Goal: Task Accomplishment & Management: Use online tool/utility

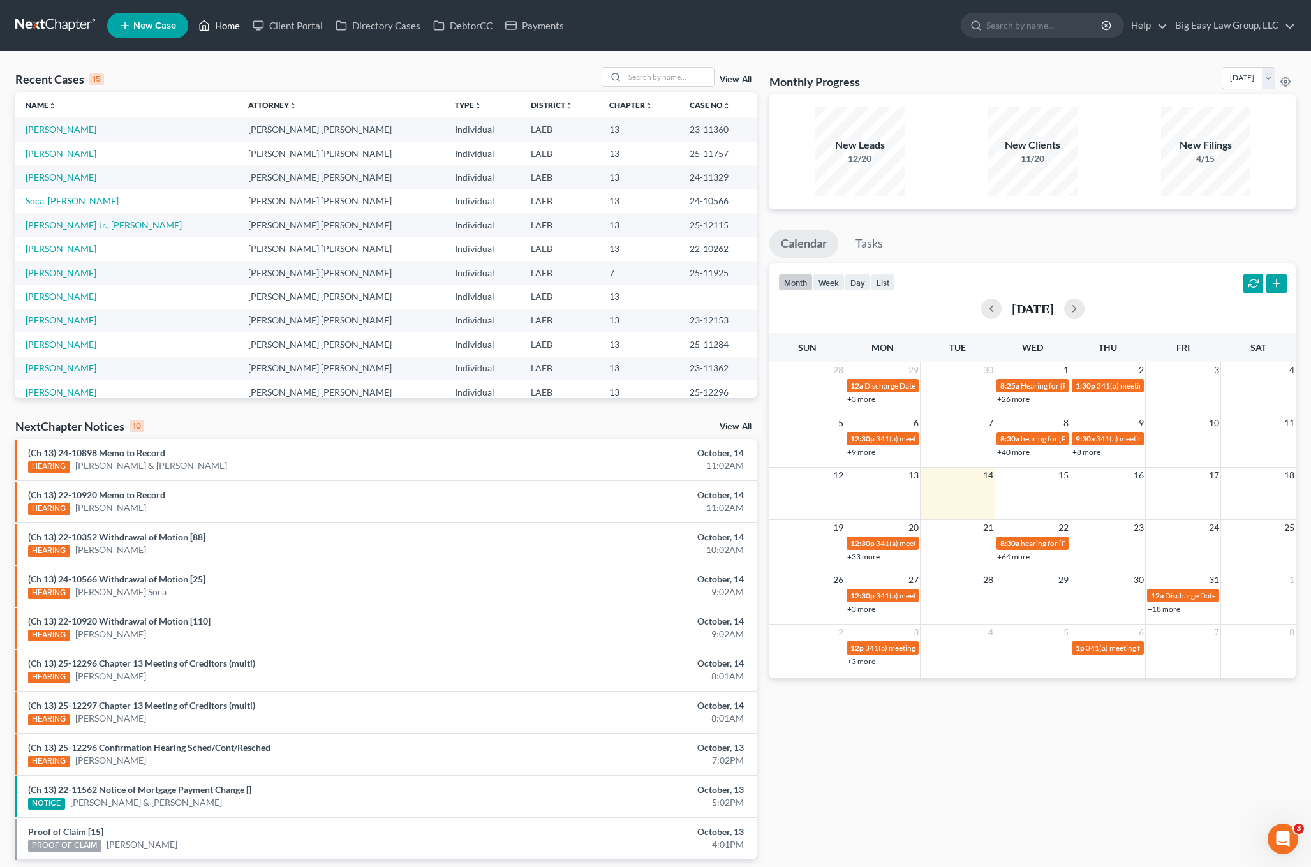
click at [215, 24] on link "Home" at bounding box center [219, 25] width 54 height 23
click at [677, 78] on input "search" at bounding box center [669, 77] width 89 height 18
type input "nguyen"
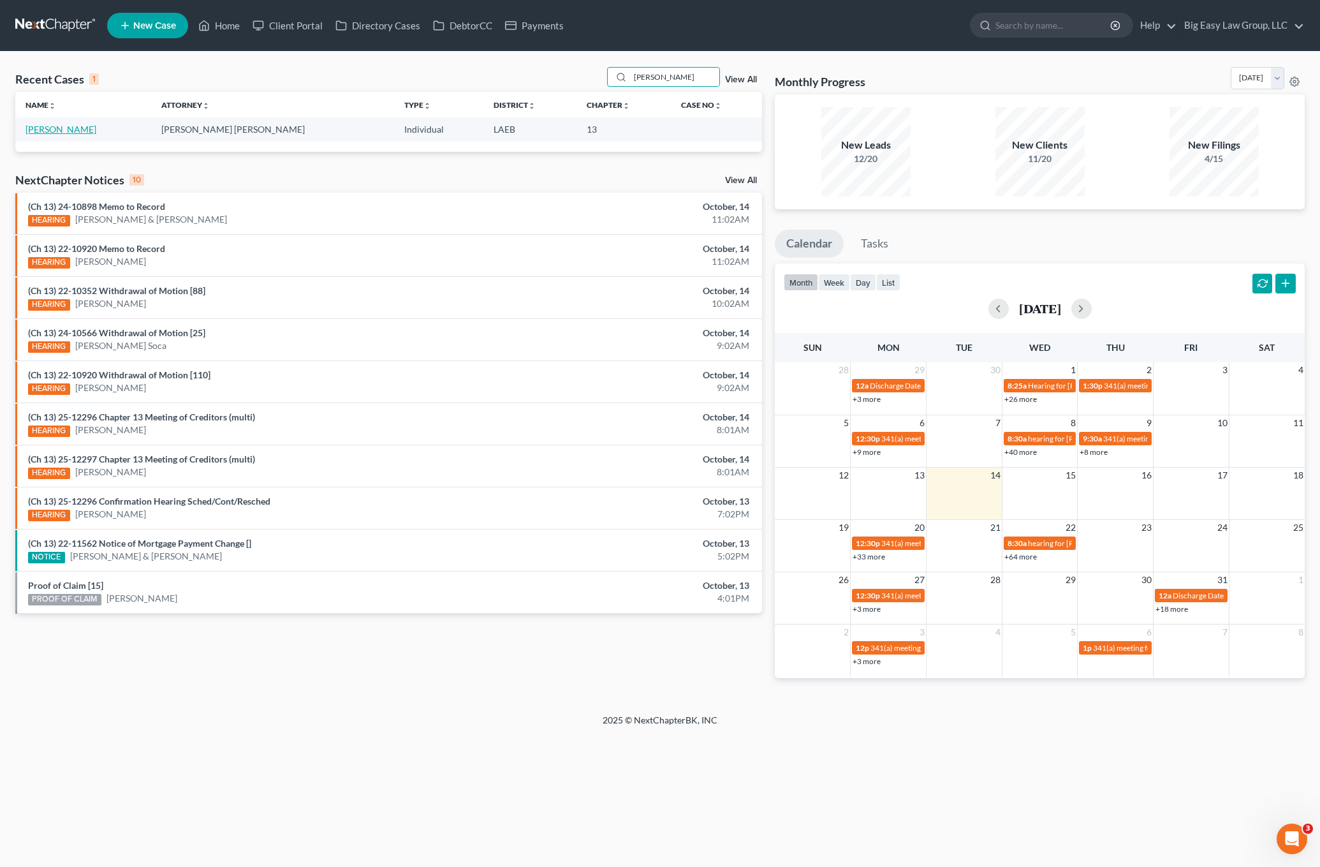
click at [58, 132] on link "Nguyen, Emily" at bounding box center [61, 129] width 71 height 11
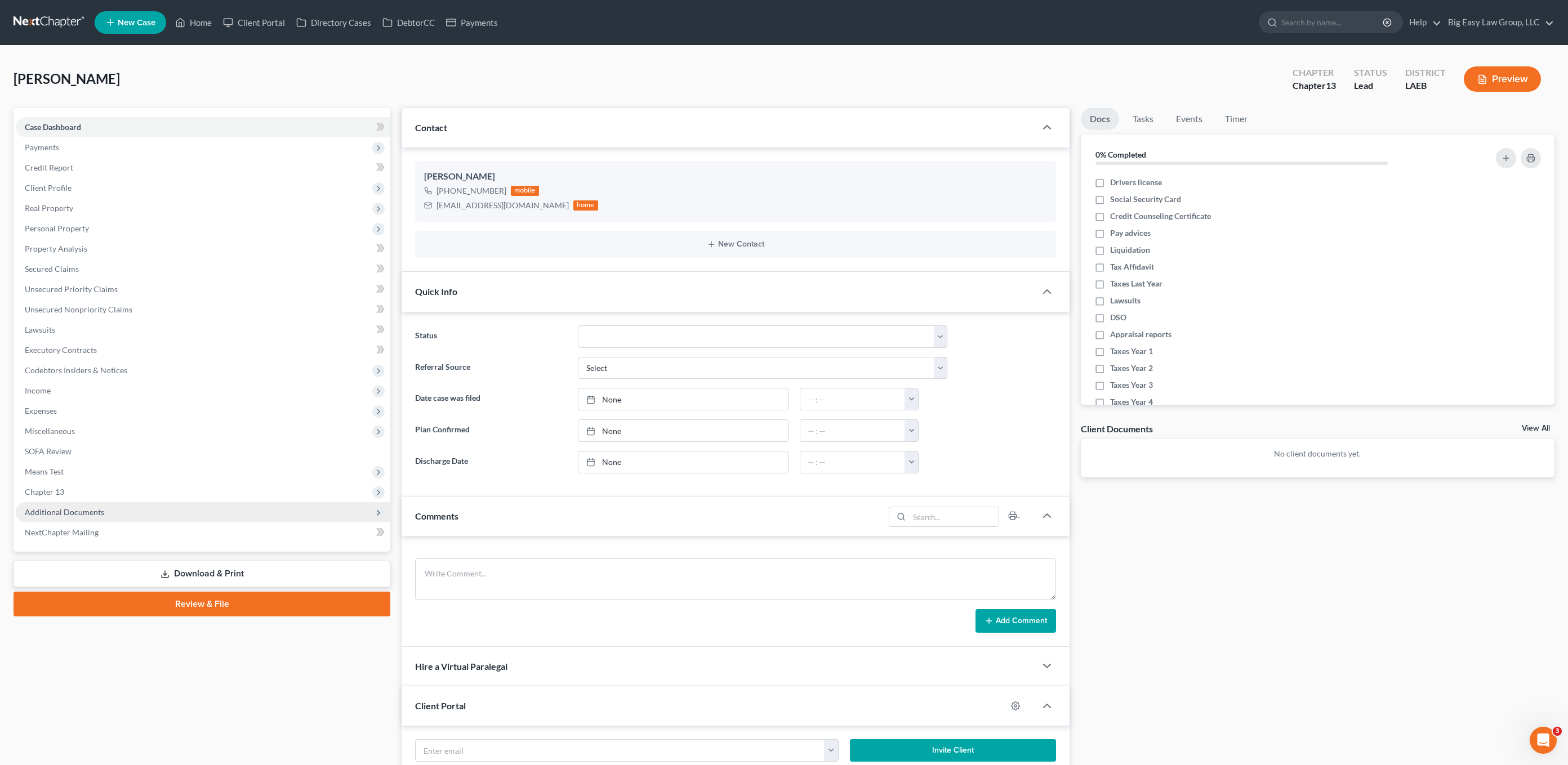
click at [102, 511] on span "Additional Documents" at bounding box center [203, 512] width 374 height 20
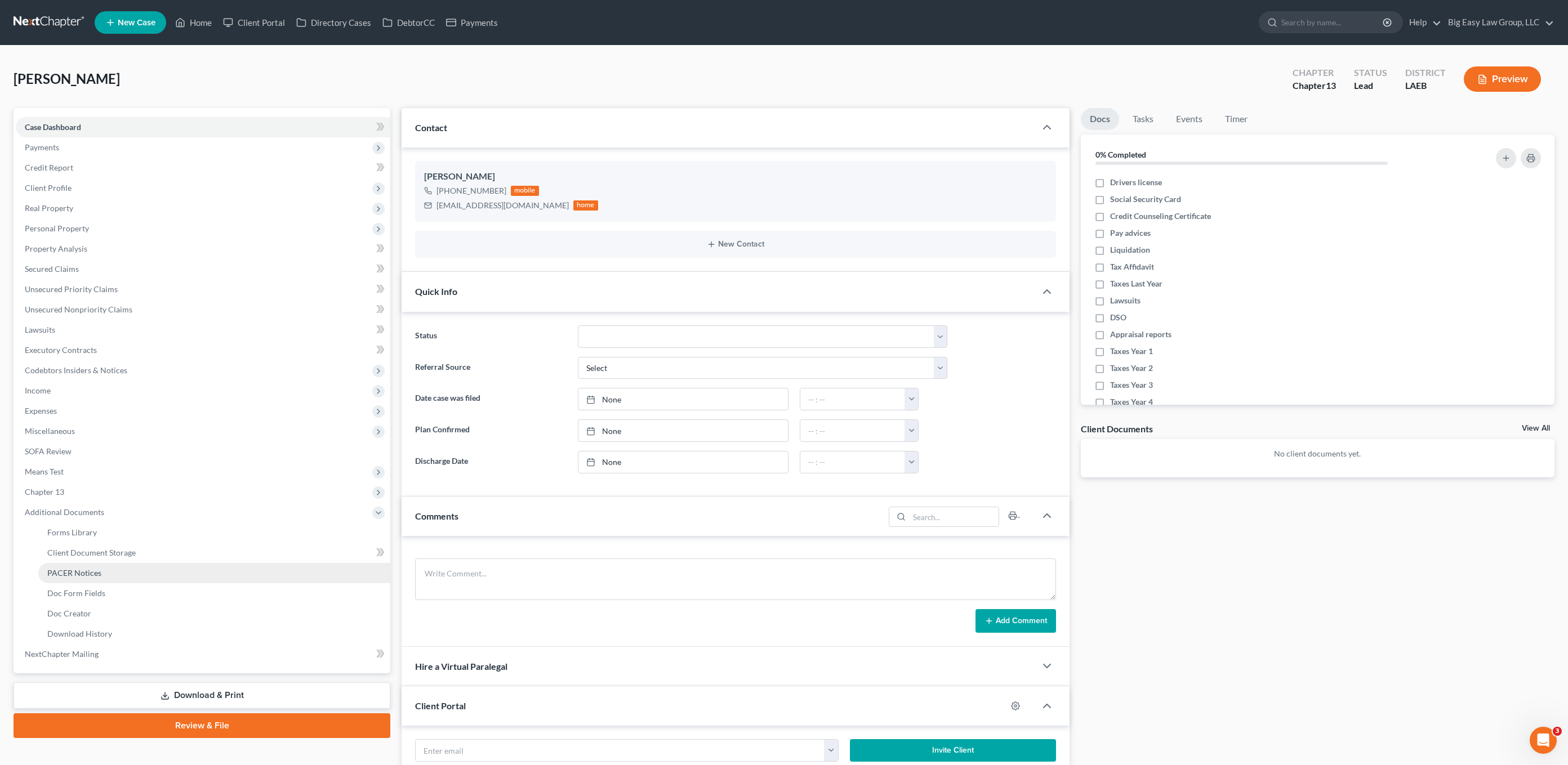
click at [119, 564] on link "PACER Notices" at bounding box center [214, 573] width 352 height 20
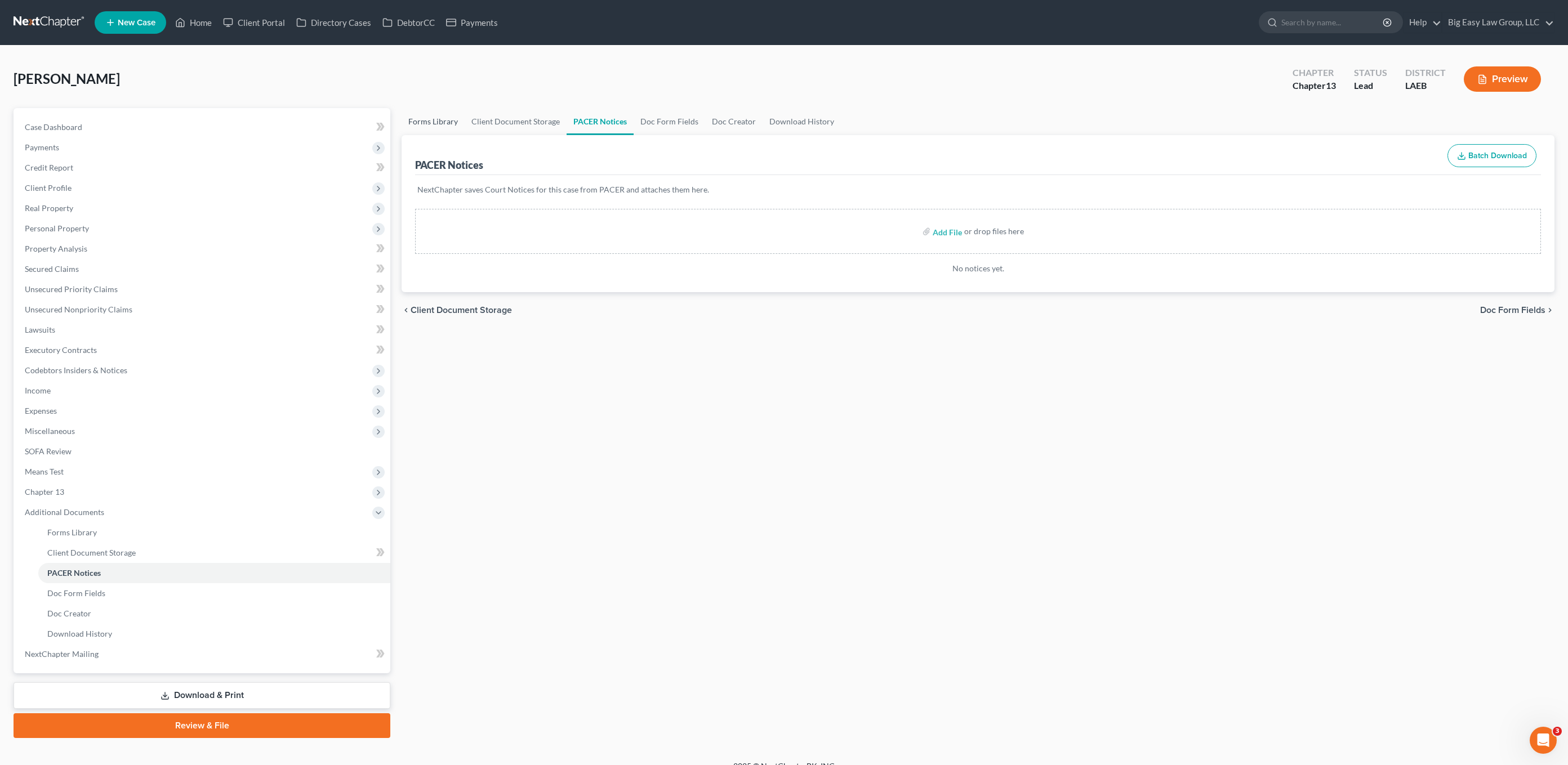
click at [430, 116] on link "Forms Library" at bounding box center [433, 121] width 63 height 27
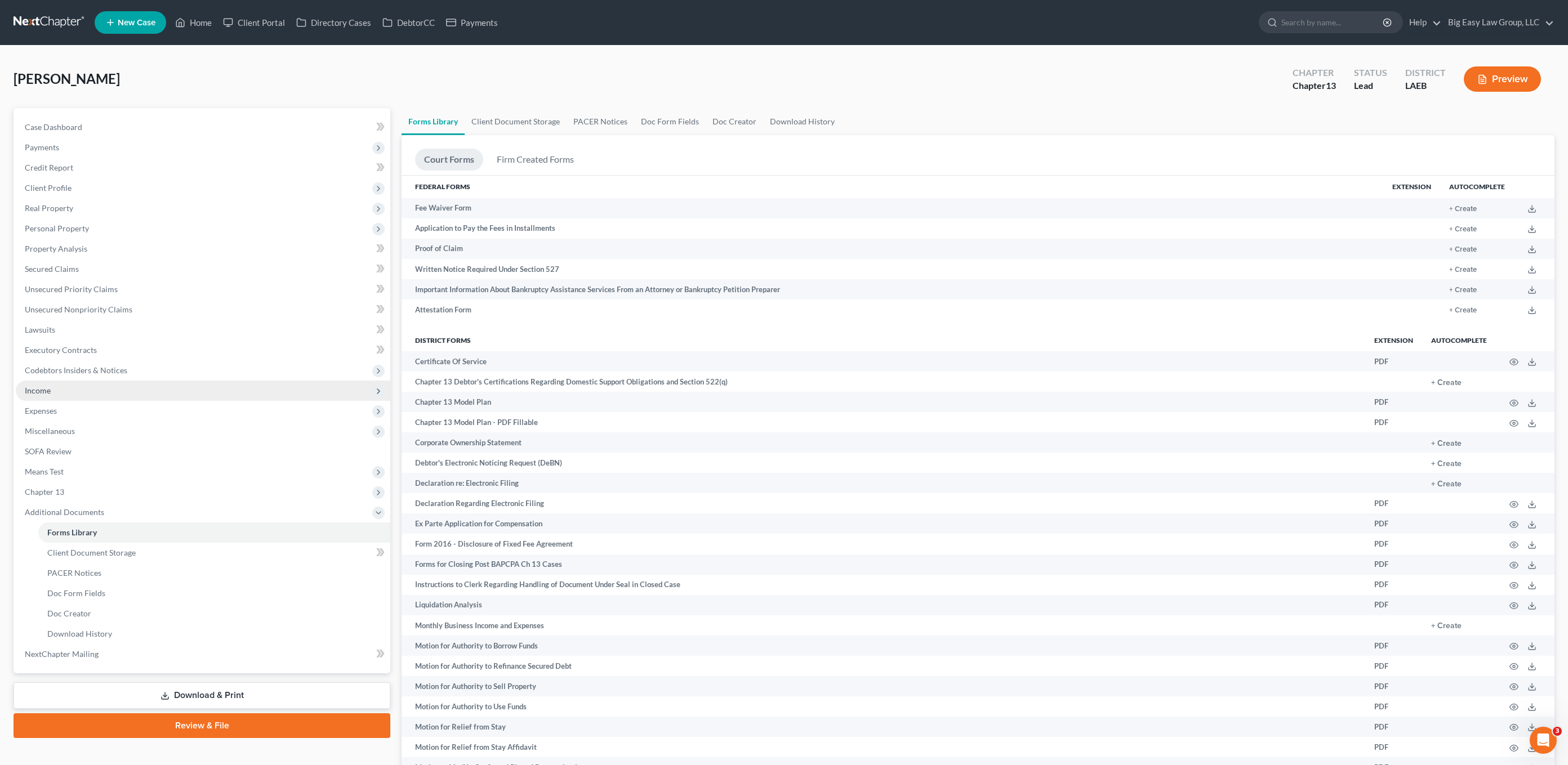
click at [75, 399] on span "Income" at bounding box center [203, 390] width 374 height 20
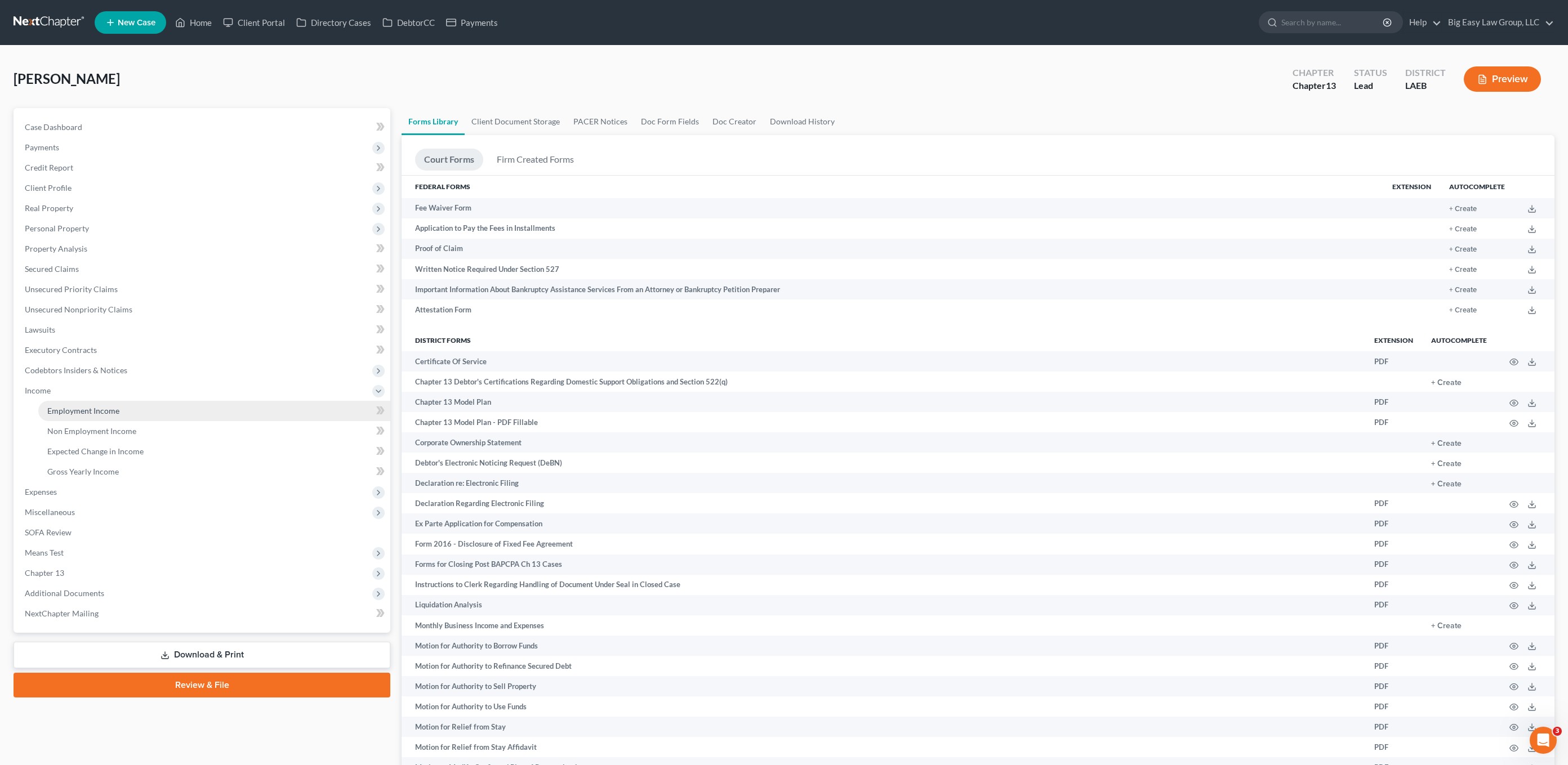
click at [200, 403] on link "Employment Income" at bounding box center [214, 410] width 352 height 20
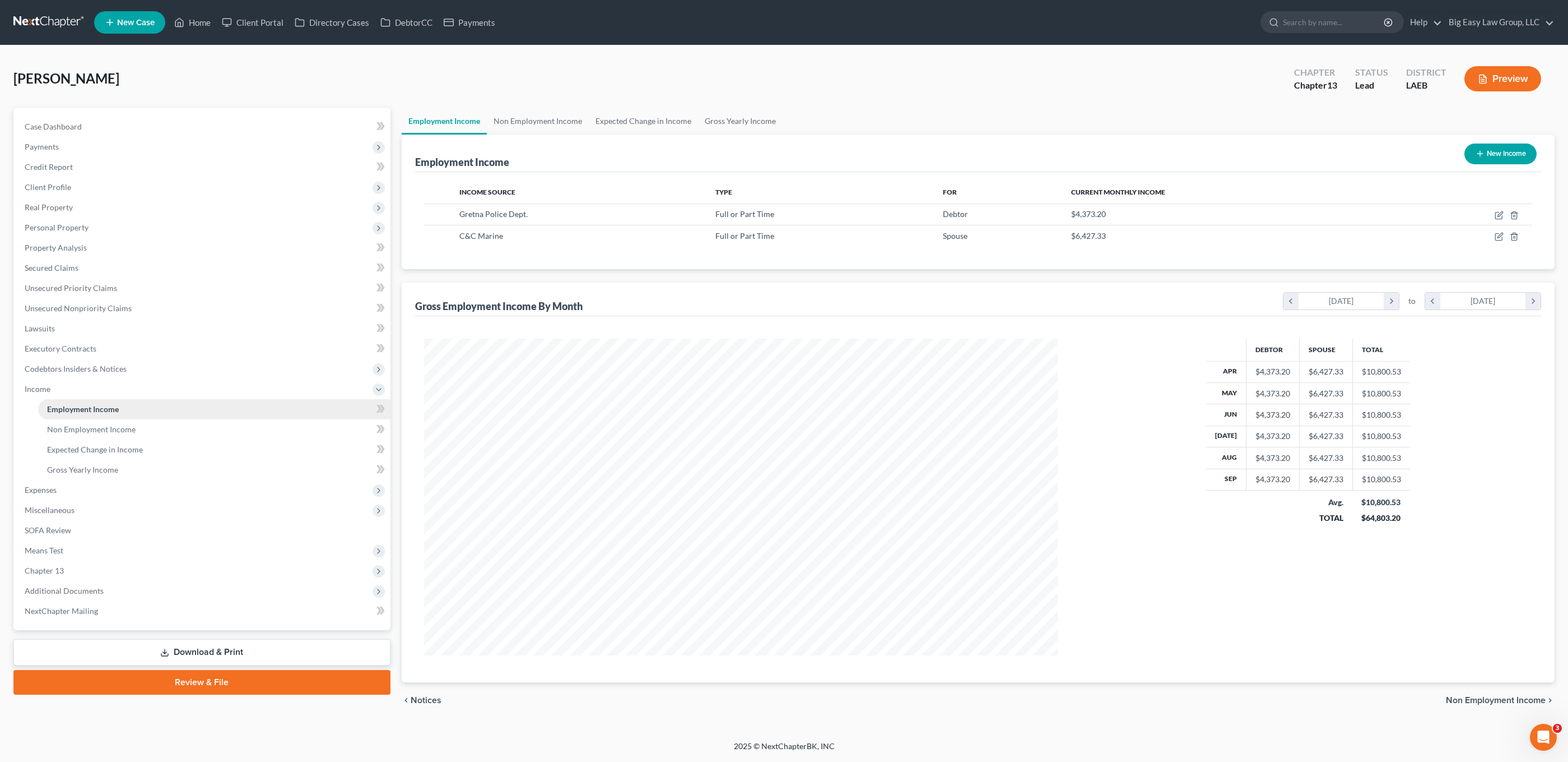
scroll to position [560328, 559692]
click at [108, 272] on link "Secured Claims" at bounding box center [203, 267] width 375 height 20
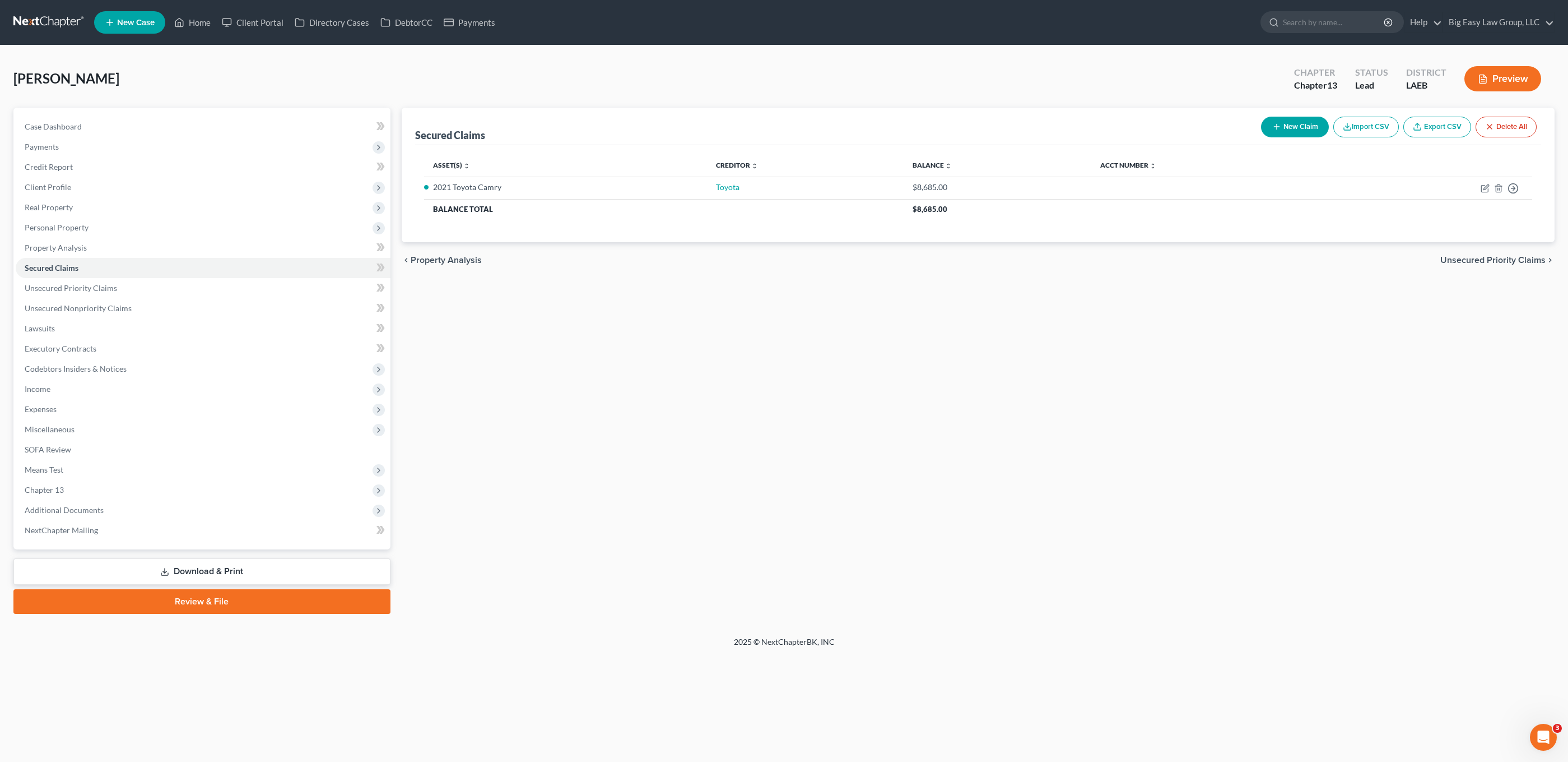
click at [16, 233] on li "Personal Property Vehicles Owned Vehicles Leased Machinery and Vehicles Office …" at bounding box center [203, 228] width 375 height 20
click at [68, 223] on span "Personal Property" at bounding box center [56, 227] width 64 height 10
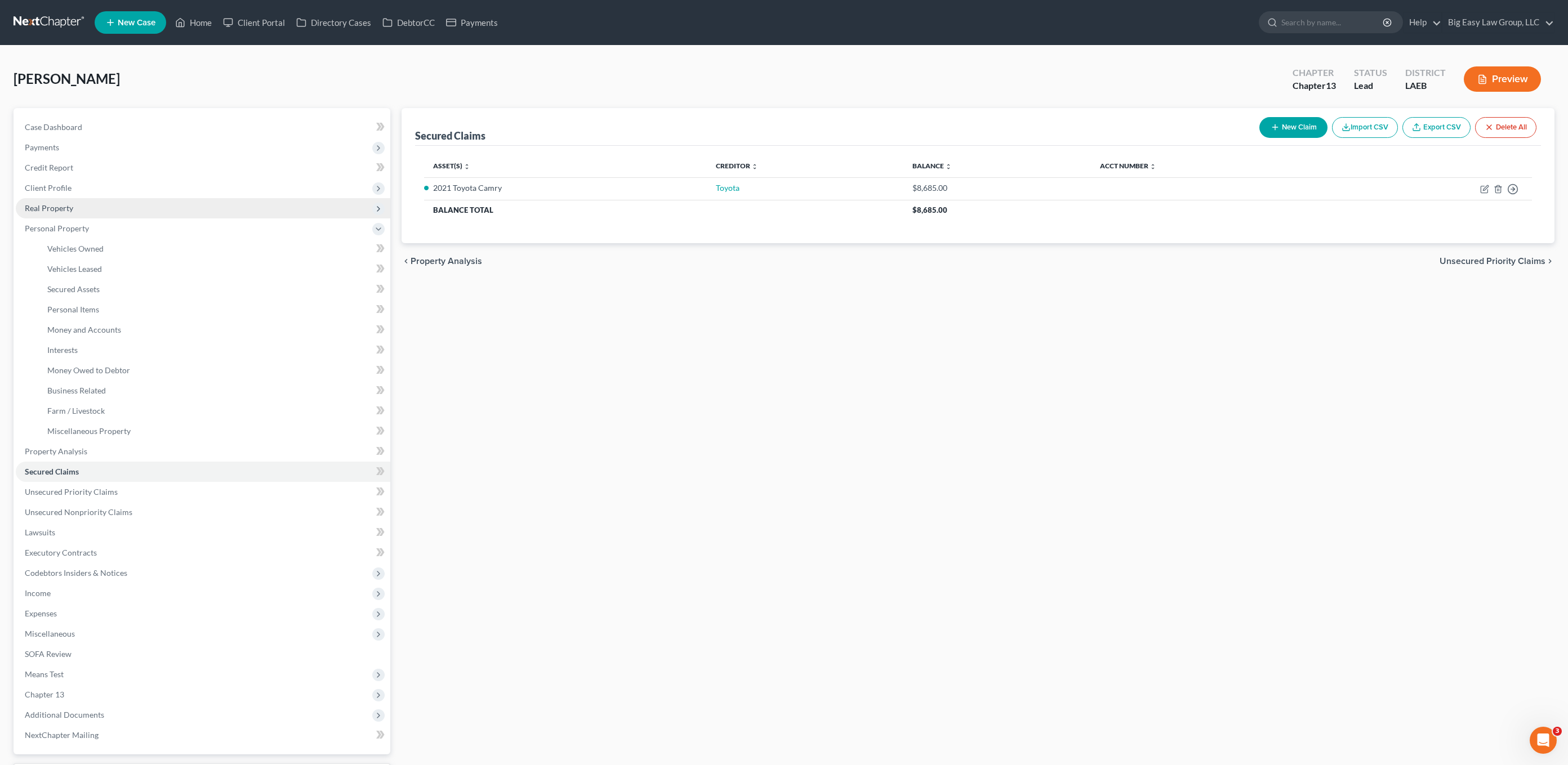
click at [79, 204] on span "Real Property" at bounding box center [203, 208] width 374 height 20
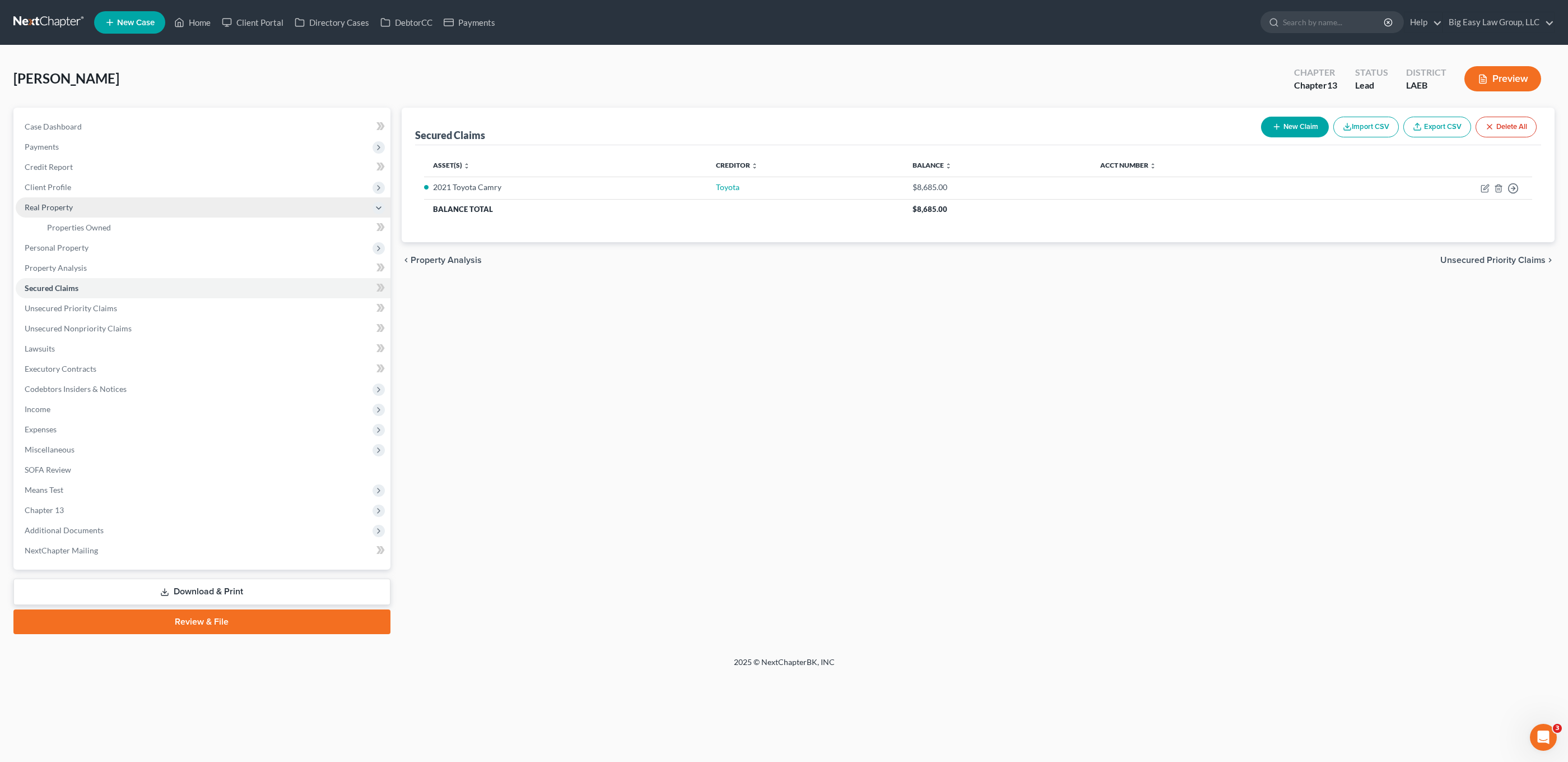
click at [155, 211] on span "Real Property" at bounding box center [203, 207] width 375 height 20
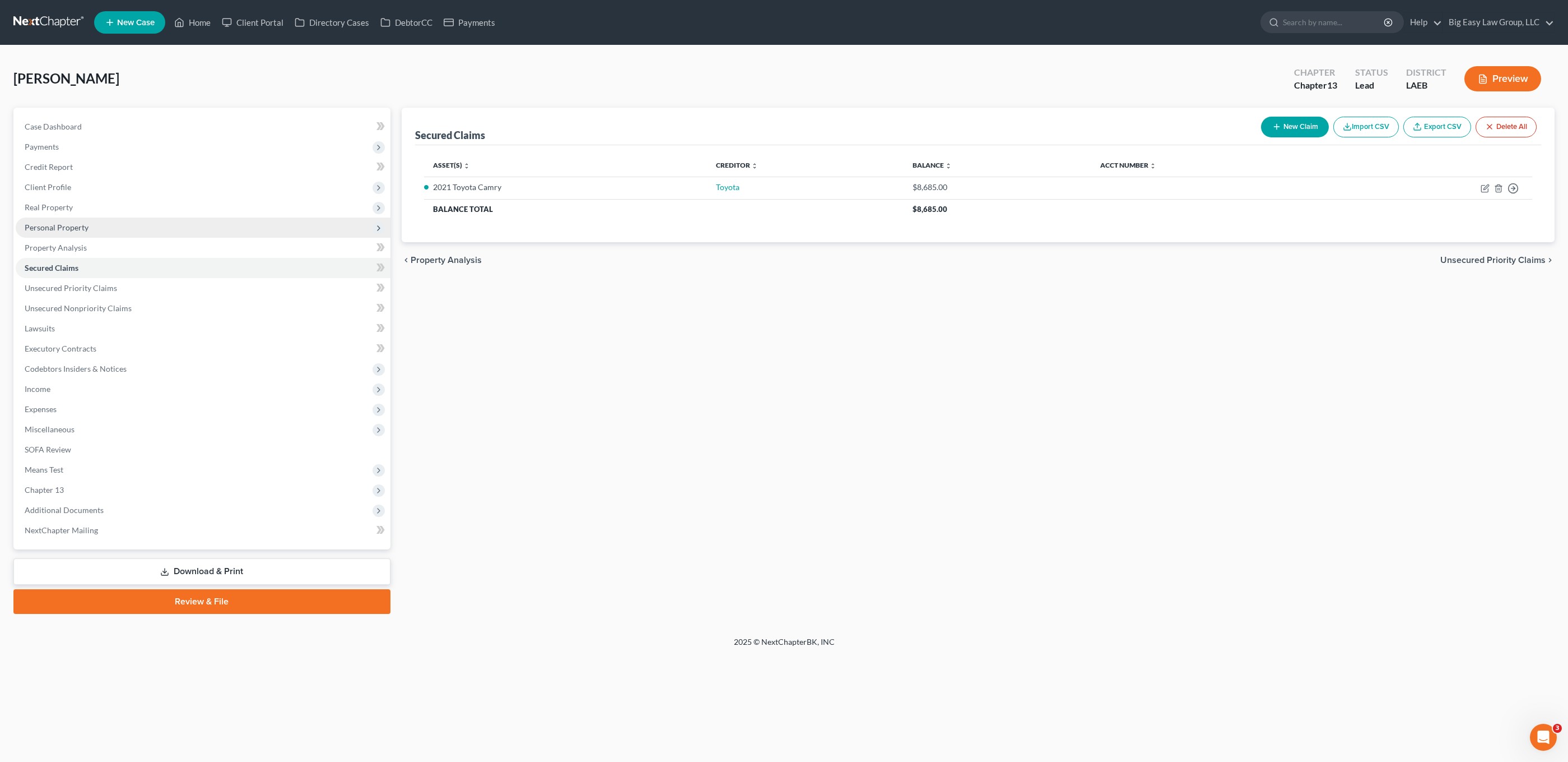
drag, startPoint x: 159, startPoint y: 226, endPoint x: 164, endPoint y: 229, distance: 5.8
click at [159, 226] on span "Personal Property" at bounding box center [203, 228] width 375 height 20
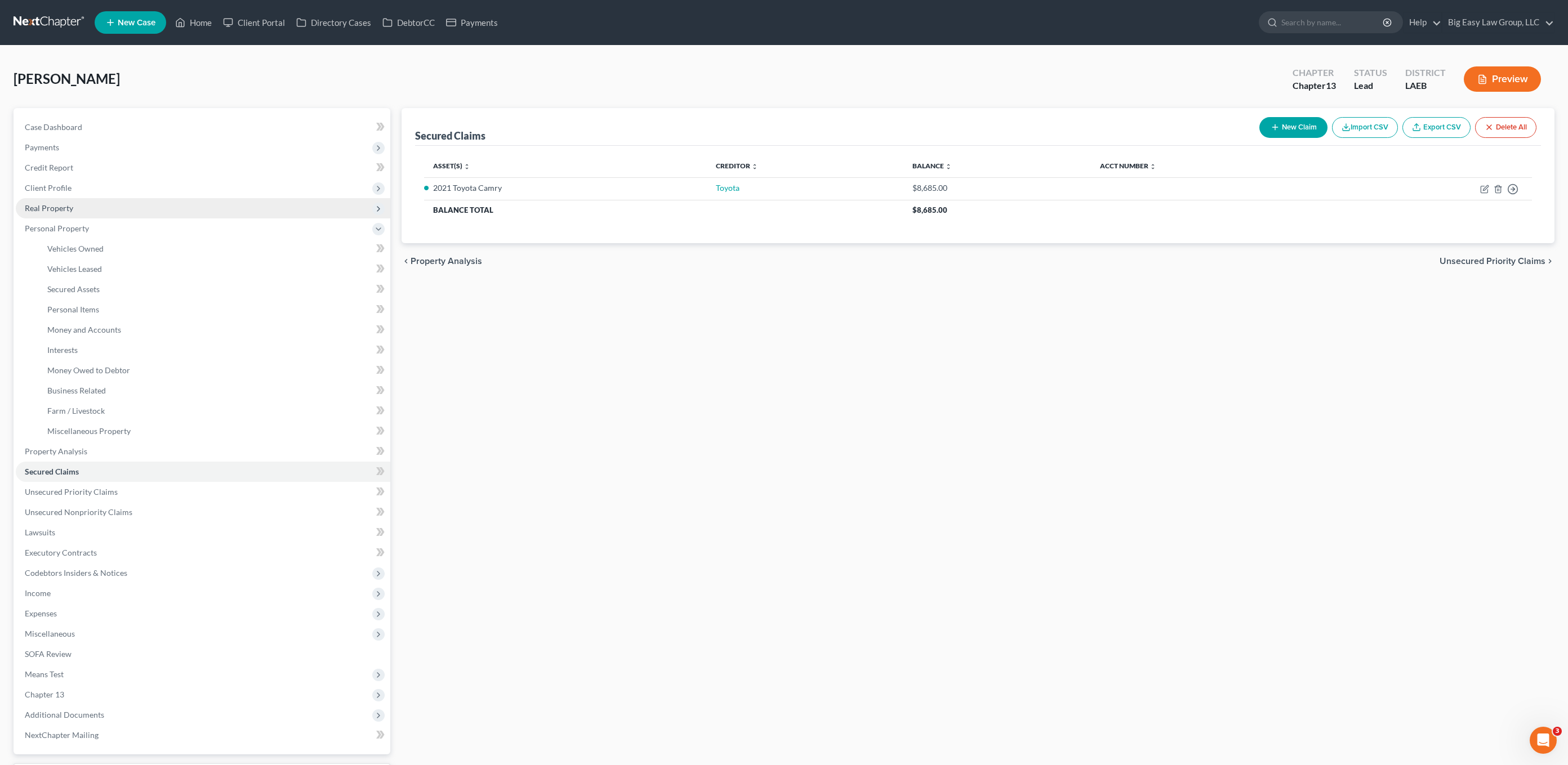
click at [172, 214] on span "Real Property" at bounding box center [203, 208] width 374 height 20
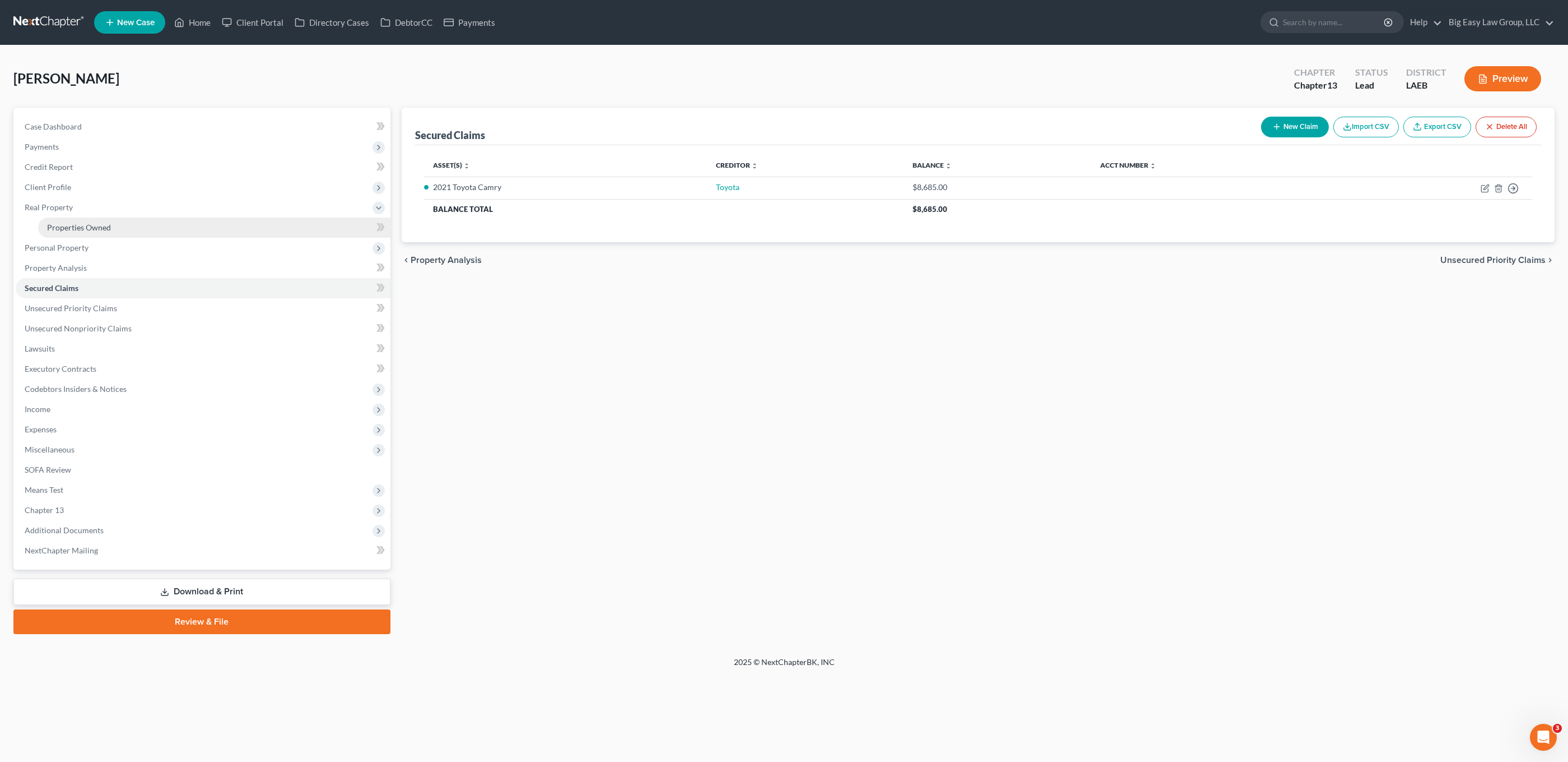
click at [168, 224] on link "Properties Owned" at bounding box center [213, 228] width 352 height 20
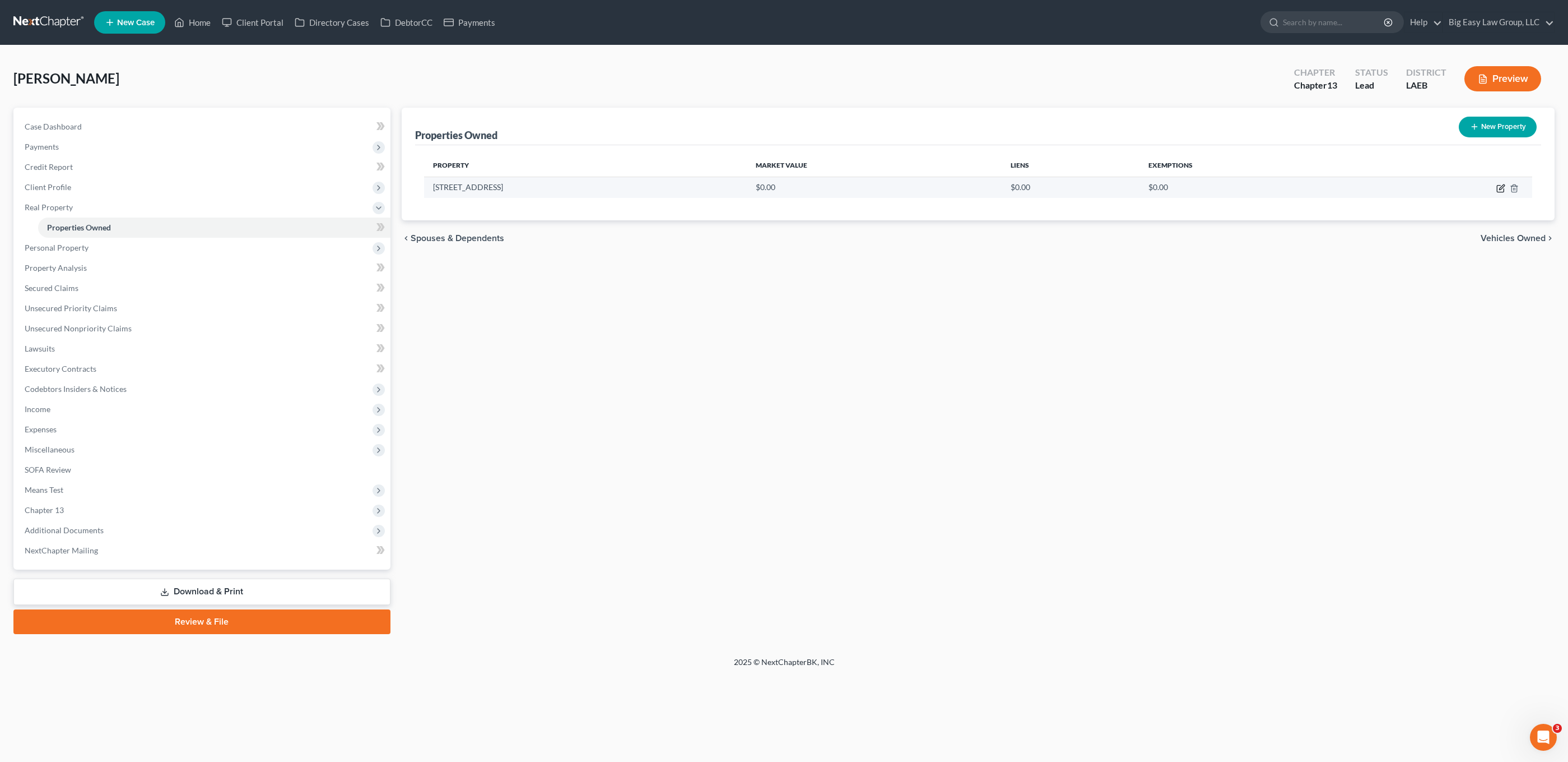
click at [1151, 188] on icon "button" at bounding box center [1501, 188] width 9 height 9
select select "19"
select select "35"
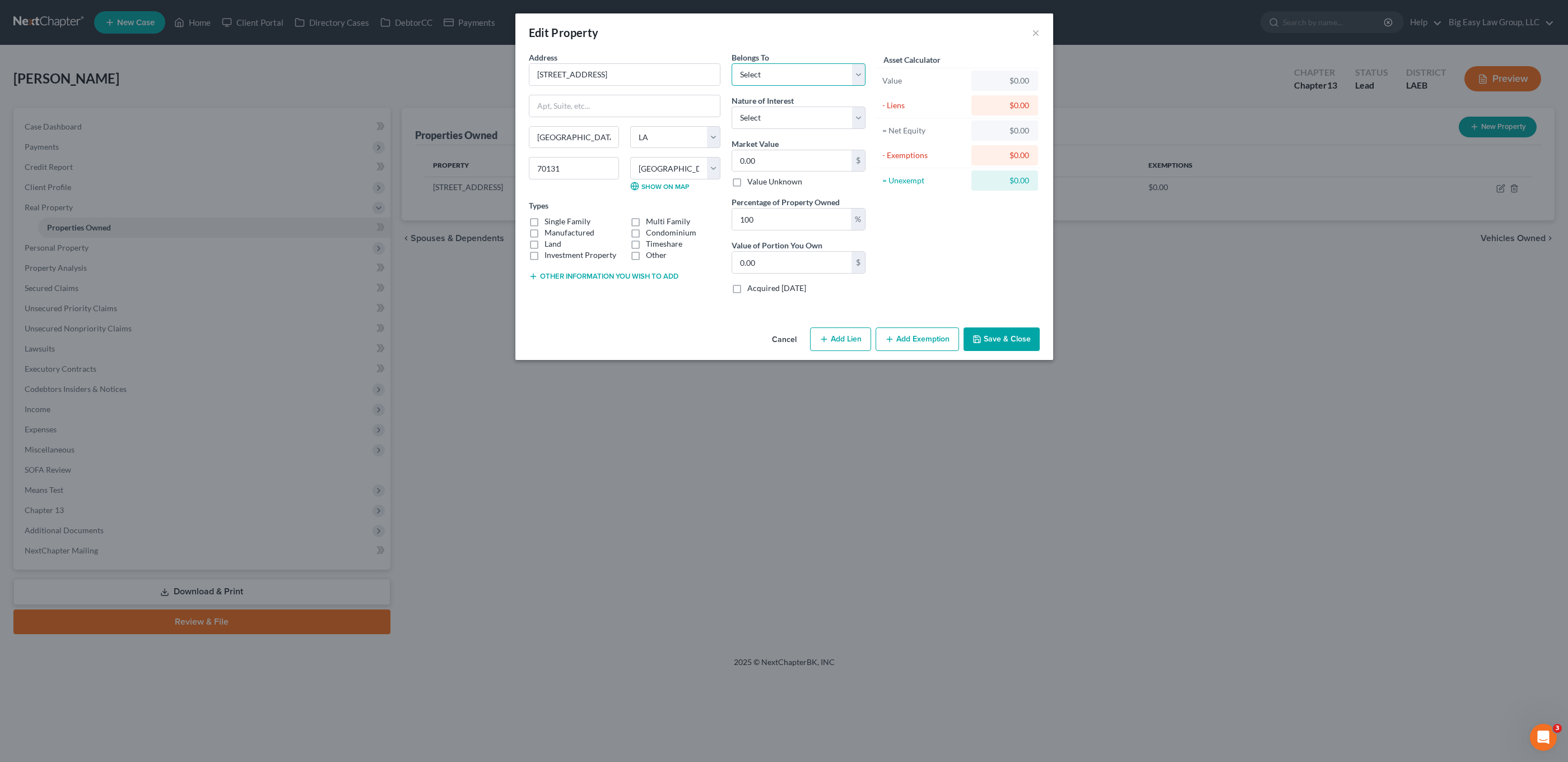
click at [790, 69] on select "Select Debtor 1 Only Debtor 2 Only Debtor 1 And Debtor 2 Only At Least One Of T…" at bounding box center [798, 75] width 134 height 23
select select "0"
click at [732, 63] on select "Select Debtor 1 Only Debtor 2 Only Debtor 1 And Debtor 2 Only At Least One Of T…" at bounding box center [798, 75] width 134 height 23
click at [796, 118] on select "Select Fee Simple Joint Tenant Life Estate Equitable Interest Future Interest T…" at bounding box center [798, 118] width 134 height 23
click at [545, 223] on label "Single Family" at bounding box center [567, 221] width 46 height 11
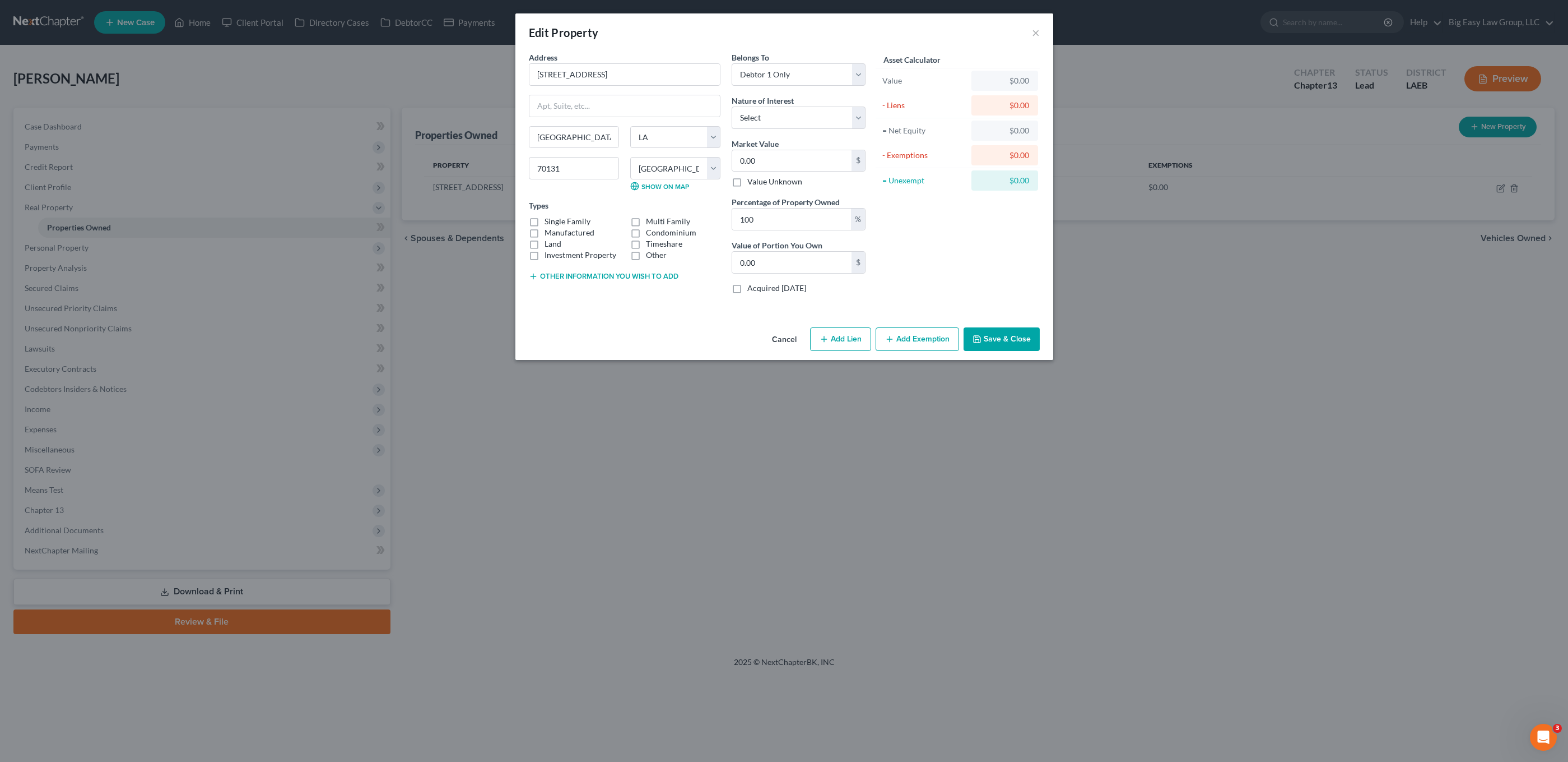
click at [549, 223] on input "Single Family" at bounding box center [553, 220] width 7 height 7
checkbox input "true"
click at [783, 160] on input "0.00" at bounding box center [792, 161] width 119 height 21
type input "1"
type input "1.00"
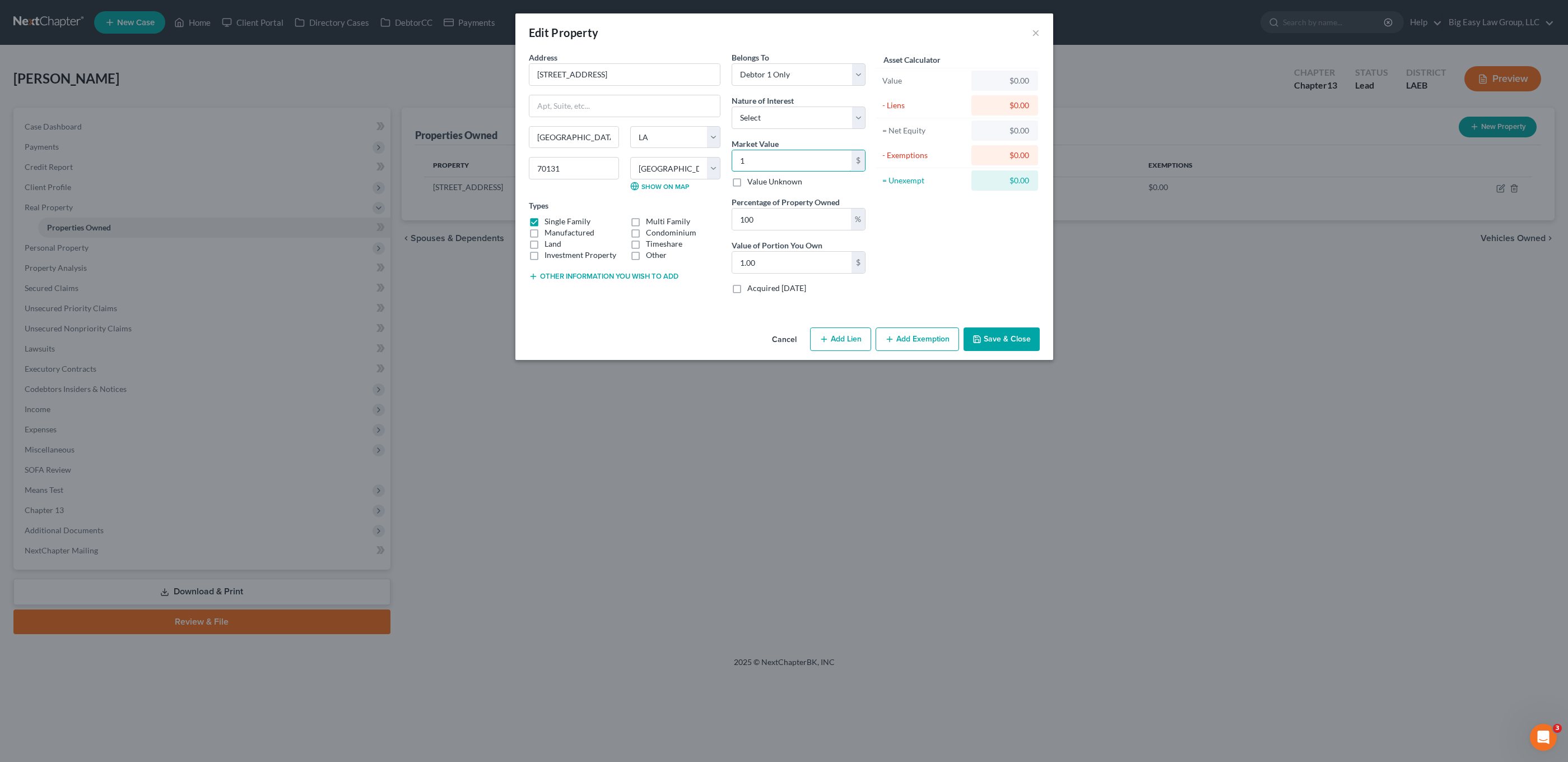
type input "12"
type input "12.00"
type input "125"
type input "125.00"
type input "1250"
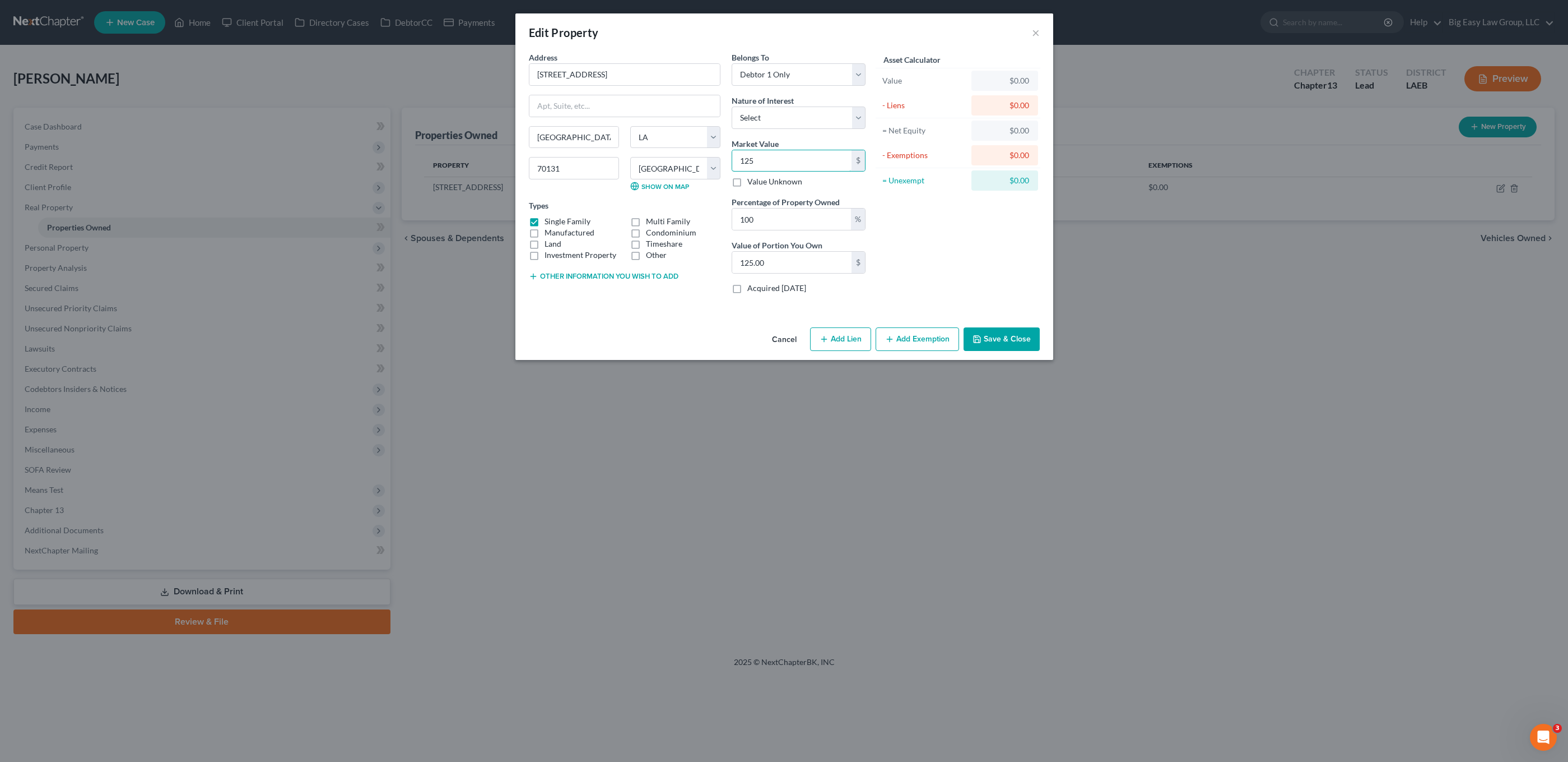
type input "1,250.00"
type input "1,2500"
type input "12,500.00"
type input "12,5000"
type input "125,000.00"
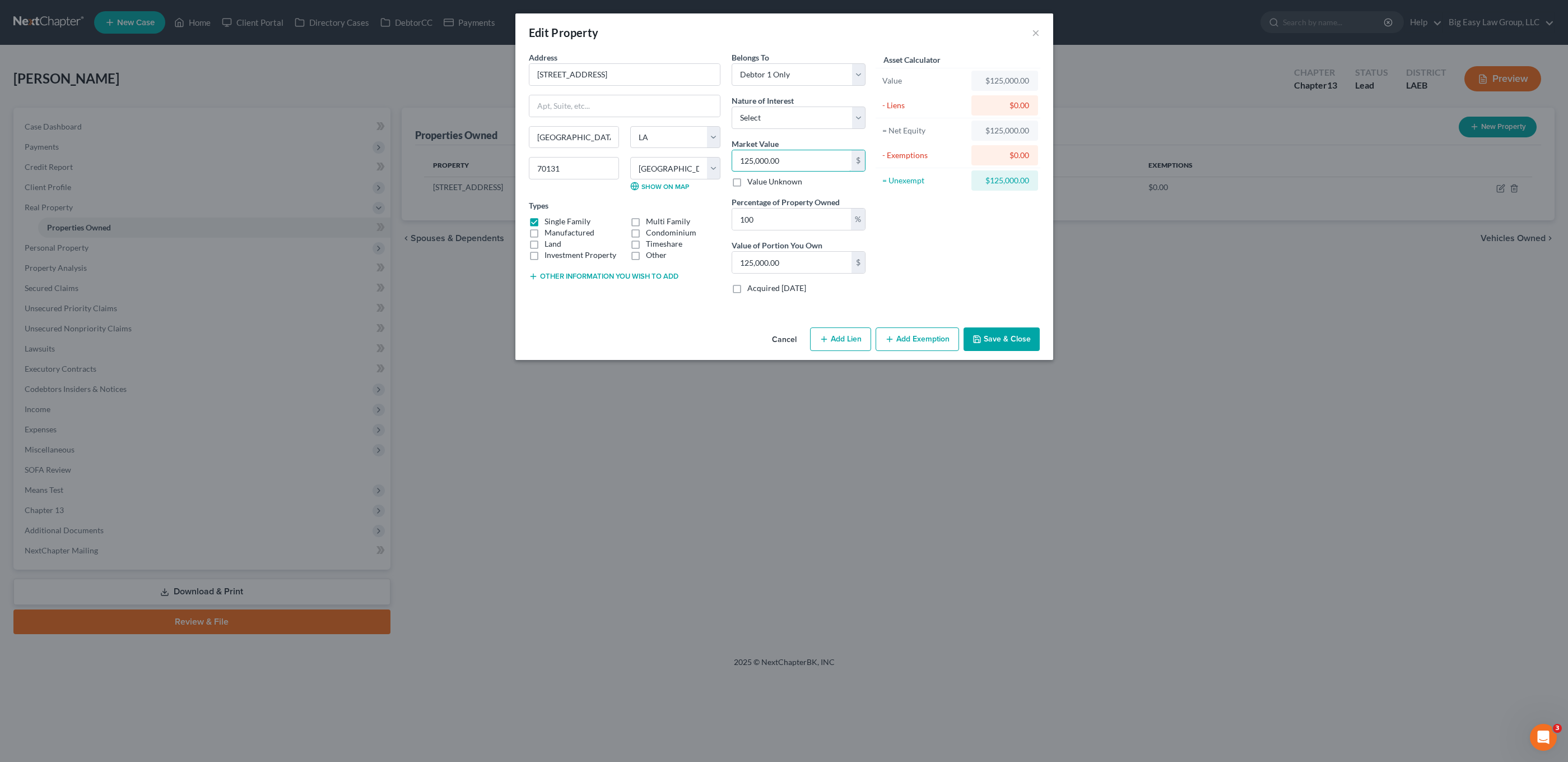
type input "125,000.00"
drag, startPoint x: 1018, startPoint y: 358, endPoint x: 1019, endPoint y: 352, distance: 6.1
click at [1018, 358] on div "Cancel Add Lien Add Lease Add Exemption Save & Close" at bounding box center [784, 341] width 538 height 37
click at [1008, 340] on button "Save & Close" at bounding box center [1001, 339] width 76 height 24
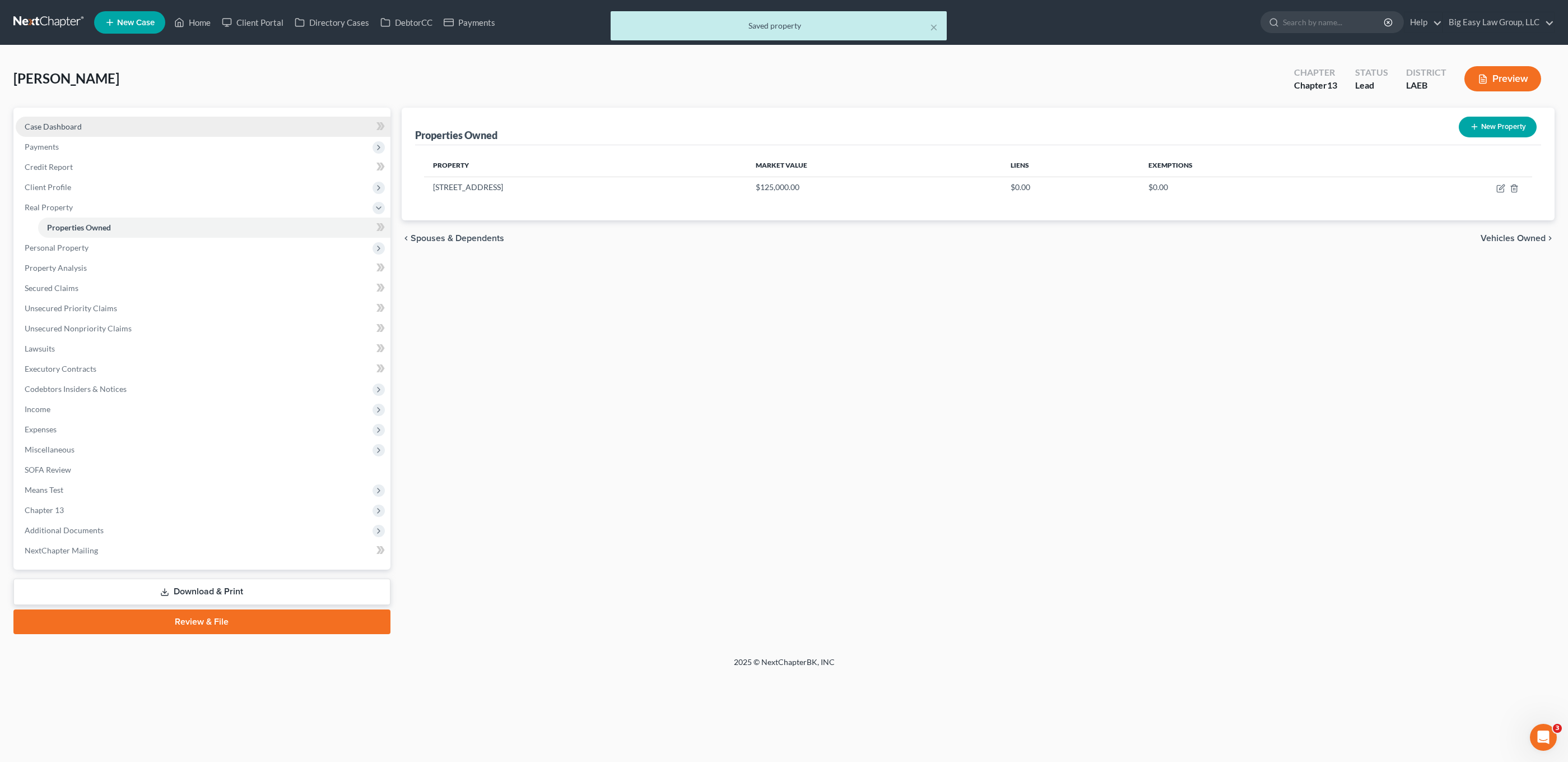
drag, startPoint x: 63, startPoint y: 107, endPoint x: 64, endPoint y: 127, distance: 20.0
click at [63, 107] on div "Case Dashboard Payments Invoices Payments Payments Credit Report Client Profile…" at bounding box center [201, 338] width 377 height 462
click at [72, 142] on span "Payments" at bounding box center [203, 147] width 375 height 20
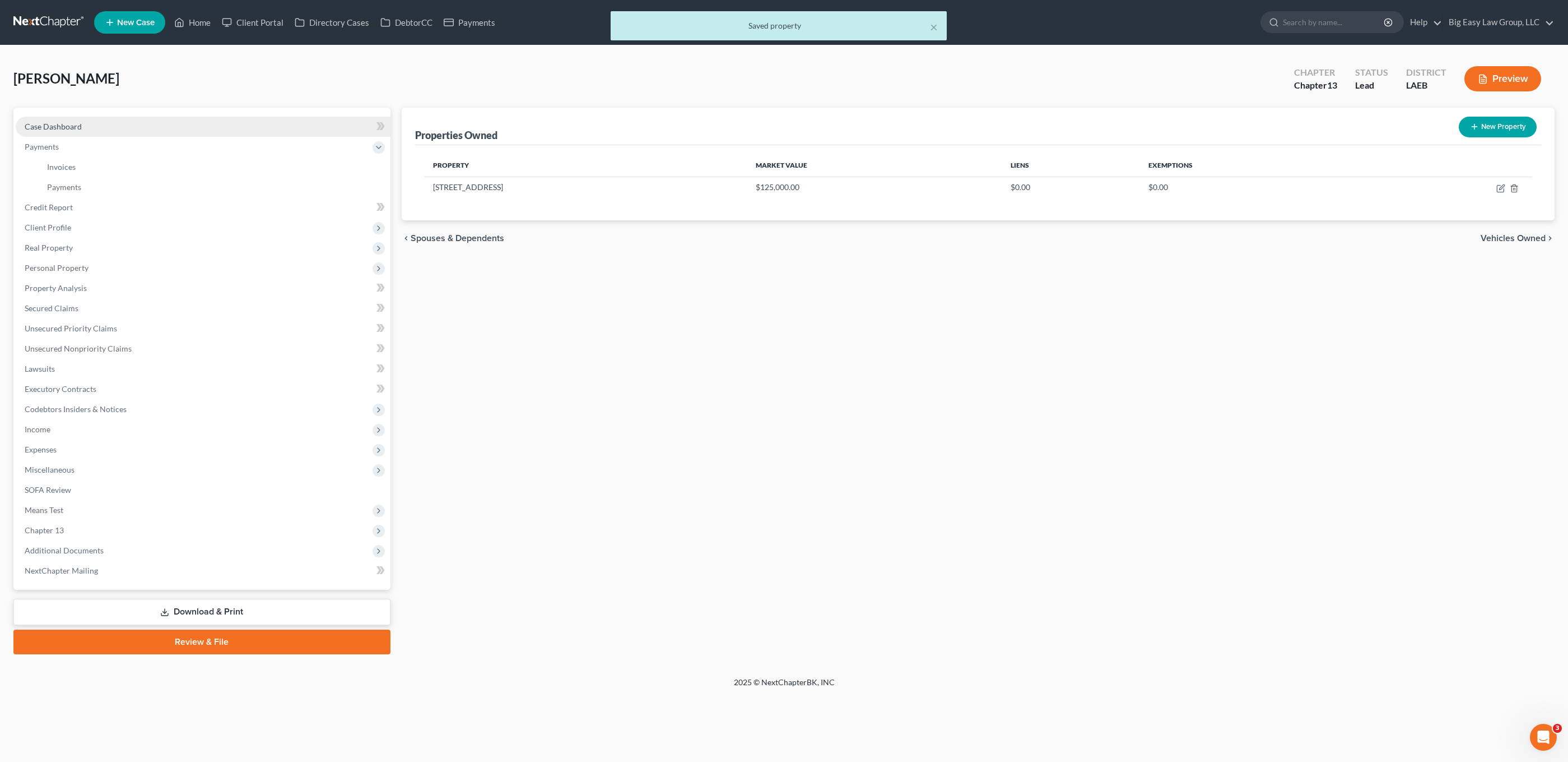
click at [74, 133] on link "Case Dashboard" at bounding box center [203, 127] width 375 height 20
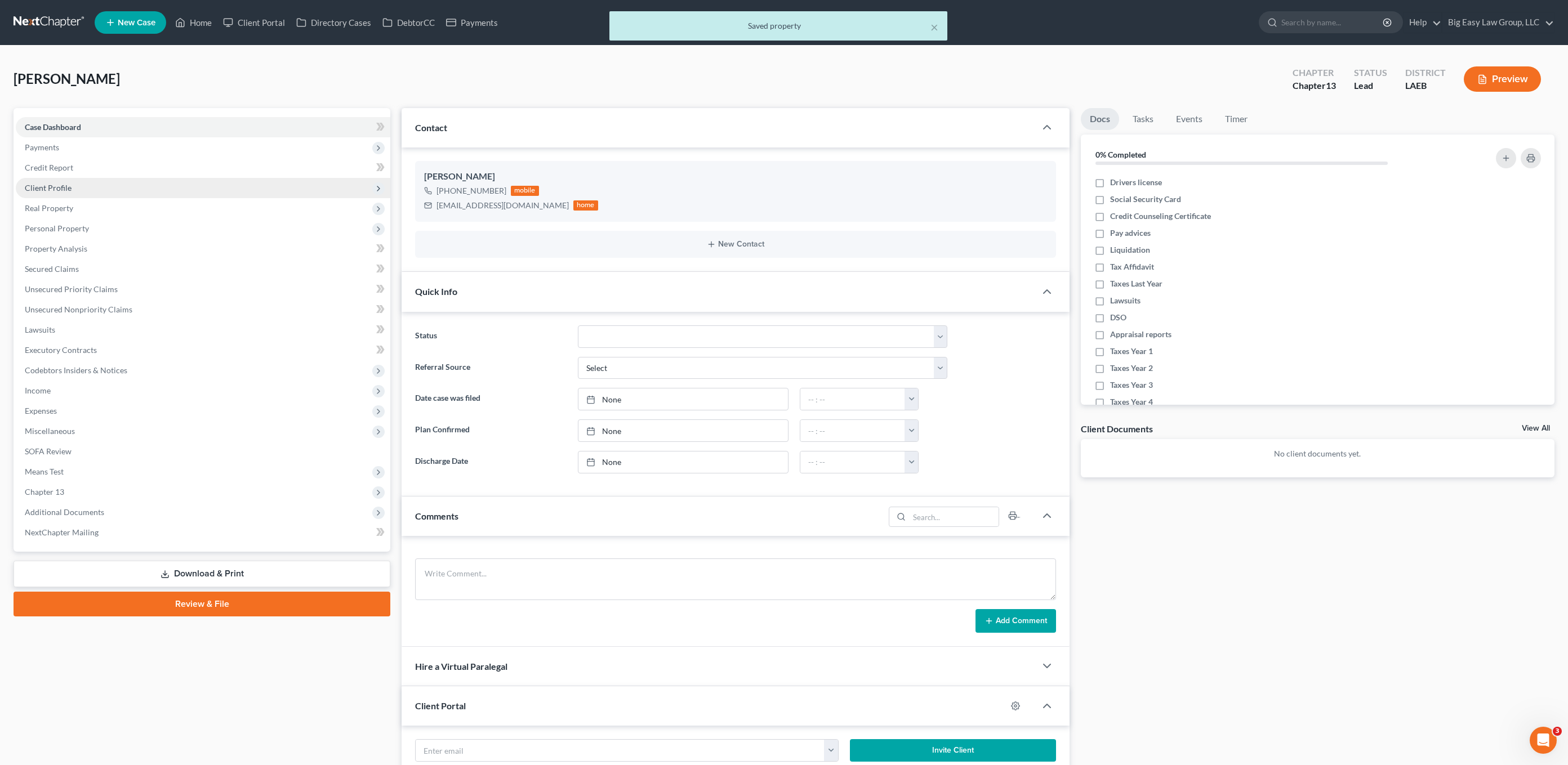
click at [80, 178] on span "Client Profile" at bounding box center [203, 188] width 374 height 20
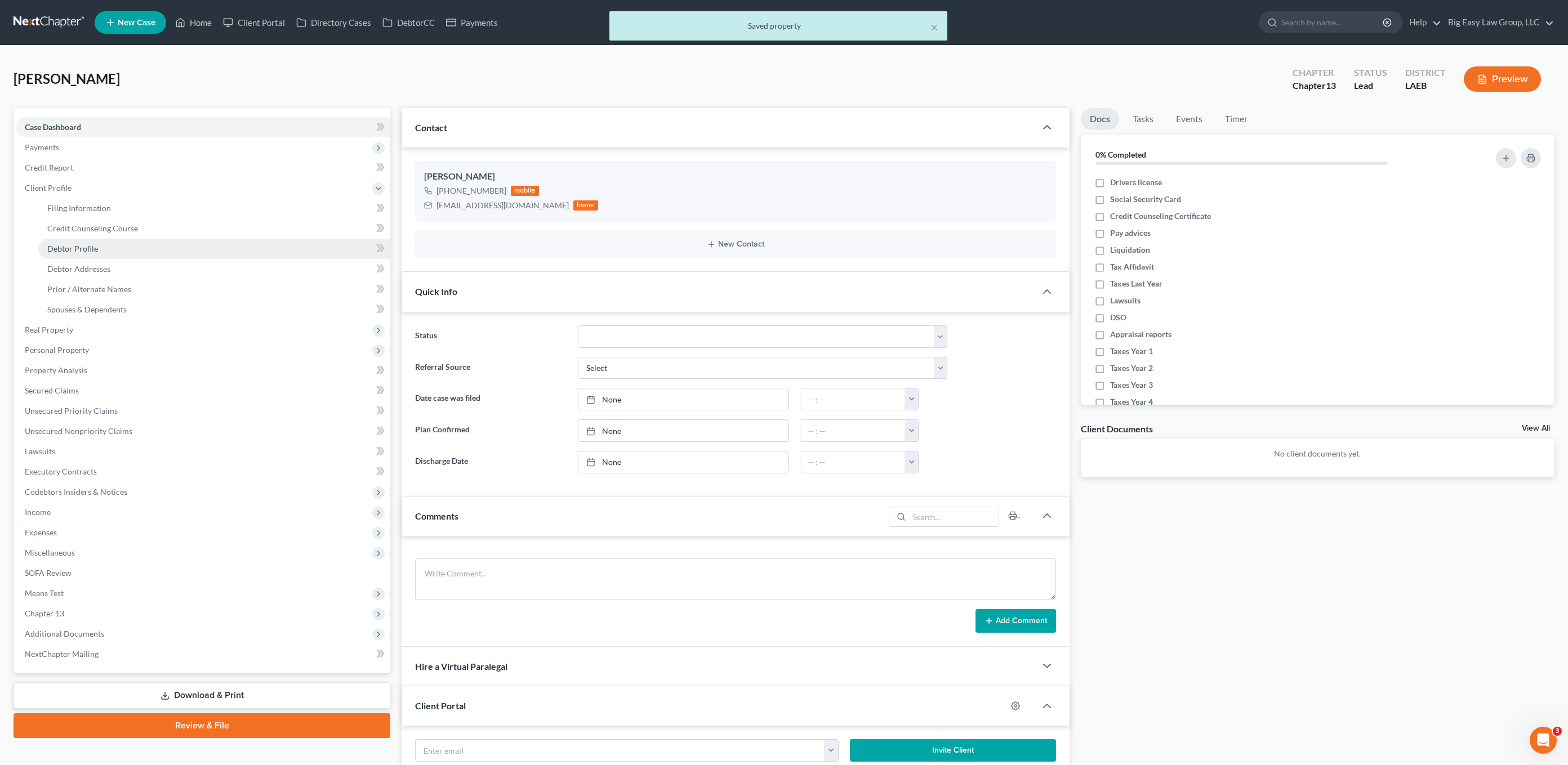
click at [140, 248] on link "Debtor Profile" at bounding box center [214, 248] width 352 height 20
select select "0"
select select "2"
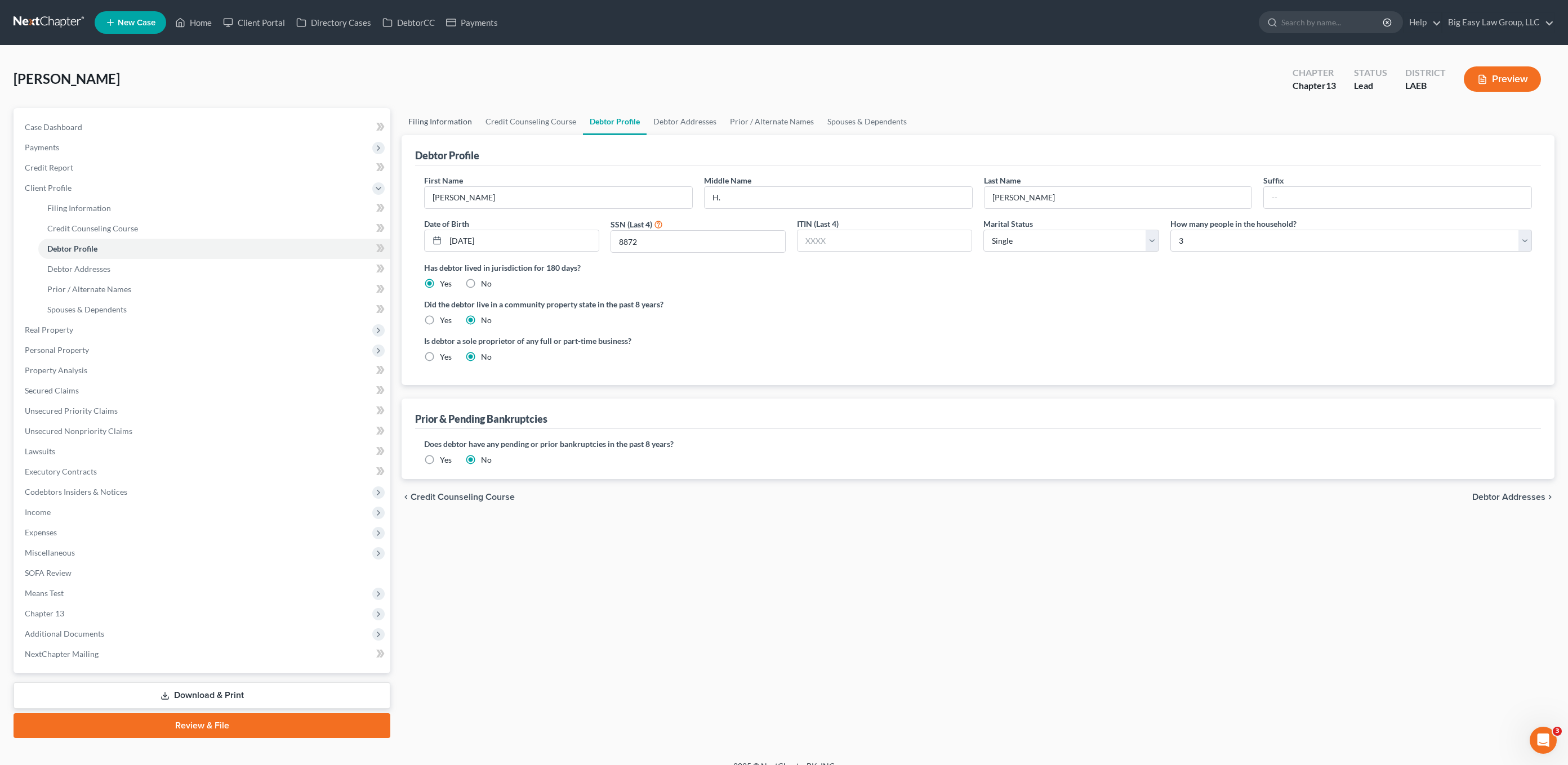
click at [453, 120] on link "Filing Information" at bounding box center [440, 121] width 77 height 27
select select "1"
select select "0"
select select "3"
select select "0"
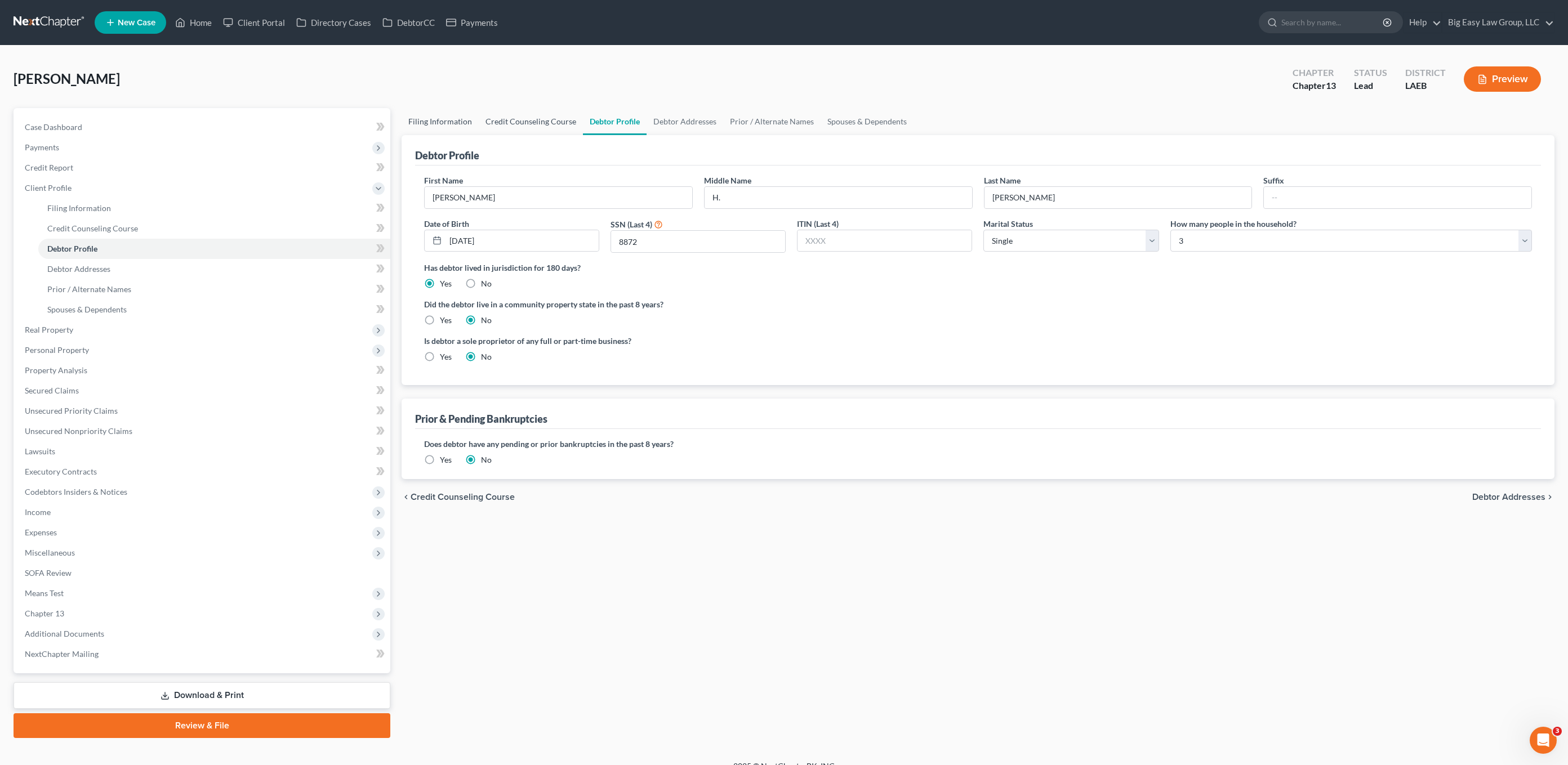
select select "19"
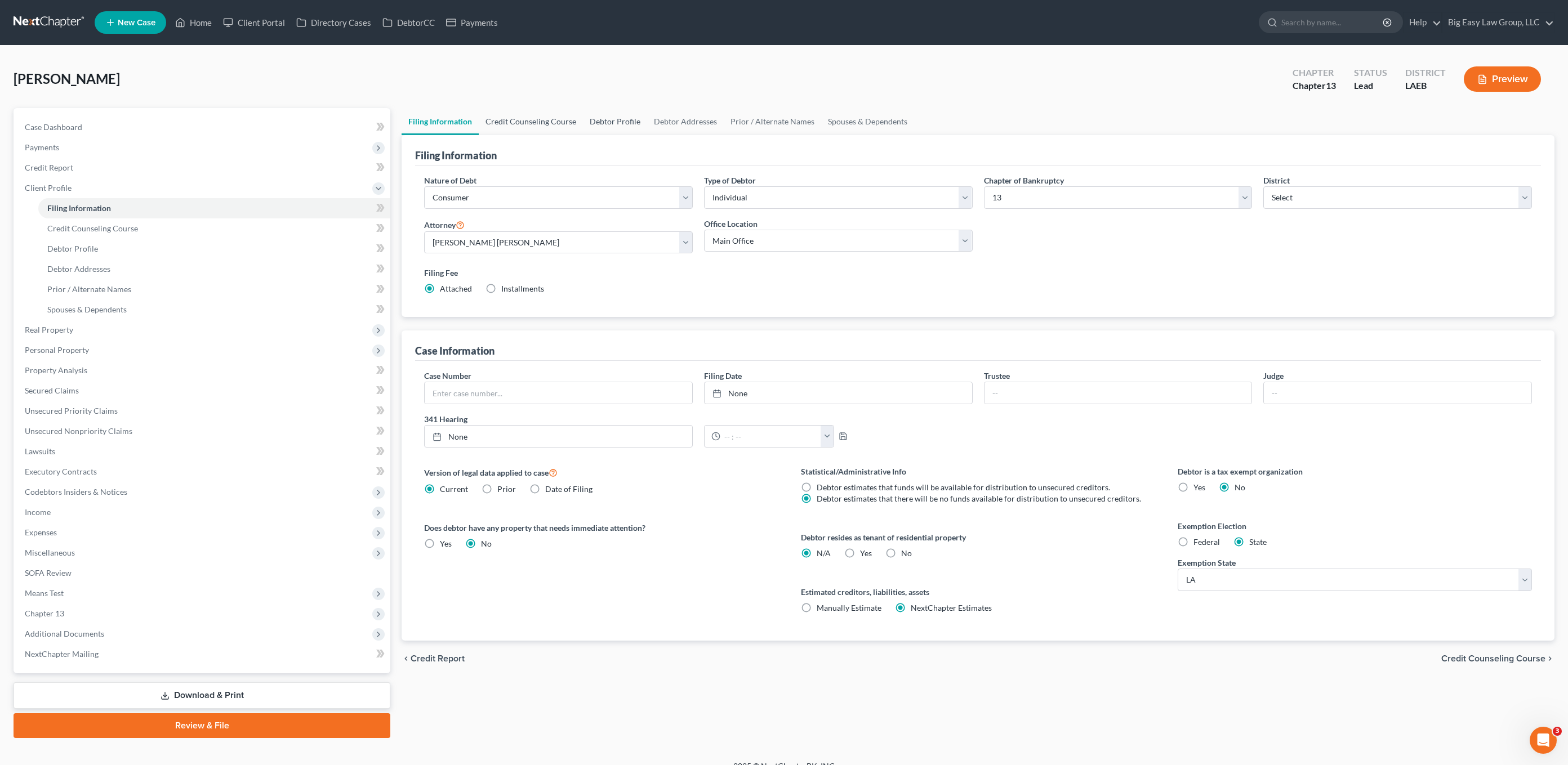
drag, startPoint x: 564, startPoint y: 133, endPoint x: 585, endPoint y: 122, distance: 23.7
click at [564, 133] on link "Credit Counseling Course" at bounding box center [531, 121] width 104 height 27
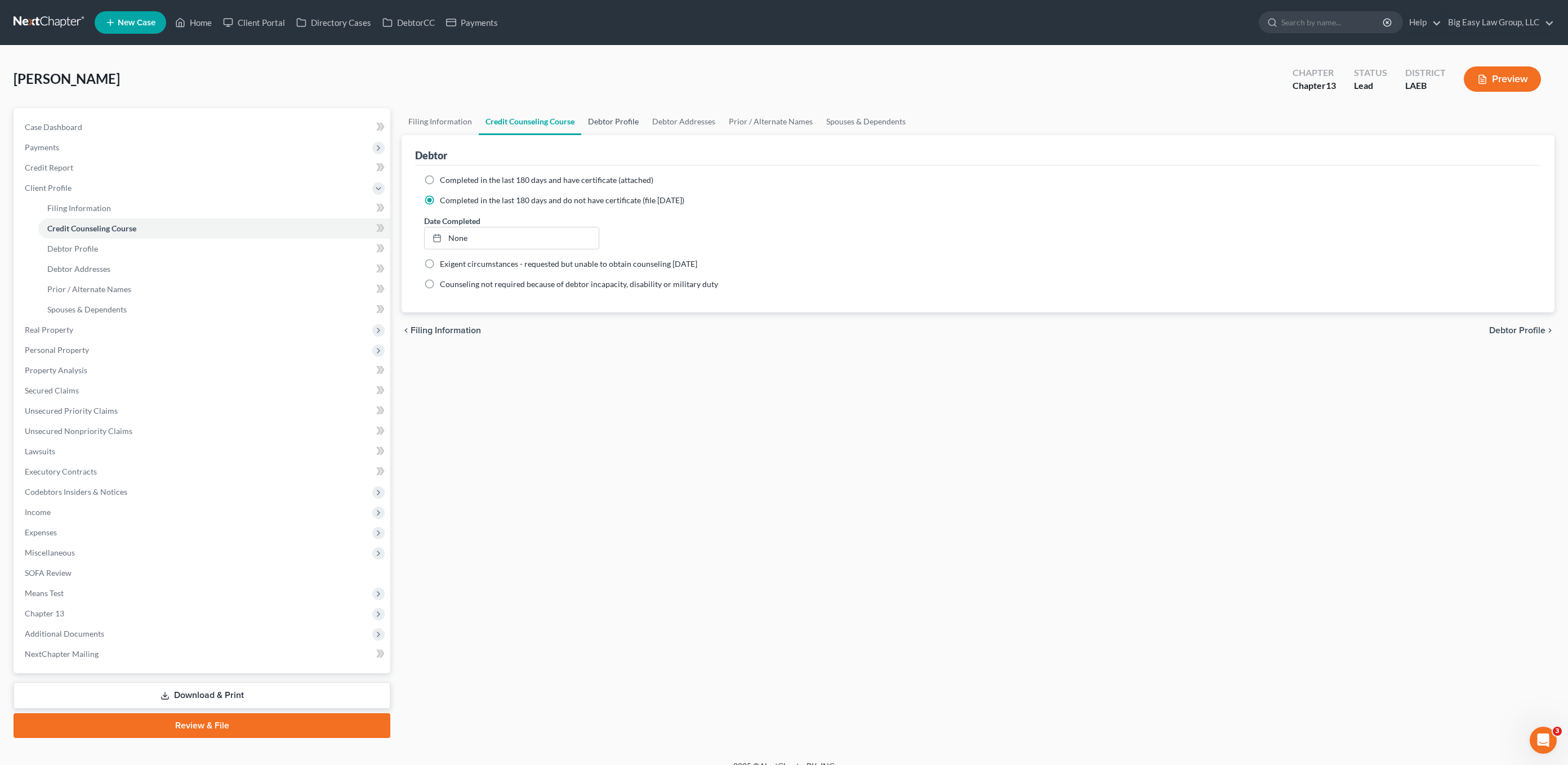
click at [607, 128] on link "Debtor Profile" at bounding box center [613, 121] width 64 height 27
select select "0"
select select "2"
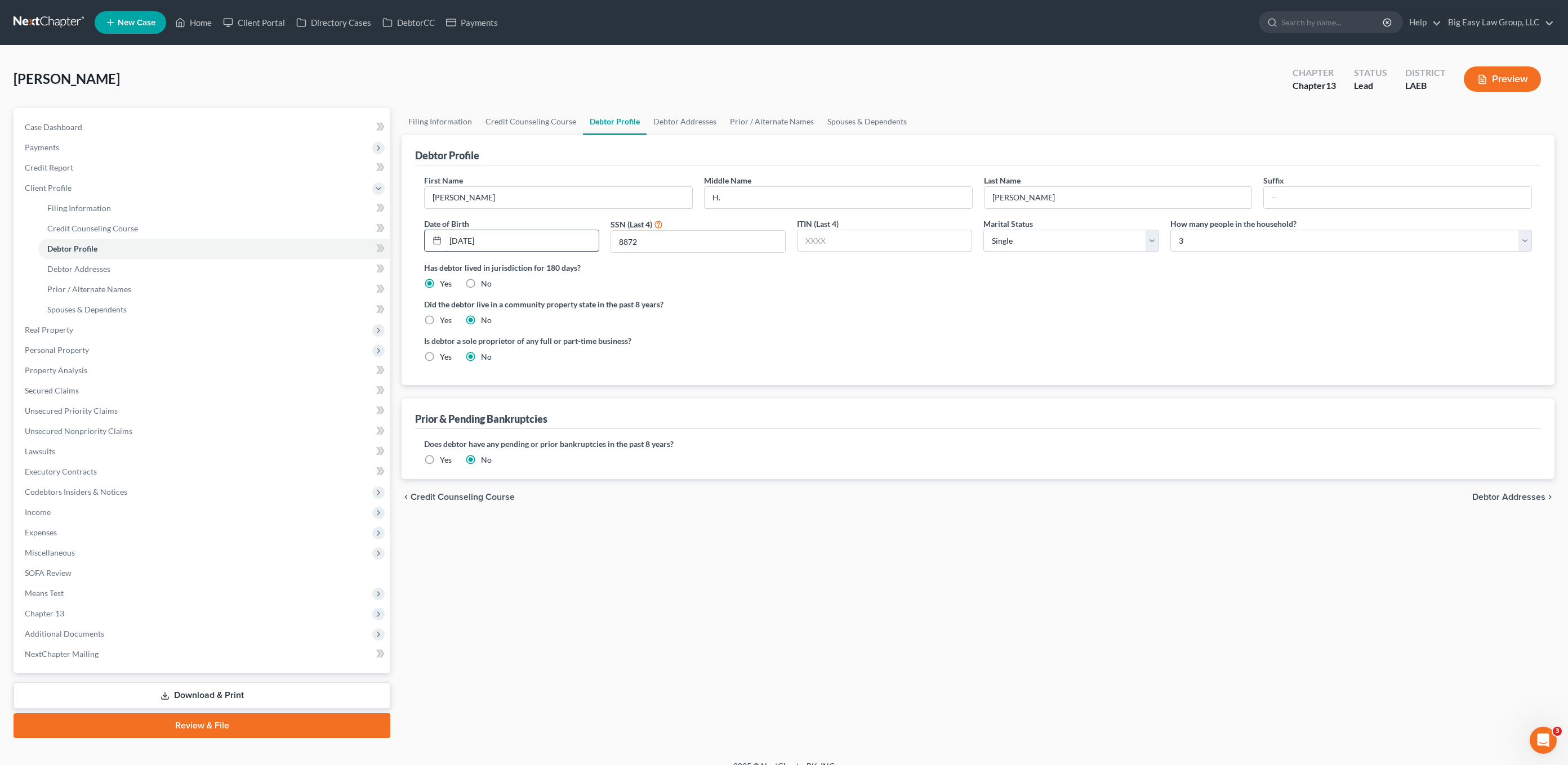
click at [560, 240] on input "01/05/1977" at bounding box center [523, 241] width 154 height 21
click at [128, 424] on link "Unsecured Nonpriority Claims" at bounding box center [203, 431] width 374 height 20
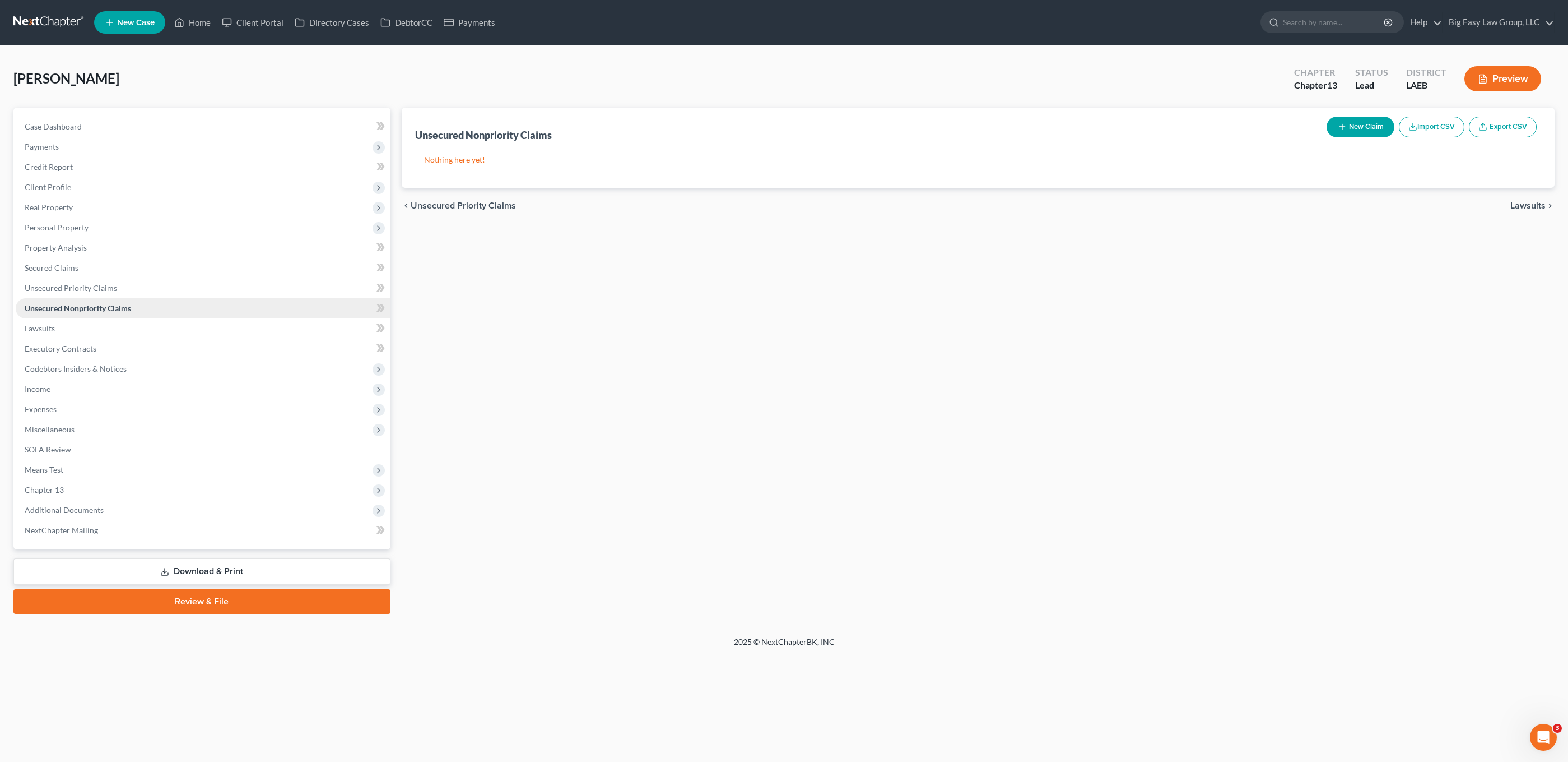
click at [91, 305] on span "Unsecured Nonpriority Claims" at bounding box center [77, 308] width 106 height 10
click at [97, 289] on span "Unsecured Priority Claims" at bounding box center [70, 287] width 92 height 10
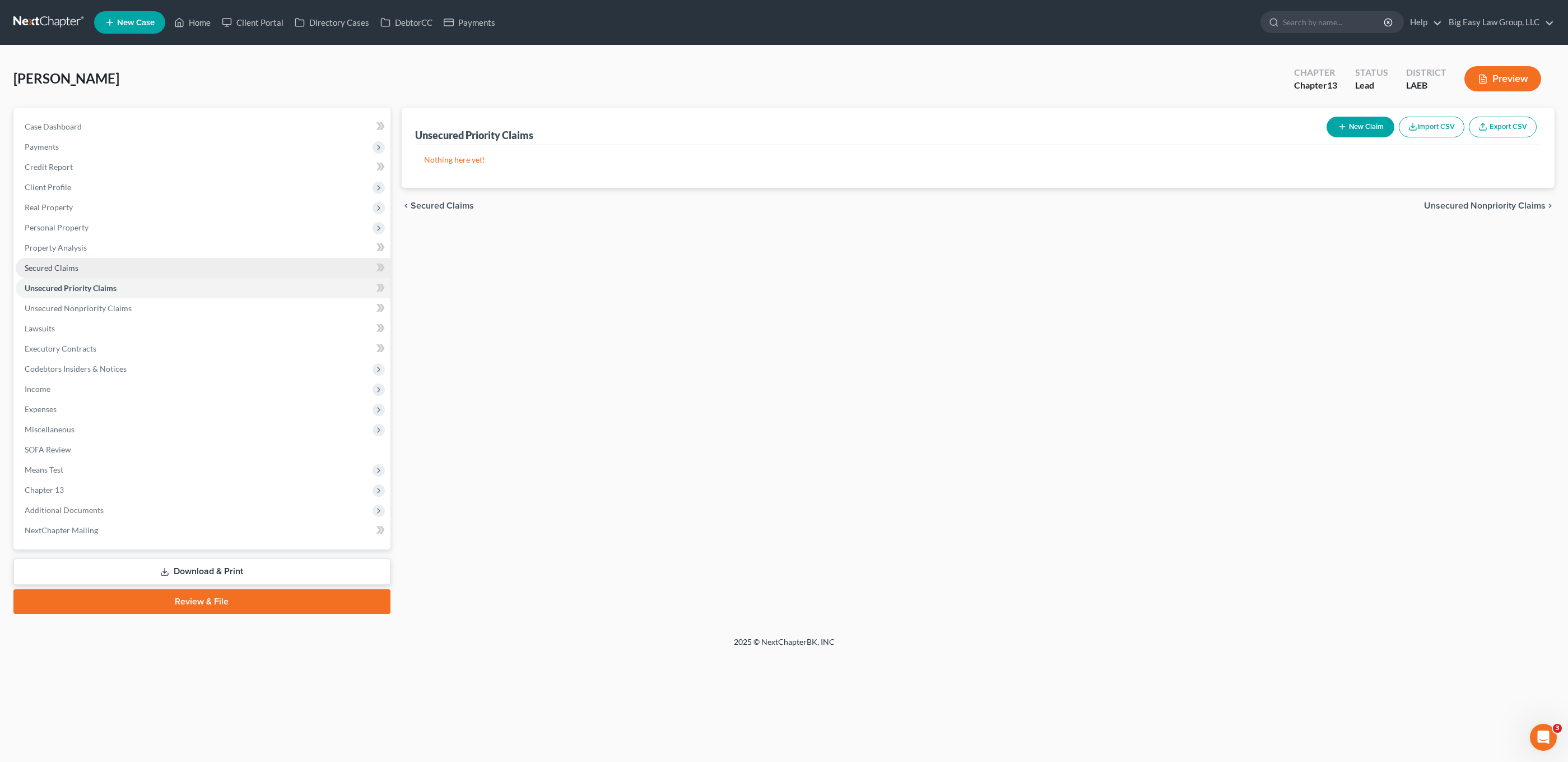
click at [95, 262] on link "Secured Claims" at bounding box center [203, 267] width 375 height 20
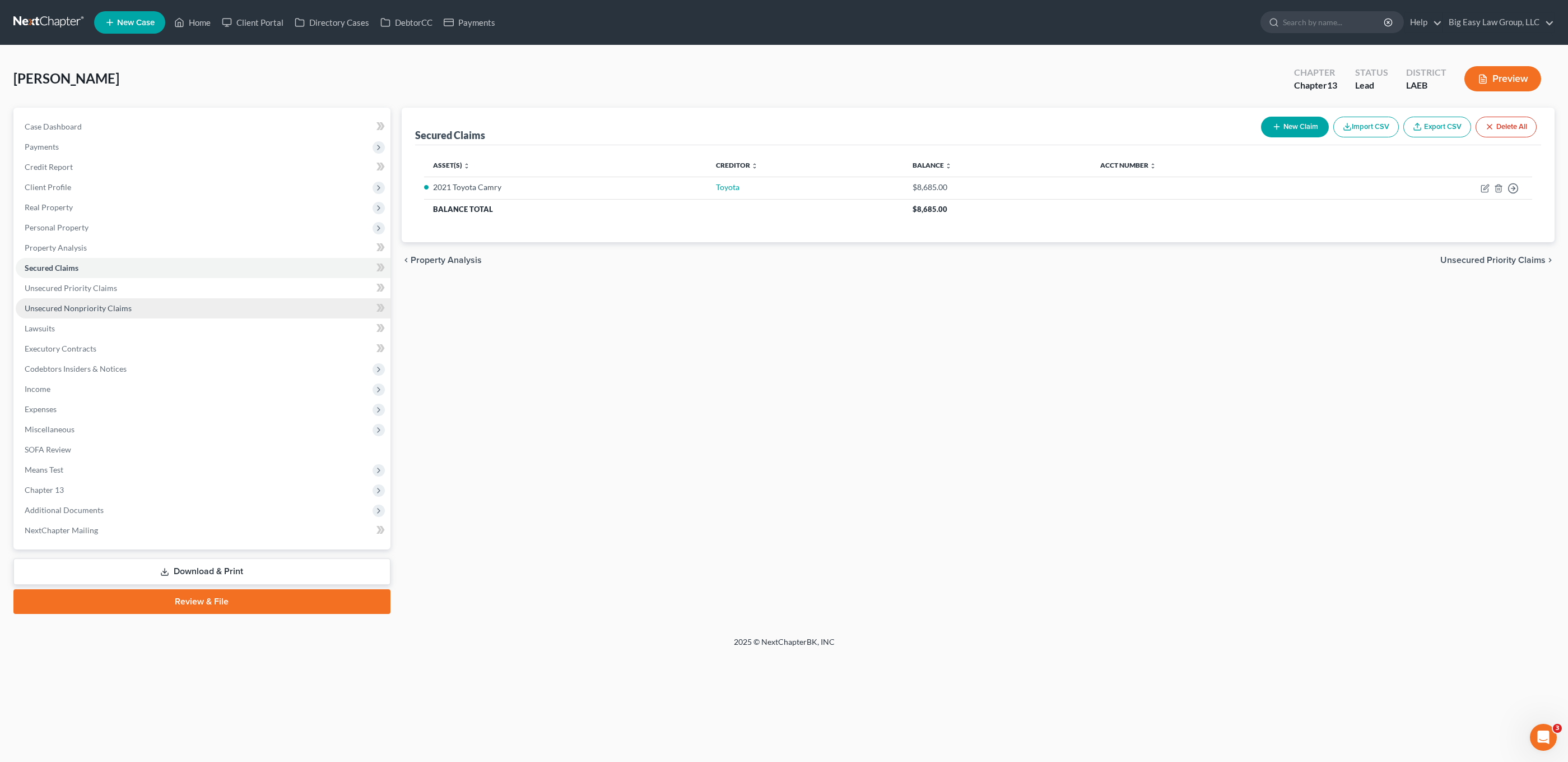
click at [132, 305] on link "Unsecured Nonpriority Claims" at bounding box center [203, 308] width 375 height 20
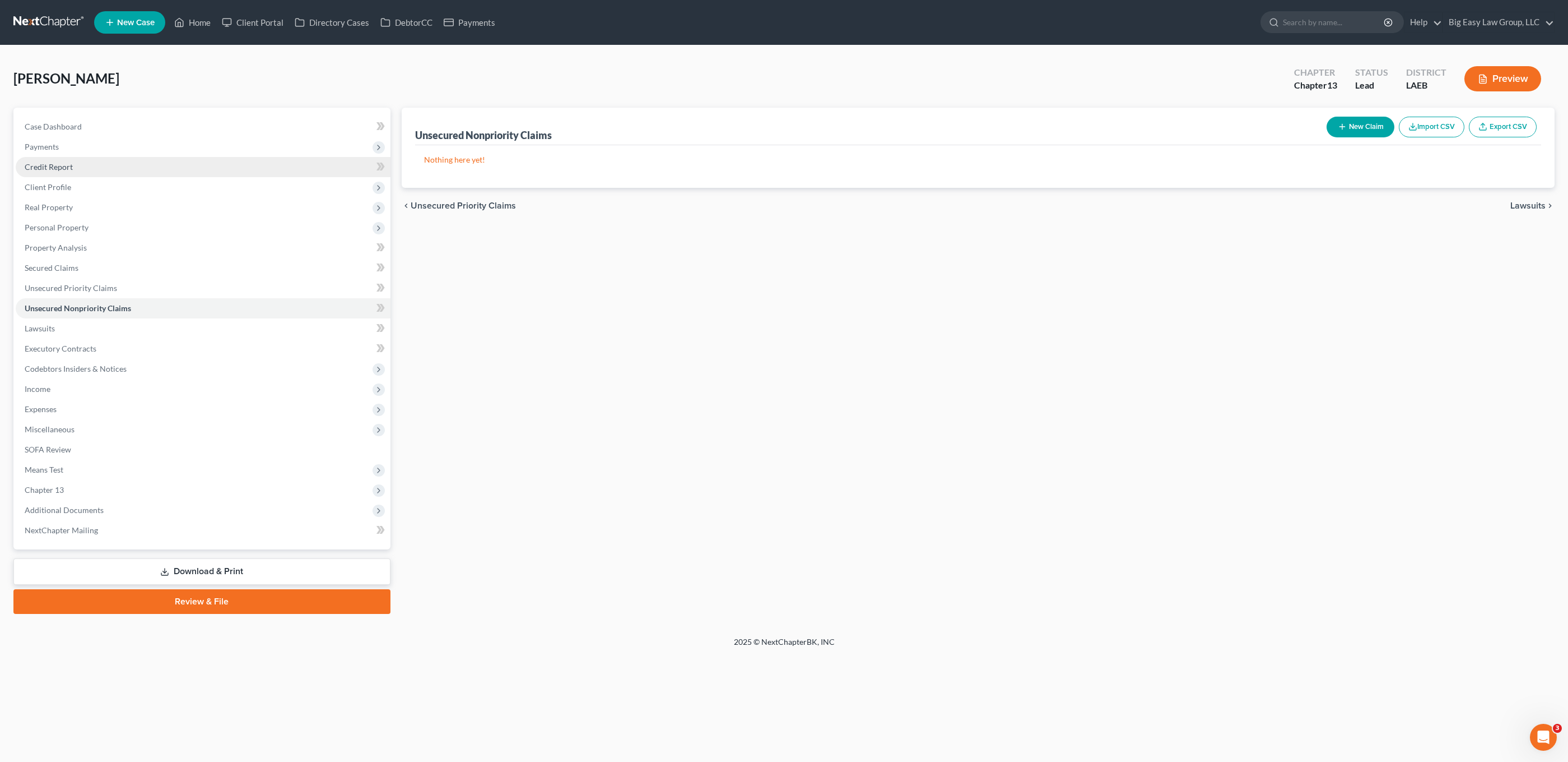
click at [79, 181] on span "Client Profile" at bounding box center [203, 187] width 375 height 20
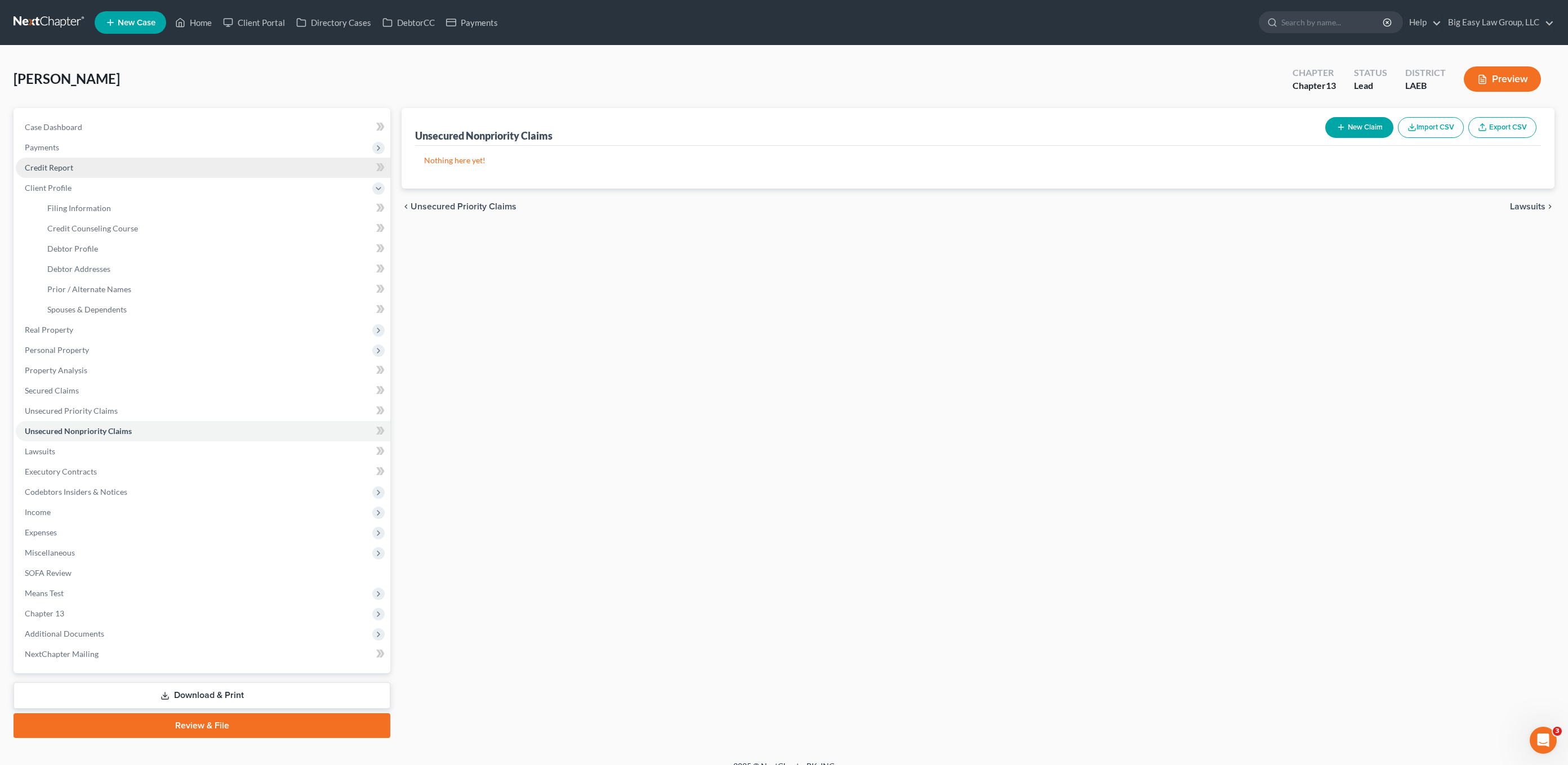
click at [79, 158] on link "Credit Report" at bounding box center [203, 168] width 374 height 20
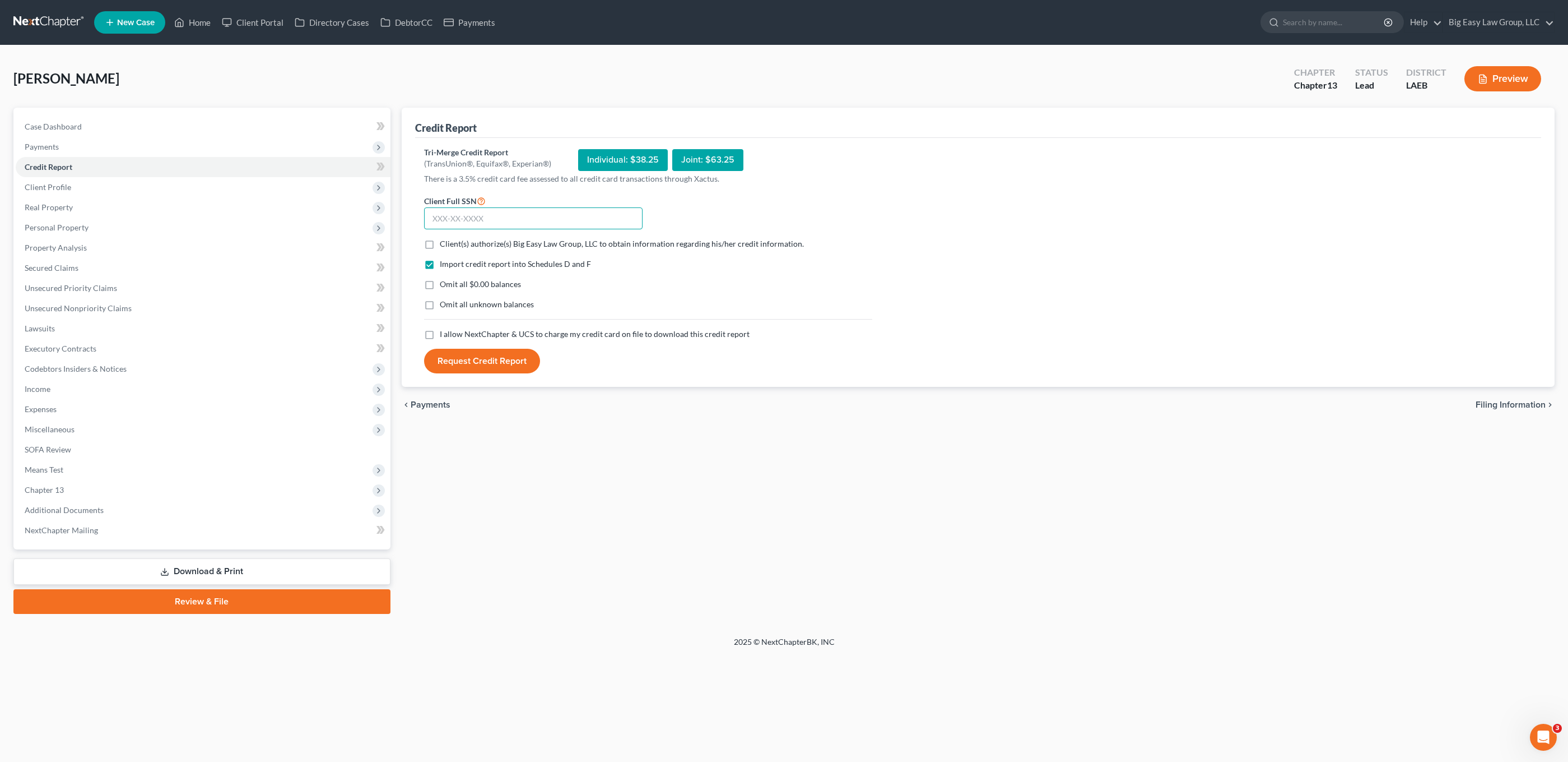
click at [465, 211] on input "text" at bounding box center [533, 219] width 219 height 23
click at [106, 186] on span "Client Profile" at bounding box center [203, 187] width 375 height 20
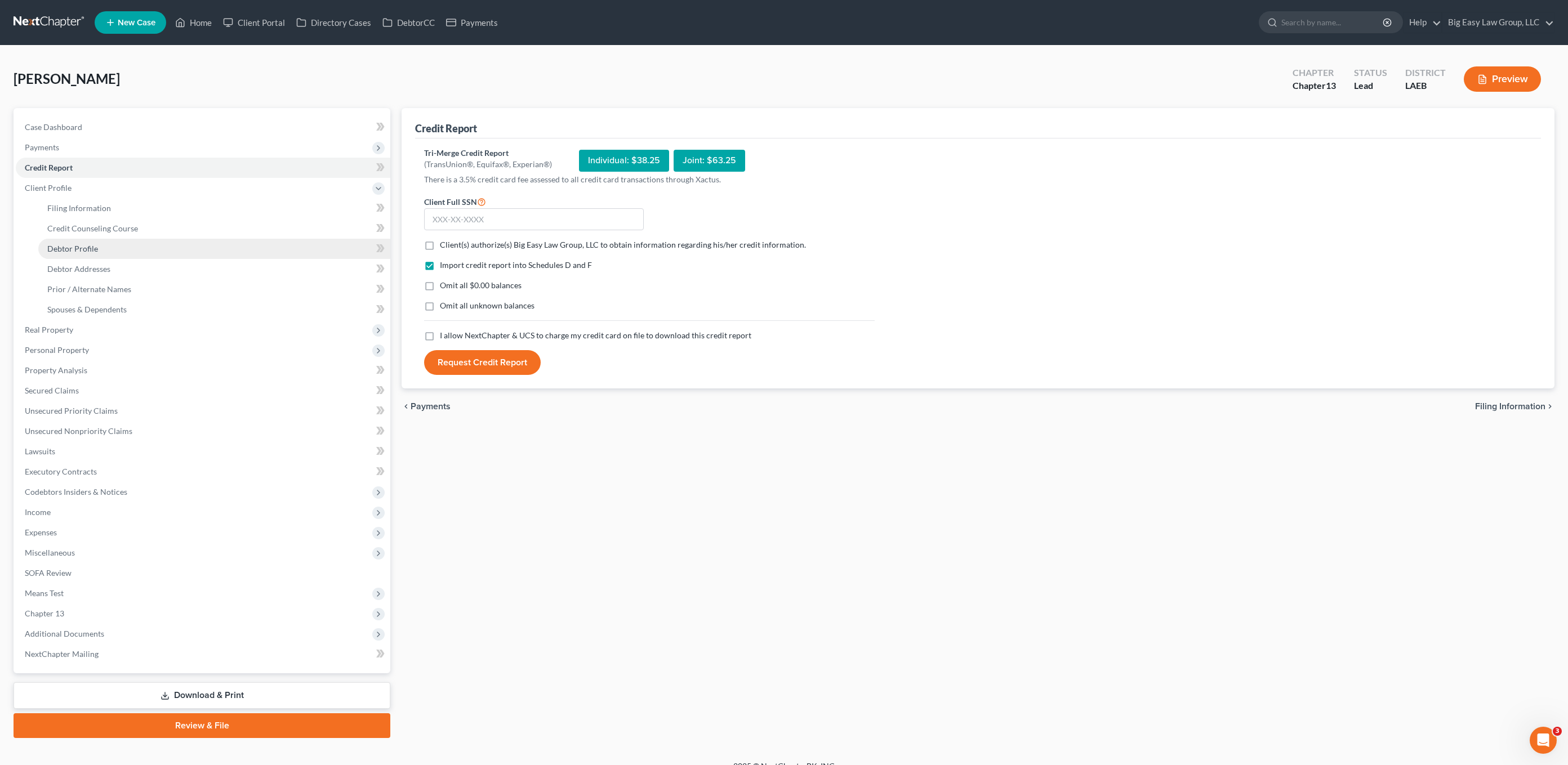
click at [123, 251] on link "Debtor Profile" at bounding box center [214, 248] width 352 height 20
select select "0"
select select "2"
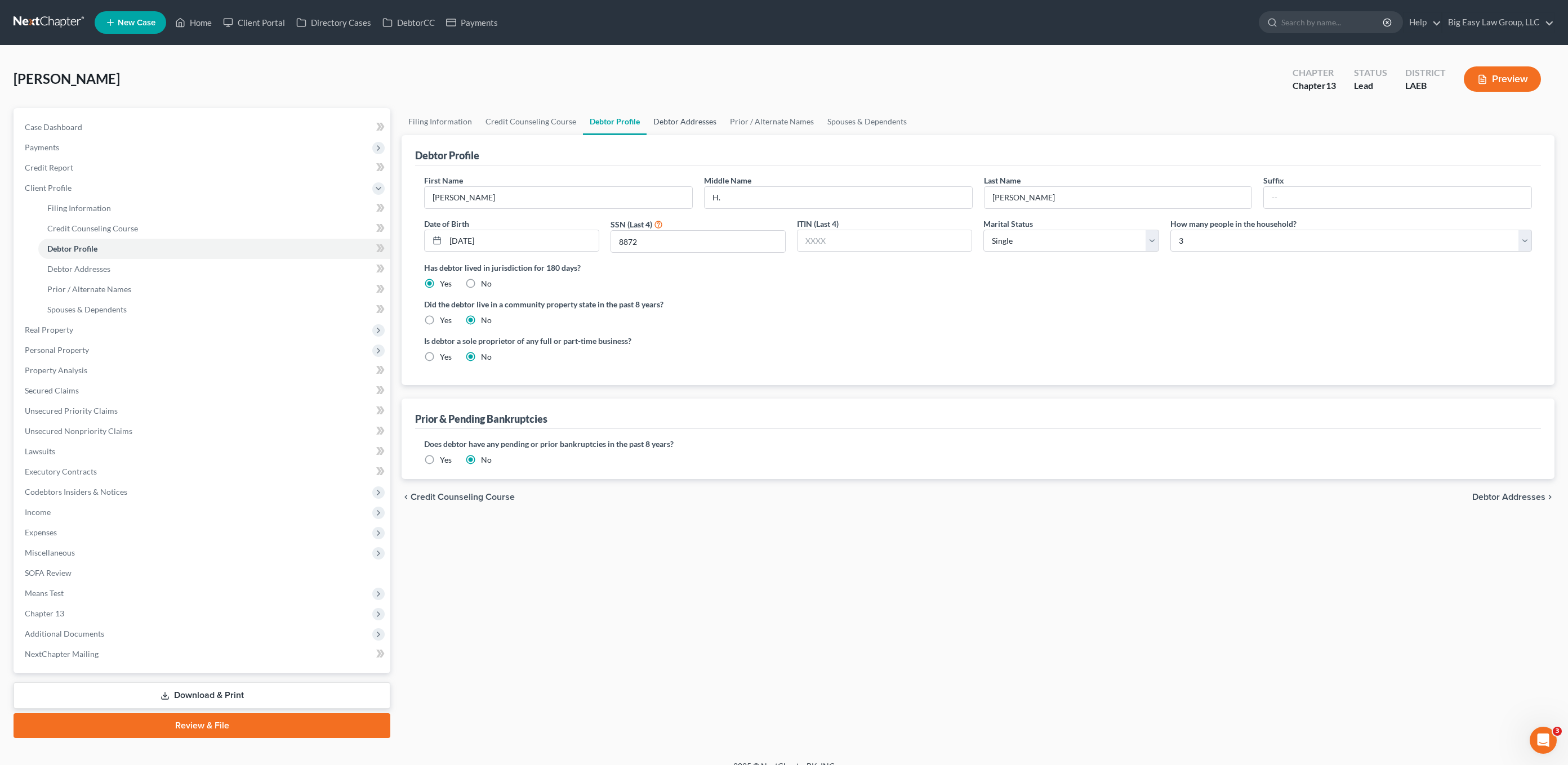
drag, startPoint x: 679, startPoint y: 118, endPoint x: 696, endPoint y: 120, distance: 17.1
click at [679, 118] on link "Debtor Addresses" at bounding box center [684, 121] width 77 height 27
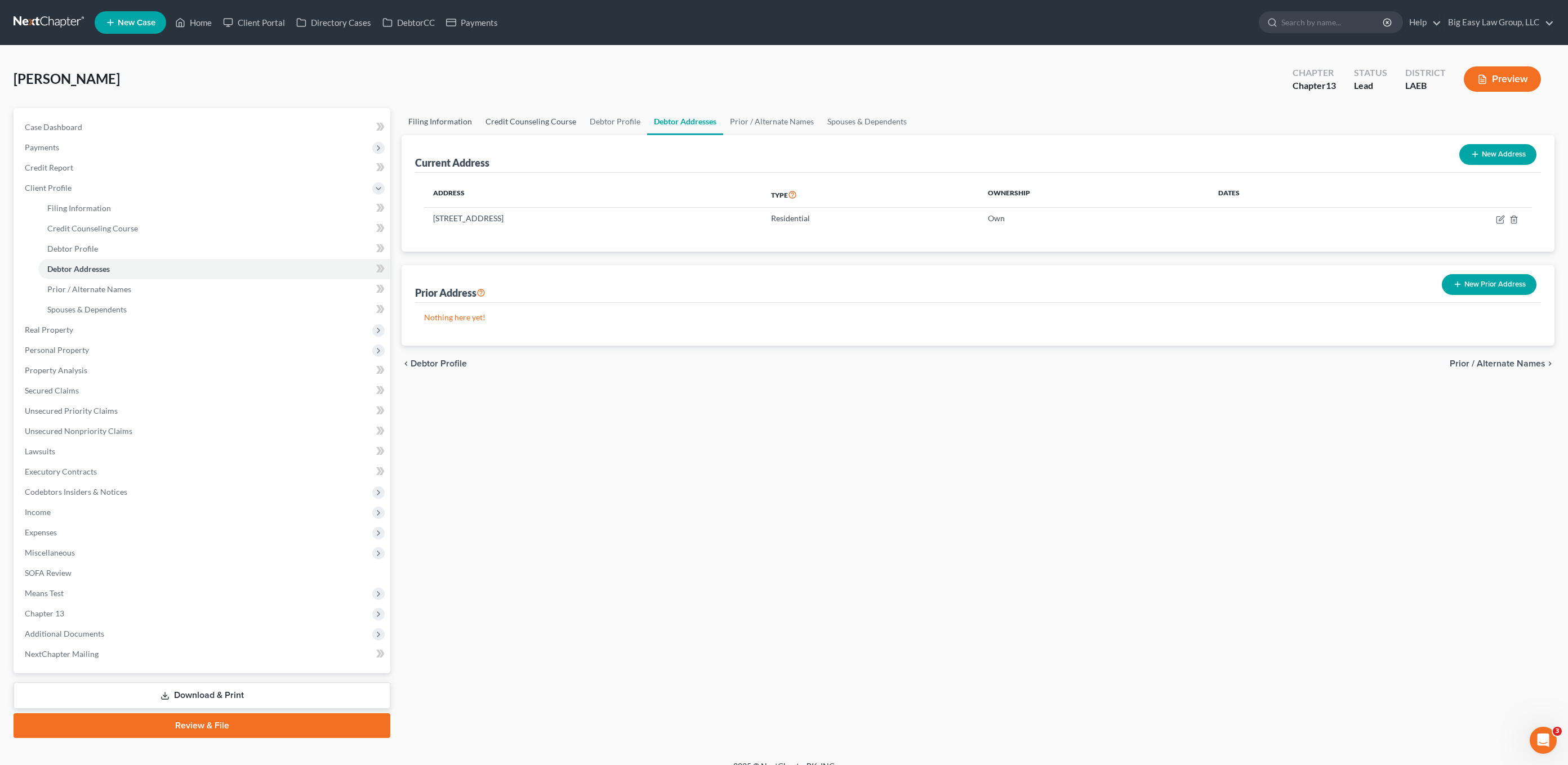
drag, startPoint x: 534, startPoint y: 131, endPoint x: 440, endPoint y: 131, distance: 94.0
click at [534, 131] on link "Credit Counseling Course" at bounding box center [531, 121] width 104 height 27
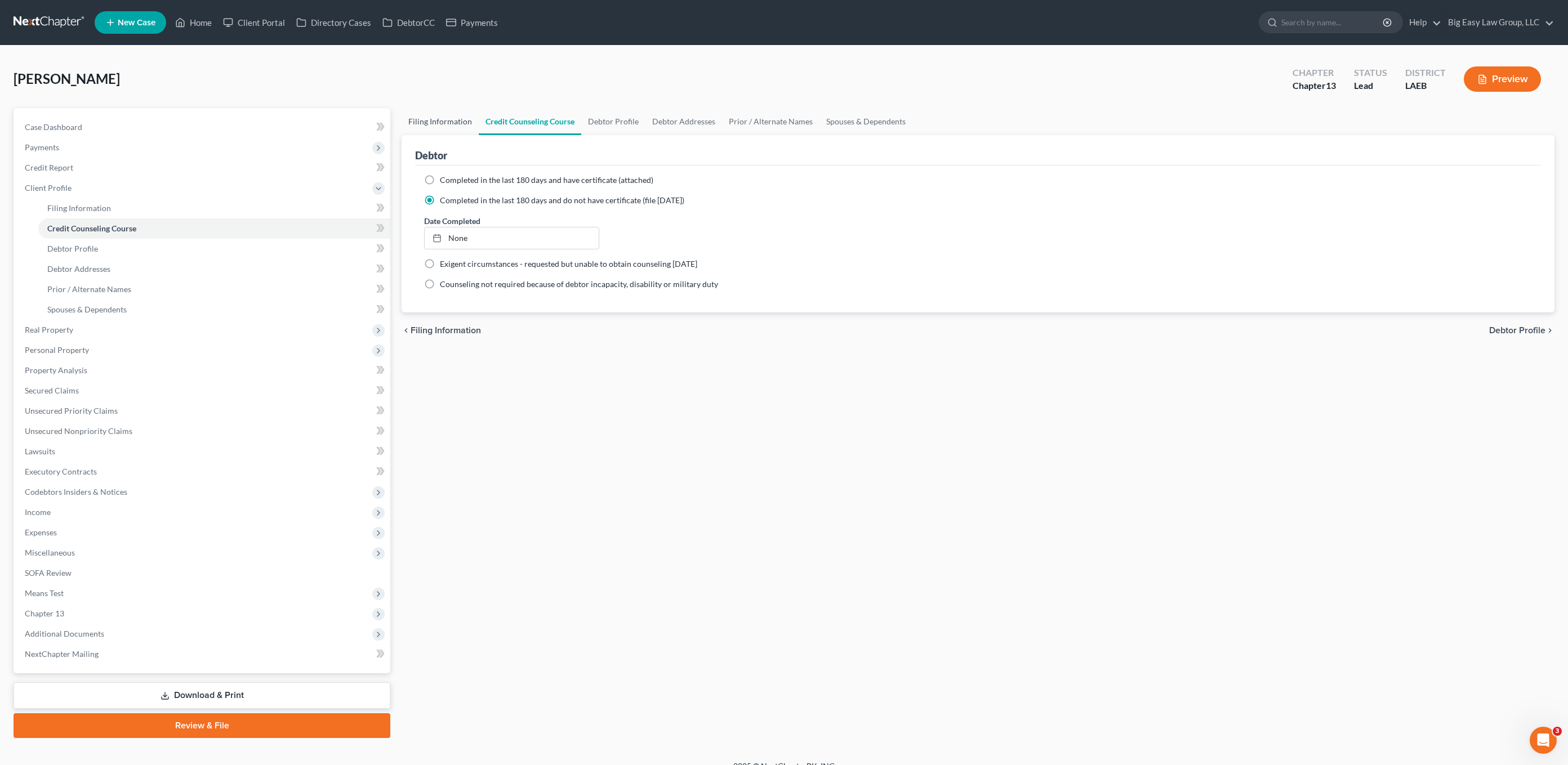
click at [427, 125] on link "Filing Information" at bounding box center [440, 121] width 77 height 27
select select "1"
select select "0"
select select "3"
select select "34"
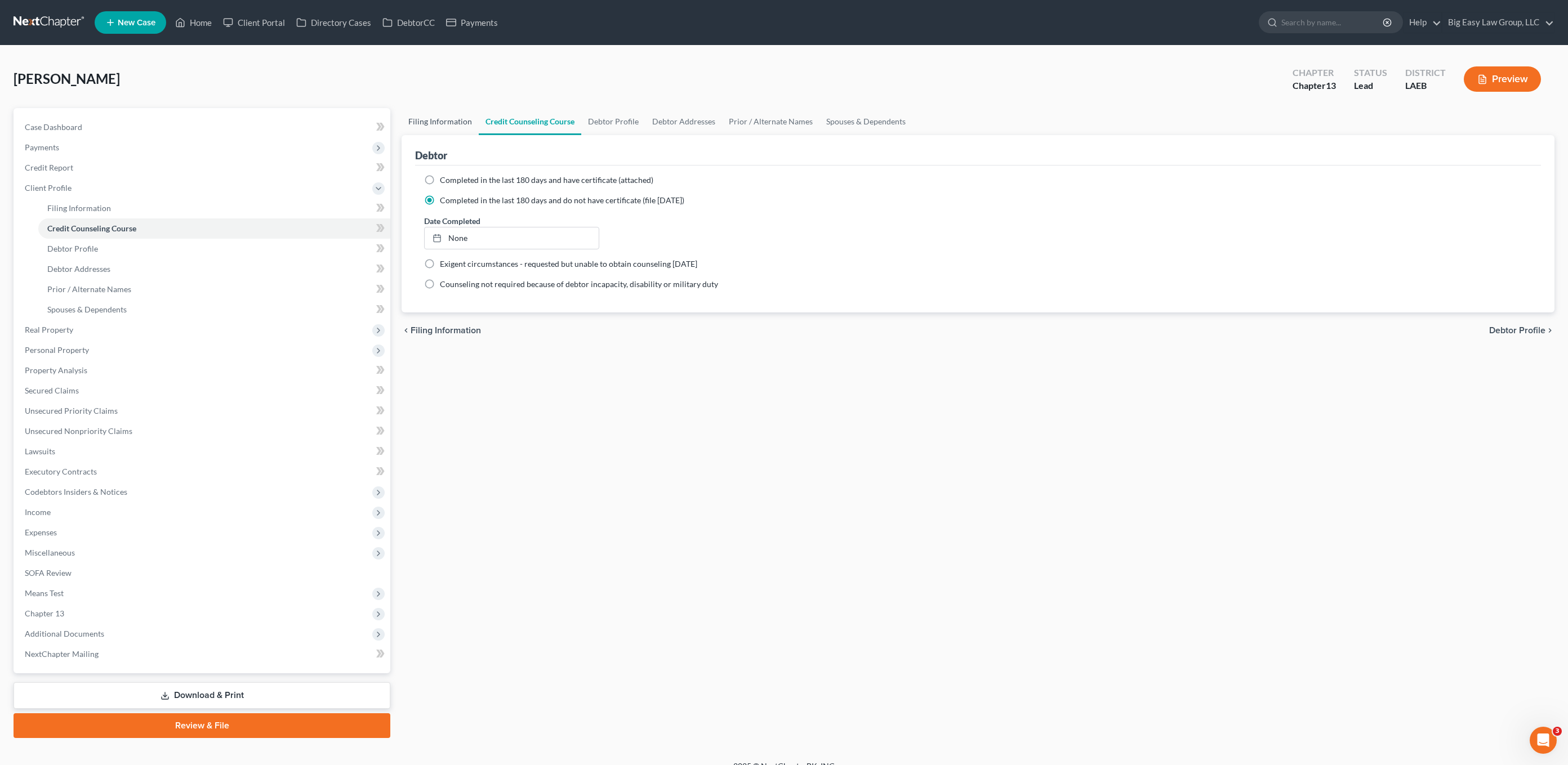
select select "0"
select select "19"
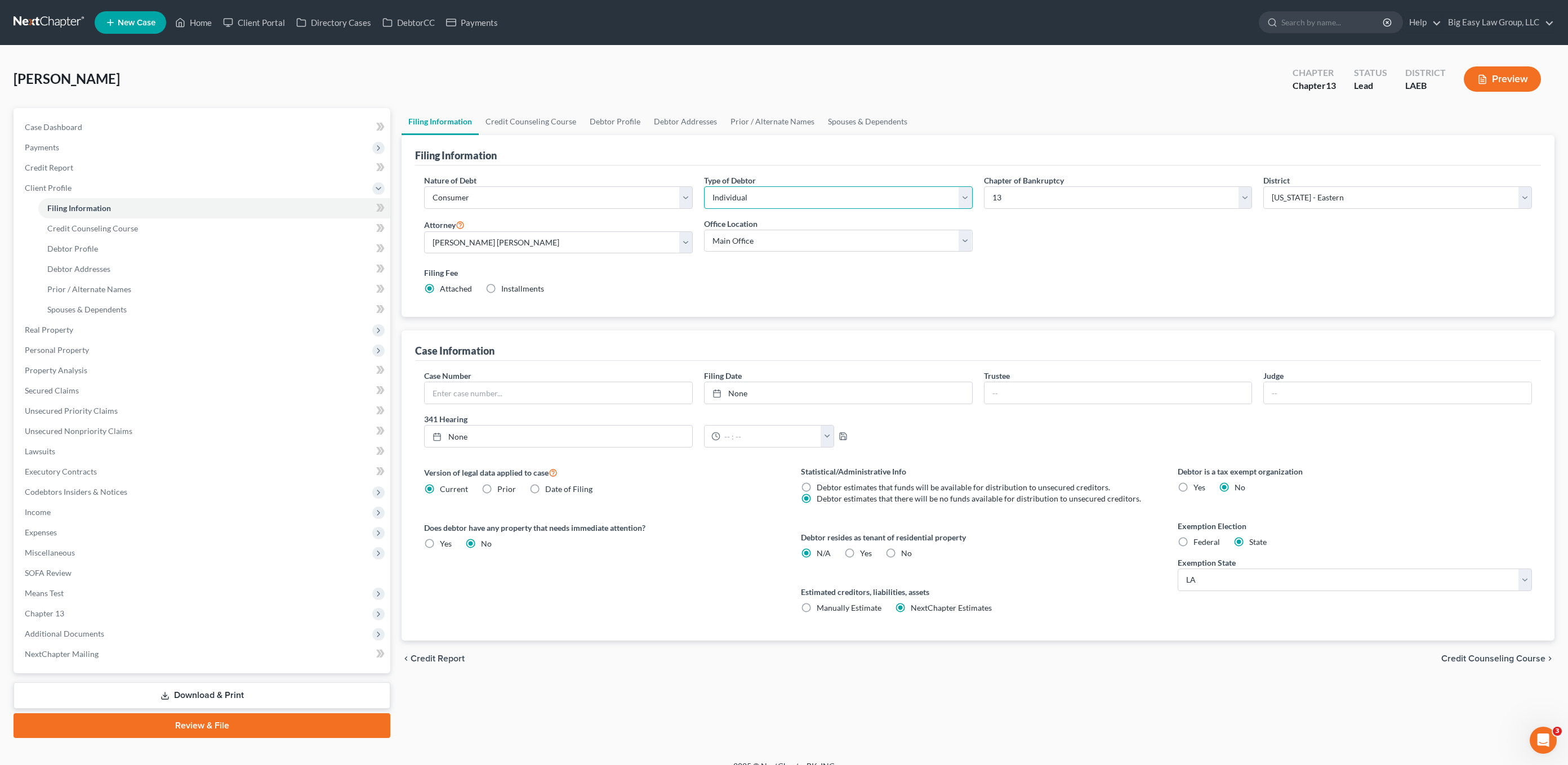
click at [754, 199] on select "Select Individual Joint" at bounding box center [838, 198] width 268 height 23
select select "1"
click at [704, 186] on select "Select Individual Joint" at bounding box center [838, 198] width 268 height 23
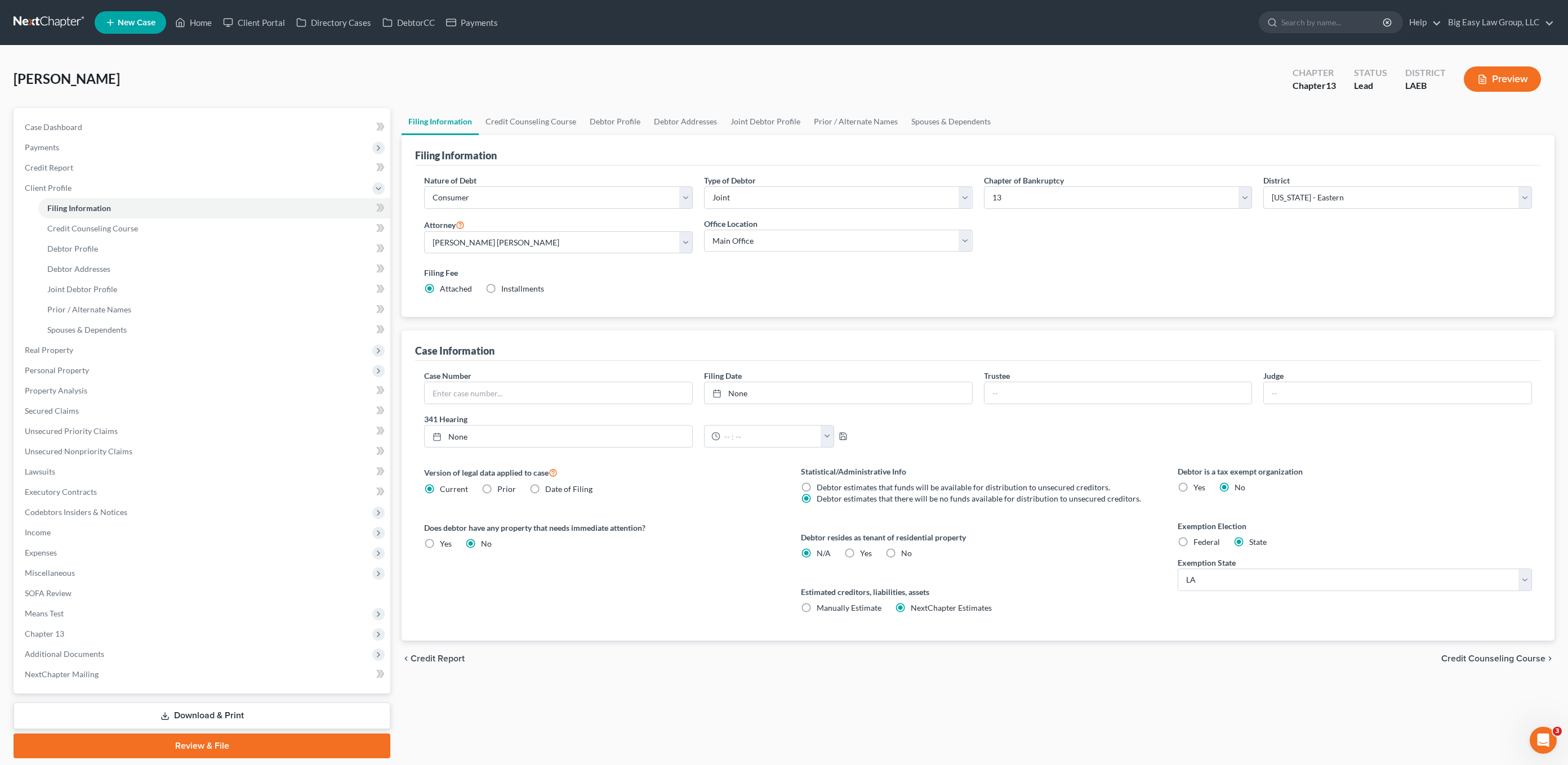
click at [721, 168] on div "Nature of Debt Select Business Consumer Other Nature of Business Select Clearin…" at bounding box center [977, 242] width 1126 height 152
click at [632, 119] on link "Debtor Profile" at bounding box center [614, 121] width 64 height 27
select select "1"
select select "2"
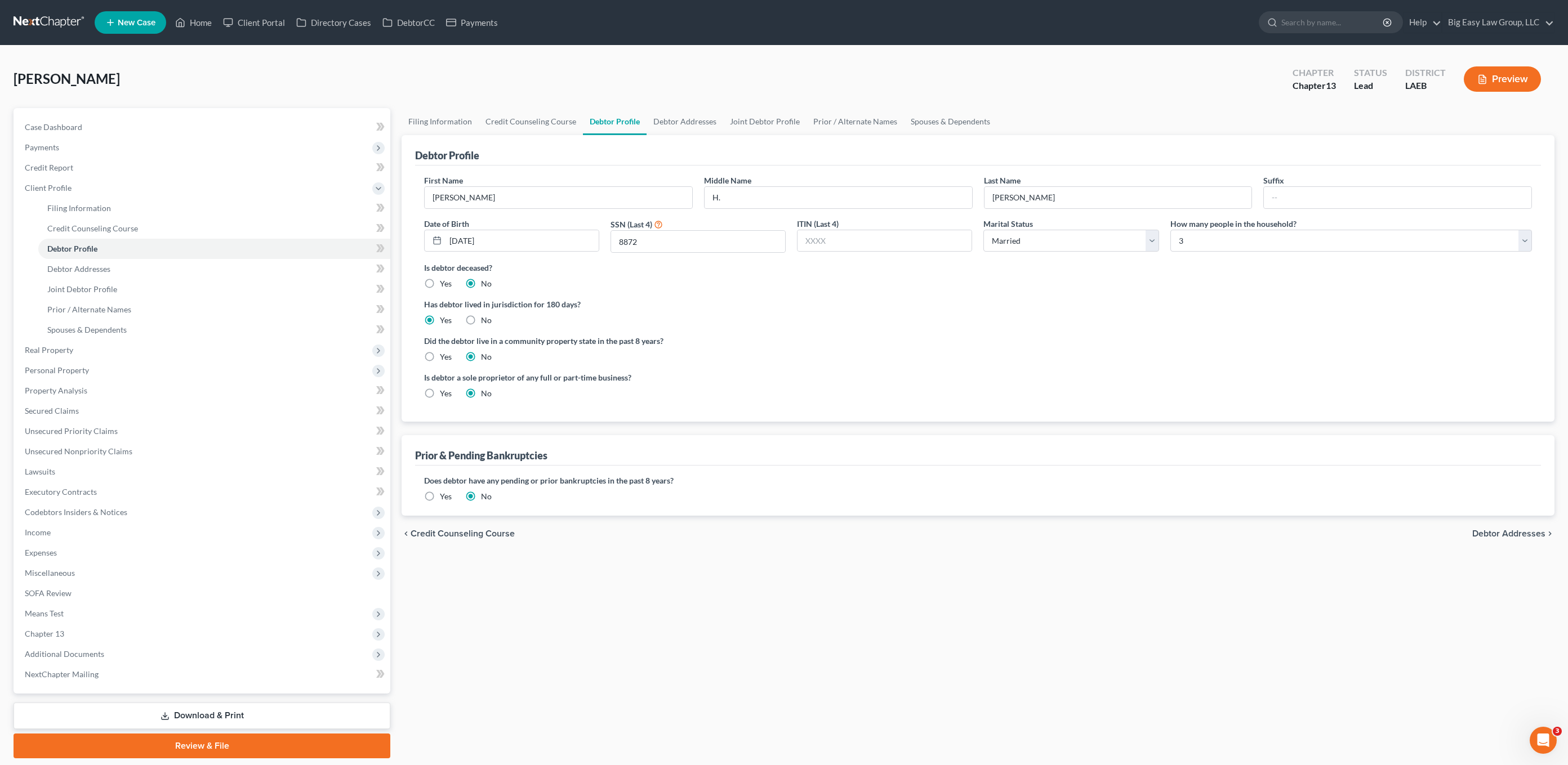
click at [623, 124] on link "Debtor Profile" at bounding box center [614, 121] width 64 height 27
click at [498, 191] on input "Emily" at bounding box center [558, 198] width 268 height 21
click at [75, 176] on link "Credit Report" at bounding box center [203, 168] width 374 height 20
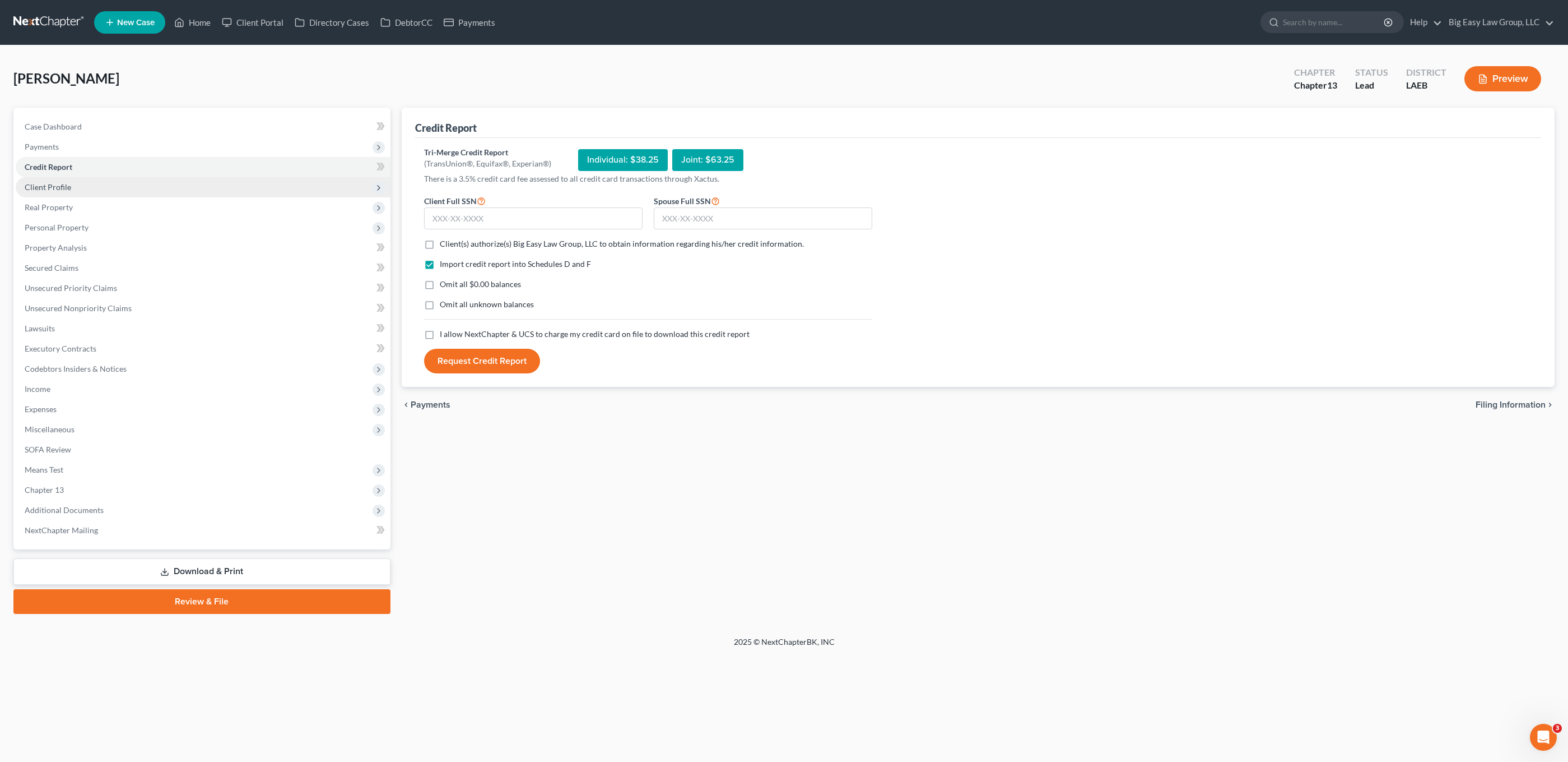
click at [80, 181] on span "Client Profile" at bounding box center [203, 187] width 375 height 20
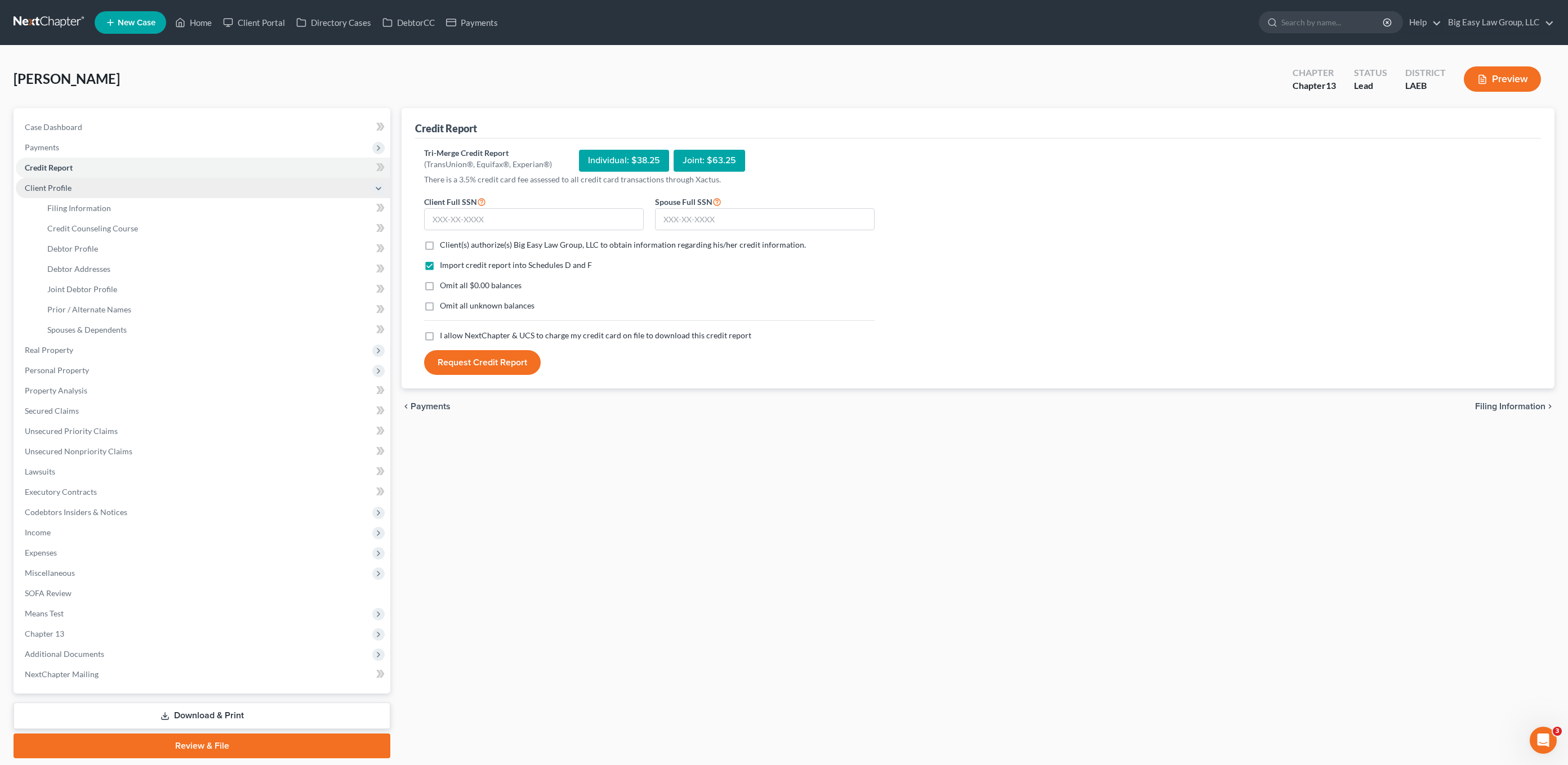
click at [114, 188] on span "Client Profile" at bounding box center [203, 188] width 374 height 20
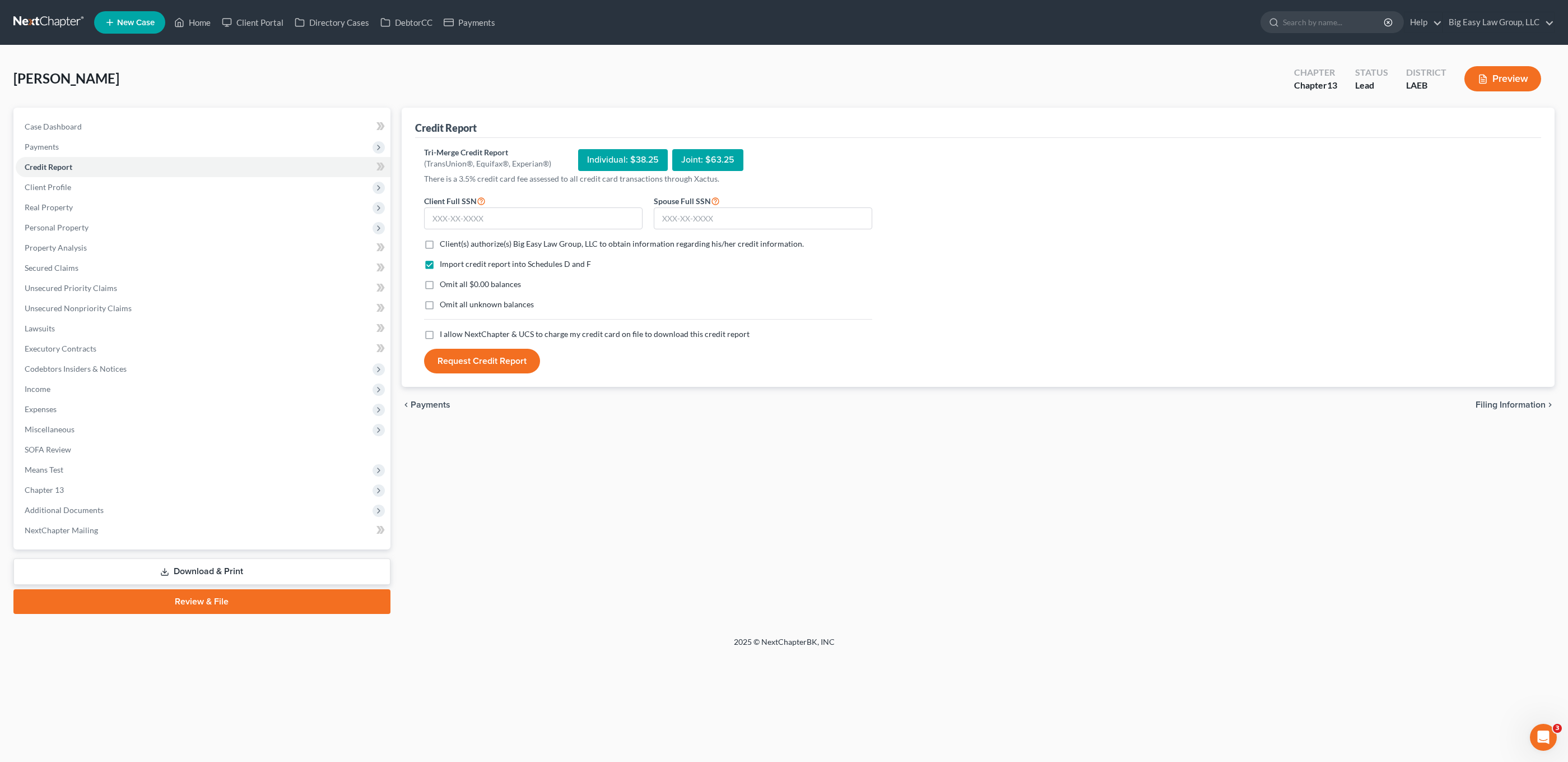
drag, startPoint x: 111, startPoint y: 184, endPoint x: 123, endPoint y: 207, distance: 25.9
click at [112, 184] on span "Client Profile" at bounding box center [203, 187] width 375 height 20
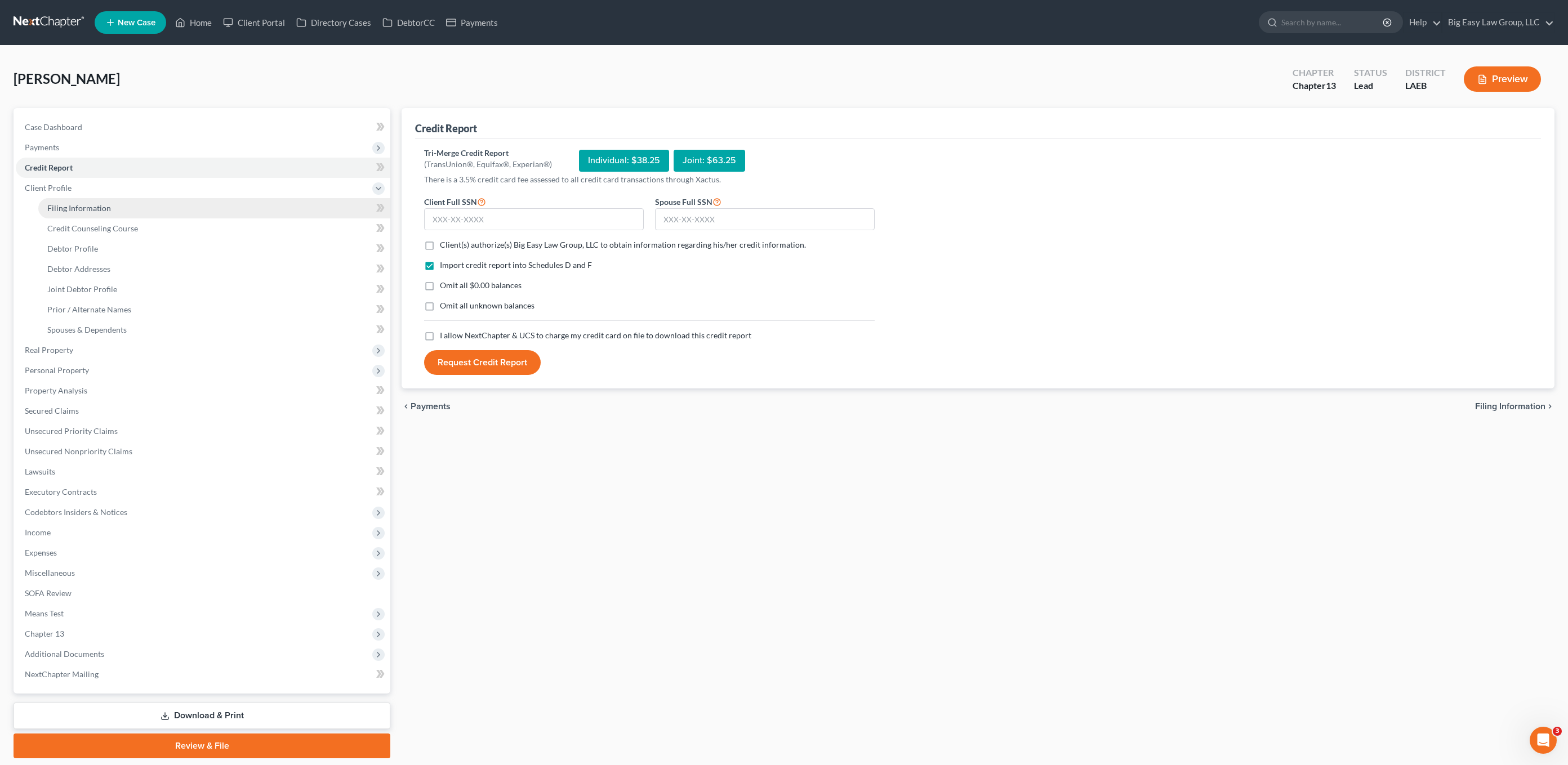
click at [124, 213] on link "Filing Information" at bounding box center [214, 208] width 352 height 20
select select "1"
select select "3"
select select "34"
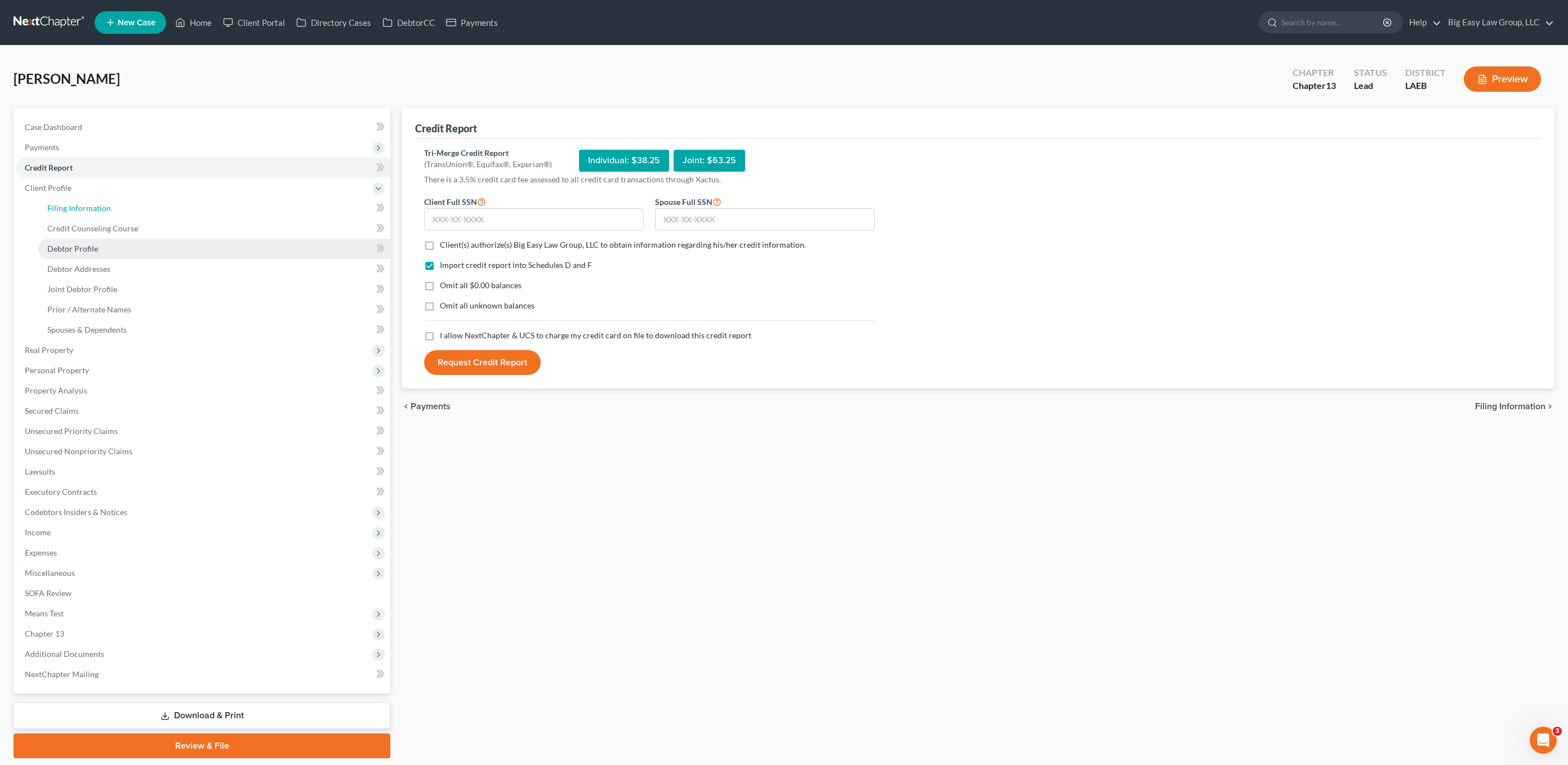
select select "0"
select select "19"
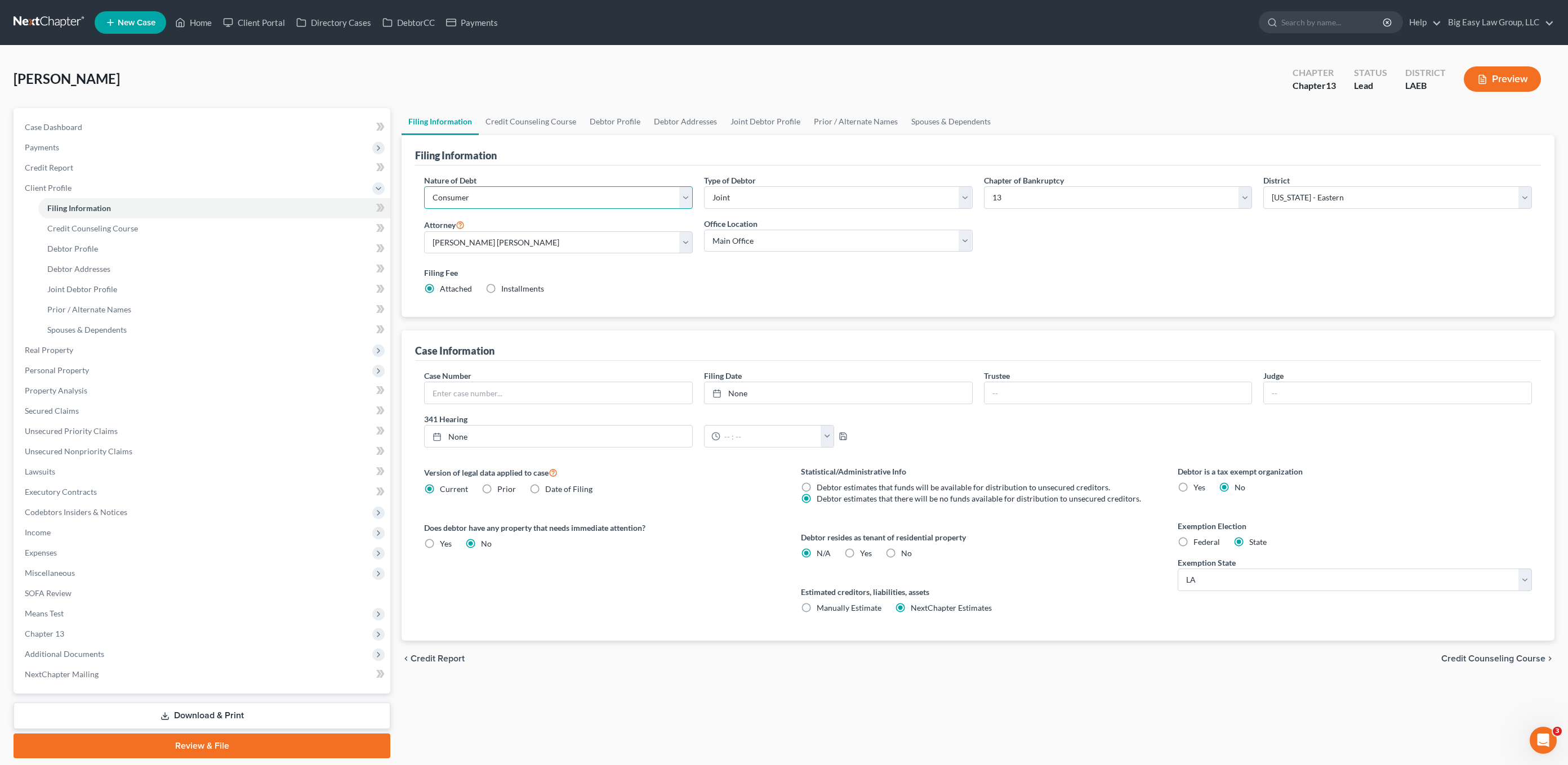
click at [493, 201] on select "Select Business Consumer Other" at bounding box center [558, 198] width 268 height 23
click at [531, 119] on link "Credit Counseling Course" at bounding box center [531, 121] width 104 height 27
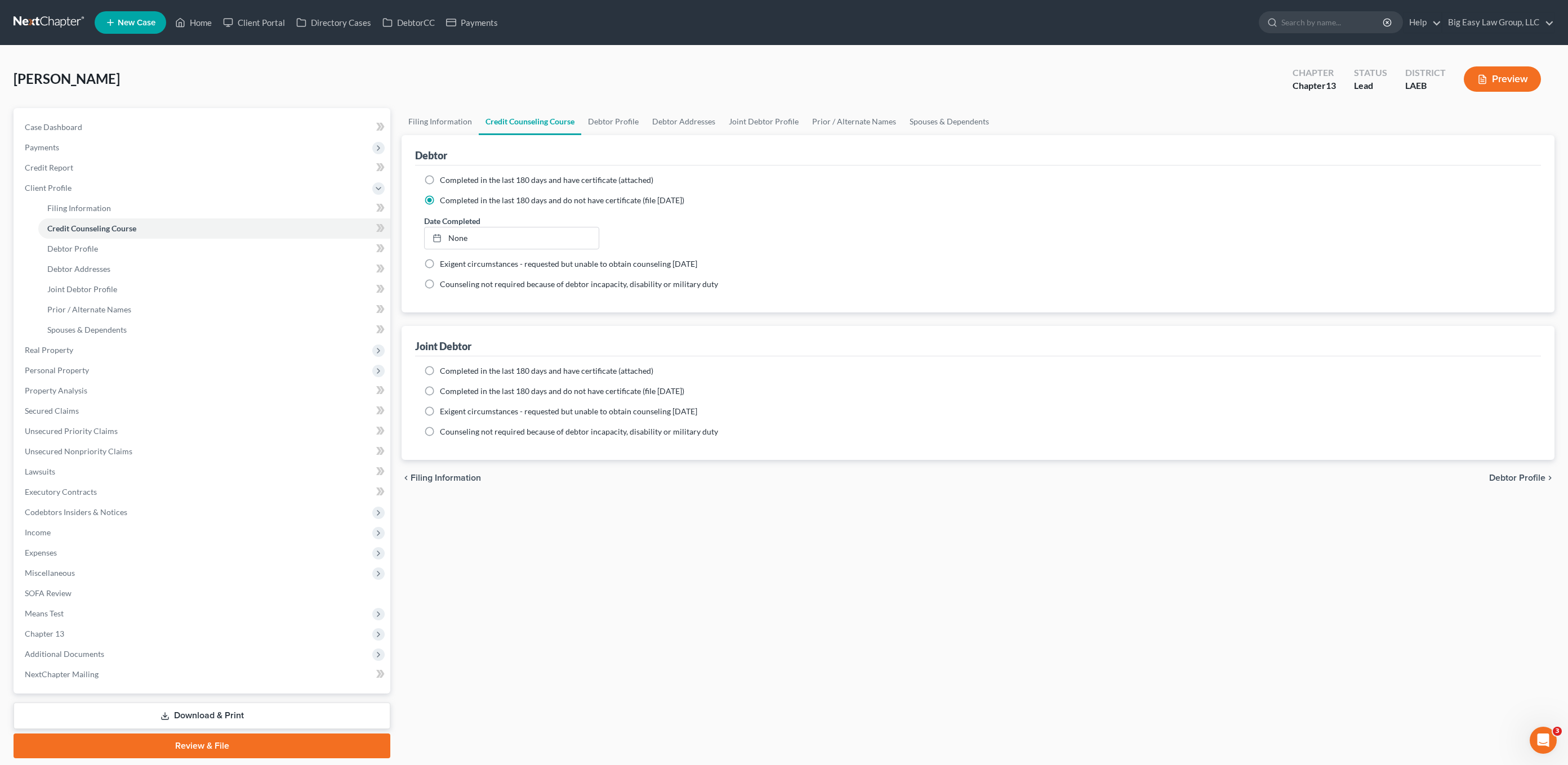
click at [447, 387] on span "Completed in the last 180 days and do not have certificate (file within 14 days)" at bounding box center [562, 391] width 245 height 10
click at [447, 387] on input "Completed in the last 180 days and do not have certificate (file within 14 days)" at bounding box center [448, 389] width 7 height 7
radio input "true"
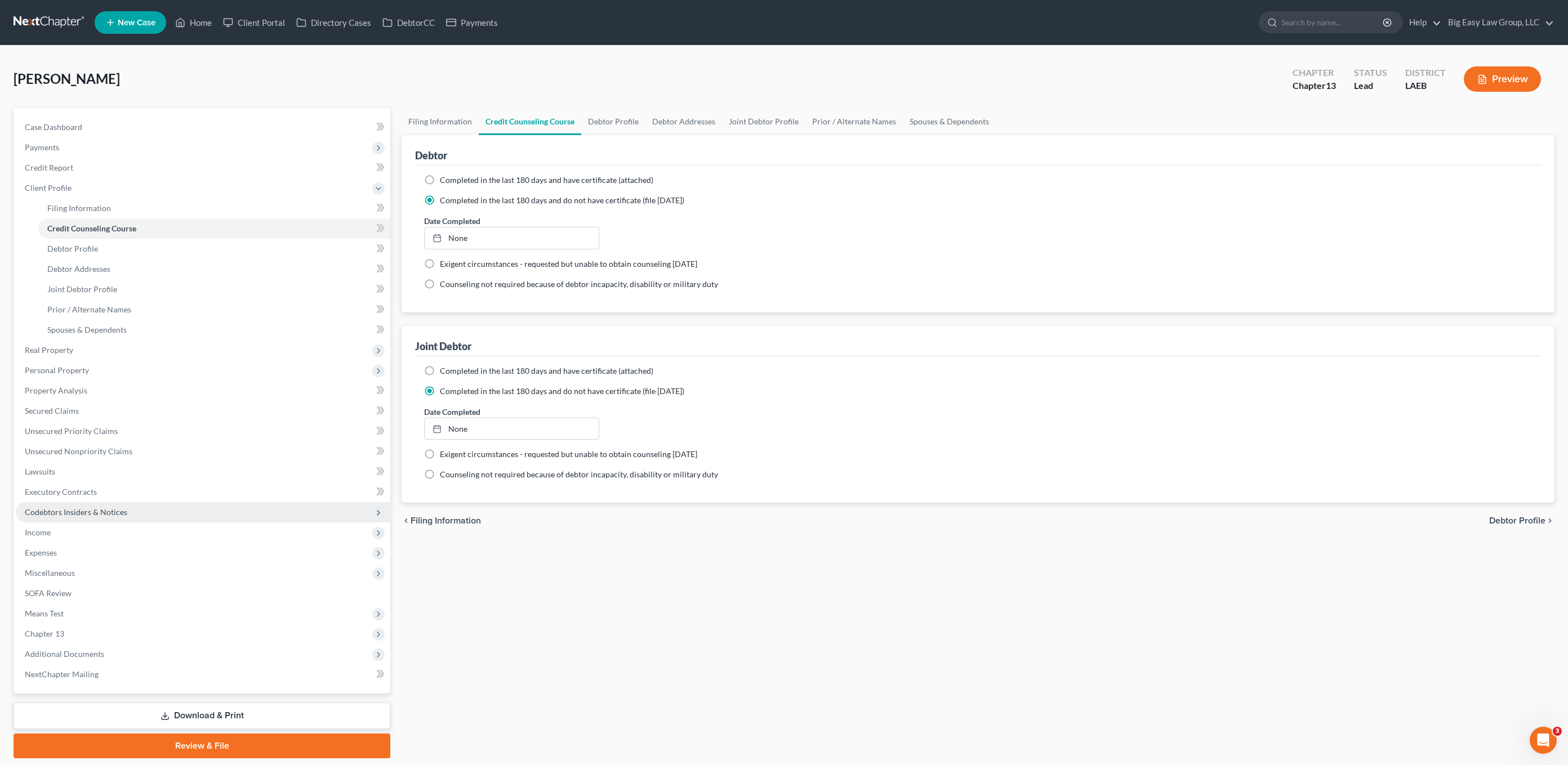
click at [164, 520] on span "Codebtors Insiders & Notices" at bounding box center [203, 512] width 374 height 20
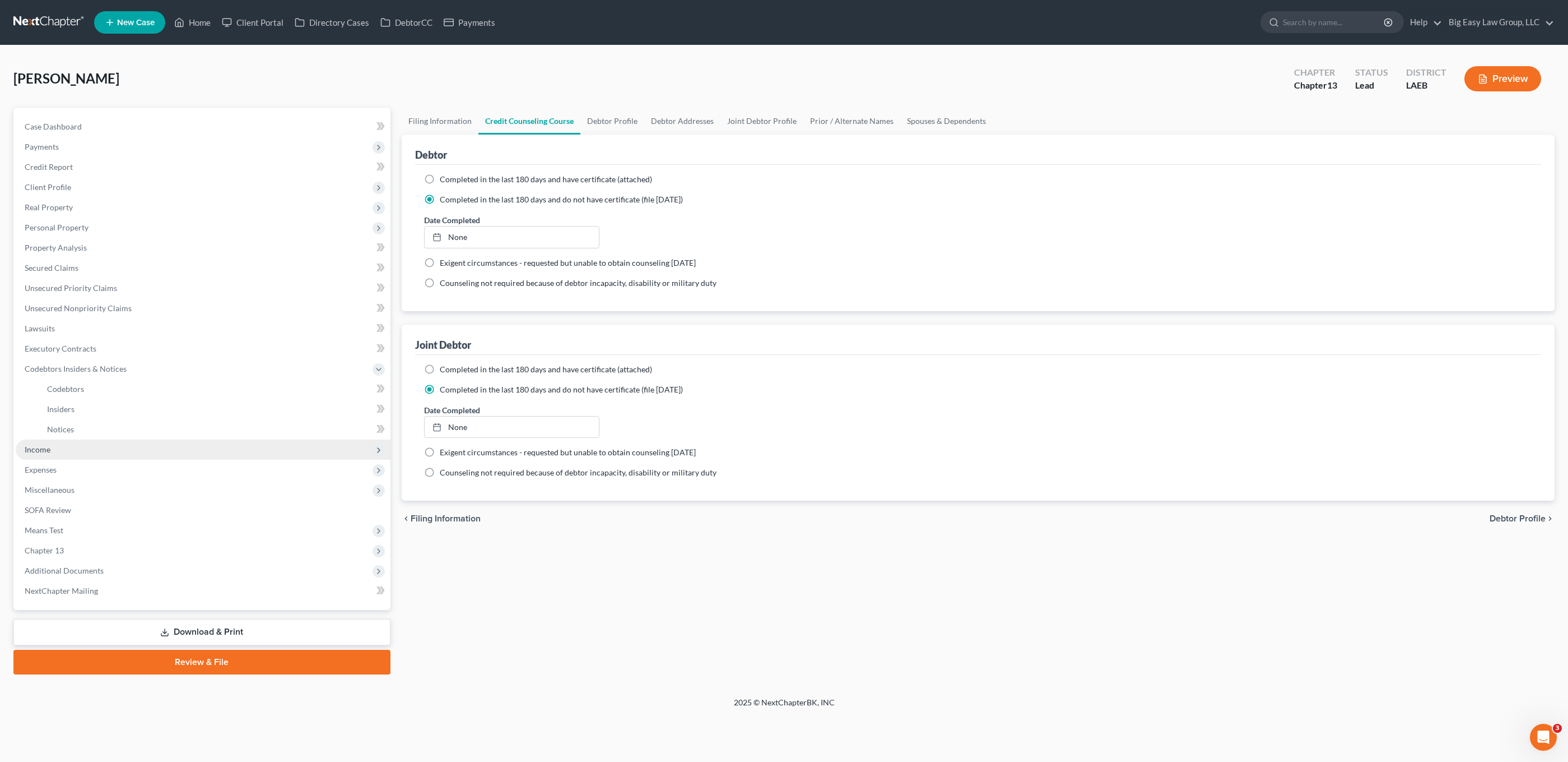
click at [97, 452] on span "Income" at bounding box center [203, 449] width 375 height 20
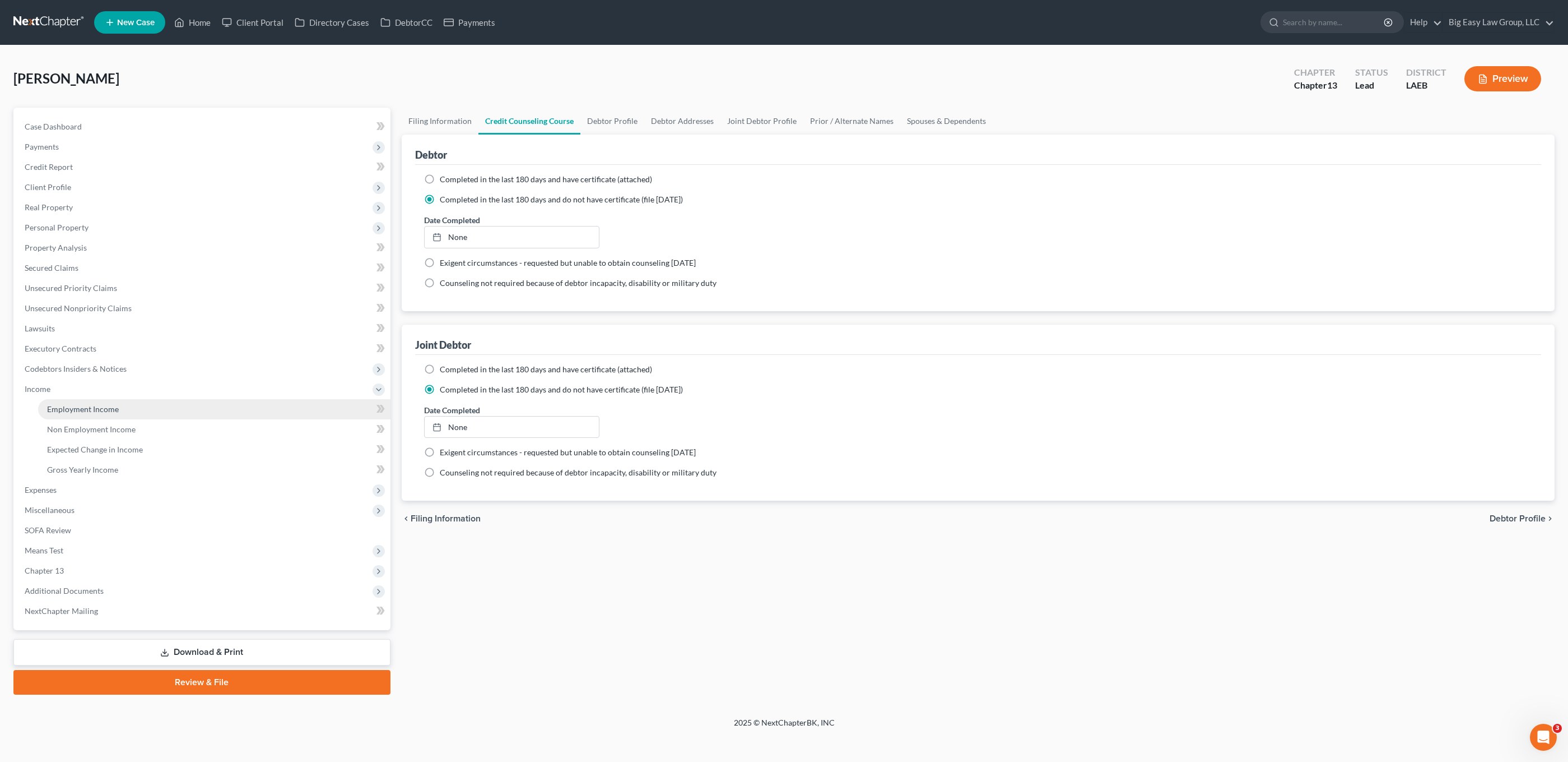
click at [117, 415] on link "Employment Income" at bounding box center [213, 409] width 352 height 20
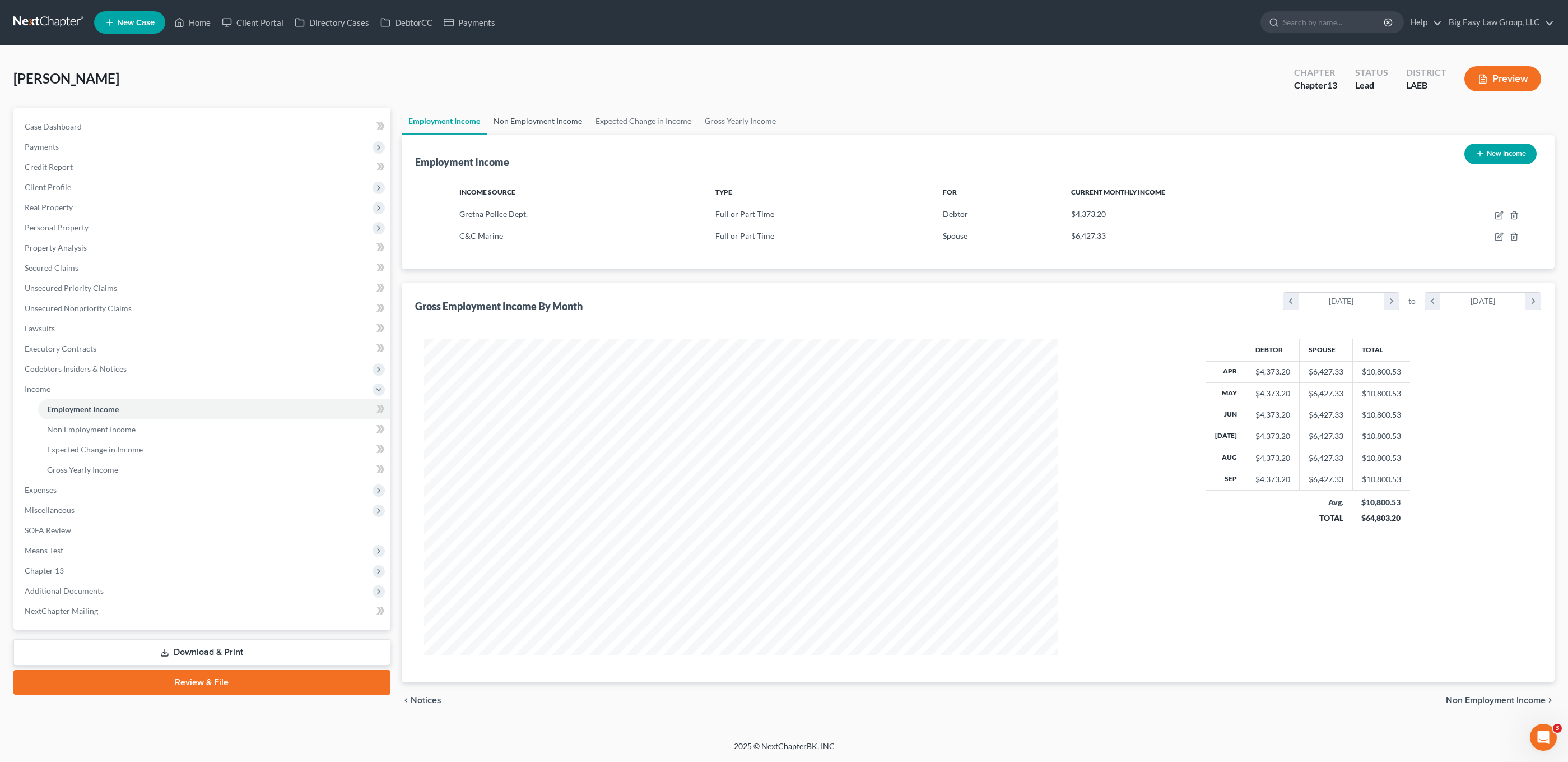
scroll to position [316, 656]
drag, startPoint x: 537, startPoint y: 120, endPoint x: 527, endPoint y: 127, distance: 12.2
click at [537, 120] on link "Non Employment Income" at bounding box center [538, 120] width 102 height 27
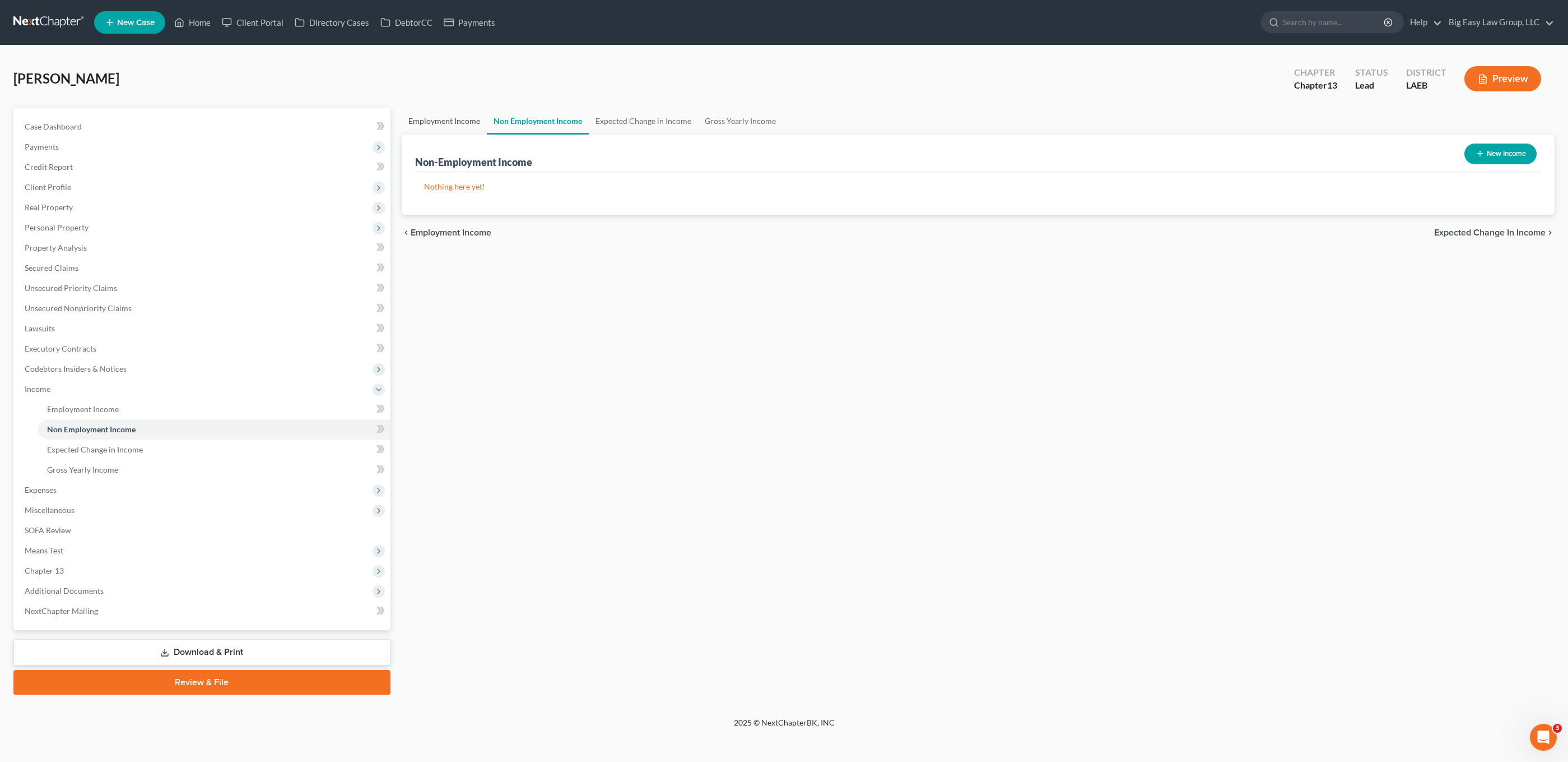
click at [464, 133] on link "Employment Income" at bounding box center [444, 120] width 85 height 27
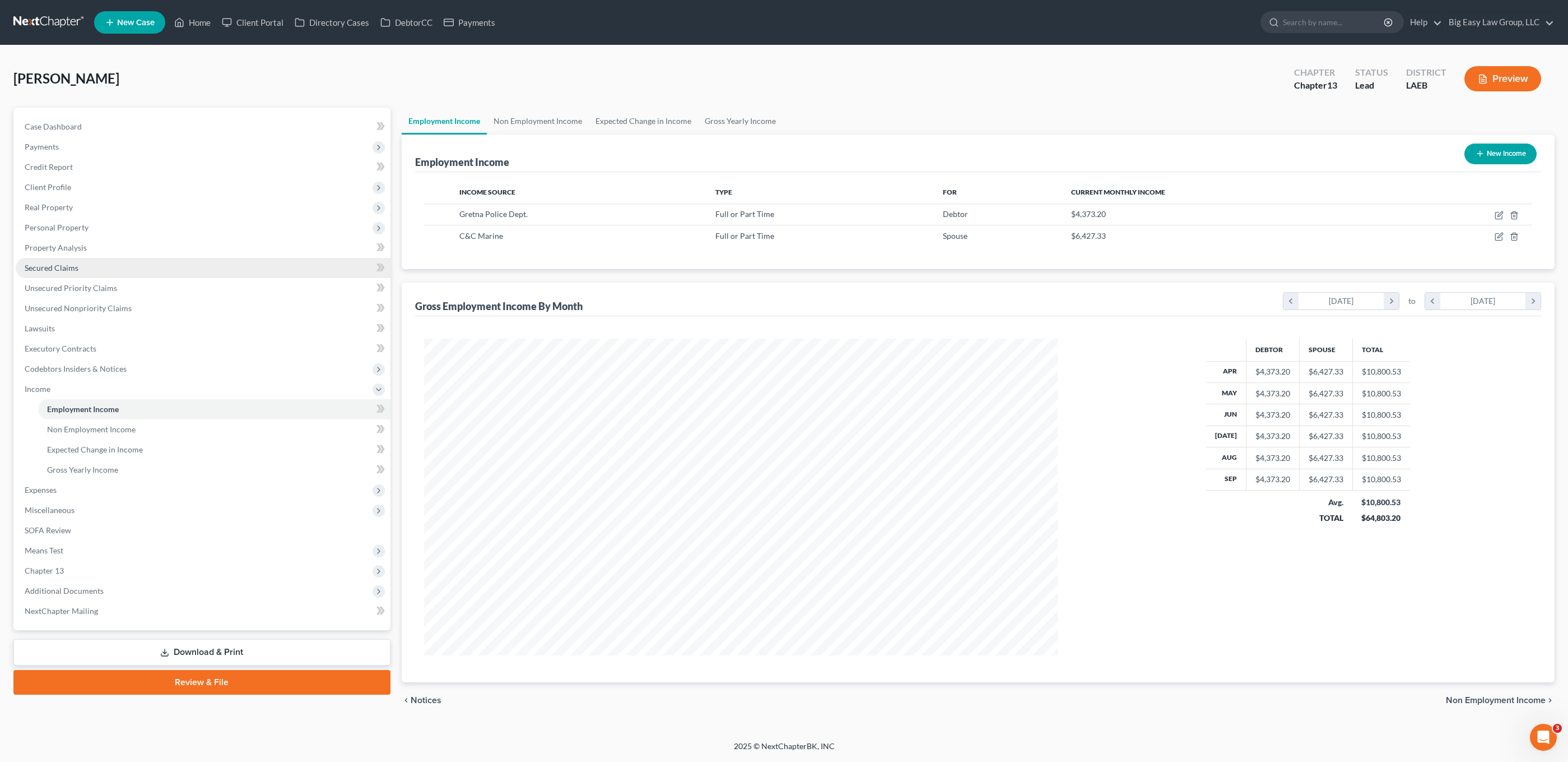
scroll to position [560328, 559692]
click at [157, 414] on link "Employment Income" at bounding box center [213, 409] width 352 height 20
click at [123, 430] on span "Non Employment Income" at bounding box center [91, 429] width 89 height 10
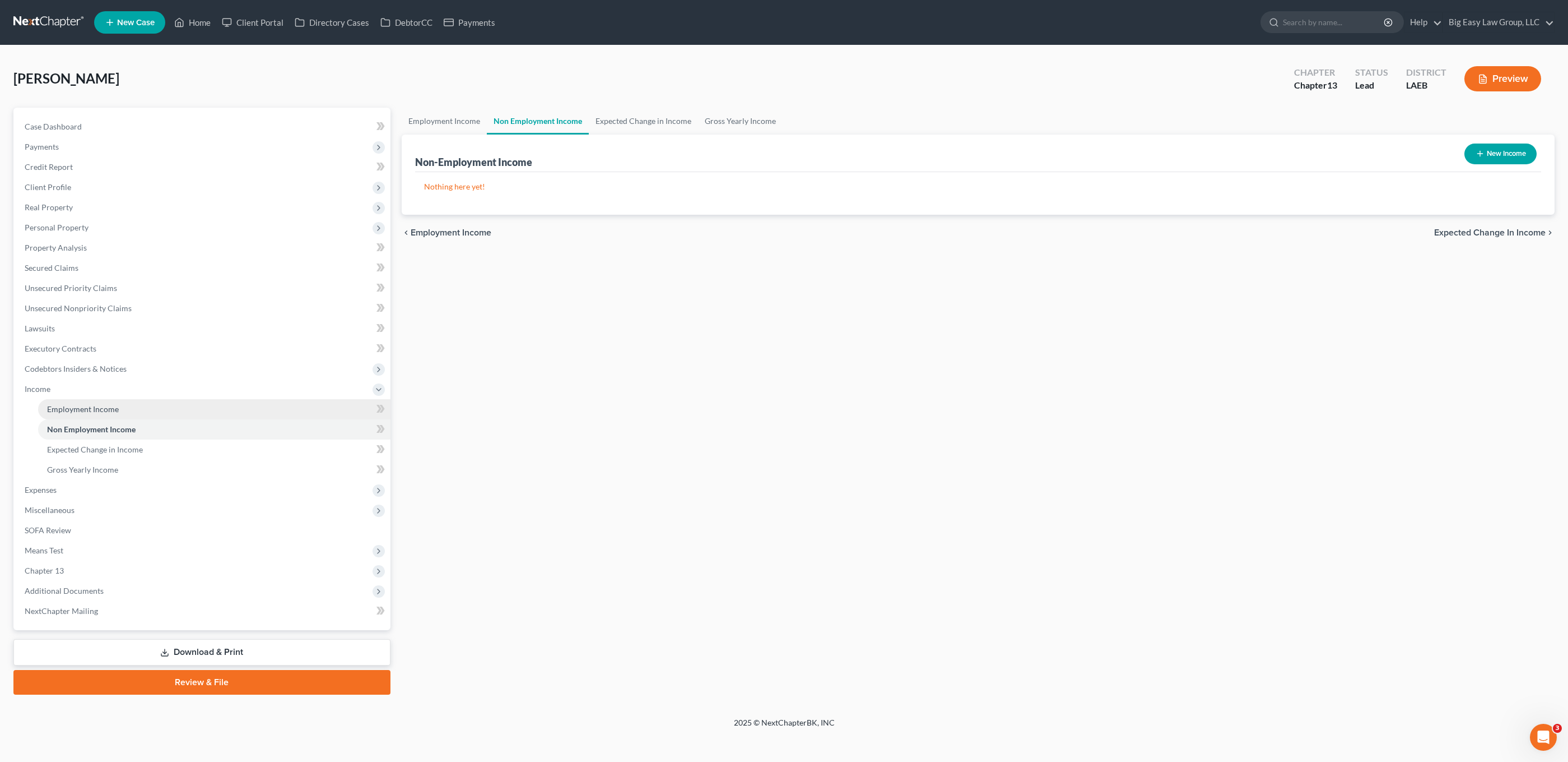
click at [126, 403] on link "Employment Income" at bounding box center [213, 409] width 352 height 20
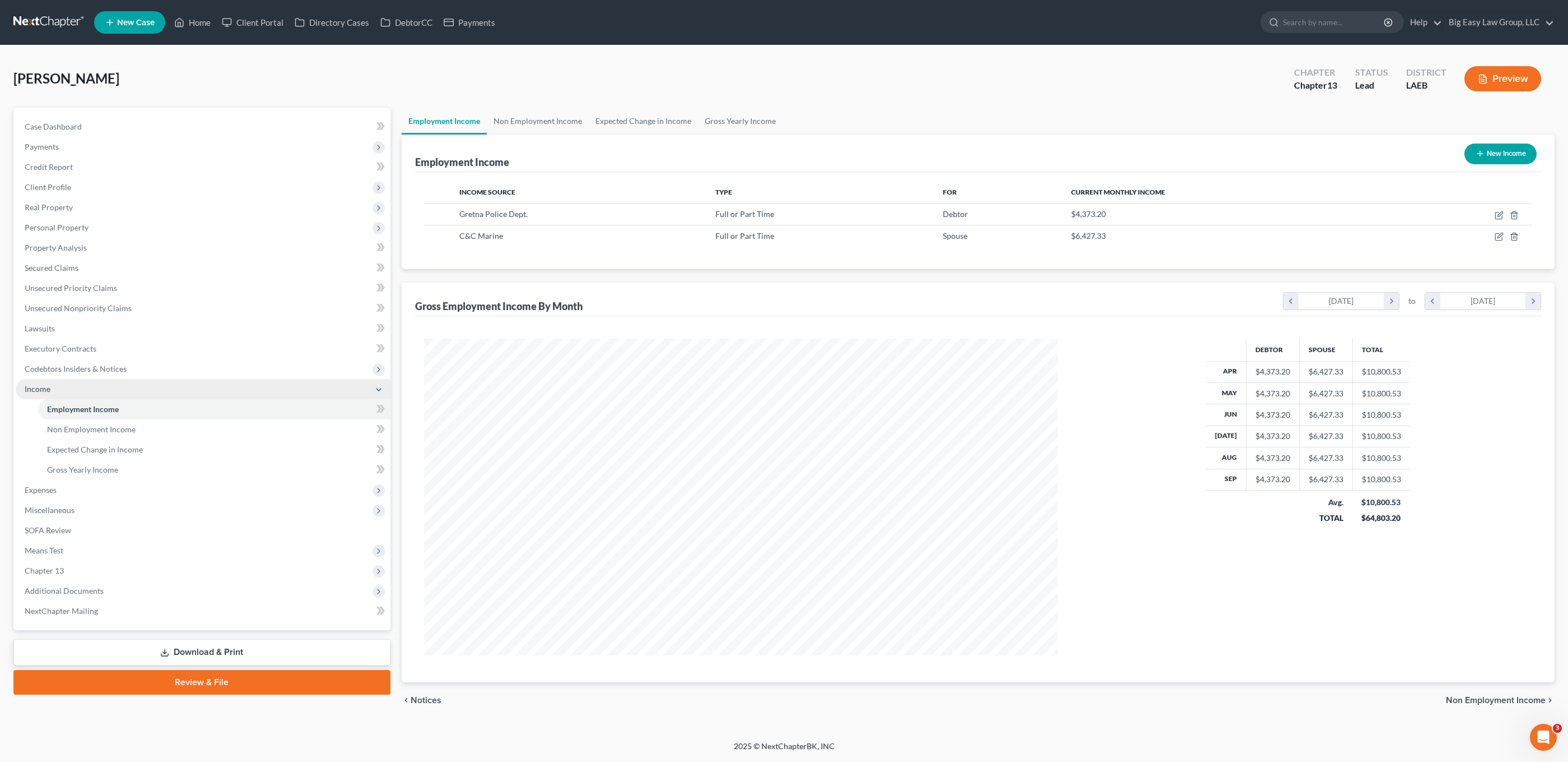
scroll to position [560328, 559692]
click at [129, 385] on span "Income" at bounding box center [203, 388] width 375 height 20
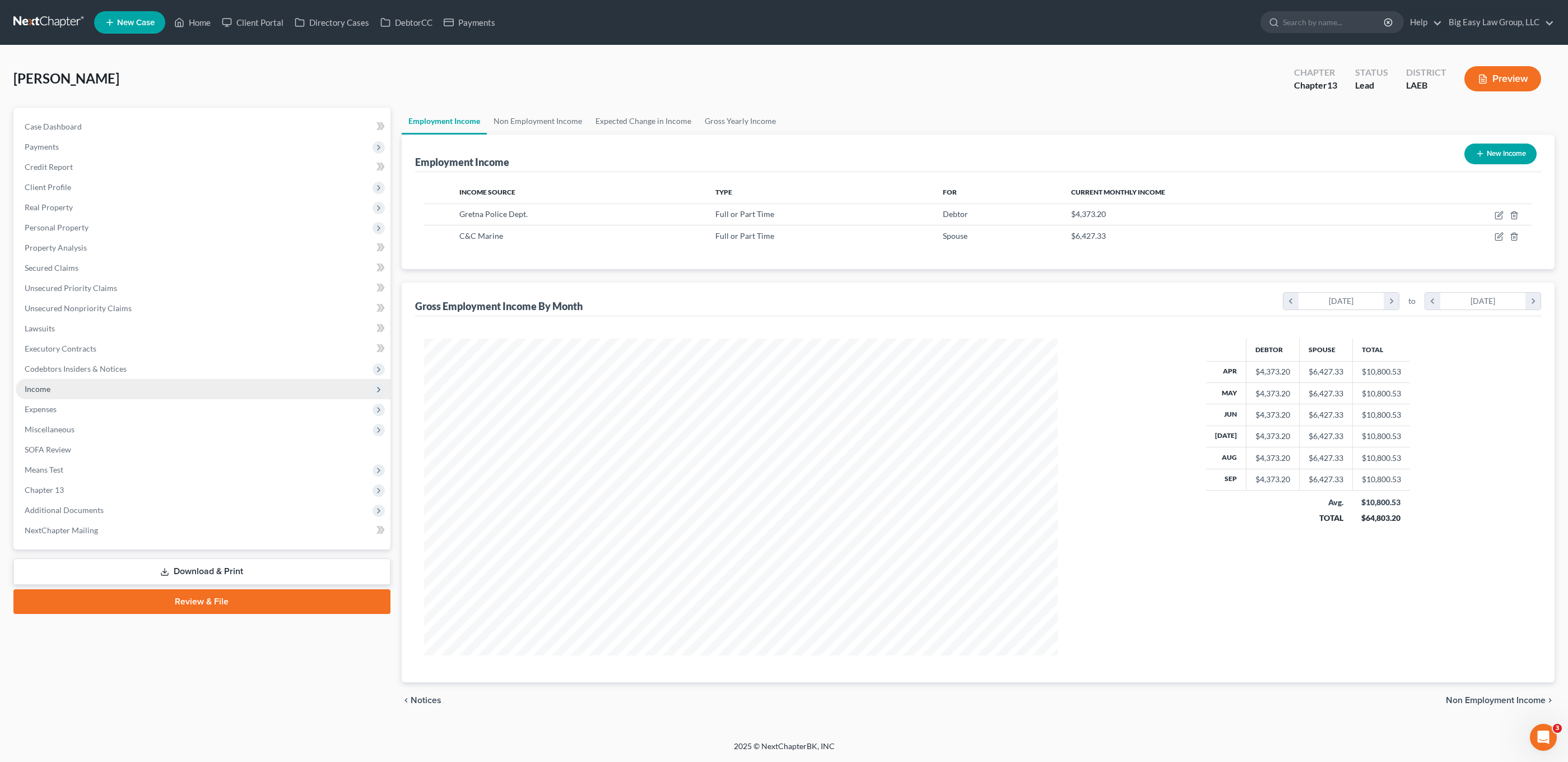
click at [64, 394] on span "Income" at bounding box center [203, 388] width 375 height 20
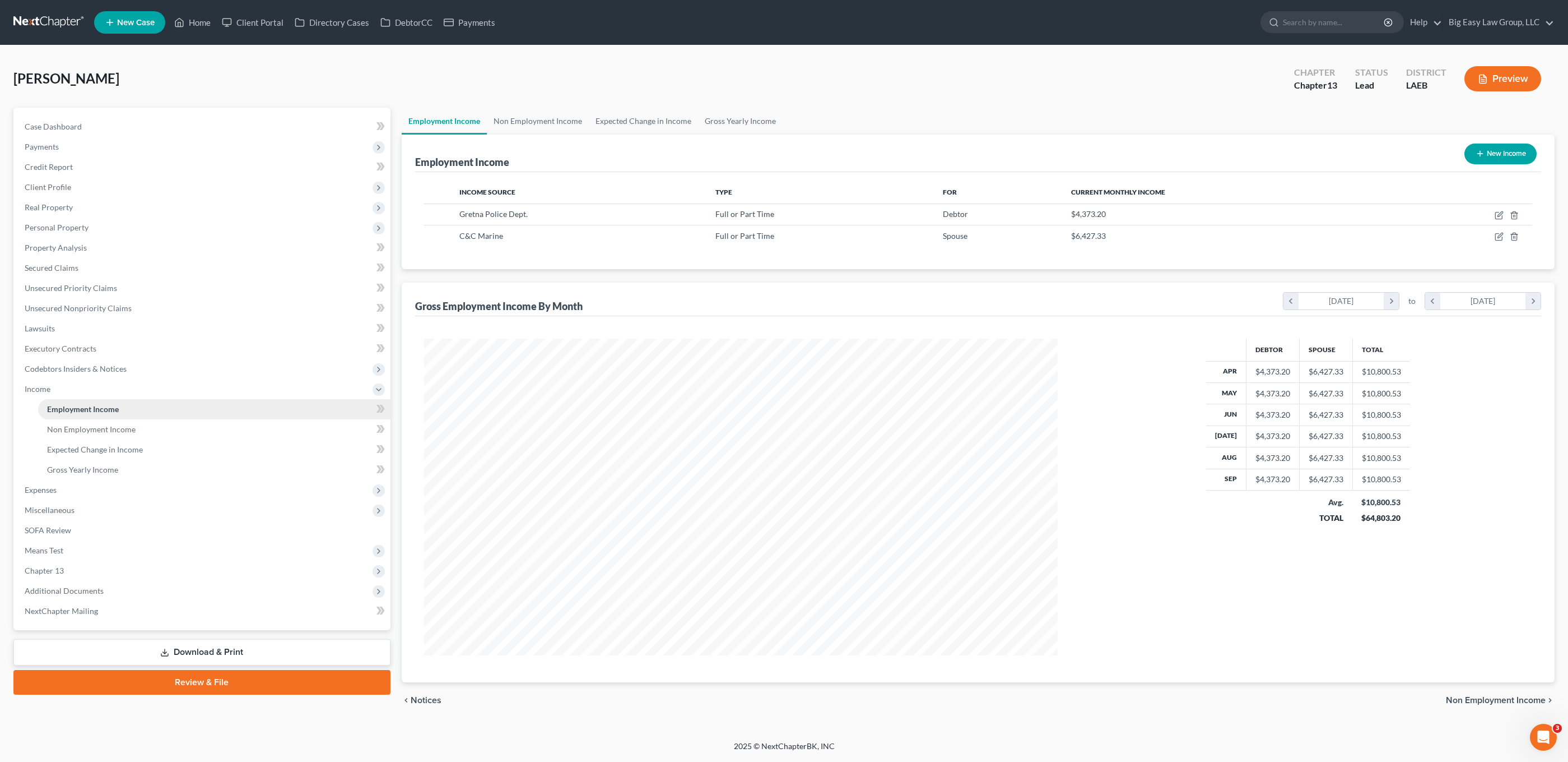
click at [100, 405] on span "Employment Income" at bounding box center [83, 409] width 72 height 10
click at [82, 493] on span "Expenses" at bounding box center [203, 490] width 375 height 20
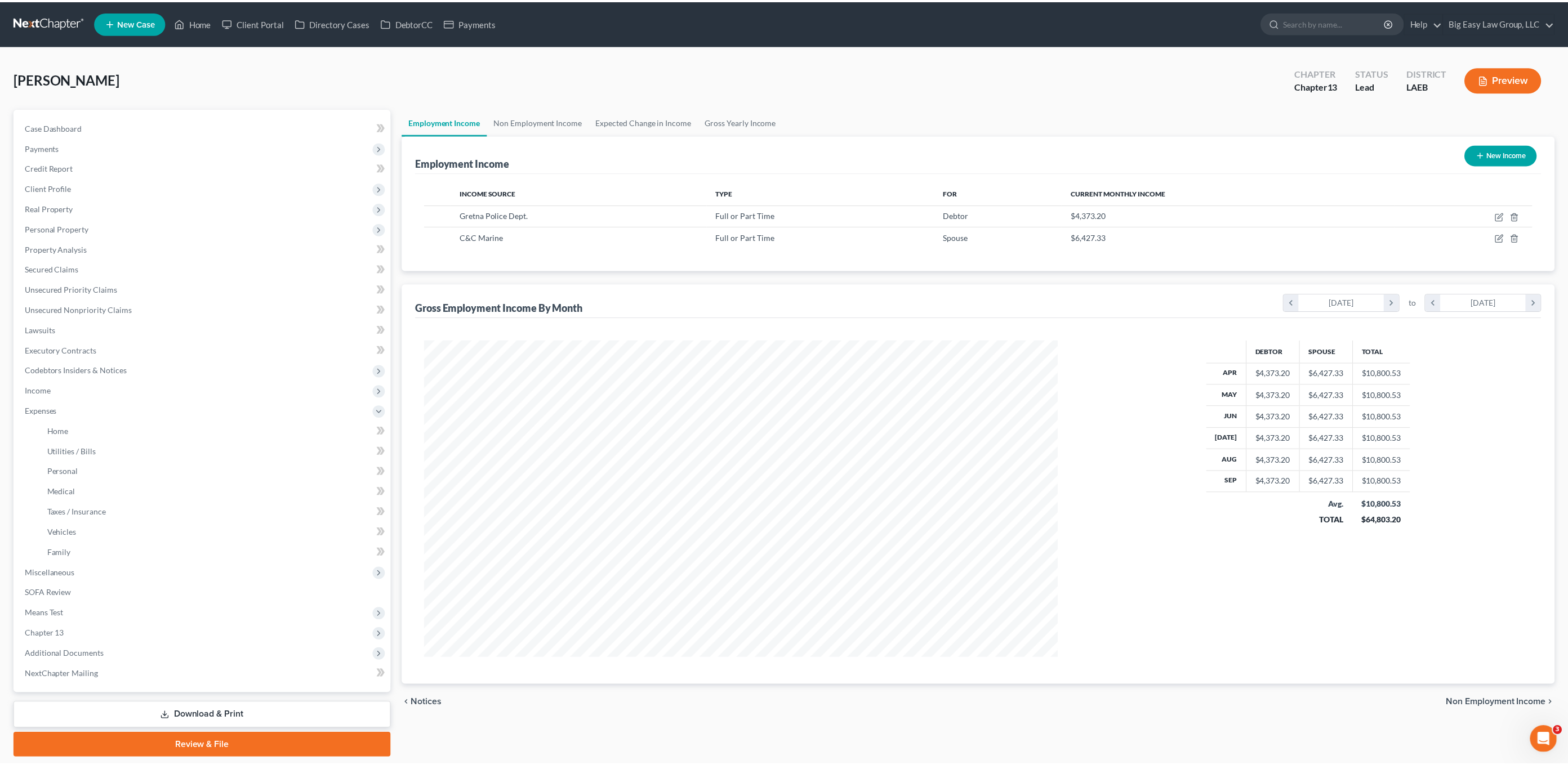
scroll to position [318, 660]
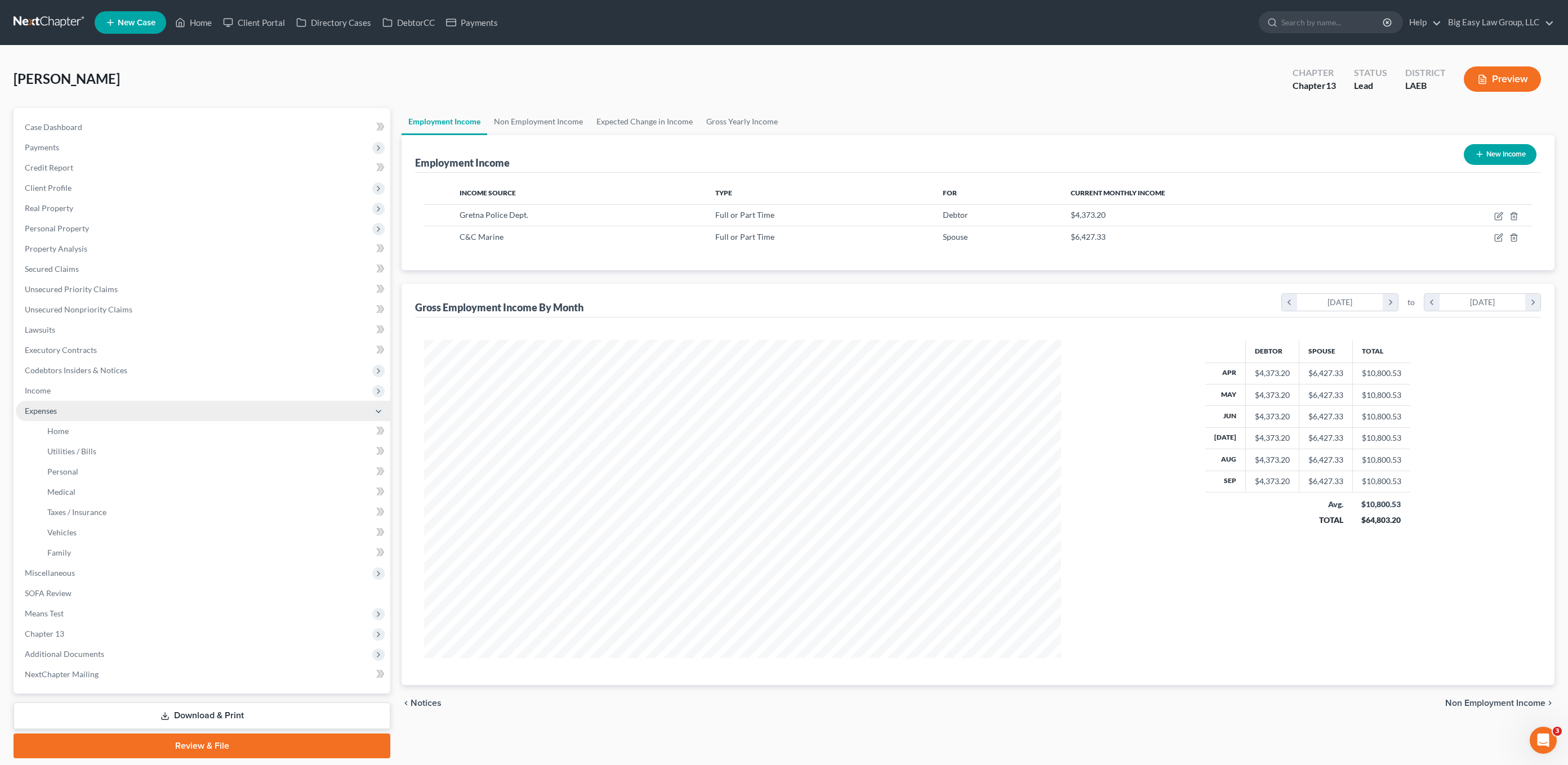
click at [111, 408] on span "Expenses" at bounding box center [203, 410] width 374 height 20
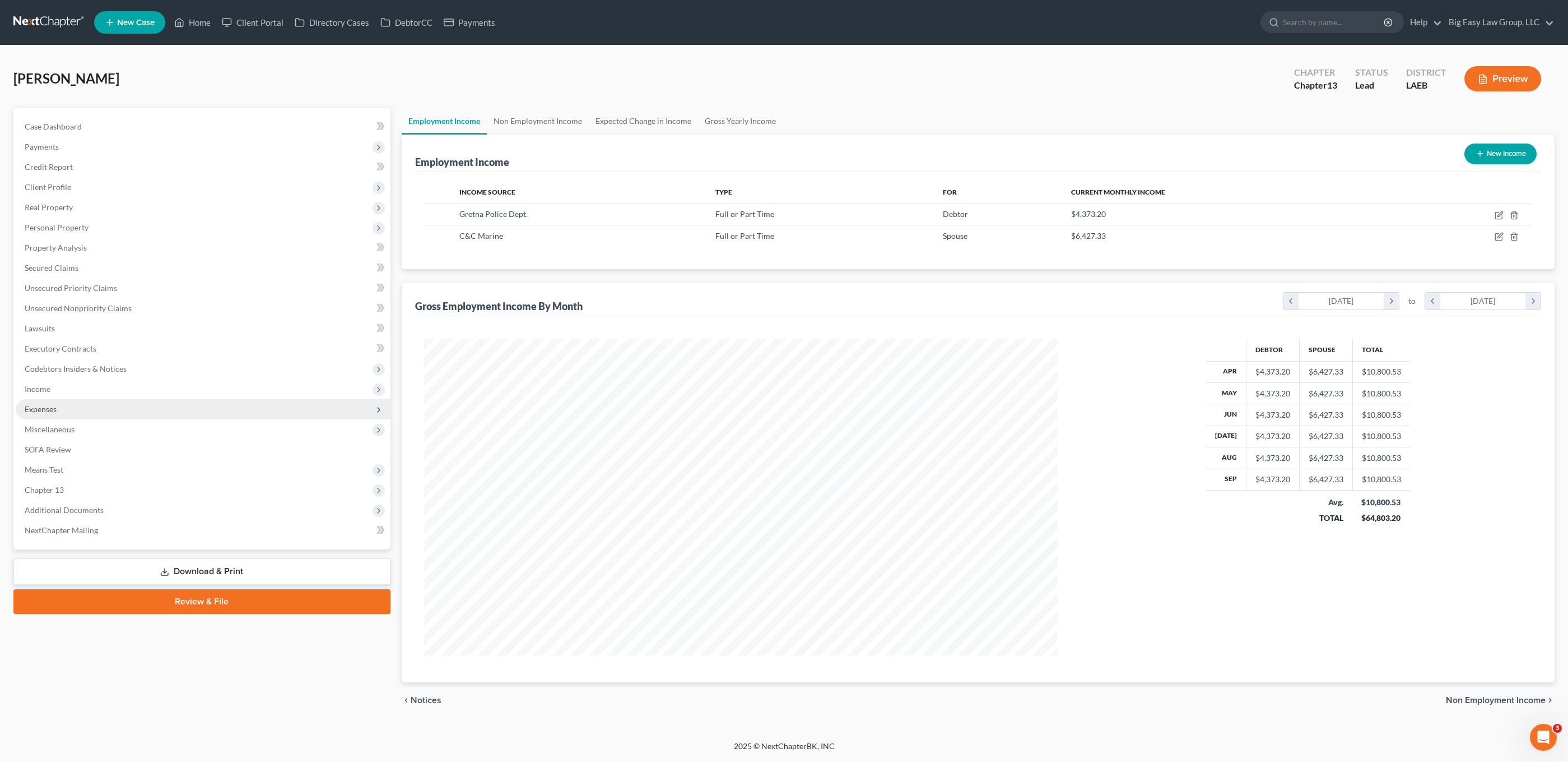
scroll to position [560328, 559692]
click at [83, 382] on span "Income" at bounding box center [203, 388] width 375 height 20
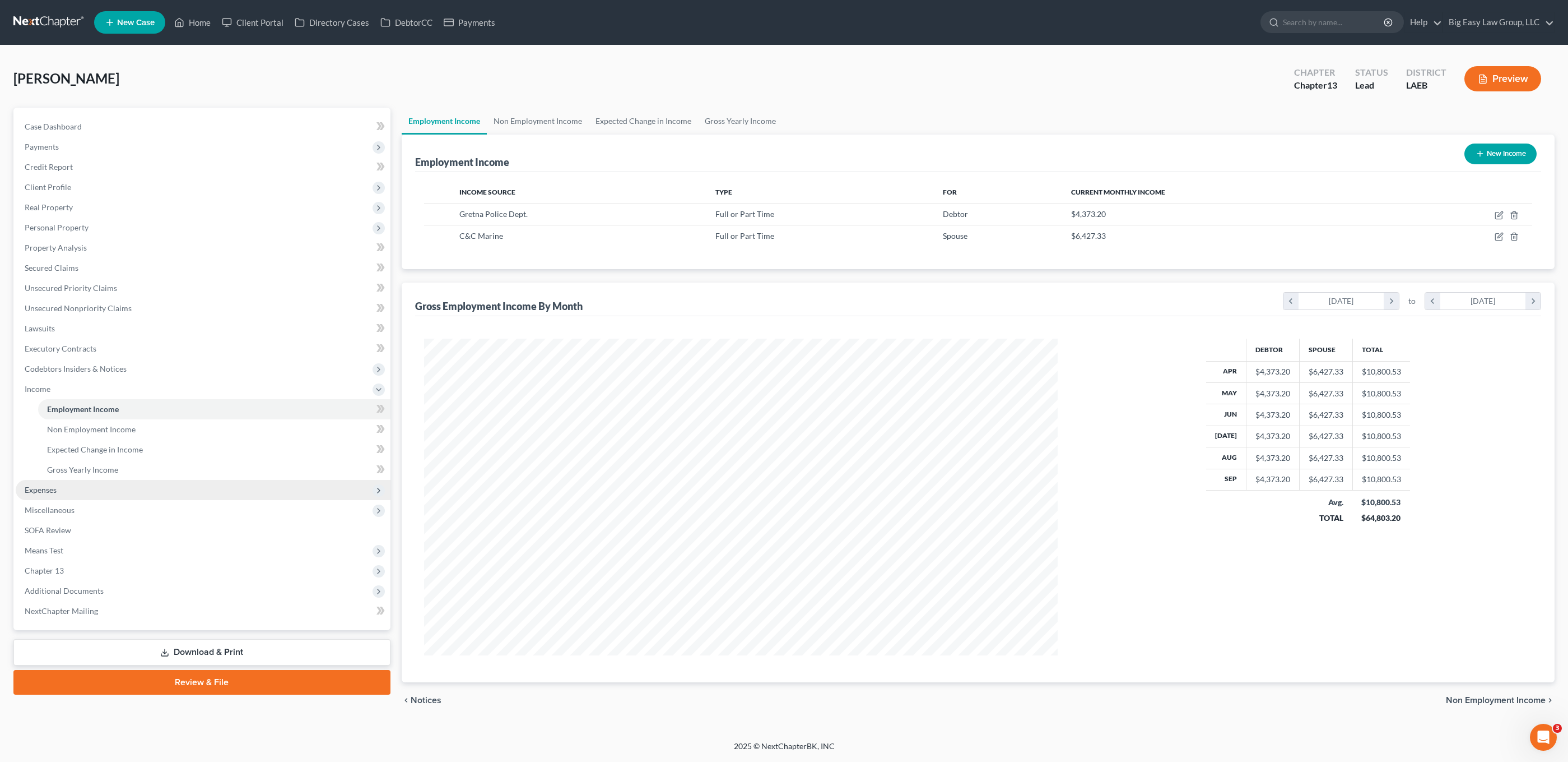
click at [45, 497] on span "Expenses" at bounding box center [203, 490] width 375 height 20
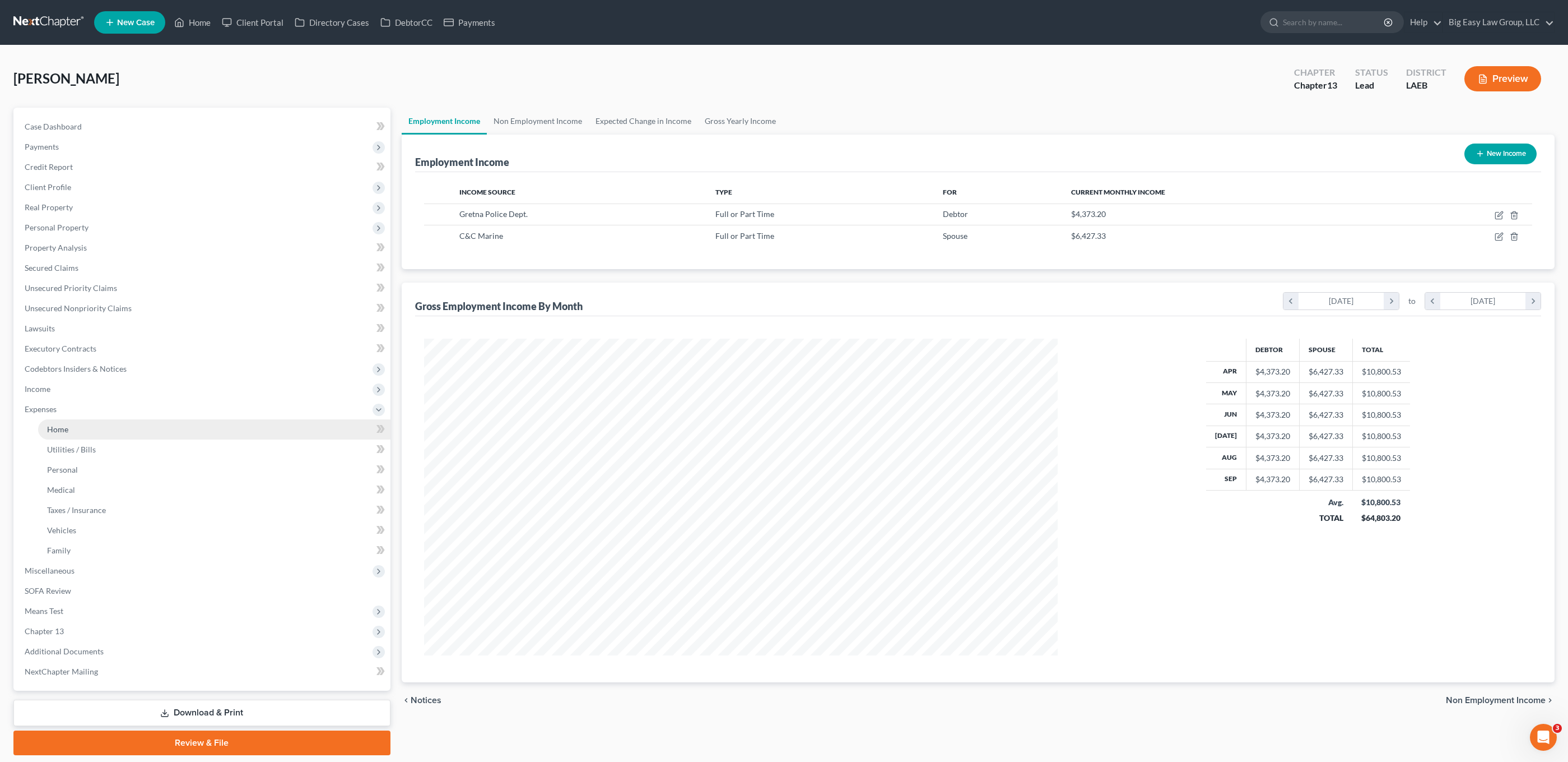
scroll to position [560328, 559695]
click at [72, 429] on link "Home" at bounding box center [213, 429] width 350 height 20
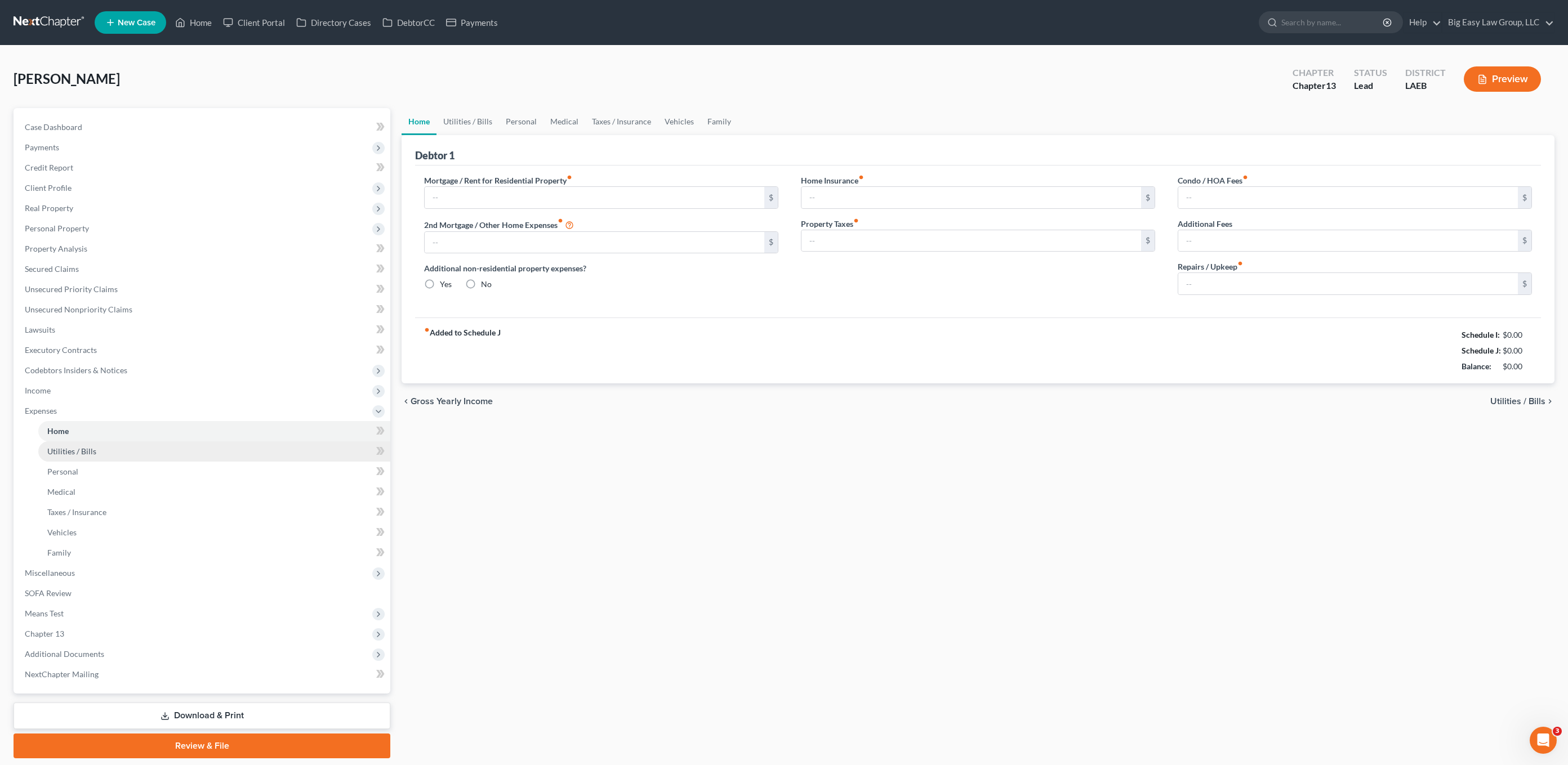
type input "0.00"
radio input "true"
type input "0.00"
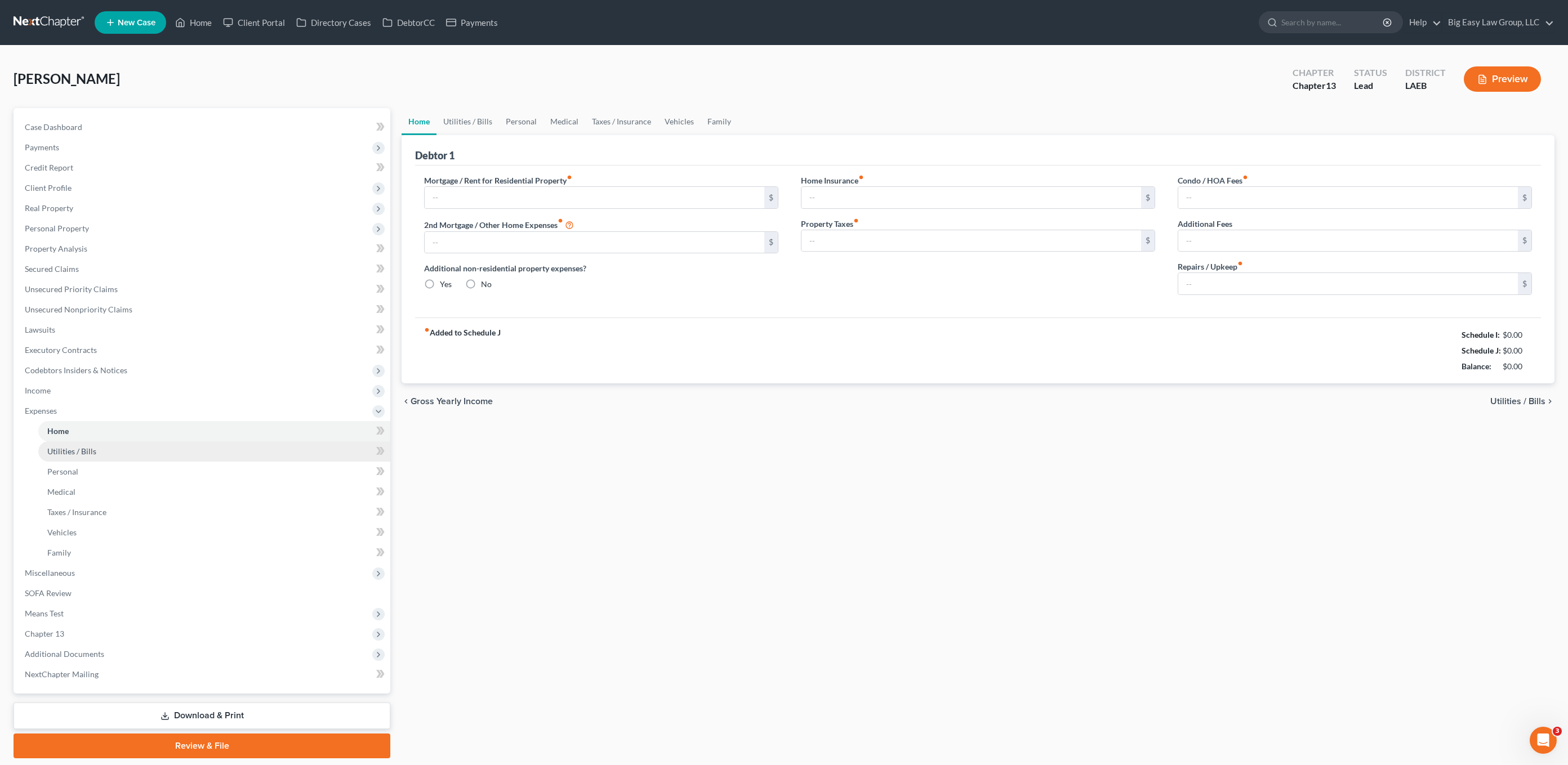
type input "0.00"
drag, startPoint x: 486, startPoint y: 200, endPoint x: 497, endPoint y: 206, distance: 12.5
click at [486, 199] on input "text" at bounding box center [594, 198] width 340 height 21
drag, startPoint x: 583, startPoint y: 214, endPoint x: 577, endPoint y: 187, distance: 27.7
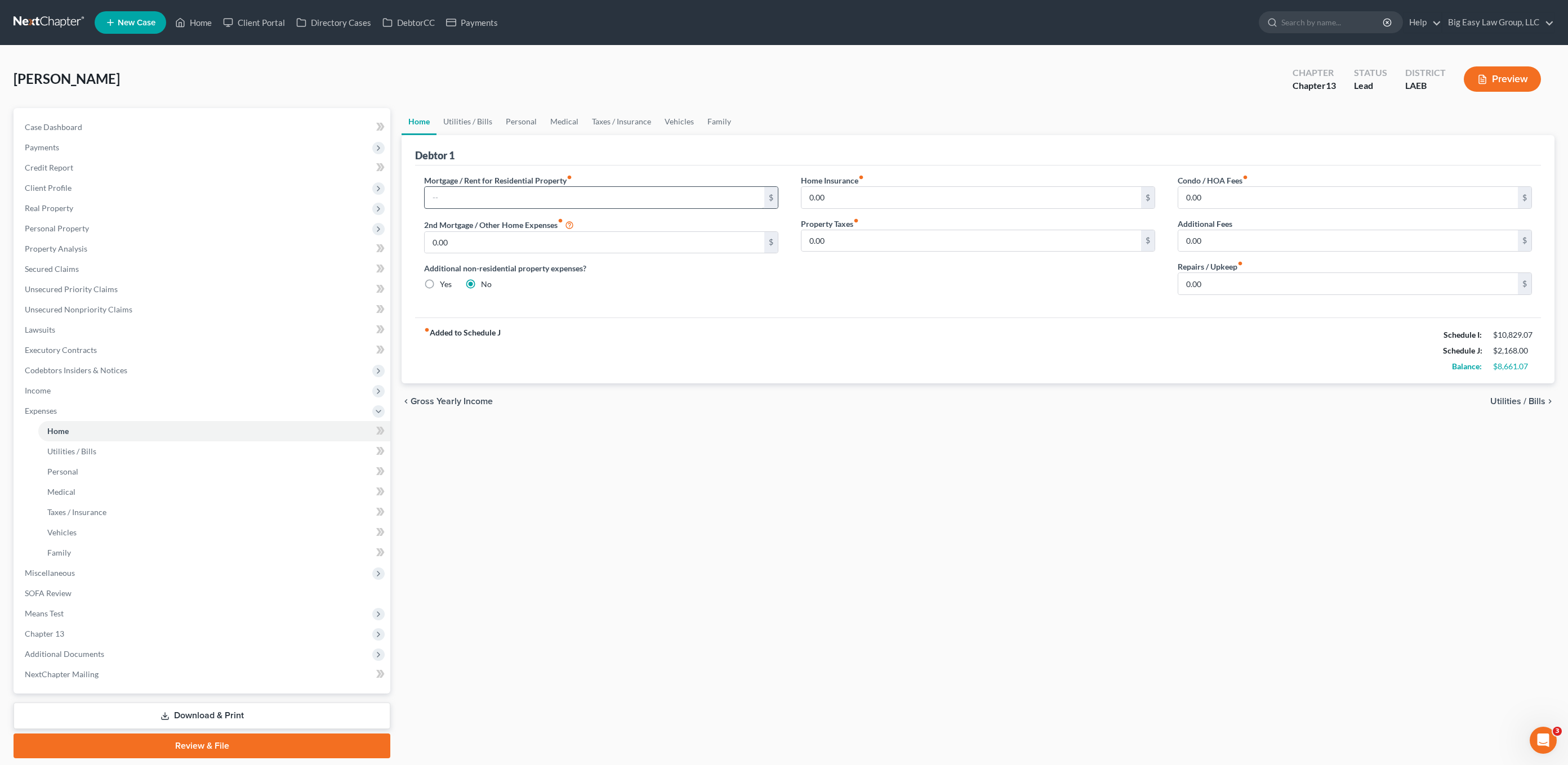
click at [583, 212] on div "Mortgage / Rent for Residential Property fiber_manual_record $ 2nd Mortgage / O…" at bounding box center [601, 239] width 377 height 130
click at [577, 187] on input "text" at bounding box center [594, 198] width 340 height 21
drag, startPoint x: 94, startPoint y: 161, endPoint x: 170, endPoint y: 166, distance: 76.2
click at [94, 161] on link "Credit Report" at bounding box center [203, 168] width 374 height 20
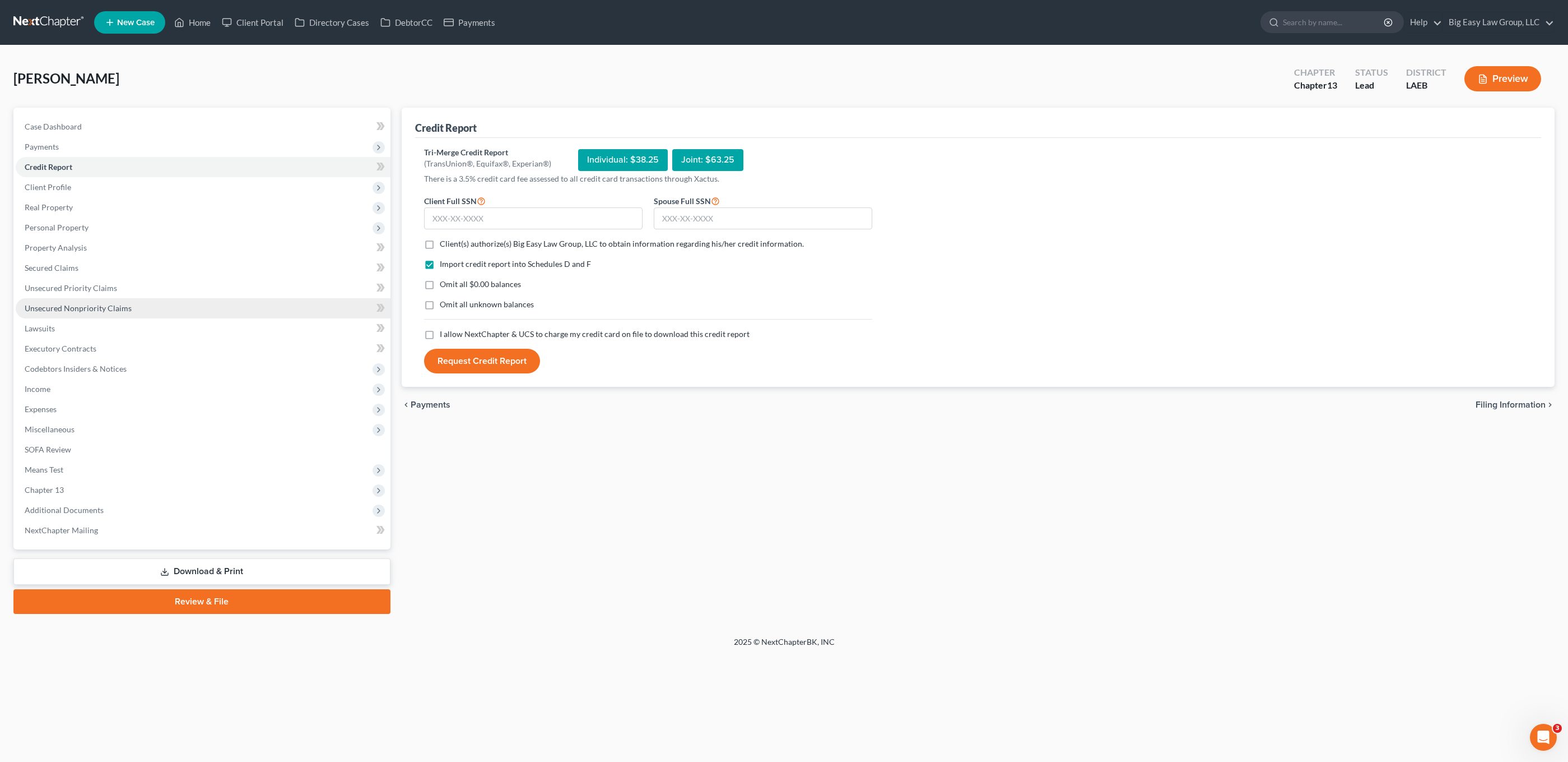
click at [120, 314] on link "Unsecured Nonpriority Claims" at bounding box center [203, 308] width 375 height 20
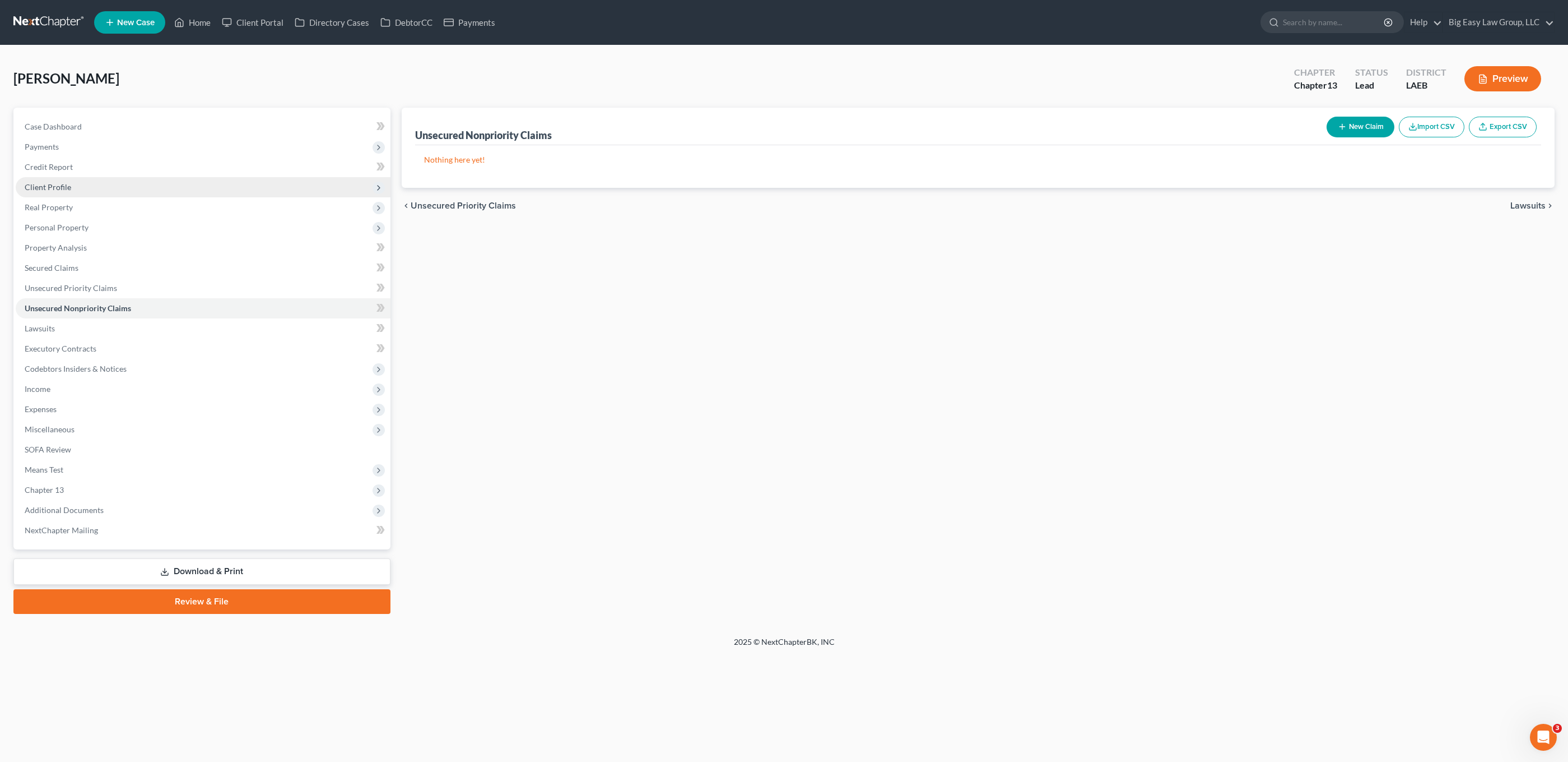
click at [83, 185] on span "Client Profile" at bounding box center [203, 187] width 375 height 20
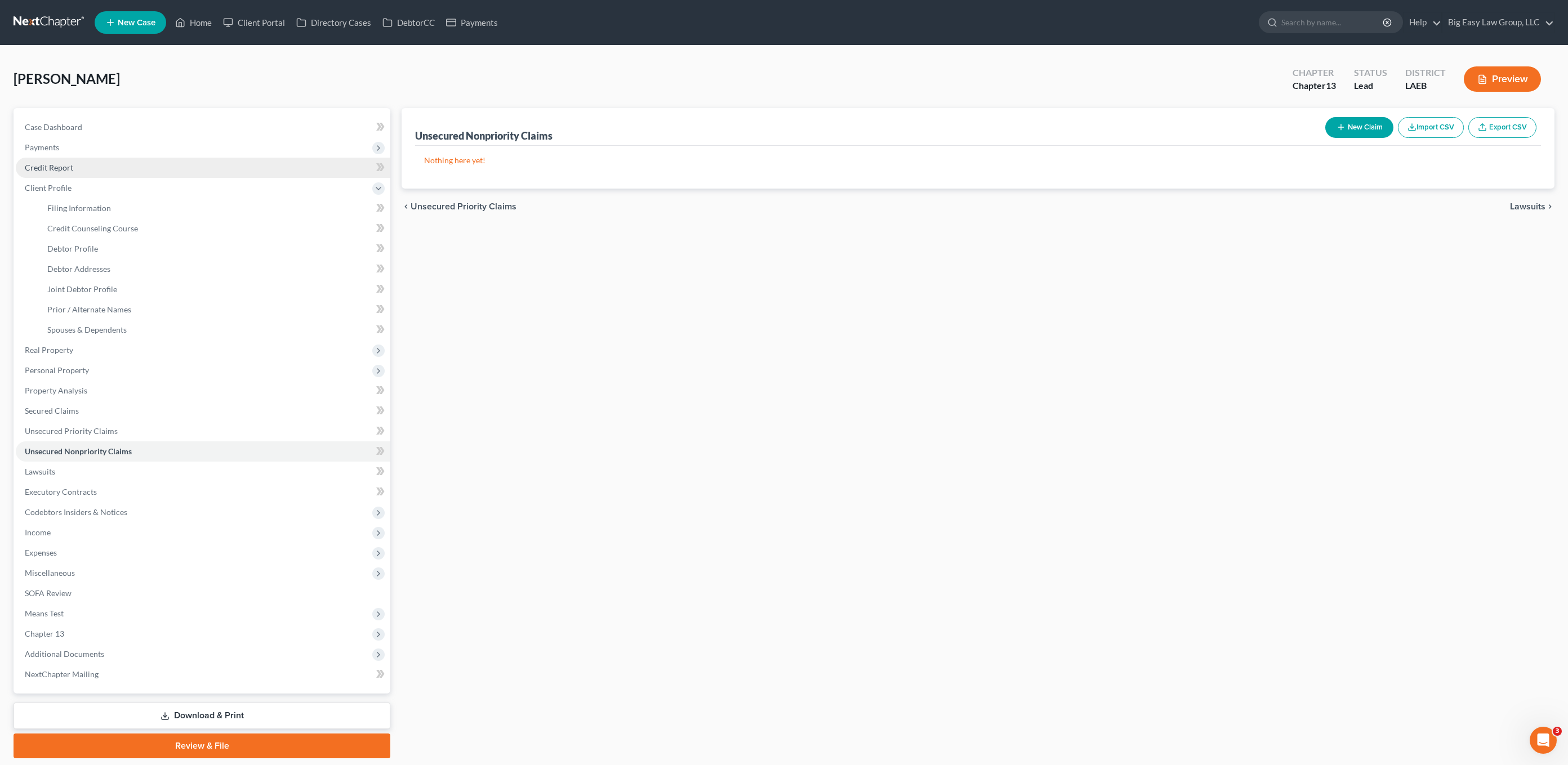
click at [112, 172] on link "Credit Report" at bounding box center [203, 168] width 374 height 20
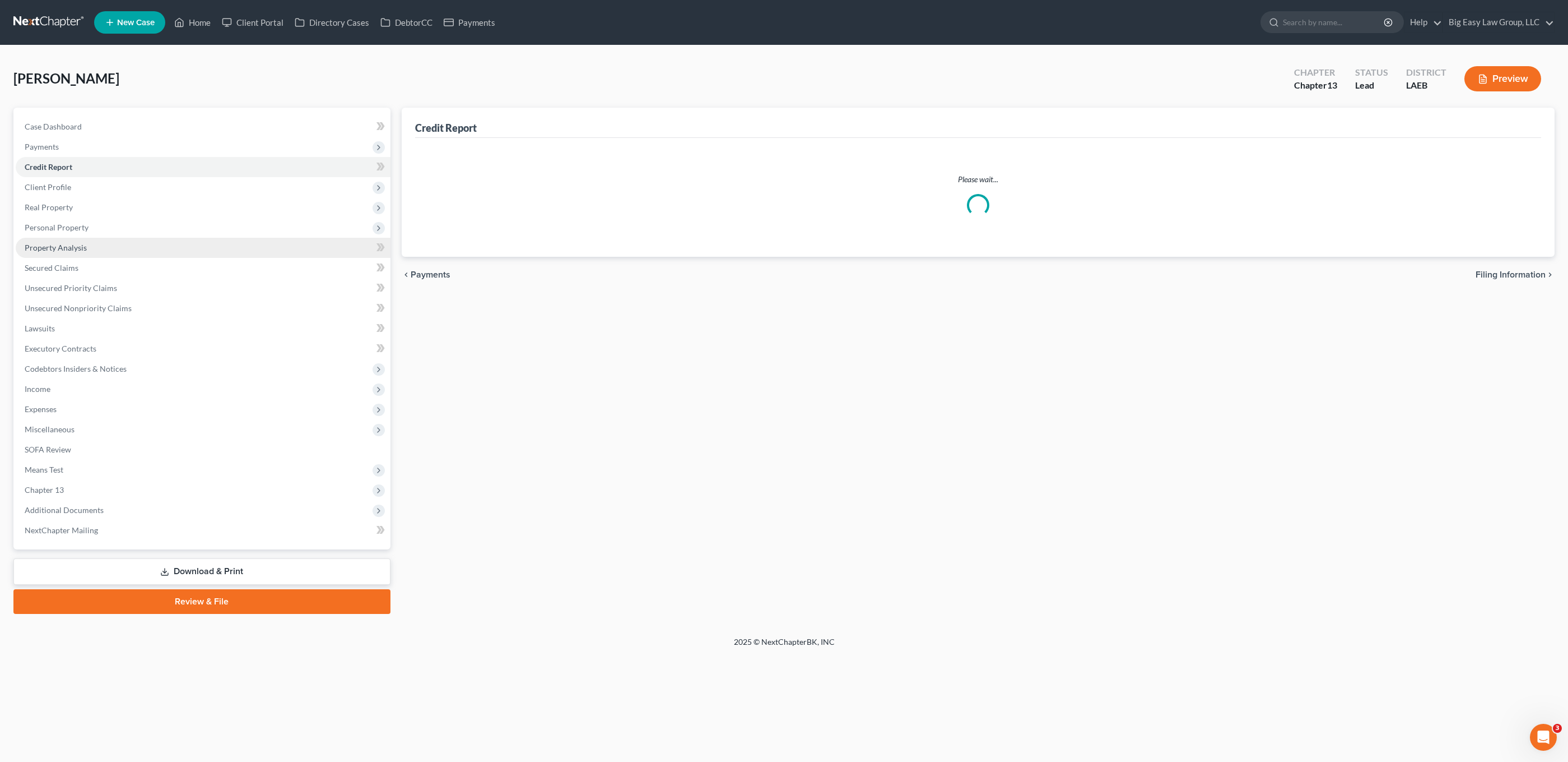
click at [109, 240] on link "Property Analysis" at bounding box center [203, 247] width 375 height 20
drag, startPoint x: 105, startPoint y: 213, endPoint x: 118, endPoint y: 216, distance: 13.3
click at [105, 213] on span "Real Property" at bounding box center [203, 207] width 375 height 20
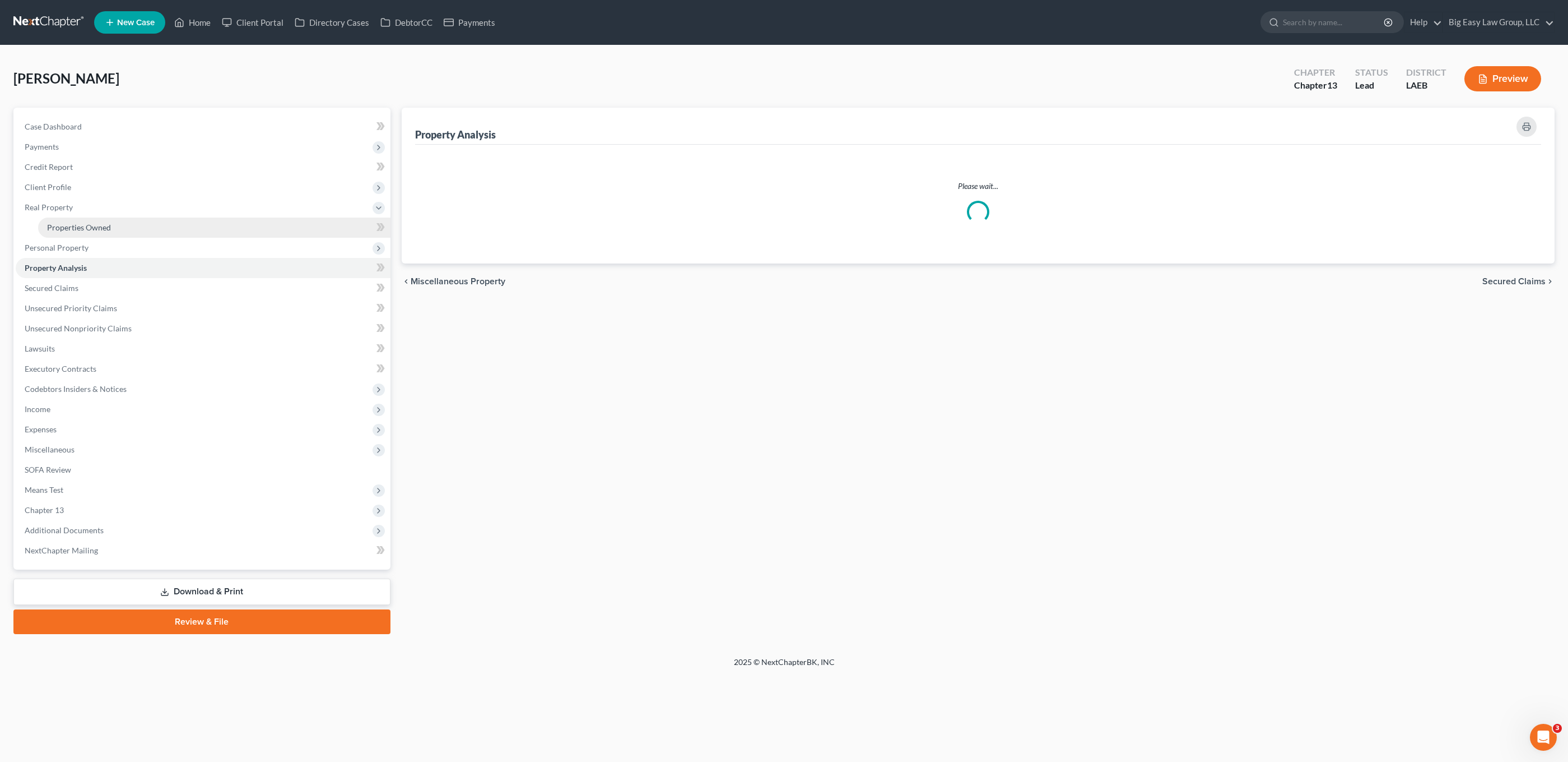
click at [117, 233] on link "Properties Owned" at bounding box center [213, 228] width 352 height 20
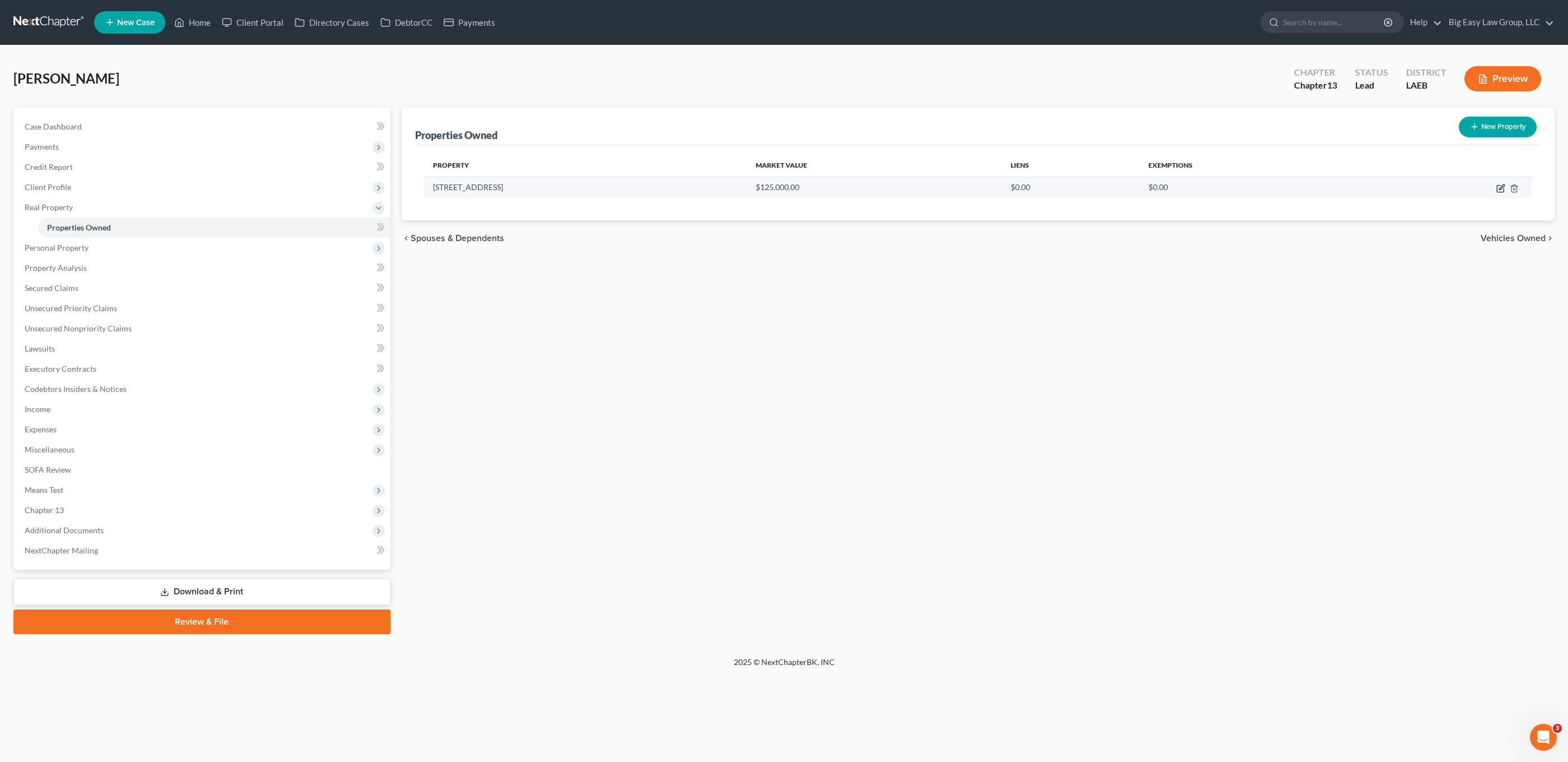
click at [1151, 186] on icon "button" at bounding box center [1501, 188] width 9 height 9
select select "19"
select select "35"
select select "0"
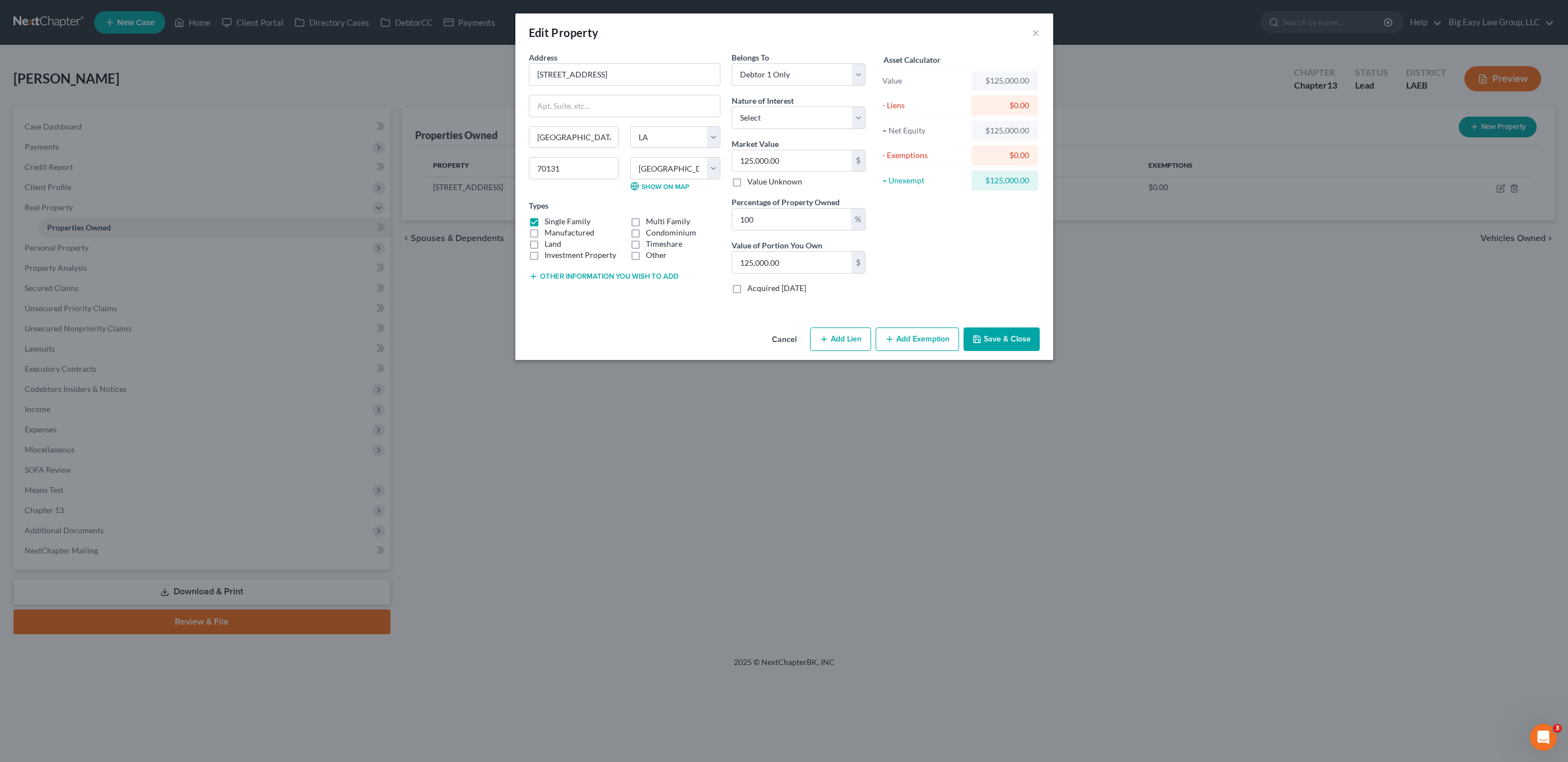
click at [994, 337] on button "Save & Close" at bounding box center [1001, 339] width 76 height 24
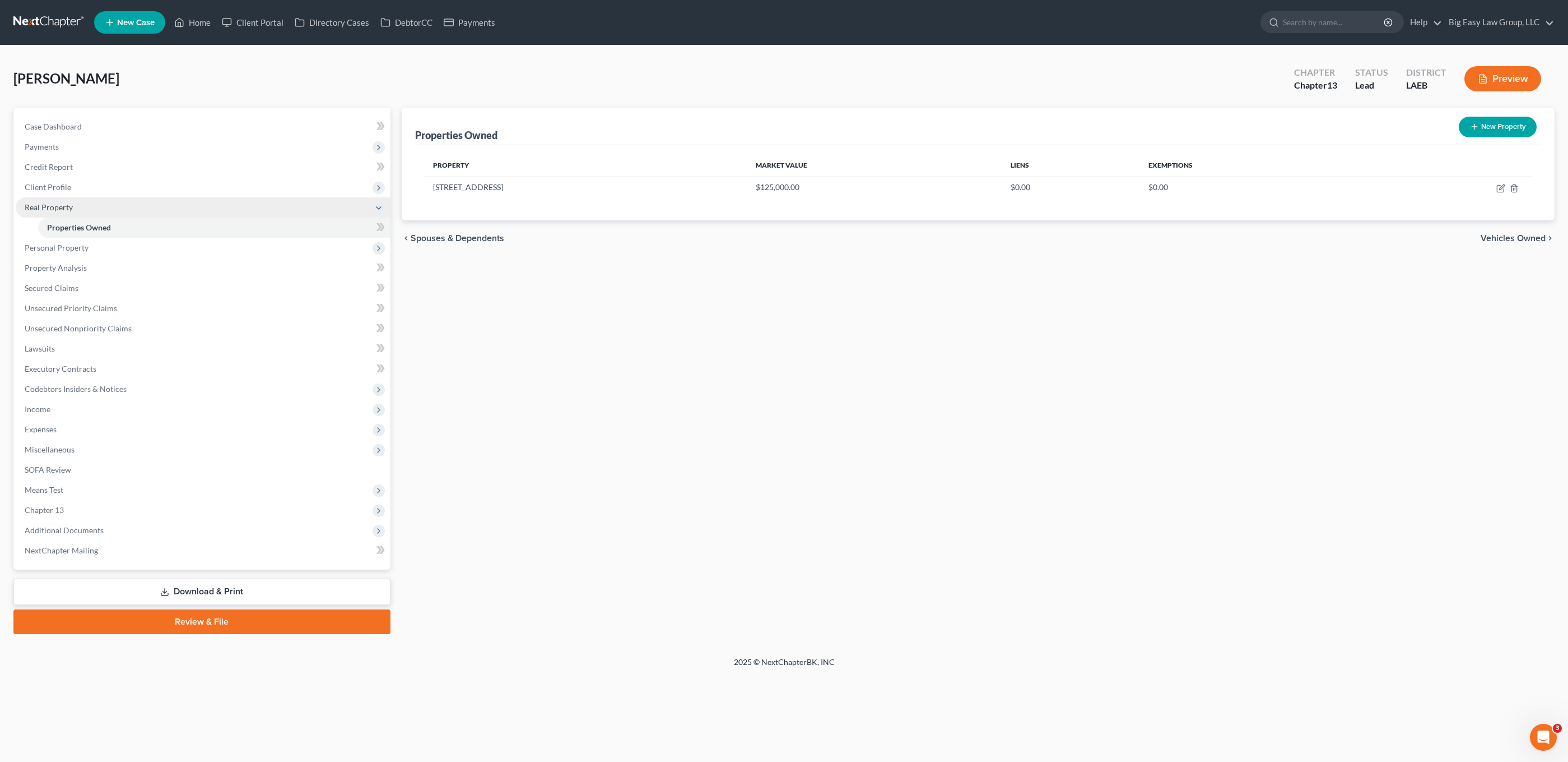
drag, startPoint x: 575, startPoint y: 286, endPoint x: 373, endPoint y: 207, distance: 216.9
click at [575, 286] on div "Properties Owned New Property Property Market Value Liens Exemptions 4201 Field…" at bounding box center [979, 370] width 1165 height 526
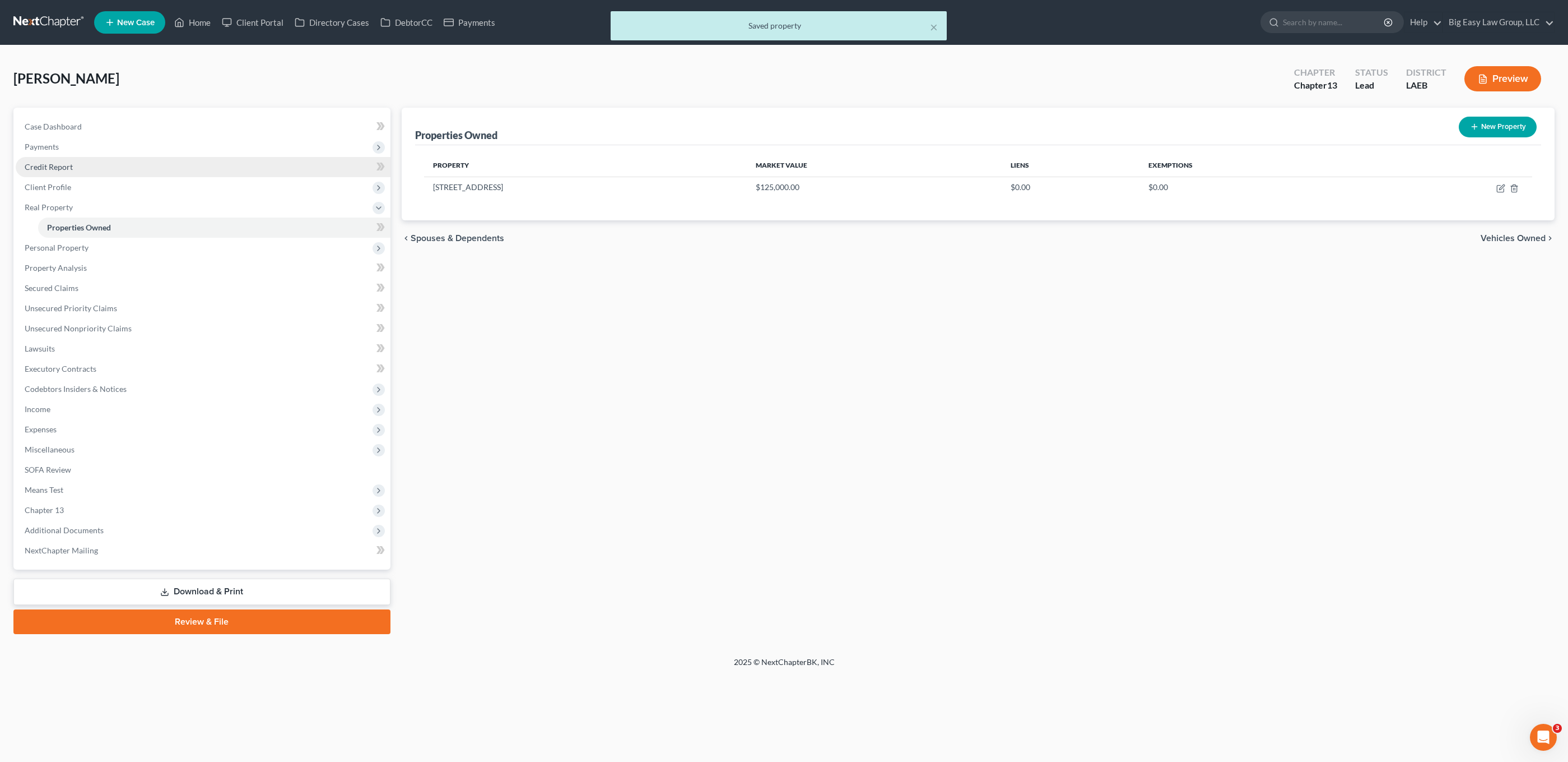
click at [95, 168] on link "Credit Report" at bounding box center [203, 167] width 375 height 20
click at [96, 192] on span "Client Profile" at bounding box center [203, 187] width 375 height 20
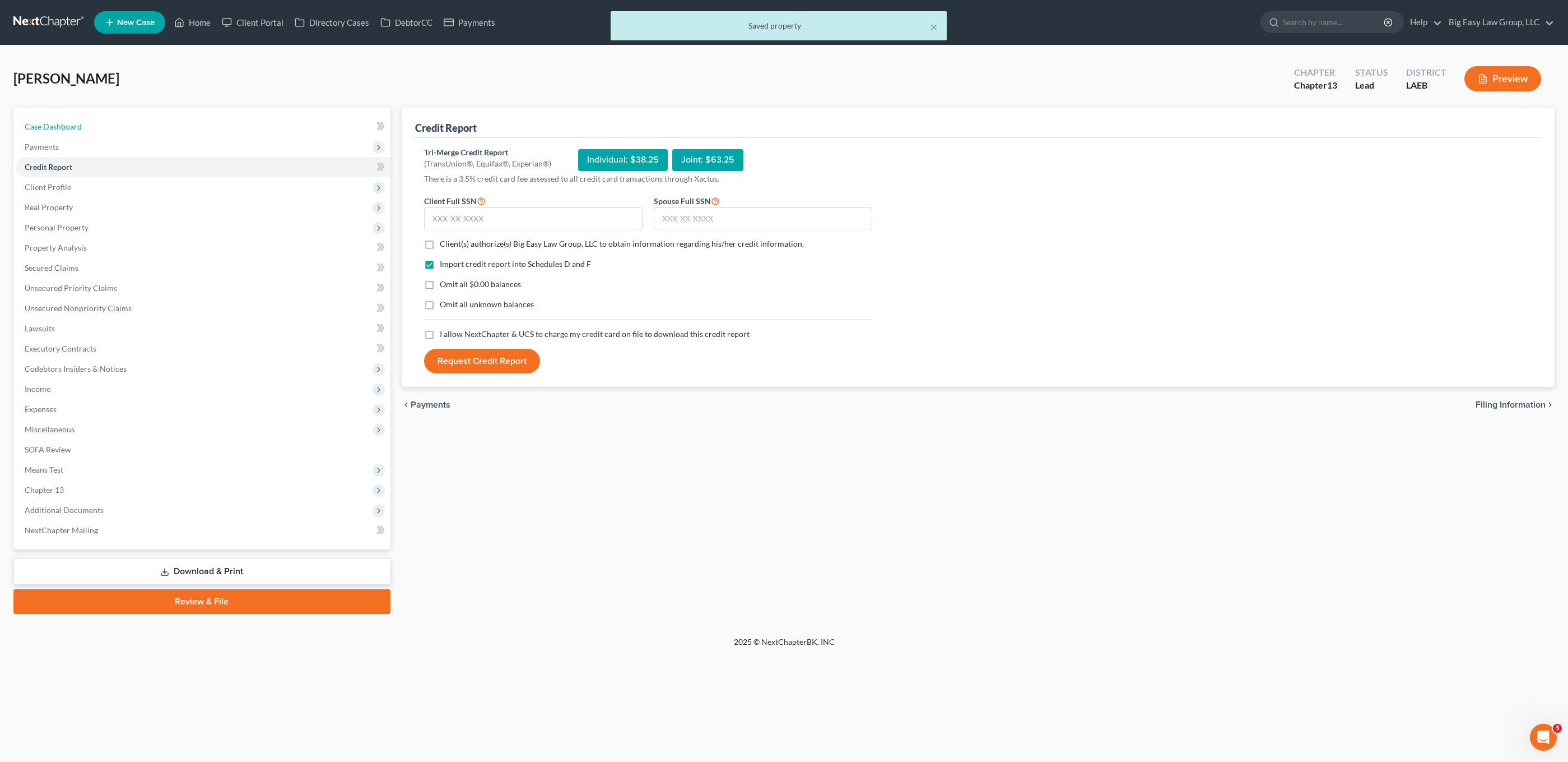
drag, startPoint x: 80, startPoint y: 134, endPoint x: 196, endPoint y: 62, distance: 136.5
click at [80, 133] on link "Case Dashboard" at bounding box center [203, 127] width 375 height 20
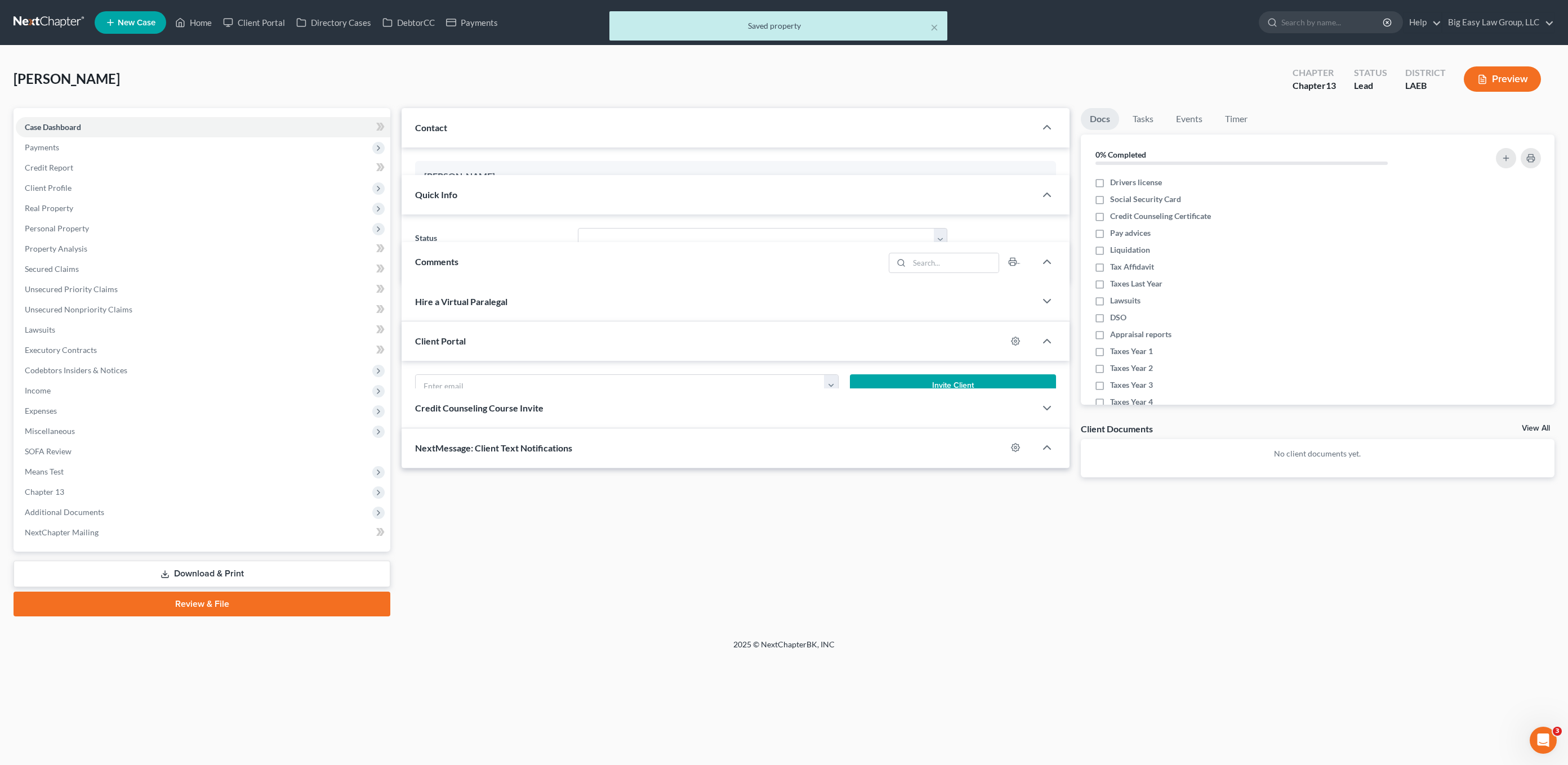
click at [207, 14] on div "× Saved property" at bounding box center [779, 29] width 1568 height 35
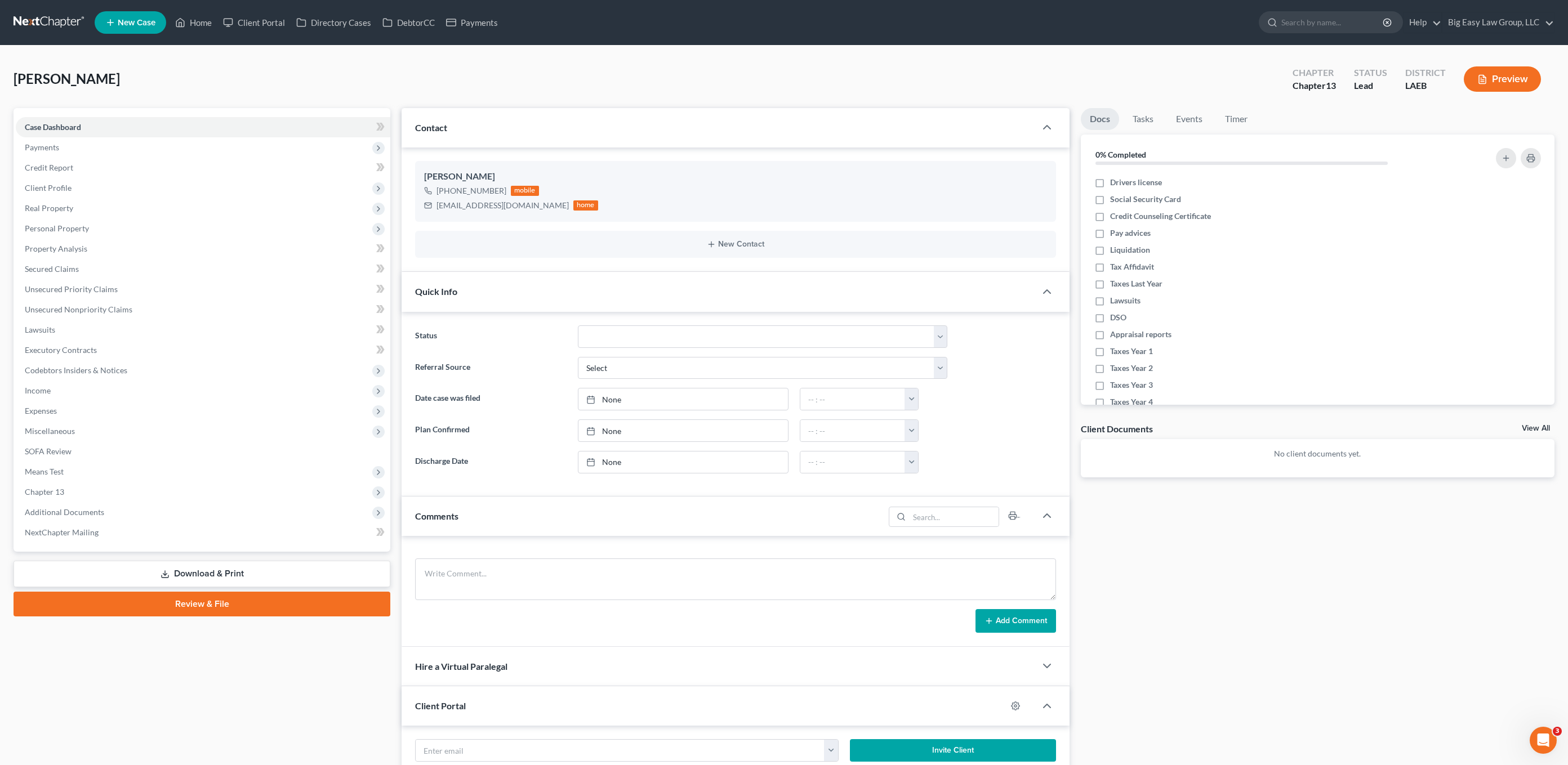
click at [119, 109] on div "Case Dashboard Payments Invoices Payments Payments Credit Report Client Profile…" at bounding box center [201, 329] width 377 height 444
click at [104, 186] on span "Client Profile" at bounding box center [203, 188] width 374 height 20
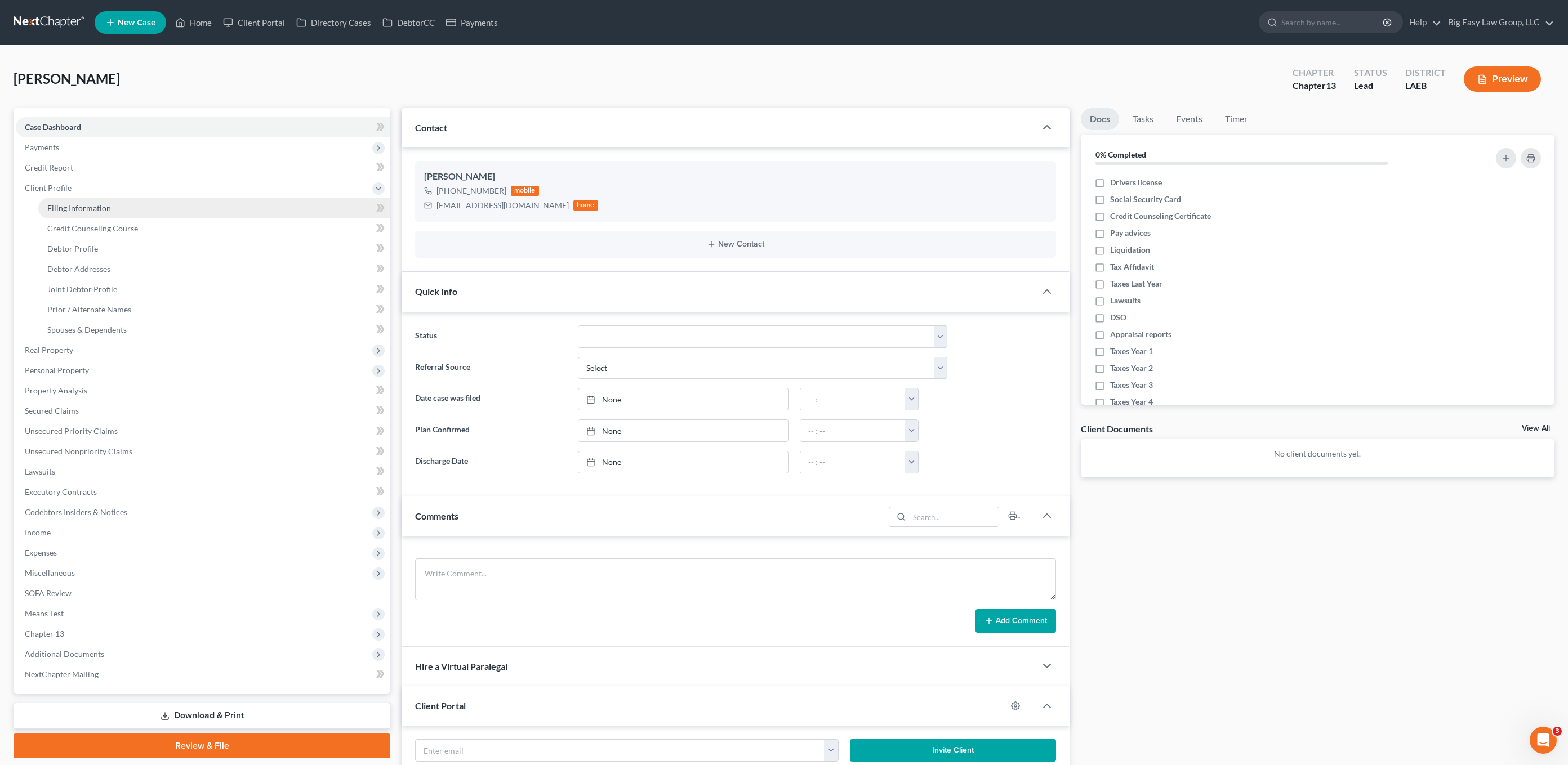
click at [139, 210] on link "Filing Information" at bounding box center [214, 208] width 352 height 20
select select "1"
select select "3"
select select "34"
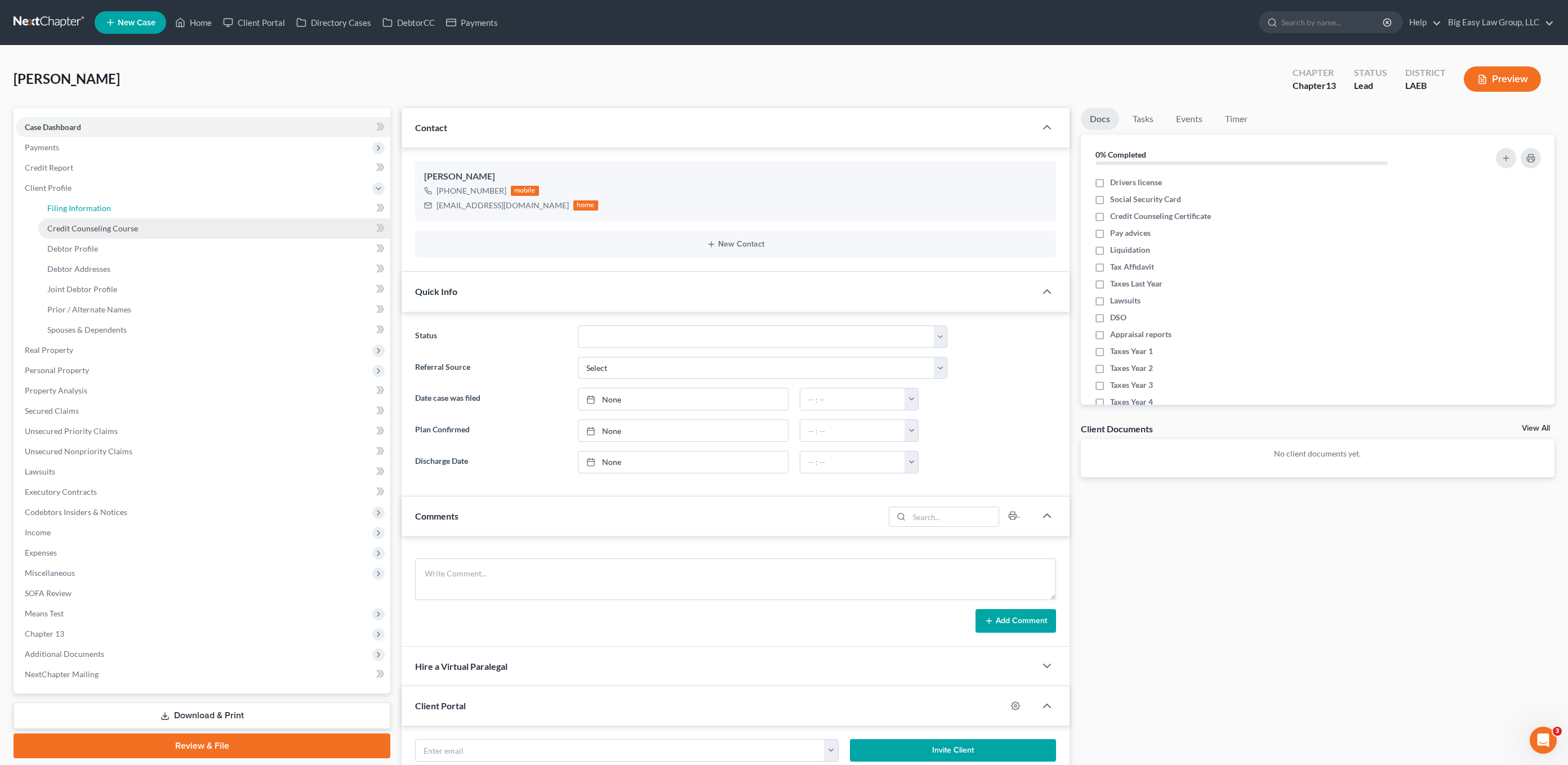
select select "0"
select select "19"
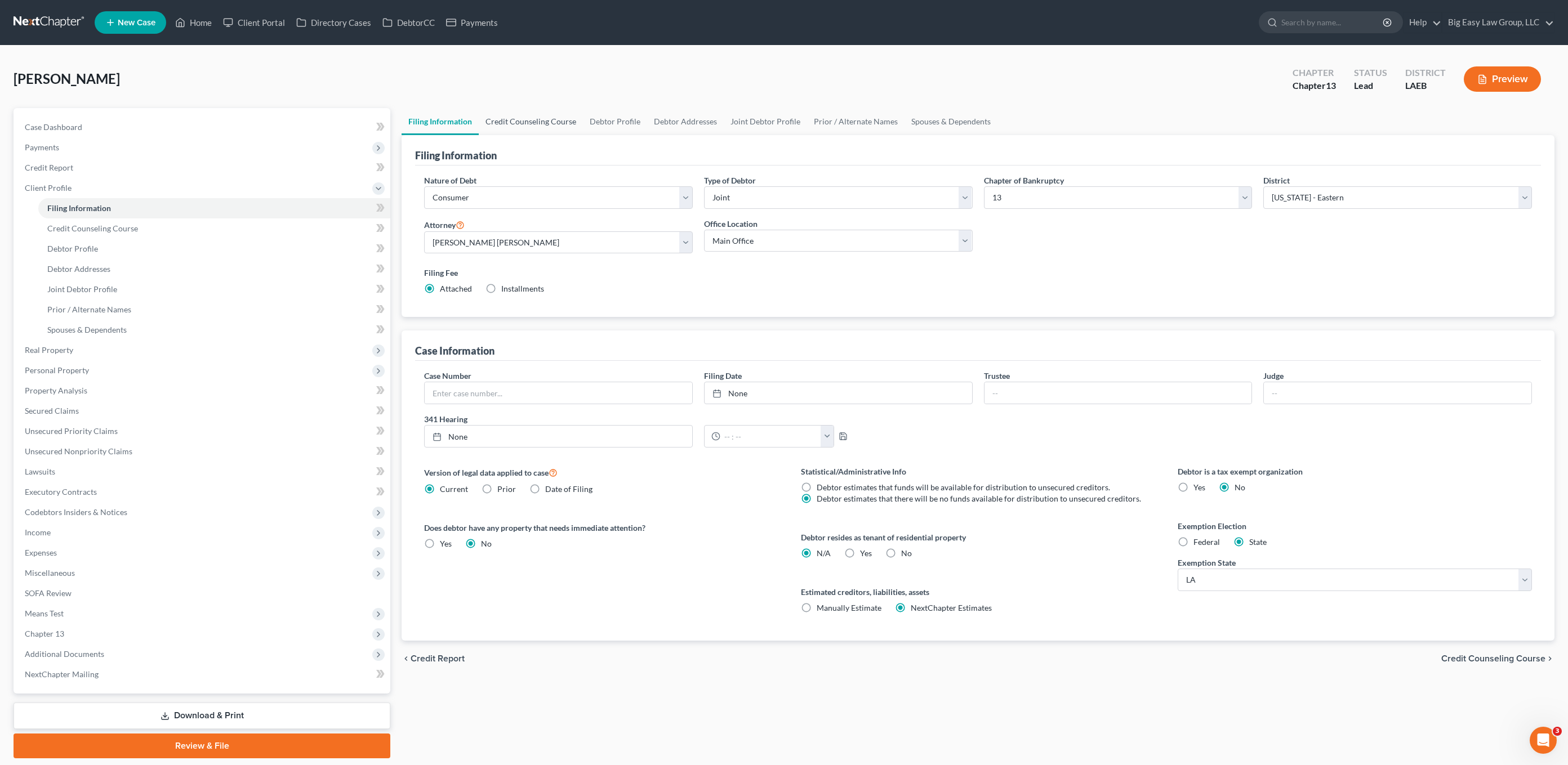
drag, startPoint x: 541, startPoint y: 121, endPoint x: 577, endPoint y: 135, distance: 38.6
click at [541, 121] on link "Credit Counseling Course" at bounding box center [531, 121] width 104 height 27
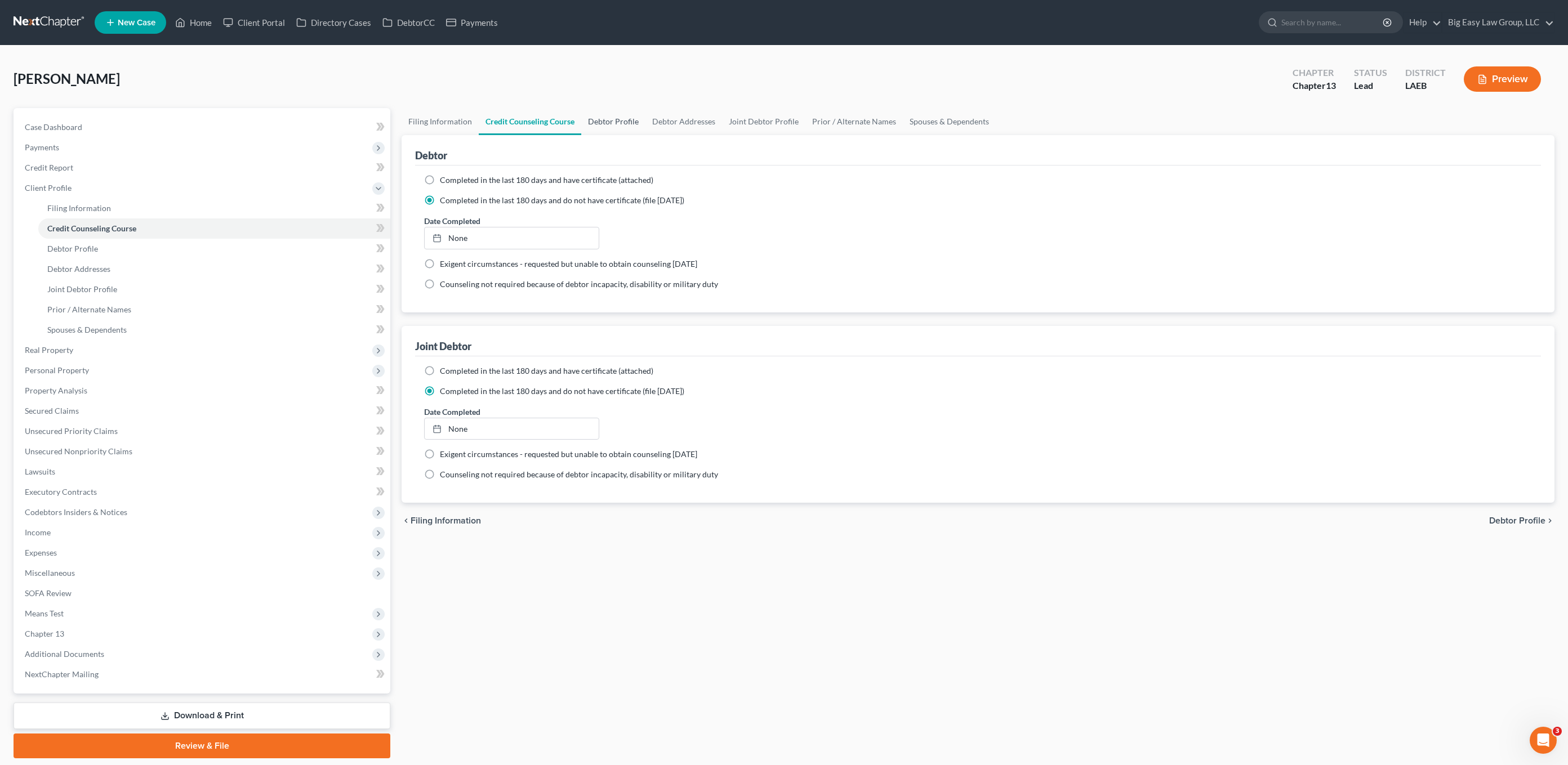
drag, startPoint x: 617, startPoint y: 132, endPoint x: 621, endPoint y: 137, distance: 6.4
click at [617, 132] on link "Debtor Profile" at bounding box center [613, 121] width 64 height 27
select select "1"
select select "2"
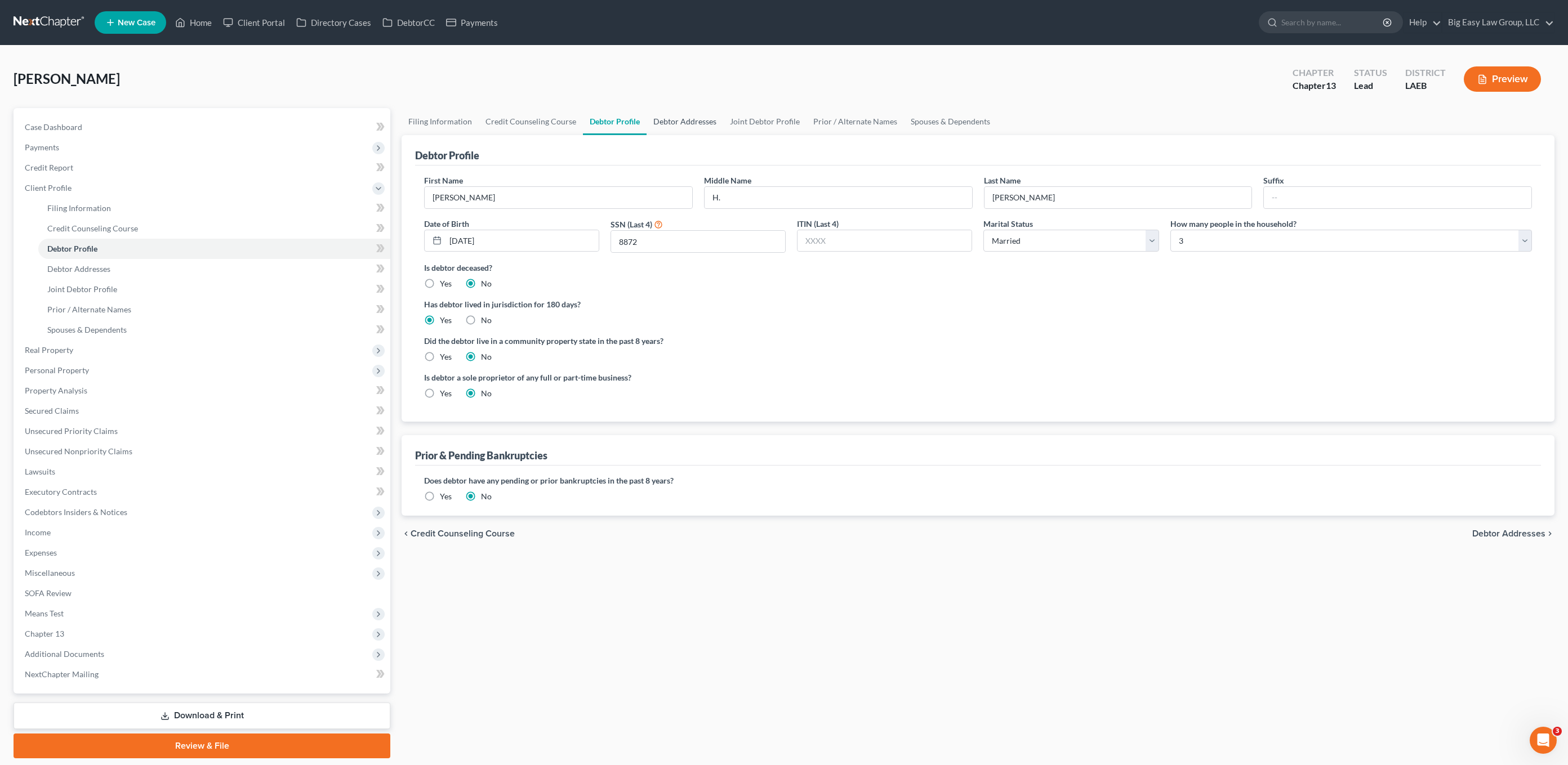
drag, startPoint x: 697, startPoint y: 99, endPoint x: 691, endPoint y: 117, distance: 19.0
click at [697, 101] on div "Nguyen, Emily Upgraded Chapter Chapter 13 Status Lead District LAEB Preview" at bounding box center [783, 83] width 1541 height 49
click at [689, 122] on link "Debtor Addresses" at bounding box center [684, 121] width 77 height 27
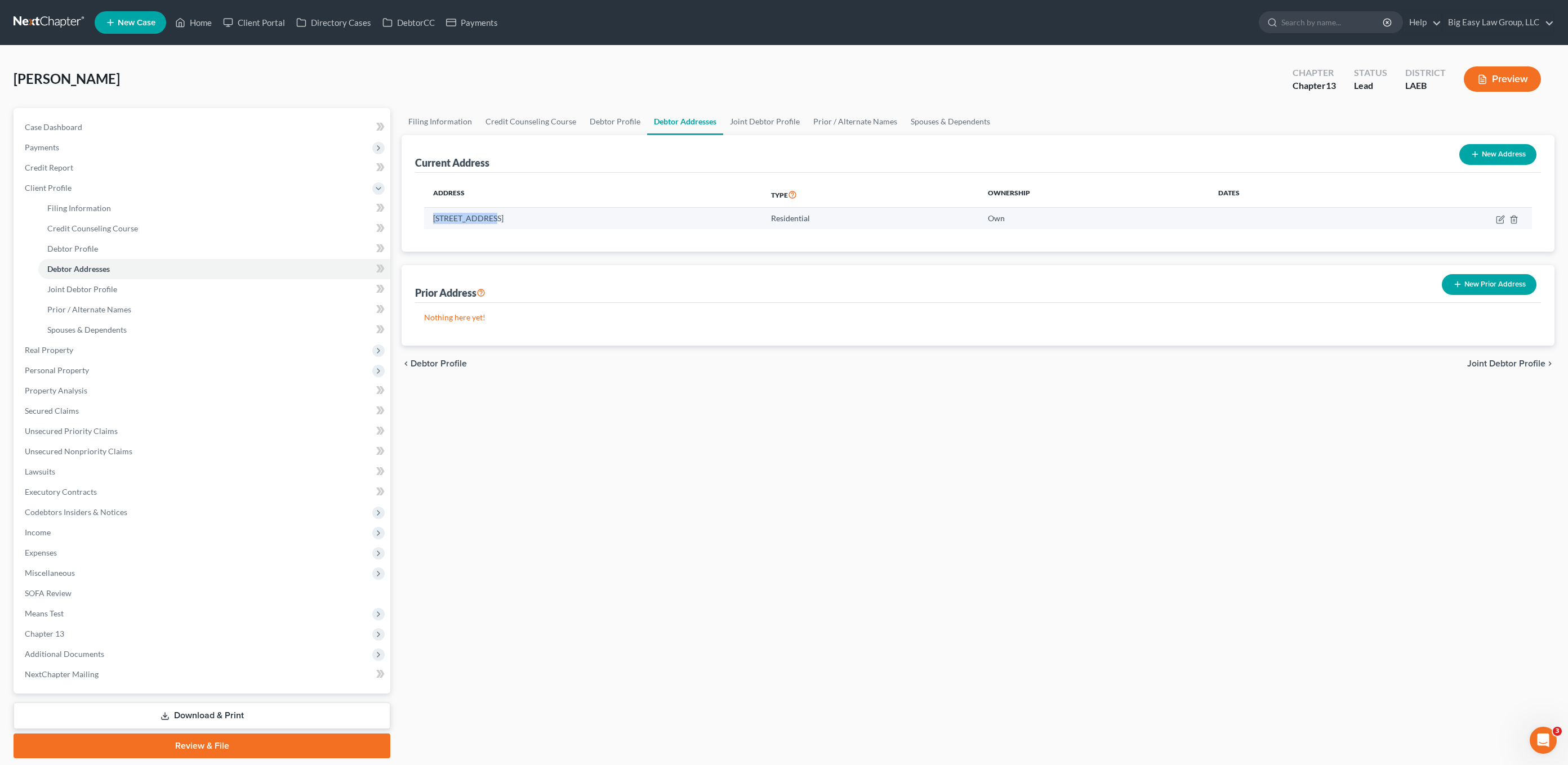
drag, startPoint x: 481, startPoint y: 215, endPoint x: 451, endPoint y: 225, distance: 31.6
click at [433, 212] on td "4201 Fields St., New Orleans, LA 70131" at bounding box center [592, 218] width 338 height 21
drag, startPoint x: 434, startPoint y: 220, endPoint x: 481, endPoint y: 217, distance: 47.1
click at [481, 217] on td "4201 Fields St., New Orleans, LA 70131" at bounding box center [592, 218] width 338 height 21
copy td "4201 Fields St"
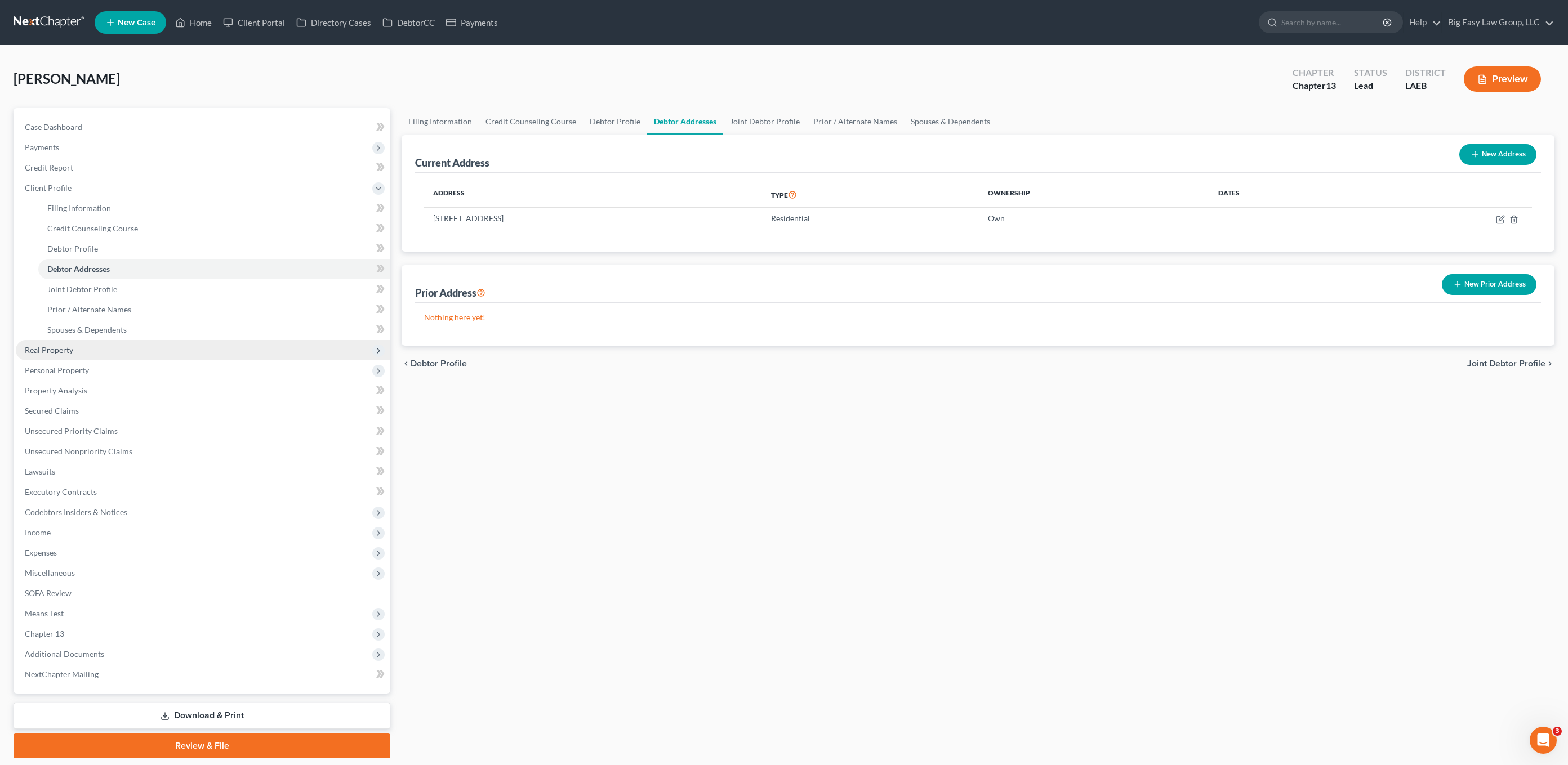
click at [79, 343] on span "Real Property" at bounding box center [203, 349] width 374 height 20
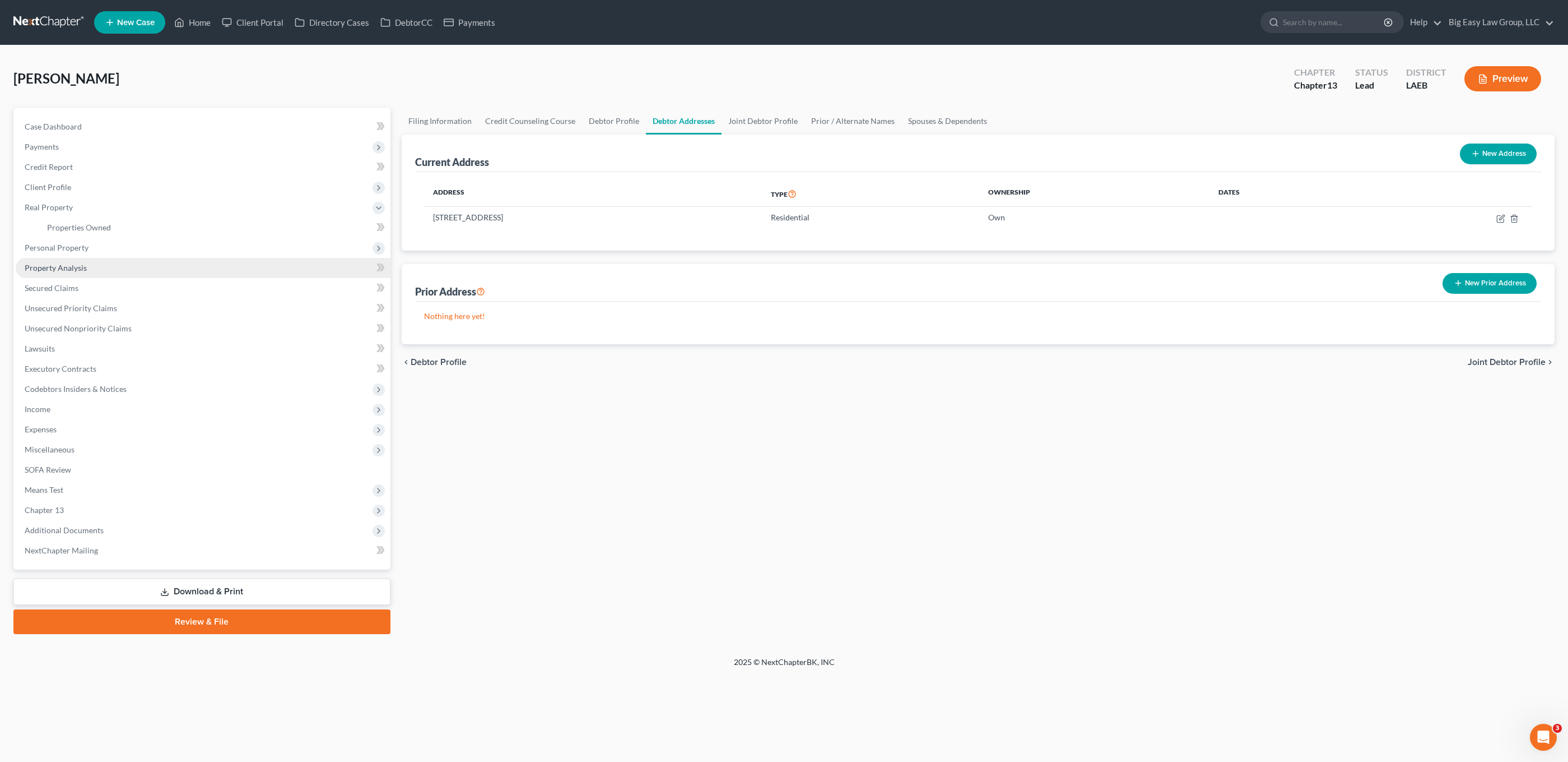
click at [76, 253] on span "Personal Property" at bounding box center [203, 247] width 375 height 20
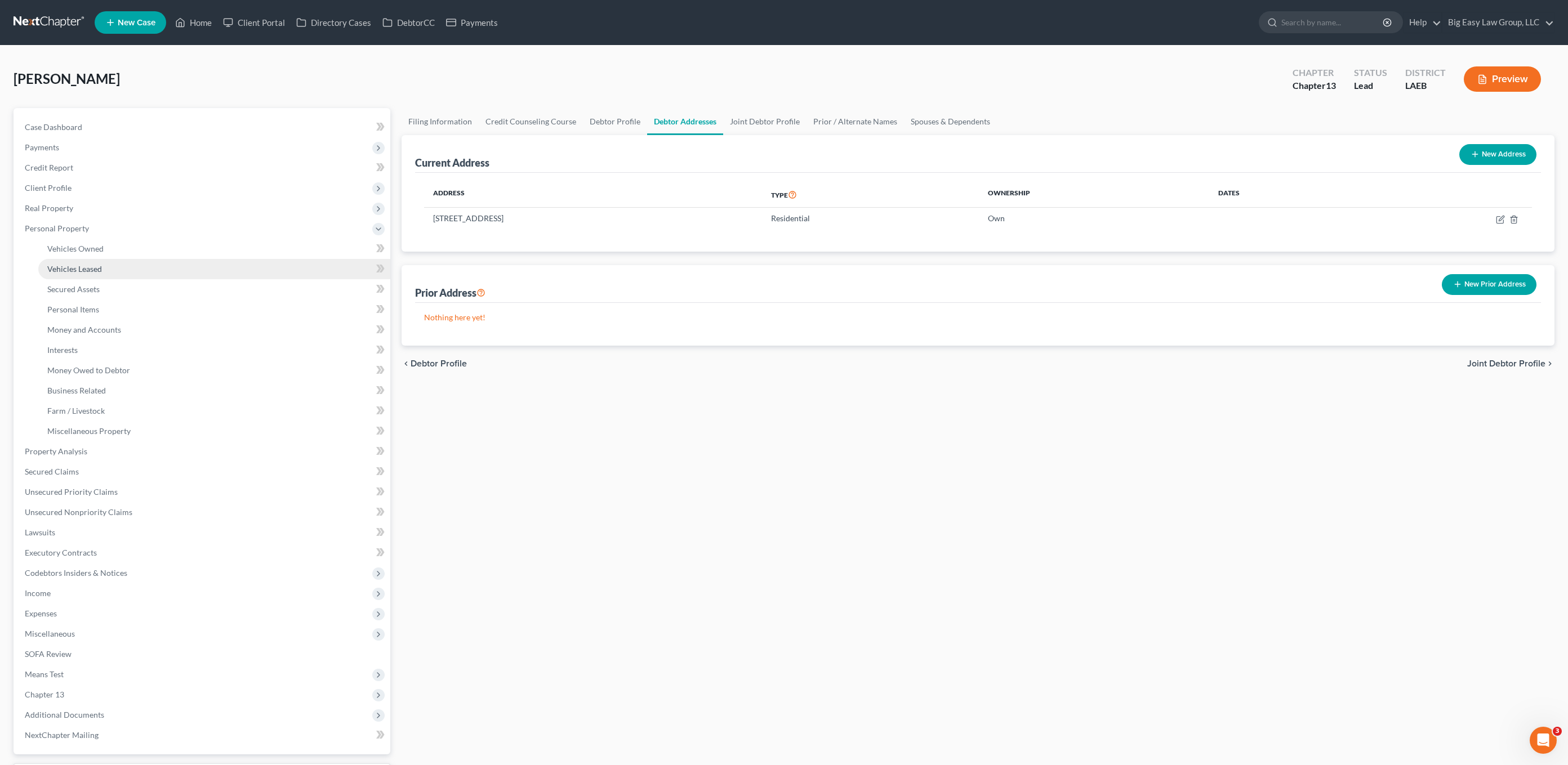
click at [94, 274] on link "Vehicles Leased" at bounding box center [214, 268] width 352 height 20
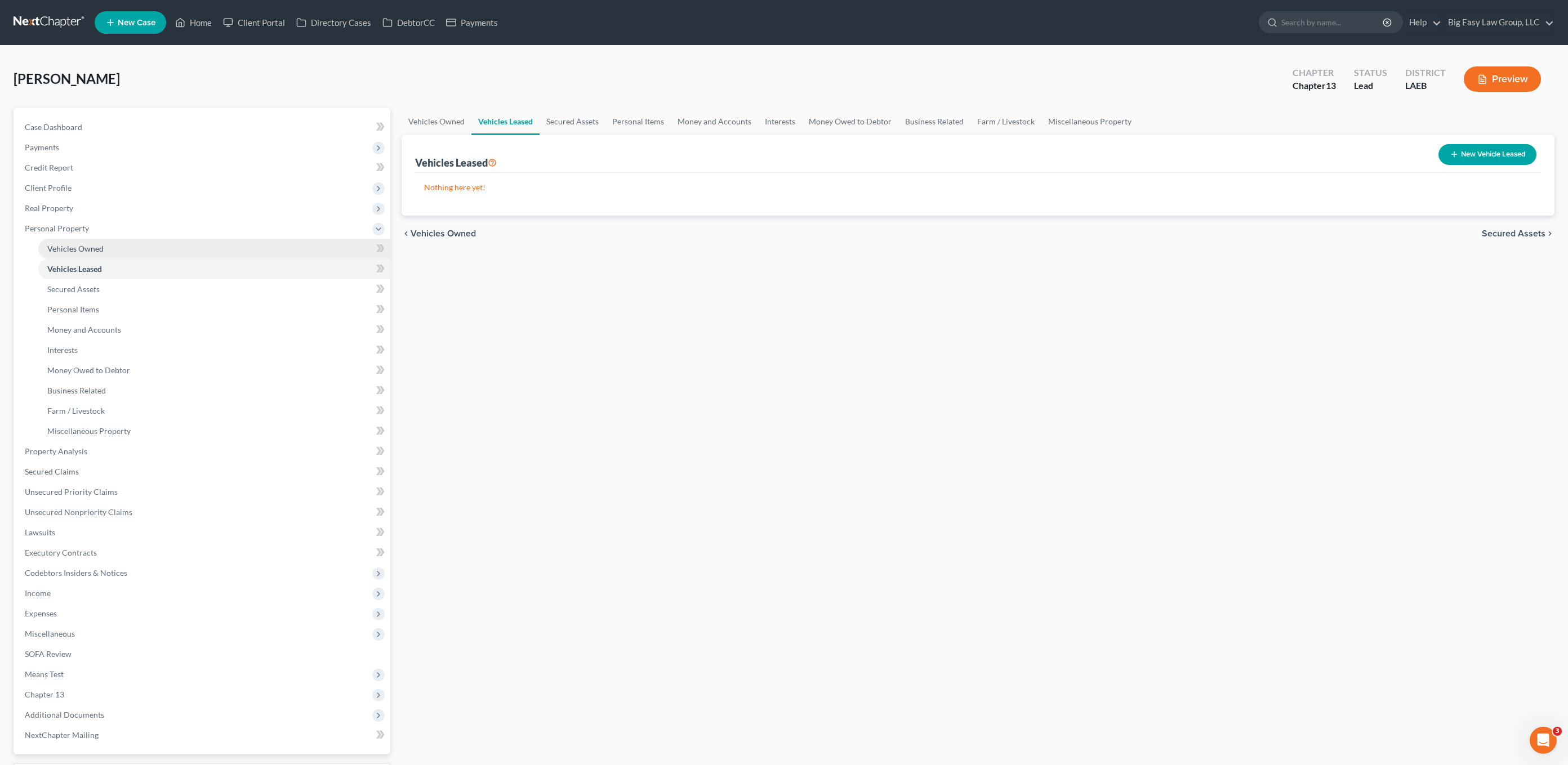
drag, startPoint x: 109, startPoint y: 253, endPoint x: 117, endPoint y: 255, distance: 8.2
click at [109, 253] on link "Vehicles Owned" at bounding box center [214, 248] width 352 height 20
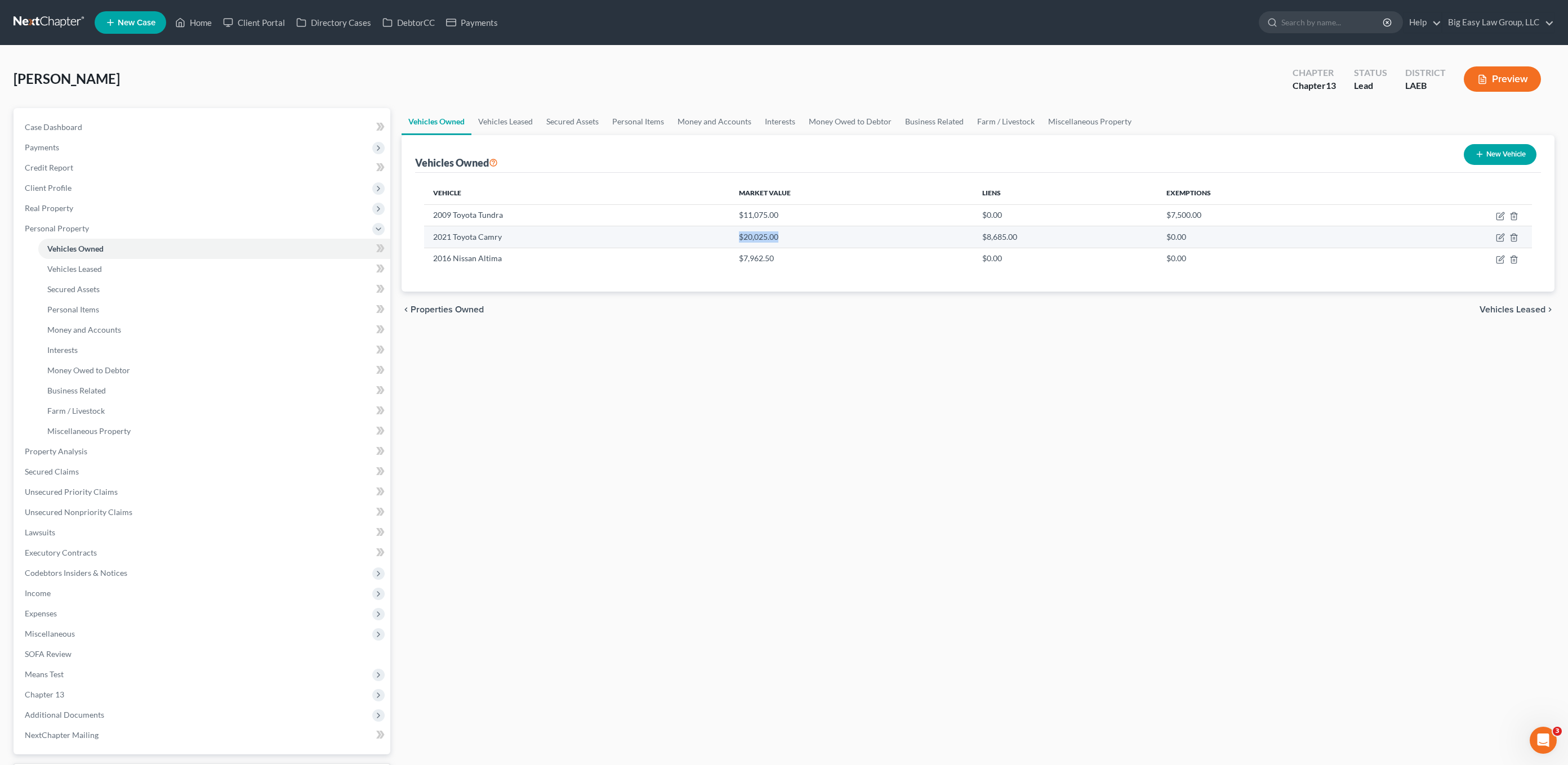
drag, startPoint x: 752, startPoint y: 233, endPoint x: 820, endPoint y: 244, distance: 68.9
click at [791, 244] on td "$20,025.00" at bounding box center [852, 236] width 244 height 21
click at [820, 244] on td "$20,025.00" at bounding box center [852, 236] width 244 height 21
drag, startPoint x: 598, startPoint y: 258, endPoint x: 840, endPoint y: 257, distance: 242.0
click at [740, 279] on div "Vehicle Market Value Liens Exemptions 2009 Toyota Tundra $11,075.00 $0.00 $7,50…" at bounding box center [977, 232] width 1126 height 119
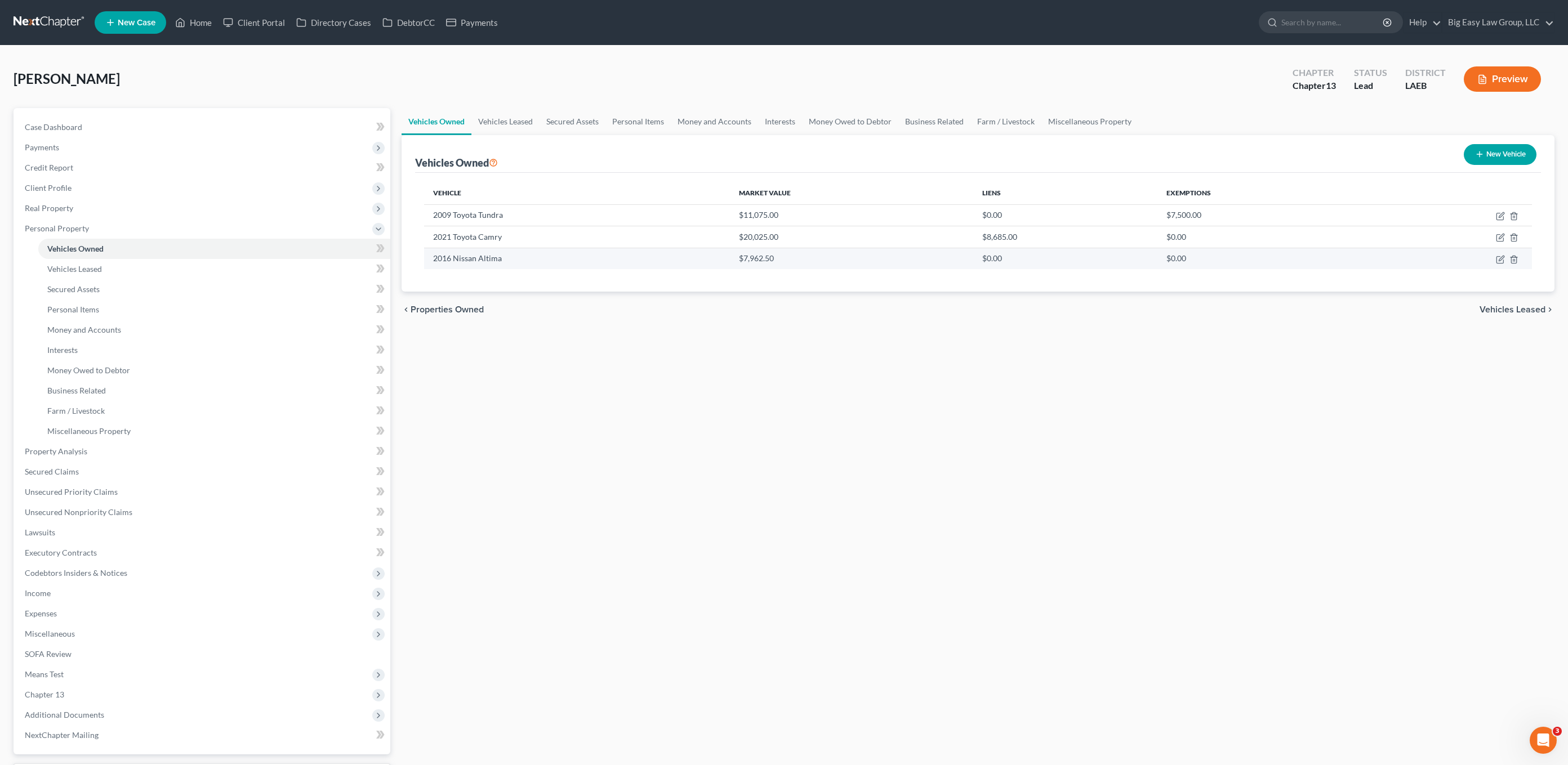
drag, startPoint x: 836, startPoint y: 254, endPoint x: 385, endPoint y: 191, distance: 455.4
click at [834, 253] on td "$7,962.50" at bounding box center [852, 259] width 244 height 21
drag, startPoint x: 575, startPoint y: 259, endPoint x: 467, endPoint y: 219, distance: 115.2
click at [468, 243] on tbody "2009 Toyota Tundra $11,075.00 $0.00 $7,500.00 2021 Toyota Camry $20,025.00 $8,6…" at bounding box center [977, 236] width 1108 height 64
click at [468, 217] on td "2009 Toyota Tundra" at bounding box center [577, 215] width 305 height 21
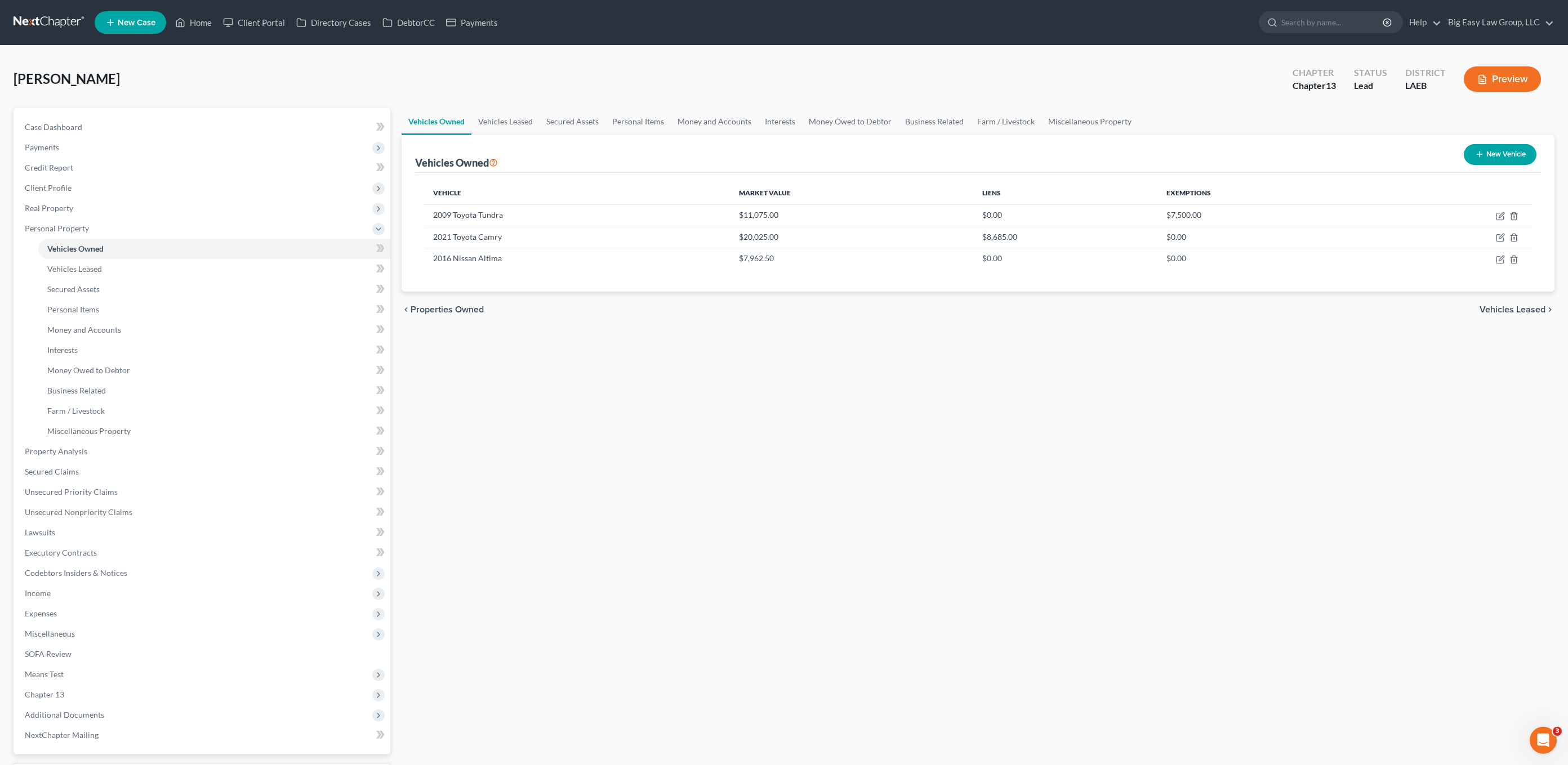
drag, startPoint x: 430, startPoint y: 204, endPoint x: 496, endPoint y: 286, distance: 105.3
click at [493, 289] on div "Vehicle Market Value Liens Exemptions 2009 Toyota Tundra $11,075.00 $0.00 $7,50…" at bounding box center [977, 232] width 1126 height 119
click at [512, 262] on td "2016 Nissan Altima" at bounding box center [577, 259] width 305 height 21
drag, startPoint x: 537, startPoint y: 281, endPoint x: 460, endPoint y: 214, distance: 102.1
click at [449, 209] on div "Vehicle Market Value Liens Exemptions 2009 Toyota Tundra $11,075.00 $0.00 $7,50…" at bounding box center [977, 232] width 1126 height 119
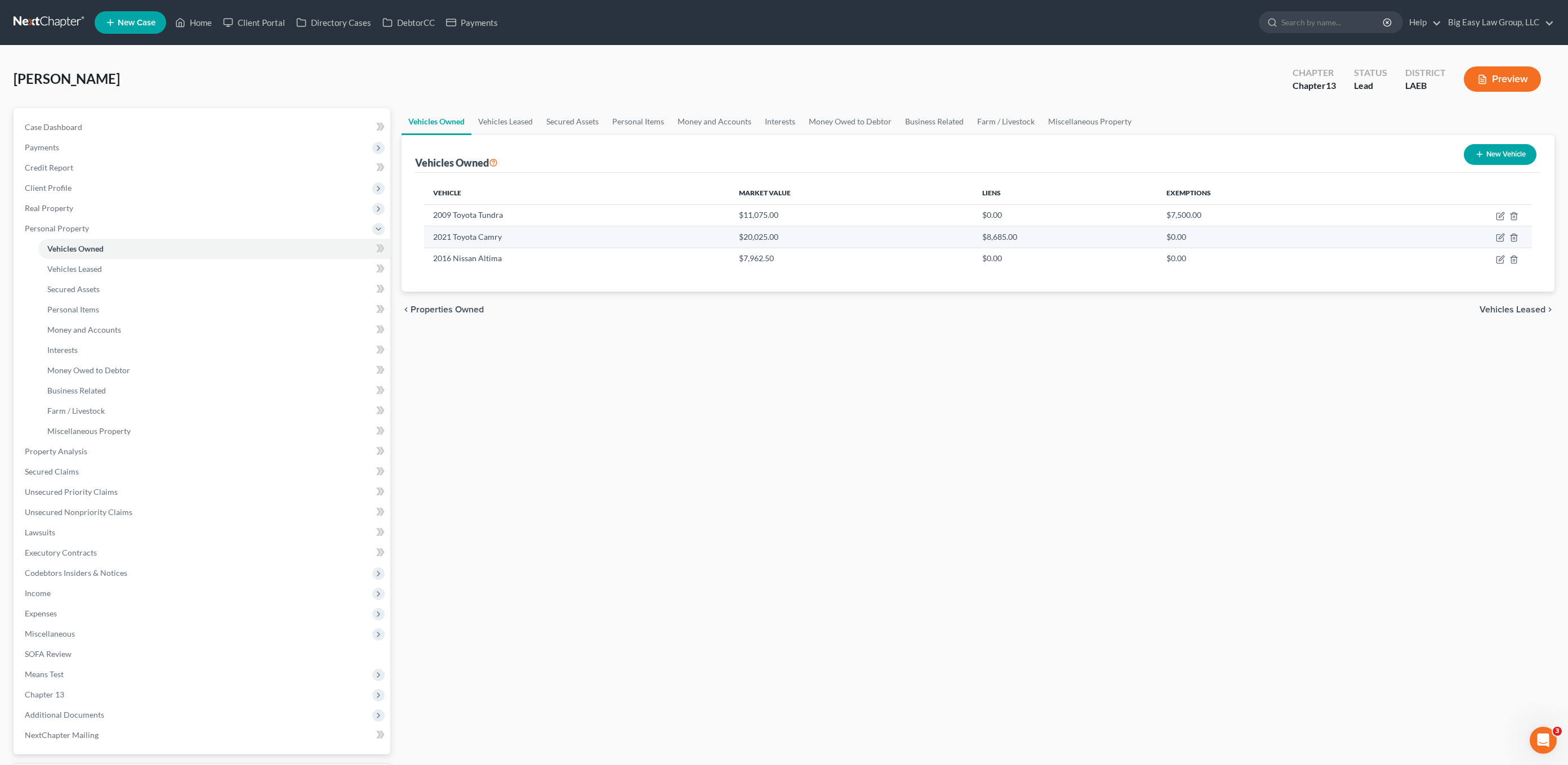
click at [502, 238] on td "2021 Toyota Camry" at bounding box center [577, 236] width 305 height 21
drag, startPoint x: 567, startPoint y: 254, endPoint x: 644, endPoint y: 303, distance: 91.3
click at [618, 317] on ui-view "Vehicles Owned Vehicles Leased Secured Assets Personal Items Money and Accounts…" at bounding box center [978, 217] width 1153 height 220
click at [644, 301] on div "chevron_left Properties Owned Vehicles Leased chevron_right" at bounding box center [978, 309] width 1153 height 36
drag, startPoint x: 673, startPoint y: 173, endPoint x: 847, endPoint y: 250, distance: 190.3
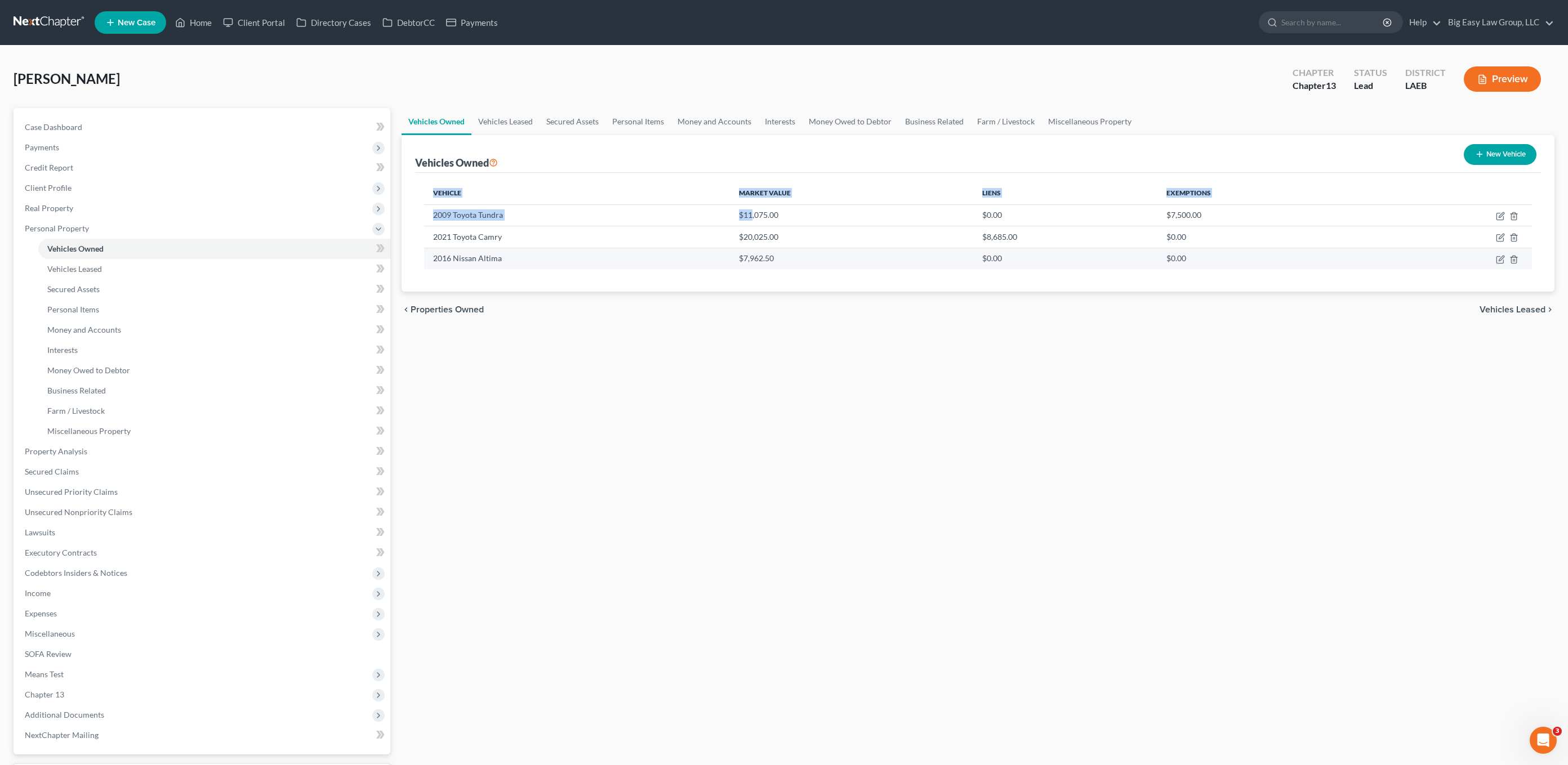
click at [818, 243] on div "Vehicle Market Value Liens Exemptions 2009 Toyota Tundra $11,075.00 $0.00 $7,50…" at bounding box center [977, 232] width 1126 height 119
click at [847, 250] on td "$7,962.50" at bounding box center [852, 259] width 244 height 21
drag, startPoint x: 691, startPoint y: 191, endPoint x: 771, endPoint y: 273, distance: 114.6
click at [720, 218] on table "Vehicle Market Value Liens Exemptions 2009 Toyota Tundra $11,075.00 $0.00 $7,50…" at bounding box center [977, 225] width 1108 height 87
click at [772, 276] on div "Vehicle Market Value Liens Exemptions 2009 Toyota Tundra $11,075.00 $0.00 $7,50…" at bounding box center [977, 232] width 1126 height 119
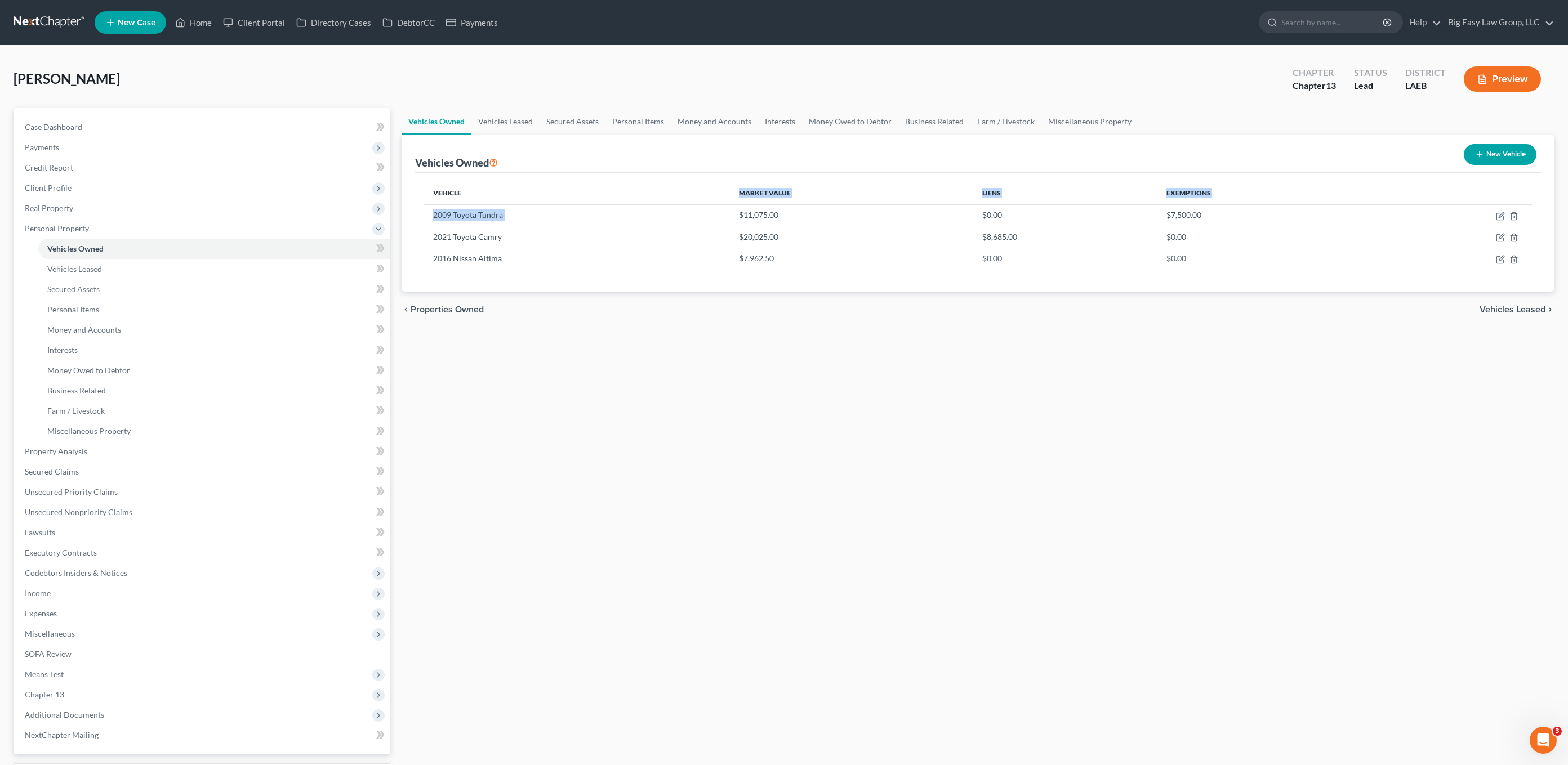
drag, startPoint x: 766, startPoint y: 206, endPoint x: 689, endPoint y: 197, distance: 77.5
click at [669, 195] on table "Vehicle Market Value Liens Exemptions 2009 Toyota Tundra $11,075.00 $0.00 $7,50…" at bounding box center [977, 225] width 1108 height 87
drag, startPoint x: 749, startPoint y: 210, endPoint x: 917, endPoint y: 205, distance: 168.1
click at [749, 210] on td "$11,075.00" at bounding box center [852, 215] width 244 height 21
drag, startPoint x: 1180, startPoint y: 212, endPoint x: 1265, endPoint y: 234, distance: 87.8
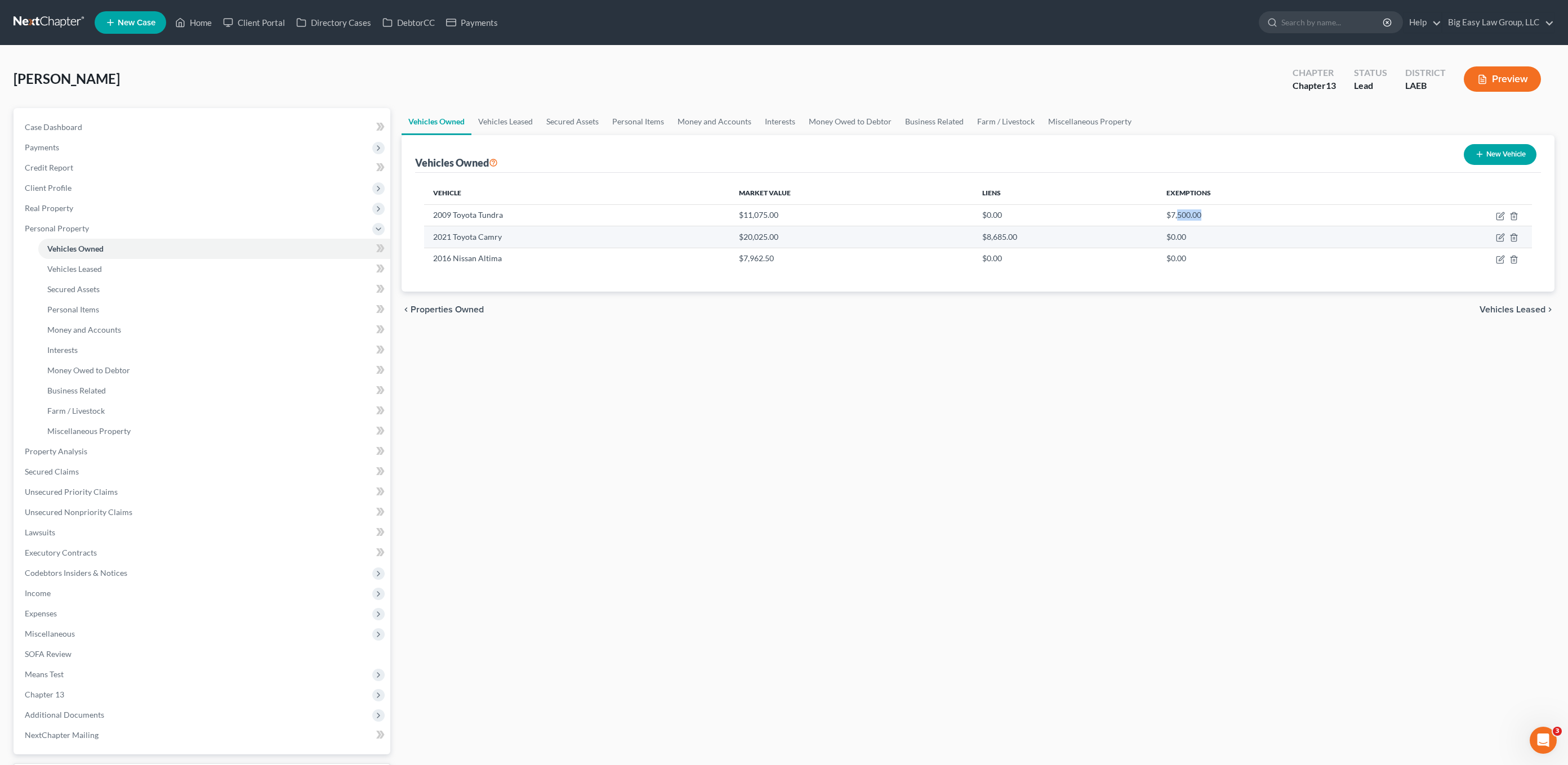
click at [1157, 229] on tbody "2009 Toyota Tundra $11,075.00 $0.00 $7,500.00 2021 Toyota Camry $20,025.00 $8,6…" at bounding box center [977, 236] width 1108 height 64
click at [1157, 230] on td "$0.00" at bounding box center [1266, 236] width 217 height 21
drag, startPoint x: 695, startPoint y: 215, endPoint x: 873, endPoint y: 237, distance: 179.4
click at [844, 232] on tbody "2009 Toyota Tundra $11,075.00 $0.00 $7,500.00 2021 Toyota Camry $20,025.00 $8,6…" at bounding box center [977, 236] width 1108 height 64
click at [873, 237] on td "$20,025.00" at bounding box center [852, 236] width 244 height 21
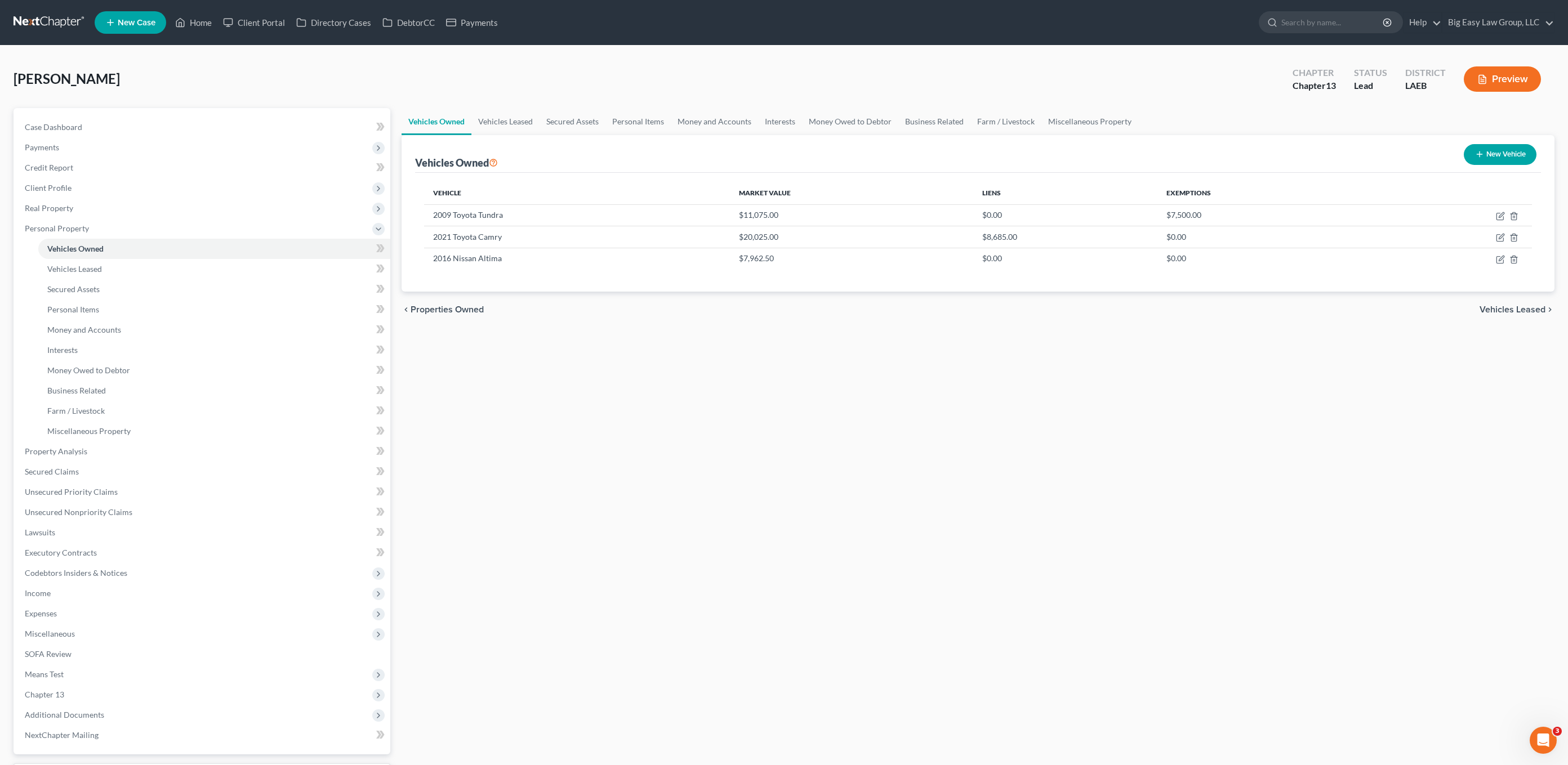
drag, startPoint x: 795, startPoint y: 236, endPoint x: 781, endPoint y: 269, distance: 35.8
click at [794, 236] on td "$20,025.00" at bounding box center [852, 236] width 244 height 21
drag, startPoint x: 759, startPoint y: 261, endPoint x: 697, endPoint y: 206, distance: 82.9
click at [688, 207] on div "Vehicle Market Value Liens Exemptions 2009 Toyota Tundra $11,075.00 $0.00 $7,50…" at bounding box center [977, 232] width 1126 height 119
click at [721, 207] on td "2009 Toyota Tundra" at bounding box center [577, 215] width 305 height 21
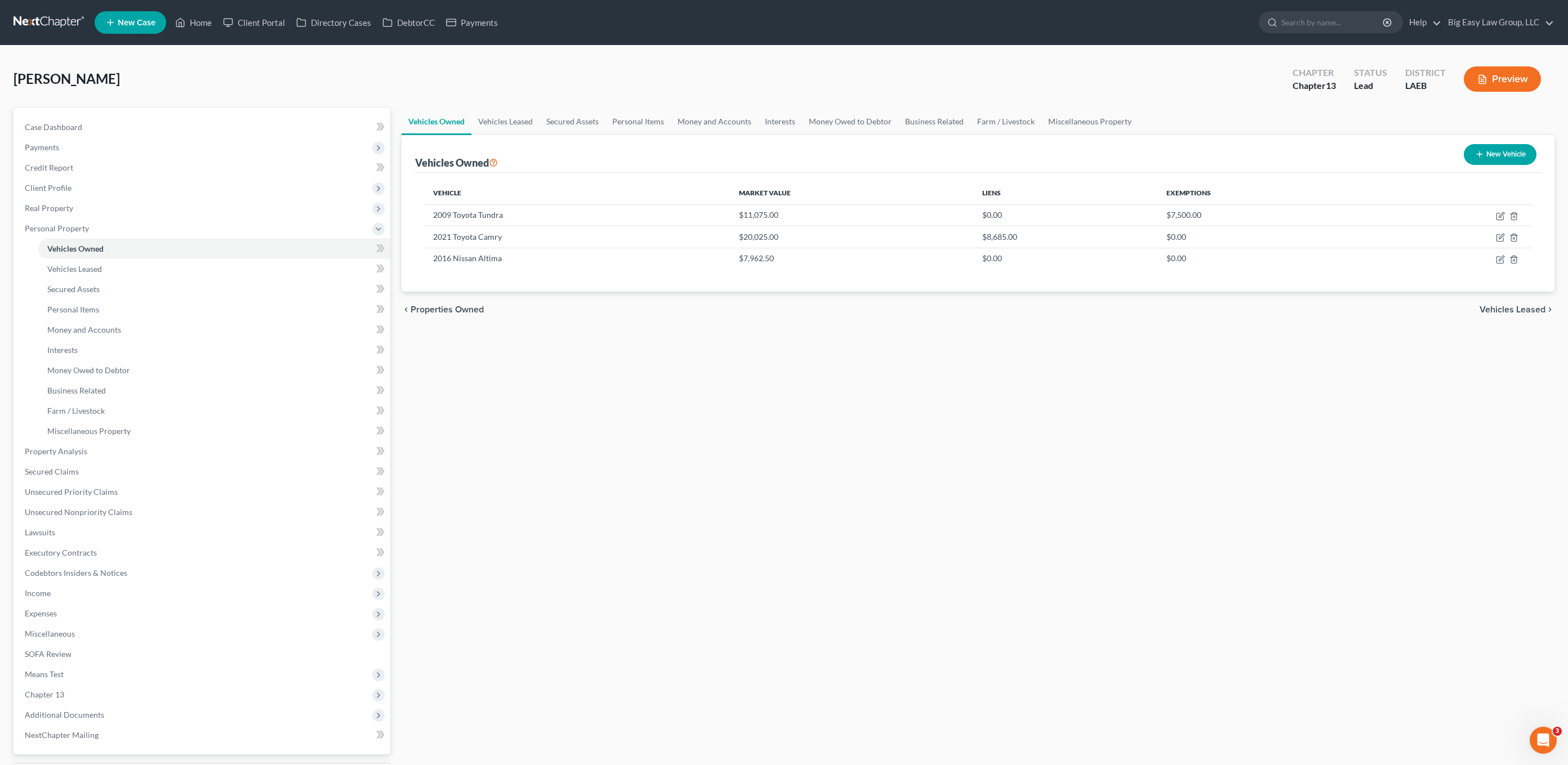
click at [685, 261] on td "2016 Nissan Altima" at bounding box center [577, 259] width 305 height 21
click at [74, 551] on span "Executory Contracts" at bounding box center [61, 552] width 72 height 10
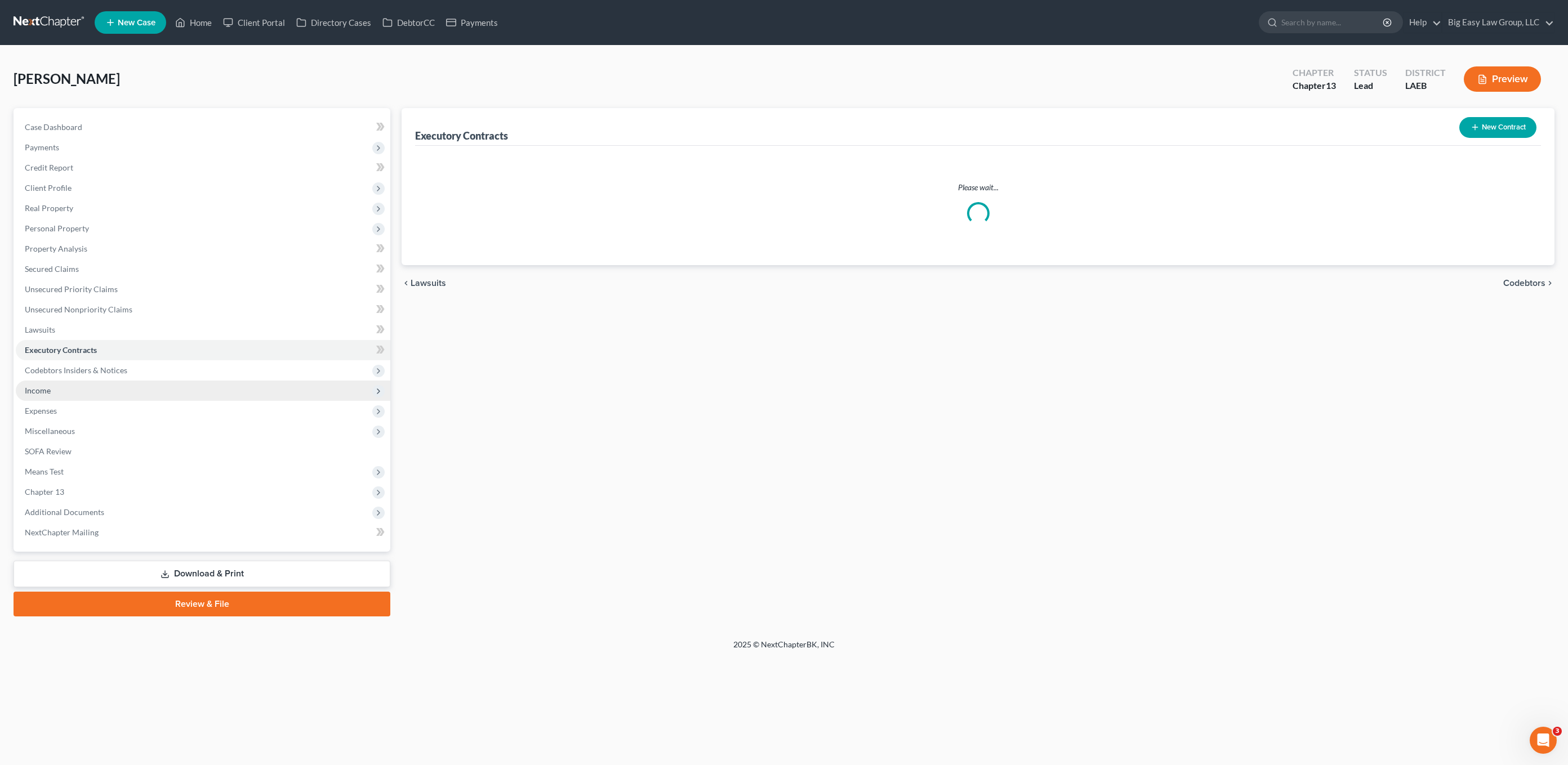
click at [73, 543] on ul "Case Dashboard Payments Invoices Payments Payments Credit Report Client Profile" at bounding box center [203, 330] width 374 height 425
click at [89, 398] on span "Income" at bounding box center [204, 390] width 377 height 20
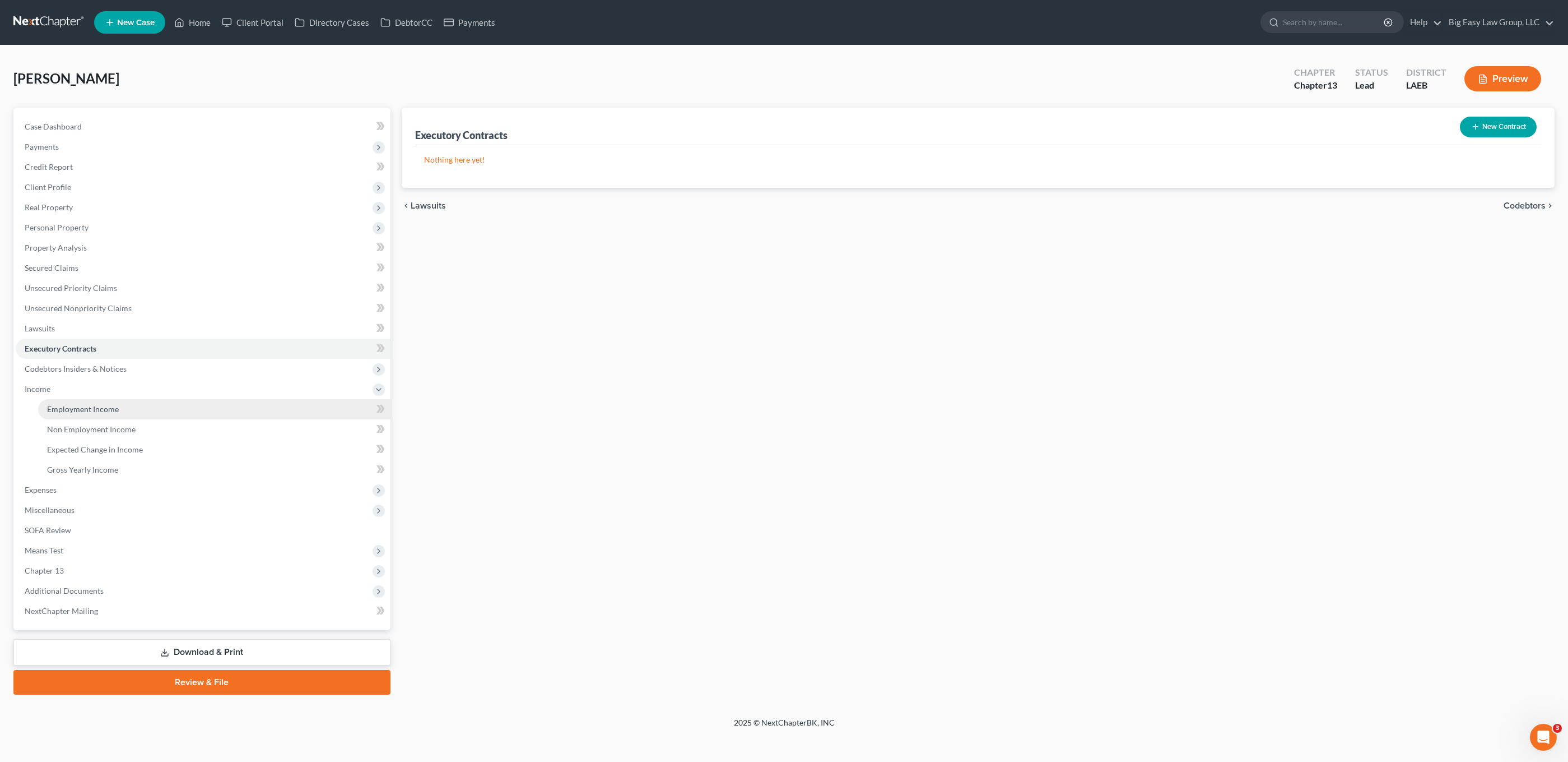
click at [97, 404] on span "Employment Income" at bounding box center [83, 409] width 72 height 10
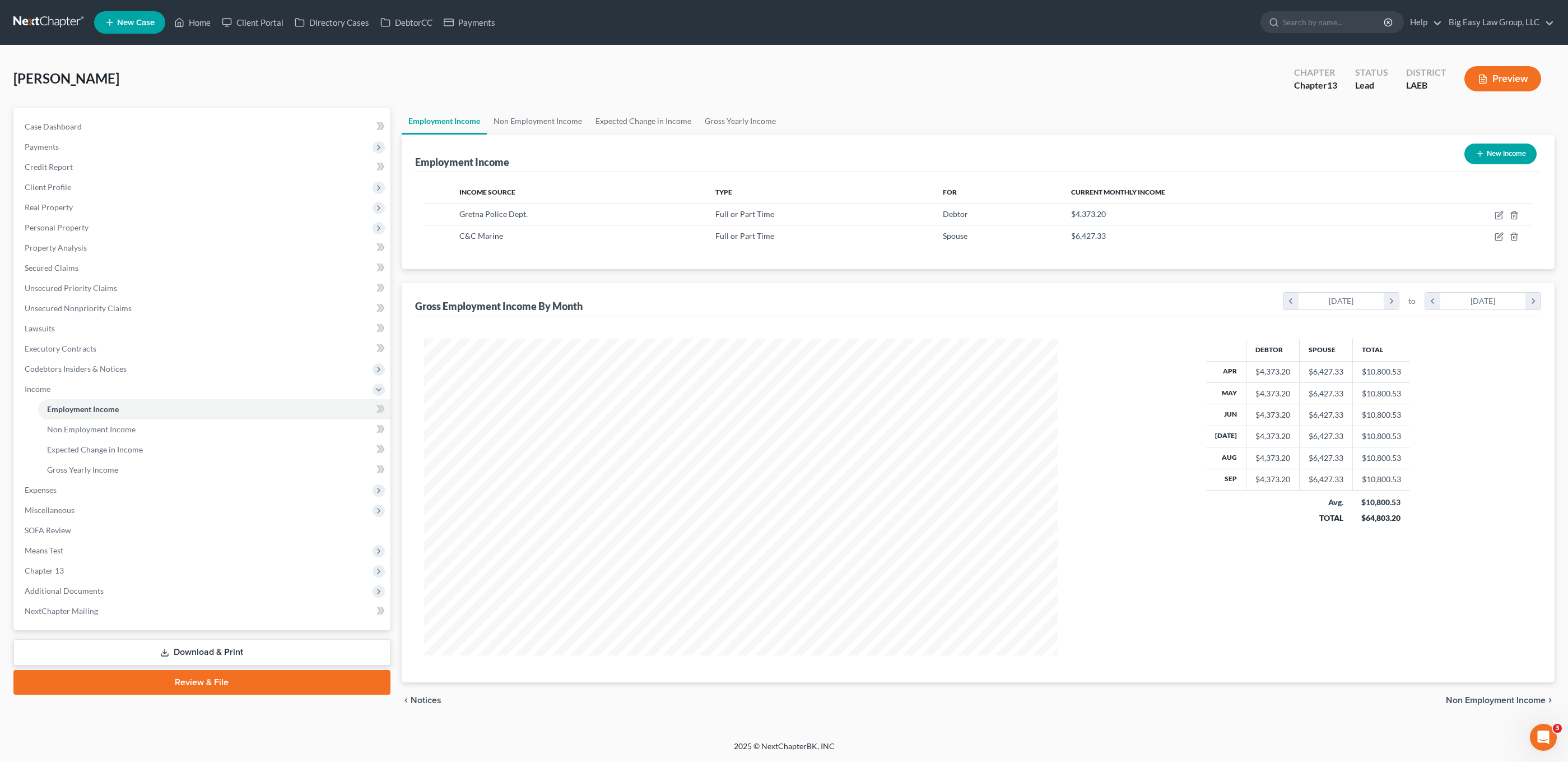
scroll to position [560328, 559692]
click at [94, 497] on span "Expenses" at bounding box center [203, 490] width 375 height 20
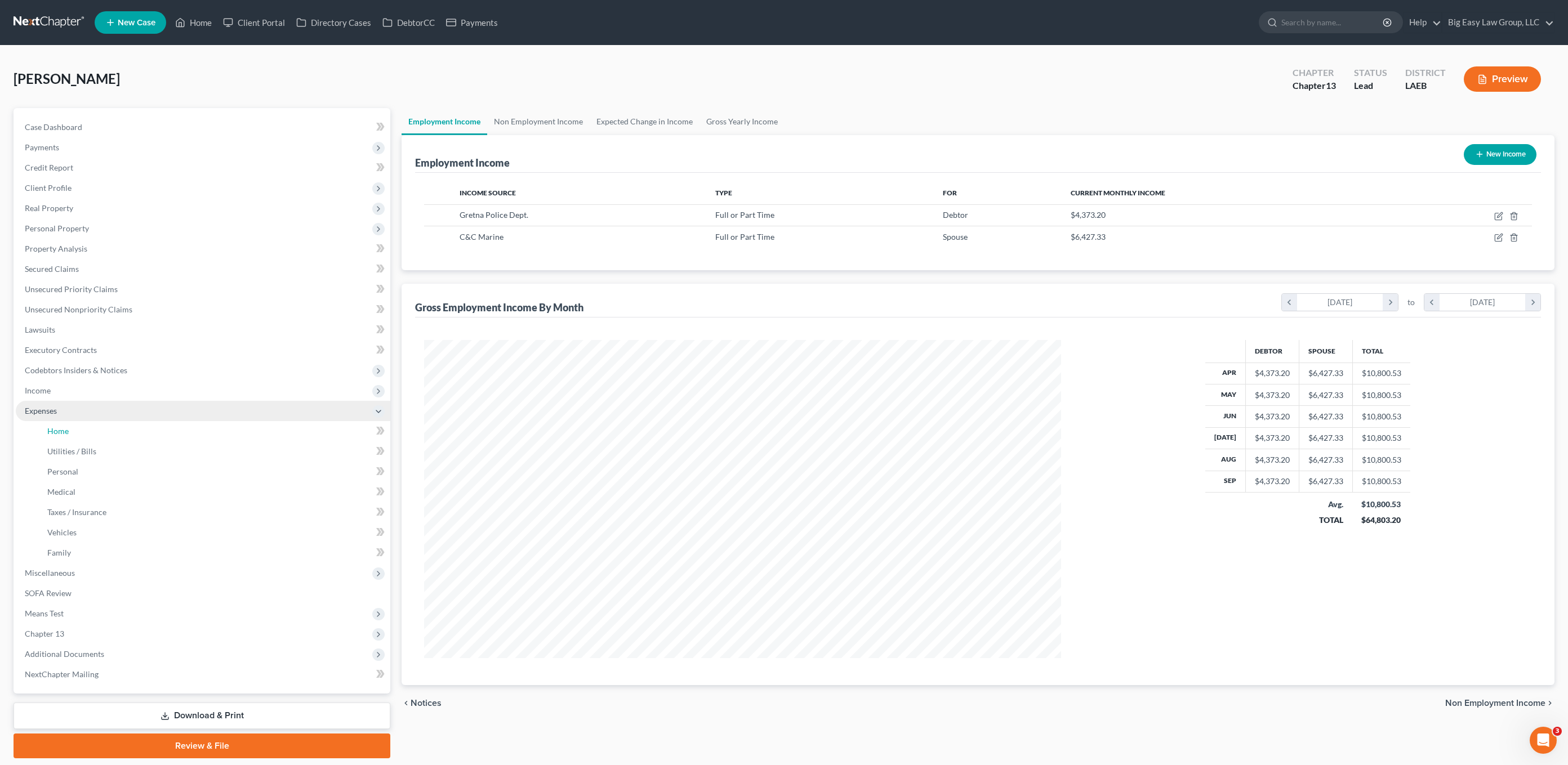
click at [88, 429] on link "Home" at bounding box center [214, 431] width 352 height 20
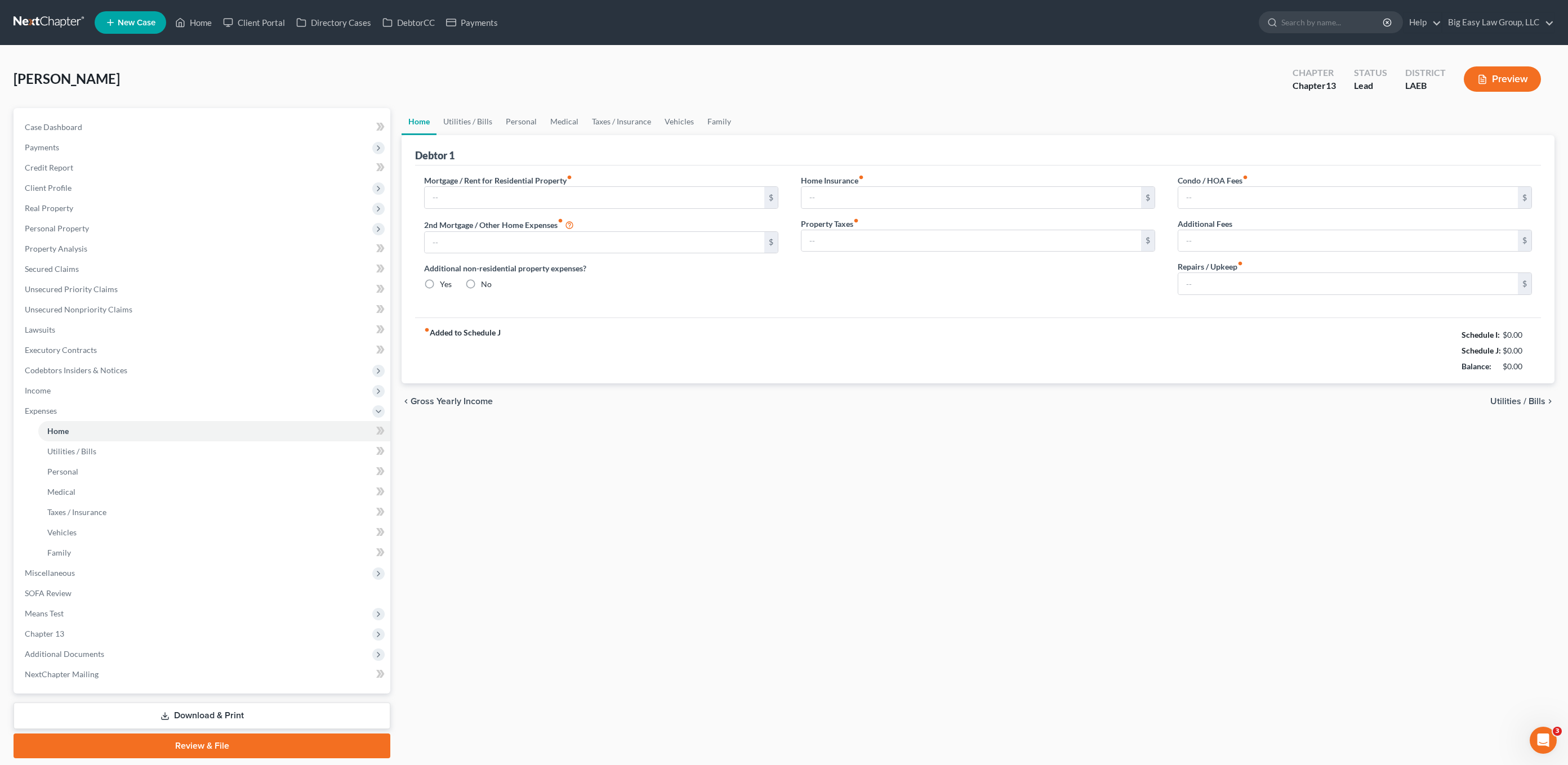
type input "0.00"
radio input "true"
type input "0.00"
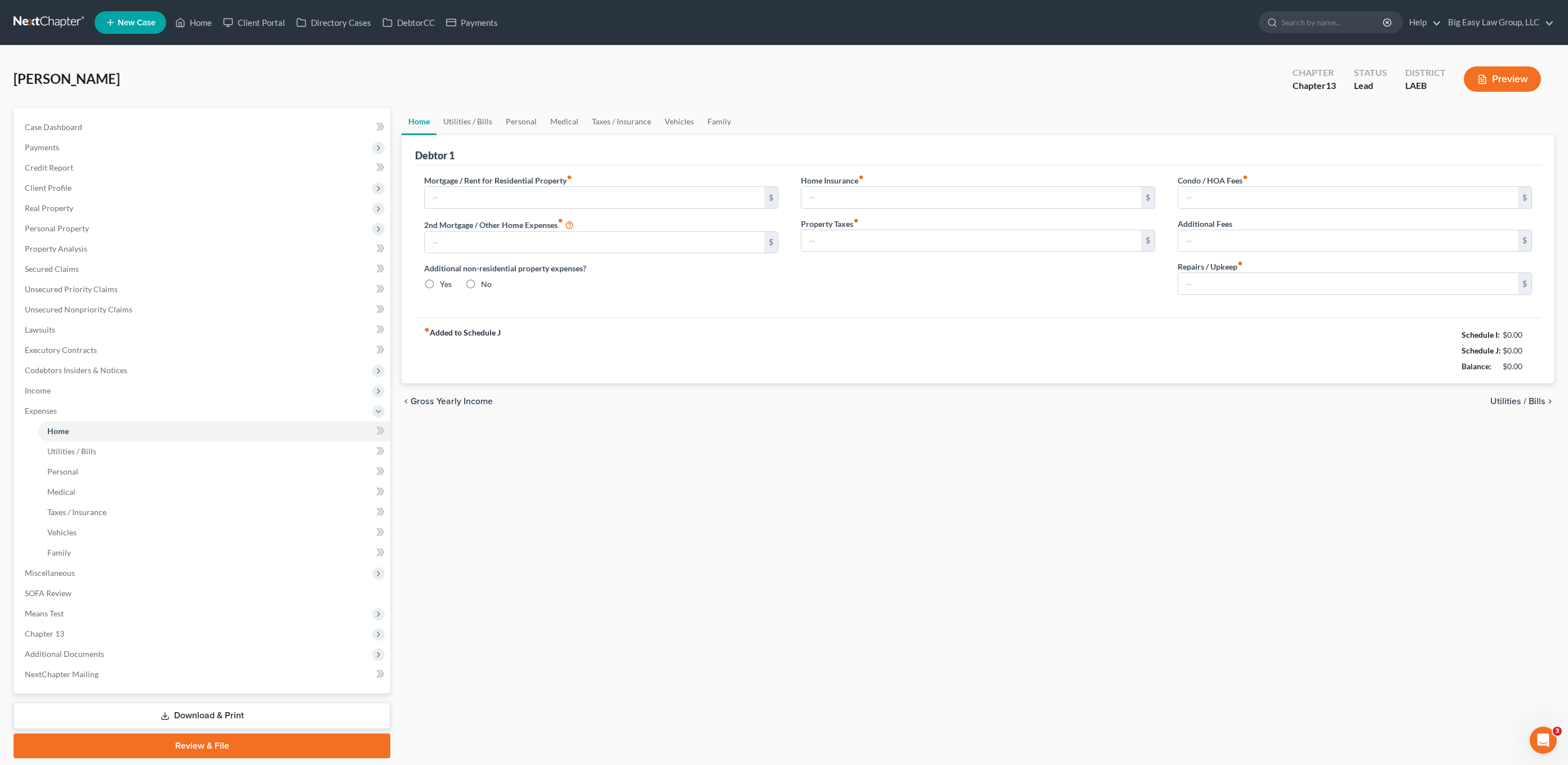
type input "0.00"
click at [483, 199] on input "text" at bounding box center [594, 198] width 340 height 21
type input "876.00"
click at [479, 111] on link "Utilities / Bills" at bounding box center [467, 121] width 63 height 27
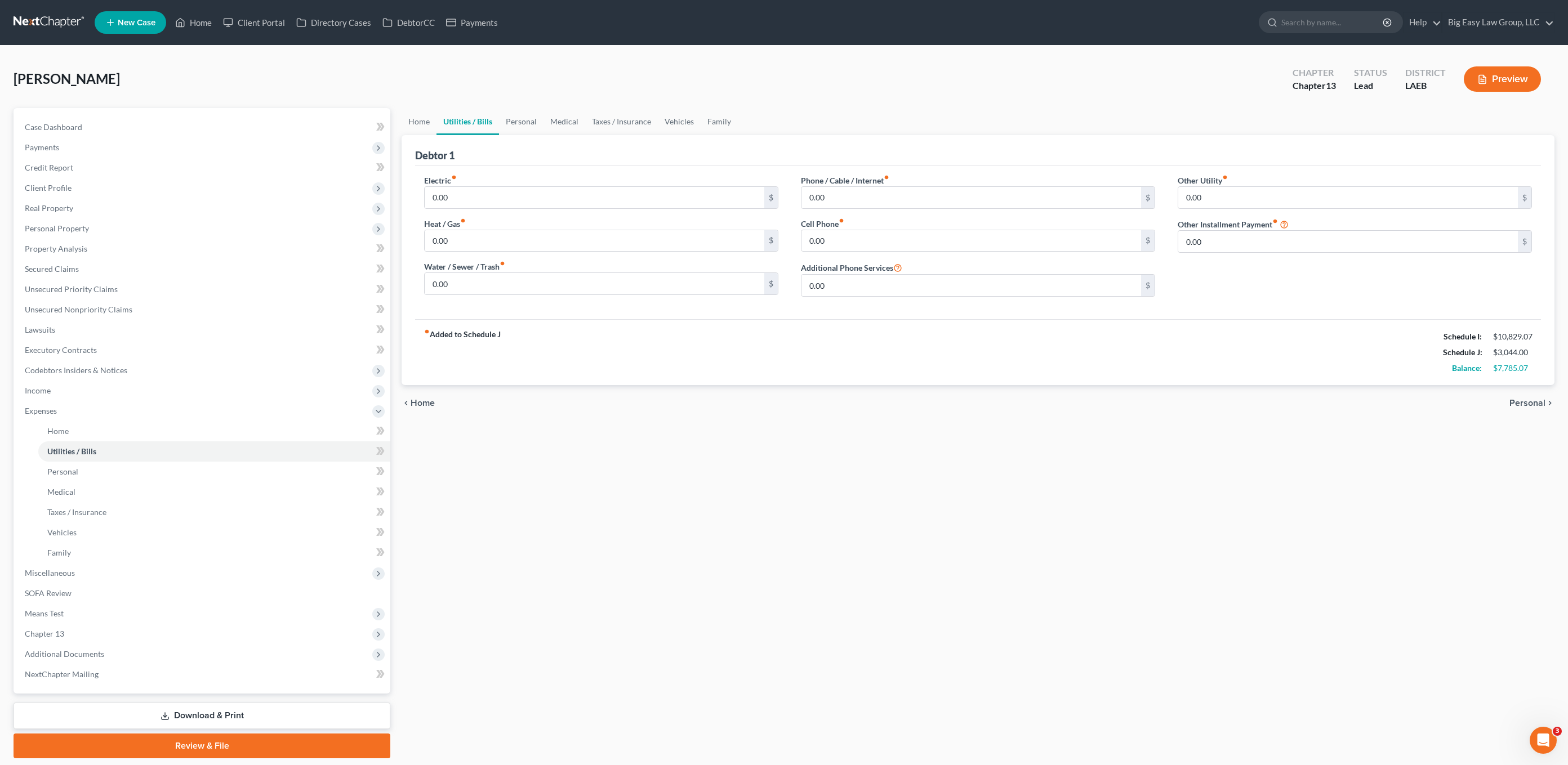
click at [511, 217] on div "Electric fiber_manual_record 0.00 $ Heat / Gas fiber_manual_record 0.00 $ Water…" at bounding box center [601, 240] width 377 height 131
click at [516, 205] on input "0.00" at bounding box center [594, 198] width 340 height 21
type input "0"
type input "300.00"
click at [506, 242] on input "0.00" at bounding box center [594, 241] width 340 height 21
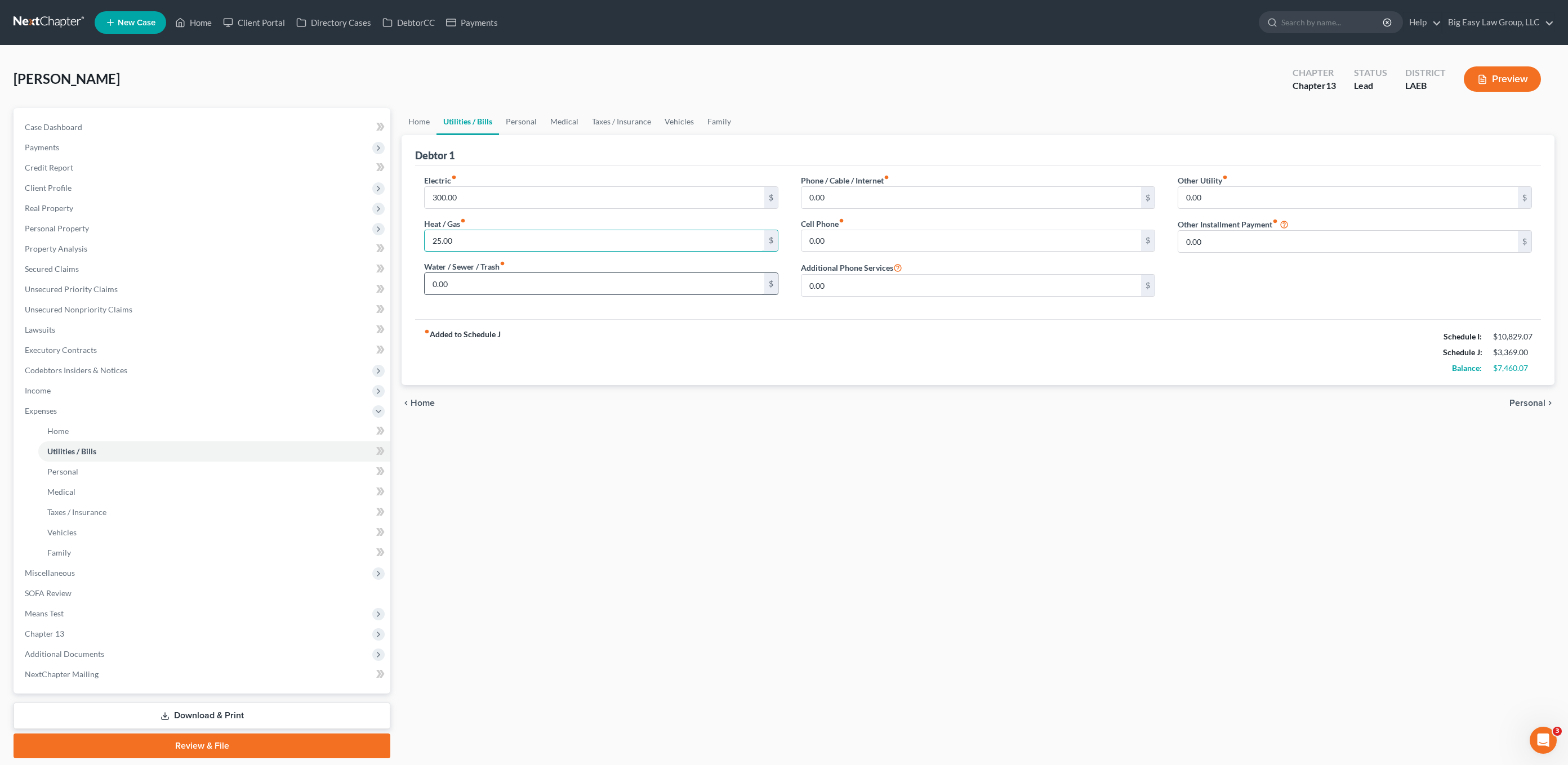
type input "25.00"
click at [522, 293] on input "0.00" at bounding box center [594, 283] width 340 height 21
type input "0"
type input "178.00"
click at [839, 202] on input "0.00" at bounding box center [971, 198] width 340 height 21
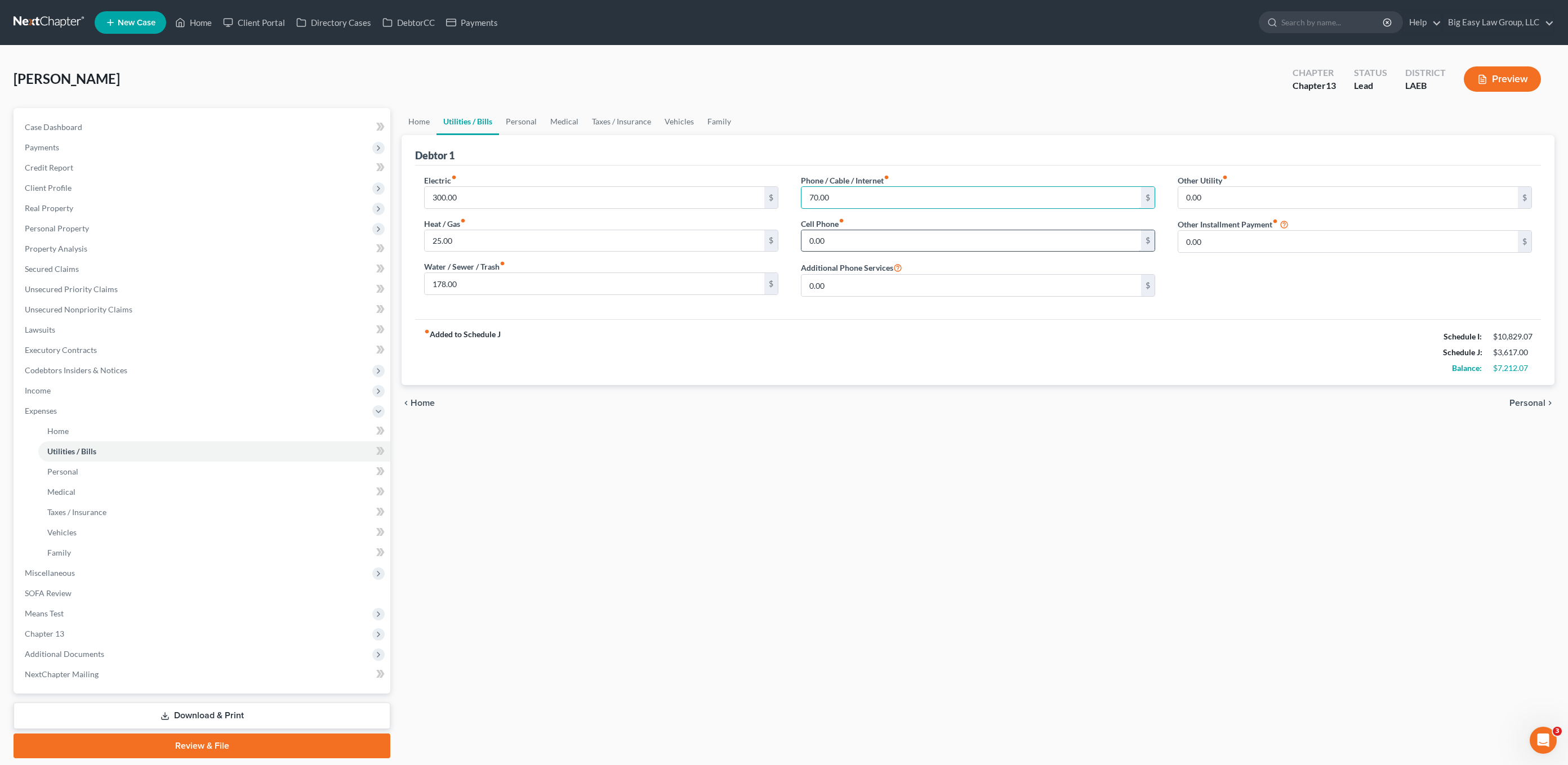
type input "70.00"
click at [854, 232] on input "0.00" at bounding box center [971, 241] width 340 height 21
type input "1"
click at [842, 206] on input "70.00" at bounding box center [971, 198] width 340 height 21
drag, startPoint x: 796, startPoint y: 191, endPoint x: 788, endPoint y: 189, distance: 8.2
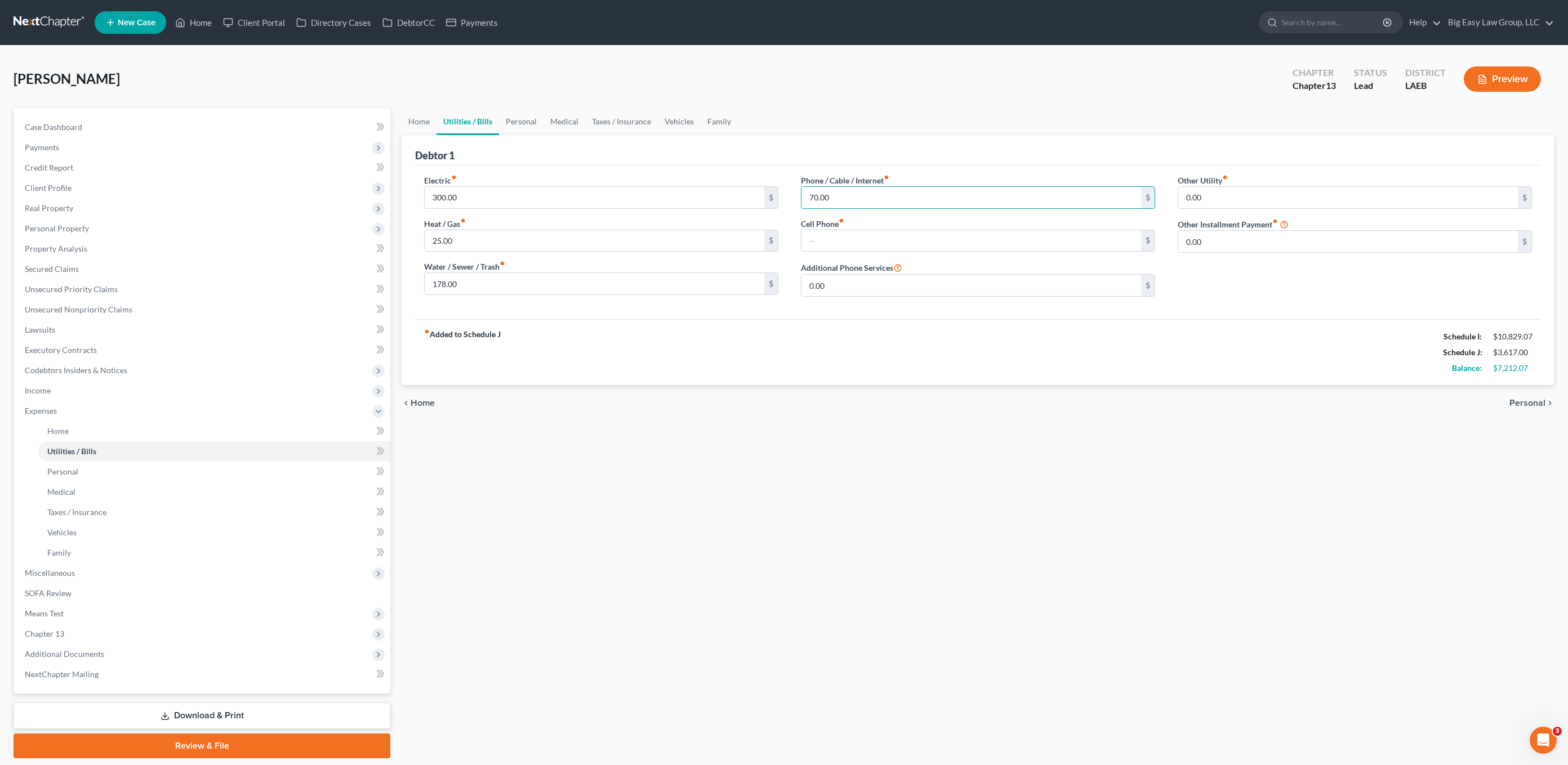
click at [788, 189] on div "Electric fiber_manual_record 300.00 $ Heat / Gas fiber_manual_record 25.00 $ Wa…" at bounding box center [978, 240] width 1130 height 131
type input "238.00"
click at [877, 259] on div "Phone / Cable / Internet fiber_manual_record 238.00 $ Cell Phone fiber_manual_r…" at bounding box center [977, 240] width 377 height 131
click at [884, 242] on input "text" at bounding box center [971, 241] width 340 height 21
click at [525, 129] on link "Personal" at bounding box center [521, 121] width 44 height 27
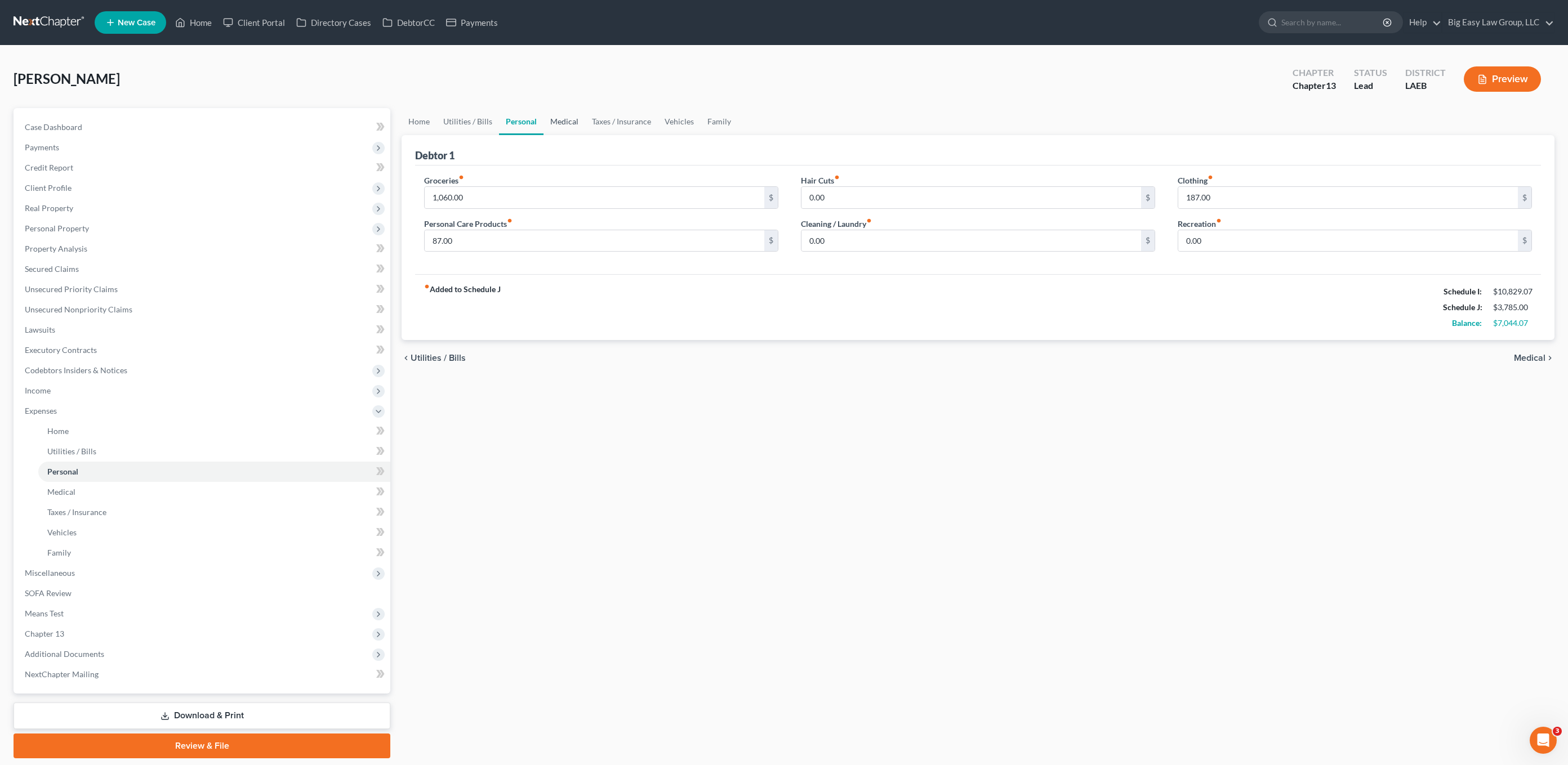
click at [579, 133] on link "Medical" at bounding box center [564, 121] width 41 height 27
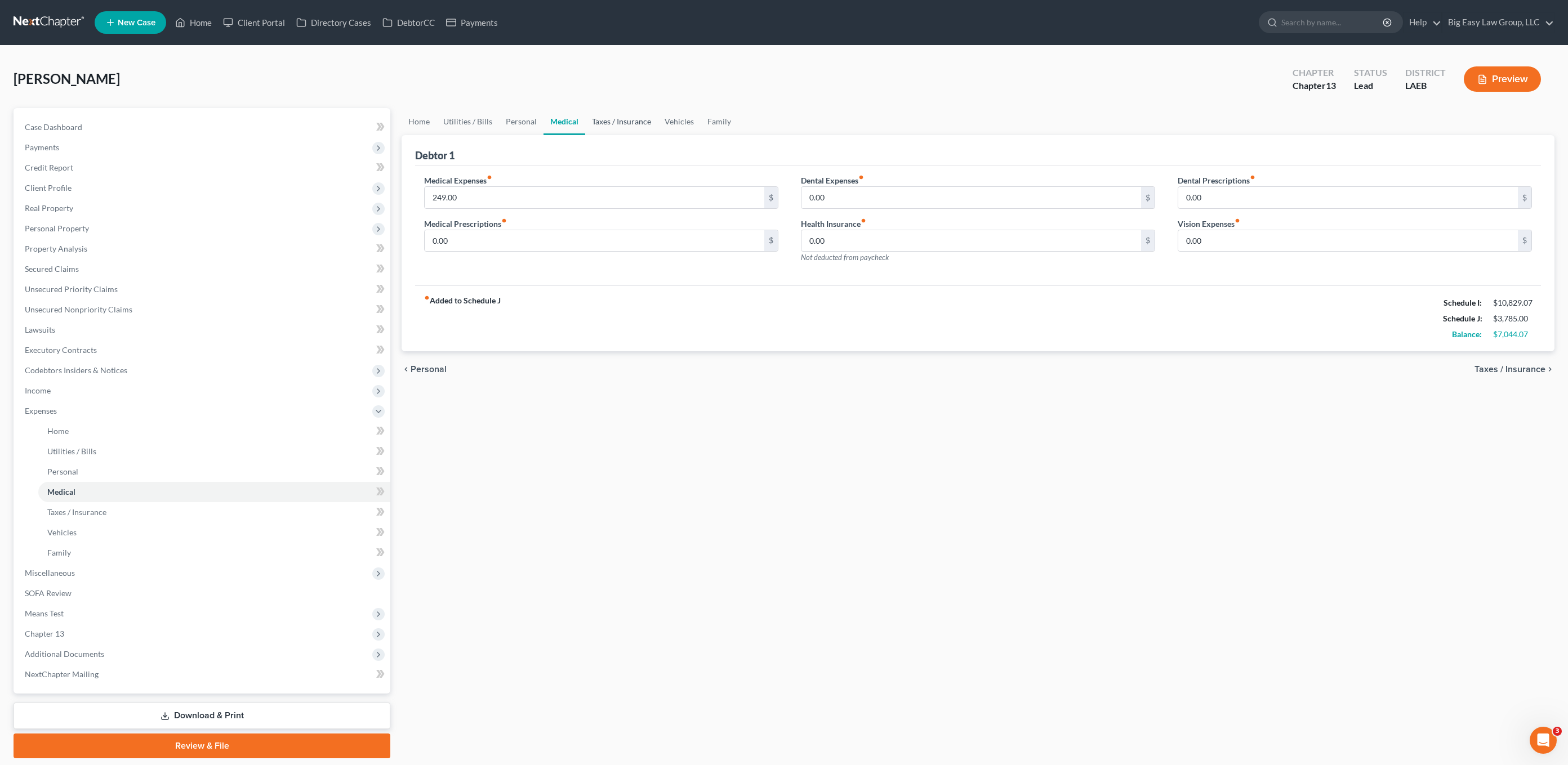
click at [626, 126] on link "Taxes / Insurance" at bounding box center [622, 121] width 72 height 27
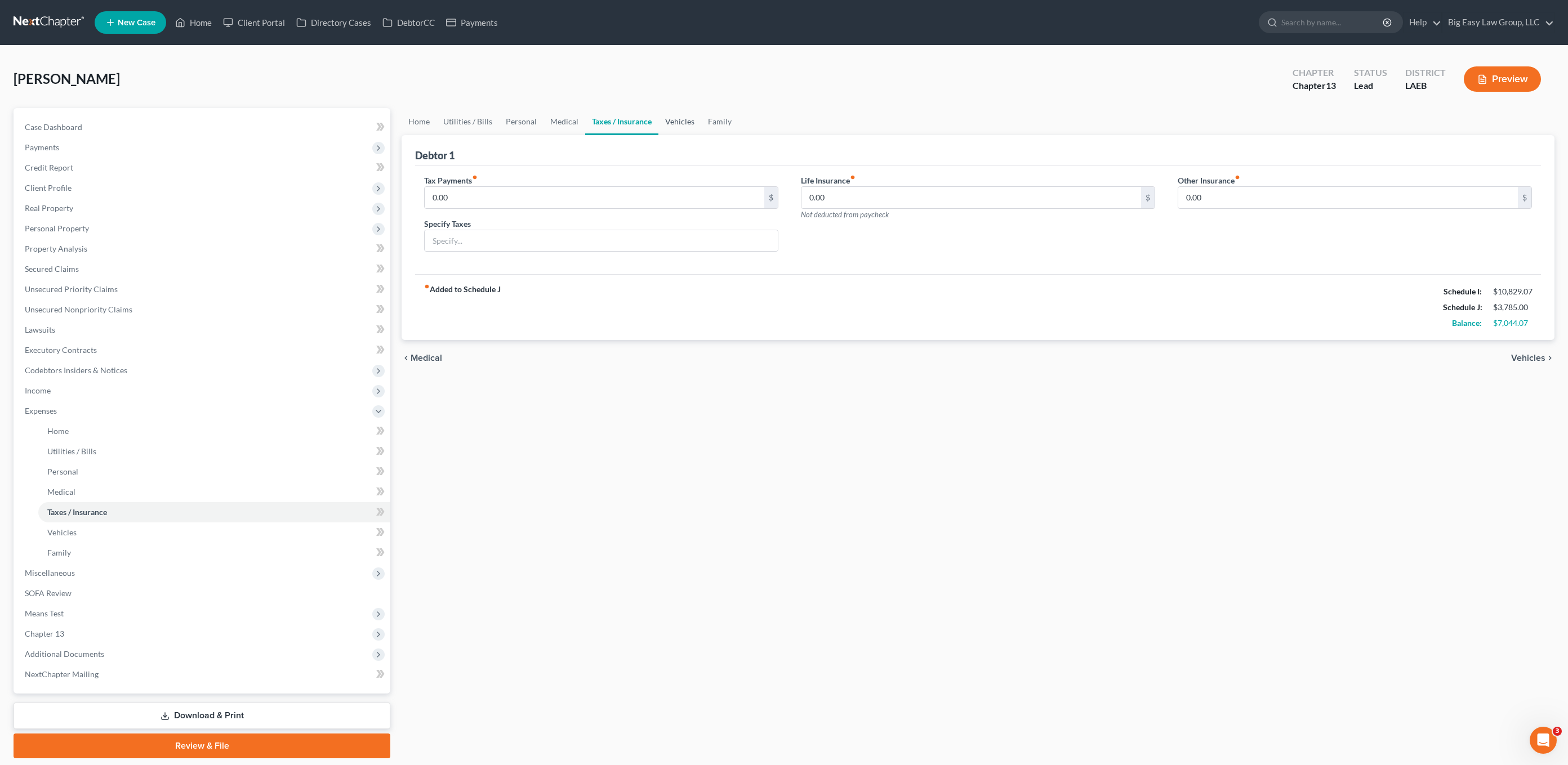
drag, startPoint x: 682, startPoint y: 124, endPoint x: 629, endPoint y: 116, distance: 53.6
click at [682, 124] on link "Vehicles" at bounding box center [680, 121] width 42 height 27
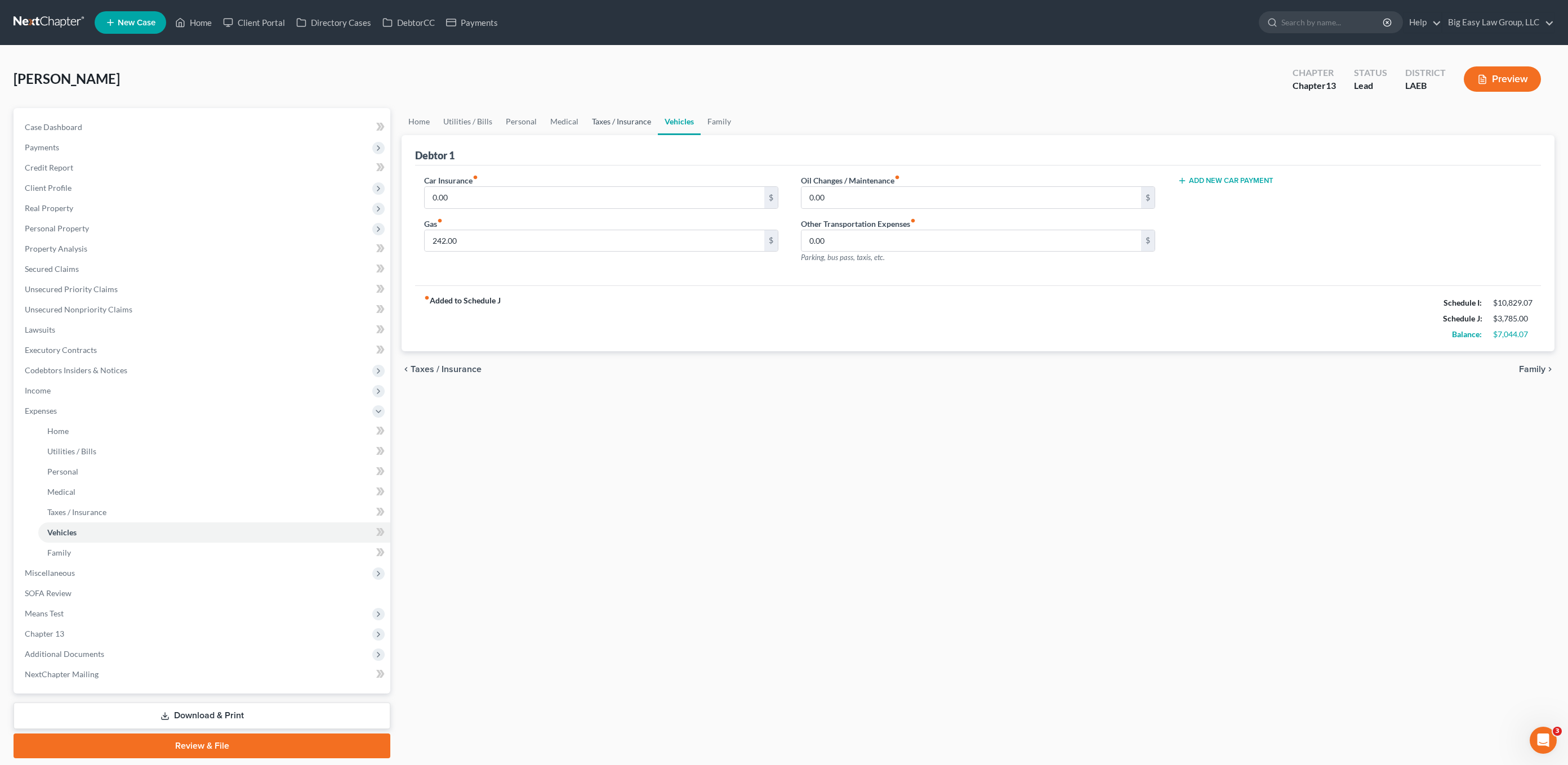
click at [628, 116] on link "Taxes / Insurance" at bounding box center [622, 121] width 72 height 27
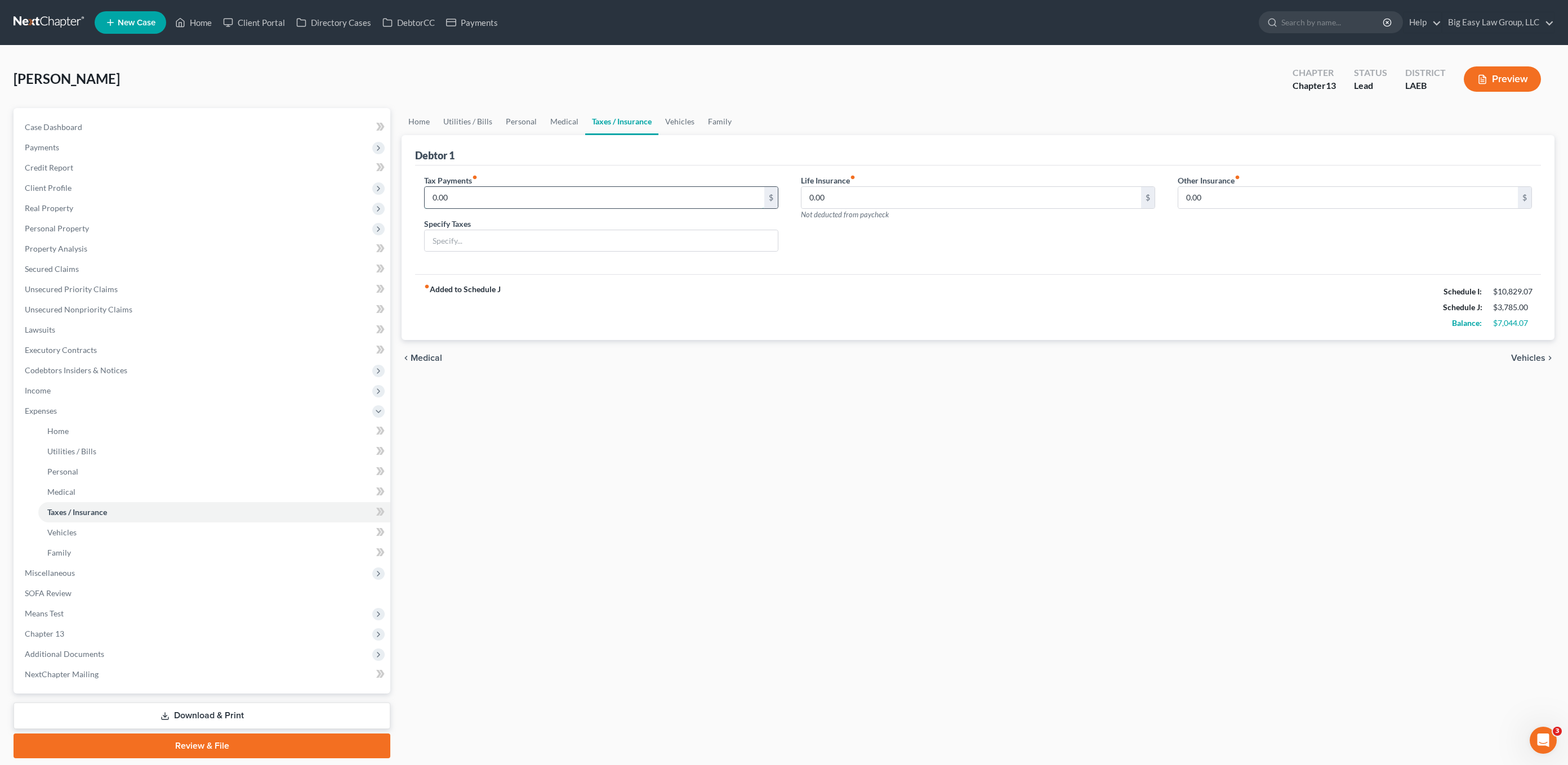
click at [486, 188] on input "0.00" at bounding box center [594, 198] width 340 height 21
click at [599, 128] on link "Taxes / Insurance" at bounding box center [622, 121] width 73 height 27
click at [689, 133] on link "Vehicles" at bounding box center [680, 121] width 42 height 27
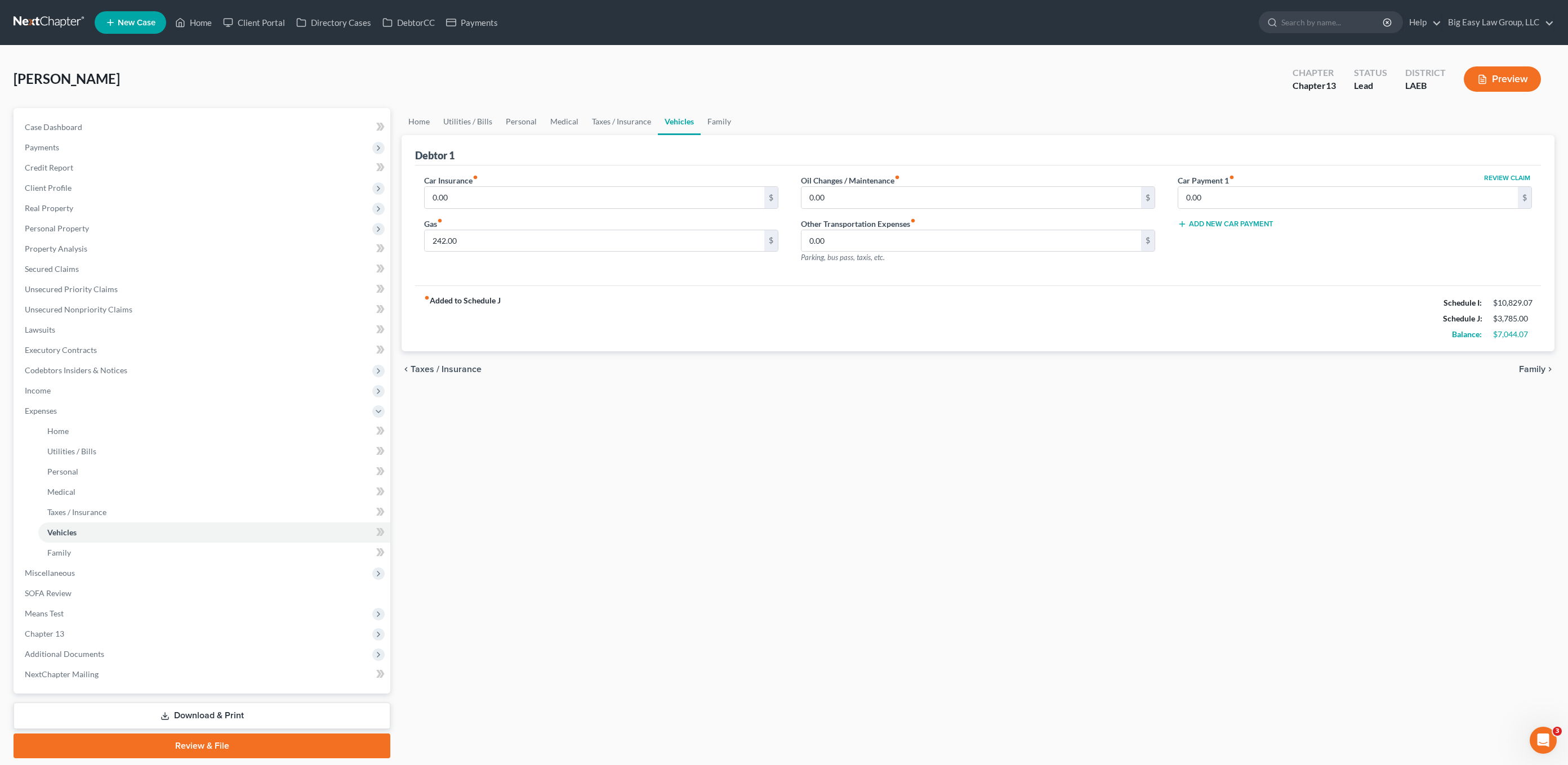
click at [509, 214] on div "Car Insurance fiber_manual_record 0.00 $ Gas fiber_manual_record 242.00 $" at bounding box center [601, 223] width 377 height 98
click at [652, 130] on link "Taxes / Insurance" at bounding box center [622, 121] width 72 height 27
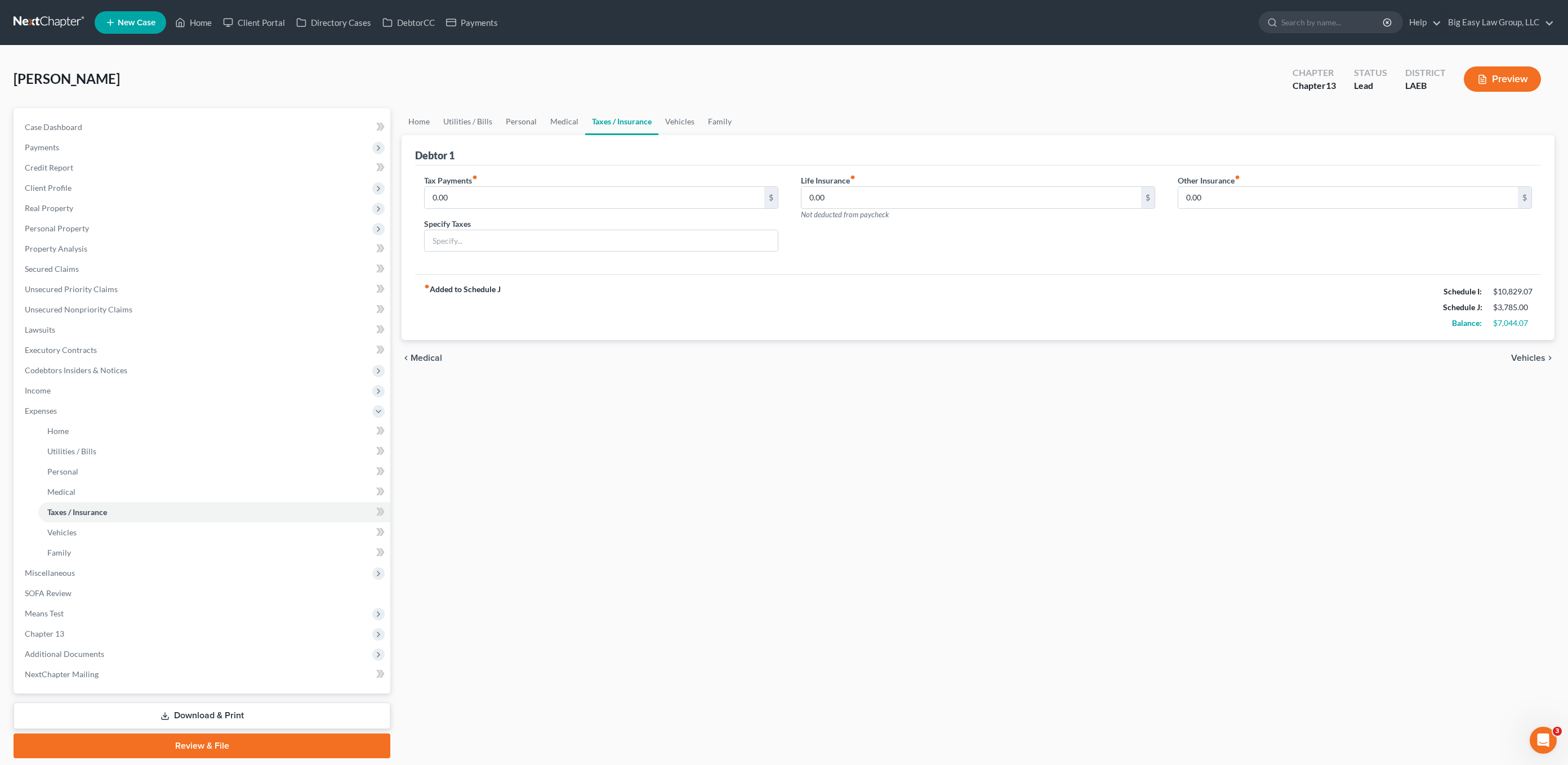
drag, startPoint x: 512, startPoint y: 168, endPoint x: 532, endPoint y: 178, distance: 22.4
click at [512, 168] on div "Tax Payments fiber_manual_record 0.00 $ Specify Taxes Life Insurance fiber_manu…" at bounding box center [977, 221] width 1126 height 109
drag, startPoint x: 531, startPoint y: 189, endPoint x: 559, endPoint y: 179, distance: 29.7
click at [531, 189] on input "0.00" at bounding box center [594, 198] width 340 height 21
click at [550, 197] on input "0.00" at bounding box center [594, 198] width 340 height 21
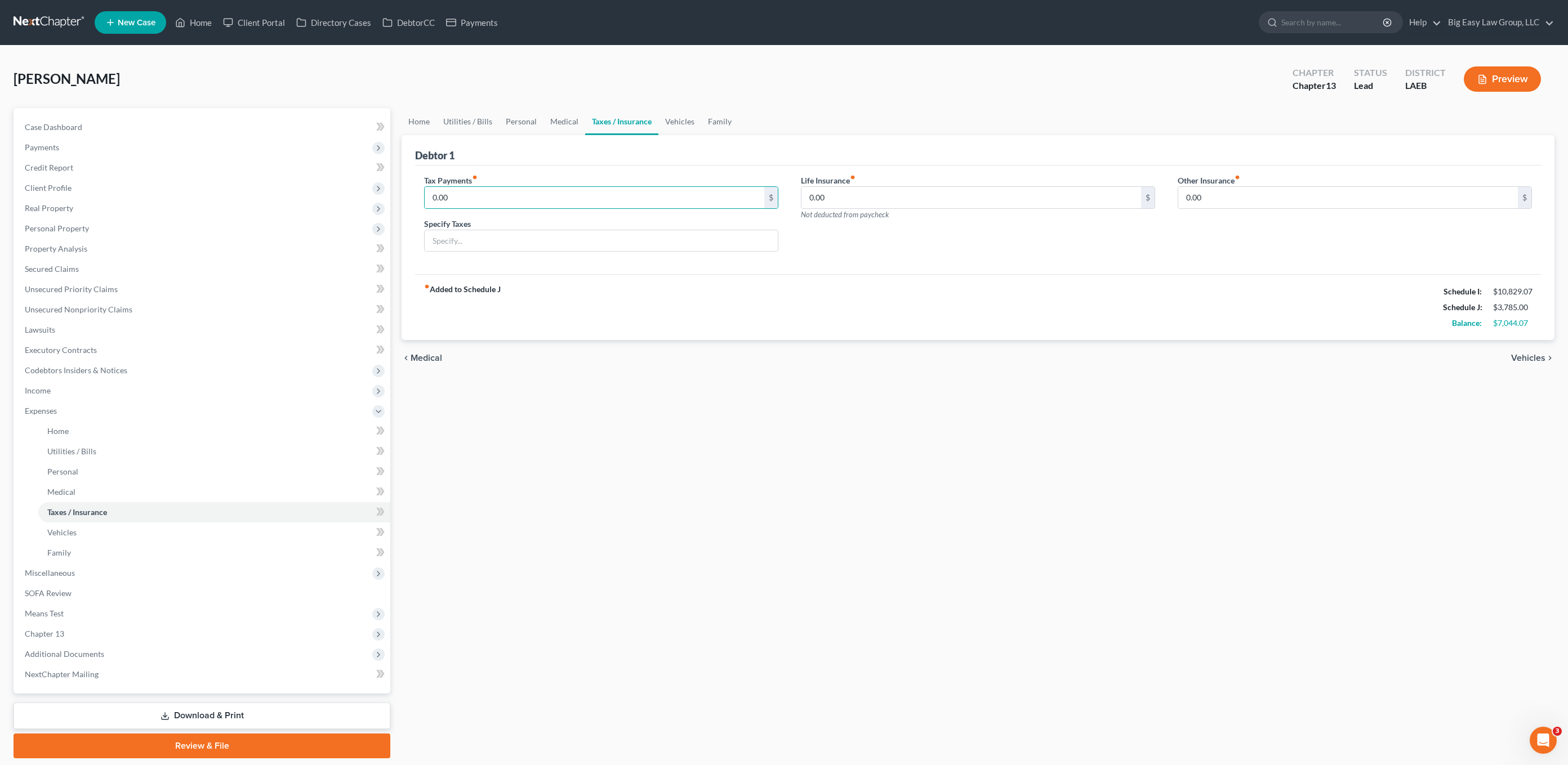
click at [691, 139] on div "Debtor 1" at bounding box center [977, 150] width 1126 height 30
click at [684, 123] on link "Vehicles" at bounding box center [680, 121] width 42 height 27
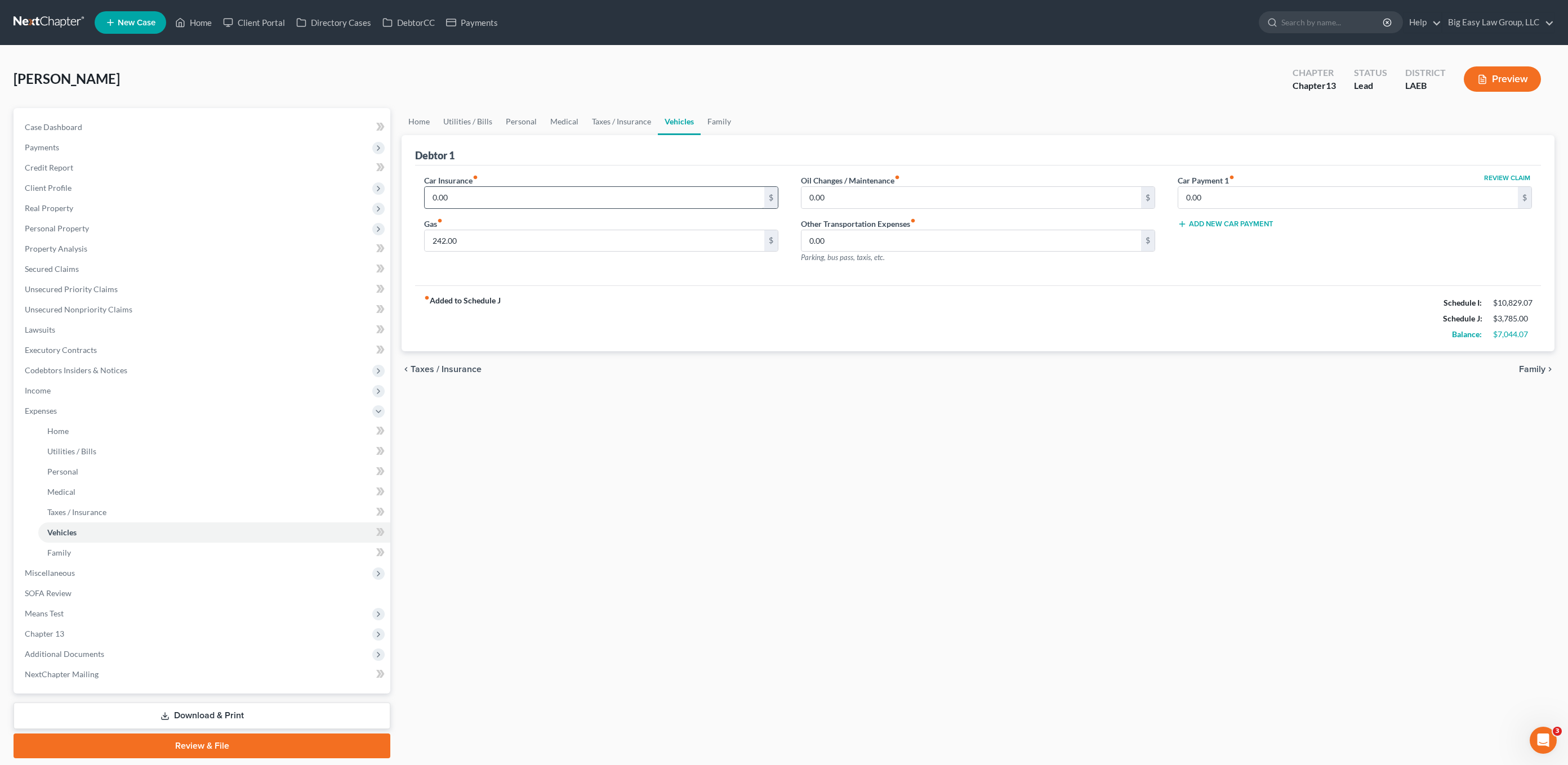
drag, startPoint x: 472, startPoint y: 210, endPoint x: 479, endPoint y: 200, distance: 12.2
click at [472, 209] on div "Car Insurance fiber_manual_record 0.00 $ Gas fiber_manual_record 242.00 $" at bounding box center [601, 223] width 377 height 98
click at [480, 195] on input "0.00" at bounding box center [594, 198] width 340 height 21
type input "207.83"
drag, startPoint x: 705, startPoint y: 119, endPoint x: 727, endPoint y: 134, distance: 26.6
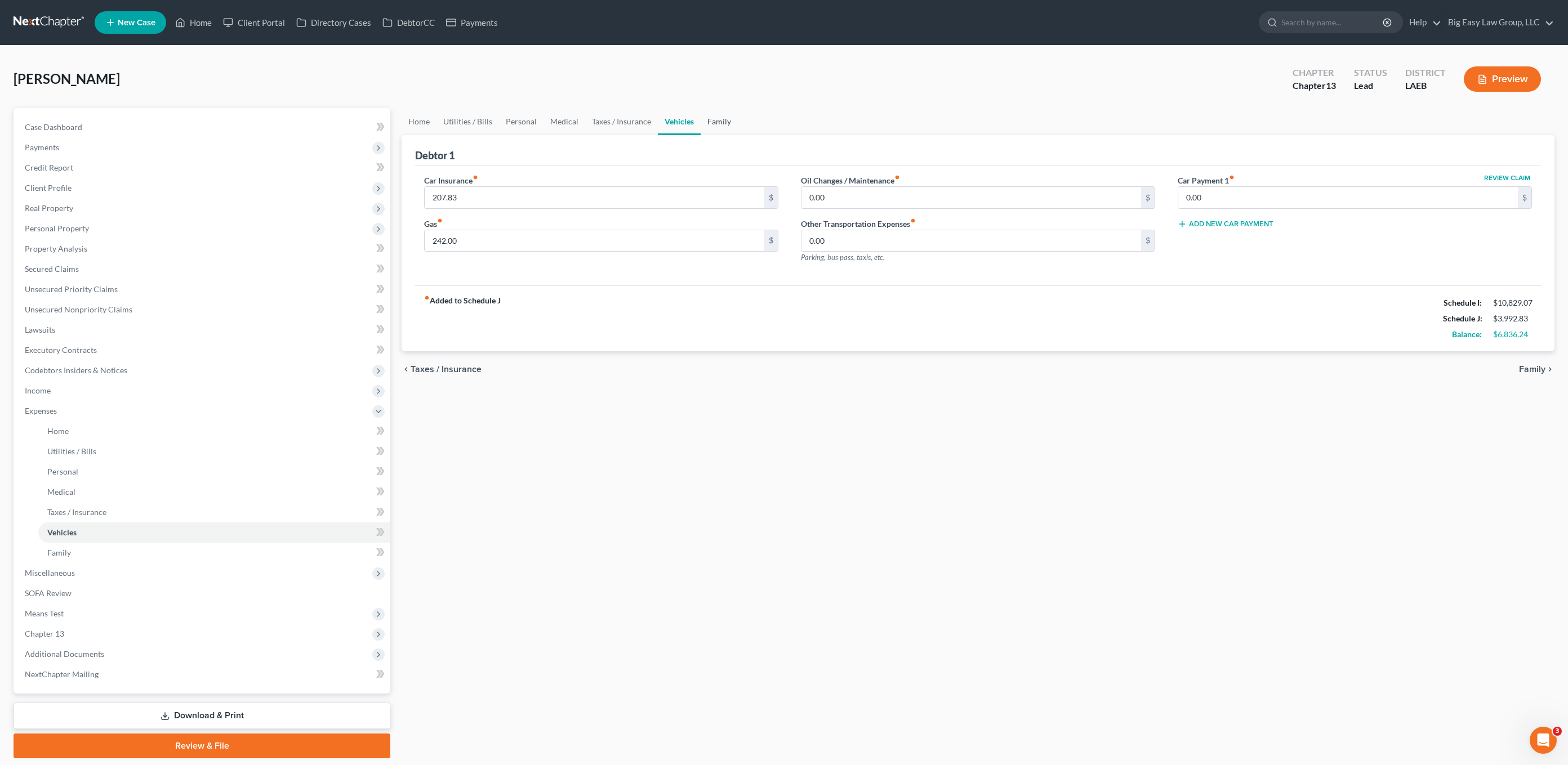
click at [705, 119] on link "Family" at bounding box center [720, 121] width 37 height 27
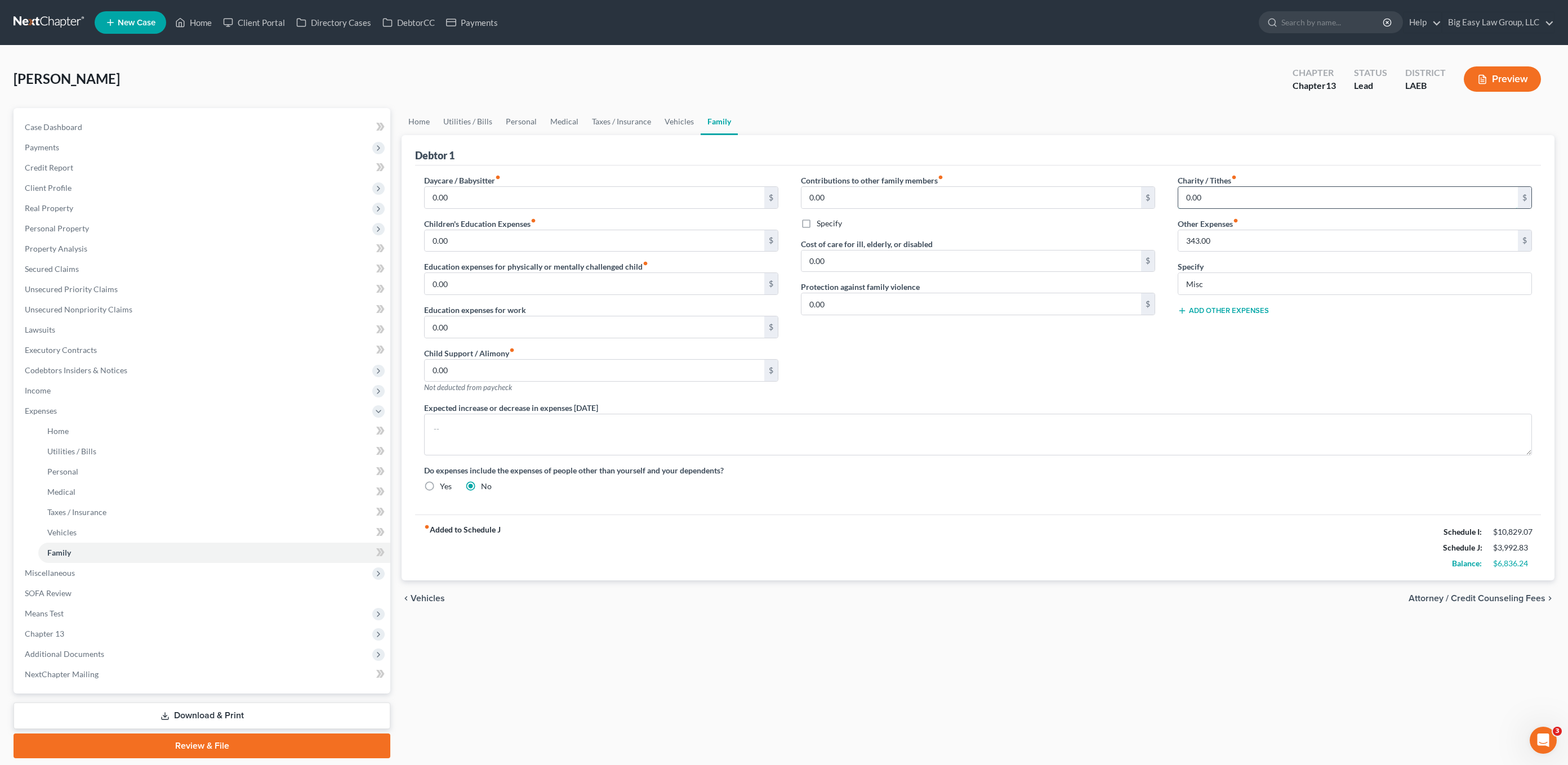
click at [1157, 203] on input "0.00" at bounding box center [1347, 198] width 340 height 21
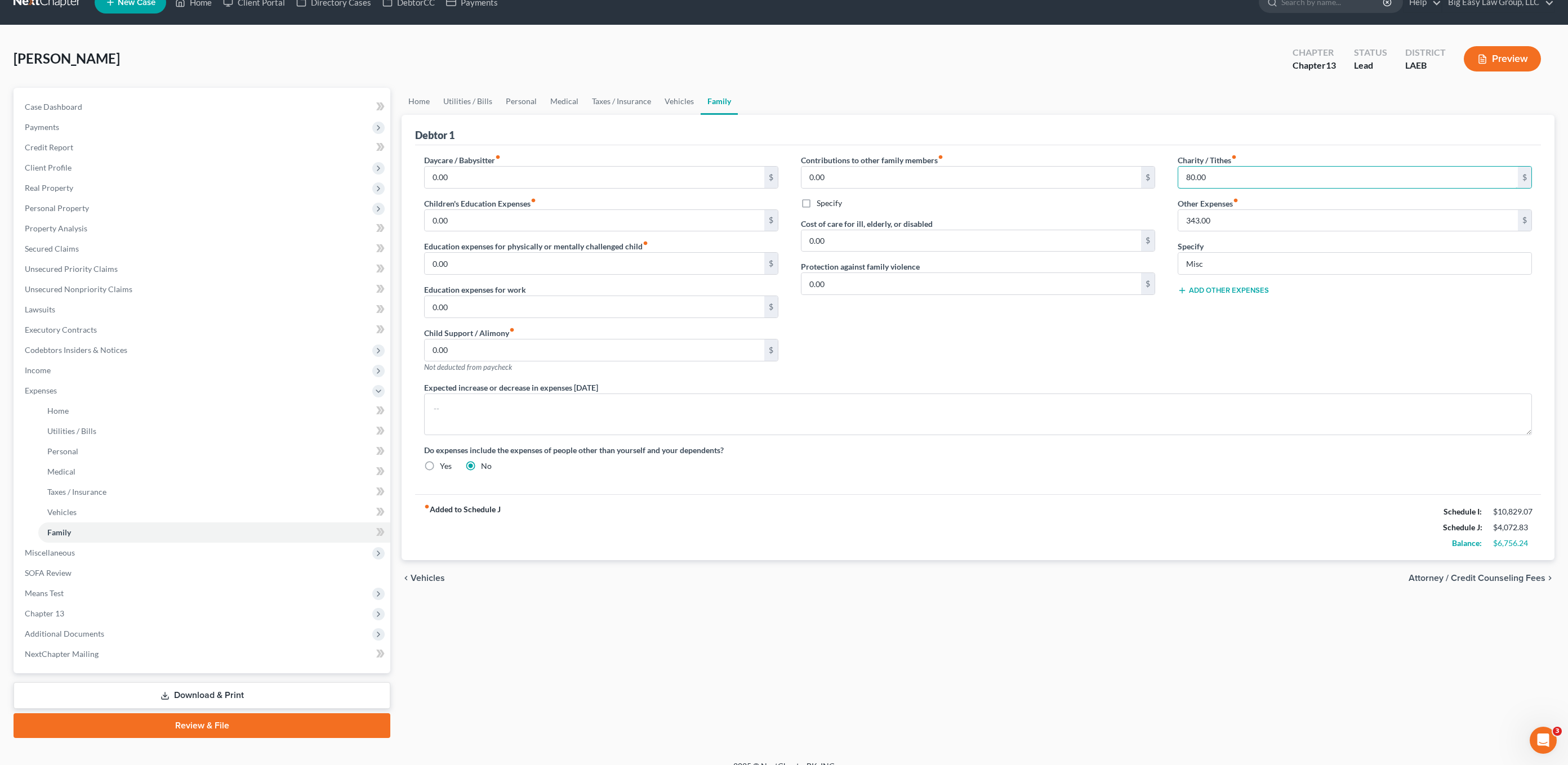
scroll to position [36, 0]
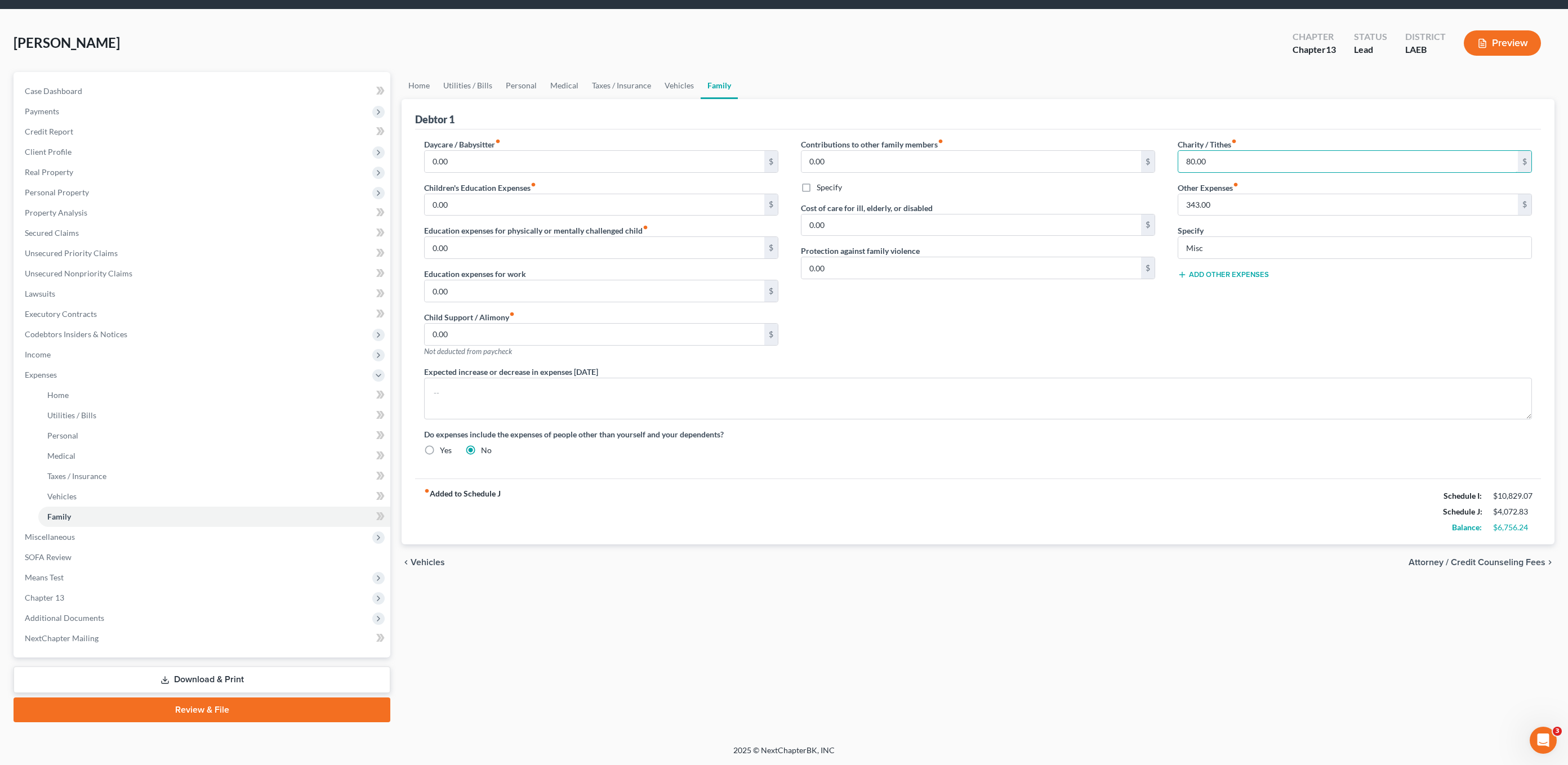
type input "80.00"
click at [422, 71] on div "Nguyen, Emily Upgraded Chapter Chapter 13 Status Lead District LAEB Preview" at bounding box center [783, 47] width 1541 height 49
drag, startPoint x: 426, startPoint y: 79, endPoint x: 514, endPoint y: 117, distance: 95.9
click at [426, 79] on link "Home" at bounding box center [419, 86] width 35 height 27
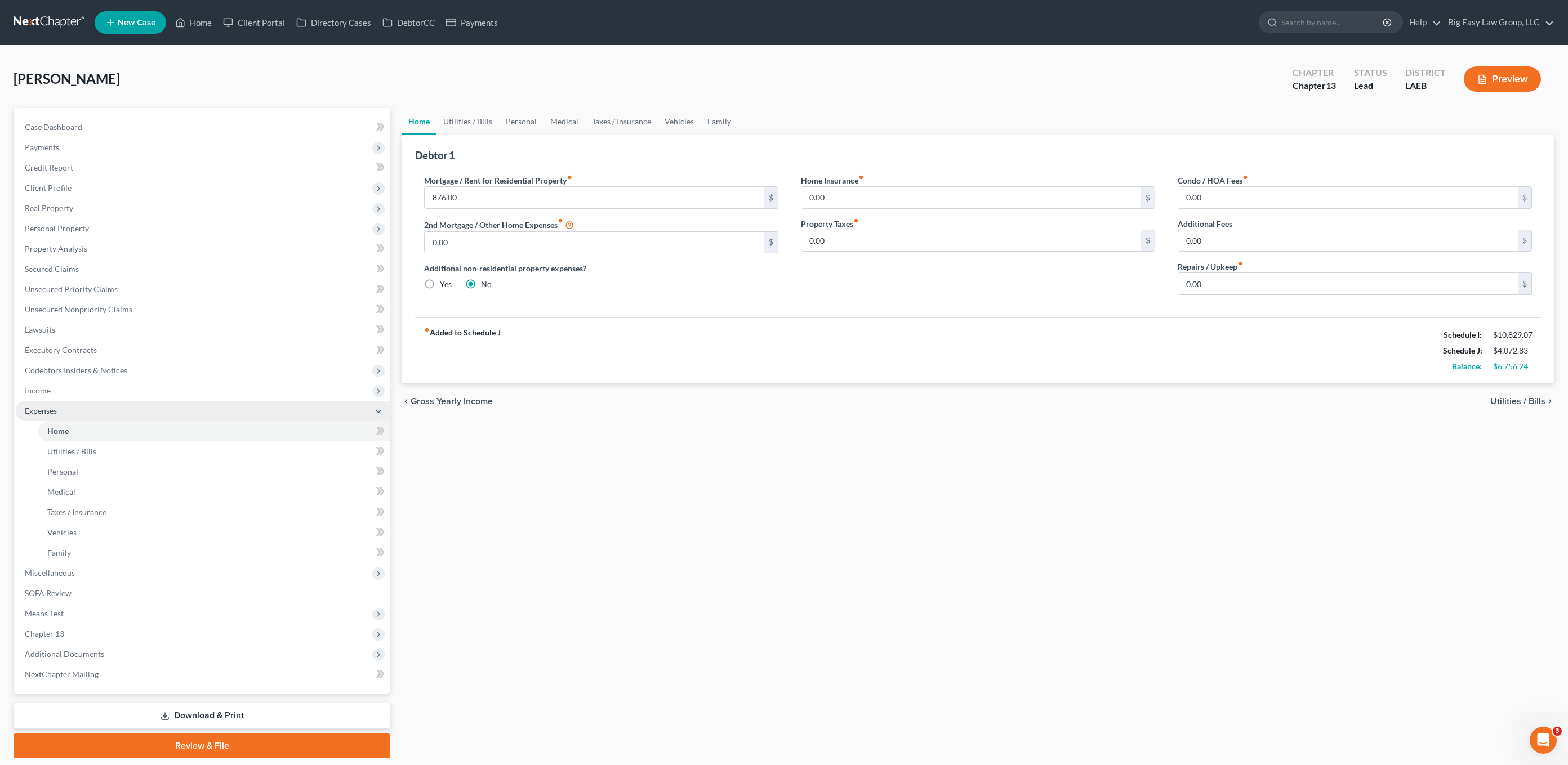
click at [87, 409] on span "Expenses" at bounding box center [203, 410] width 374 height 20
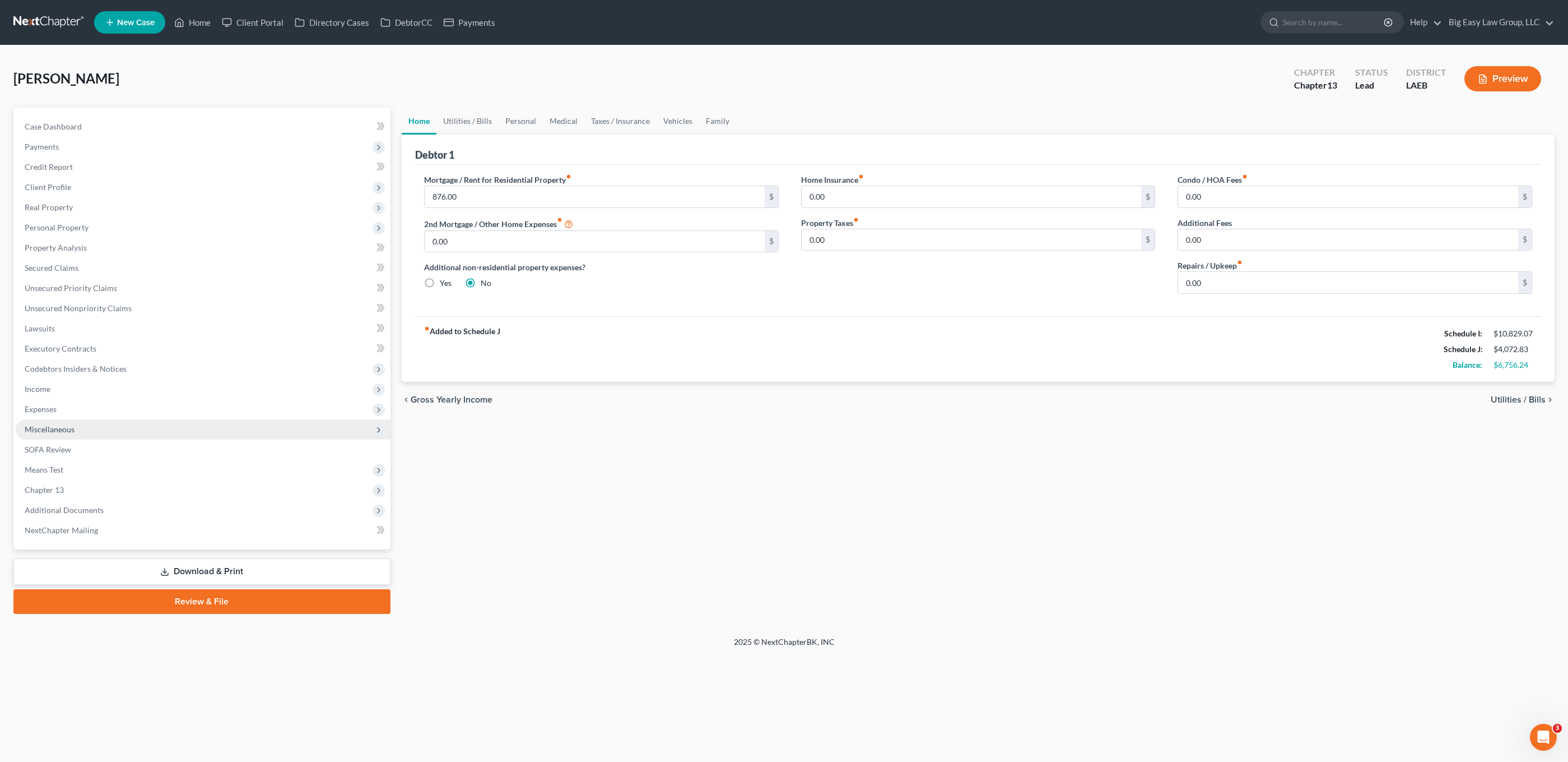
click at [84, 408] on span "Expenses" at bounding box center [203, 409] width 375 height 20
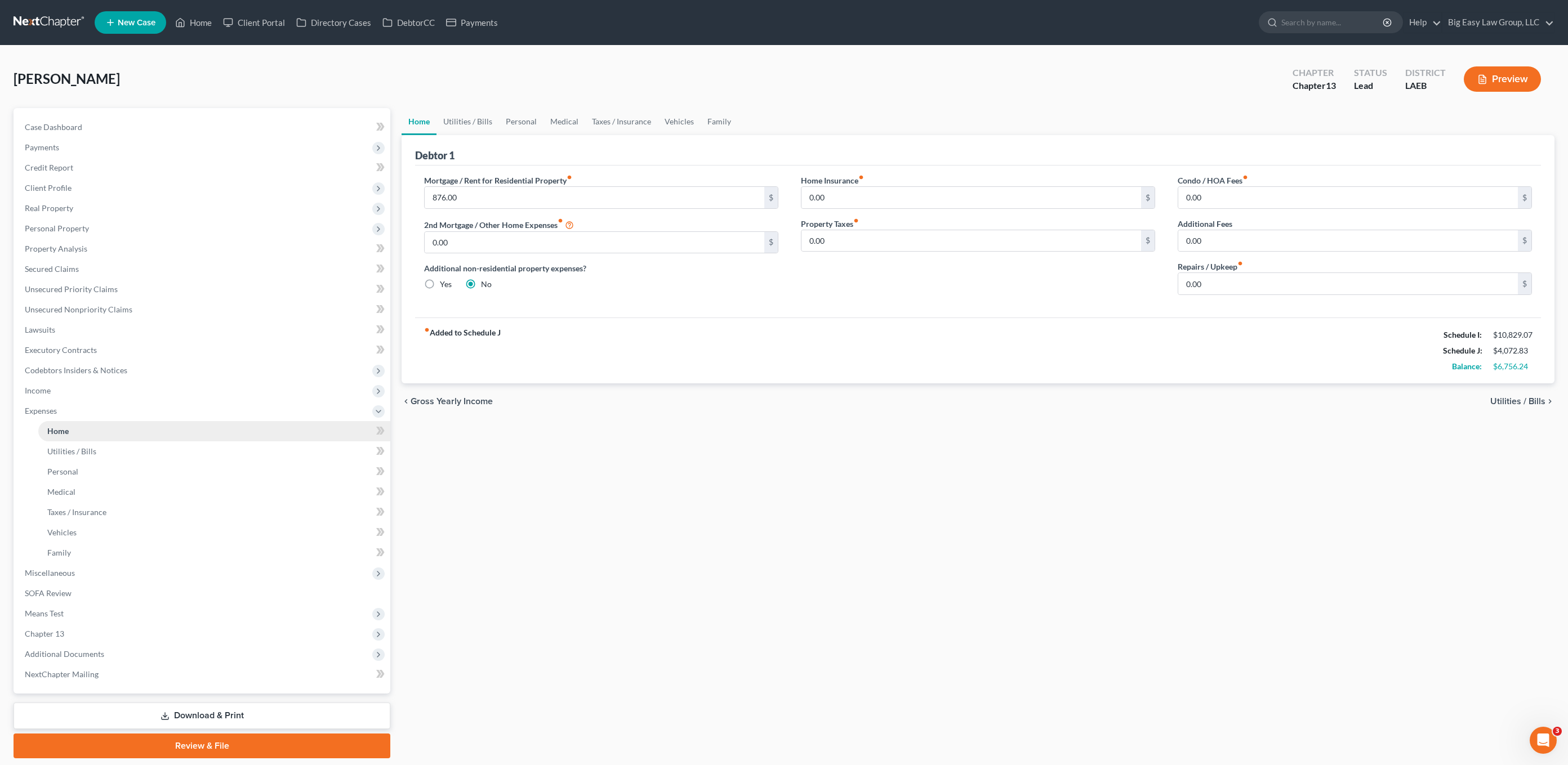
drag, startPoint x: 95, startPoint y: 436, endPoint x: 109, endPoint y: 436, distance: 14.0
click at [95, 436] on link "Home" at bounding box center [214, 431] width 352 height 20
click at [555, 206] on input "876.00" at bounding box center [594, 198] width 340 height 21
click at [136, 314] on link "Unsecured Nonpriority Claims" at bounding box center [203, 309] width 374 height 20
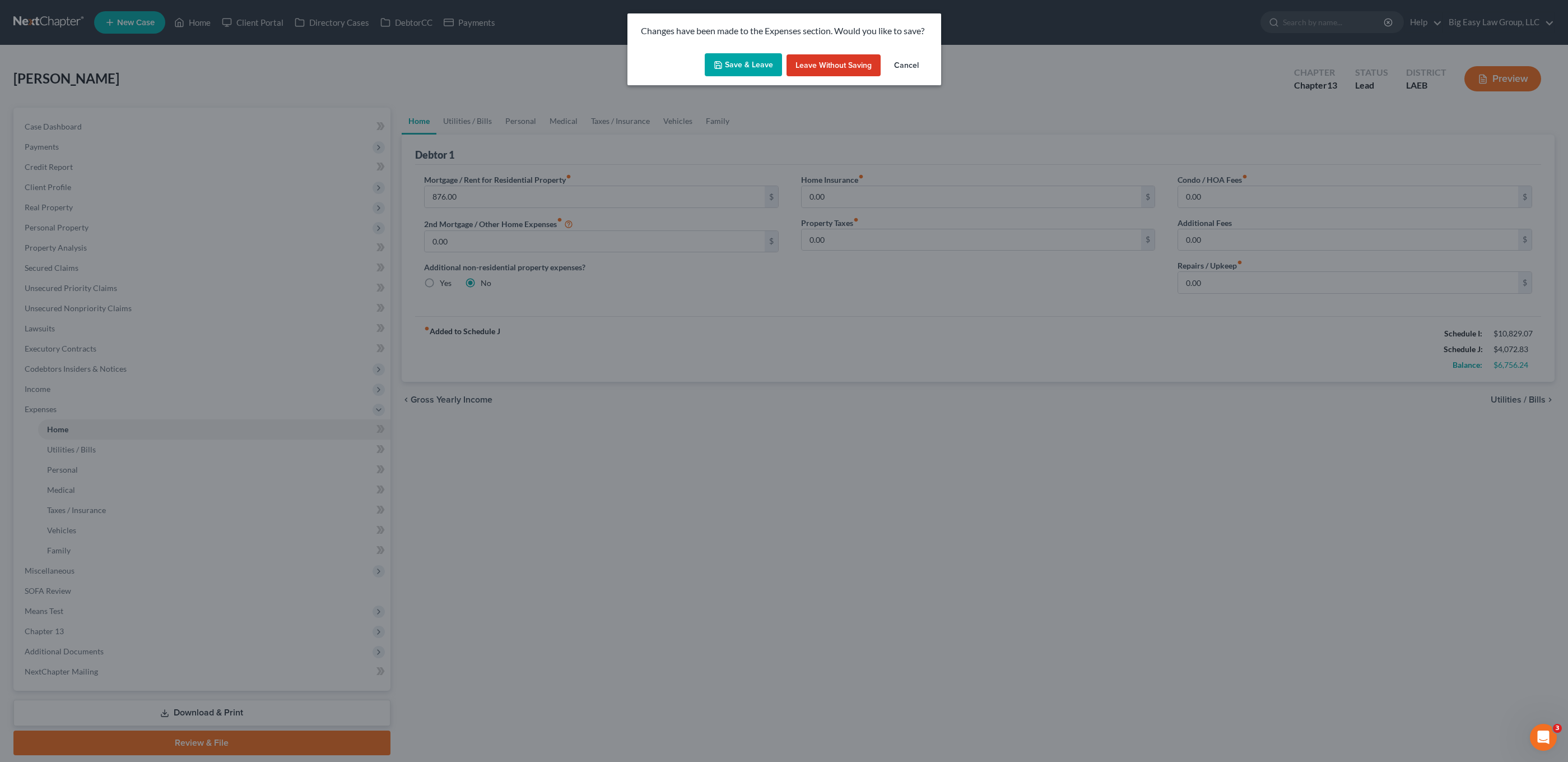
click at [739, 58] on button "Save & Leave" at bounding box center [743, 65] width 77 height 24
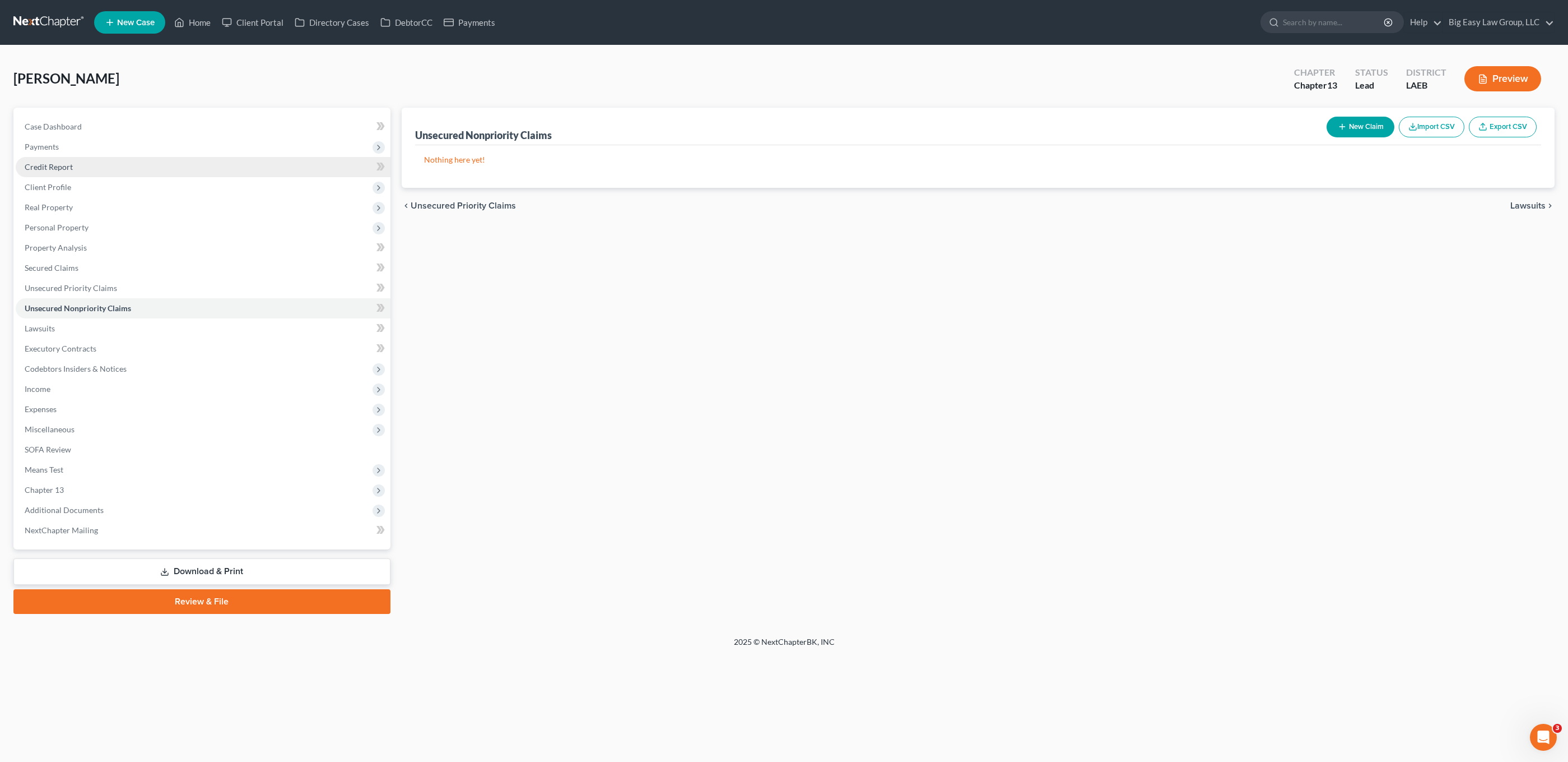
click at [88, 173] on link "Credit Report" at bounding box center [203, 167] width 375 height 20
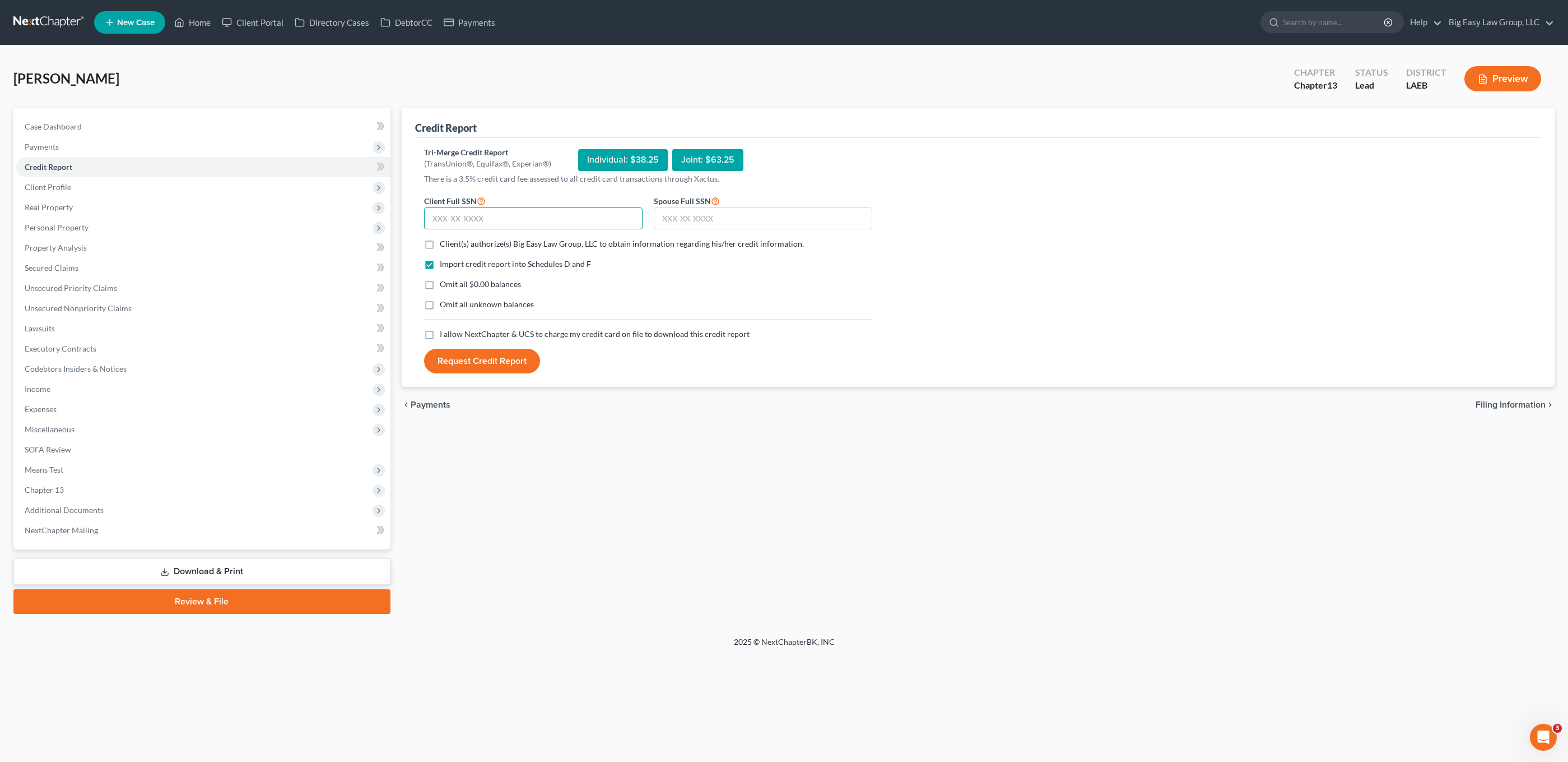
click at [598, 208] on input "text" at bounding box center [533, 219] width 219 height 23
click at [69, 188] on span "Client Profile" at bounding box center [47, 186] width 47 height 10
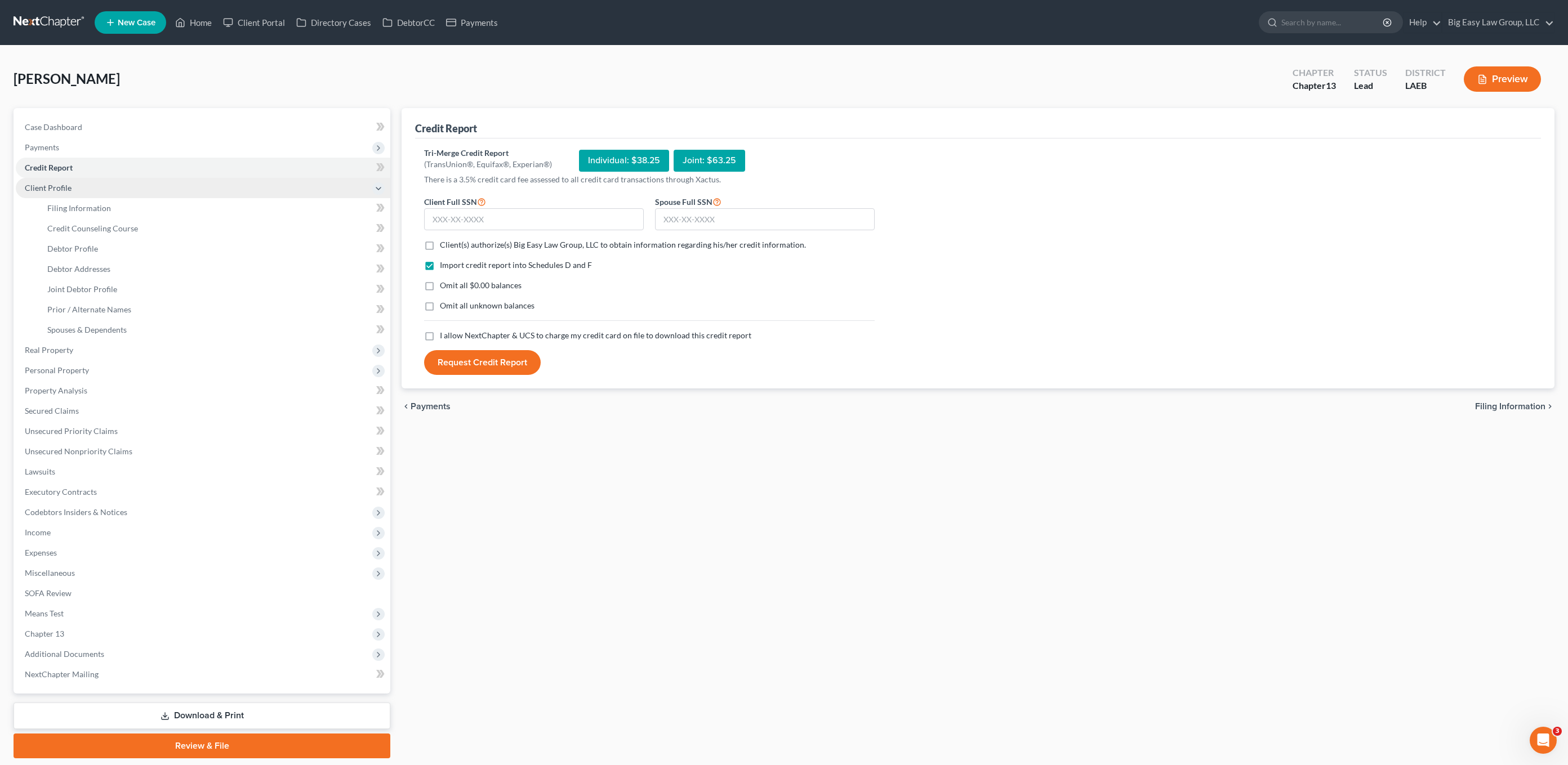
click at [102, 197] on span "Client Profile" at bounding box center [203, 188] width 374 height 20
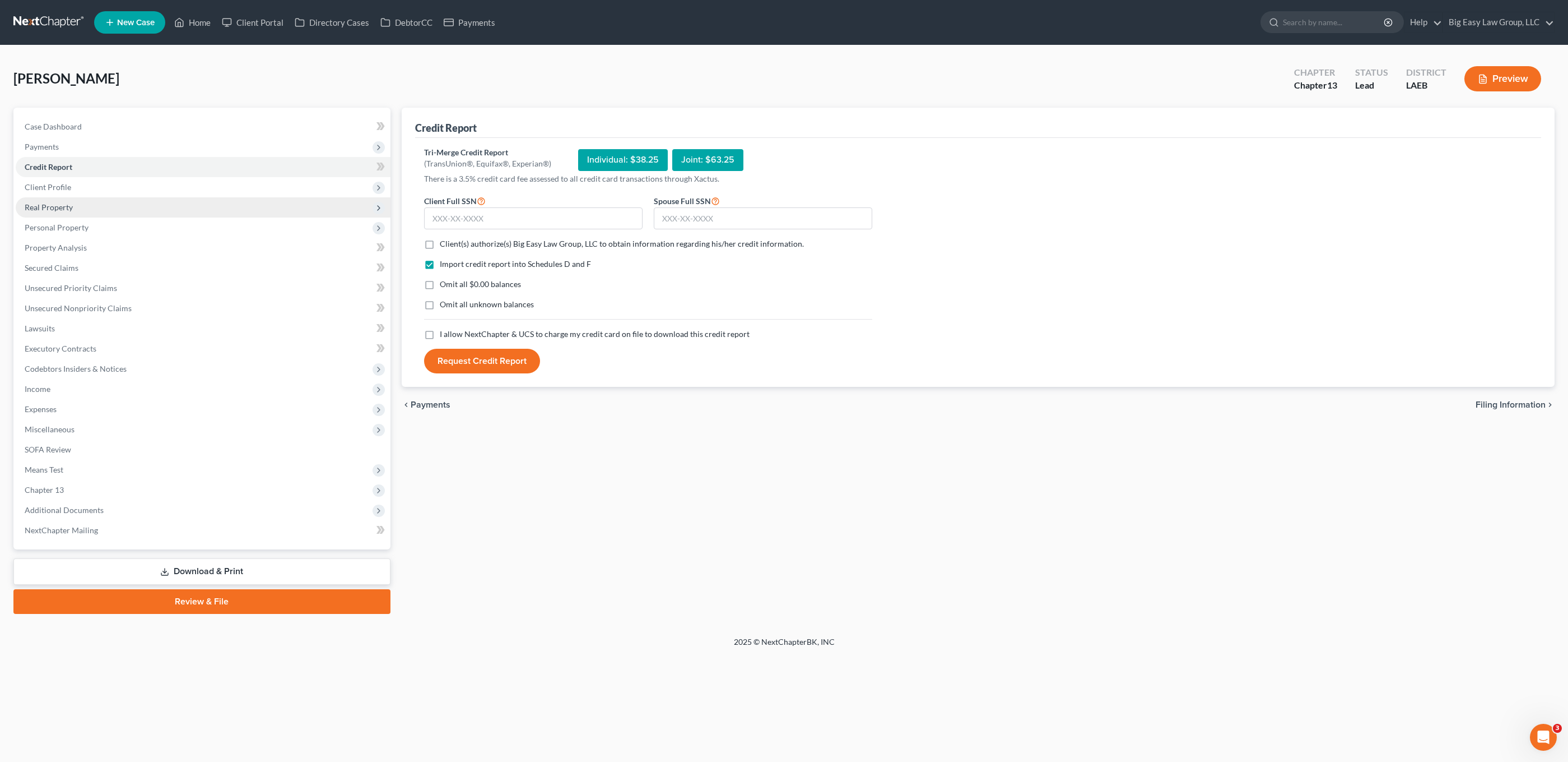
drag, startPoint x: 119, startPoint y: 186, endPoint x: 121, endPoint y: 200, distance: 14.1
click at [119, 186] on span "Client Profile" at bounding box center [203, 187] width 375 height 20
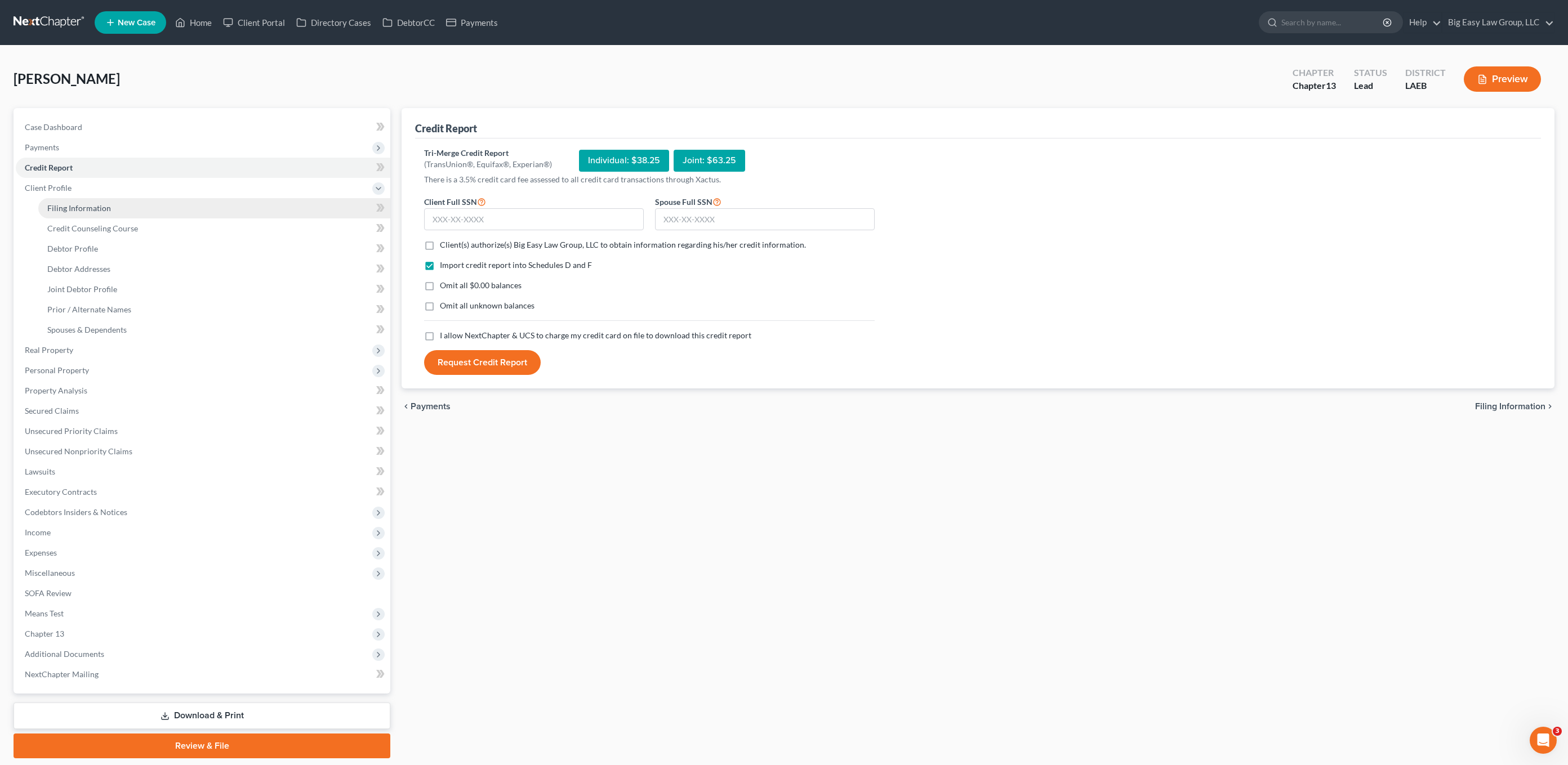
drag, startPoint x: 111, startPoint y: 214, endPoint x: 297, endPoint y: 217, distance: 186.0
click at [111, 214] on link "Filing Information" at bounding box center [214, 208] width 352 height 20
select select "1"
select select "3"
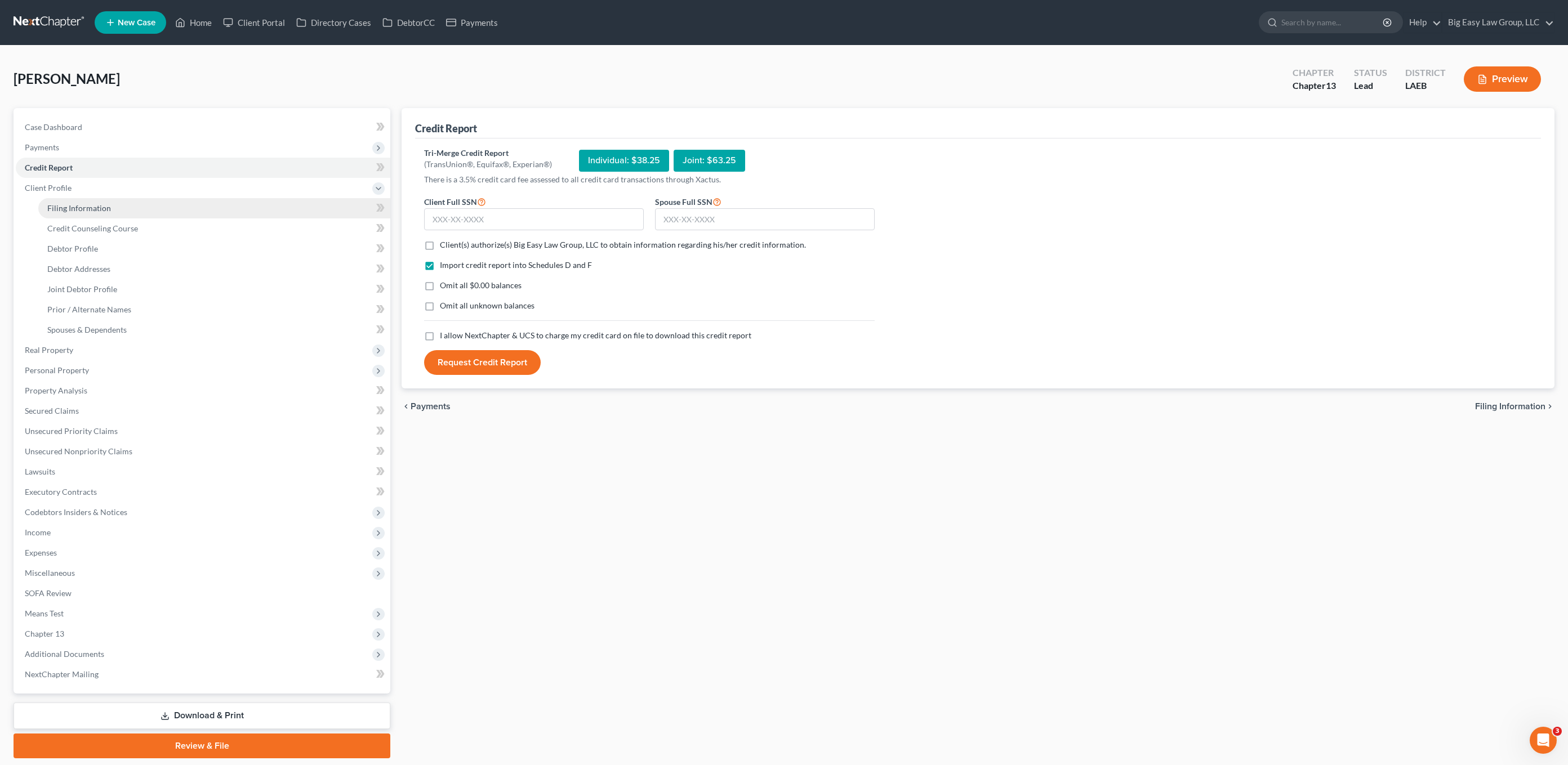
select select "34"
select select "0"
select select "19"
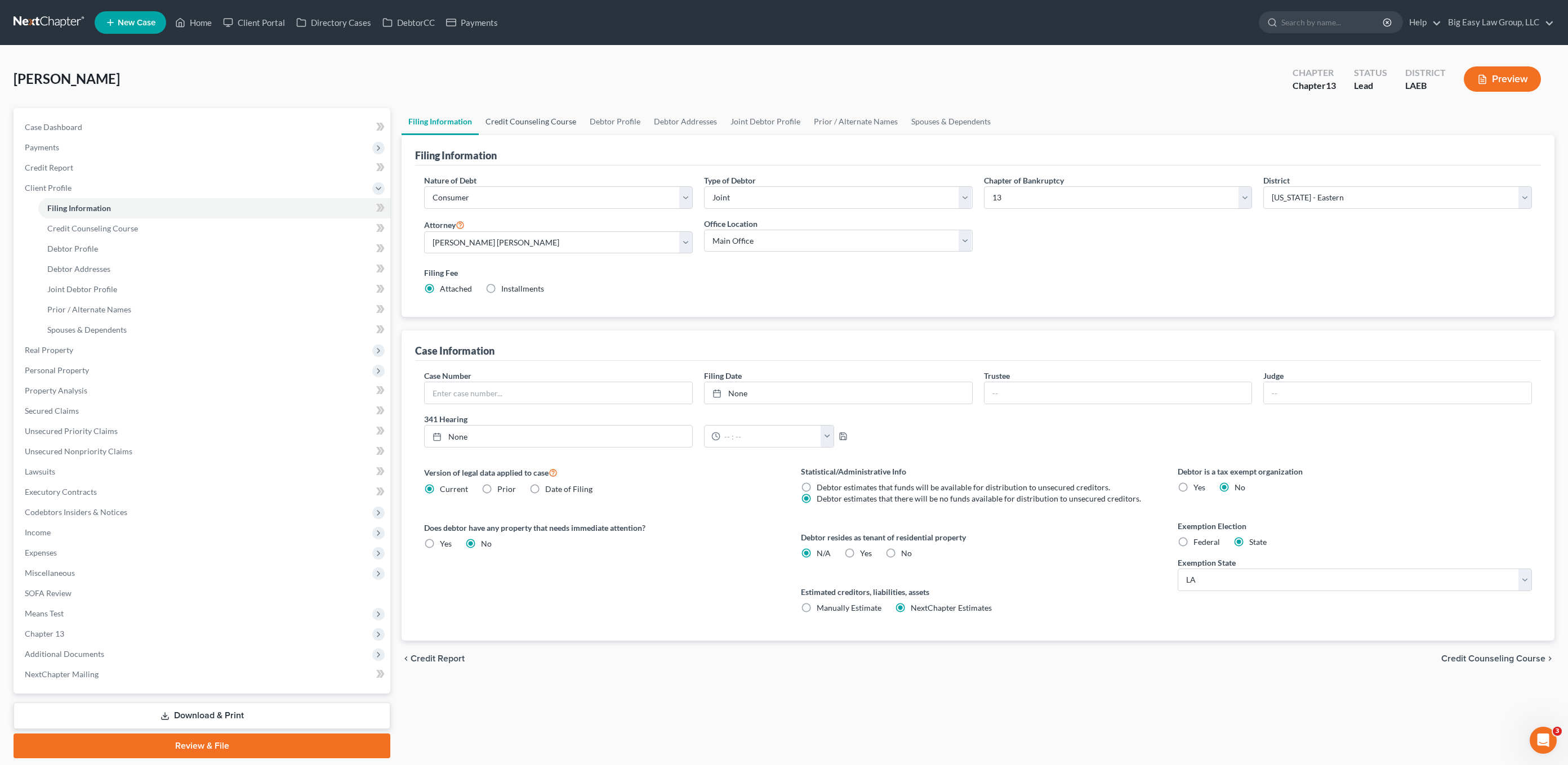
click at [532, 122] on link "Credit Counseling Course" at bounding box center [531, 121] width 104 height 27
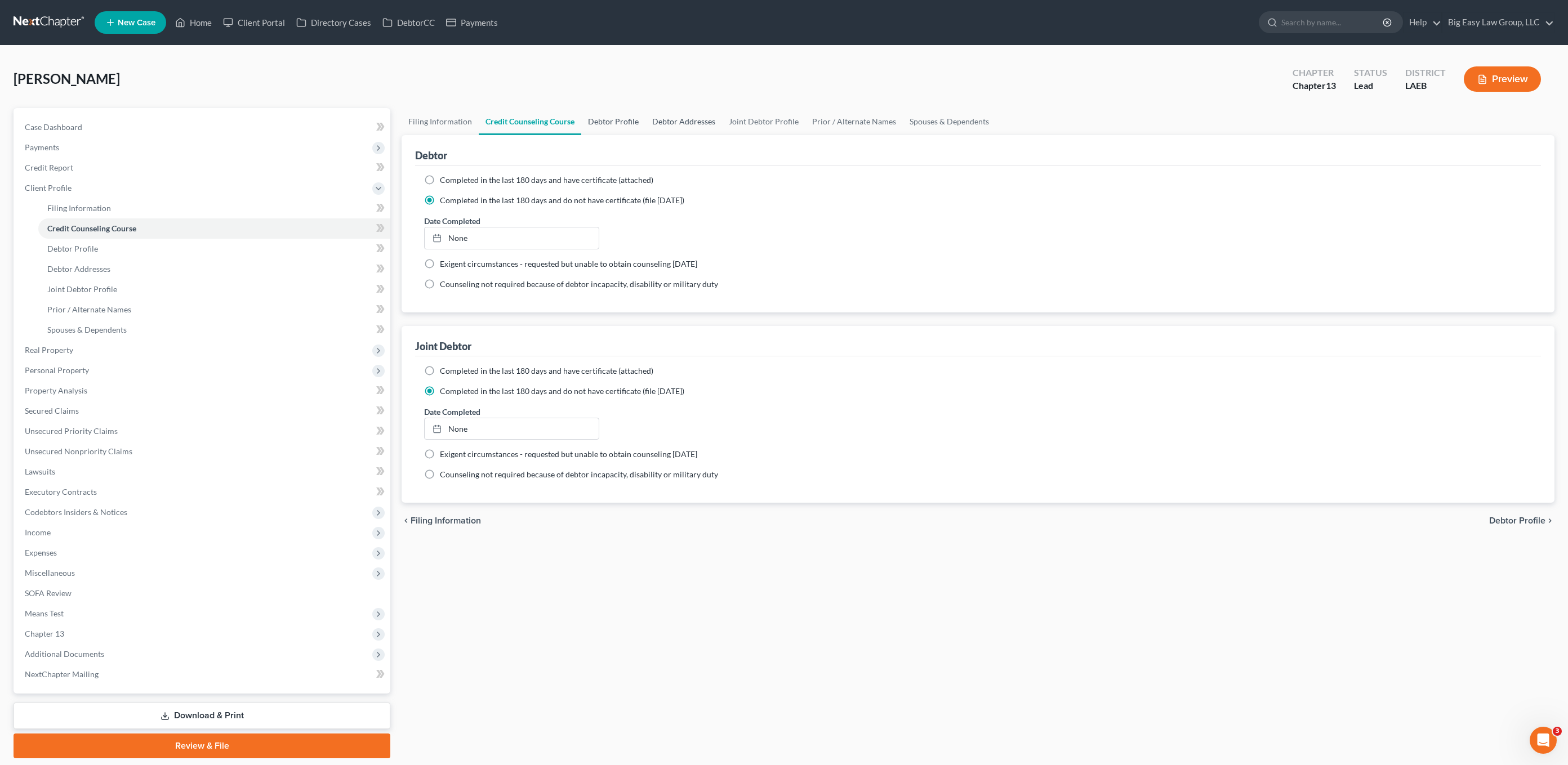
click at [603, 125] on link "Debtor Profile" at bounding box center [613, 121] width 64 height 27
select select "1"
select select "2"
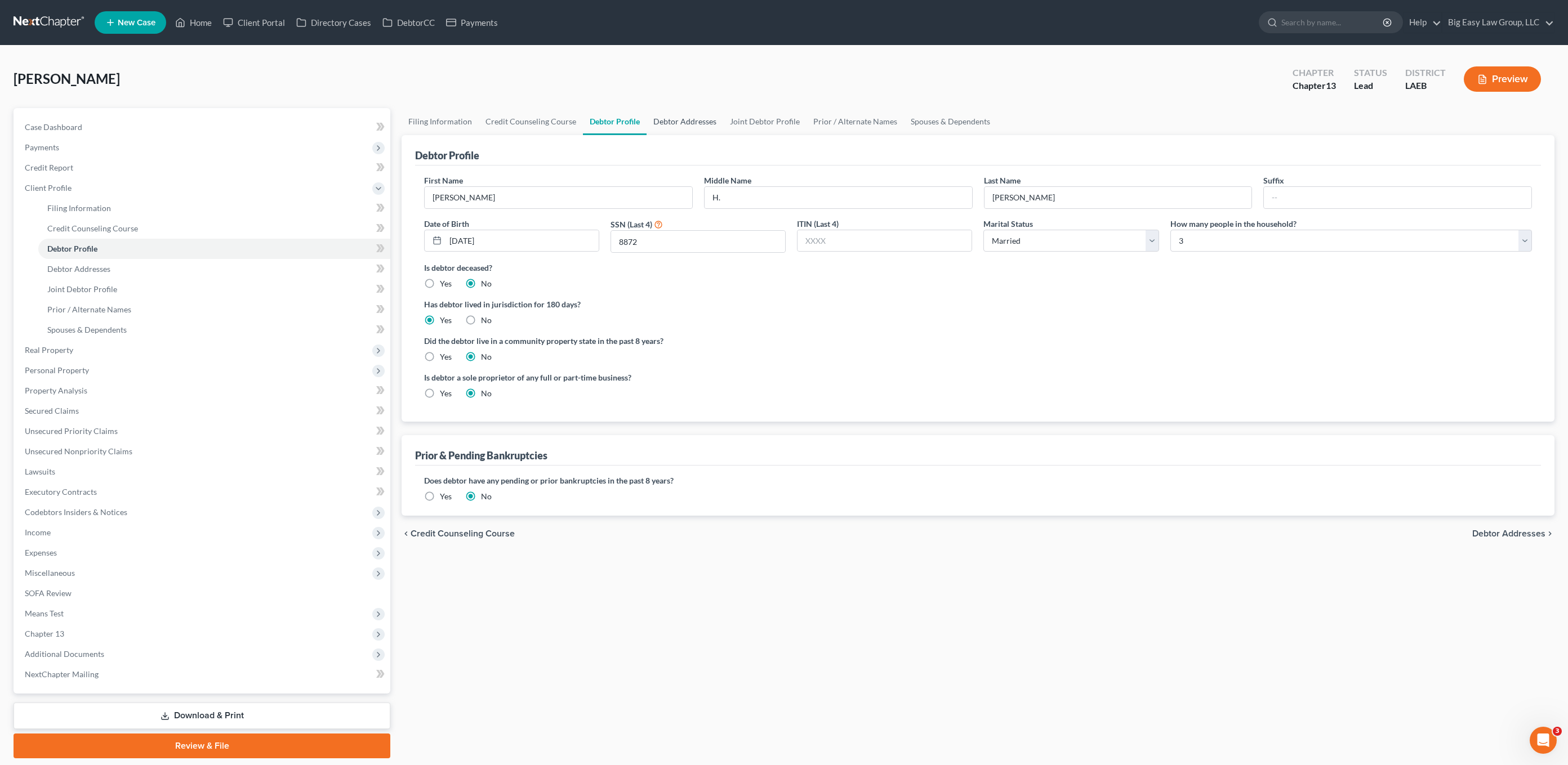
click at [699, 130] on link "Debtor Addresses" at bounding box center [684, 121] width 77 height 27
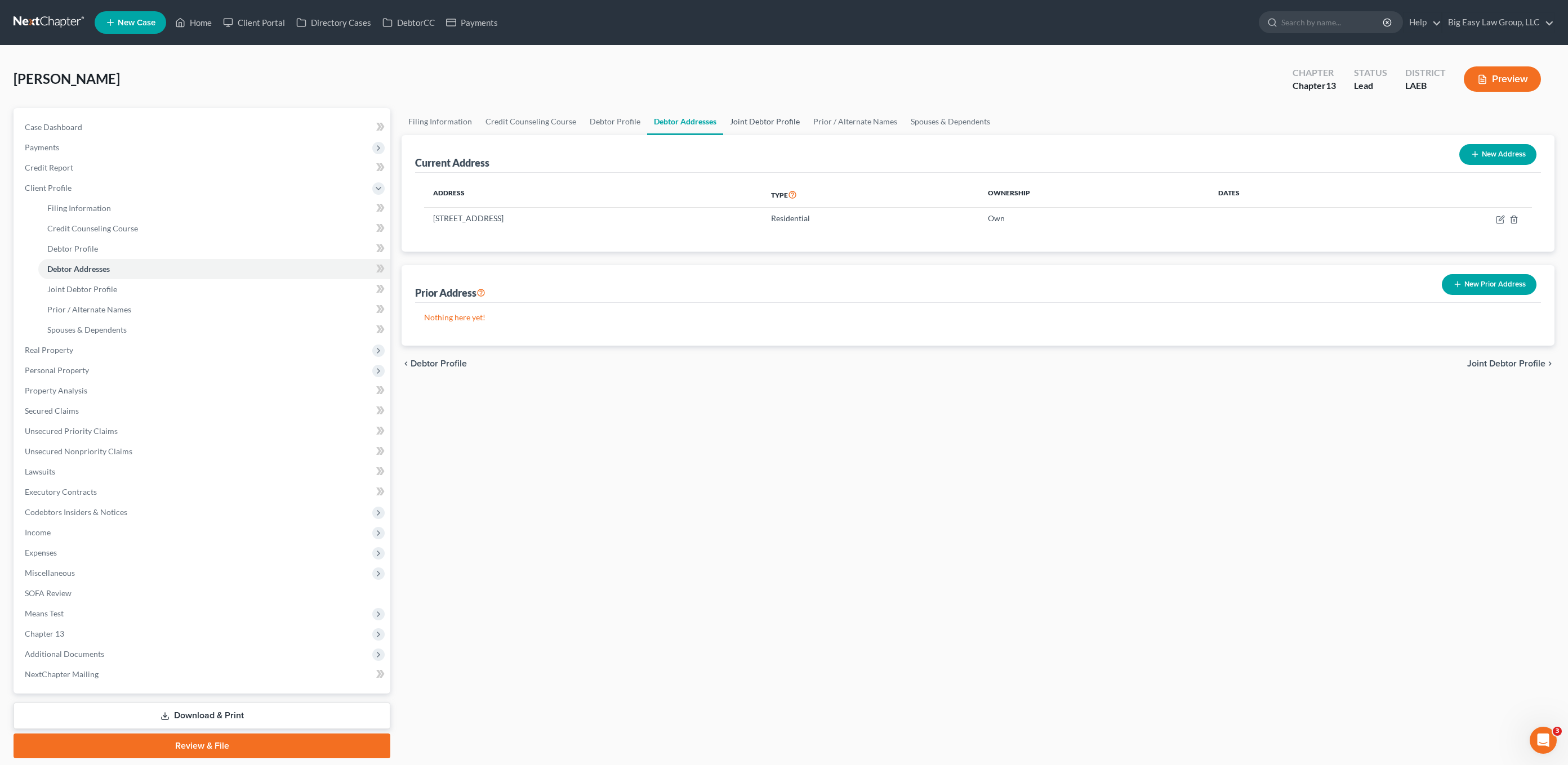
click at [755, 131] on link "Joint Debtor Profile" at bounding box center [765, 121] width 83 height 27
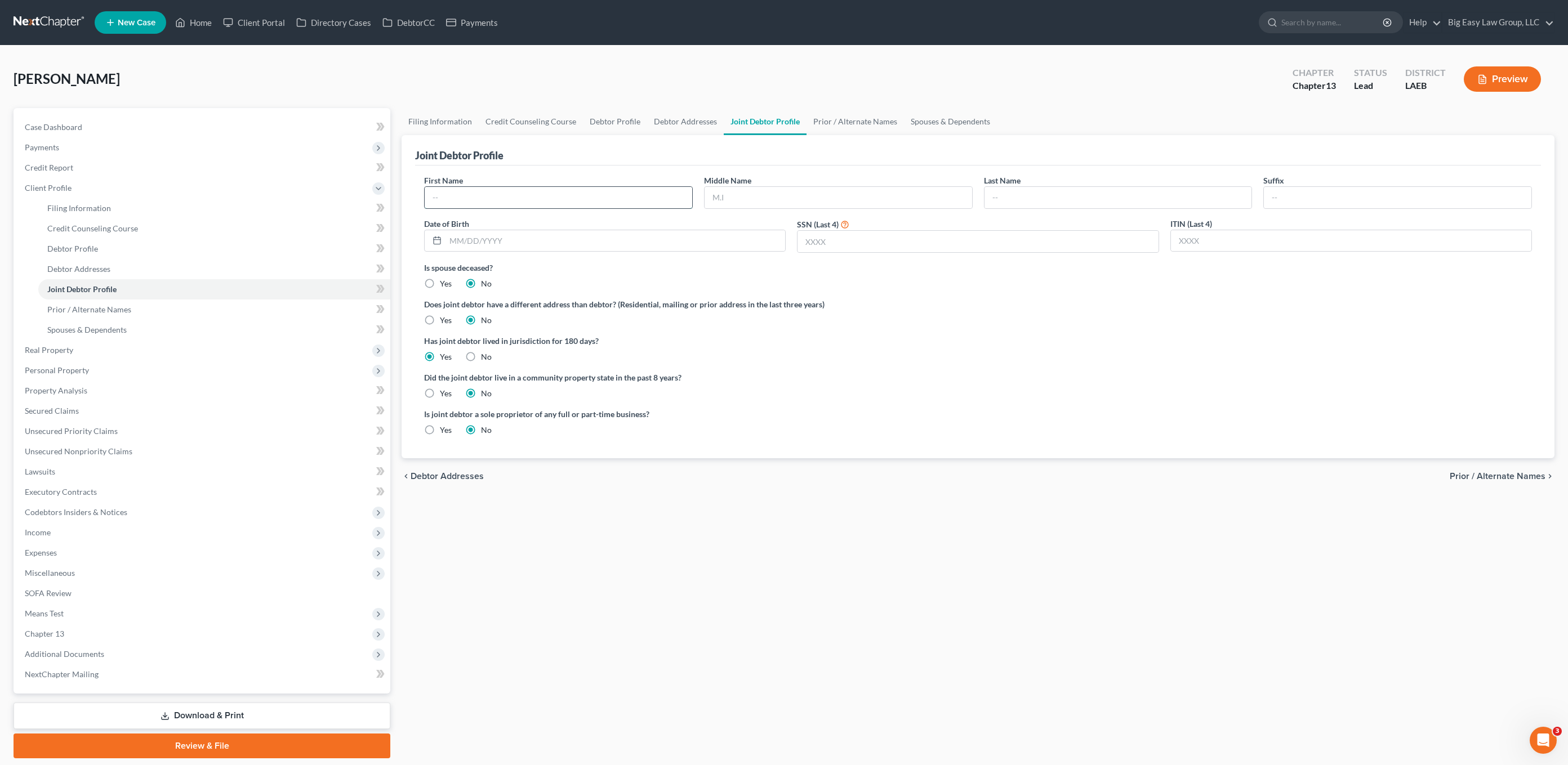
click at [571, 199] on input "text" at bounding box center [558, 198] width 268 height 21
drag, startPoint x: 453, startPoint y: 192, endPoint x: 497, endPoint y: 206, distance: 46.2
click at [497, 206] on input "Sam V. Nguyen" at bounding box center [558, 198] width 268 height 21
click at [496, 206] on input "Sam" at bounding box center [558, 198] width 268 height 21
type input "Sam"
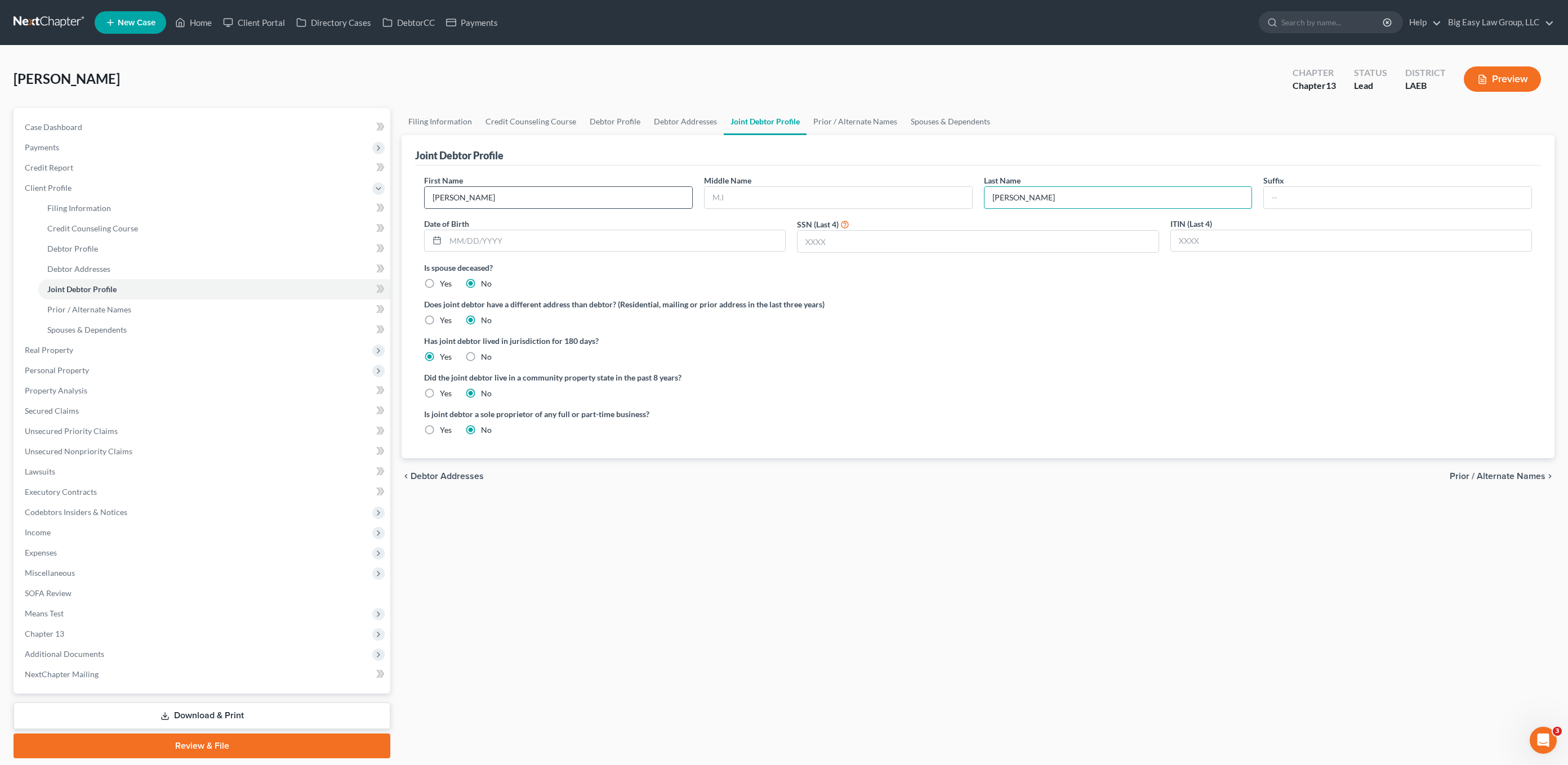
type input "Nguyen"
click at [511, 122] on link "Credit Counseling Course" at bounding box center [531, 121] width 104 height 27
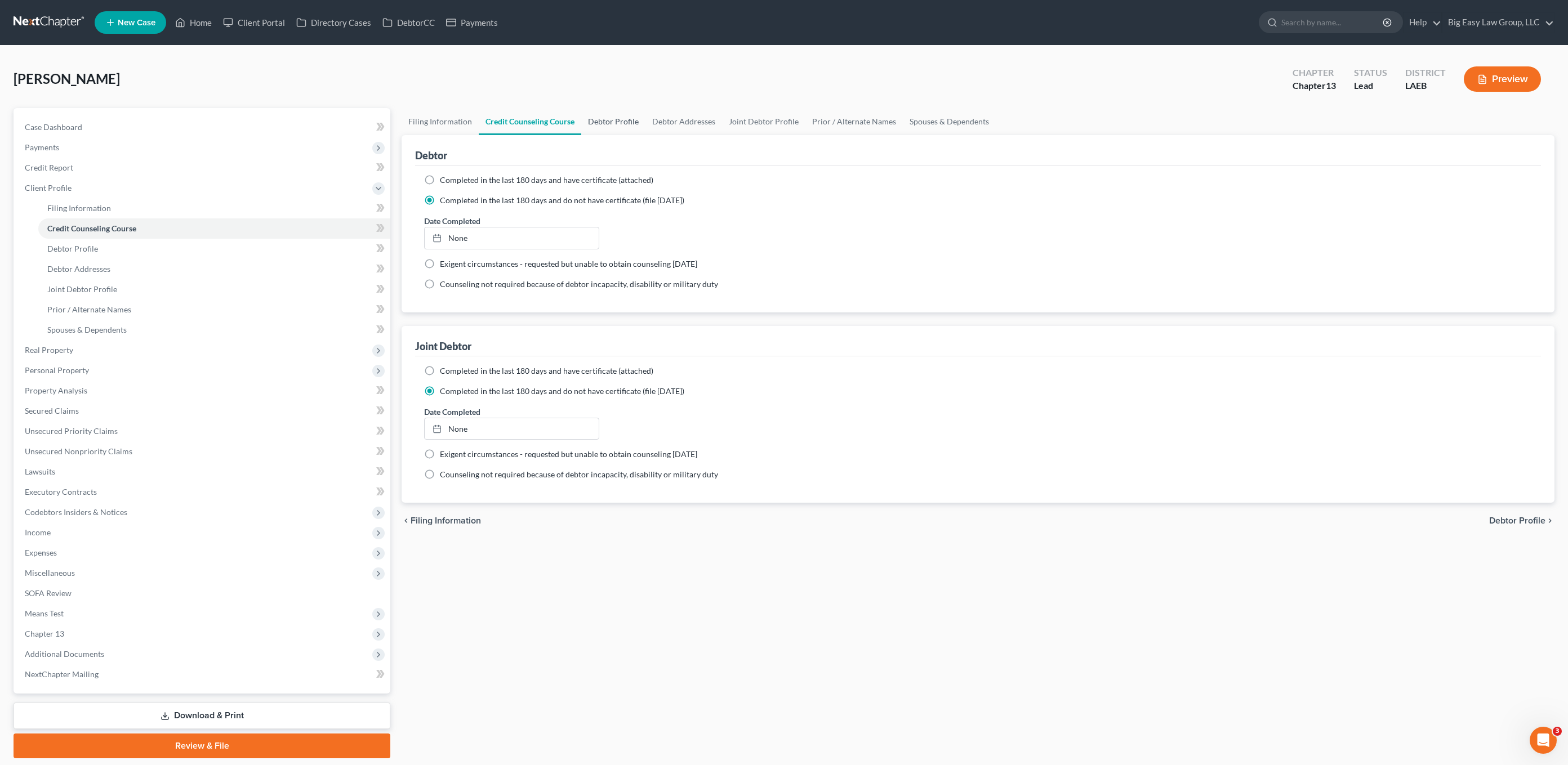
click at [599, 118] on link "Debtor Profile" at bounding box center [613, 121] width 64 height 27
select select "1"
select select "2"
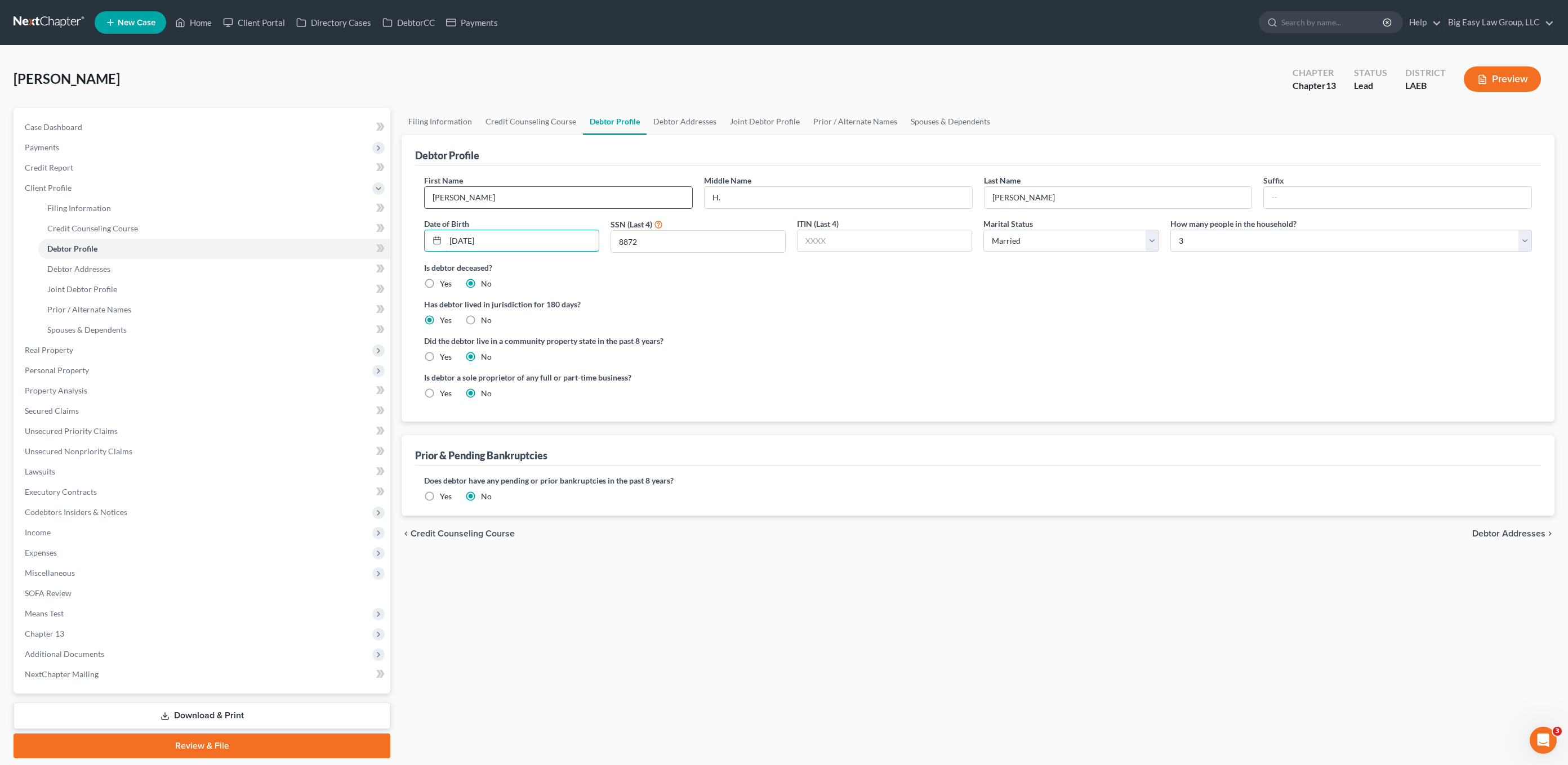
drag, startPoint x: 496, startPoint y: 236, endPoint x: 598, endPoint y: 200, distance: 108.2
click at [497, 236] on input "01/05/1977" at bounding box center [523, 241] width 154 height 21
drag, startPoint x: 679, startPoint y: 139, endPoint x: 705, endPoint y: 120, distance: 32.2
click at [679, 139] on div "Debtor Profile" at bounding box center [977, 150] width 1126 height 30
click at [705, 119] on link "Debtor Addresses" at bounding box center [684, 121] width 77 height 27
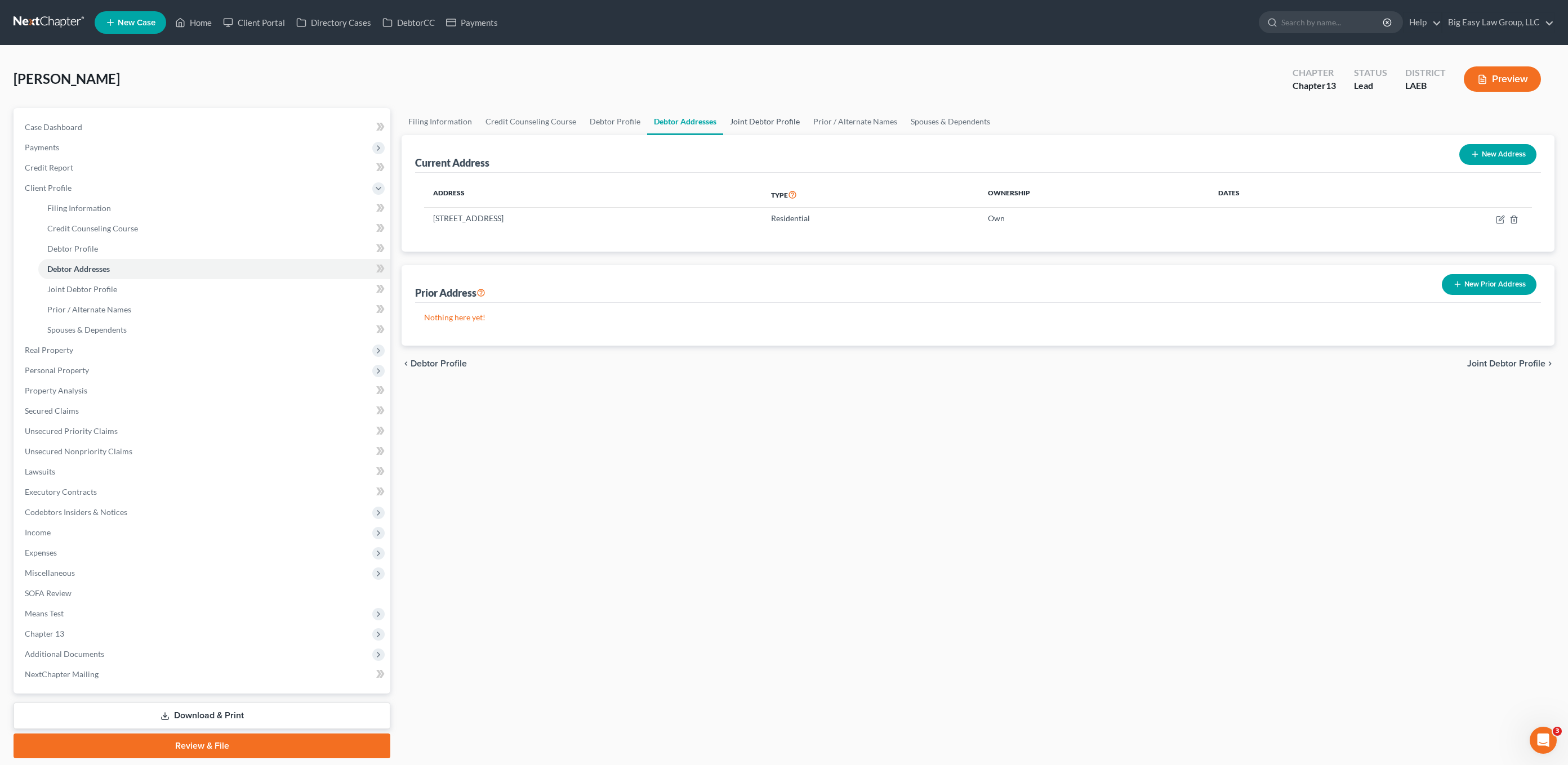
drag, startPoint x: 750, startPoint y: 123, endPoint x: 612, endPoint y: 145, distance: 139.7
click at [750, 122] on link "Joint Debtor Profile" at bounding box center [765, 121] width 83 height 27
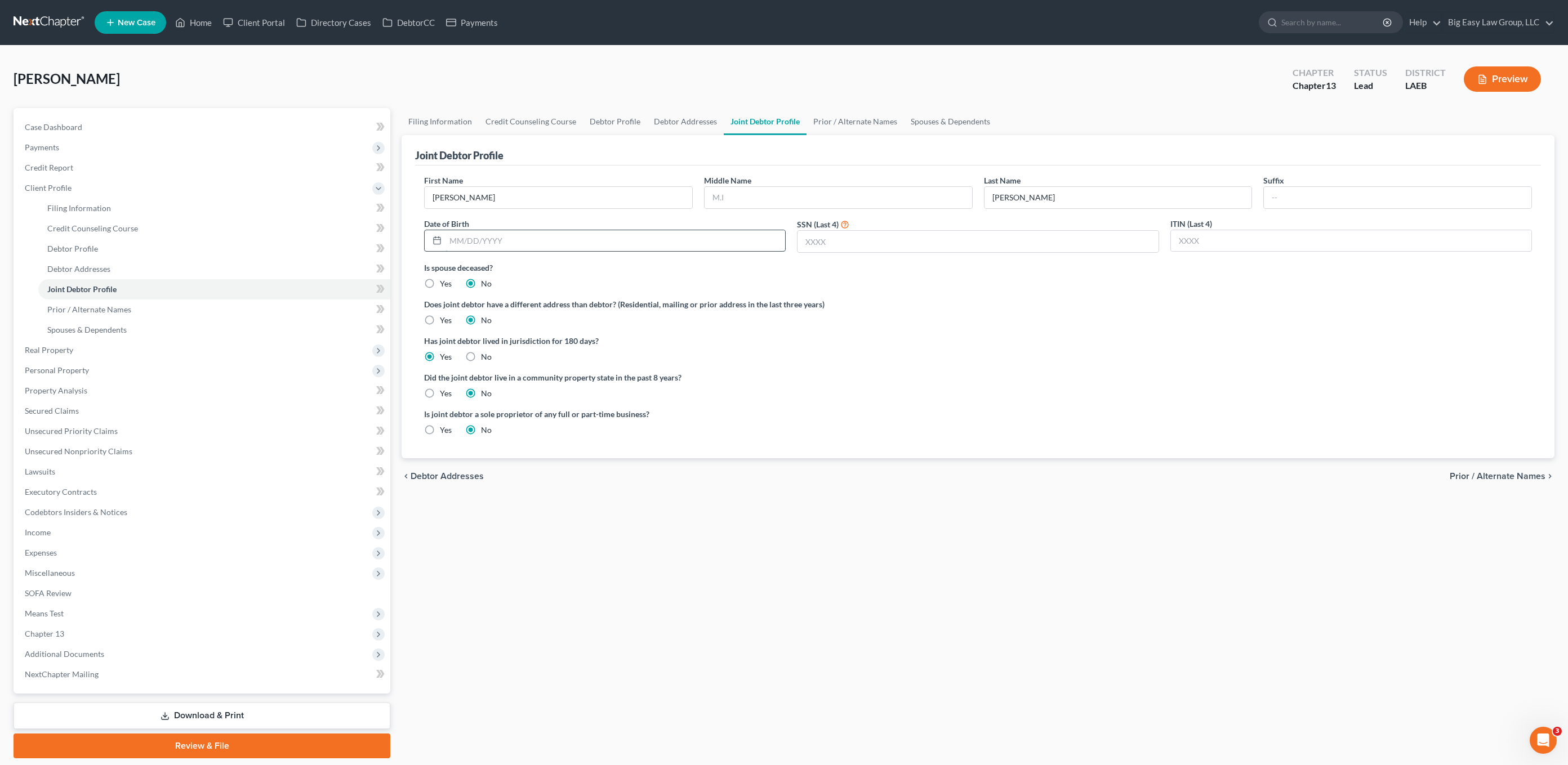
click at [455, 239] on input "text" at bounding box center [615, 241] width 340 height 21
type input "1"
click at [827, 262] on label "Is spouse deceased?" at bounding box center [977, 267] width 1108 height 11
click at [834, 250] on input "text" at bounding box center [977, 242] width 360 height 21
drag, startPoint x: 533, startPoint y: 232, endPoint x: 811, endPoint y: 254, distance: 278.9
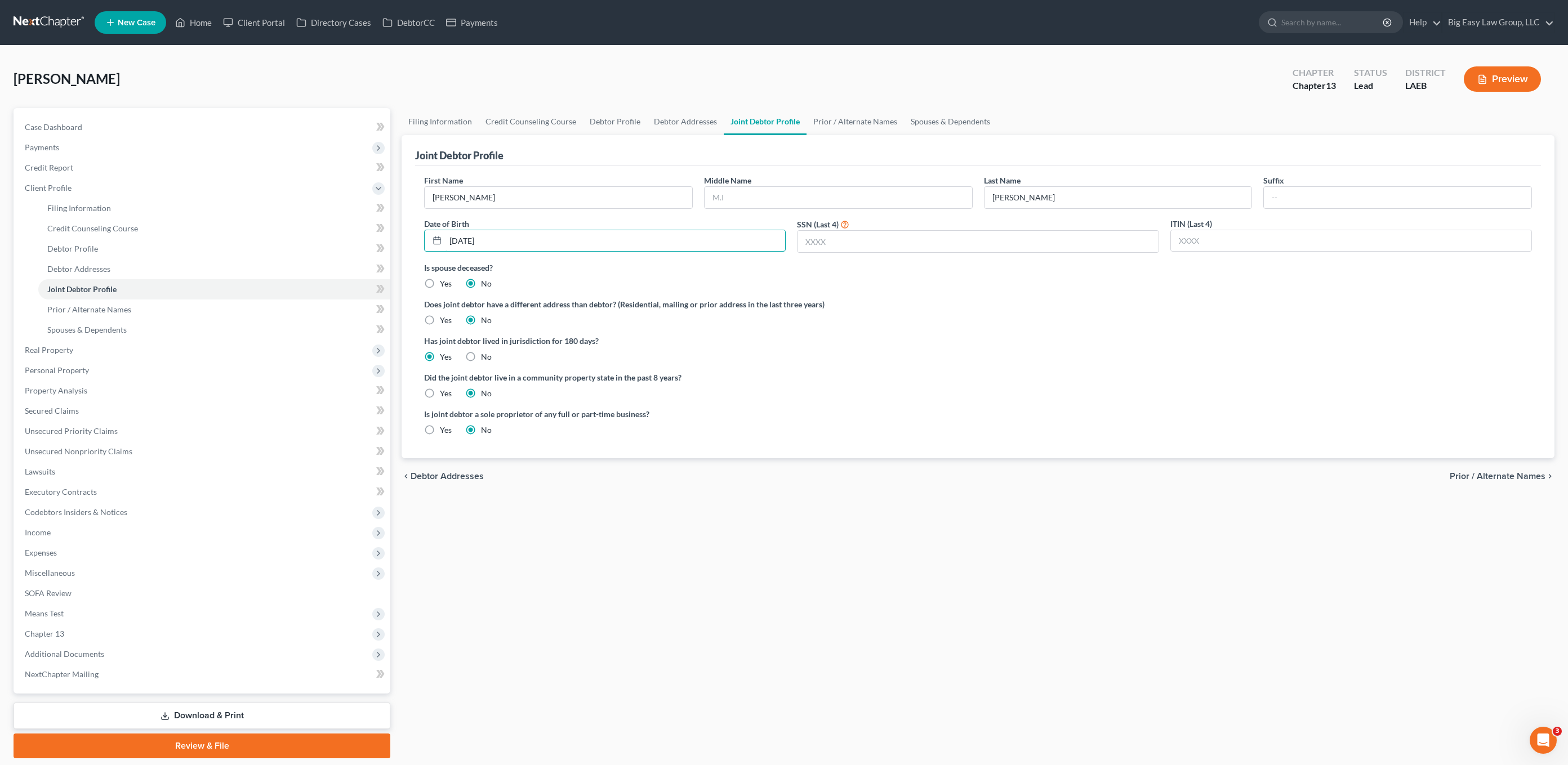
click at [583, 242] on input "01/05/1977" at bounding box center [615, 241] width 340 height 21
click at [871, 250] on input "text" at bounding box center [977, 242] width 360 height 21
drag, startPoint x: 482, startPoint y: 223, endPoint x: 375, endPoint y: 201, distance: 109.2
click at [389, 201] on div "Petition Navigation Case Dashboard Payments Invoices Payments Payments Credit R…" at bounding box center [784, 432] width 1552 height 650
type input "02/20/1971"
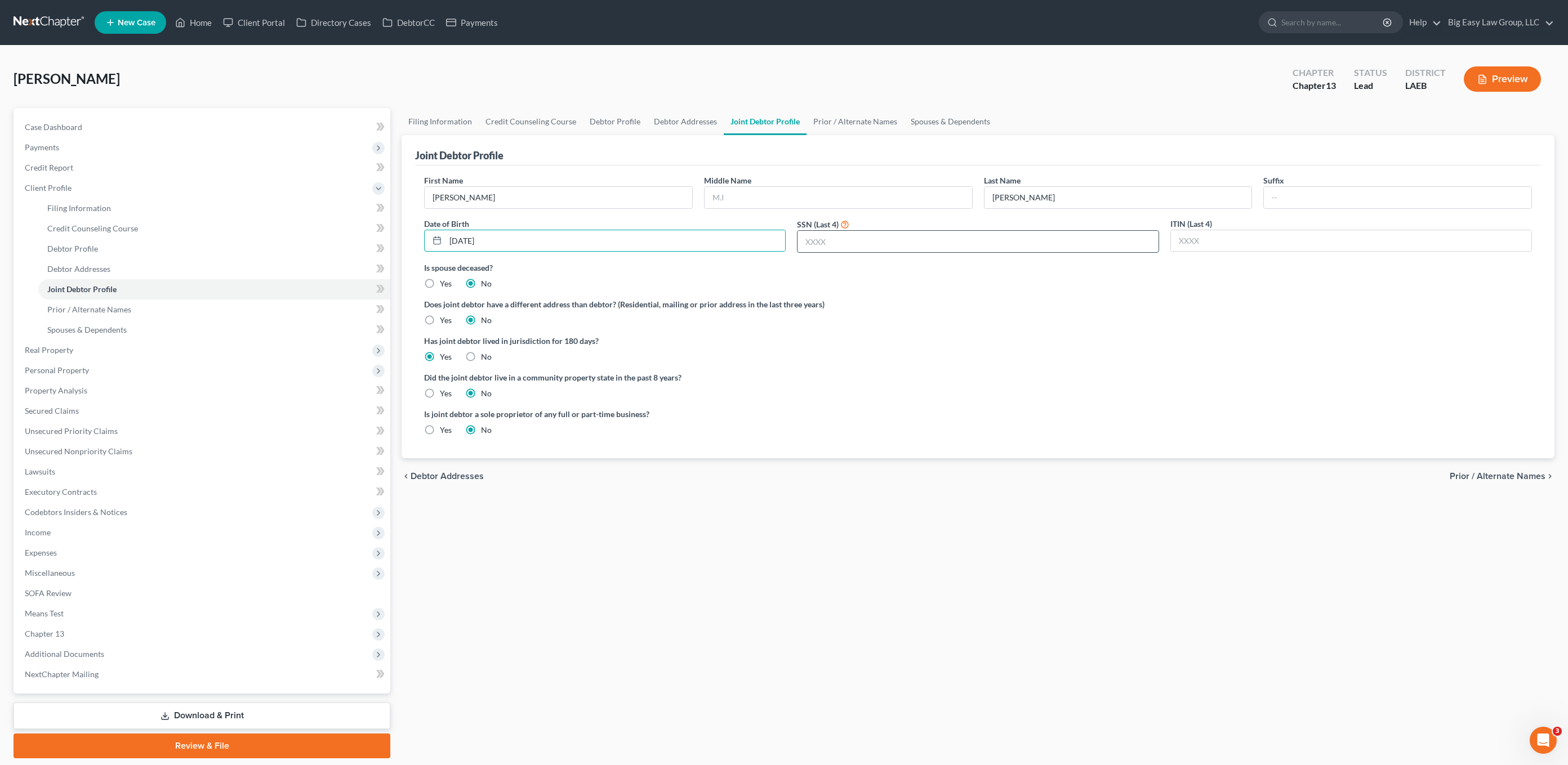
click at [885, 246] on input "text" at bounding box center [977, 242] width 360 height 21
type input "9124"
drag, startPoint x: 937, startPoint y: 397, endPoint x: 542, endPoint y: 284, distance: 410.8
click at [937, 397] on div "Did the joint debtor live in a community property state in the past 8 years? Ye…" at bounding box center [977, 385] width 1108 height 27
click at [843, 128] on link "Prior / Alternate Names" at bounding box center [855, 121] width 97 height 27
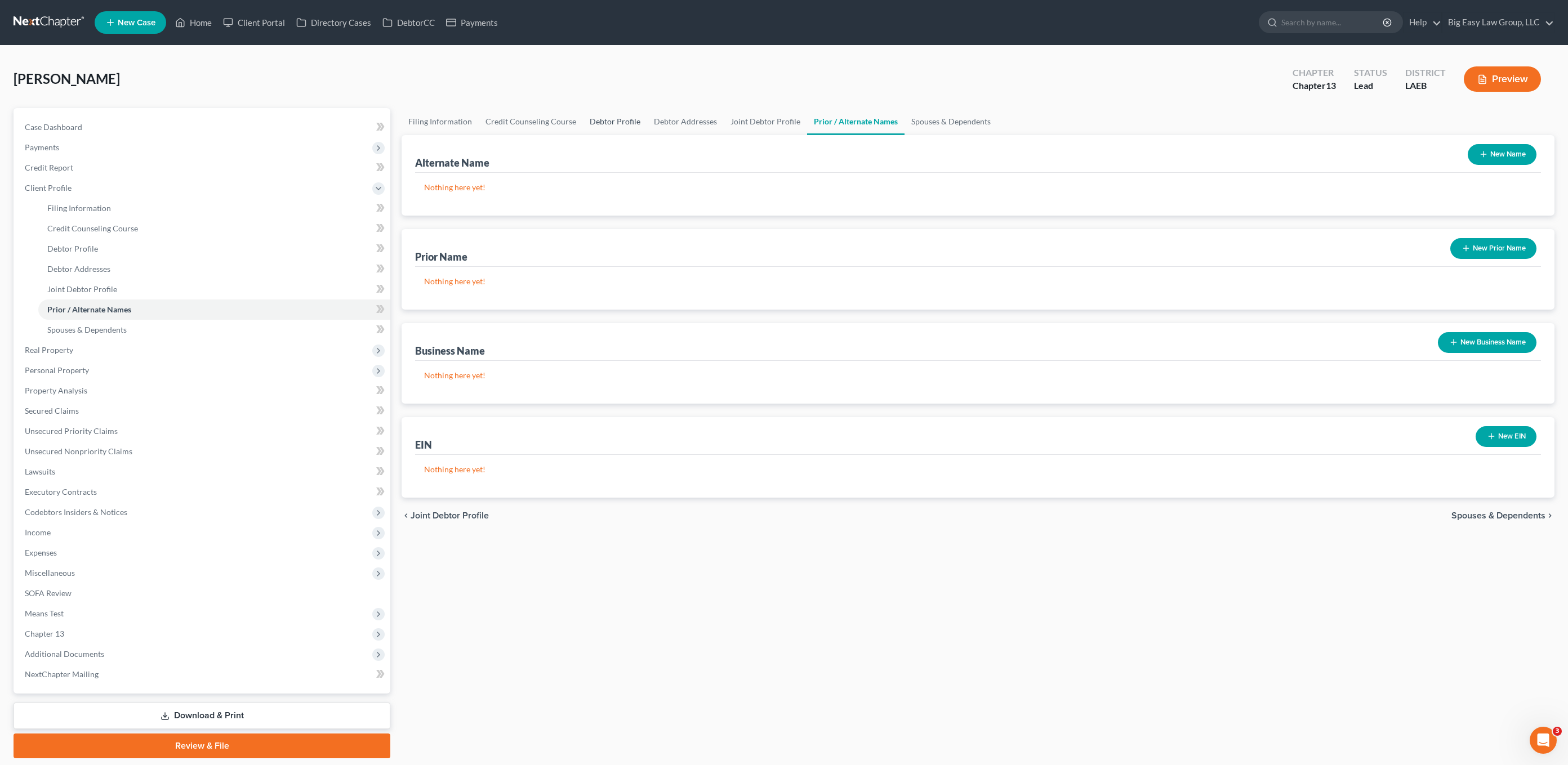
click at [607, 121] on link "Debtor Profile" at bounding box center [614, 121] width 64 height 27
select select "1"
select select "2"
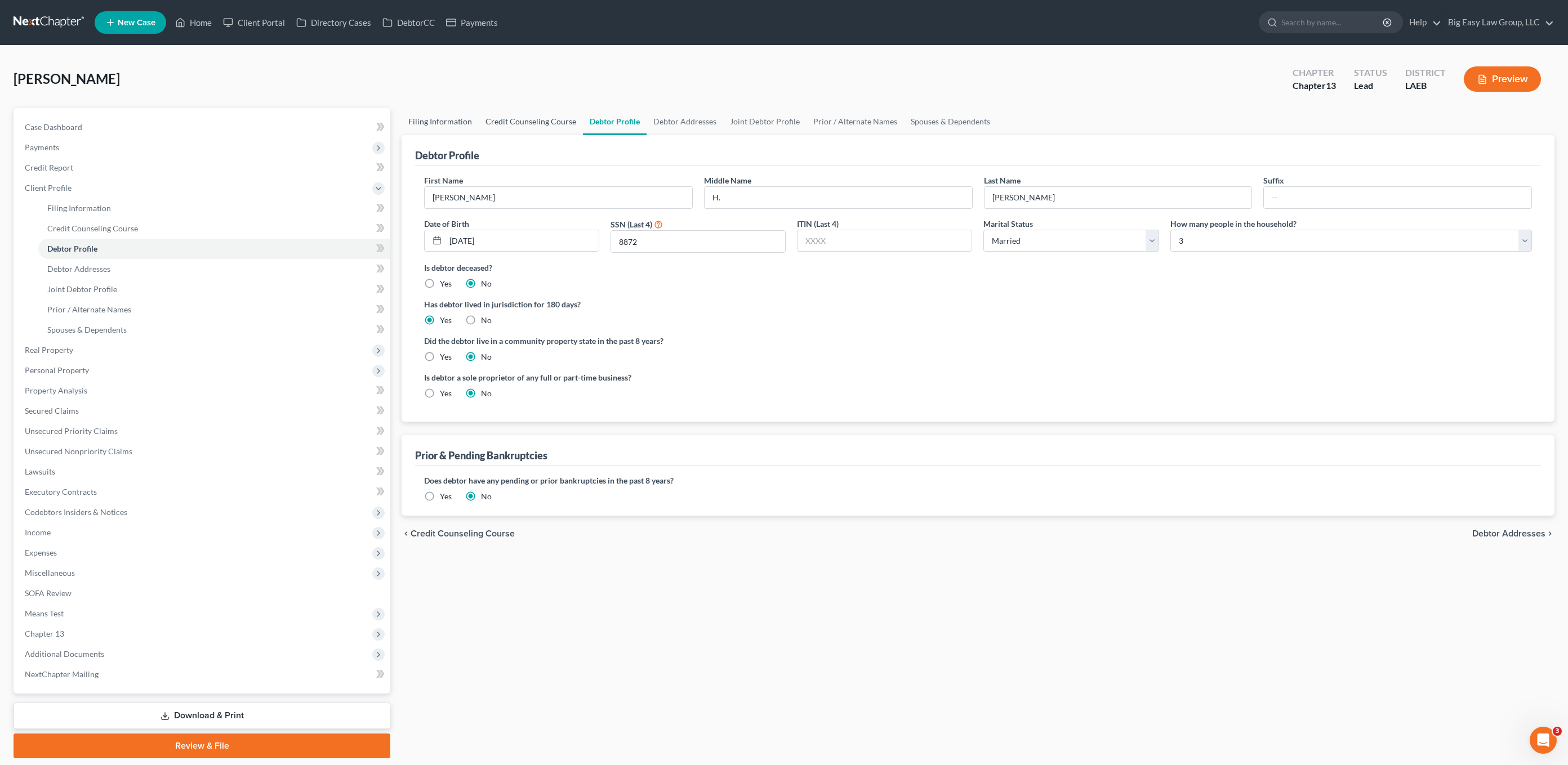
click at [509, 117] on link "Credit Counseling Course" at bounding box center [531, 121] width 104 height 27
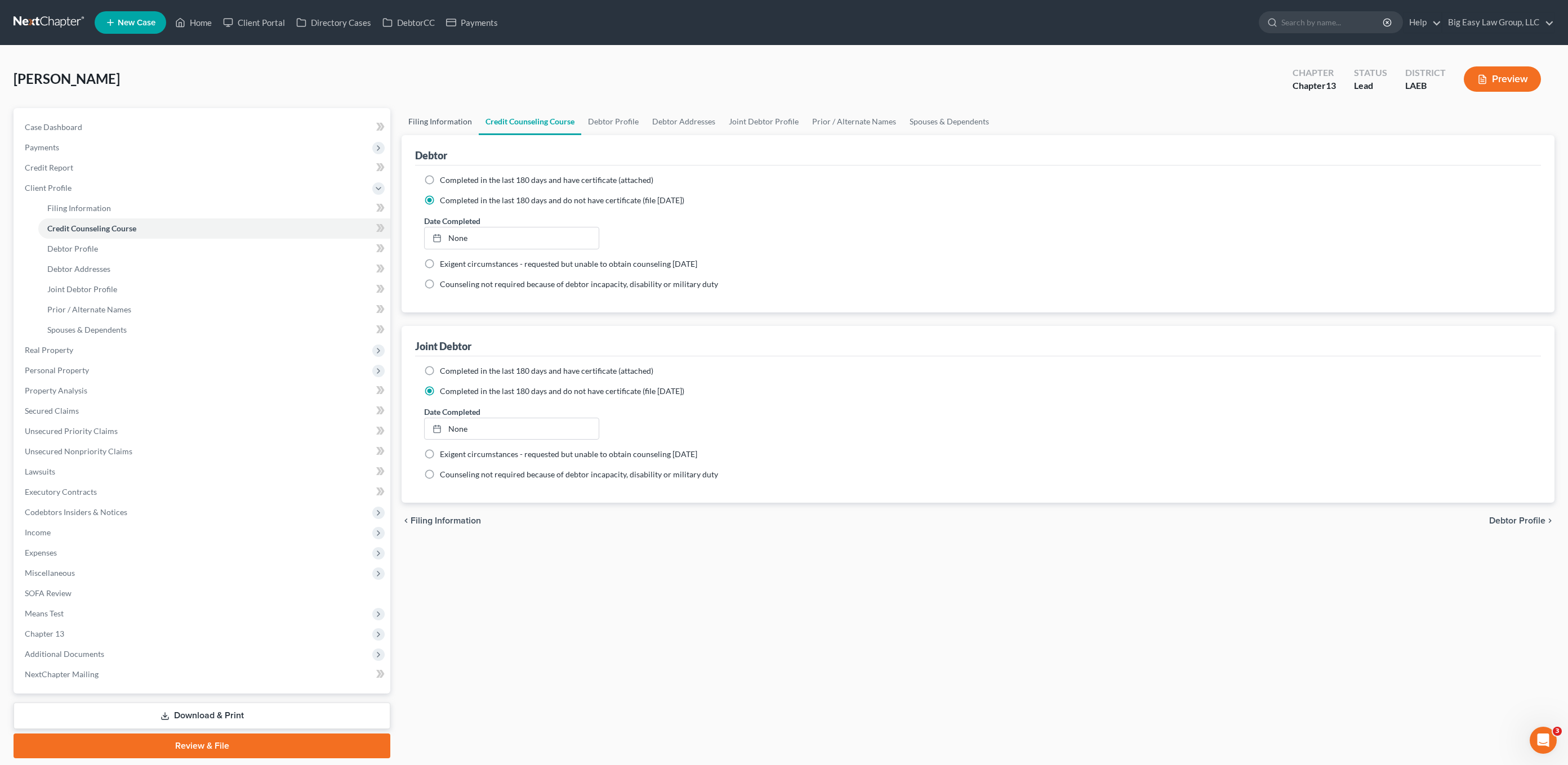
click at [456, 116] on link "Filing Information" at bounding box center [440, 121] width 77 height 27
select select "1"
select select "3"
select select "34"
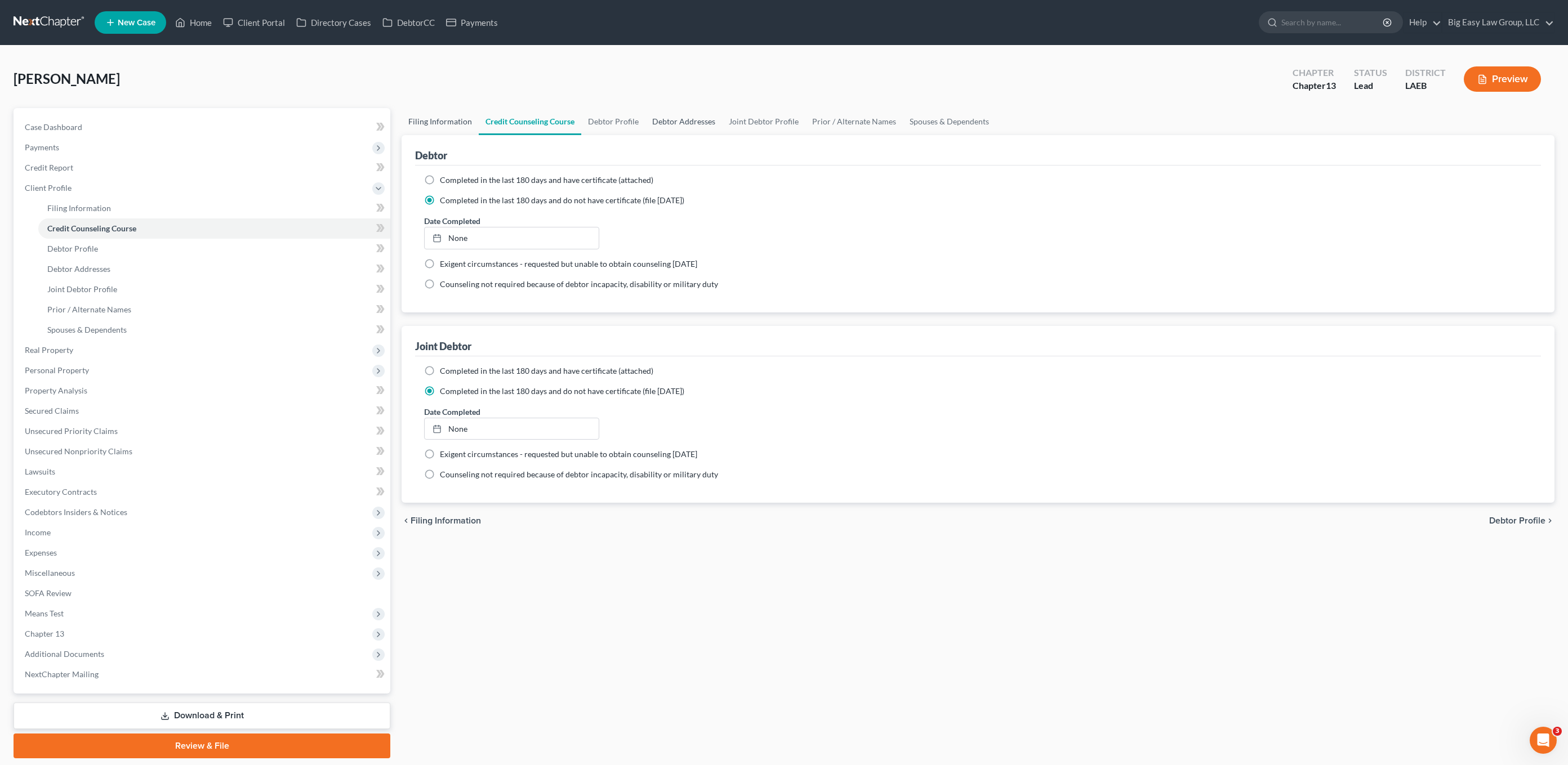
select select "0"
select select "19"
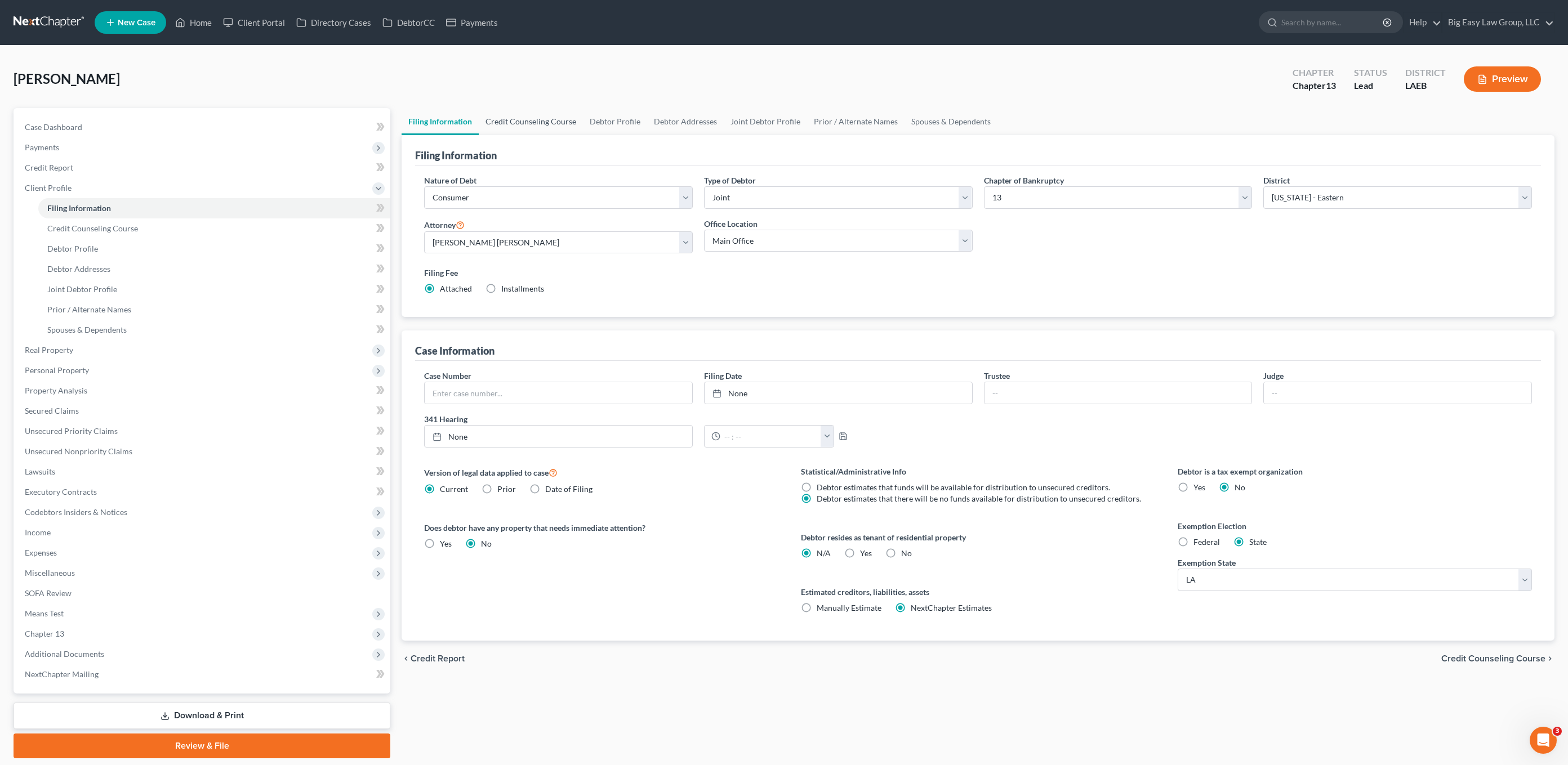
drag, startPoint x: 512, startPoint y: 128, endPoint x: 628, endPoint y: 134, distance: 116.2
click at [512, 128] on link "Credit Counseling Course" at bounding box center [531, 121] width 104 height 27
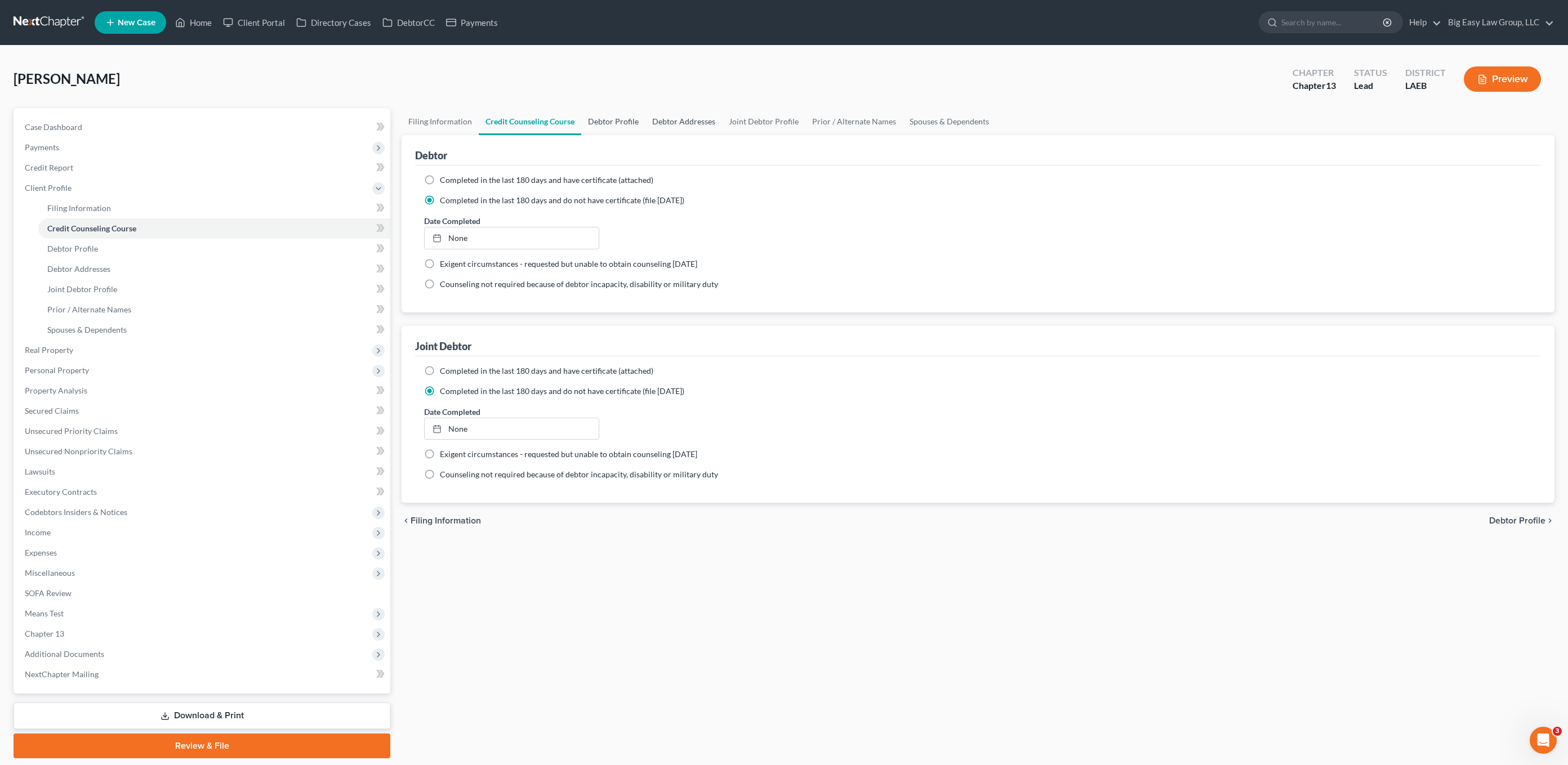
drag, startPoint x: 621, startPoint y: 128, endPoint x: 652, endPoint y: 131, distance: 31.1
click at [621, 129] on link "Debtor Profile" at bounding box center [613, 121] width 64 height 27
select select "1"
select select "2"
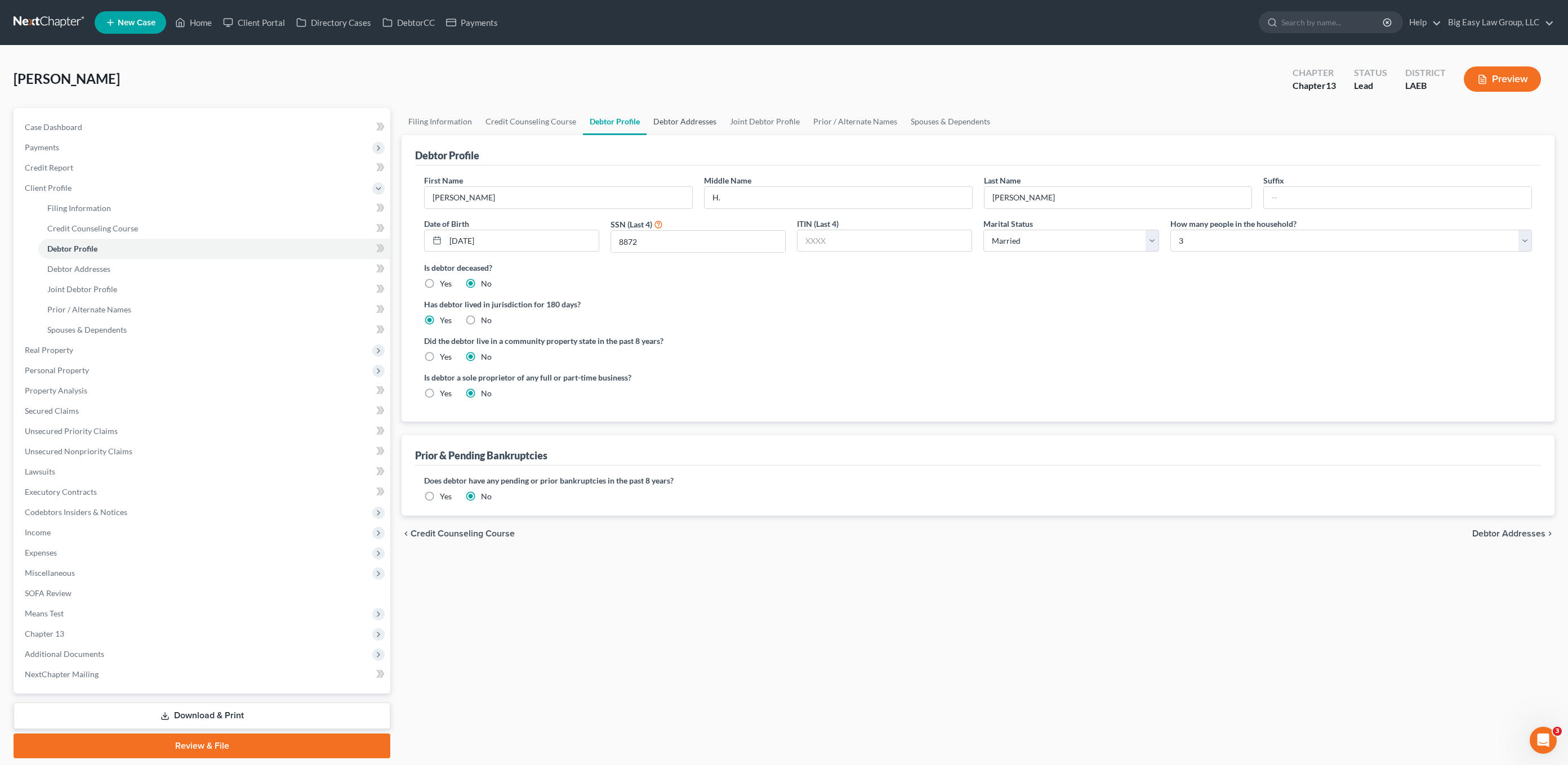
drag, startPoint x: 681, startPoint y: 115, endPoint x: 712, endPoint y: 119, distance: 31.3
click at [681, 116] on link "Debtor Addresses" at bounding box center [684, 121] width 77 height 27
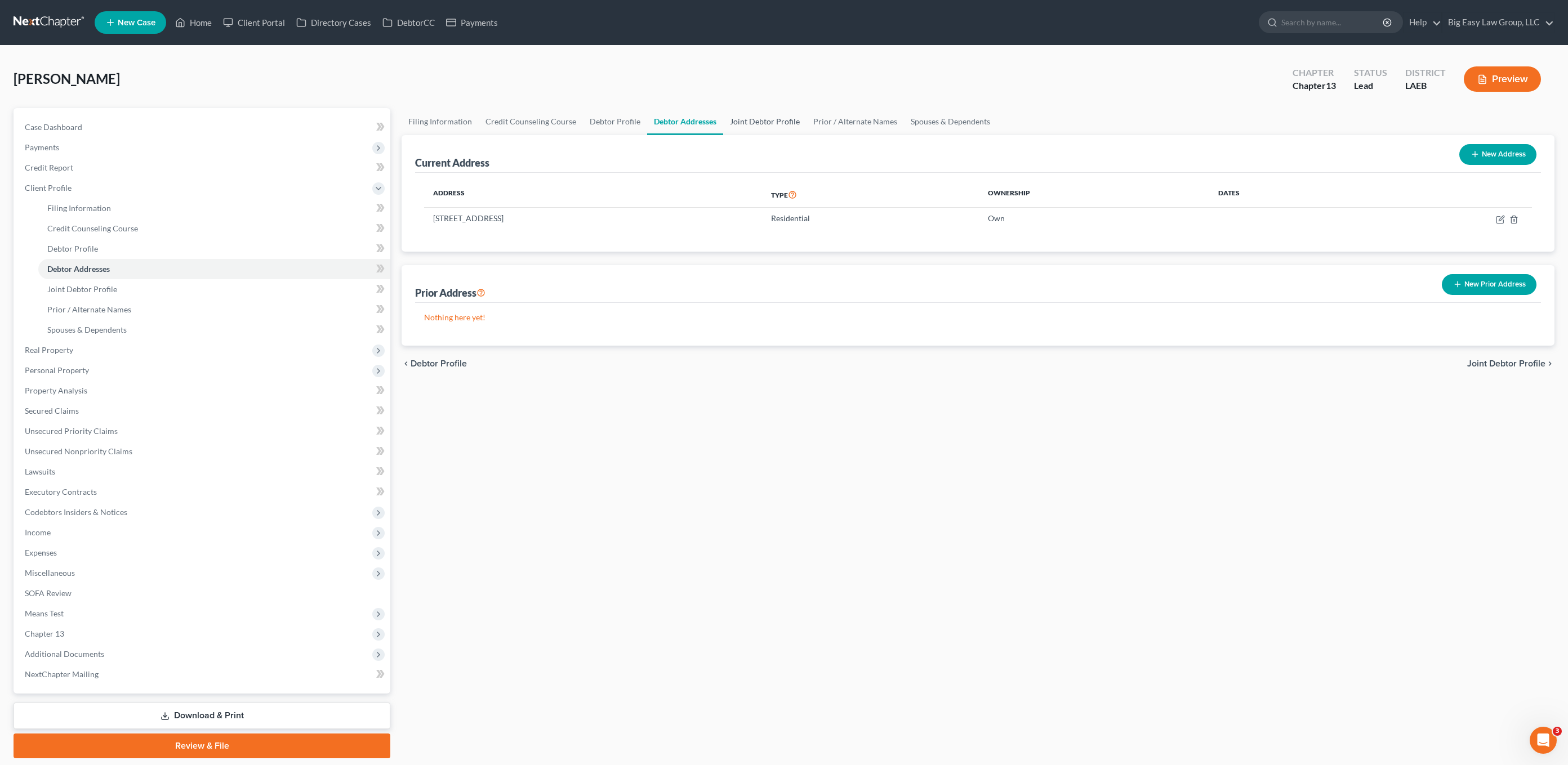
drag, startPoint x: 743, startPoint y: 116, endPoint x: 793, endPoint y: 137, distance: 54.2
click at [743, 116] on link "Joint Debtor Profile" at bounding box center [765, 121] width 83 height 27
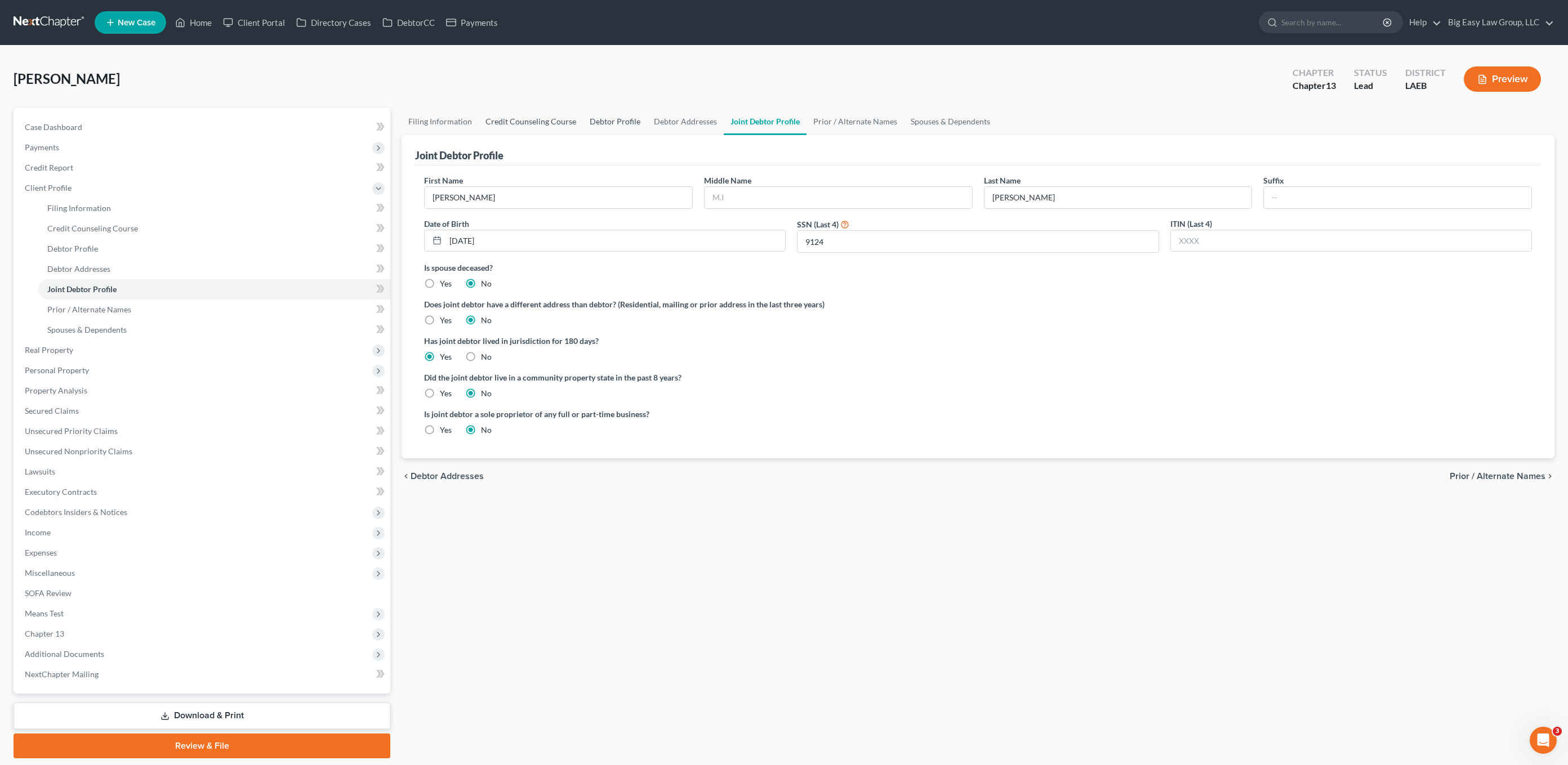
drag, startPoint x: 570, startPoint y: 116, endPoint x: 609, endPoint y: 122, distance: 39.5
click at [571, 116] on link "Credit Counseling Course" at bounding box center [531, 121] width 104 height 27
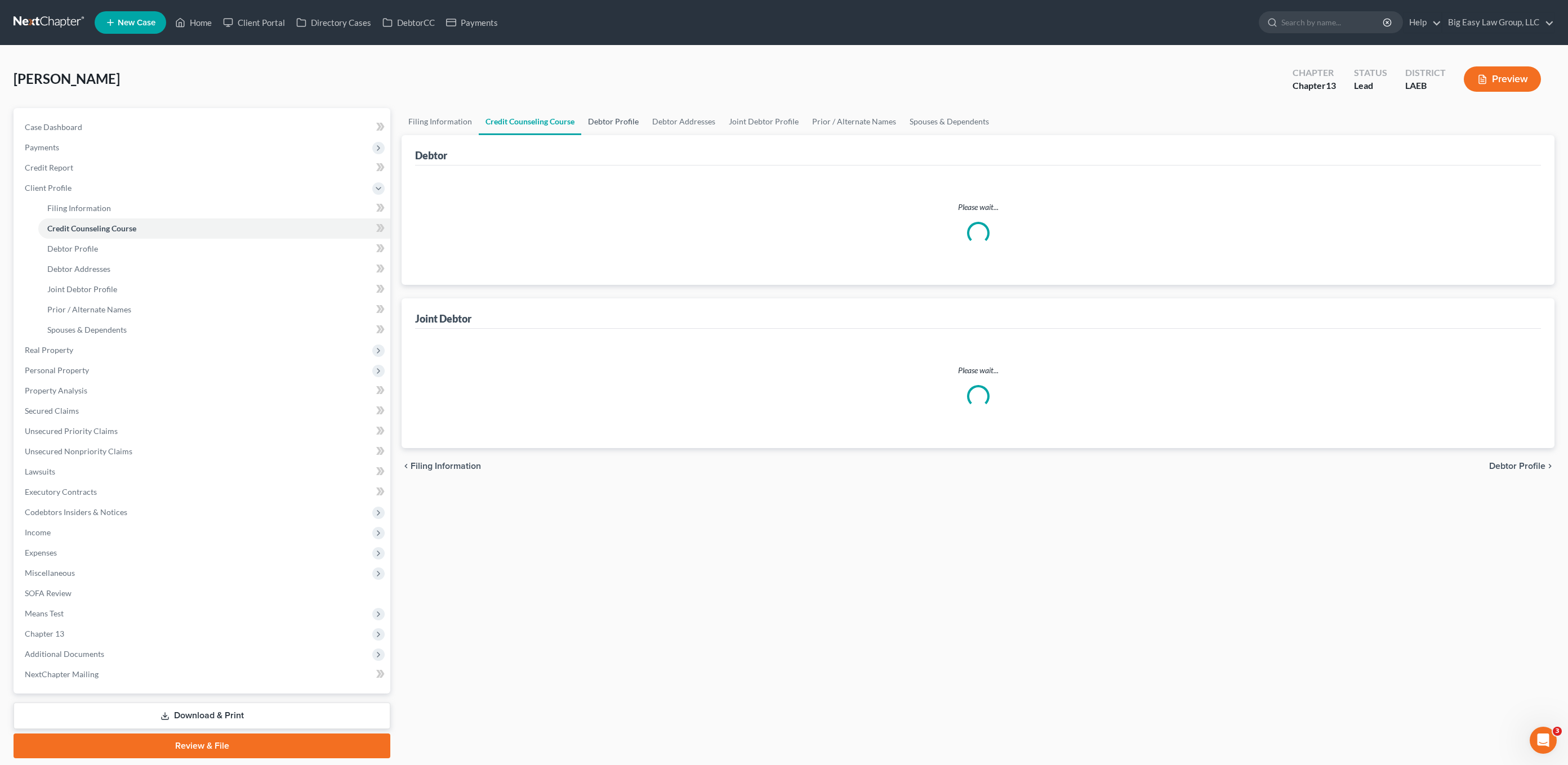
click at [609, 122] on link "Debtor Profile" at bounding box center [613, 121] width 64 height 27
select select "1"
select select "2"
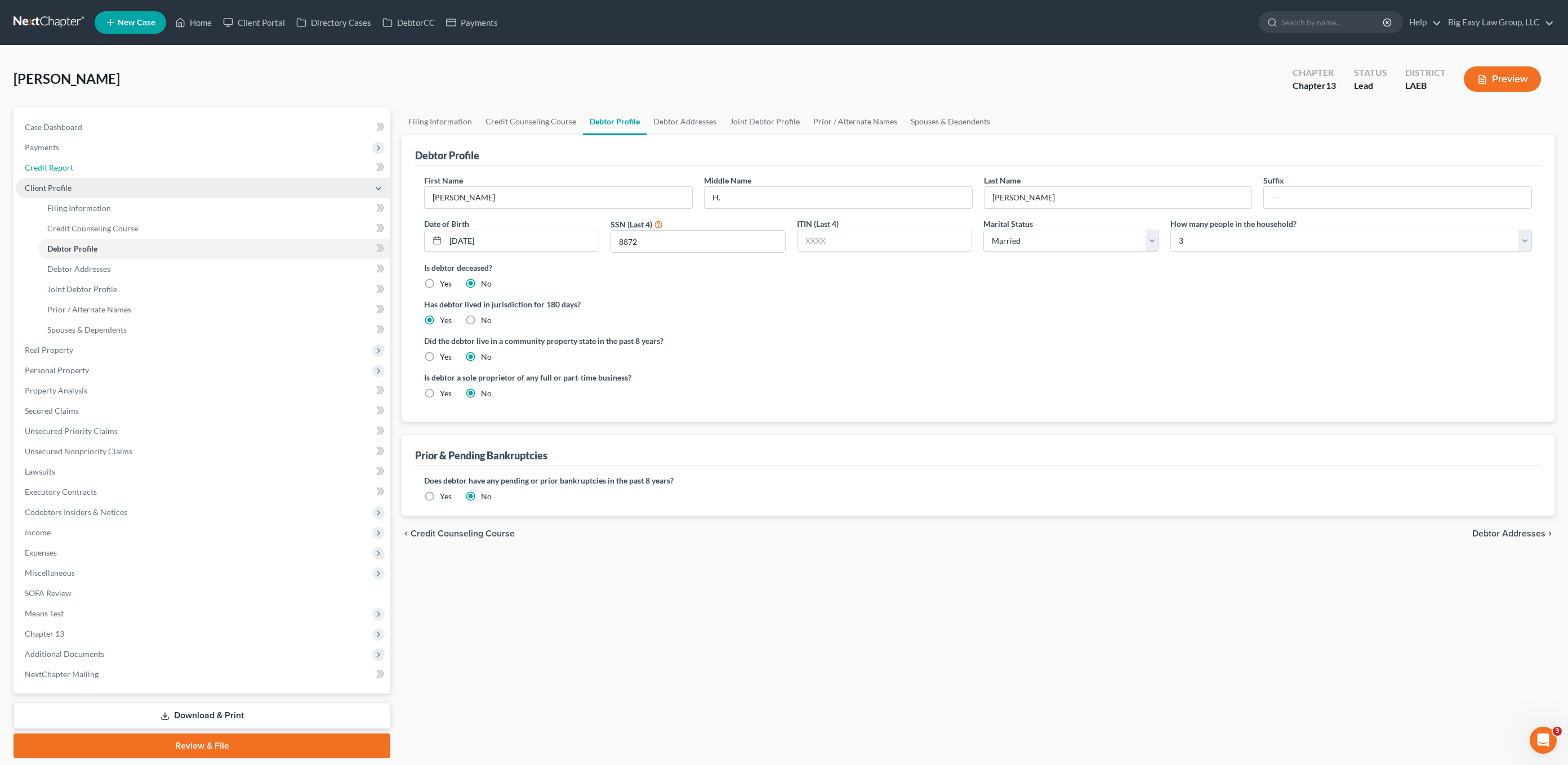
drag, startPoint x: 69, startPoint y: 164, endPoint x: 122, endPoint y: 184, distance: 56.6
click at [69, 164] on span "Credit Report" at bounding box center [49, 167] width 49 height 10
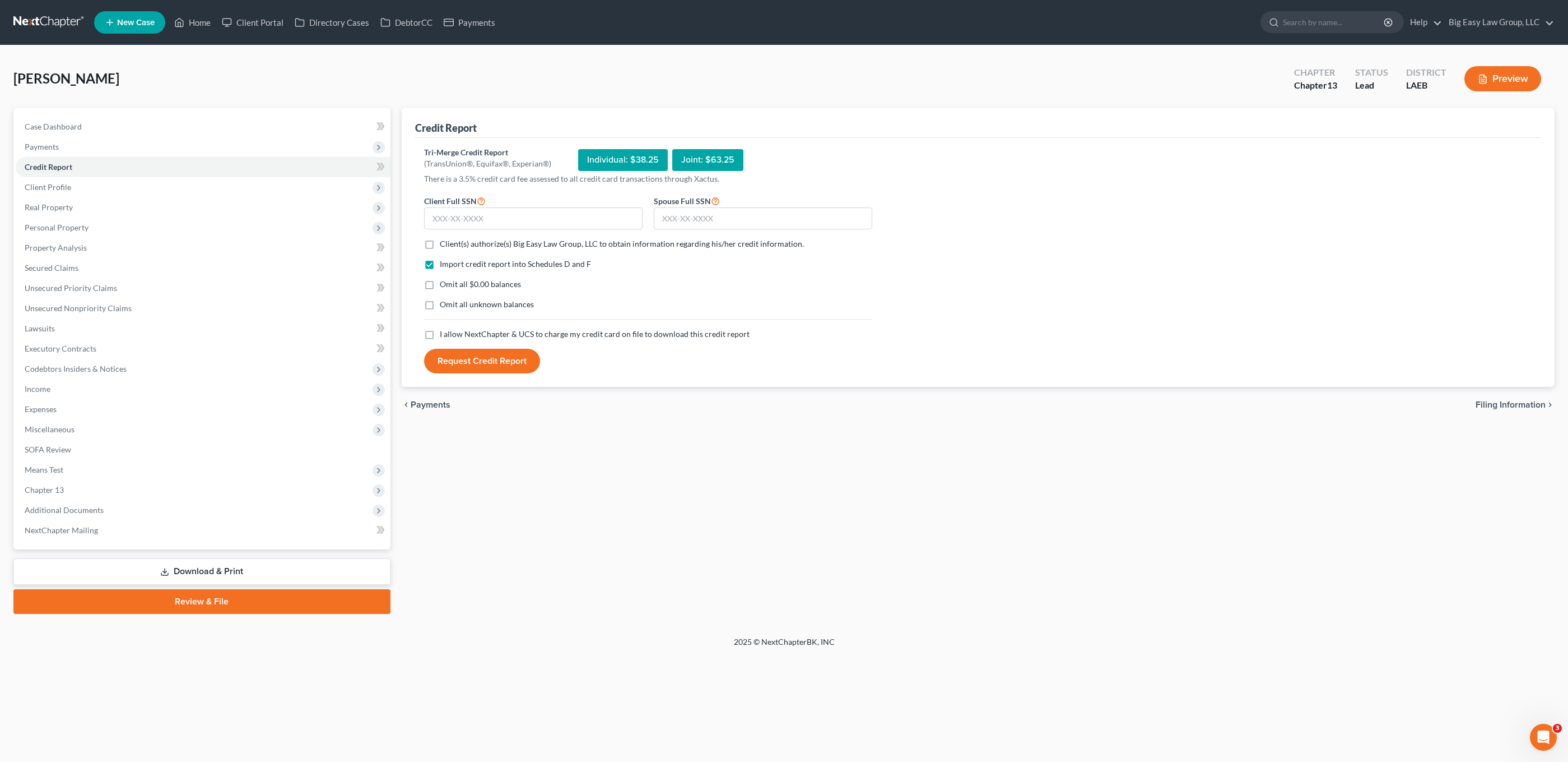
click at [415, 229] on div "Tri-Merge Credit Report (TransUnion®, Equifax®, Experian®) Individual: $38.25 J…" at bounding box center [979, 263] width 1126 height 250
drag, startPoint x: 422, startPoint y: 223, endPoint x: 459, endPoint y: 224, distance: 37.0
click at [422, 223] on div "Client Full SSN *" at bounding box center [534, 212] width 230 height 36
click at [459, 224] on input "text" at bounding box center [533, 219] width 219 height 23
click at [422, 214] on div "Client Full SSN *" at bounding box center [534, 212] width 230 height 36
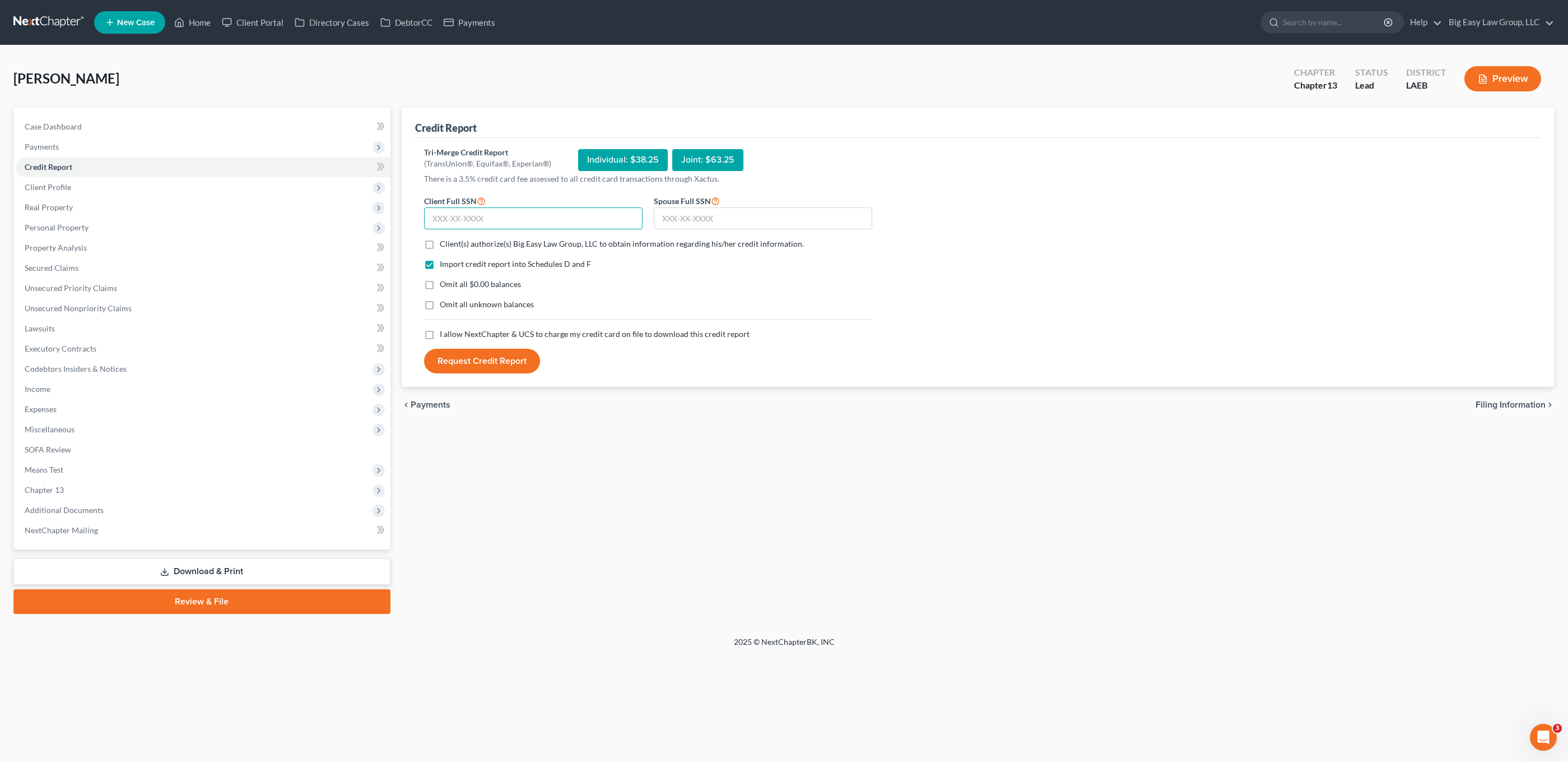
click at [425, 212] on input "text" at bounding box center [533, 219] width 219 height 23
type input "032-60-8872"
click at [699, 231] on form "Client Full SSN * 032-60-8872 Spouse Full SSN * Client(s) authorize(s) Big Easy…" at bounding box center [648, 284] width 459 height 180
click at [698, 221] on input "text" at bounding box center [762, 219] width 219 height 23
click at [693, 216] on input "text" at bounding box center [762, 219] width 219 height 23
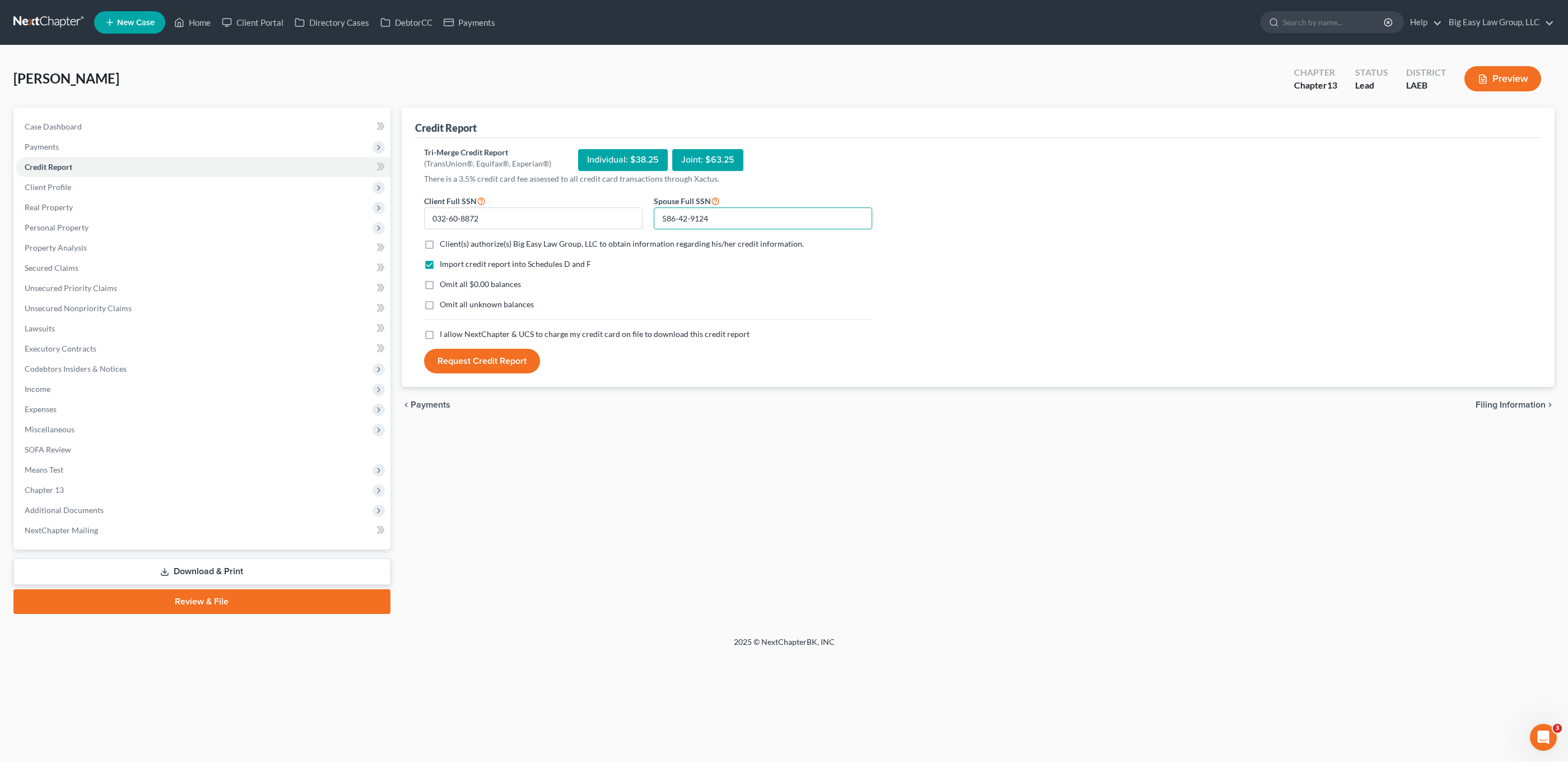
type input "586-42-9124"
click at [440, 329] on label "I allow NextChapter & UCS to charge my credit card on file to download this cre…" at bounding box center [595, 334] width 310 height 11
click at [444, 329] on input "I allow NextChapter & UCS to charge my credit card on file to download this cre…" at bounding box center [448, 332] width 7 height 7
checkbox input "true"
drag, startPoint x: 432, startPoint y: 284, endPoint x: 434, endPoint y: 255, distance: 29.1
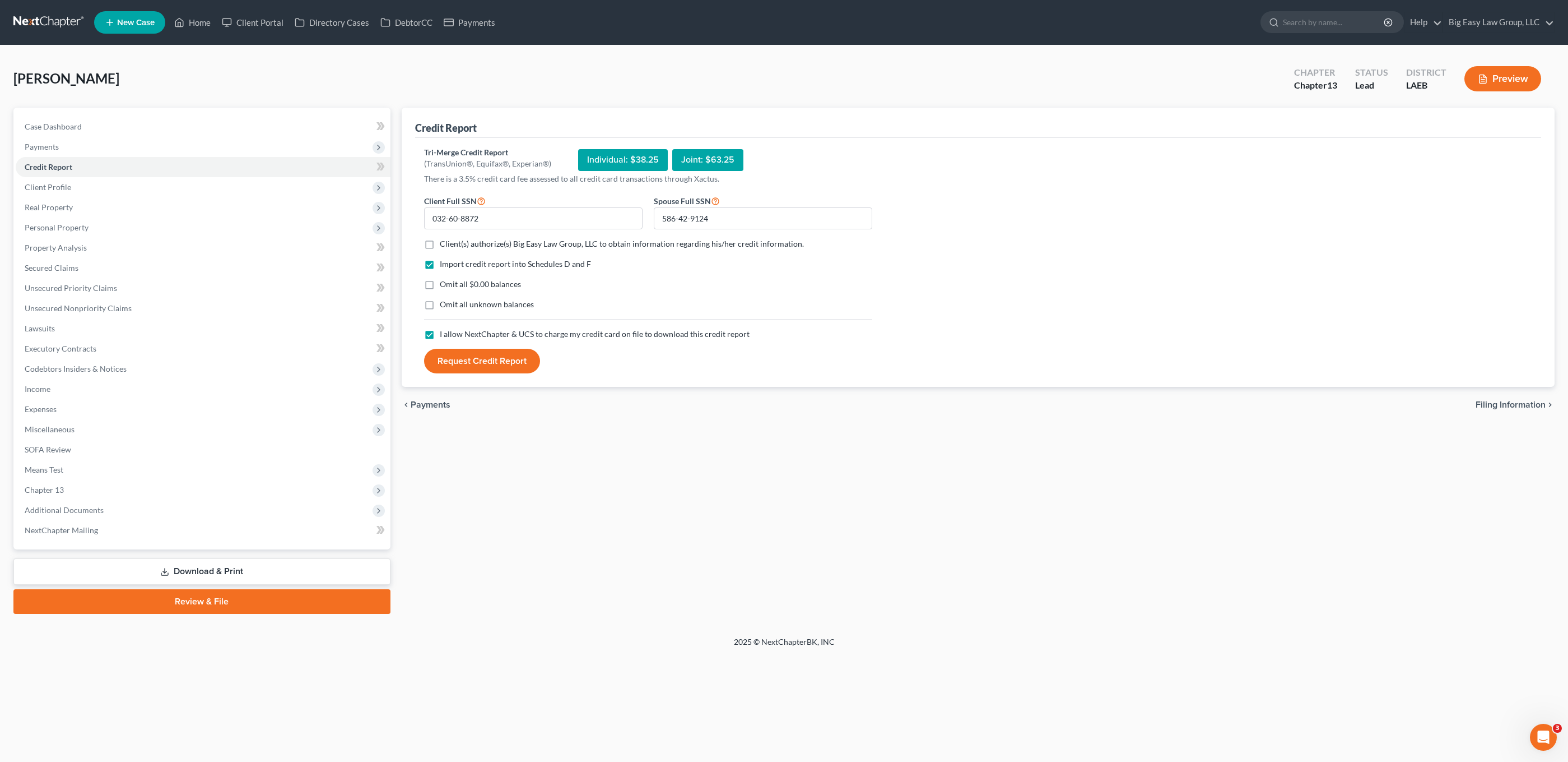
click at [440, 284] on label "Omit all $0.00 balances" at bounding box center [481, 284] width 81 height 11
click at [444, 284] on input "Omit all $0.00 balances" at bounding box center [448, 282] width 7 height 7
checkbox input "true"
click at [440, 243] on label "Client(s) authorize(s) Big Easy Law Group, LLC to obtain information regarding …" at bounding box center [622, 243] width 365 height 11
click at [444, 243] on input "Client(s) authorize(s) Big Easy Law Group, LLC to obtain information regarding …" at bounding box center [448, 242] width 7 height 7
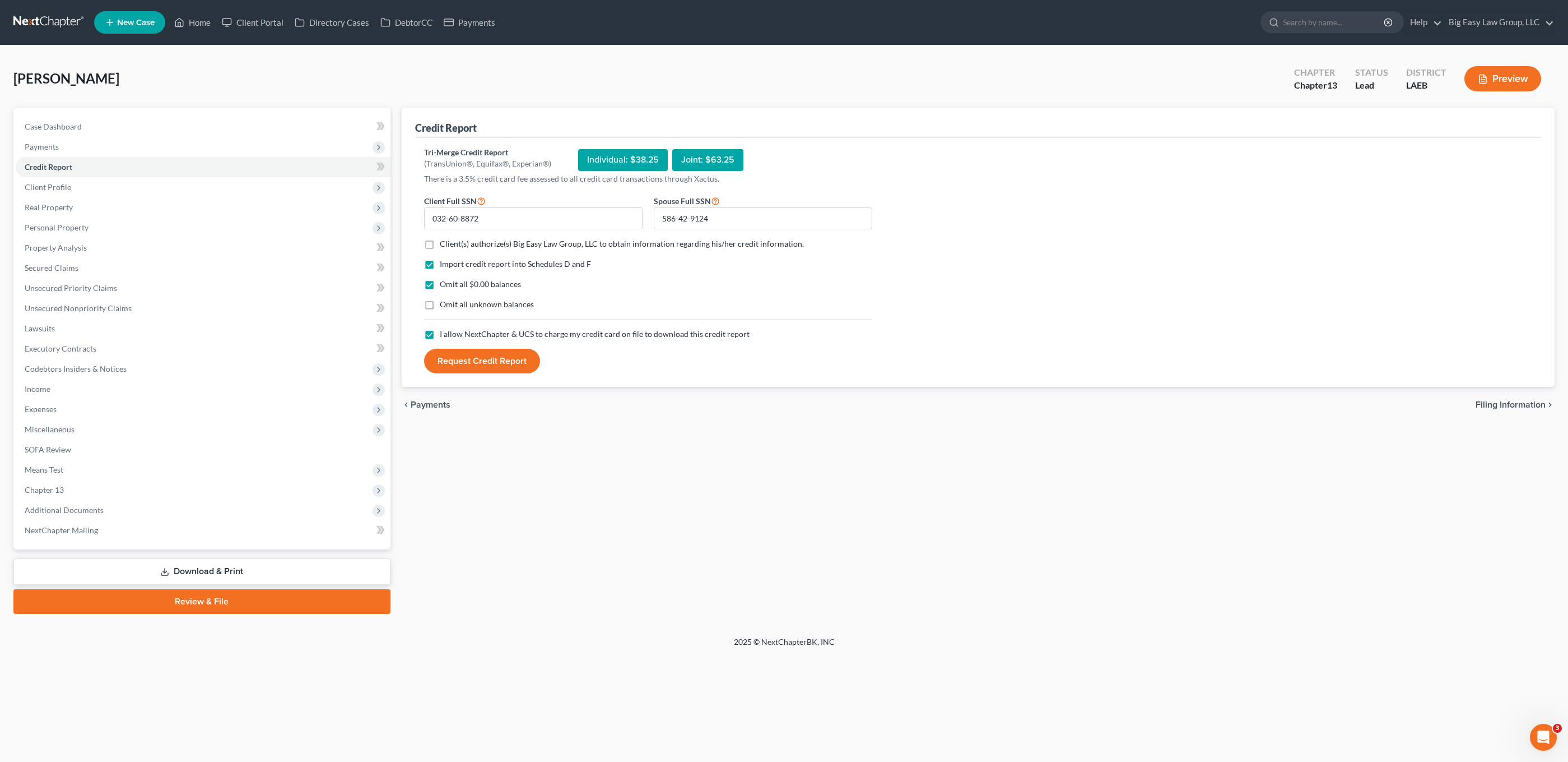
checkbox input "true"
drag, startPoint x: 522, startPoint y: 365, endPoint x: 541, endPoint y: 371, distance: 19.9
click at [522, 365] on button "Request Credit Report" at bounding box center [482, 361] width 116 height 25
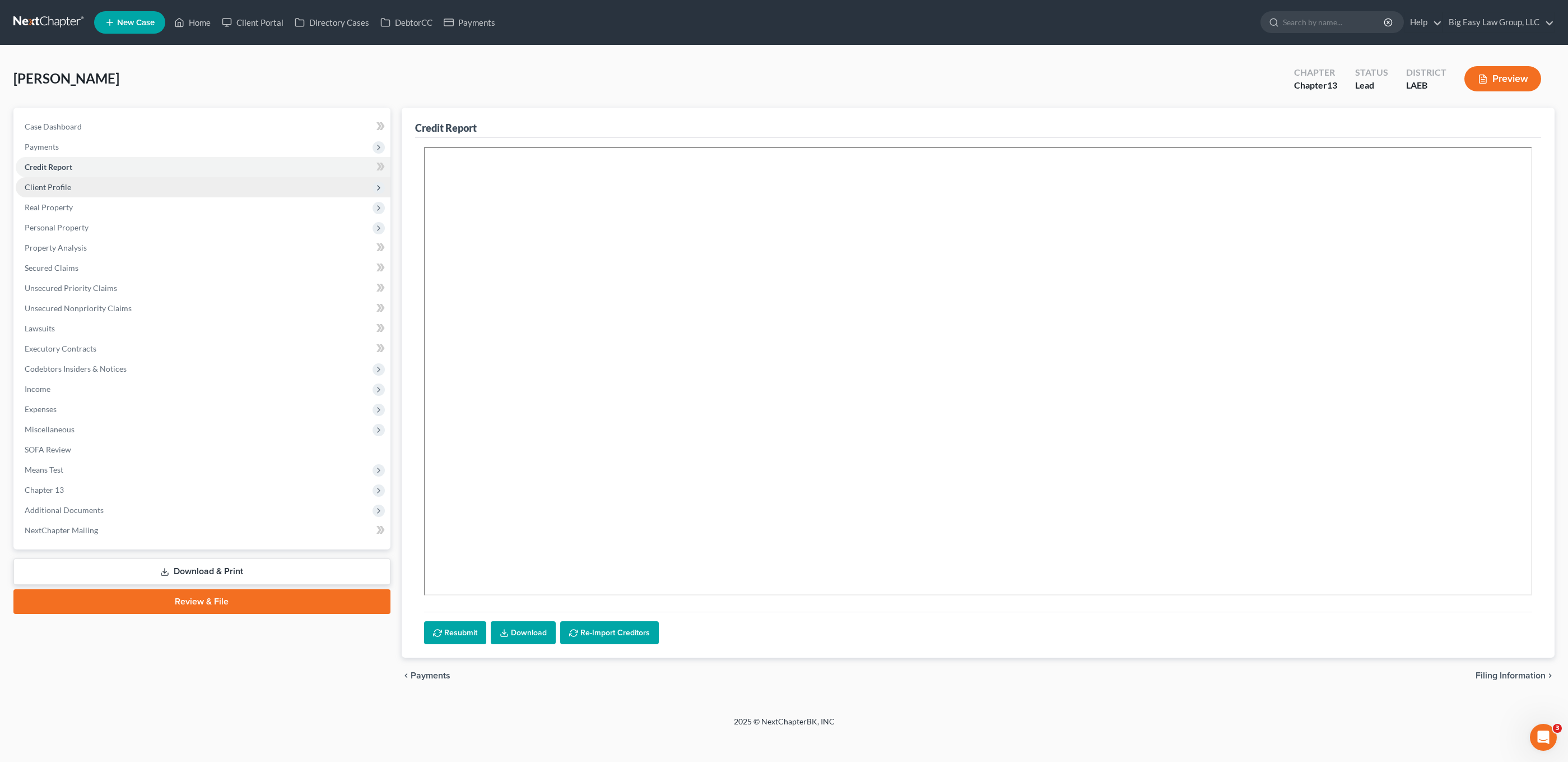
drag, startPoint x: 69, startPoint y: 156, endPoint x: 78, endPoint y: 196, distance: 41.0
click at [69, 157] on li "Credit Report" at bounding box center [203, 167] width 375 height 20
click at [78, 196] on ul "Case Dashboard Payments Invoices Payments Payments Credit Report Client Profile" at bounding box center [203, 329] width 375 height 424
click at [76, 189] on span "Client Profile" at bounding box center [203, 187] width 375 height 20
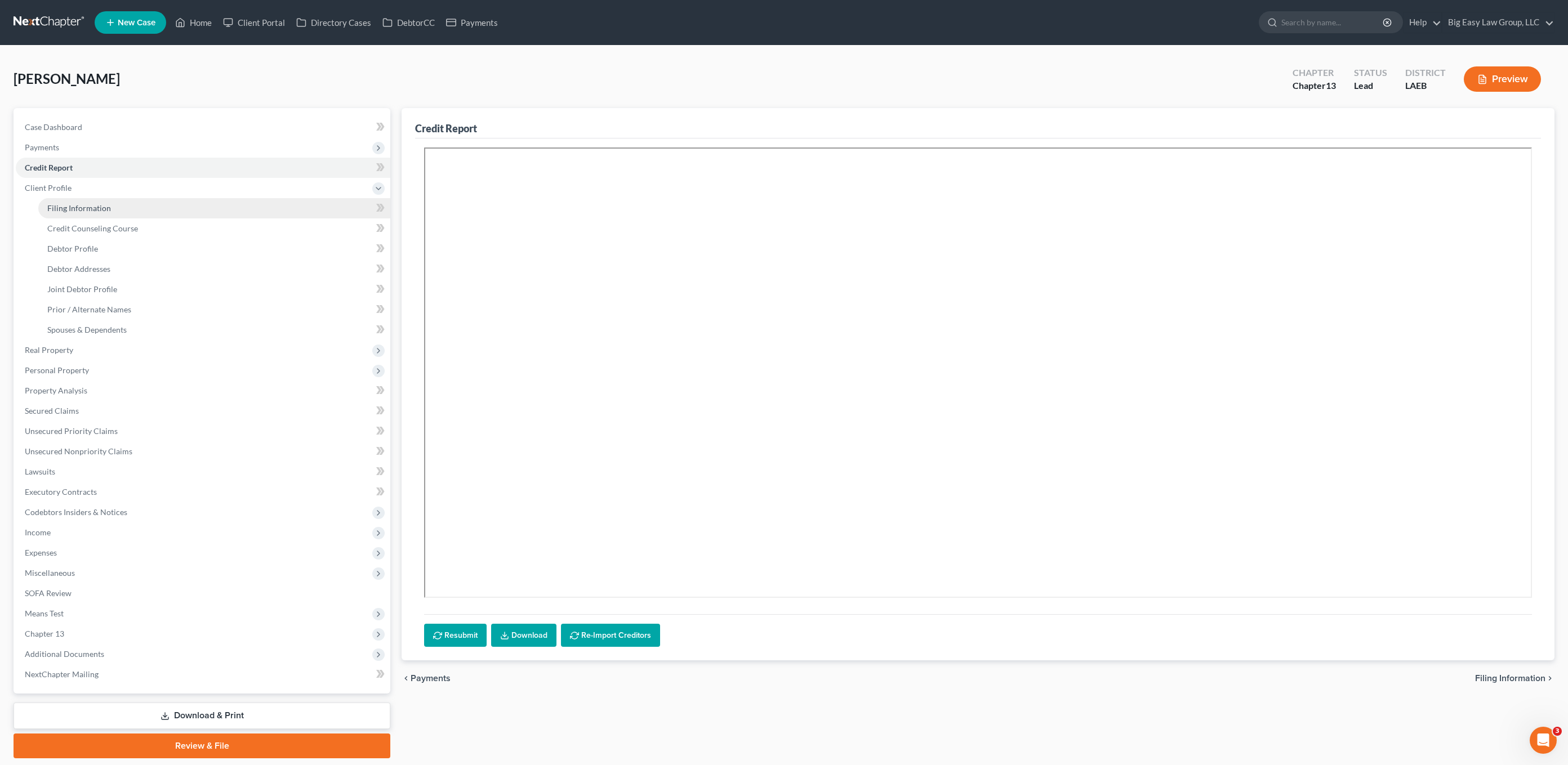
click at [65, 204] on span "Filing Information" at bounding box center [79, 207] width 64 height 10
select select "1"
select select "3"
select select "34"
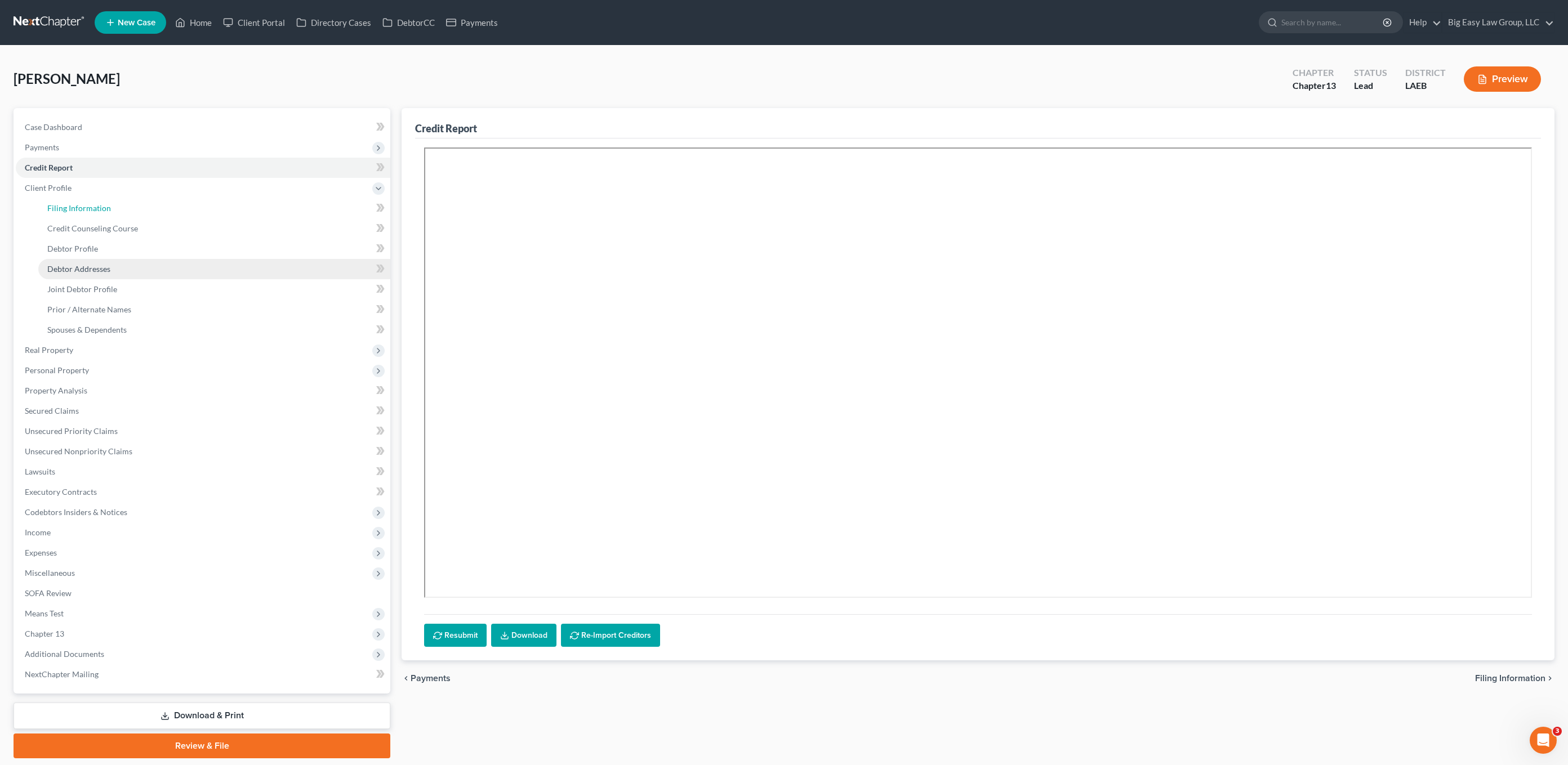
select select "0"
select select "19"
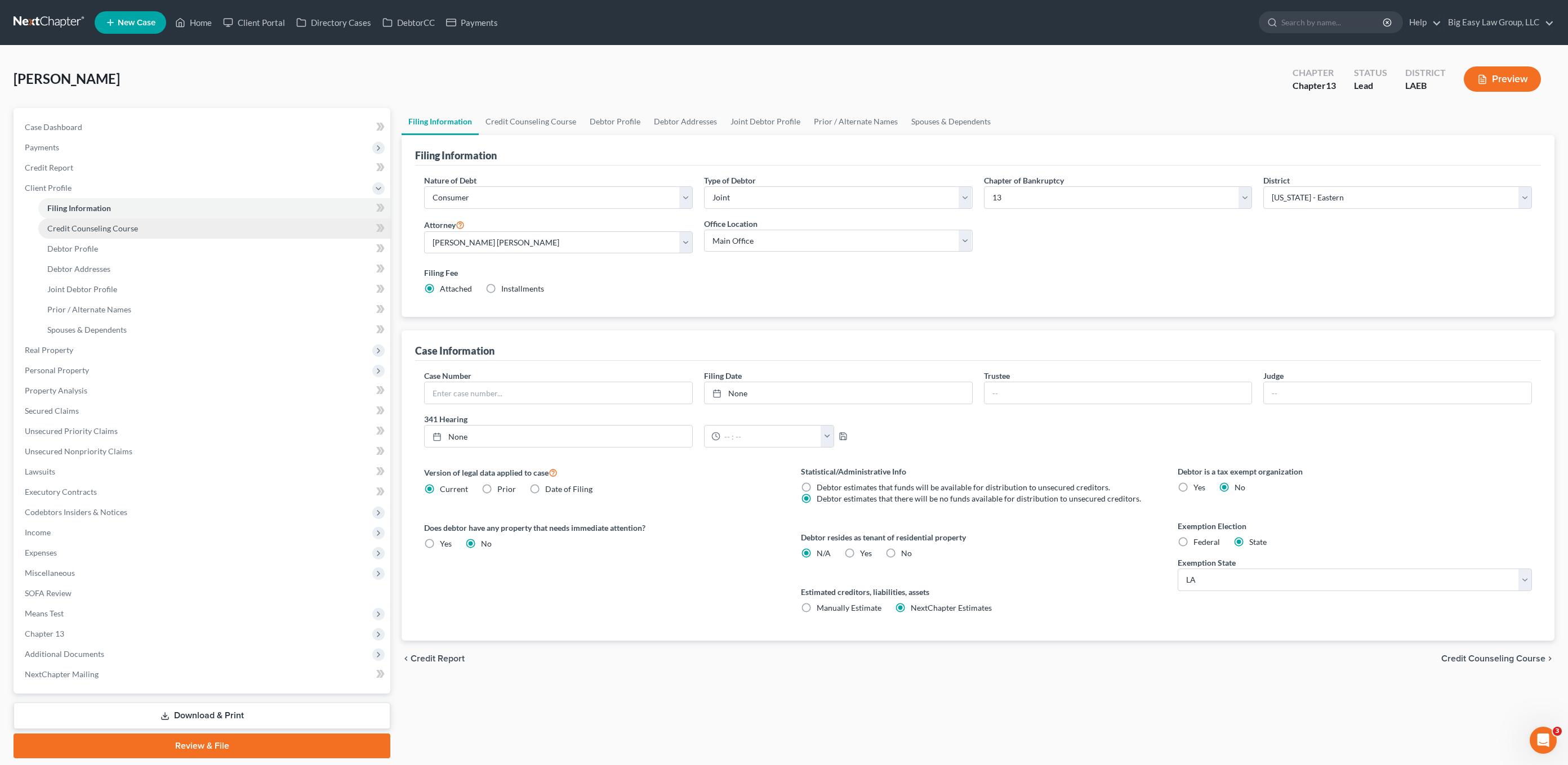
click at [124, 236] on link "Credit Counseling Course" at bounding box center [214, 229] width 352 height 20
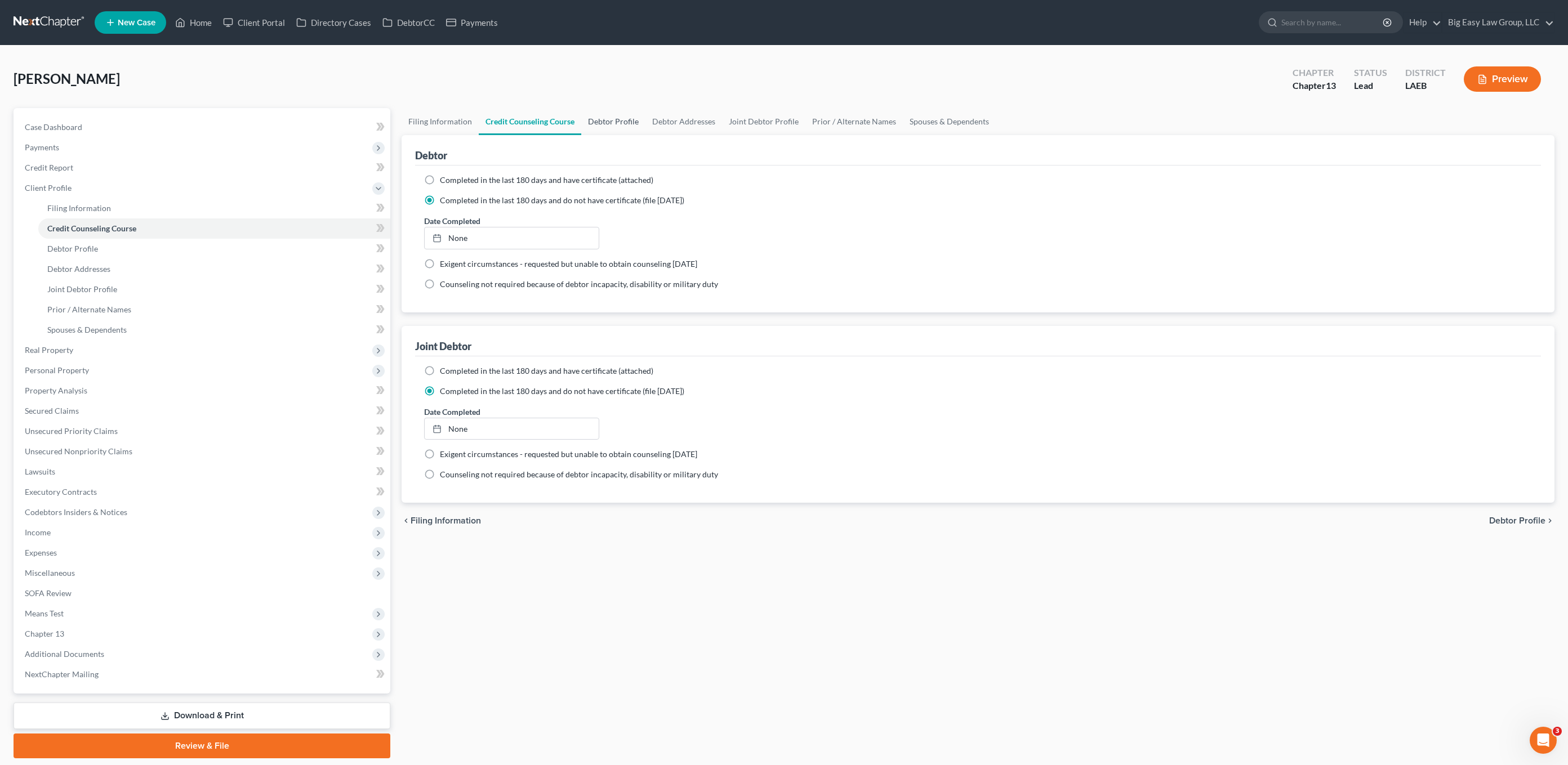
click at [632, 108] on link "Debtor Profile" at bounding box center [613, 121] width 64 height 27
select select "1"
select select "2"
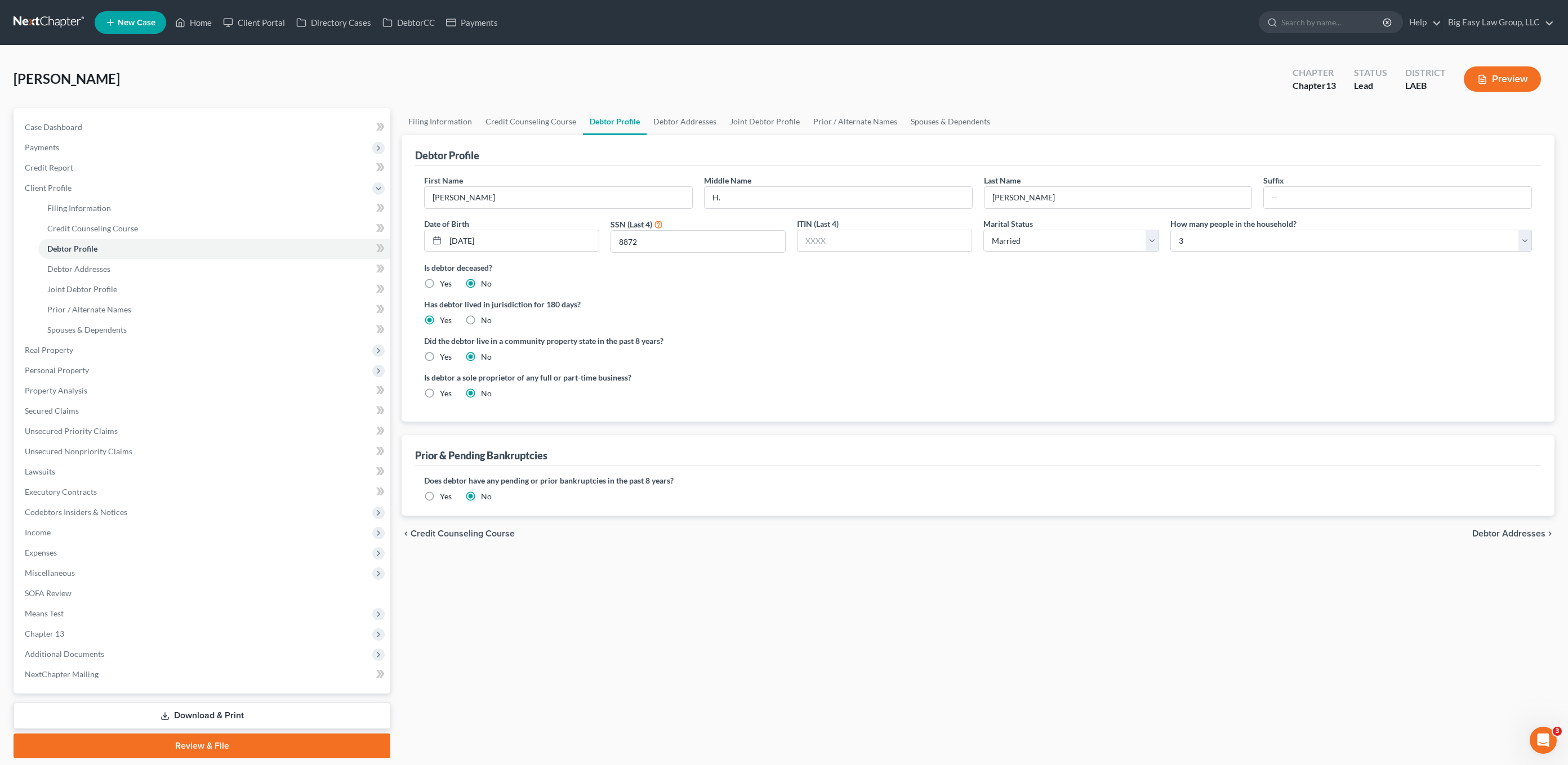
drag, startPoint x: 627, startPoint y: 121, endPoint x: 632, endPoint y: 122, distance: 5.1
click at [627, 121] on link "Debtor Profile" at bounding box center [614, 121] width 64 height 27
click at [681, 108] on link "Debtor Addresses" at bounding box center [684, 121] width 77 height 27
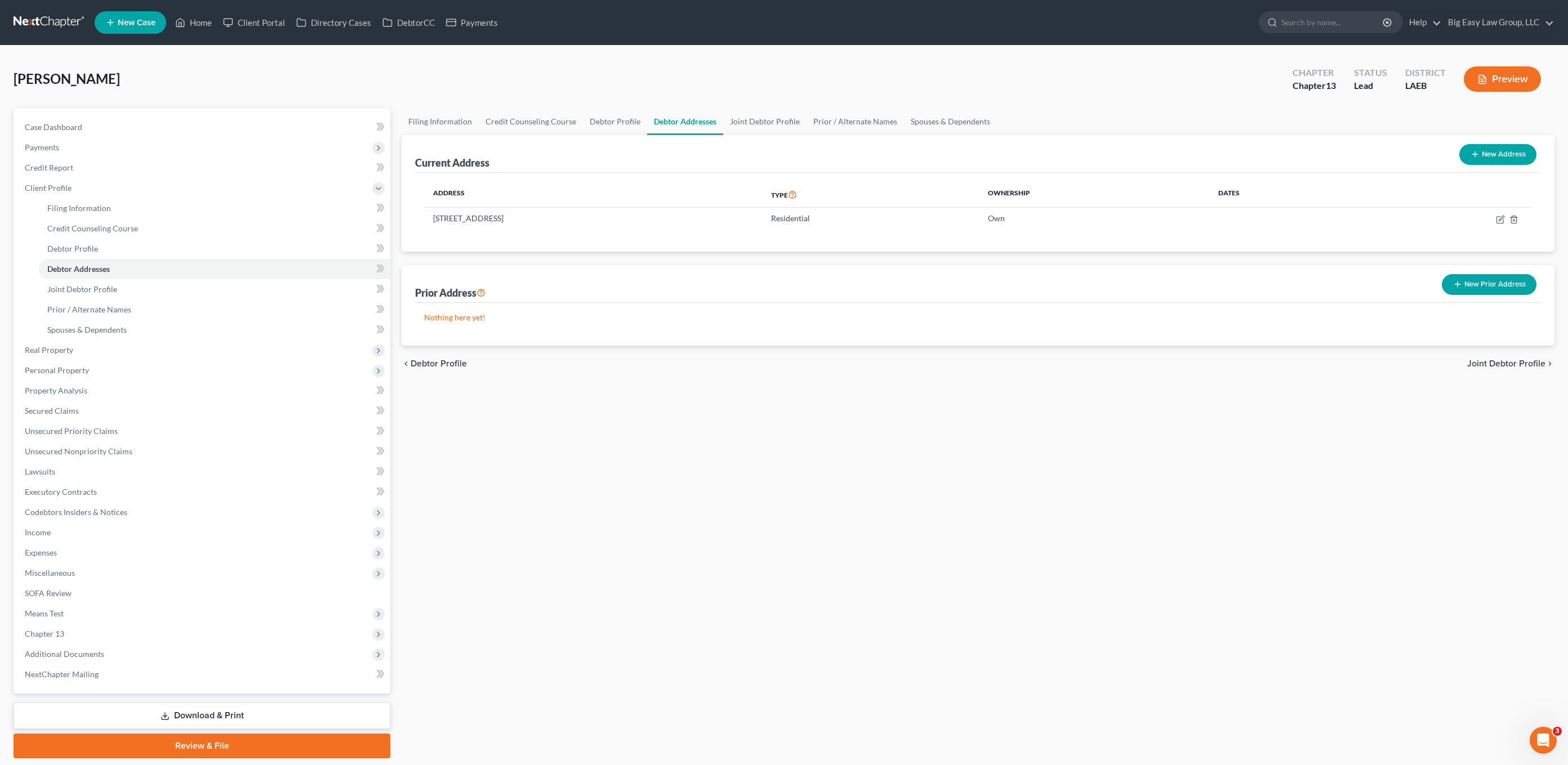
click at [683, 121] on link "Debtor Addresses" at bounding box center [685, 121] width 76 height 27
click at [769, 124] on link "Joint Debtor Profile" at bounding box center [765, 121] width 83 height 27
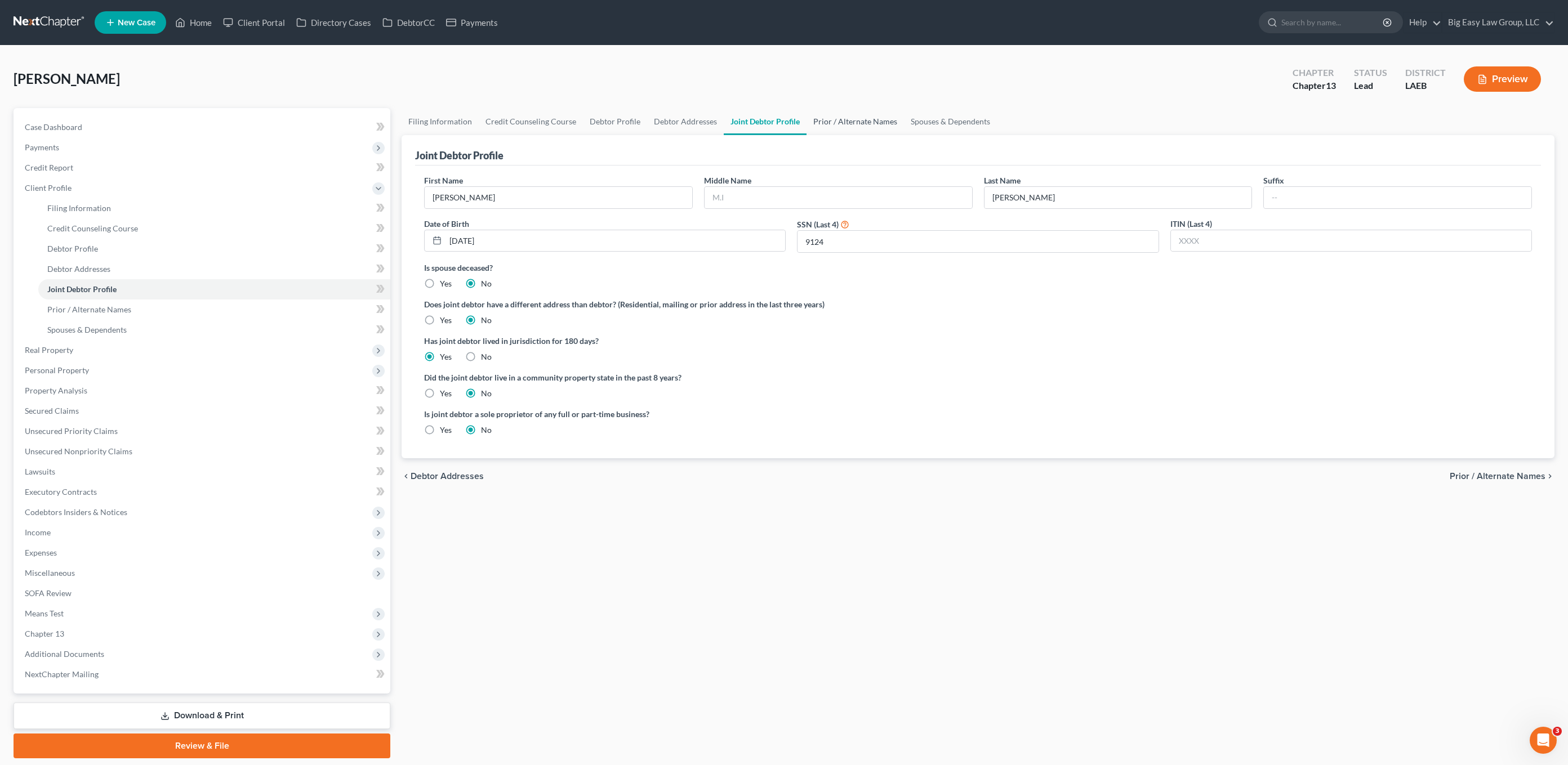
click at [848, 128] on link "Prior / Alternate Names" at bounding box center [855, 121] width 97 height 27
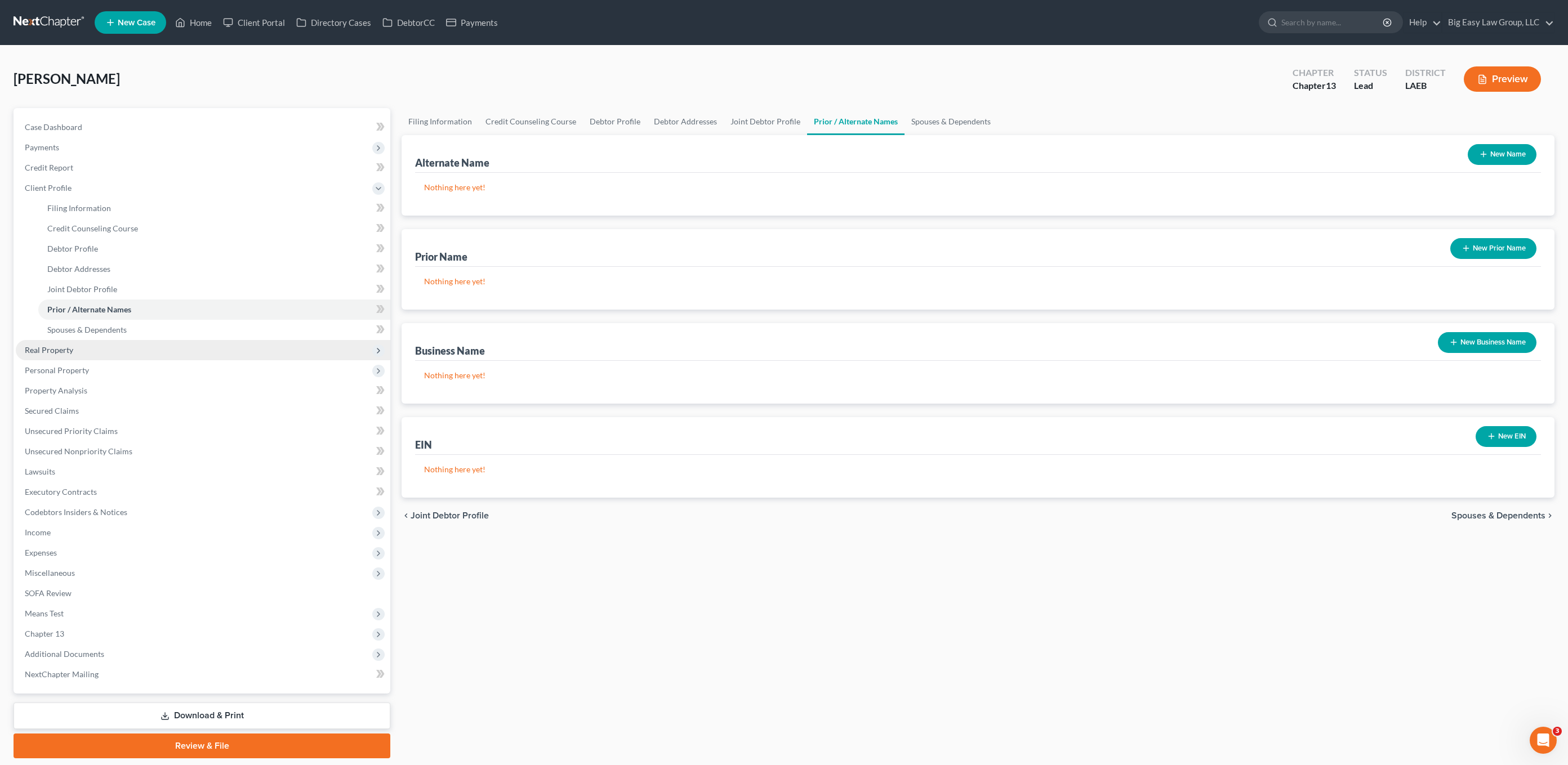
click at [98, 351] on span "Real Property" at bounding box center [203, 349] width 374 height 20
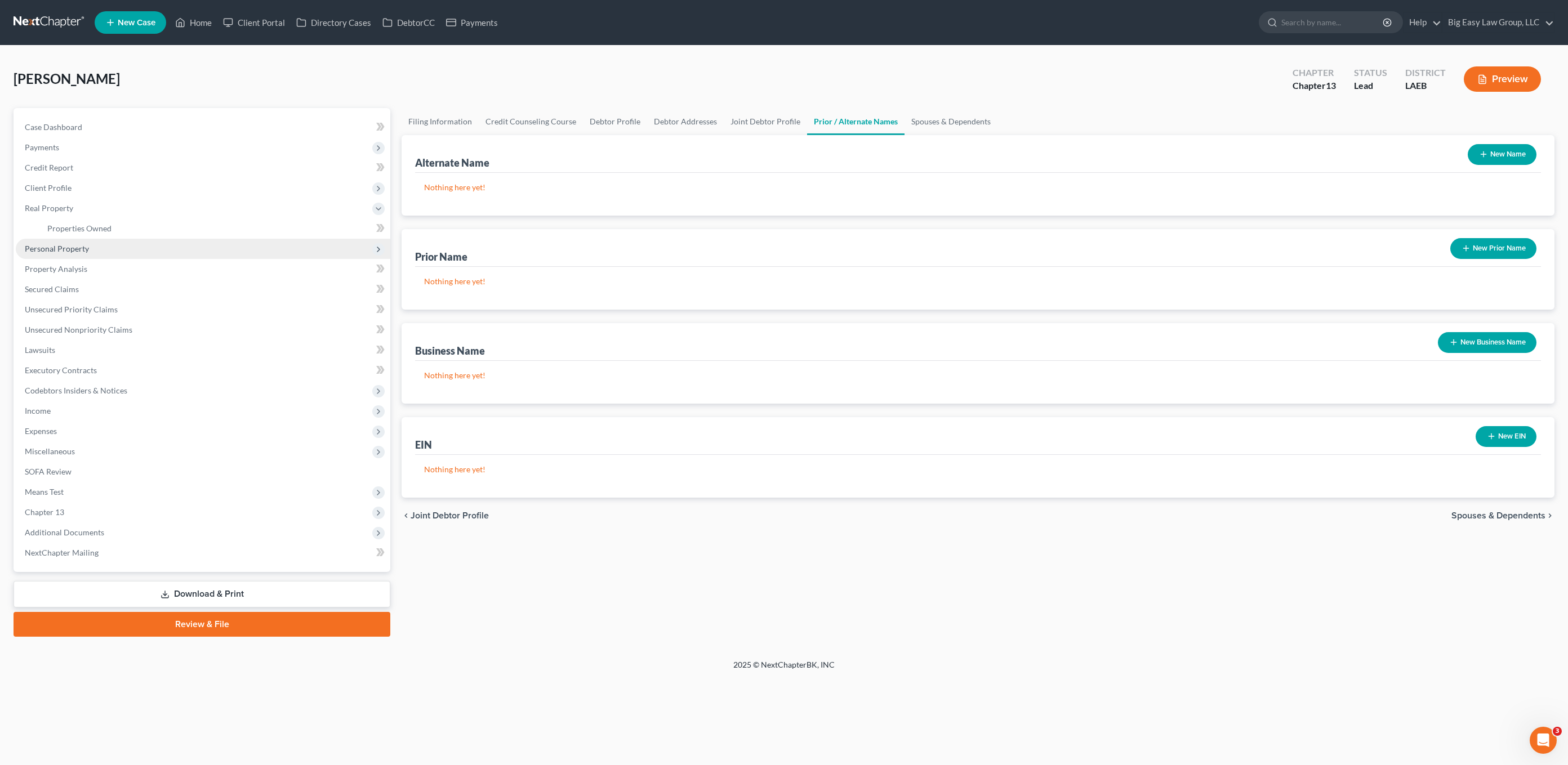
click at [113, 383] on ul "Case Dashboard Payments Invoices Payments Payments Credit Report Client Profile" at bounding box center [203, 340] width 374 height 446
click at [100, 297] on link "Secured Claims" at bounding box center [204, 289] width 377 height 20
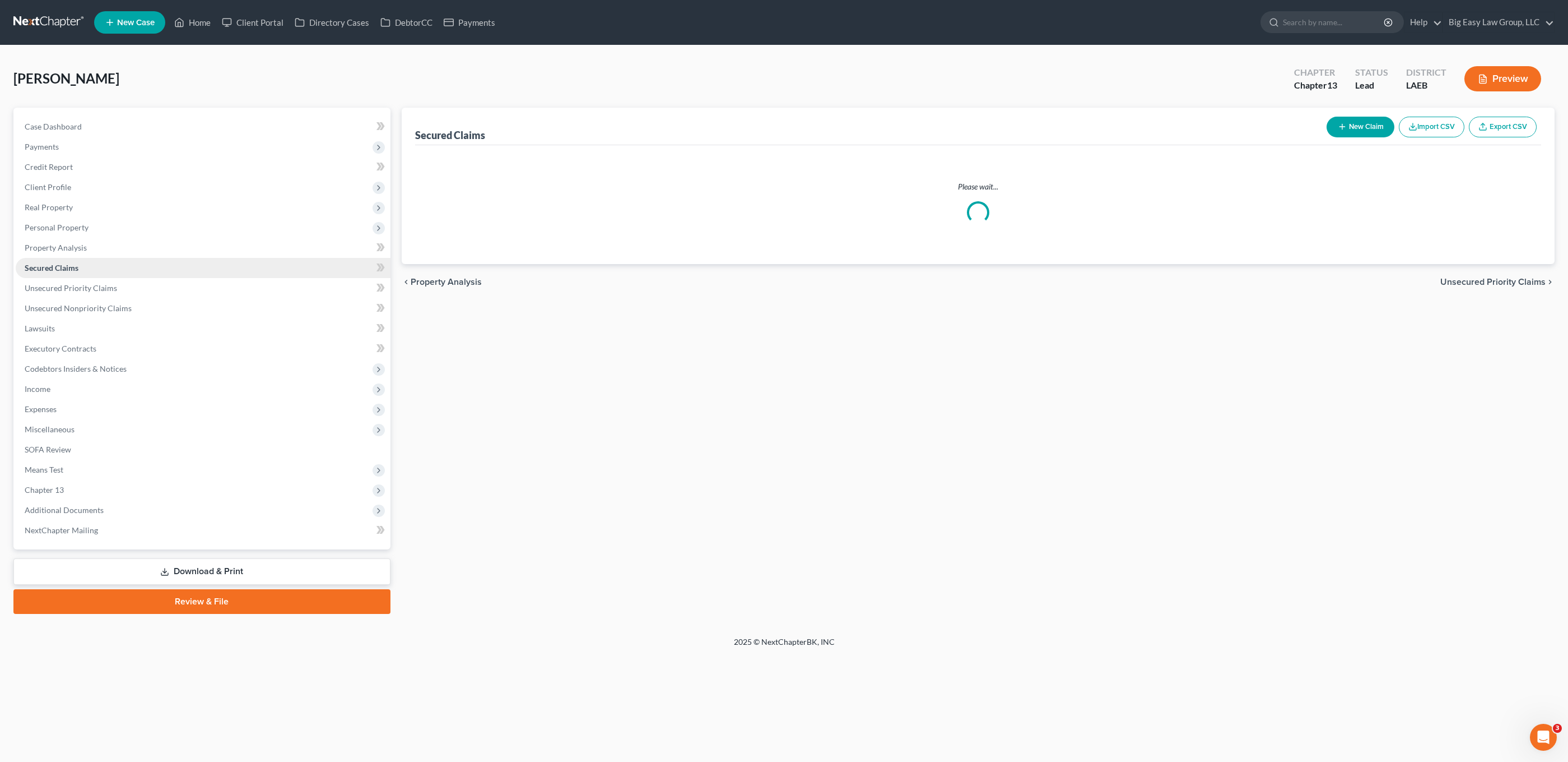
click at [106, 278] on link "Secured Claims" at bounding box center [203, 267] width 375 height 20
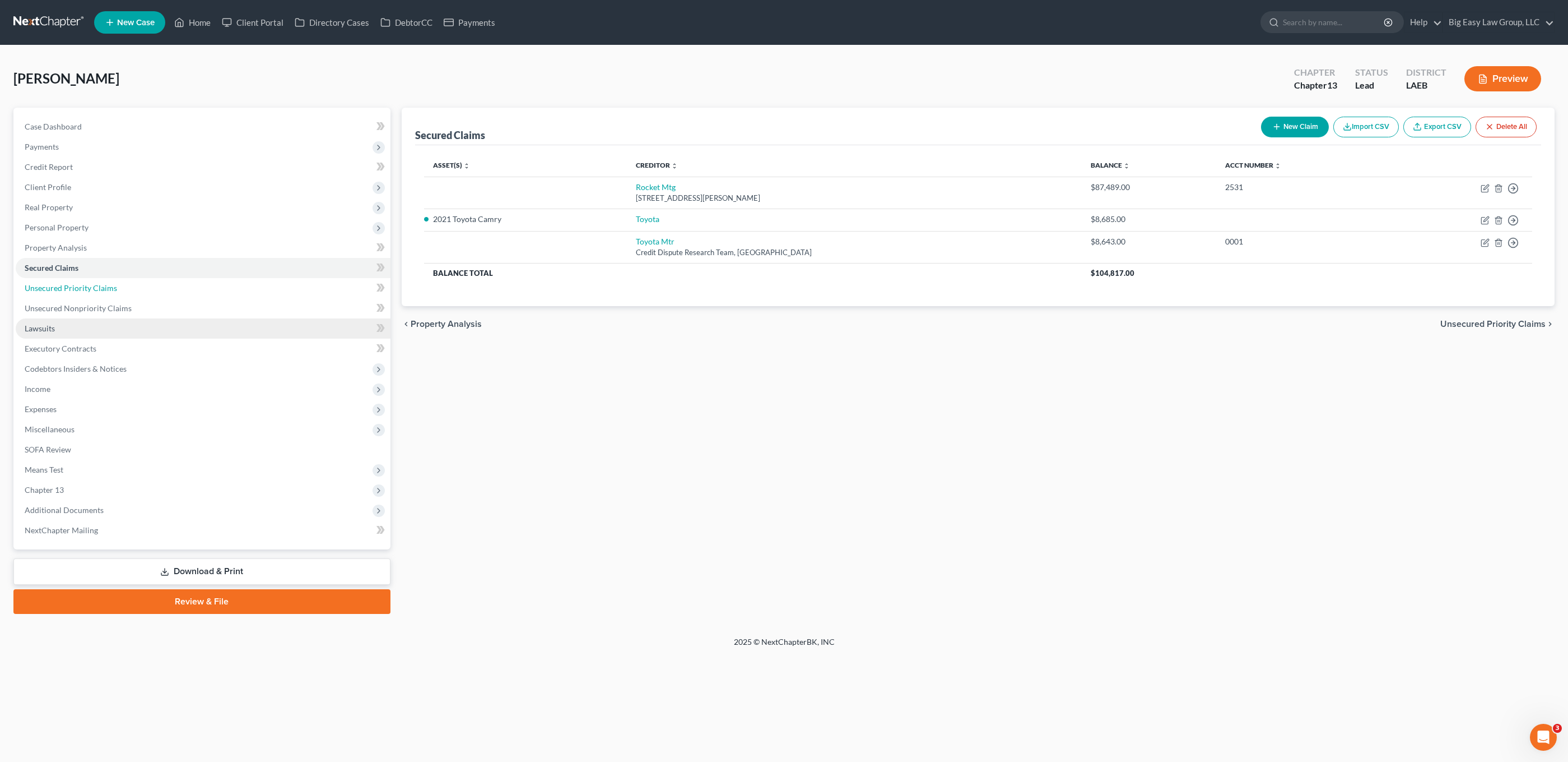
drag, startPoint x: 118, startPoint y: 282, endPoint x: 172, endPoint y: 328, distance: 70.9
click at [118, 282] on link "Unsecured Priority Claims" at bounding box center [203, 287] width 375 height 20
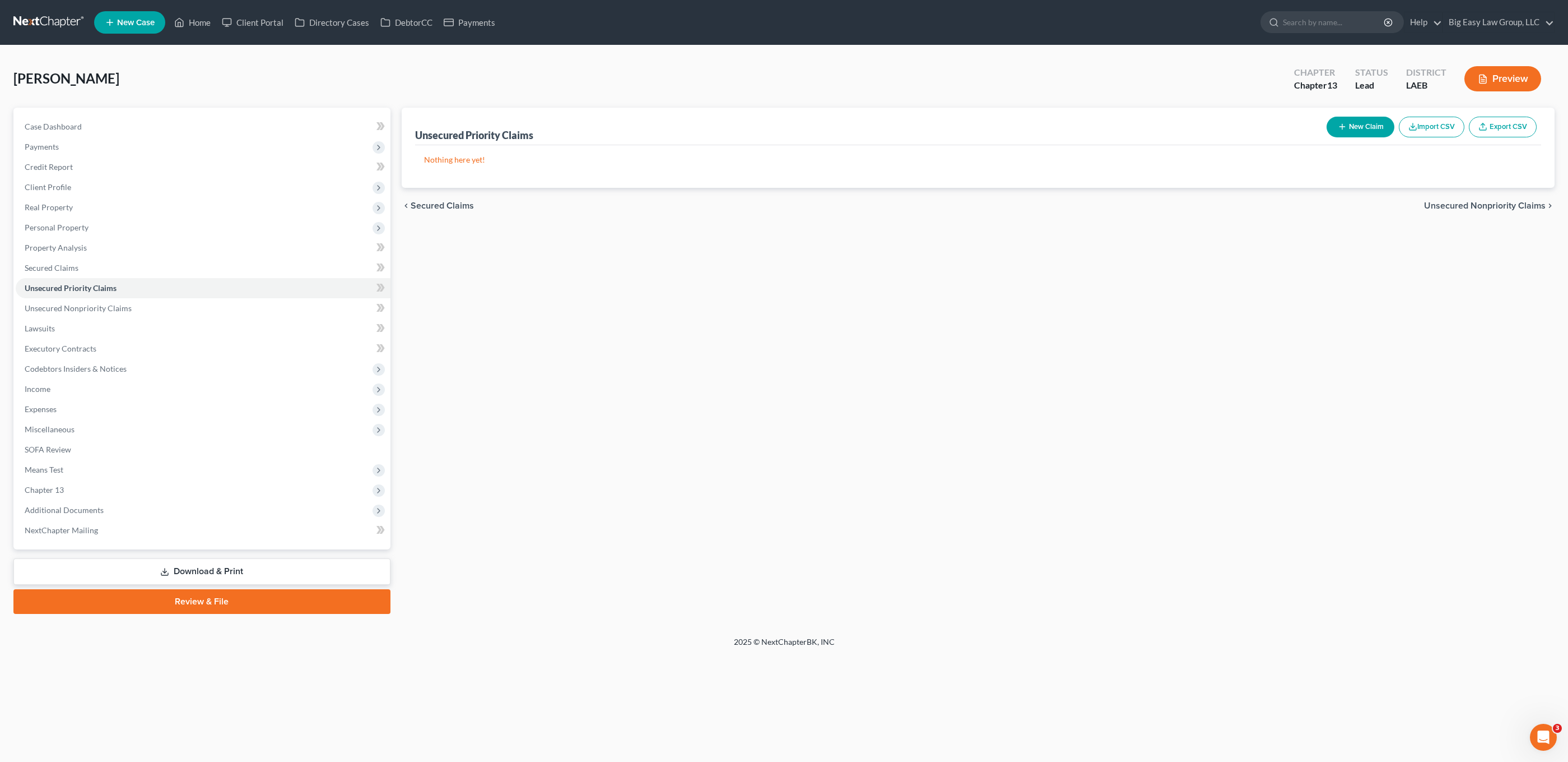
click at [1151, 119] on button "New Claim" at bounding box center [1361, 127] width 68 height 21
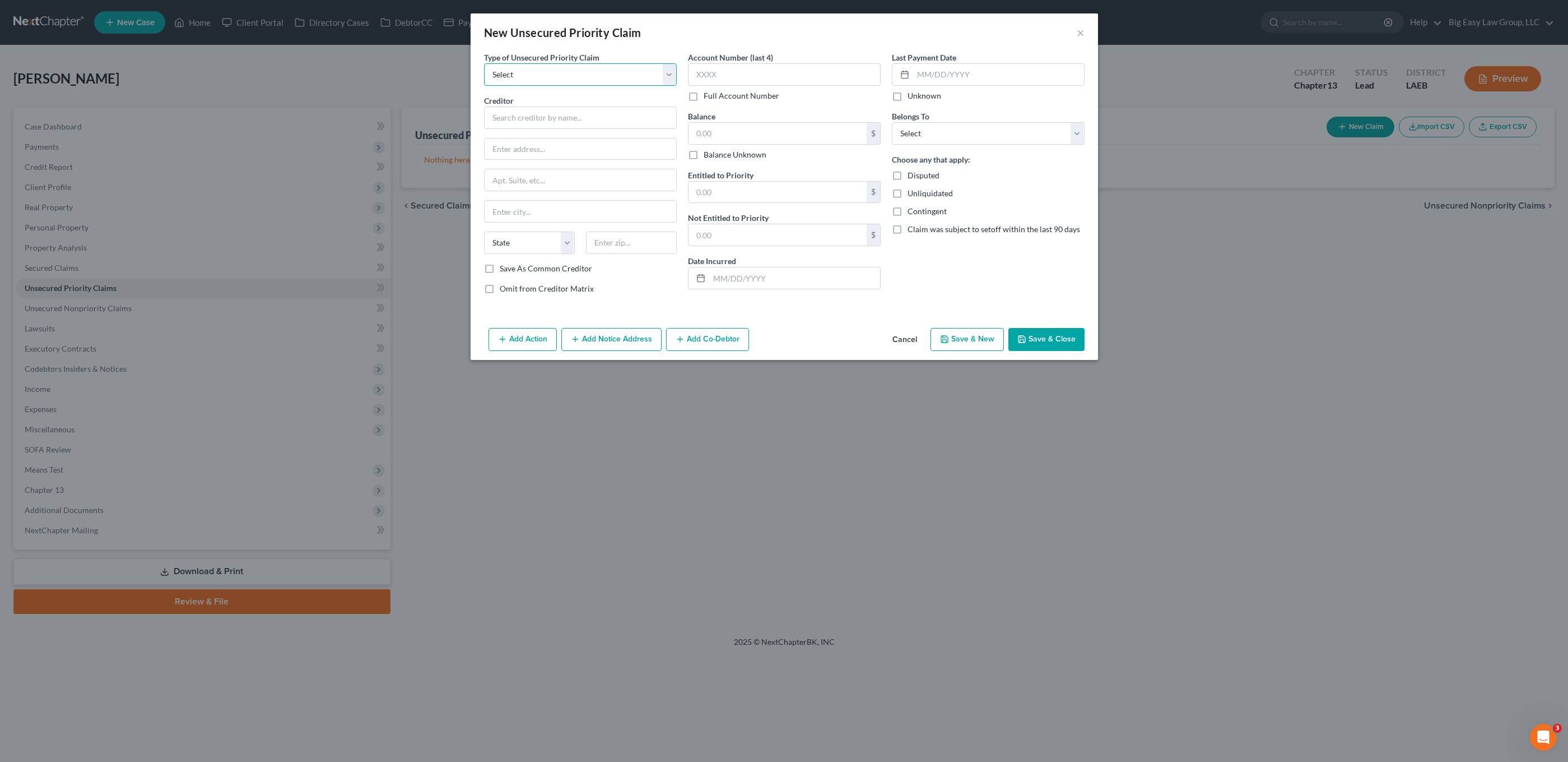
click at [544, 83] on select "Select Taxes & Other Government Units Domestic Support Obligations Extensions o…" at bounding box center [580, 75] width 192 height 23
select select "0"
click at [484, 63] on select "Select Taxes & Other Government Units Domestic Support Obligations Extensions o…" at bounding box center [580, 75] width 192 height 23
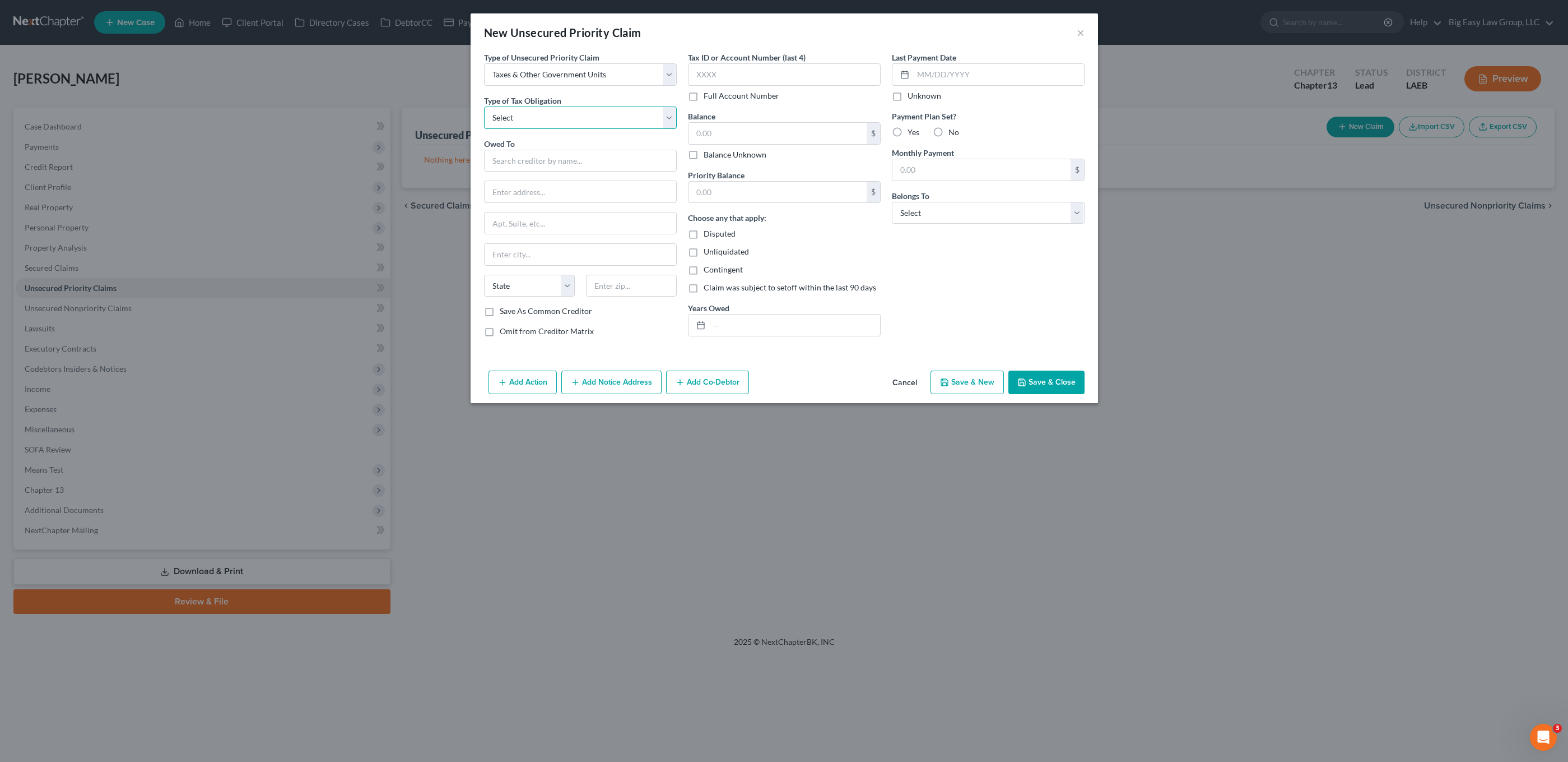
click at [589, 123] on select "Select Federal City State Franchise Tax Board Other" at bounding box center [580, 118] width 192 height 23
select select "0"
click at [484, 106] on select "Select Federal City State Franchise Tax Board Other" at bounding box center [580, 118] width 192 height 23
click at [1084, 35] on button "×" at bounding box center [1080, 32] width 8 height 13
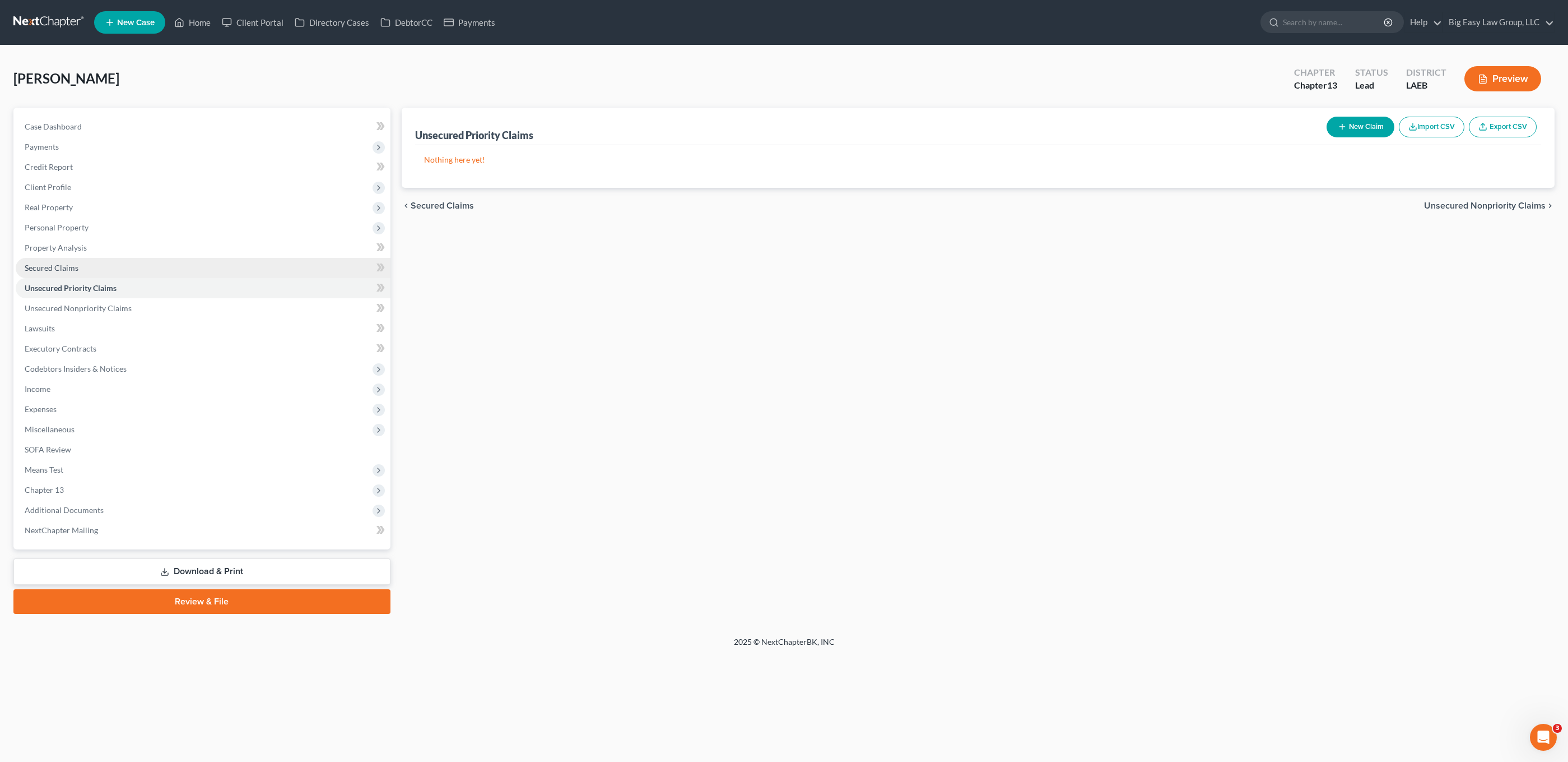
click at [121, 276] on link "Secured Claims" at bounding box center [203, 267] width 375 height 20
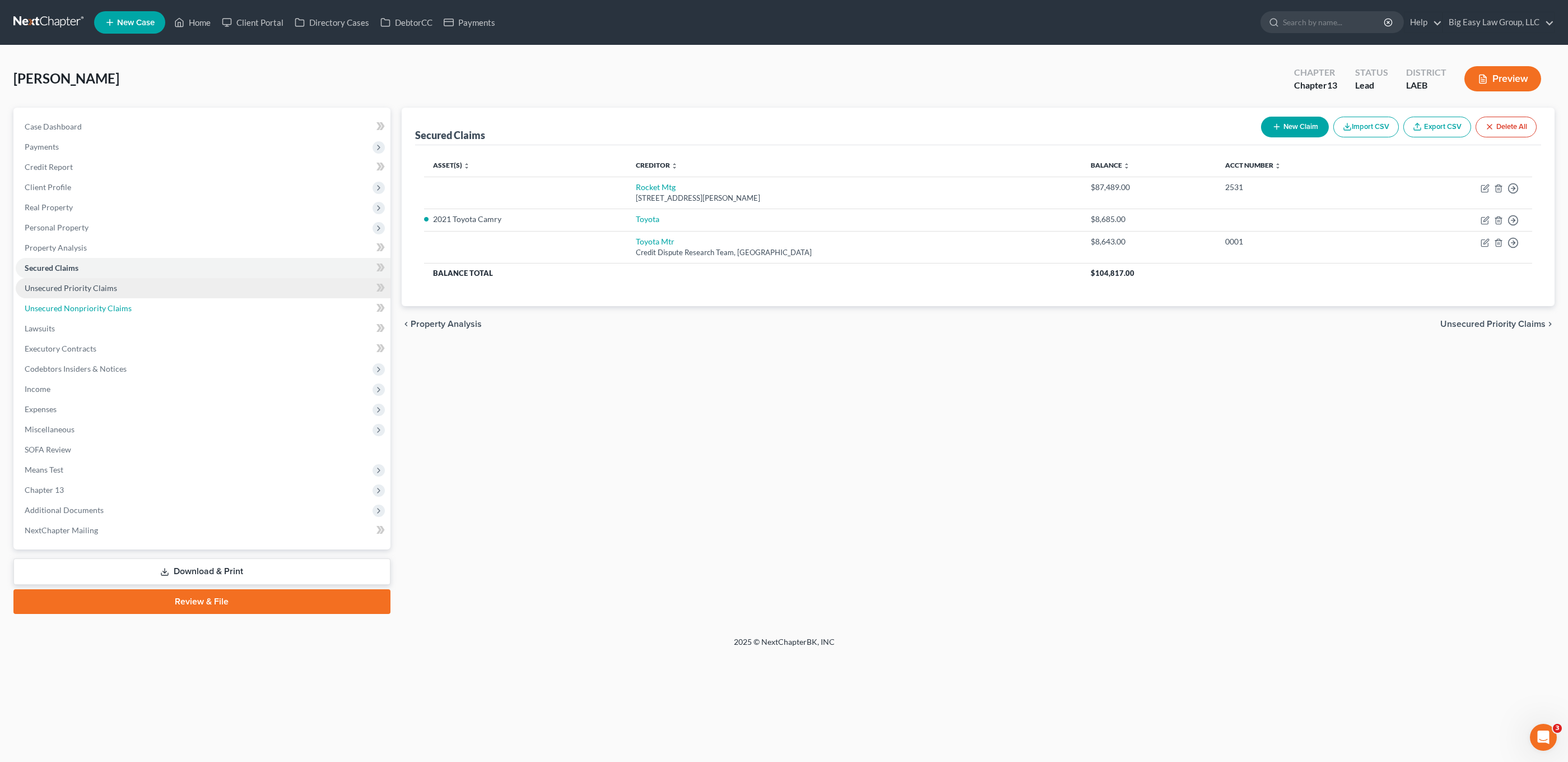
click at [126, 306] on span "Unsecured Nonpriority Claims" at bounding box center [78, 308] width 107 height 10
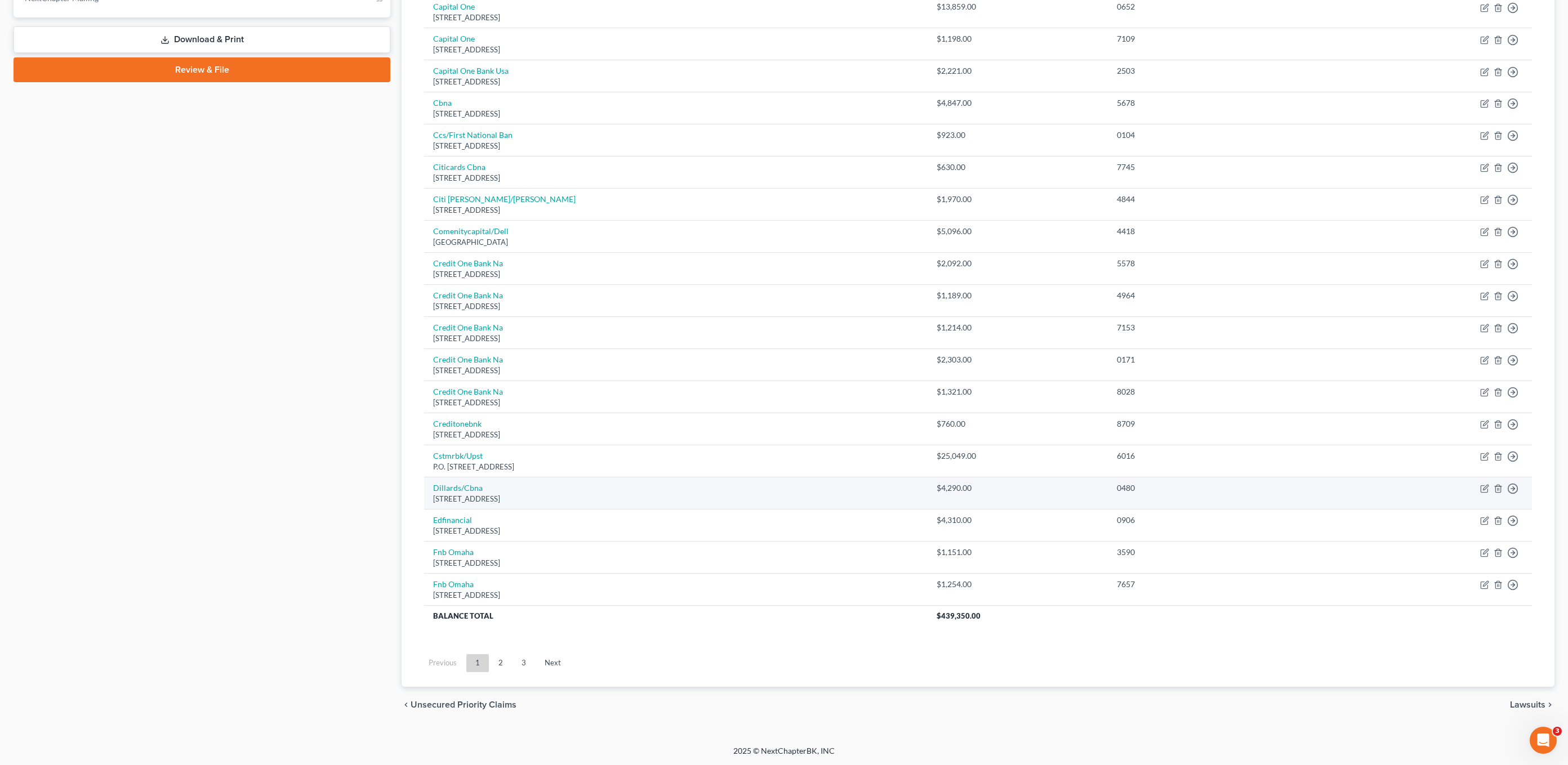
scroll to position [535, 0]
click at [503, 663] on link "2" at bounding box center [501, 663] width 23 height 18
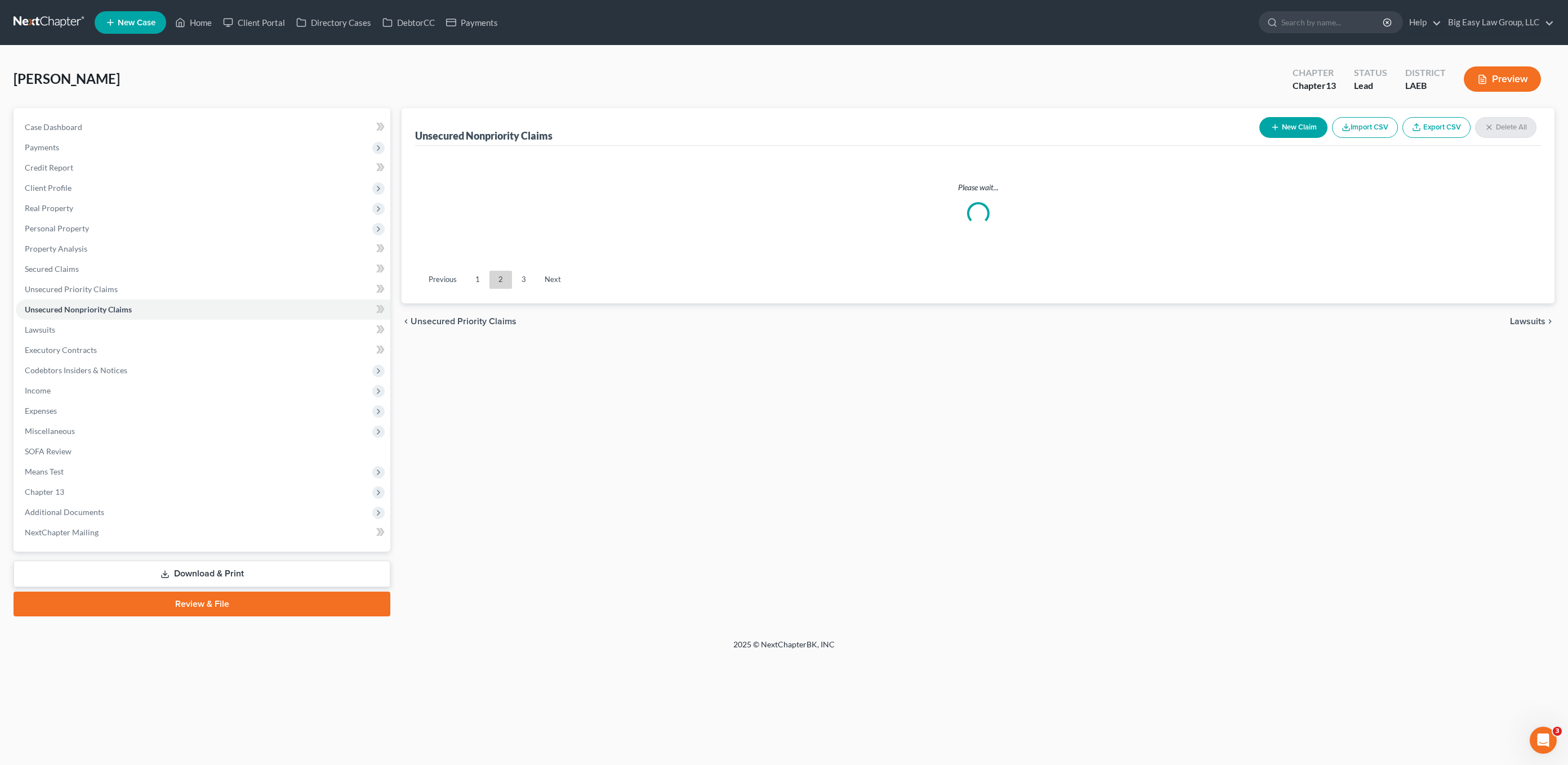
scroll to position [0, 0]
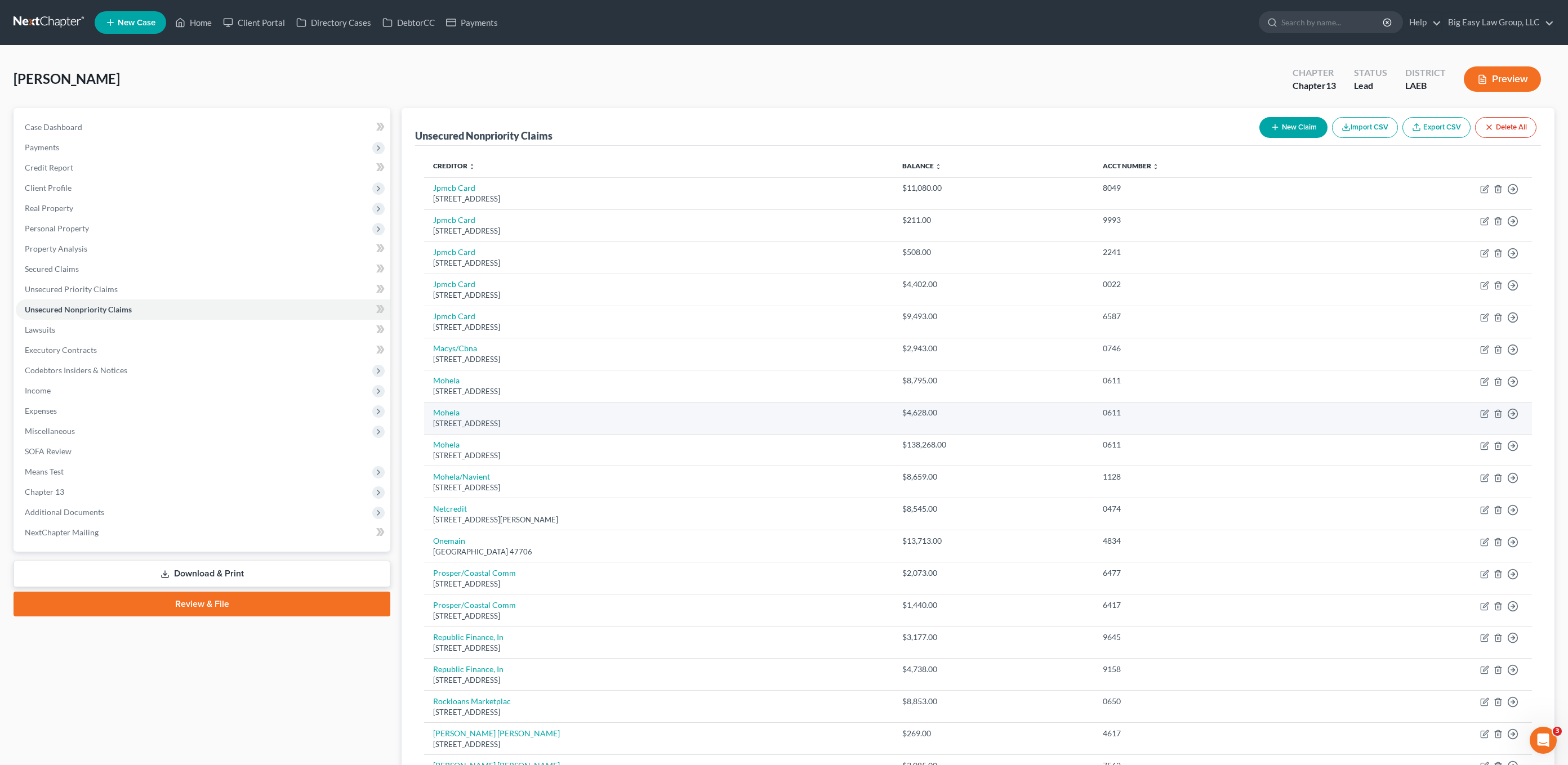
drag, startPoint x: 1021, startPoint y: 442, endPoint x: 934, endPoint y: 427, distance: 88.3
click at [933, 427] on tbody "Jpmcb Card Po Box 15369, Wilmington, DE 19850 $11,080.00 8049 Move to D Move to…" at bounding box center [977, 669] width 1108 height 983
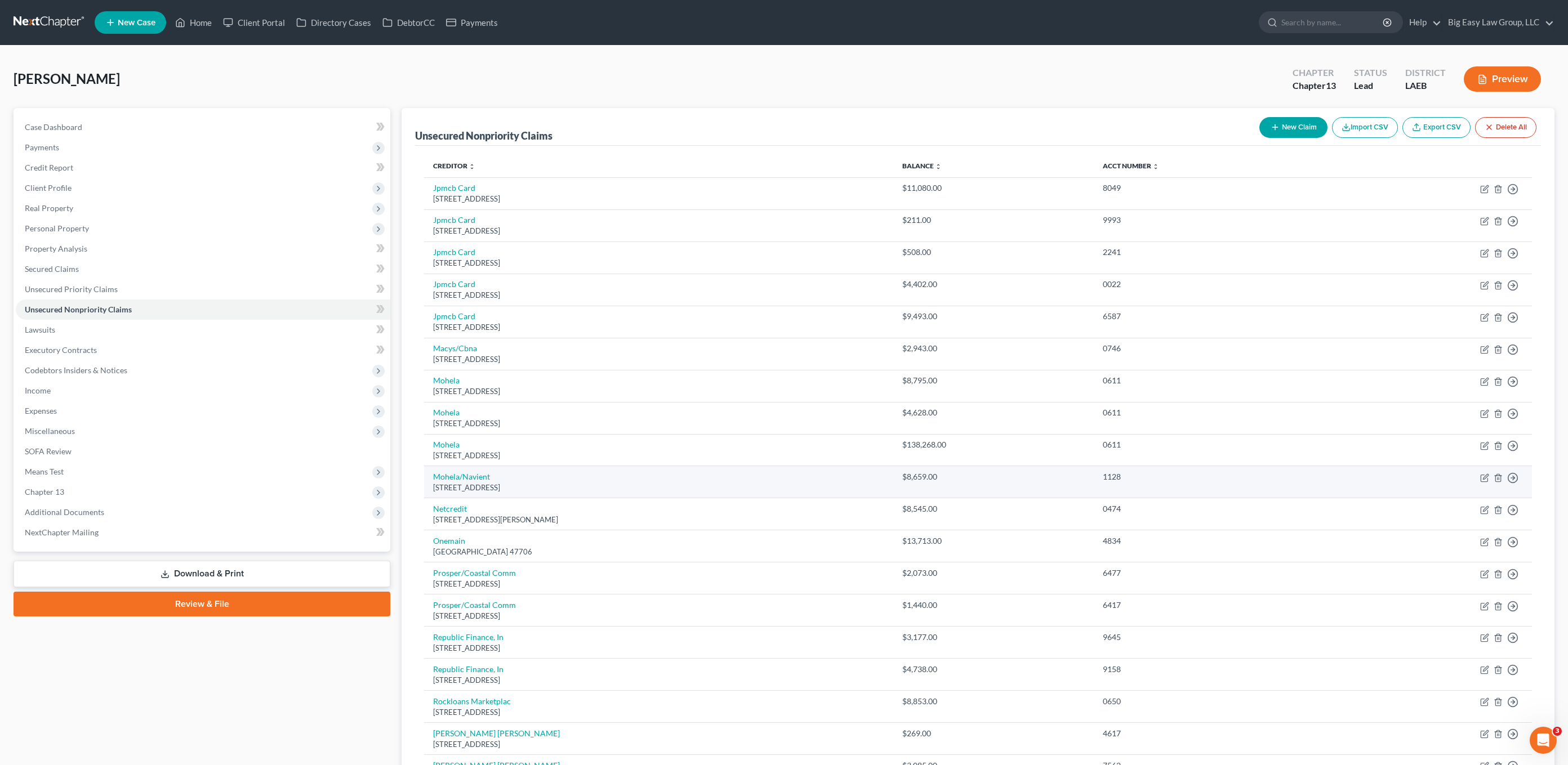
click at [1014, 431] on td "$4,628.00" at bounding box center [993, 417] width 200 height 32
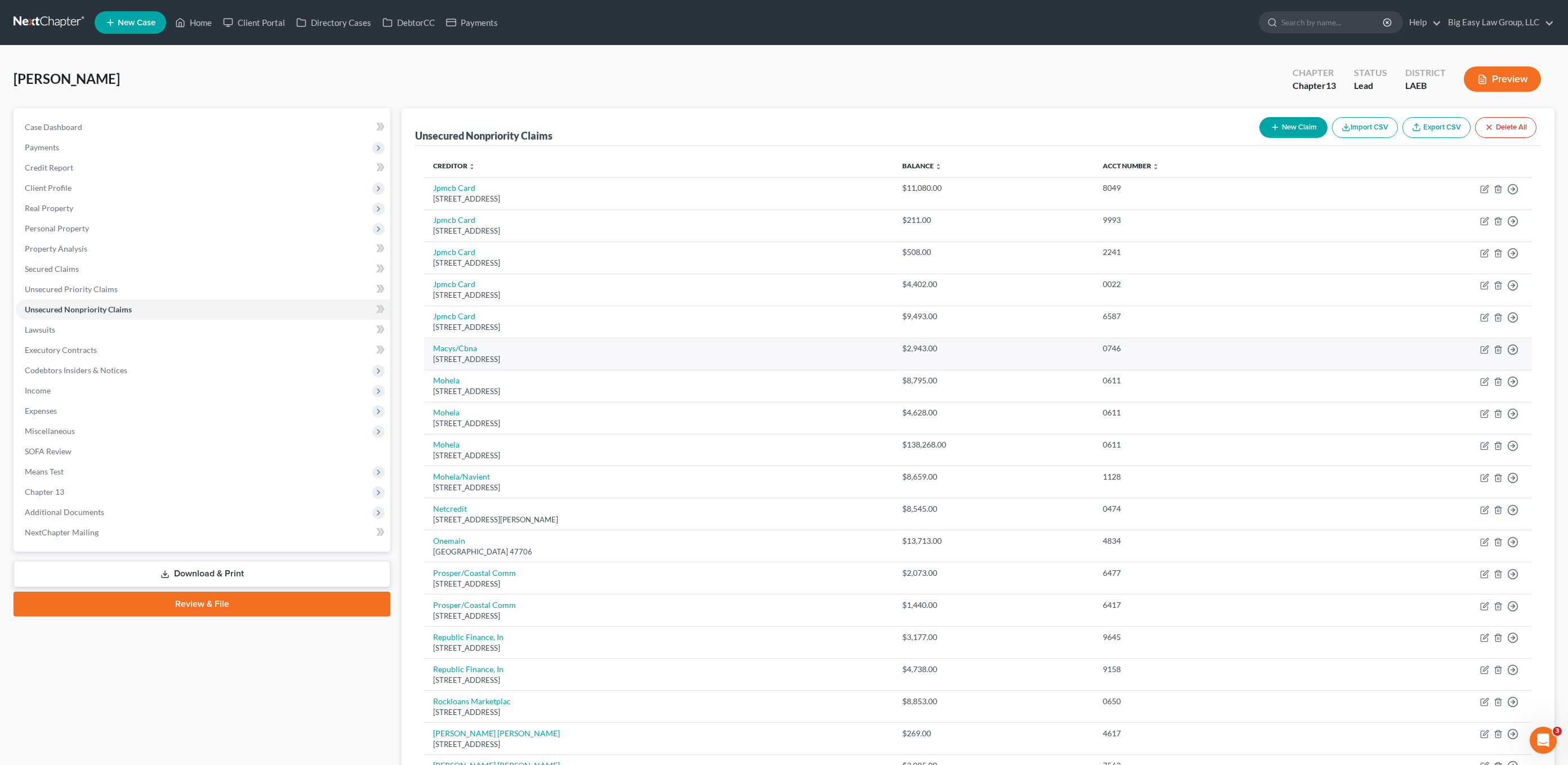
drag, startPoint x: 589, startPoint y: 428, endPoint x: 567, endPoint y: 365, distance: 66.7
click at [475, 381] on tbody "Jpmcb Card Po Box 15369, Wilmington, DE 19850 $11,080.00 8049 Move to D Move to…" at bounding box center [977, 669] width 1108 height 983
click at [568, 364] on td "Macys/Cbna Po Box 6789, Sioux Falls, SD 57117" at bounding box center [658, 354] width 469 height 32
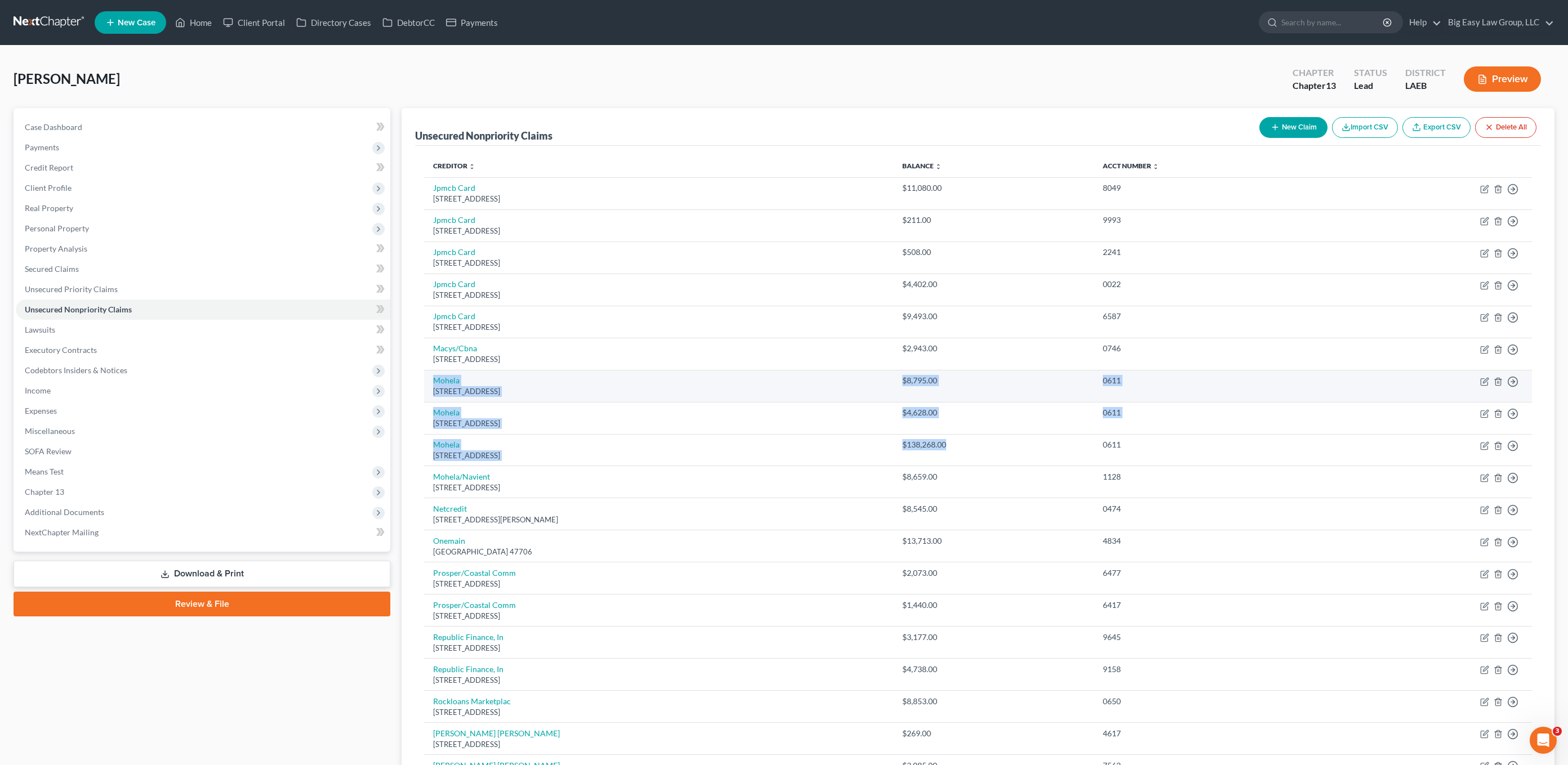
drag, startPoint x: 982, startPoint y: 450, endPoint x: 426, endPoint y: 384, distance: 559.9
click at [426, 384] on tbody "Jpmcb Card Po Box 15369, Wilmington, DE 19850 $11,080.00 8049 Move to D Move to…" at bounding box center [977, 669] width 1108 height 983
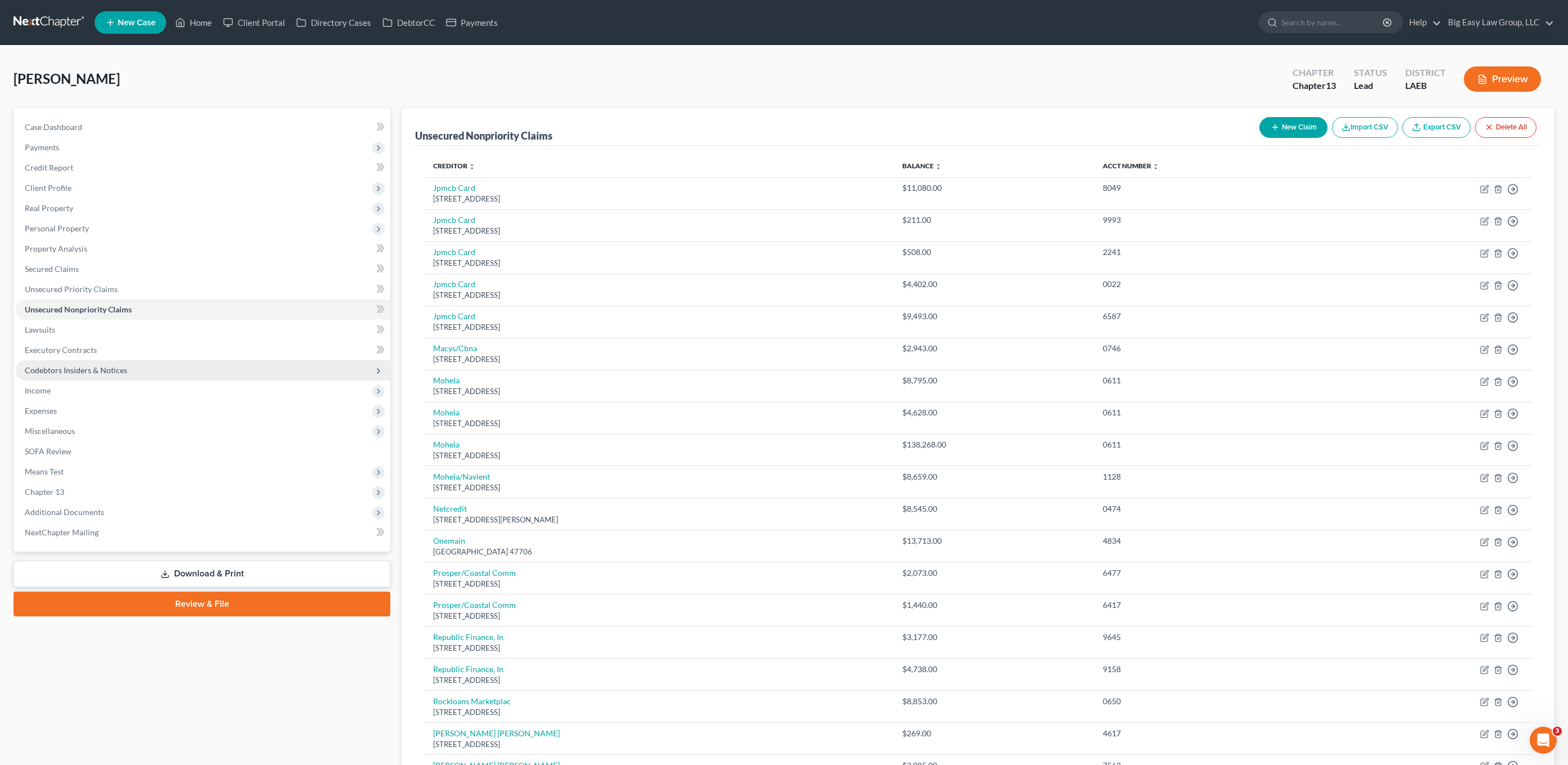
drag, startPoint x: 158, startPoint y: 382, endPoint x: 167, endPoint y: 379, distance: 9.5
click at [158, 383] on span "Income" at bounding box center [203, 390] width 374 height 20
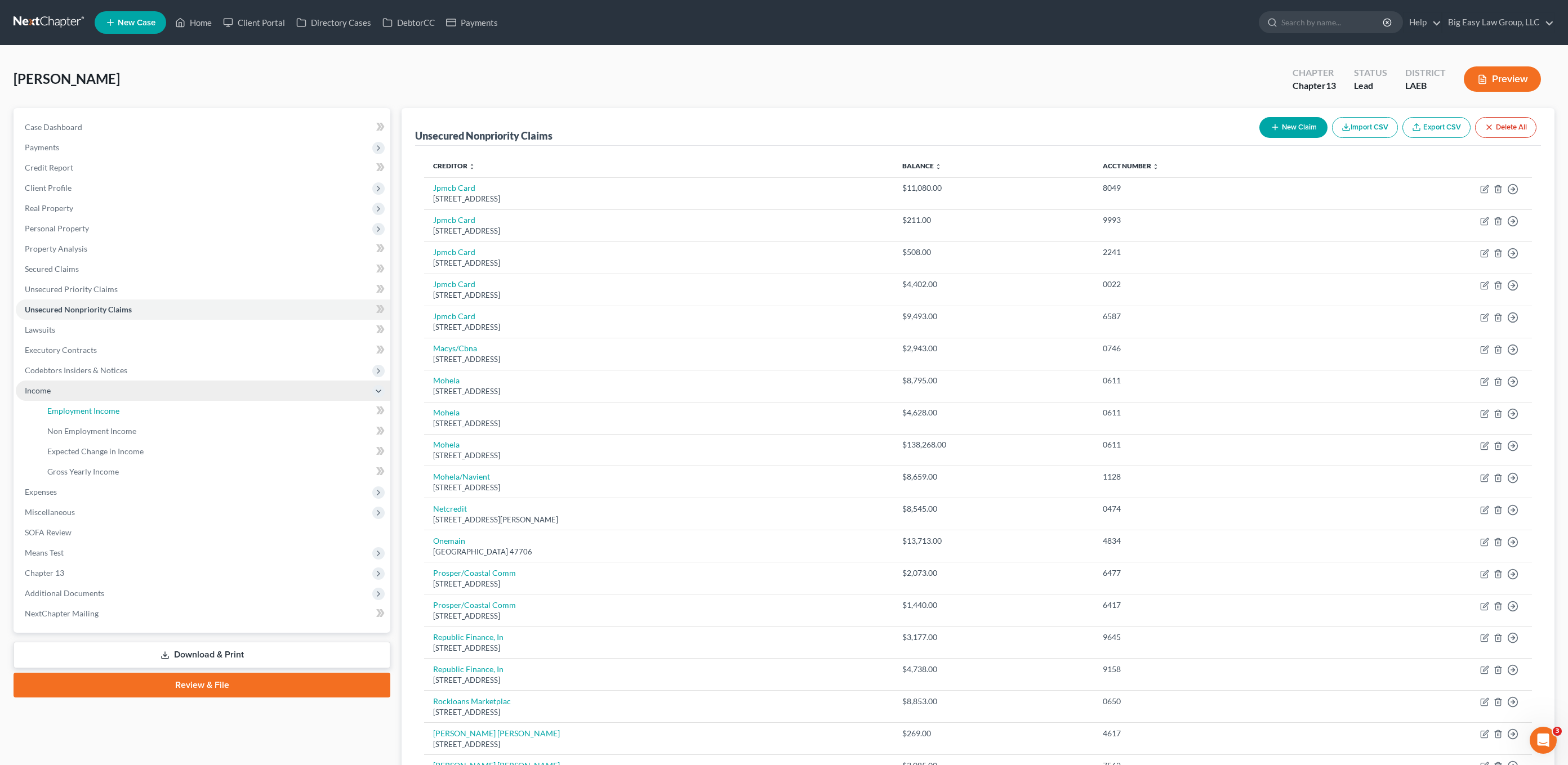
drag, startPoint x: 119, startPoint y: 416, endPoint x: 177, endPoint y: 390, distance: 63.6
click at [119, 416] on link "Employment Income" at bounding box center [214, 410] width 352 height 20
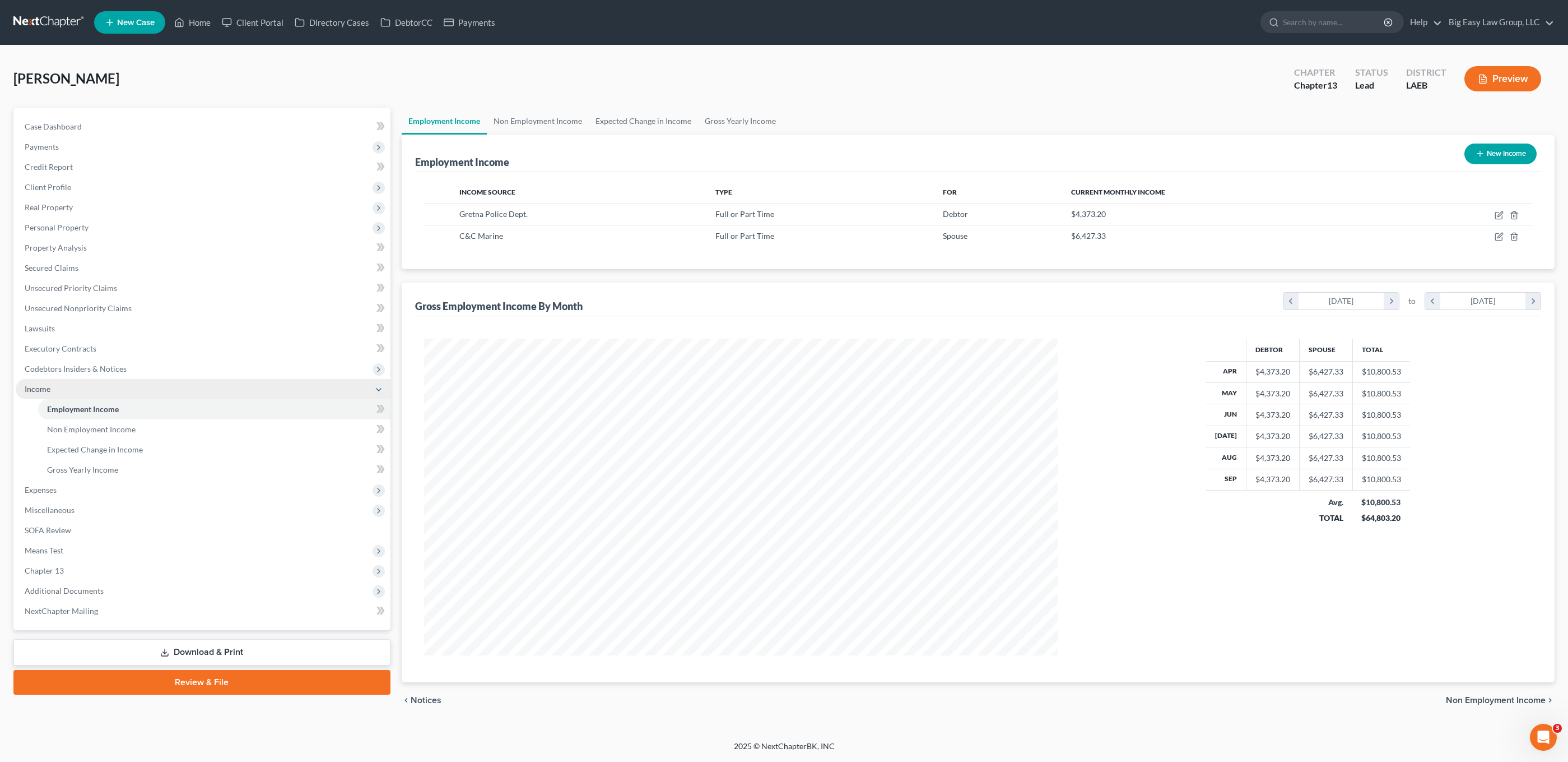
scroll to position [560328, 559692]
click at [68, 483] on span "Expenses" at bounding box center [203, 490] width 375 height 20
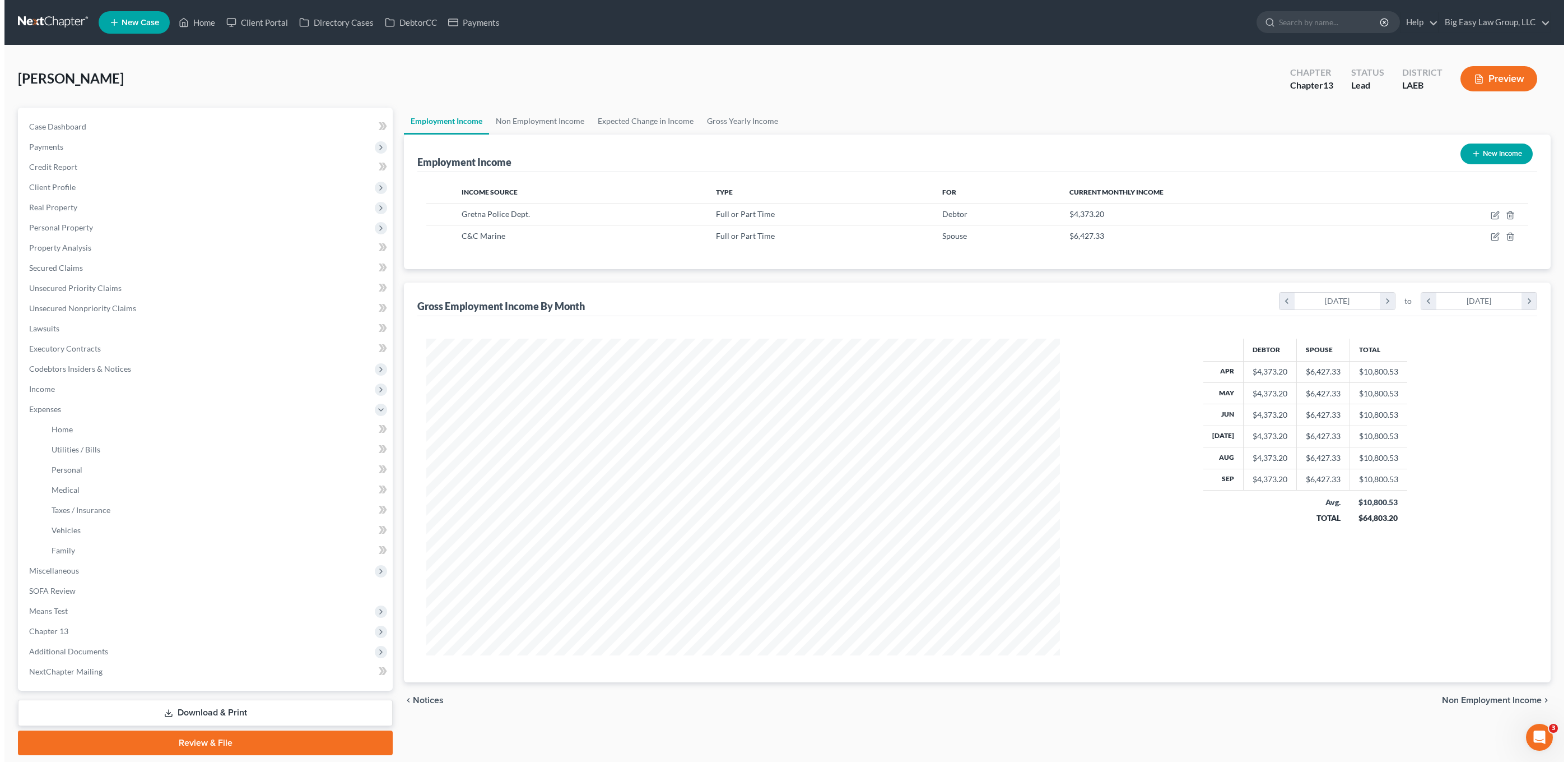
scroll to position [560328, 559695]
click at [160, 436] on link "Home" at bounding box center [213, 429] width 350 height 20
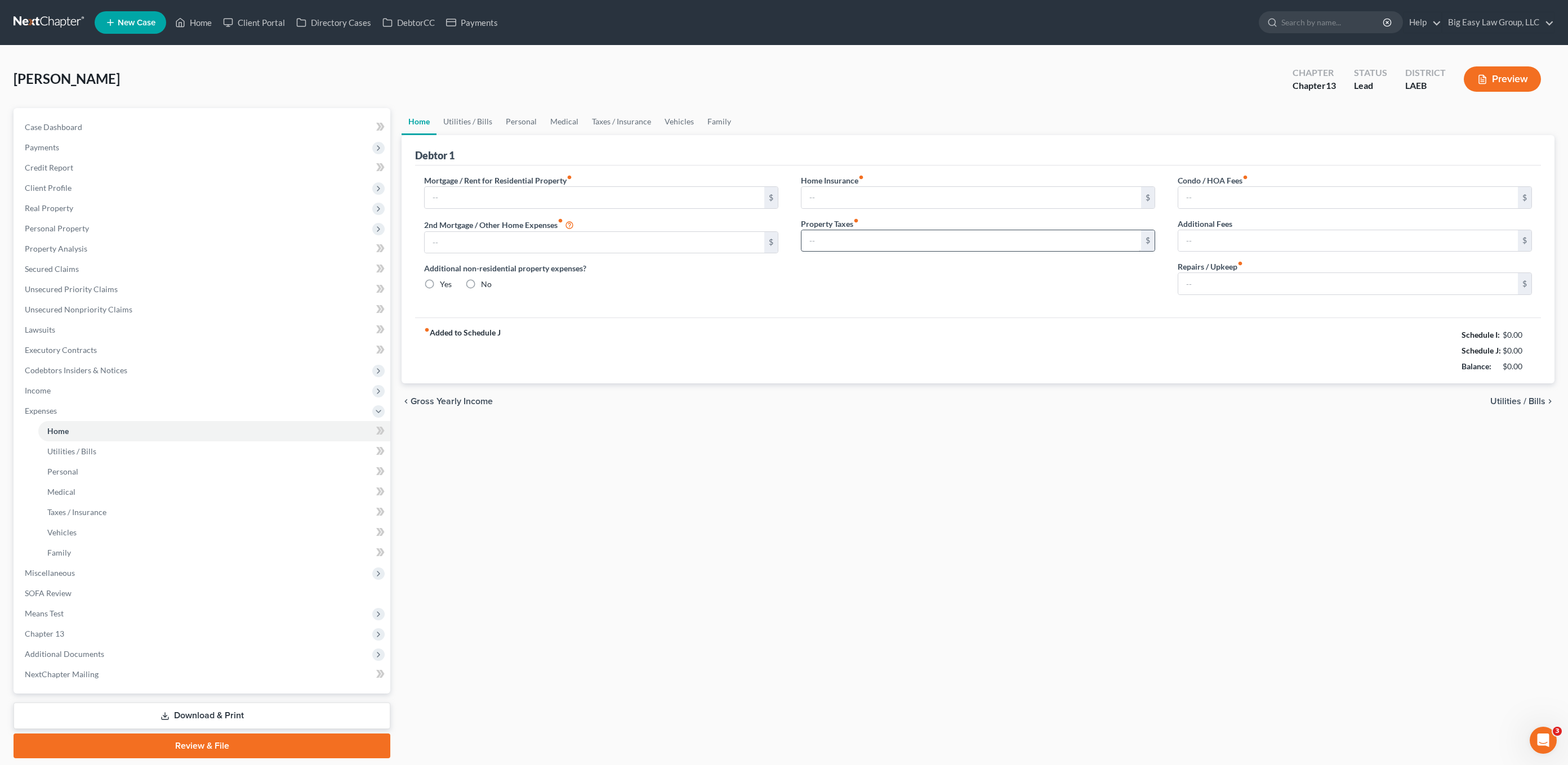
type input "876.00"
type input "0.00"
radio input "true"
type input "0.00"
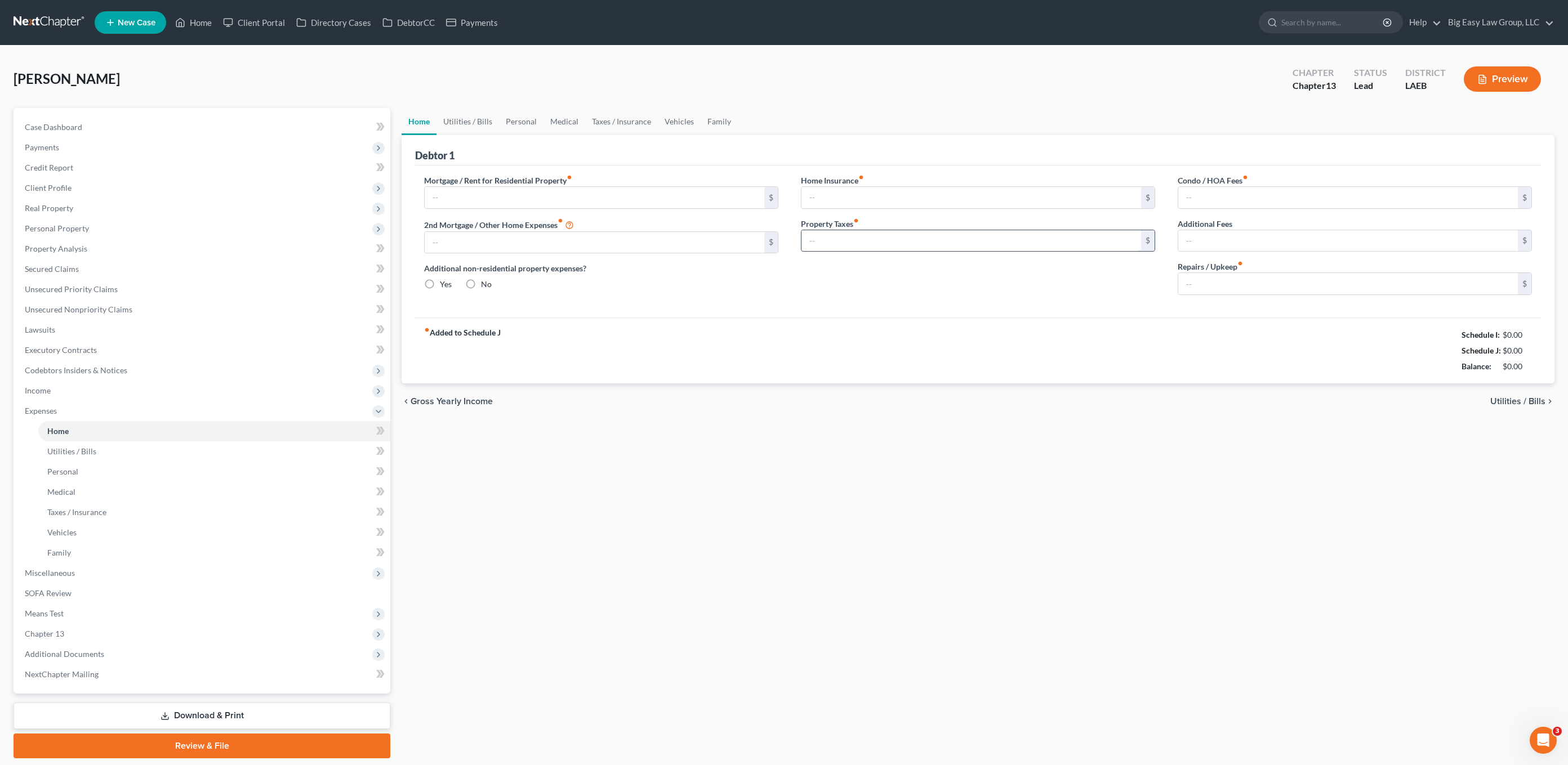
type input "0.00"
drag, startPoint x: 1463, startPoint y: 363, endPoint x: 1555, endPoint y: 388, distance: 95.3
click at [1157, 398] on ui-view "Home Utilities / Bills Personal Medical Taxes / Insurance Vehicles Family Debto…" at bounding box center [978, 263] width 1153 height 311
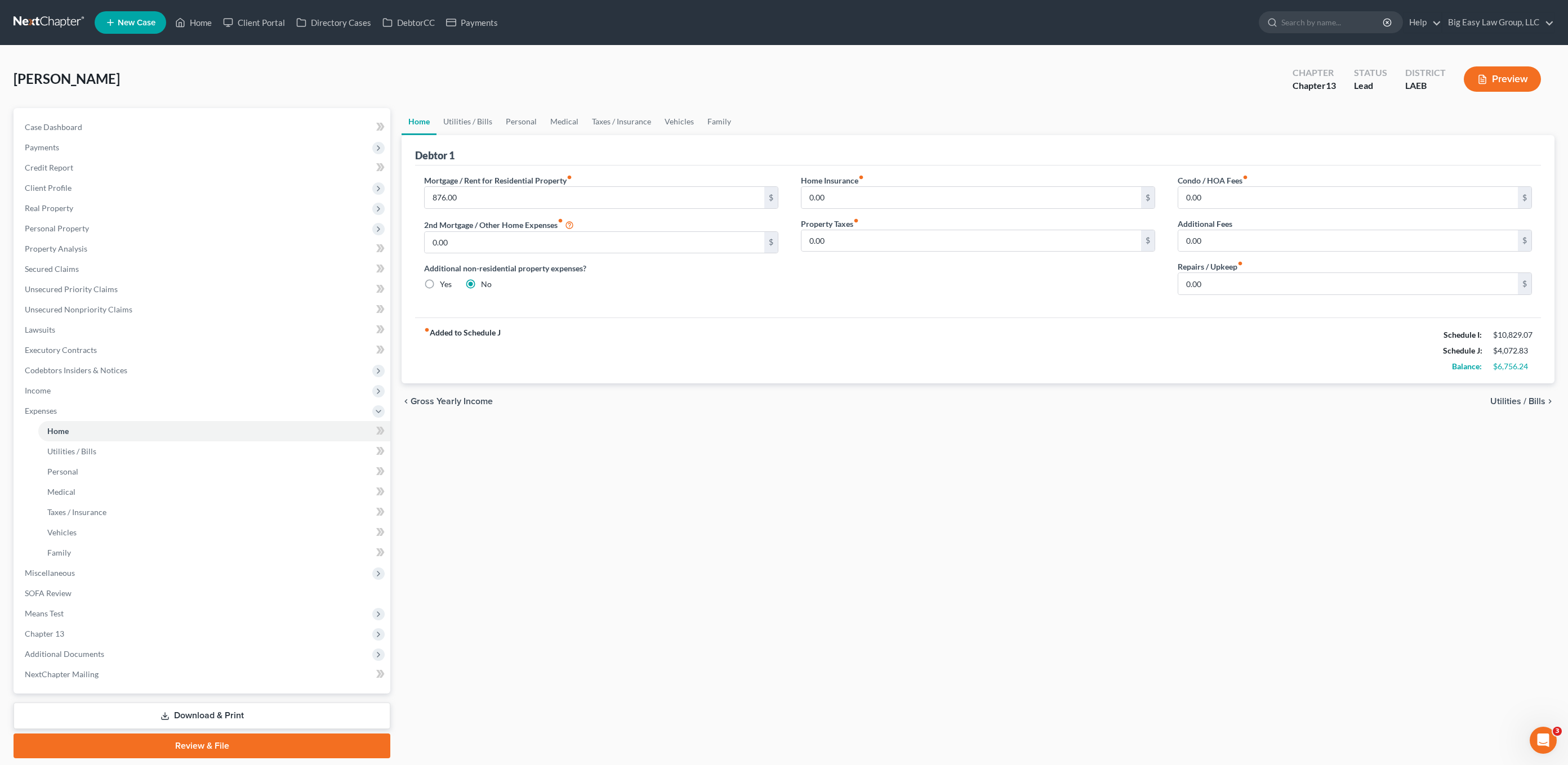
drag, startPoint x: 1542, startPoint y: 379, endPoint x: 1541, endPoint y: 370, distance: 9.1
click at [1157, 379] on div "Debtor 1 Mortgage / Rent for Residential Property fiber_manual_record 876.00 $ …" at bounding box center [978, 259] width 1153 height 248
drag, startPoint x: 1536, startPoint y: 368, endPoint x: 1424, endPoint y: 352, distance: 113.1
click at [1157, 353] on div "fiber_manual_record Added to Schedule J Schedule I: $10,829.07 Schedule J: $4,0…" at bounding box center [977, 350] width 1126 height 66
click at [1157, 350] on div "fiber_manual_record Added to Schedule J Schedule I: $10,829.07 Schedule J: $4,0…" at bounding box center [977, 350] width 1126 height 66
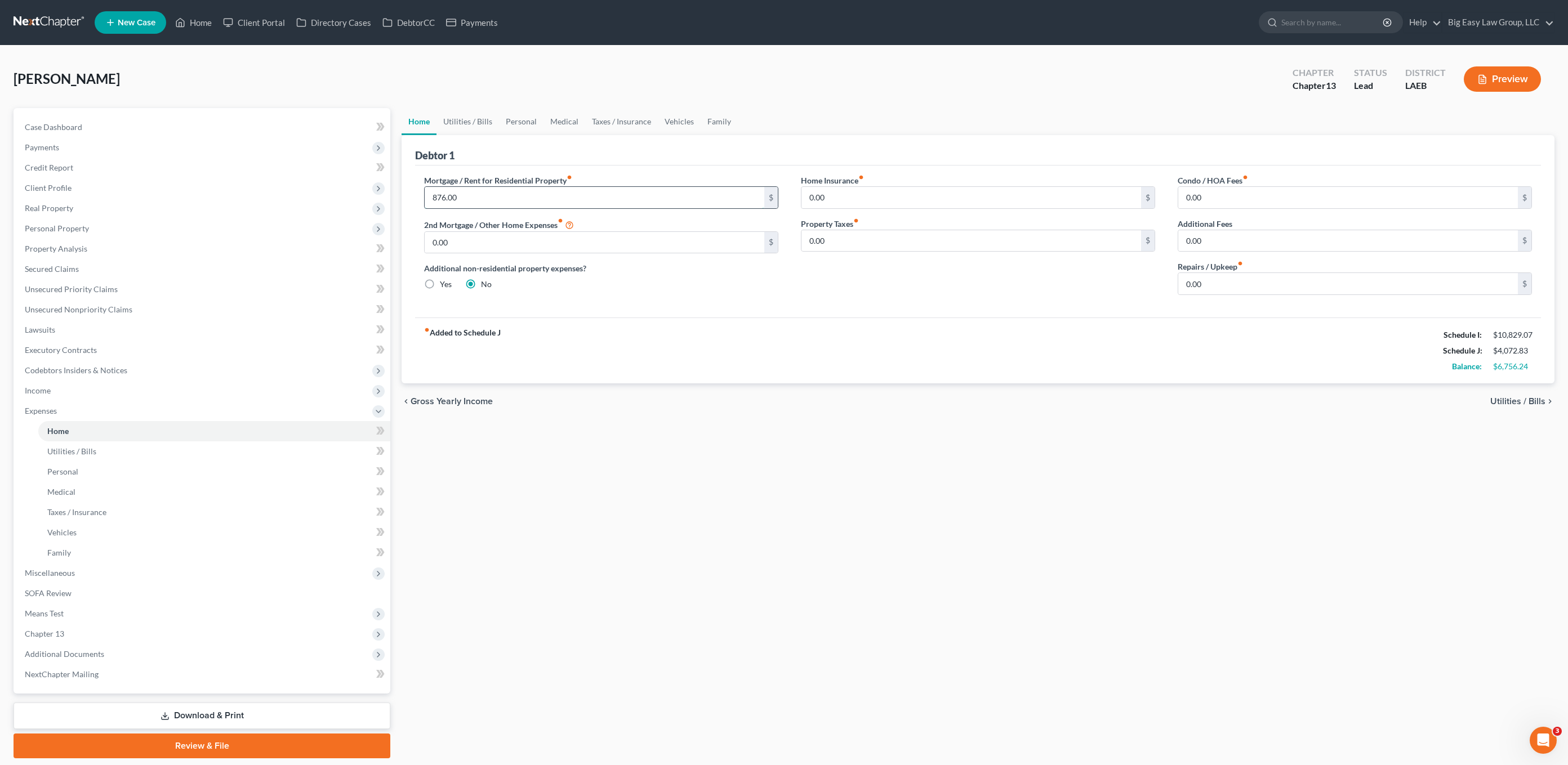
click at [495, 203] on input "876.00" at bounding box center [594, 198] width 340 height 21
drag, startPoint x: 477, startPoint y: 115, endPoint x: 497, endPoint y: 125, distance: 22.4
click at [477, 115] on link "Utilities / Bills" at bounding box center [467, 121] width 63 height 27
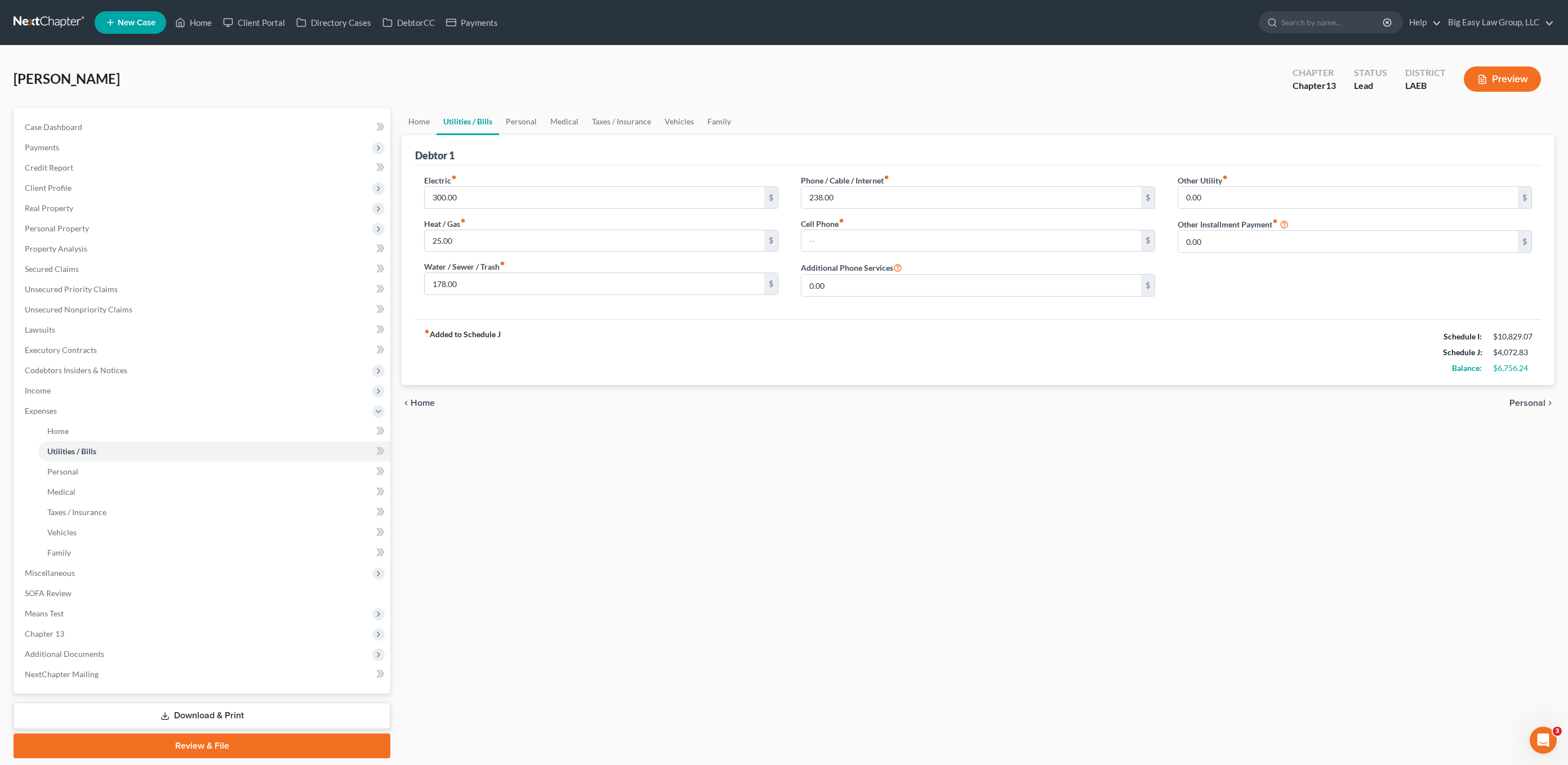
click at [540, 201] on input "300.00" at bounding box center [594, 198] width 340 height 21
click at [515, 270] on div "Water / Sewer / Trash fiber_manual_record 178.00 $" at bounding box center [600, 277] width 354 height 34
drag, startPoint x: 532, startPoint y: 225, endPoint x: 554, endPoint y: 268, distance: 48.3
click at [532, 225] on div "Heat / Gas fiber_manual_record 25.00 $" at bounding box center [600, 235] width 354 height 34
click at [538, 215] on div "Electric fiber_manual_record 300.00 $ Heat / Gas fiber_manual_record 25.00 $ Wa…" at bounding box center [601, 240] width 377 height 131
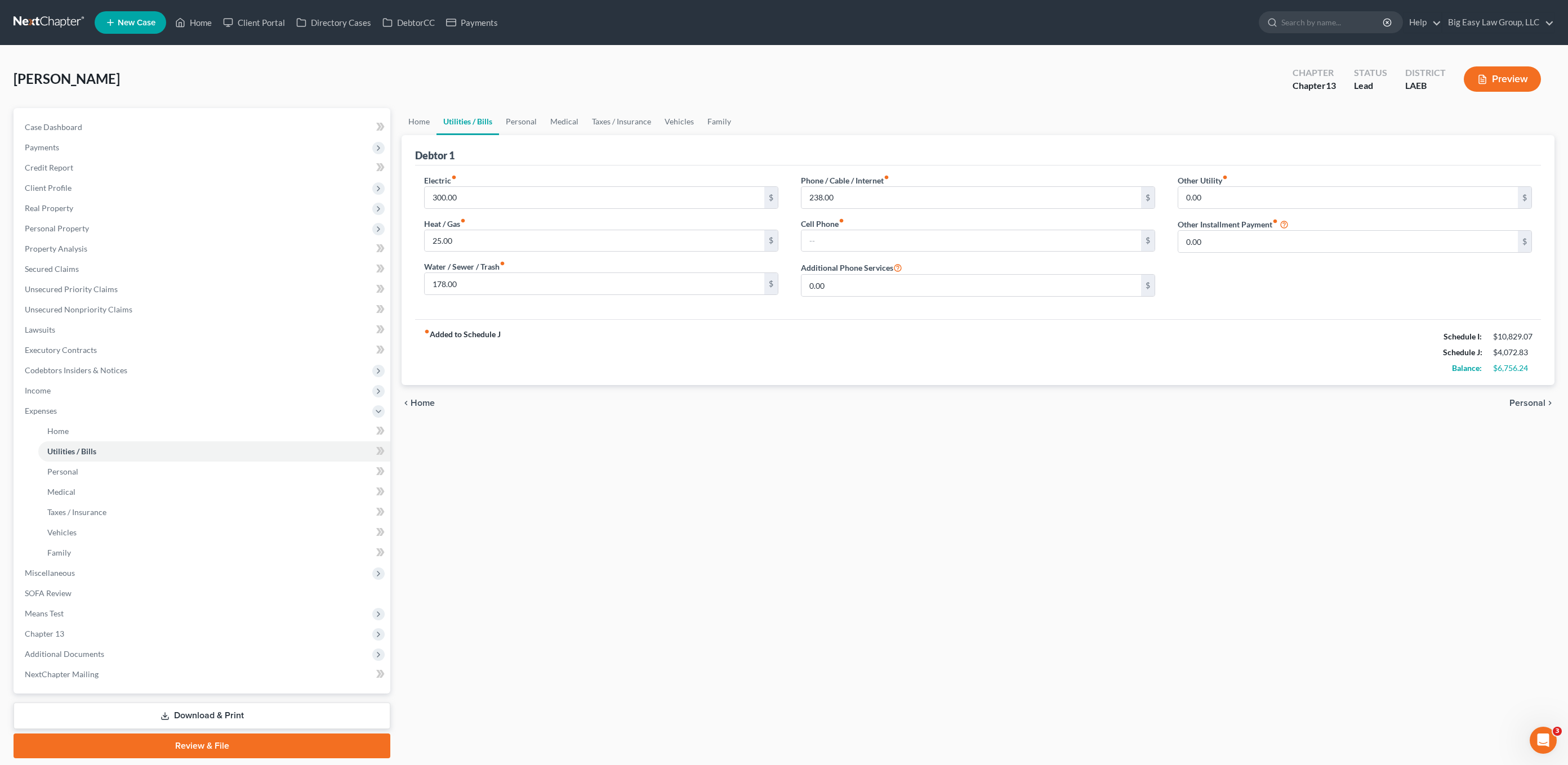
click at [427, 135] on div "Debtor 1" at bounding box center [977, 150] width 1126 height 30
click at [88, 144] on span "Payments" at bounding box center [203, 147] width 374 height 20
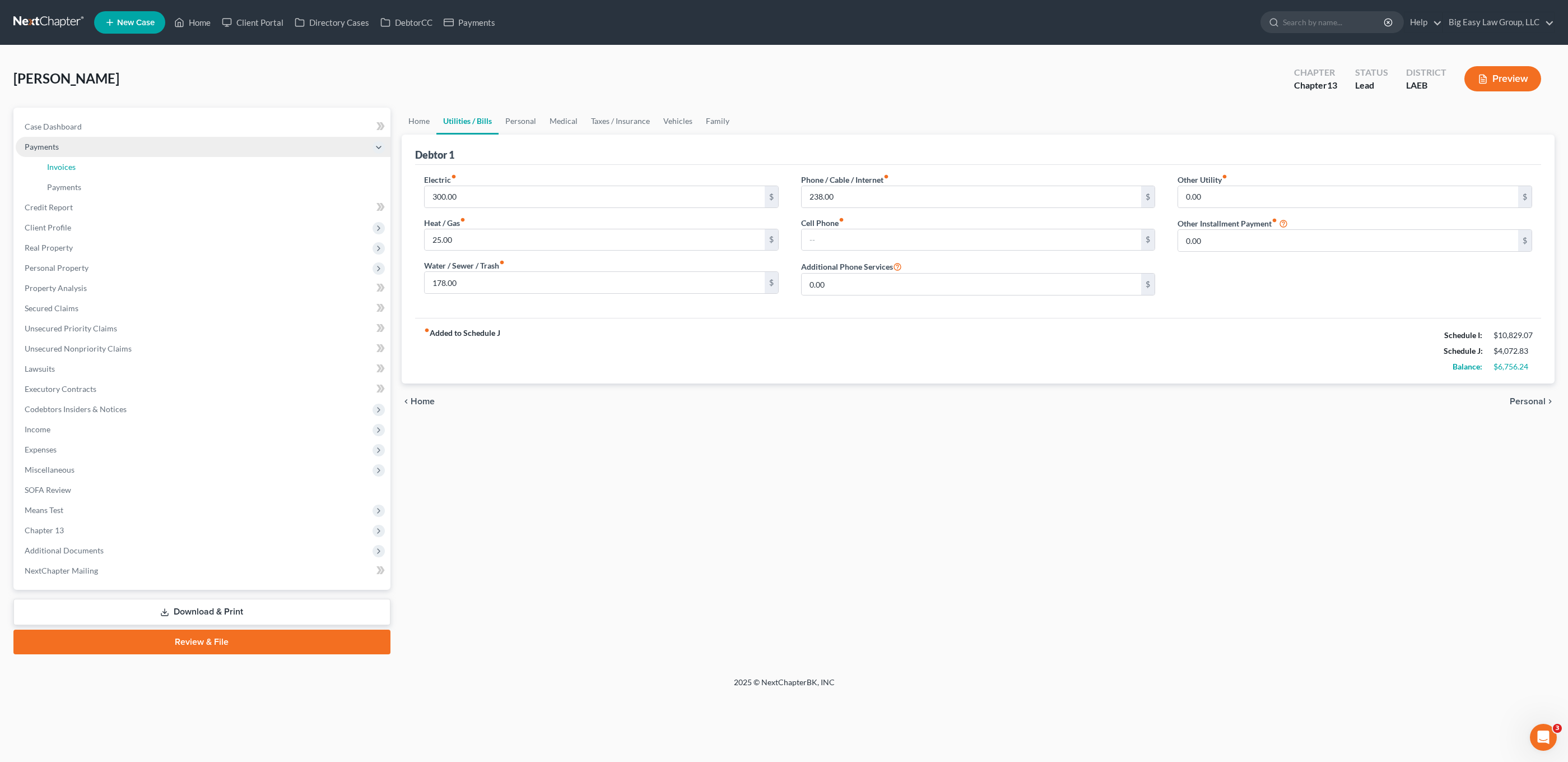
click at [97, 174] on link "Invoices" at bounding box center [213, 167] width 352 height 20
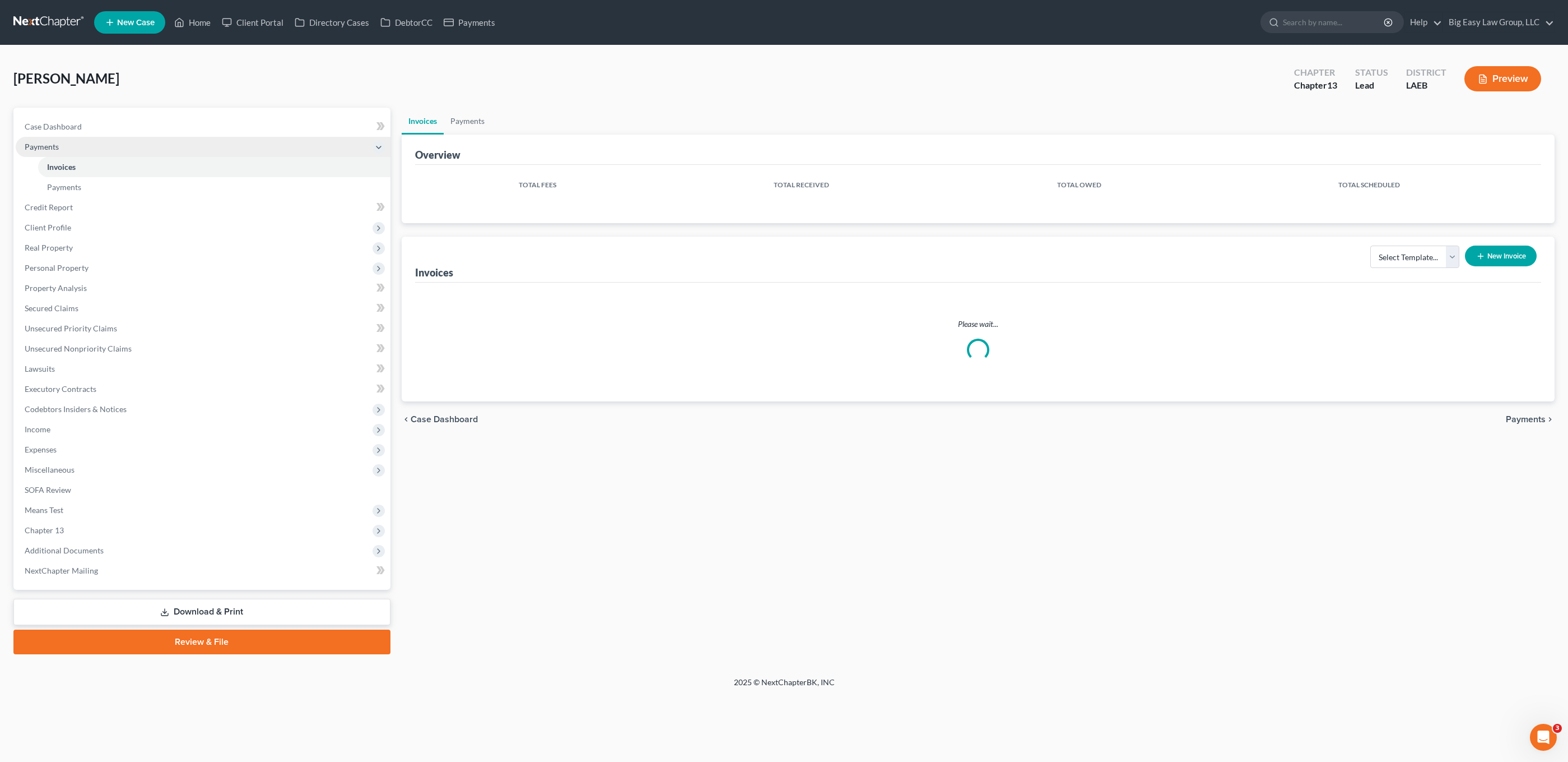
drag, startPoint x: 103, startPoint y: 149, endPoint x: 122, endPoint y: 142, distance: 20.2
click at [103, 149] on span "Payments" at bounding box center [203, 147] width 375 height 20
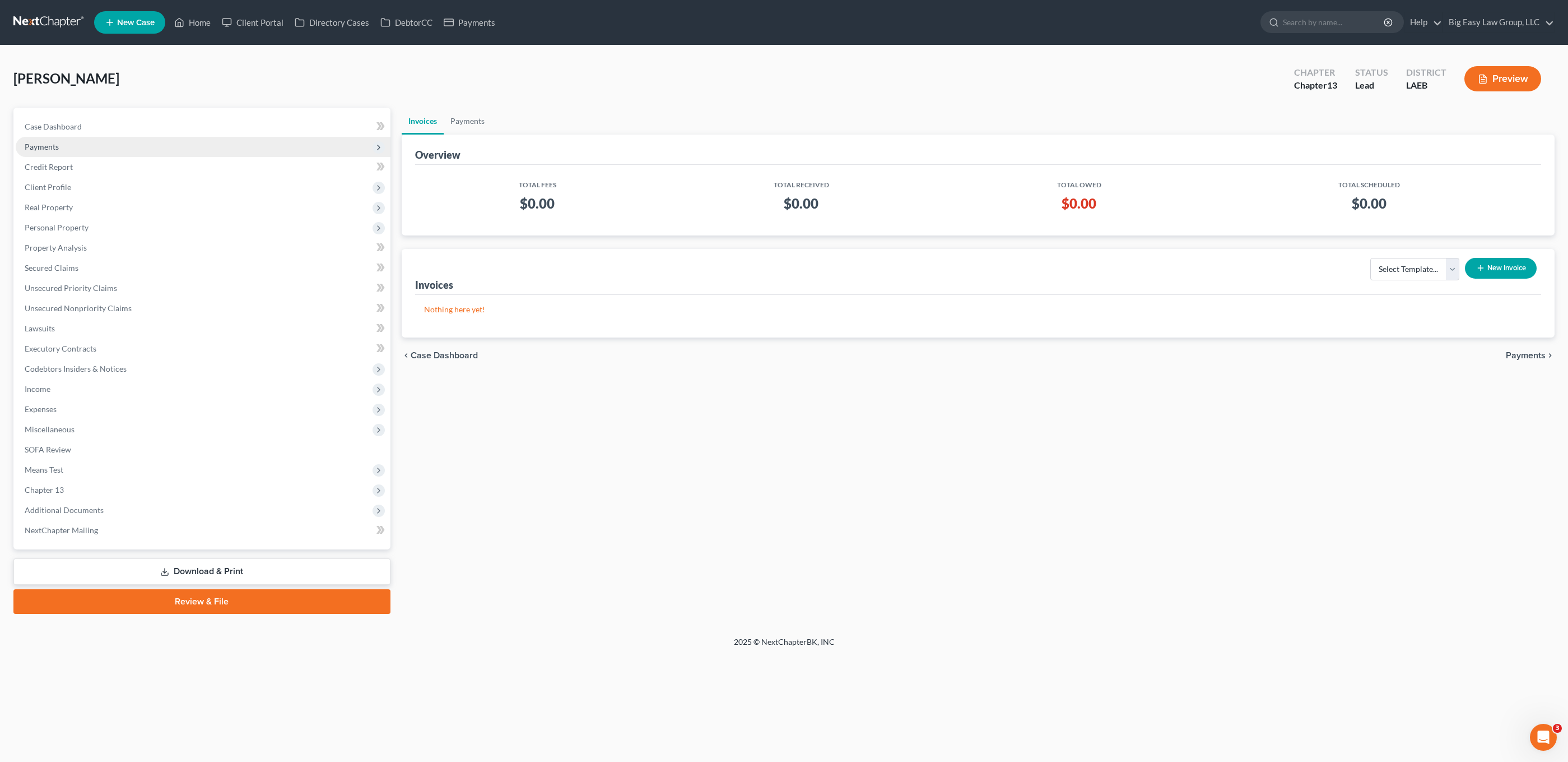
click at [121, 146] on span "Payments" at bounding box center [203, 147] width 375 height 20
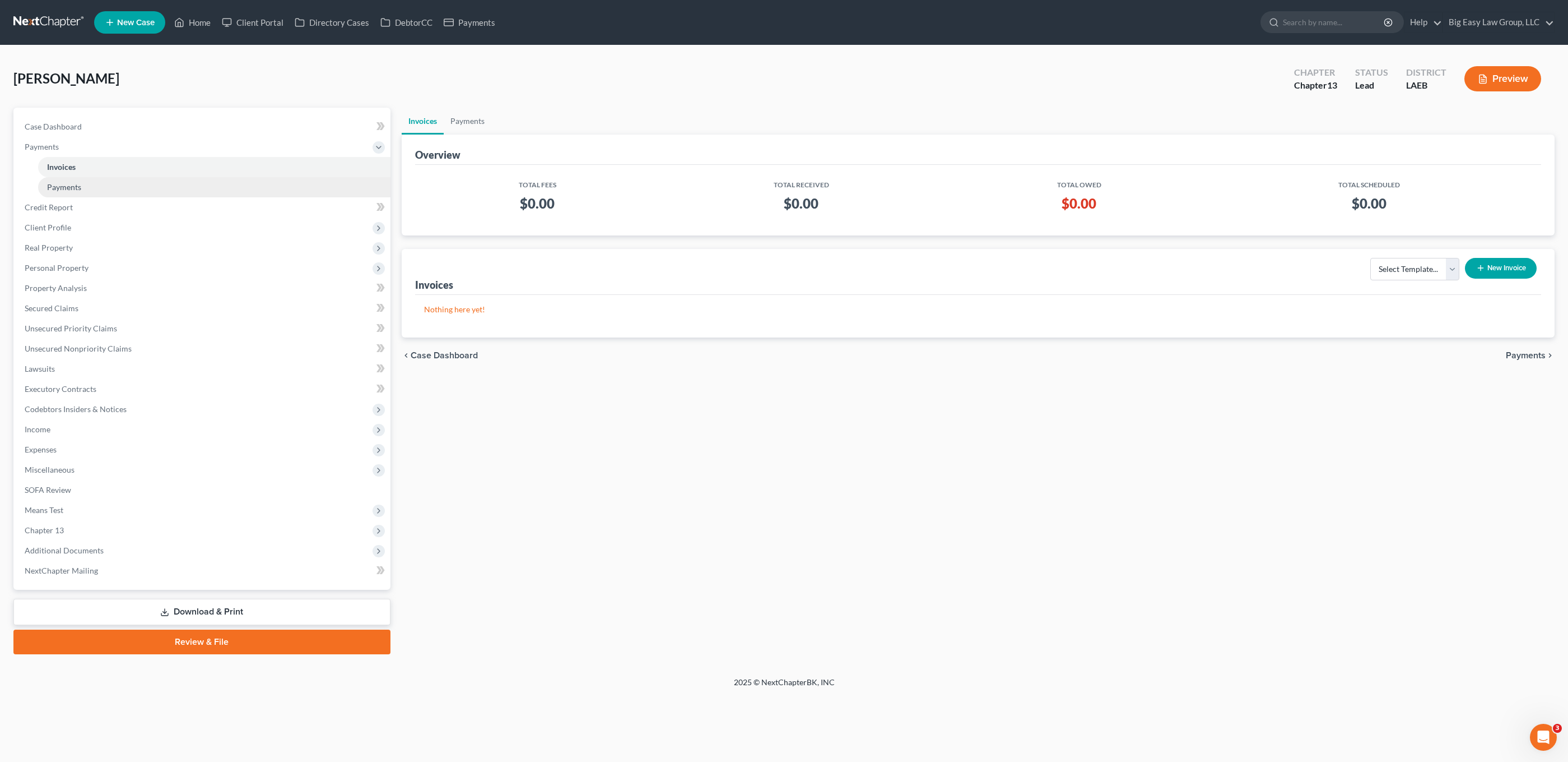
click at [132, 182] on link "Payments" at bounding box center [213, 187] width 352 height 20
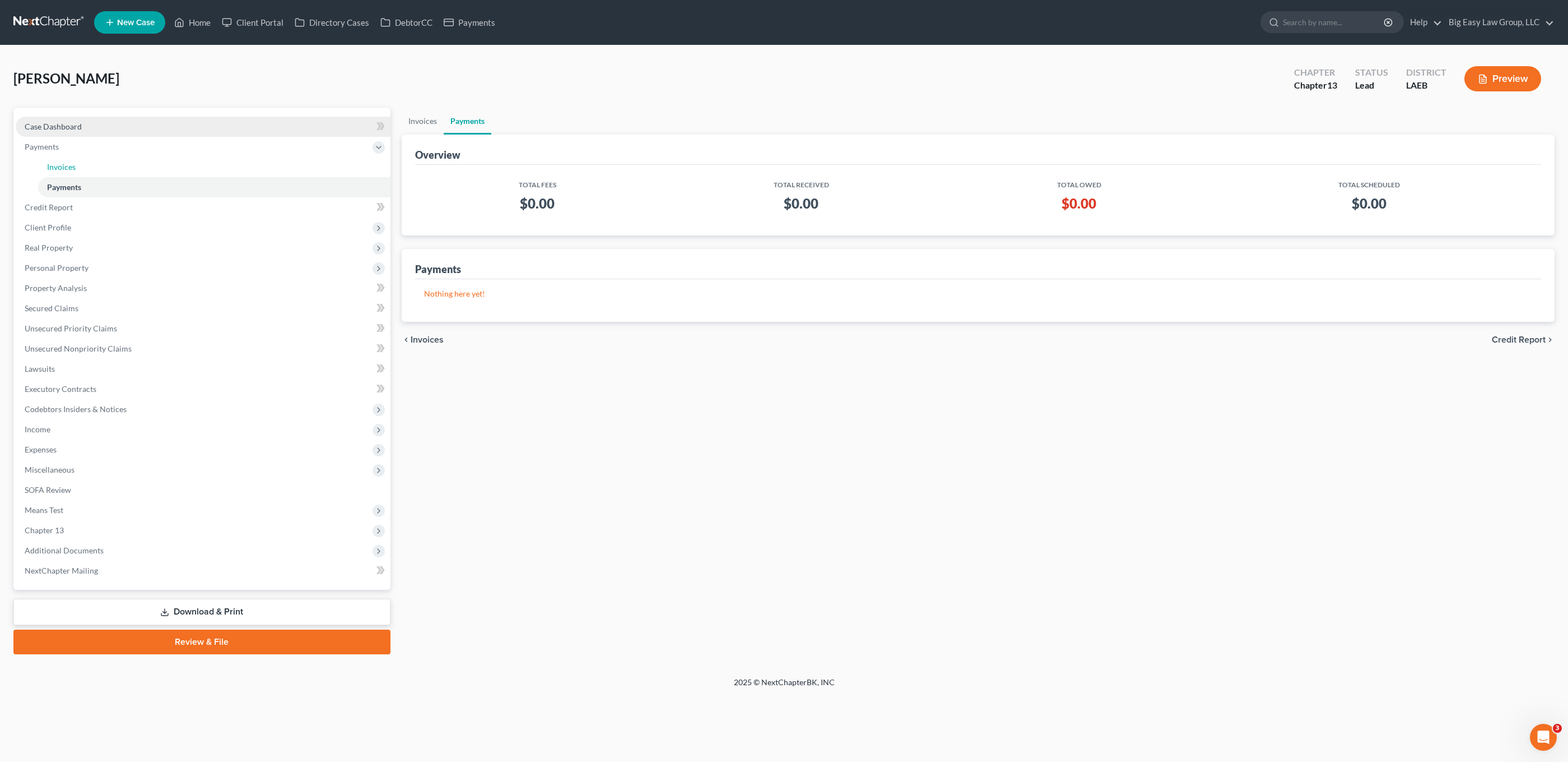
click at [134, 164] on link "Invoices" at bounding box center [213, 167] width 352 height 20
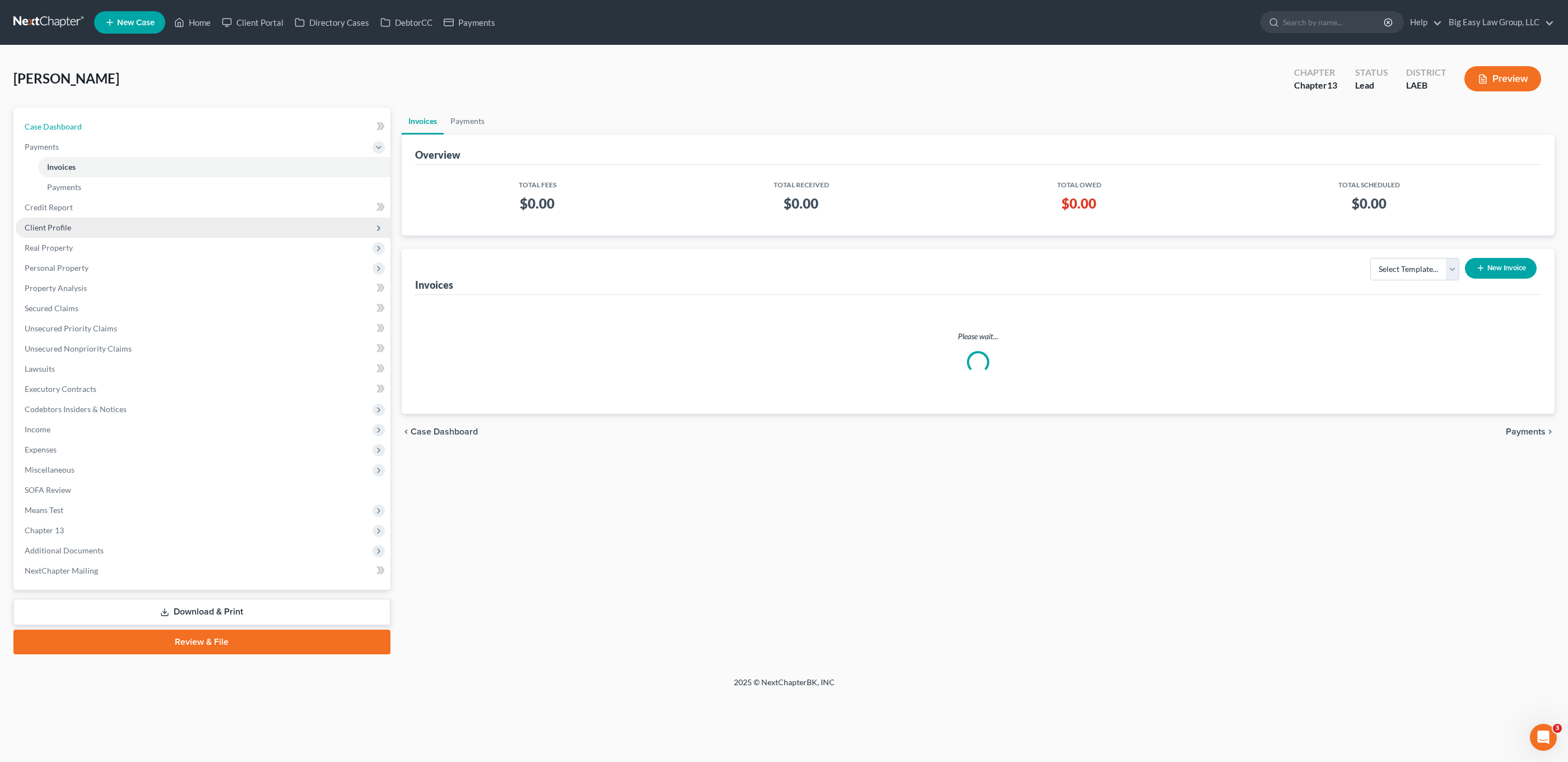
click at [133, 135] on link "Case Dashboard" at bounding box center [203, 127] width 375 height 20
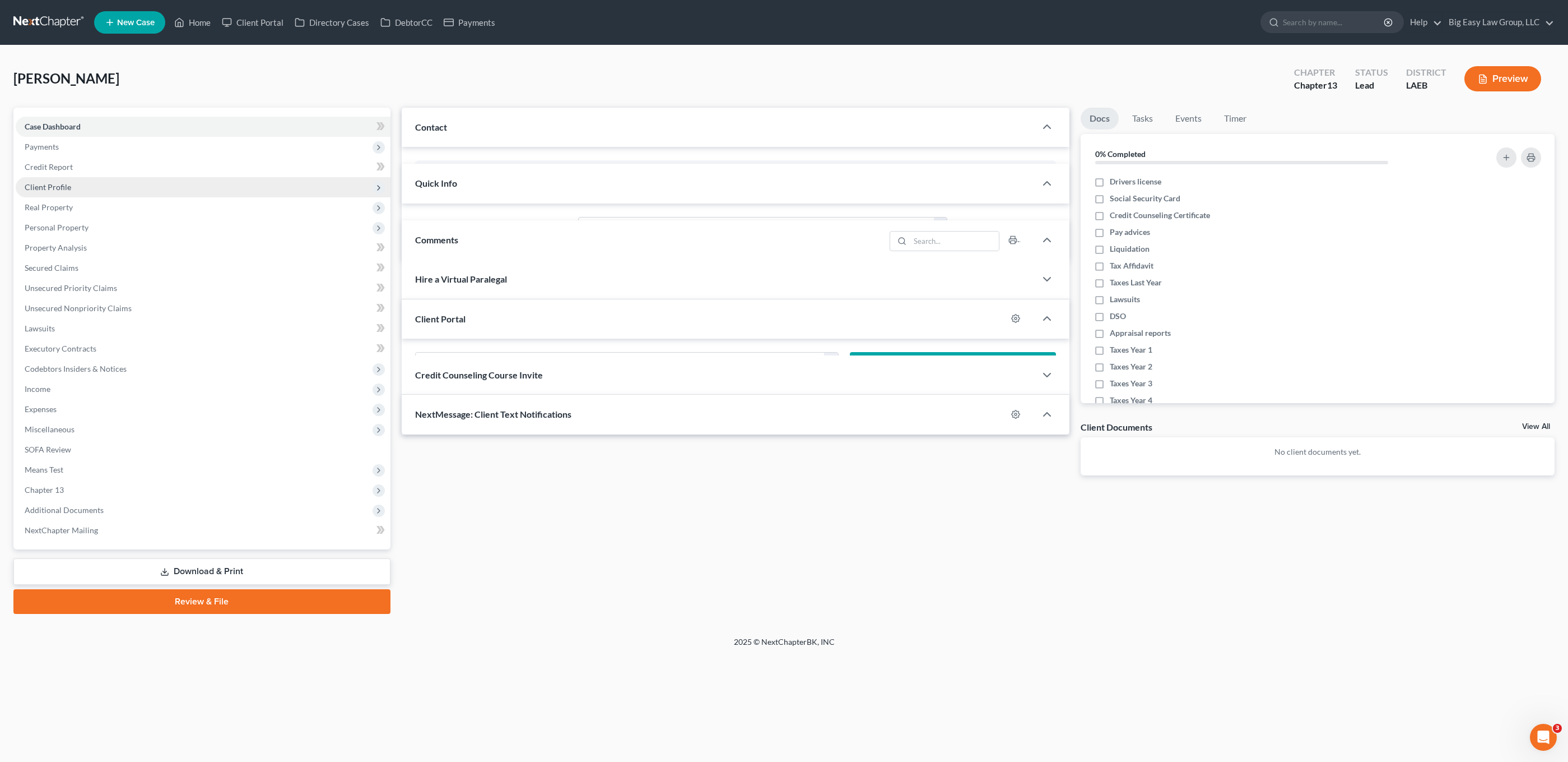
click at [123, 198] on span "Client Profile" at bounding box center [203, 187] width 375 height 20
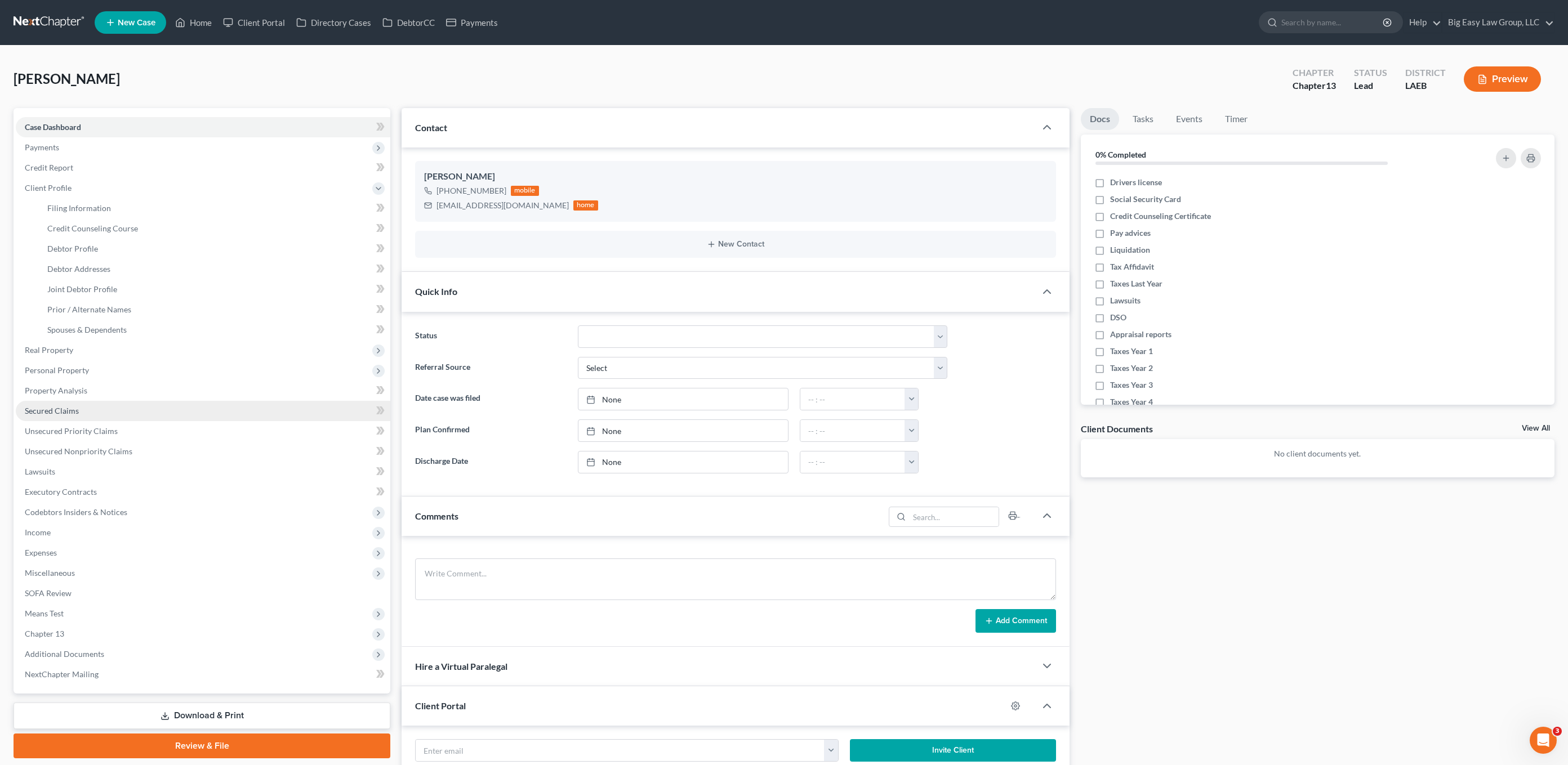
drag, startPoint x: 141, startPoint y: 308, endPoint x: 155, endPoint y: 405, distance: 98.0
click at [141, 308] on ul "Case Dashboard Payments Invoices Payments Payments Credit Report Client Profile" at bounding box center [203, 401] width 374 height 567
click at [155, 405] on link "Secured Claims" at bounding box center [203, 410] width 374 height 20
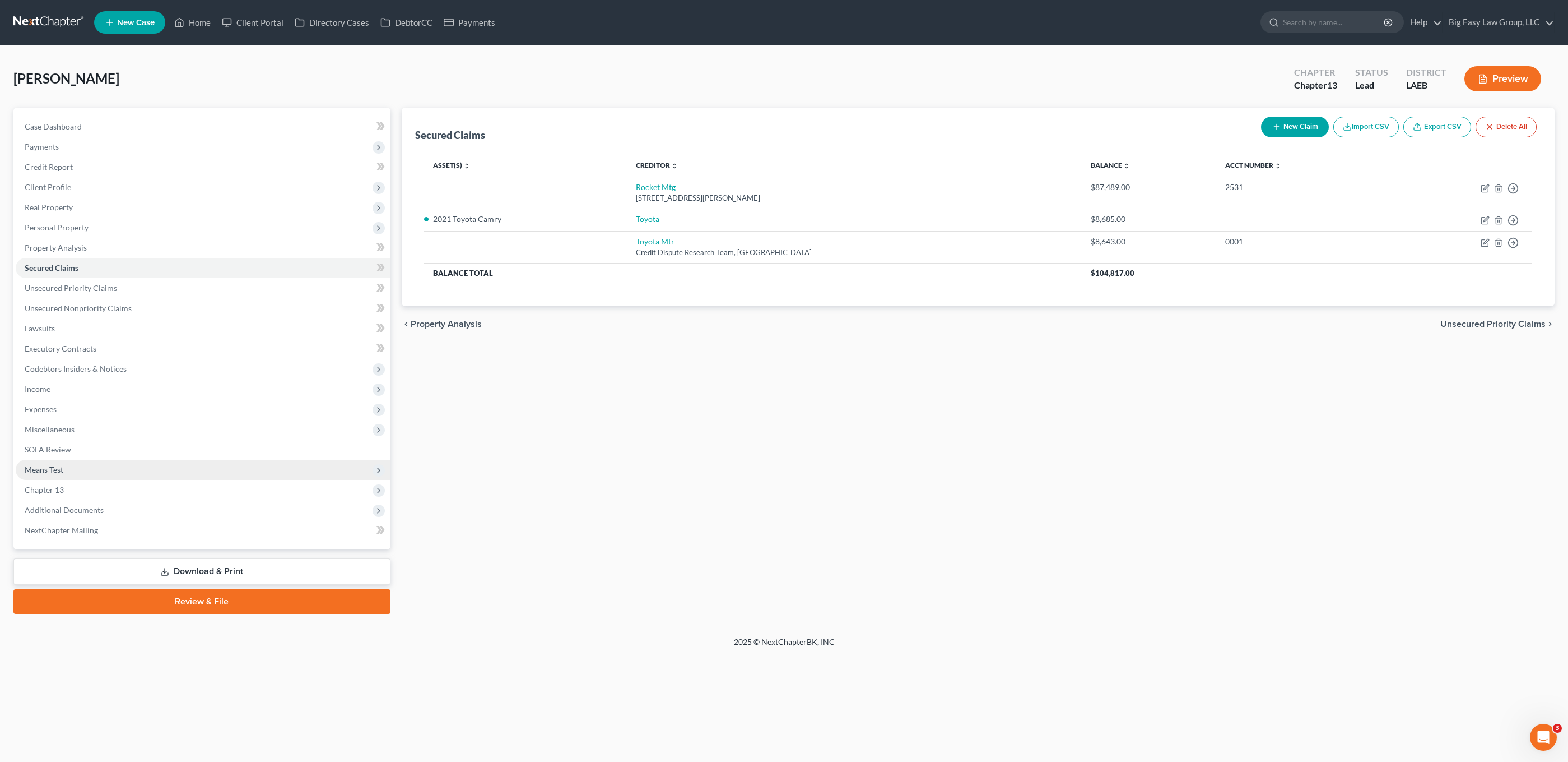
click at [75, 518] on ul "Case Dashboard Payments Invoices Payments Payments Credit Report Client Profile" at bounding box center [203, 329] width 375 height 424
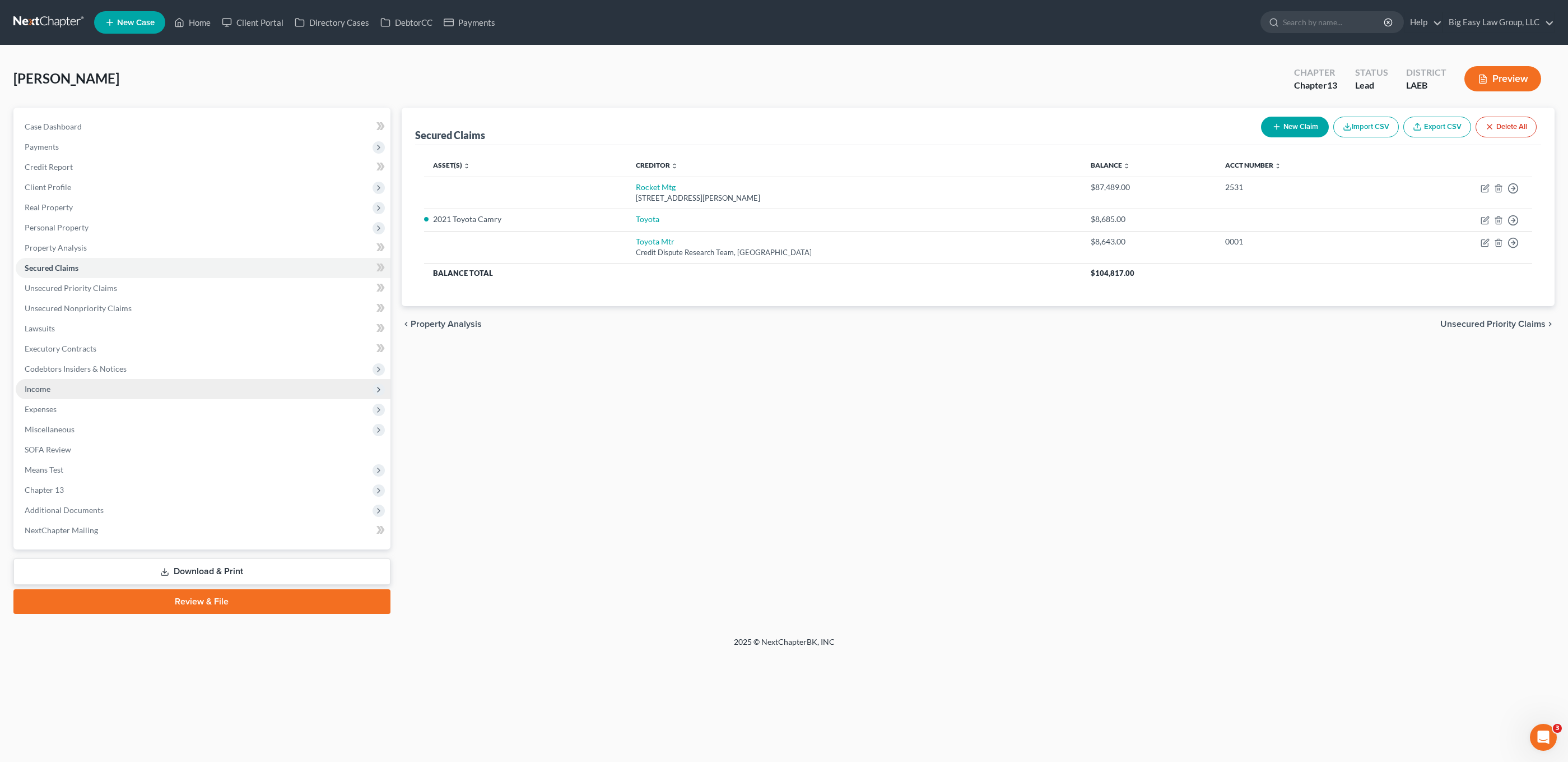
drag, startPoint x: 57, startPoint y: 375, endPoint x: 64, endPoint y: 393, distance: 19.3
click at [57, 375] on span "Codebtors Insiders & Notices" at bounding box center [203, 368] width 375 height 20
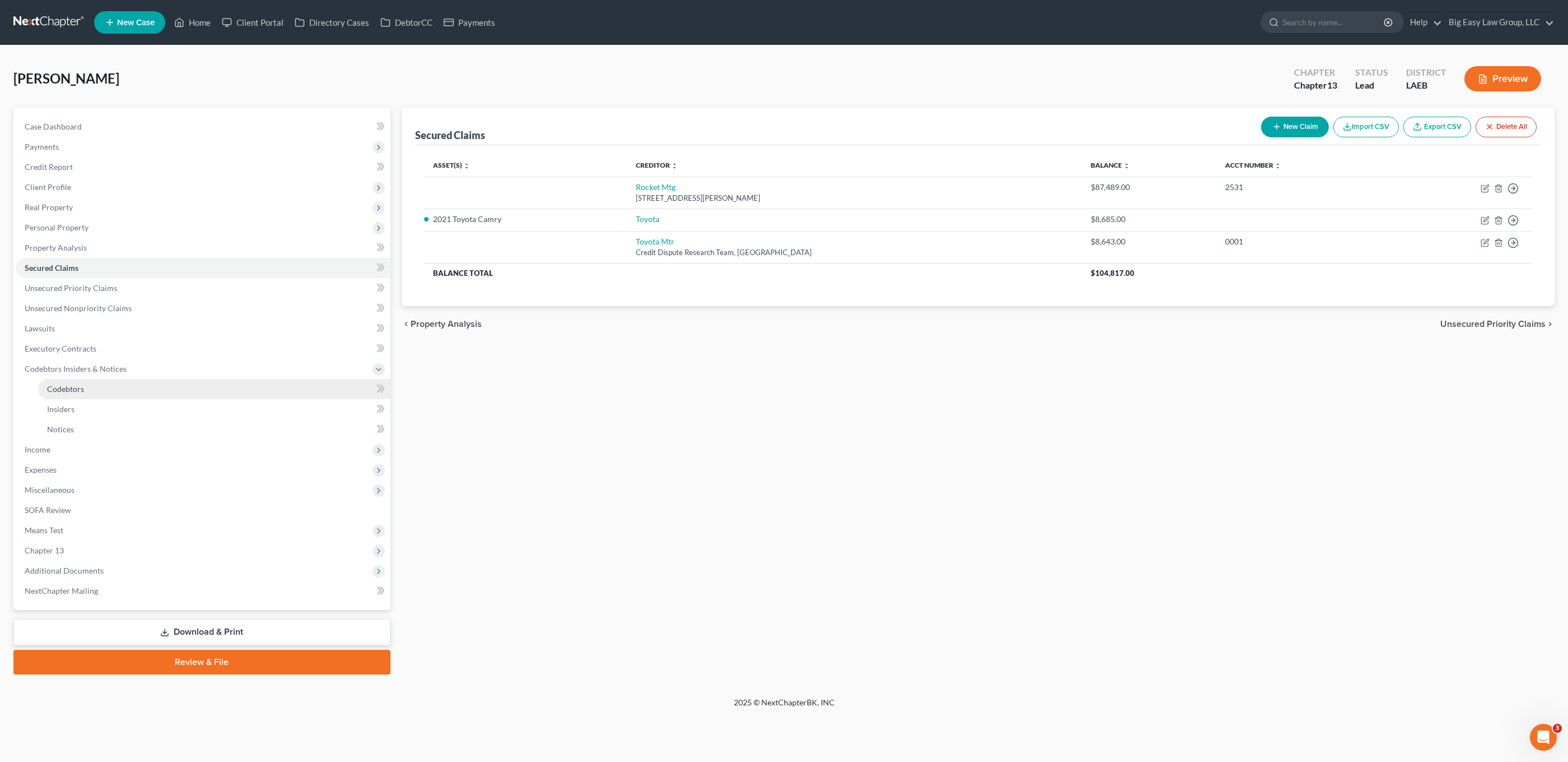
click at [64, 393] on span "Codebtors" at bounding box center [66, 388] width 37 height 10
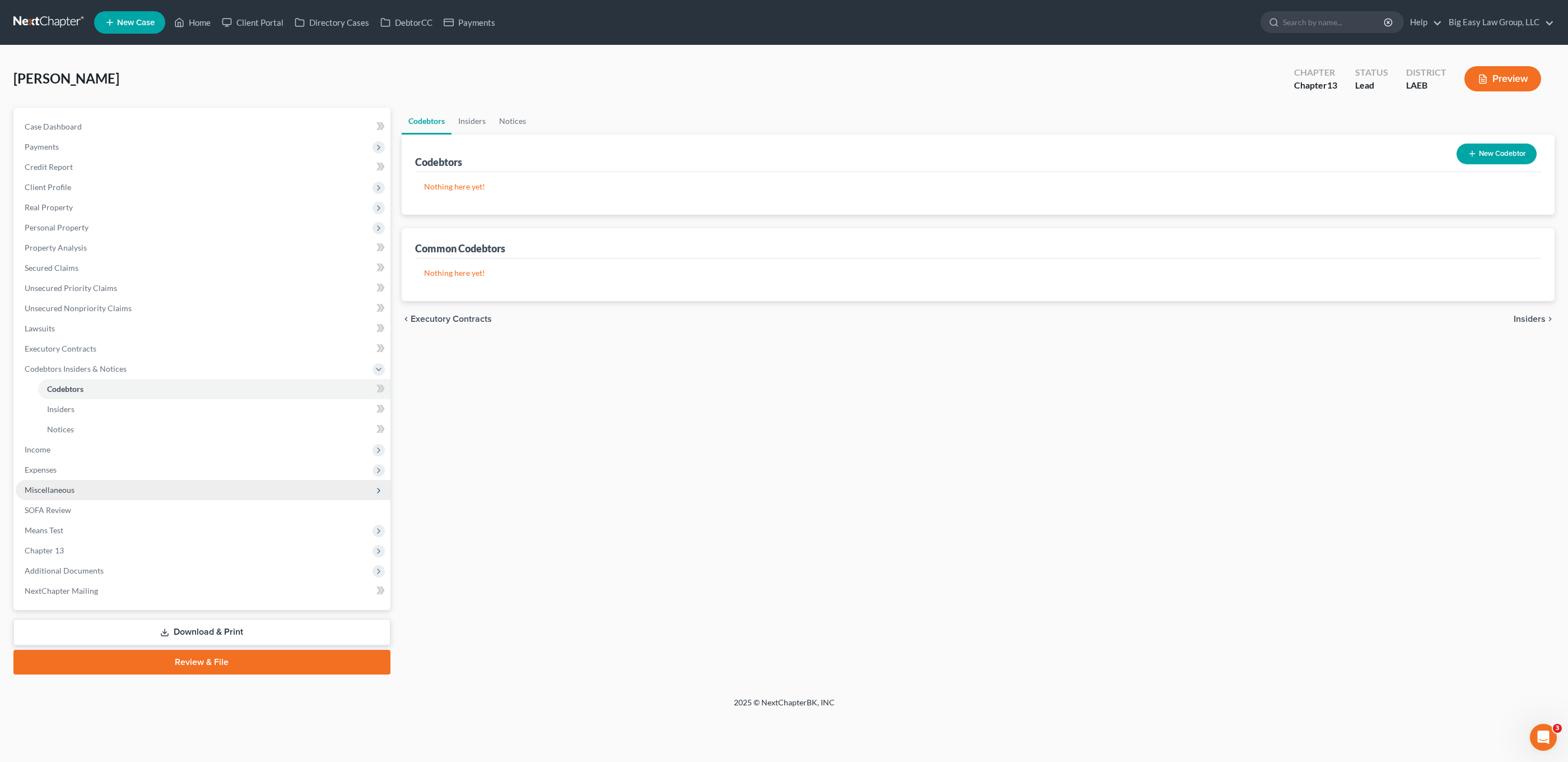
drag, startPoint x: 74, startPoint y: 467, endPoint x: 98, endPoint y: 497, distance: 38.4
click at [74, 467] on span "Expenses" at bounding box center [203, 469] width 375 height 20
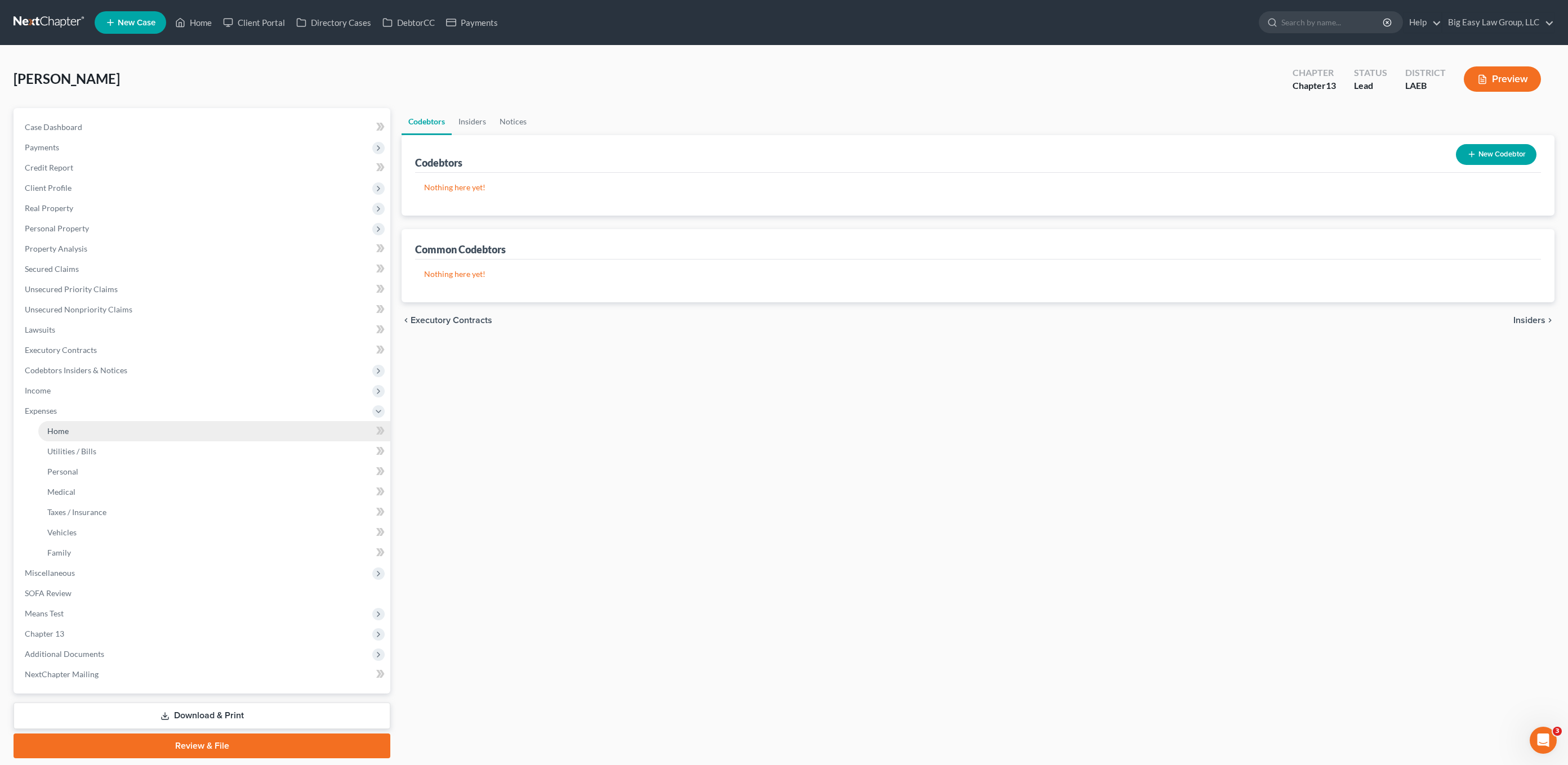
drag, startPoint x: 141, startPoint y: 419, endPoint x: 171, endPoint y: 440, distance: 36.6
click at [141, 419] on span "Expenses" at bounding box center [203, 410] width 374 height 20
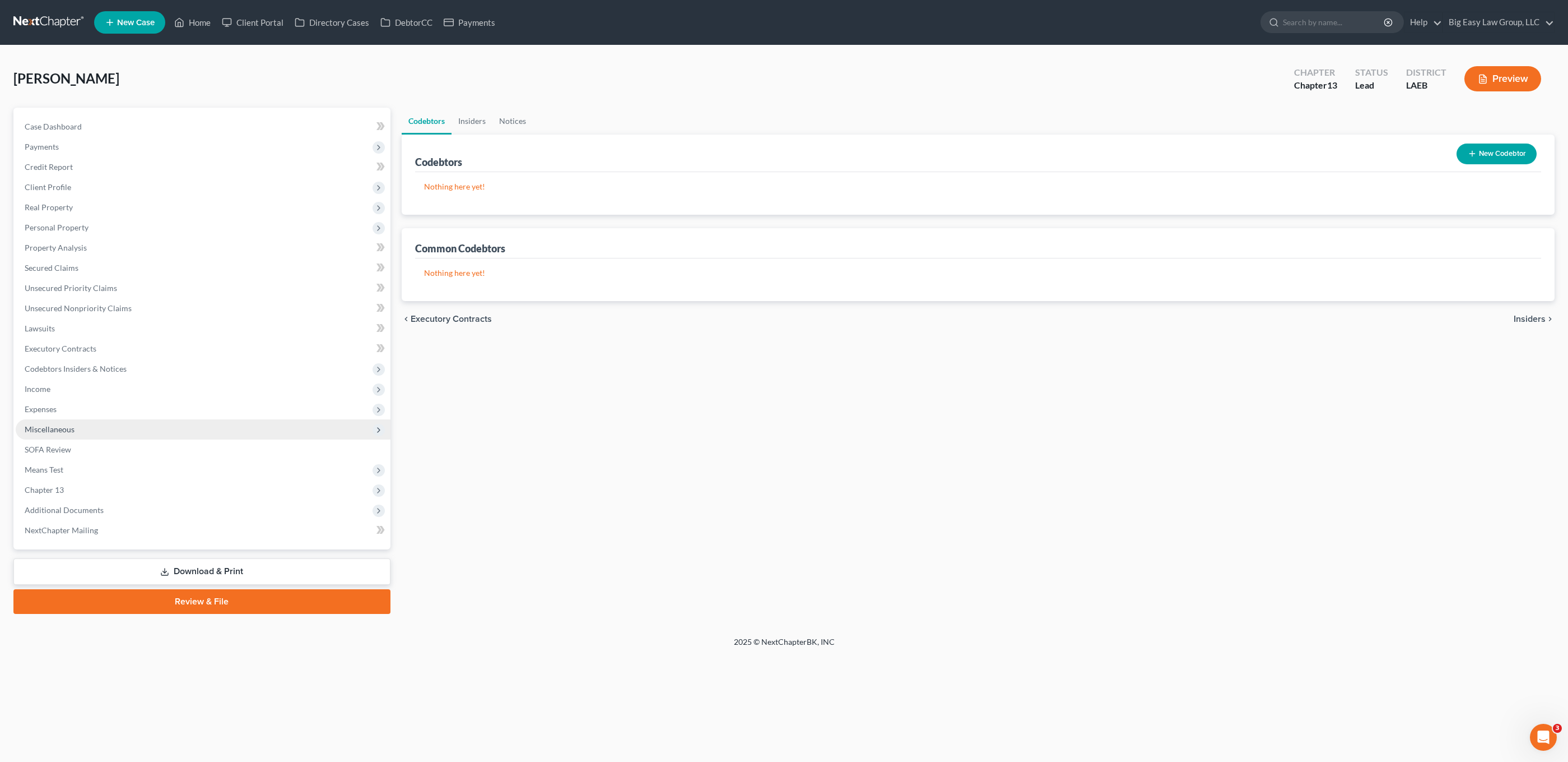
click at [170, 439] on ul "Case Dashboard Payments Invoices Payments Payments Credit Report Client Profile" at bounding box center [203, 329] width 375 height 424
click at [146, 415] on span "Expenses" at bounding box center [203, 409] width 375 height 20
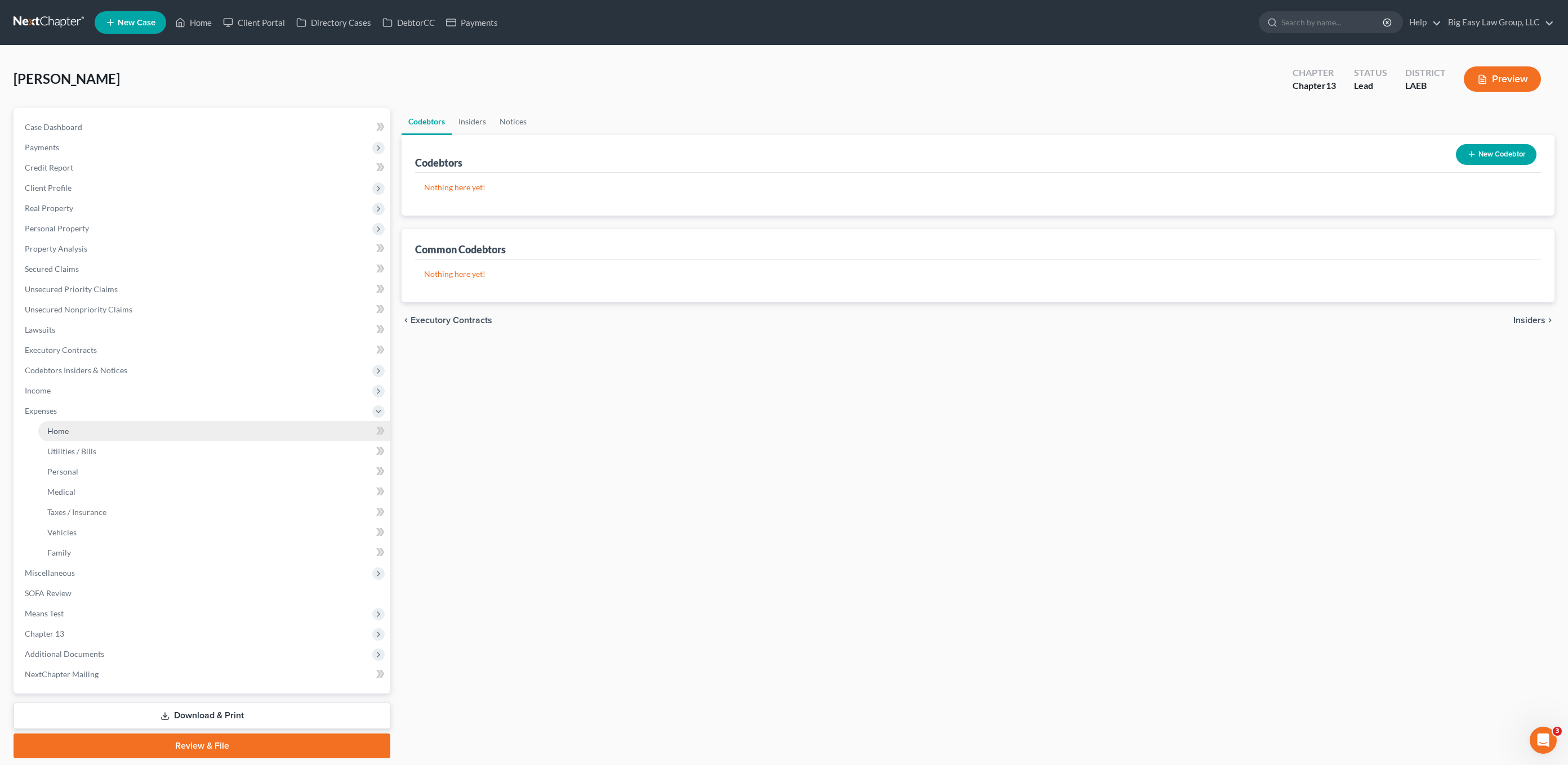
click at [160, 430] on link "Home" at bounding box center [214, 431] width 352 height 20
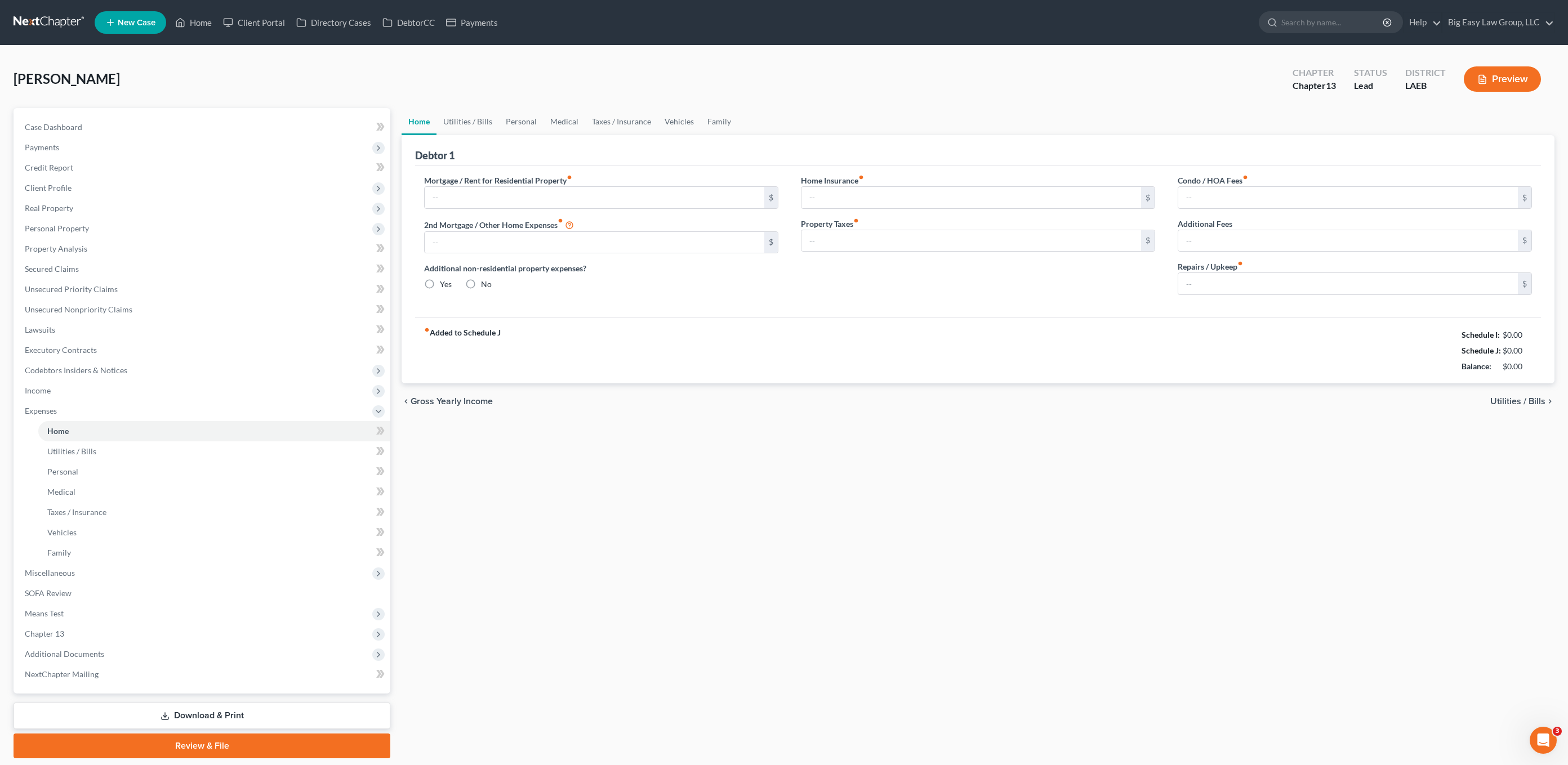
type input "876.00"
type input "0.00"
radio input "true"
type input "0.00"
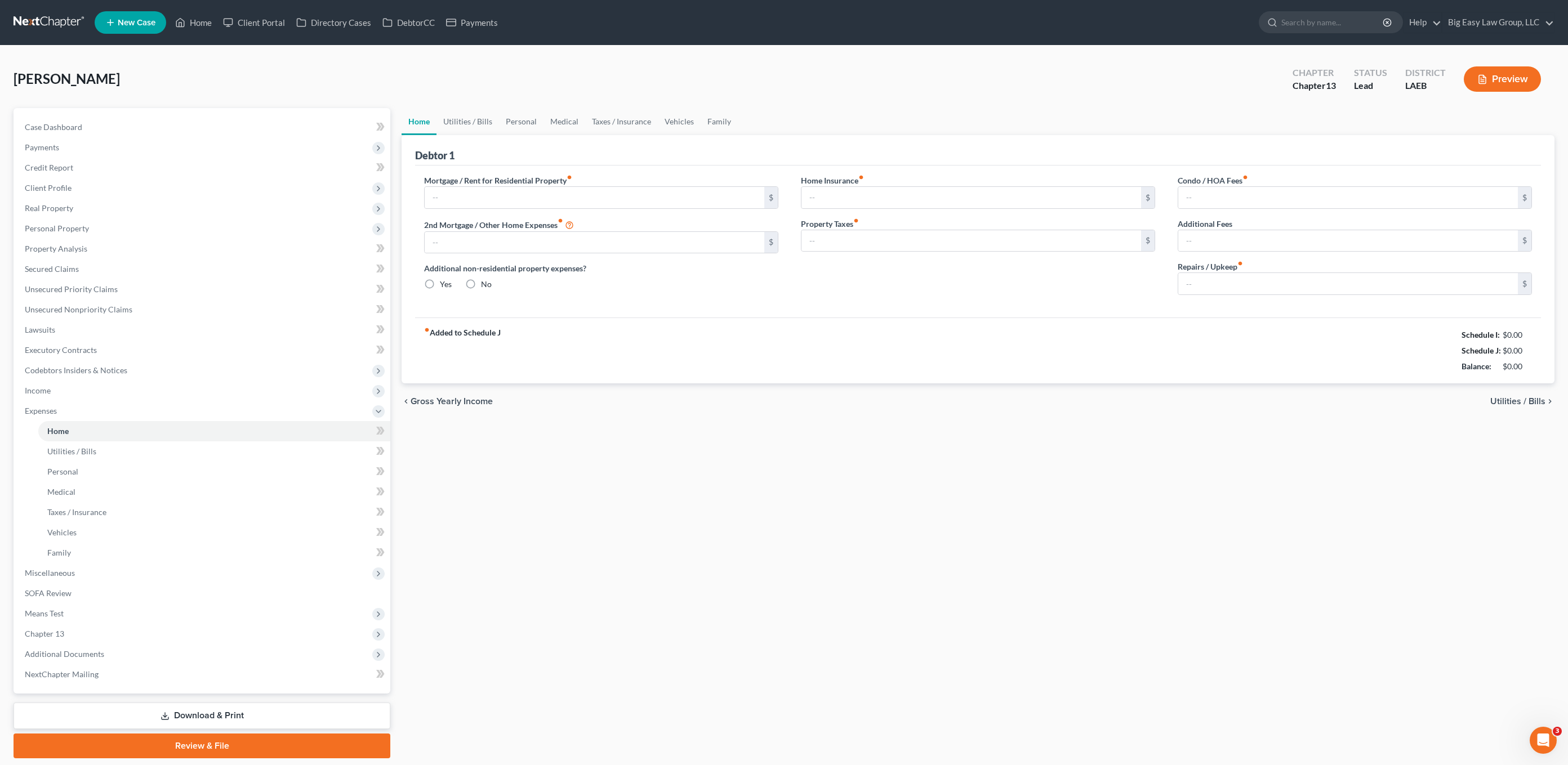
type input "0.00"
drag, startPoint x: 474, startPoint y: 127, endPoint x: 539, endPoint y: 132, distance: 65.2
click at [474, 127] on link "Utilities / Bills" at bounding box center [467, 121] width 63 height 27
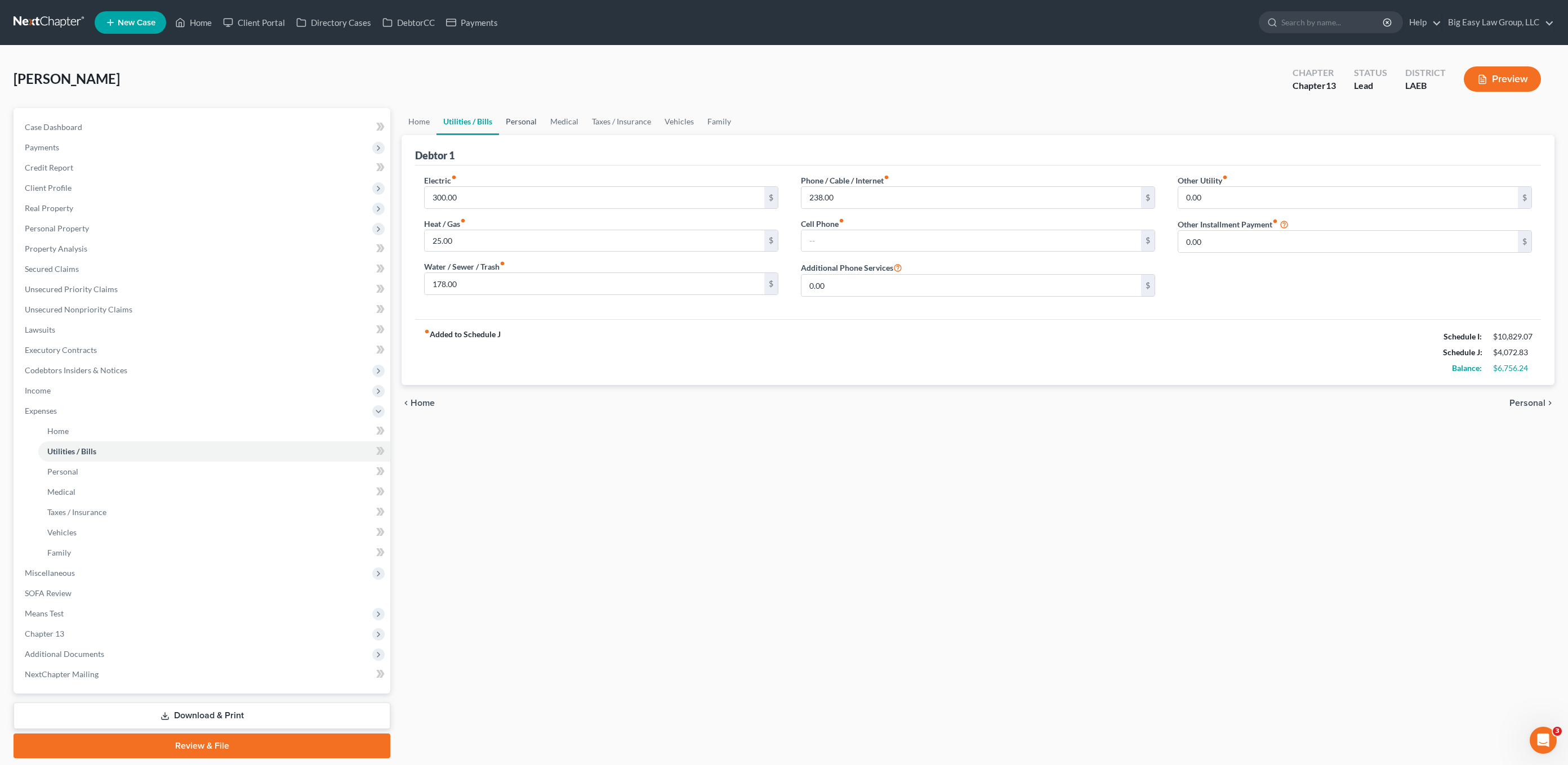
click at [539, 132] on link "Personal" at bounding box center [521, 121] width 44 height 27
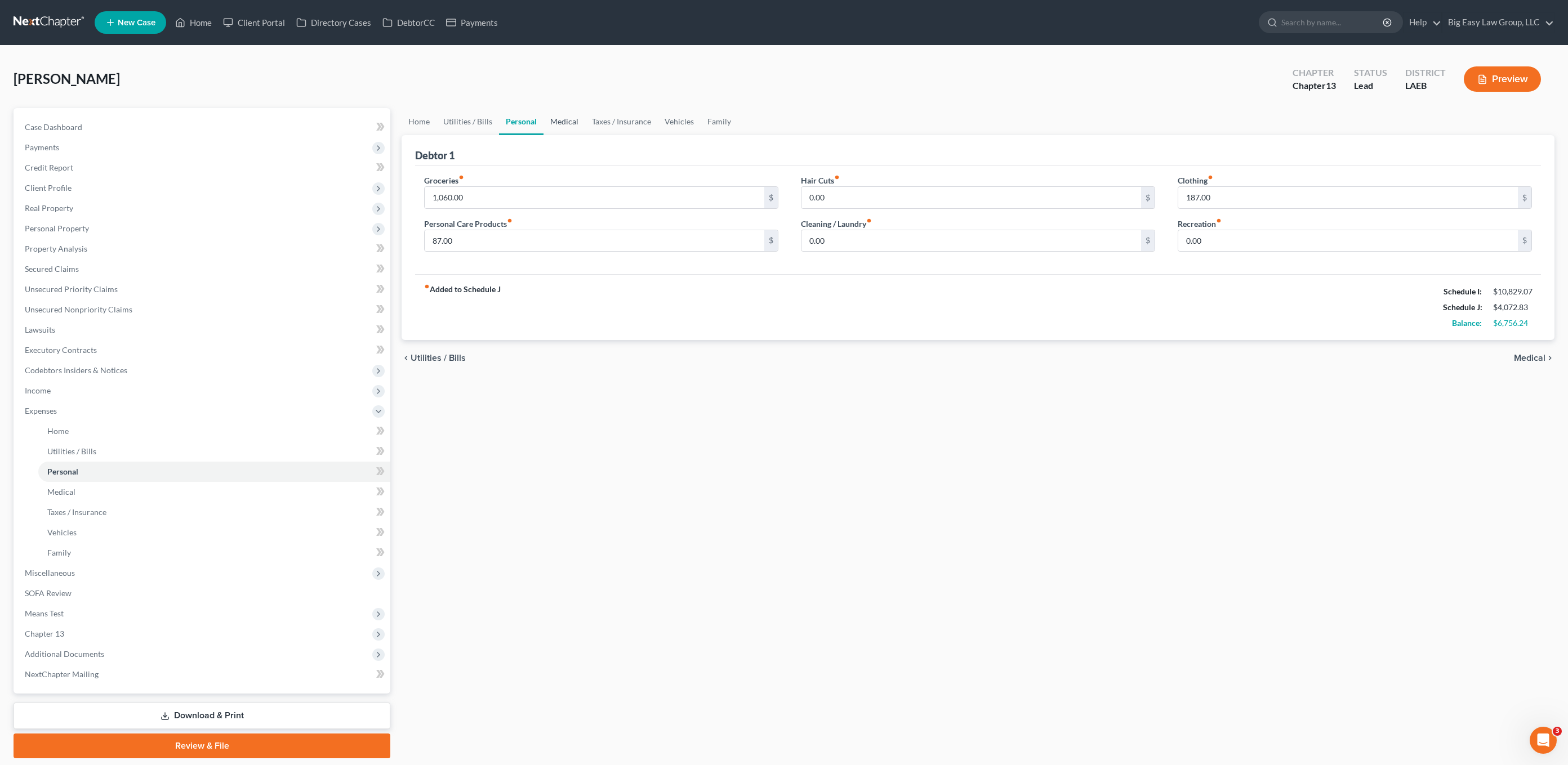
drag, startPoint x: 556, startPoint y: 111, endPoint x: 640, endPoint y: 124, distance: 85.0
click at [556, 111] on link "Medical" at bounding box center [564, 121] width 41 height 27
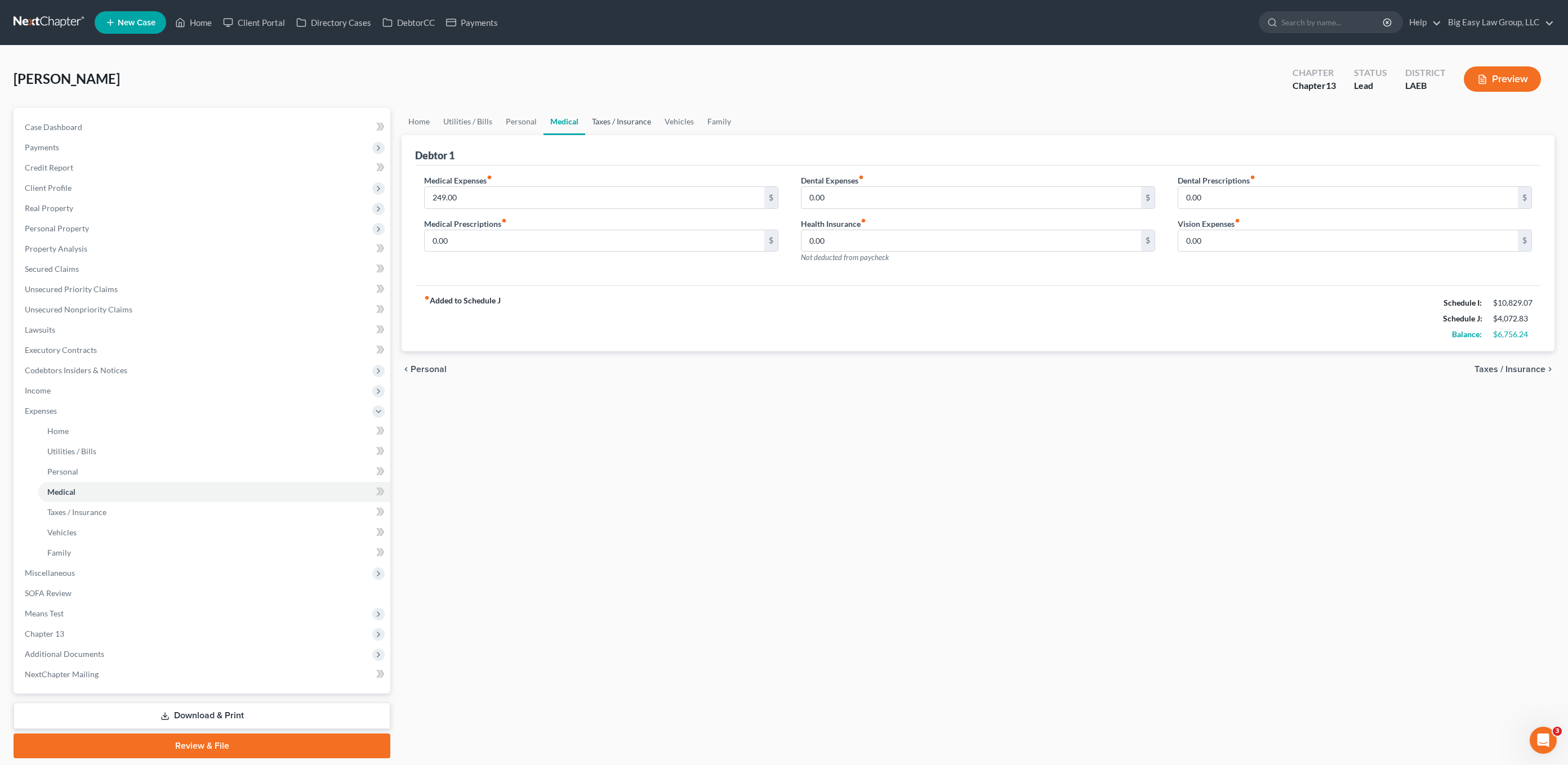
click at [640, 124] on link "Taxes / Insurance" at bounding box center [622, 121] width 72 height 27
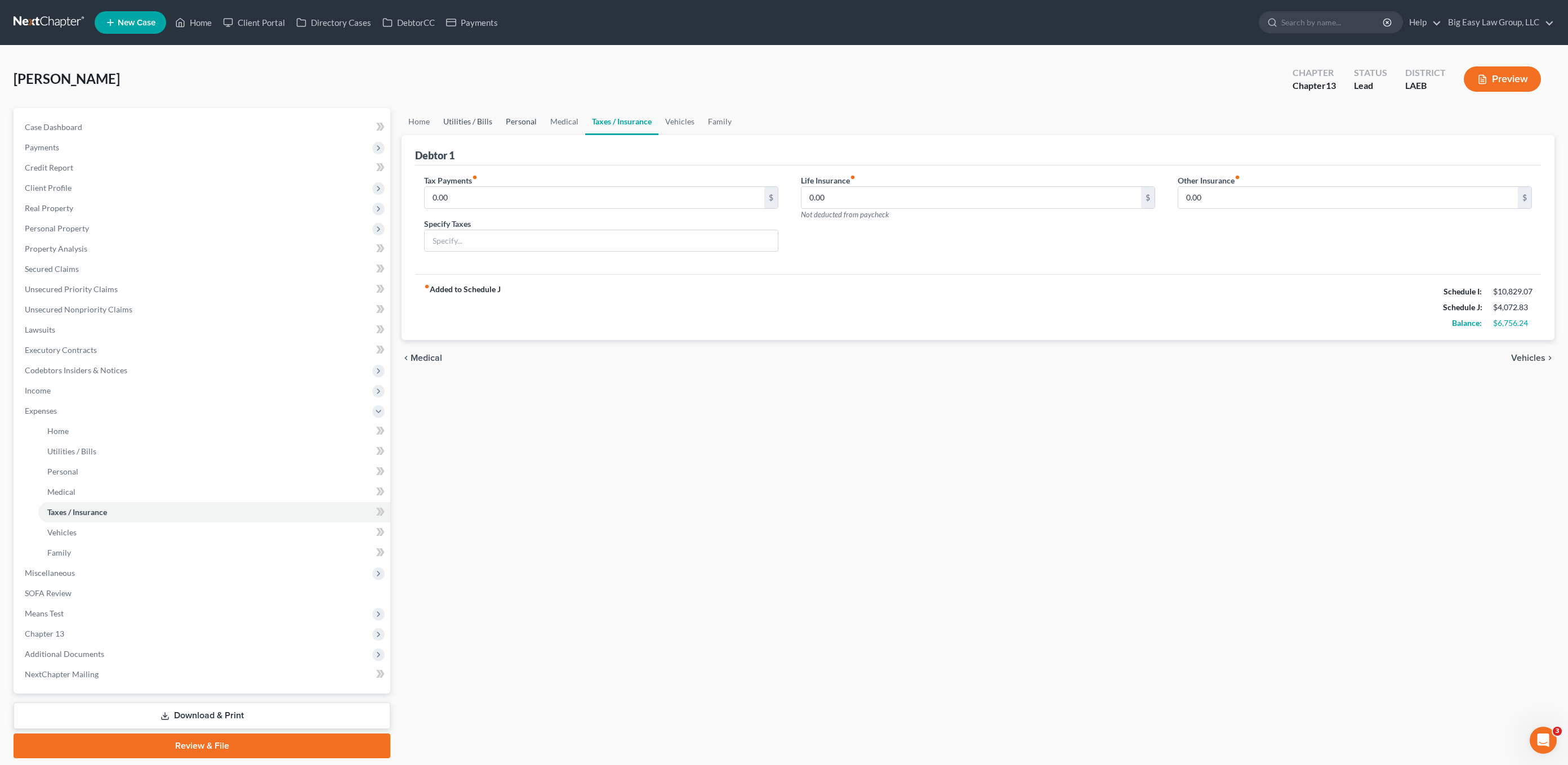
click at [522, 125] on link "Personal" at bounding box center [521, 121] width 44 height 27
click at [450, 122] on link "Utilities / Bills" at bounding box center [467, 121] width 63 height 27
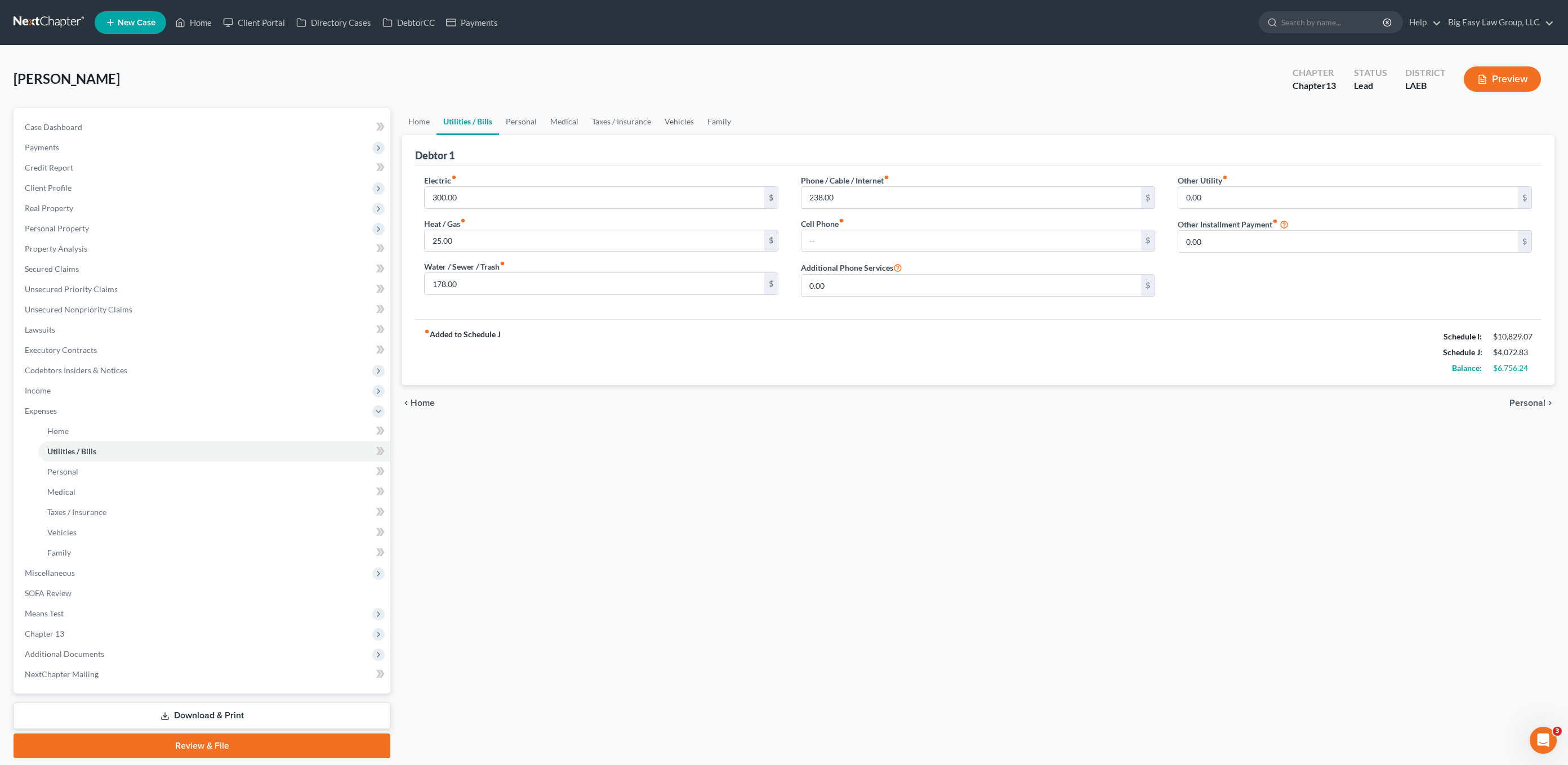
drag, startPoint x: 397, startPoint y: 127, endPoint x: 436, endPoint y: 125, distance: 39.1
click at [399, 127] on div "Home Utilities / Bills Personal Medical Taxes / Insurance Vehicles Family Debto…" at bounding box center [977, 432] width 1165 height 650
click at [426, 127] on link "Home" at bounding box center [419, 121] width 35 height 27
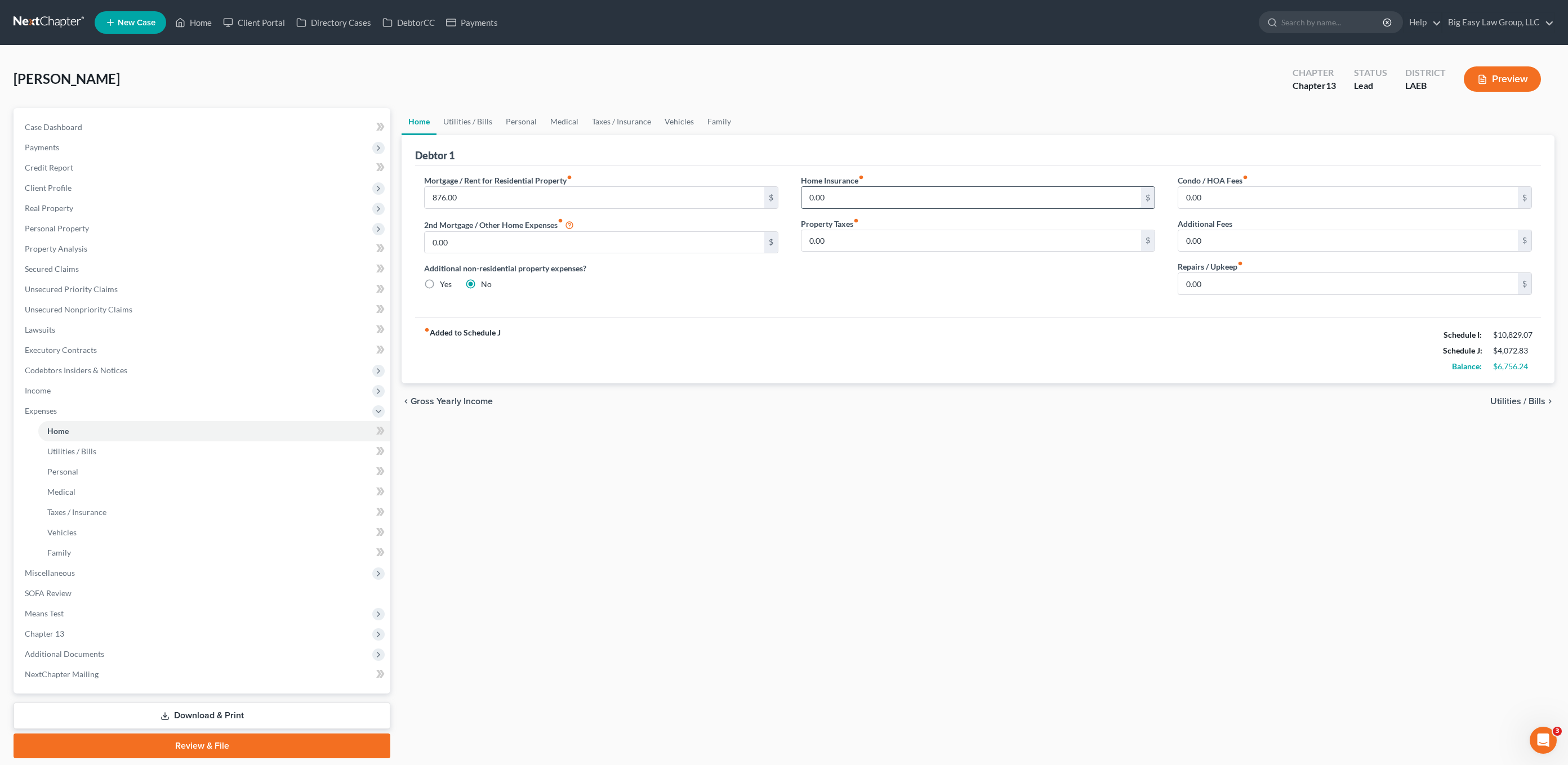
click at [940, 205] on input "0.00" at bounding box center [971, 198] width 340 height 21
click at [887, 193] on input "412.50" at bounding box center [971, 198] width 340 height 21
drag, startPoint x: 877, startPoint y: 191, endPoint x: 771, endPoint y: 172, distance: 107.7
click at [792, 179] on div "Home Insurance fiber_manual_record 412.50 $ Property Taxes fiber_manual_record …" at bounding box center [977, 239] width 377 height 130
type input "5"
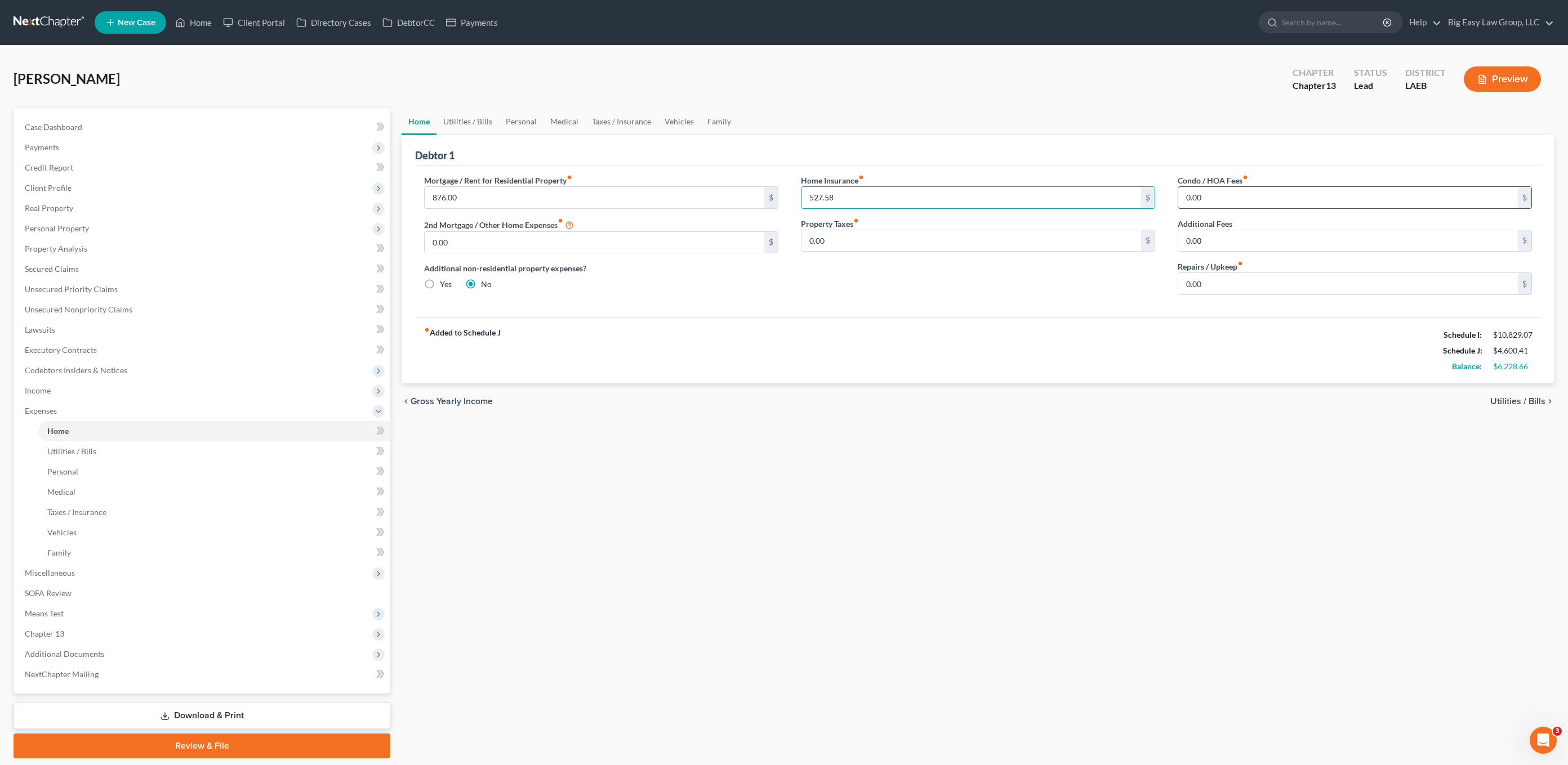
type input "527.58"
drag, startPoint x: 1236, startPoint y: 207, endPoint x: 1253, endPoint y: 250, distance: 46.2
click at [1157, 207] on input "0.00" at bounding box center [1347, 198] width 340 height 21
click at [1157, 250] on input "0.00" at bounding box center [1347, 241] width 340 height 21
drag, startPoint x: 1289, startPoint y: 316, endPoint x: 1288, endPoint y: 290, distance: 26.0
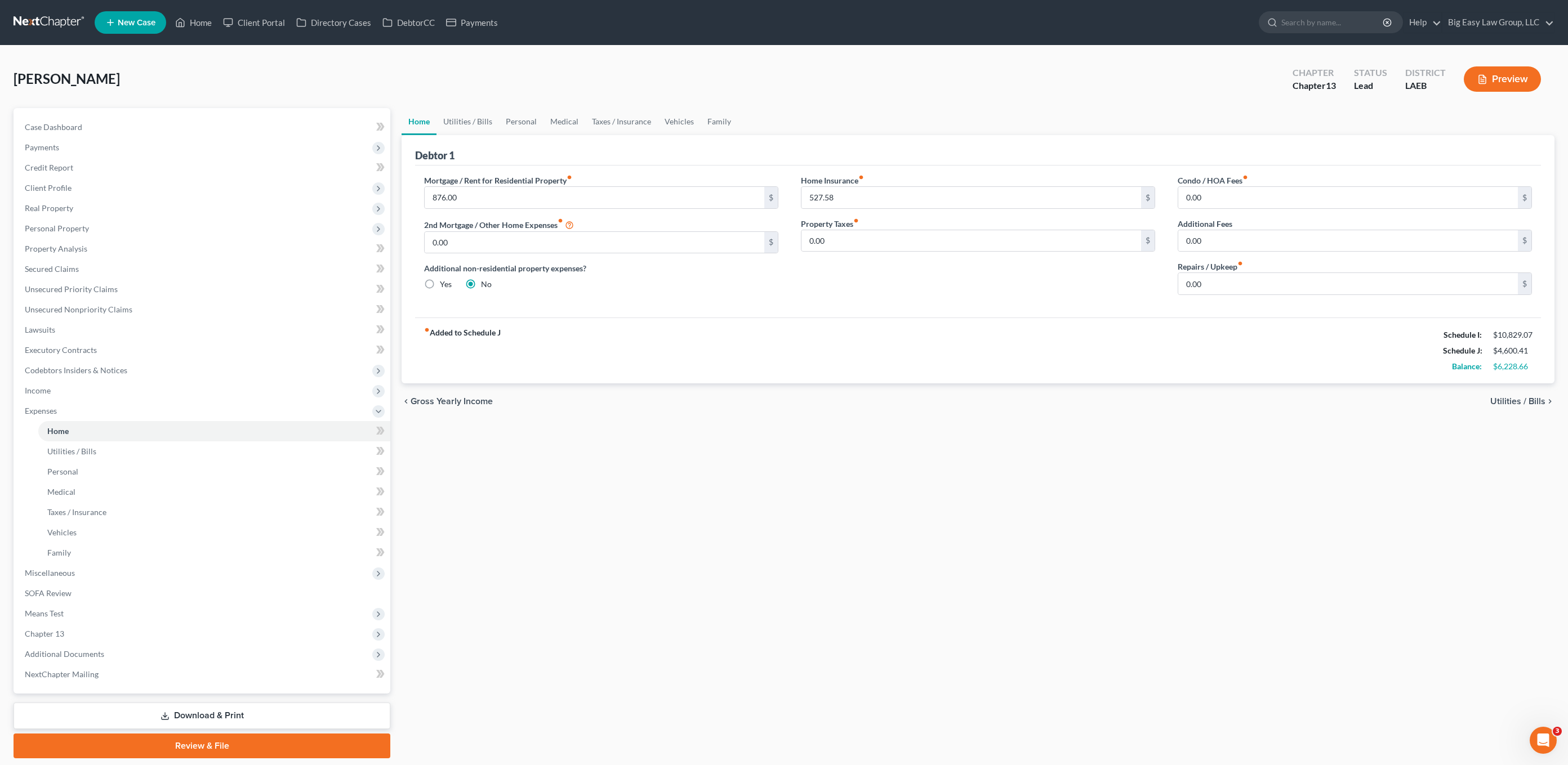
click at [1157, 316] on div "Mortgage / Rent for Residential Property fiber_manual_record 876.00 $ 2nd Mortg…" at bounding box center [977, 242] width 1126 height 152
drag, startPoint x: 1287, startPoint y: 289, endPoint x: 1255, endPoint y: 289, distance: 32.0
click at [1157, 289] on input "0.00" at bounding box center [1347, 283] width 340 height 21
click at [482, 124] on link "Utilities / Bills" at bounding box center [467, 121] width 63 height 27
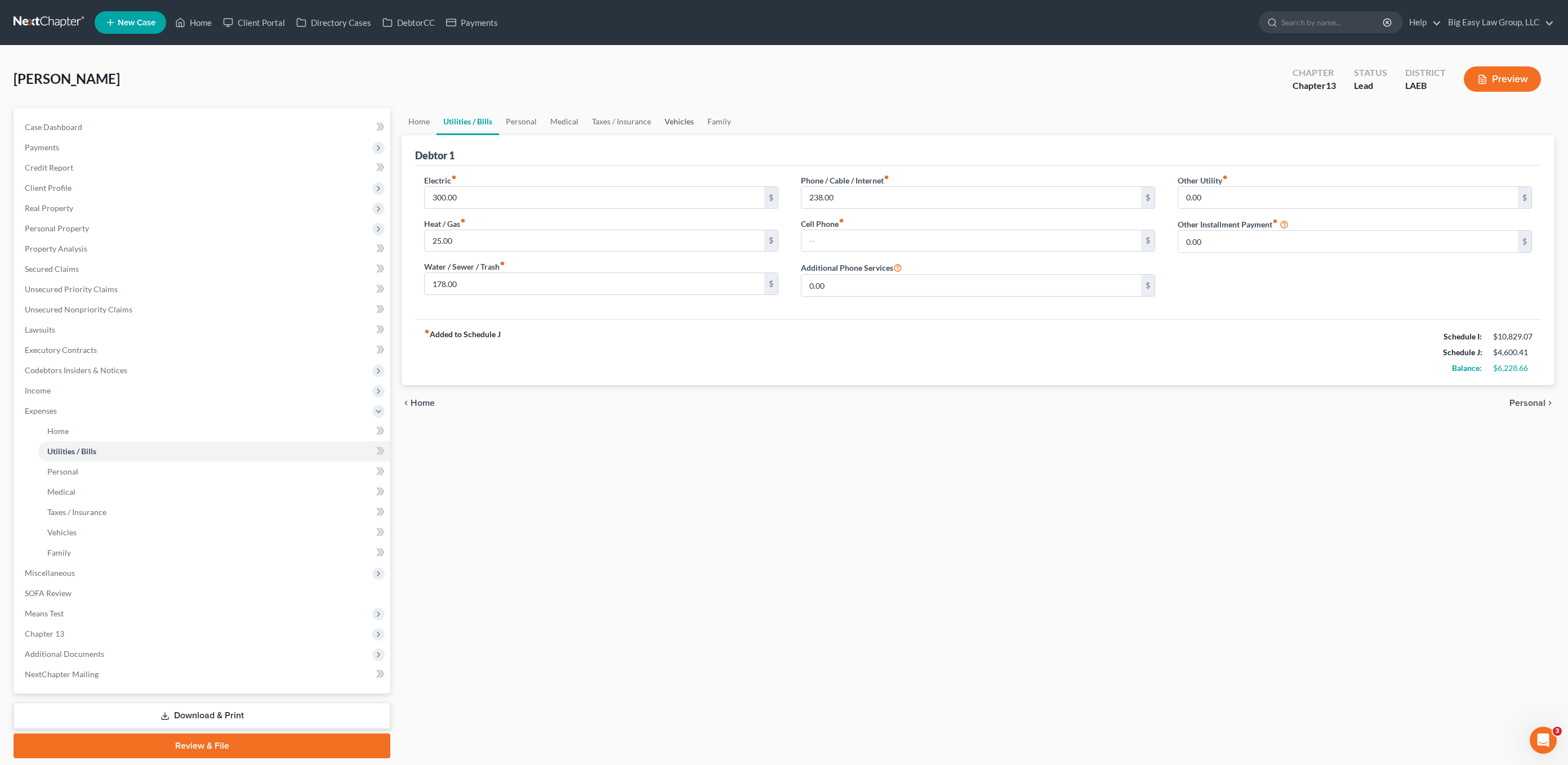
drag, startPoint x: 667, startPoint y: 116, endPoint x: 750, endPoint y: 138, distance: 85.9
click at [667, 116] on link "Vehicles" at bounding box center [679, 121] width 42 height 27
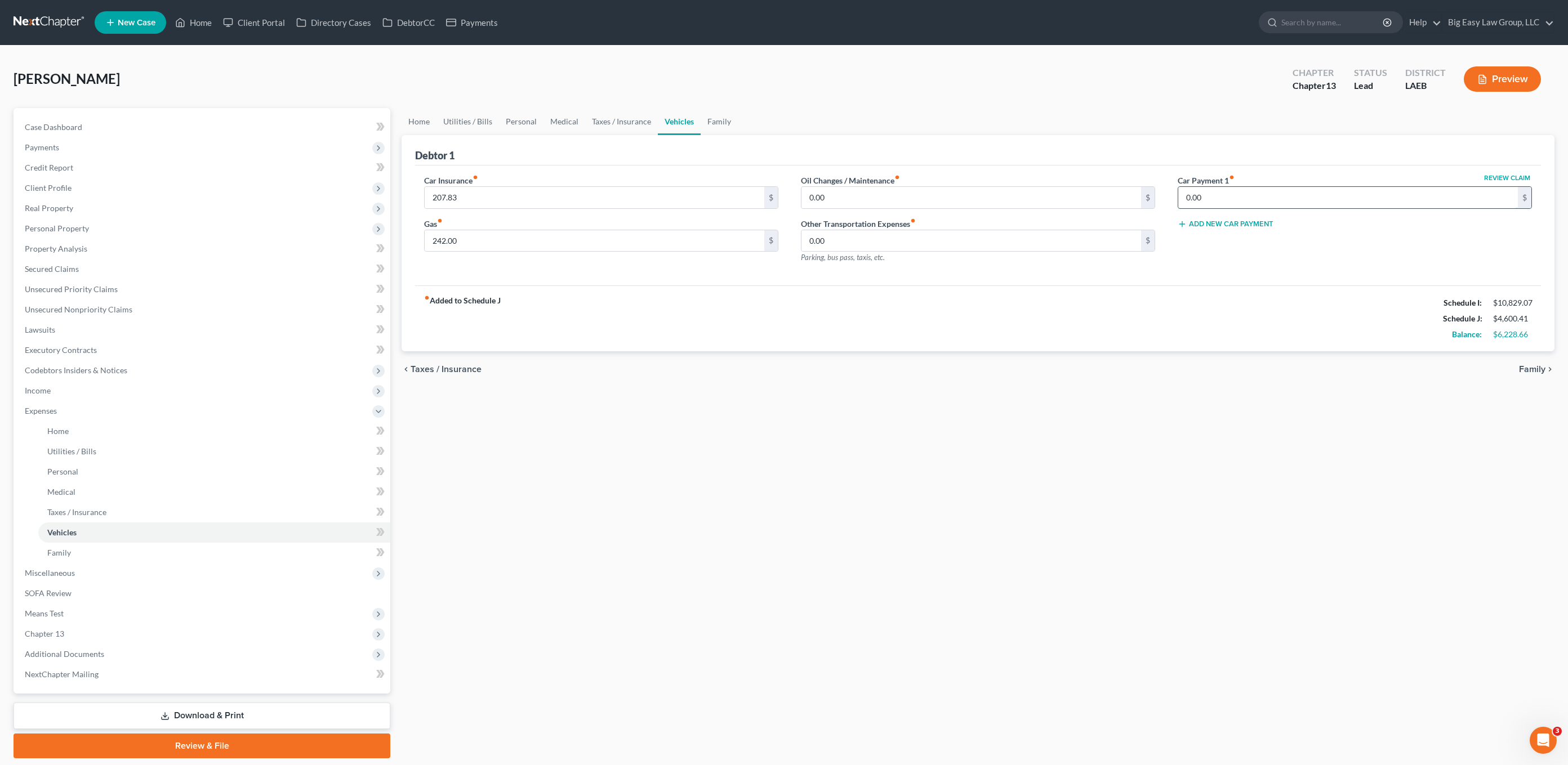
click at [1157, 199] on input "0.00" at bounding box center [1347, 198] width 340 height 21
drag, startPoint x: 1218, startPoint y: 192, endPoint x: 1161, endPoint y: 183, distance: 57.7
click at [1157, 180] on div "Car Insurance fiber_manual_record 207.83 $ Gas fiber_manual_record 242.00 $ Oil…" at bounding box center [978, 223] width 1130 height 98
click at [1157, 203] on input "440.00" at bounding box center [1347, 198] width 340 height 21
type input "440.00"
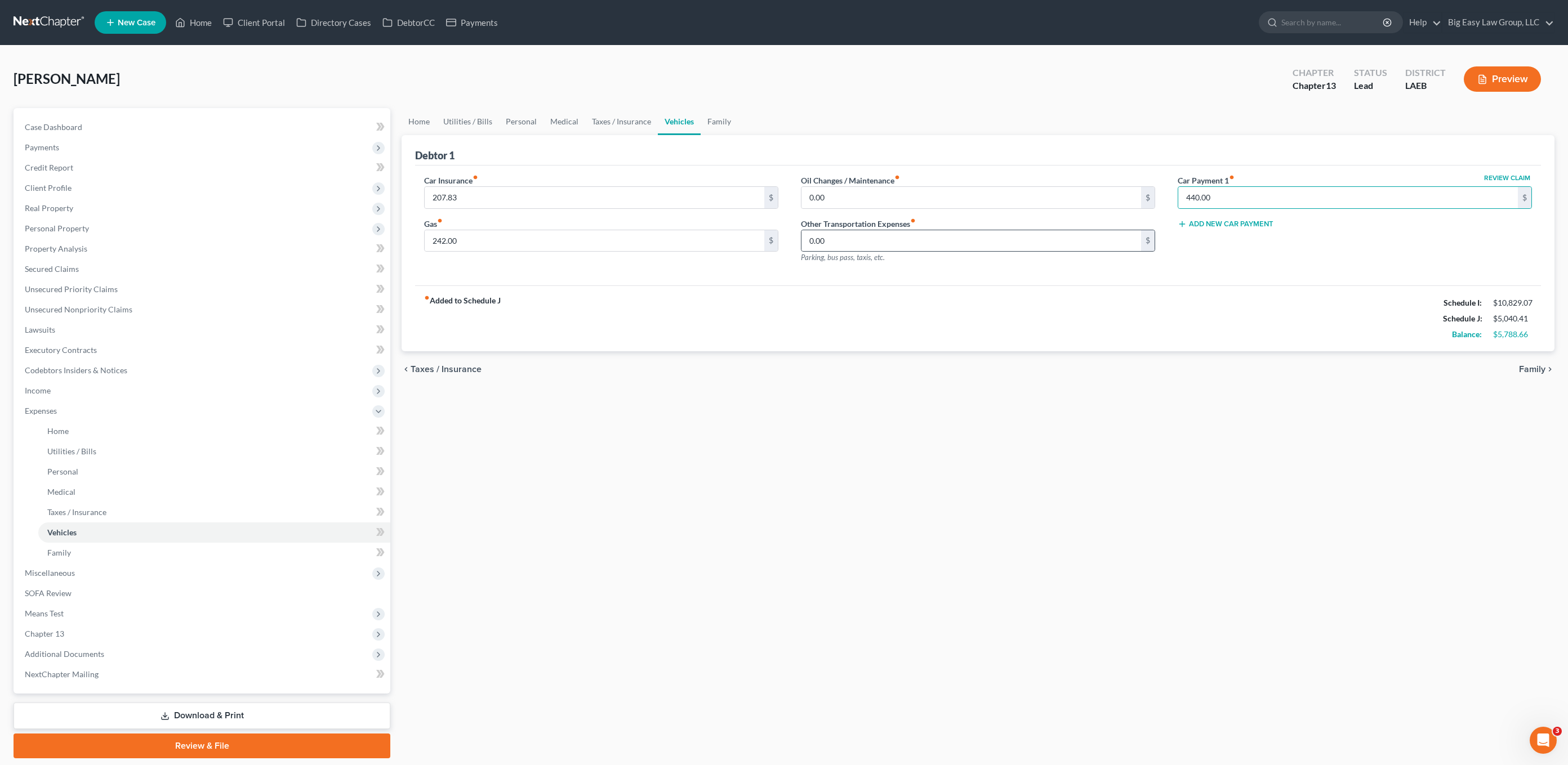
click at [921, 229] on div "0.00 $" at bounding box center [977, 241] width 354 height 23
click at [953, 190] on input "0.00" at bounding box center [971, 198] width 340 height 21
drag, startPoint x: 1241, startPoint y: 192, endPoint x: 1418, endPoint y: 299, distance: 206.8
click at [1157, 192] on input "440.00" at bounding box center [1347, 198] width 340 height 21
click at [967, 256] on div "Other Transportation Expenses fiber_manual_record 0.00 $ Parking, bus pass, tax…" at bounding box center [977, 241] width 354 height 46
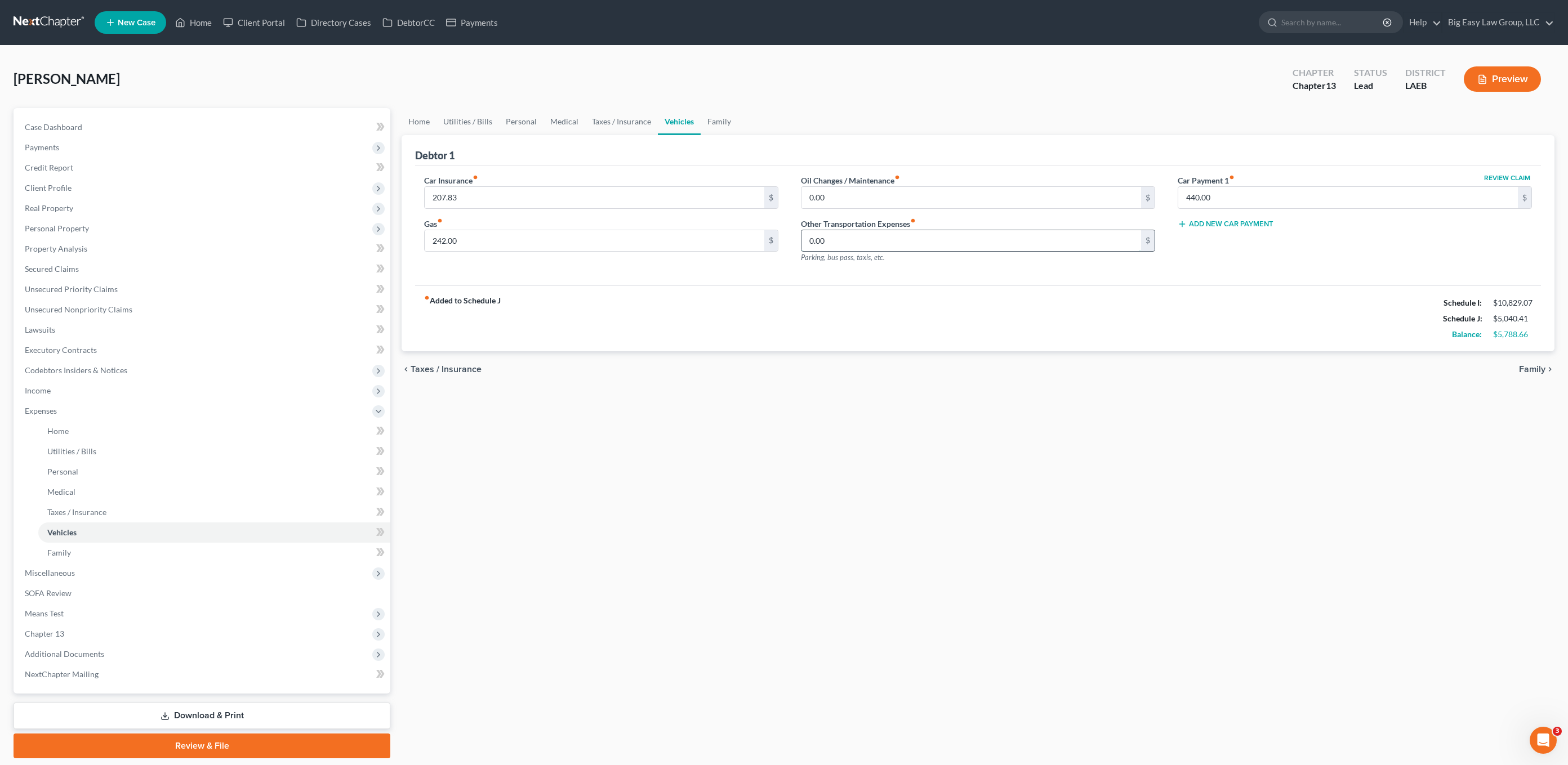
click at [957, 235] on input "0.00" at bounding box center [971, 241] width 340 height 21
click at [951, 201] on input "0.00" at bounding box center [971, 198] width 340 height 21
click at [1157, 203] on input "440.00" at bounding box center [1347, 198] width 340 height 21
click at [1157, 195] on input "440.00" at bounding box center [1347, 198] width 340 height 21
click at [879, 199] on input "0.00" at bounding box center [971, 198] width 340 height 21
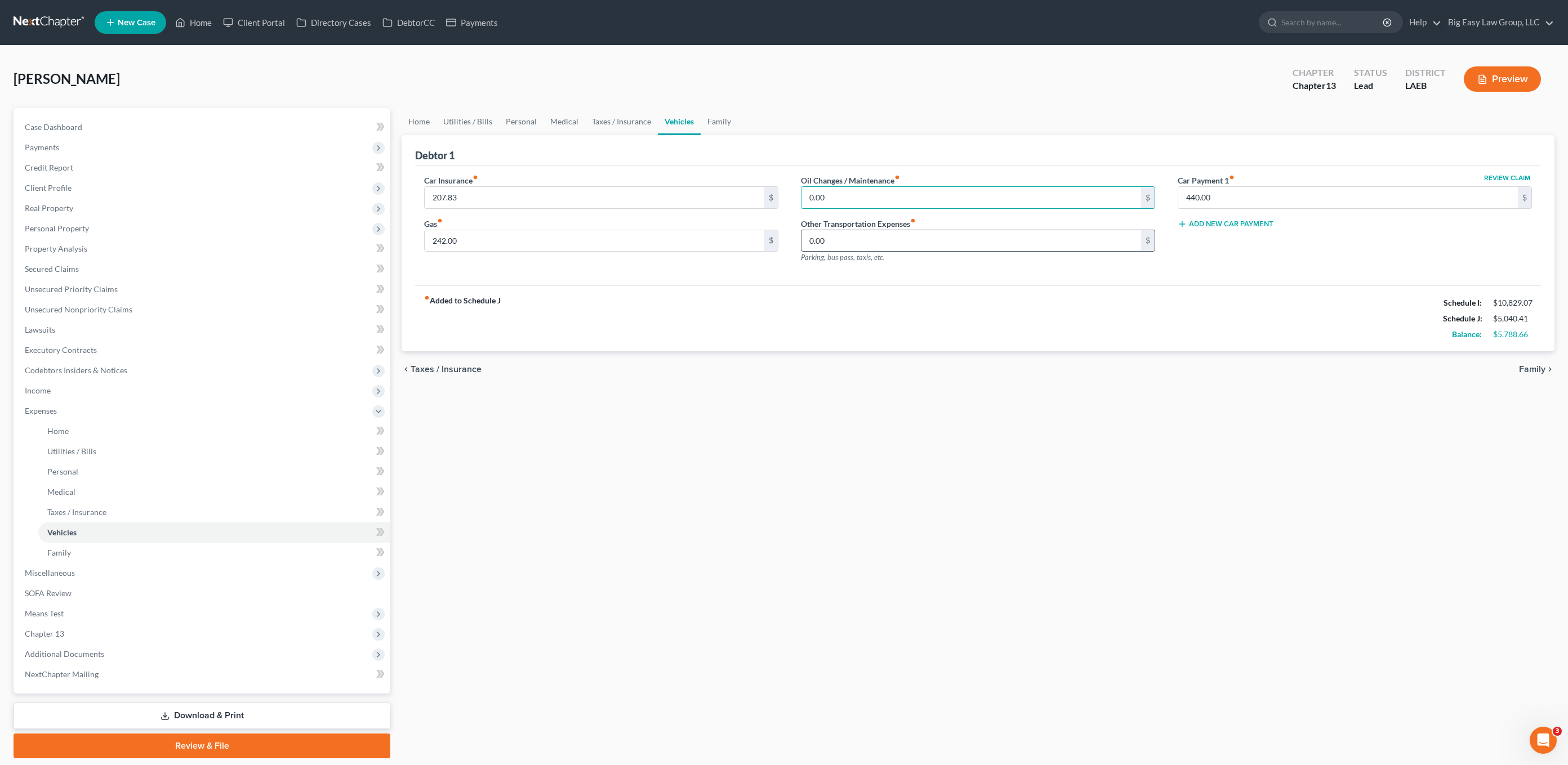
drag, startPoint x: 931, startPoint y: 197, endPoint x: 1114, endPoint y: 244, distance: 188.9
click at [931, 197] on input "0.00" at bounding box center [971, 198] width 340 height 21
click at [1157, 202] on input "440.00" at bounding box center [1347, 198] width 340 height 21
drag, startPoint x: 721, startPoint y: 113, endPoint x: 682, endPoint y: 146, distance: 51.1
click at [721, 113] on link "Family" at bounding box center [720, 121] width 37 height 27
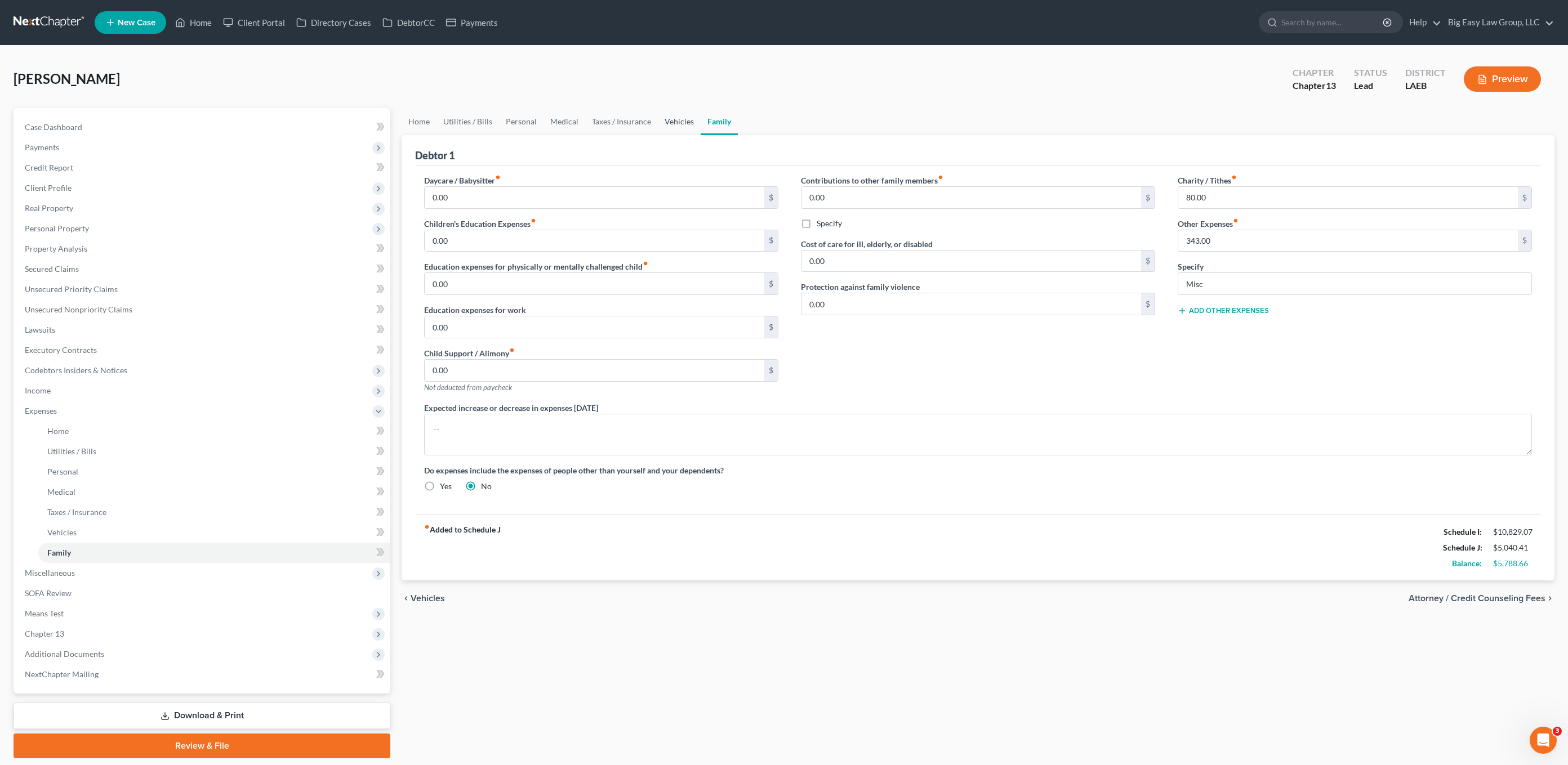
click at [682, 120] on link "Vehicles" at bounding box center [679, 121] width 42 height 27
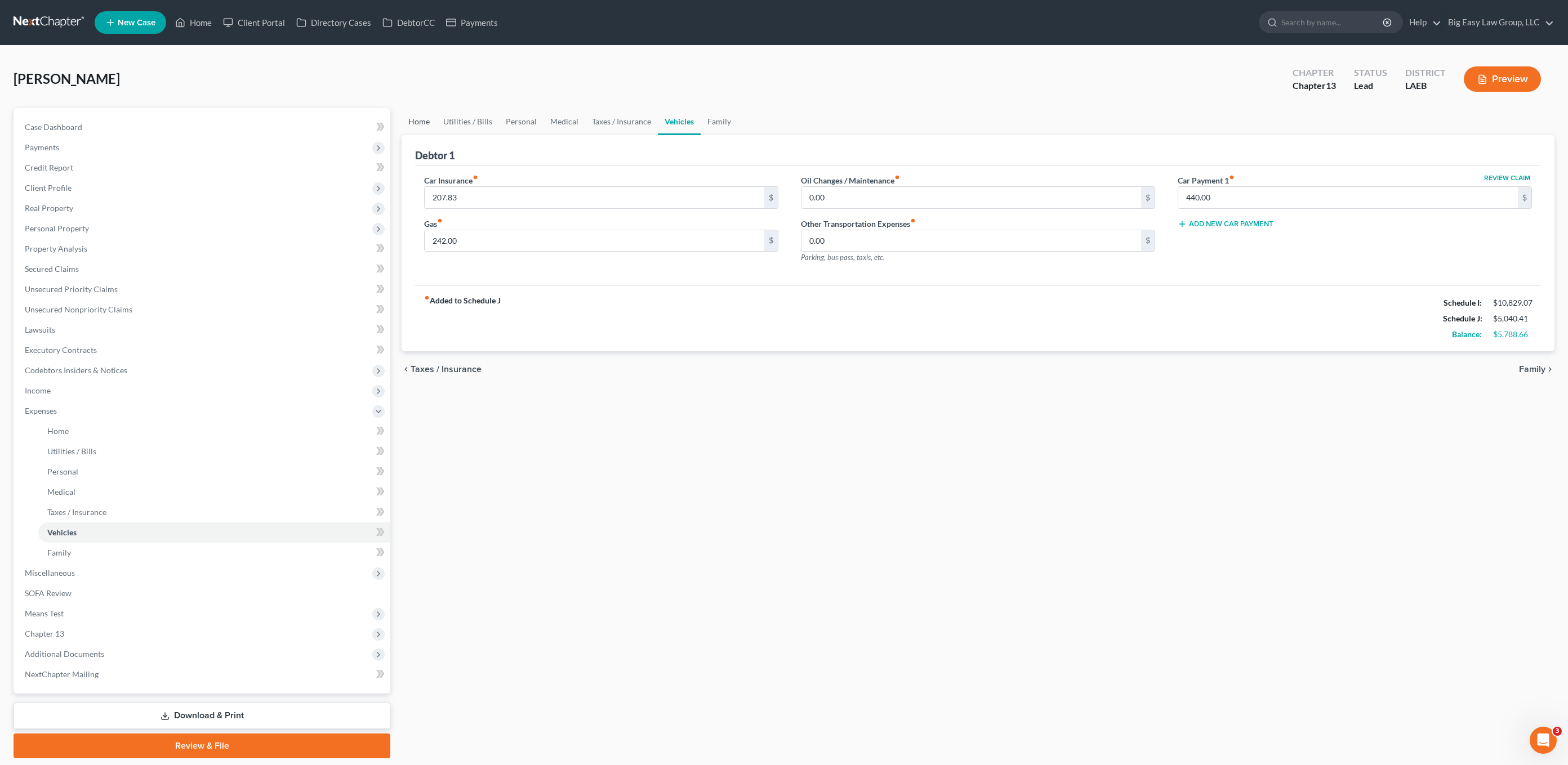
click at [424, 129] on link "Home" at bounding box center [419, 121] width 35 height 27
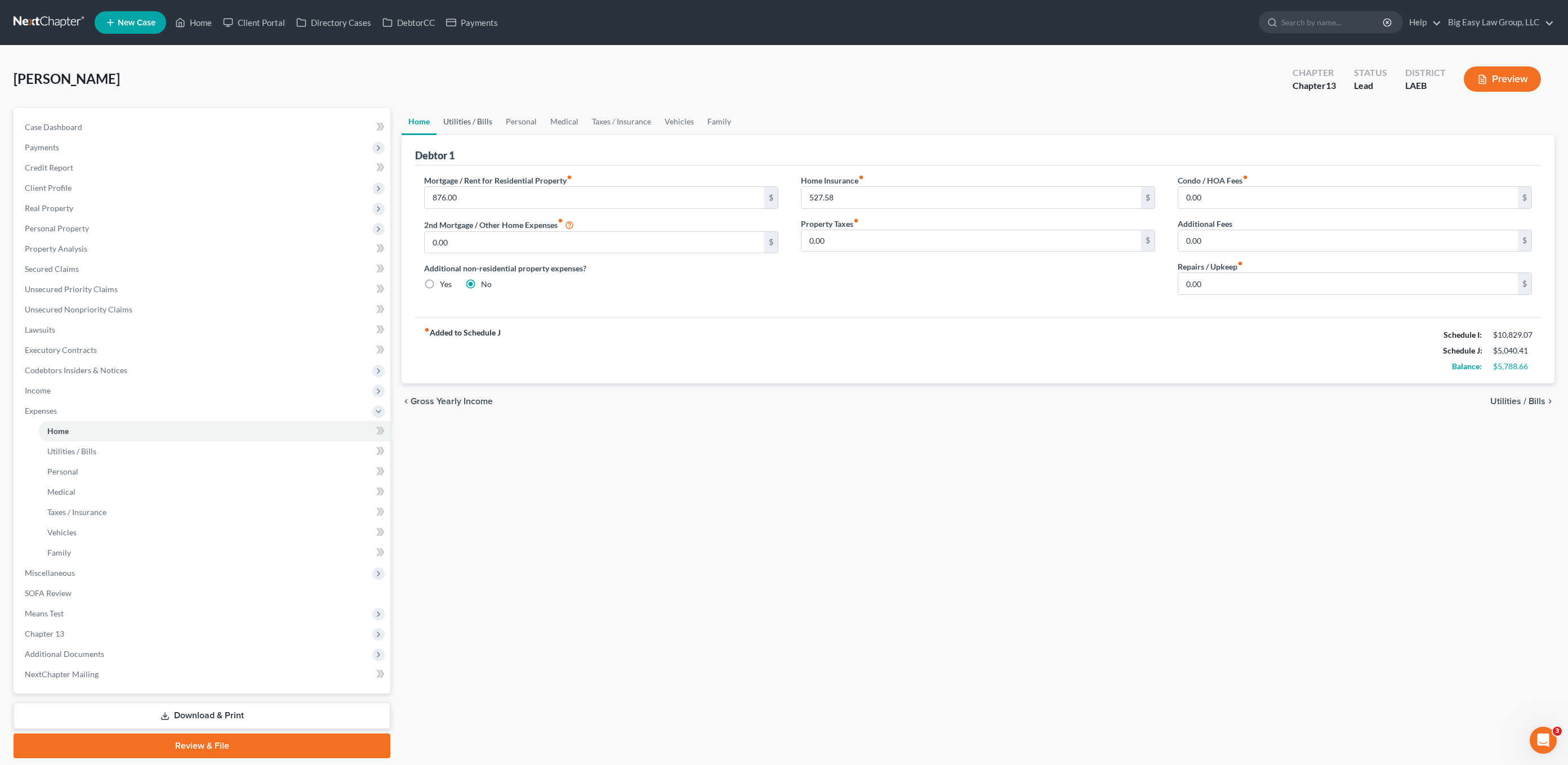
click at [489, 128] on link "Utilities / Bills" at bounding box center [467, 121] width 63 height 27
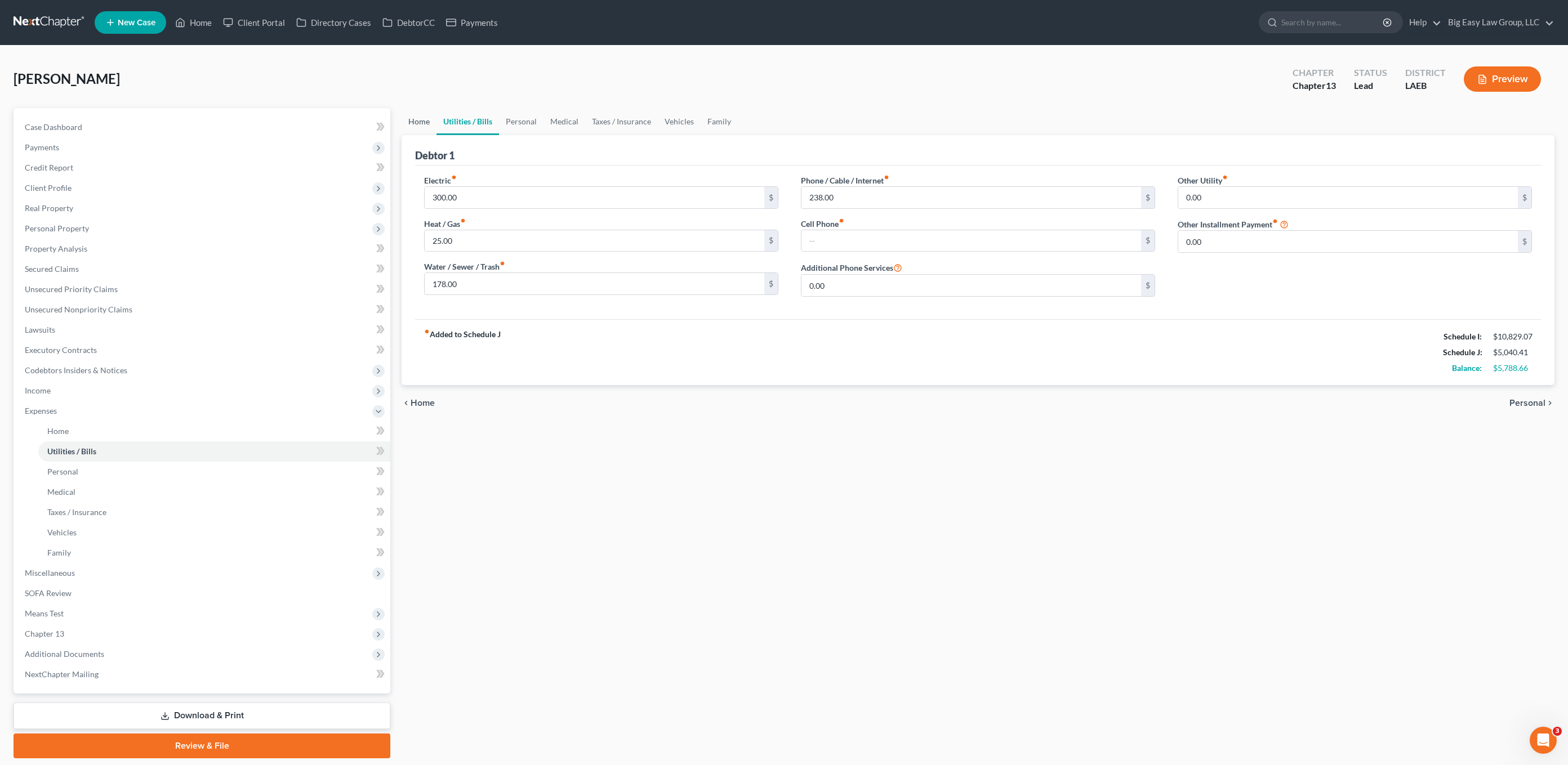
click at [432, 125] on link "Home" at bounding box center [419, 121] width 35 height 27
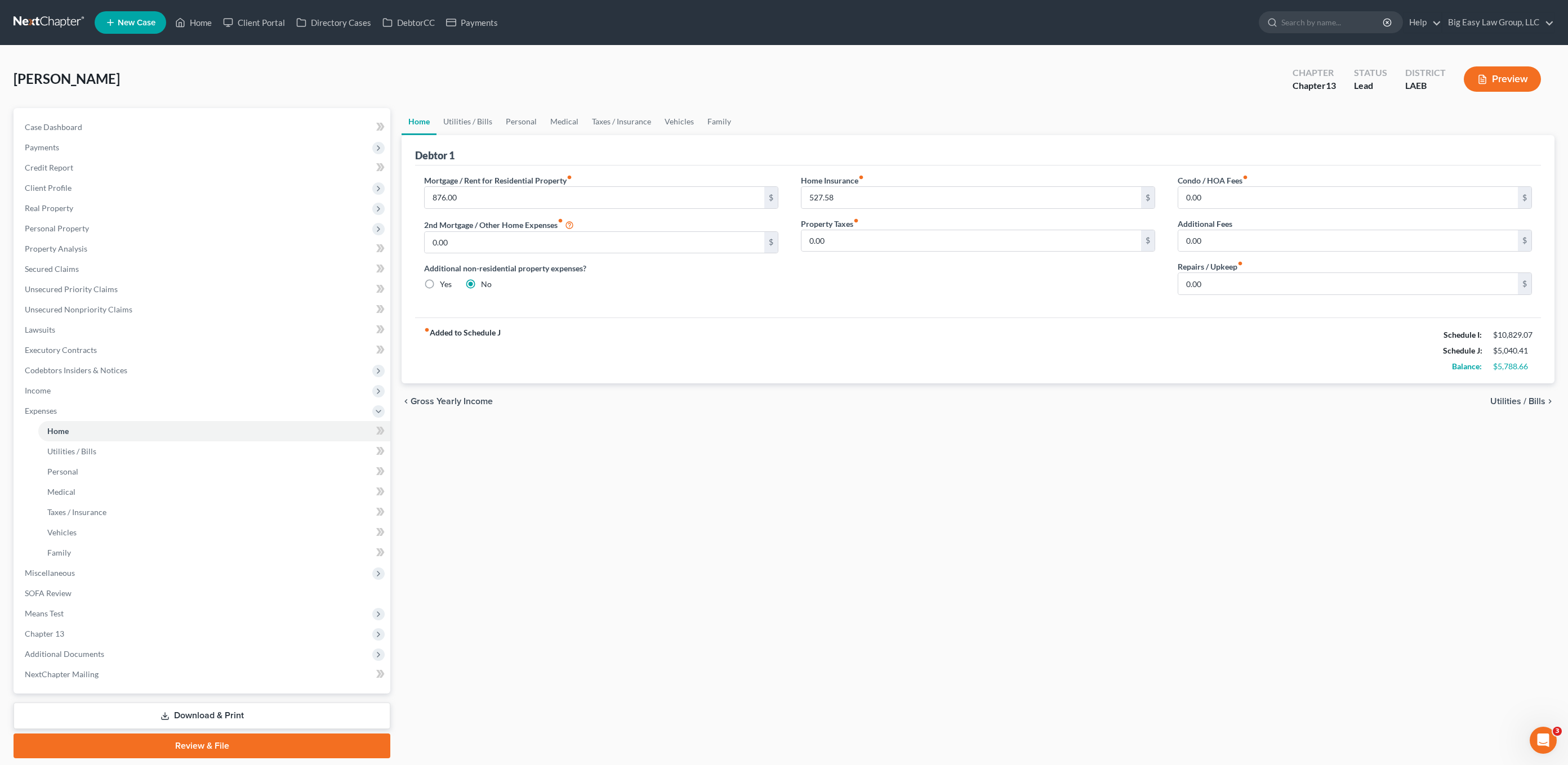
click at [449, 107] on div "Nguyen, Emily Upgraded Chapter Chapter 13 Status Lead District LAEB Preview" at bounding box center [783, 83] width 1541 height 49
click at [457, 121] on link "Utilities / Bills" at bounding box center [467, 121] width 63 height 27
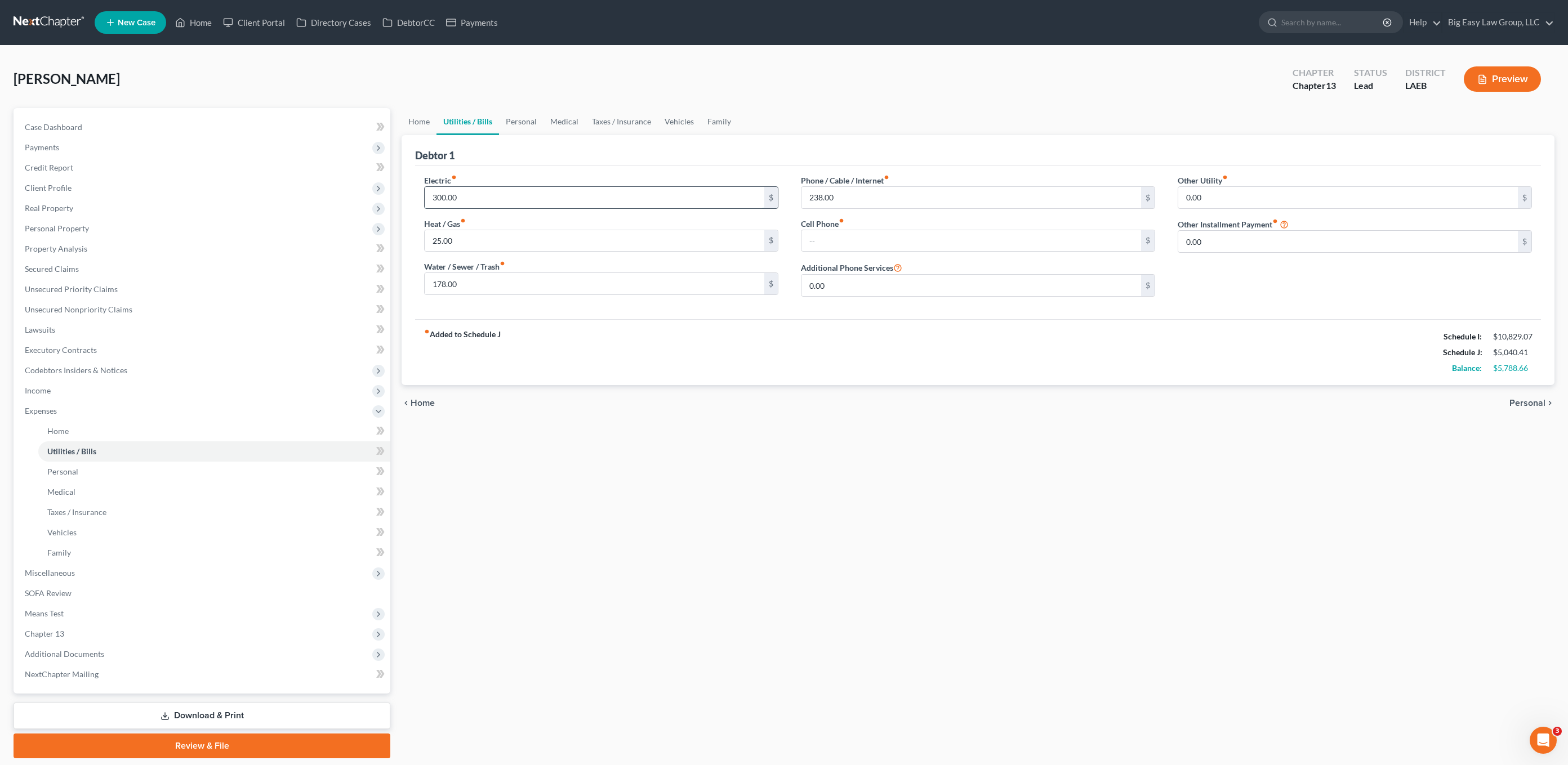
drag, startPoint x: 473, startPoint y: 199, endPoint x: 490, endPoint y: 199, distance: 17.0
click at [473, 199] on input "300.00" at bounding box center [594, 198] width 340 height 21
drag, startPoint x: 490, startPoint y: 199, endPoint x: 431, endPoint y: 192, distance: 59.4
click at [429, 189] on input "300.00" at bounding box center [594, 198] width 340 height 21
click at [496, 236] on input "25.00" at bounding box center [594, 241] width 340 height 21
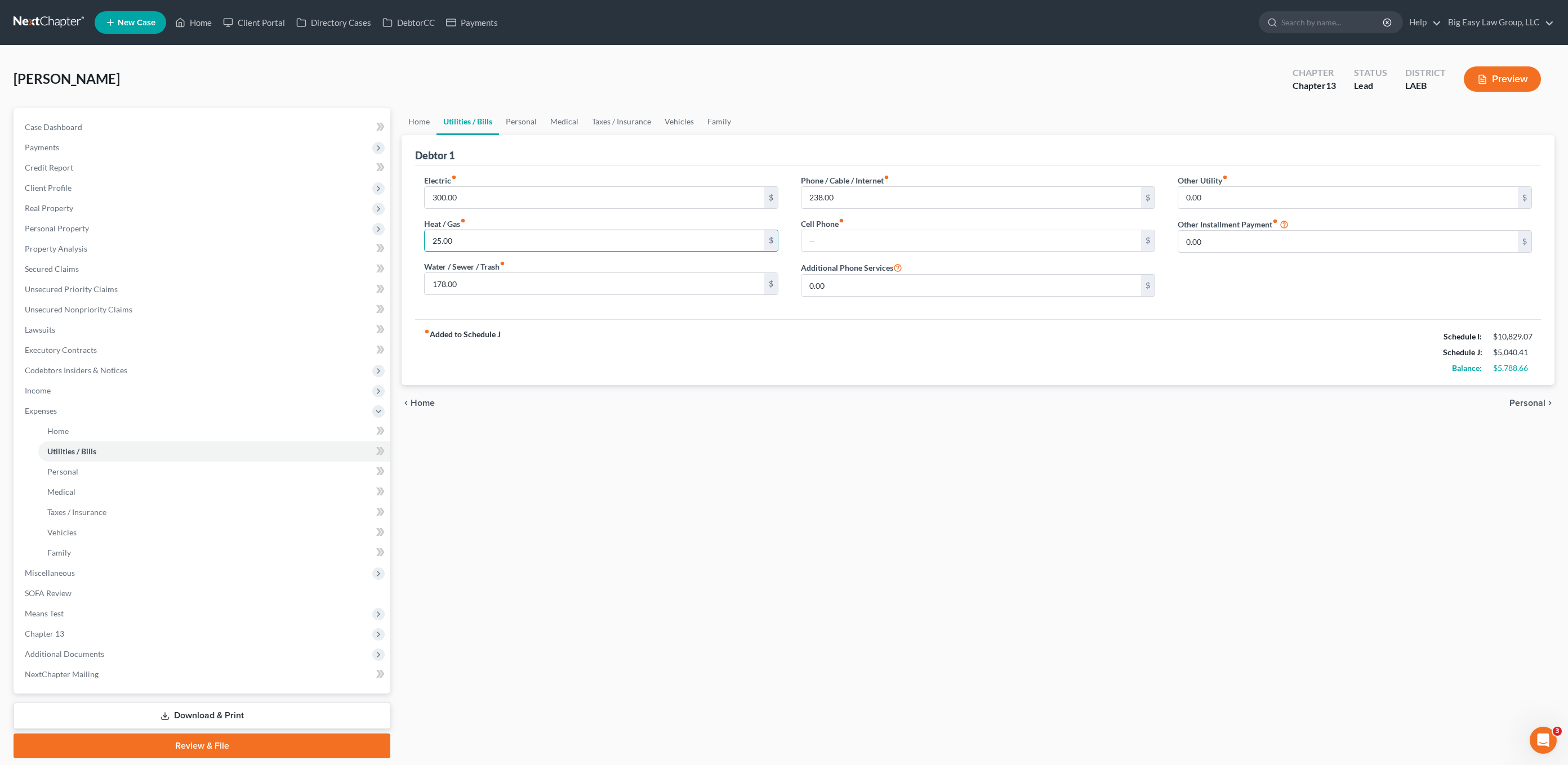
drag, startPoint x: 502, startPoint y: 235, endPoint x: 422, endPoint y: 232, distance: 80.1
click at [432, 233] on input "25.00" at bounding box center [594, 241] width 340 height 21
type input "9"
type input "60.00"
click at [881, 195] on input "238.00" at bounding box center [971, 198] width 340 height 21
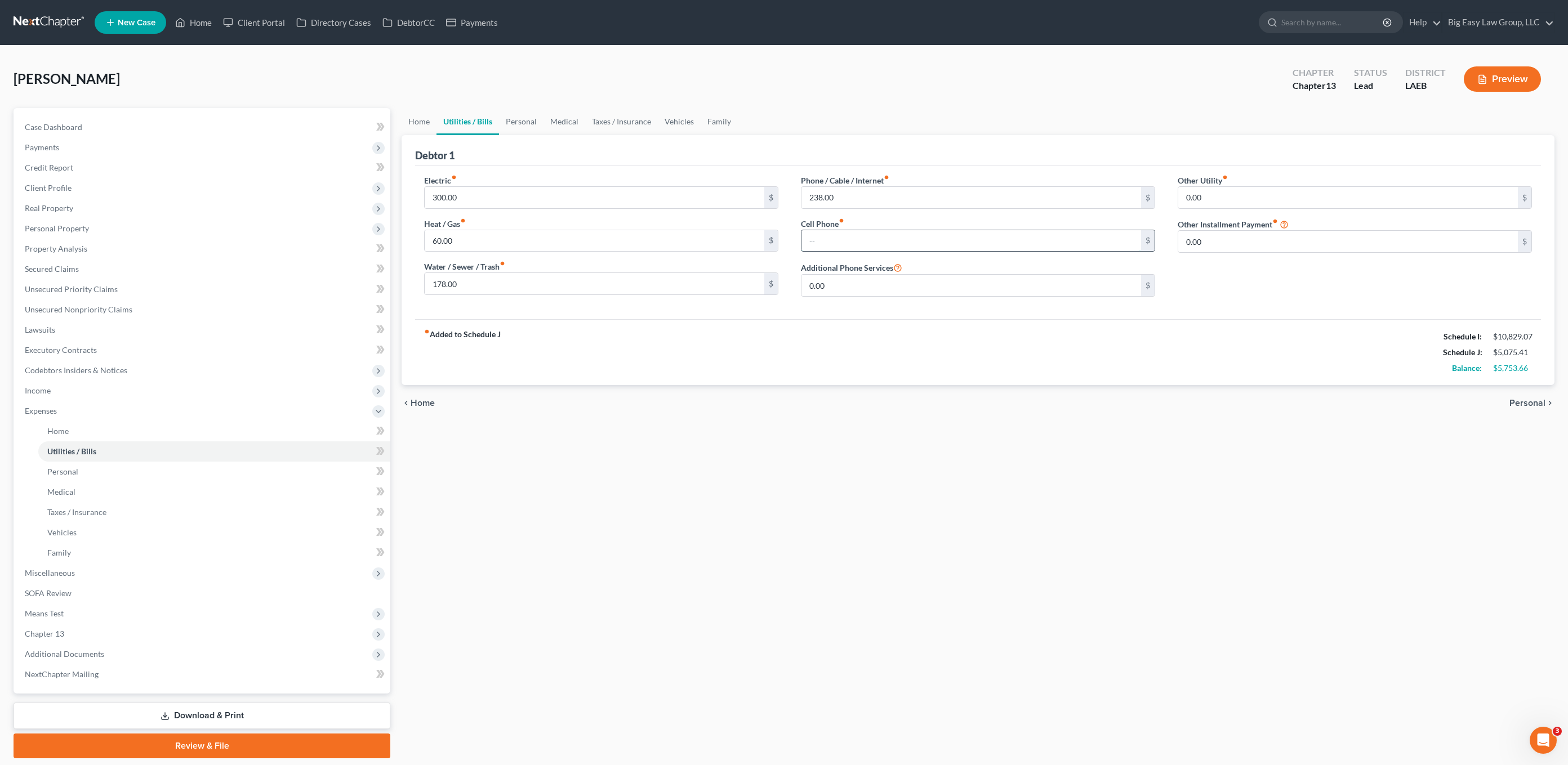
drag, startPoint x: 900, startPoint y: 246, endPoint x: 1059, endPoint y: 288, distance: 164.5
click at [900, 246] on input "text" at bounding box center [971, 241] width 340 height 21
click at [1157, 252] on div "Other Utility fiber_manual_record 0.00 $ Other Installment Payment fiber_manual…" at bounding box center [1354, 240] width 377 height 131
click at [1157, 236] on input "0.00" at bounding box center [1347, 242] width 340 height 21
click at [525, 124] on link "Personal" at bounding box center [521, 121] width 44 height 27
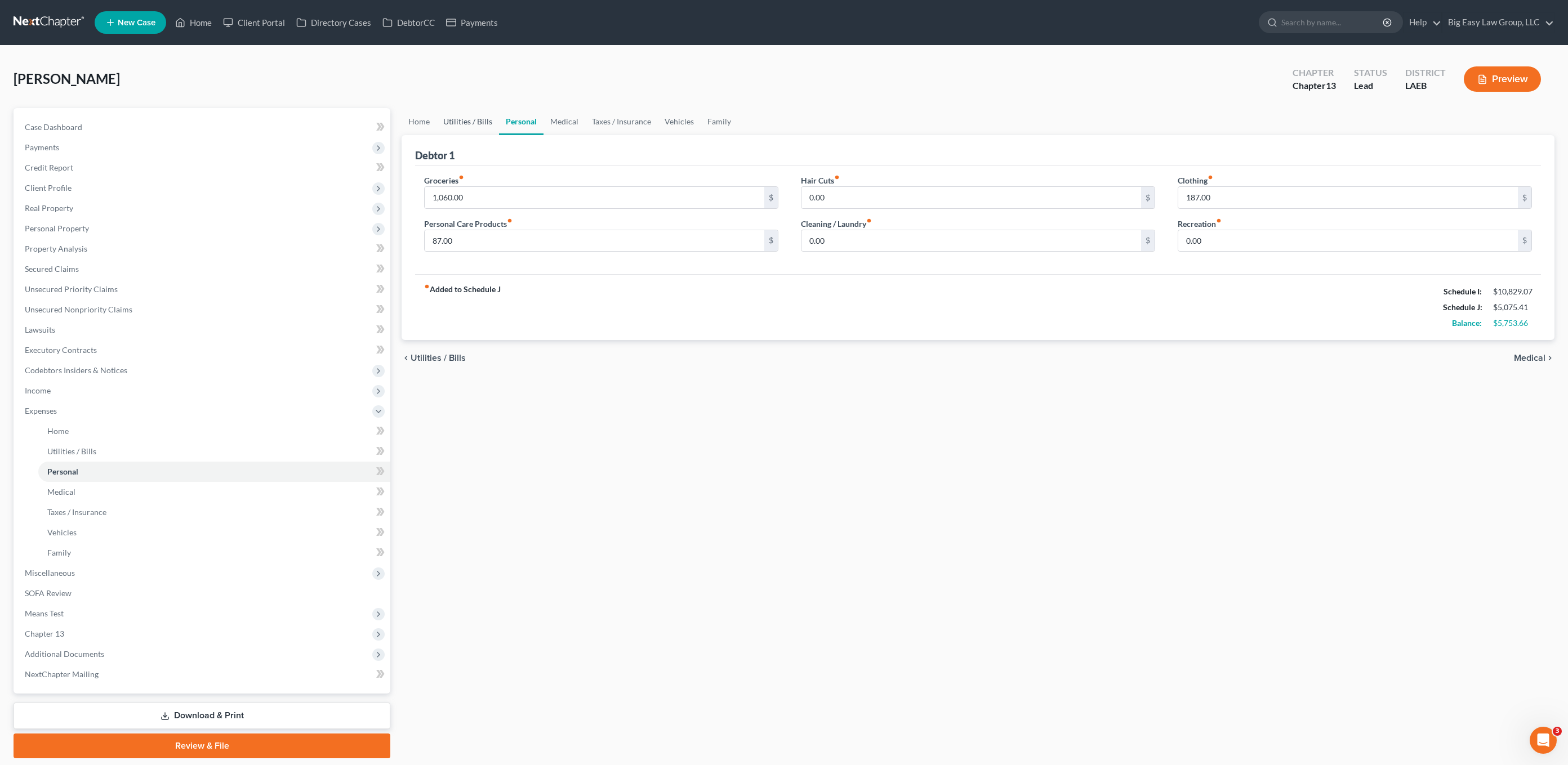
click at [479, 129] on link "Utilities / Bills" at bounding box center [467, 121] width 63 height 27
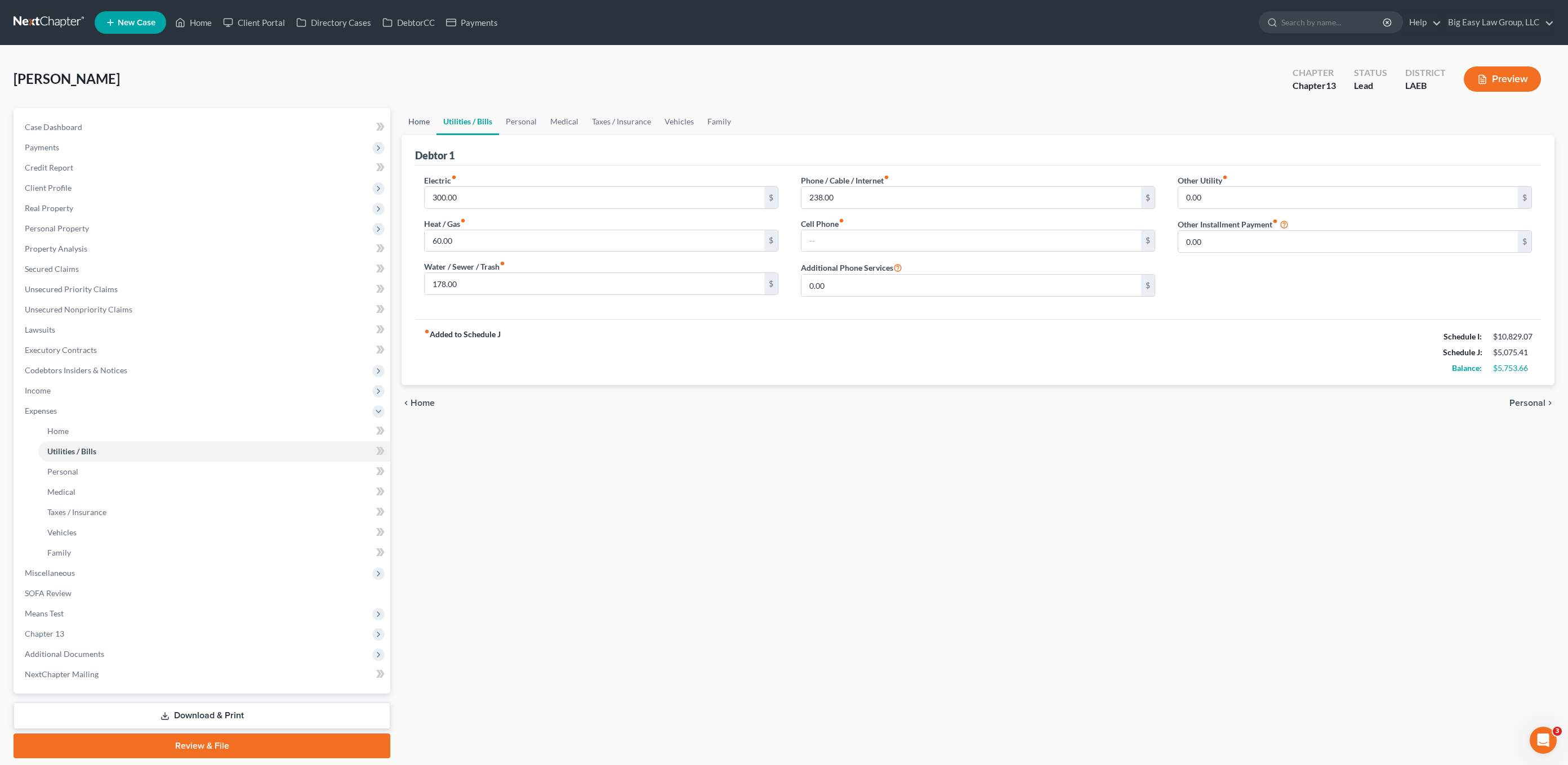
click at [402, 119] on link "Home" at bounding box center [419, 121] width 35 height 27
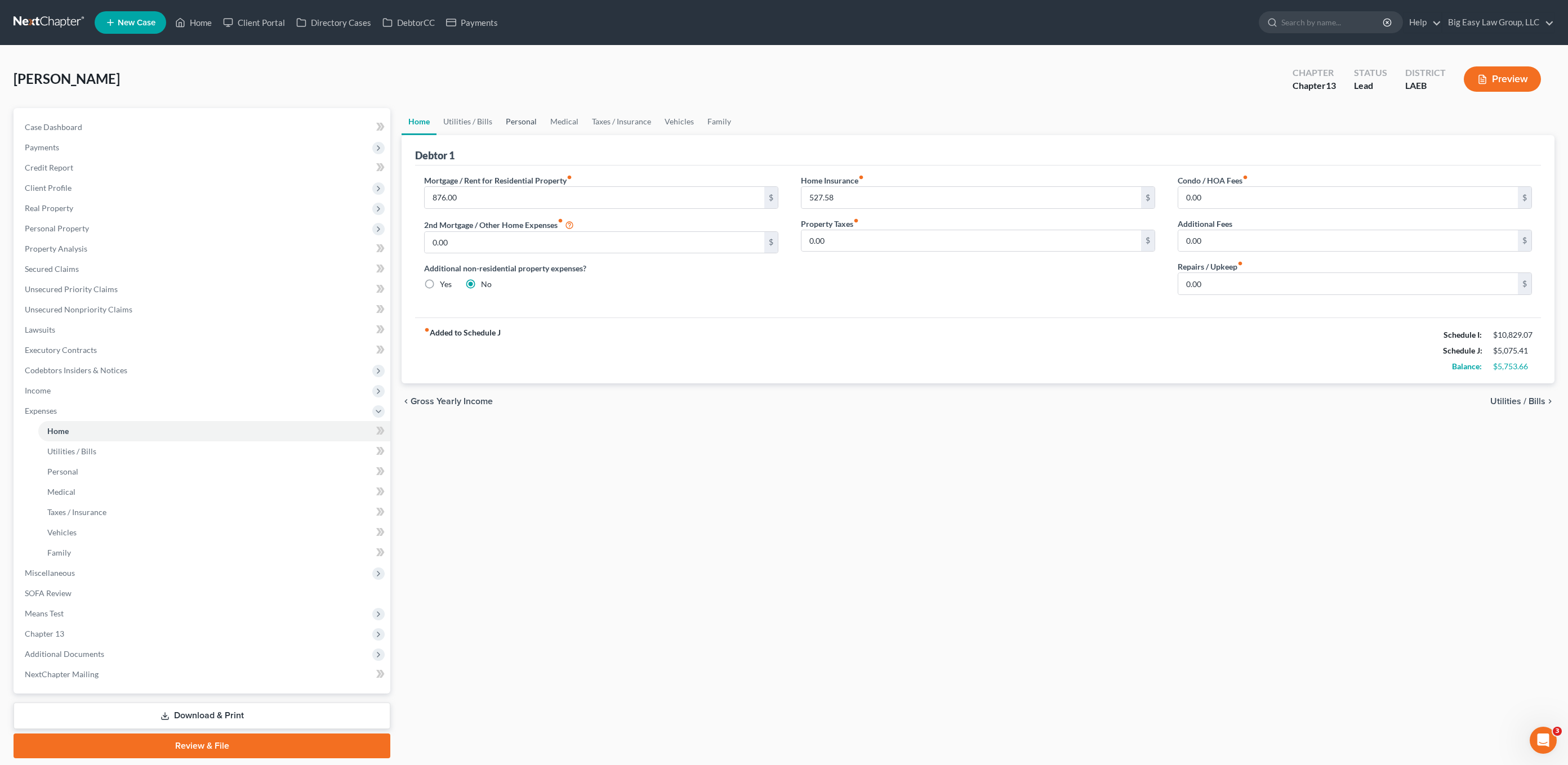
click at [524, 117] on link "Personal" at bounding box center [521, 121] width 44 height 27
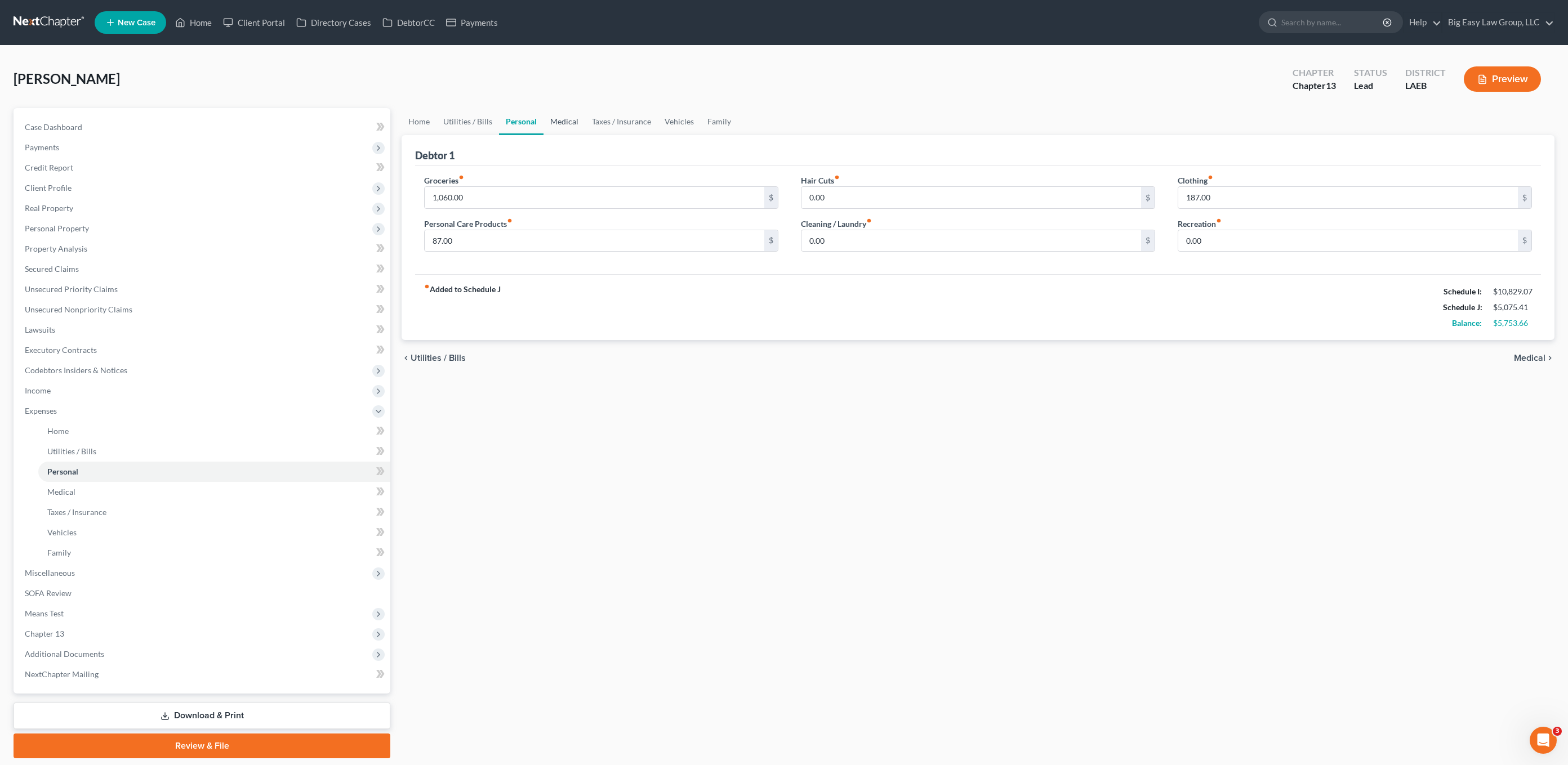
click at [562, 116] on link "Medical" at bounding box center [564, 121] width 41 height 27
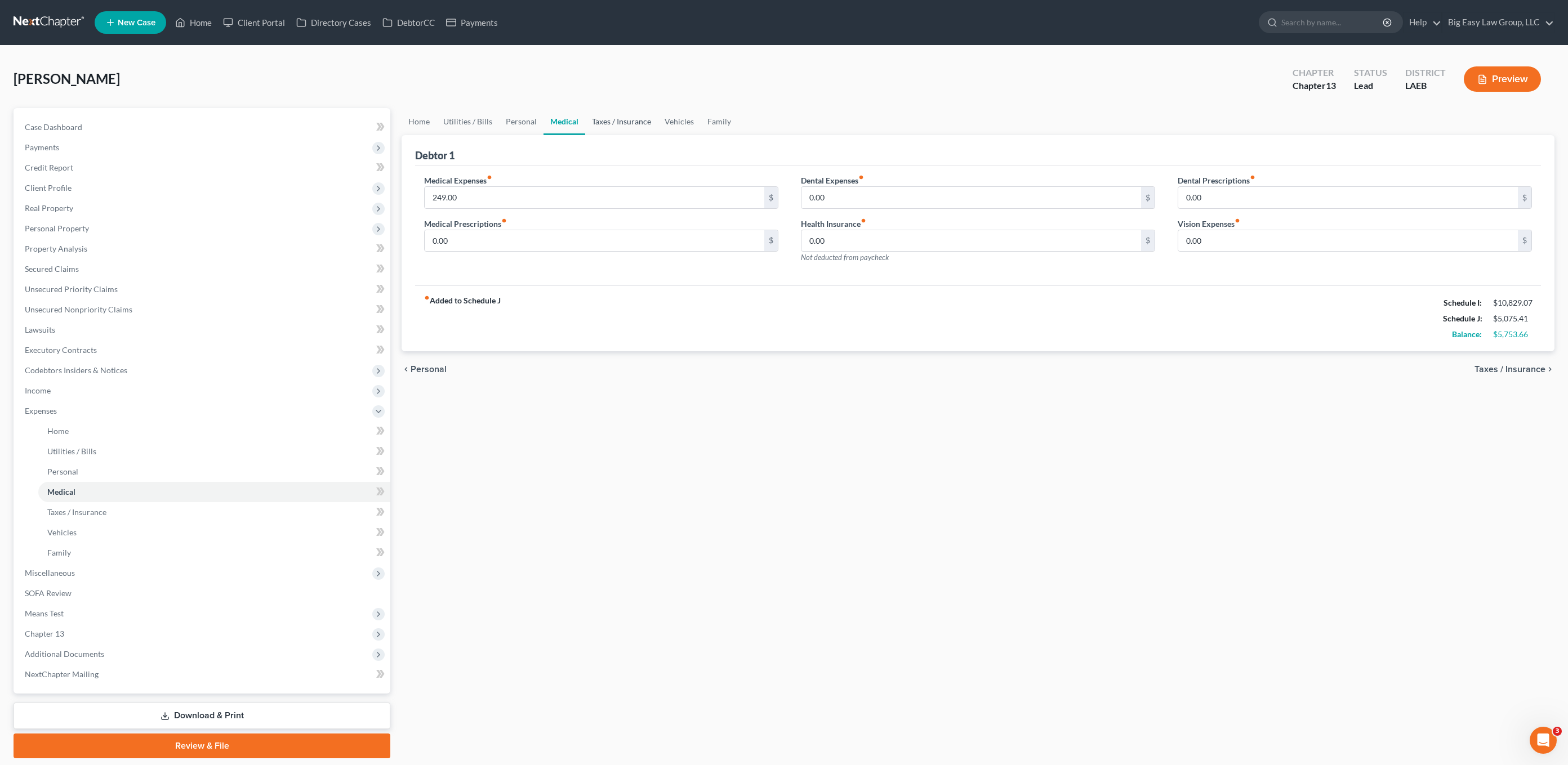
drag, startPoint x: 614, startPoint y: 116, endPoint x: 713, endPoint y: 134, distance: 100.6
click at [614, 116] on link "Taxes / Insurance" at bounding box center [622, 121] width 72 height 27
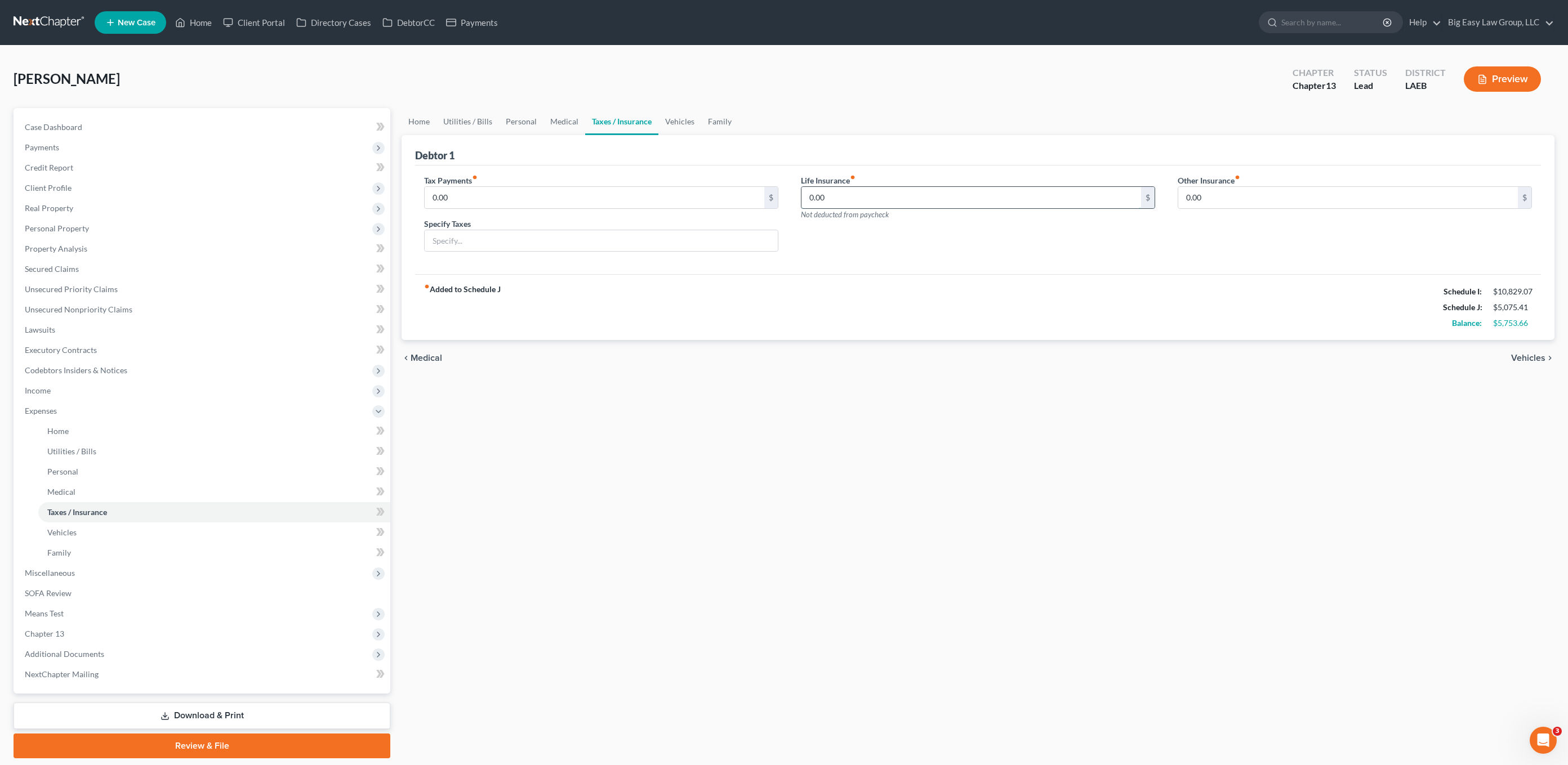
click at [863, 187] on input "0.00" at bounding box center [971, 198] width 340 height 21
click at [914, 187] on input "21.00" at bounding box center [971, 198] width 340 height 21
type input "21.00"
click at [1157, 211] on div "Other Insurance fiber_manual_record 0.00 $" at bounding box center [1354, 218] width 377 height 86
click at [512, 253] on div "Tax Payments fiber_manual_record 0.00 $ Specify Taxes" at bounding box center [601, 218] width 377 height 86
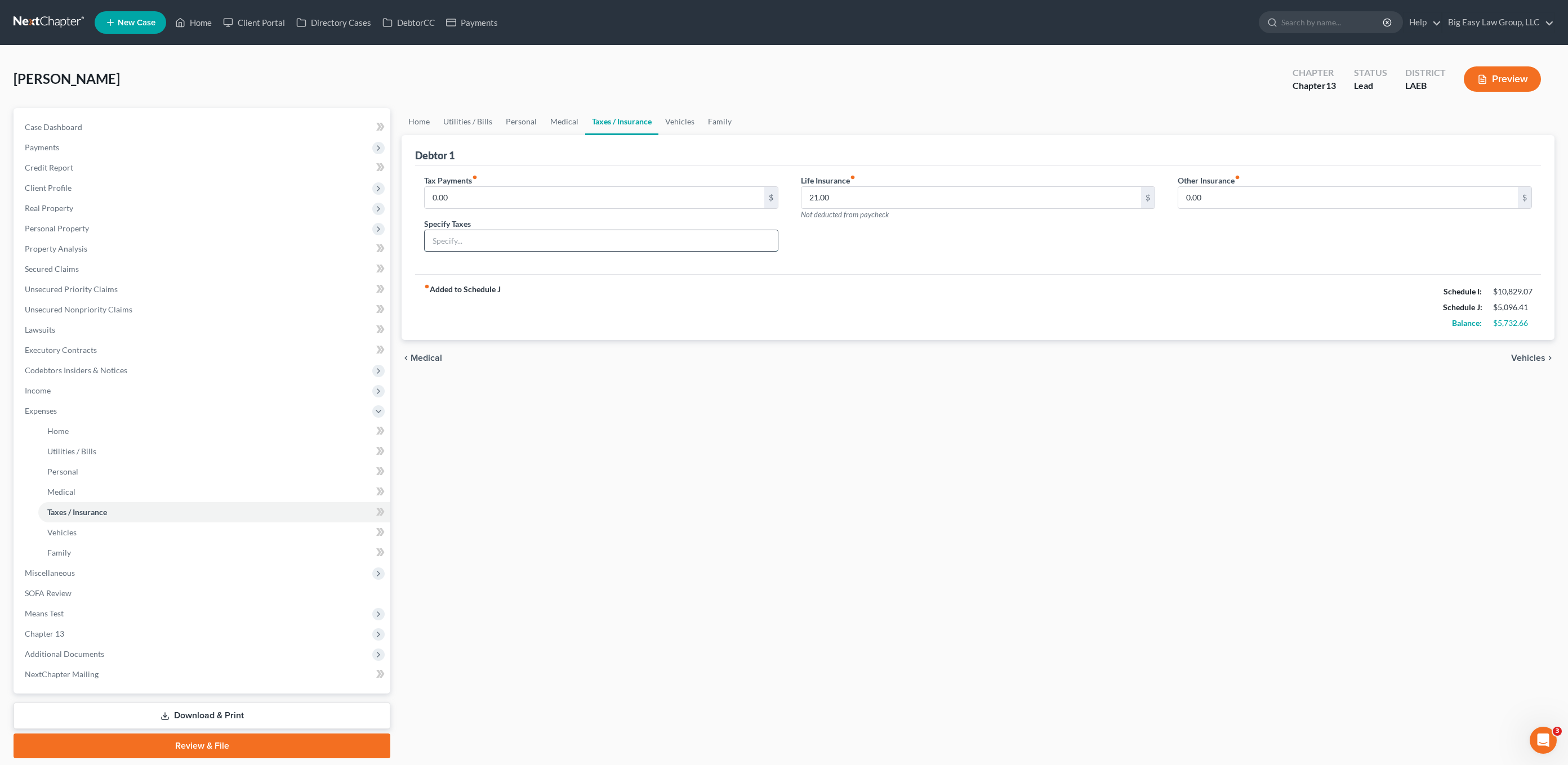
click at [570, 244] on input "text" at bounding box center [601, 241] width 353 height 21
click at [677, 111] on link "Vehicles" at bounding box center [680, 121] width 42 height 27
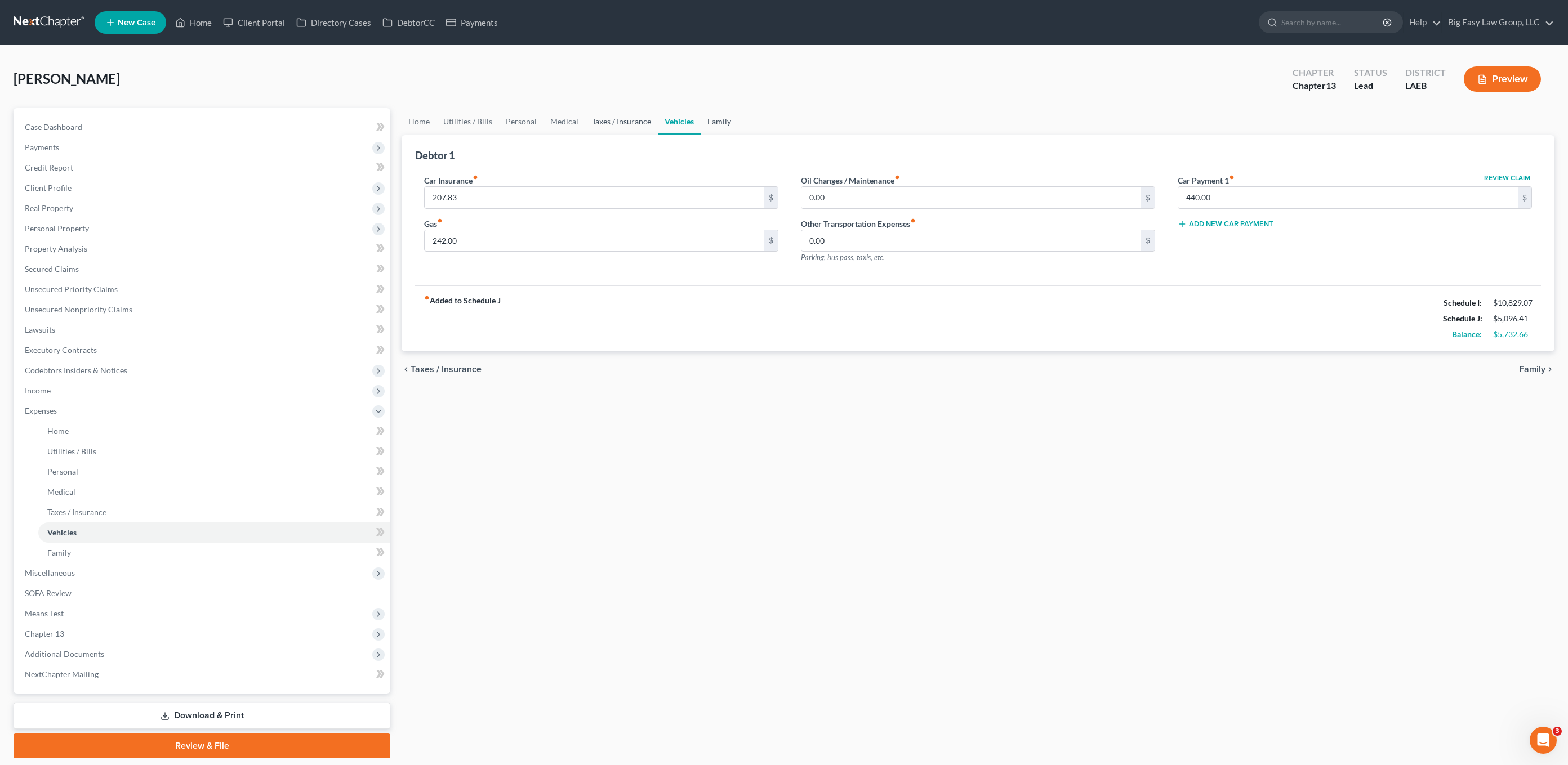
click at [715, 121] on link "Family" at bounding box center [720, 121] width 37 height 27
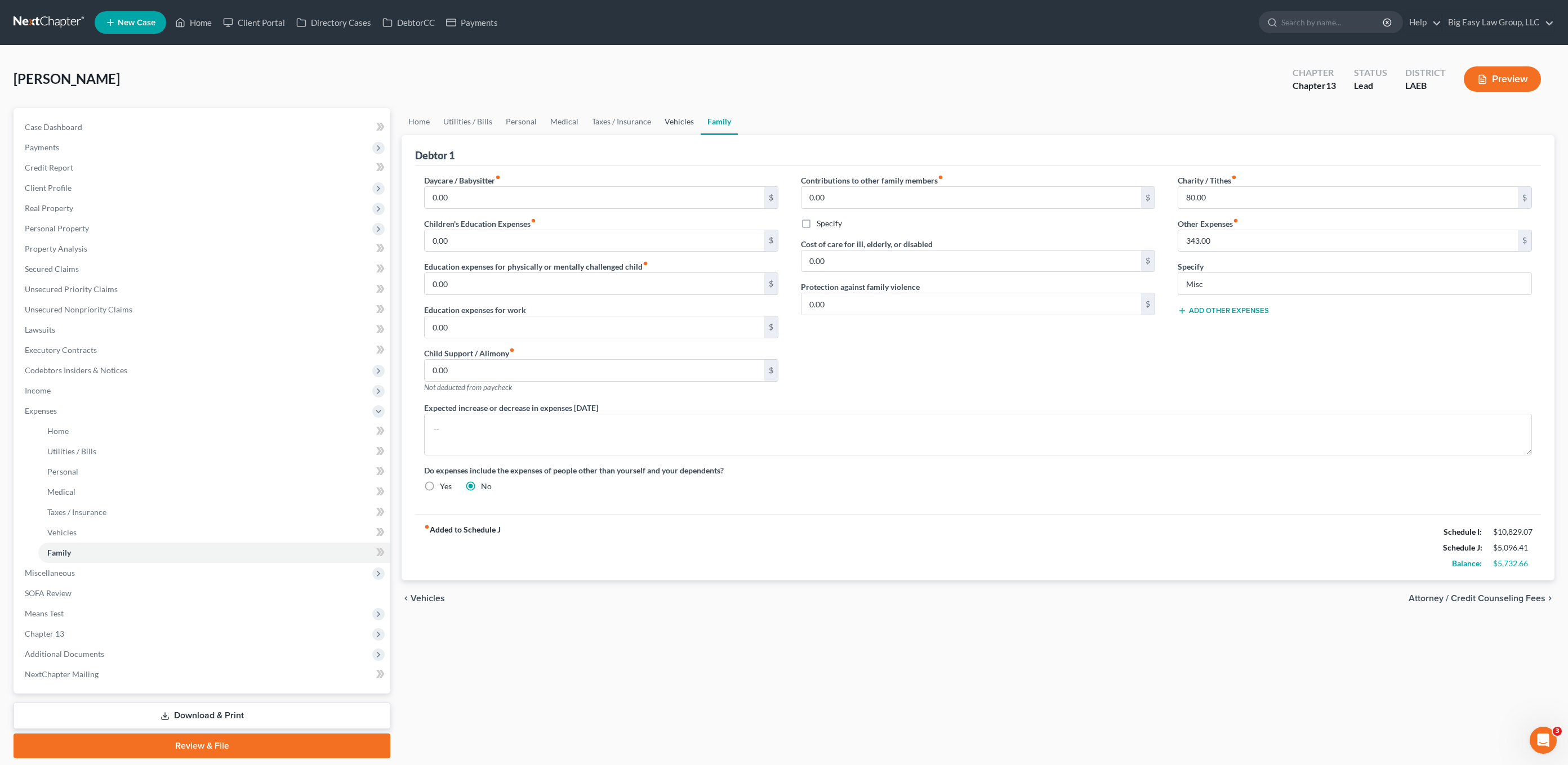
click at [664, 130] on link "Vehicles" at bounding box center [679, 121] width 42 height 27
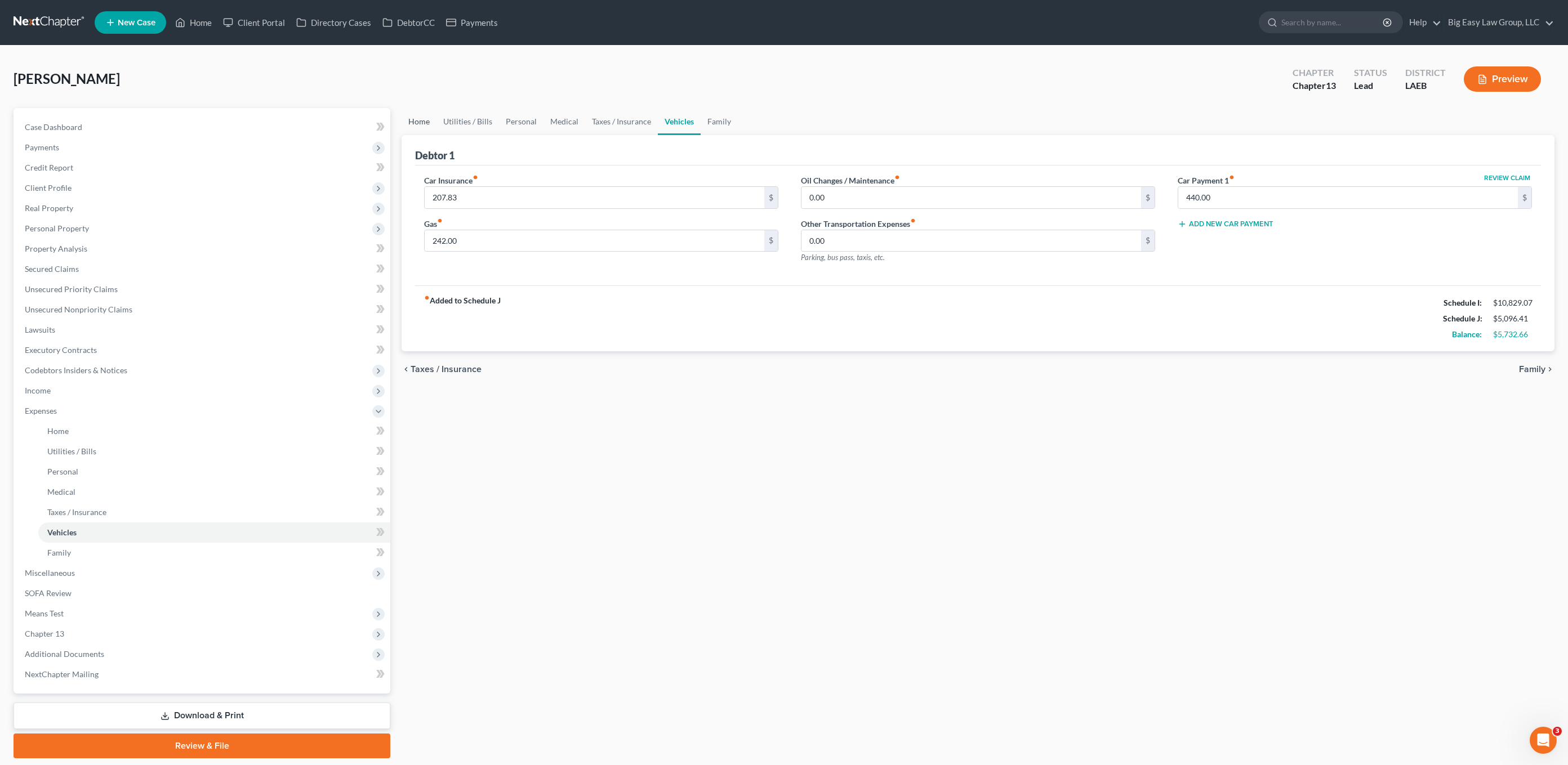
click at [420, 122] on link "Home" at bounding box center [419, 121] width 35 height 27
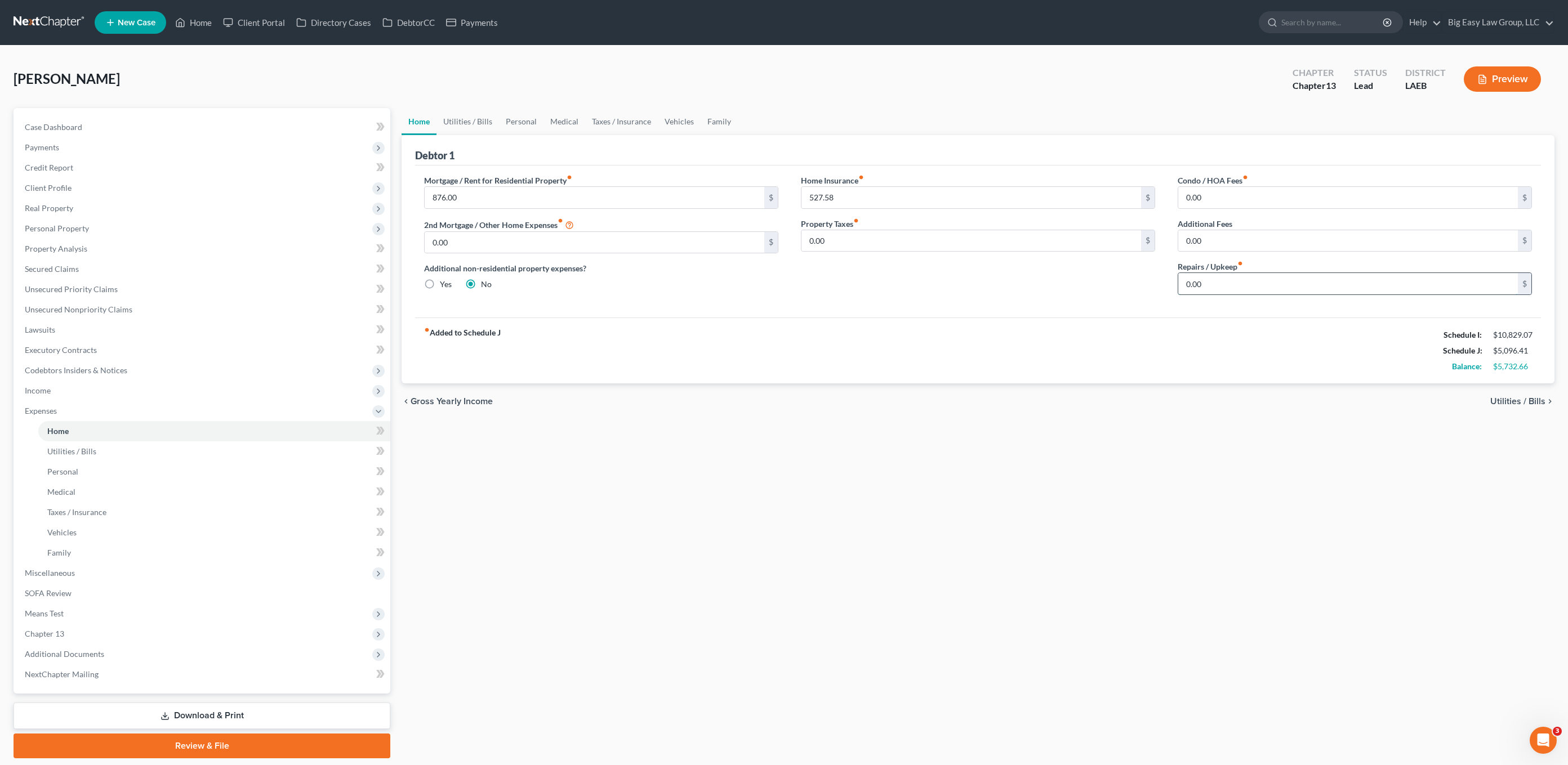
click at [1157, 281] on input "0.00" at bounding box center [1347, 283] width 340 height 21
type input "100.00"
drag, startPoint x: 472, startPoint y: 125, endPoint x: 627, endPoint y: 140, distance: 155.7
click at [472, 125] on link "Utilities / Bills" at bounding box center [467, 121] width 63 height 27
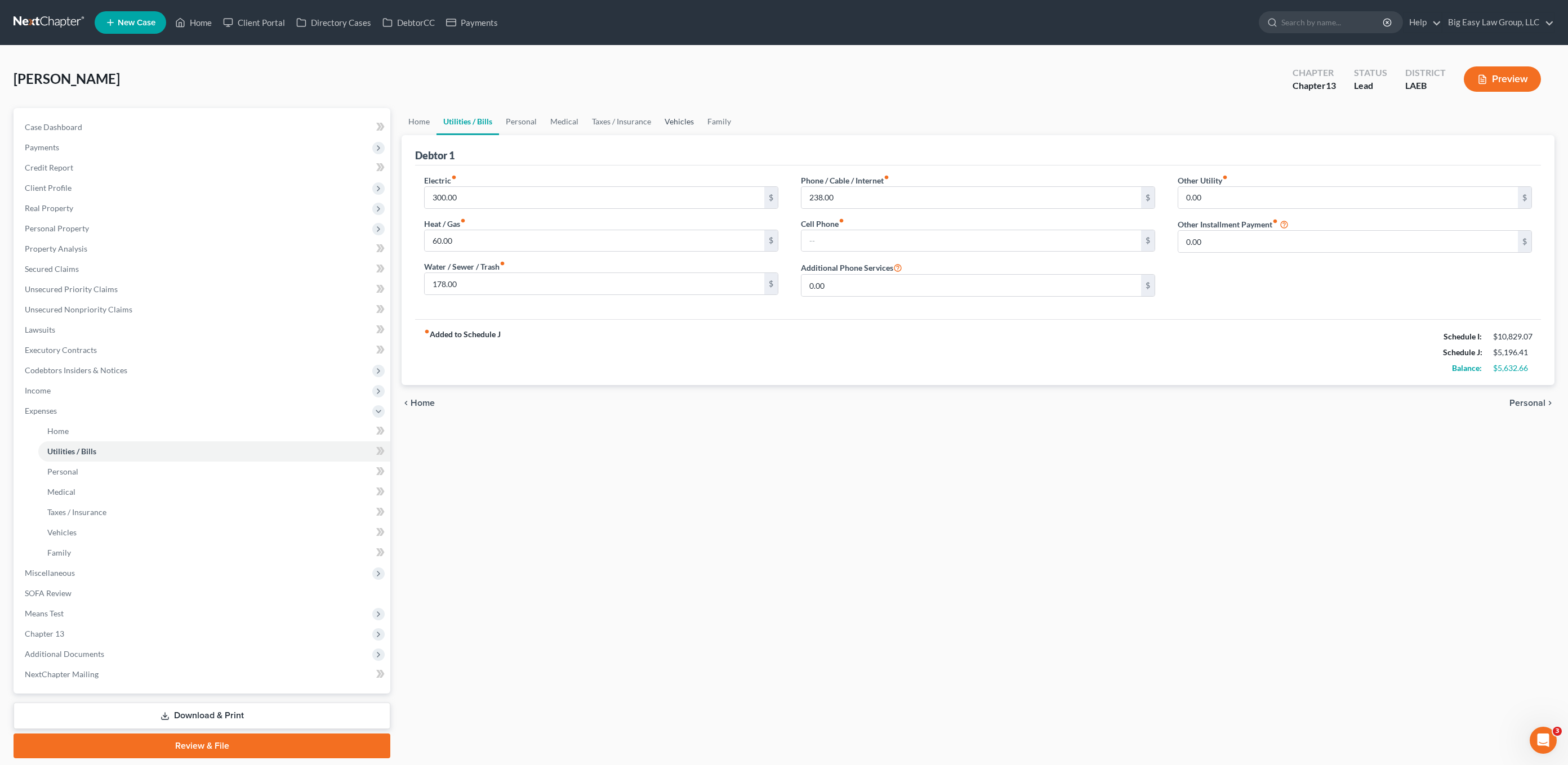
click at [677, 124] on link "Vehicles" at bounding box center [679, 121] width 42 height 27
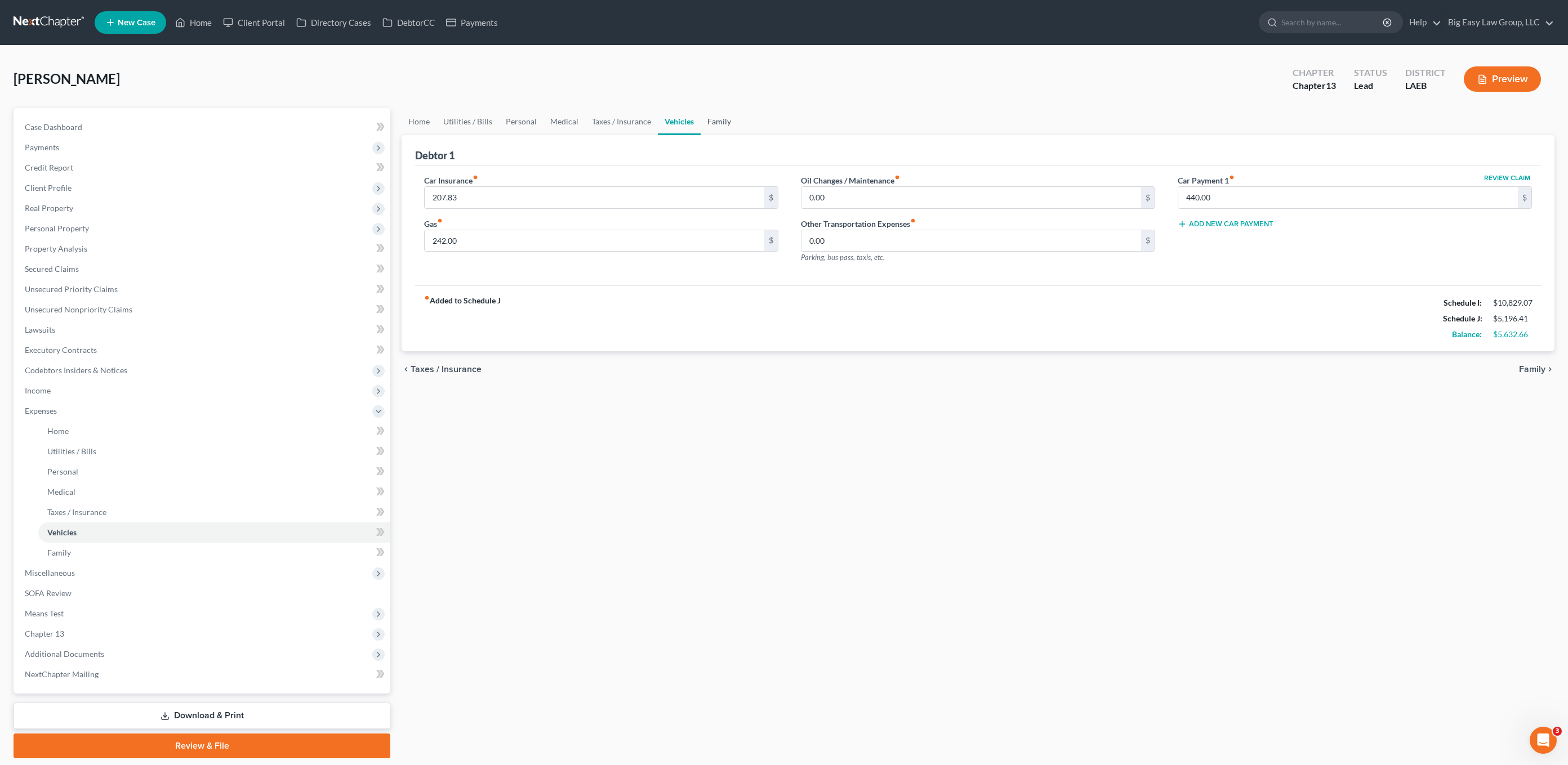
click at [722, 131] on link "Family" at bounding box center [720, 121] width 37 height 27
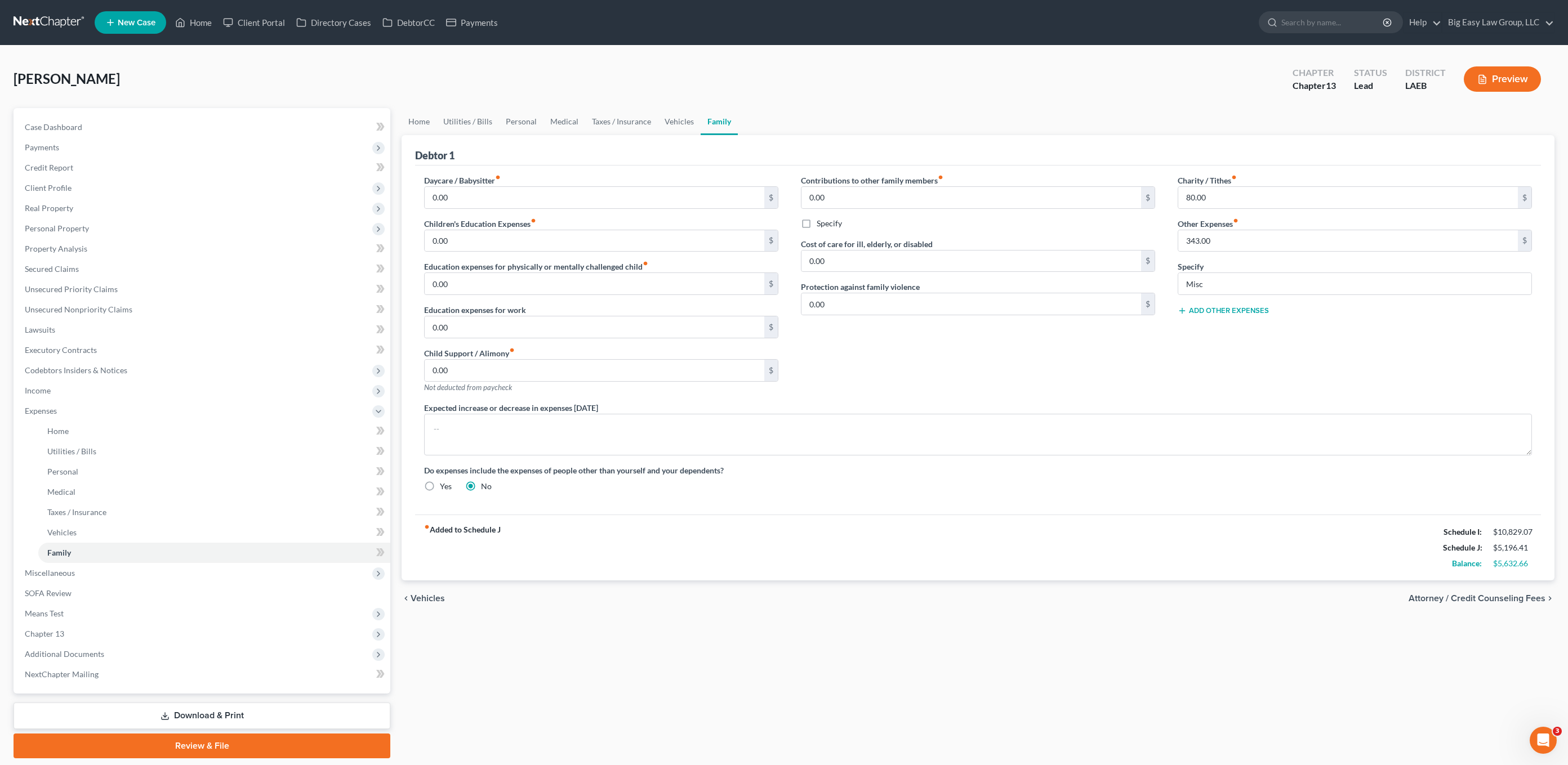
click at [1157, 266] on label "Specify" at bounding box center [1190, 266] width 26 height 11
drag, startPoint x: 1230, startPoint y: 298, endPoint x: 1195, endPoint y: 382, distance: 91.0
click at [1157, 299] on div "Charity / Tithes fiber_manual_record 80.00 $ Other Expenses fiber_manual_record…" at bounding box center [1354, 289] width 377 height 228
click at [1157, 314] on button "Add Other Expenses" at bounding box center [1223, 311] width 91 height 9
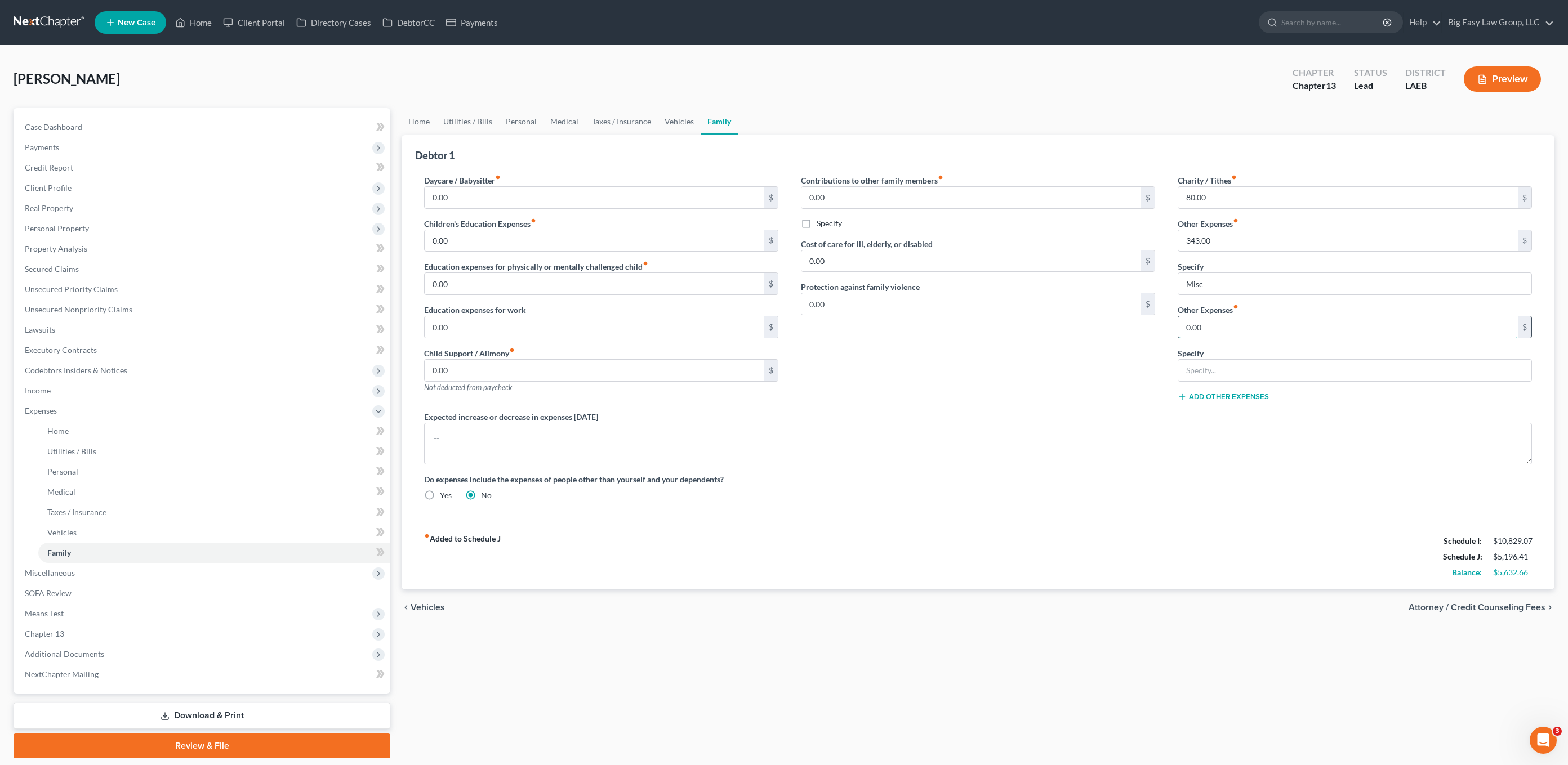
click at [1157, 325] on input "0.00" at bounding box center [1347, 326] width 340 height 21
click at [1157, 334] on input "100" at bounding box center [1347, 326] width 340 height 21
type input "100.00"
type input "pet care"
drag, startPoint x: 931, startPoint y: 199, endPoint x: 1195, endPoint y: 162, distance: 266.6
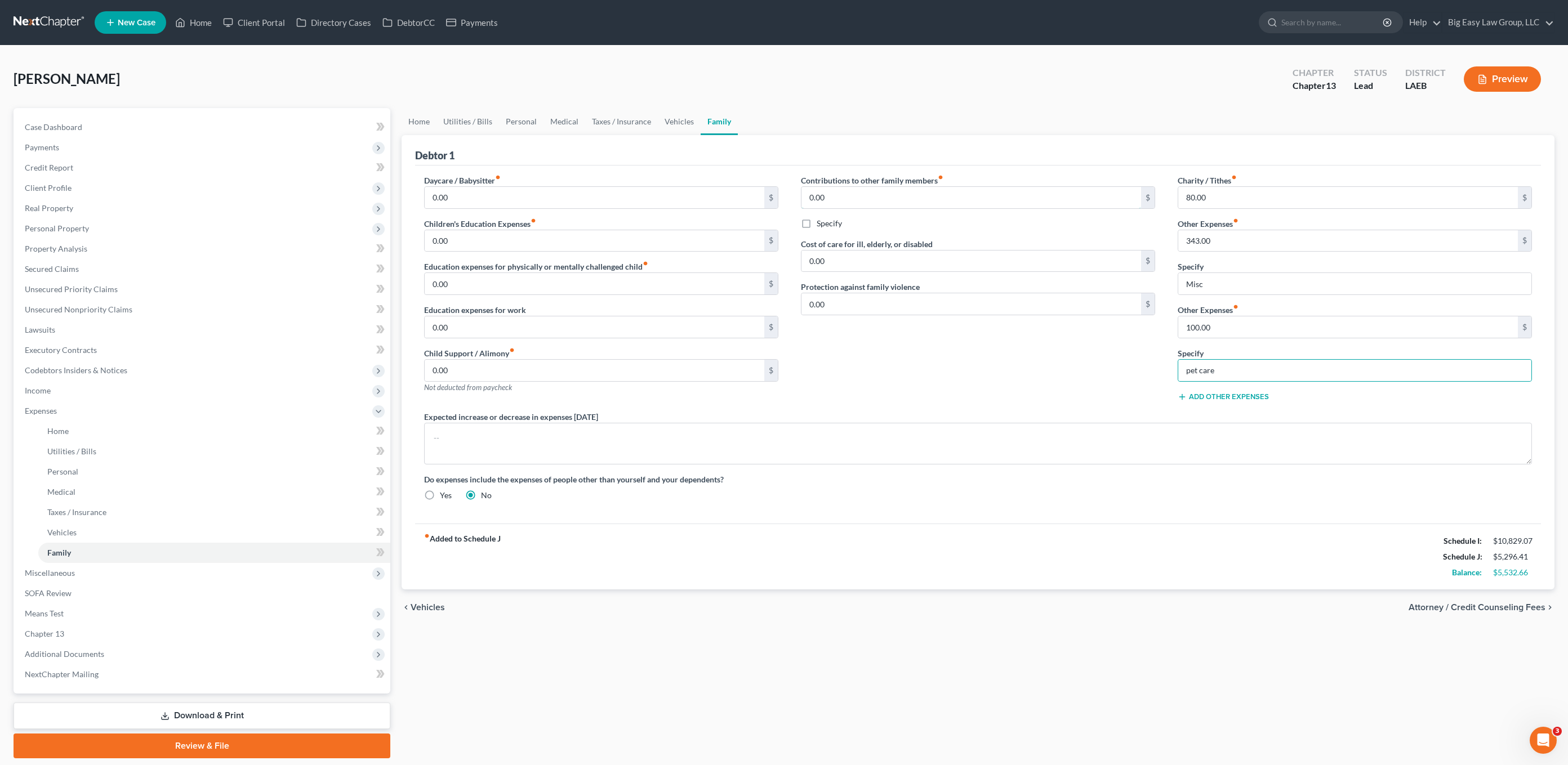
click at [931, 198] on input "0.00" at bounding box center [971, 198] width 340 height 21
click at [1157, 195] on input "80.00" at bounding box center [1347, 198] width 340 height 21
click at [1157, 249] on input "343.00" at bounding box center [1347, 241] width 340 height 21
click at [486, 189] on input "0.00" at bounding box center [594, 198] width 340 height 21
click at [467, 134] on link "Utilities / Bills" at bounding box center [467, 121] width 63 height 27
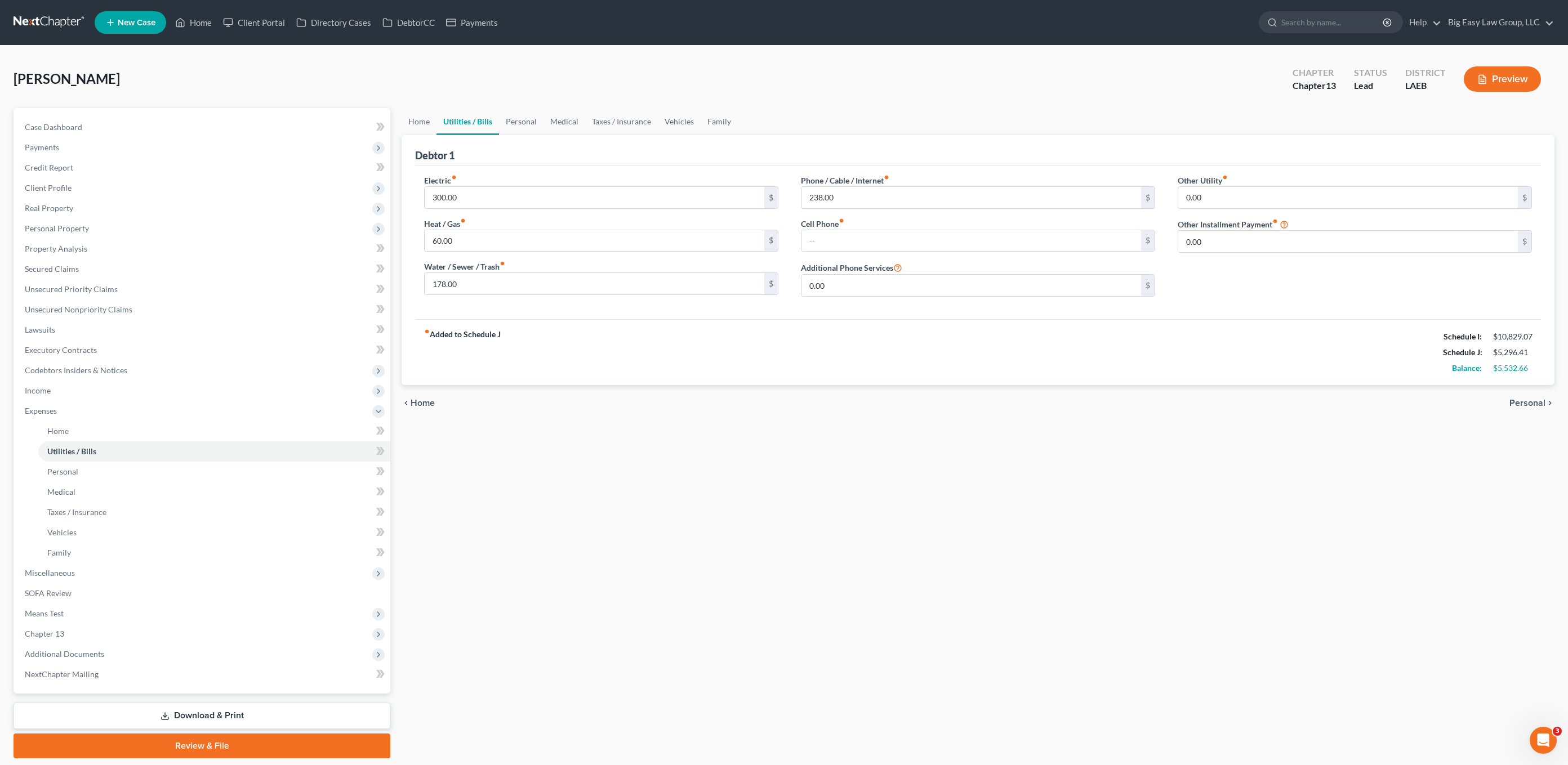
click at [438, 135] on div "Debtor 1" at bounding box center [977, 150] width 1126 height 30
click at [418, 128] on link "Home" at bounding box center [419, 121] width 35 height 27
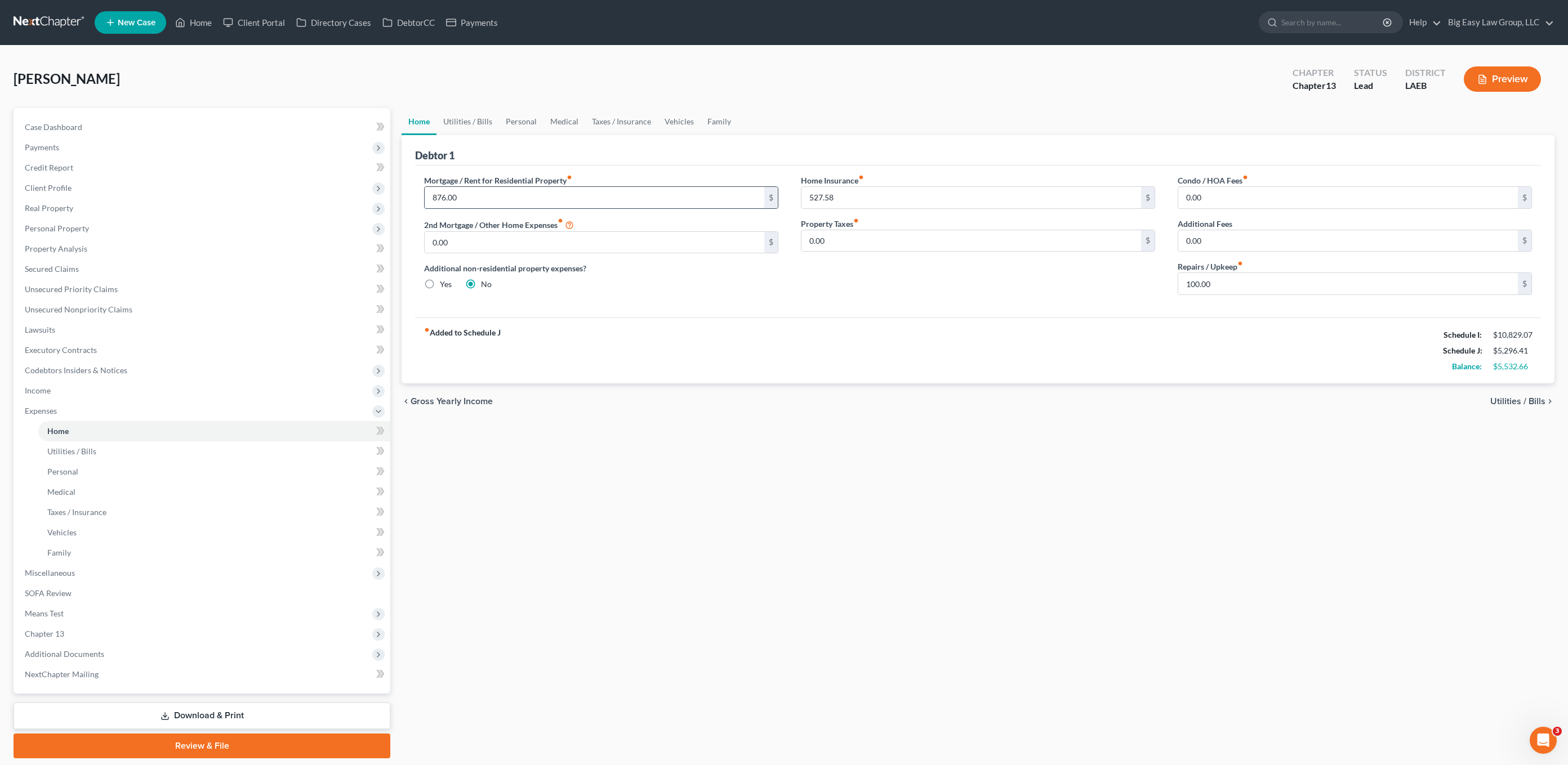
click at [516, 206] on input "876.00" at bounding box center [594, 198] width 340 height 21
click at [461, 114] on link "Utilities / Bills" at bounding box center [467, 121] width 63 height 27
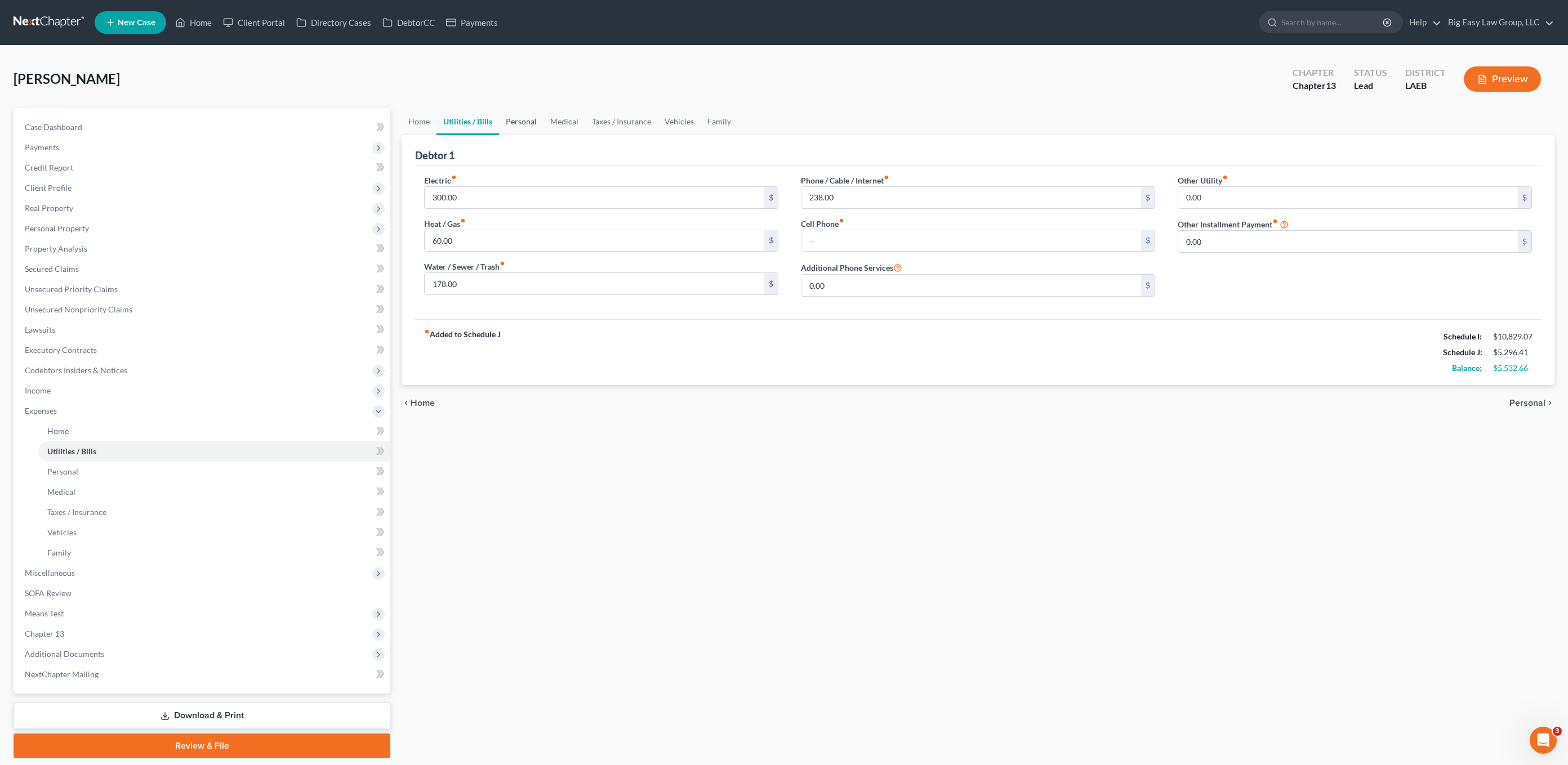
click at [512, 129] on link "Personal" at bounding box center [521, 121] width 44 height 27
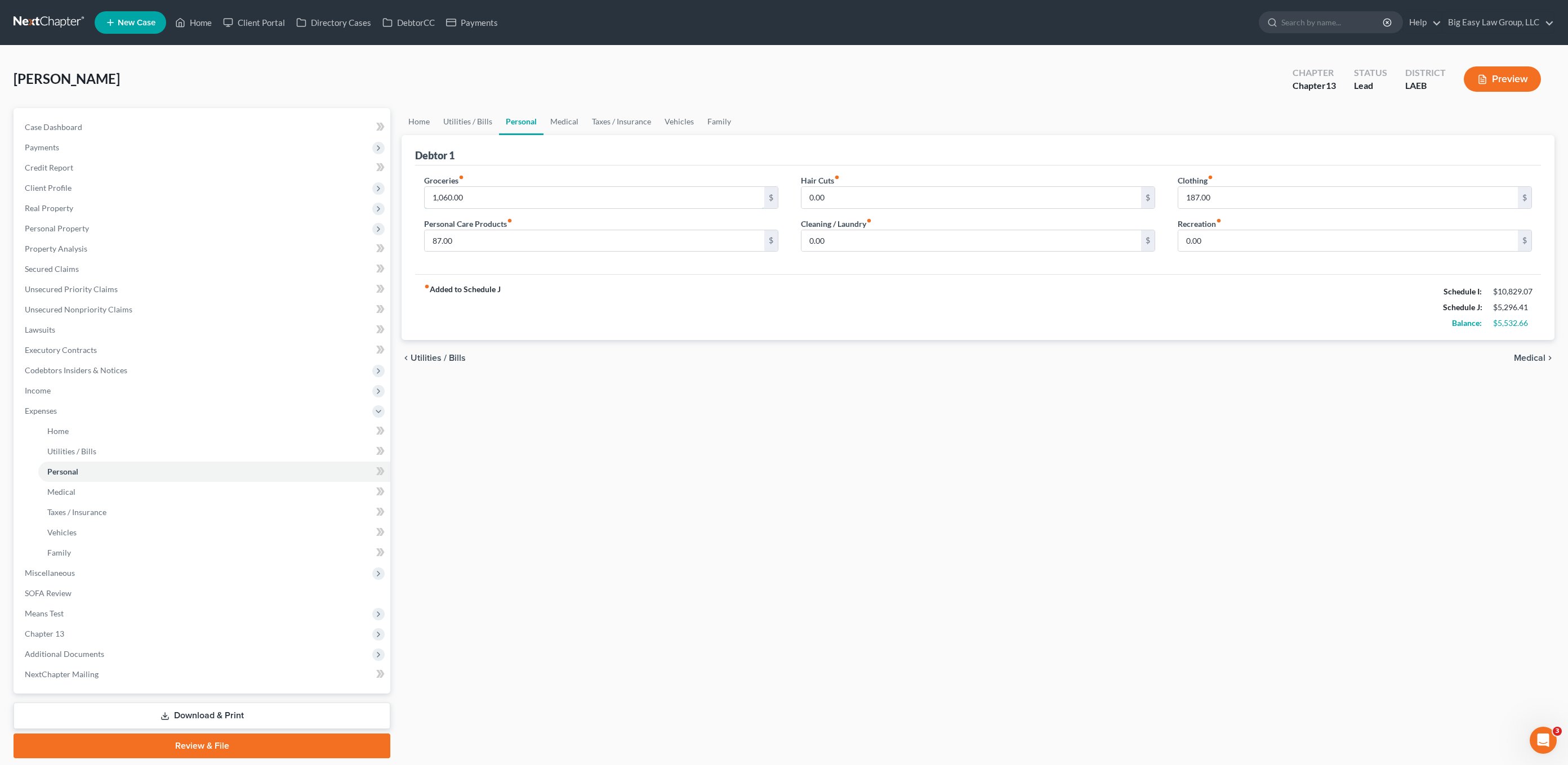
drag, startPoint x: 494, startPoint y: 191, endPoint x: 494, endPoint y: 179, distance: 12.0
click at [494, 191] on input "1,060.00" at bounding box center [594, 198] width 340 height 21
click at [575, 115] on link "Medical" at bounding box center [564, 121] width 41 height 27
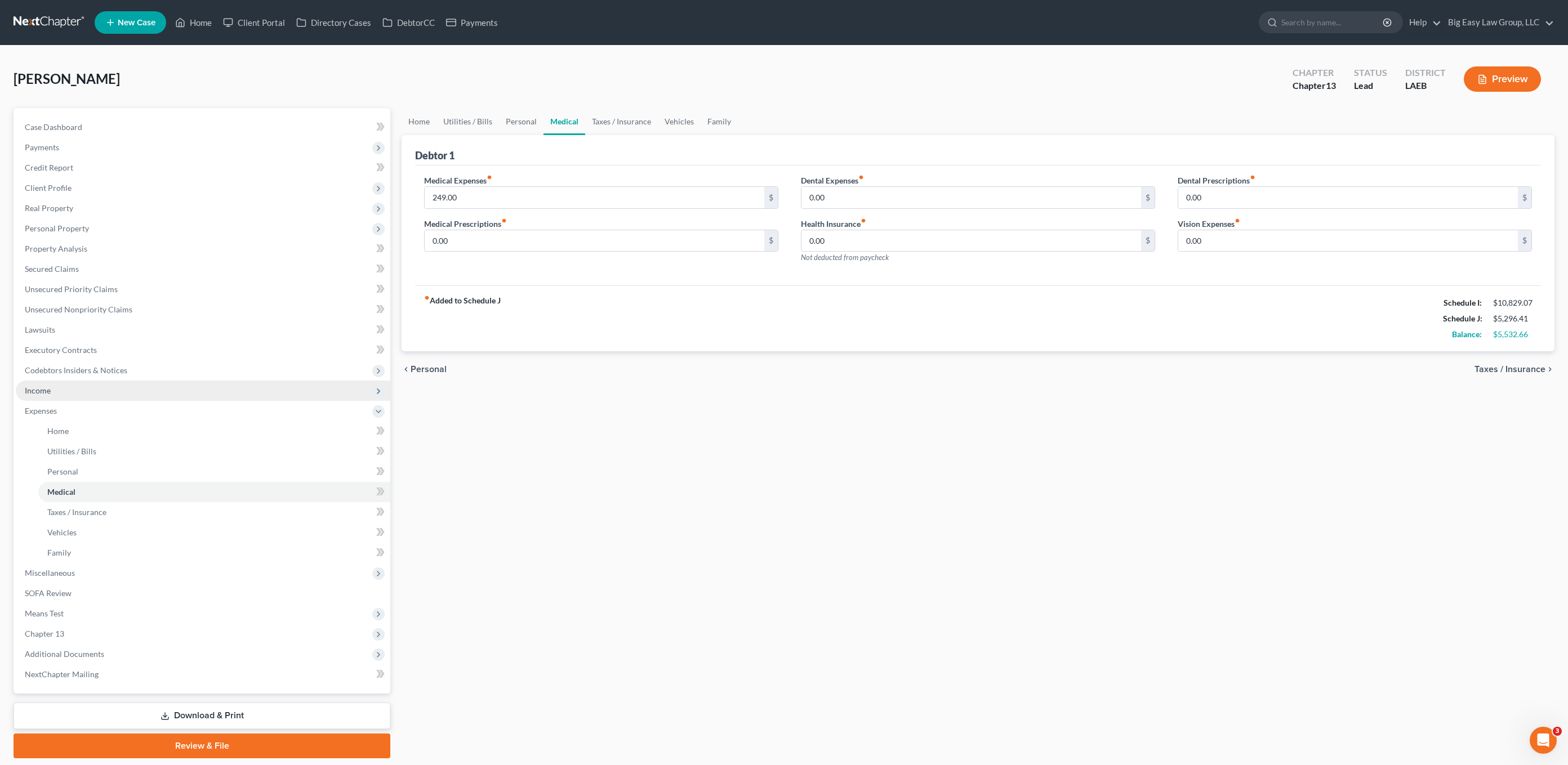
click at [111, 397] on span "Income" at bounding box center [203, 390] width 374 height 20
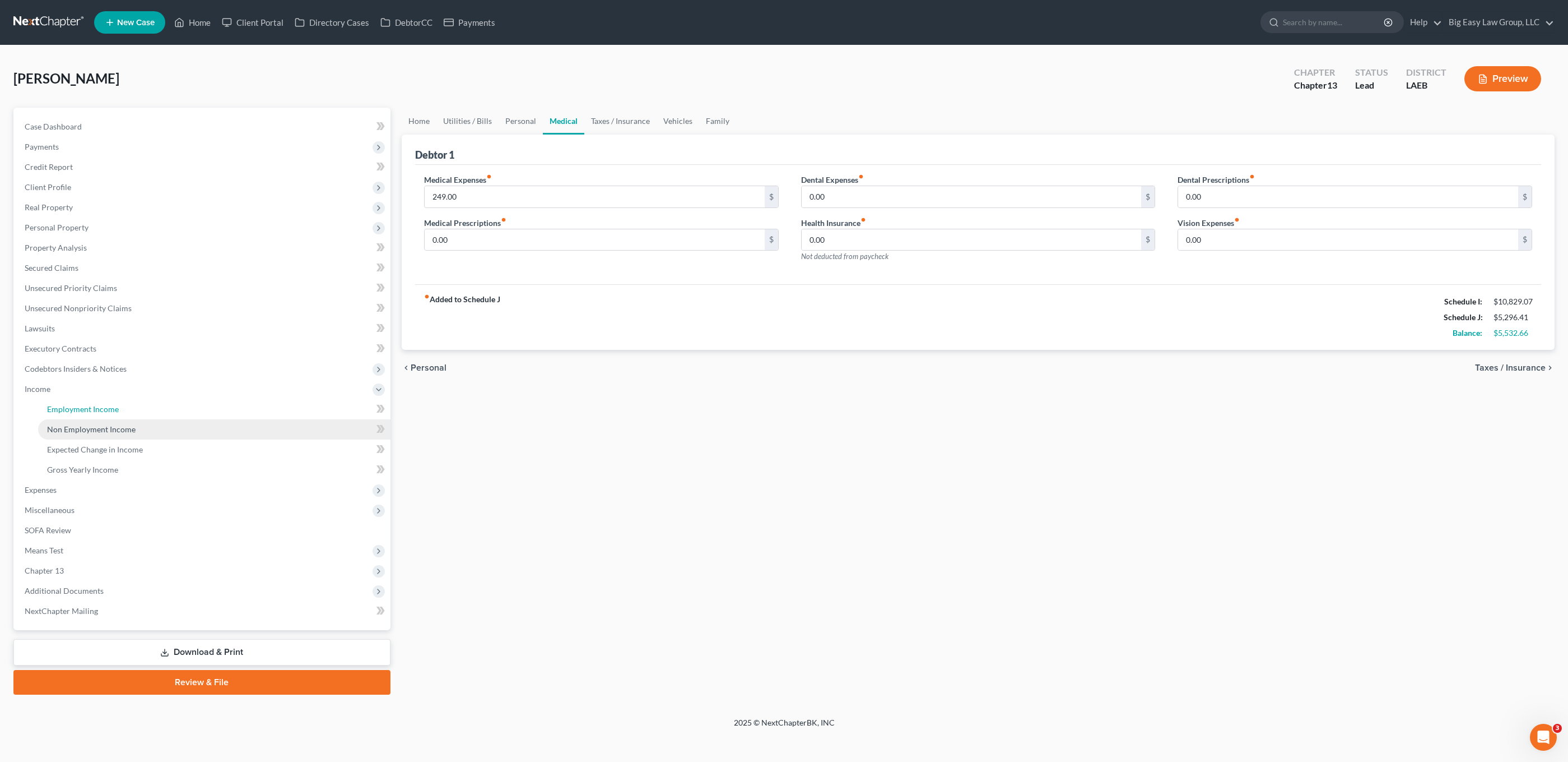
drag, startPoint x: 119, startPoint y: 408, endPoint x: 240, endPoint y: 428, distance: 122.6
click at [119, 408] on link "Employment Income" at bounding box center [213, 409] width 352 height 20
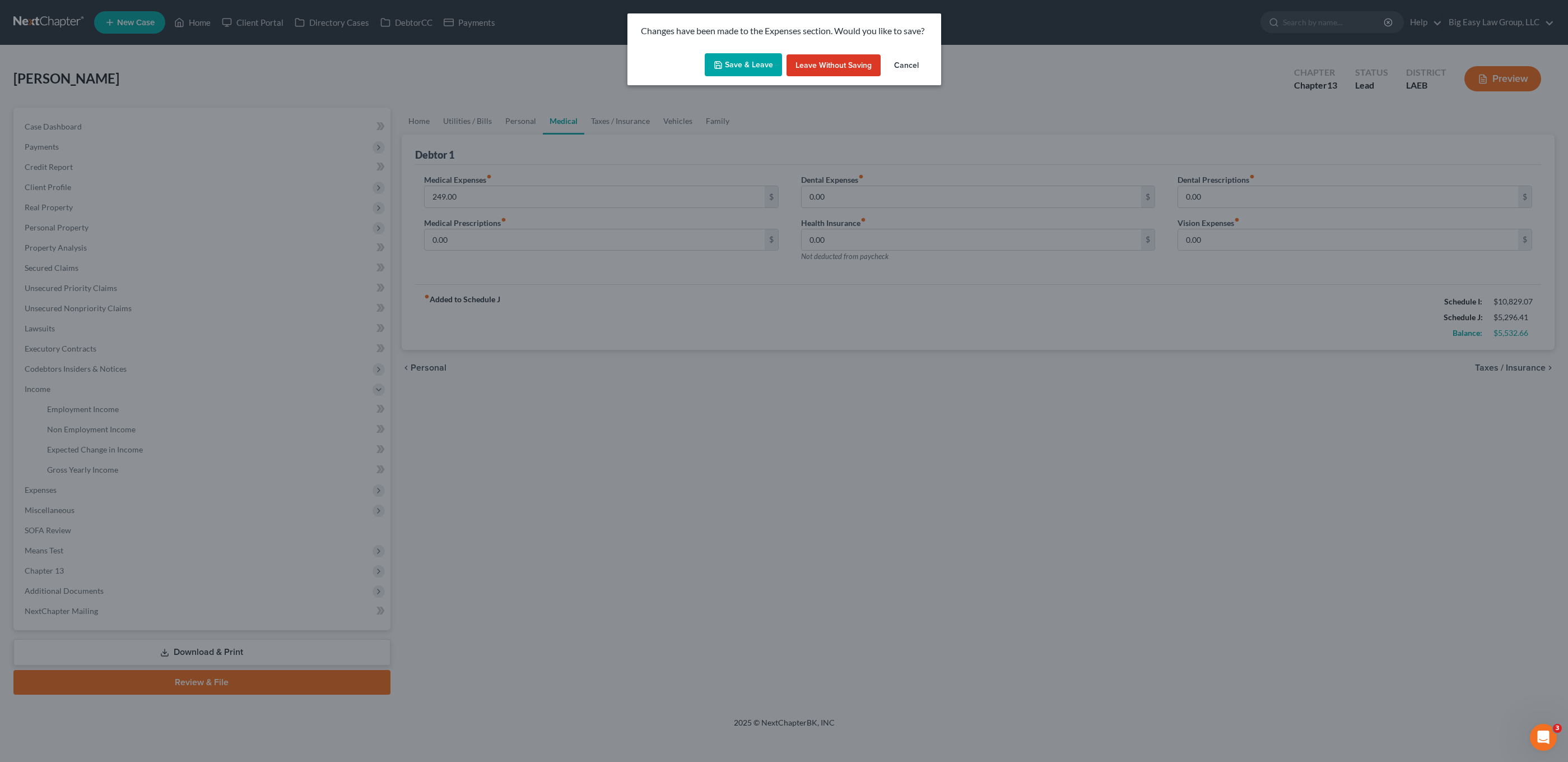
drag, startPoint x: 749, startPoint y: 68, endPoint x: 838, endPoint y: 74, distance: 89.2
click at [749, 68] on button "Save & Leave" at bounding box center [743, 65] width 77 height 24
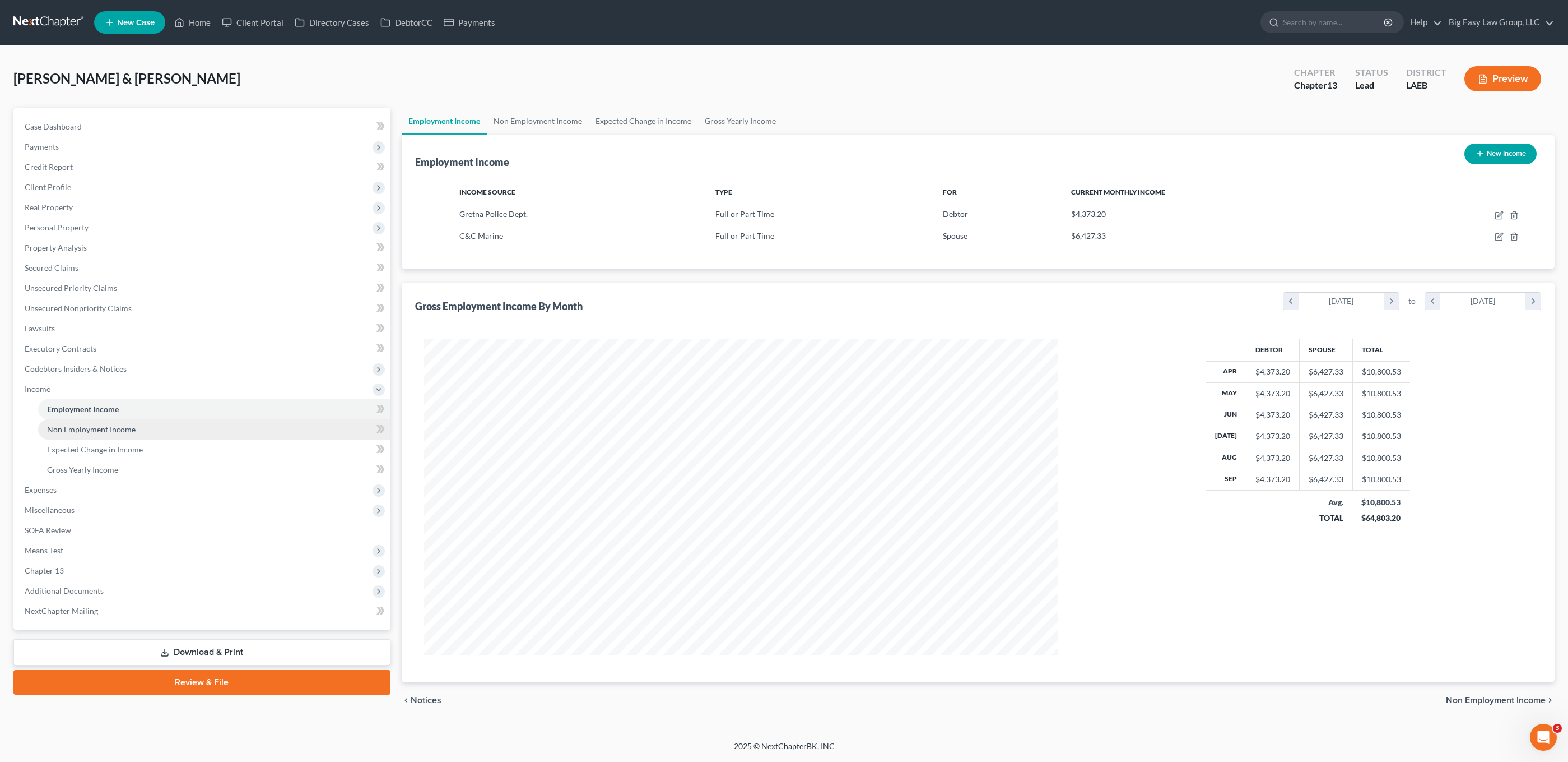
scroll to position [560328, 559692]
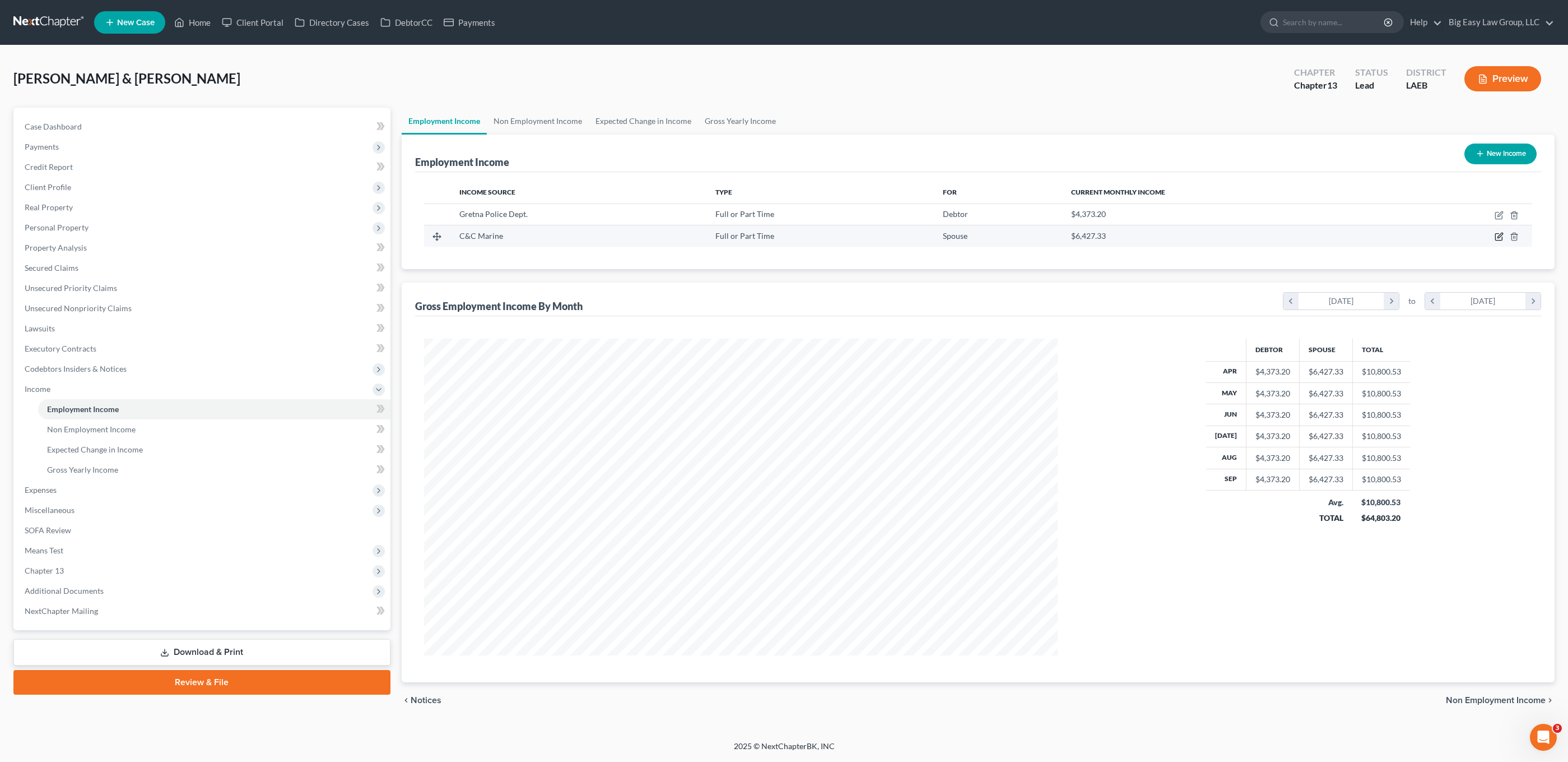
click at [1151, 236] on icon "button" at bounding box center [1499, 236] width 9 height 9
select select "0"
select select "3"
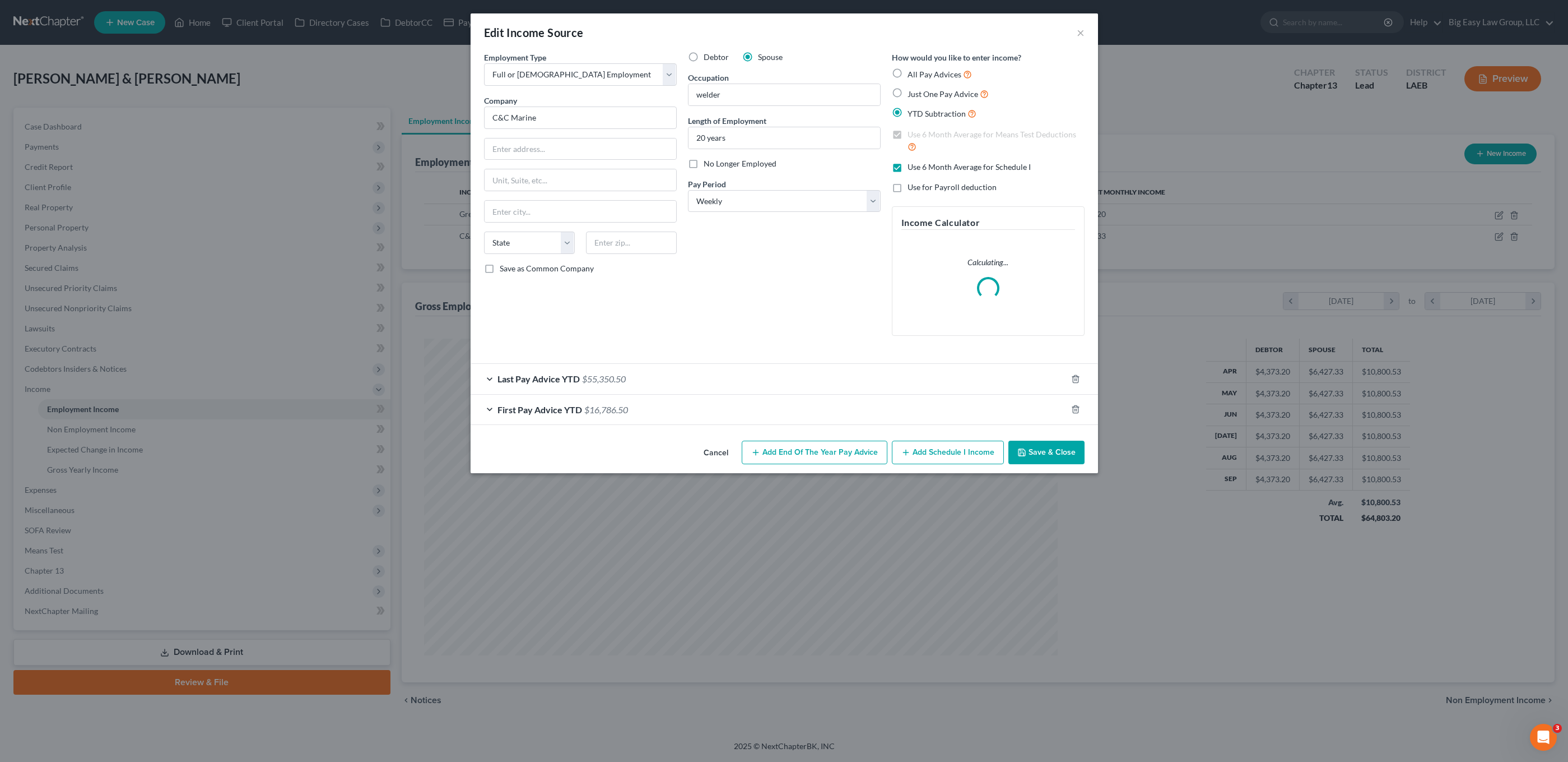
scroll to position [560327, 559692]
click at [701, 385] on div "Last Pay Advice YTD $55,350.50" at bounding box center [769, 379] width 596 height 30
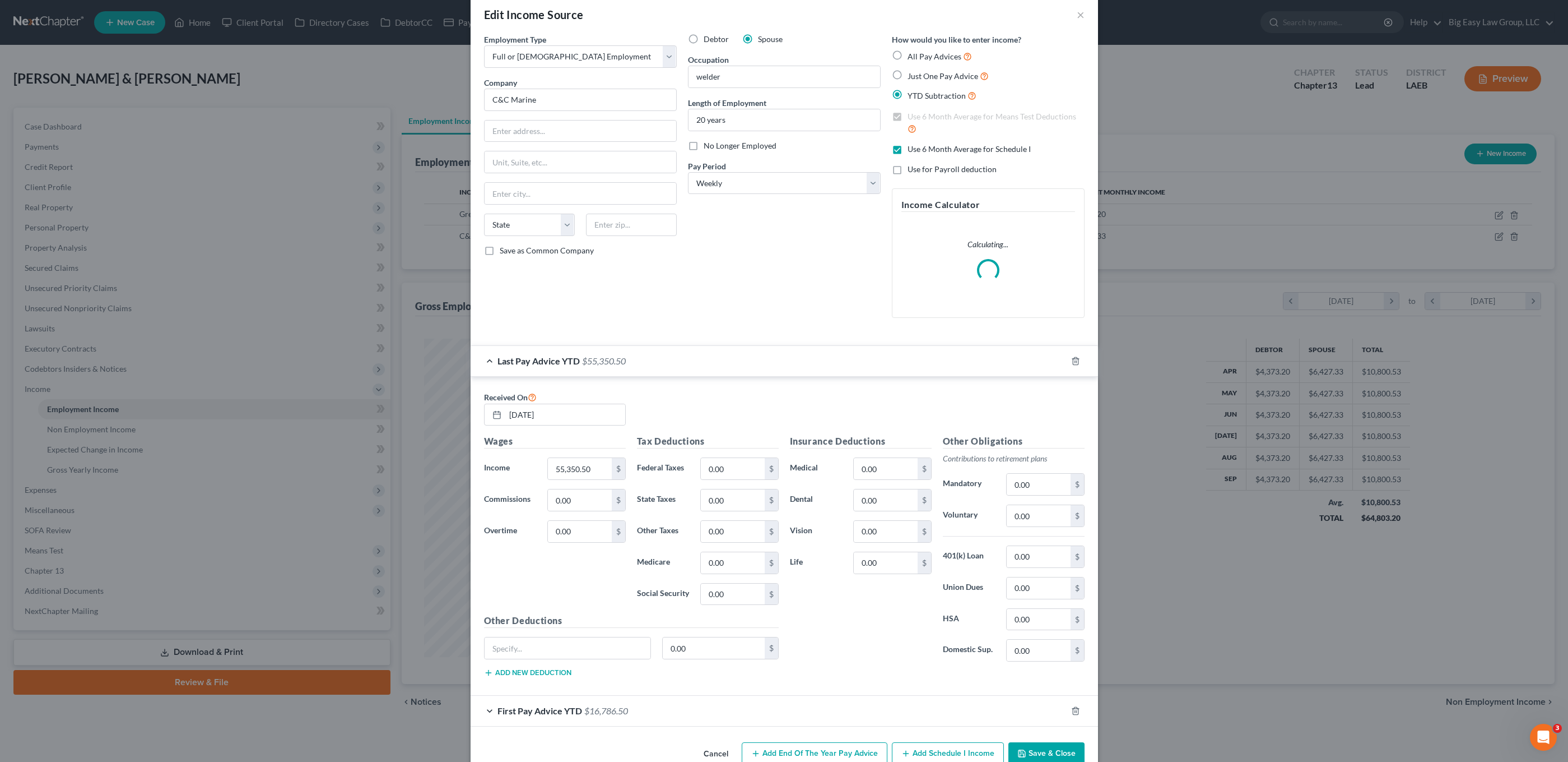
scroll to position [44, 0]
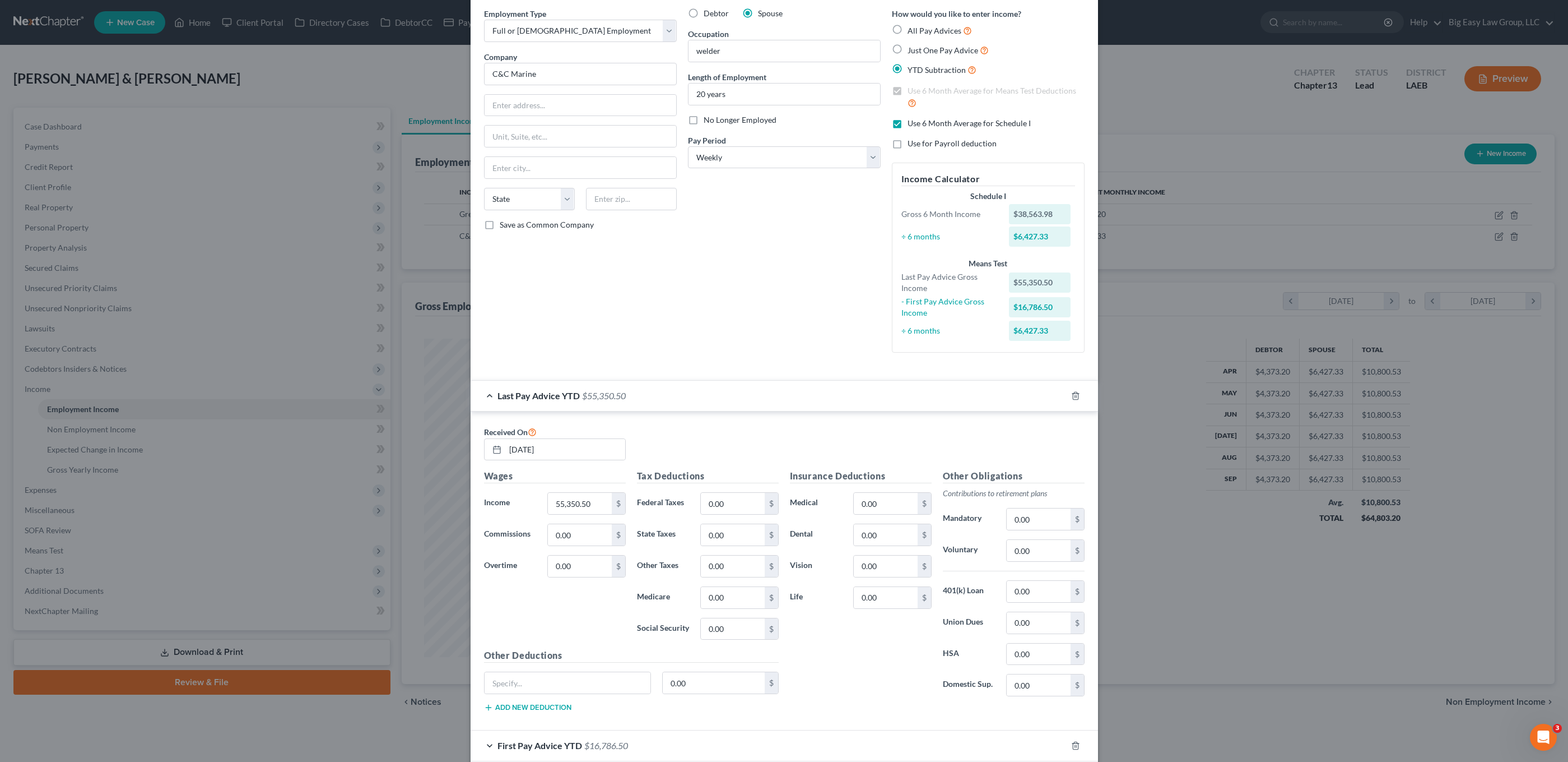
click at [1024, 727] on div "Received On 09/24/2025 Wages Income * 55,350.50 $ Commissions 0.00 $ Overtime 0…" at bounding box center [784, 570] width 627 height 319
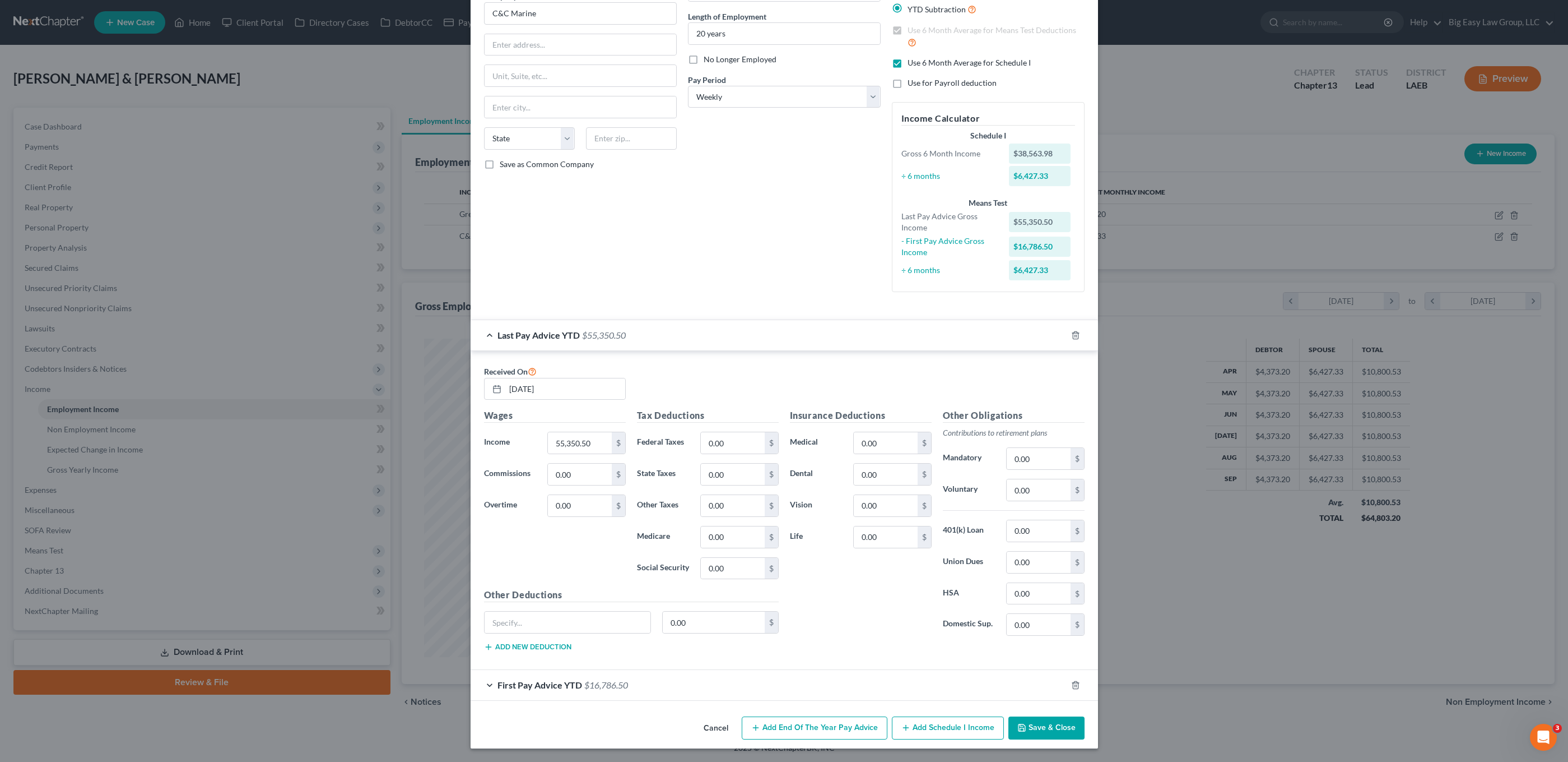
click at [1049, 723] on button "Save & Close" at bounding box center [1046, 728] width 76 height 24
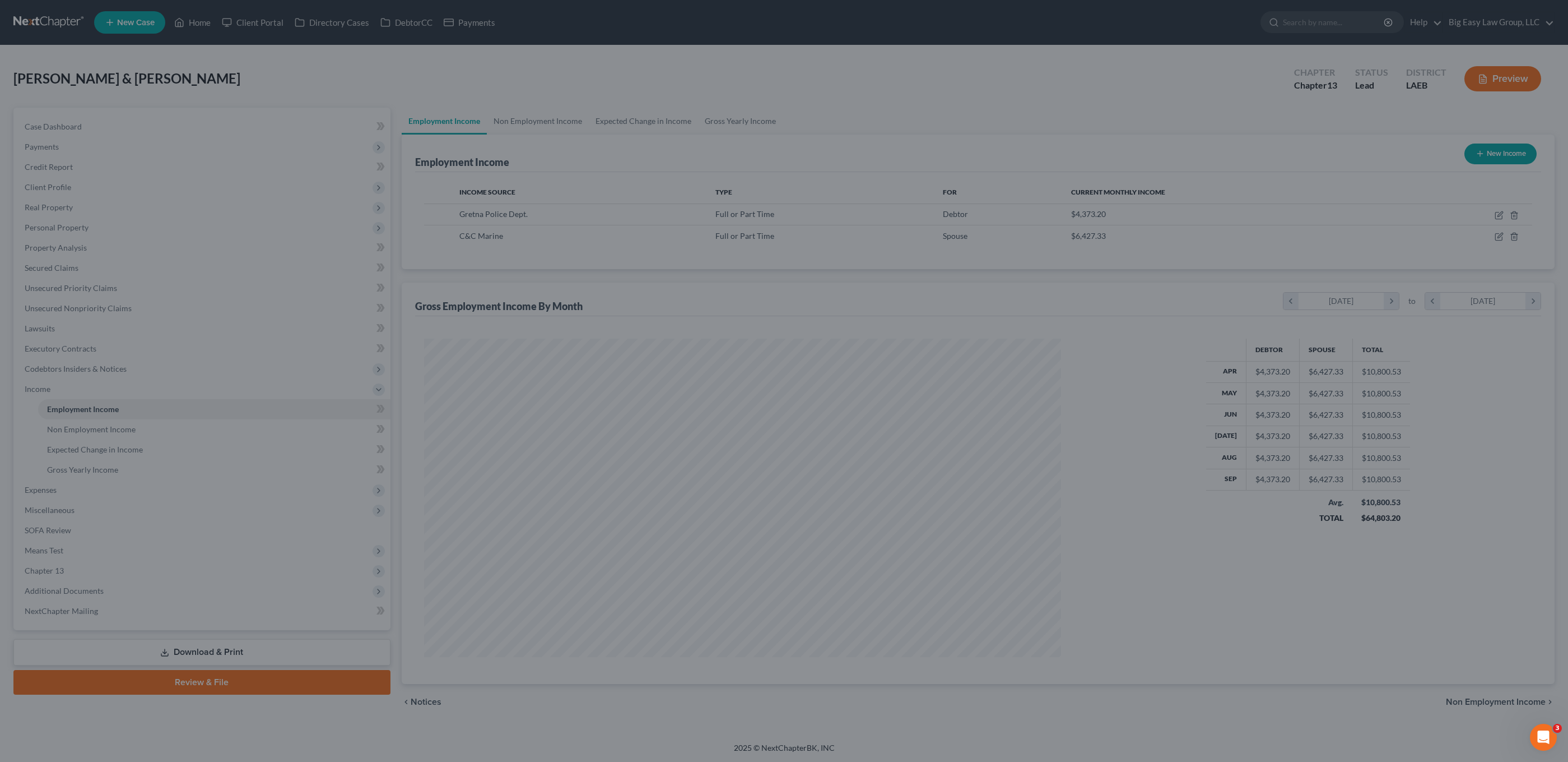
scroll to position [560328, 559692]
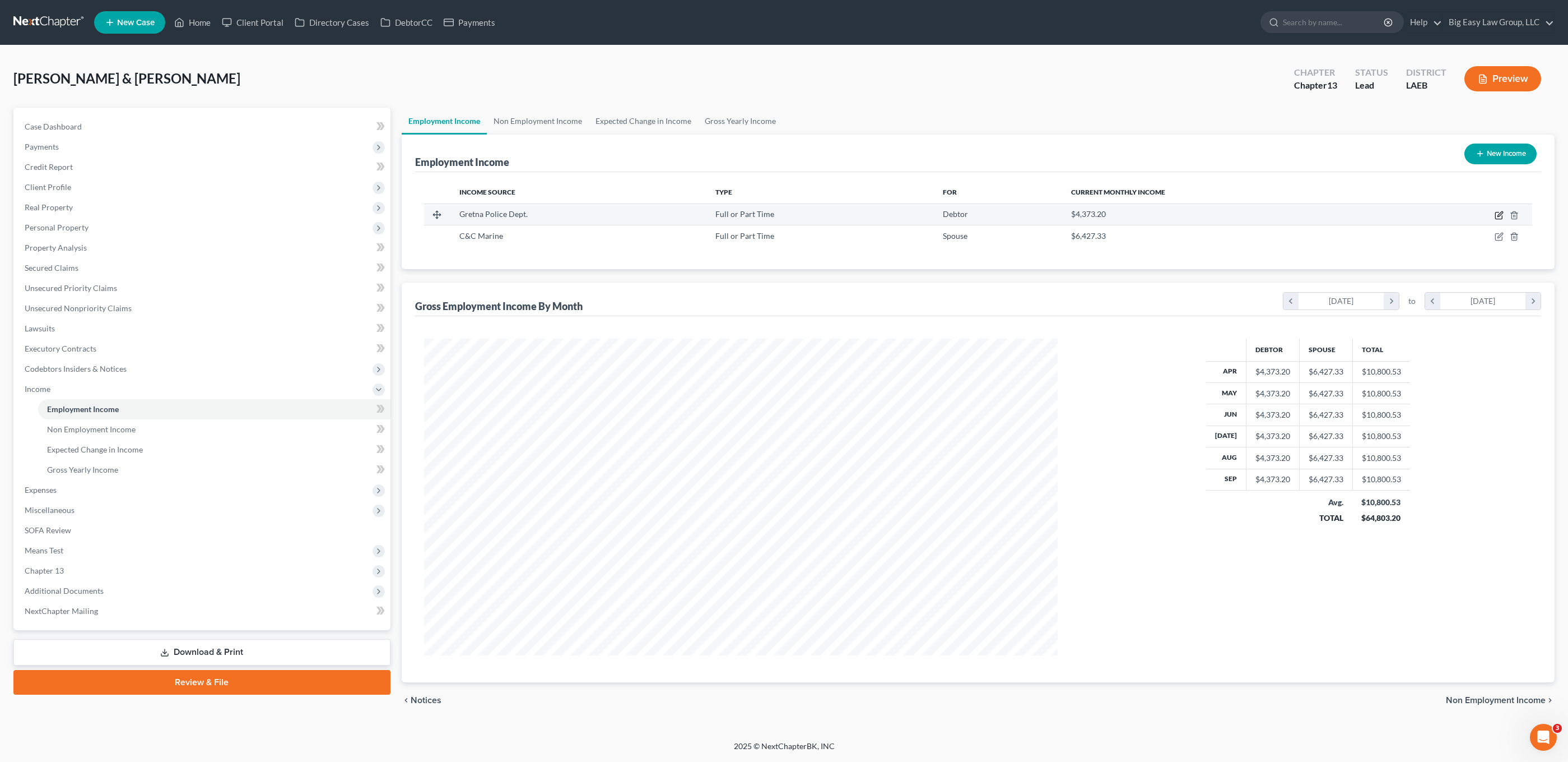
click at [1151, 215] on icon "button" at bounding box center [1499, 215] width 9 height 9
select select "0"
select select "2"
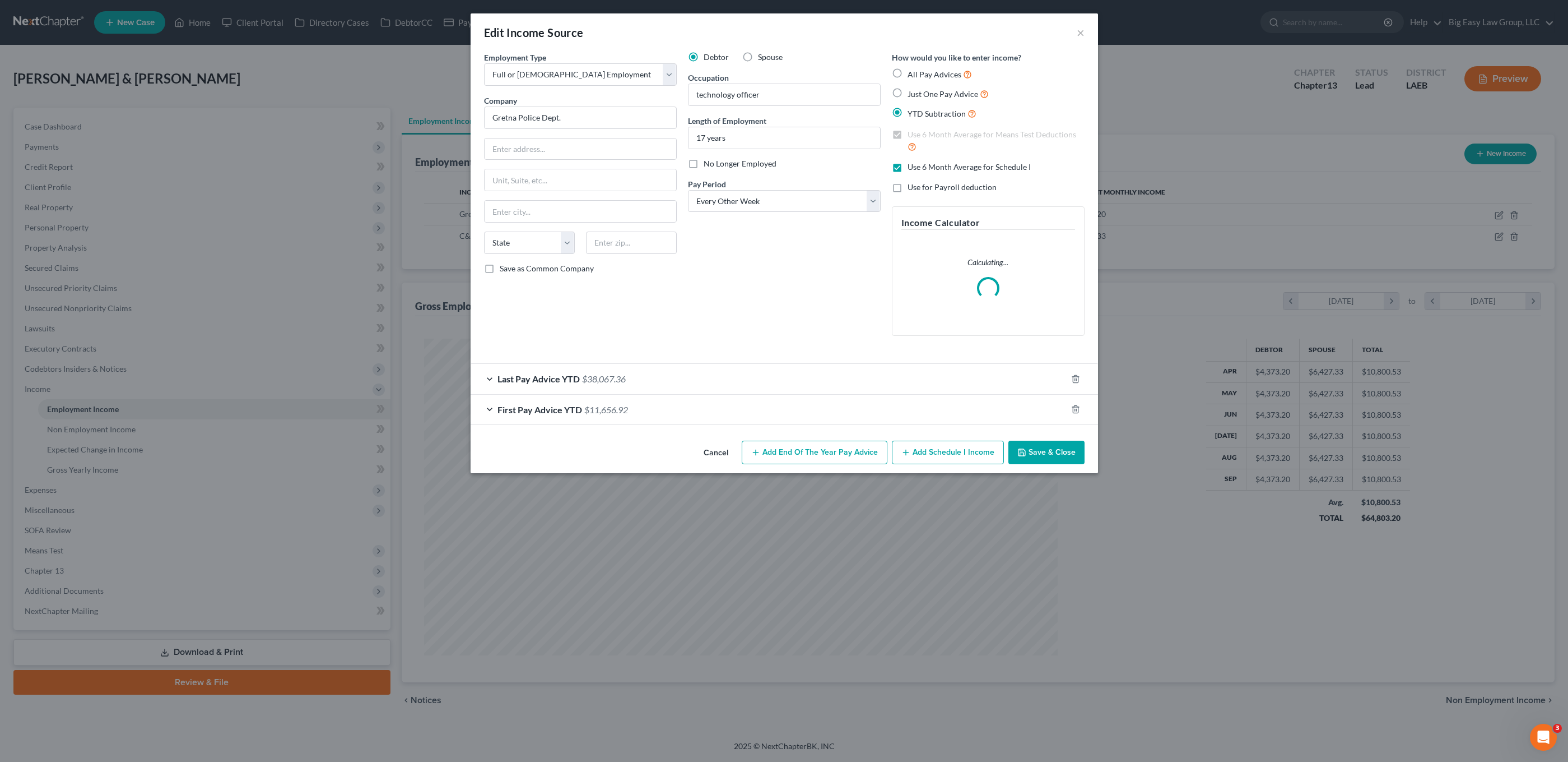
scroll to position [560327, 559692]
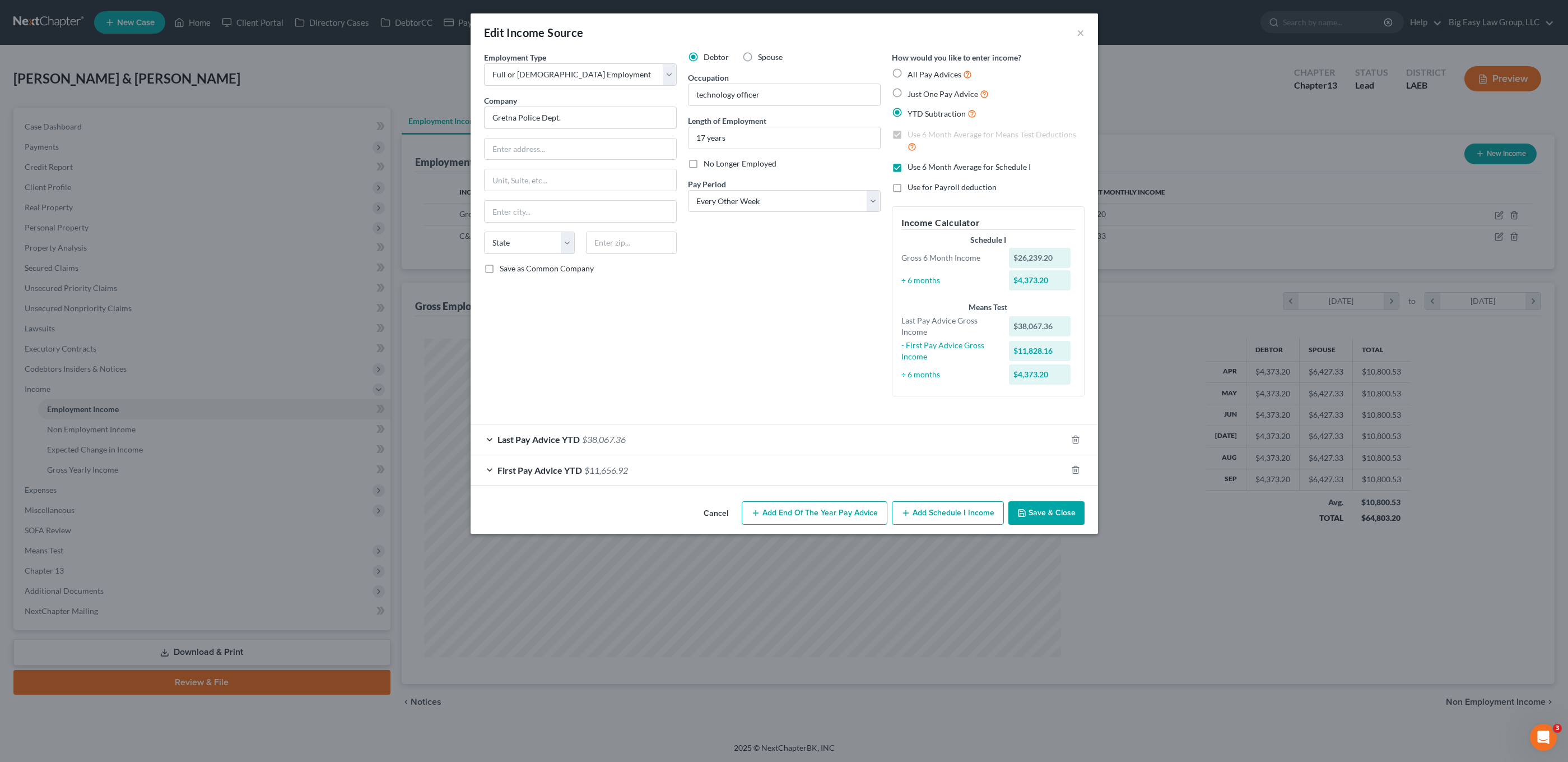
click at [1053, 511] on button "Save & Close" at bounding box center [1046, 512] width 76 height 24
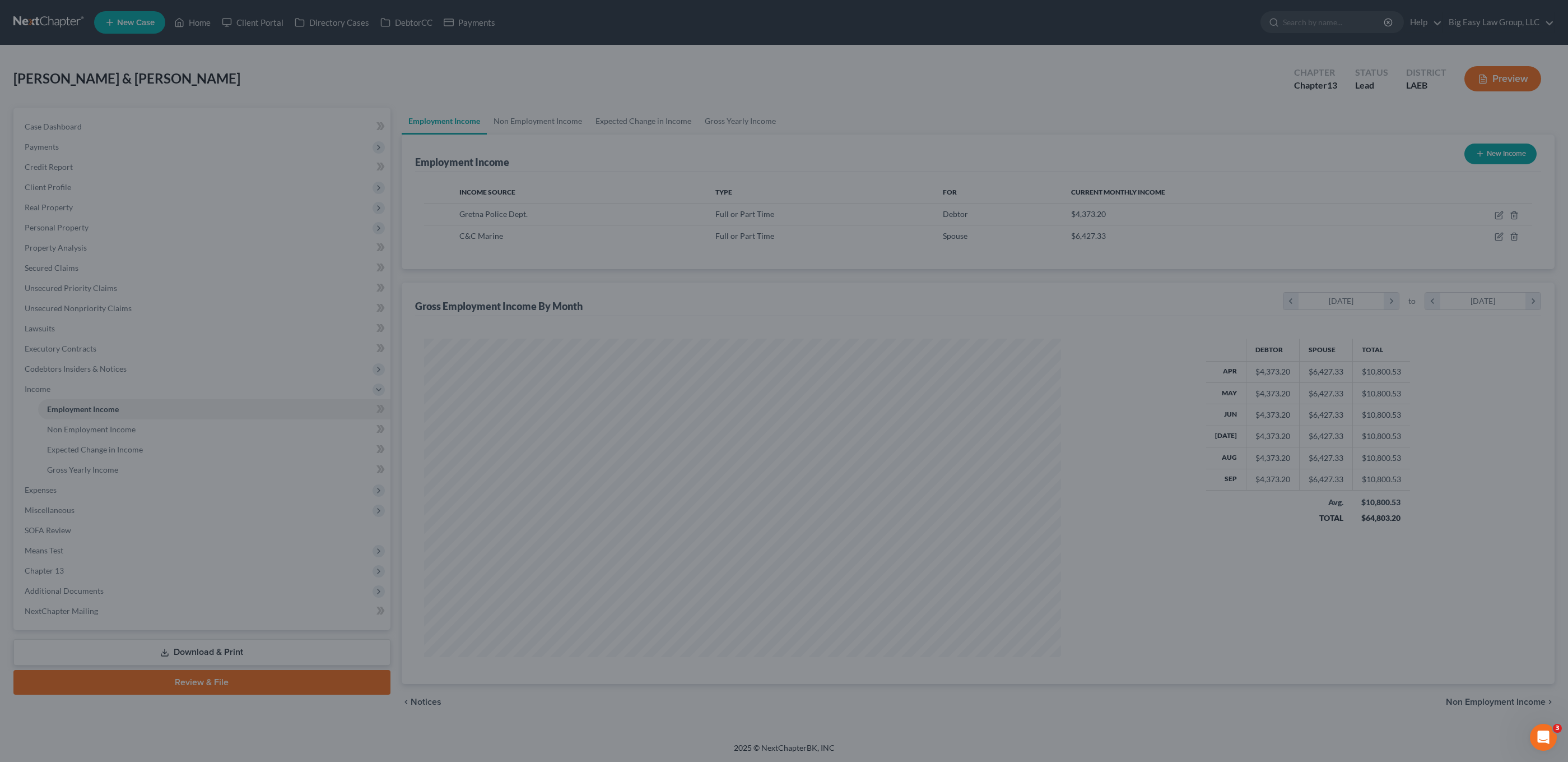
scroll to position [560328, 559692]
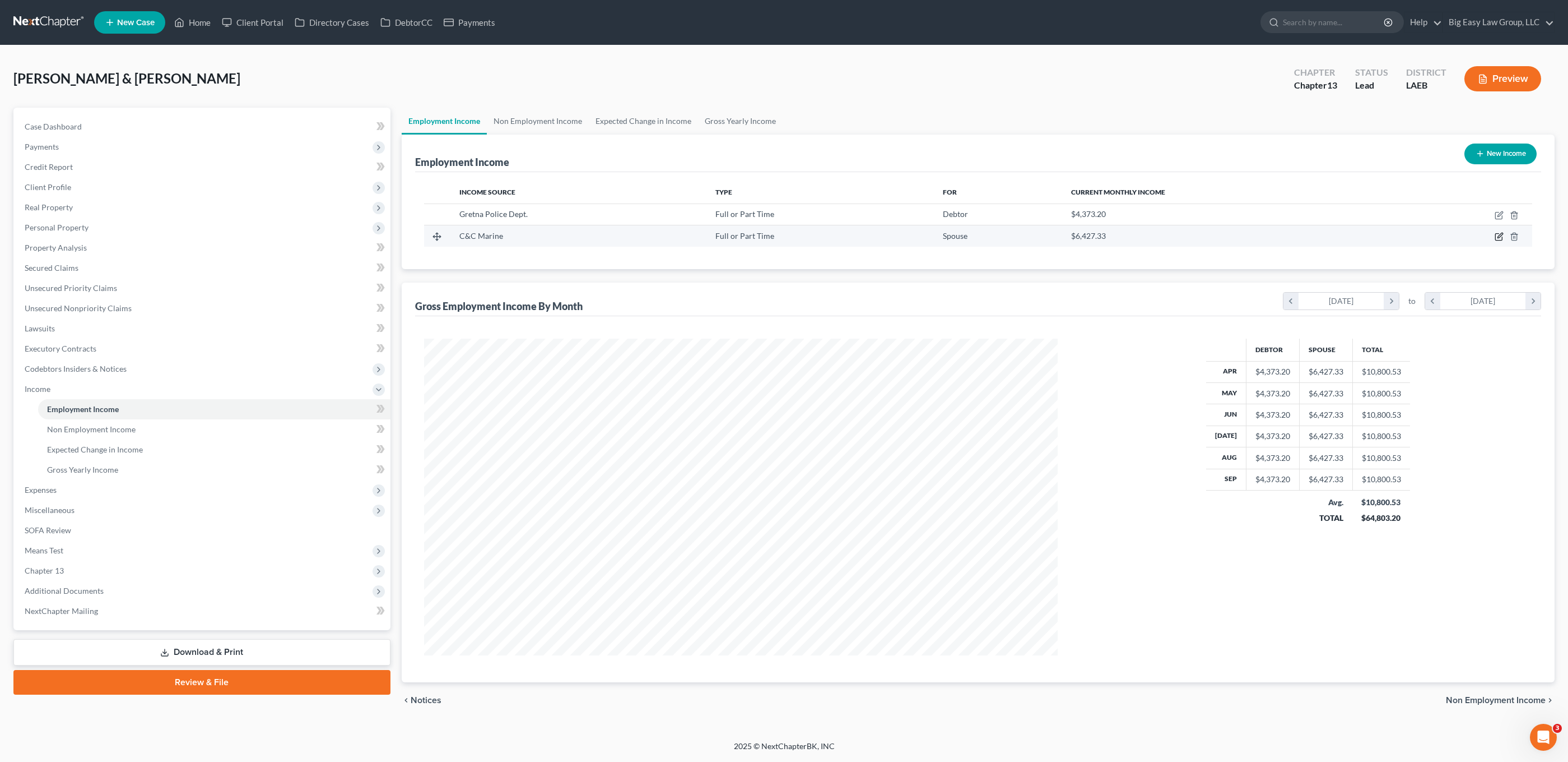
click at [1151, 234] on icon "button" at bounding box center [1499, 236] width 9 height 9
select select "0"
select select "3"
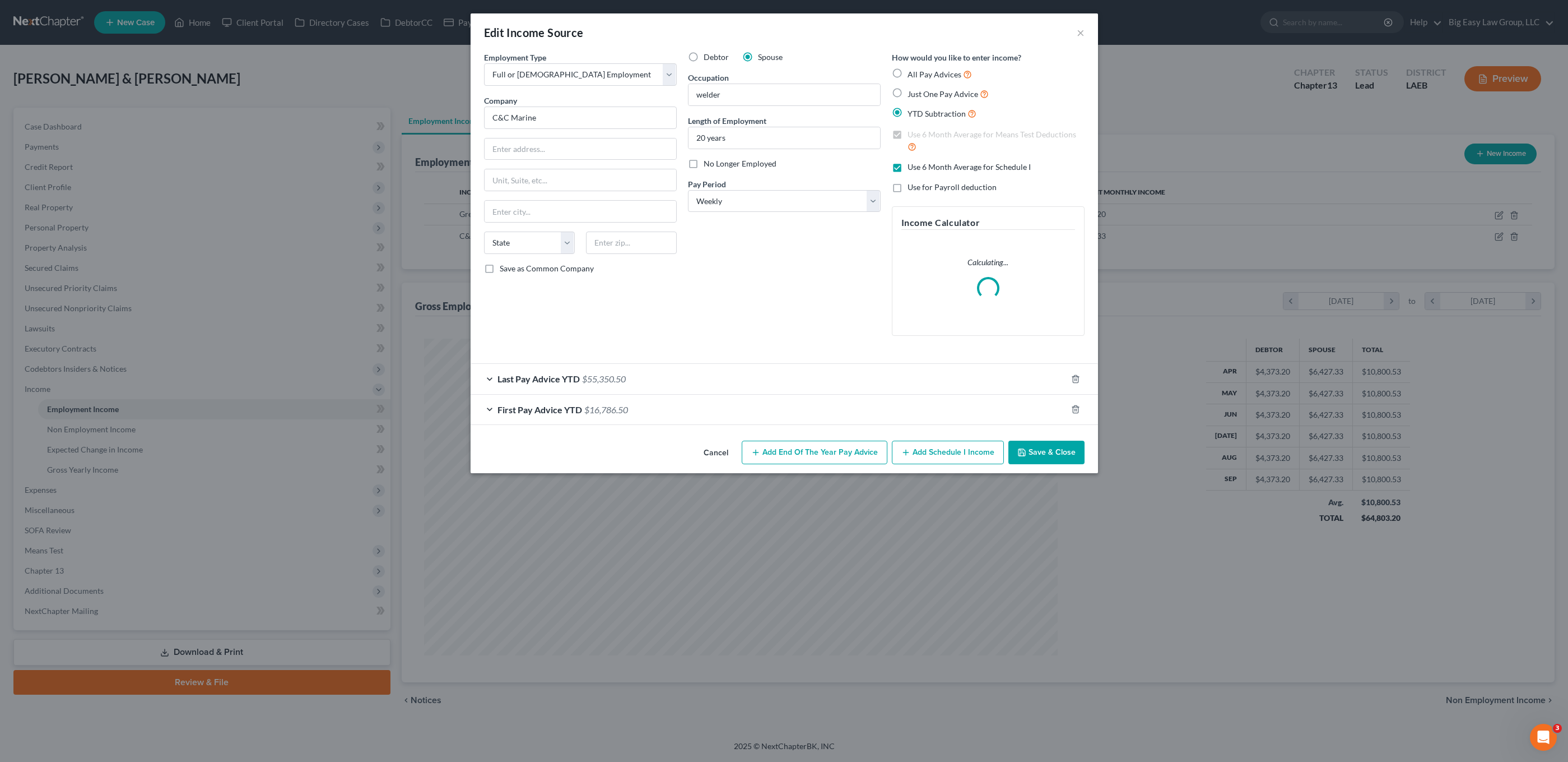
scroll to position [318, 660]
drag, startPoint x: 584, startPoint y: 371, endPoint x: 660, endPoint y: 351, distance: 78.6
click at [586, 373] on div "Last Pay Advice YTD $55,350.50" at bounding box center [769, 379] width 596 height 30
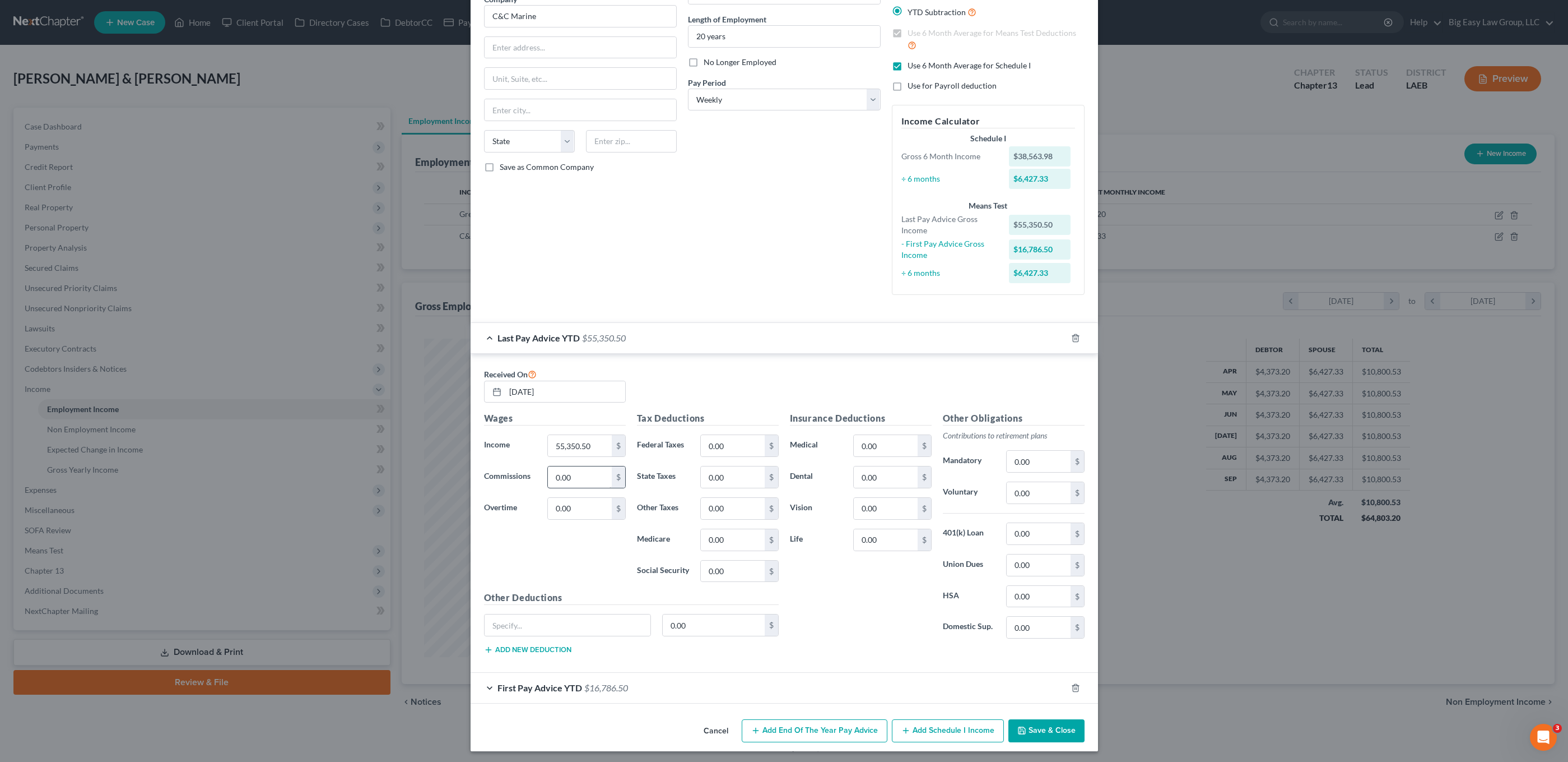
scroll to position [105, 0]
click at [688, 684] on div "First Pay Advice YTD $16,786.50" at bounding box center [769, 685] width 596 height 30
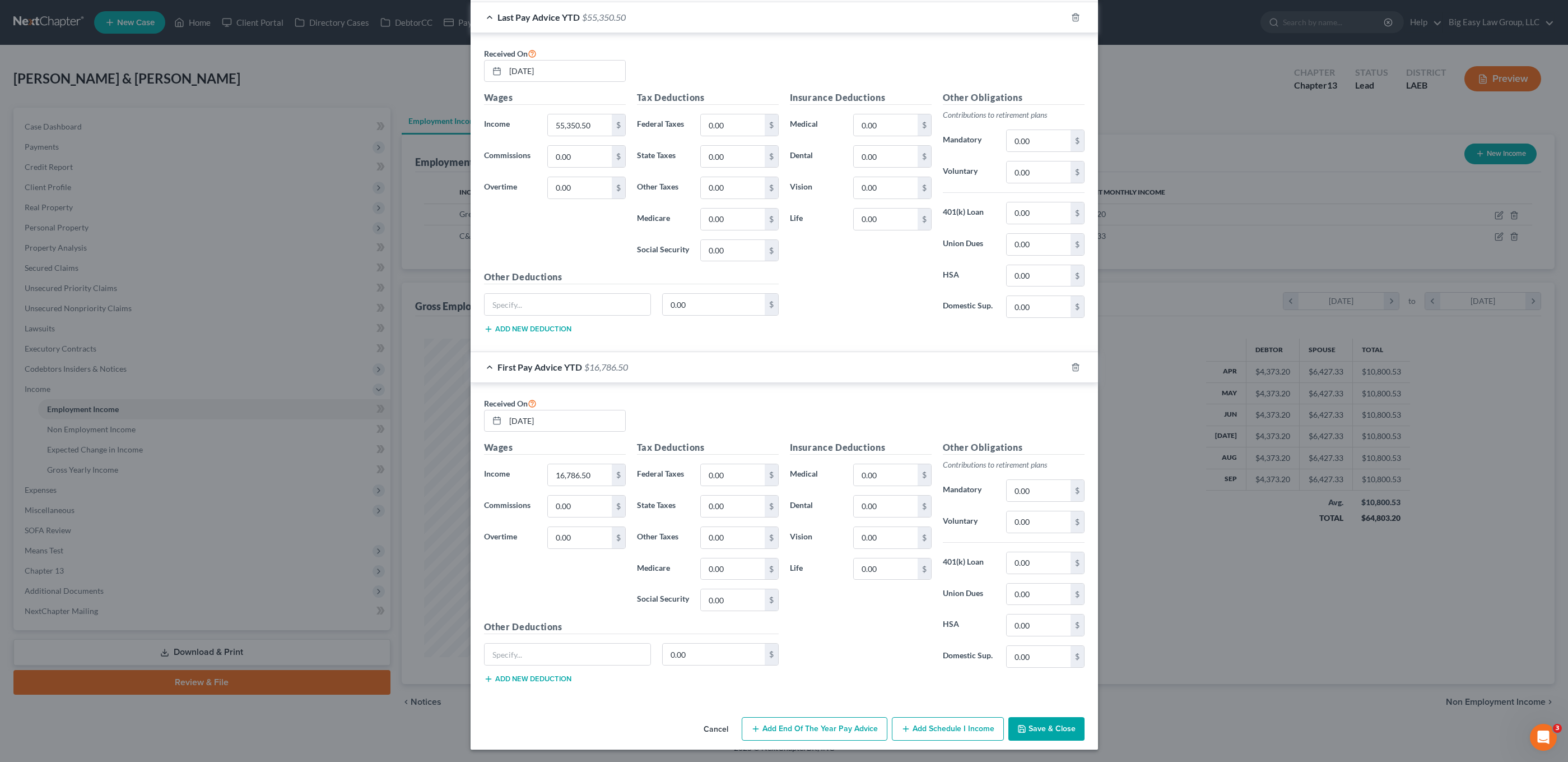
scroll to position [424, 0]
click at [1017, 723] on icon "button" at bounding box center [1022, 728] width 9 height 9
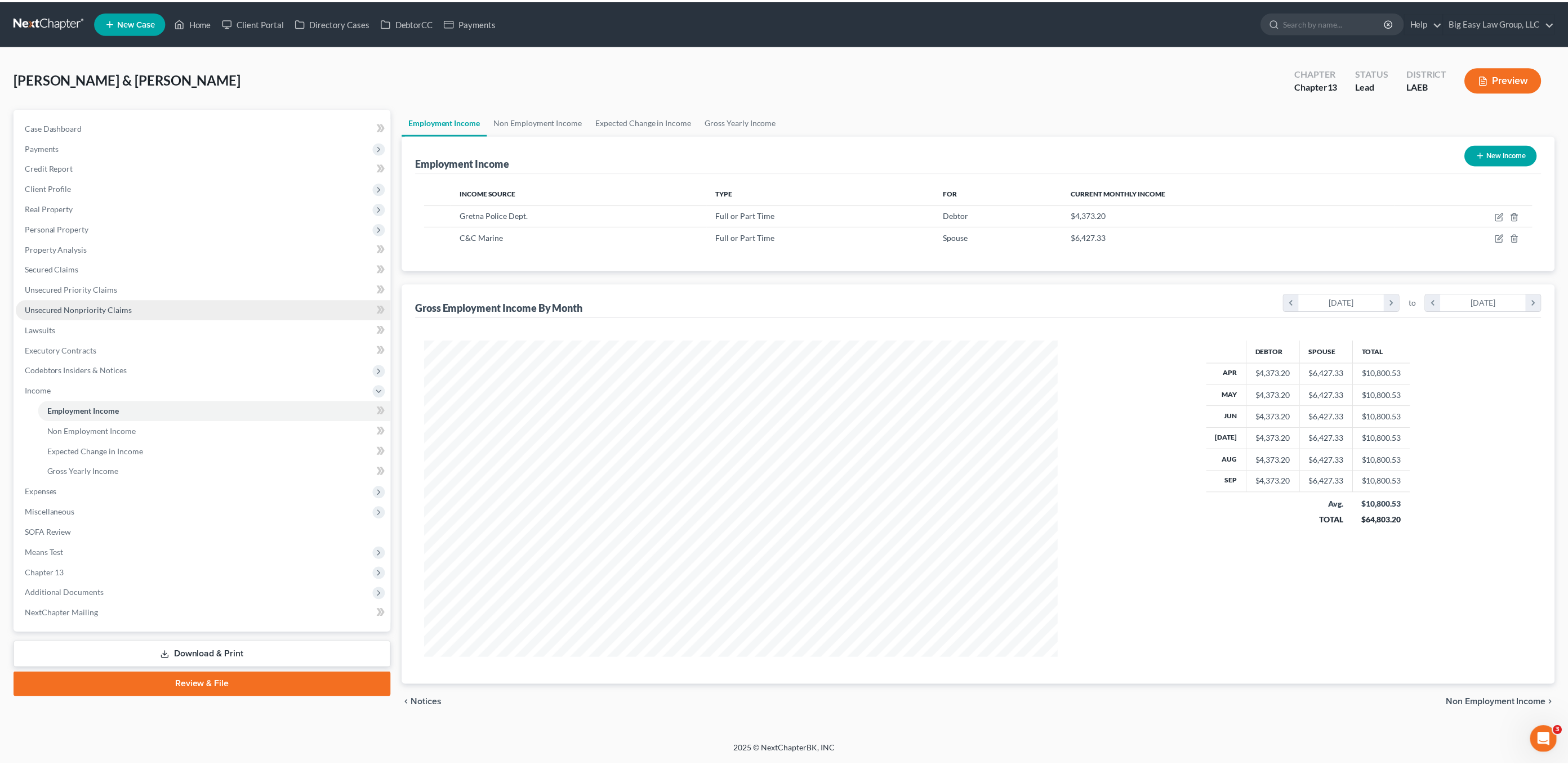
scroll to position [318, 660]
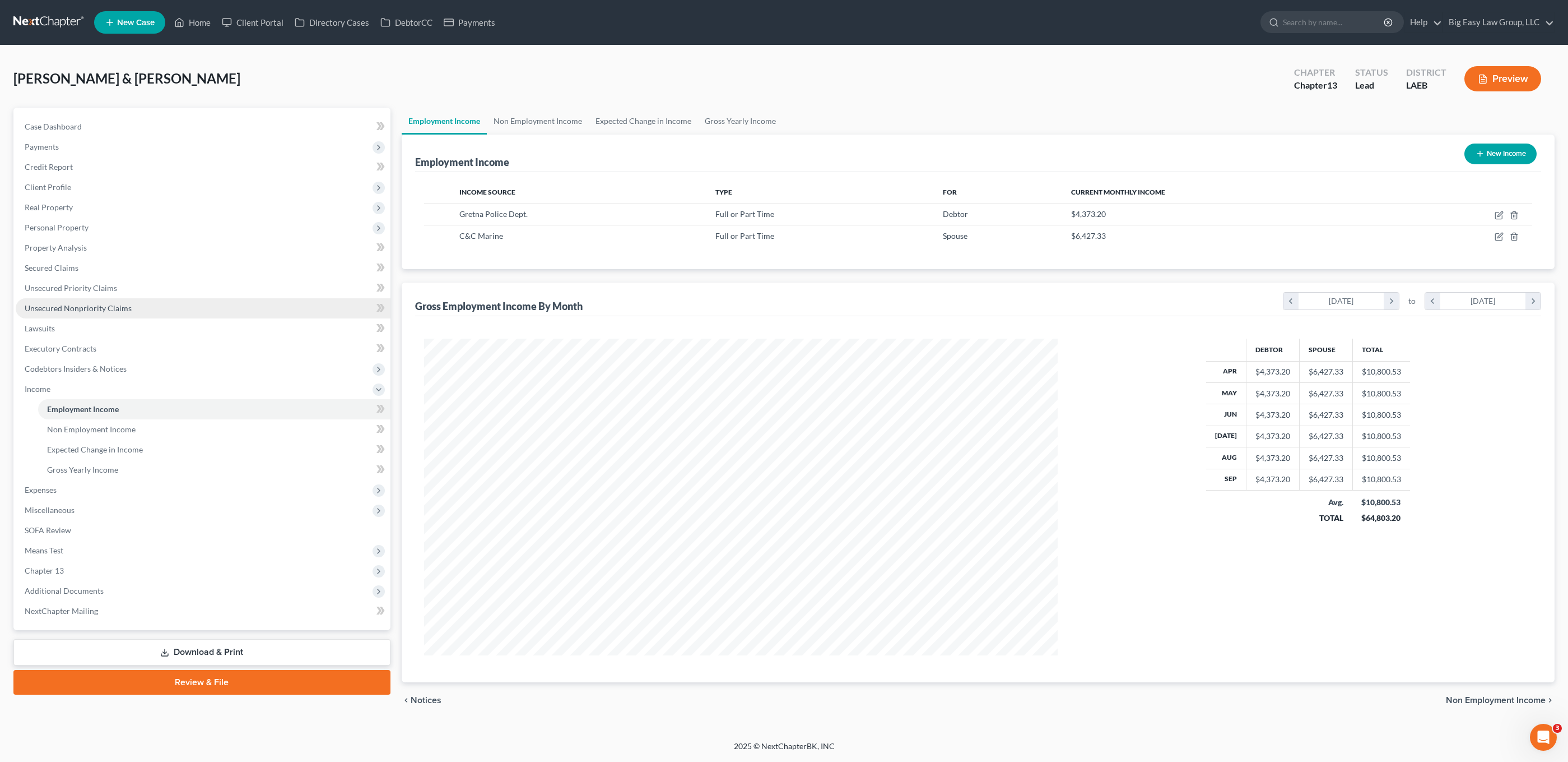
click at [106, 308] on span "Unsecured Nonpriority Claims" at bounding box center [78, 308] width 107 height 10
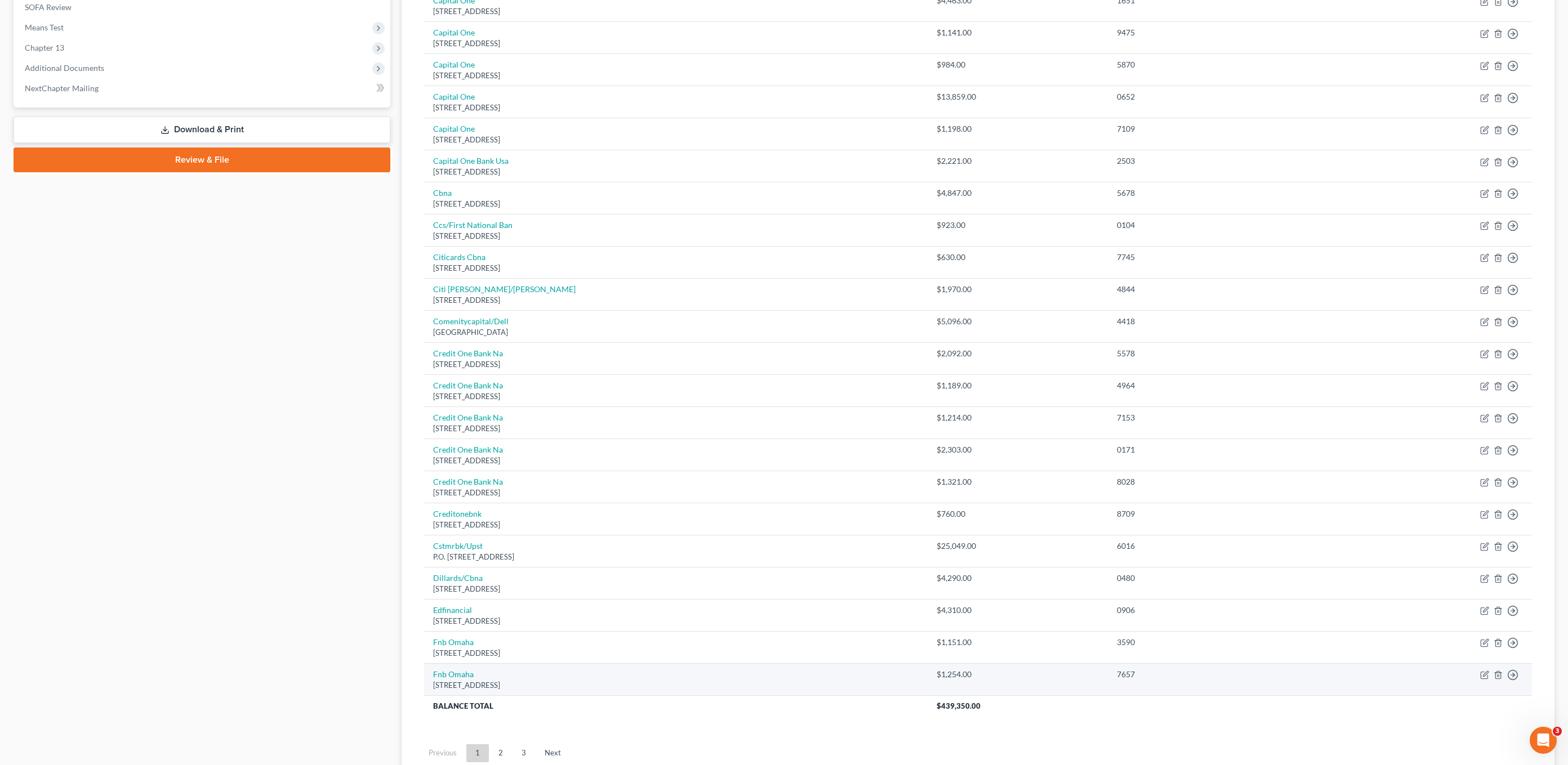
scroll to position [535, 0]
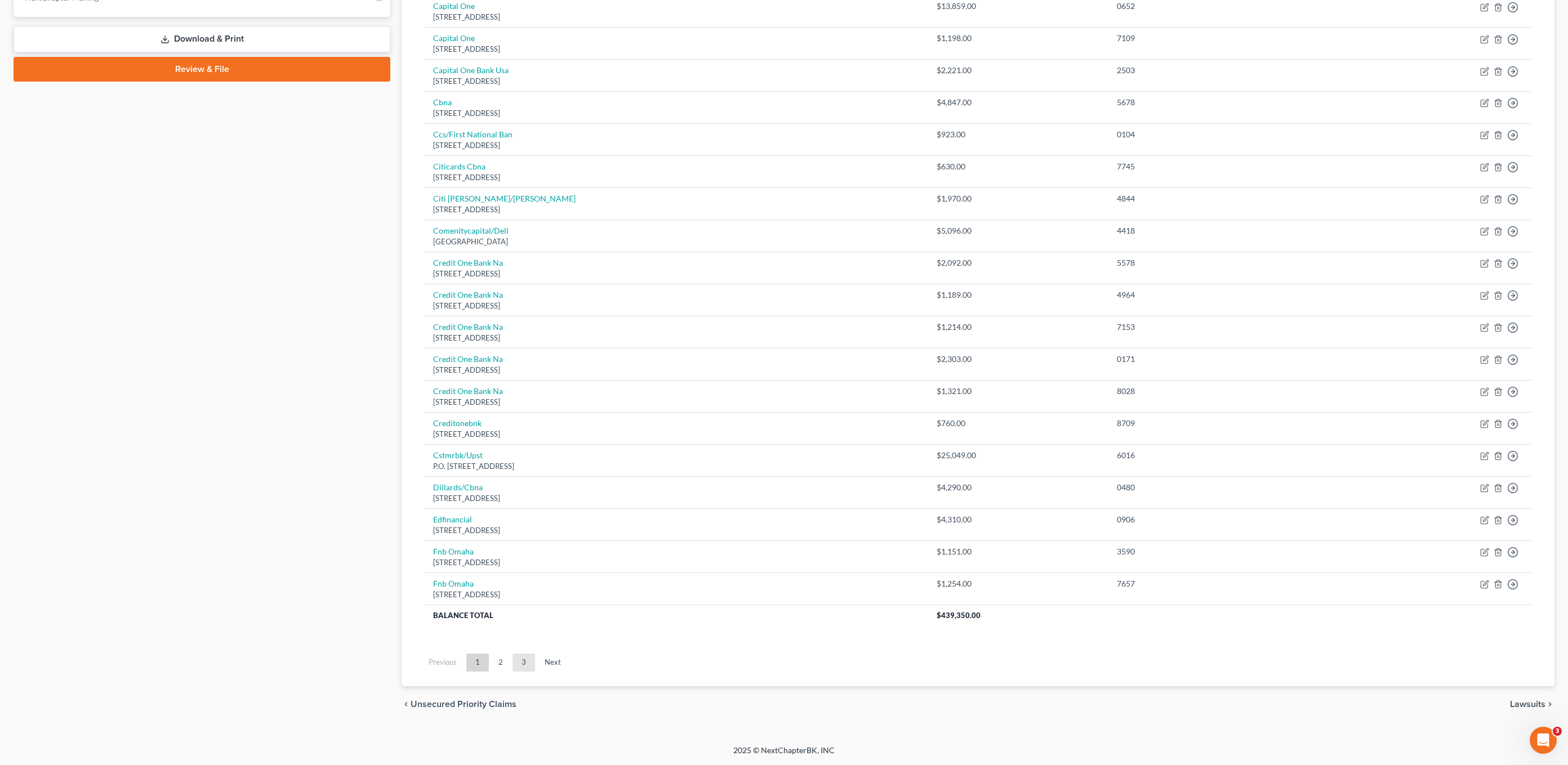
click at [524, 664] on link "3" at bounding box center [524, 663] width 23 height 18
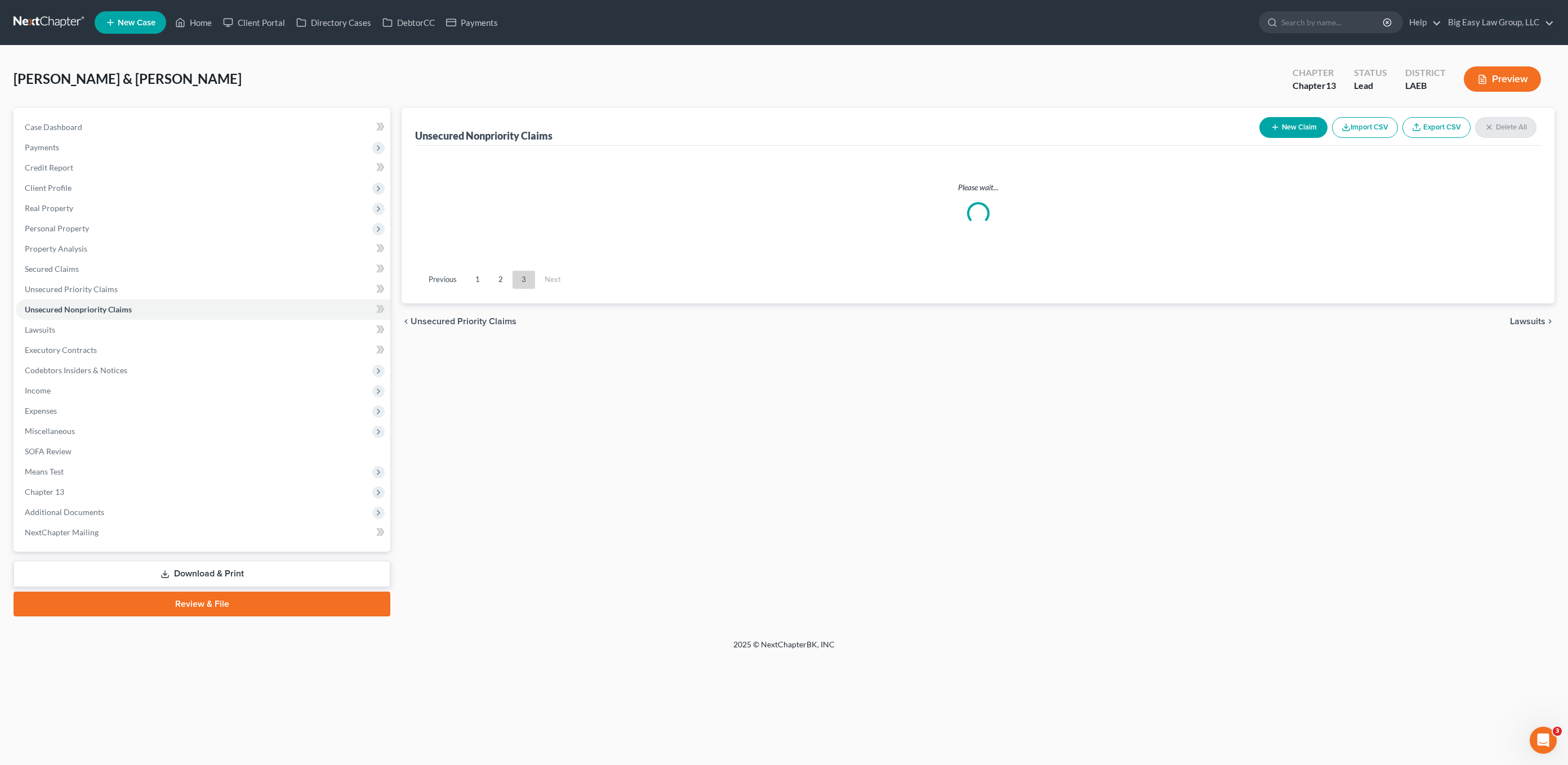
scroll to position [0, 0]
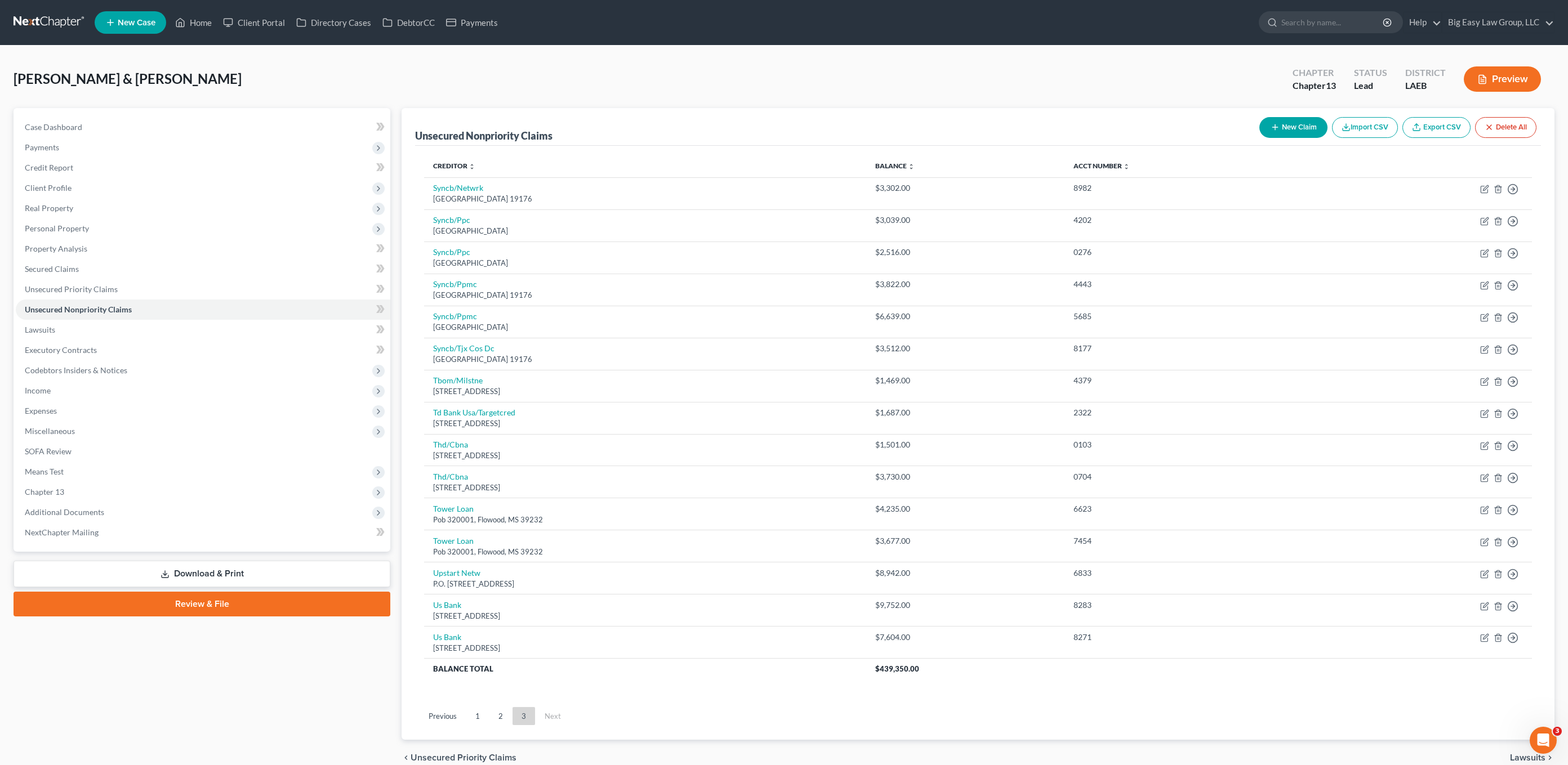
drag, startPoint x: 492, startPoint y: 722, endPoint x: 609, endPoint y: 671, distance: 127.6
click at [492, 722] on link "2" at bounding box center [501, 716] width 23 height 18
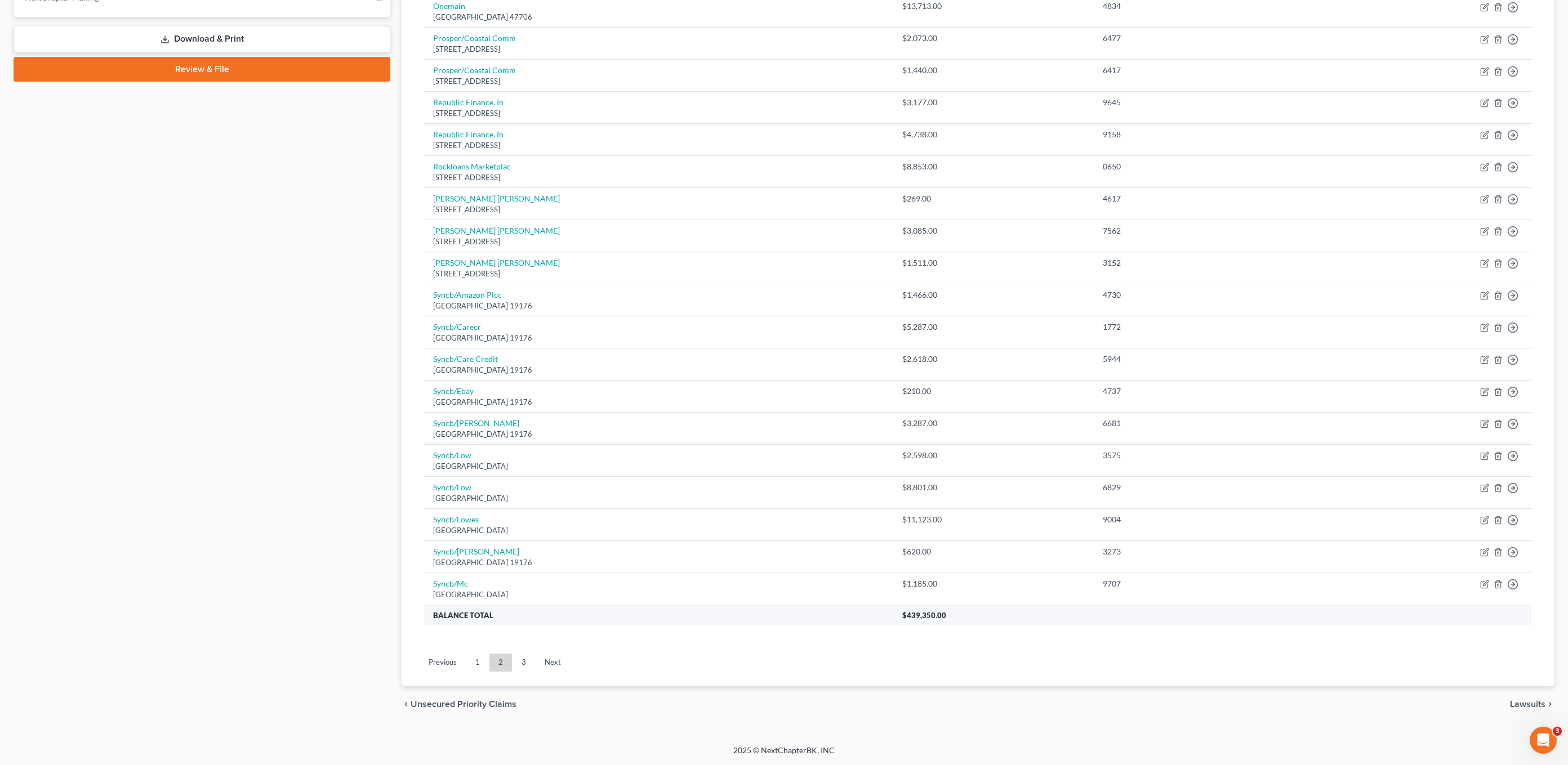
scroll to position [532, 0]
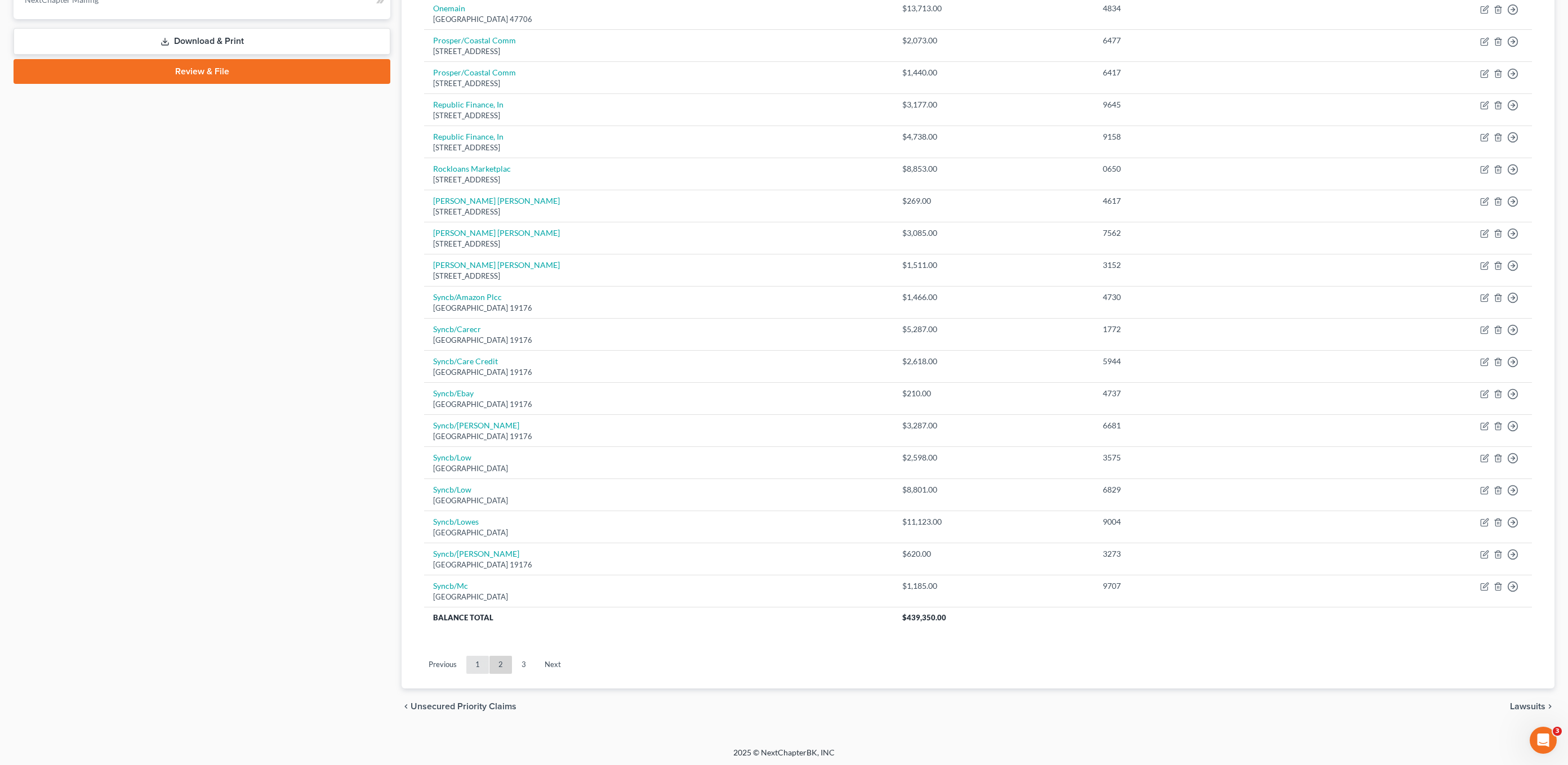
click at [489, 659] on link "2" at bounding box center [501, 664] width 23 height 18
click at [480, 660] on link "1" at bounding box center [478, 664] width 23 height 18
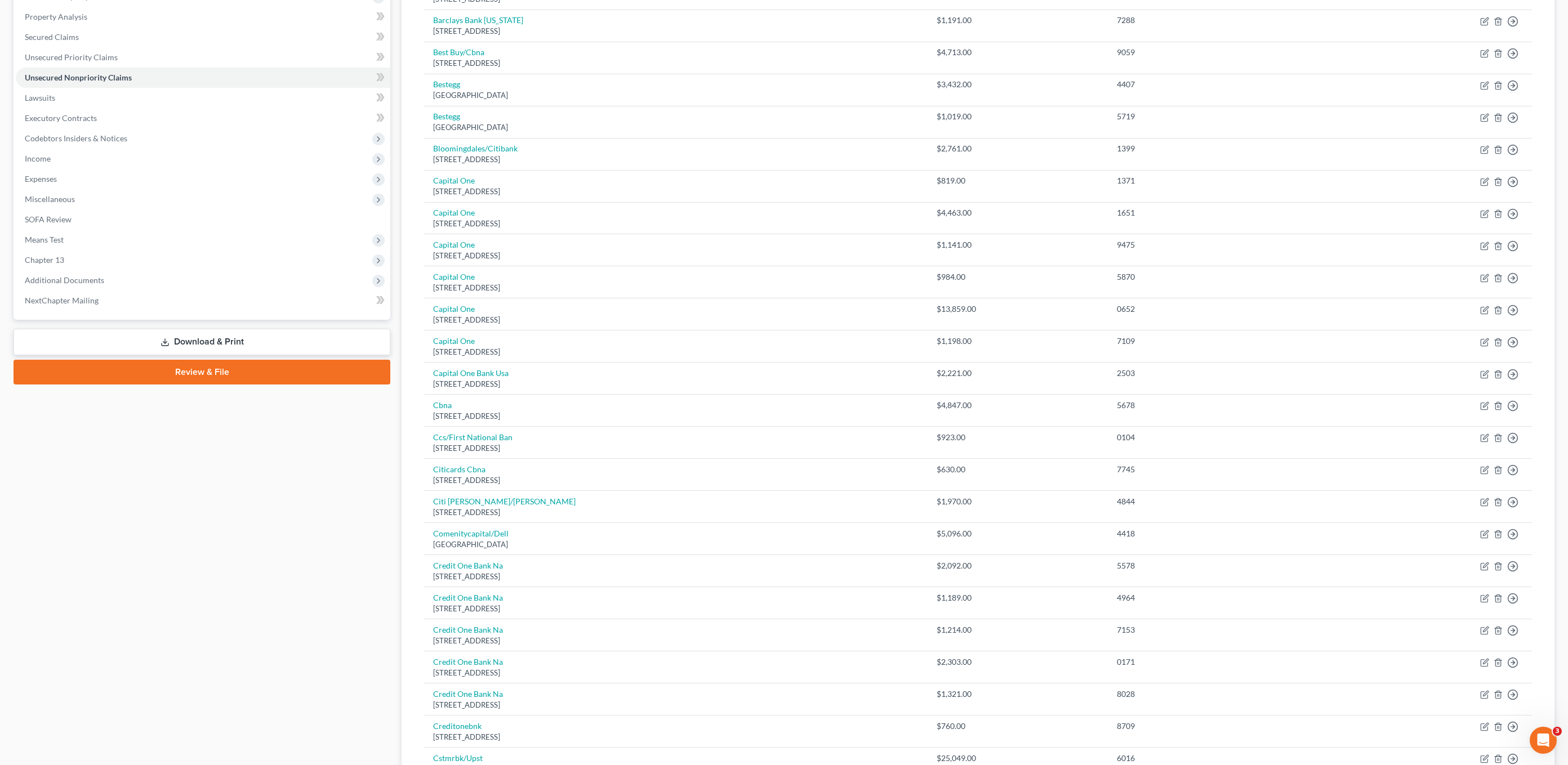
scroll to position [453, 0]
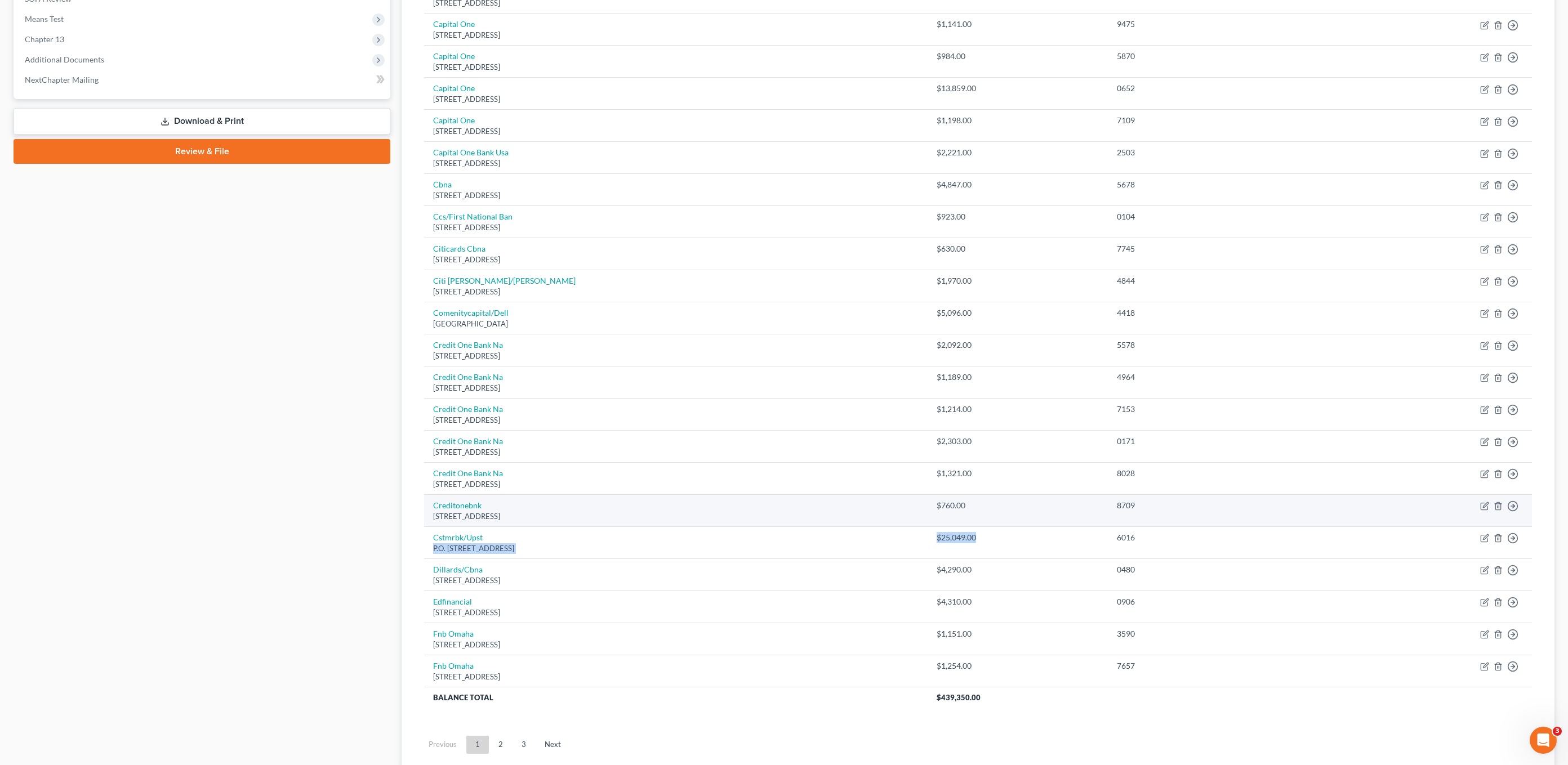
drag, startPoint x: 1026, startPoint y: 534, endPoint x: 904, endPoint y: 520, distance: 122.8
click at [915, 525] on tbody "Bank Of America Po Box 982238, El Paso, TX 79998 $2,835.00 6991 Move to D Move …" at bounding box center [977, 216] width 1108 height 983
click at [904, 520] on div "Po Box 98872, Las Vegas, NV 89193" at bounding box center [676, 516] width 486 height 11
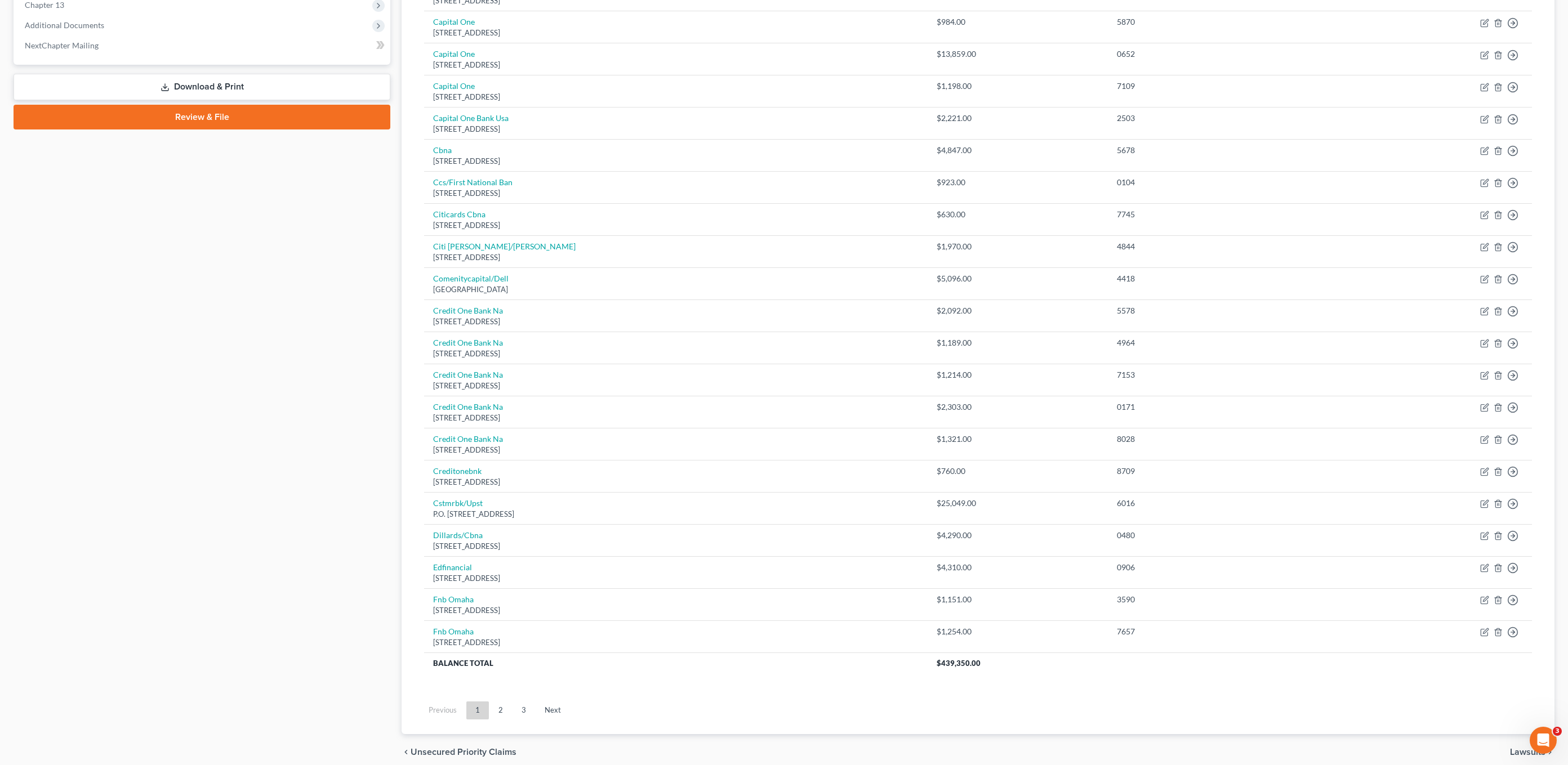
scroll to position [535, 0]
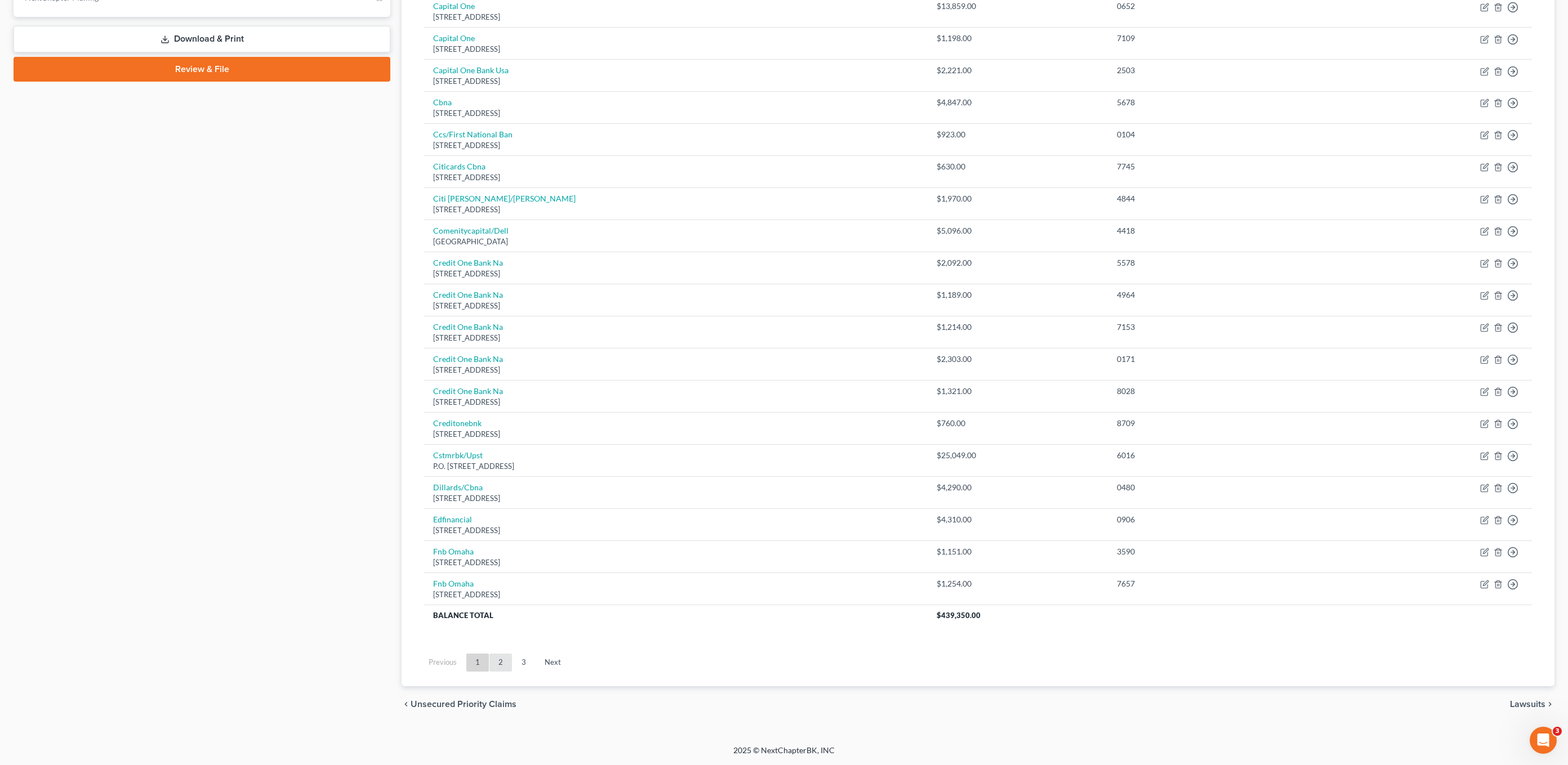
click at [494, 661] on link "2" at bounding box center [501, 663] width 23 height 18
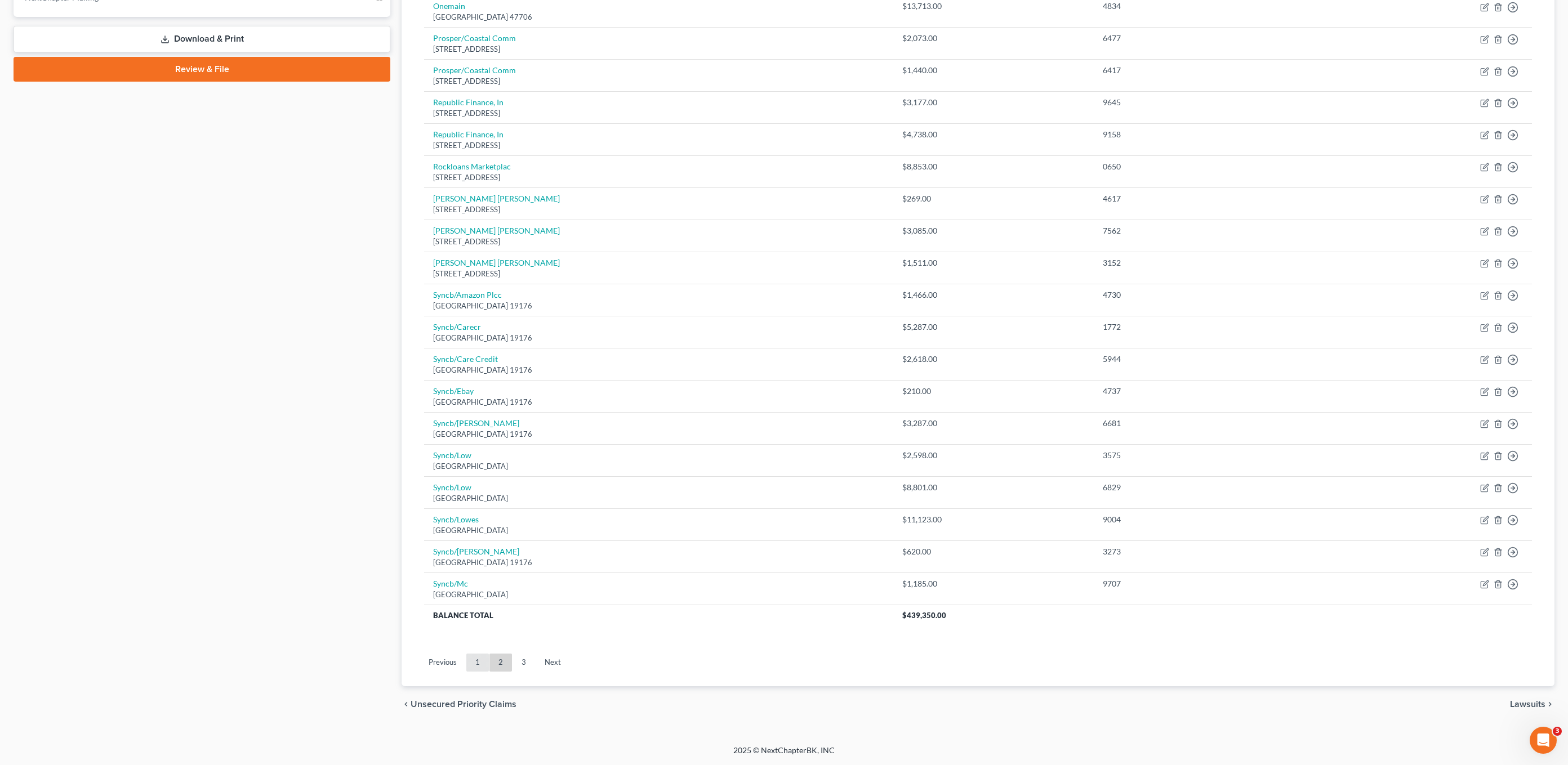
click at [473, 662] on link "1" at bounding box center [478, 663] width 23 height 18
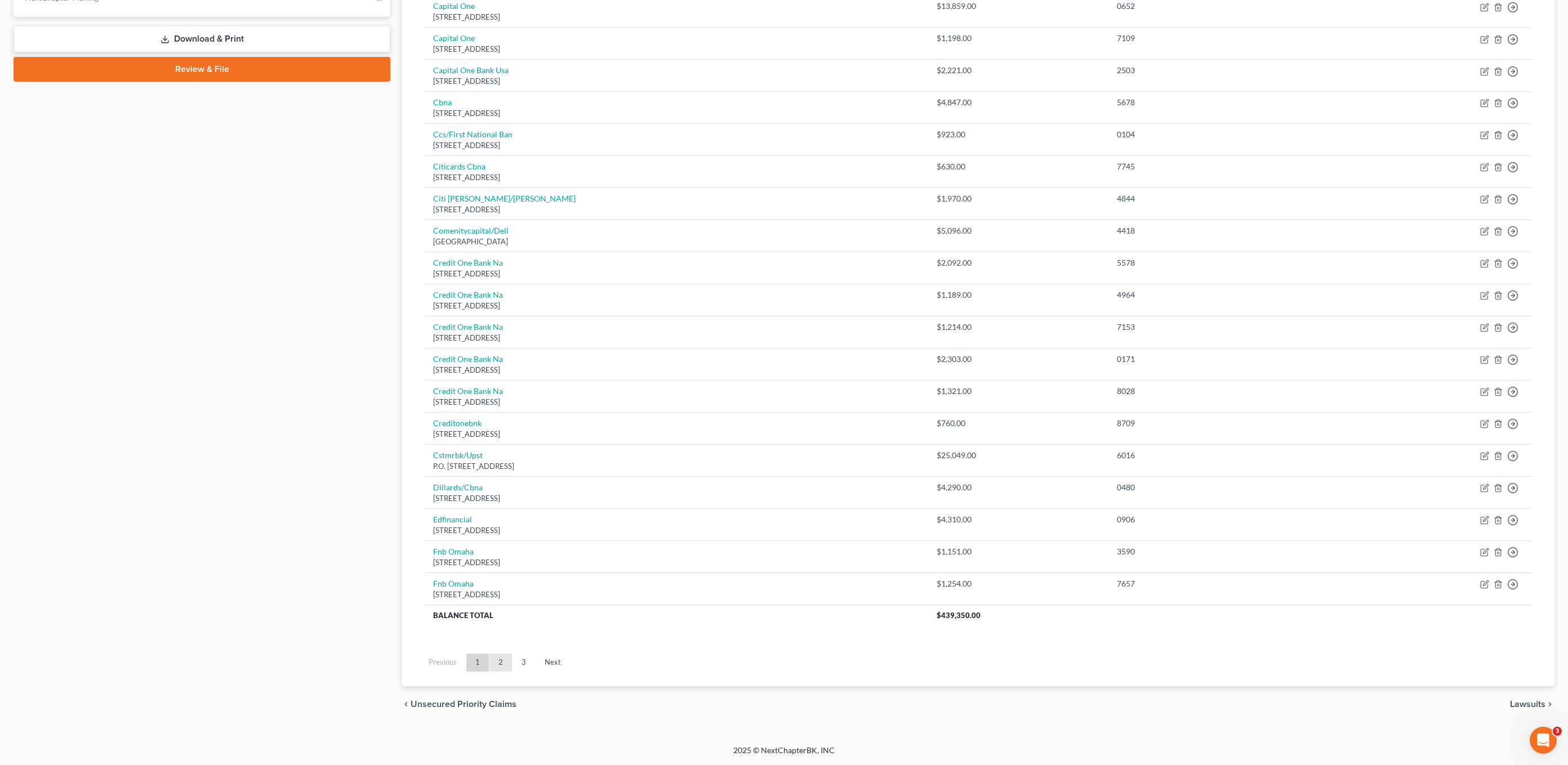
click at [501, 664] on link "2" at bounding box center [501, 663] width 23 height 18
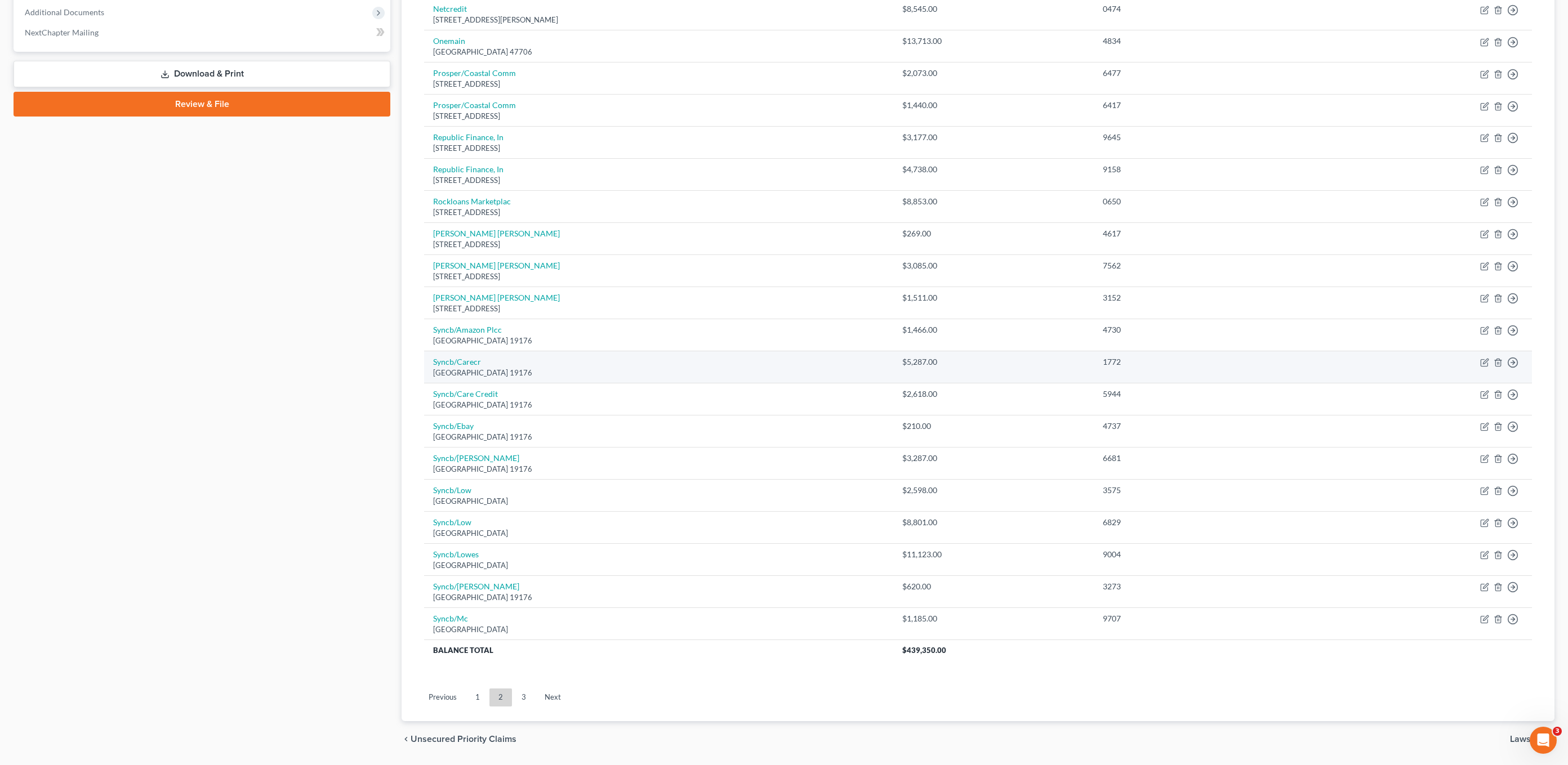
scroll to position [440, 0]
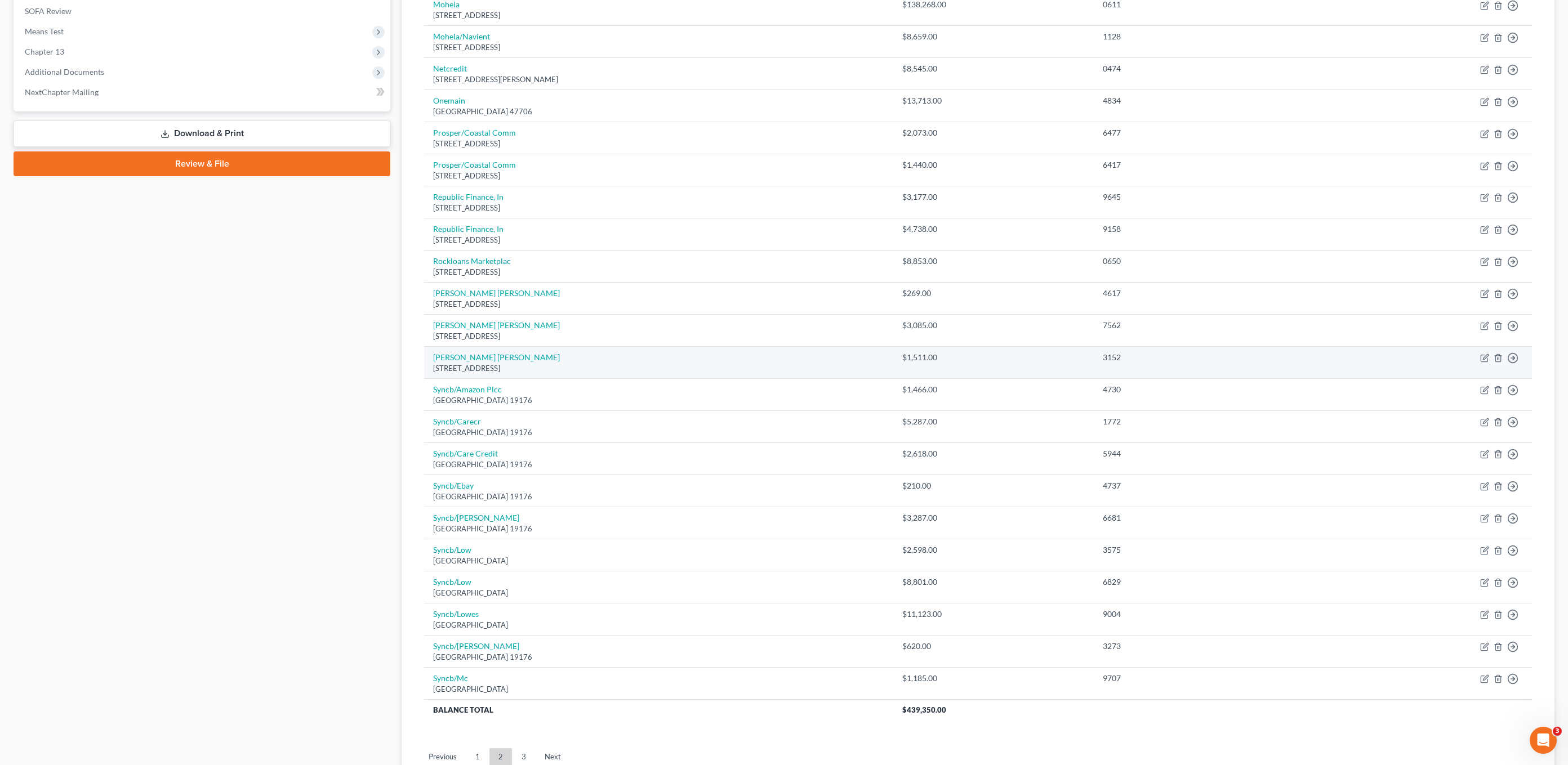
drag, startPoint x: 781, startPoint y: 338, endPoint x: 1074, endPoint y: 349, distance: 293.2
click at [1069, 375] on tbody "Jpmcb Card Po Box 15369, Wilmington, DE 19850 $11,080.00 8049 Move to D Move to…" at bounding box center [977, 229] width 1108 height 983
click at [1074, 349] on td "$1,511.00" at bounding box center [993, 363] width 200 height 32
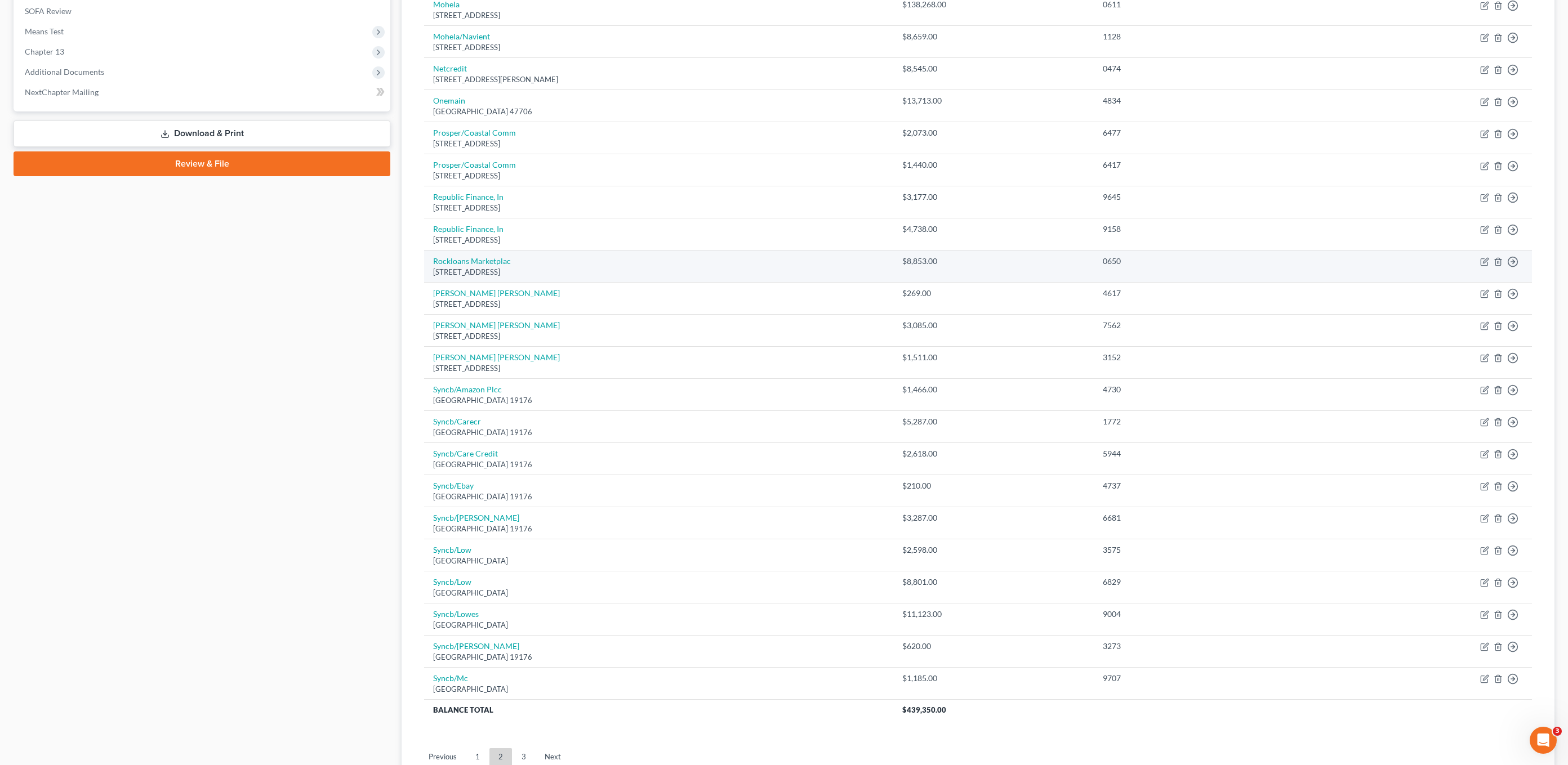
drag, startPoint x: 1060, startPoint y: 356, endPoint x: 911, endPoint y: 276, distance: 169.1
click at [911, 276] on tbody "Jpmcb Card Po Box 15369, Wilmington, DE 19850 $11,080.00 8049 Move to D Move to…" at bounding box center [977, 229] width 1108 height 983
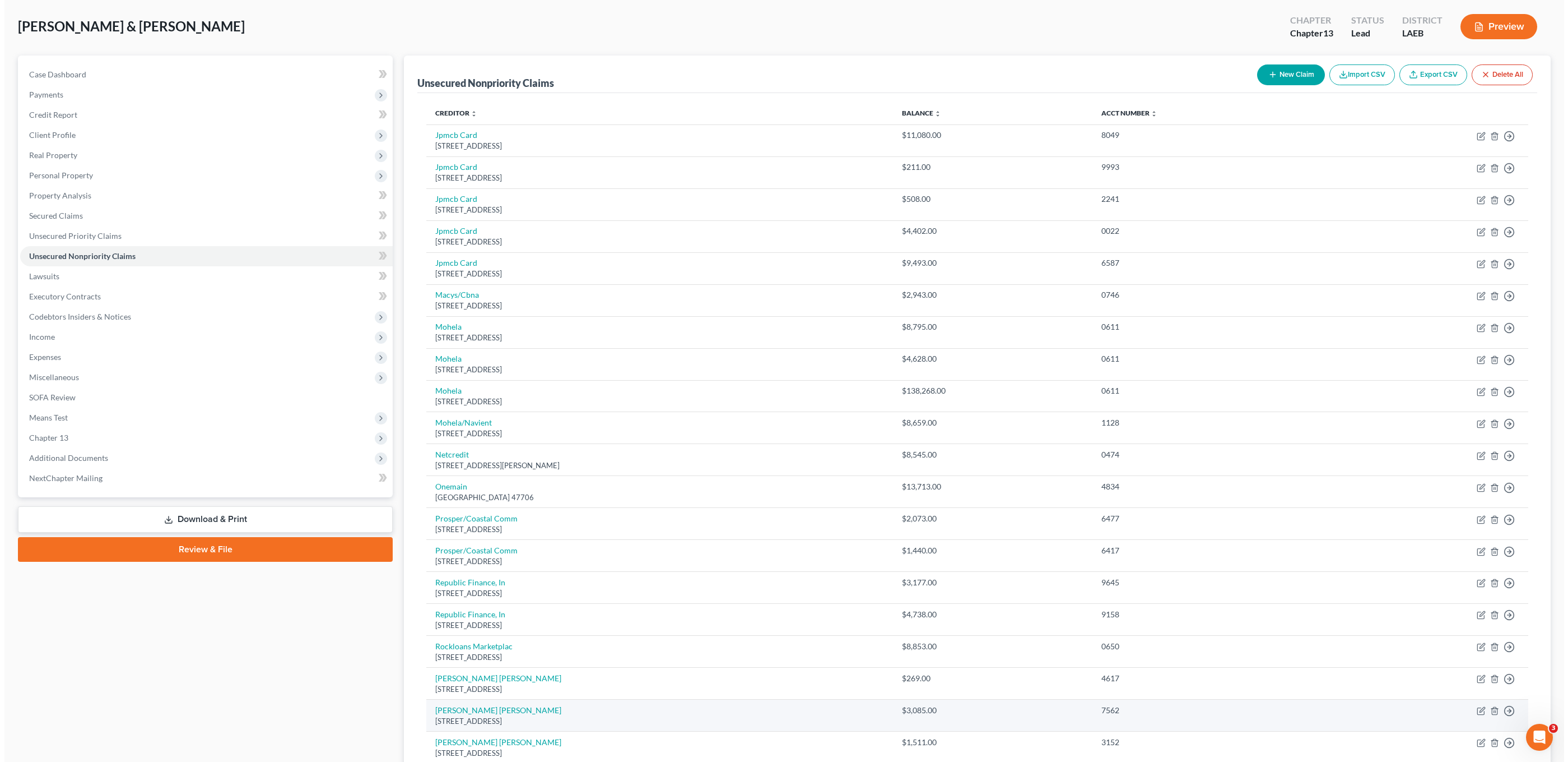
scroll to position [0, 0]
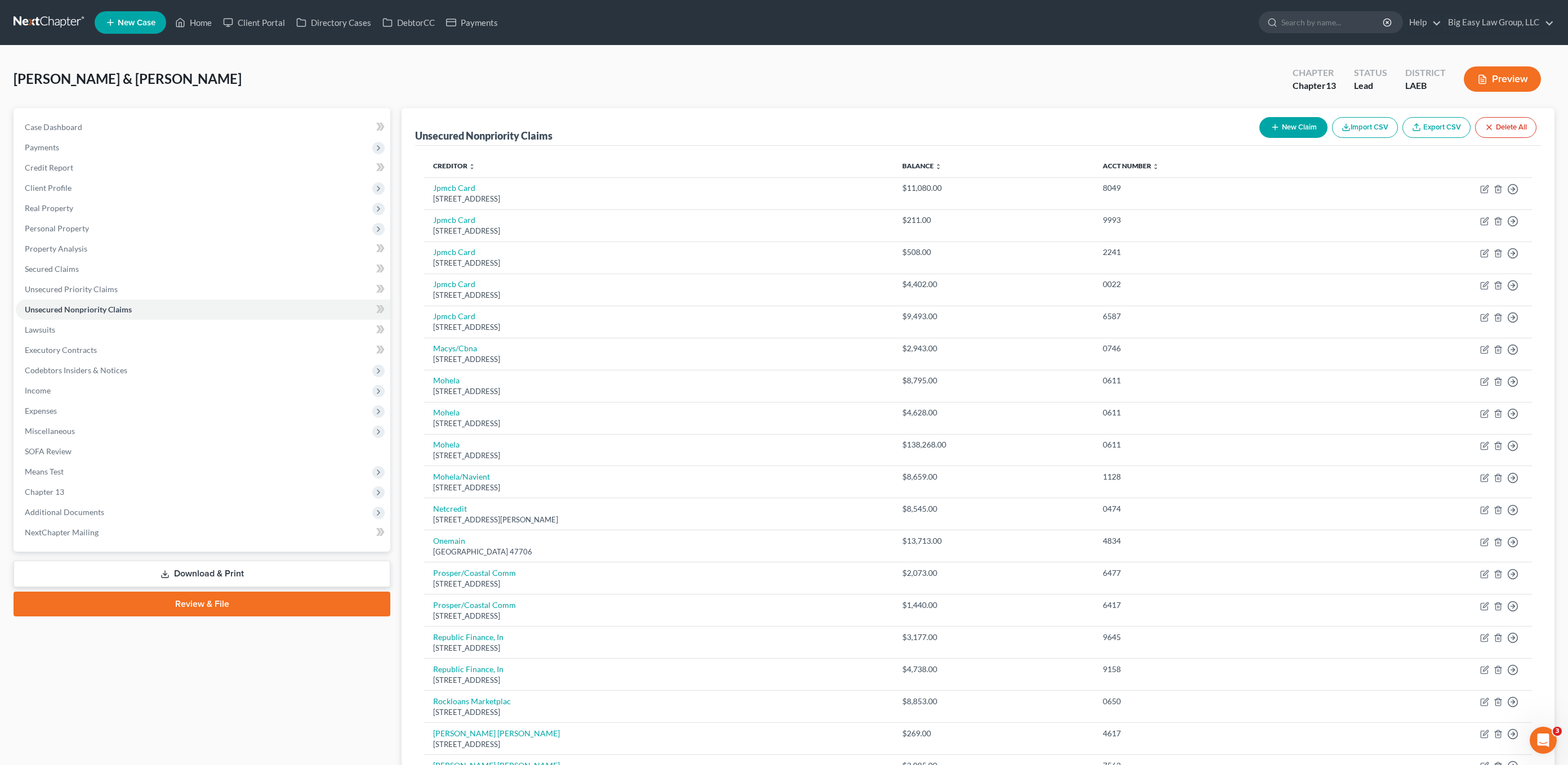
click at [601, 124] on div "Unsecured Nonpriority Claims New Claim Import CSV Export CSV Delete All" at bounding box center [977, 126] width 1126 height 38
click at [87, 398] on span "Income" at bounding box center [203, 390] width 374 height 20
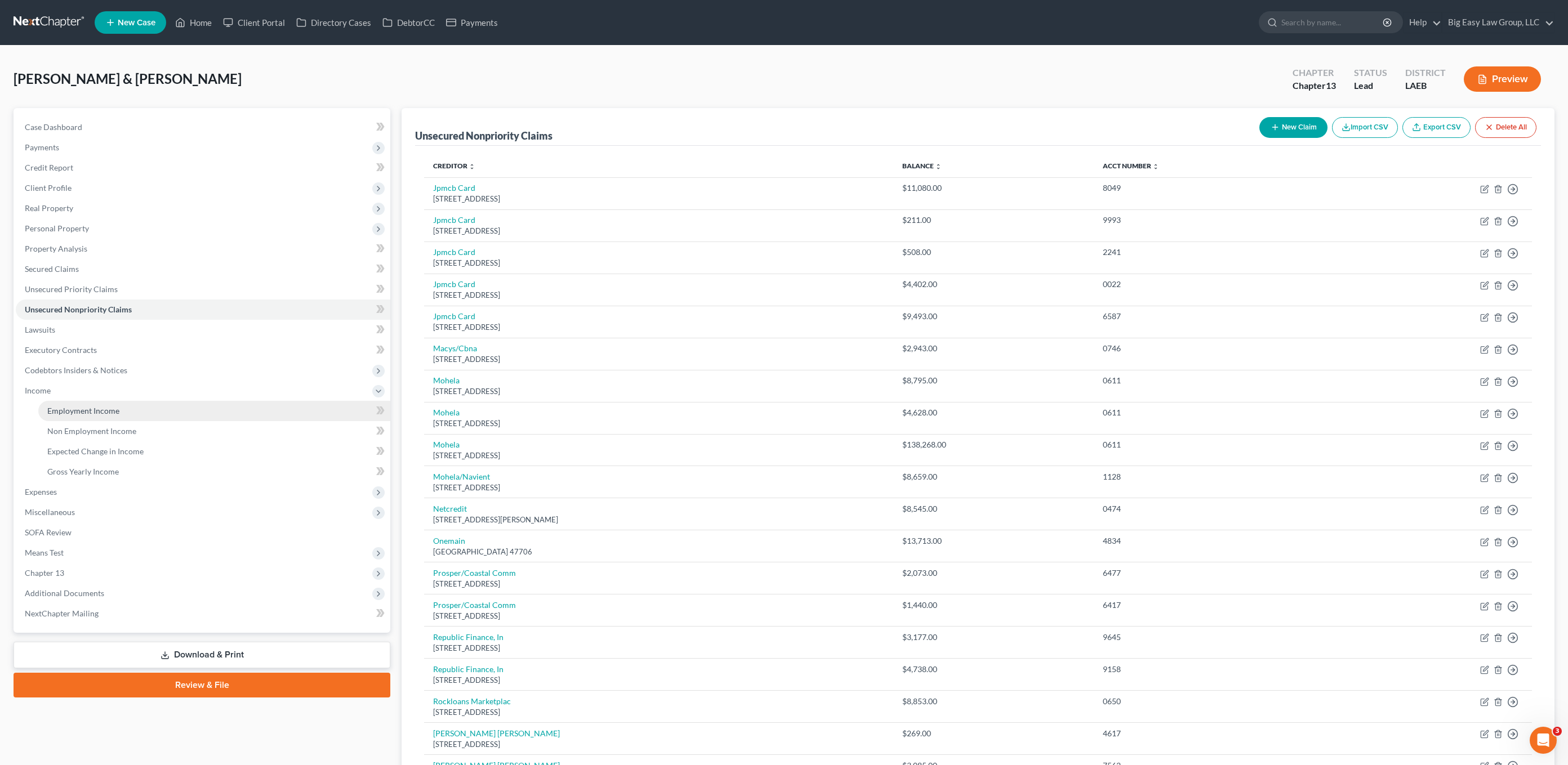
click at [124, 409] on link "Employment Income" at bounding box center [214, 410] width 352 height 20
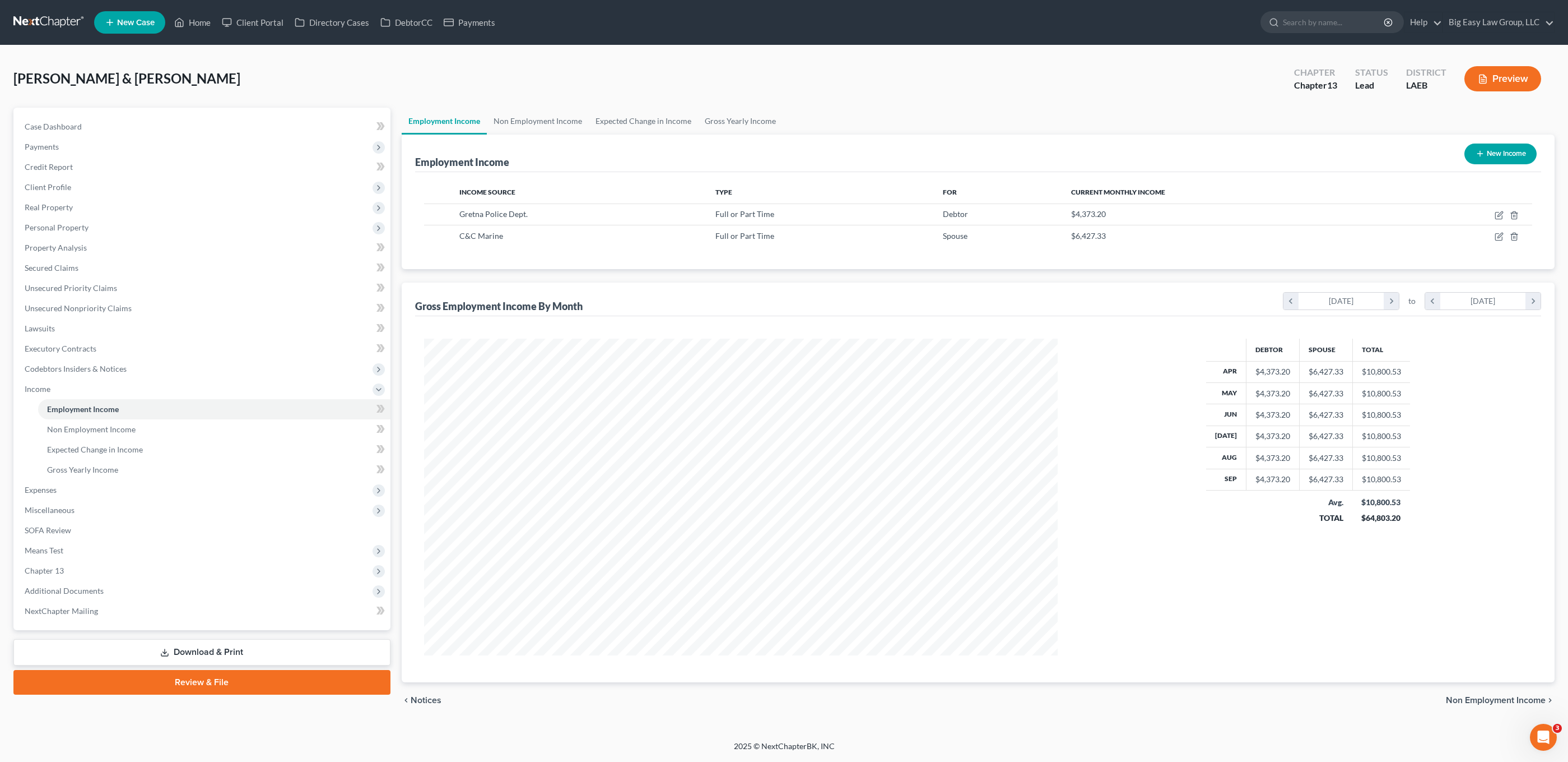
scroll to position [560328, 559692]
click at [118, 491] on span "Expenses" at bounding box center [203, 490] width 375 height 20
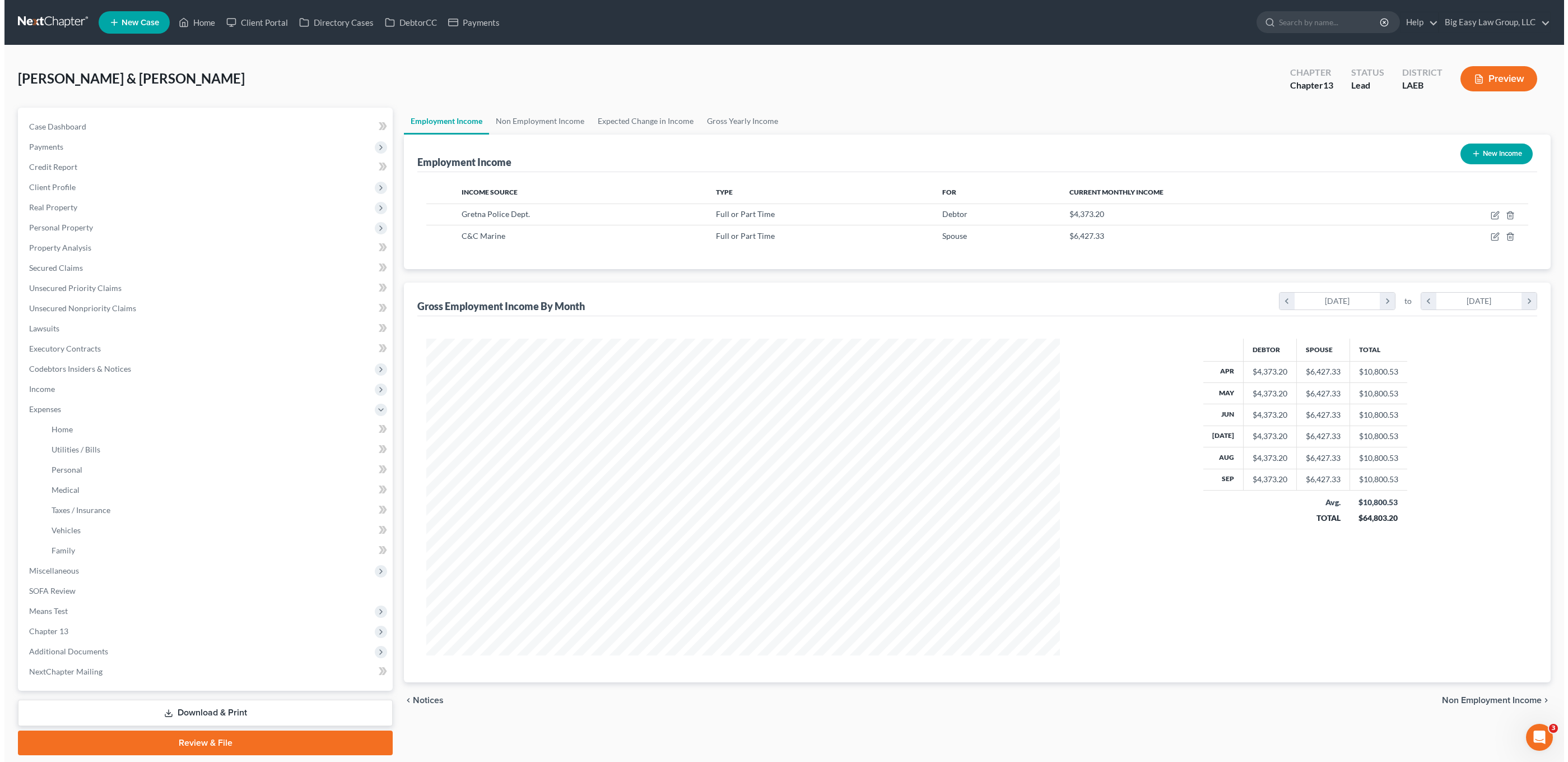
scroll to position [560328, 559695]
click at [158, 428] on link "Home" at bounding box center [213, 429] width 350 height 20
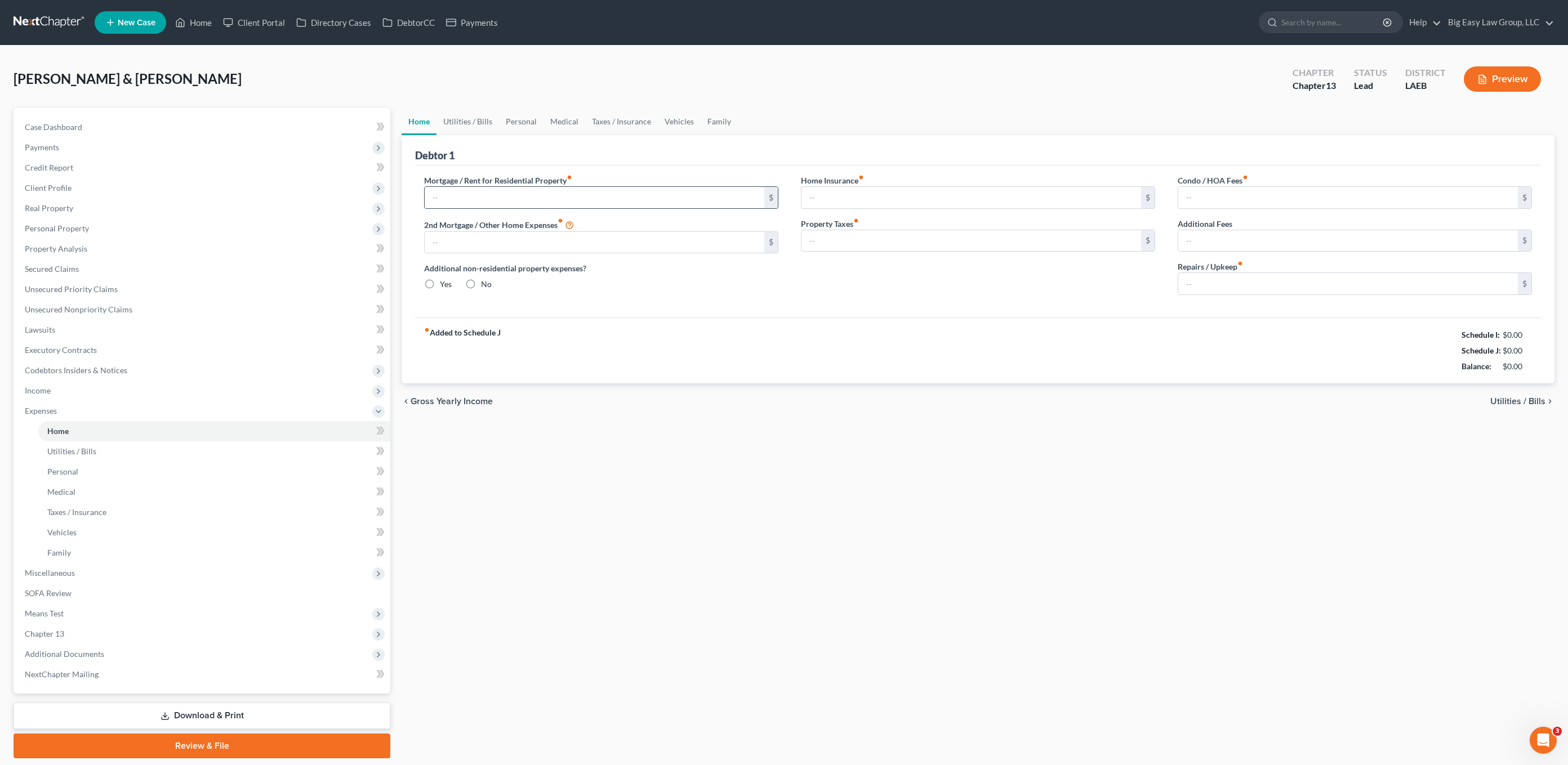
type input "876.00"
type input "0.00"
radio input "true"
type input "527.58"
type input "0.00"
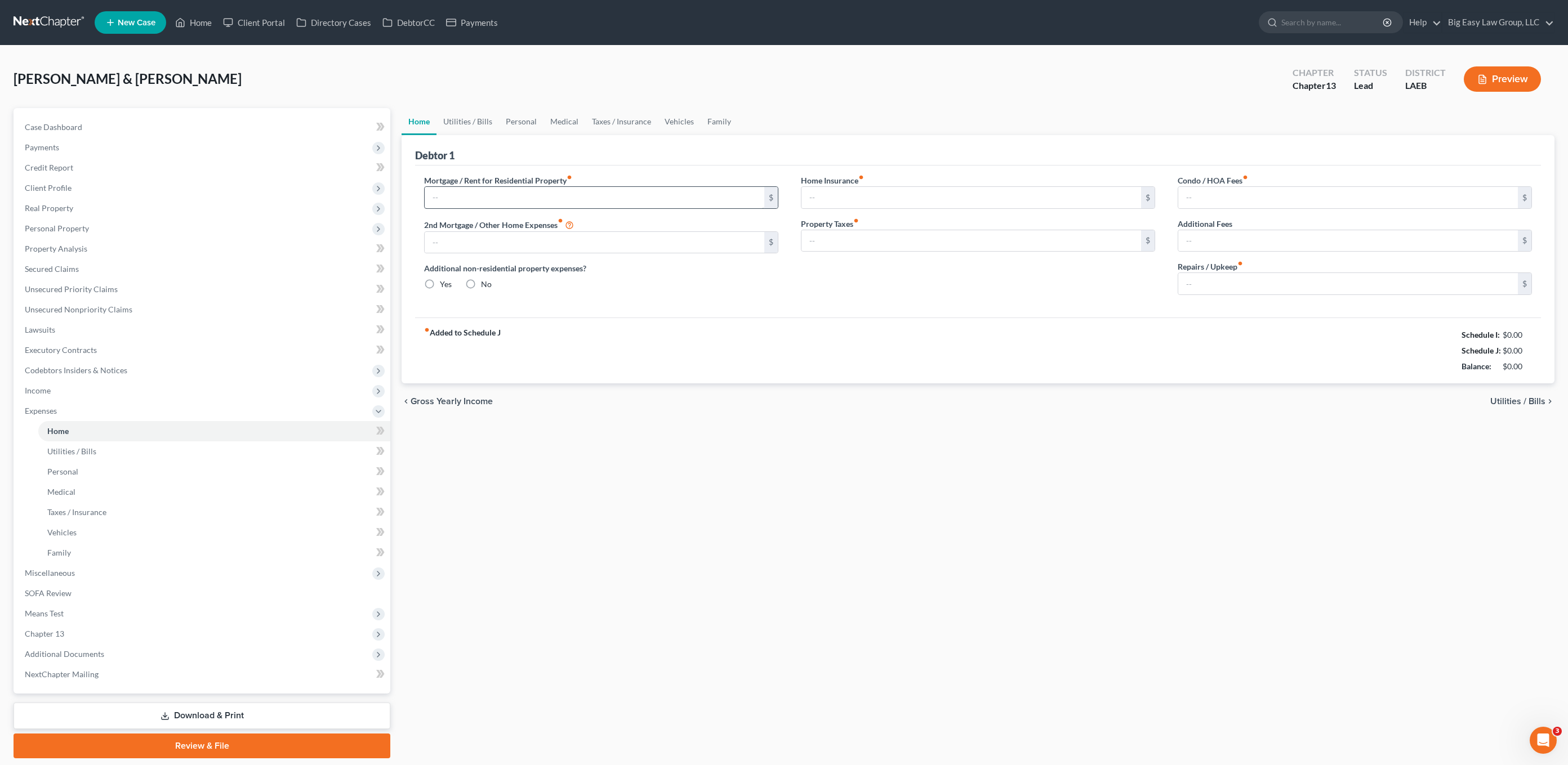
type input "0.00"
type input "100.00"
click at [491, 187] on input "876.00" at bounding box center [594, 198] width 340 height 21
click at [464, 121] on link "Utilities / Bills" at bounding box center [467, 121] width 63 height 27
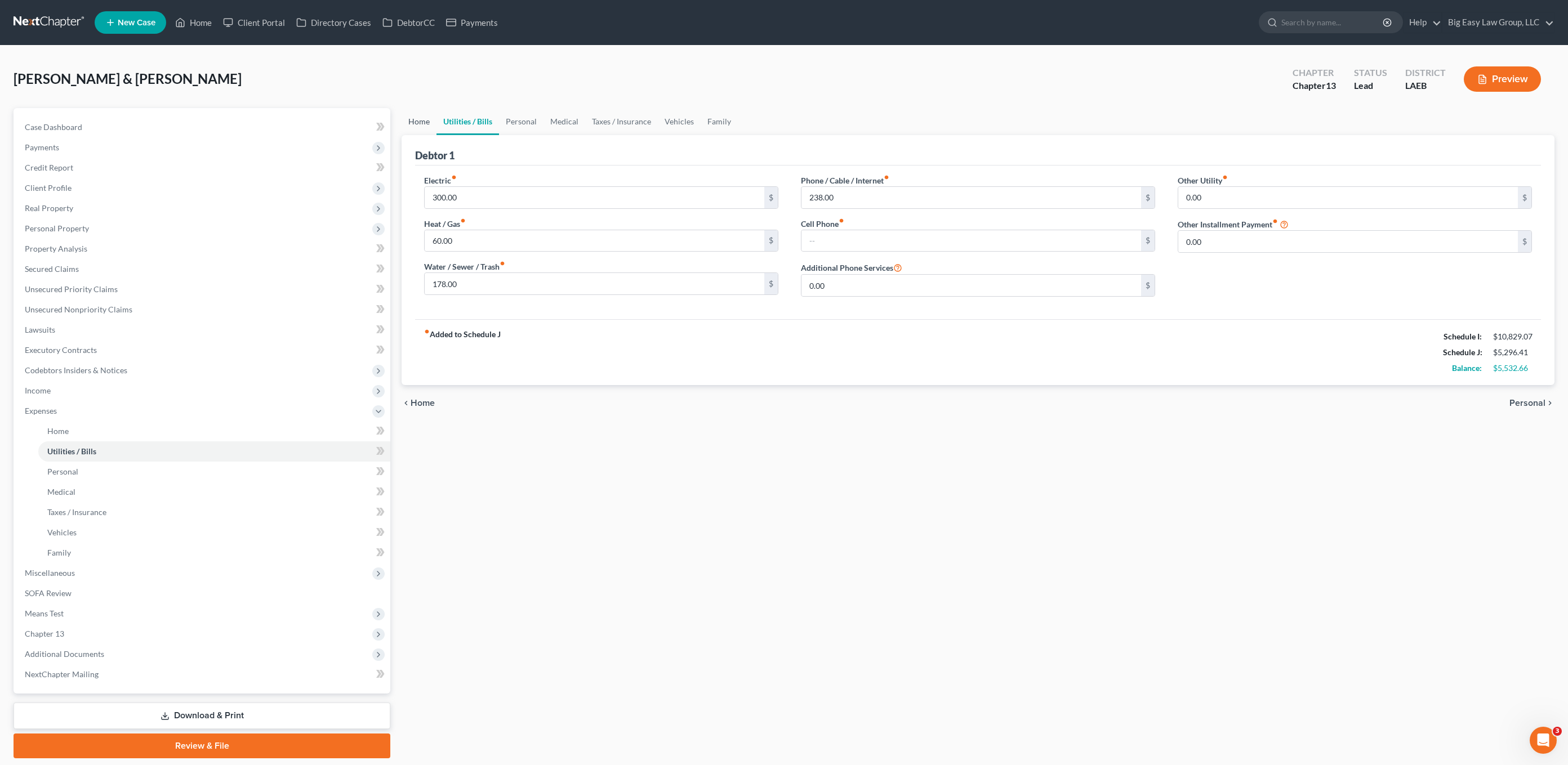
click at [407, 125] on link "Home" at bounding box center [419, 121] width 35 height 27
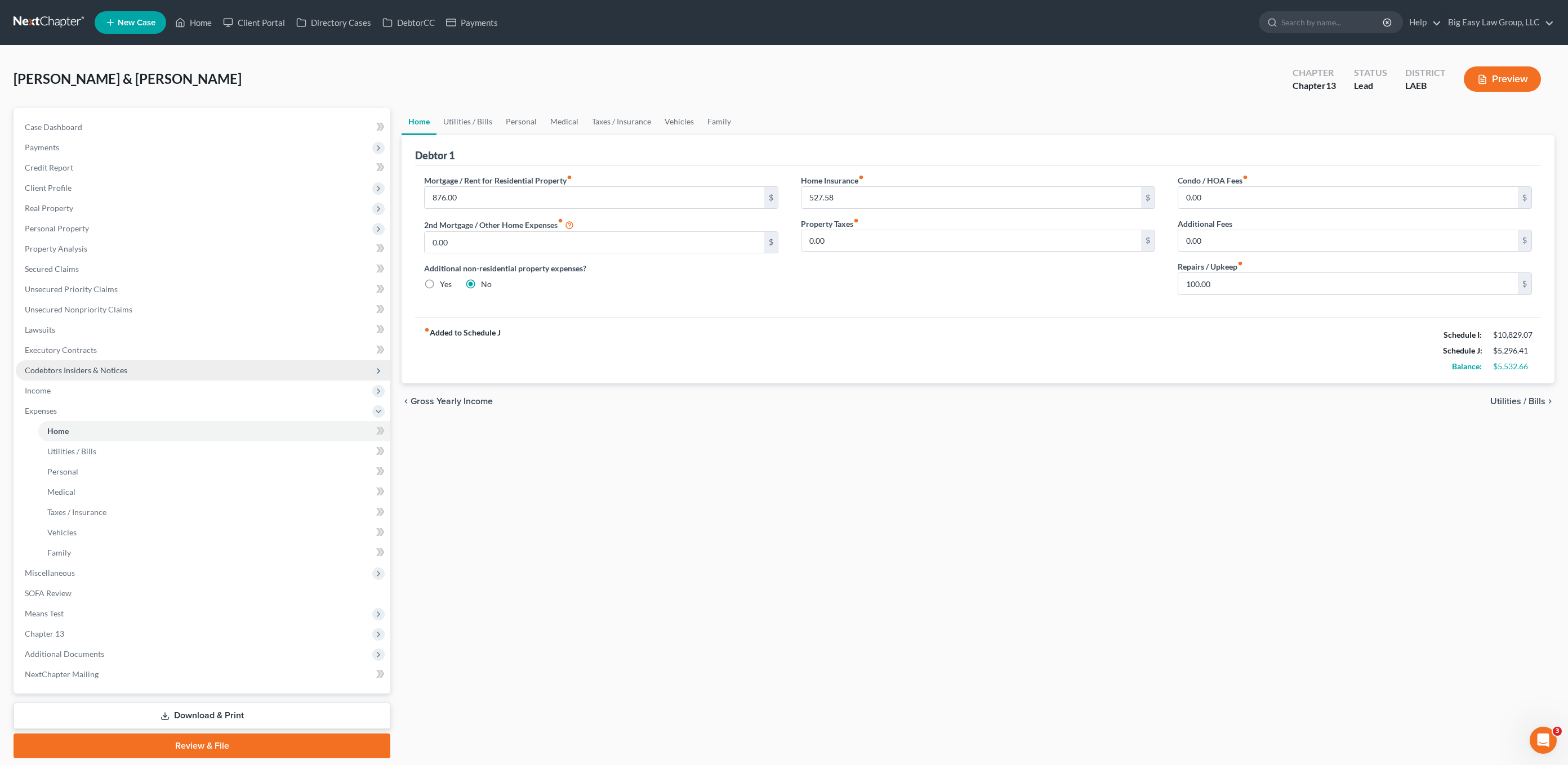
click at [85, 367] on span "Codebtors Insiders & Notices" at bounding box center [76, 370] width 102 height 10
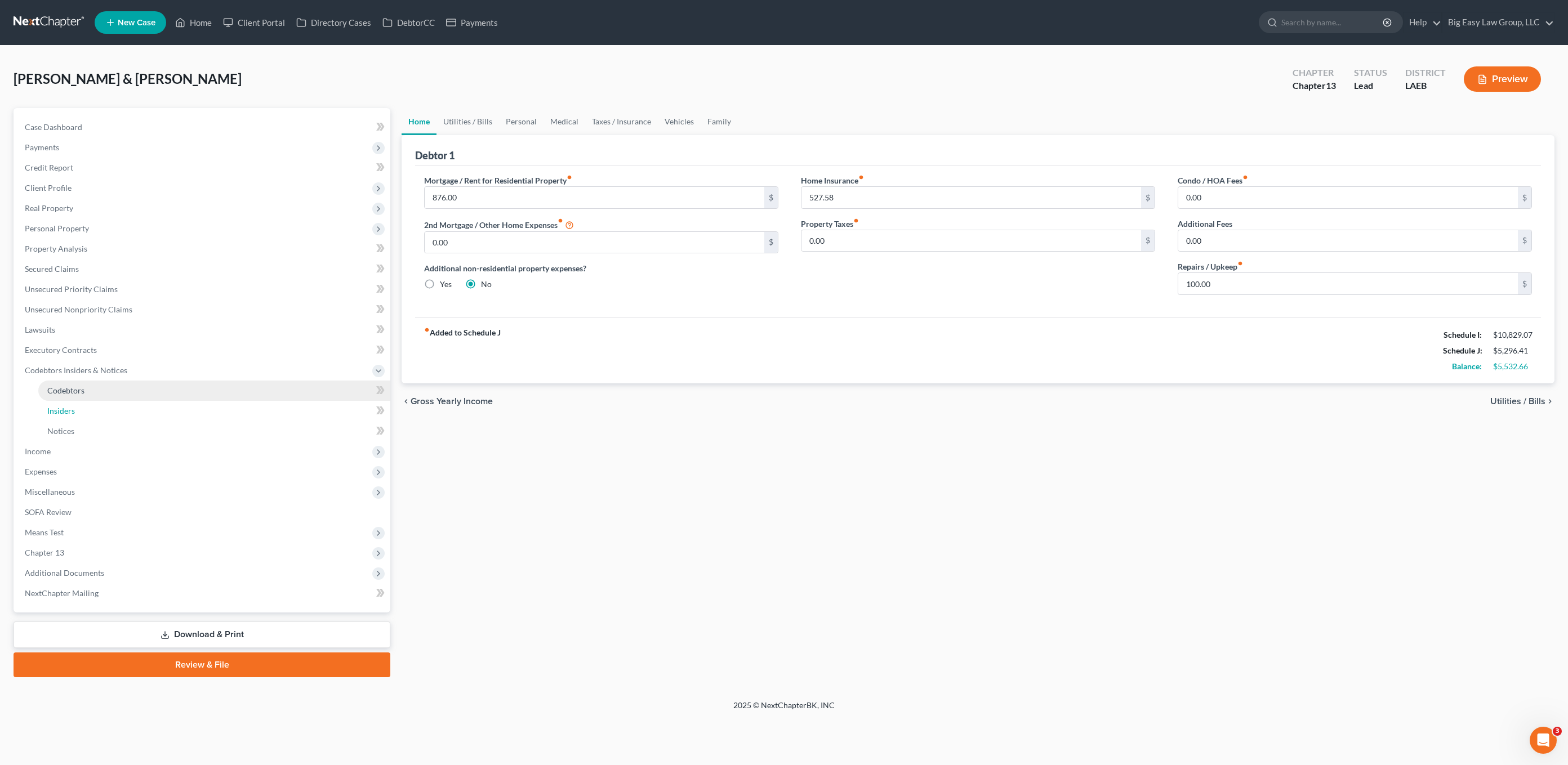
drag, startPoint x: 102, startPoint y: 401, endPoint x: 127, endPoint y: 394, distance: 26.0
click at [102, 401] on link "Insiders" at bounding box center [214, 410] width 352 height 20
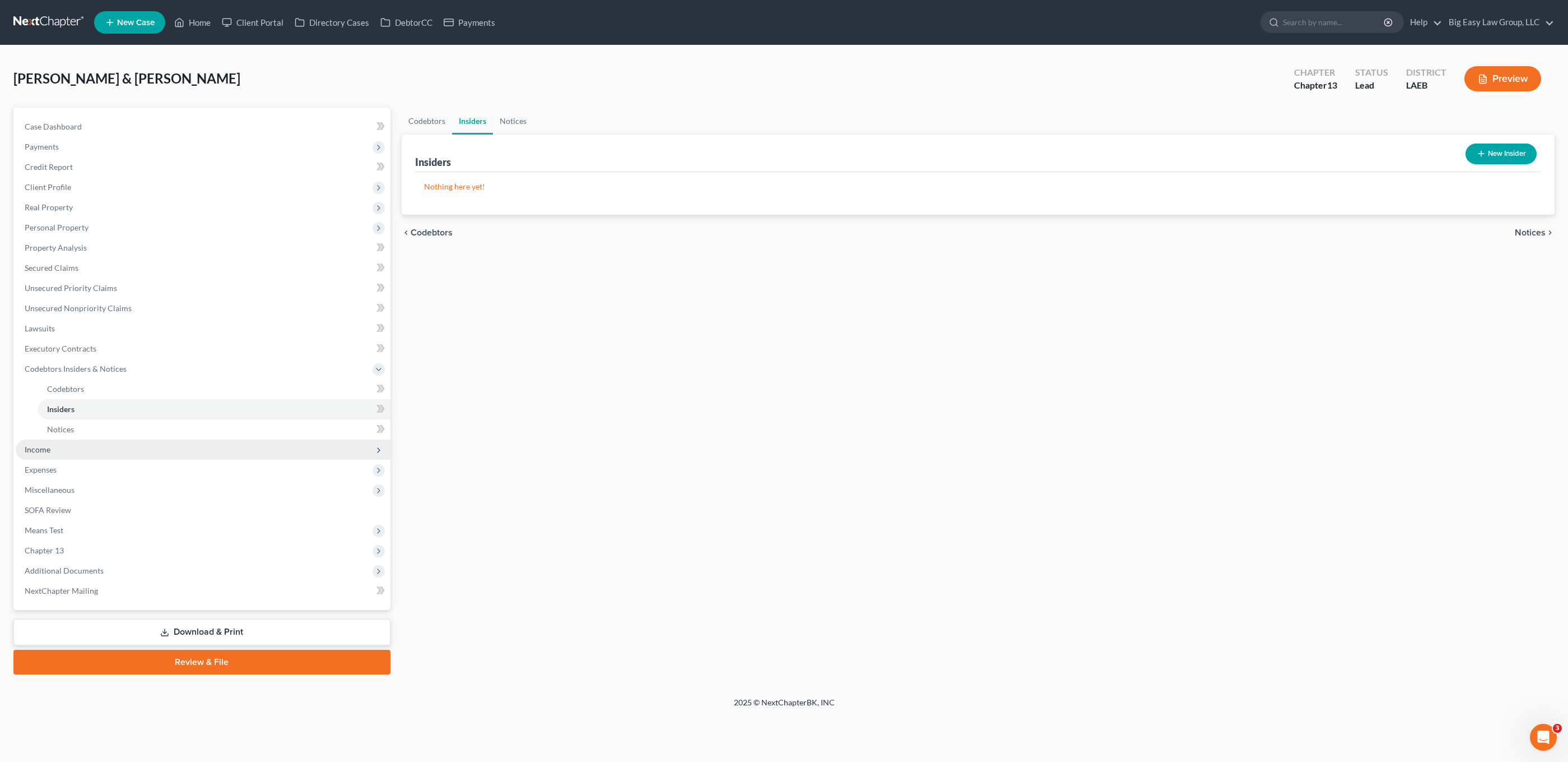
click at [95, 455] on span "Income" at bounding box center [203, 449] width 375 height 20
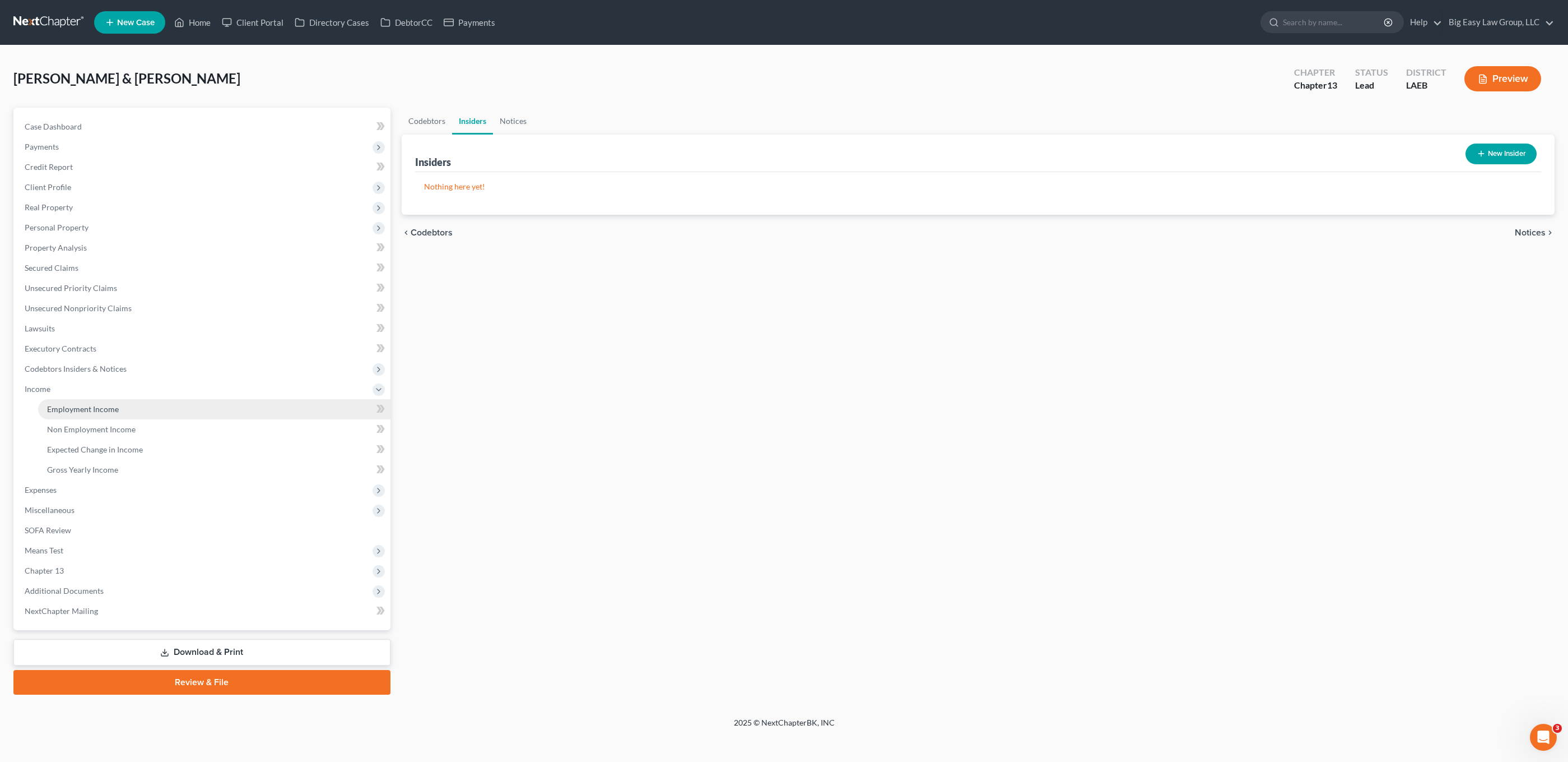
click at [112, 412] on span "Employment Income" at bounding box center [83, 409] width 72 height 10
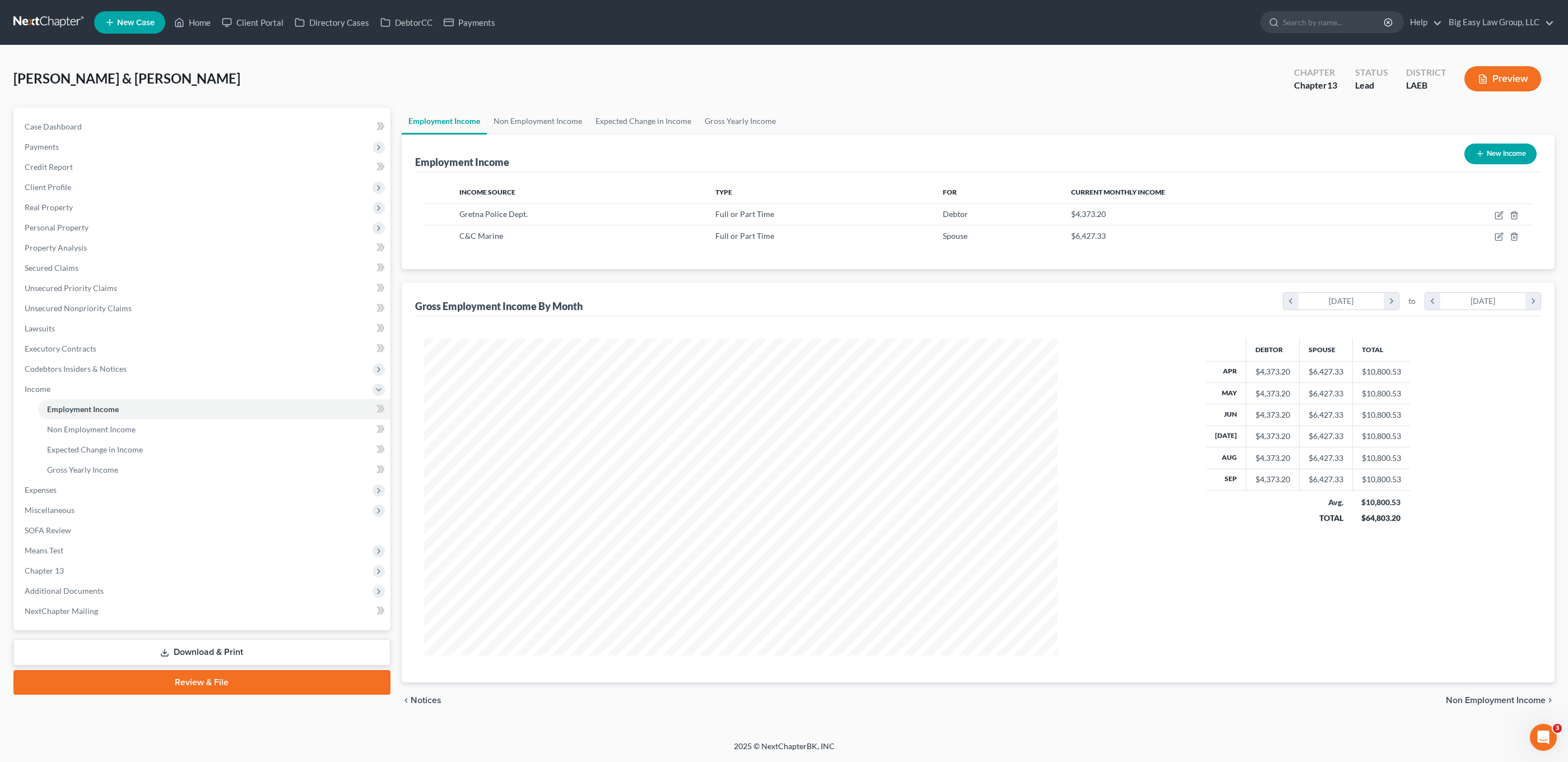
scroll to position [560328, 559692]
click at [1151, 235] on icon "button" at bounding box center [1499, 236] width 9 height 9
select select "0"
select select "3"
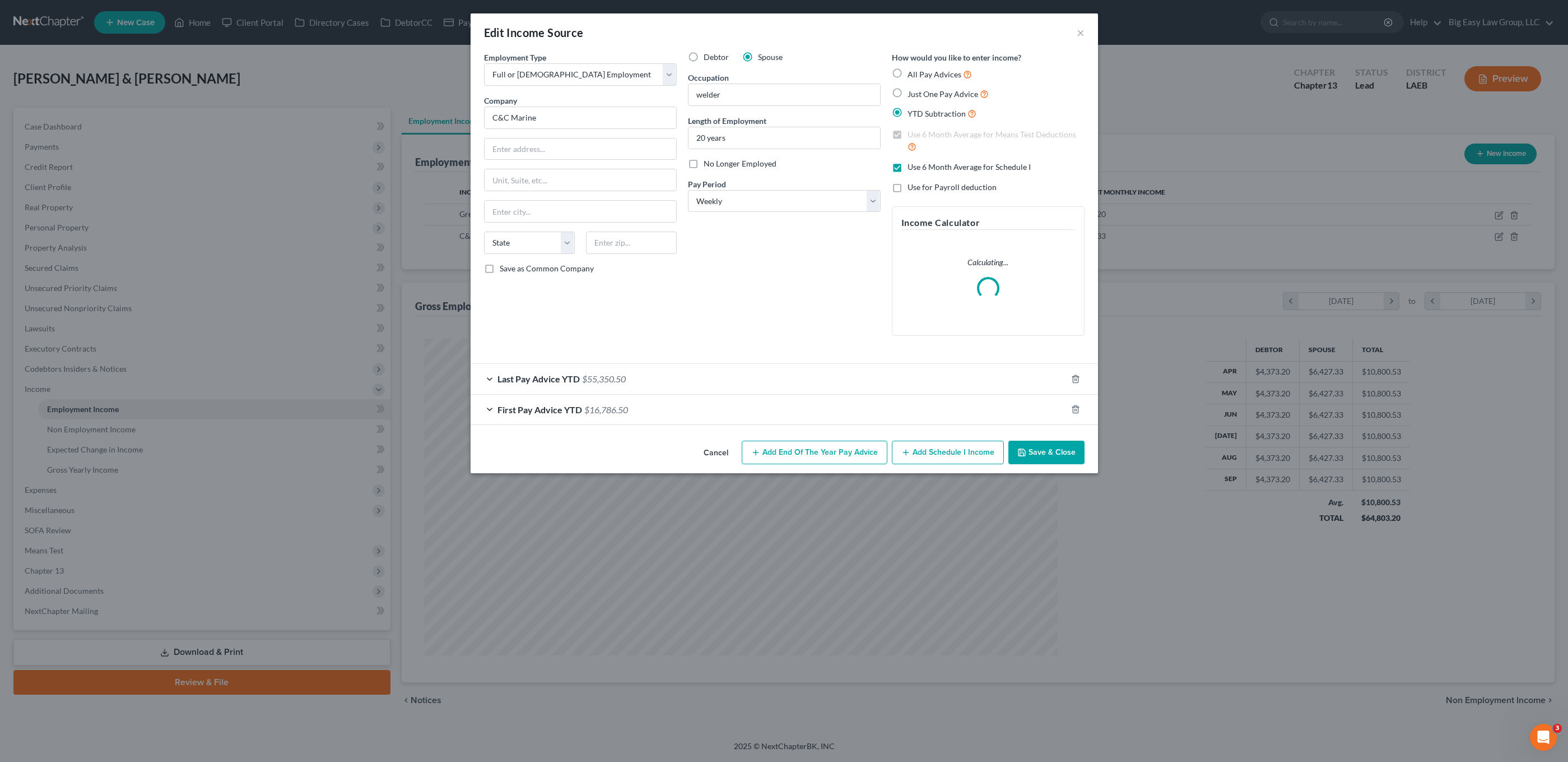
scroll to position [560327, 559692]
click at [712, 371] on div "Last Pay Advice YTD $55,350.50" at bounding box center [769, 379] width 596 height 30
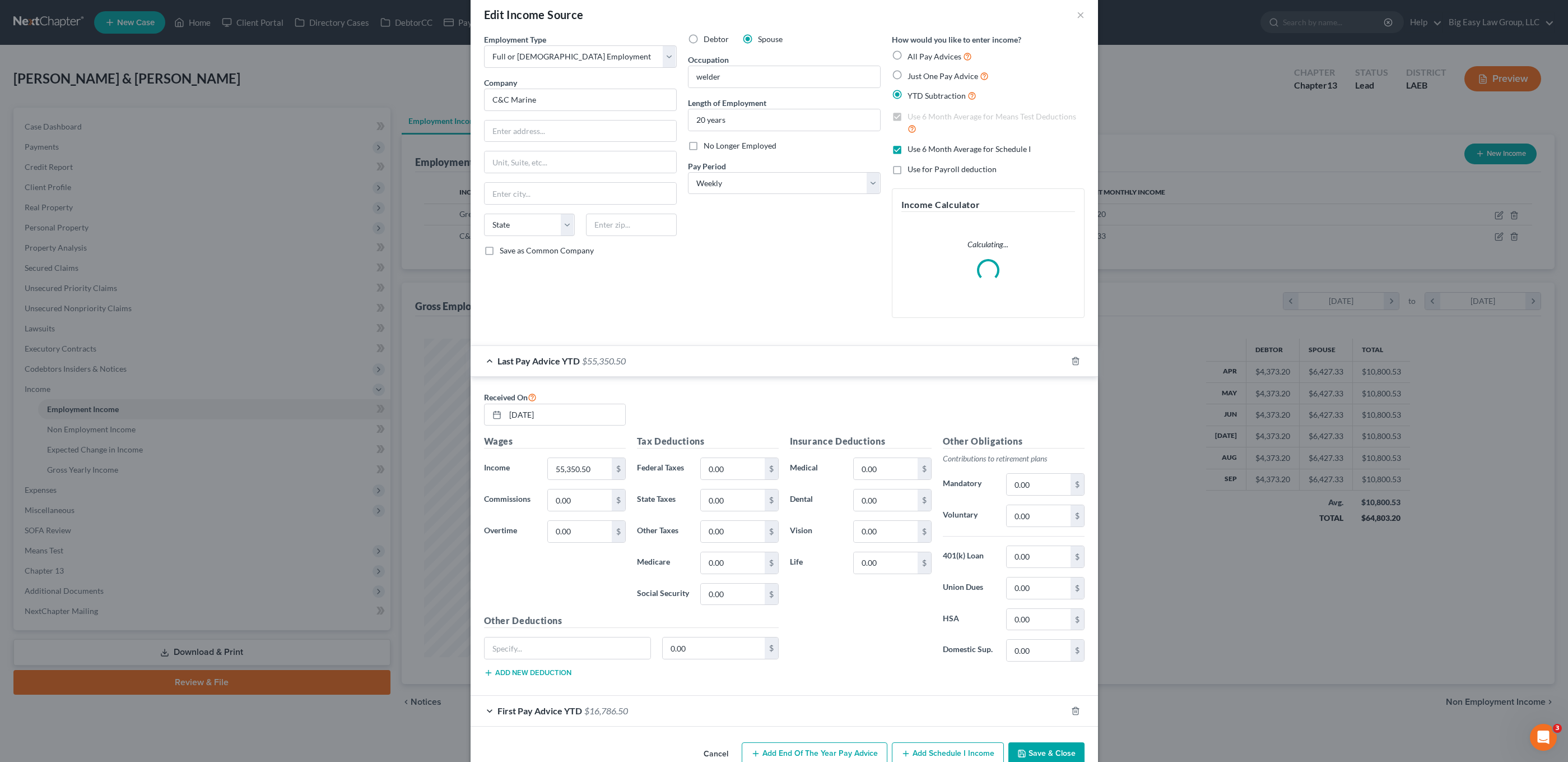
scroll to position [44, 0]
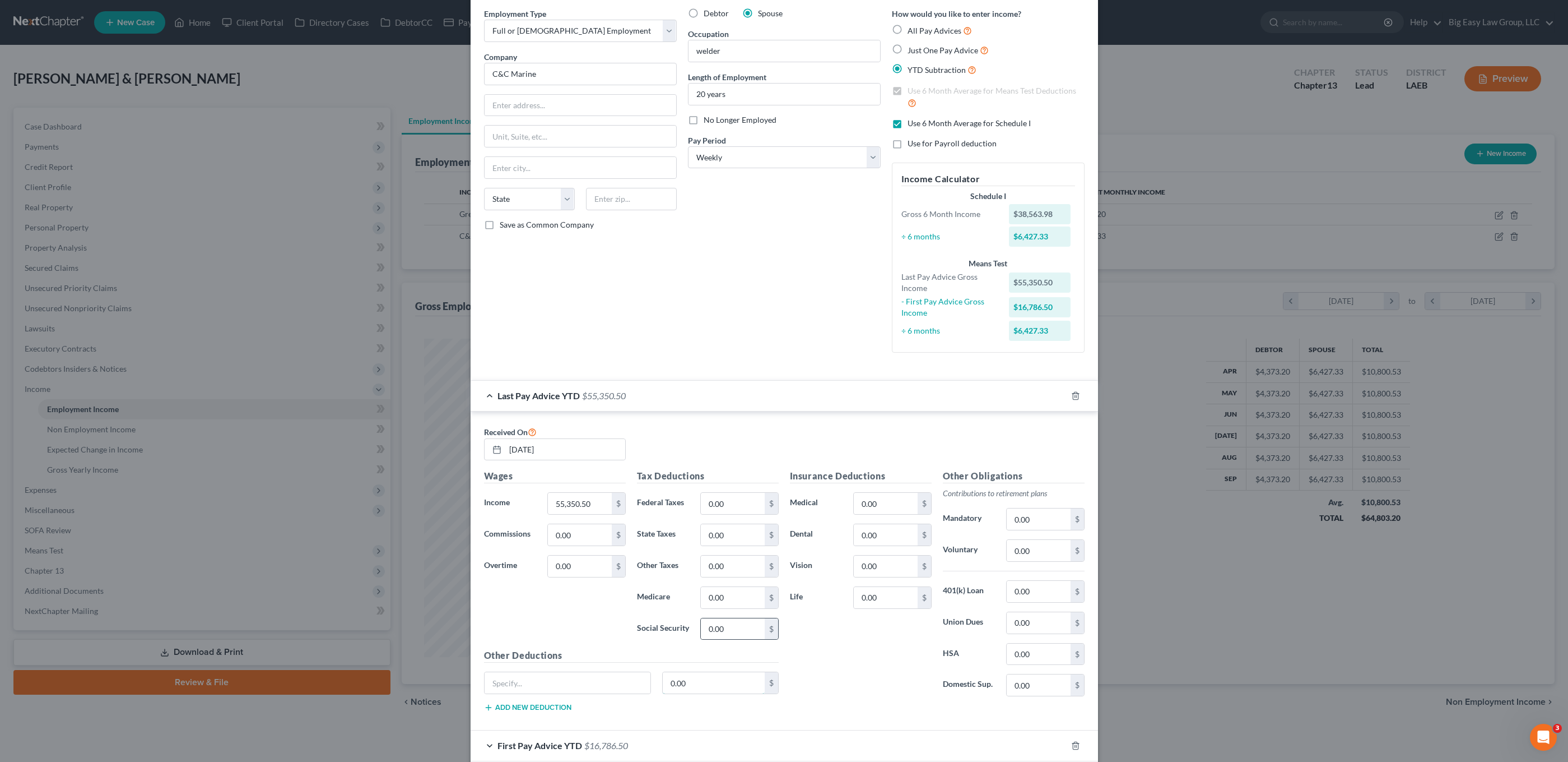
drag, startPoint x: 728, startPoint y: 689, endPoint x: 771, endPoint y: 627, distance: 75.5
click at [729, 689] on input "0.00" at bounding box center [714, 683] width 102 height 21
click at [770, 221] on div "Debtor Spouse Occupation welder Length of Employment 20 years No Longer Employe…" at bounding box center [784, 185] width 204 height 354
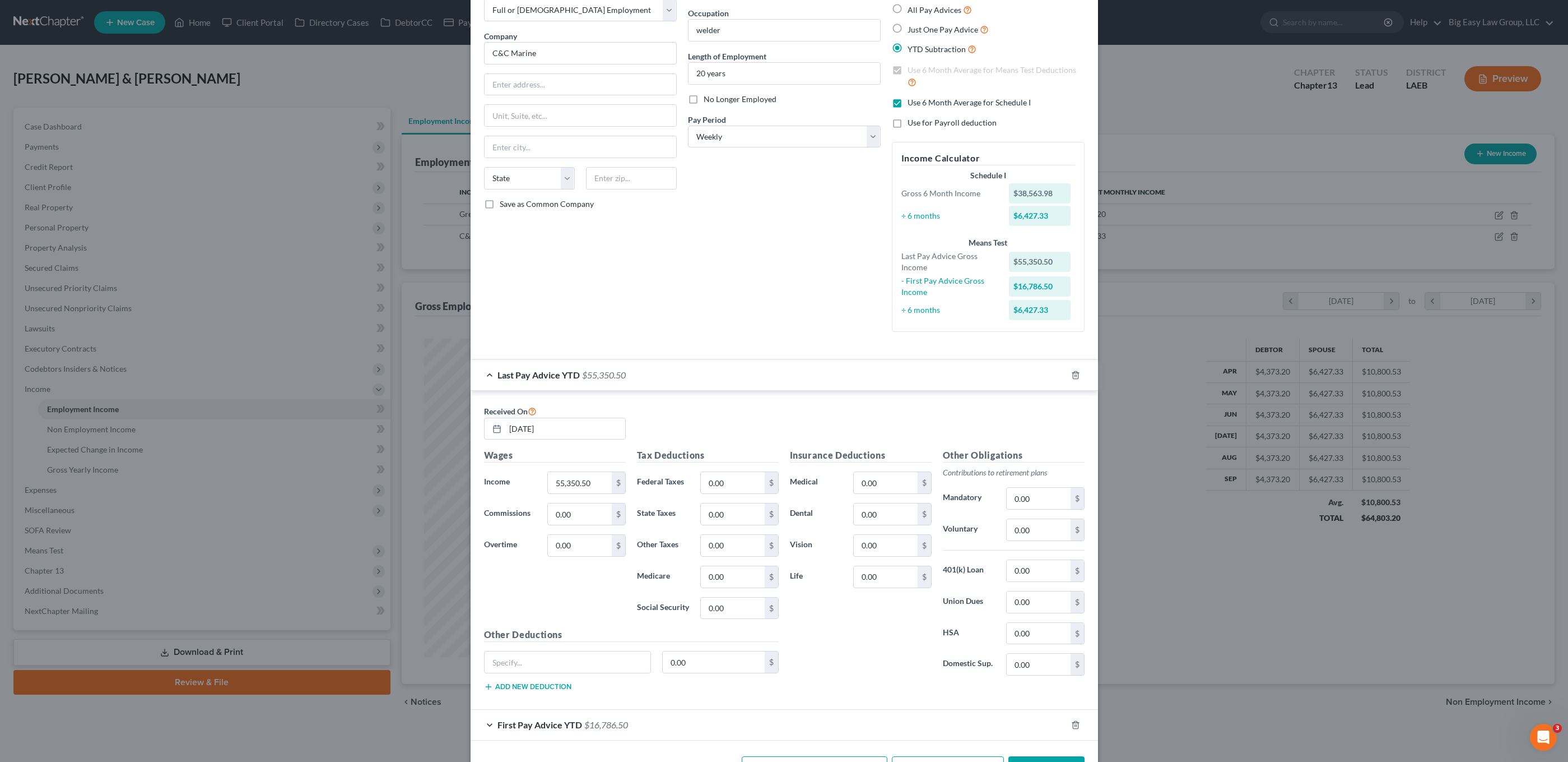
scroll to position [105, 0]
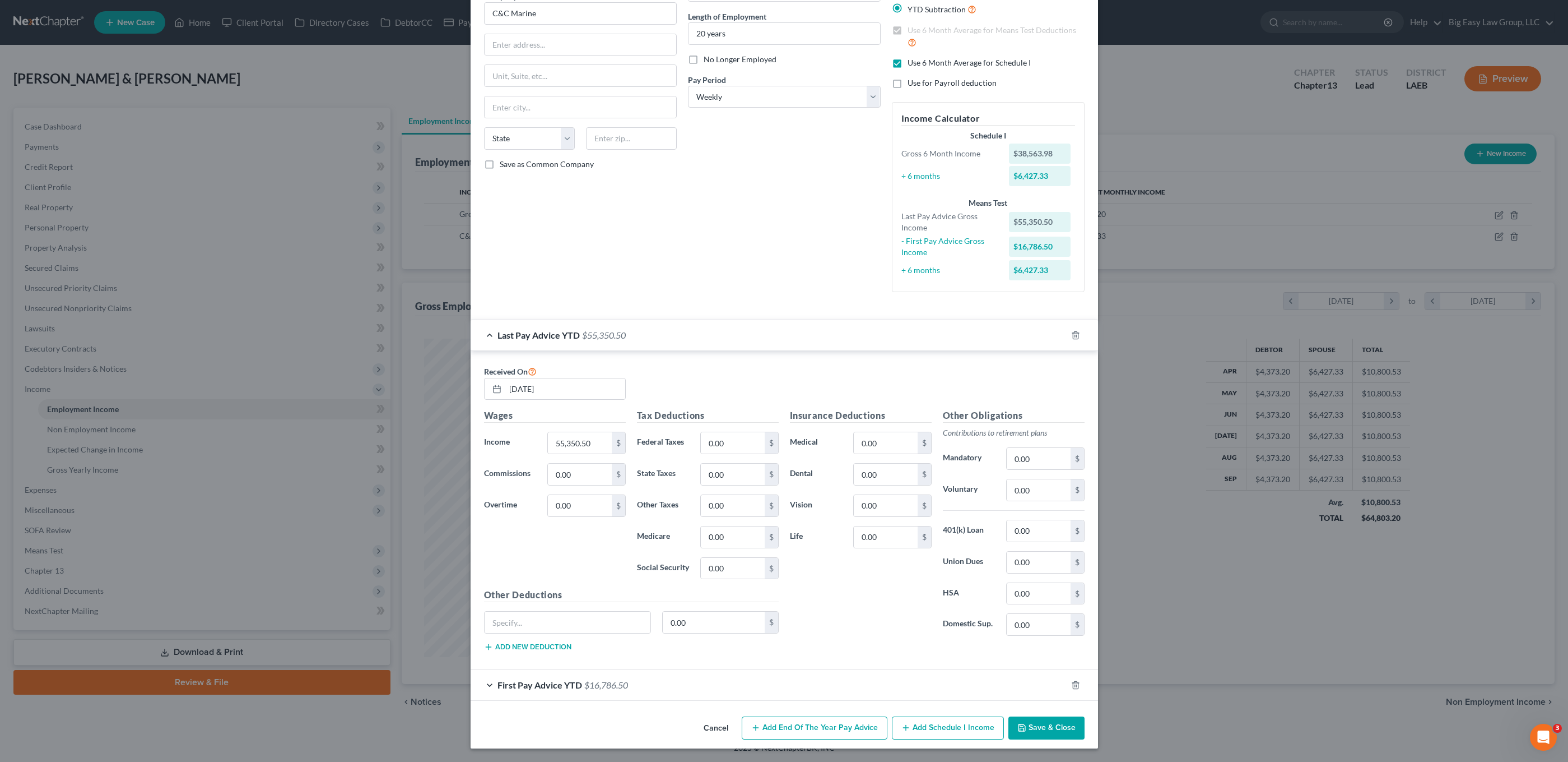
click at [630, 688] on div "First Pay Advice YTD $16,786.50" at bounding box center [769, 685] width 596 height 30
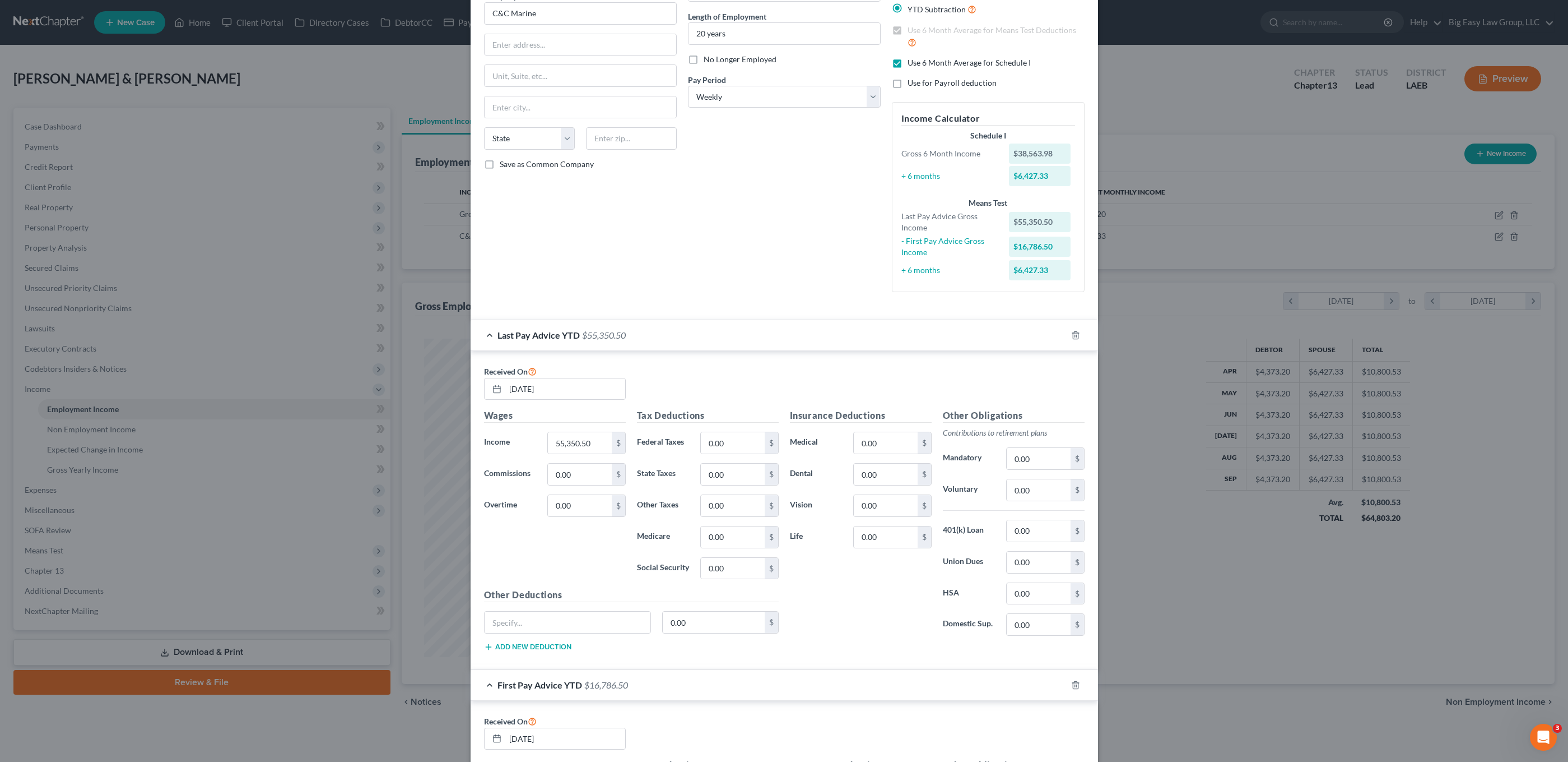
scroll to position [332, 0]
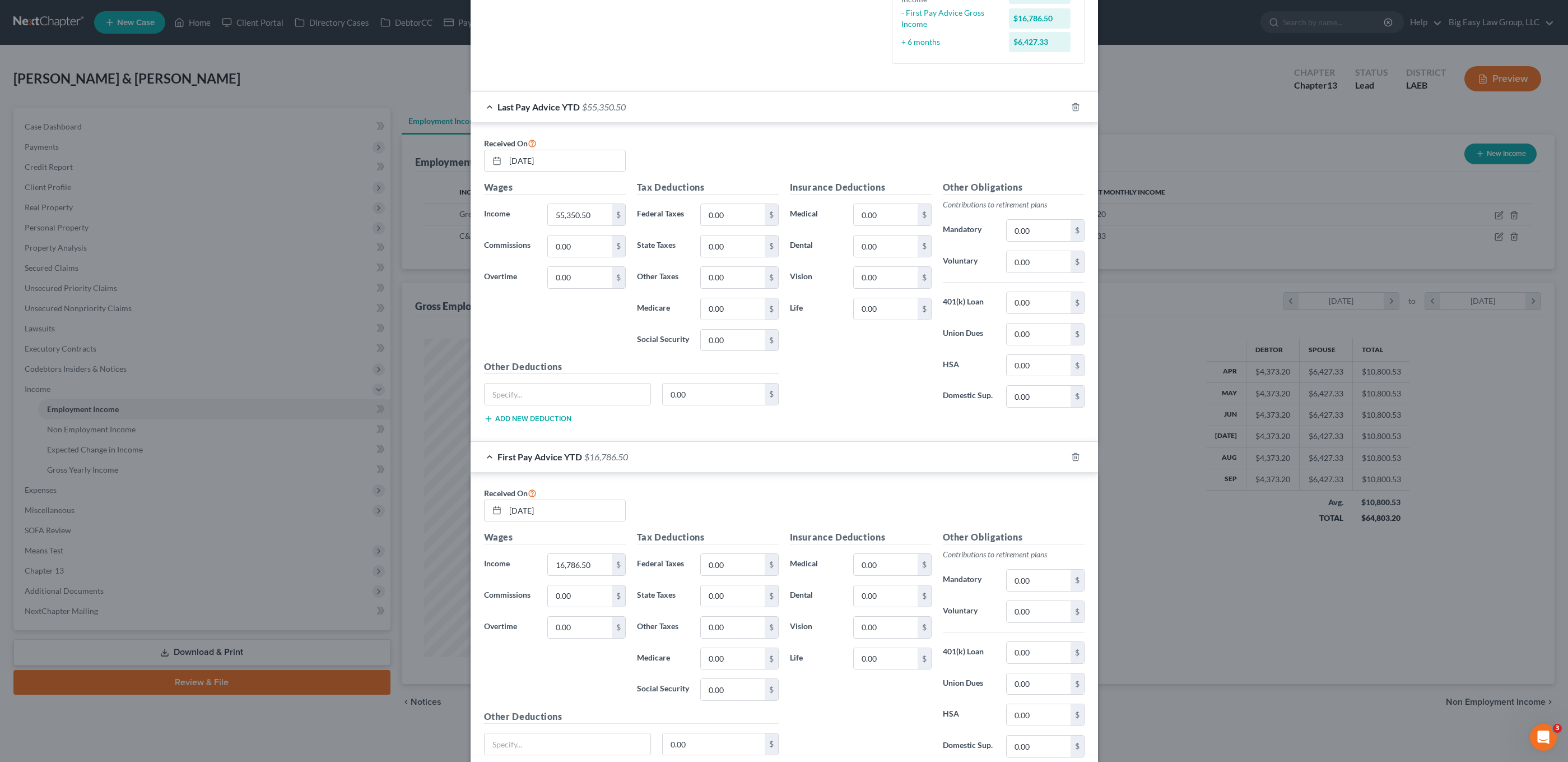
click at [606, 521] on div "03/26/2025" at bounding box center [554, 511] width 141 height 23
drag, startPoint x: 561, startPoint y: 502, endPoint x: 502, endPoint y: 477, distance: 64.1
click at [474, 475] on div "Received On 03/26/2025 Wages Income * 16,786.50 $ Commissions 0.00 $ Overtime 0…" at bounding box center [784, 632] width 627 height 318
type input "3"
type input "03/26/2025"
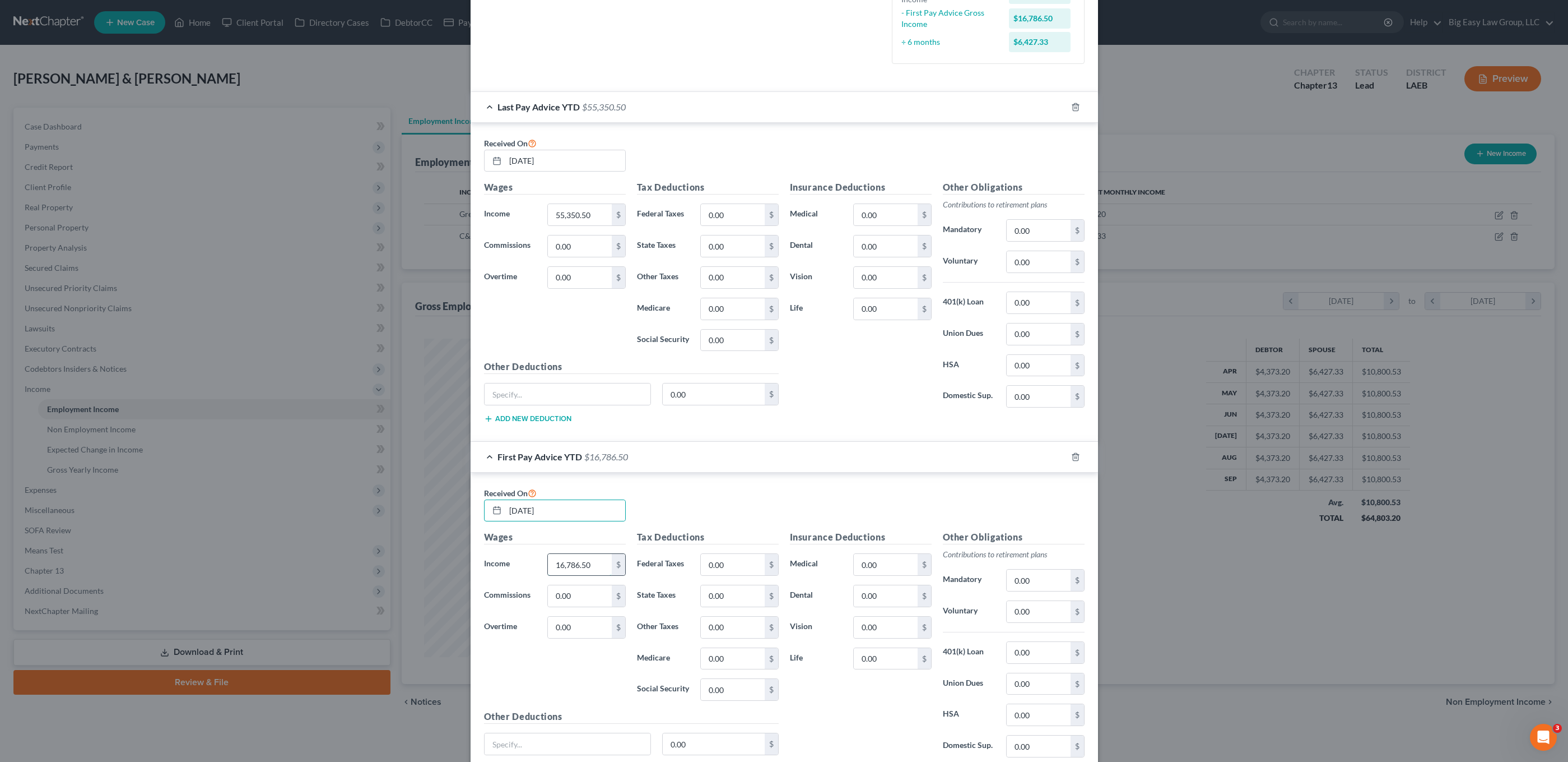
click at [593, 575] on input "16,786.50" at bounding box center [580, 564] width 63 height 21
click at [598, 561] on input "16,786.50" at bounding box center [580, 564] width 63 height 21
click at [601, 562] on input "16,786.50" at bounding box center [580, 564] width 63 height 21
click at [745, 567] on input "0.00" at bounding box center [733, 564] width 63 height 21
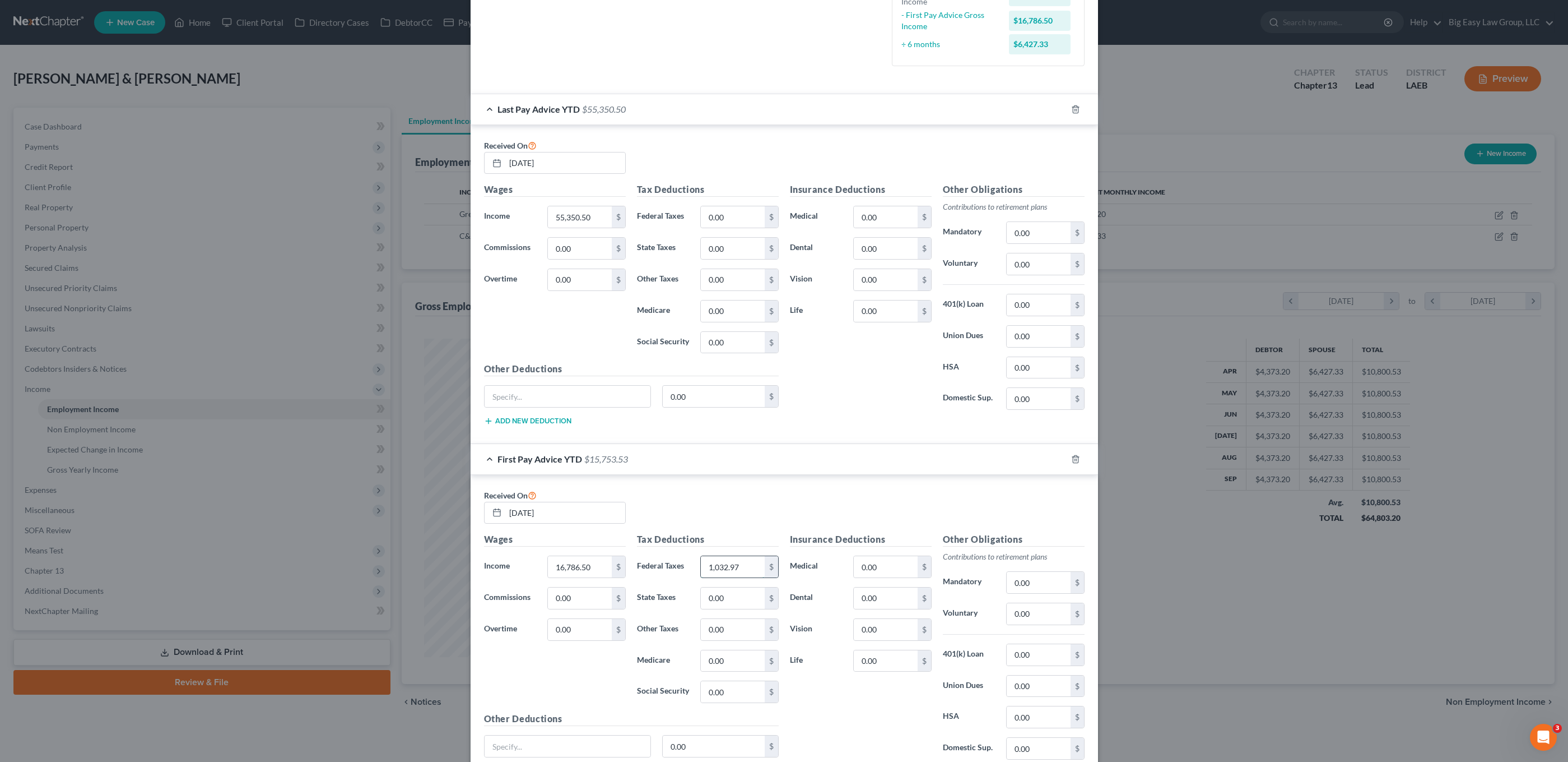
type input "1,032.97"
type input "339.03"
type input "229.72"
type input "982.49"
click at [878, 605] on input "0.00" at bounding box center [885, 599] width 63 height 21
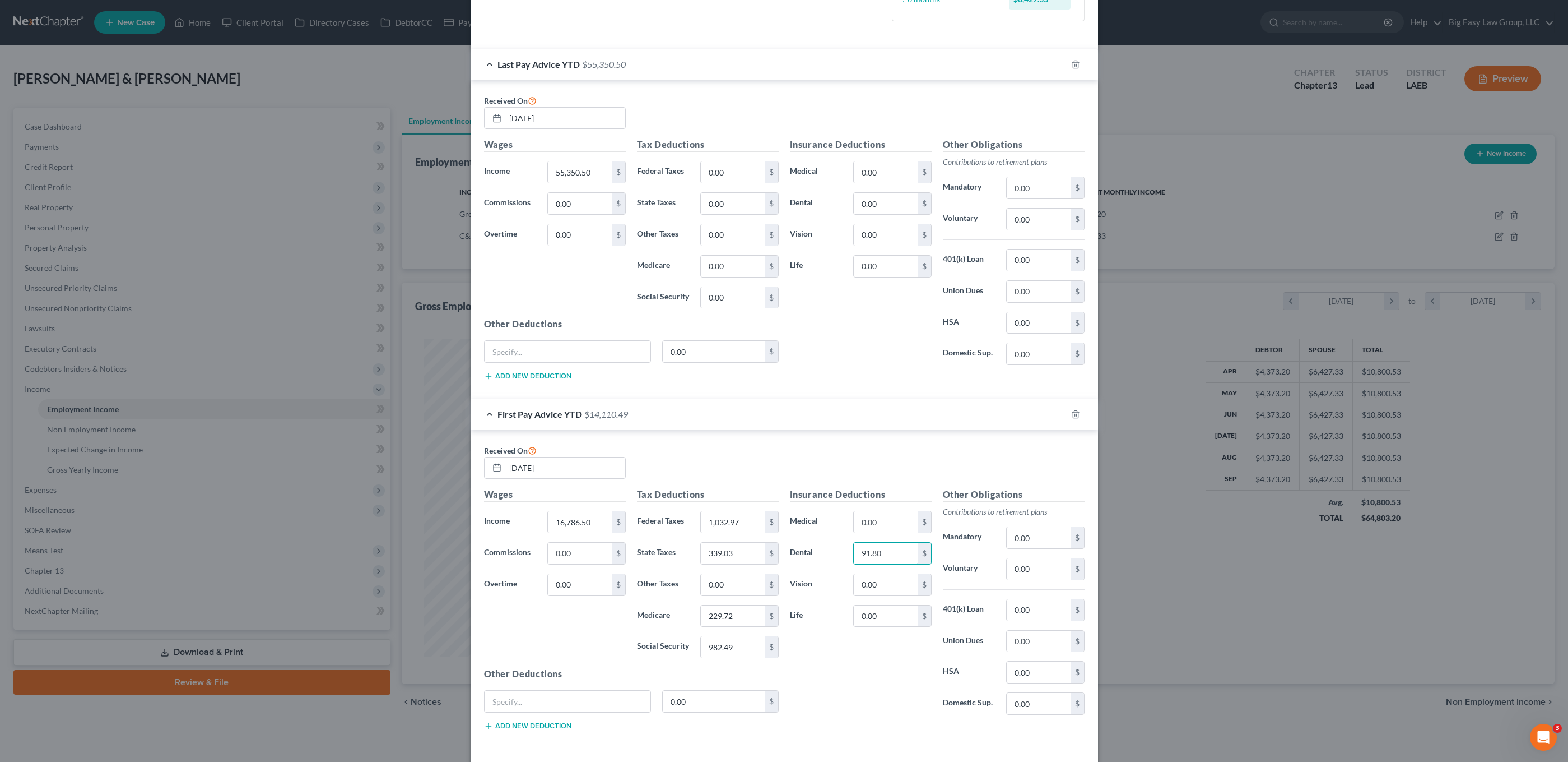
scroll to position [424, 0]
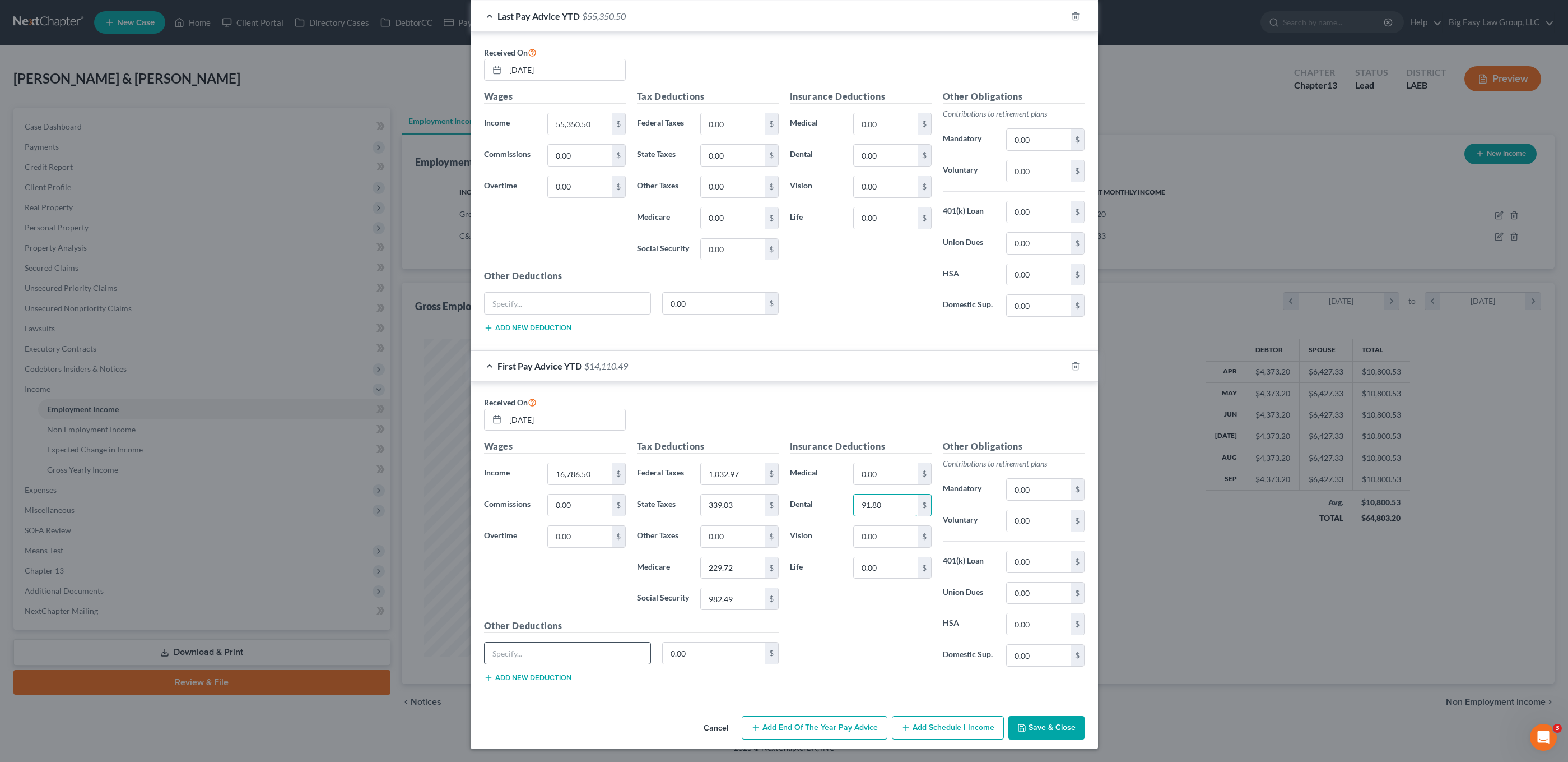
type input "91.80"
click at [567, 648] on input "text" at bounding box center [567, 653] width 166 height 21
type input "uniform"
type input "65.28"
click at [1033, 519] on input "0.00" at bounding box center [1038, 520] width 63 height 21
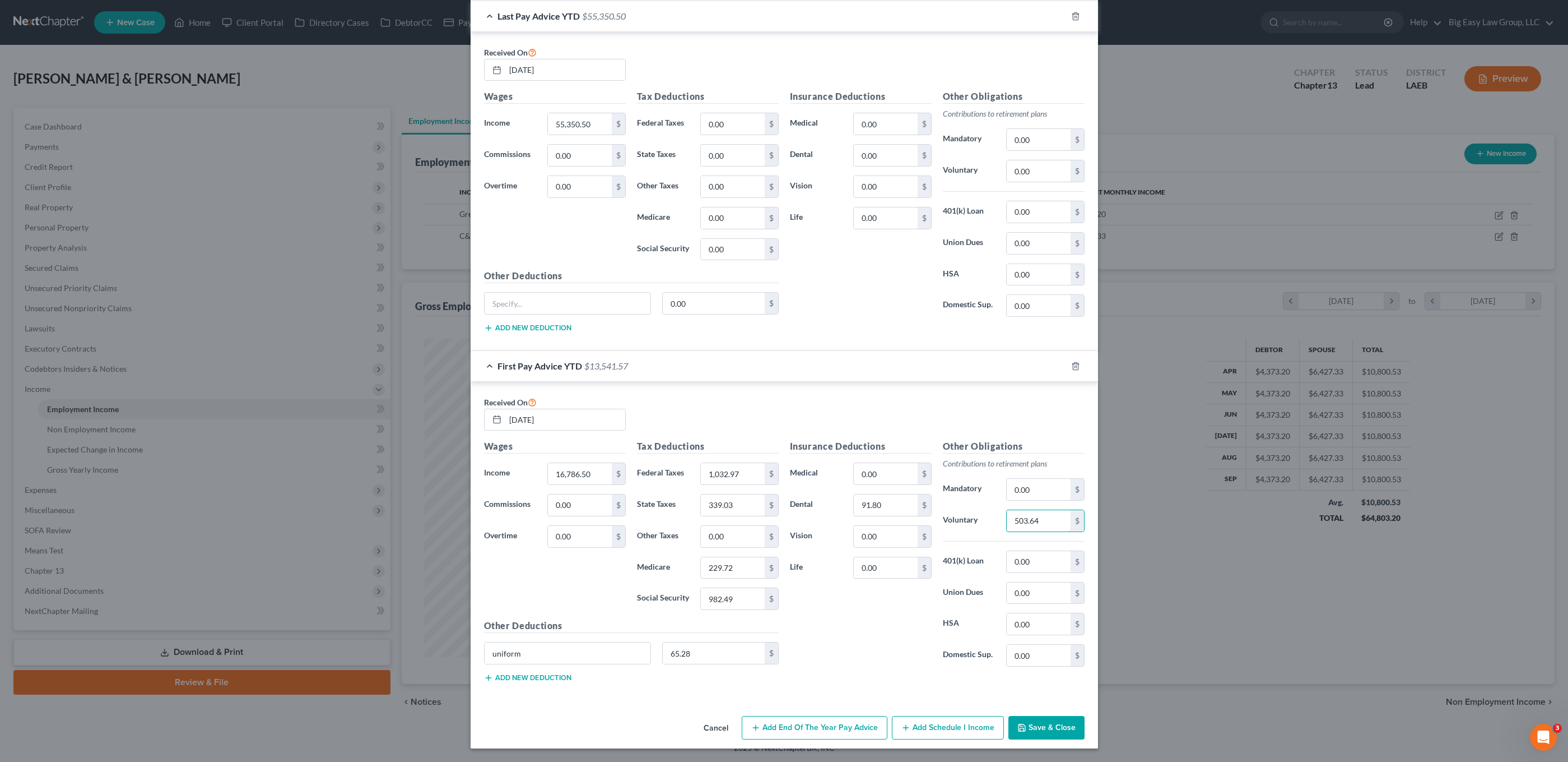
scroll to position [421, 0]
type input "503.64"
click at [887, 475] on input "0.00" at bounding box center [885, 475] width 63 height 21
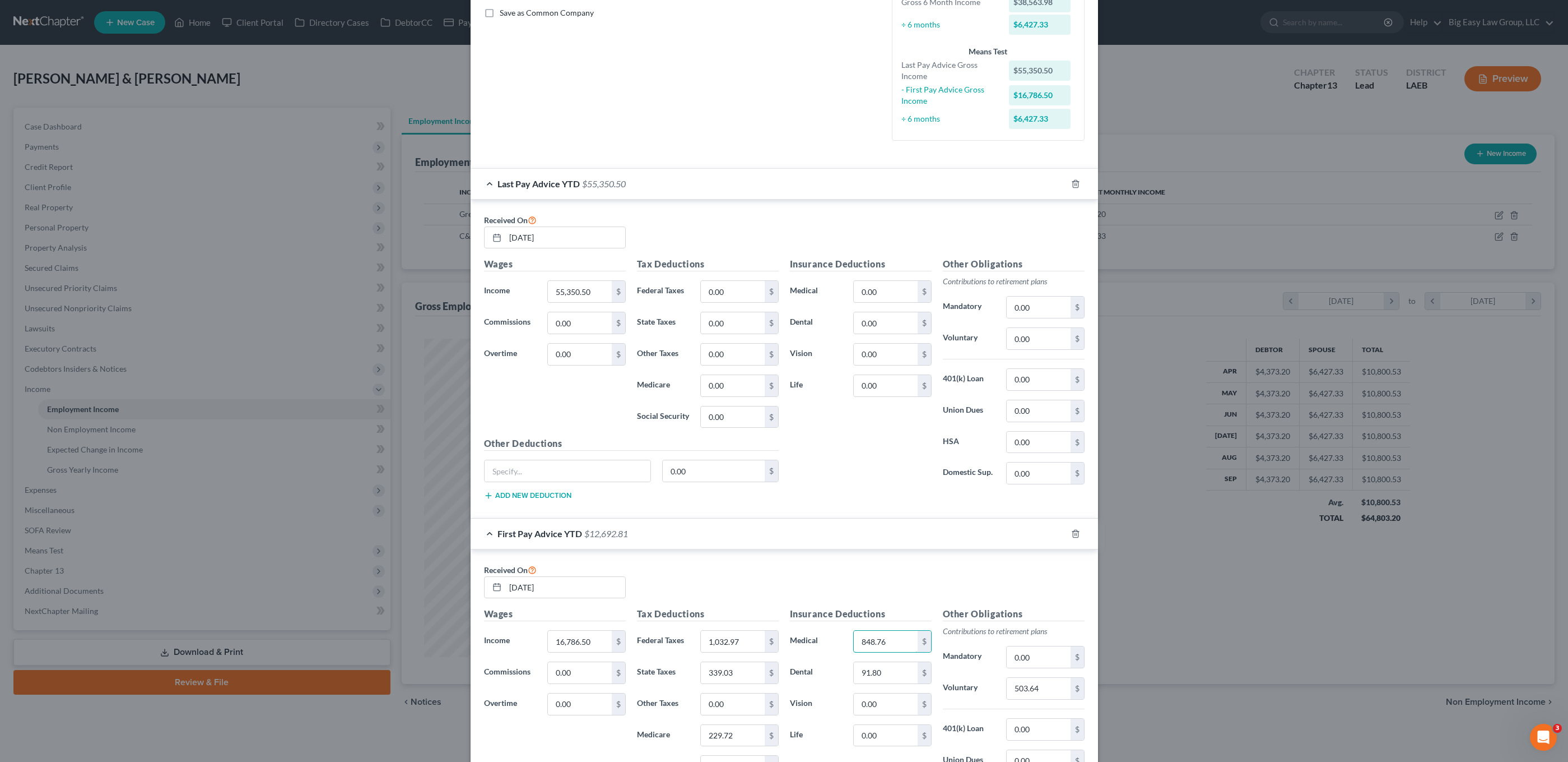
scroll to position [182, 0]
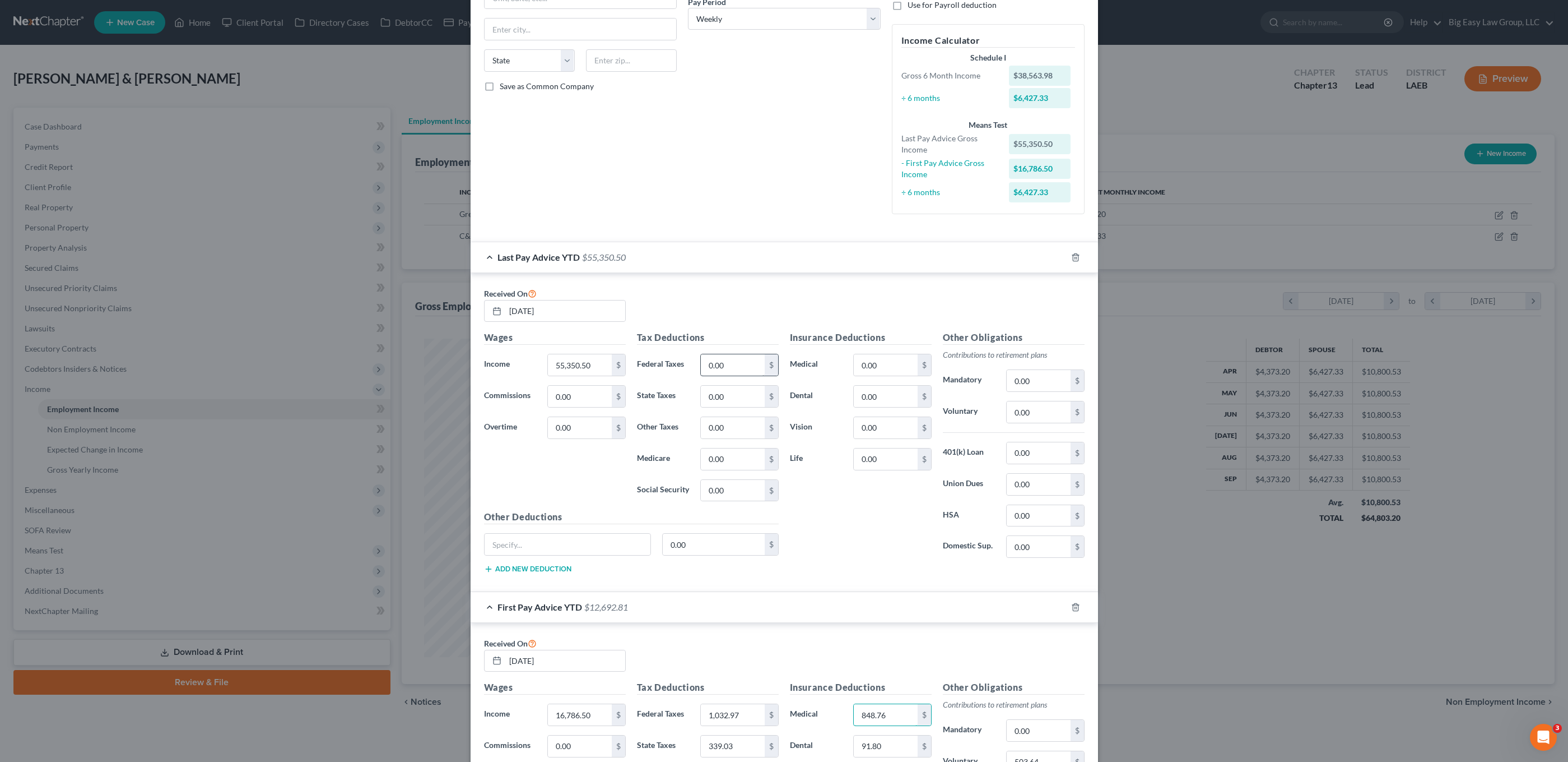
type input "848.76"
click at [743, 367] on input "0.00" at bounding box center [733, 365] width 63 height 21
type input "3,496.76"
click at [721, 391] on input "0.00" at bounding box center [733, 396] width 63 height 21
type input "1"
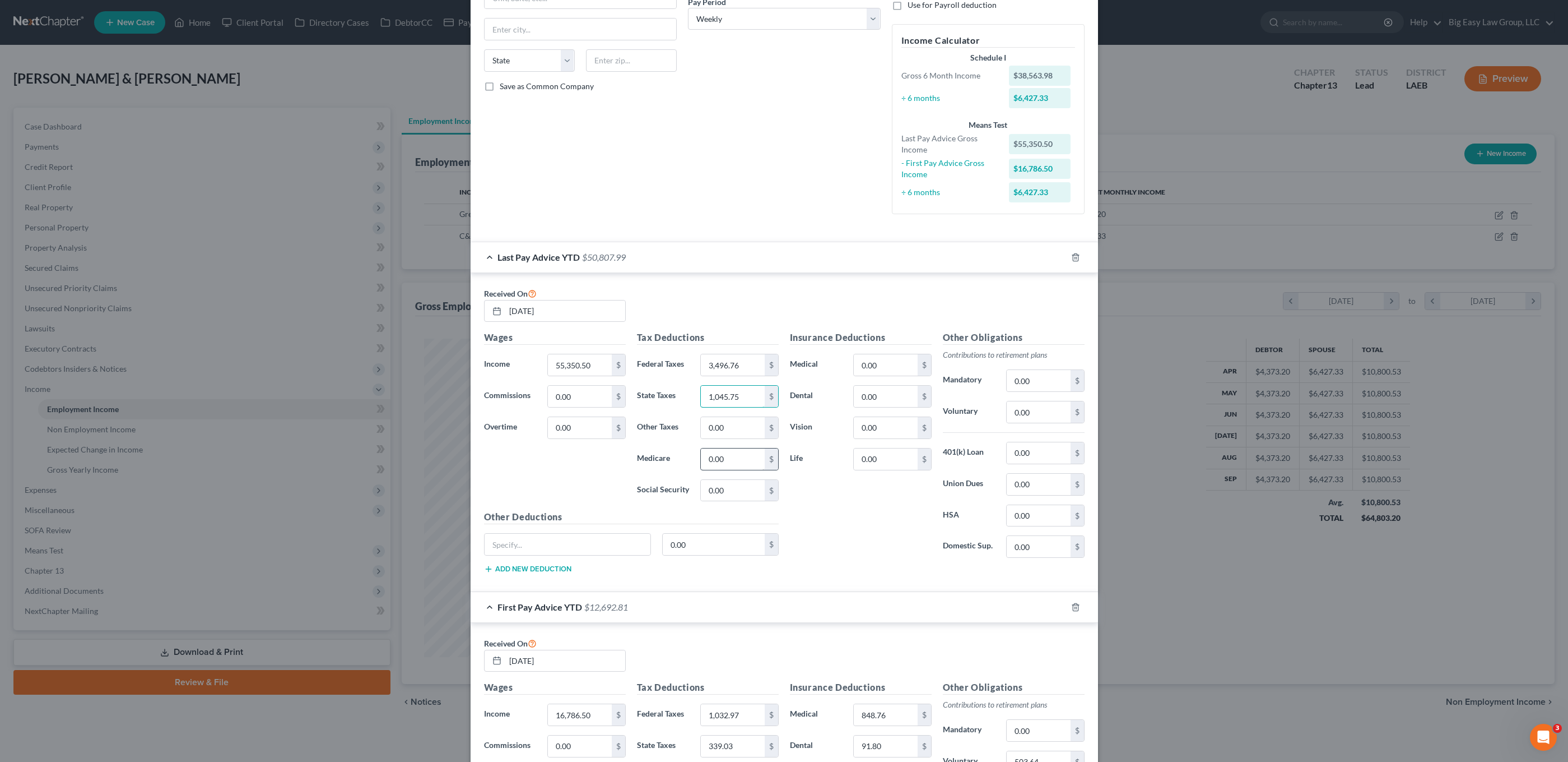
type input "1,045.75"
click at [739, 459] on input "0.00" at bounding box center [733, 459] width 63 height 21
type input "759.30"
click at [736, 483] on input "0.00" at bounding box center [733, 490] width 63 height 21
click at [737, 487] on input "0.00" at bounding box center [733, 490] width 63 height 21
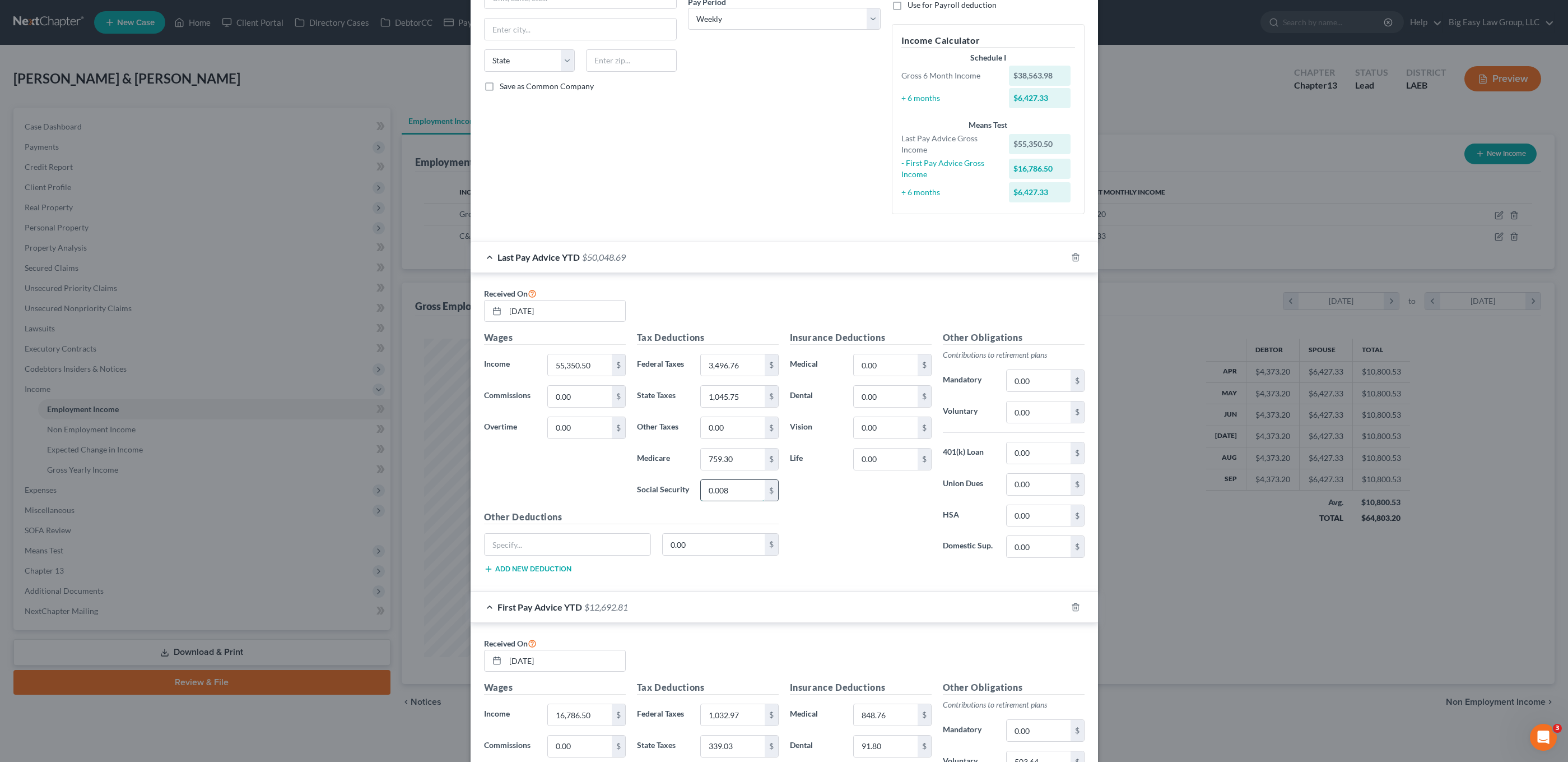
type input "0.00"
click at [864, 358] on input "0.00" at bounding box center [885, 365] width 63 height 21
drag, startPoint x: 895, startPoint y: 366, endPoint x: 825, endPoint y: 349, distance: 72.0
click at [825, 351] on div "Insurance Deductions Medical 0.00 $ Dental 0.00 $ Vision 0.00 $ Life 0.00 $" at bounding box center [861, 448] width 153 height 236
type input "2,687.74"
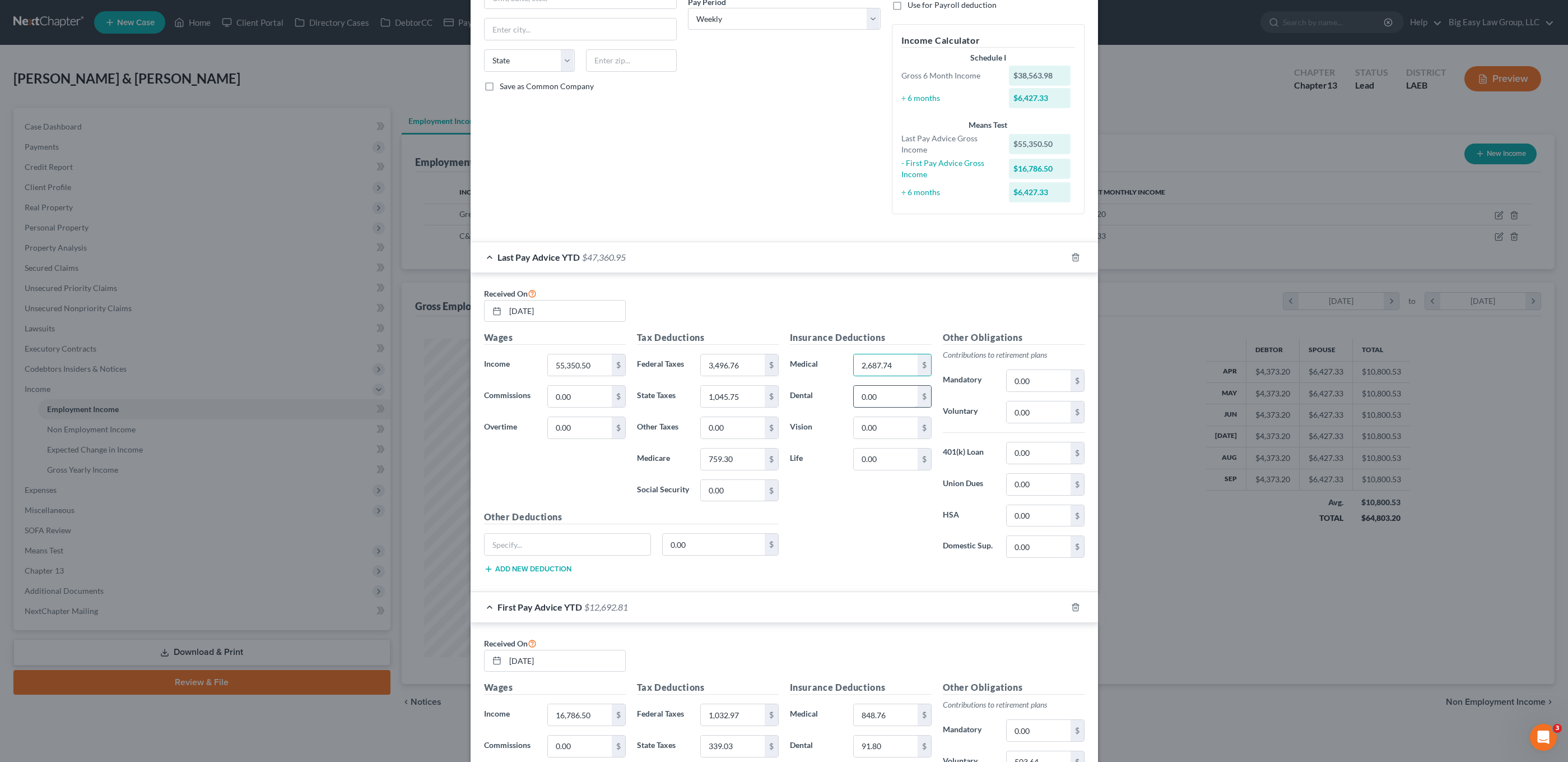
click at [870, 399] on input "0.00" at bounding box center [885, 396] width 63 height 21
click at [873, 396] on input "0.00" at bounding box center [885, 396] width 63 height 21
drag, startPoint x: 879, startPoint y: 396, endPoint x: 801, endPoint y: 363, distance: 84.7
click at [801, 363] on div "Insurance Deductions Medical 2,687.74 $ Dental 0.00 $ Vision 0.00 $ Life 0.00 $" at bounding box center [861, 448] width 153 height 236
type input "290.70"
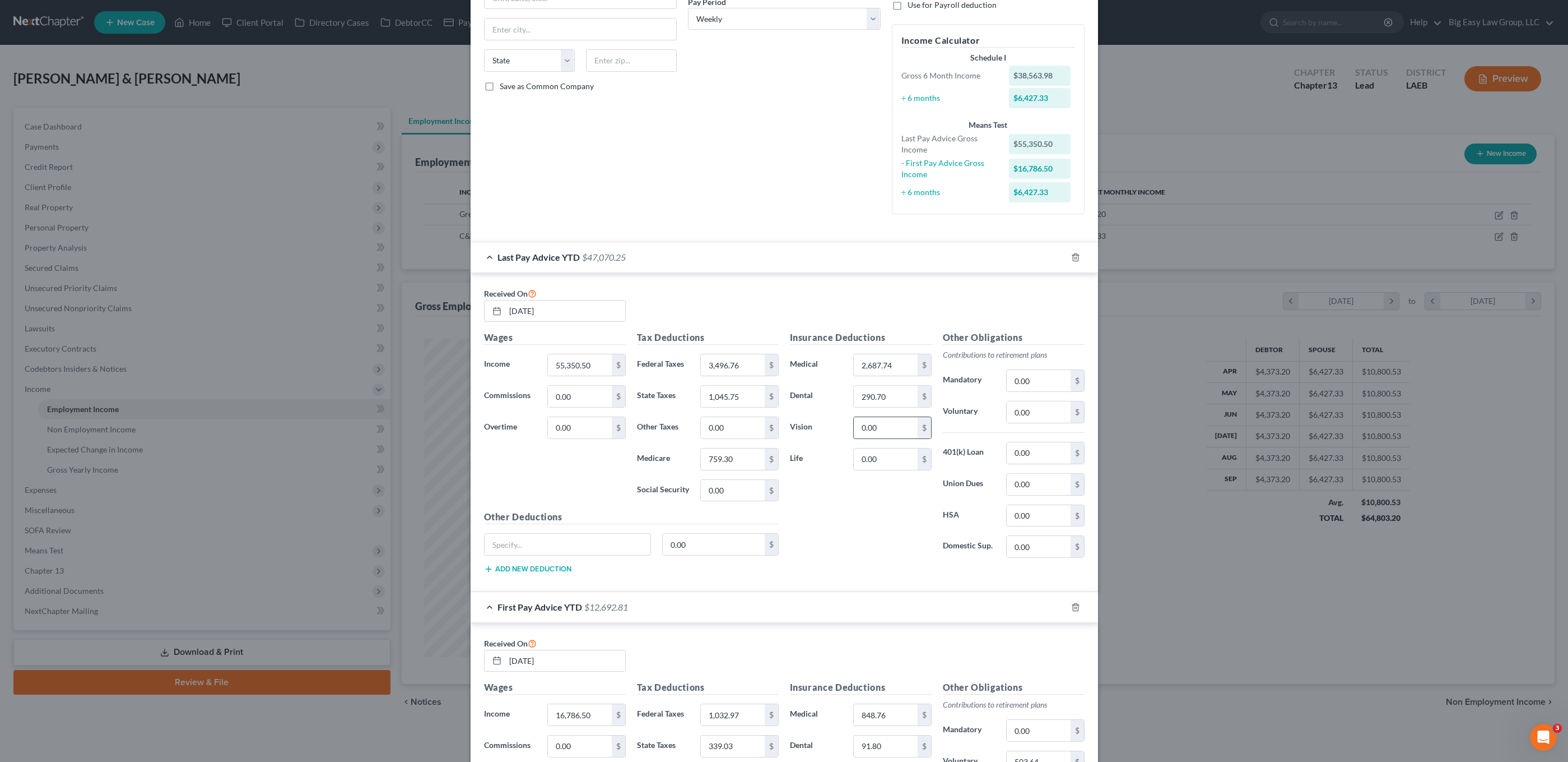
drag, startPoint x: 869, startPoint y: 408, endPoint x: 885, endPoint y: 426, distance: 24.1
click at [871, 410] on div "Insurance Deductions Medical 2,687.74 $ Dental 290.70 $ Vision 0.00 $ Life 0.00…" at bounding box center [861, 448] width 153 height 236
click at [885, 426] on input "0.00" at bounding box center [885, 428] width 63 height 21
click at [1021, 410] on input "0.00" at bounding box center [1038, 412] width 63 height 21
drag, startPoint x: 1059, startPoint y: 423, endPoint x: 938, endPoint y: 383, distance: 127.4
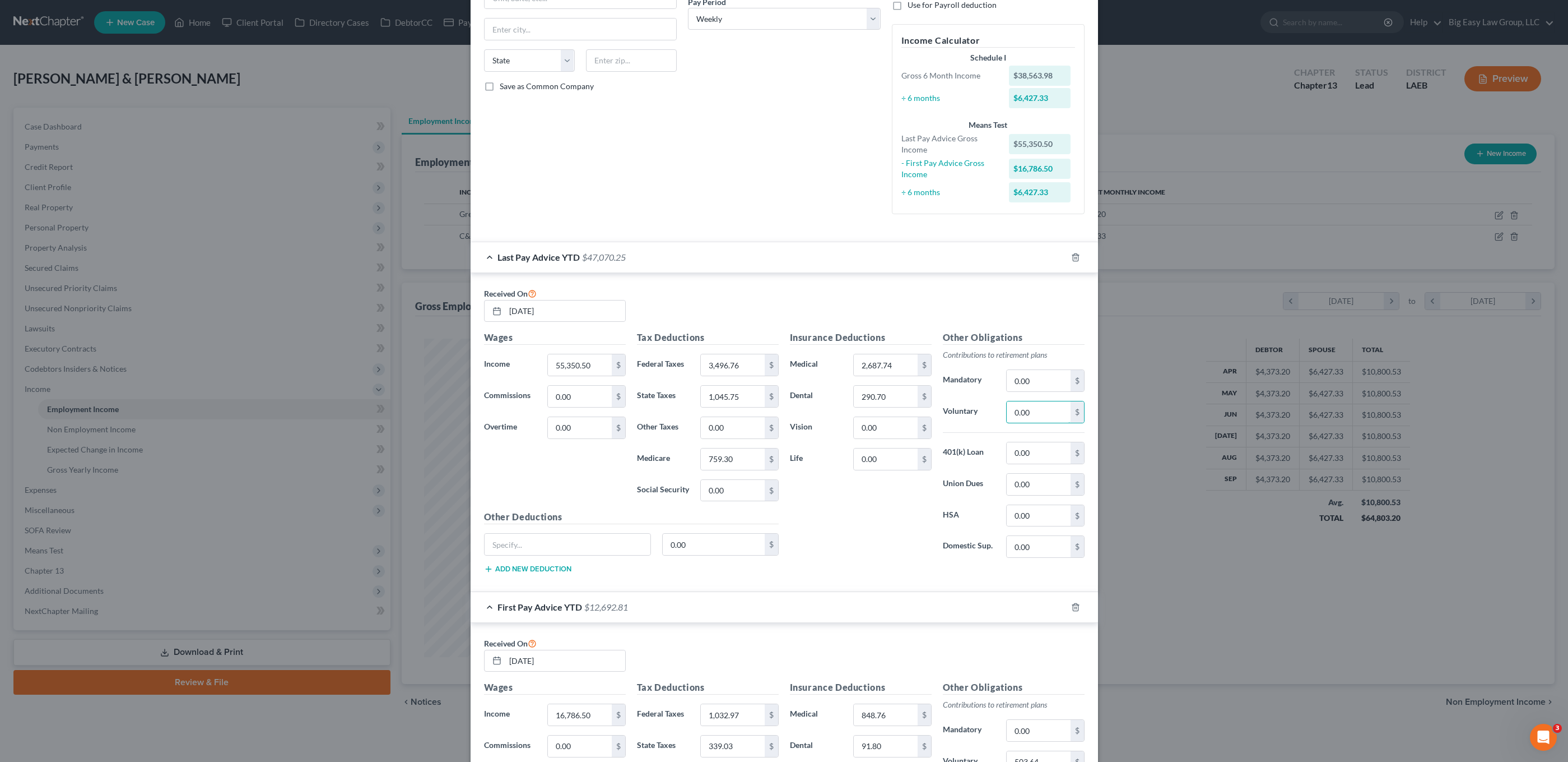
click at [937, 383] on div "Other Obligations Contributions to retirement plans Mandatory 0.00 $ Voluntary …" at bounding box center [1014, 448] width 153 height 236
type input "1,660.00"
click at [597, 538] on input "text" at bounding box center [567, 544] width 166 height 21
type input "uniform"
click at [710, 548] on input "0.00" at bounding box center [714, 544] width 102 height 21
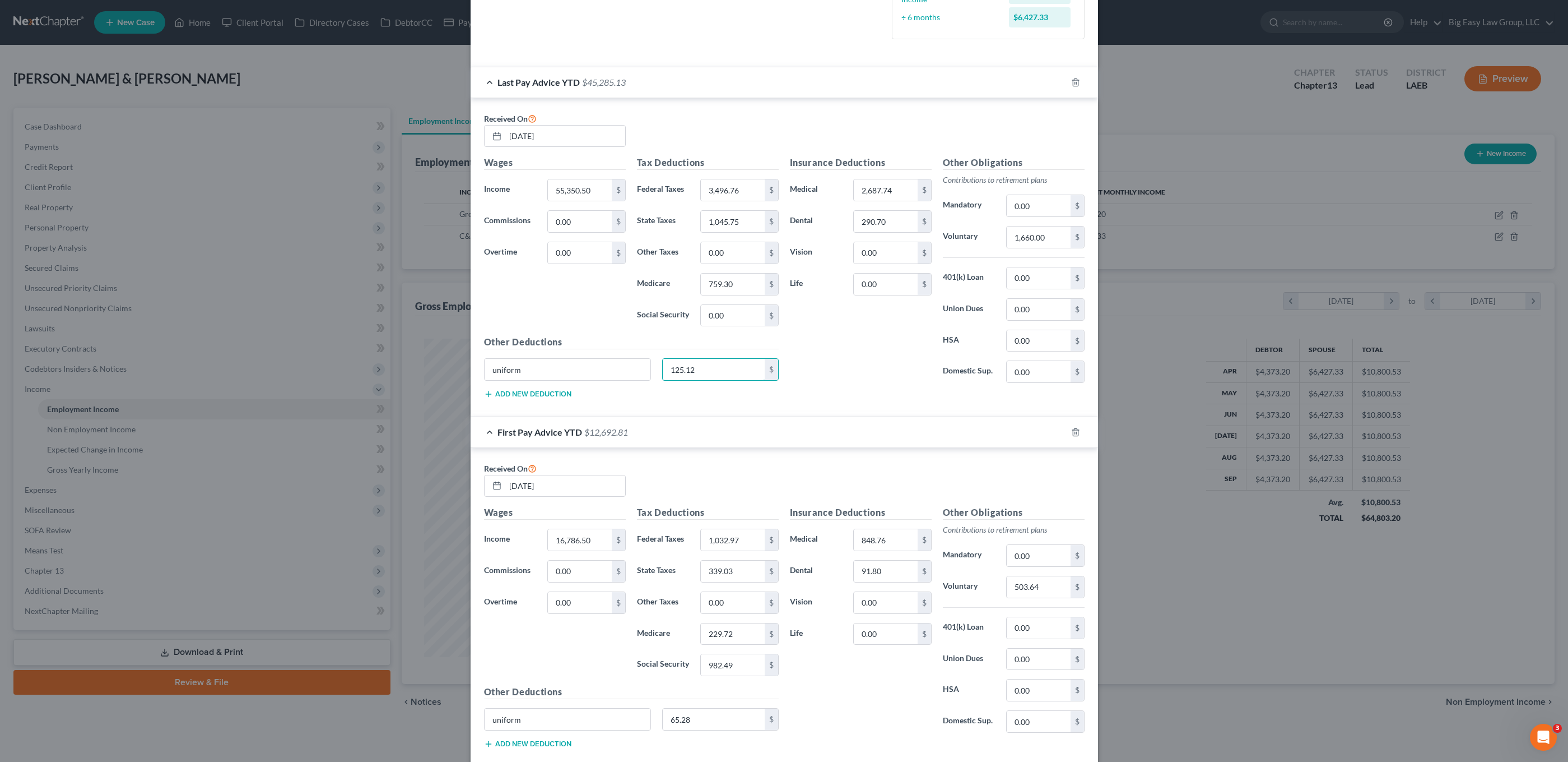
scroll to position [424, 0]
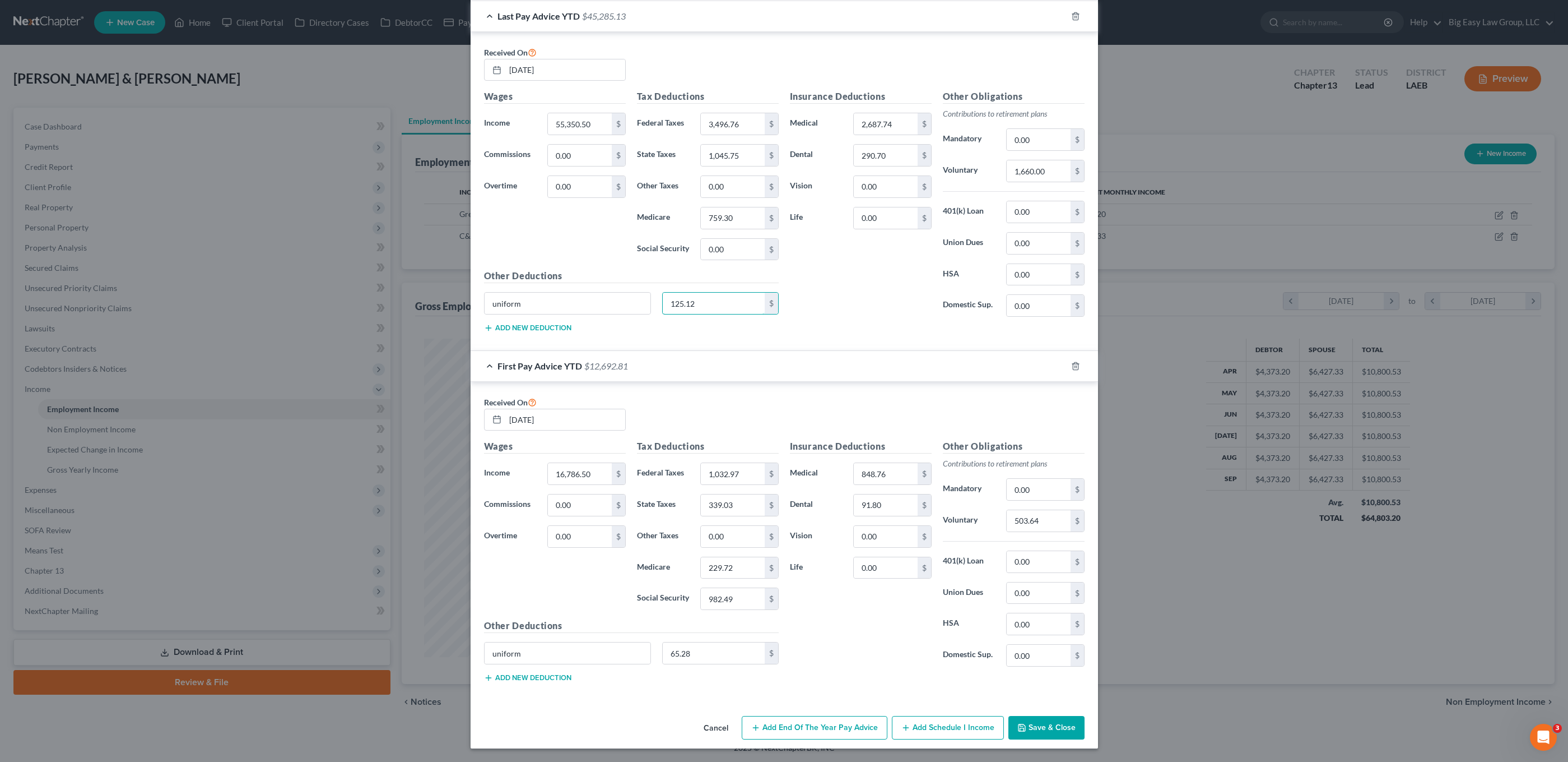
type input "125.12"
click at [1042, 722] on button "Save & Close" at bounding box center [1046, 728] width 76 height 24
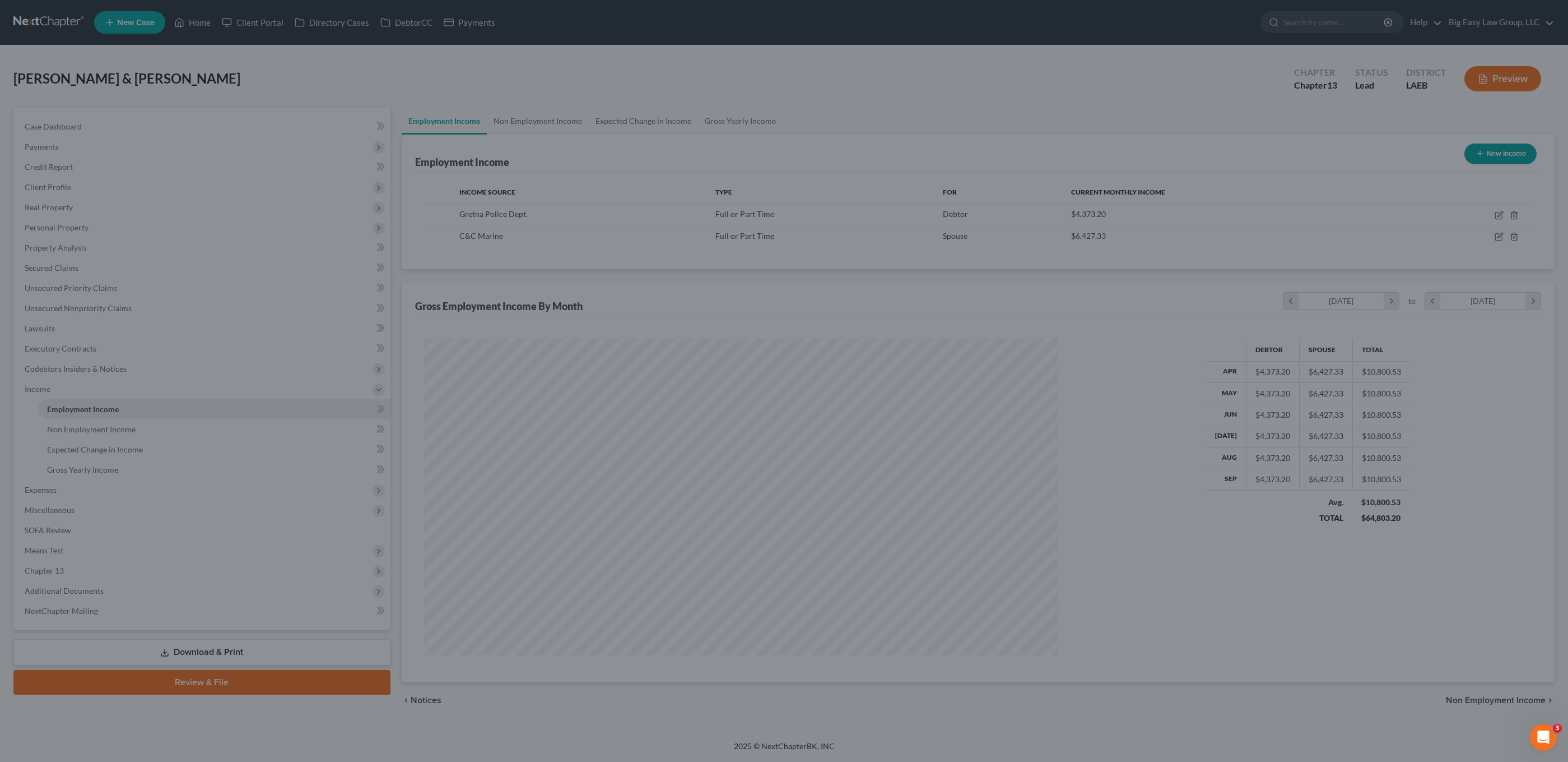
scroll to position [560328, 559692]
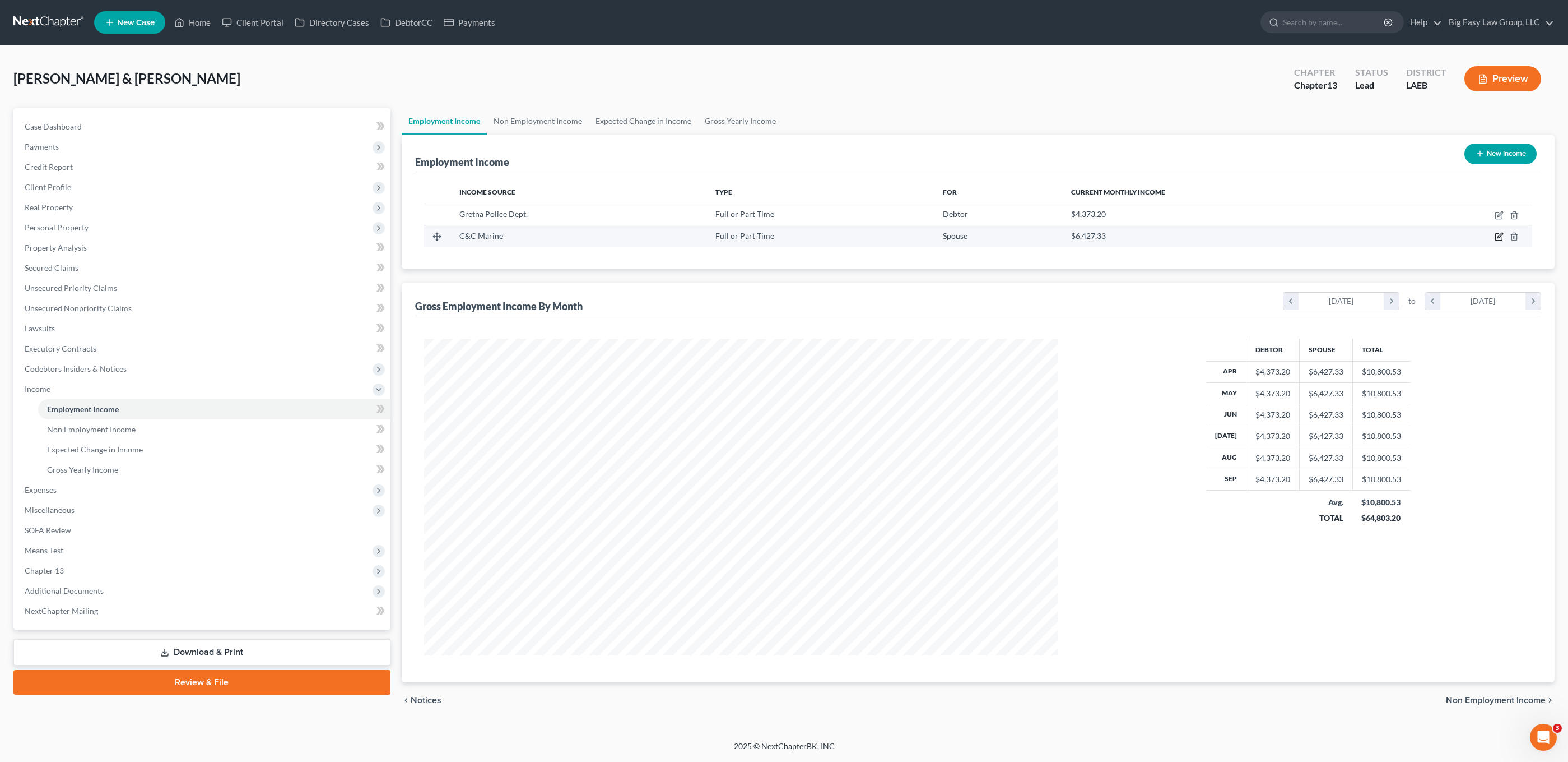
click at [1151, 234] on icon "button" at bounding box center [1499, 236] width 9 height 9
select select "0"
select select "3"
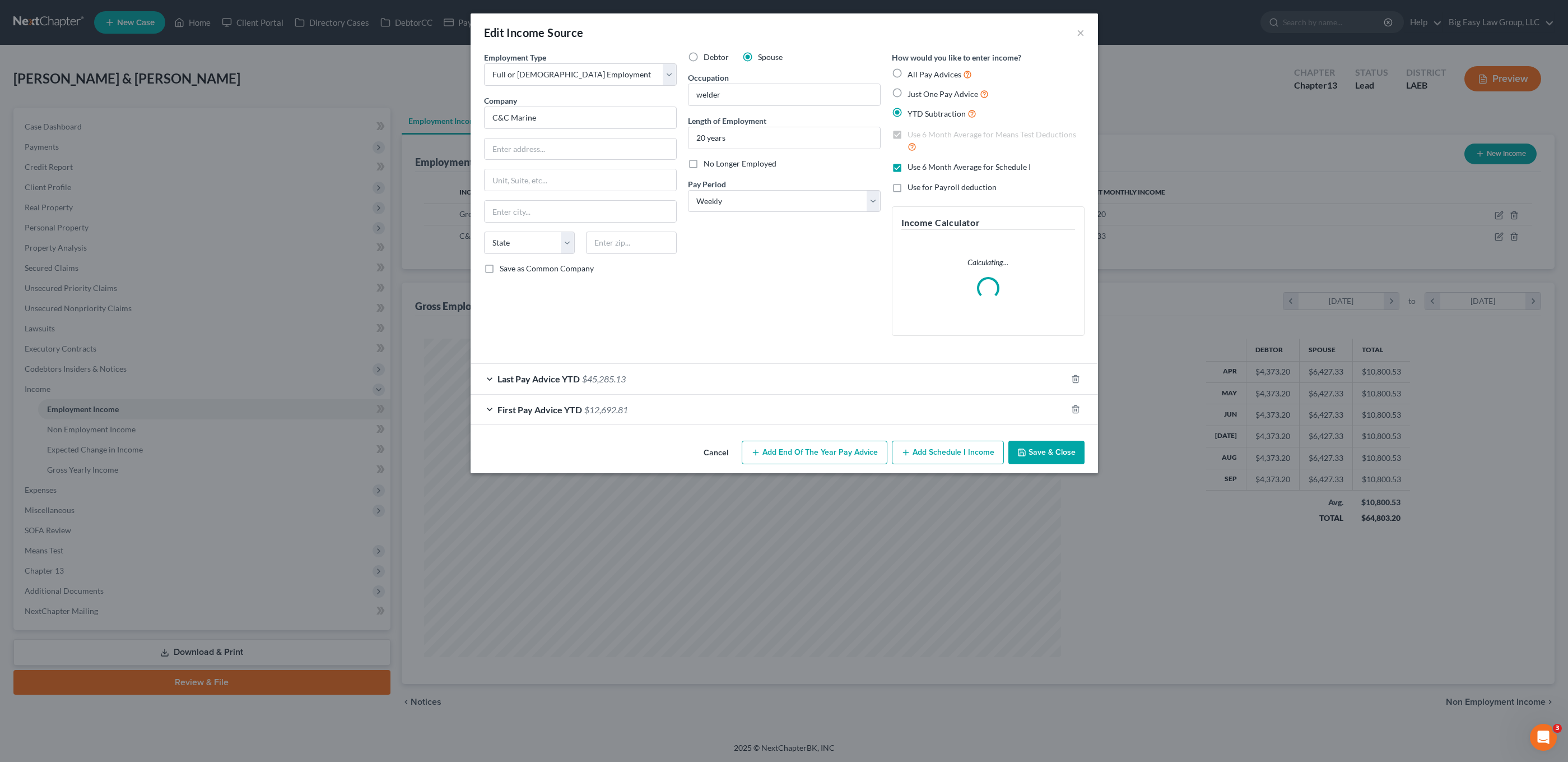
scroll to position [560327, 559692]
click at [1056, 442] on button "Save & Close" at bounding box center [1046, 452] width 76 height 24
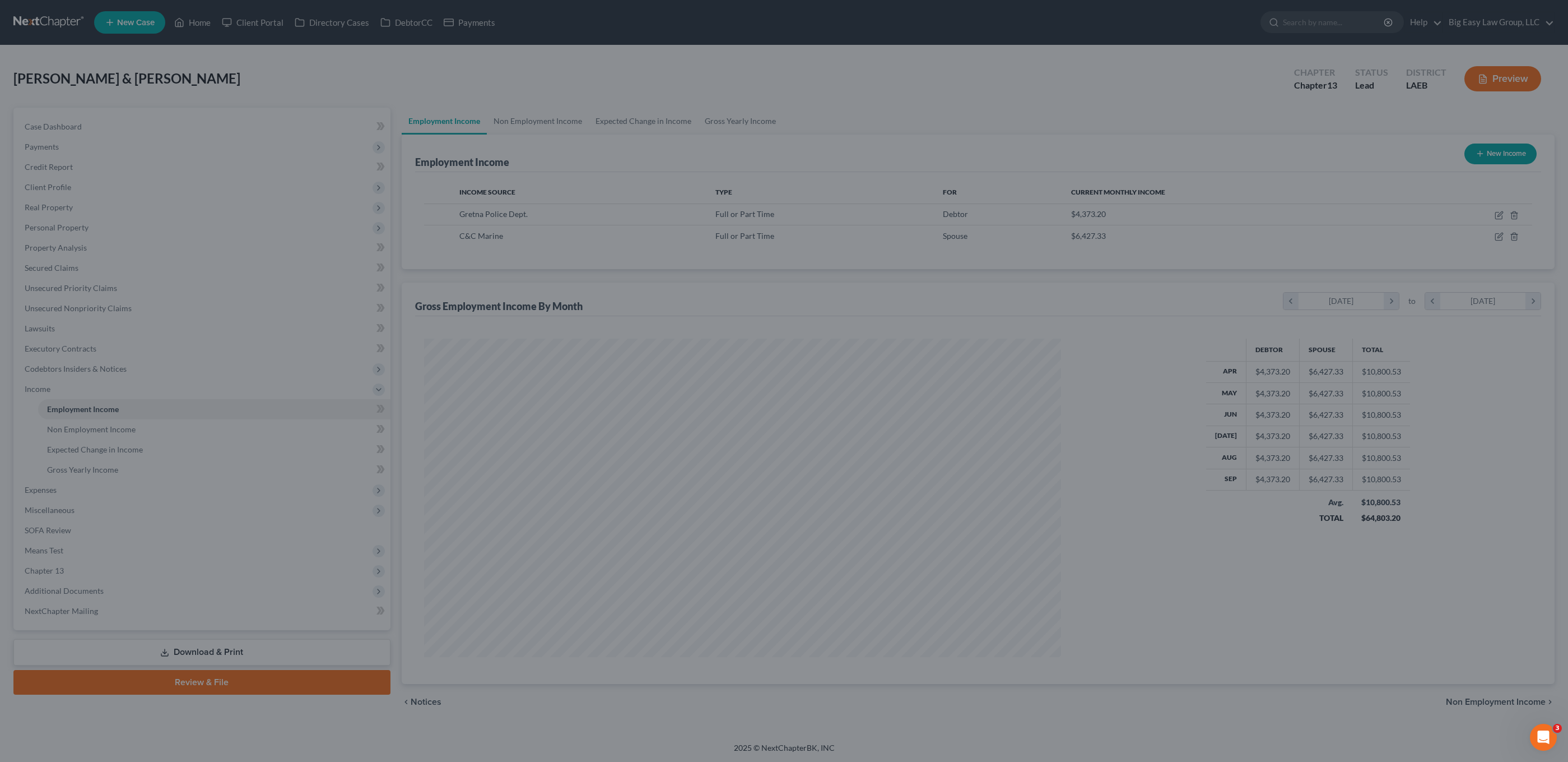
scroll to position [560328, 559692]
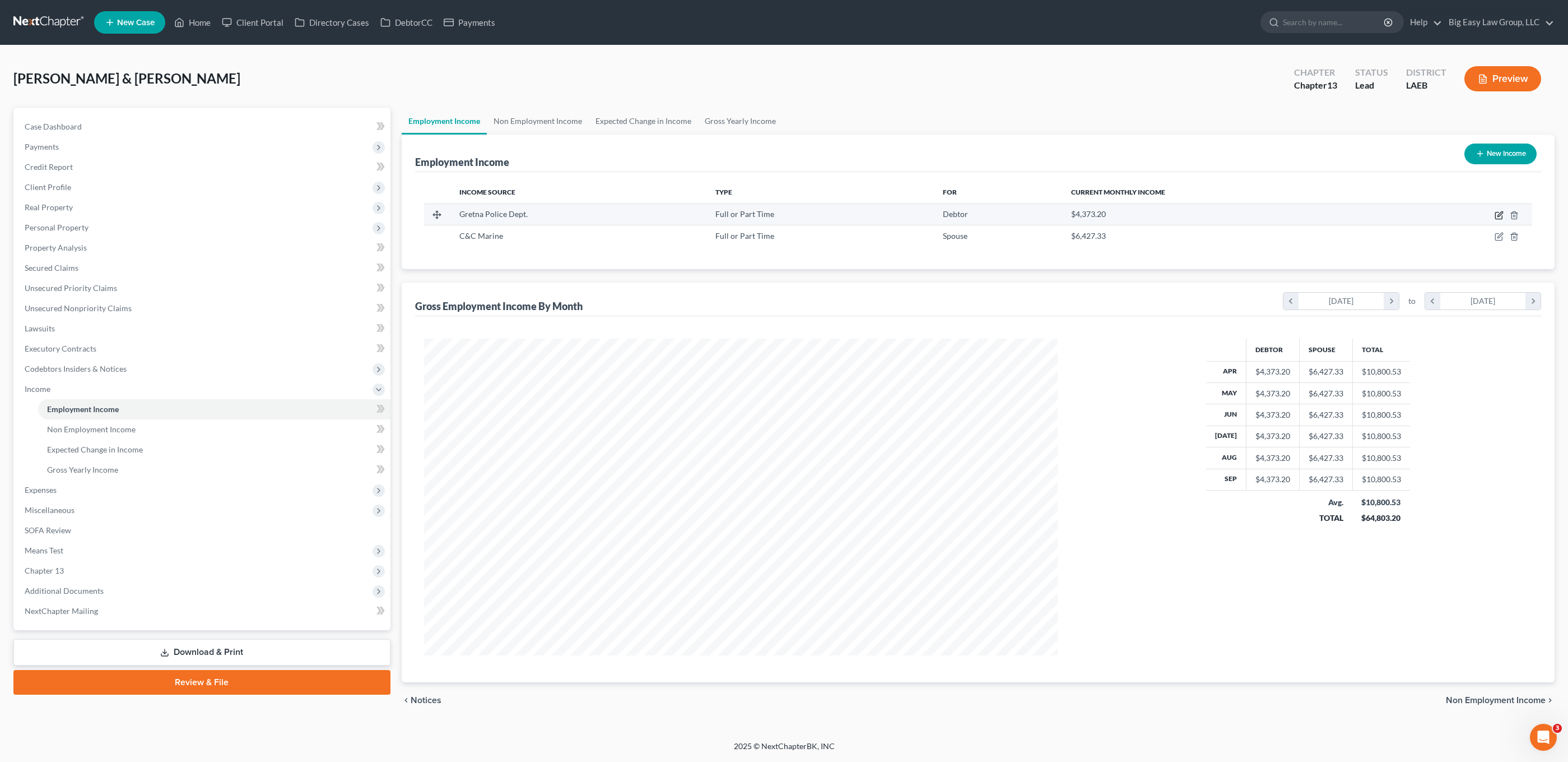
click at [1151, 213] on icon "button" at bounding box center [1499, 215] width 9 height 9
select select "0"
select select "2"
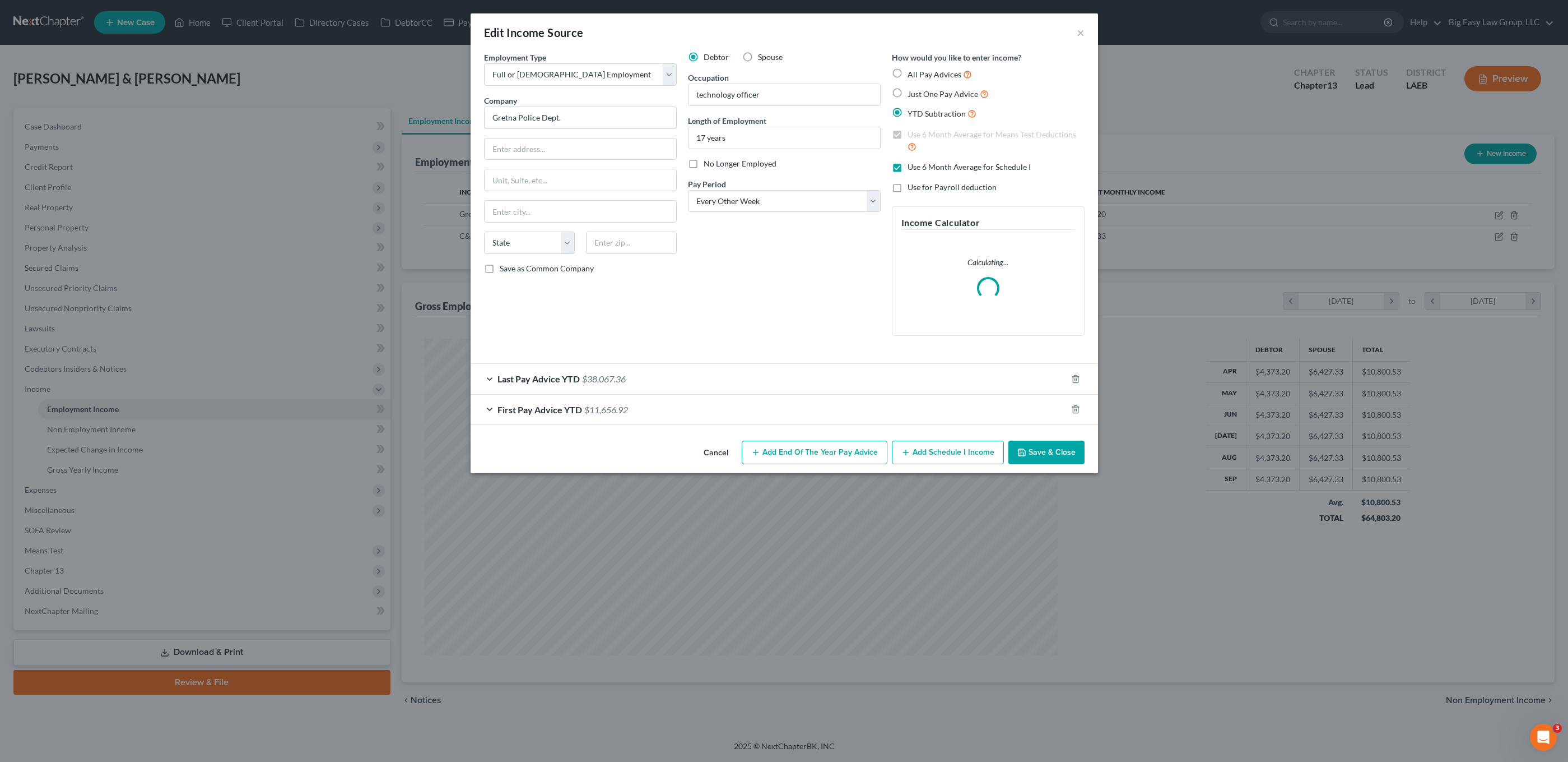
scroll to position [318, 660]
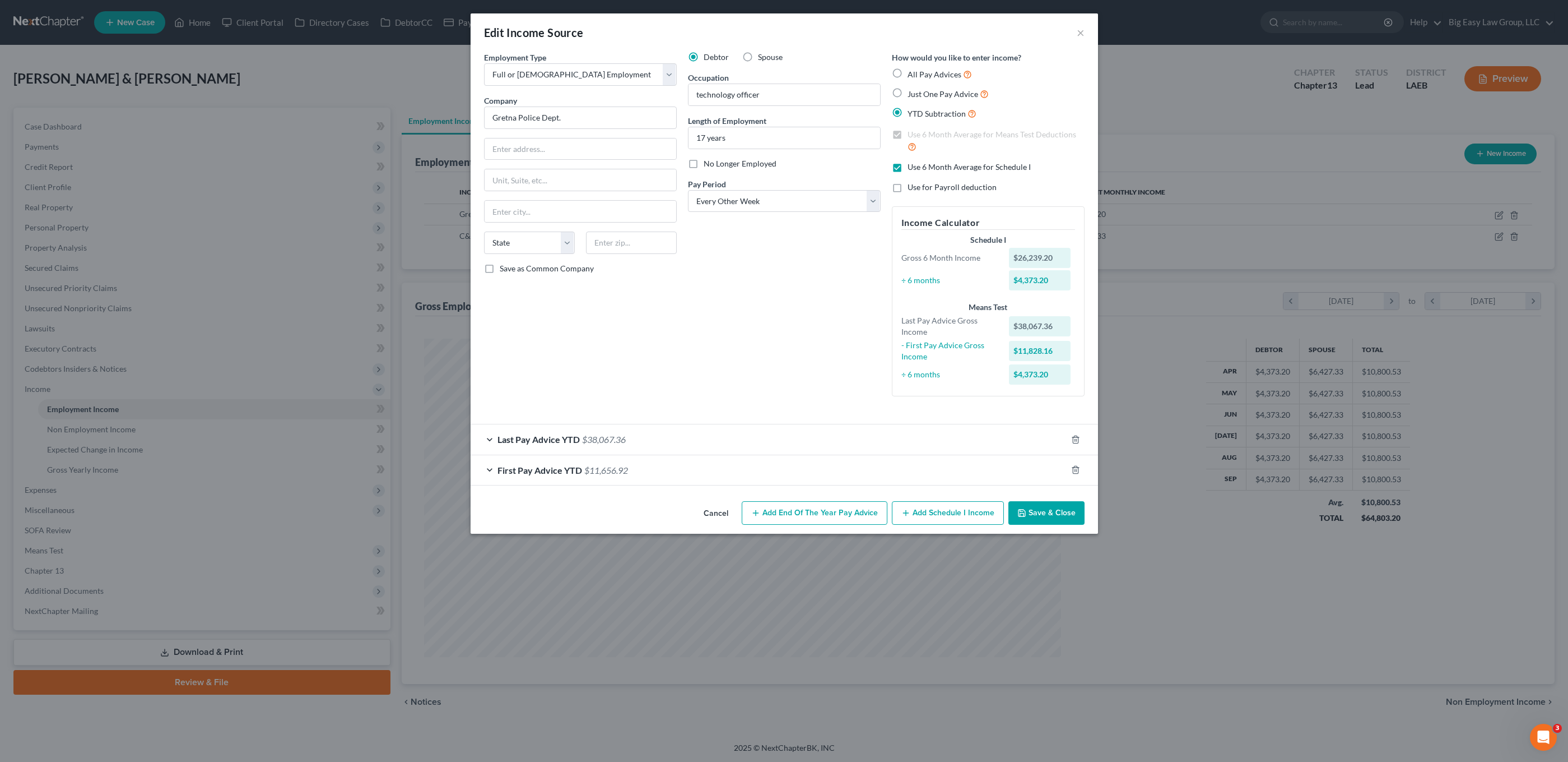
click at [710, 423] on form "Employment Type * Select Full or Part Time Employment Self Employment Company *…" at bounding box center [784, 269] width 601 height 434
click at [712, 432] on div "Last Pay Advice YTD $38,067.36" at bounding box center [769, 439] width 596 height 30
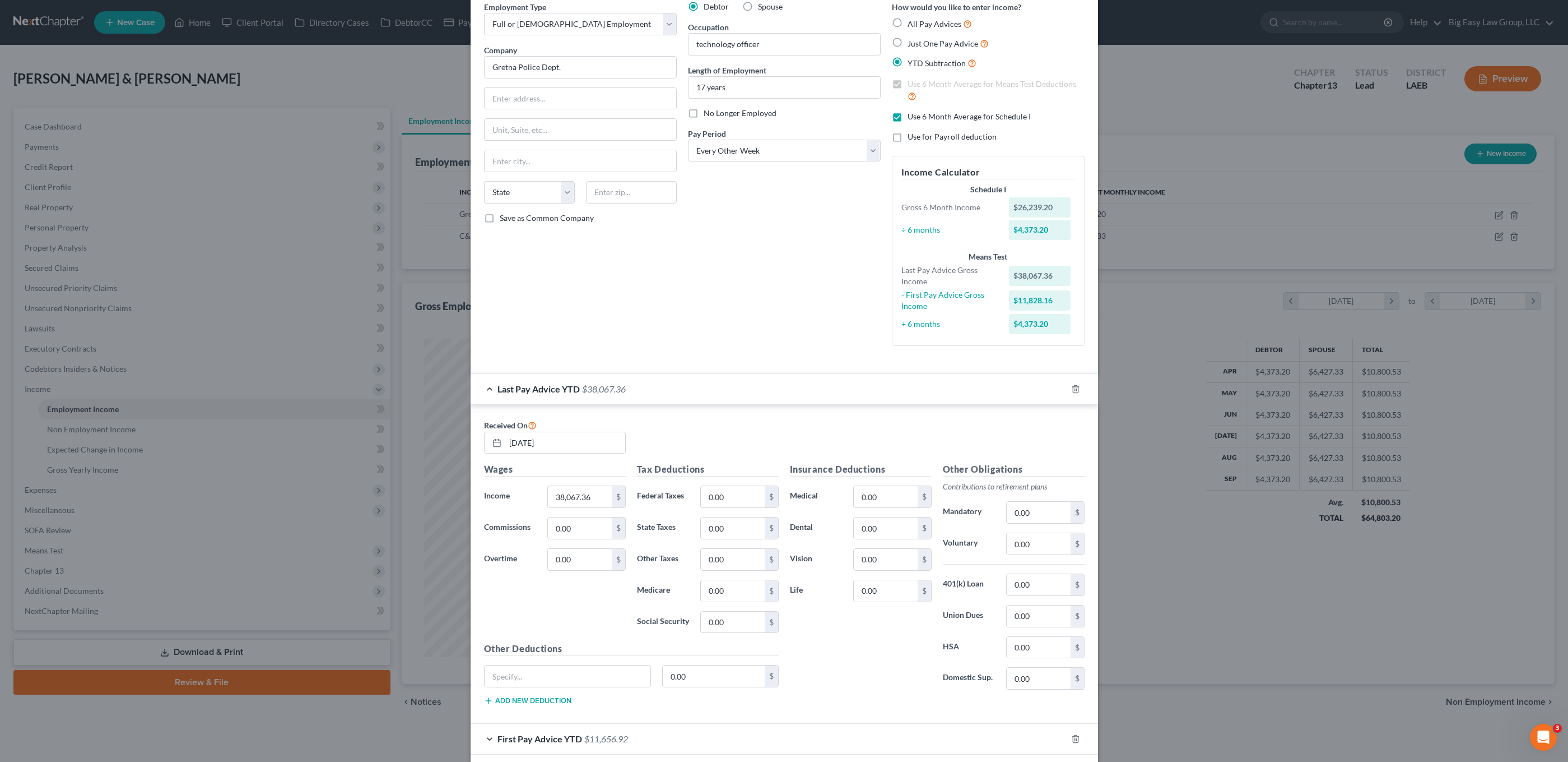
scroll to position [105, 0]
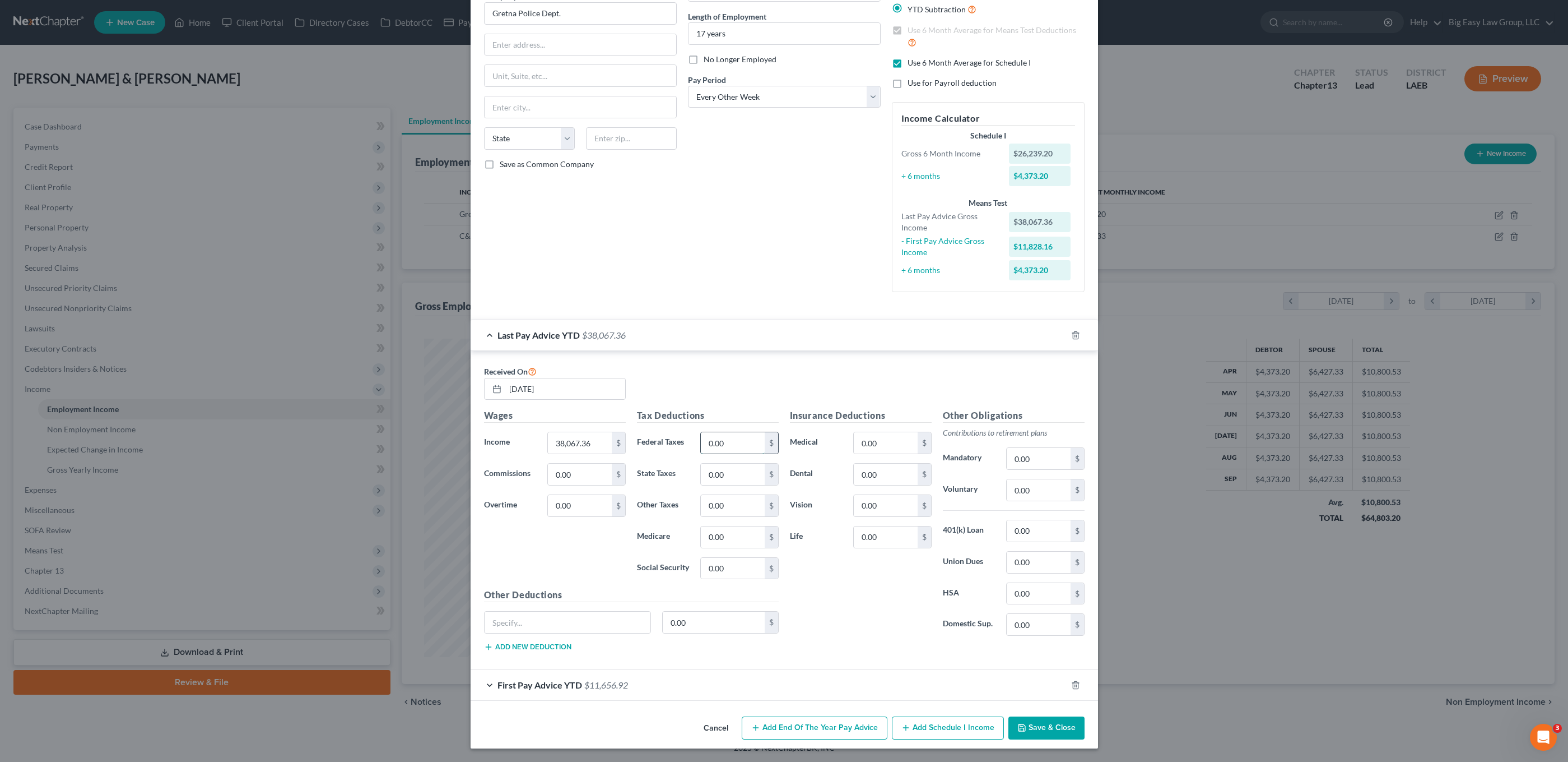
click at [731, 441] on input "0.00" at bounding box center [733, 443] width 63 height 21
click at [728, 474] on input "0.00" at bounding box center [733, 475] width 63 height 21
click at [742, 548] on div "0.00 $" at bounding box center [739, 537] width 78 height 23
type input "551.54"
drag, startPoint x: 734, startPoint y: 454, endPoint x: 747, endPoint y: 440, distance: 19.1
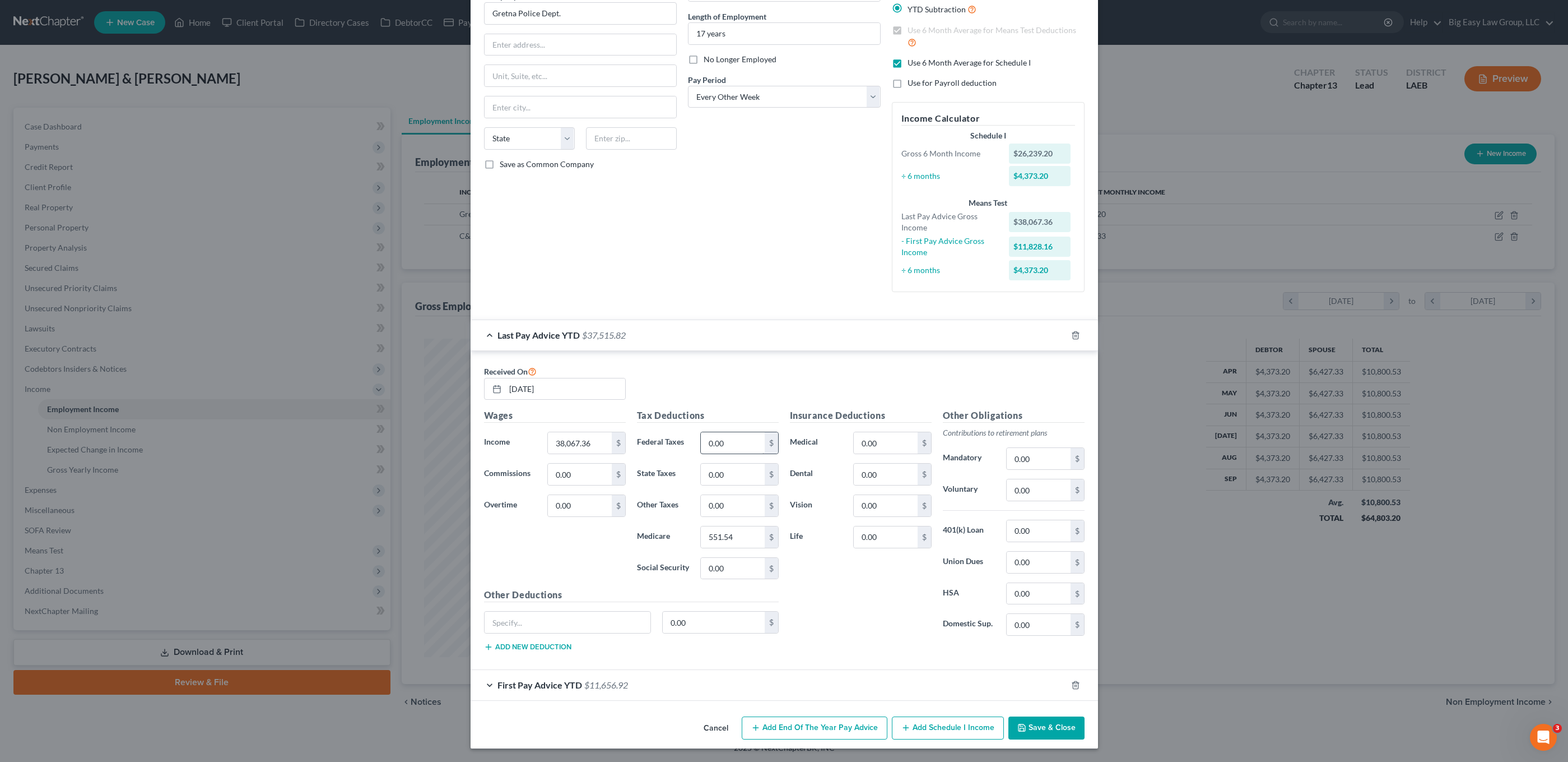
click at [735, 454] on div "Tax Deductions Federal Taxes 0.00 $ State Taxes 0.00 $ Other Taxes 0.00 $ Medic…" at bounding box center [708, 498] width 153 height 179
click at [747, 440] on input "0.00" at bounding box center [733, 443] width 63 height 21
type input "2,335.77"
click at [737, 476] on input "0.00" at bounding box center [733, 475] width 63 height 21
type input "624.72"
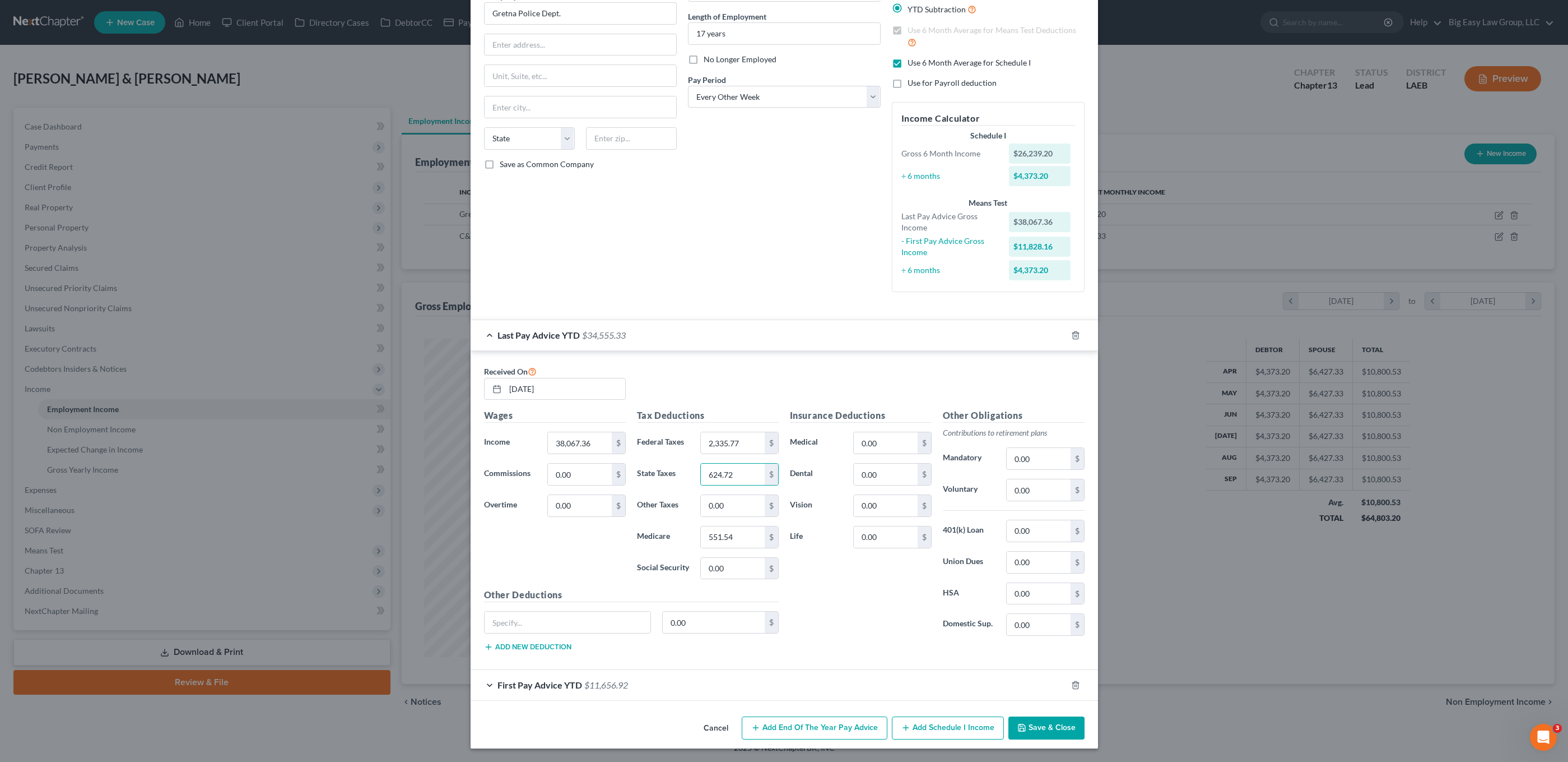
click at [652, 687] on div "First Pay Advice YTD $11,656.92" at bounding box center [769, 685] width 596 height 30
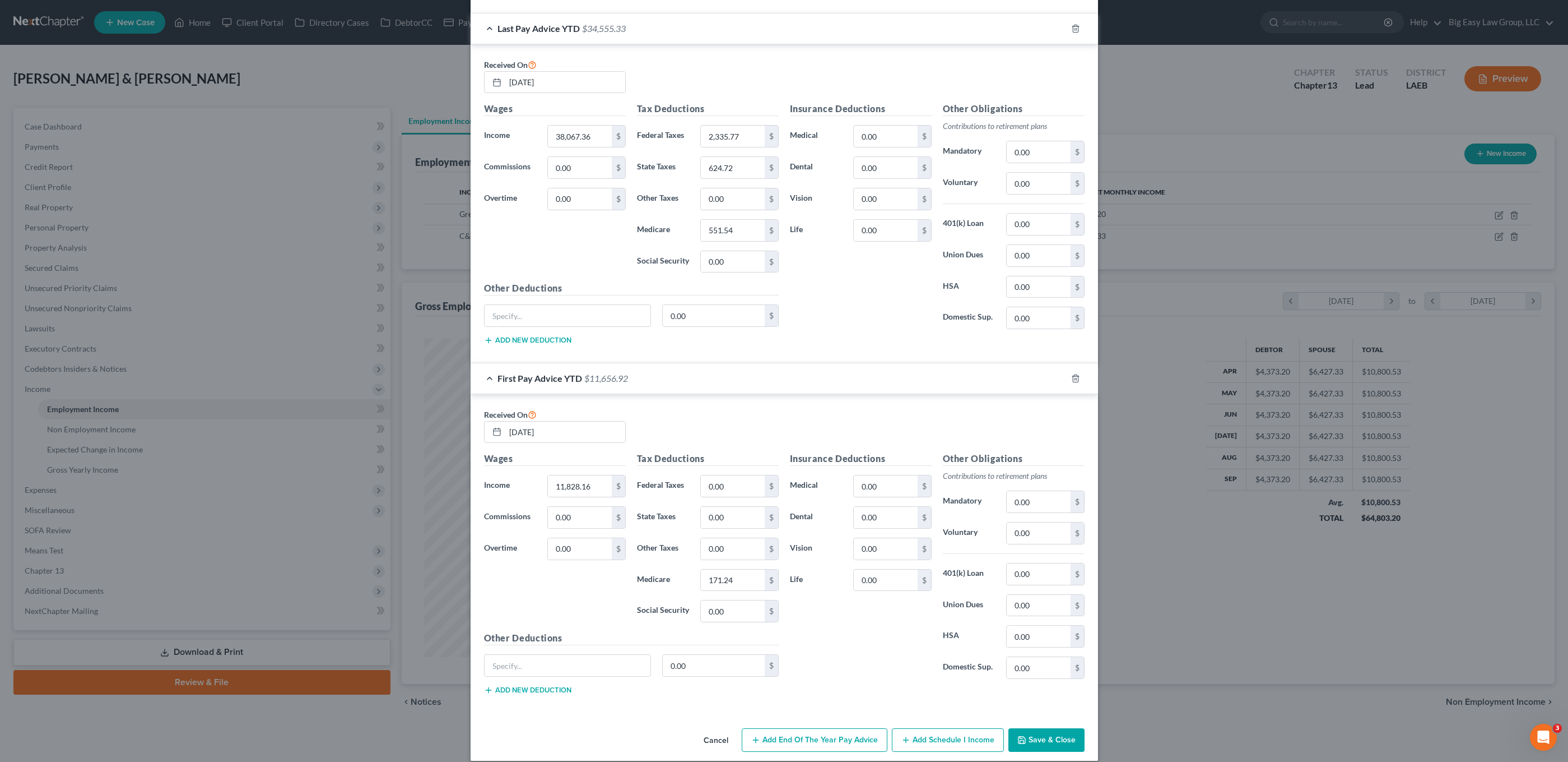
scroll to position [405, 0]
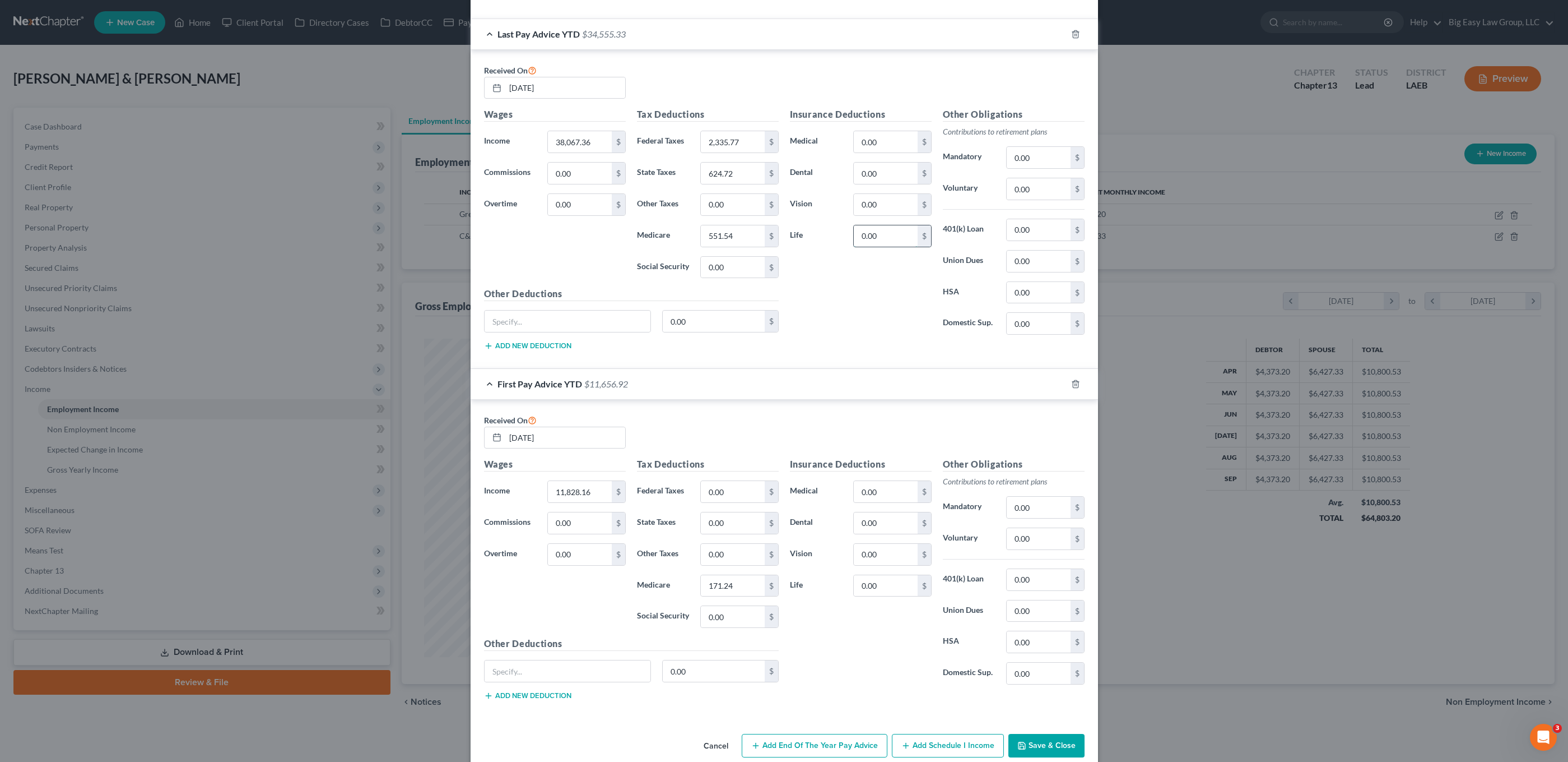
click at [878, 229] on input "0.00" at bounding box center [885, 236] width 63 height 21
type input "21.04"
click at [891, 558] on input "0.00" at bounding box center [885, 555] width 63 height 21
click at [896, 209] on input "0.00" at bounding box center [885, 205] width 63 height 21
type input "59.28"
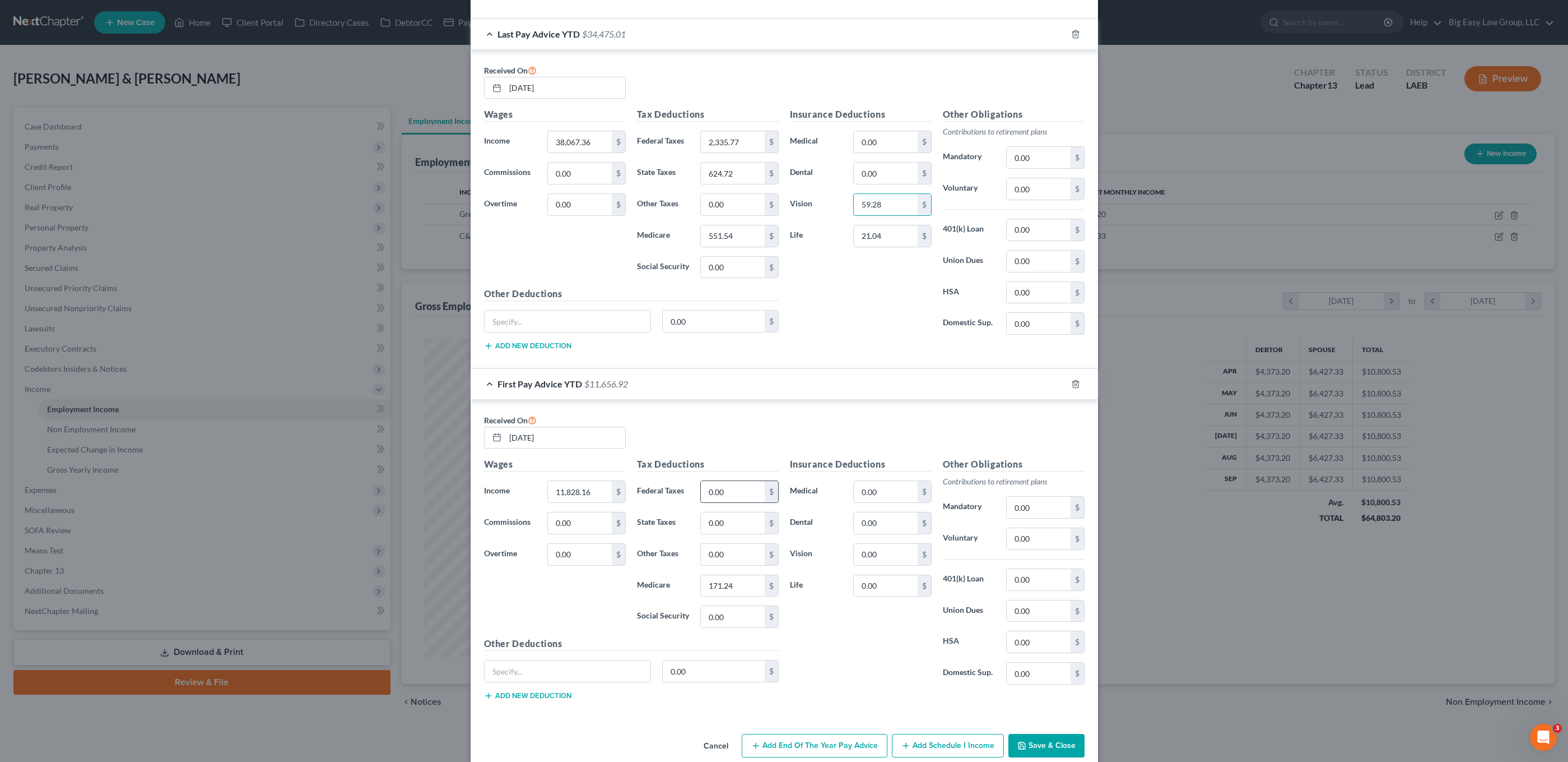
click at [747, 499] on input "0.00" at bounding box center [733, 491] width 63 height 21
type input "714.42"
click at [726, 526] on input "0.00" at bounding box center [733, 523] width 63 height 21
type input "201.45"
click at [887, 521] on input "0.00" at bounding box center [885, 523] width 63 height 21
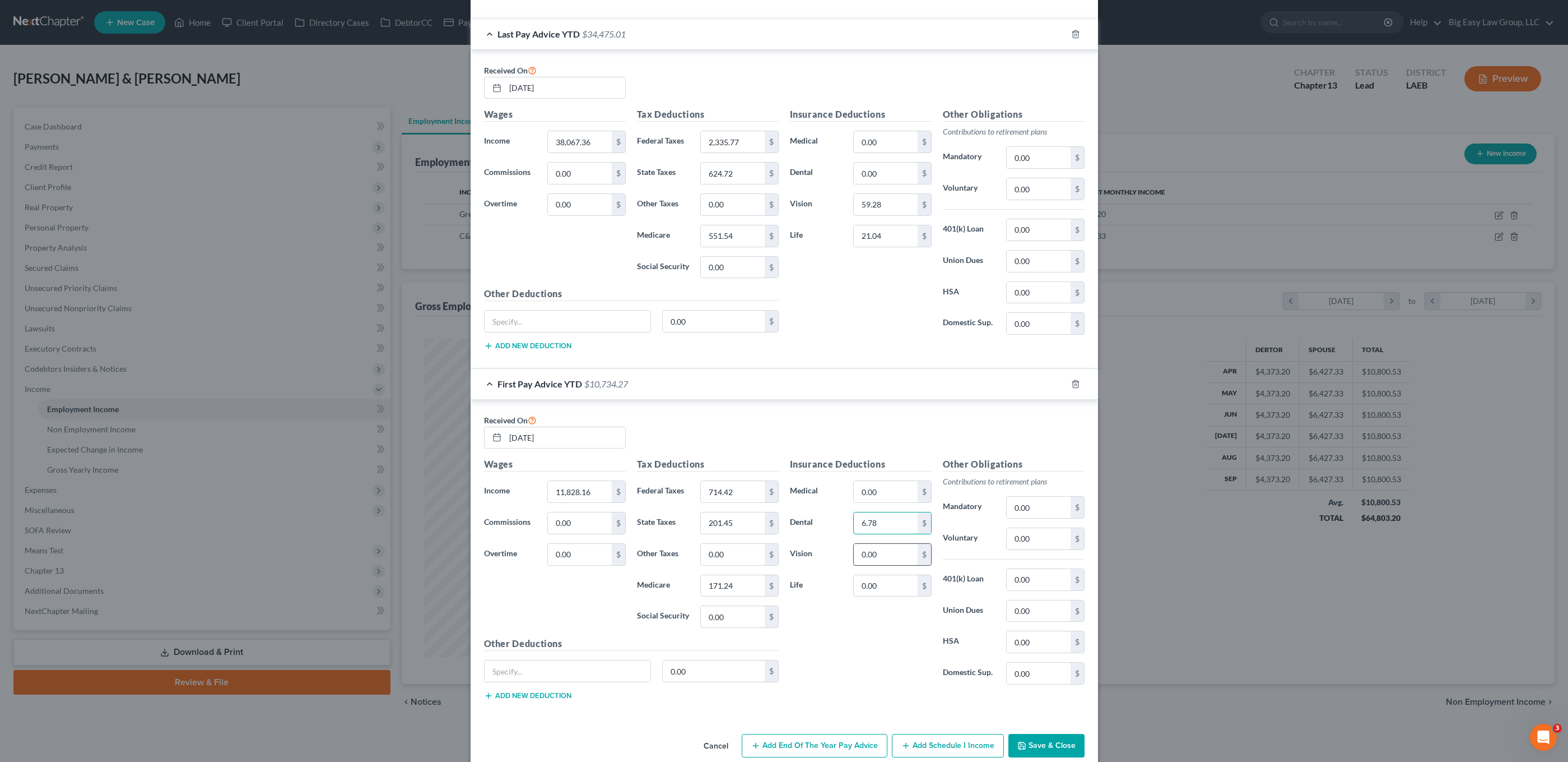
click at [880, 529] on input "6.78" at bounding box center [885, 523] width 63 height 21
type input "6.78"
click at [893, 549] on input "0.00" at bounding box center [885, 555] width 63 height 21
type input "18.72"
drag, startPoint x: 1069, startPoint y: 739, endPoint x: 1070, endPoint y: 722, distance: 17.0
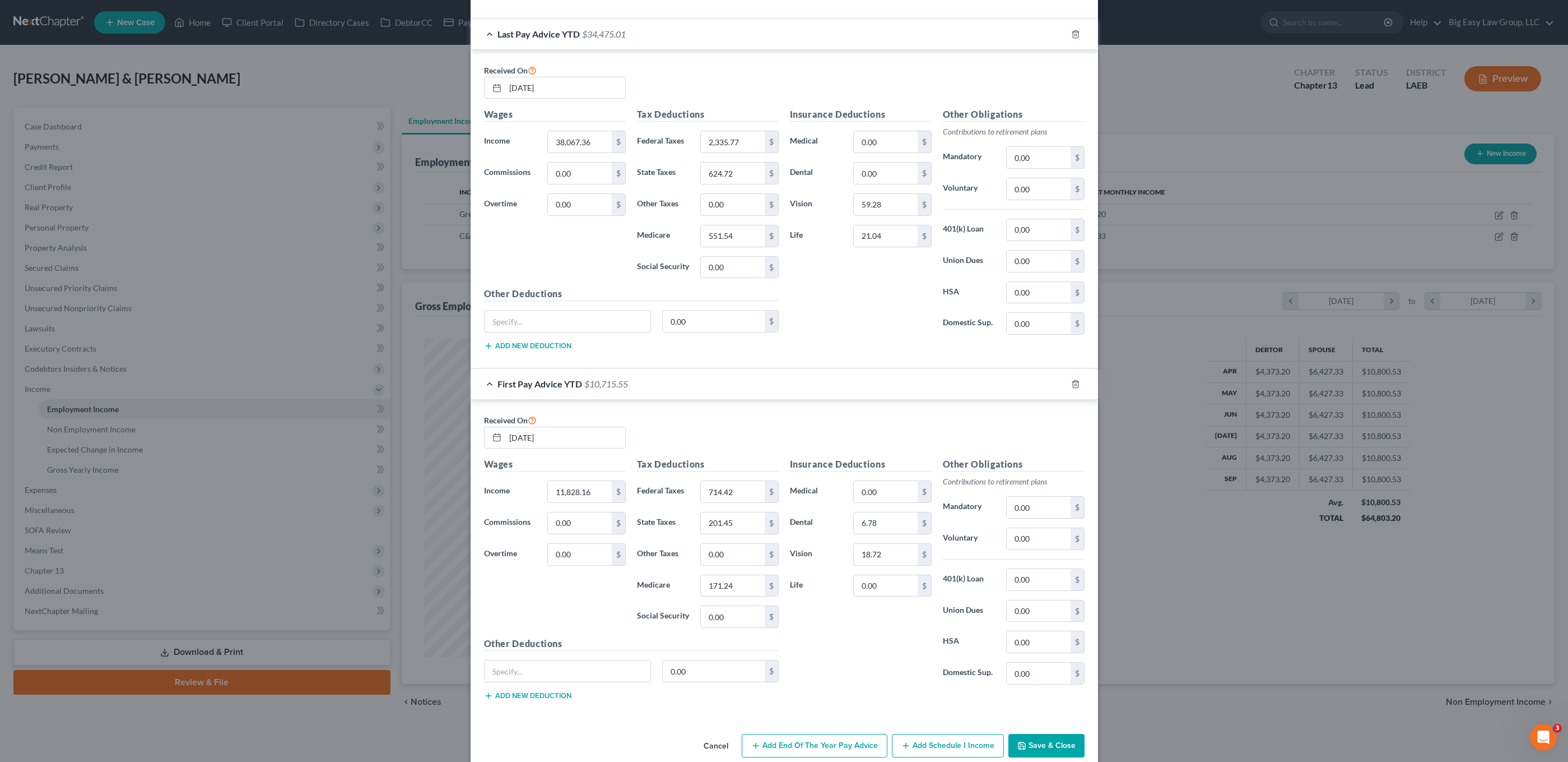
click at [1068, 738] on button "Save & Close" at bounding box center [1046, 745] width 76 height 24
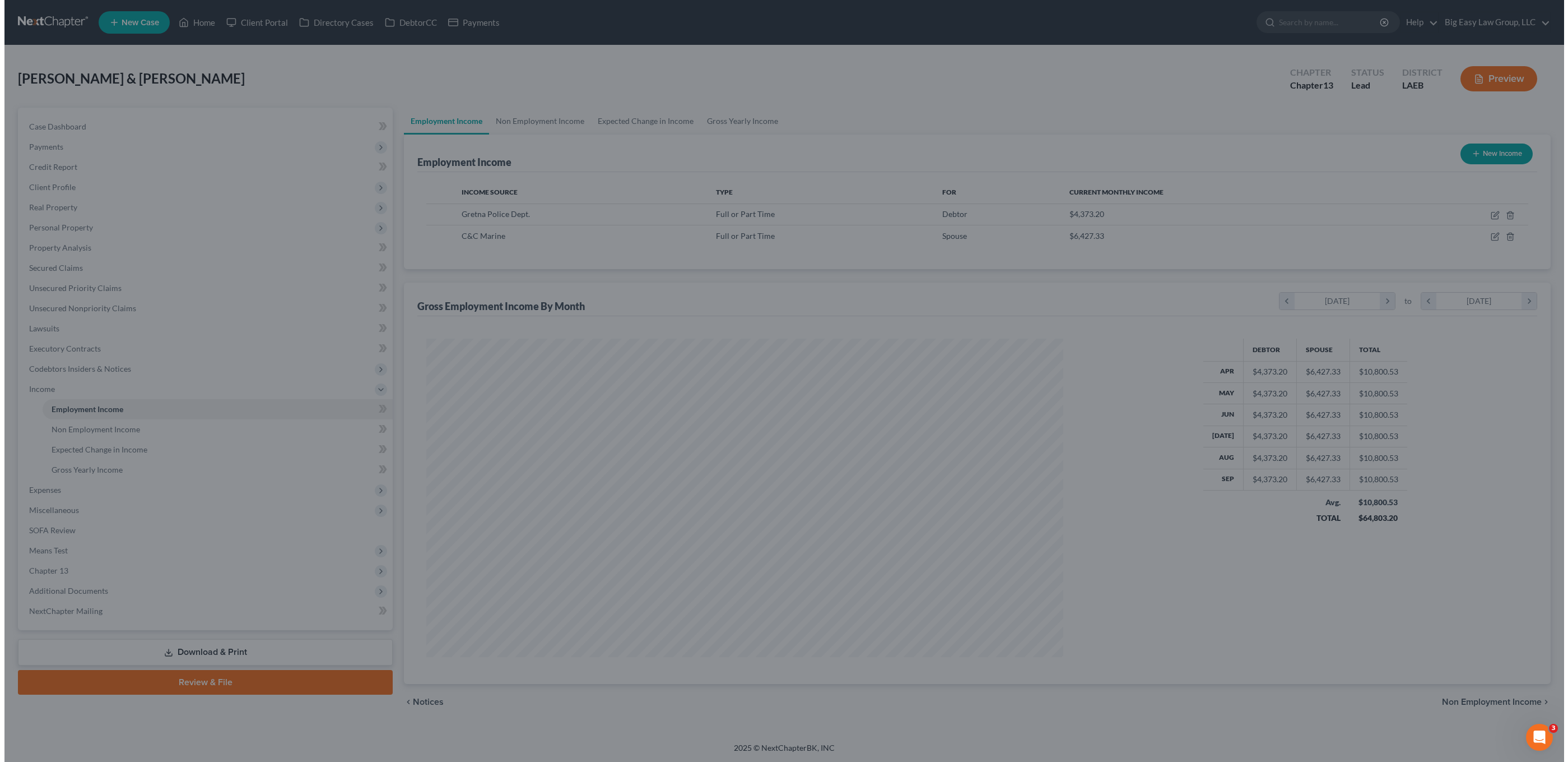
scroll to position [560328, 559692]
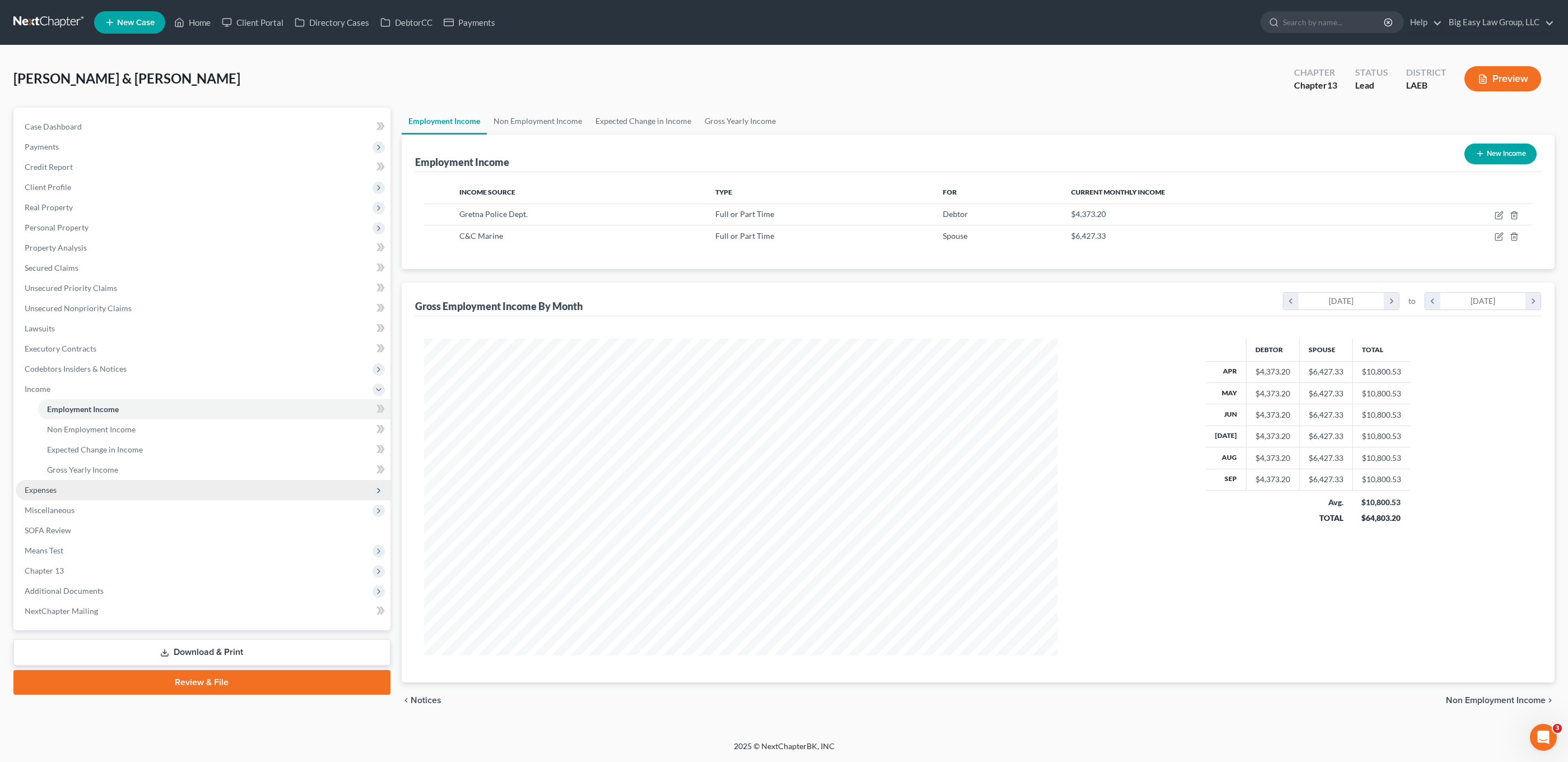
click at [108, 494] on span "Expenses" at bounding box center [203, 490] width 375 height 20
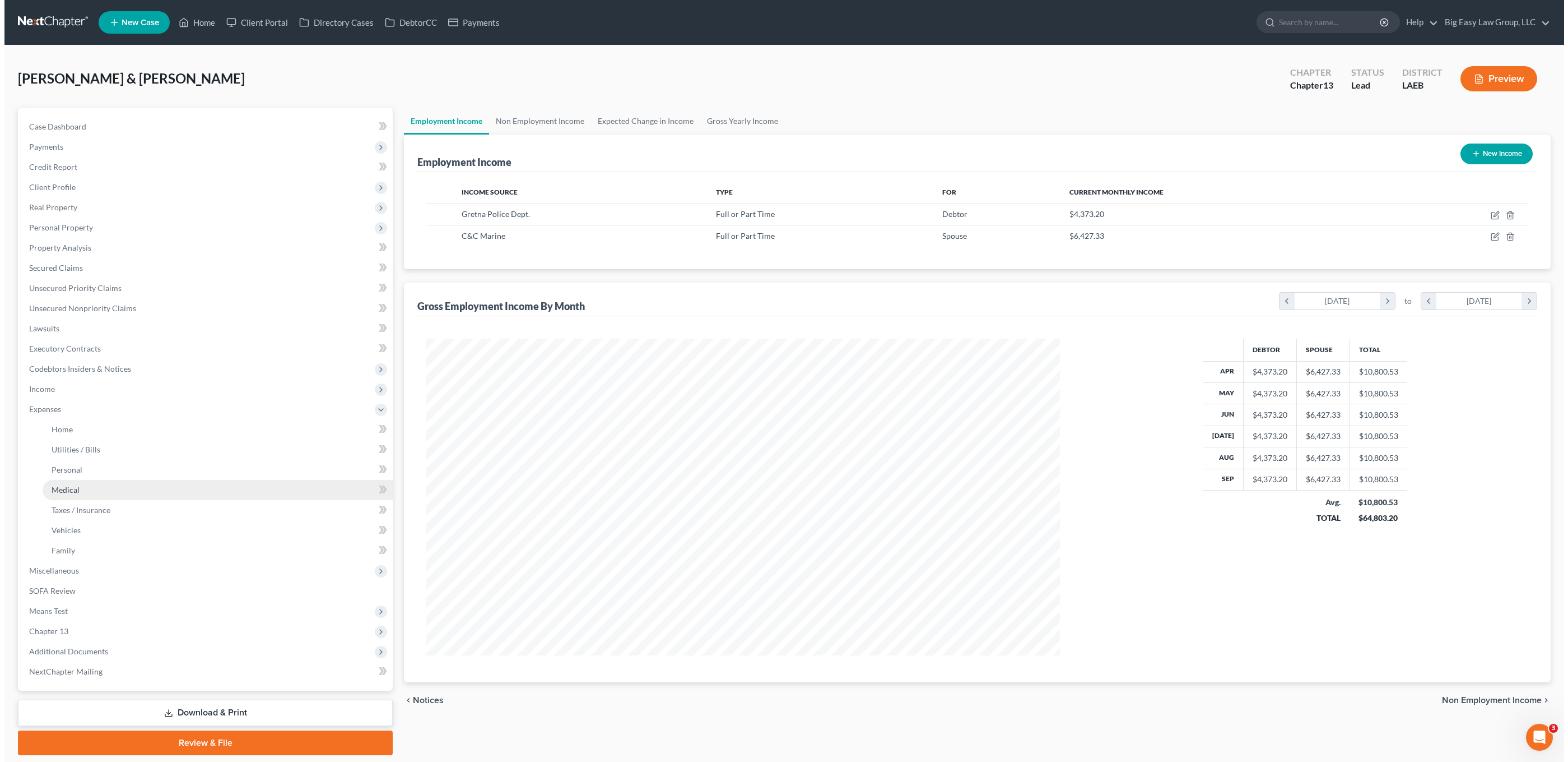
scroll to position [560328, 559695]
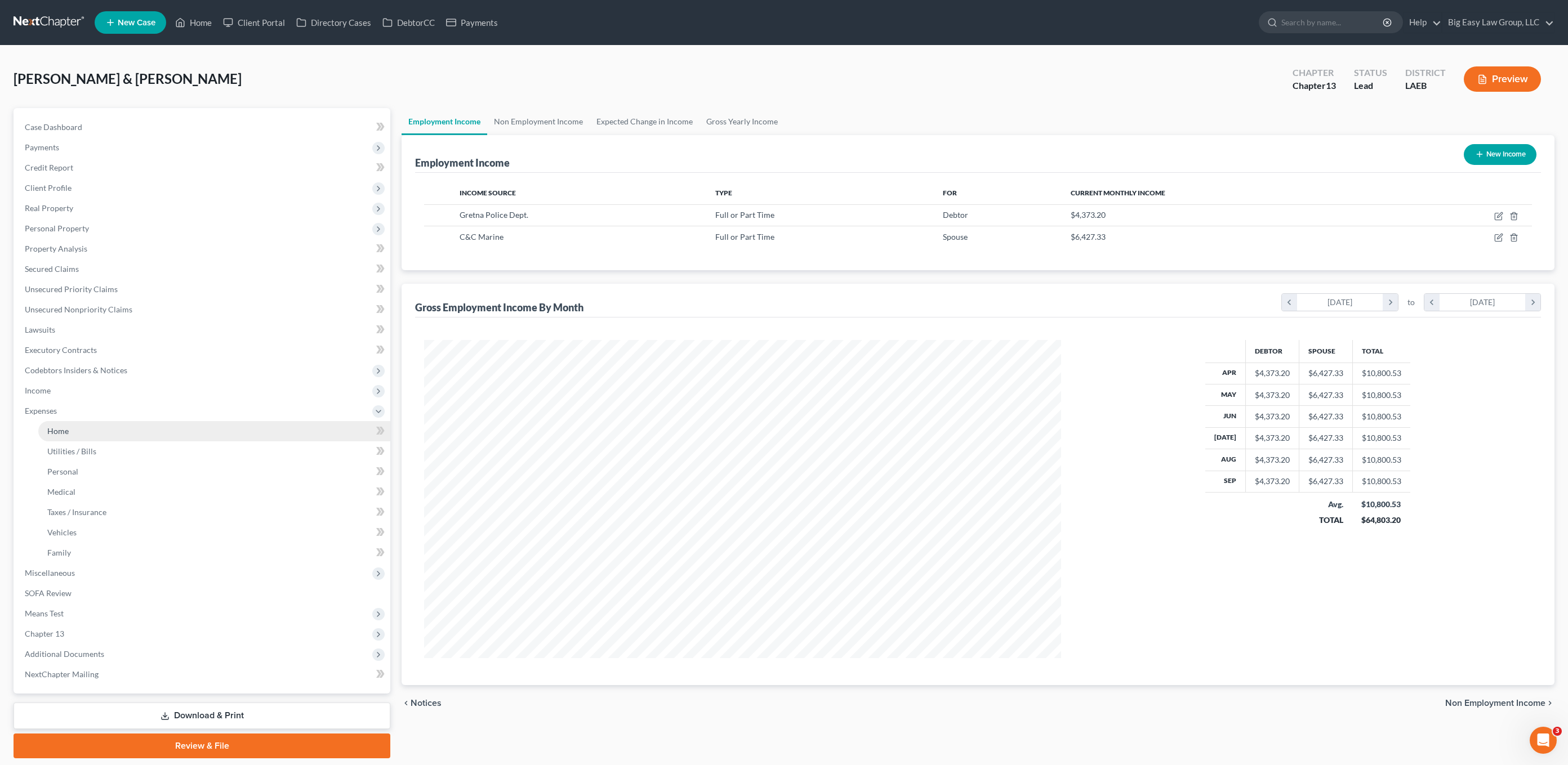
click at [86, 439] on link "Home" at bounding box center [214, 431] width 352 height 20
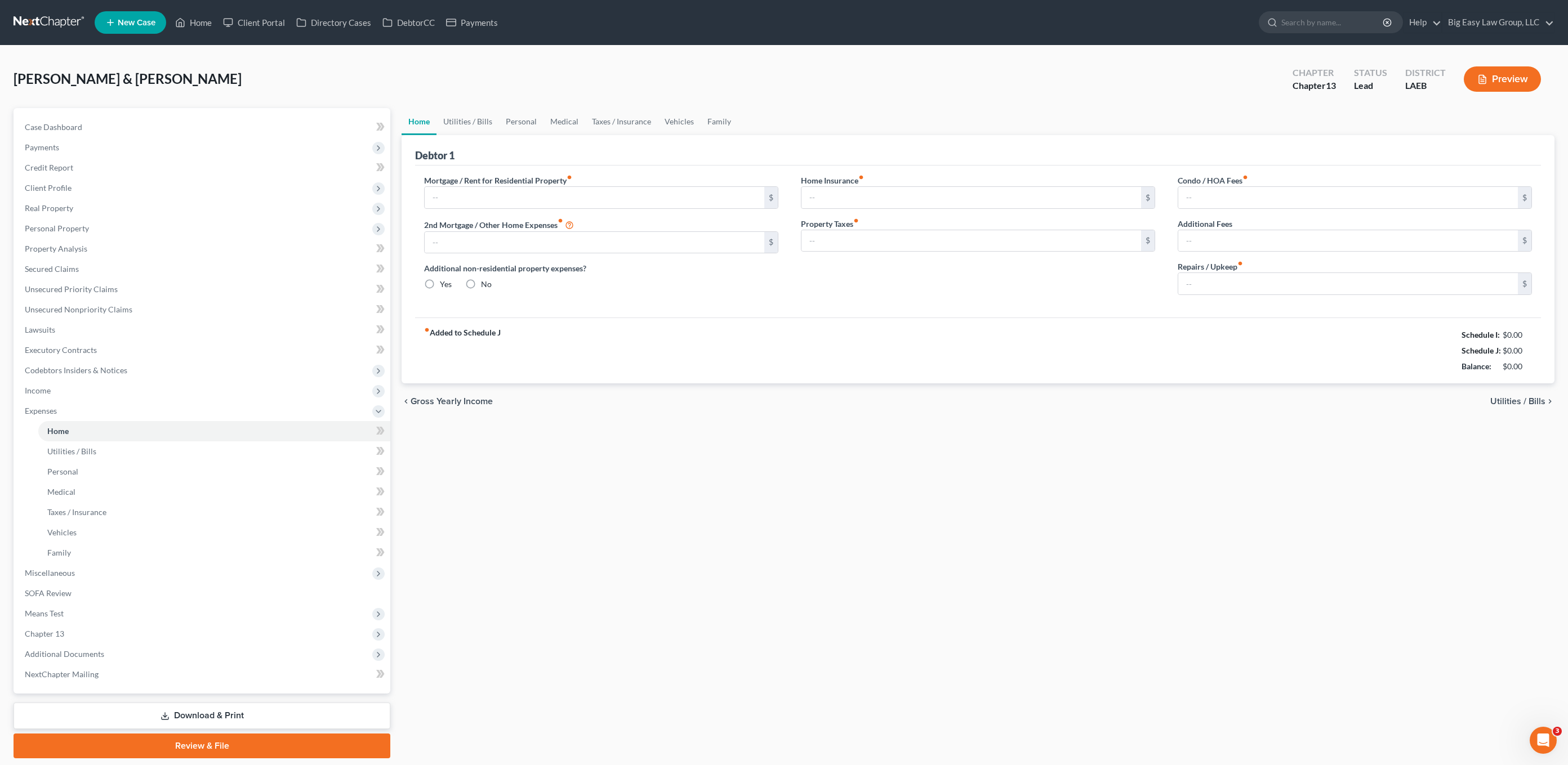
type input "876.00"
drag, startPoint x: 1498, startPoint y: 364, endPoint x: 1530, endPoint y: 371, distance: 32.8
click at [1157, 372] on div "$4,084.67" at bounding box center [1513, 366] width 37 height 11
click at [1157, 371] on div "$4,084.67" at bounding box center [1513, 366] width 37 height 11
drag, startPoint x: 1414, startPoint y: 349, endPoint x: 1544, endPoint y: 357, distance: 130.2
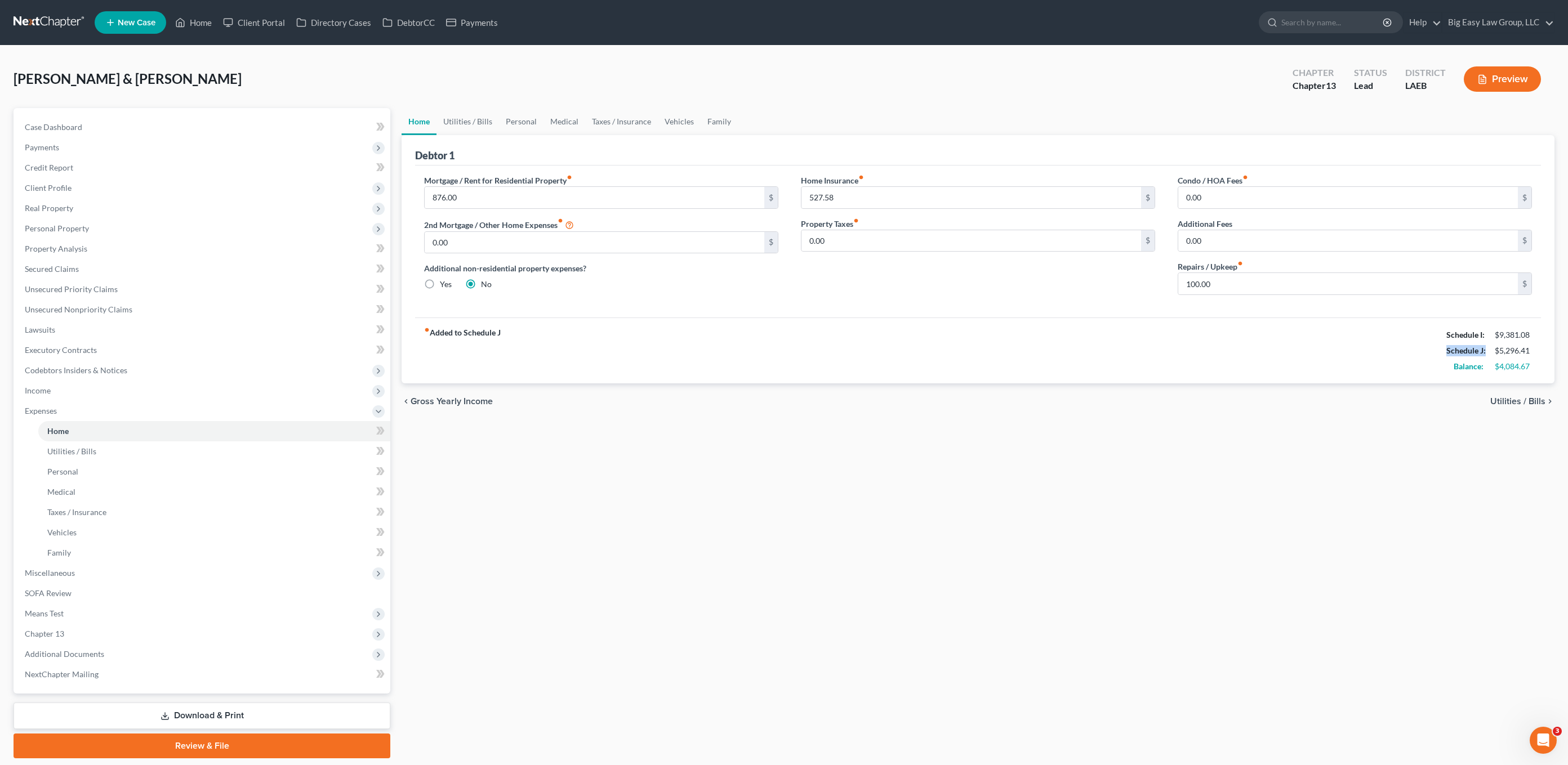
click at [1157, 358] on div "fiber_manual_record Added to Schedule J Schedule I: $9,381.08 Schedule J: $5,29…" at bounding box center [977, 350] width 1126 height 66
click at [1157, 357] on div "Debtor 1 Mortgage / Rent for Residential Property fiber_manual_record 876.00 $ …" at bounding box center [978, 259] width 1153 height 248
drag, startPoint x: 441, startPoint y: 127, endPoint x: 472, endPoint y: 114, distance: 33.6
click at [441, 126] on link "Utilities / Bills" at bounding box center [467, 121] width 63 height 27
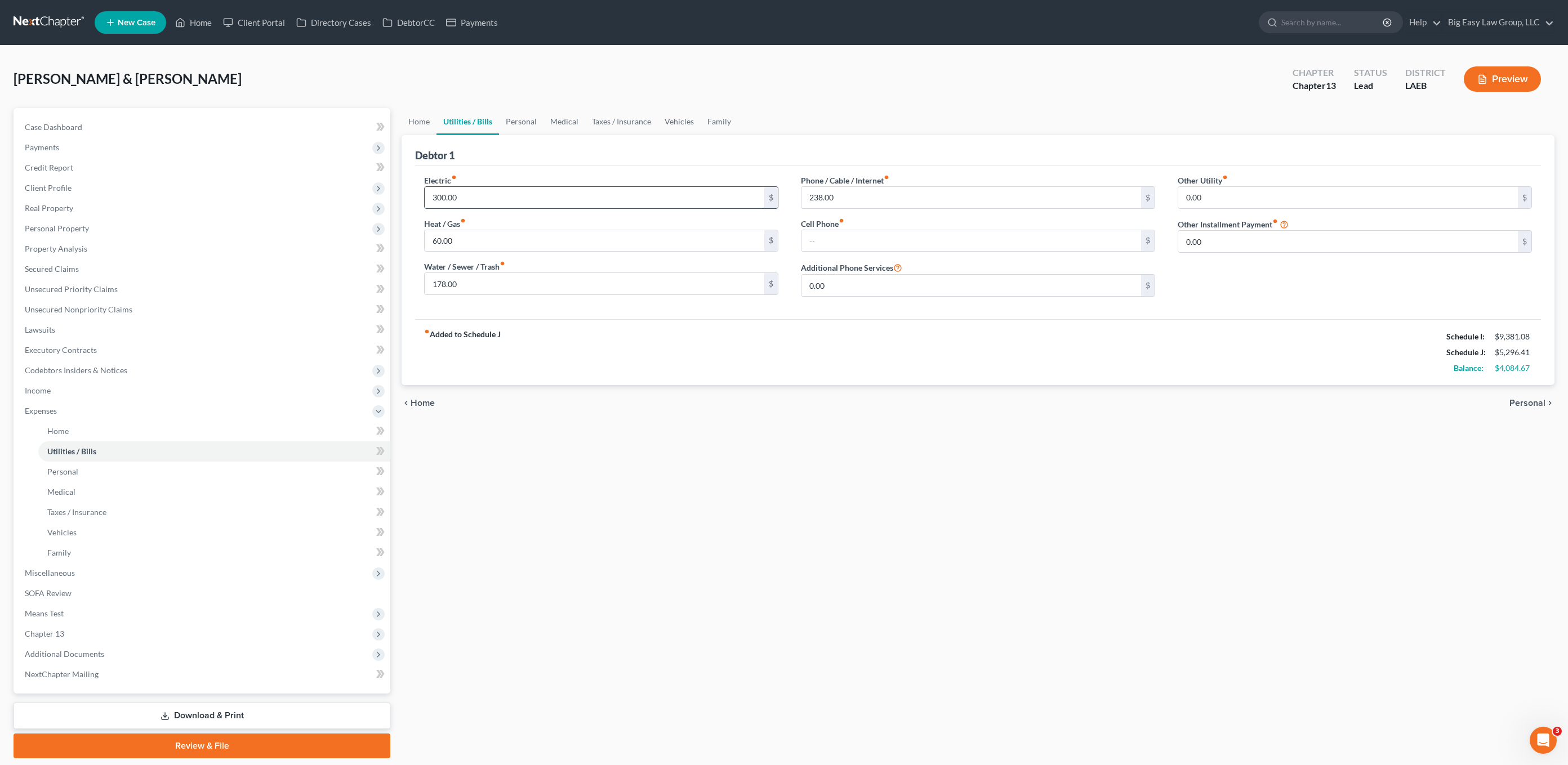
click at [500, 199] on input "300.00" at bounding box center [594, 198] width 340 height 21
click at [554, 257] on div "Electric fiber_manual_record 300.00 $ Heat / Gas fiber_manual_record 60.00 $ Wa…" at bounding box center [601, 240] width 377 height 131
click at [562, 292] on input "178.00" at bounding box center [594, 283] width 340 height 21
click at [865, 202] on input "238.00" at bounding box center [971, 198] width 340 height 21
click at [532, 123] on link "Personal" at bounding box center [521, 121] width 44 height 27
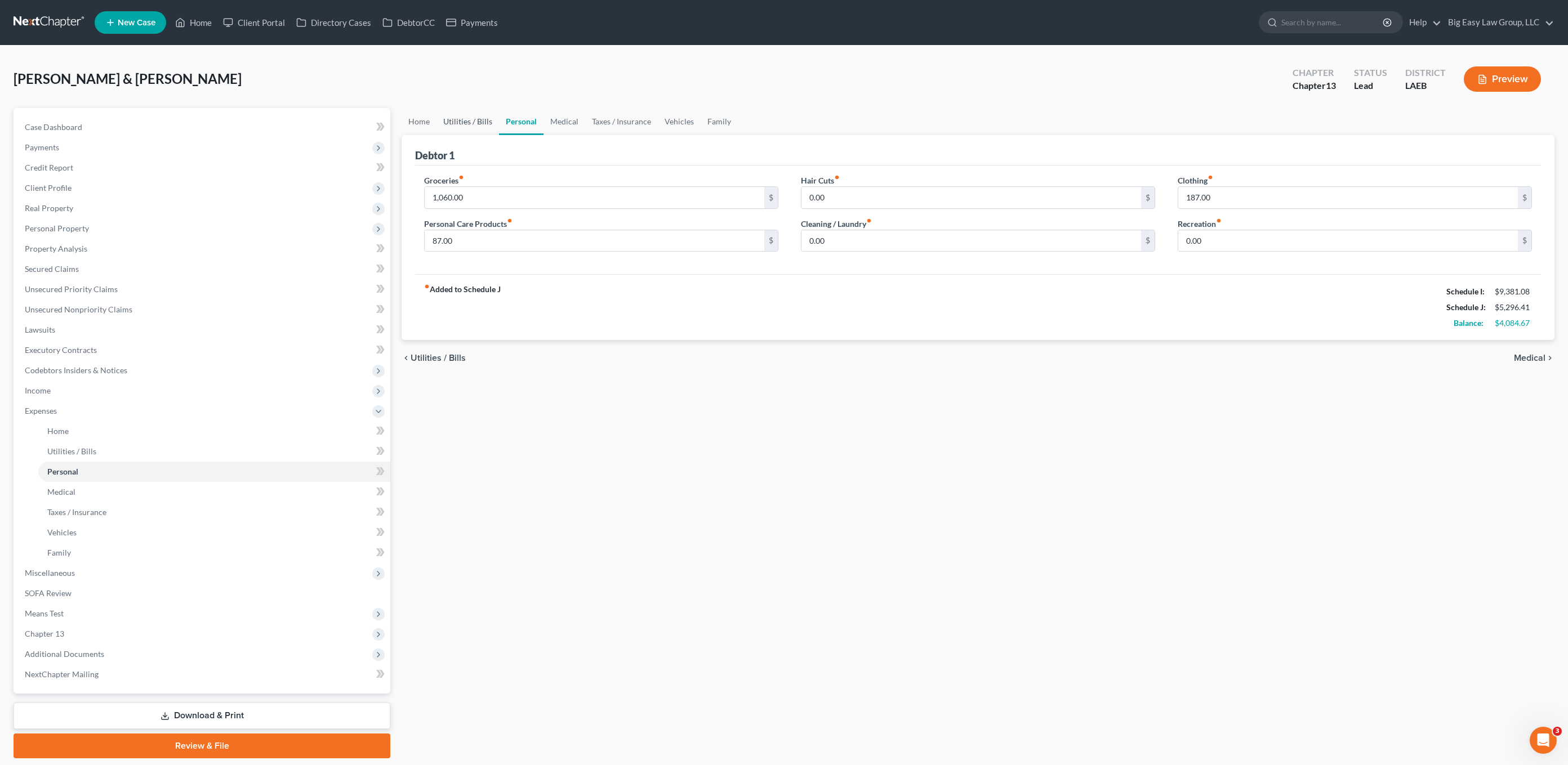
click at [471, 121] on link "Utilities / Bills" at bounding box center [467, 121] width 63 height 27
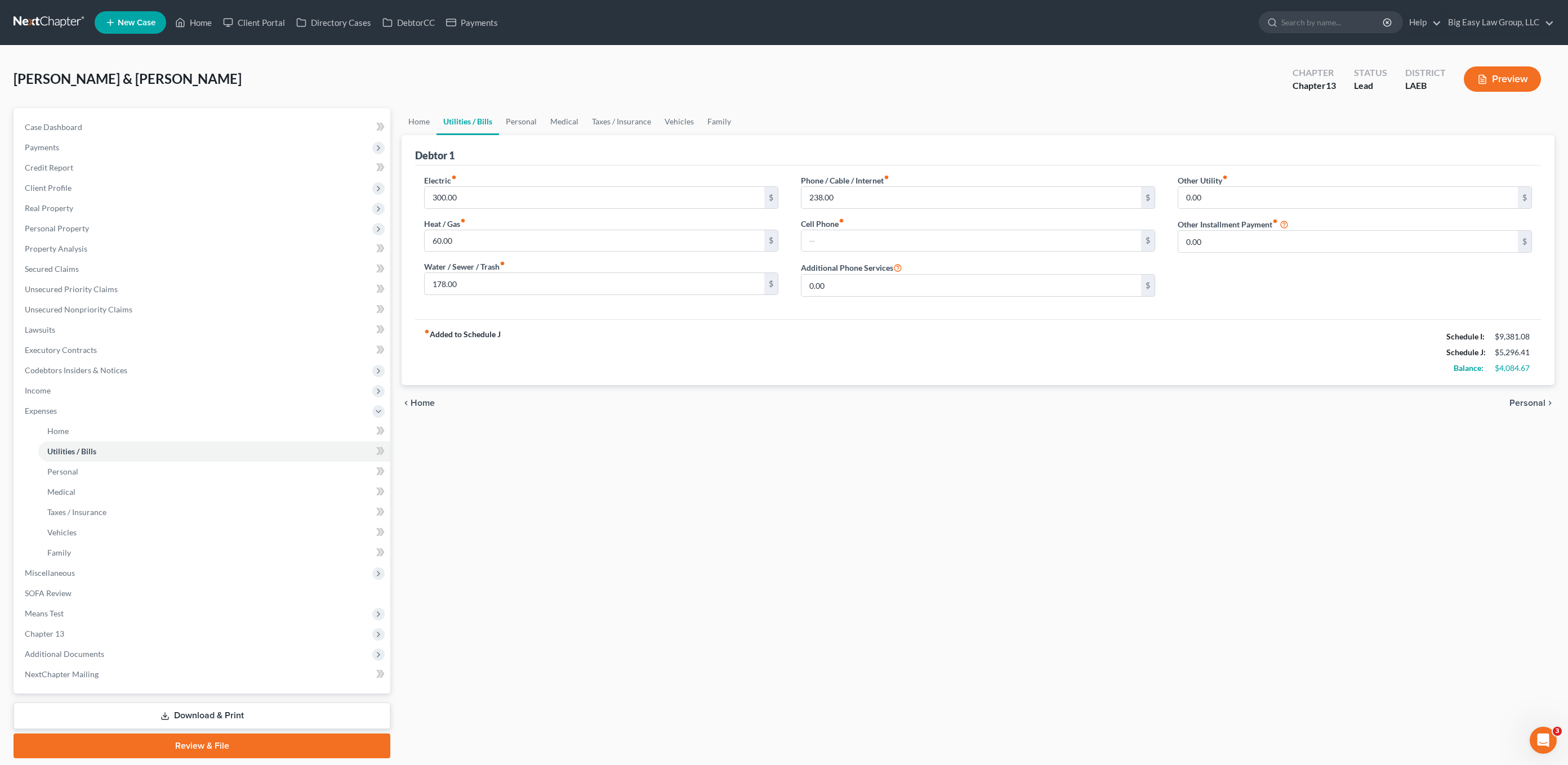
click at [892, 209] on div "Phone / Cable / Internet fiber_manual_record 238.00 $ Cell Phone fiber_manual_r…" at bounding box center [977, 240] width 377 height 131
click at [893, 193] on input "238.00" at bounding box center [971, 198] width 340 height 21
drag, startPoint x: 478, startPoint y: 197, endPoint x: 388, endPoint y: 183, distance: 91.1
click at [396, 184] on div "Home Utilities / Bills Personal Medical Taxes / Insurance Vehicles Family Debto…" at bounding box center [977, 432] width 1165 height 650
drag, startPoint x: 454, startPoint y: 199, endPoint x: 421, endPoint y: 193, distance: 33.5
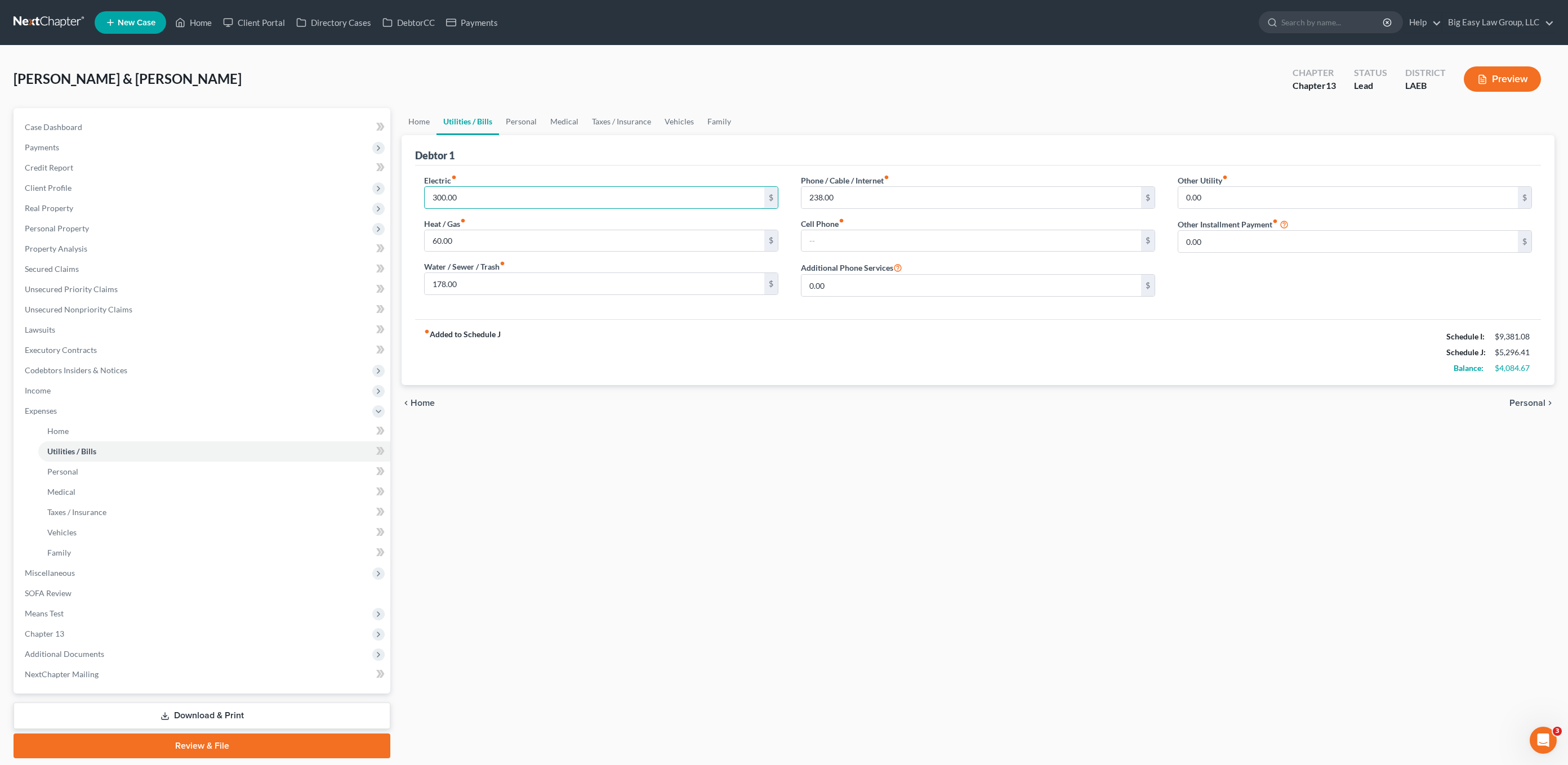
click at [421, 193] on div "Electric fiber_manual_record 300.00 $ Heat / Gas fiber_manual_record 60.00 $ Wa…" at bounding box center [601, 240] width 377 height 131
drag, startPoint x: 595, startPoint y: 167, endPoint x: 477, endPoint y: 113, distance: 129.8
click at [595, 167] on div "Electric fiber_manual_record 350.00 $ Heat / Gas fiber_manual_record 60.00 $ Wa…" at bounding box center [977, 243] width 1126 height 154
drag, startPoint x: 403, startPoint y: 114, endPoint x: 417, endPoint y: 116, distance: 14.1
click at [403, 114] on link "Home" at bounding box center [419, 121] width 35 height 27
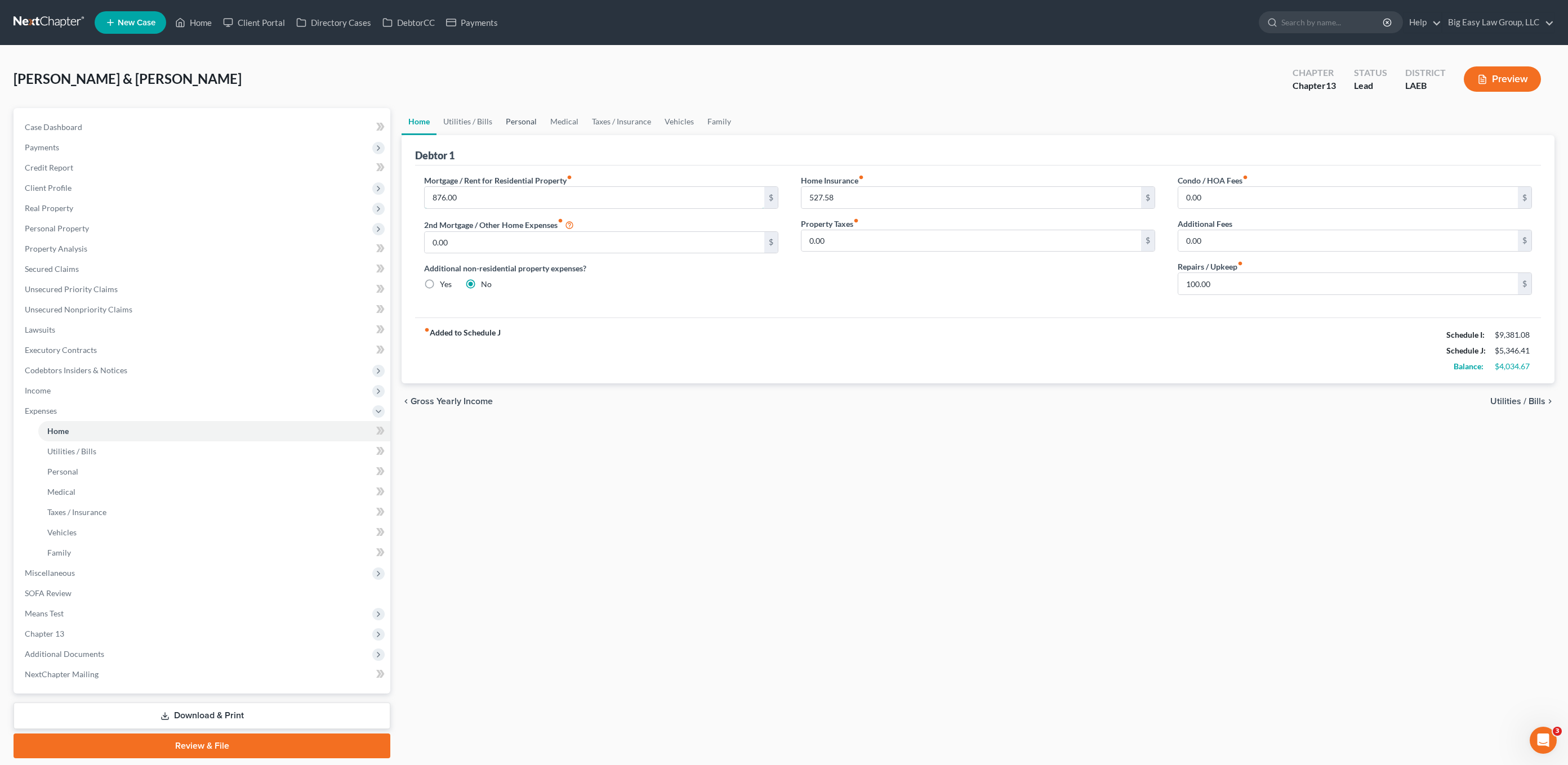
drag, startPoint x: 512, startPoint y: 189, endPoint x: 501, endPoint y: 131, distance: 59.0
click at [512, 189] on input "876.00" at bounding box center [594, 198] width 340 height 21
drag, startPoint x: 1469, startPoint y: 360, endPoint x: 1499, endPoint y: 369, distance: 31.3
click at [1157, 375] on div "fiber_manual_record Added to Schedule J Schedule I: $9,381.08 Schedule J: $5,34…" at bounding box center [977, 350] width 1126 height 66
drag, startPoint x: 1499, startPoint y: 369, endPoint x: 767, endPoint y: 271, distance: 738.5
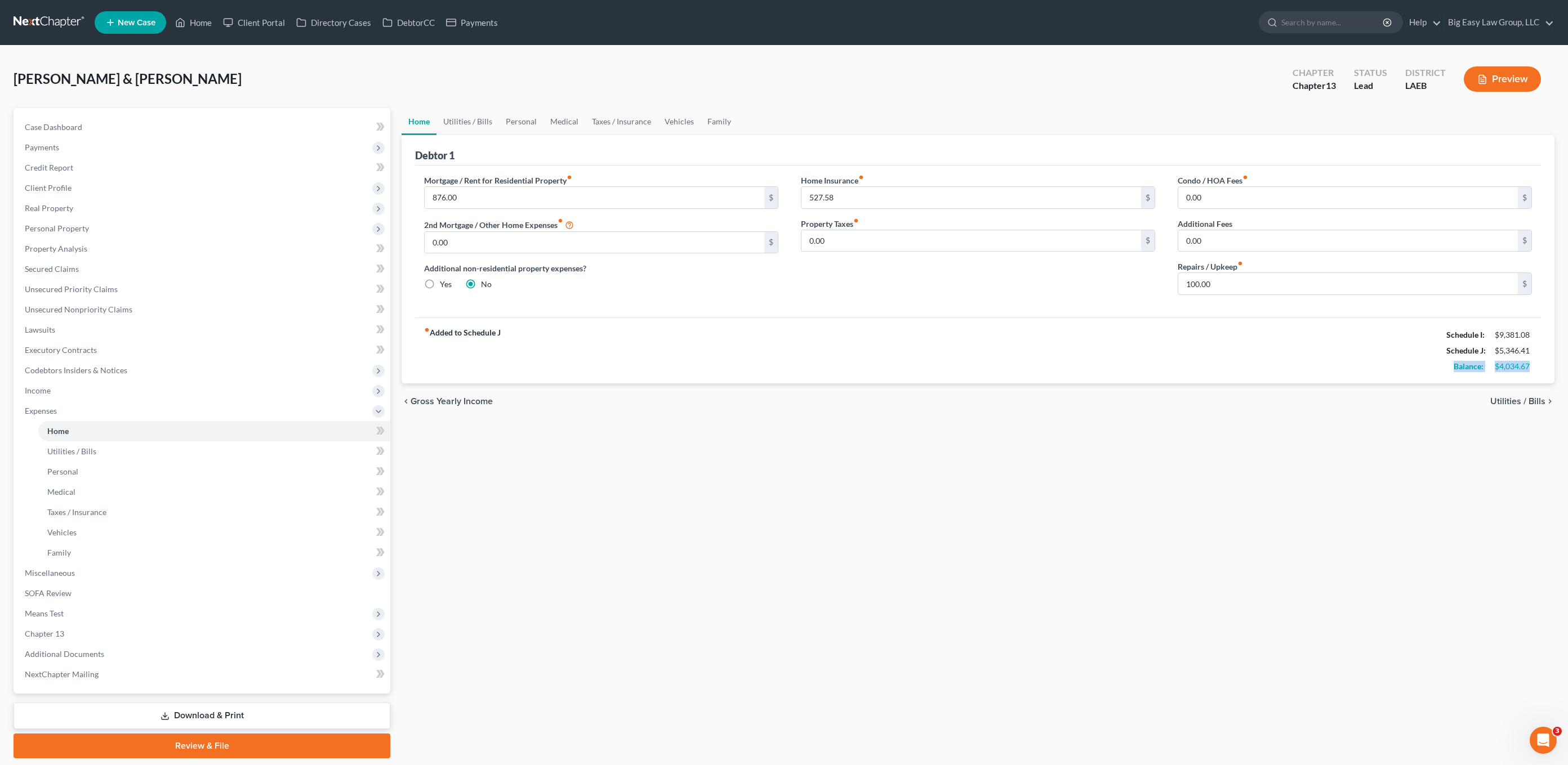
click at [1157, 369] on div "$4,034.67" at bounding box center [1513, 366] width 37 height 11
drag, startPoint x: 61, startPoint y: 388, endPoint x: 75, endPoint y: 411, distance: 26.9
click at [61, 388] on span "Income" at bounding box center [203, 390] width 374 height 20
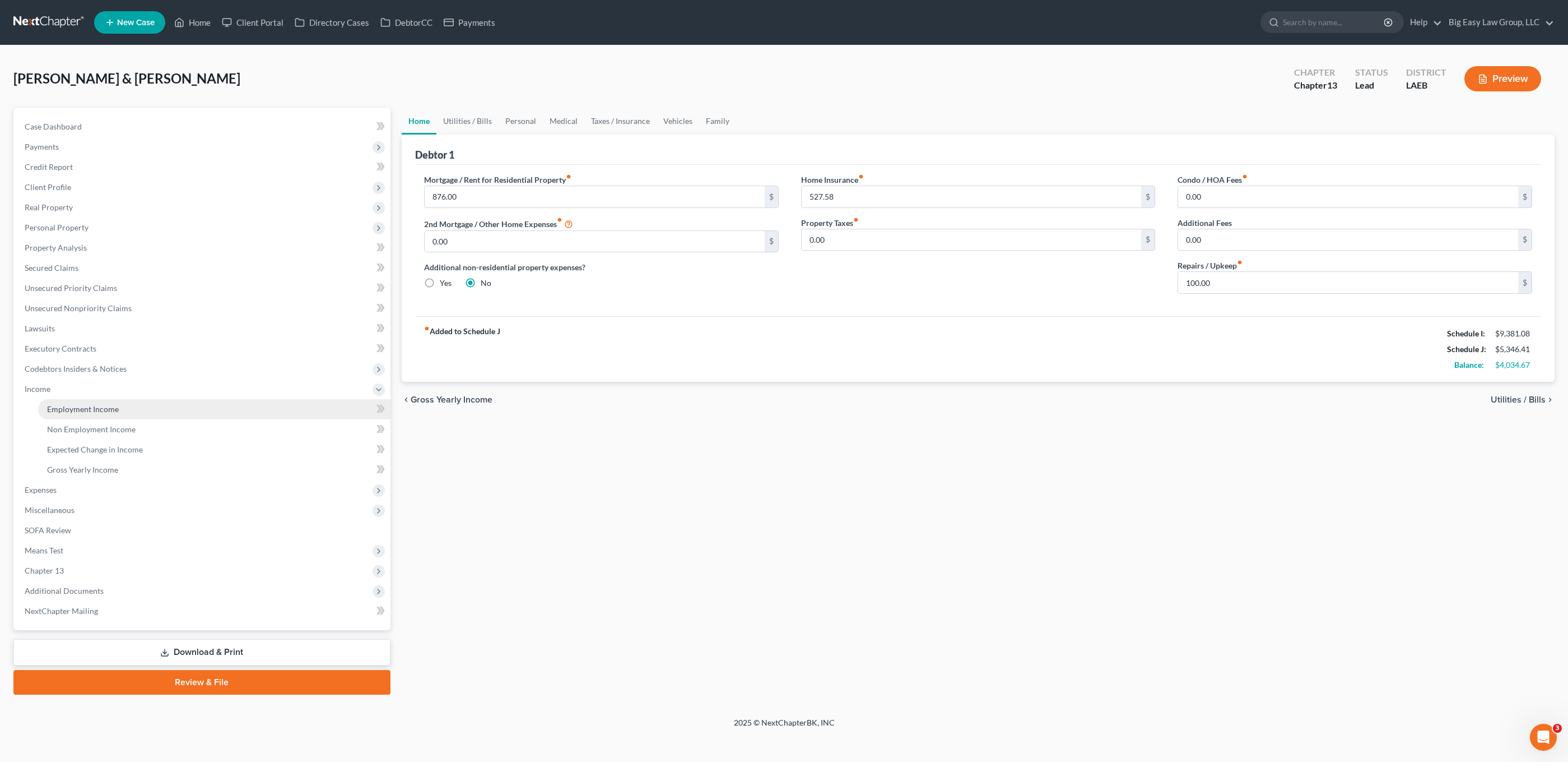
drag, startPoint x: 79, startPoint y: 398, endPoint x: 86, endPoint y: 412, distance: 15.7
click at [79, 399] on li "Employment Income" at bounding box center [213, 409] width 352 height 20
click at [86, 412] on span "Employment Income" at bounding box center [83, 409] width 72 height 10
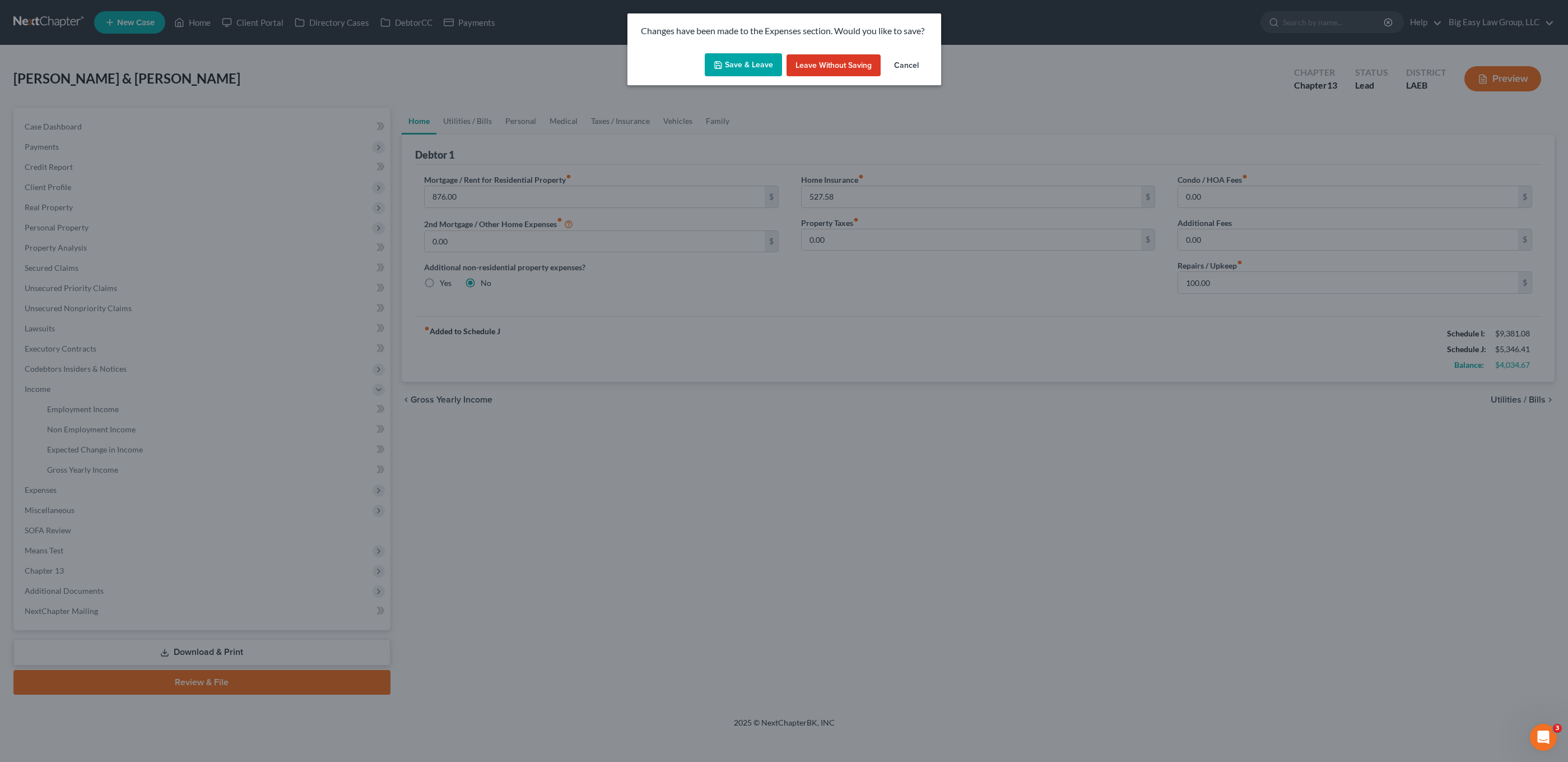
click at [753, 64] on button "Save & Leave" at bounding box center [743, 65] width 77 height 24
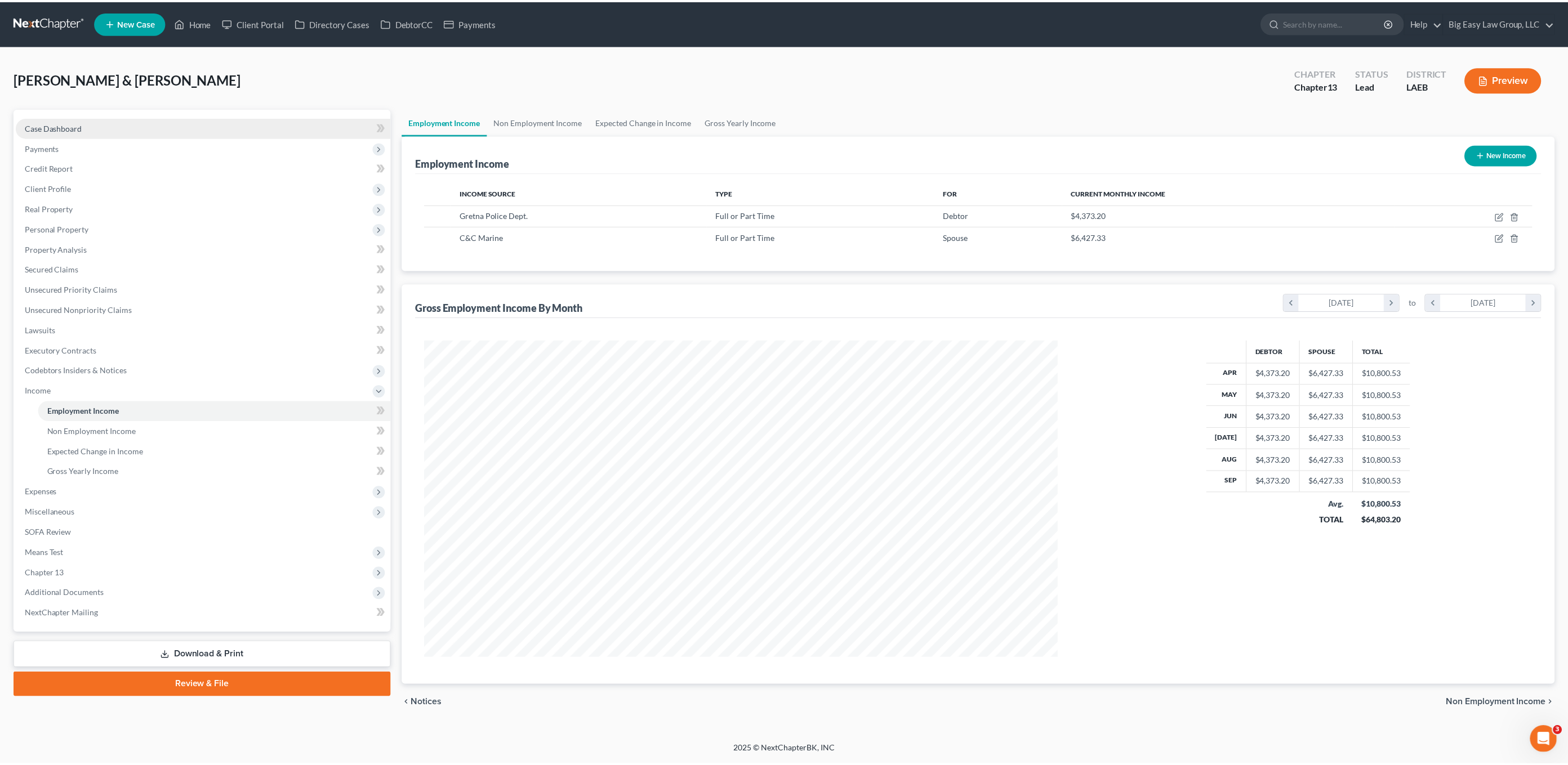
scroll to position [318, 660]
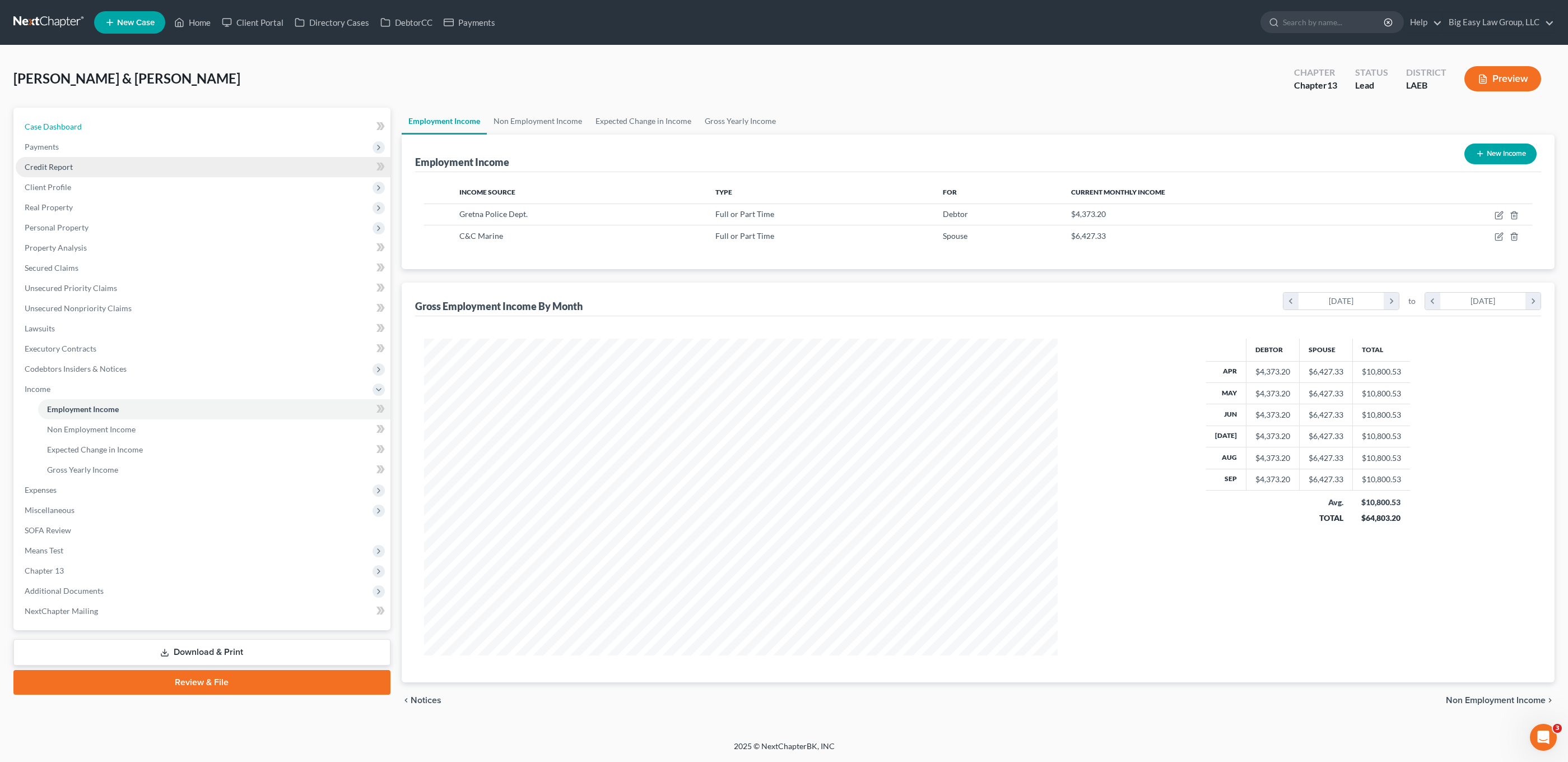
drag, startPoint x: 64, startPoint y: 133, endPoint x: 75, endPoint y: 161, distance: 30.1
click at [64, 133] on link "Case Dashboard" at bounding box center [203, 127] width 375 height 20
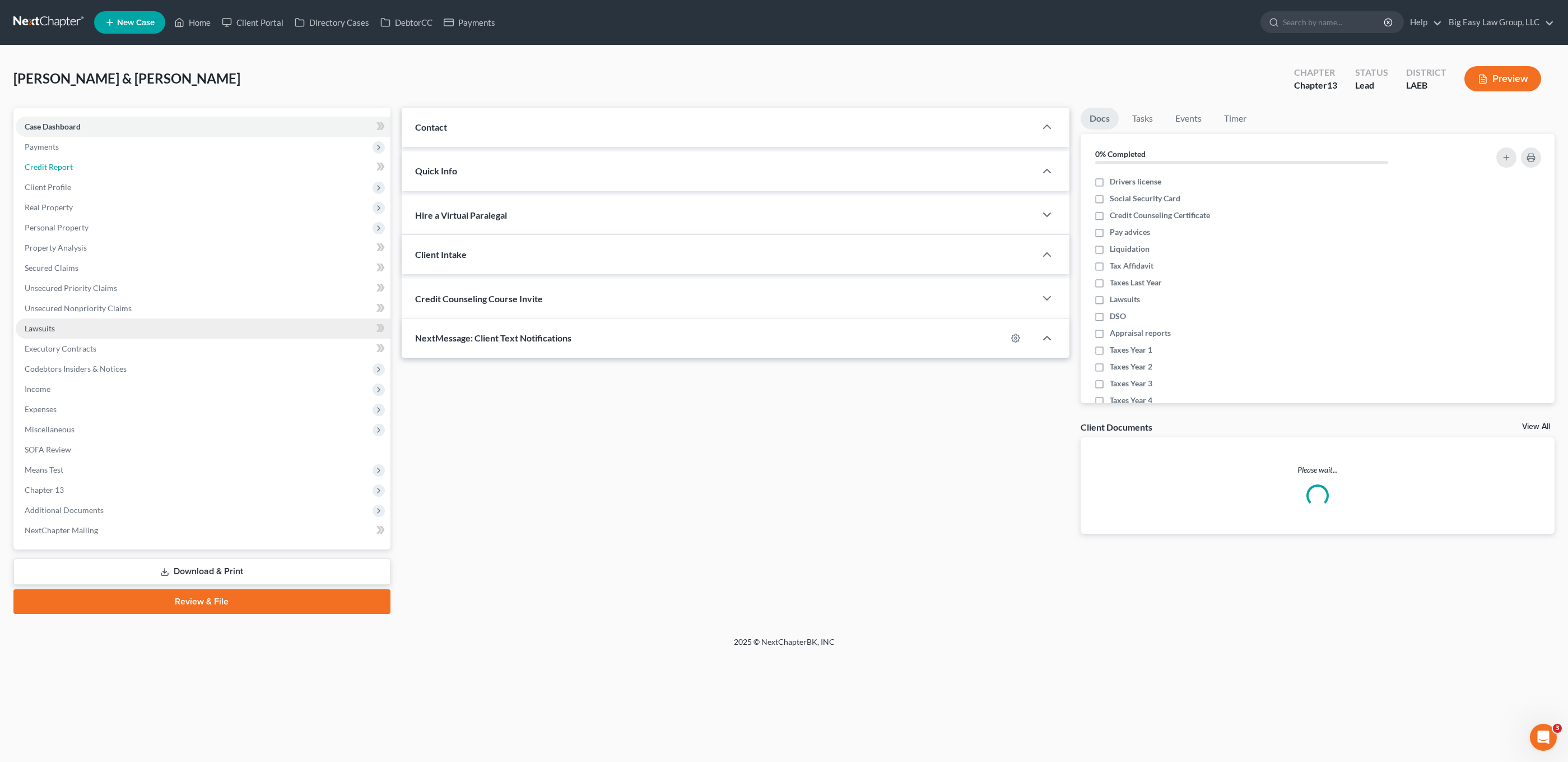
click at [74, 160] on link "Credit Report" at bounding box center [203, 167] width 375 height 20
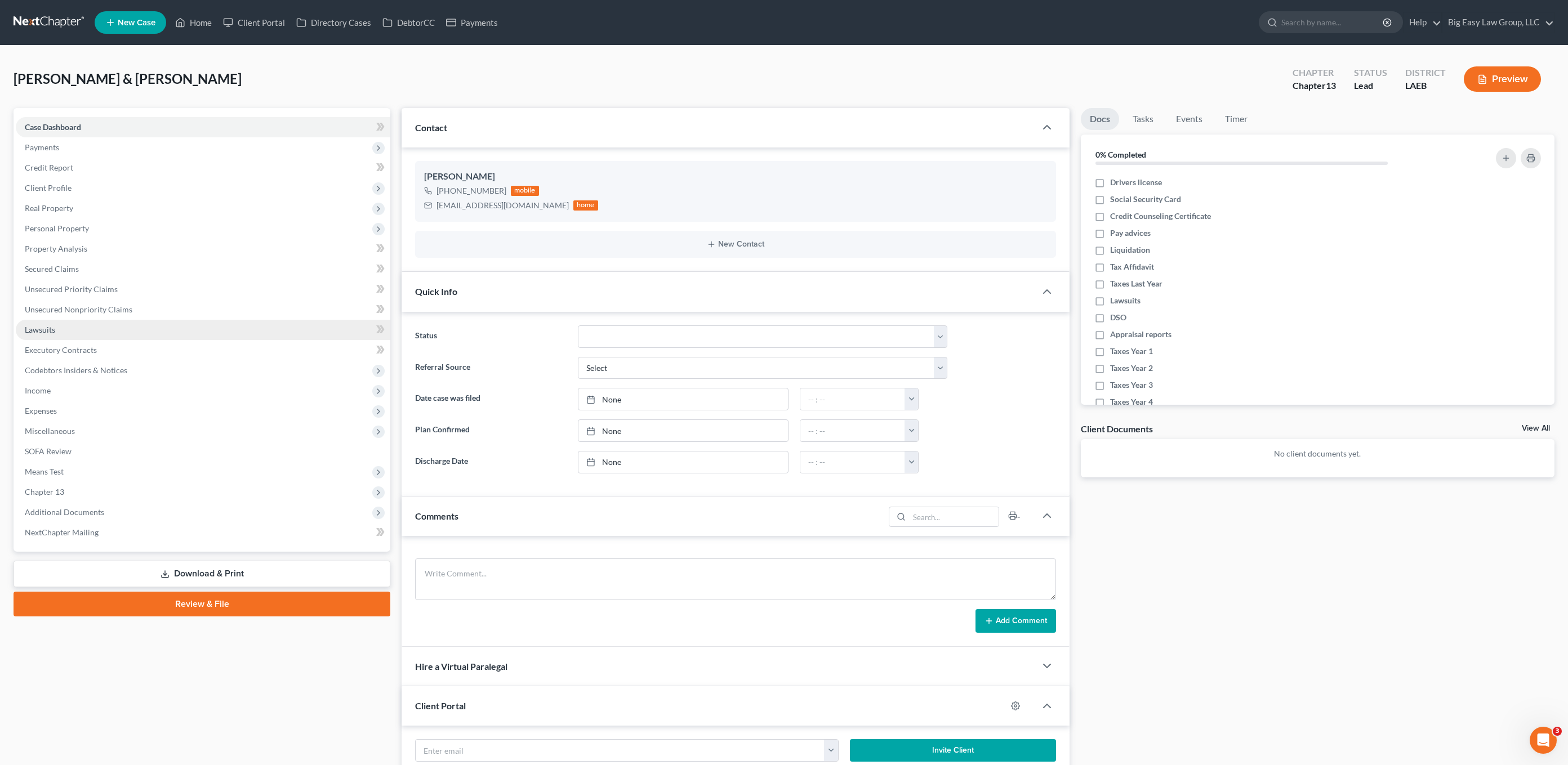
click at [39, 319] on link "Lawsuits" at bounding box center [203, 329] width 374 height 20
click at [75, 364] on span "Codebtors Insiders & Notices" at bounding box center [203, 370] width 374 height 20
drag, startPoint x: 75, startPoint y: 406, endPoint x: 77, endPoint y: 395, distance: 11.2
click at [75, 406] on span "Expenses" at bounding box center [203, 410] width 374 height 20
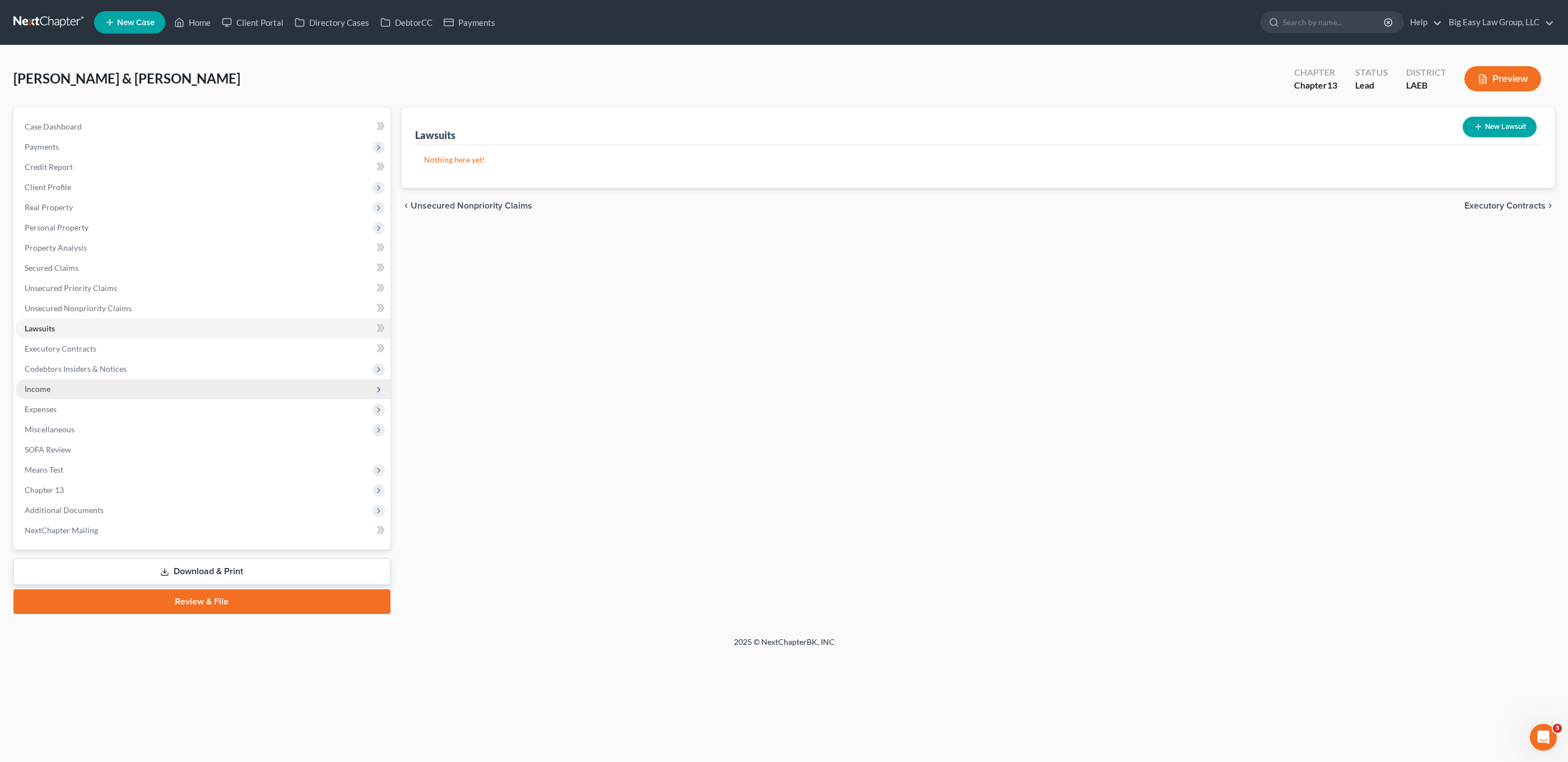
click at [83, 393] on span "Income" at bounding box center [203, 388] width 375 height 20
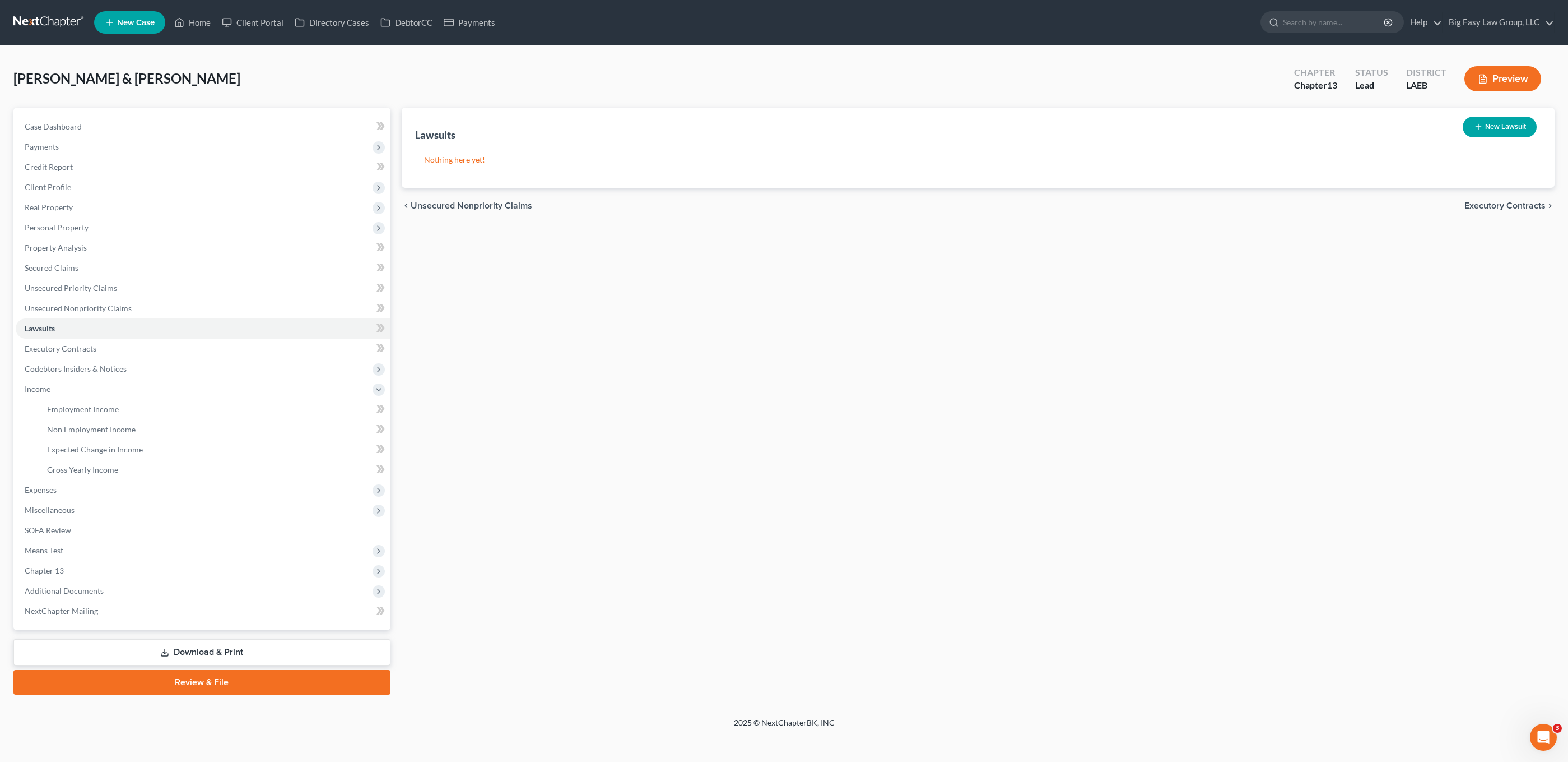
click at [287, 660] on link "Download & Print" at bounding box center [201, 652] width 377 height 26
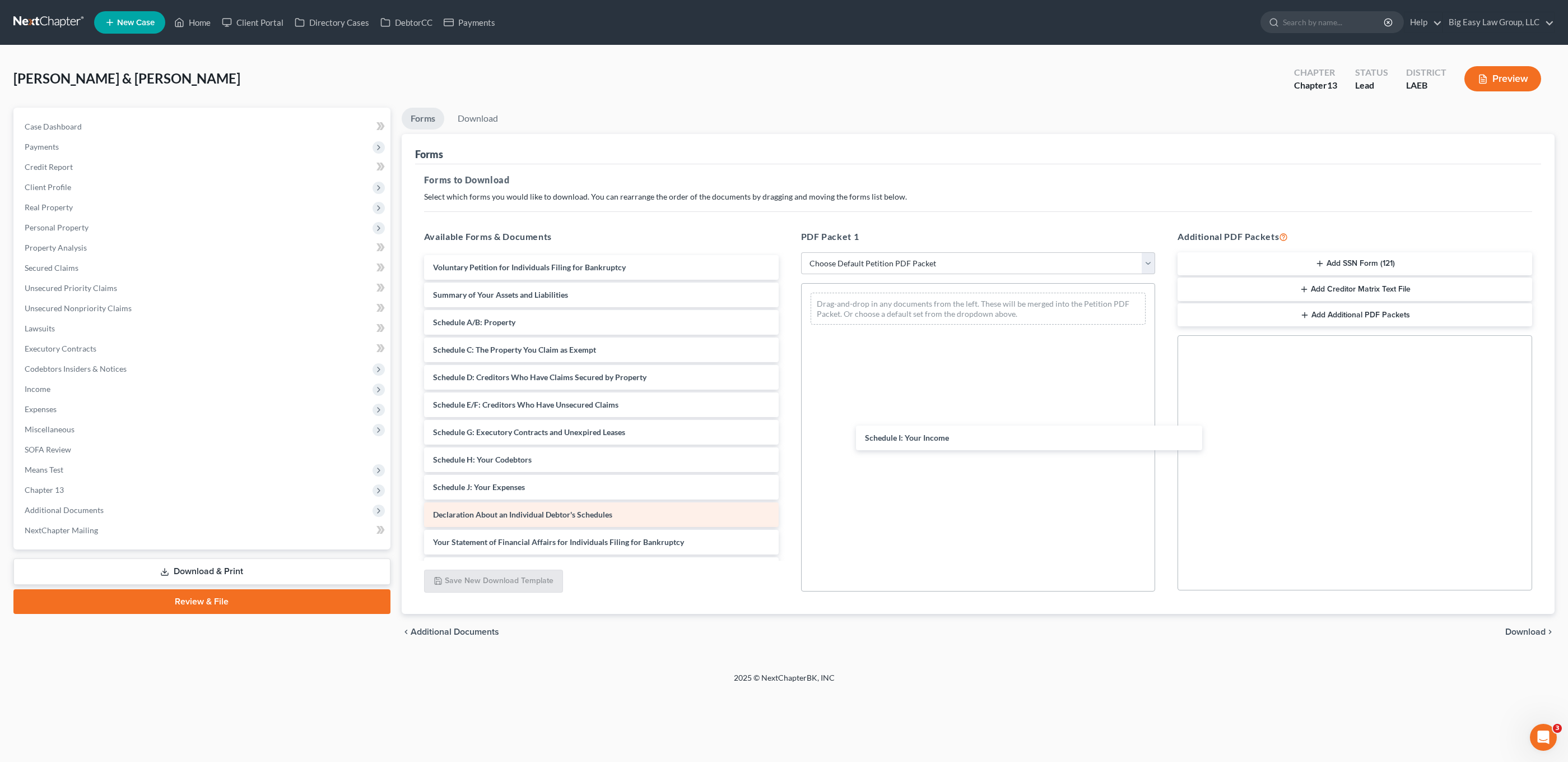
drag, startPoint x: 494, startPoint y: 489, endPoint x: 615, endPoint y: 511, distance: 123.0
click at [788, 437] on div "Schedule I: Your Income Voluntary Petition for Individuals Filing for Bankruptc…" at bounding box center [602, 487] width 372 height 464
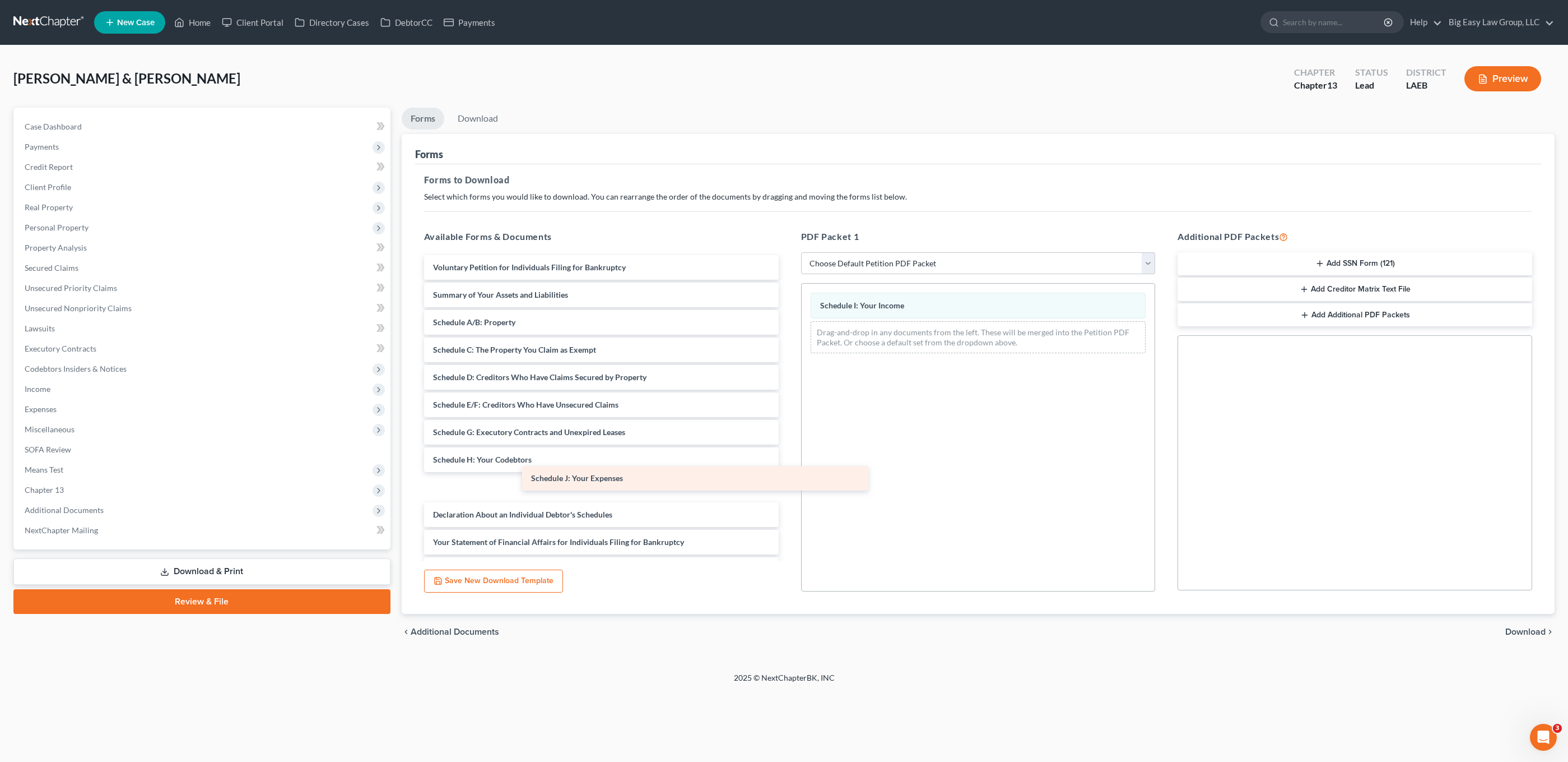
drag, startPoint x: 507, startPoint y: 489, endPoint x: 886, endPoint y: 396, distance: 390.2
click at [788, 396] on div "Schedule J: Your Expenses Voluntary Petition for Individuals Filing for Bankrup…" at bounding box center [602, 487] width 372 height 464
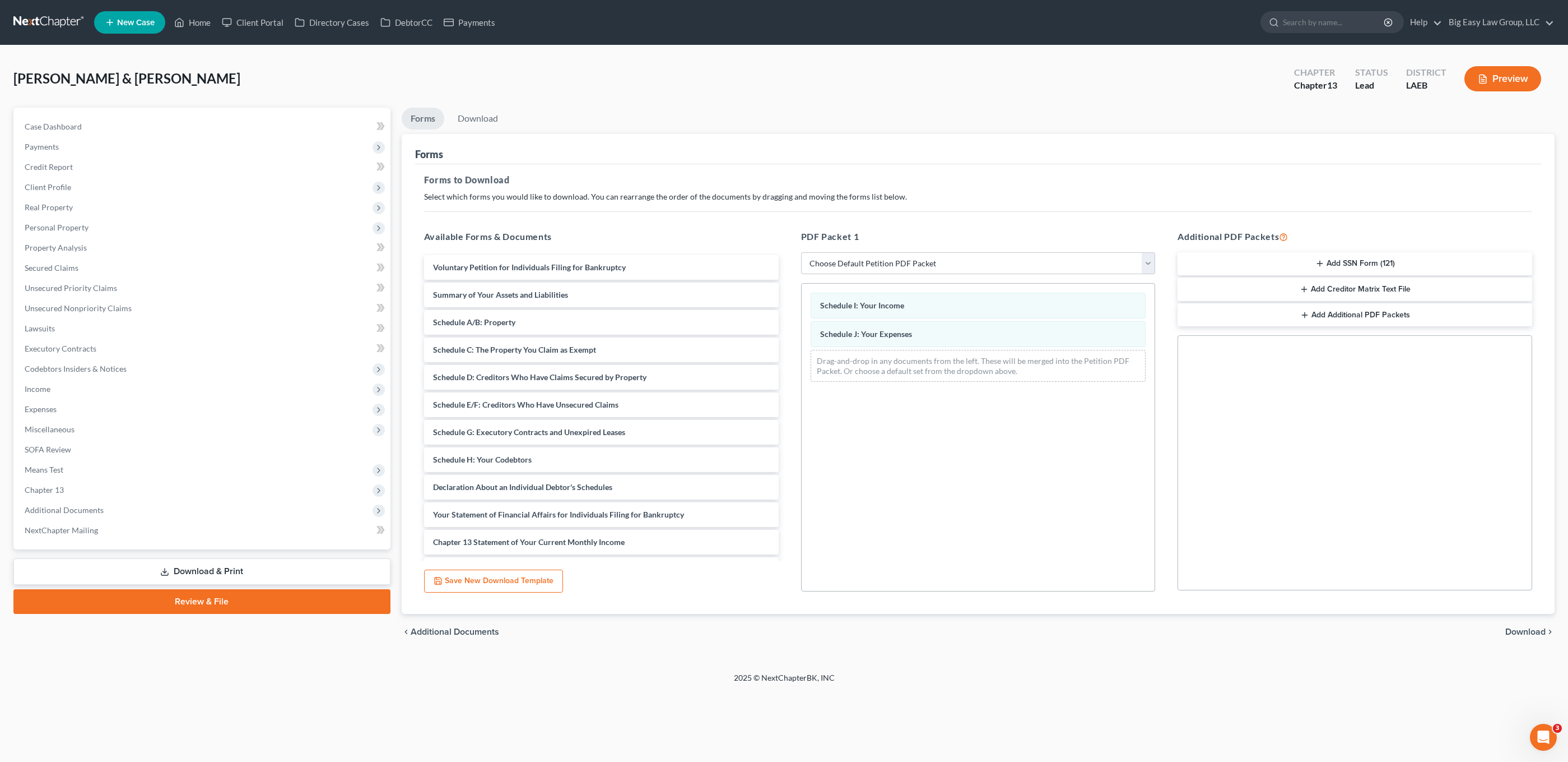
click at [1151, 88] on button "Preview" at bounding box center [1502, 78] width 76 height 25
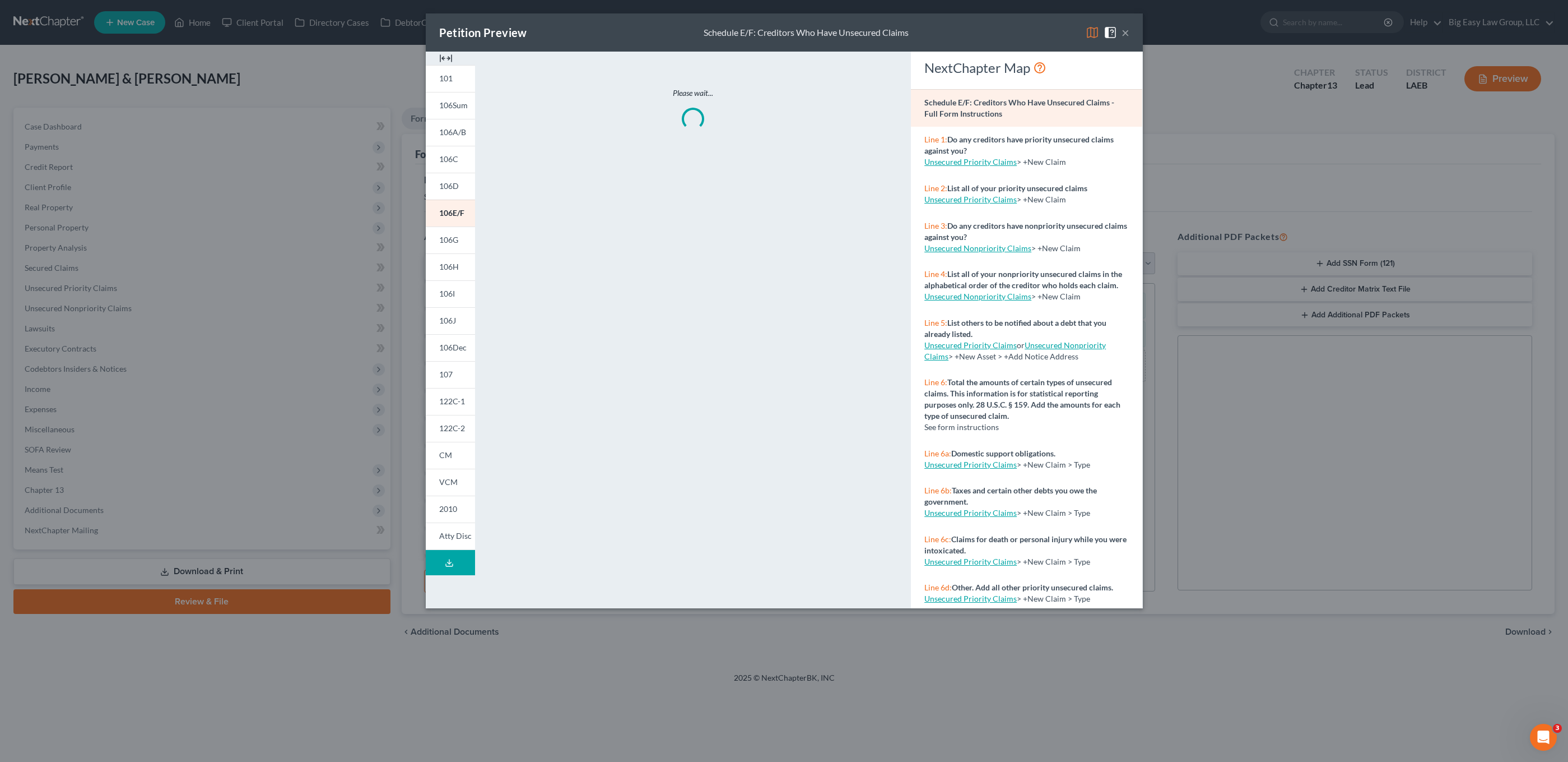
click at [1126, 35] on button "×" at bounding box center [1125, 32] width 8 height 13
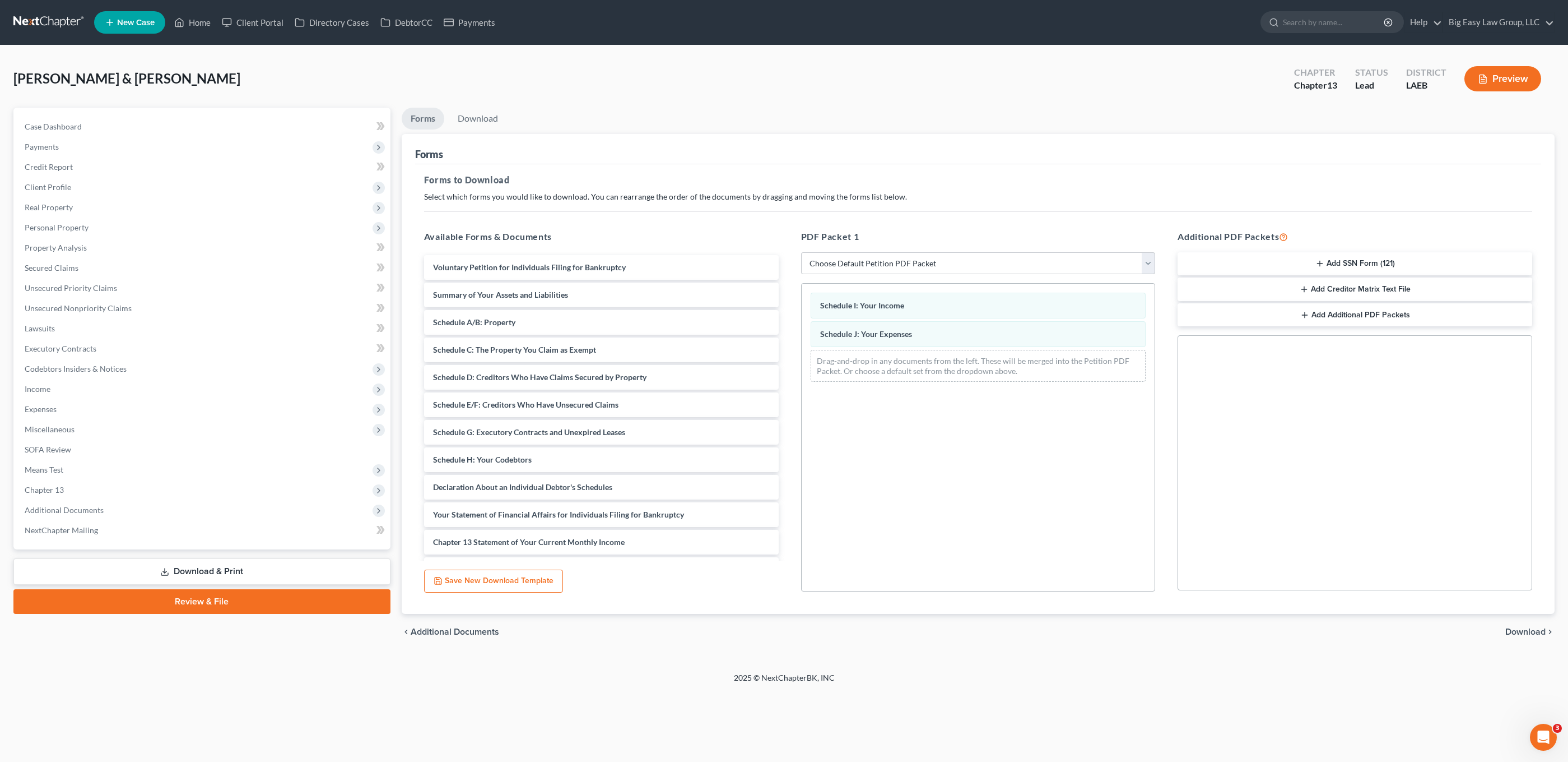
click at [1151, 81] on button "Preview" at bounding box center [1502, 78] width 76 height 25
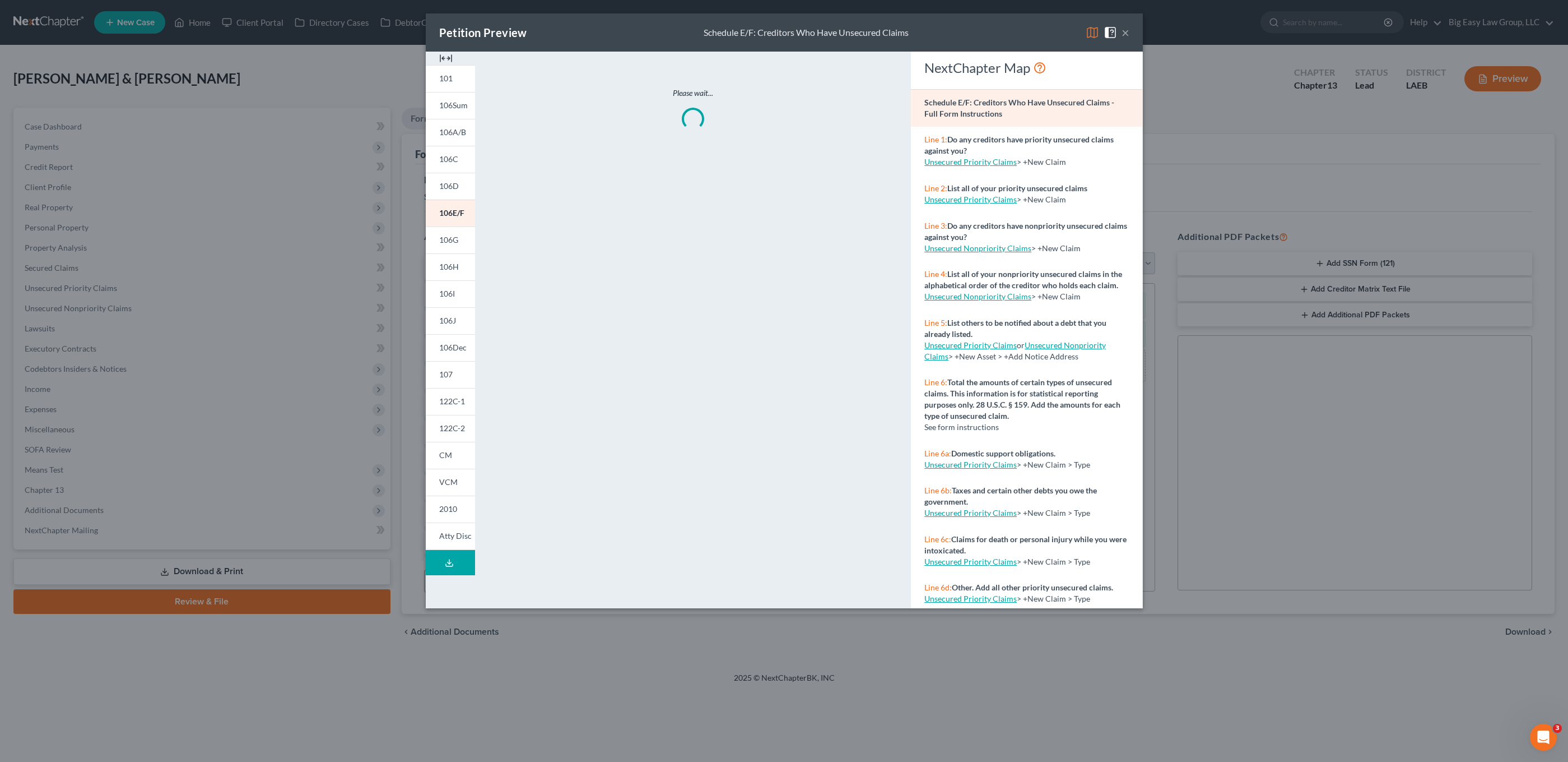
click at [1128, 36] on button "×" at bounding box center [1125, 32] width 8 height 13
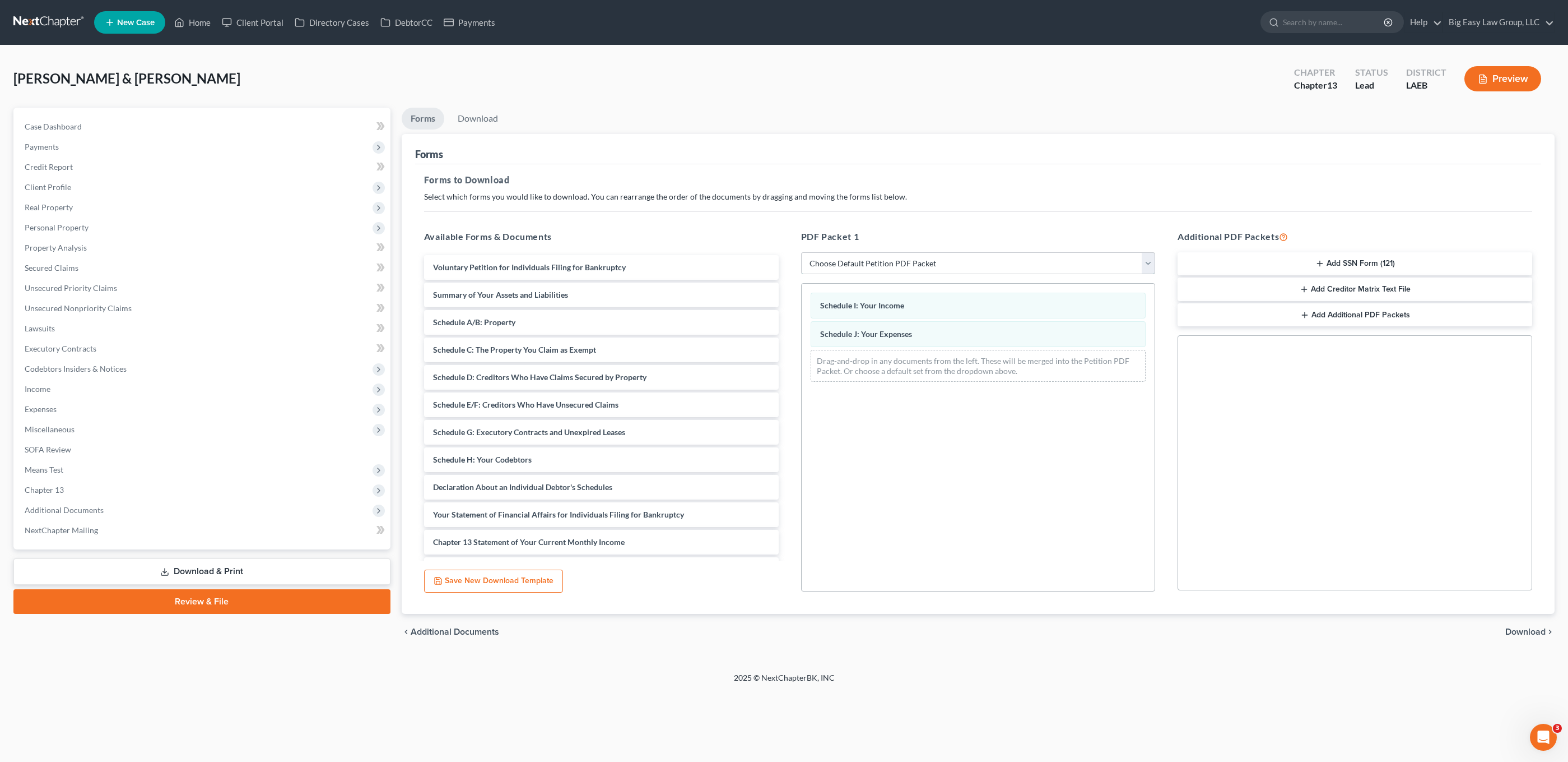
click at [931, 272] on select "Choose Default Petition PDF Packet Complete Bankruptcy Petition (all forms and …" at bounding box center [979, 264] width 355 height 23
click at [473, 112] on link "Download" at bounding box center [478, 118] width 58 height 22
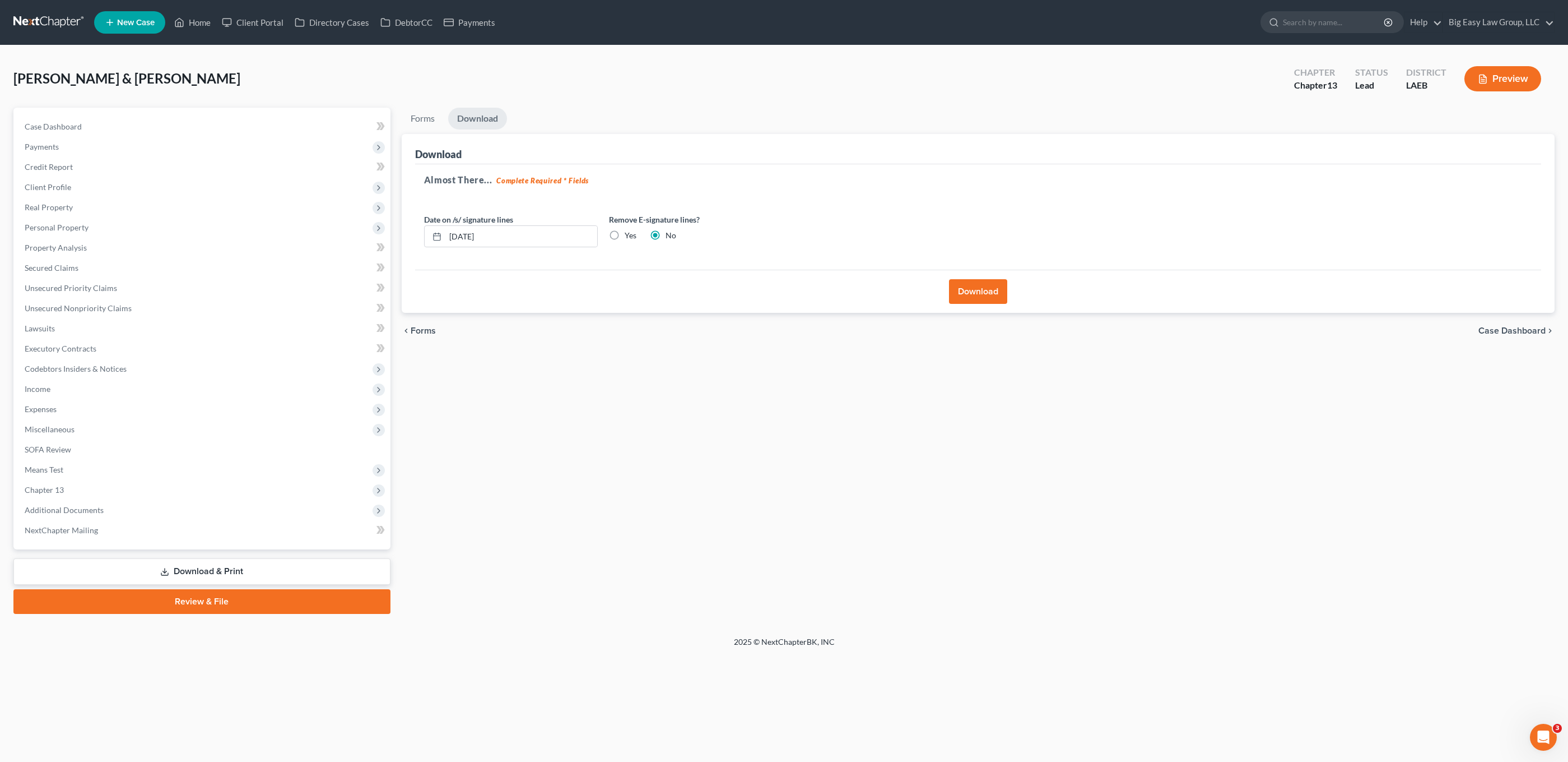
click at [990, 302] on button "Download" at bounding box center [979, 292] width 58 height 25
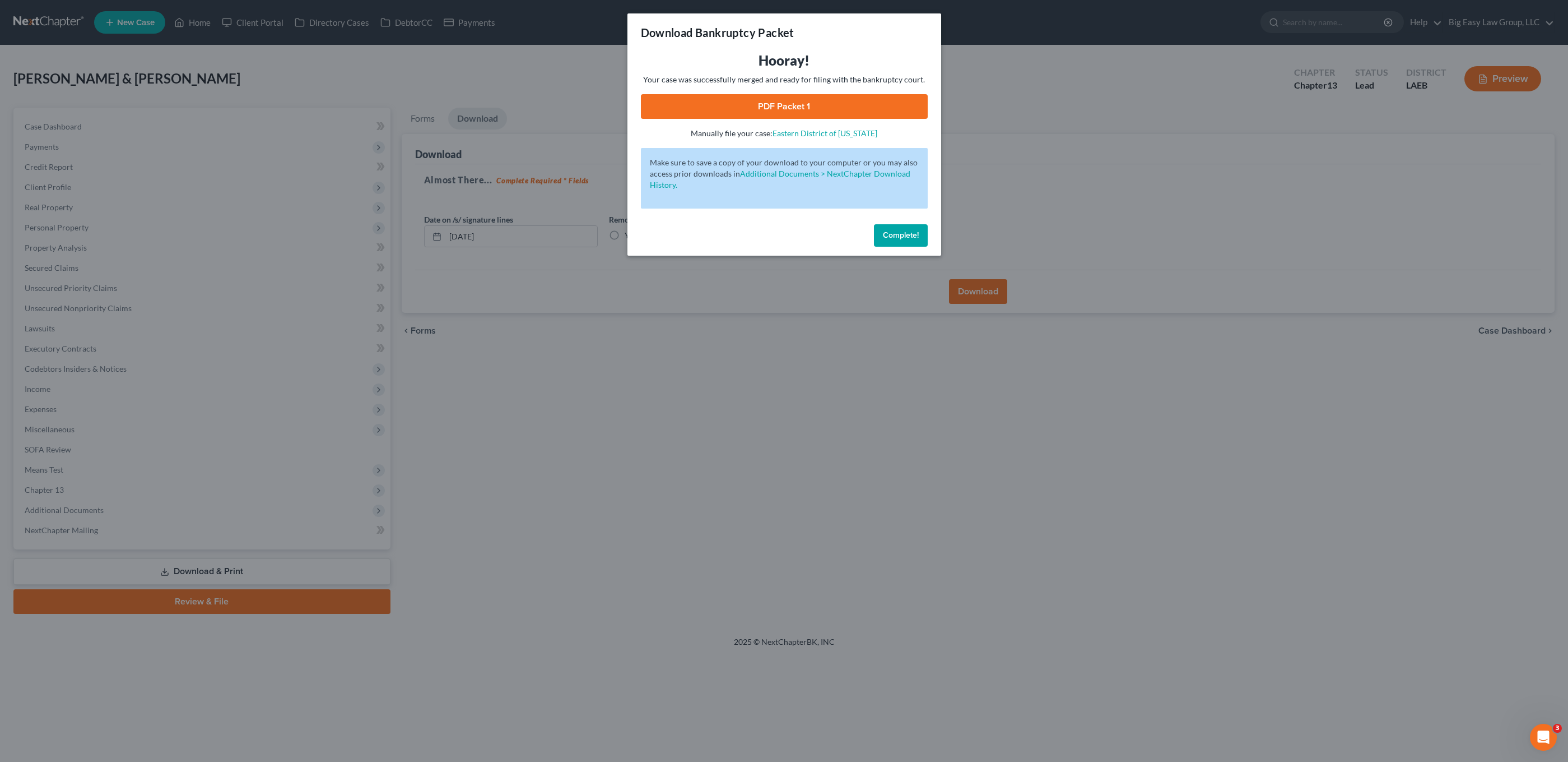
drag, startPoint x: 768, startPoint y: 106, endPoint x: 863, endPoint y: 117, distance: 95.6
click at [769, 106] on link "PDF Packet 1" at bounding box center [784, 106] width 287 height 25
click at [256, 98] on div "Download Bankruptcy Packet Hooray! Your case was successfully merged and ready …" at bounding box center [784, 381] width 1568 height 762
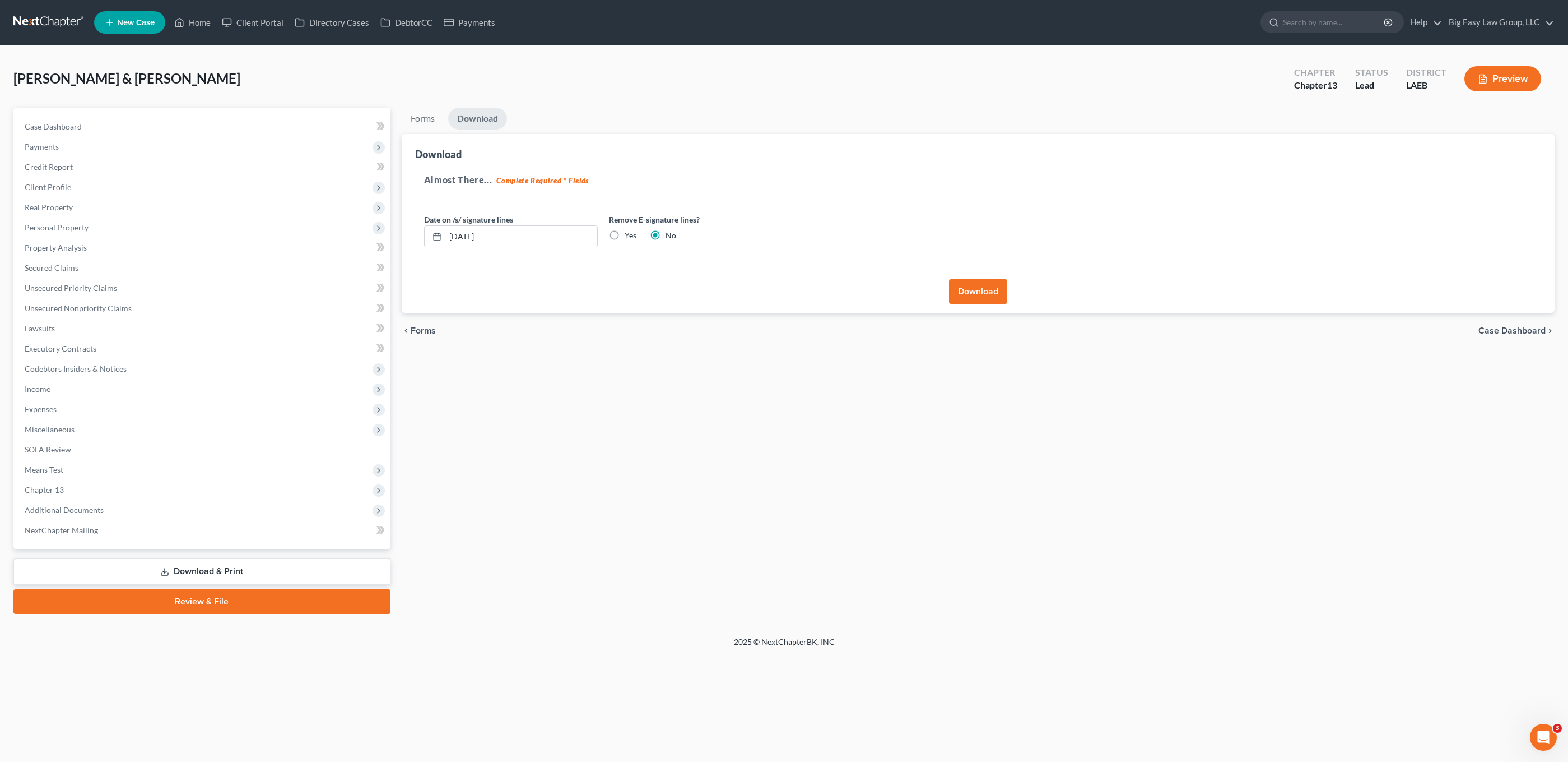
drag, startPoint x: 206, startPoint y: 53, endPoint x: 838, endPoint y: 13, distance: 633.3
click at [208, 53] on div at bounding box center [784, 381] width 1568 height 762
click at [198, 30] on link "Home" at bounding box center [192, 22] width 47 height 20
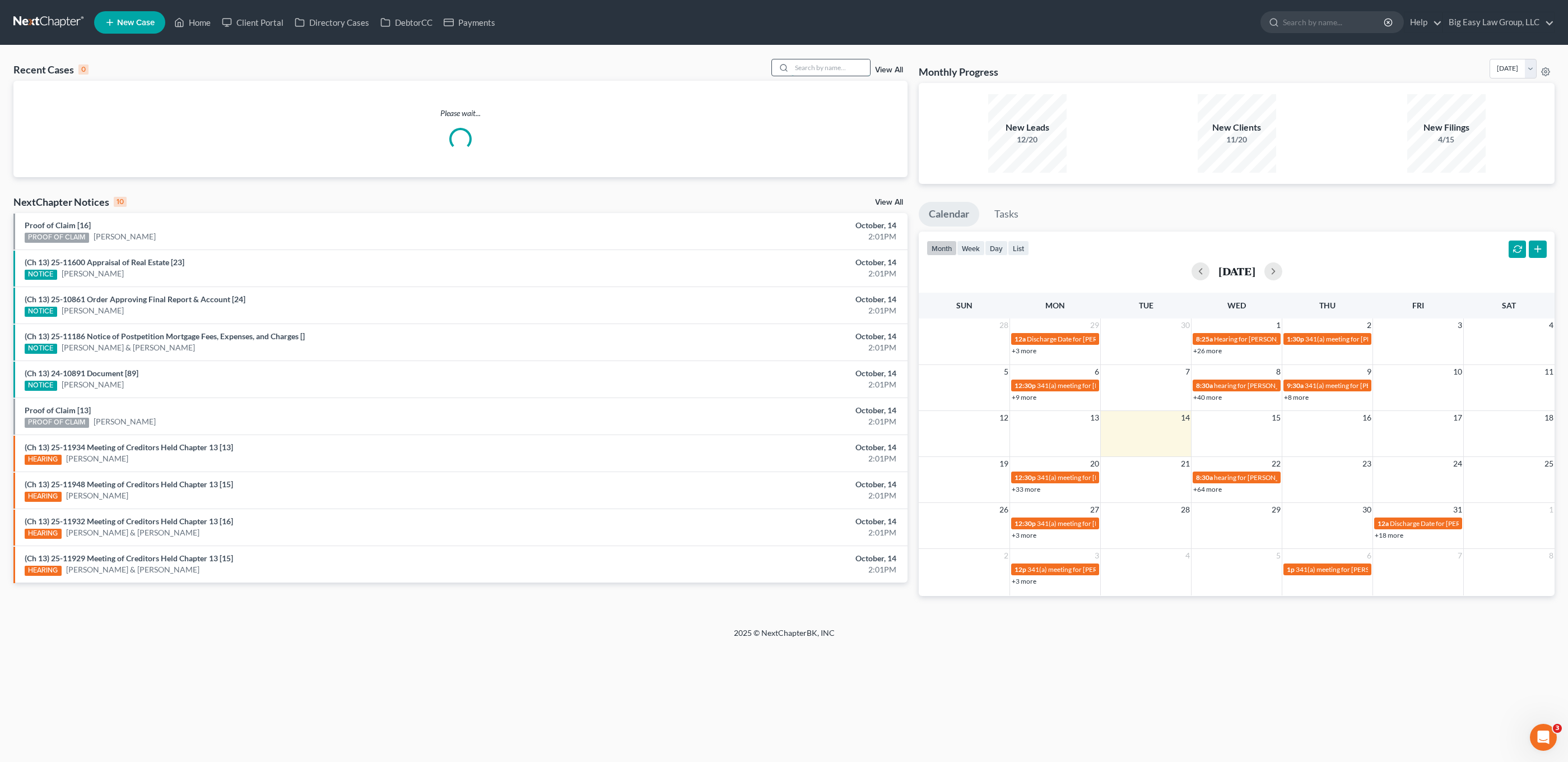
click at [828, 69] on input "search" at bounding box center [830, 68] width 78 height 16
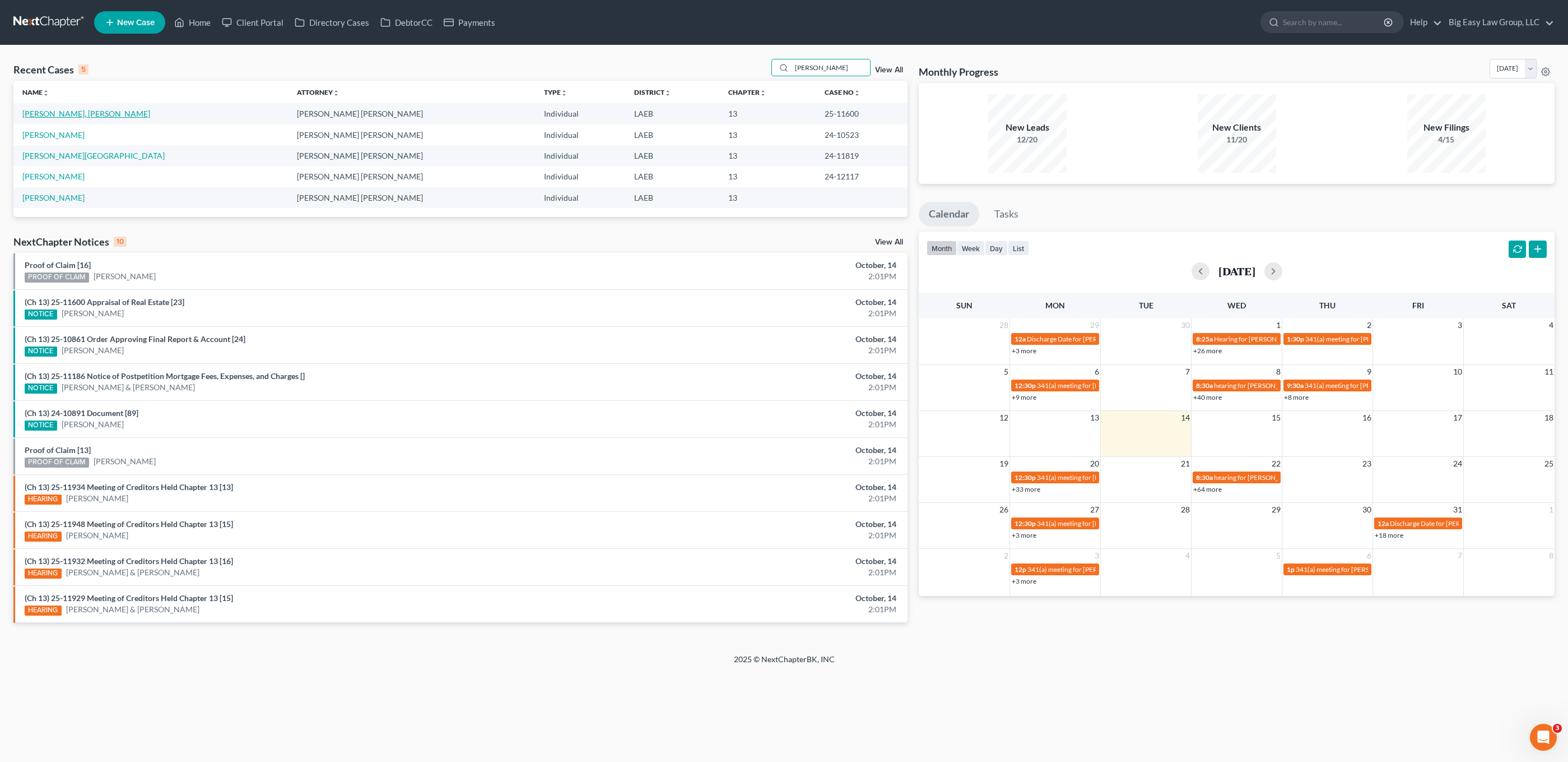
click at [52, 117] on link "[PERSON_NAME], [PERSON_NAME]" at bounding box center [86, 113] width 127 height 10
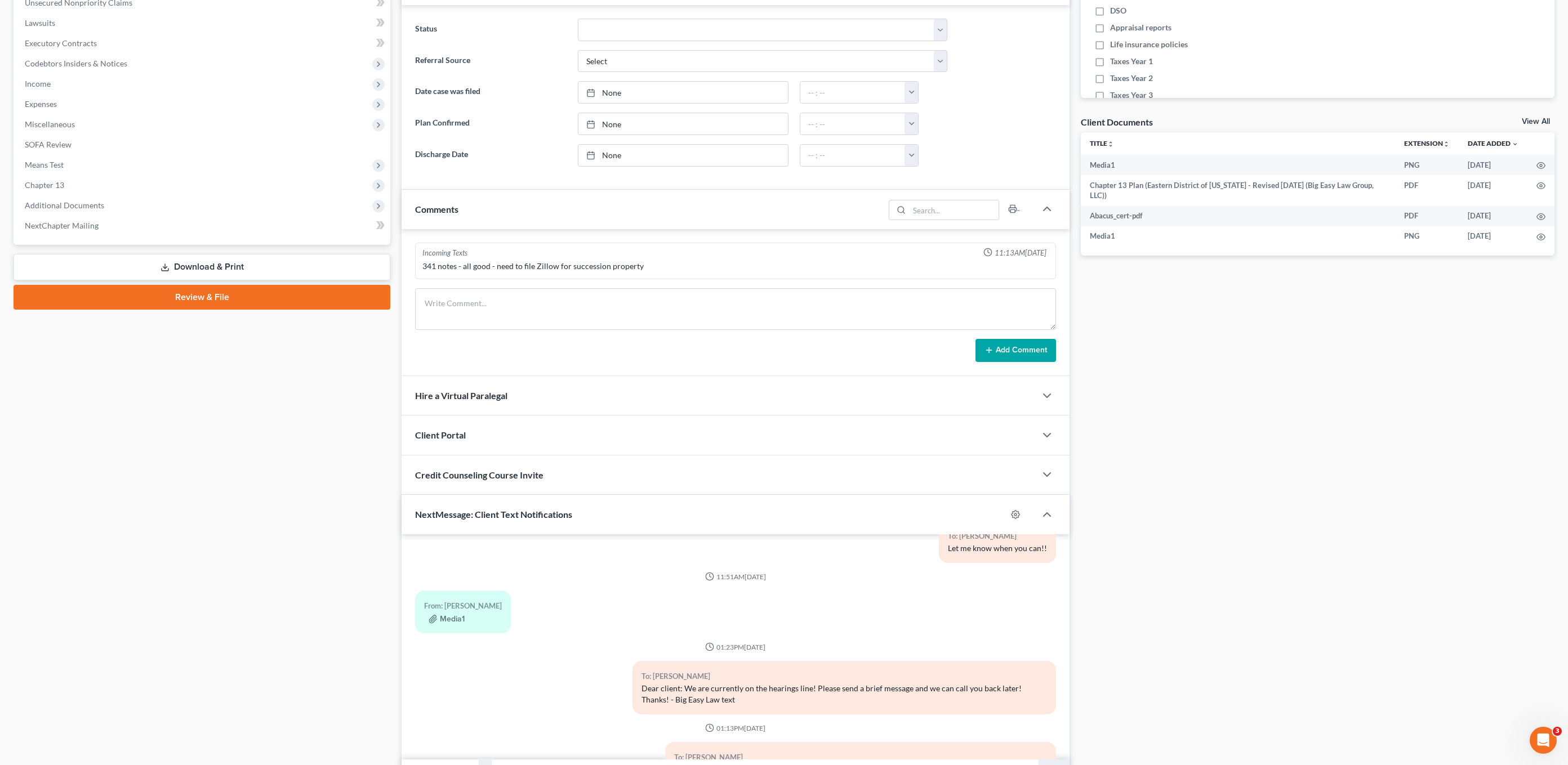
scroll to position [371, 0]
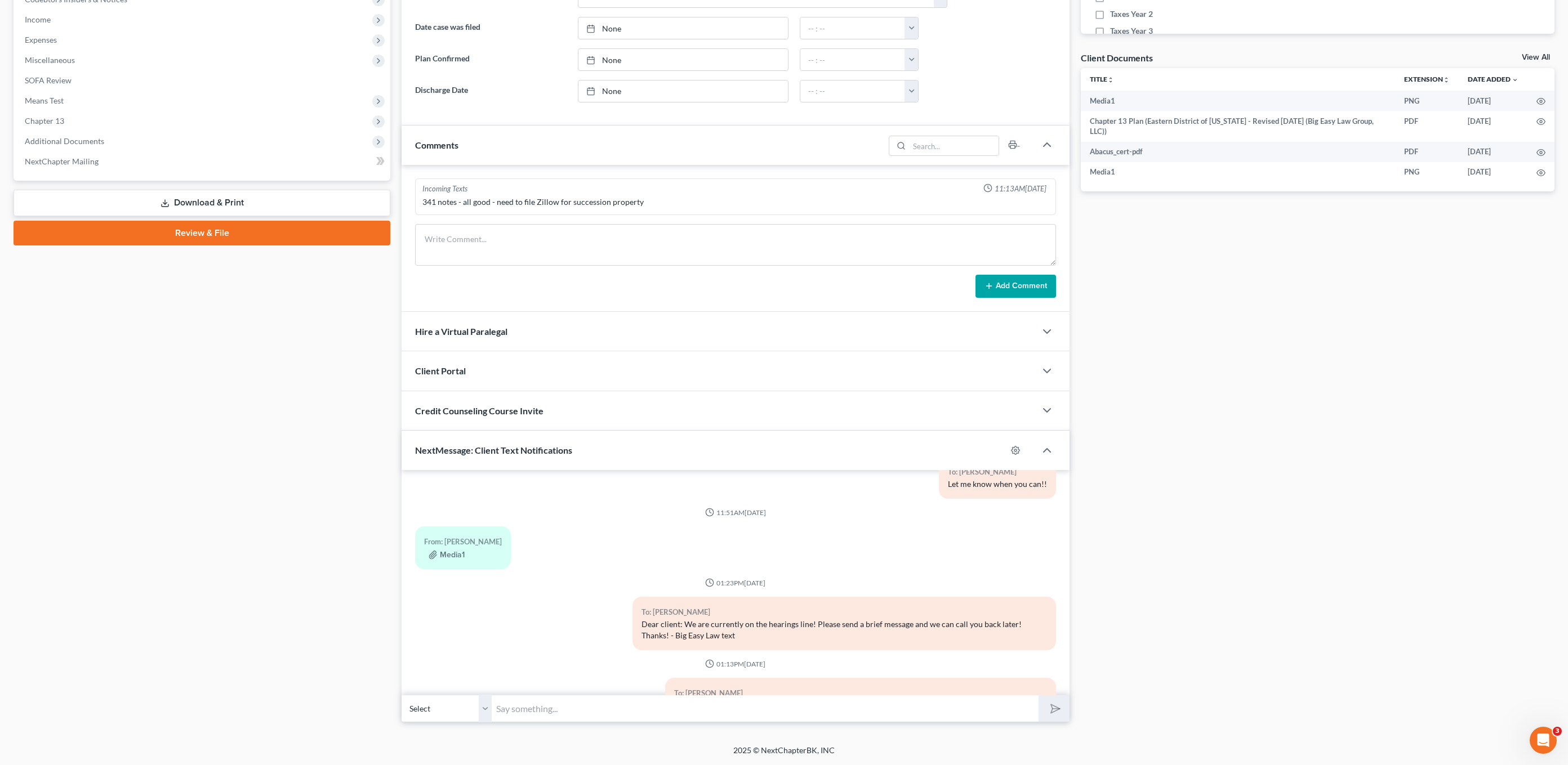
click at [564, 707] on input "text" at bounding box center [765, 708] width 547 height 27
click at [518, 708] on input "Mr. lewis: Have you been paying your mortgage since you filed the case?" at bounding box center [765, 708] width 547 height 27
click at [515, 709] on input "Mr. lewis: Have you been paying your mortgage since you filed the case?" at bounding box center [765, 708] width 547 height 27
click at [1038, 695] on button "submit" at bounding box center [1053, 709] width 31 height 26
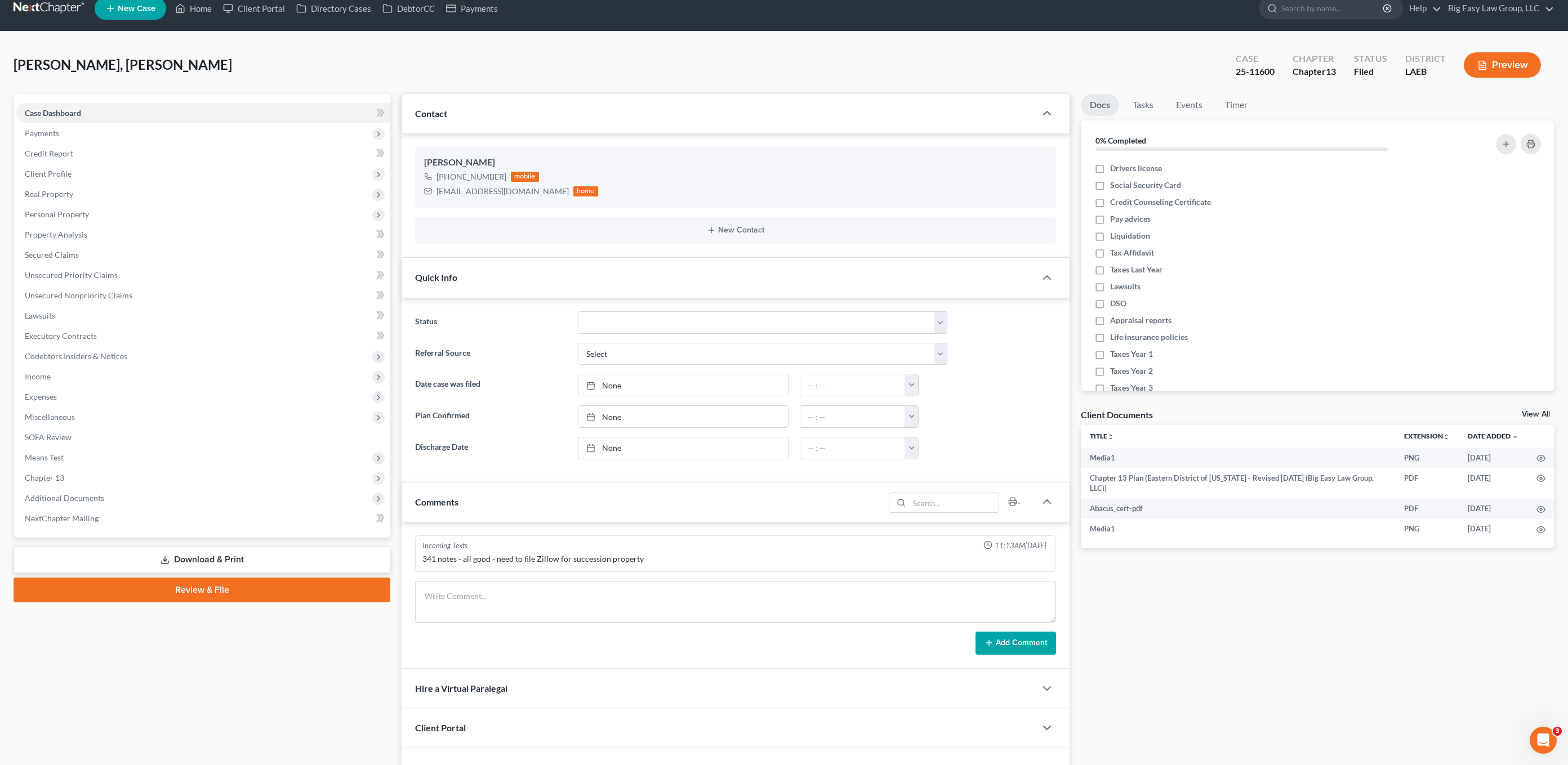
scroll to position [0, 0]
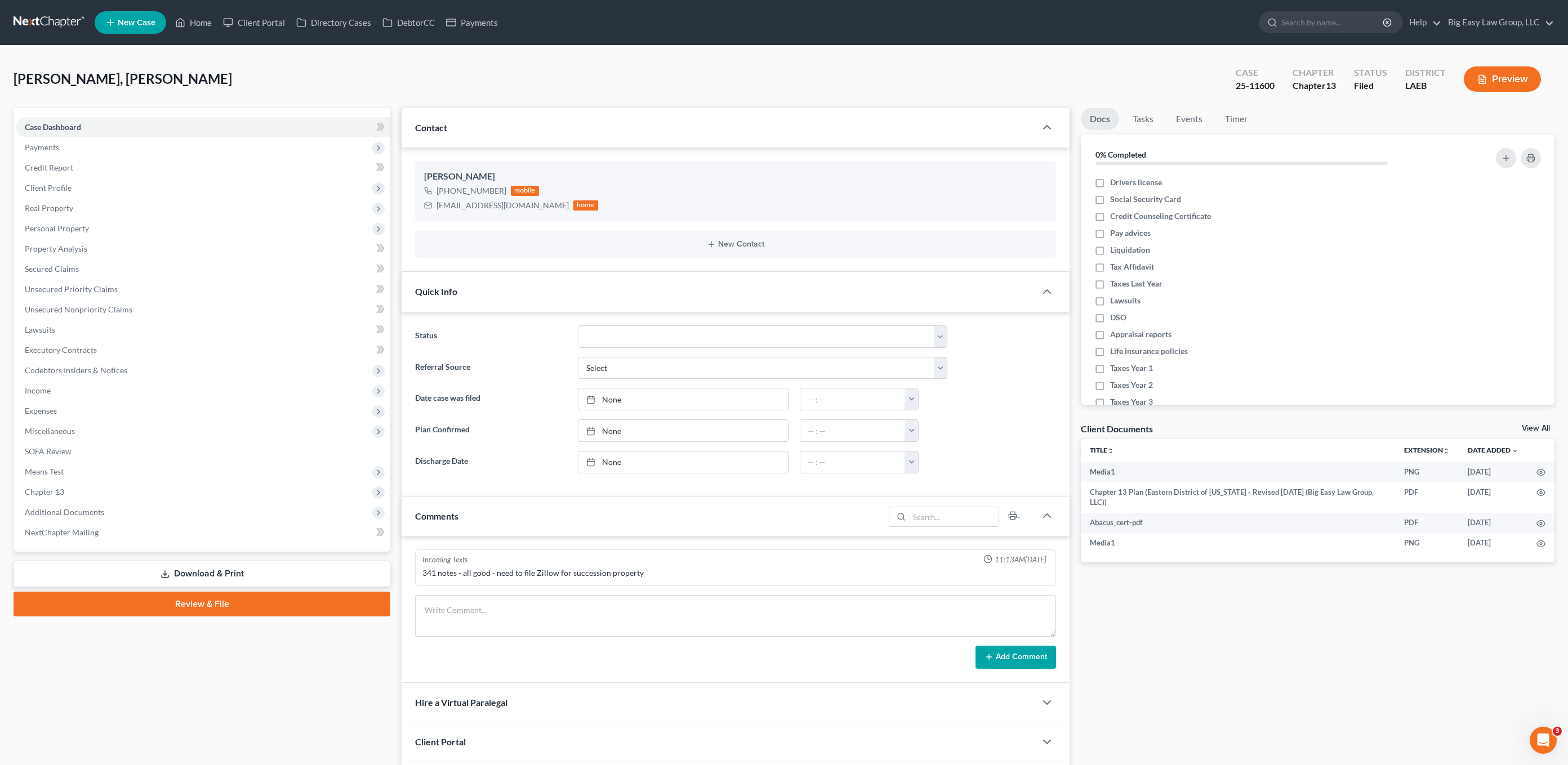
click at [83, 32] on link at bounding box center [49, 22] width 72 height 20
click at [182, 16] on icon at bounding box center [179, 22] width 10 height 13
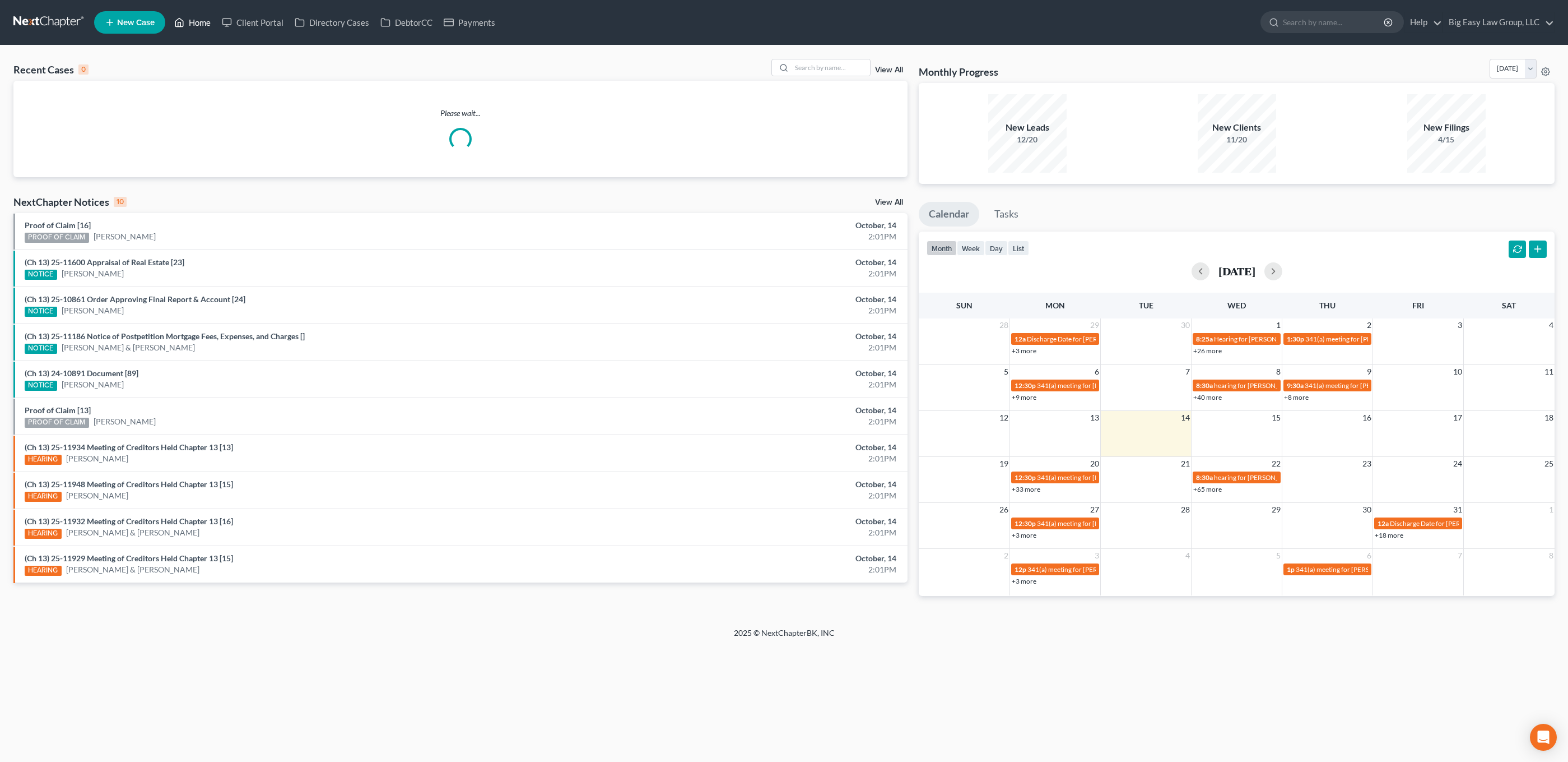
click at [204, 25] on link "Home" at bounding box center [192, 22] width 47 height 20
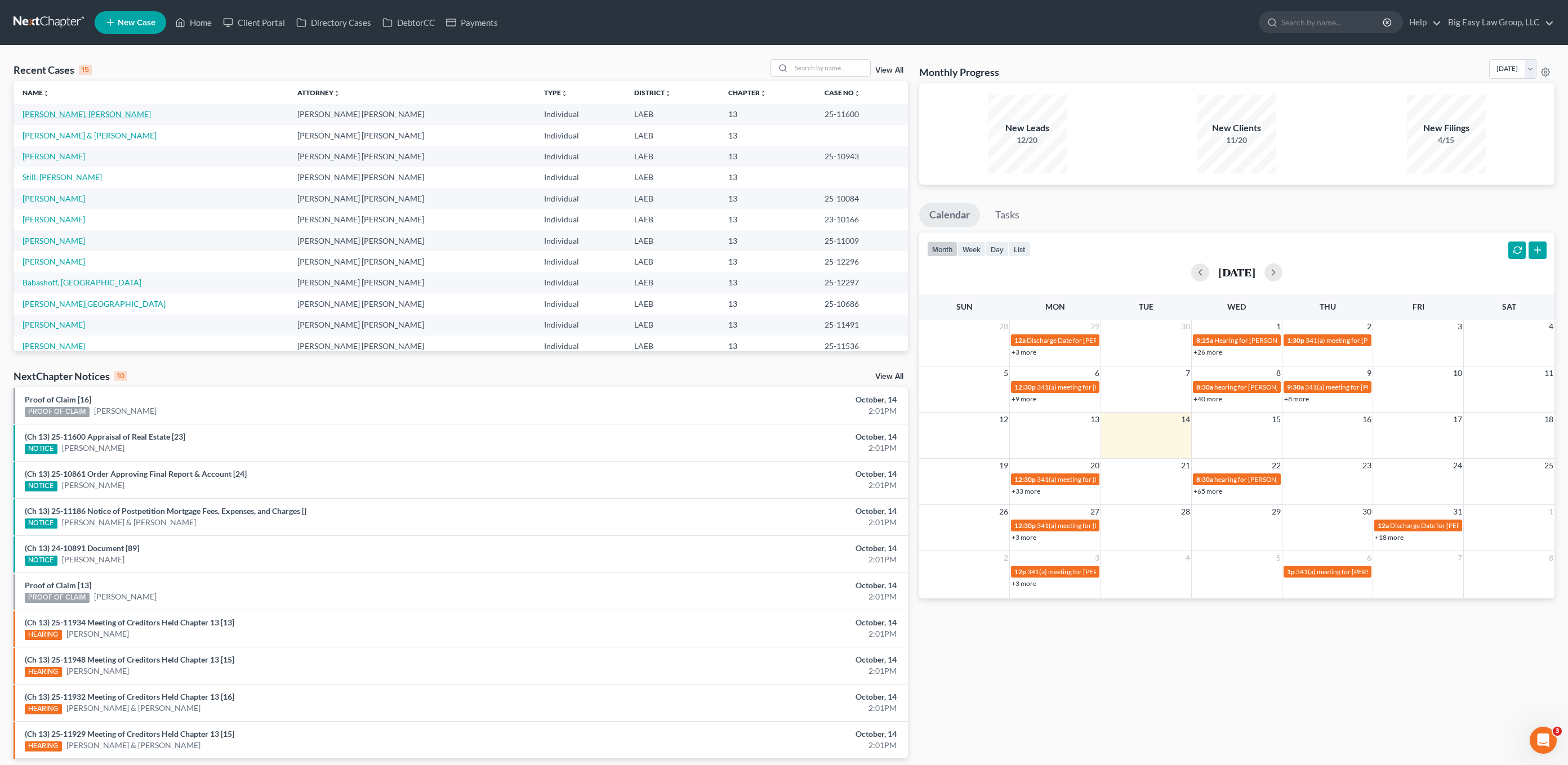
click at [57, 116] on link "[PERSON_NAME], [PERSON_NAME]" at bounding box center [87, 114] width 128 height 10
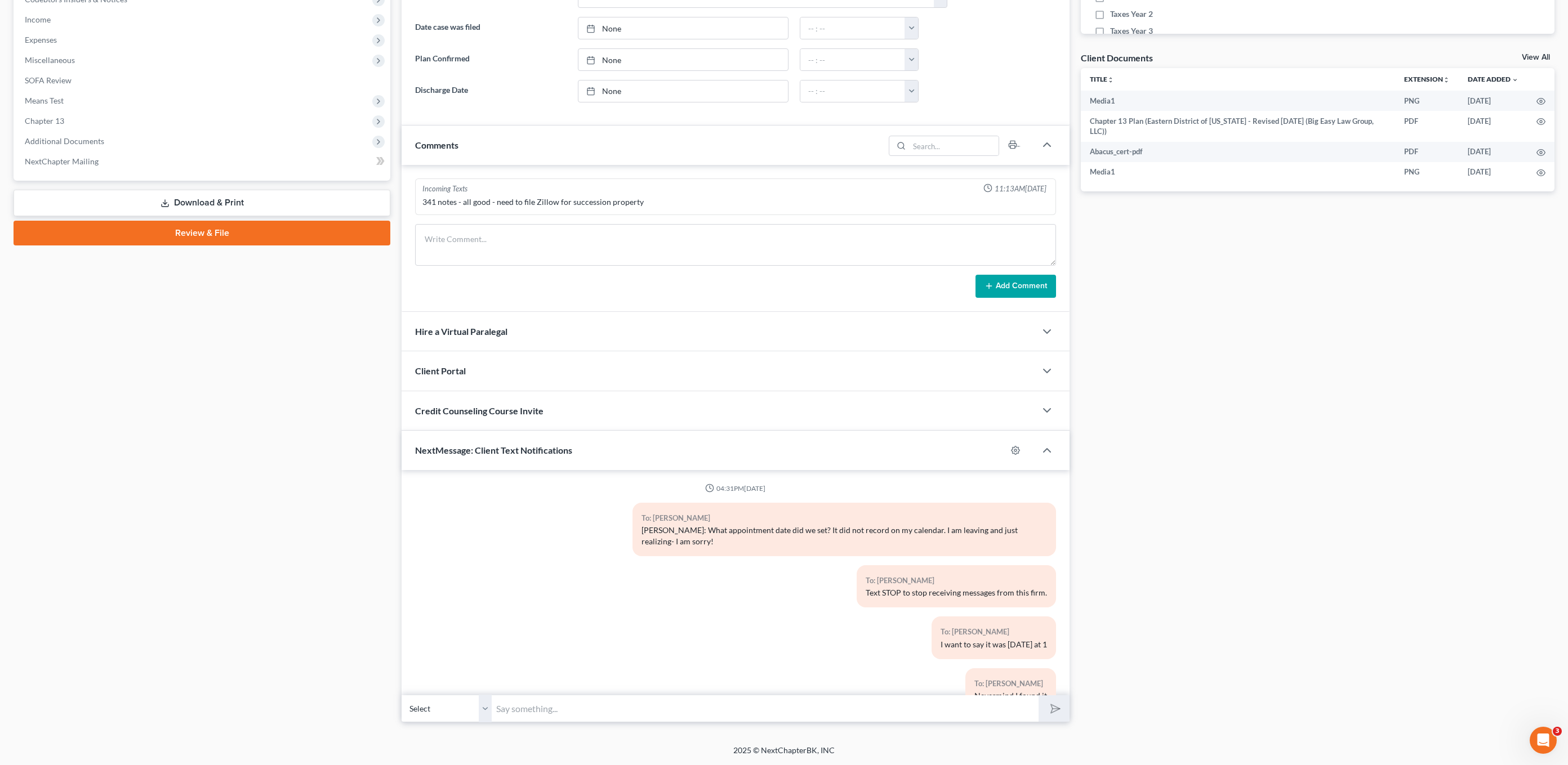
scroll to position [4372, 0]
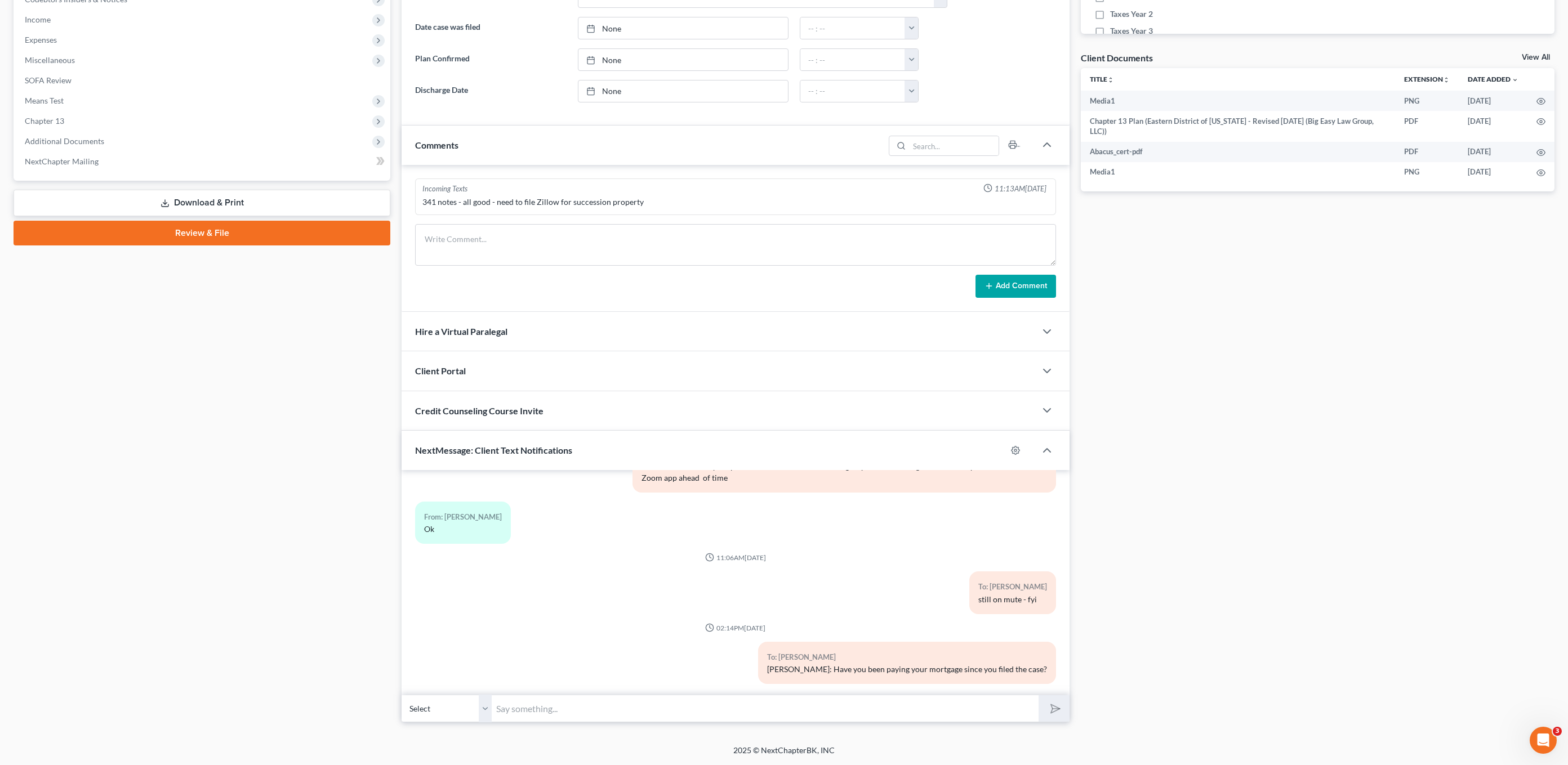
click at [957, 717] on input "text" at bounding box center [765, 708] width 547 height 27
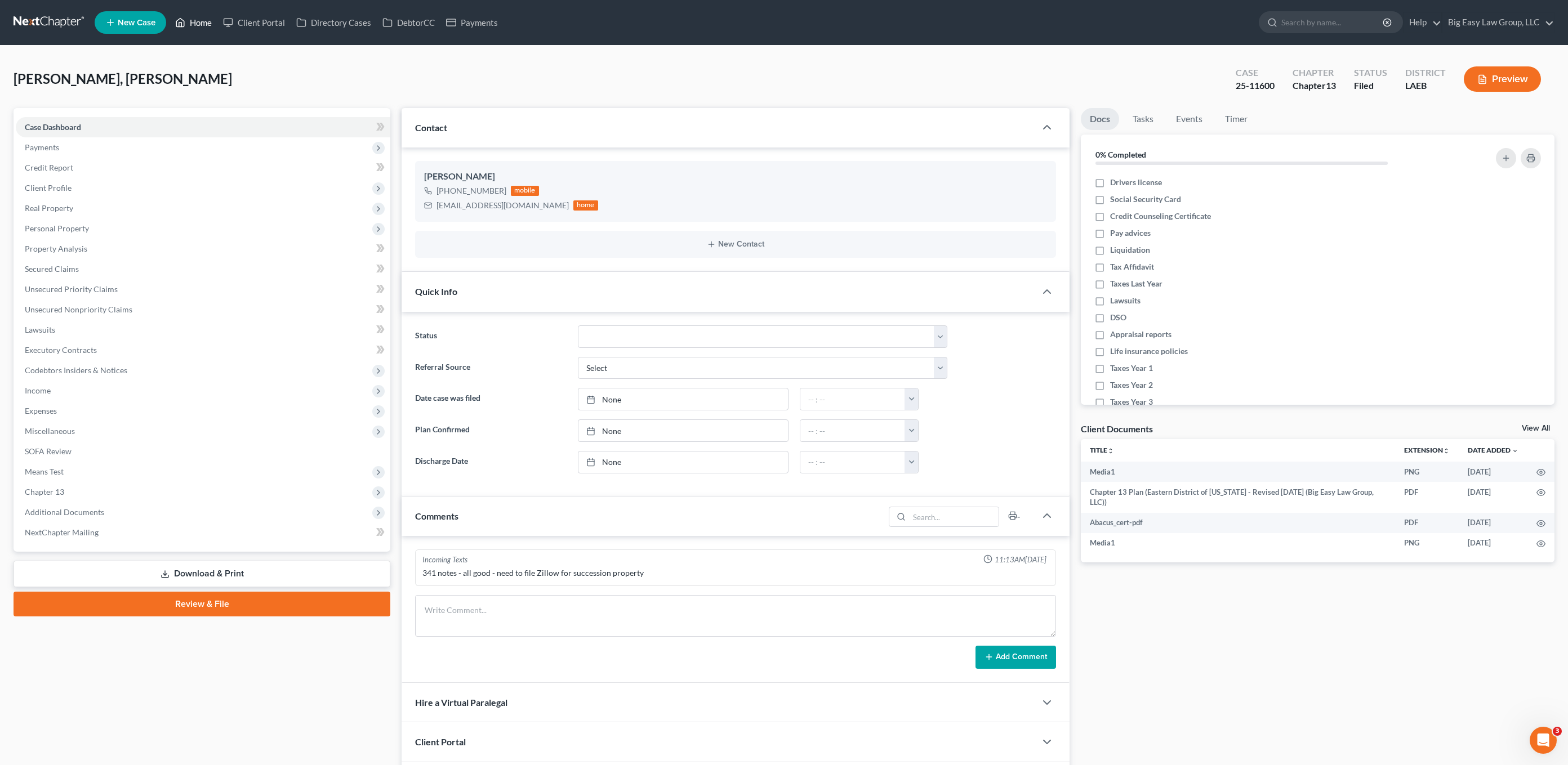
drag, startPoint x: 203, startPoint y: 26, endPoint x: 270, endPoint y: 45, distance: 69.6
click at [203, 27] on link "Home" at bounding box center [193, 22] width 48 height 20
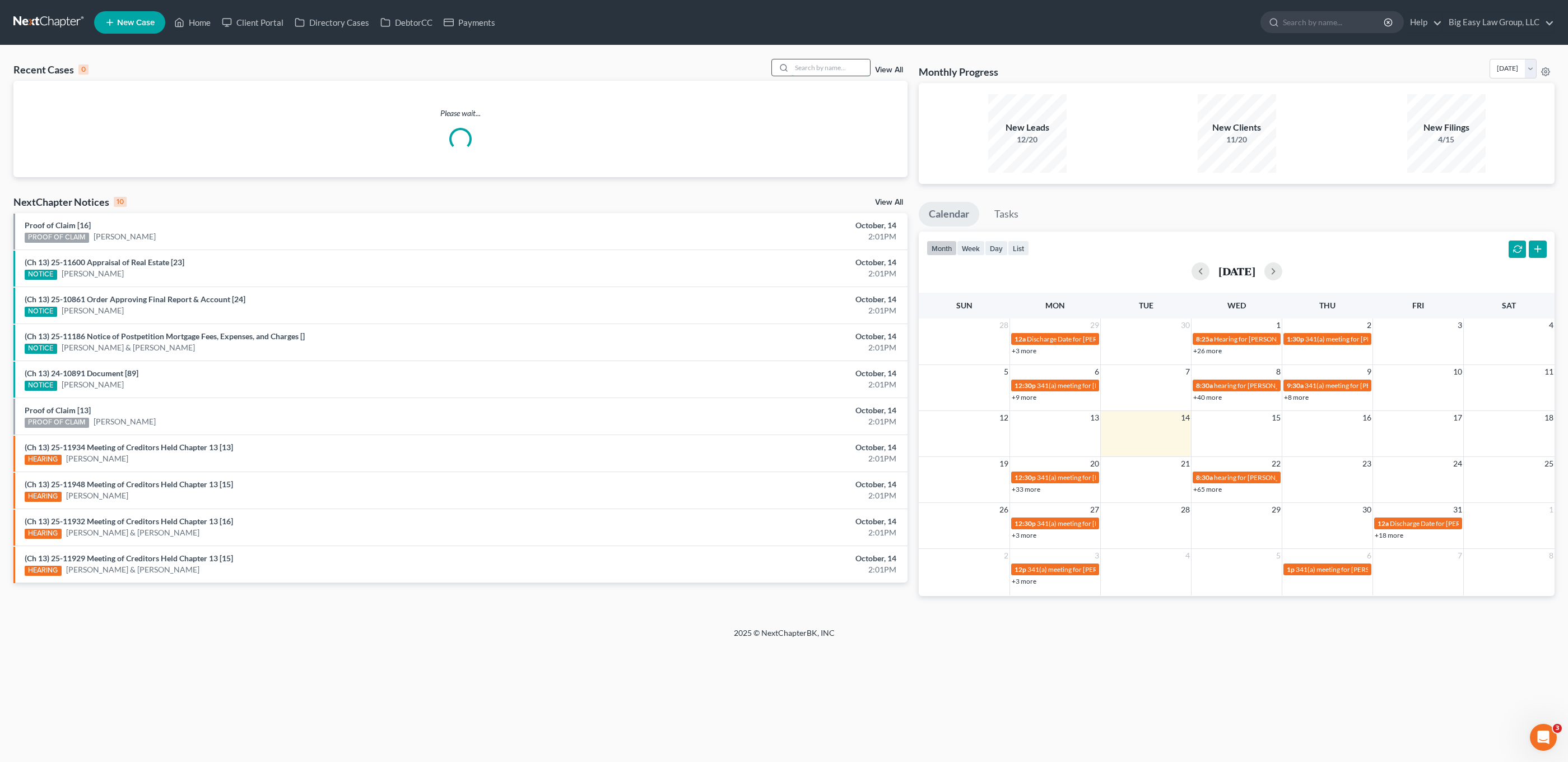
click at [856, 62] on input "search" at bounding box center [830, 68] width 78 height 16
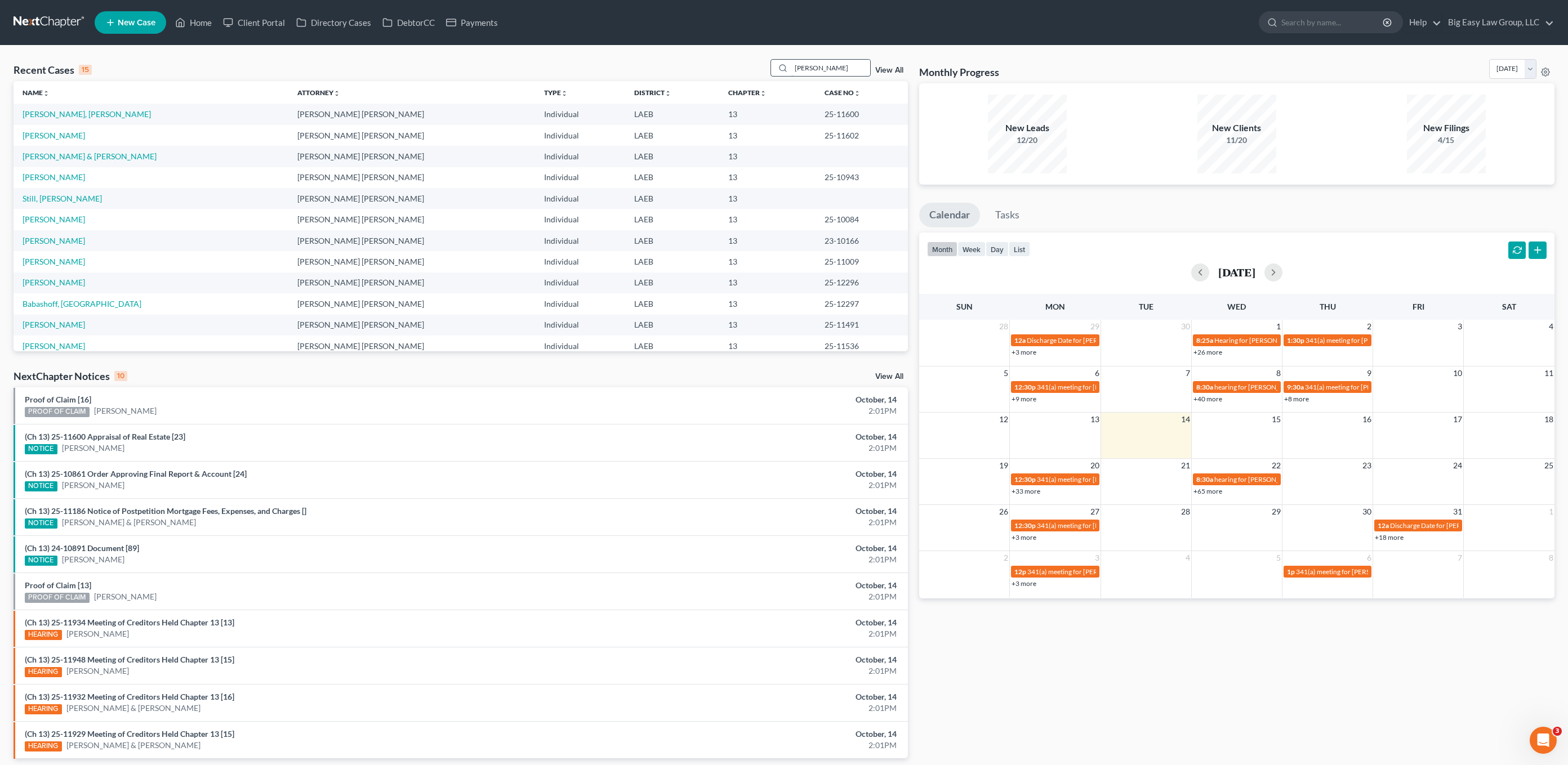
type input "howard"
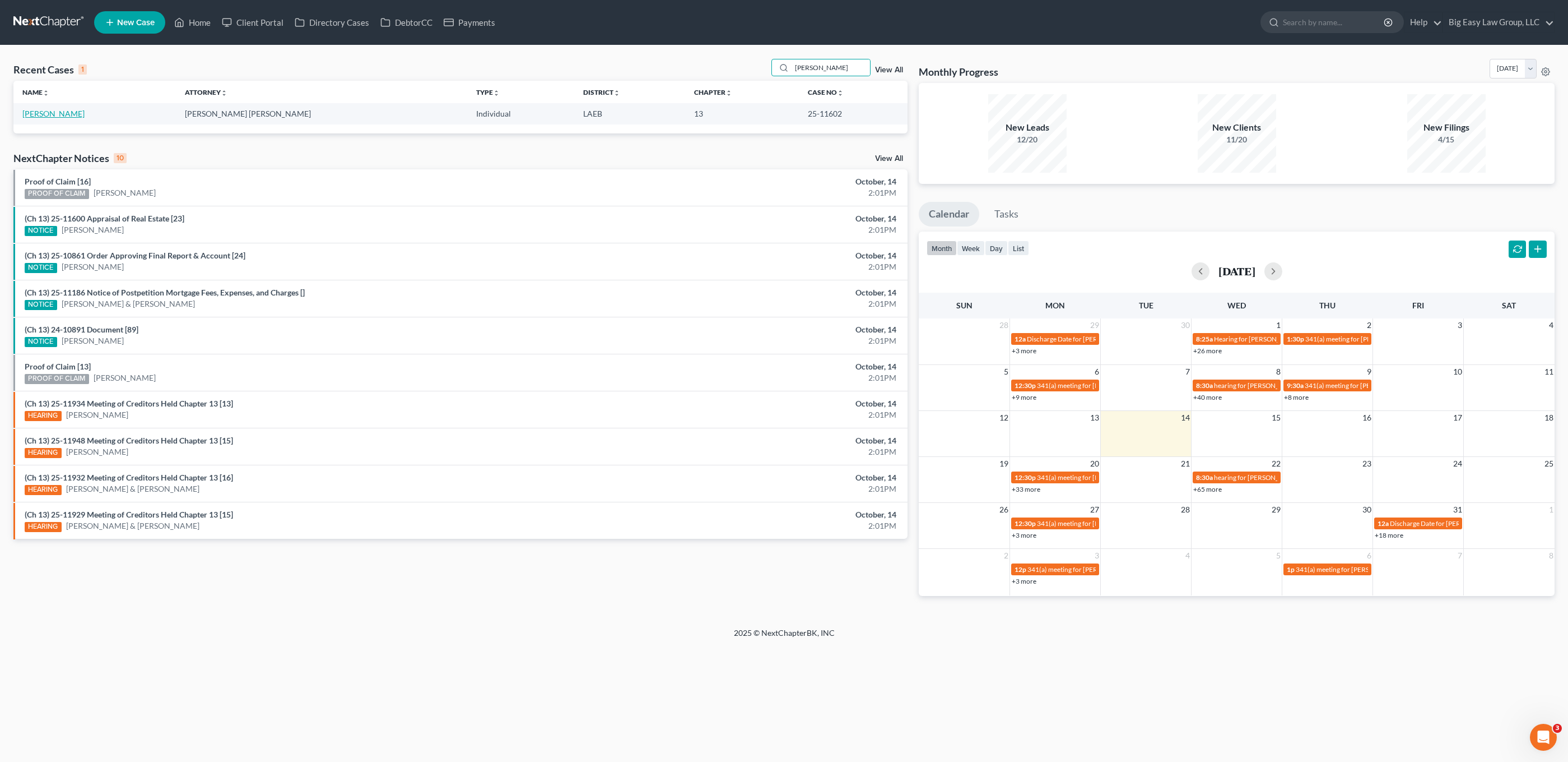
click at [33, 113] on link "[PERSON_NAME]" at bounding box center [54, 113] width 62 height 10
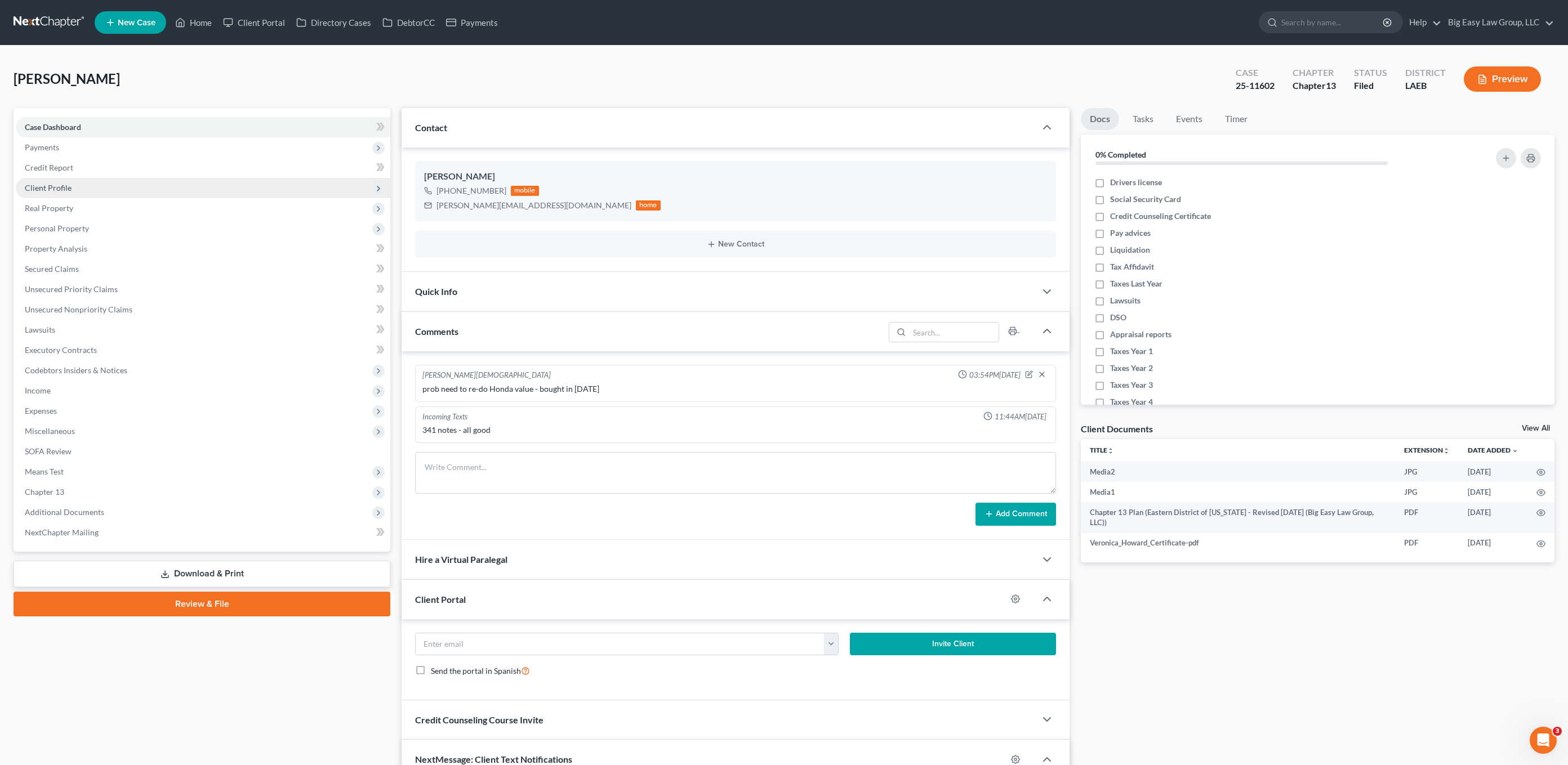
scroll to position [380, 0]
click at [82, 193] on span "Client Profile" at bounding box center [203, 188] width 374 height 20
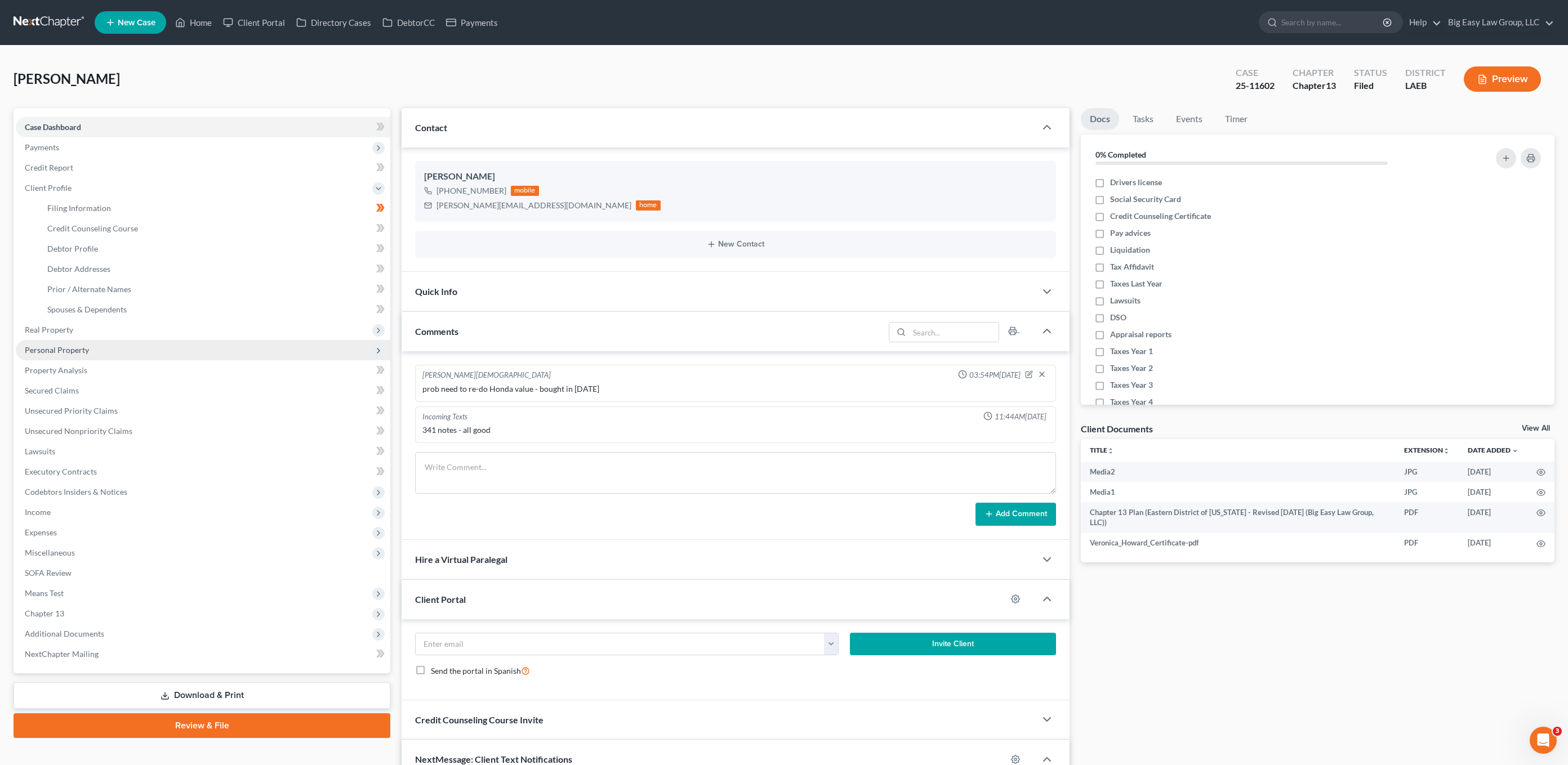
click at [118, 349] on span "Personal Property" at bounding box center [203, 349] width 374 height 20
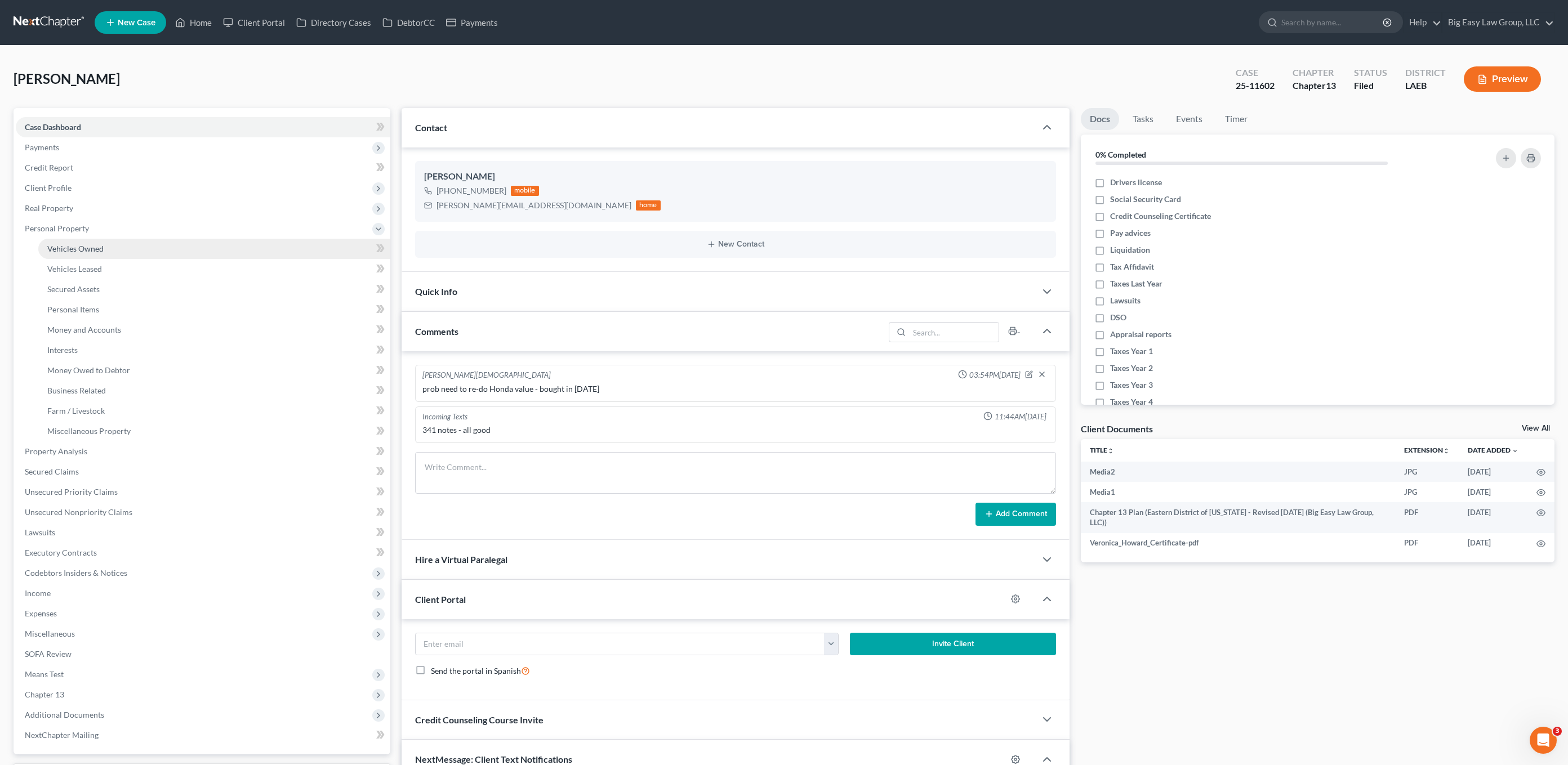
click at [116, 256] on link "Vehicles Owned" at bounding box center [214, 248] width 352 height 20
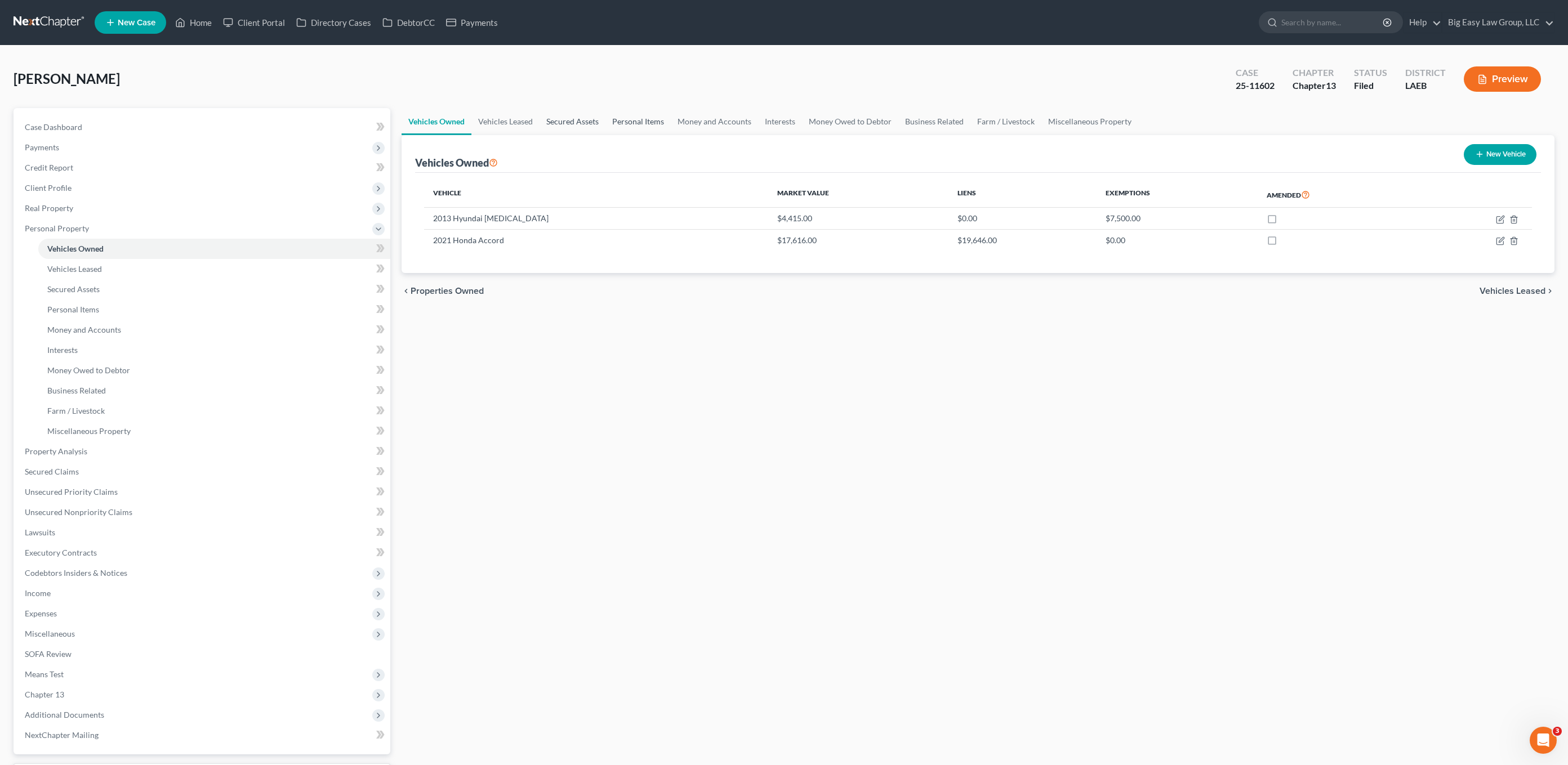
drag, startPoint x: 577, startPoint y: 120, endPoint x: 615, endPoint y: 124, distance: 38.2
click at [577, 120] on link "Secured Assets" at bounding box center [572, 121] width 66 height 27
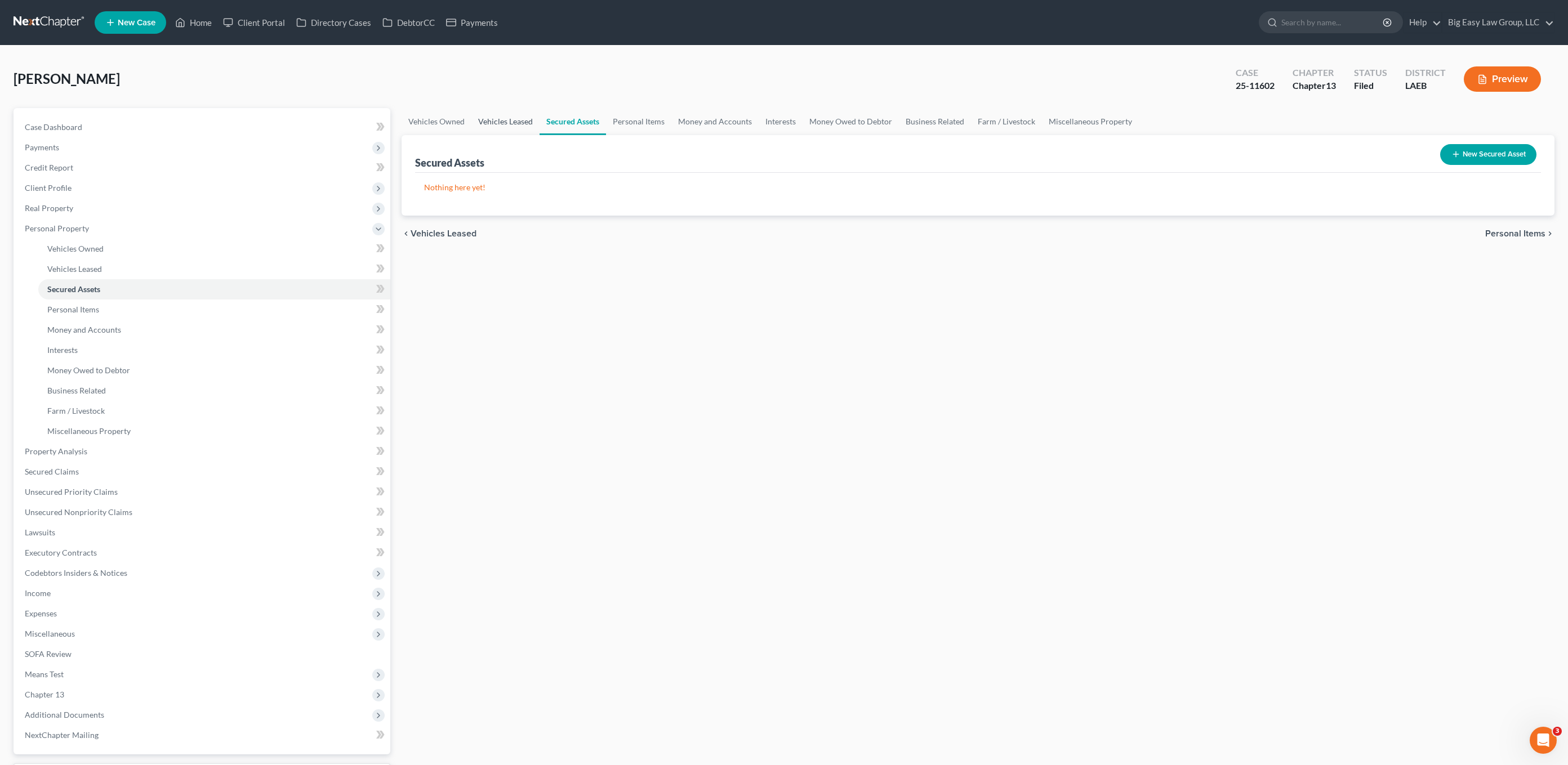
click at [501, 127] on link "Vehicles Leased" at bounding box center [505, 121] width 68 height 27
click at [712, 123] on link "Money and Accounts" at bounding box center [714, 121] width 87 height 27
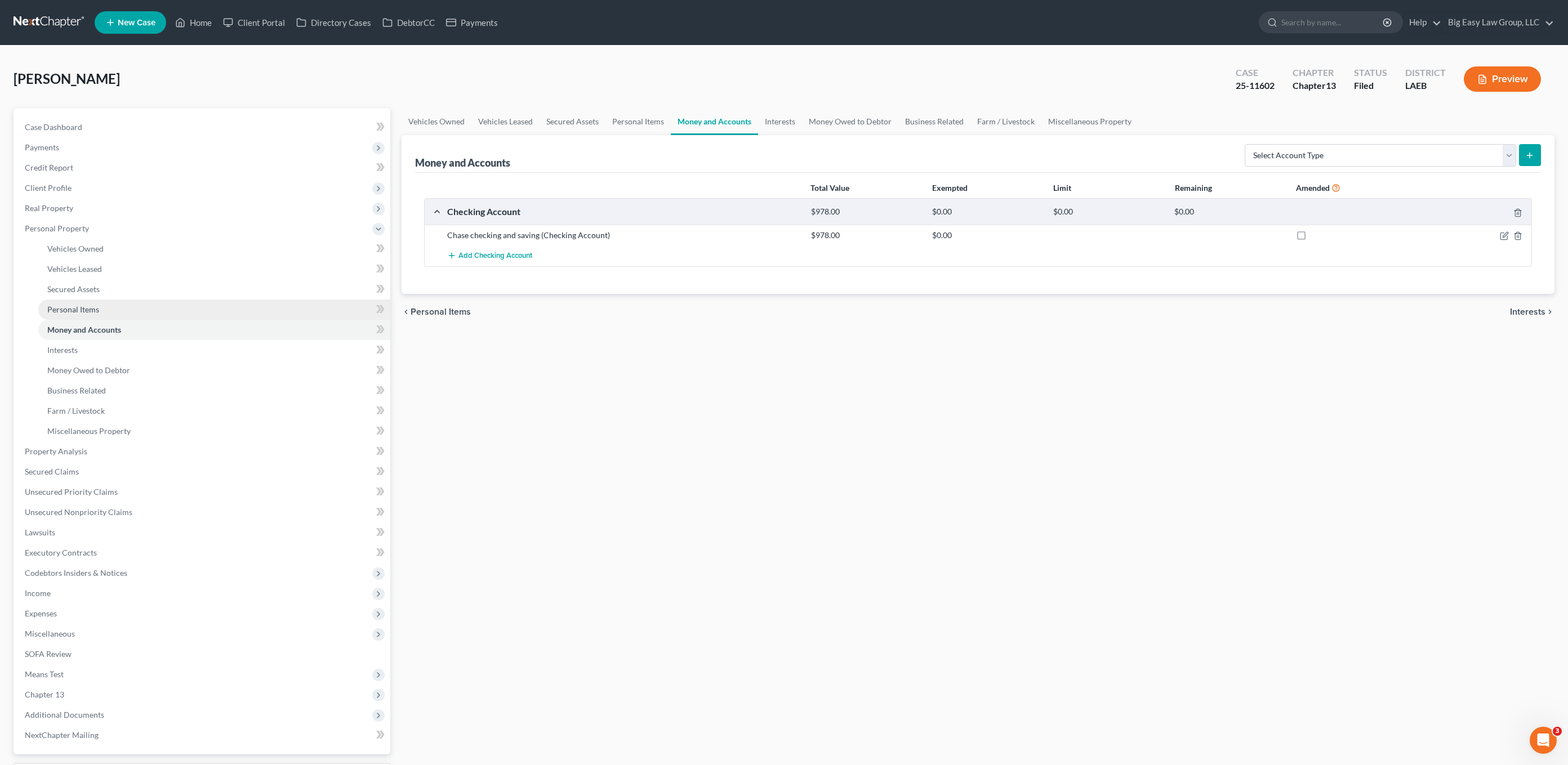
click at [139, 314] on link "Personal Items" at bounding box center [214, 309] width 352 height 20
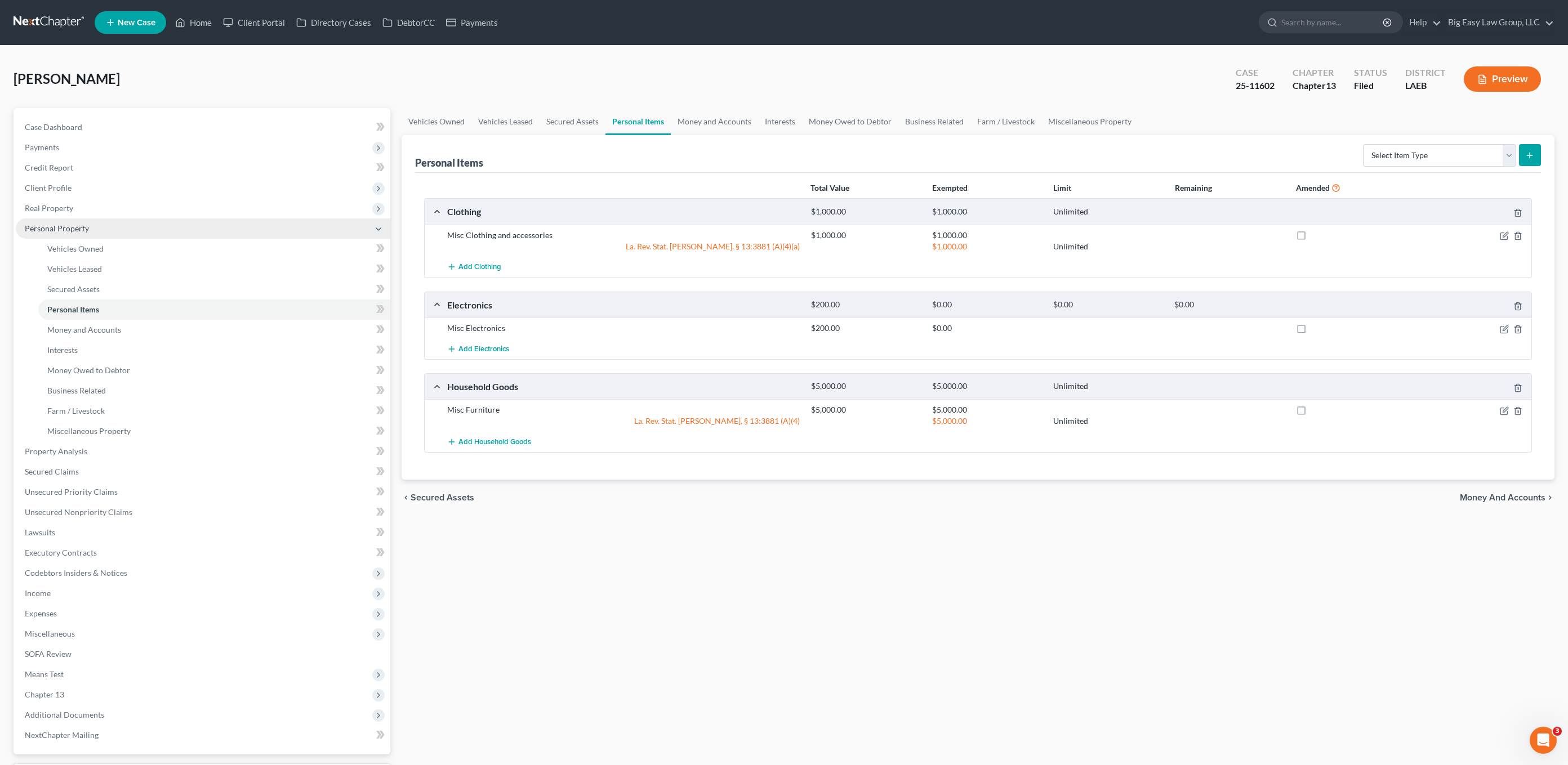
click at [132, 220] on span "Personal Property" at bounding box center [203, 229] width 374 height 20
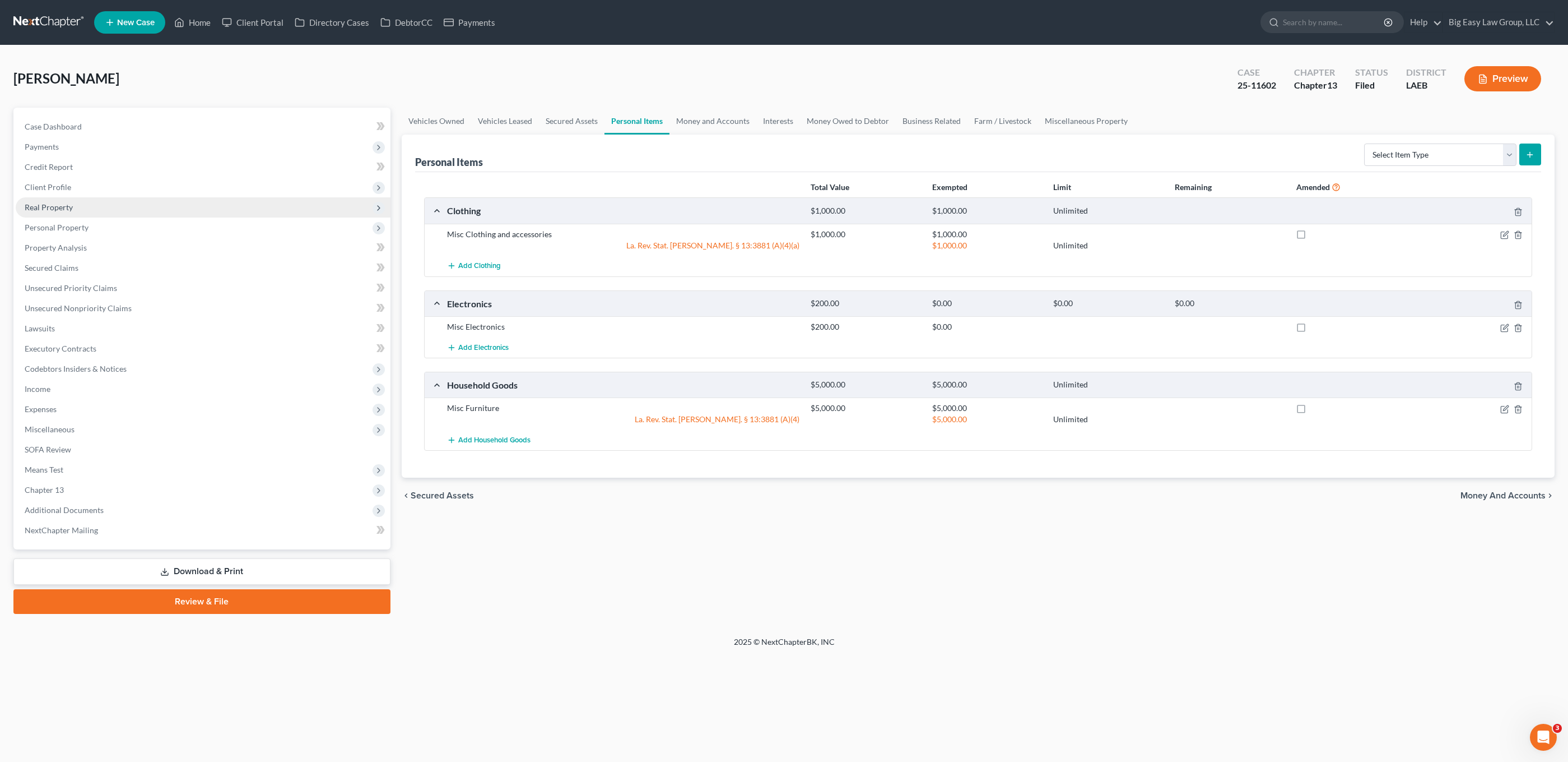
click at [150, 214] on span "Real Property" at bounding box center [203, 207] width 375 height 20
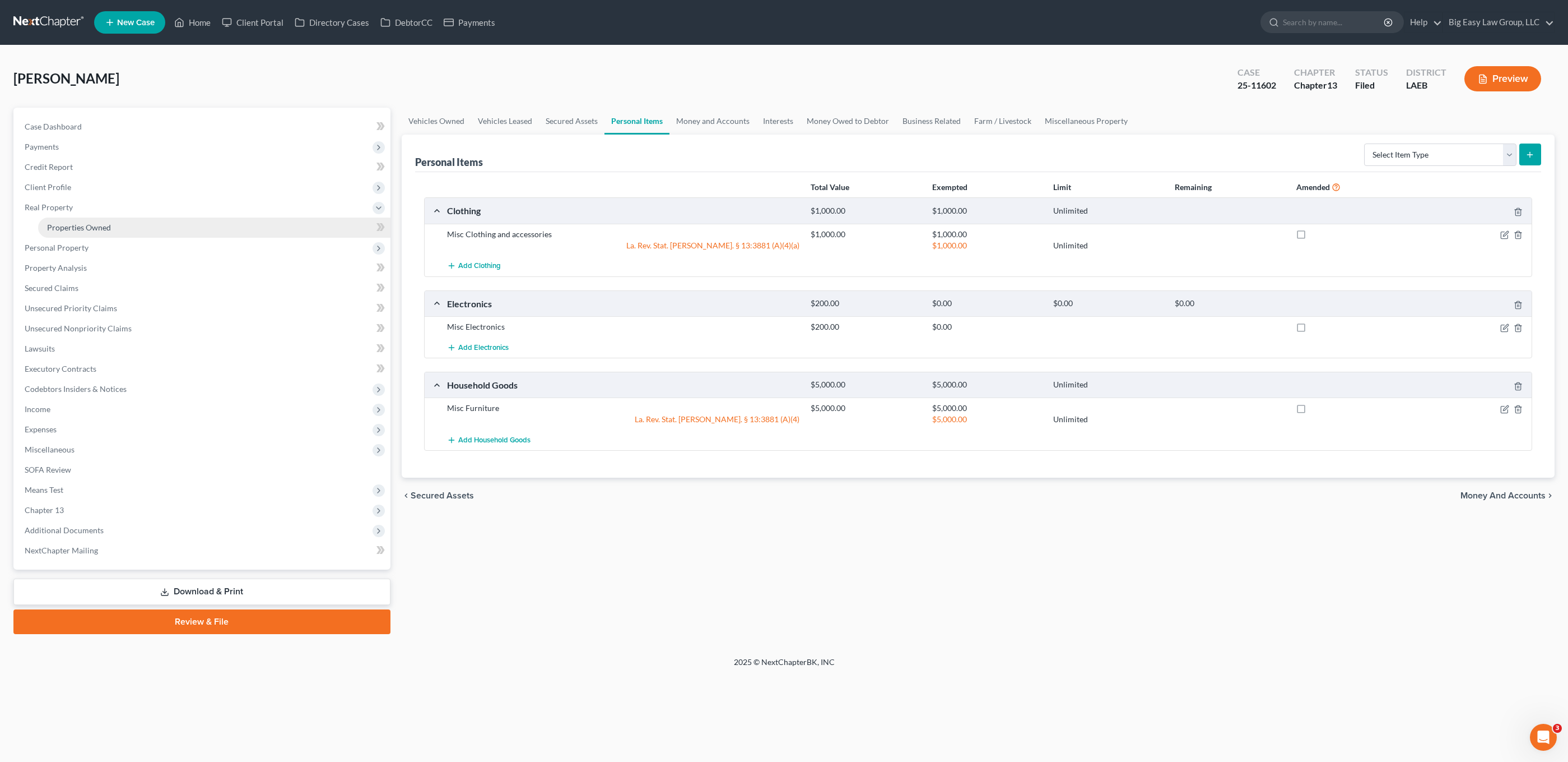
click at [186, 223] on link "Properties Owned" at bounding box center [213, 228] width 352 height 20
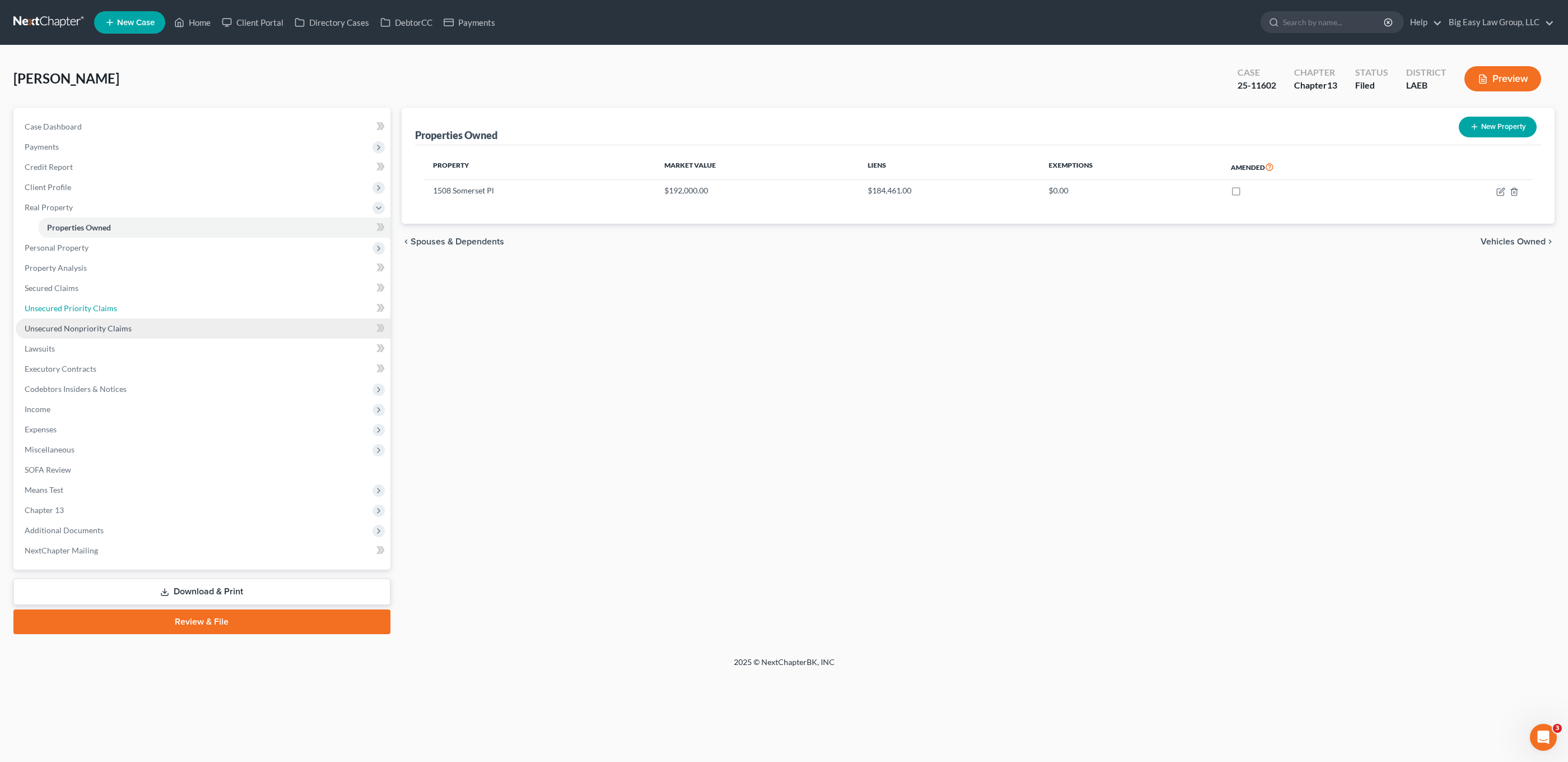
click at [122, 318] on ul "Case Dashboard Payments Invoices Payments Payments Credit Report Client Profile" at bounding box center [203, 338] width 375 height 444
click at [122, 323] on span "Unsecured Nonpriority Claims" at bounding box center [78, 328] width 107 height 10
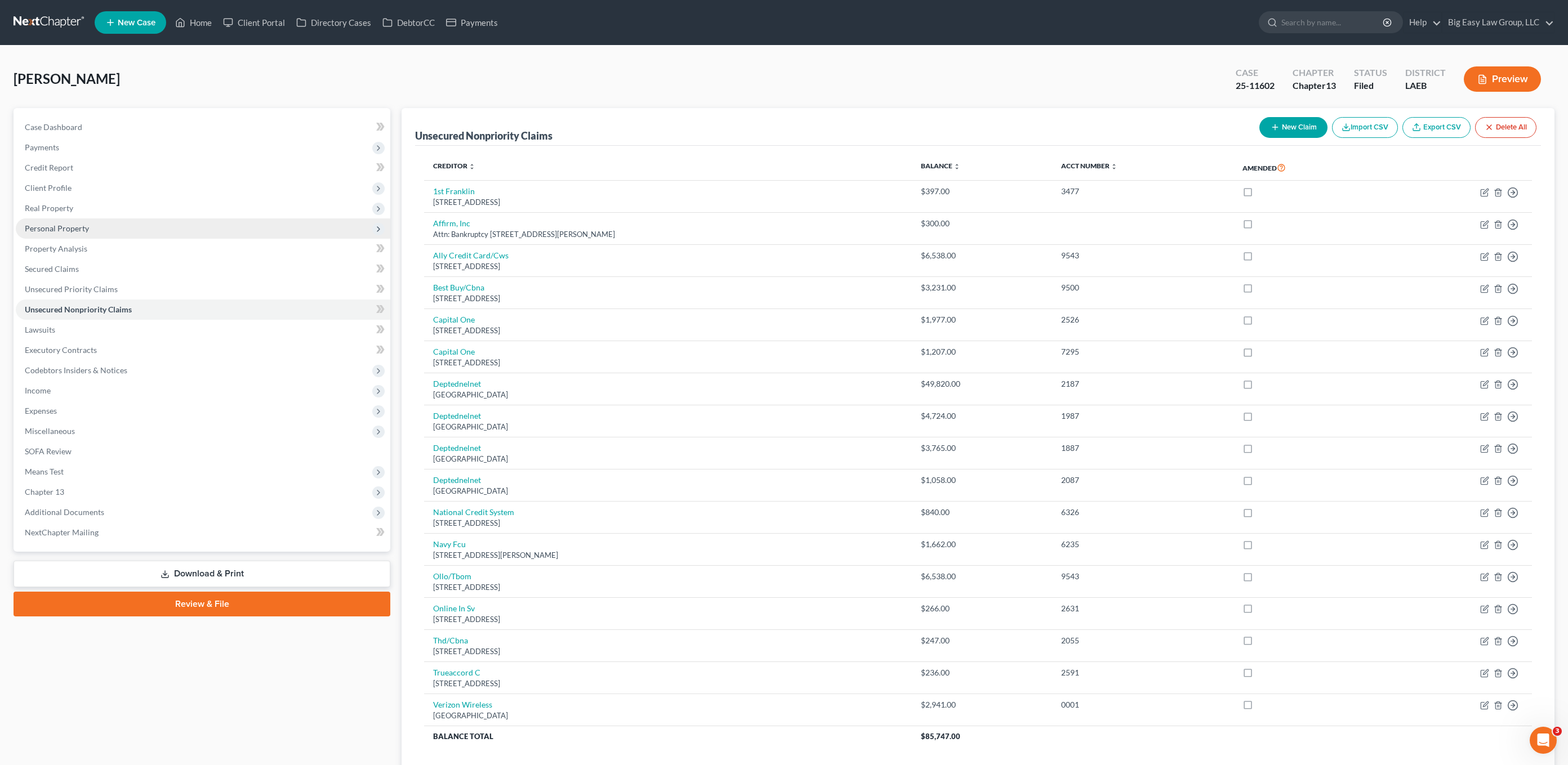
click at [73, 229] on span "Personal Property" at bounding box center [57, 228] width 64 height 10
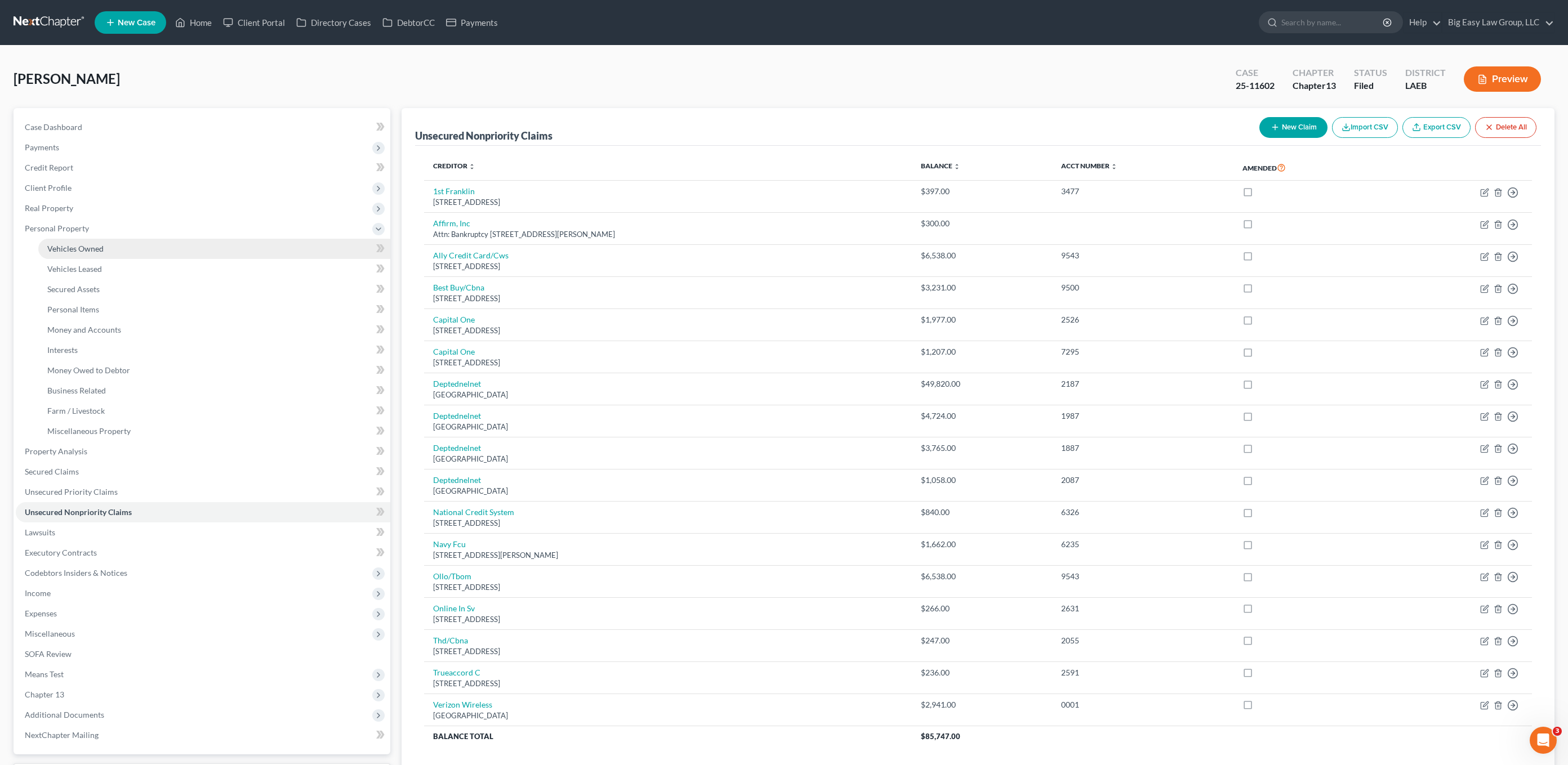
click at [101, 244] on span "Vehicles Owned" at bounding box center [76, 248] width 57 height 10
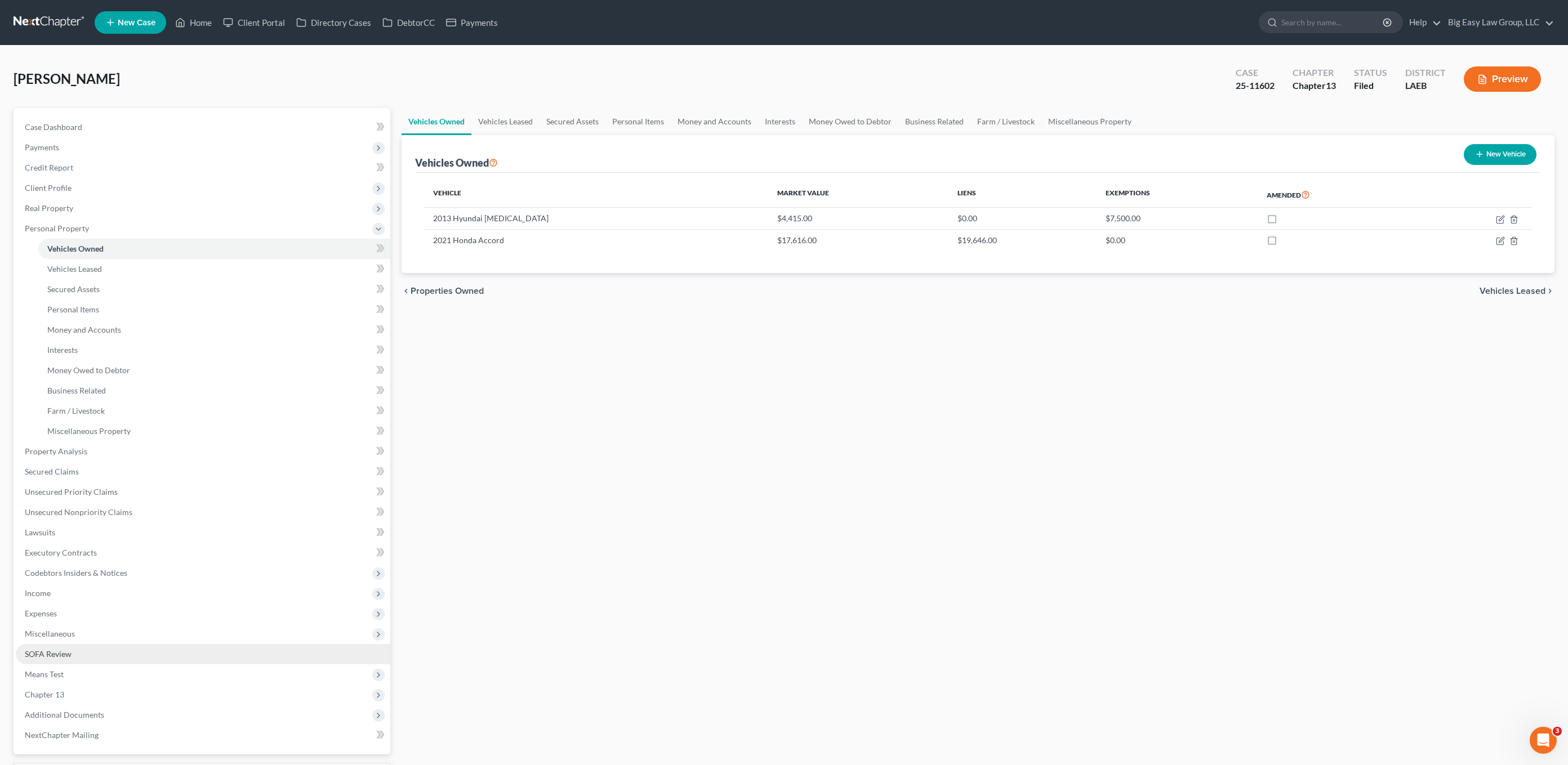
drag, startPoint x: 117, startPoint y: 656, endPoint x: 121, endPoint y: 645, distance: 11.7
click at [117, 656] on link "SOFA Review" at bounding box center [203, 654] width 374 height 20
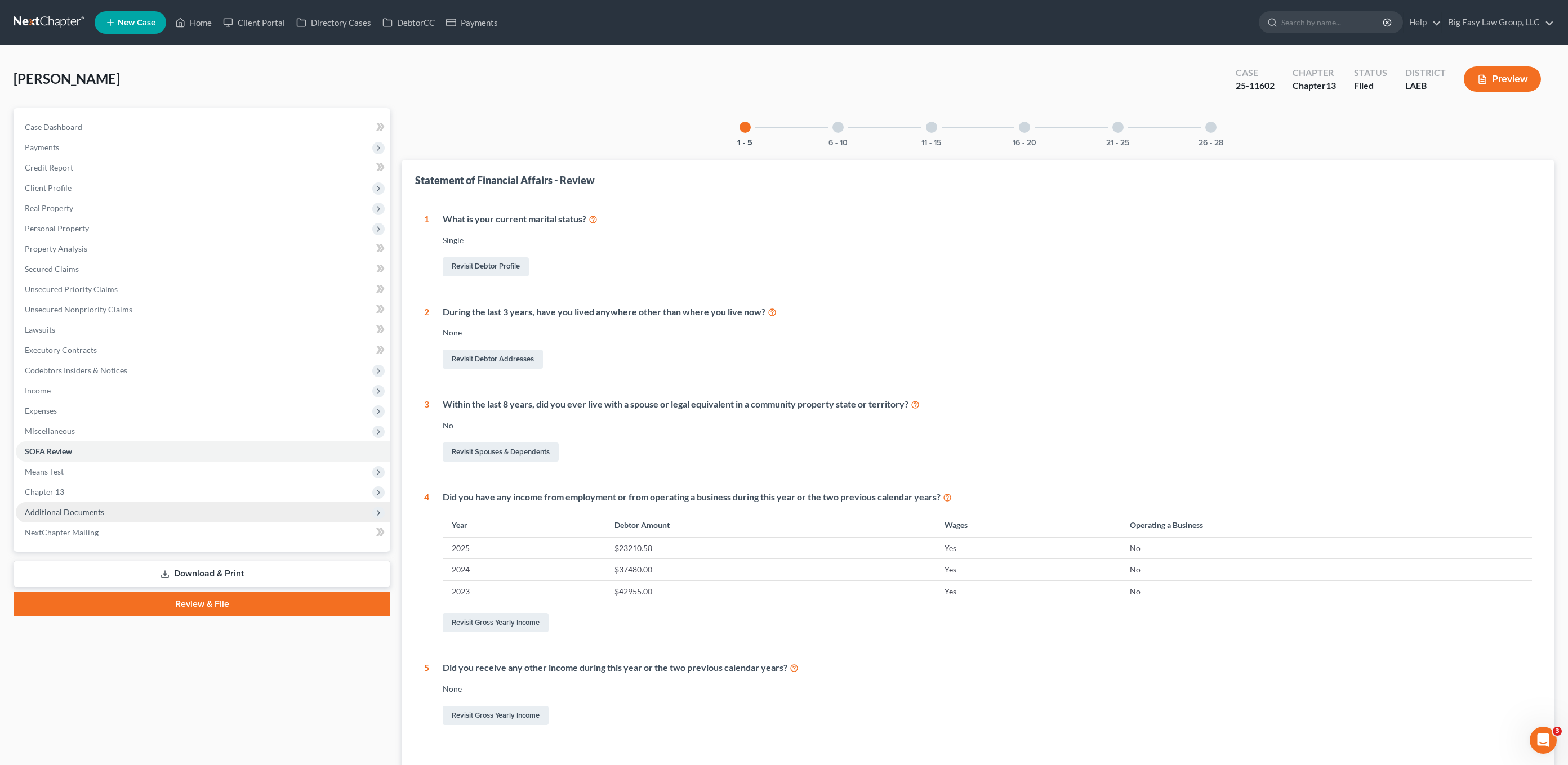
click at [161, 508] on span "Additional Documents" at bounding box center [203, 512] width 374 height 20
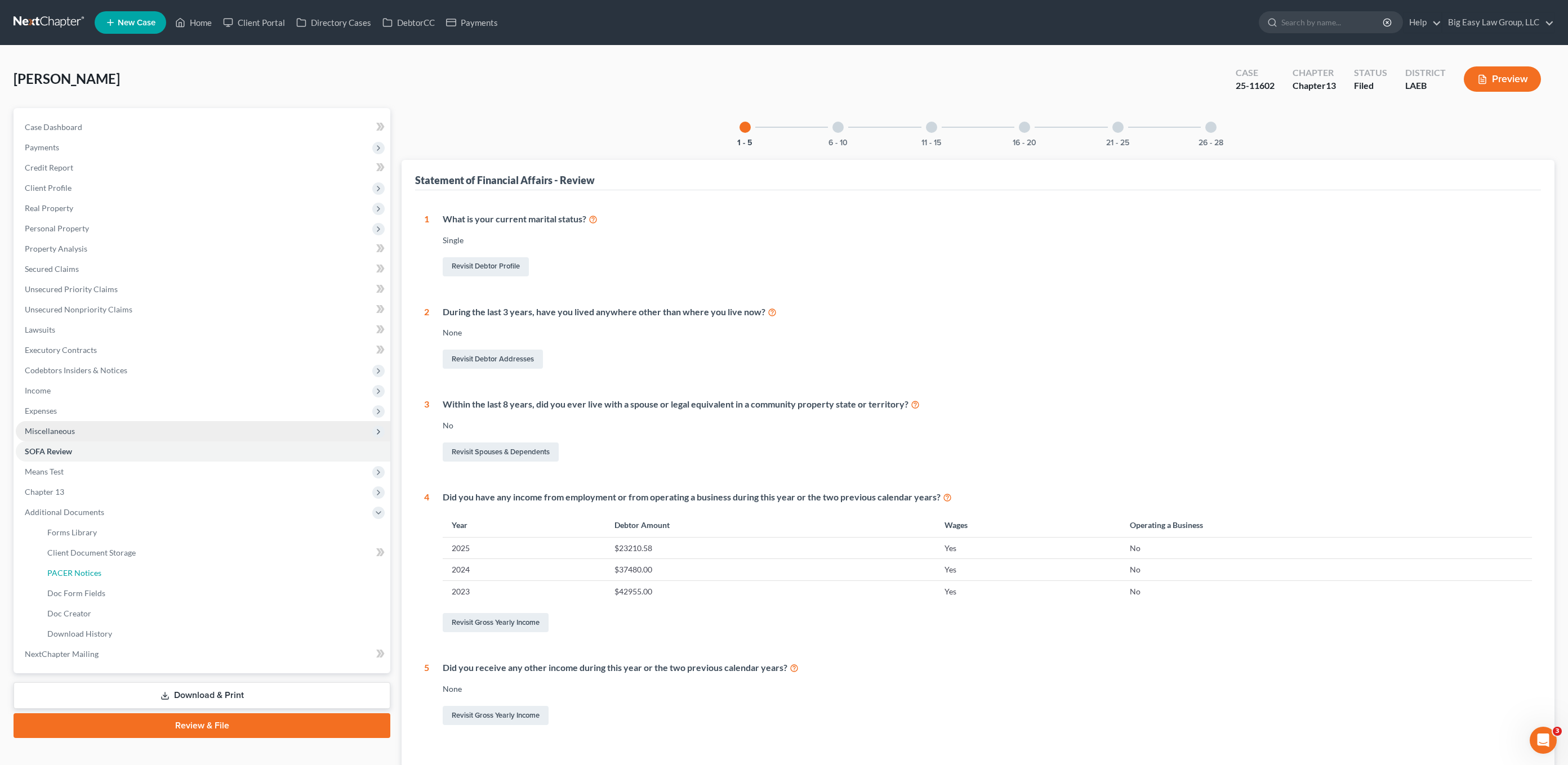
drag, startPoint x: 120, startPoint y: 570, endPoint x: 254, endPoint y: 436, distance: 189.5
click at [120, 570] on link "PACER Notices" at bounding box center [214, 573] width 352 height 20
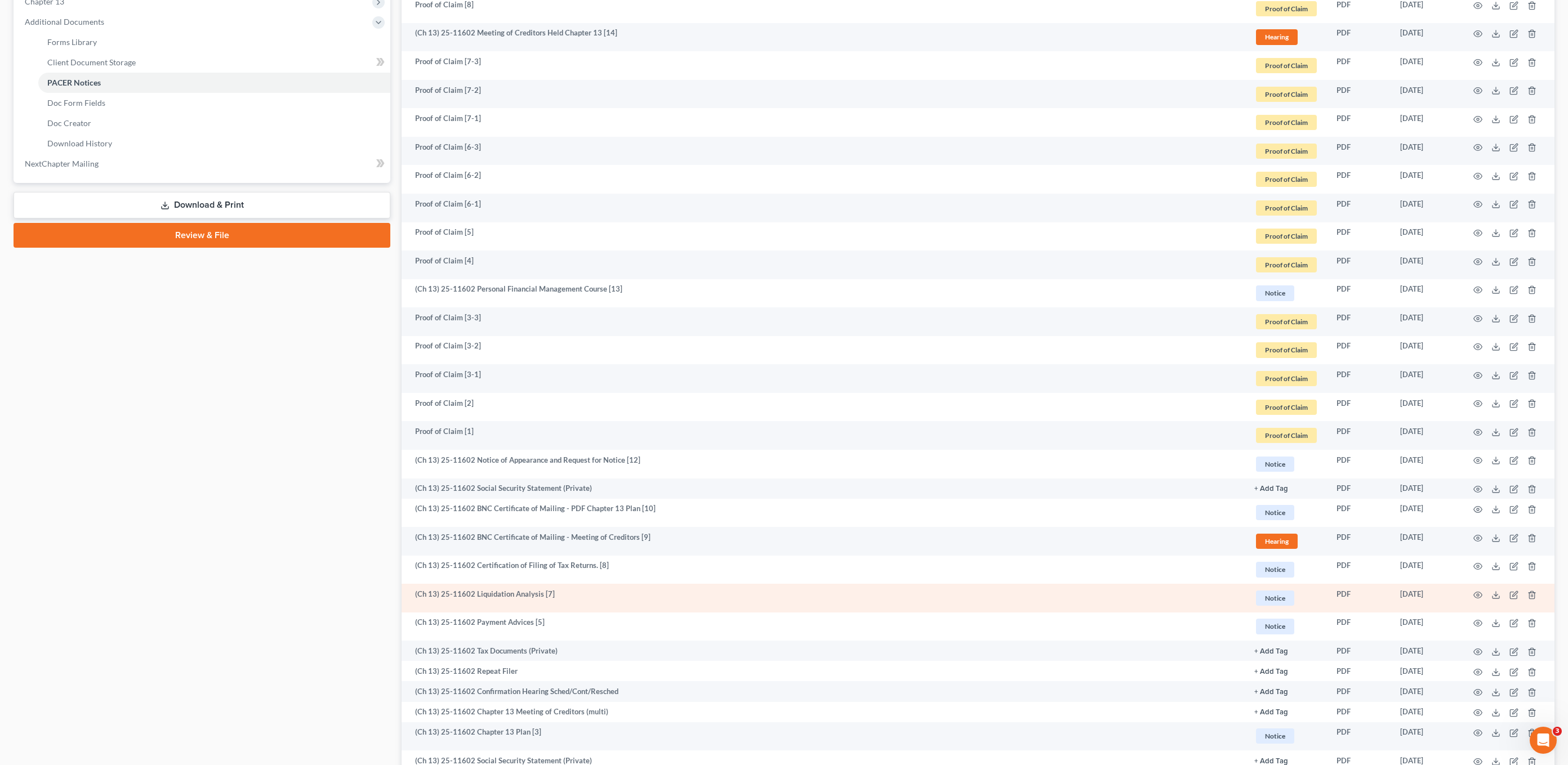
scroll to position [496, 0]
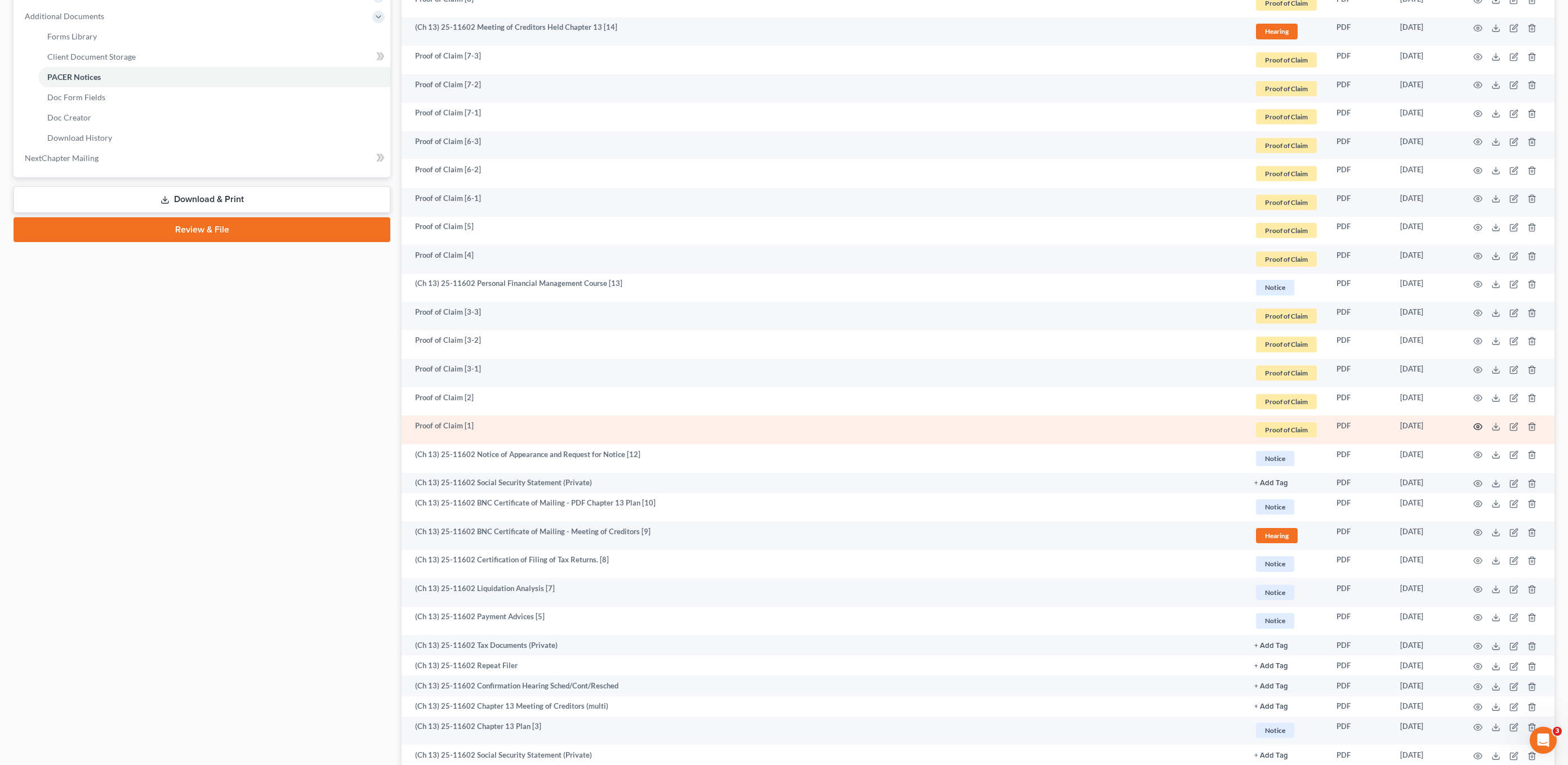
click at [1474, 424] on icon "button" at bounding box center [1478, 426] width 9 height 9
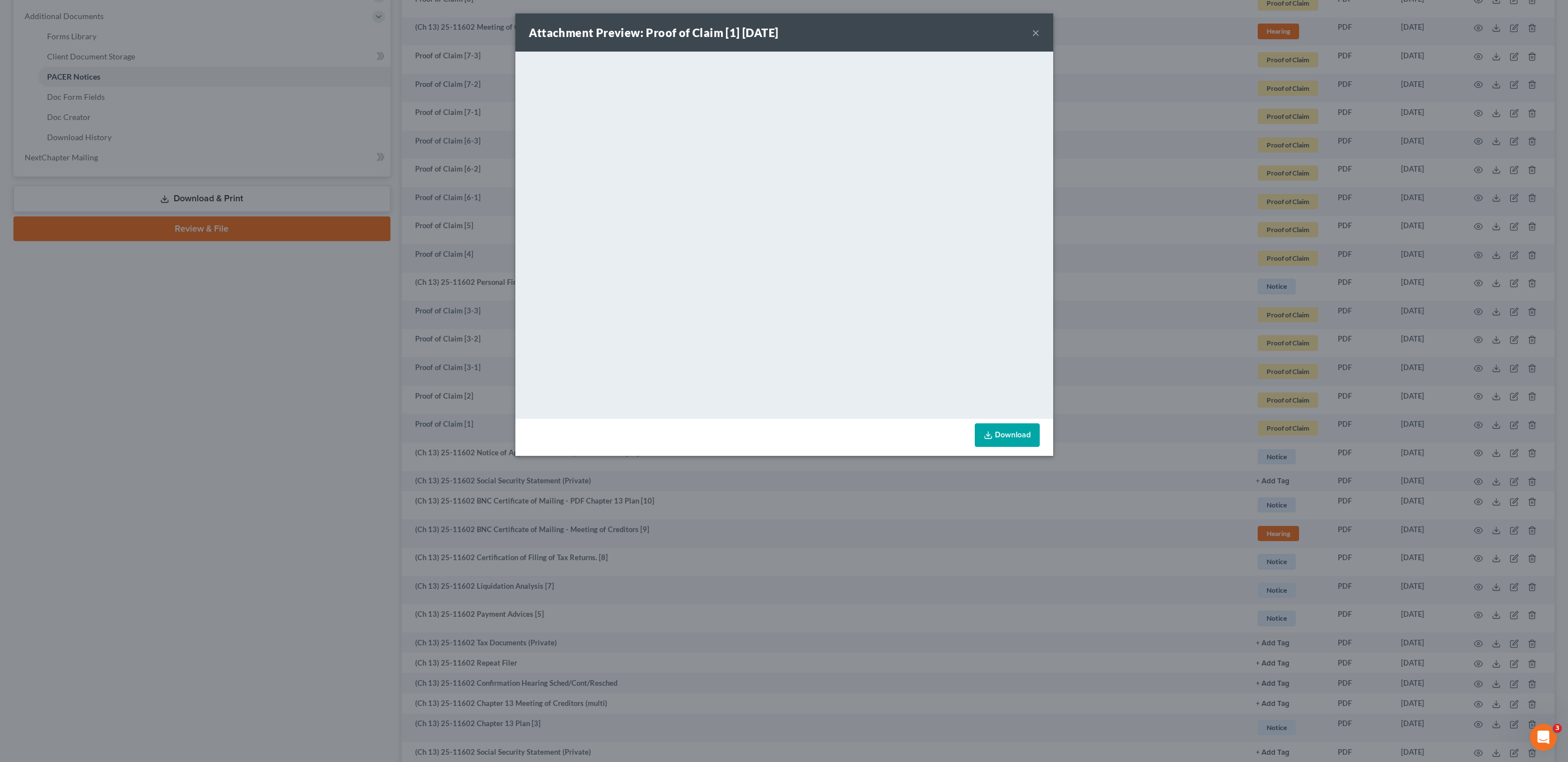
click at [1037, 34] on button "×" at bounding box center [1036, 32] width 8 height 13
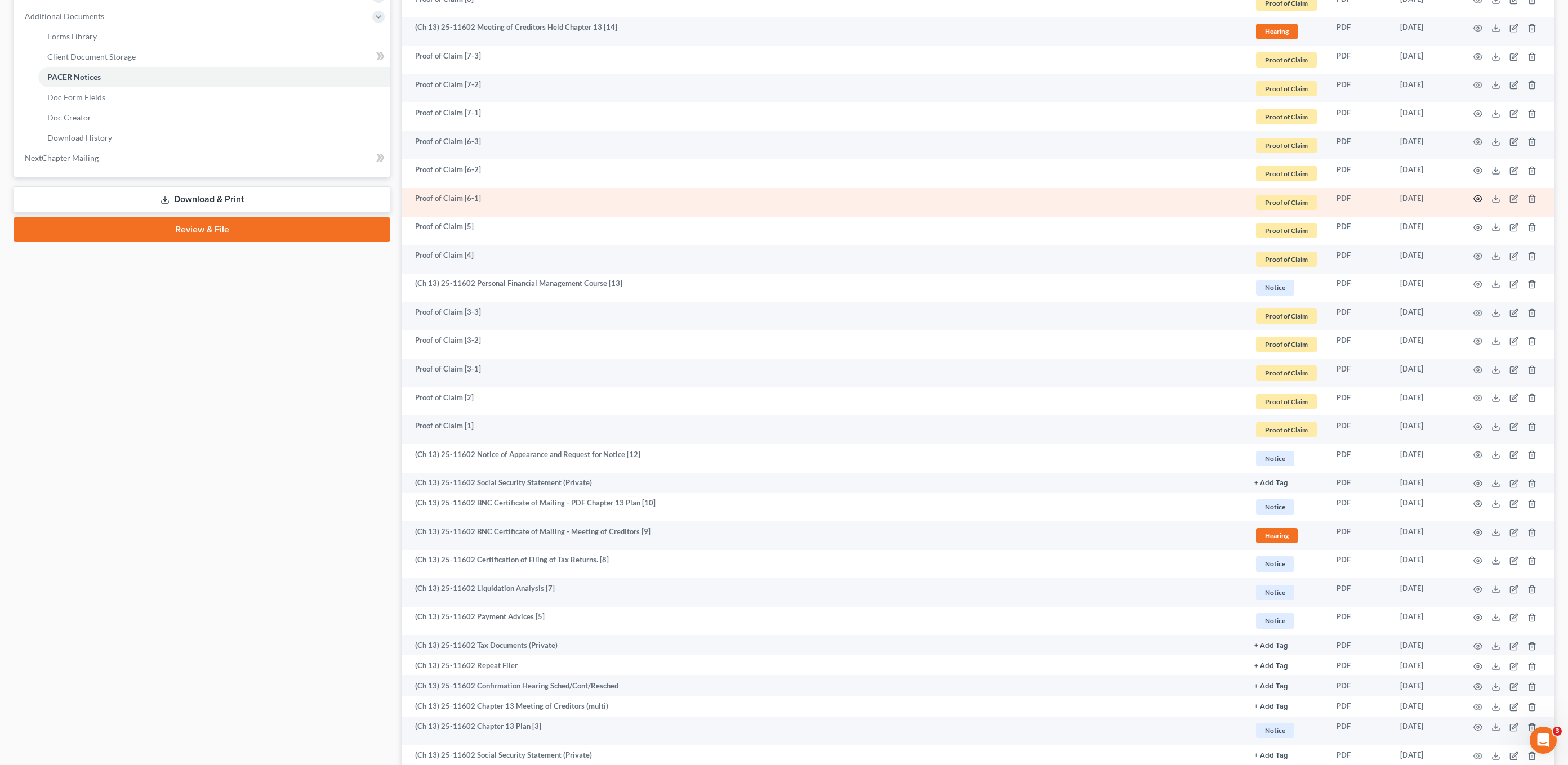
click at [1480, 199] on icon "button" at bounding box center [1478, 199] width 9 height 9
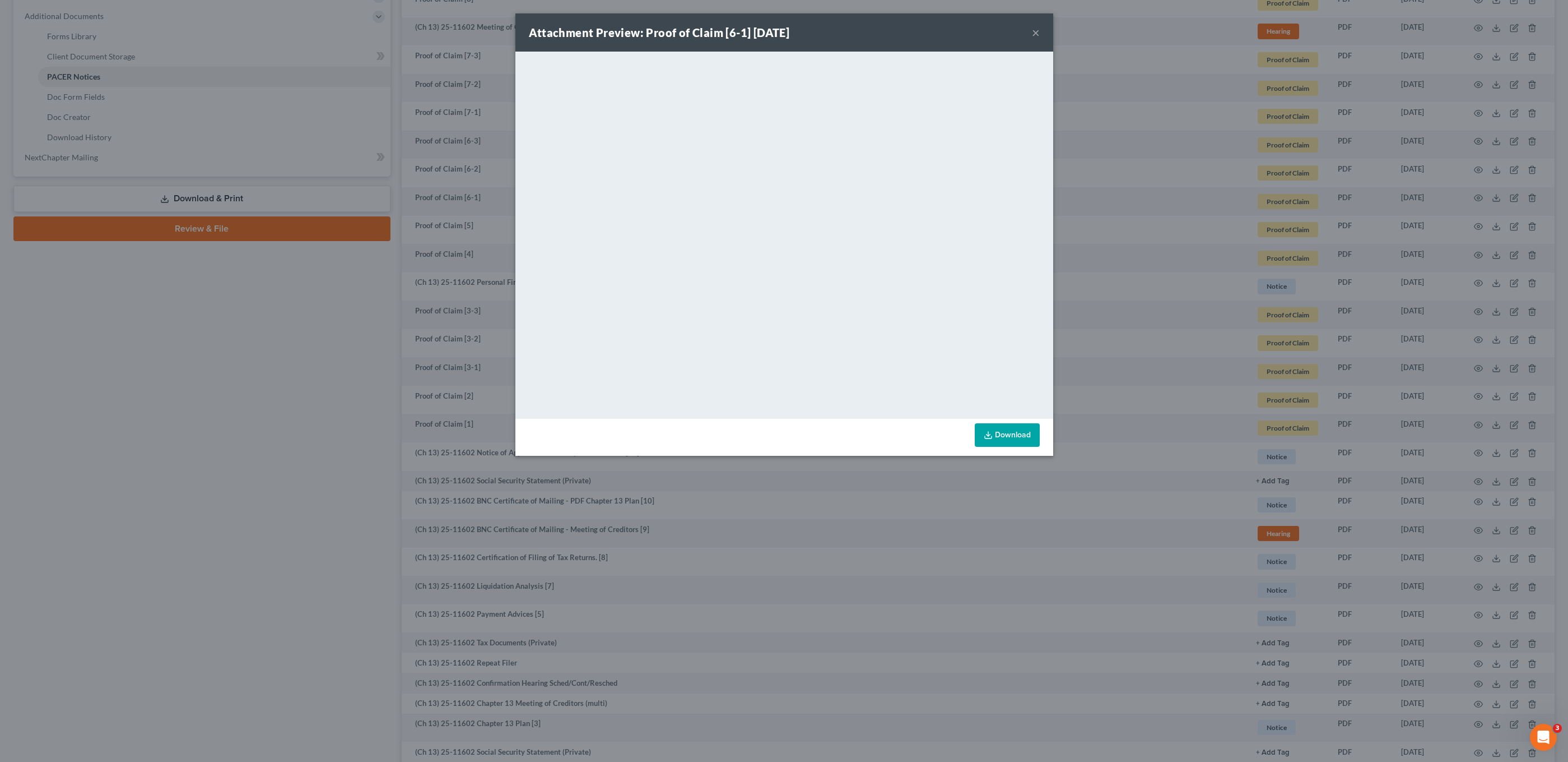
click at [1032, 35] on button "×" at bounding box center [1036, 32] width 8 height 13
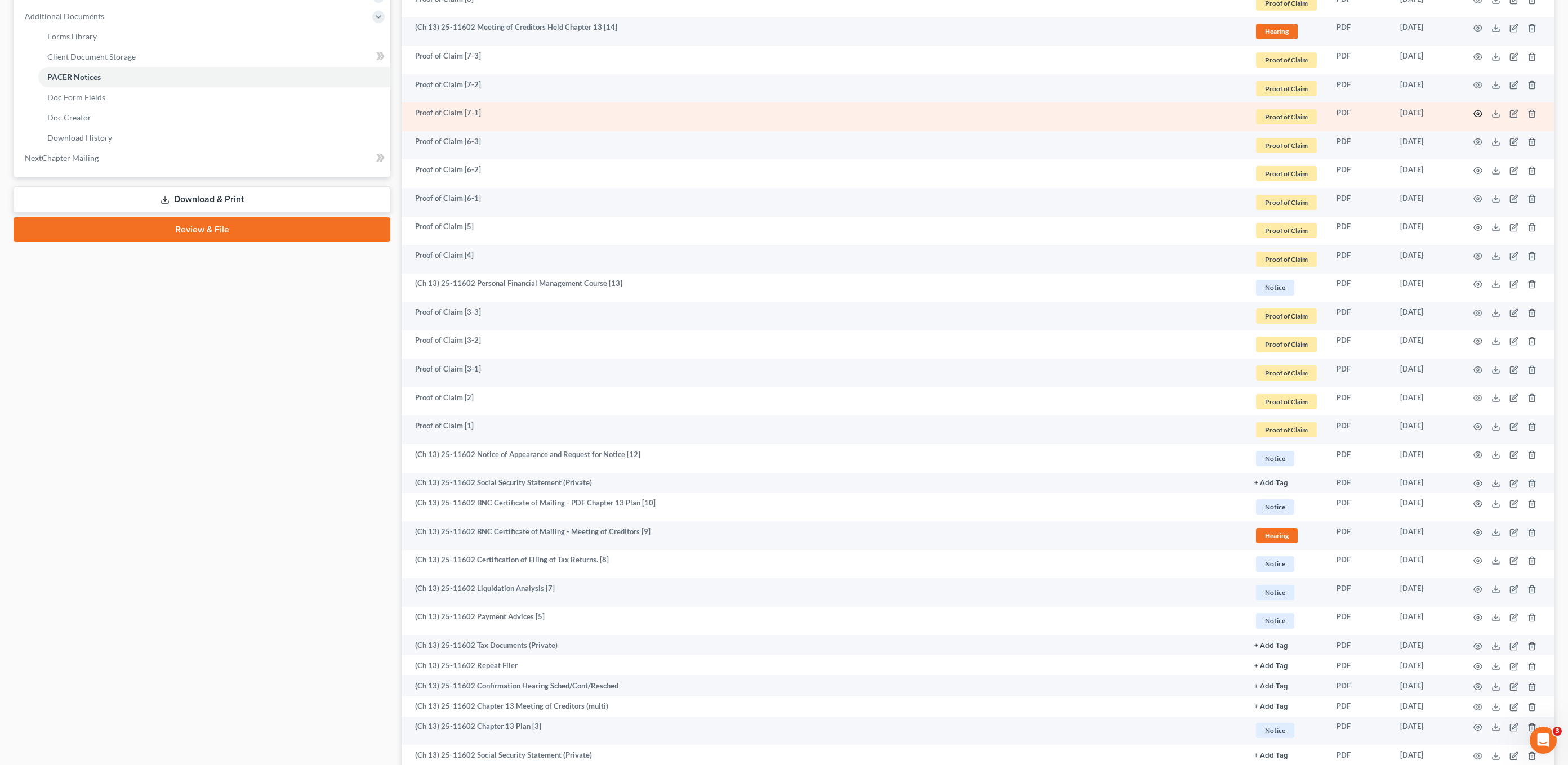
click at [1477, 115] on circle "button" at bounding box center [1478, 114] width 3 height 3
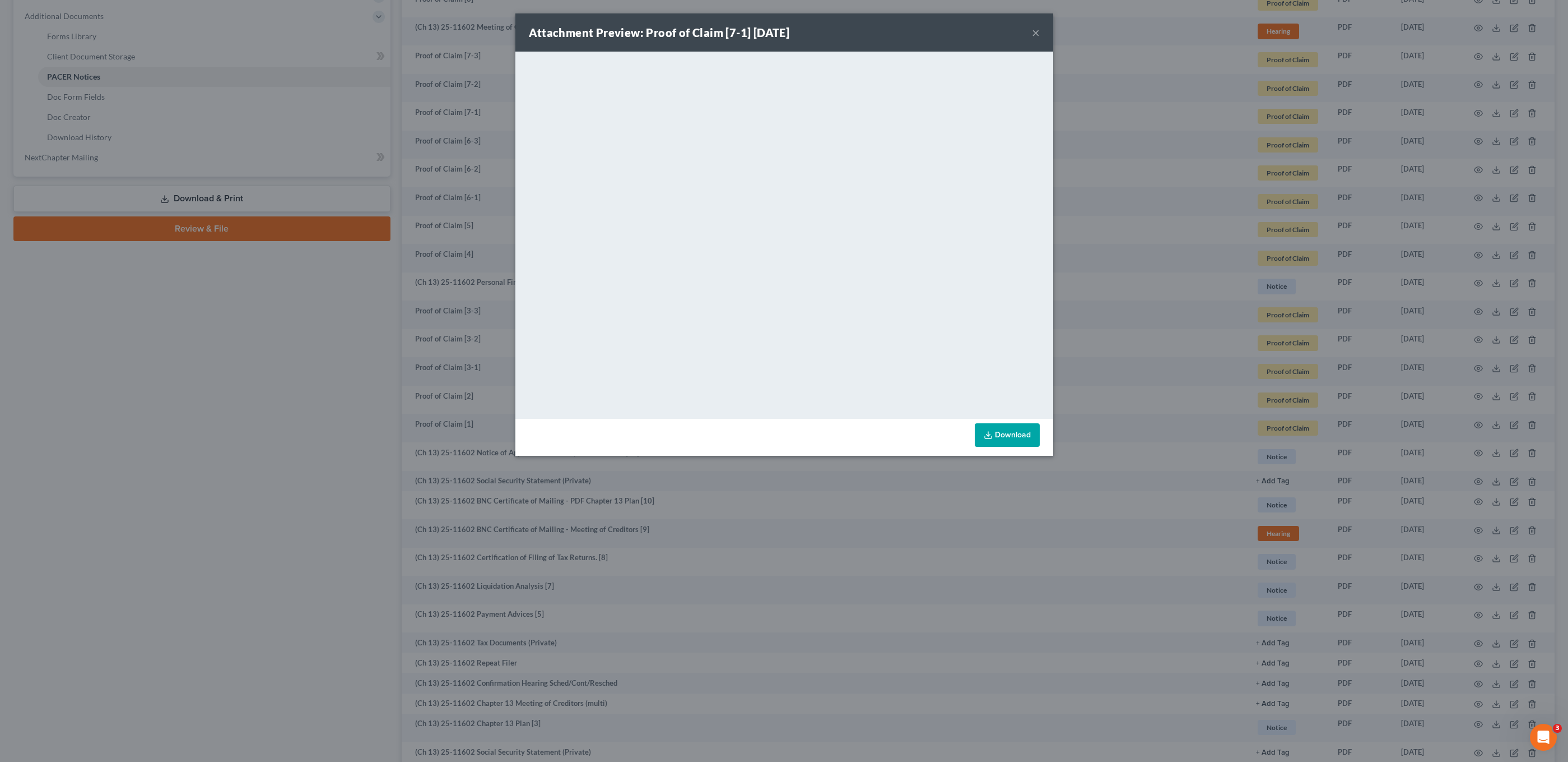
click at [1143, 278] on div "Attachment Preview: Proof of Claim [7-1] 09/12/2025 × <object ng-attr-data='htt…" at bounding box center [784, 381] width 1568 height 762
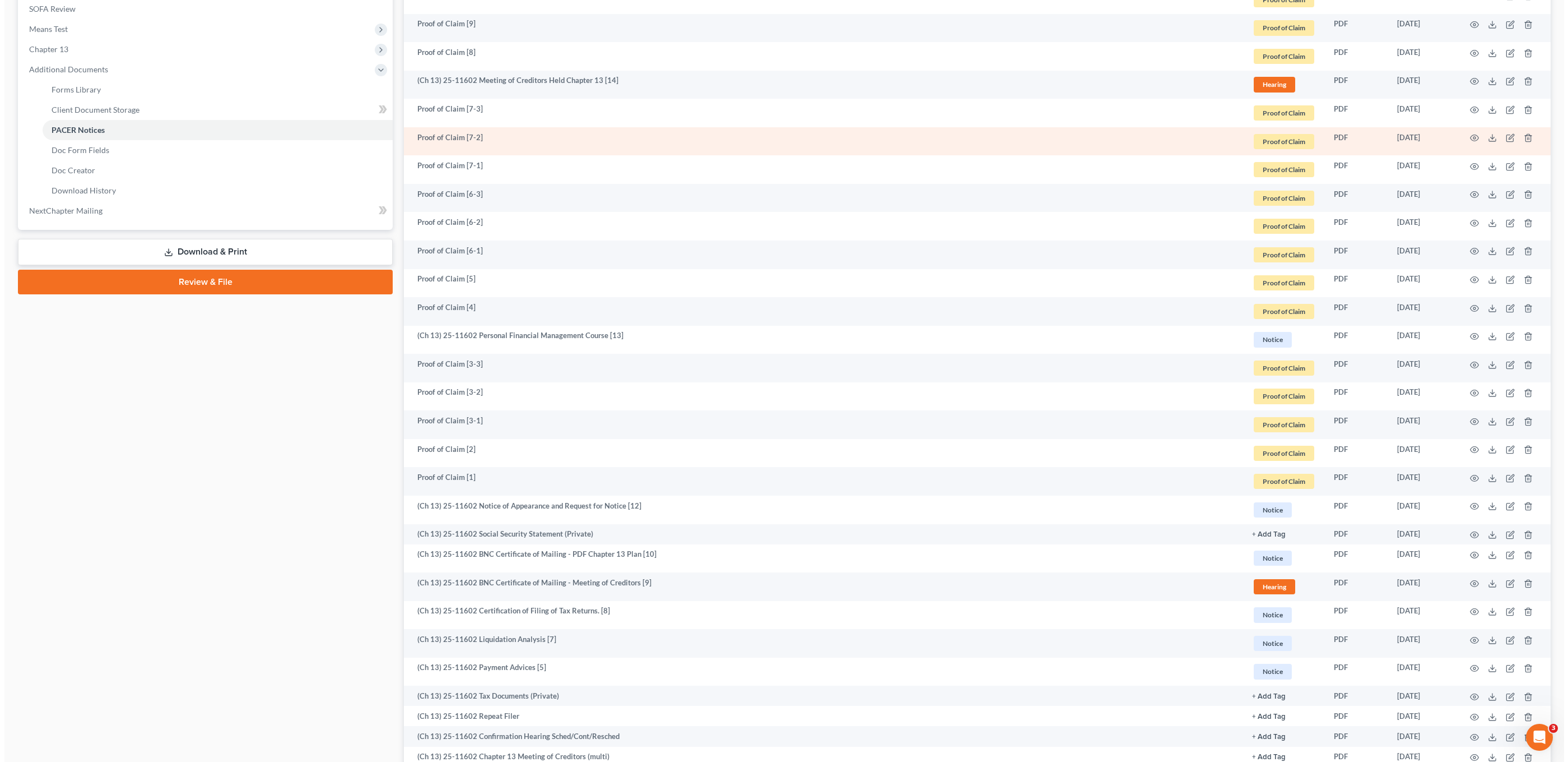
scroll to position [389, 0]
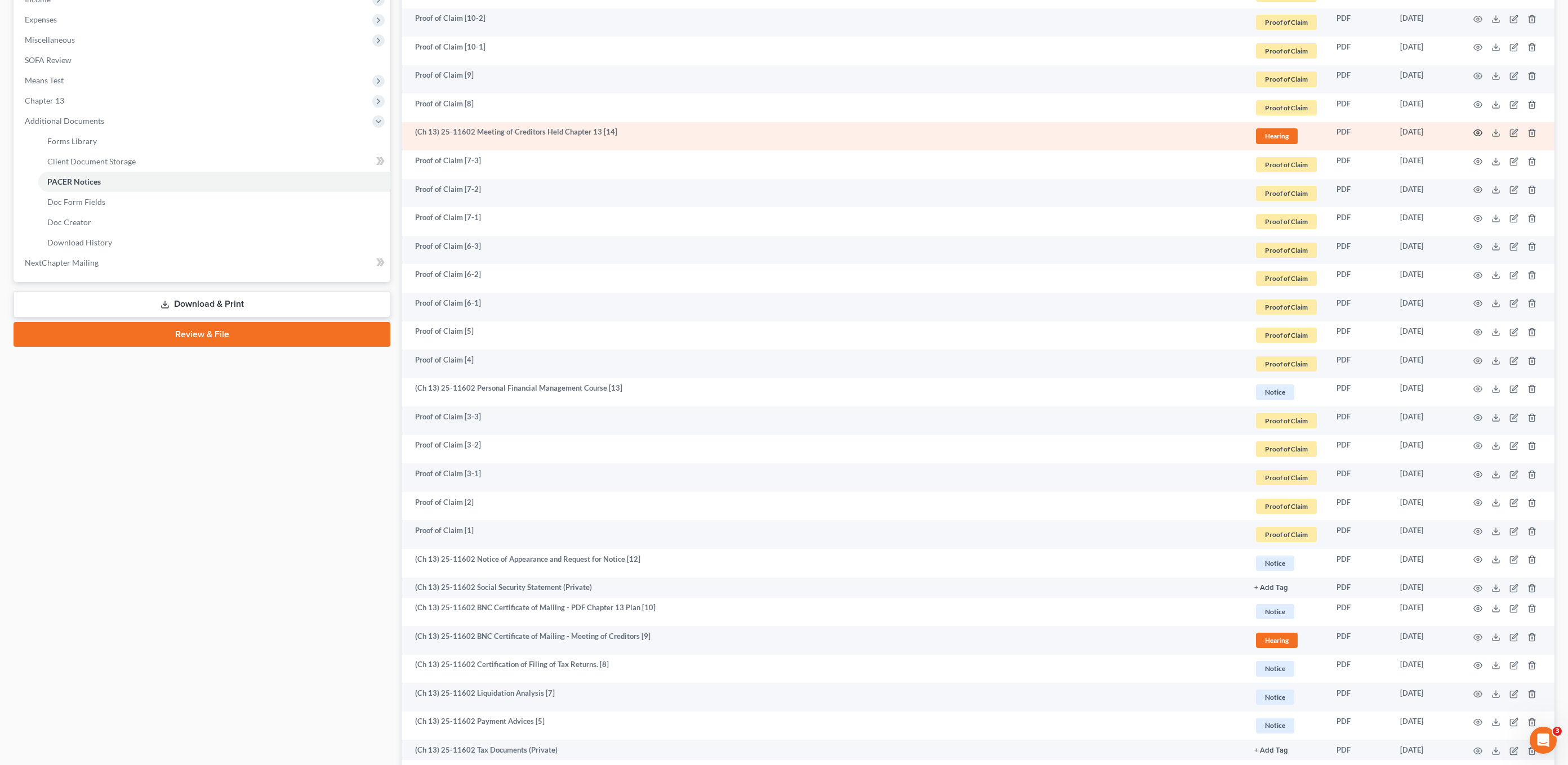
click at [1481, 132] on icon "button" at bounding box center [1478, 132] width 9 height 9
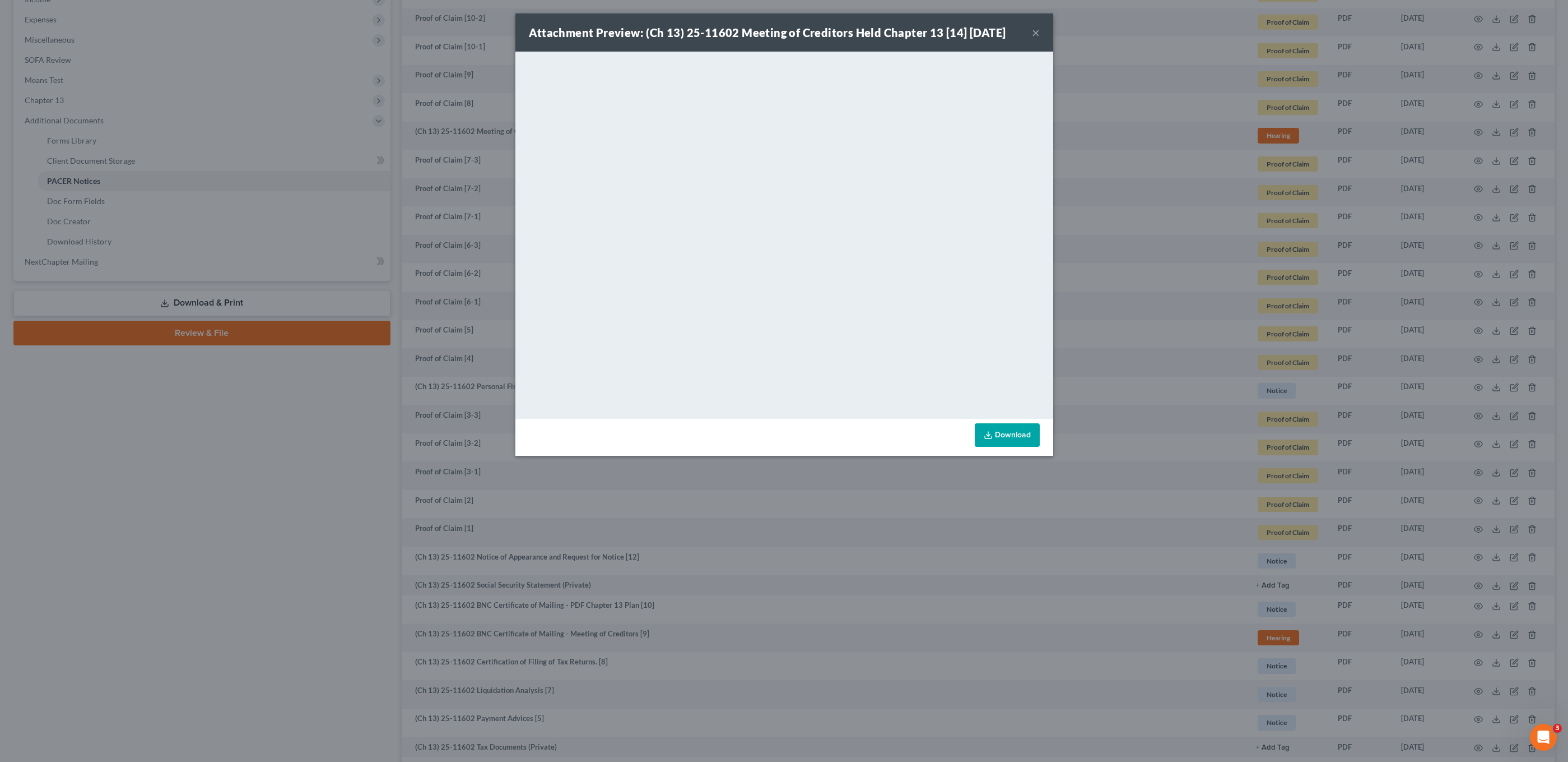
click at [1164, 273] on div "Attachment Preview: (Ch 13) 25-11602 Meeting of Creditors Held Chapter 13 [14] …" at bounding box center [784, 381] width 1568 height 762
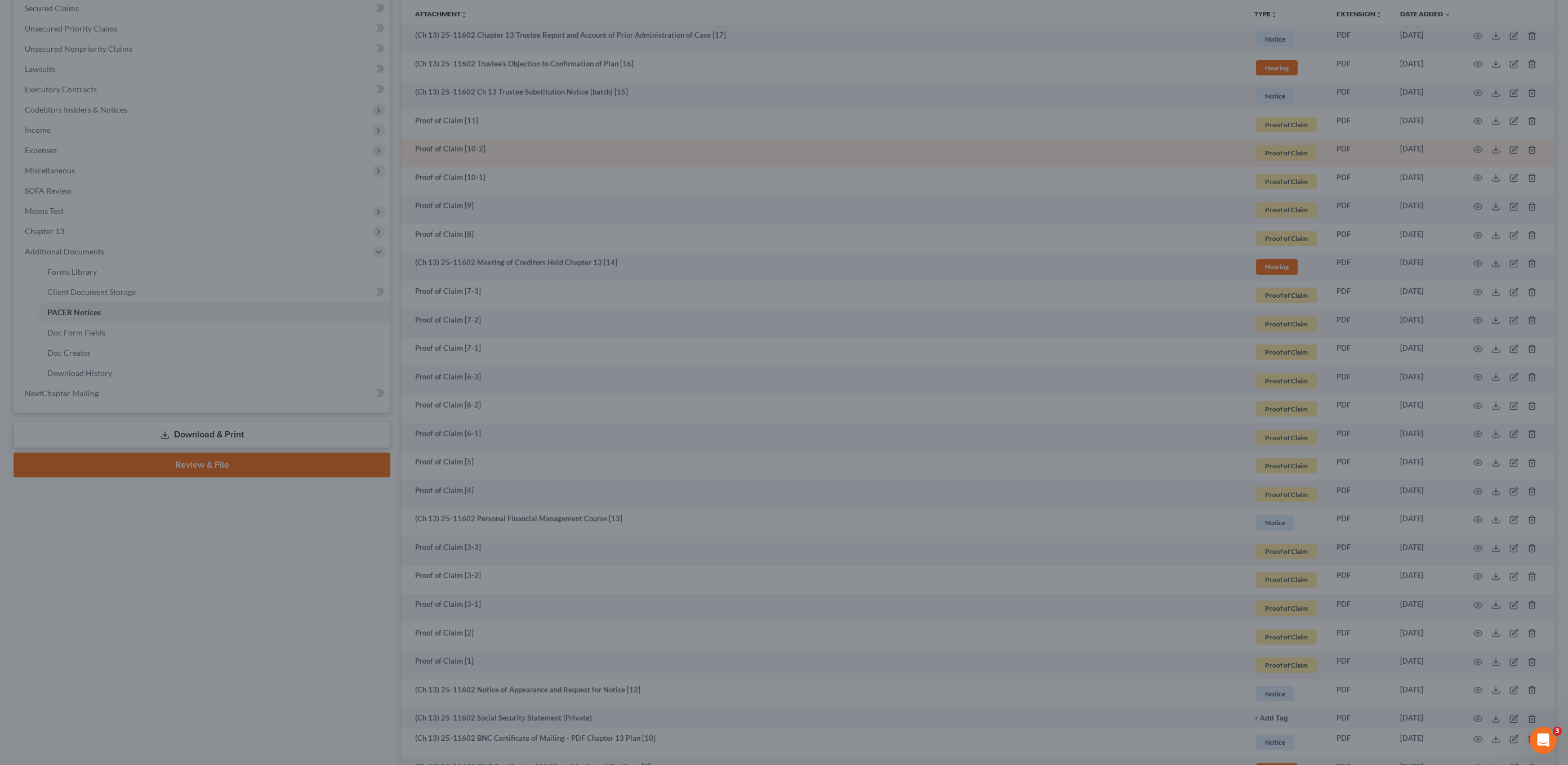
scroll to position [13, 0]
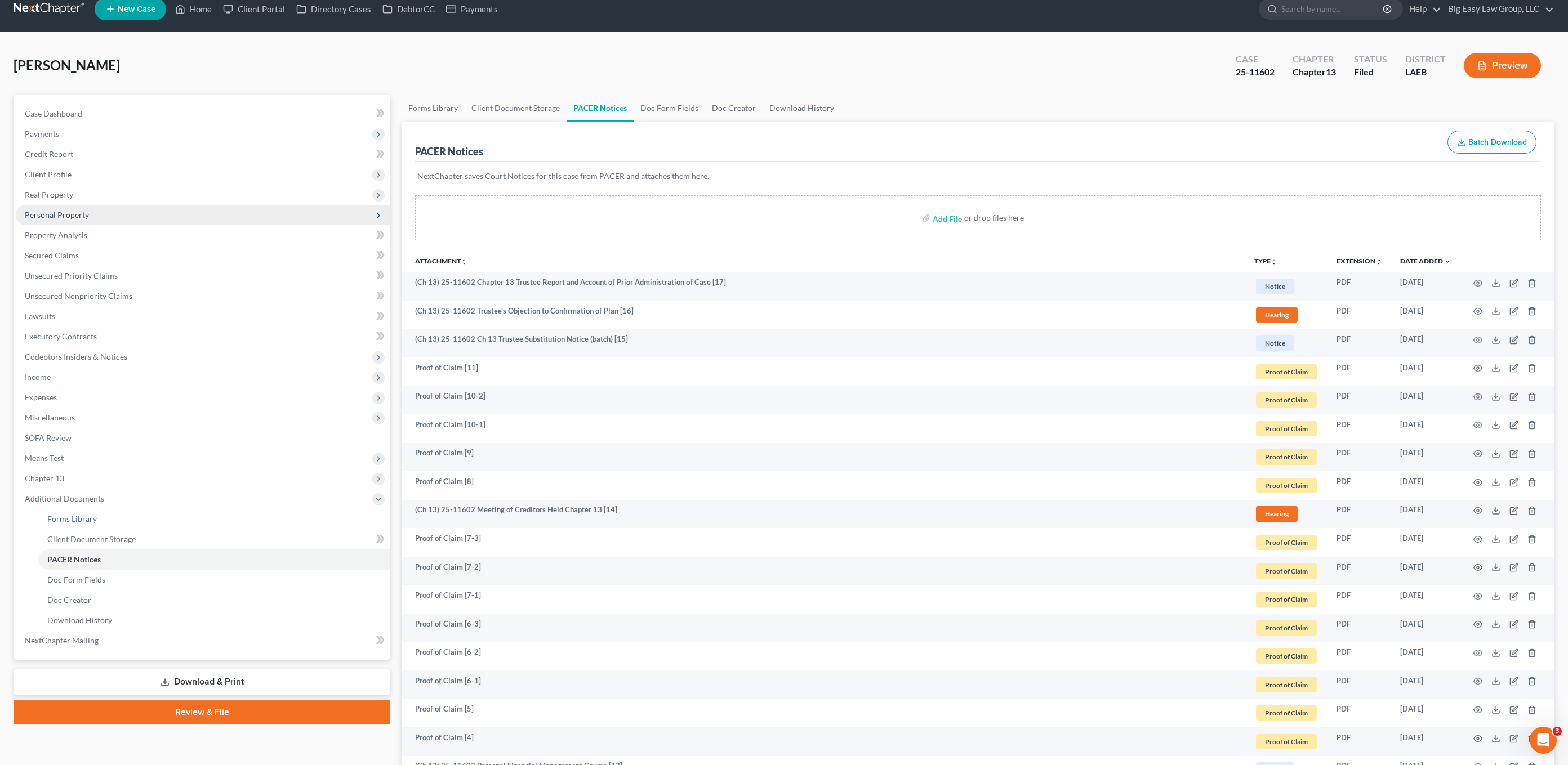
click at [108, 217] on span "Personal Property" at bounding box center [203, 214] width 374 height 20
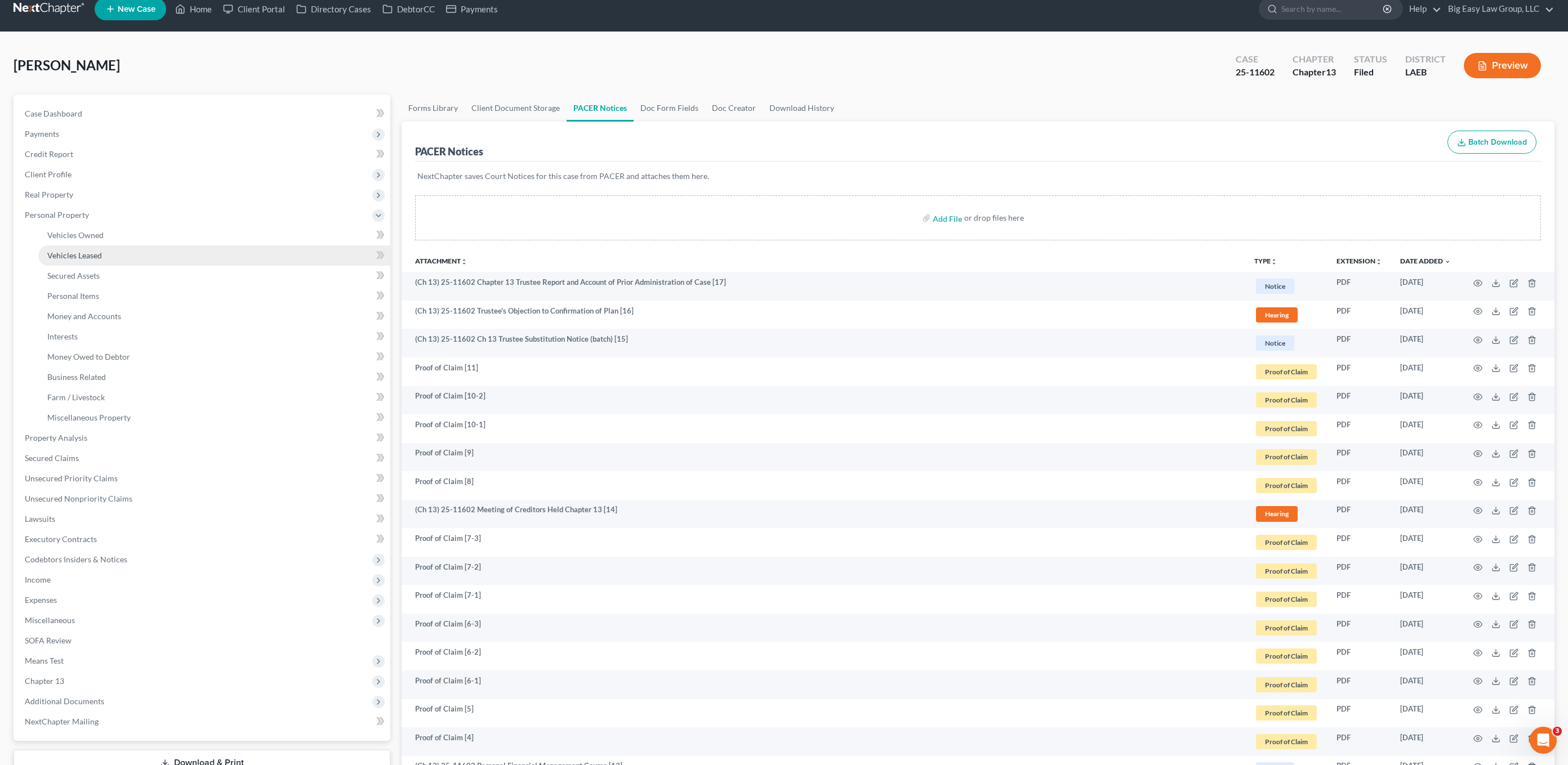
click at [131, 252] on link "Vehicles Leased" at bounding box center [214, 255] width 352 height 20
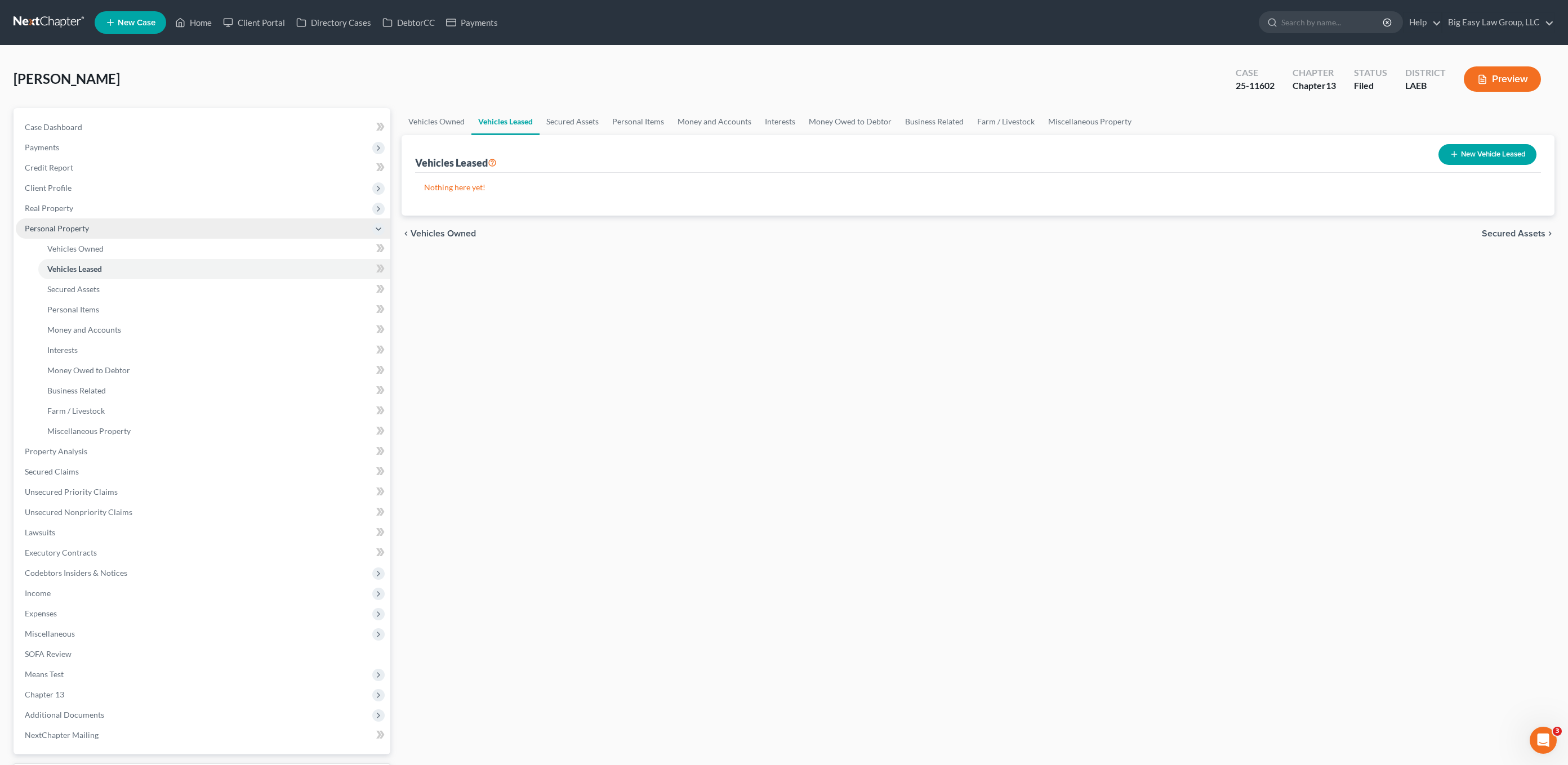
click at [132, 234] on span "Personal Property" at bounding box center [203, 229] width 374 height 20
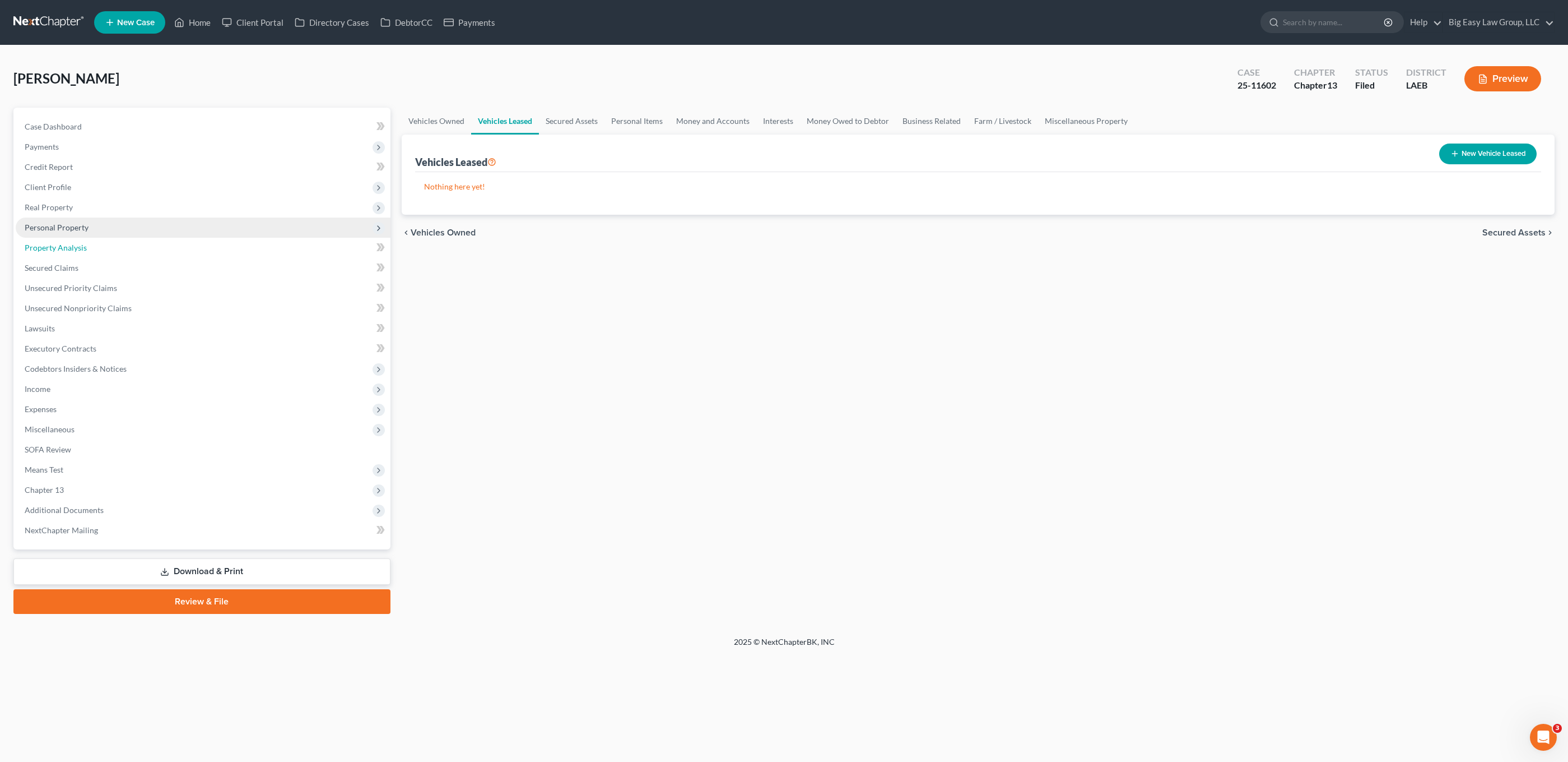
click at [140, 238] on link "Property Analysis" at bounding box center [203, 247] width 375 height 20
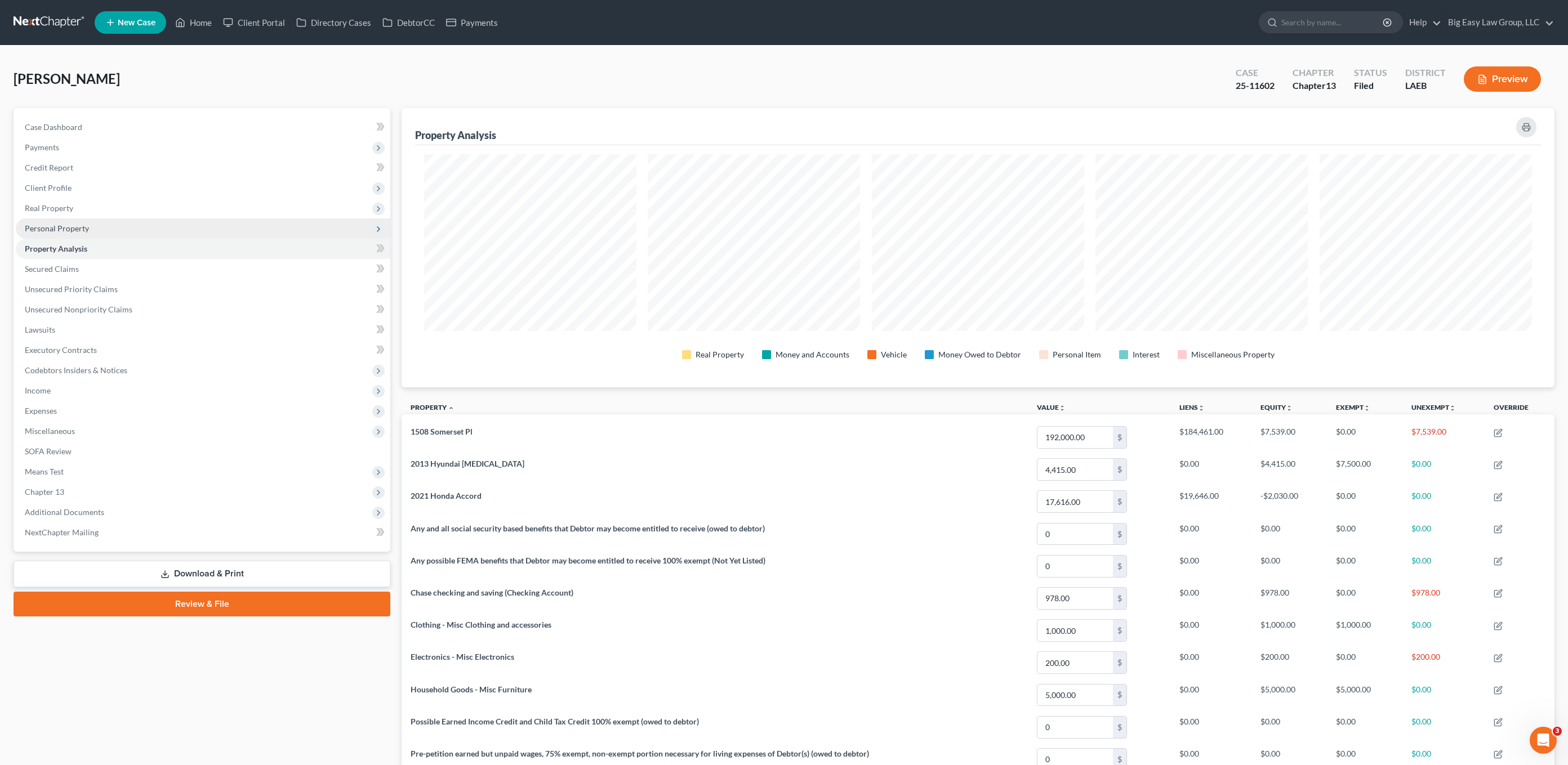
click at [138, 229] on span "Personal Property" at bounding box center [203, 229] width 374 height 20
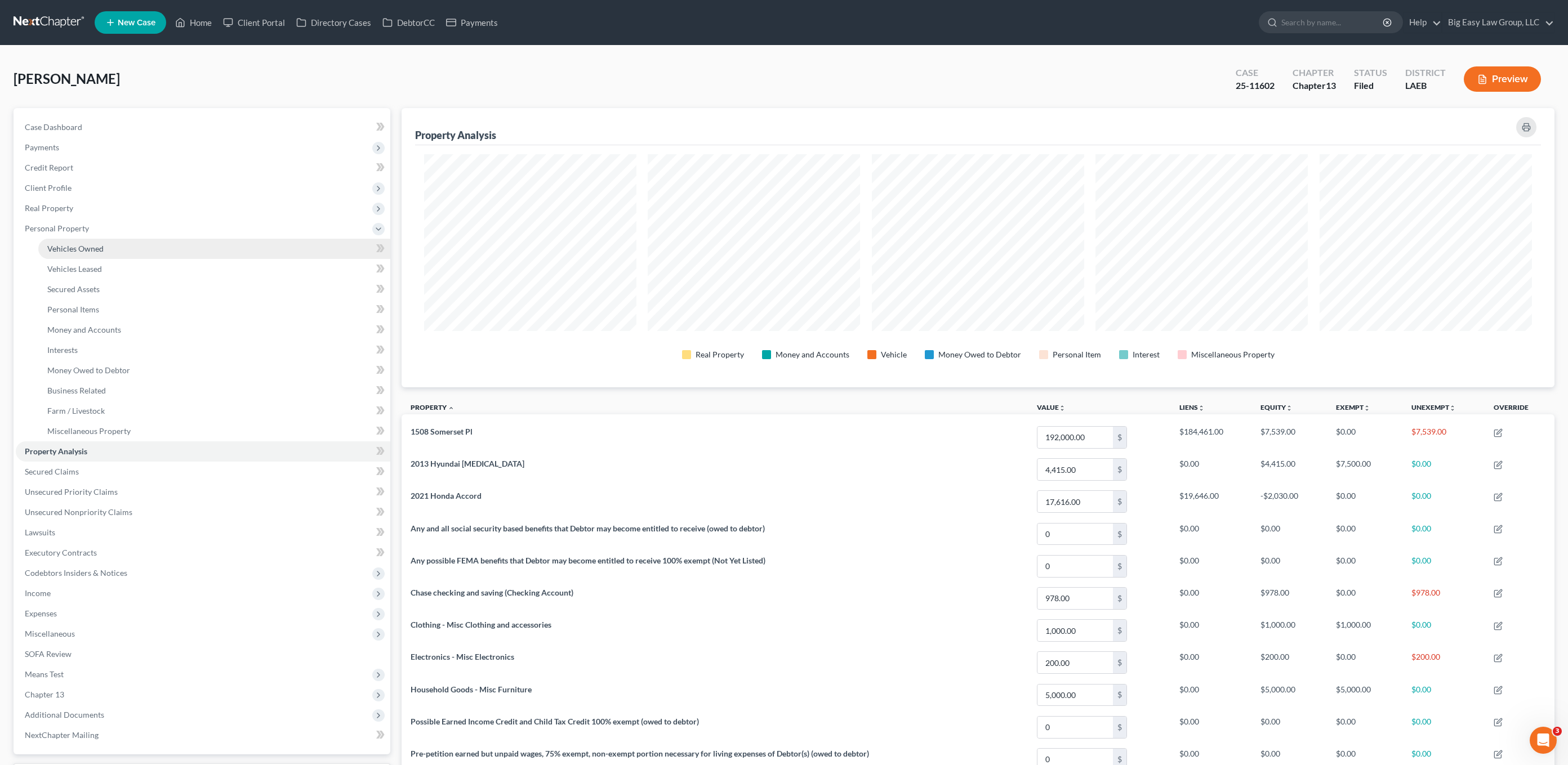
click at [143, 247] on link "Vehicles Owned" at bounding box center [214, 248] width 352 height 20
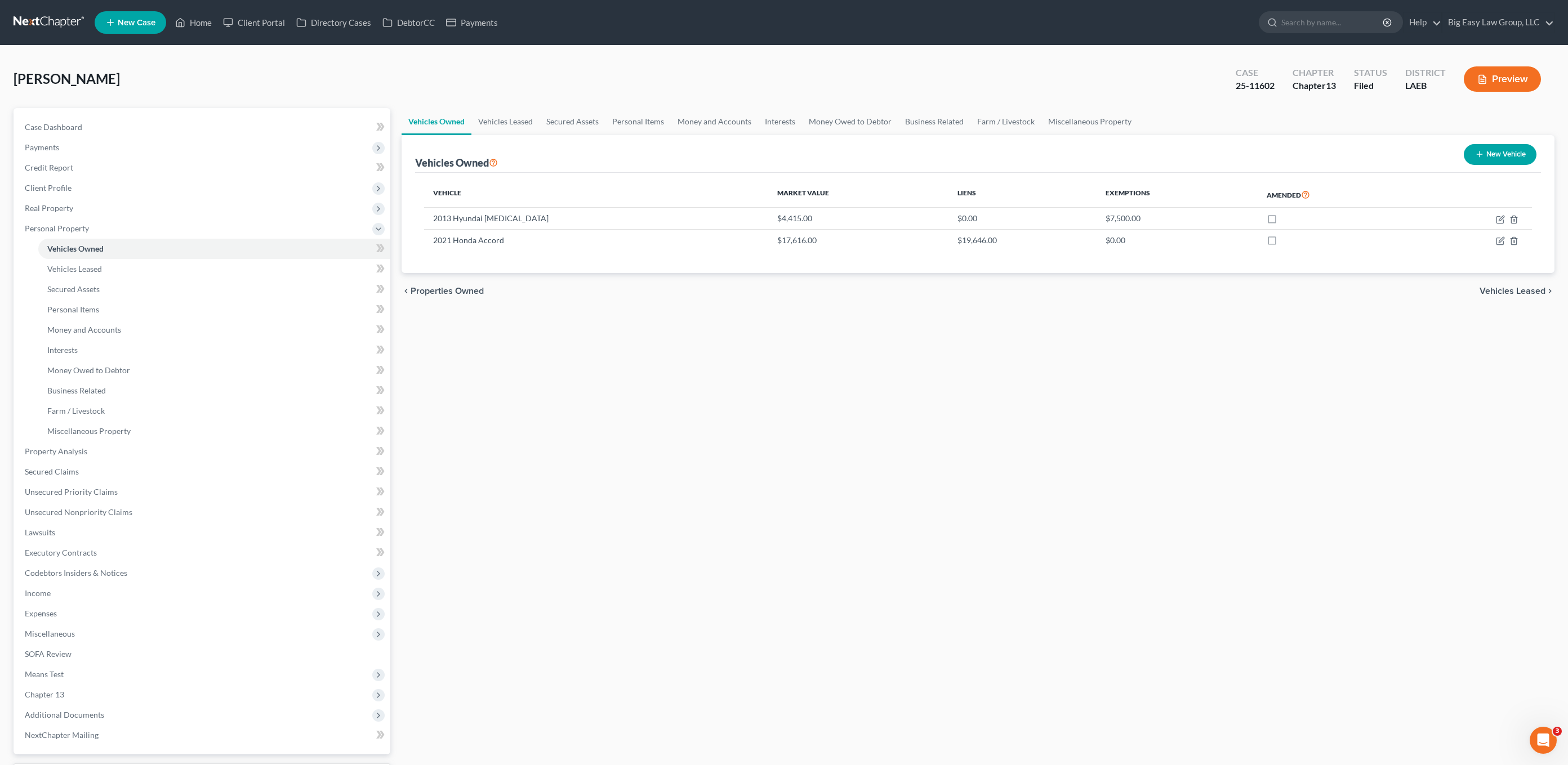
click at [59, 115] on div "Case Dashboard Payments Invoices Payments Payments Credit Report Client Profile…" at bounding box center [201, 431] width 377 height 646
drag, startPoint x: 57, startPoint y: 121, endPoint x: 114, endPoint y: 152, distance: 64.9
click at [57, 121] on link "Case Dashboard" at bounding box center [203, 127] width 374 height 20
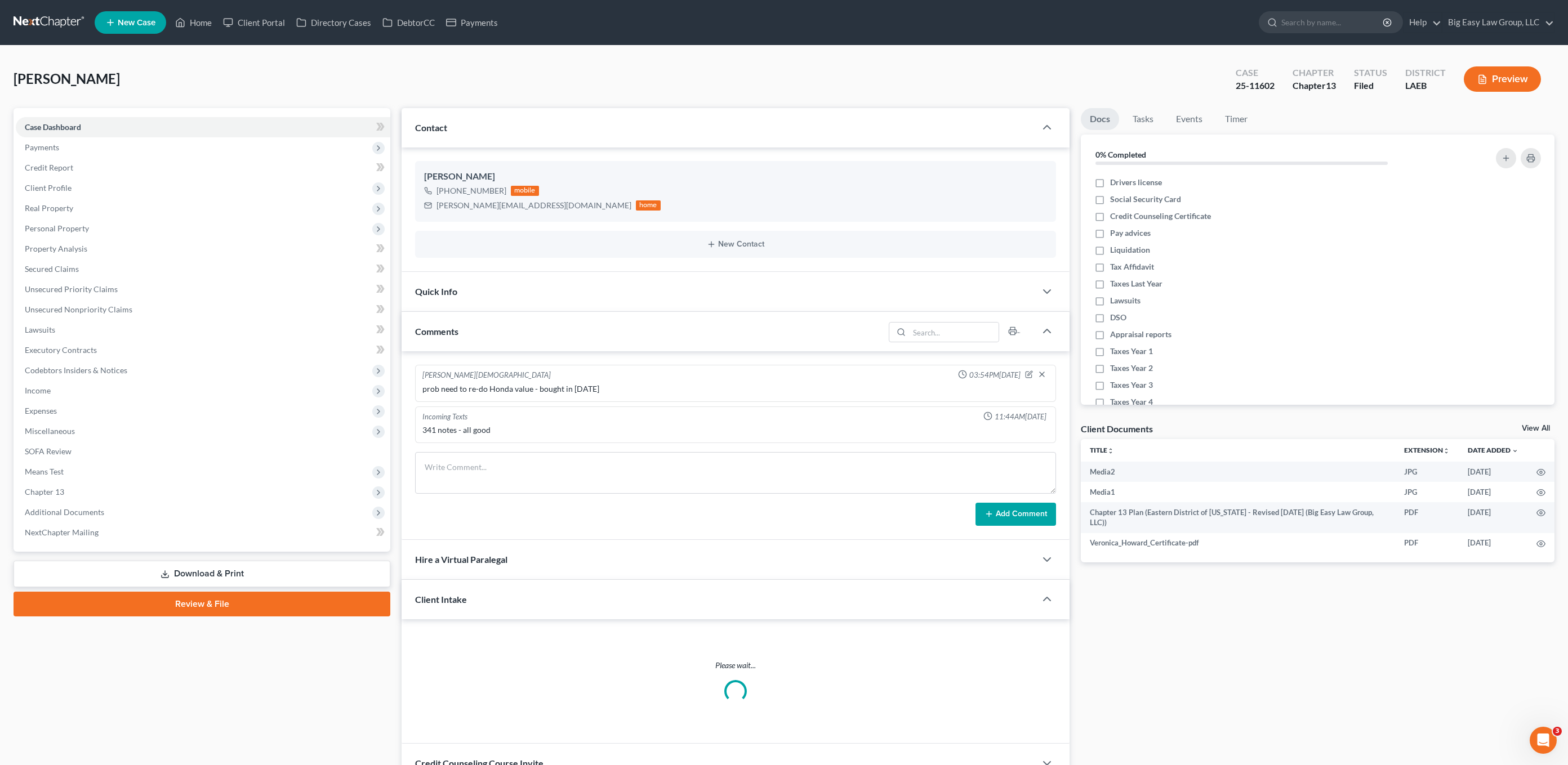
scroll to position [380, 0]
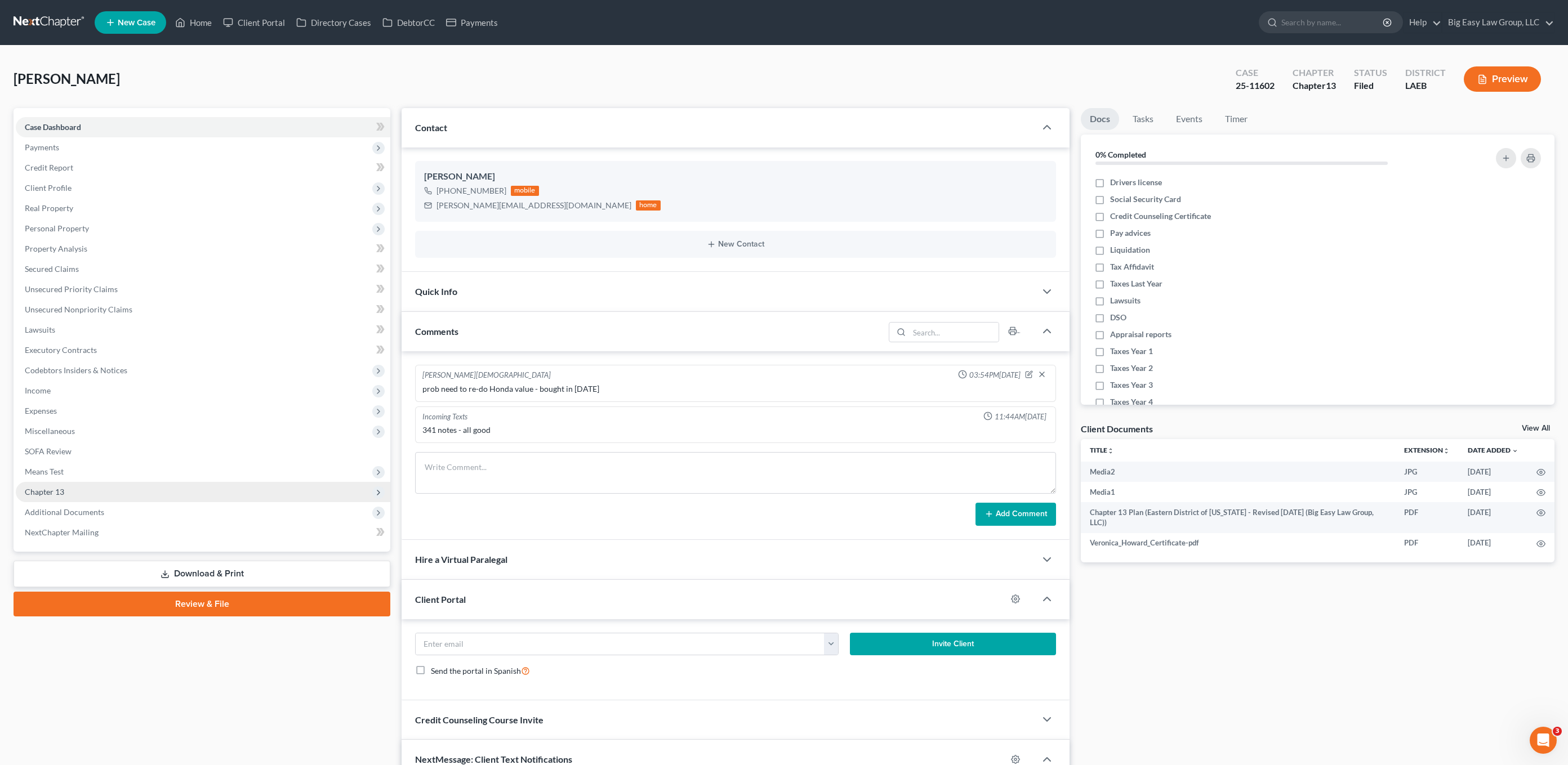
click at [99, 485] on span "Chapter 13" at bounding box center [203, 491] width 374 height 20
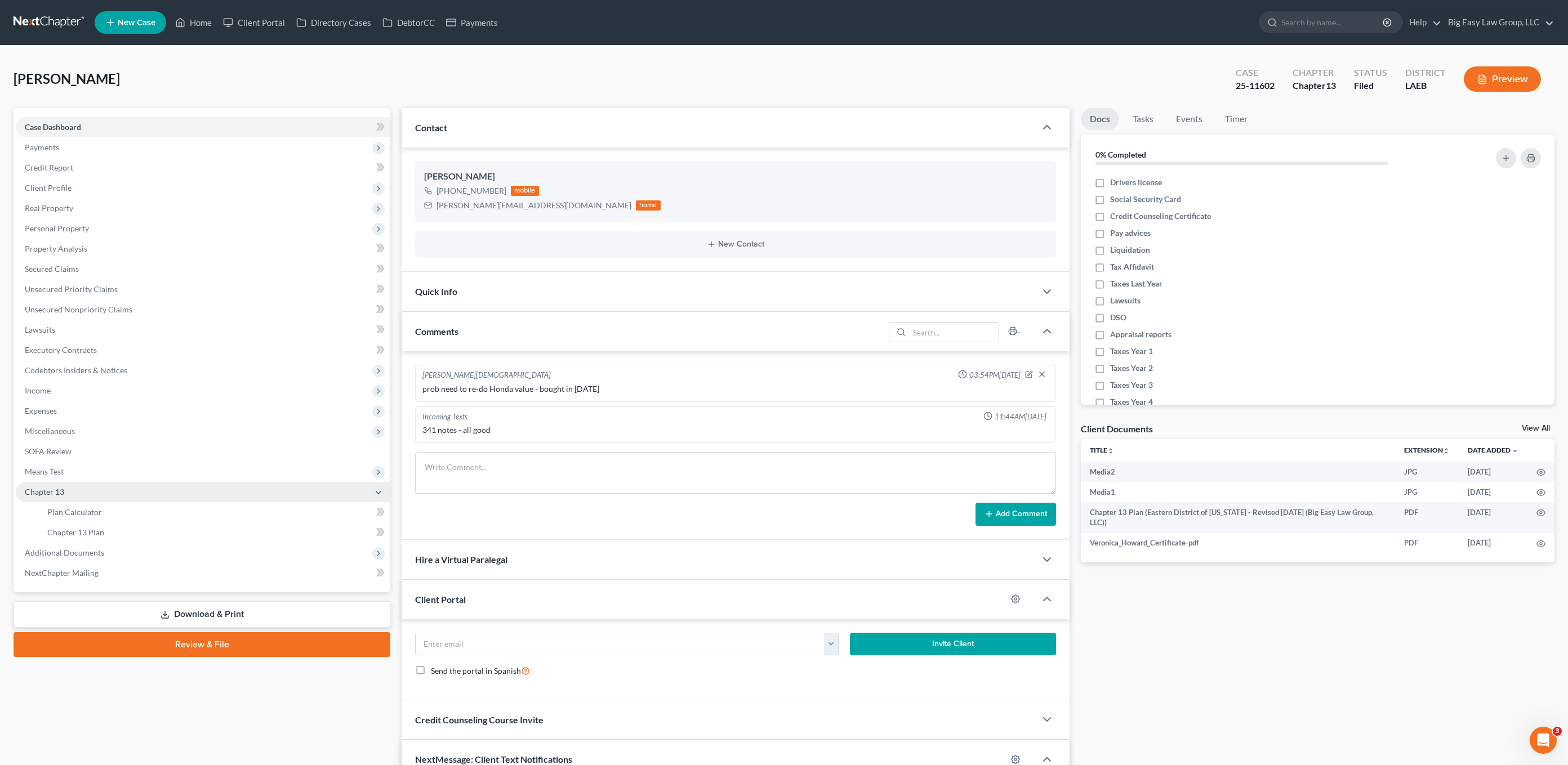
click at [85, 486] on span "Chapter 13" at bounding box center [203, 491] width 374 height 20
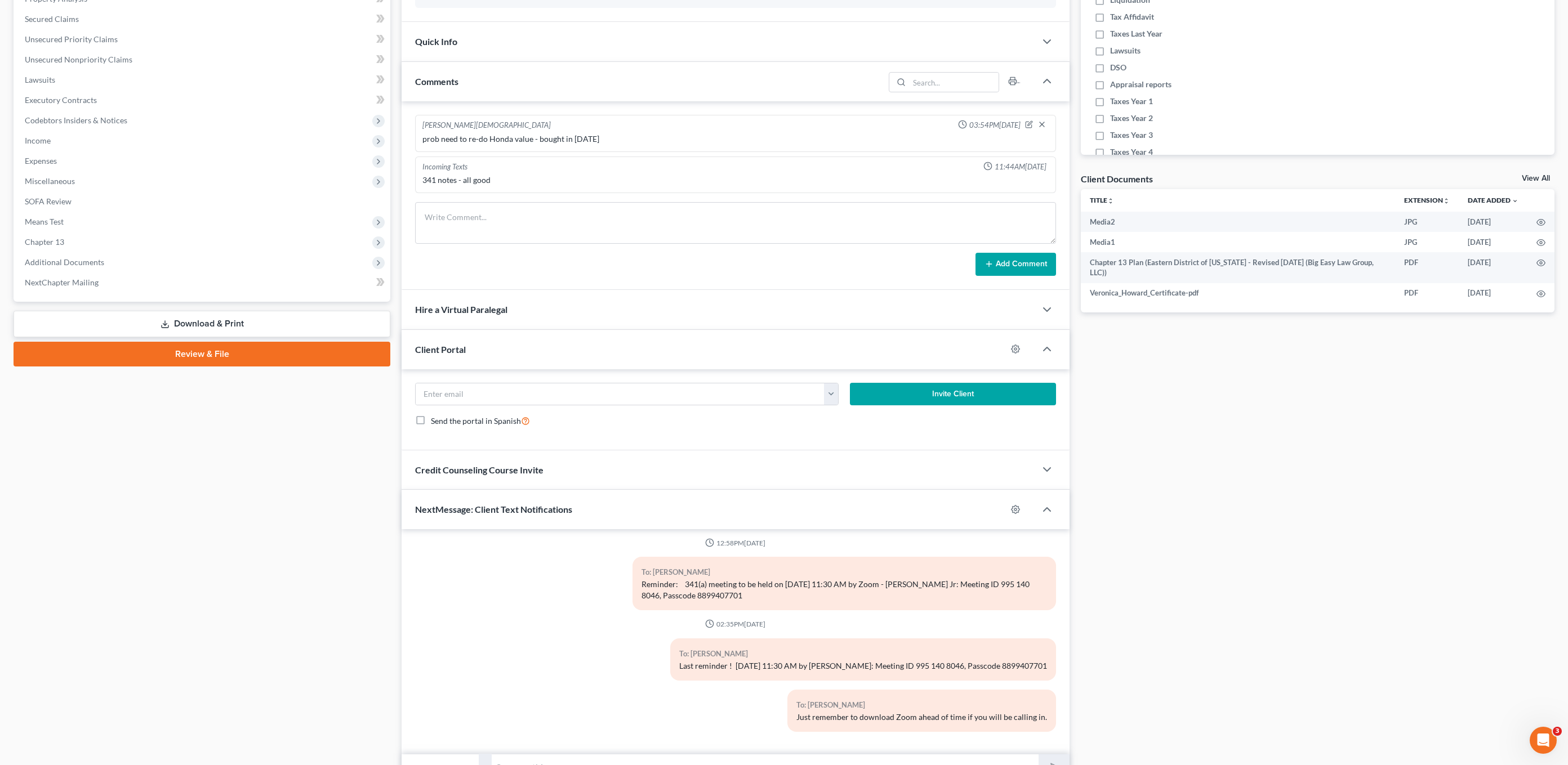
scroll to position [309, 0]
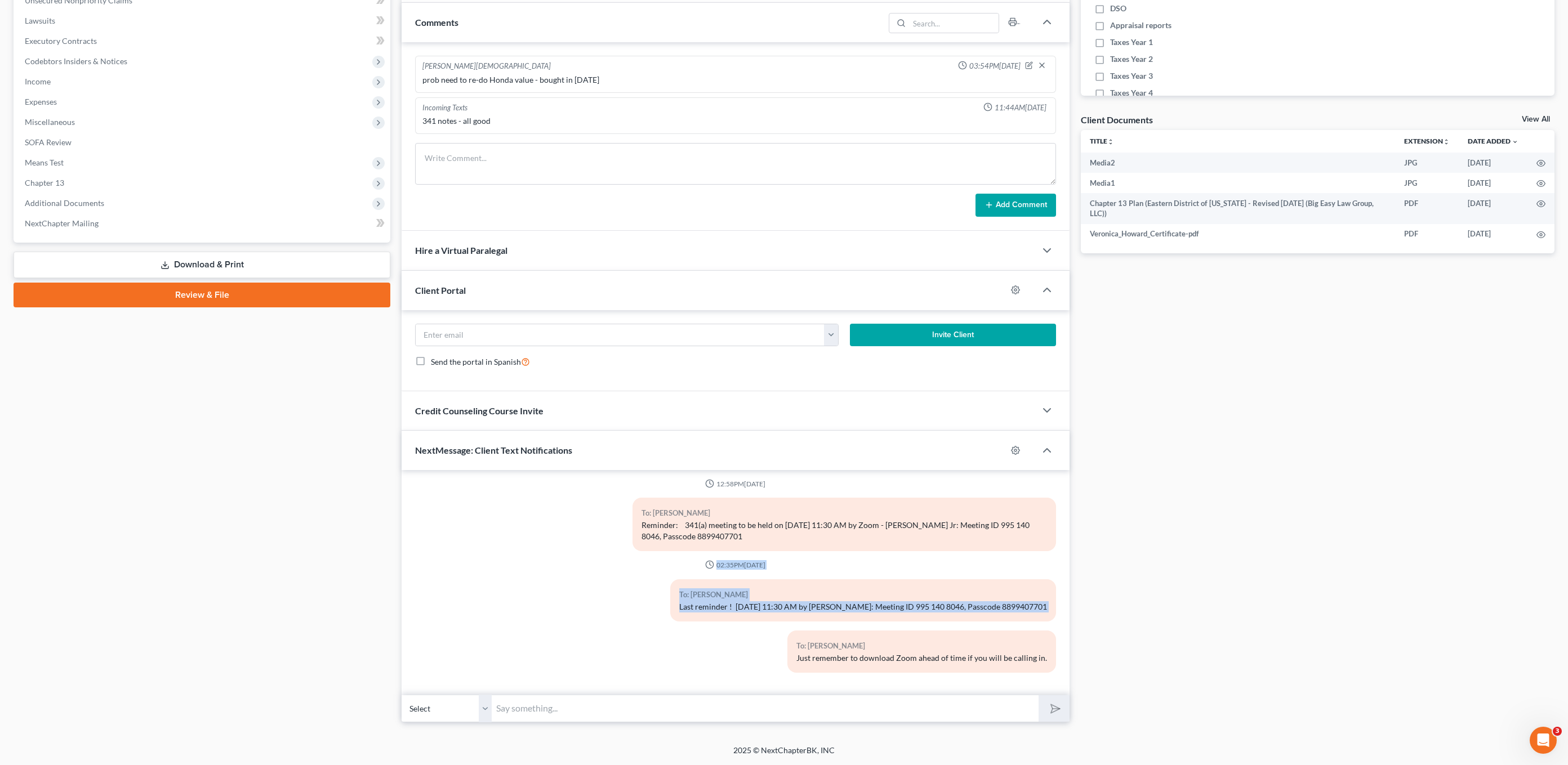
drag, startPoint x: 634, startPoint y: 544, endPoint x: 896, endPoint y: 648, distance: 281.9
click at [839, 656] on div "05:41PM, 07/28/2025 To: Veronica Howard And filed -- 25-11602 To: Veronica Howa…" at bounding box center [735, 393] width 641 height 579
click at [897, 647] on div "To: Veronica Howard" at bounding box center [922, 646] width 251 height 13
drag, startPoint x: 848, startPoint y: 641, endPoint x: 761, endPoint y: 590, distance: 100.8
click at [769, 602] on div "05:41PM, 07/28/2025 To: Veronica Howard And filed -- 25-11602 To: Veronica Howa…" at bounding box center [735, 393] width 641 height 579
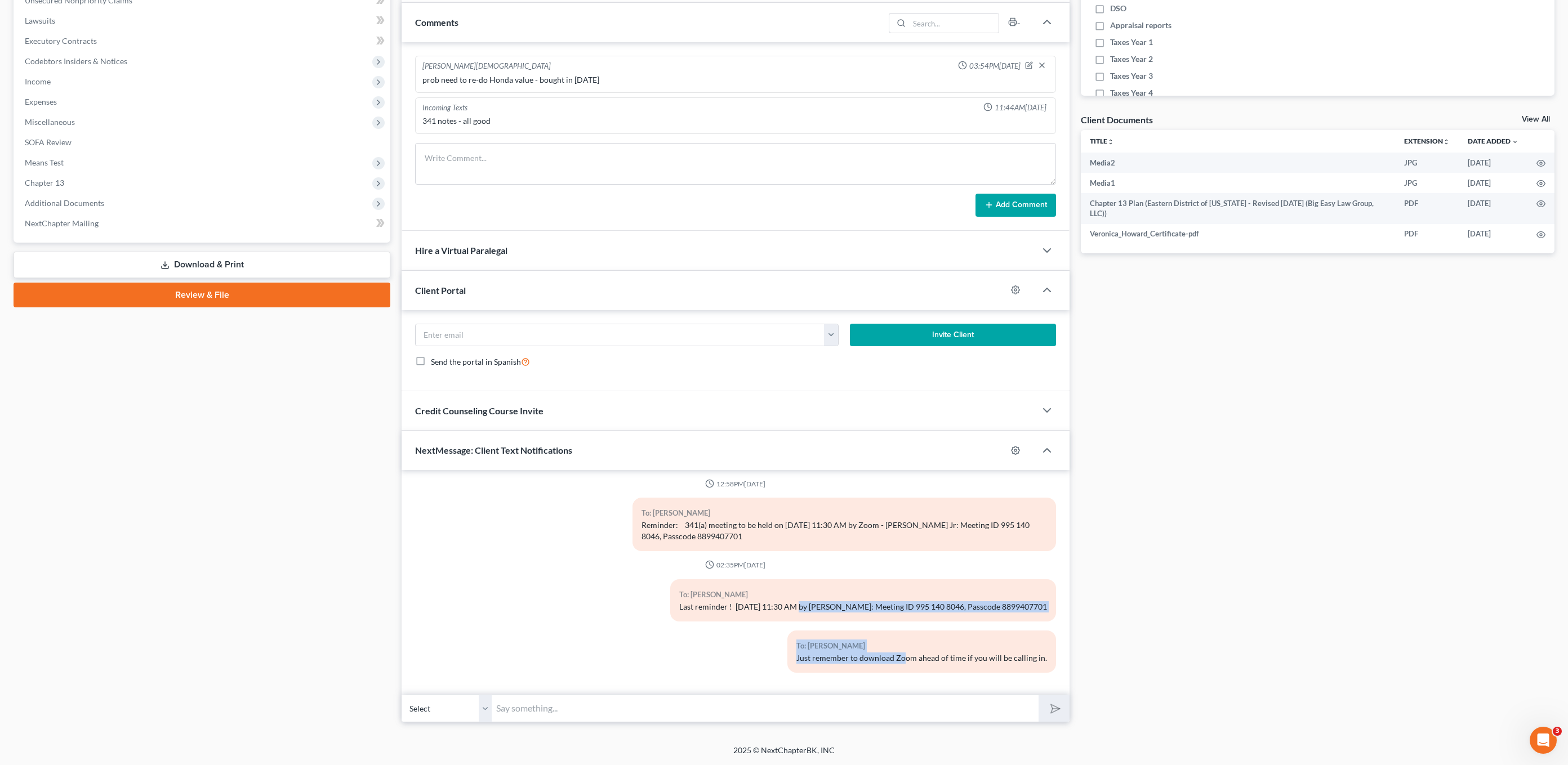
drag, startPoint x: 769, startPoint y: 611, endPoint x: 1018, endPoint y: 668, distance: 255.4
click at [939, 658] on div "05:41PM, 07/28/2025 To: Veronica Howard And filed -- 25-11602 To: Veronica Howa…" at bounding box center [735, 393] width 641 height 579
drag, startPoint x: 844, startPoint y: 641, endPoint x: 793, endPoint y: 597, distance: 67.4
click at [803, 617] on div "05:41PM, 07/28/2025 To: Veronica Howard And filed -- 25-11602 To: Veronica Howa…" at bounding box center [735, 393] width 641 height 579
click at [798, 591] on div "To: Veronica Howard" at bounding box center [863, 595] width 368 height 13
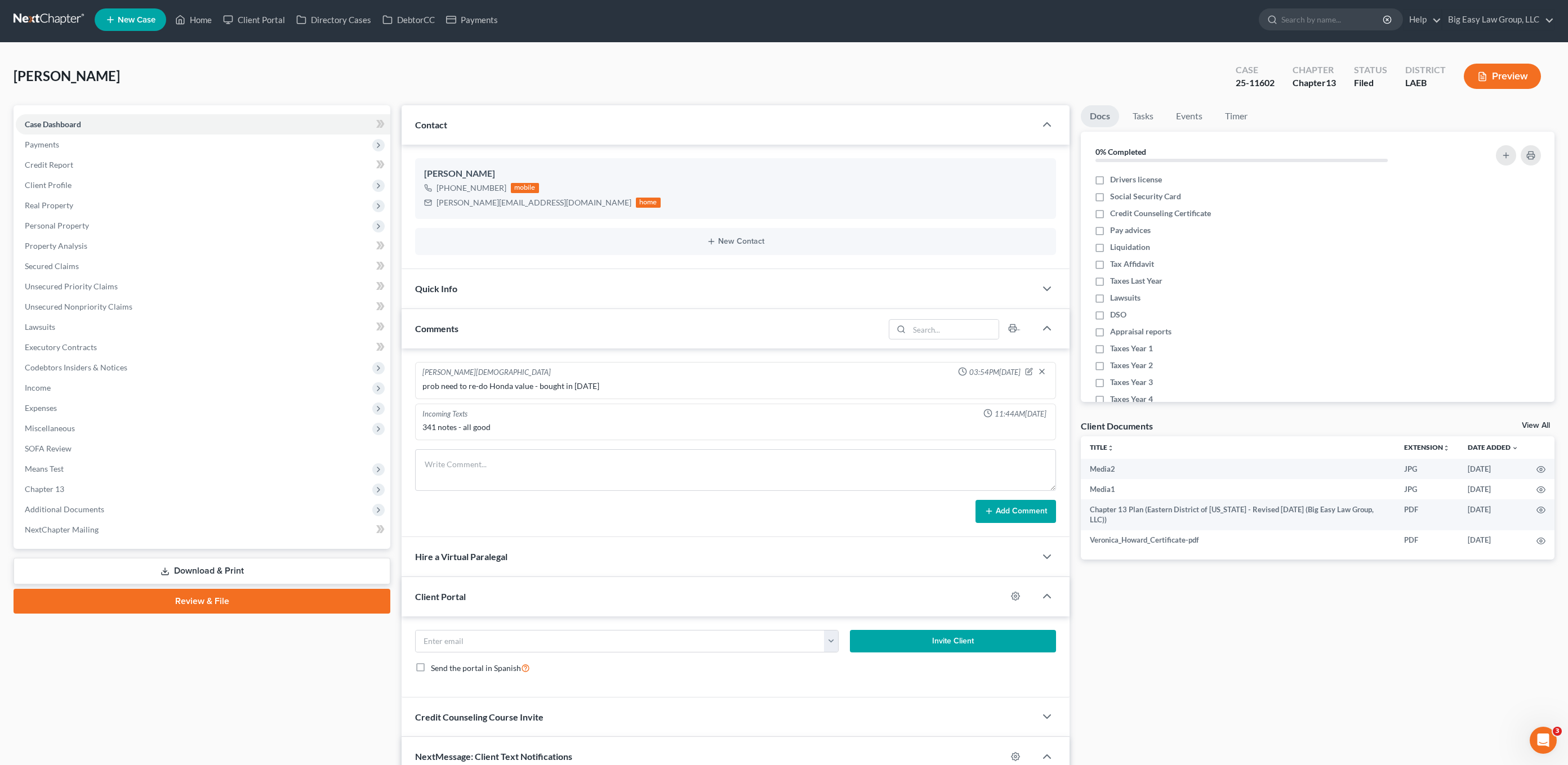
scroll to position [0, 0]
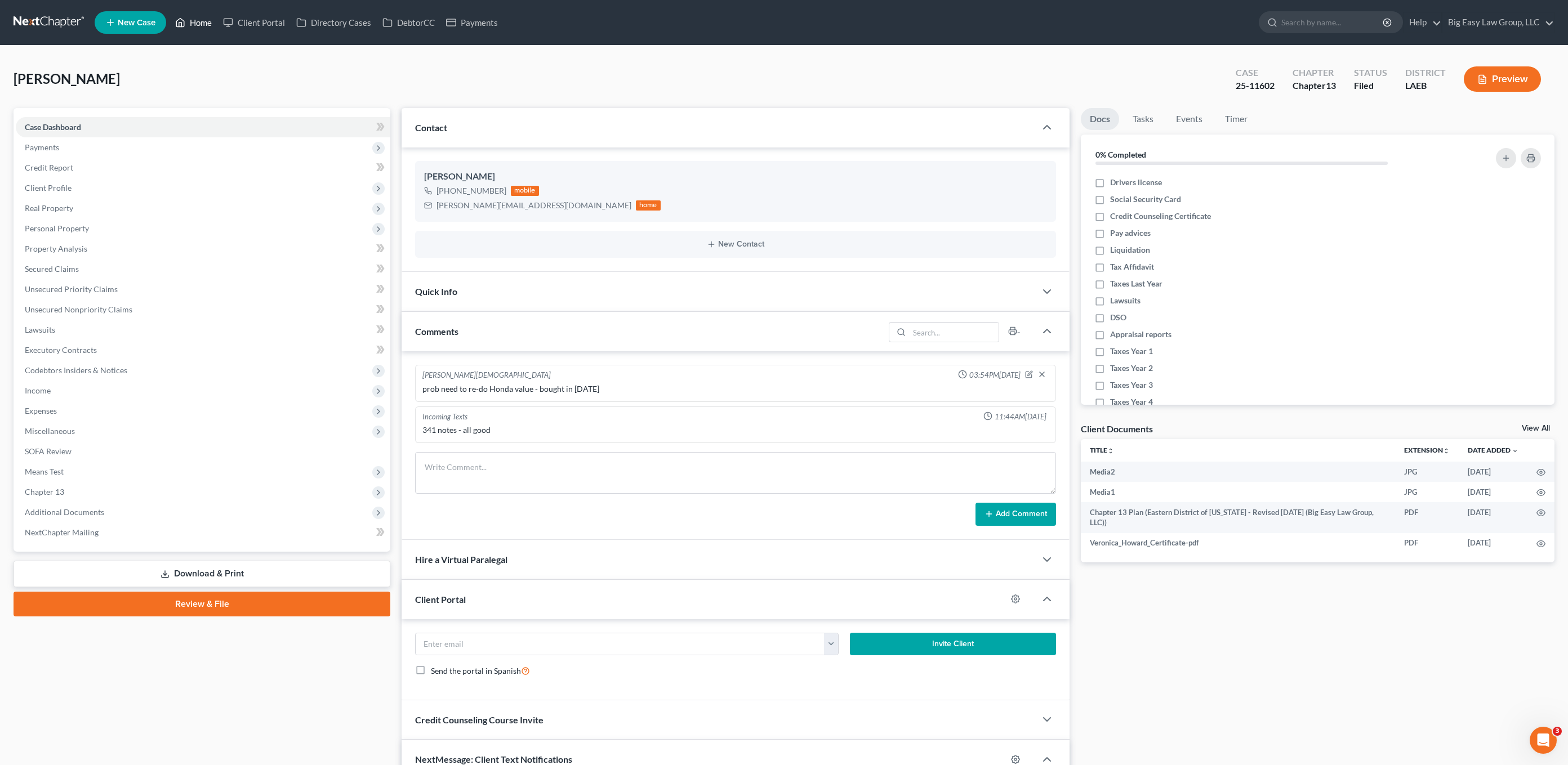
click at [190, 19] on link "Home" at bounding box center [193, 22] width 48 height 20
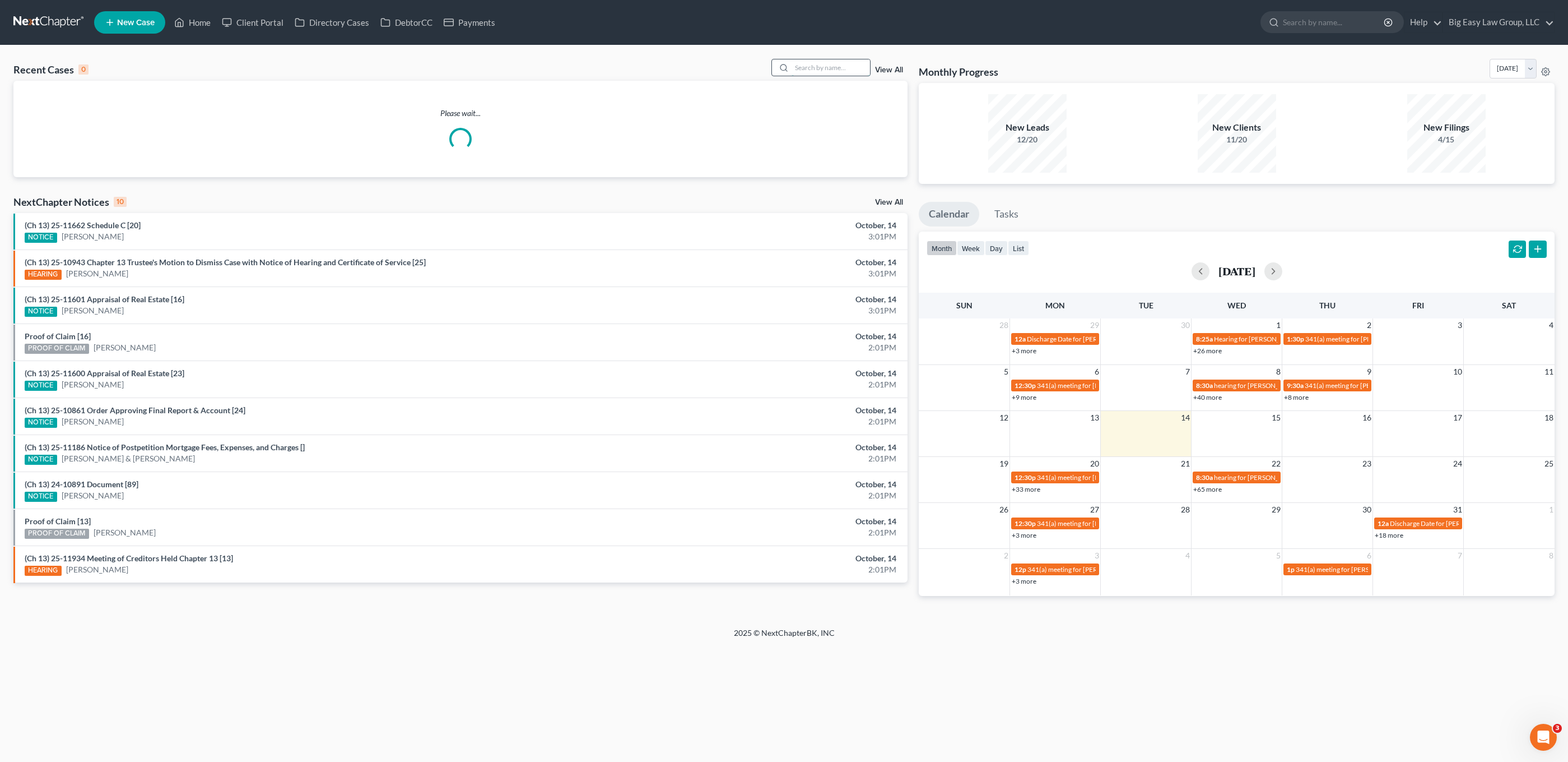
click at [859, 62] on input "search" at bounding box center [830, 68] width 78 height 16
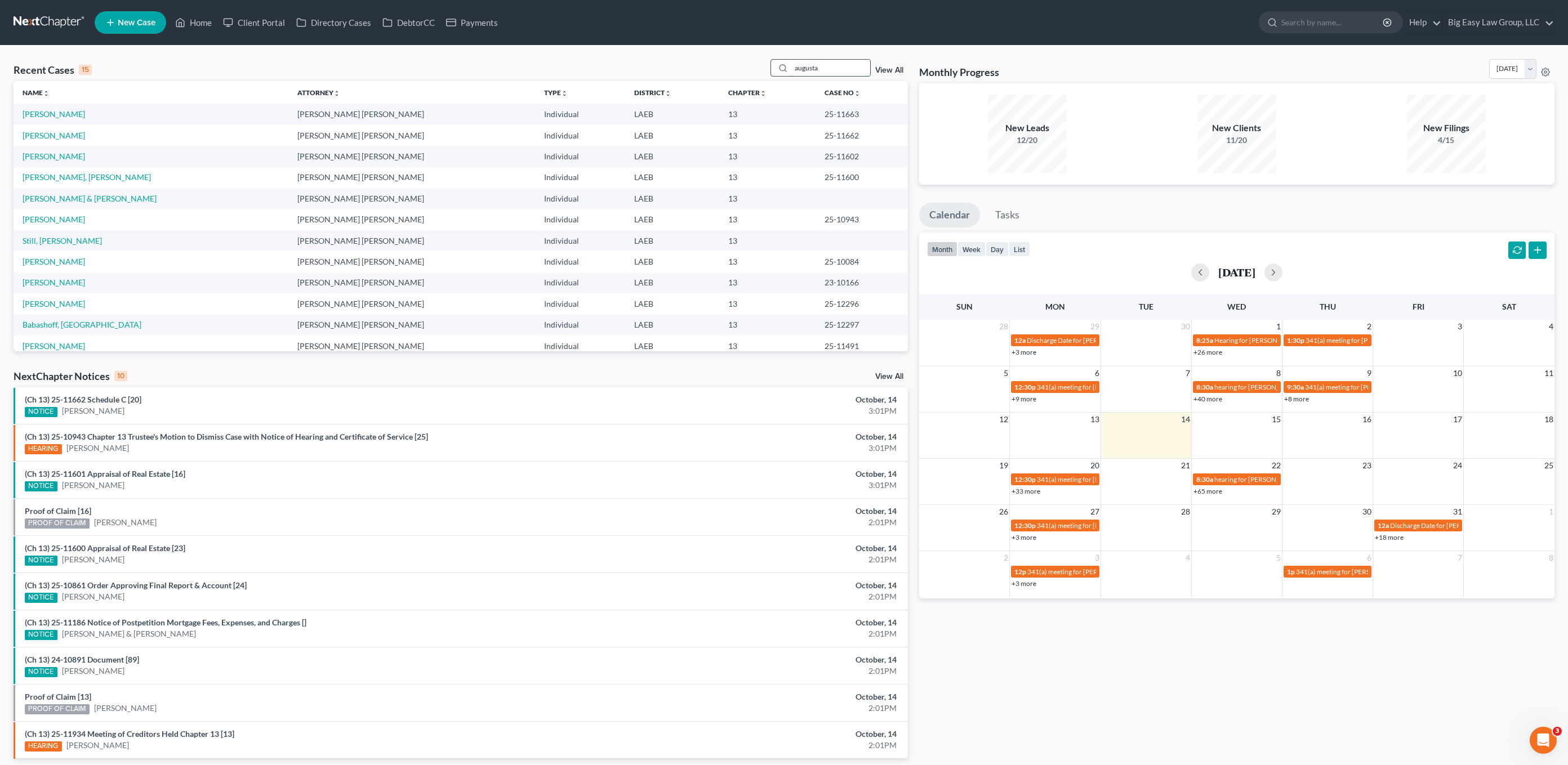
type input "augusta"
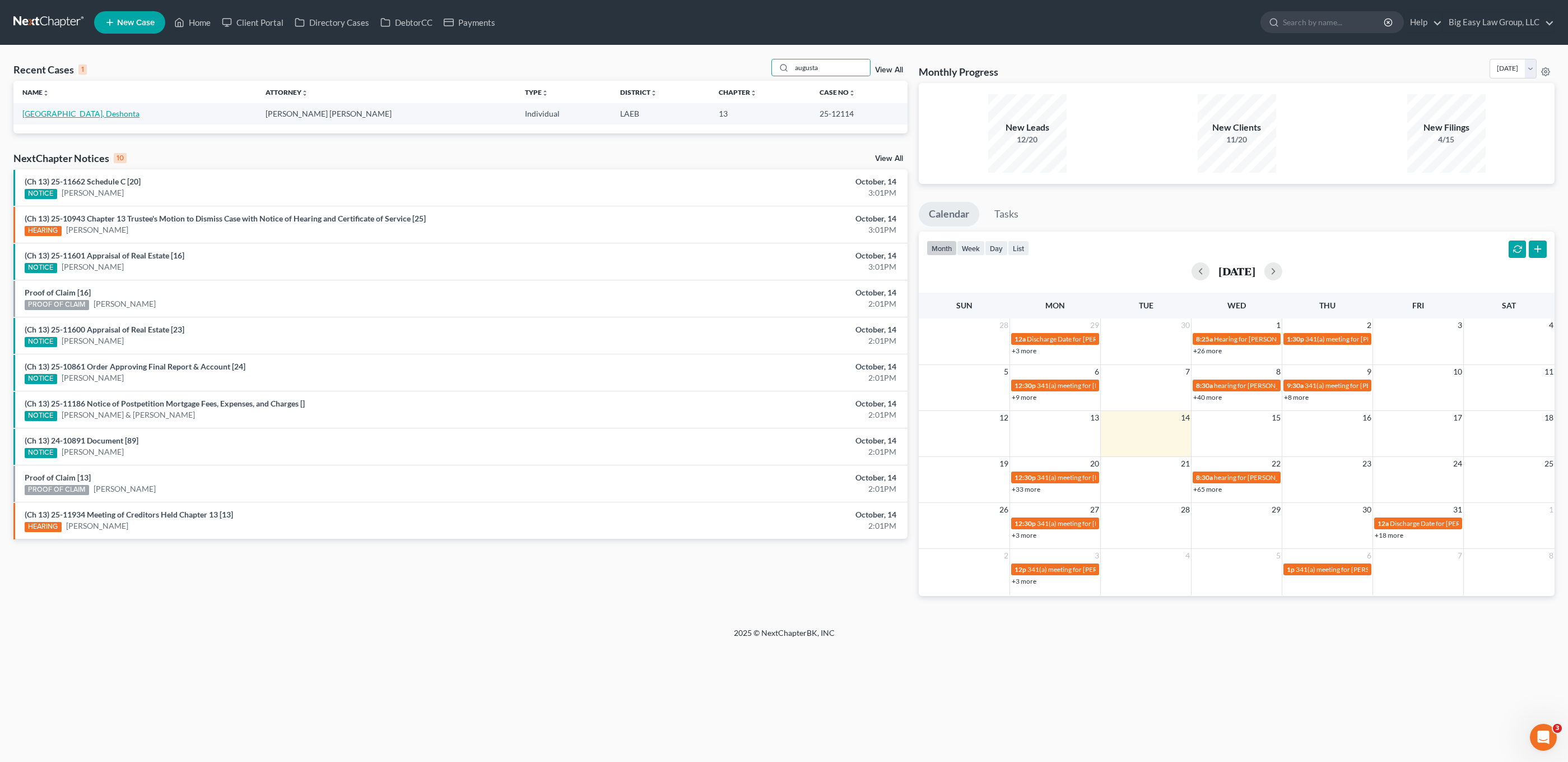
click at [60, 110] on link "[GEOGRAPHIC_DATA], Deshonta" at bounding box center [81, 113] width 117 height 10
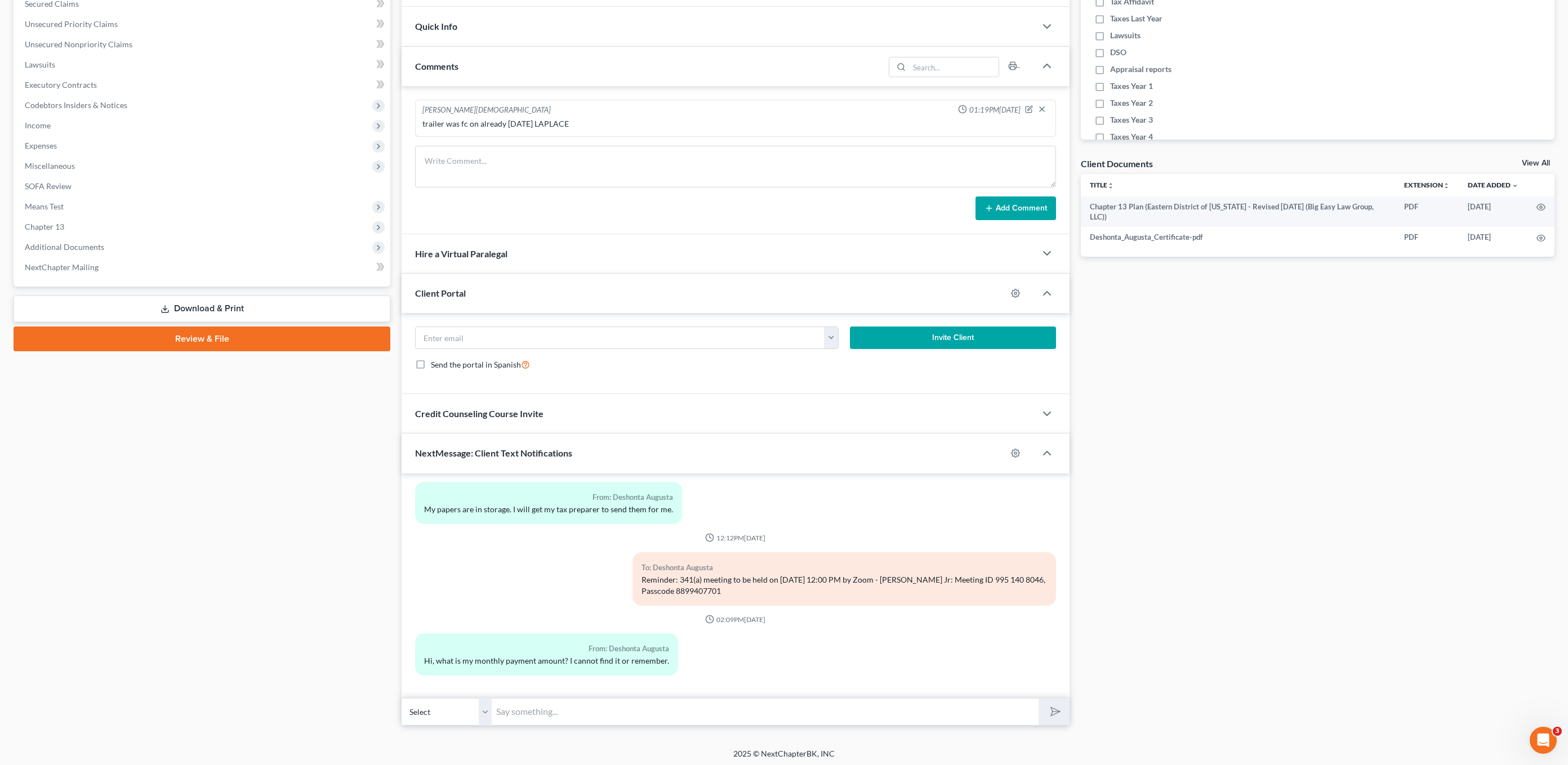
scroll to position [268, 0]
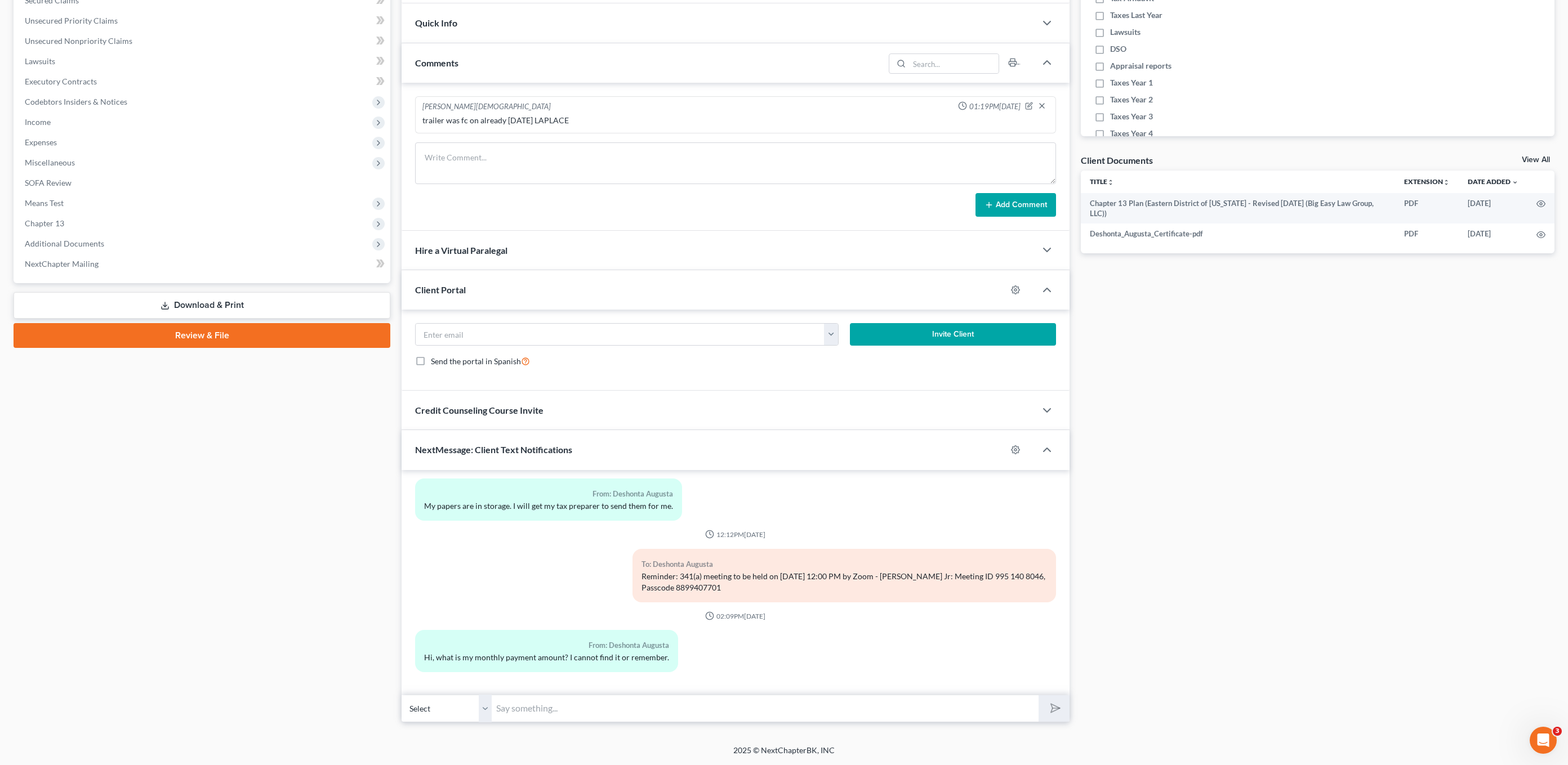
click at [695, 709] on input "text" at bounding box center [765, 708] width 547 height 27
type input "$395.00"
click at [1038, 695] on button "submit" at bounding box center [1053, 709] width 31 height 26
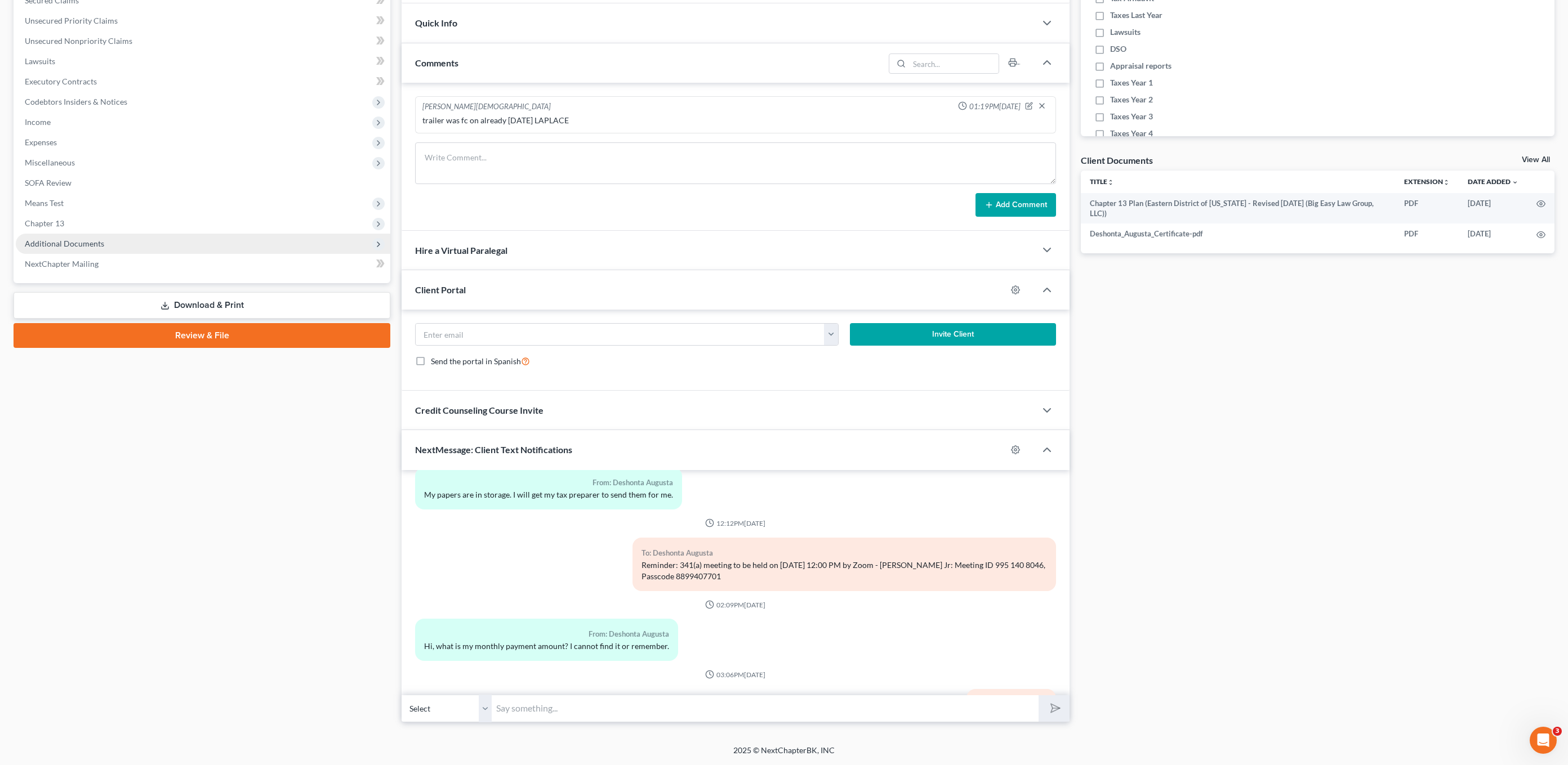
click at [86, 244] on span "Additional Documents" at bounding box center [64, 243] width 79 height 10
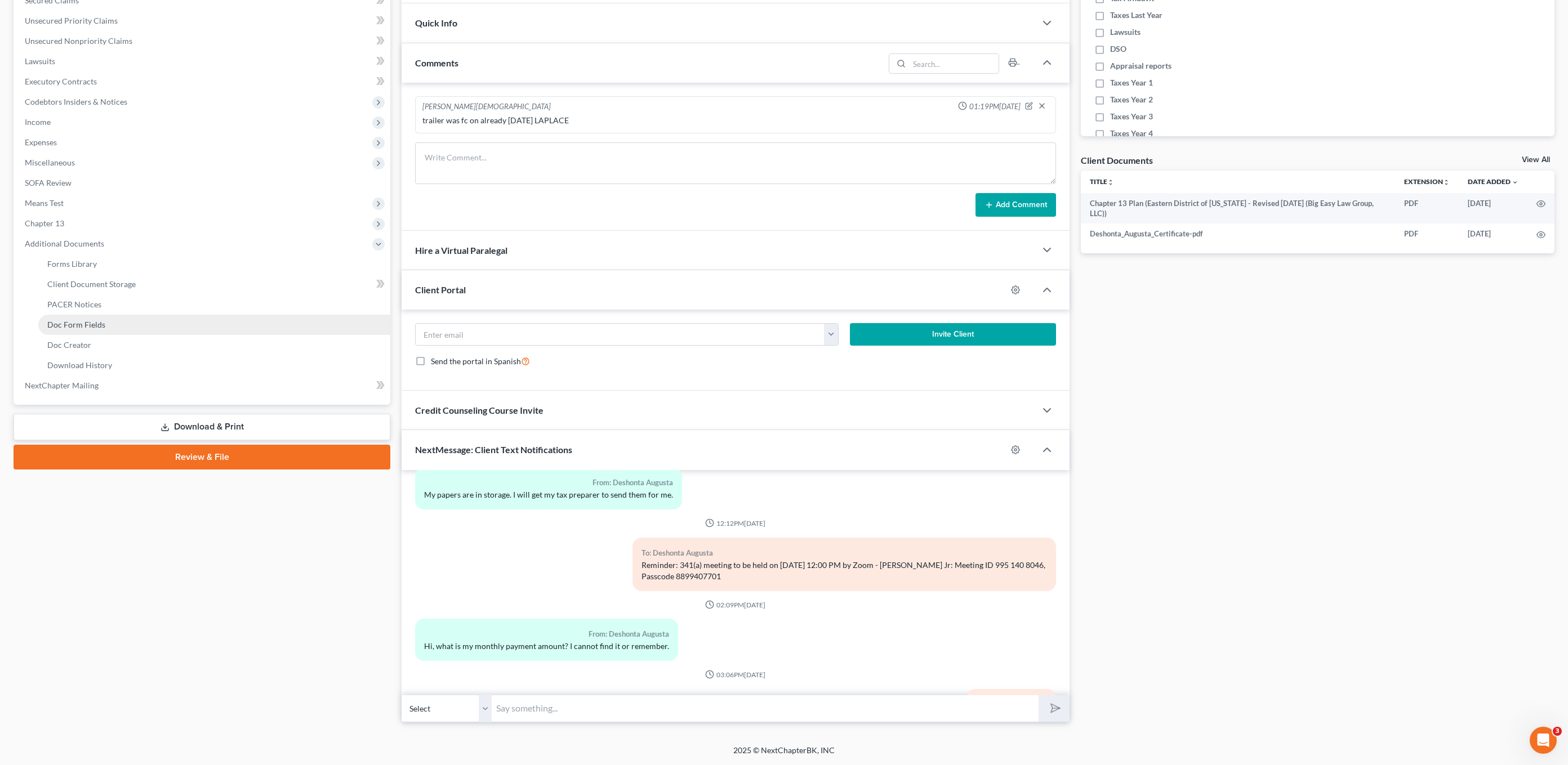
scroll to position [1320, 0]
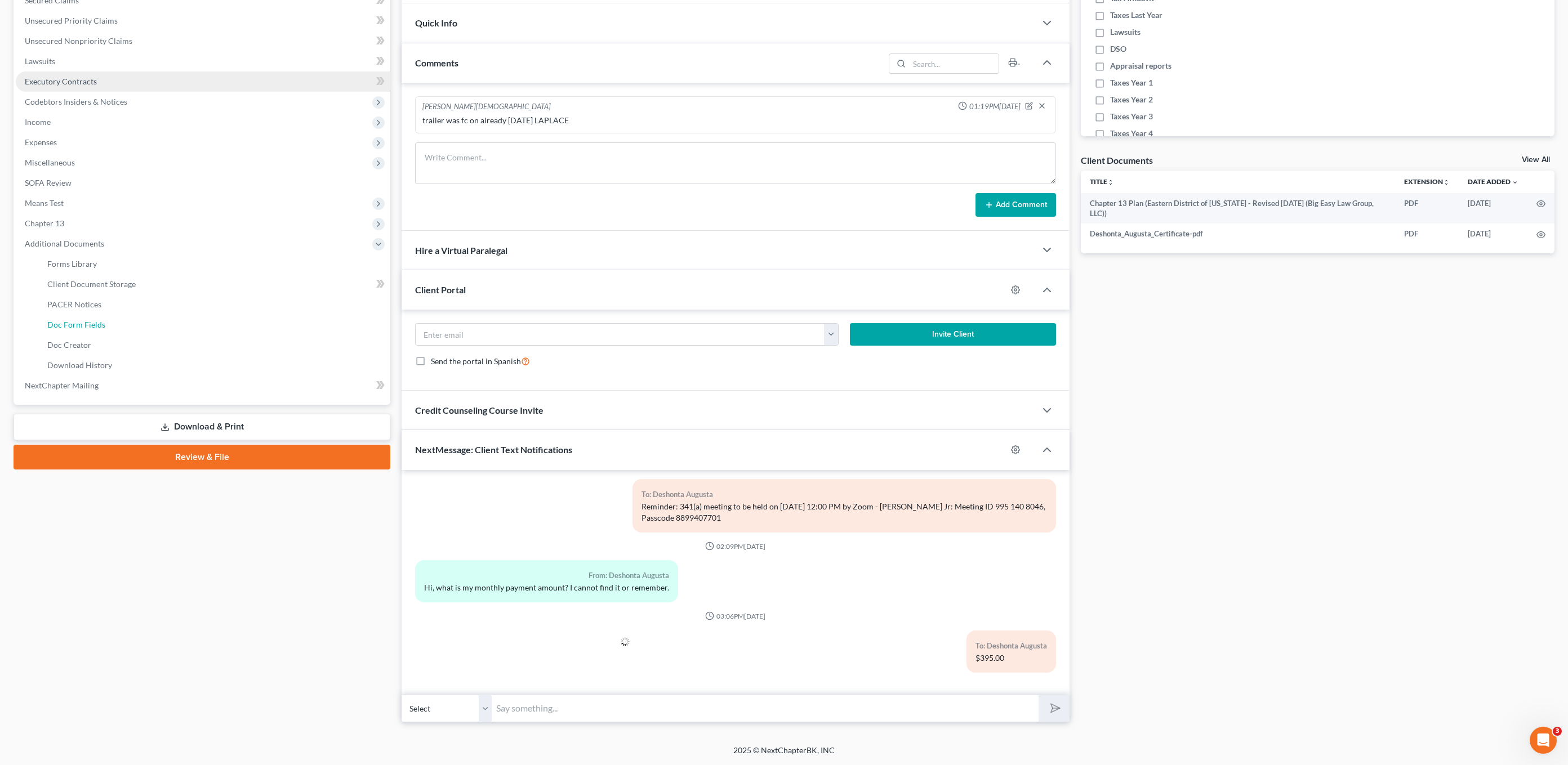
drag, startPoint x: 109, startPoint y: 331, endPoint x: 108, endPoint y: 342, distance: 11.0
click at [109, 331] on link "Doc Form Fields" at bounding box center [214, 325] width 352 height 20
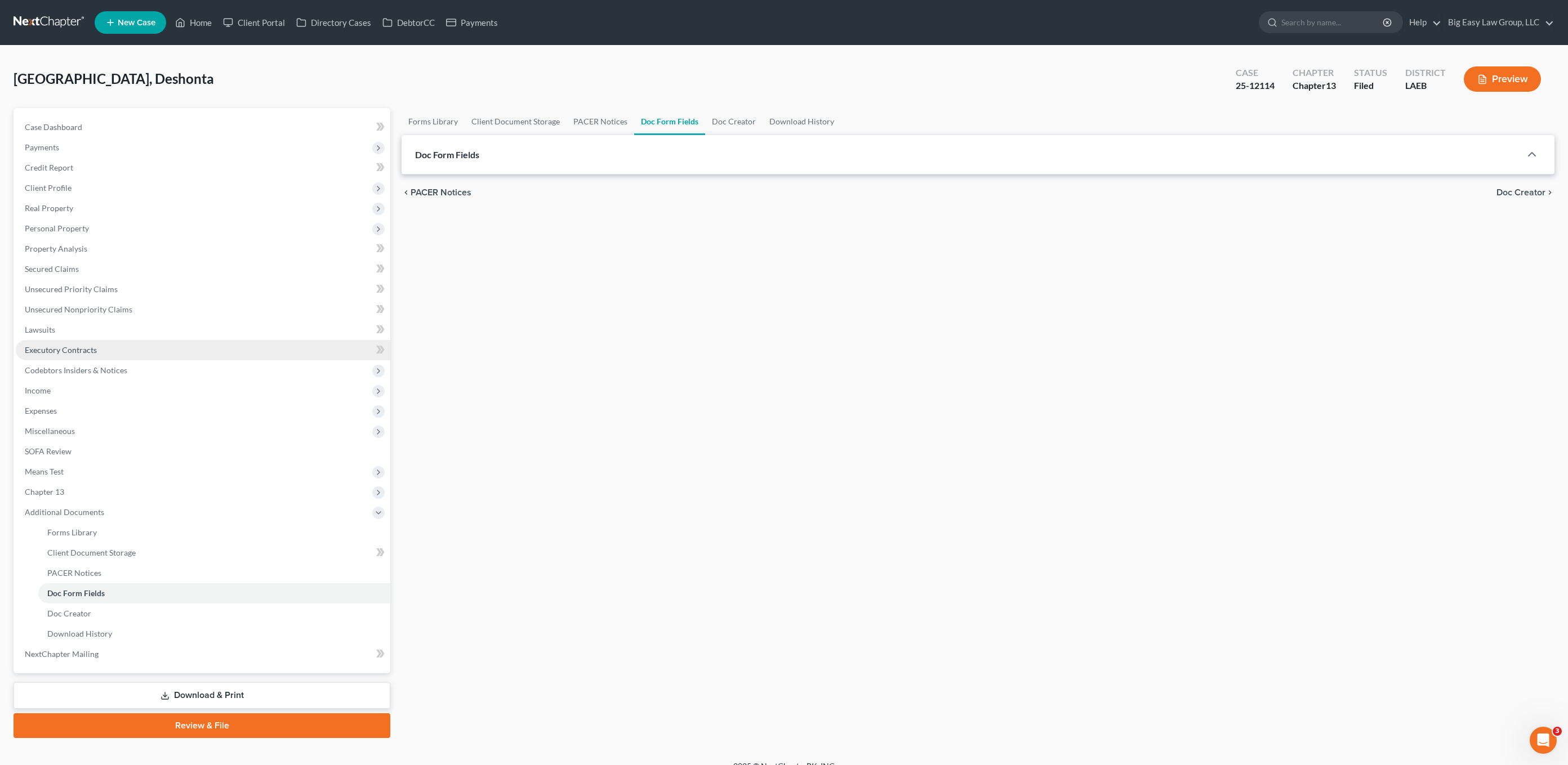
click at [108, 342] on link "Executory Contracts" at bounding box center [203, 349] width 374 height 20
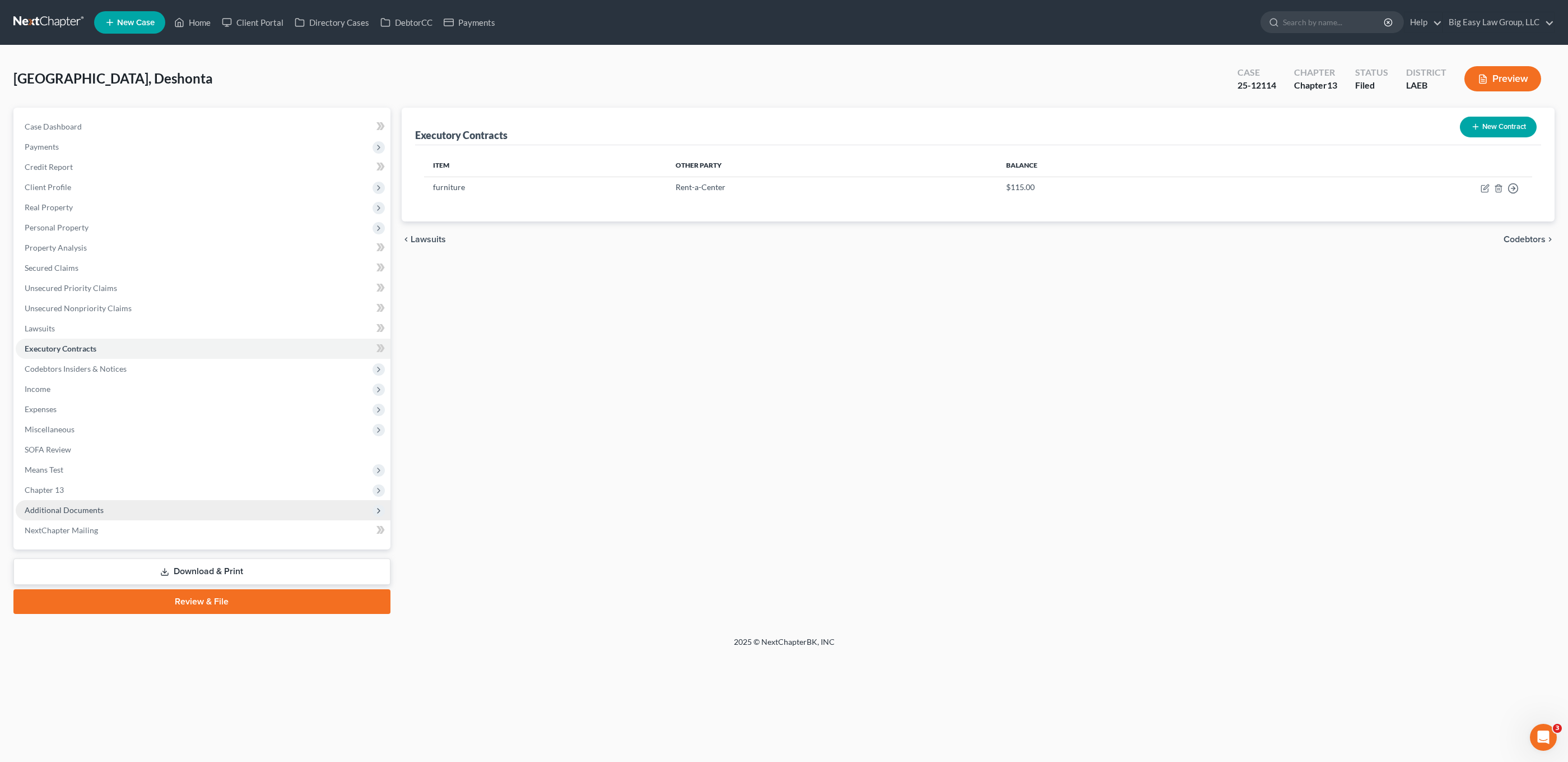
click at [120, 515] on span "Additional Documents" at bounding box center [203, 510] width 375 height 20
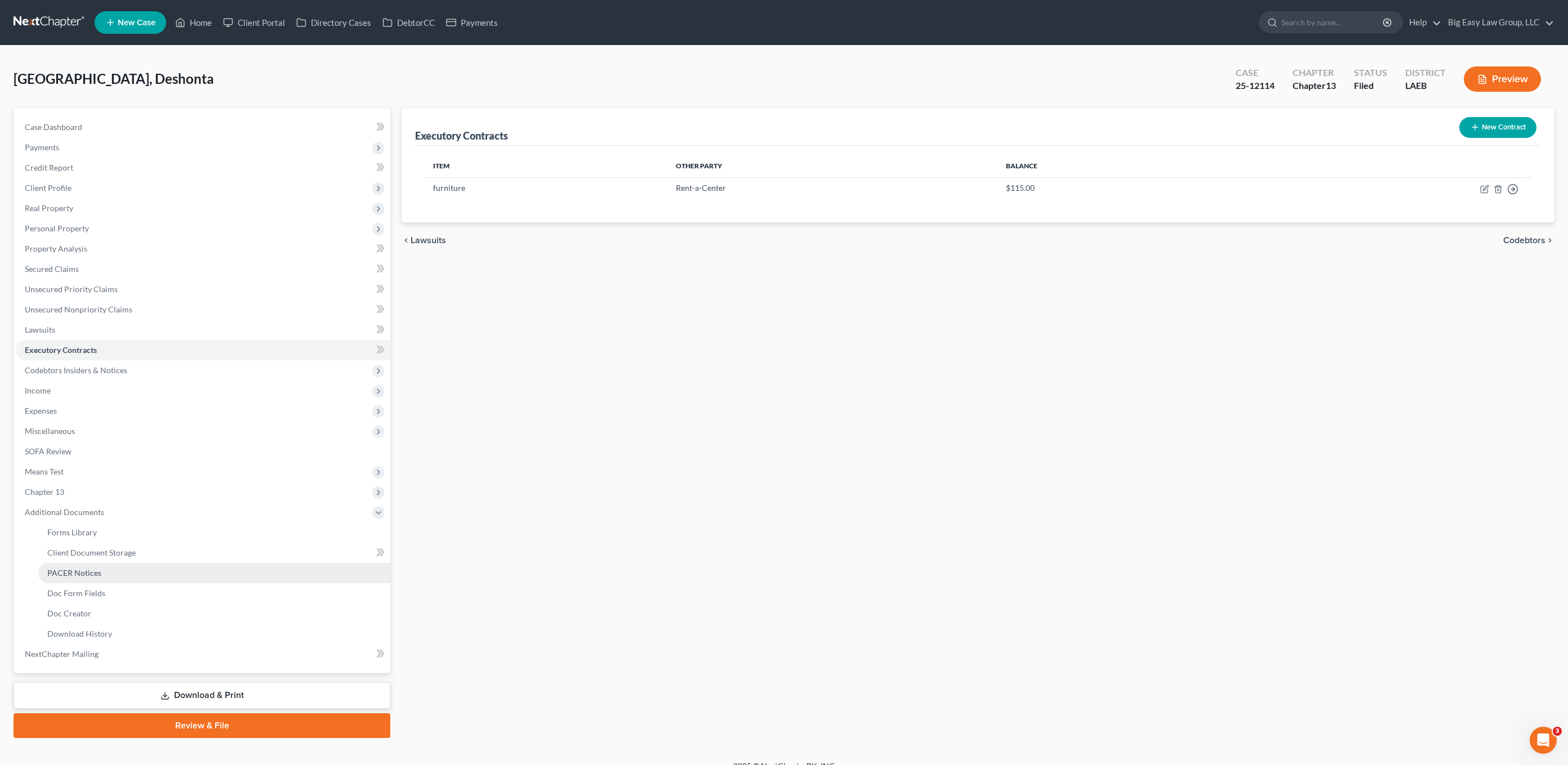
click at [120, 576] on link "PACER Notices" at bounding box center [214, 573] width 352 height 20
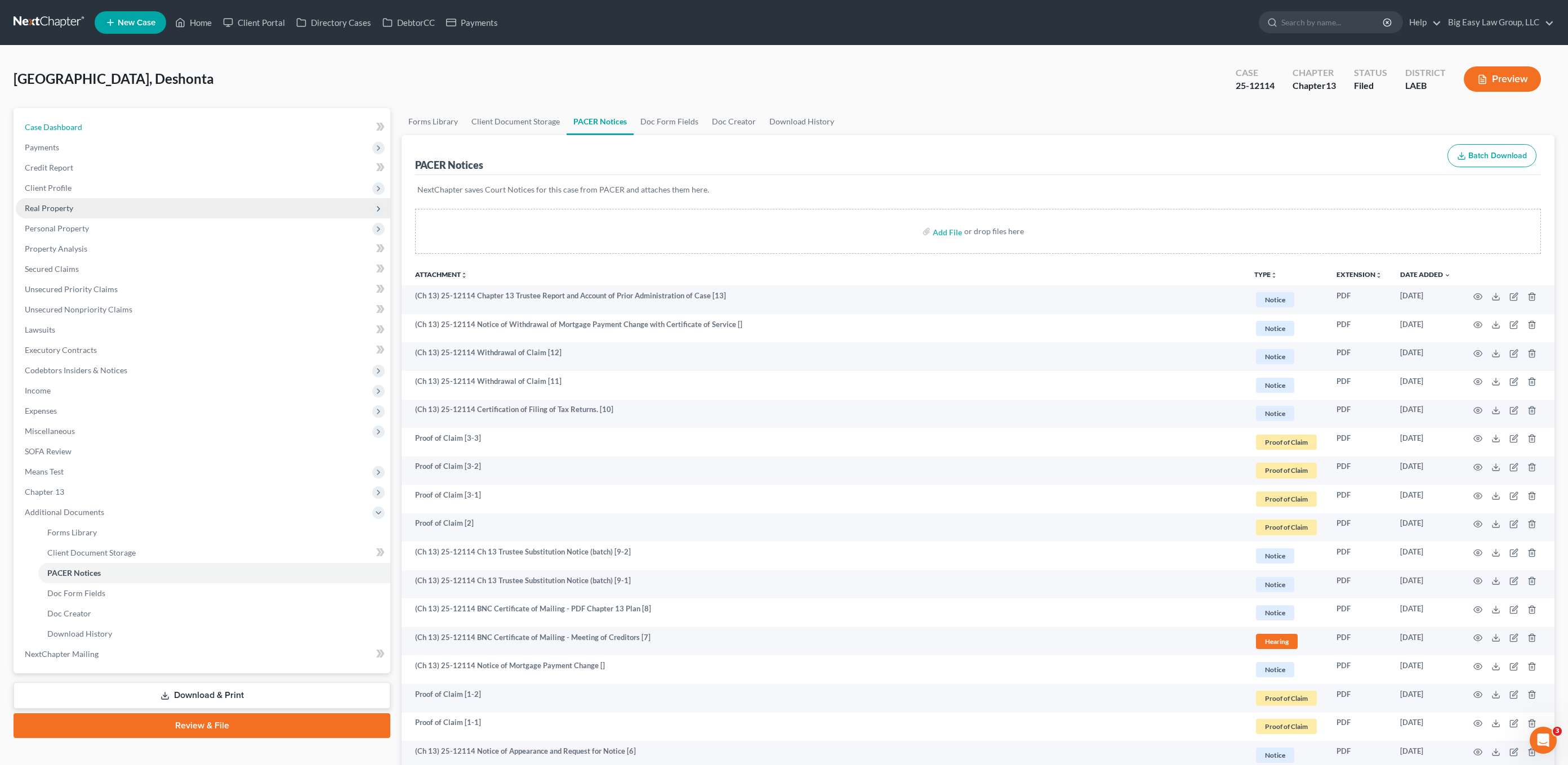
click at [46, 119] on link "Case Dashboard" at bounding box center [203, 127] width 374 height 20
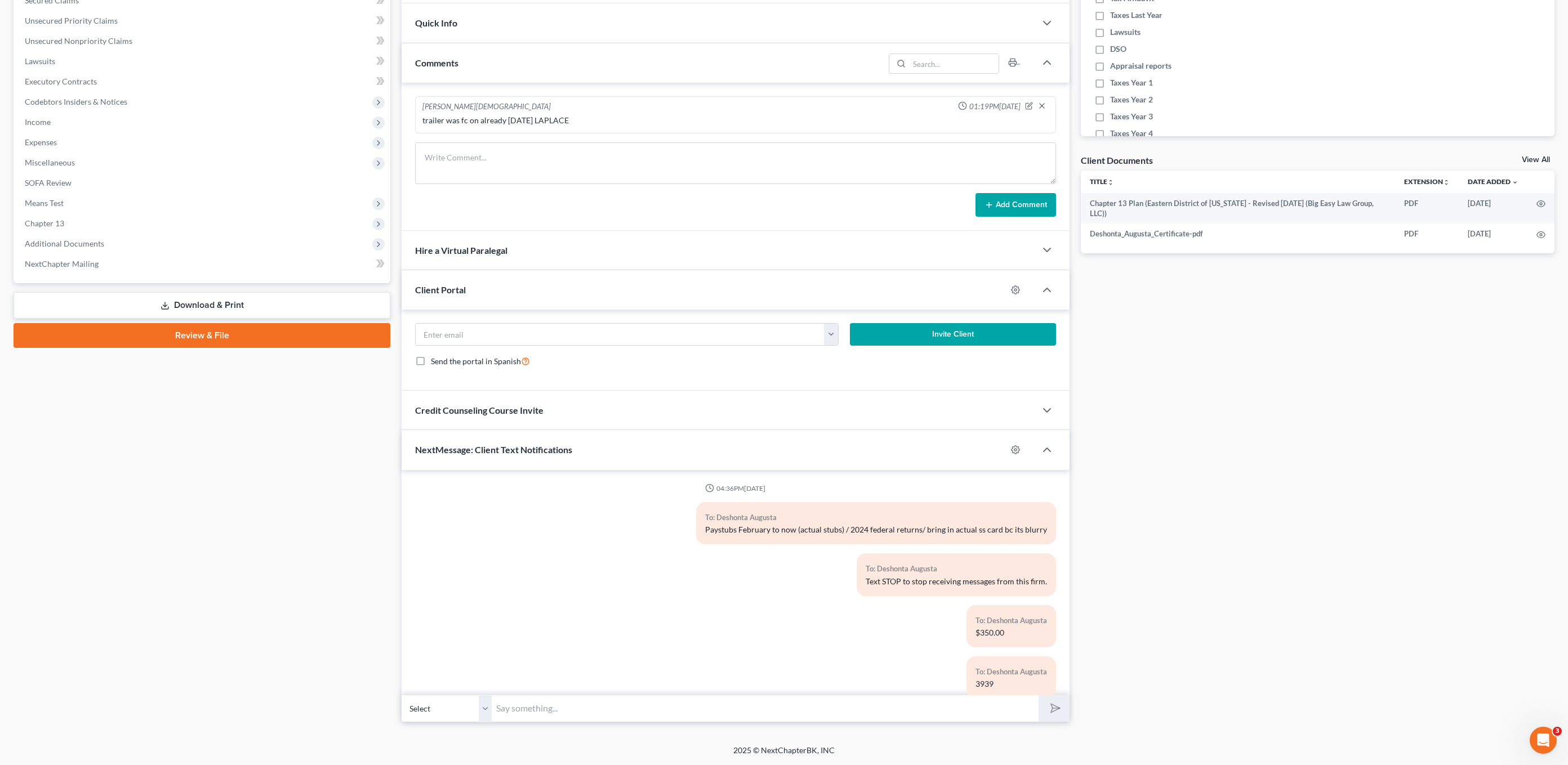
scroll to position [1320, 0]
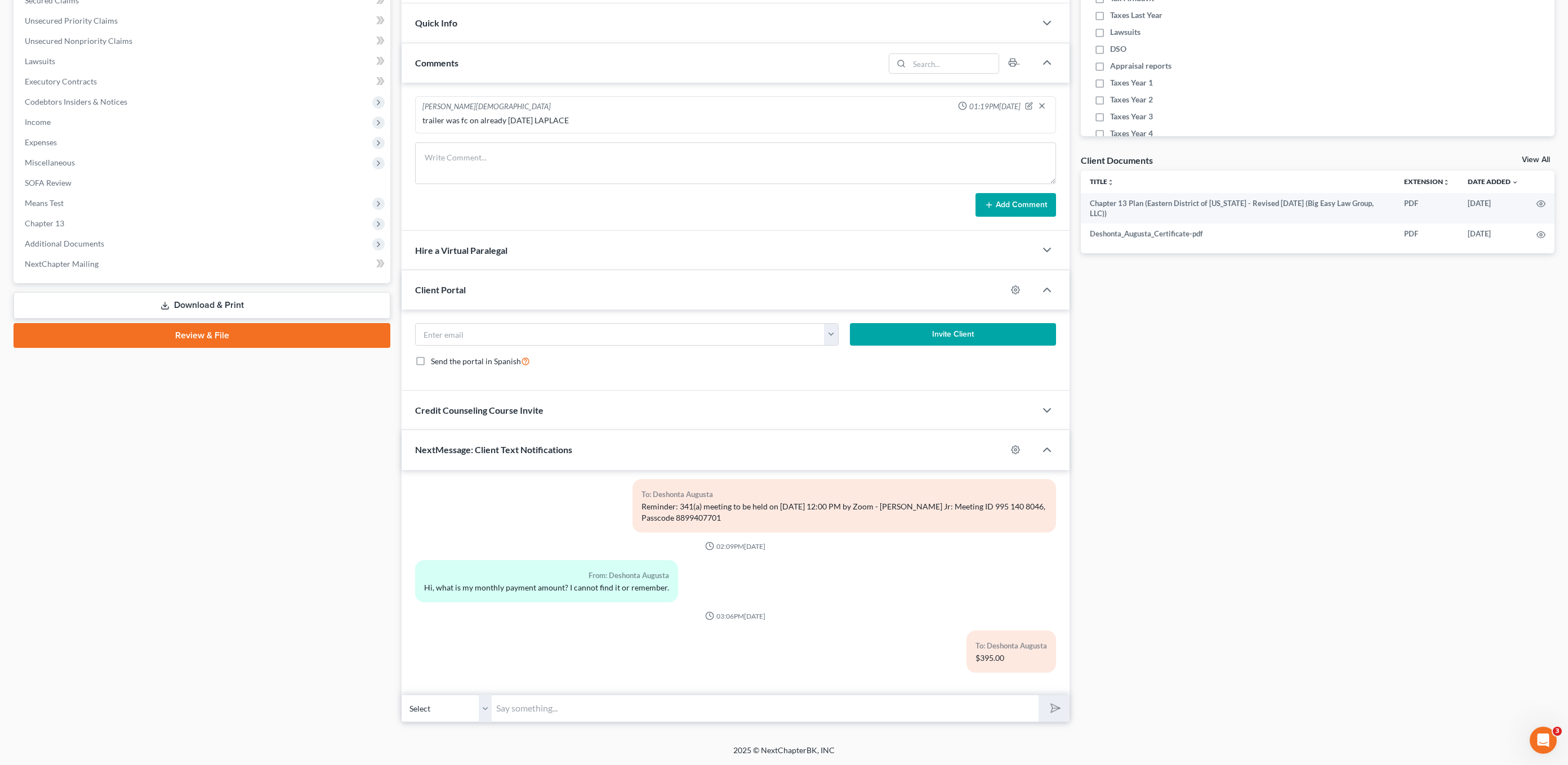
click at [749, 716] on input "text" at bounding box center [765, 708] width 547 height 27
type input "First due date the 19th- TFSbillpay.com is site"
click at [1038, 695] on button "submit" at bounding box center [1053, 709] width 31 height 26
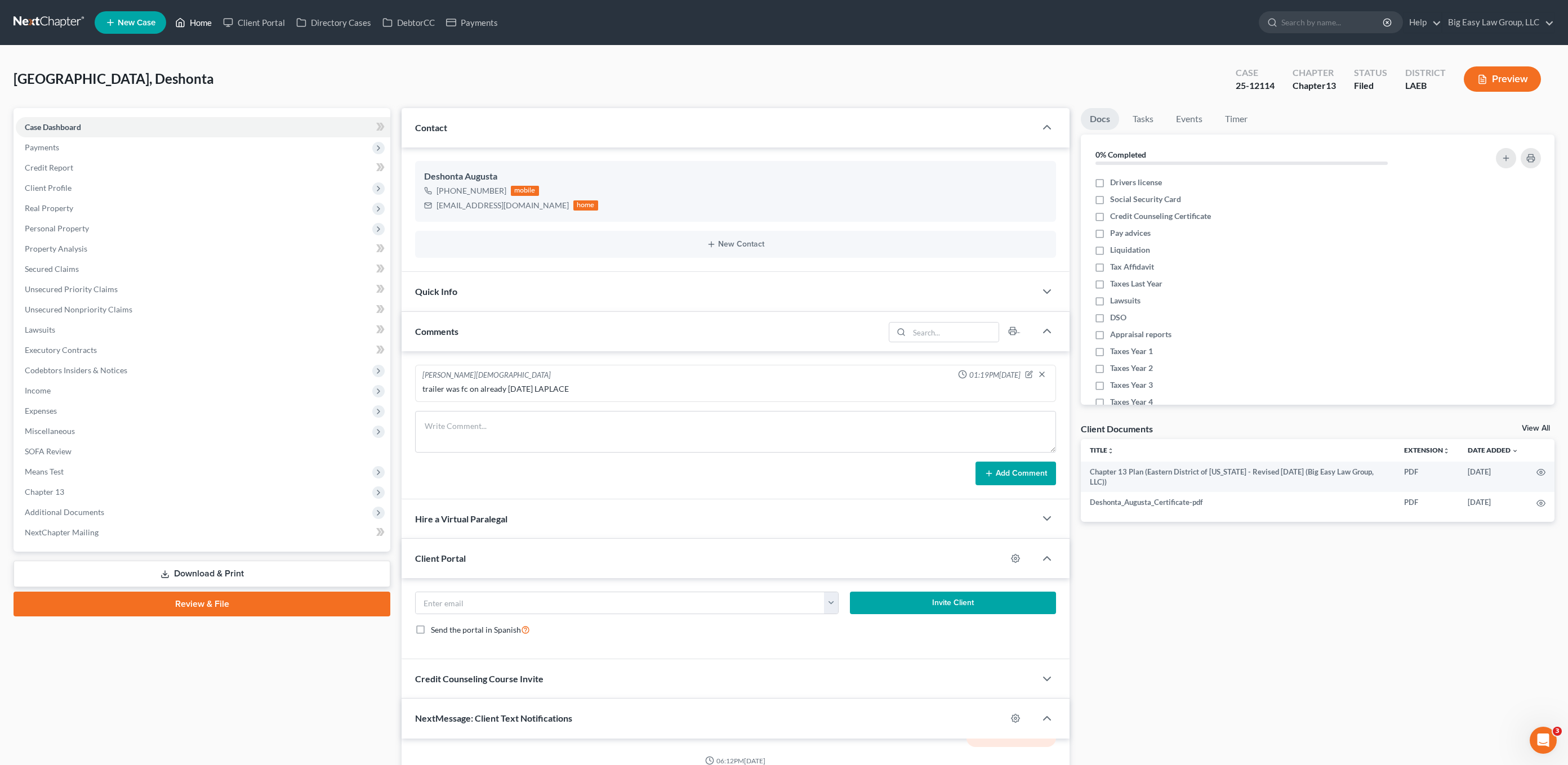
scroll to position [1372, 0]
click at [207, 21] on link "Home" at bounding box center [193, 22] width 48 height 20
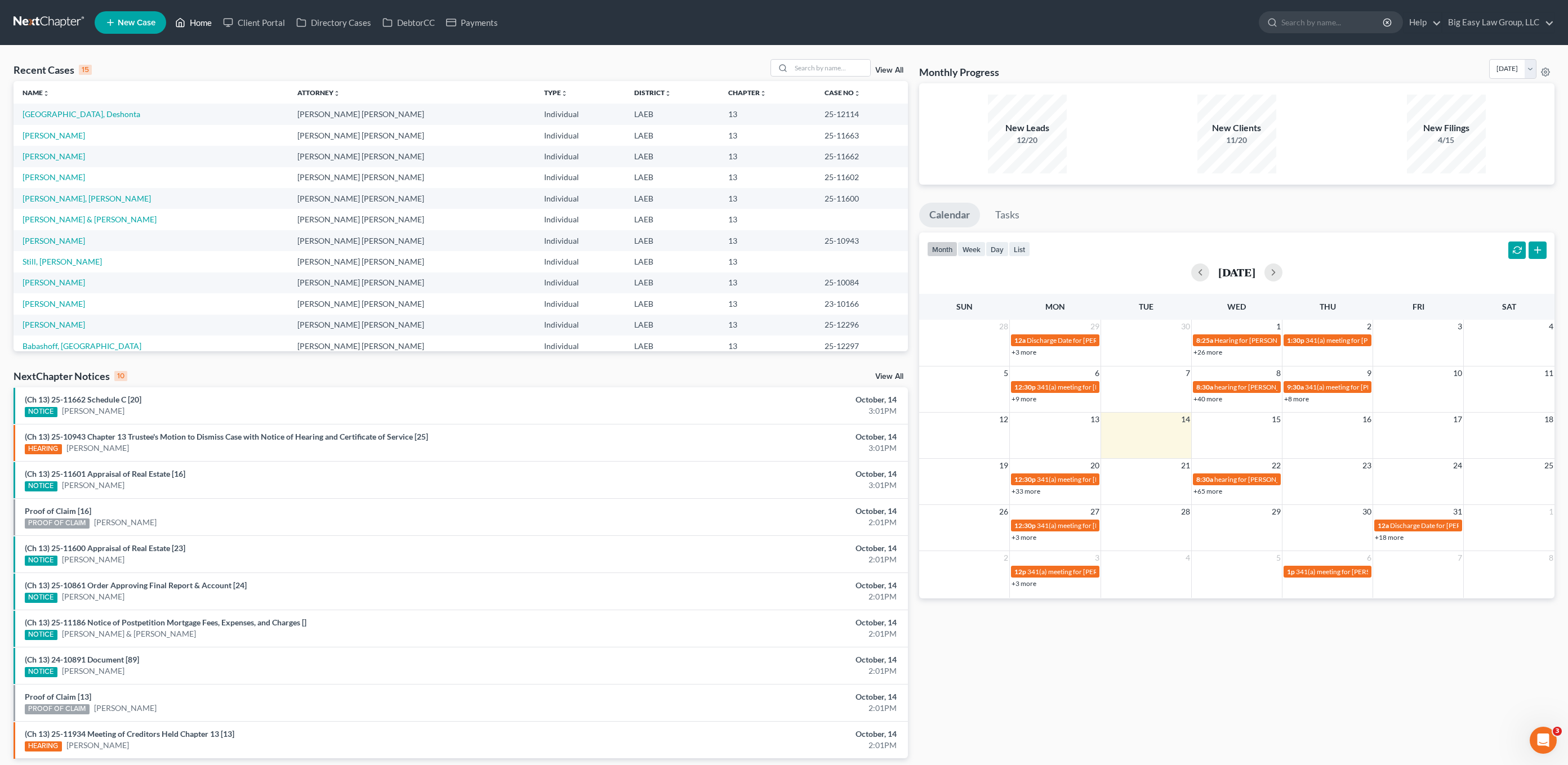
click at [179, 12] on link "Home" at bounding box center [193, 22] width 48 height 20
click at [818, 62] on input "search" at bounding box center [830, 68] width 79 height 16
click at [810, 67] on input "search" at bounding box center [830, 68] width 79 height 16
type input "webre"
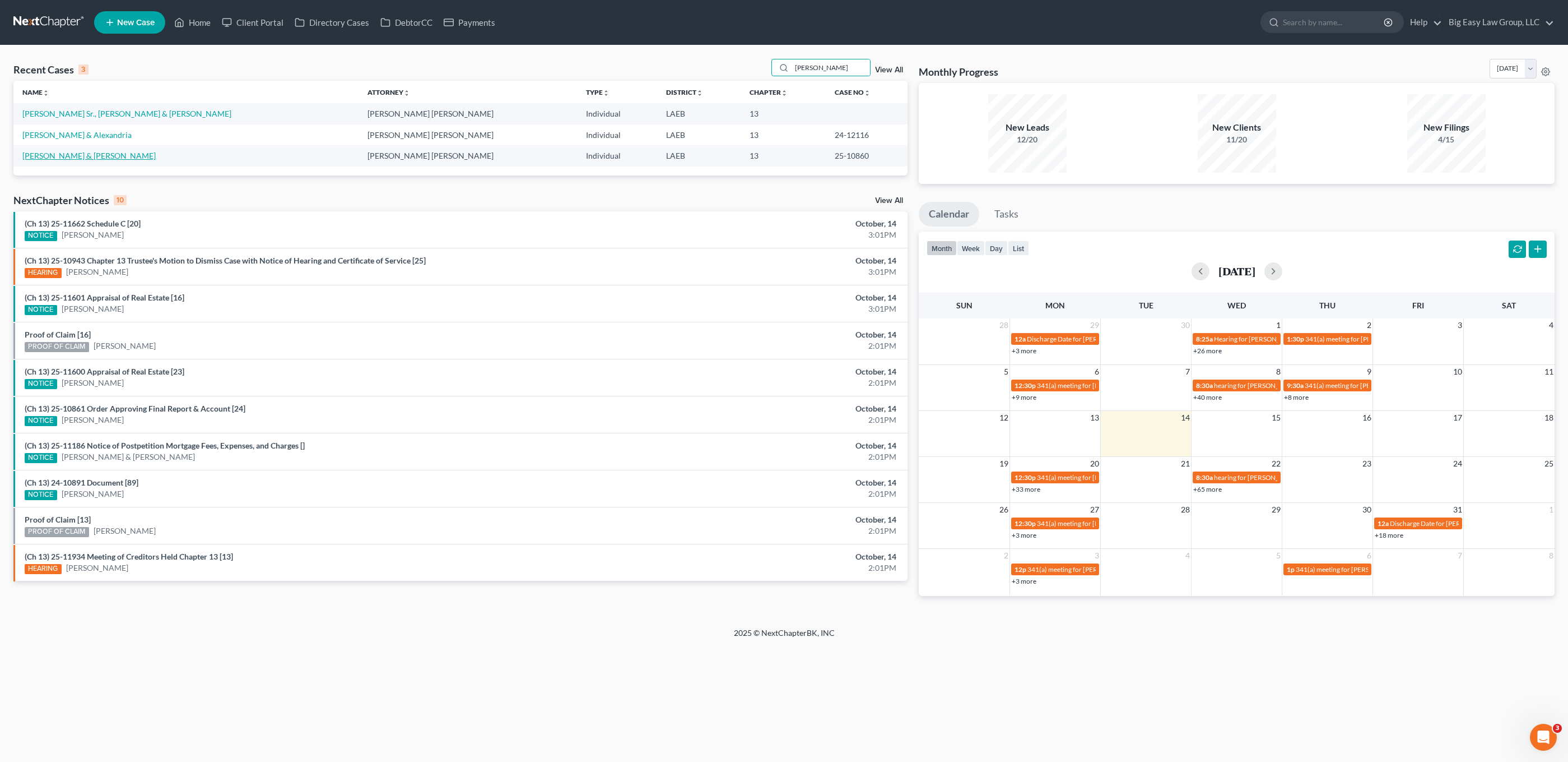
click at [115, 157] on link "[PERSON_NAME] & [PERSON_NAME]" at bounding box center [90, 156] width 134 height 10
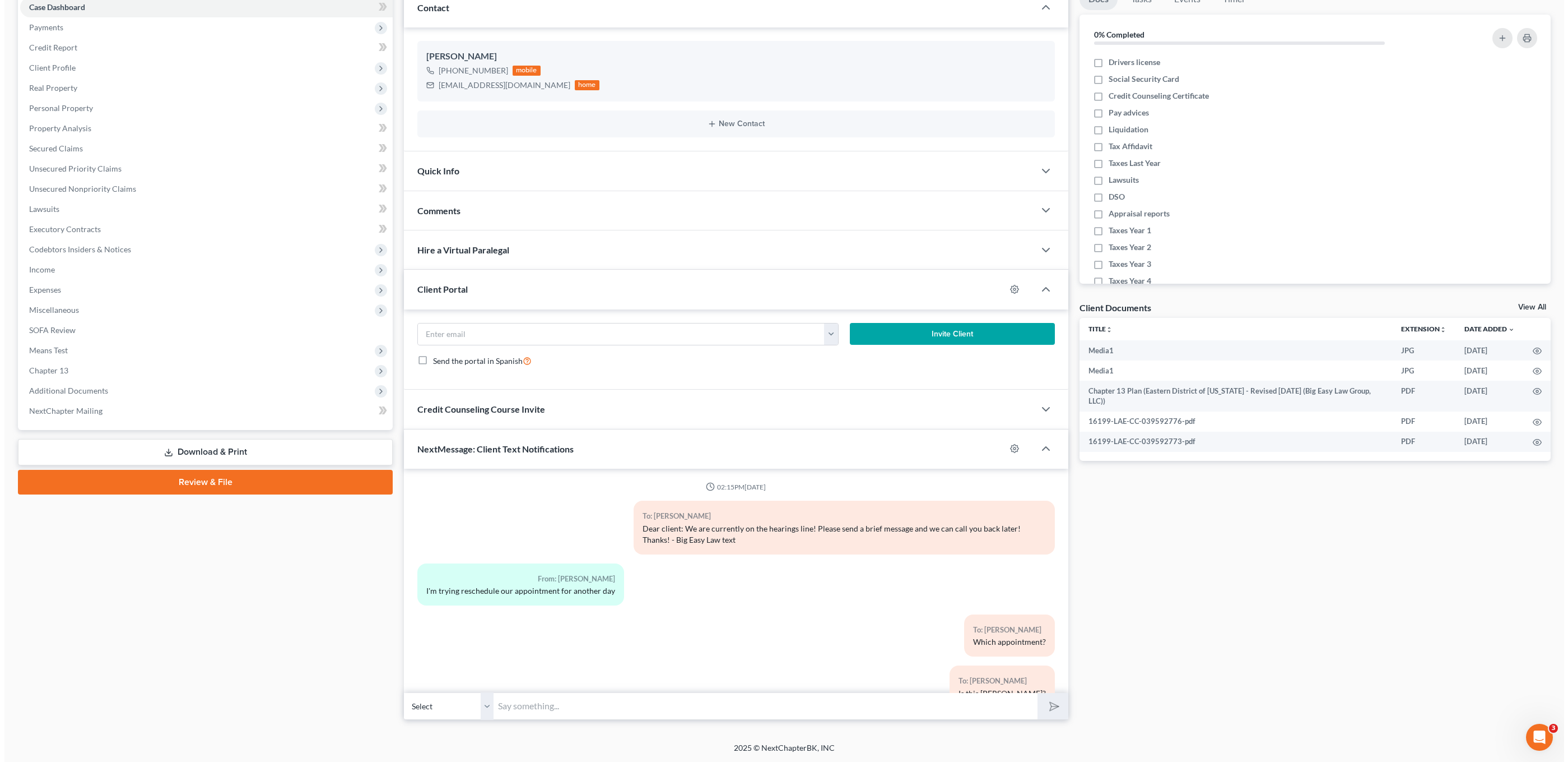
scroll to position [7279, 0]
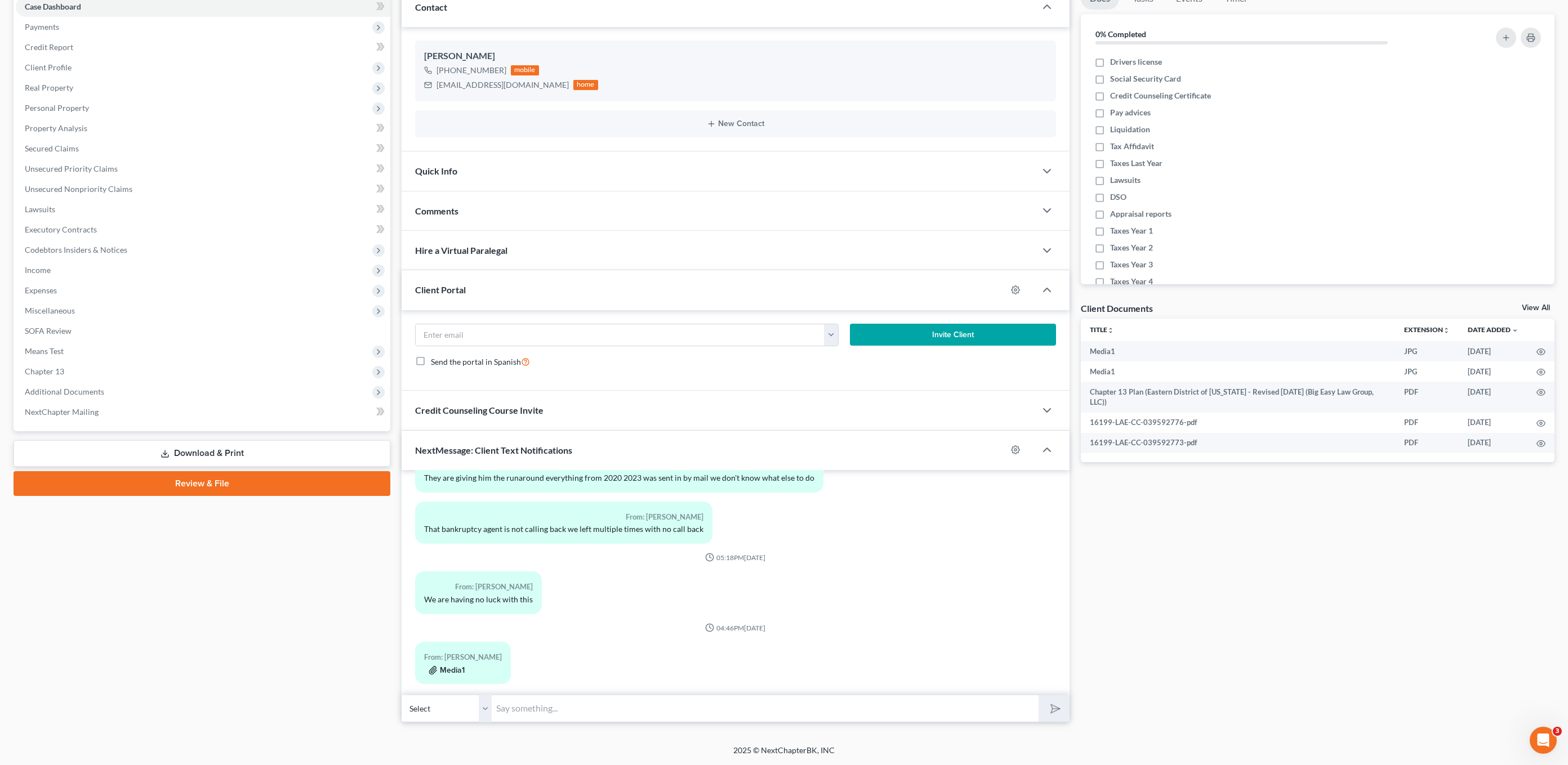
click at [449, 666] on button "Media1" at bounding box center [446, 671] width 36 height 9
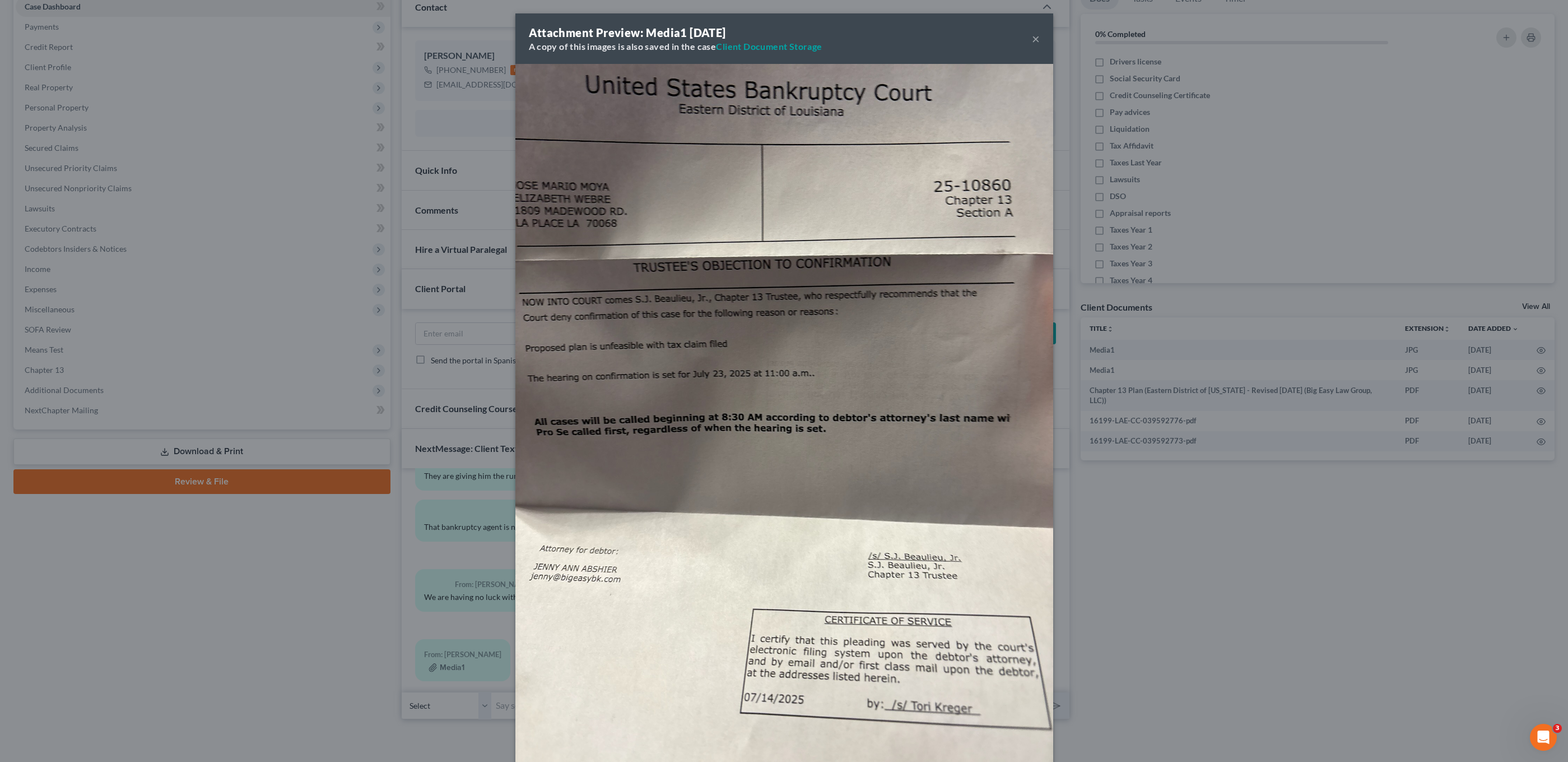
click at [235, 542] on div "Attachment Preview: Media1 07/18/2025 A copy of this images is also saved in th…" at bounding box center [784, 381] width 1568 height 762
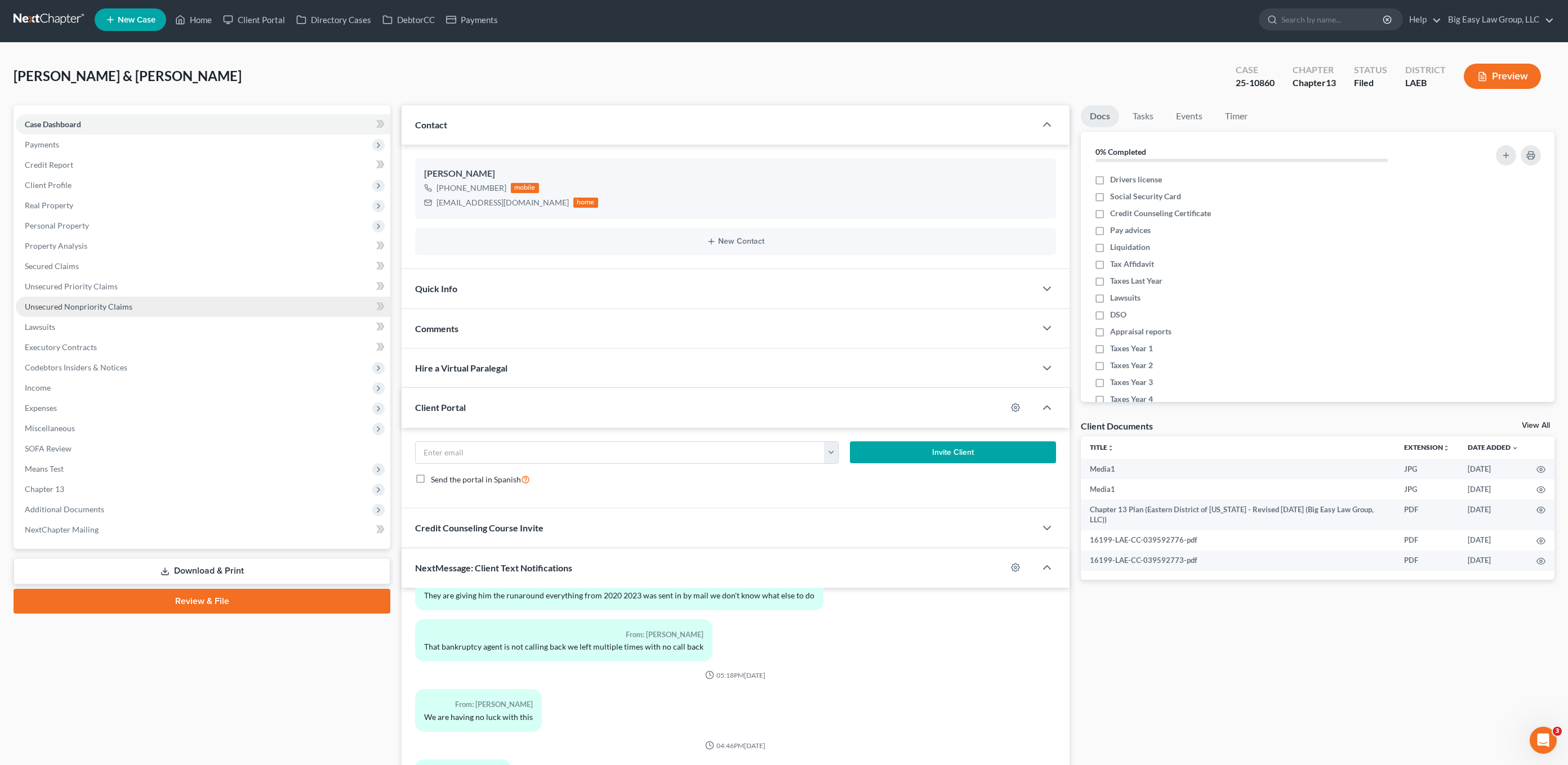
scroll to position [0, 0]
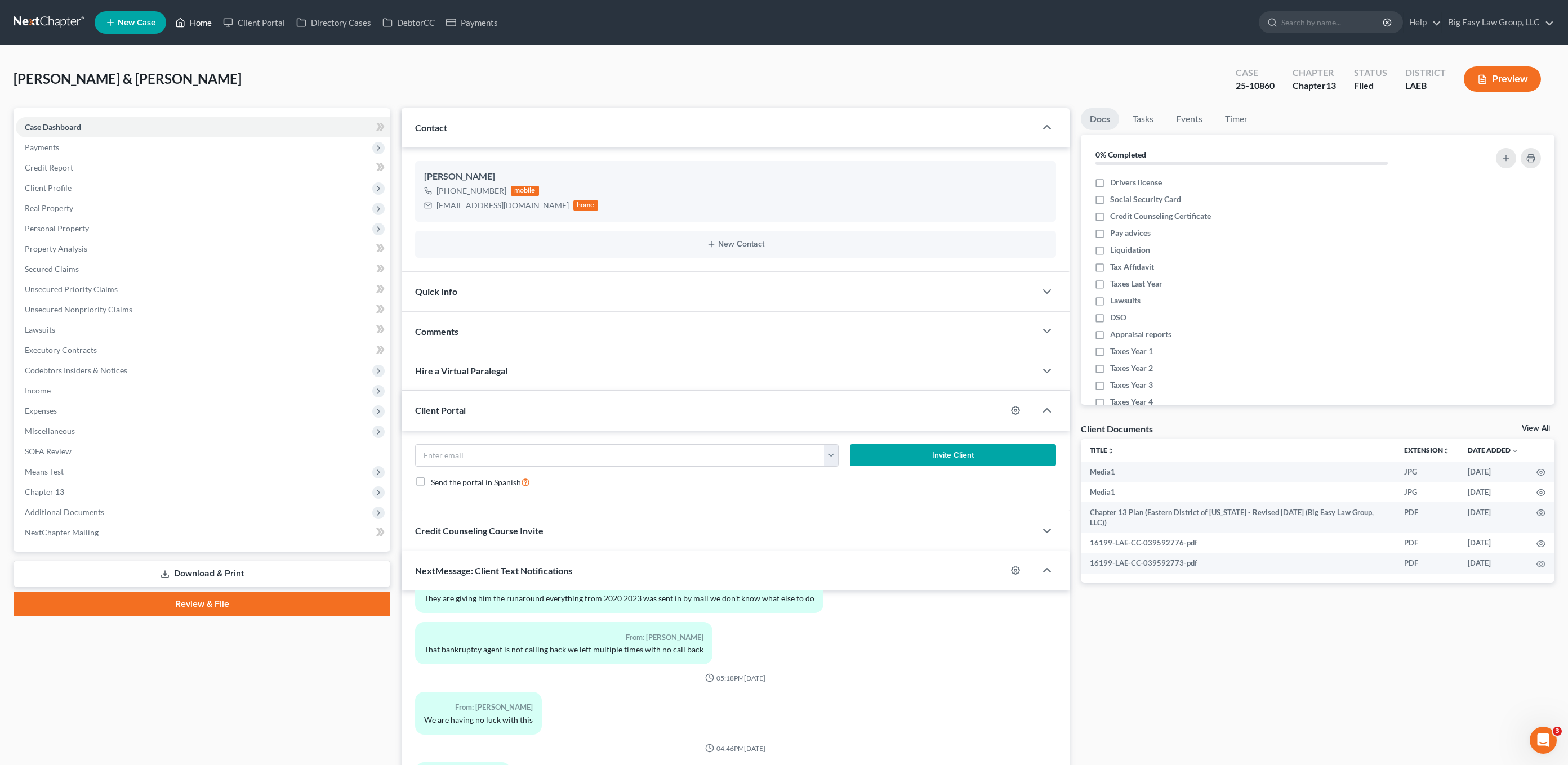
click at [198, 25] on link "Home" at bounding box center [193, 22] width 48 height 20
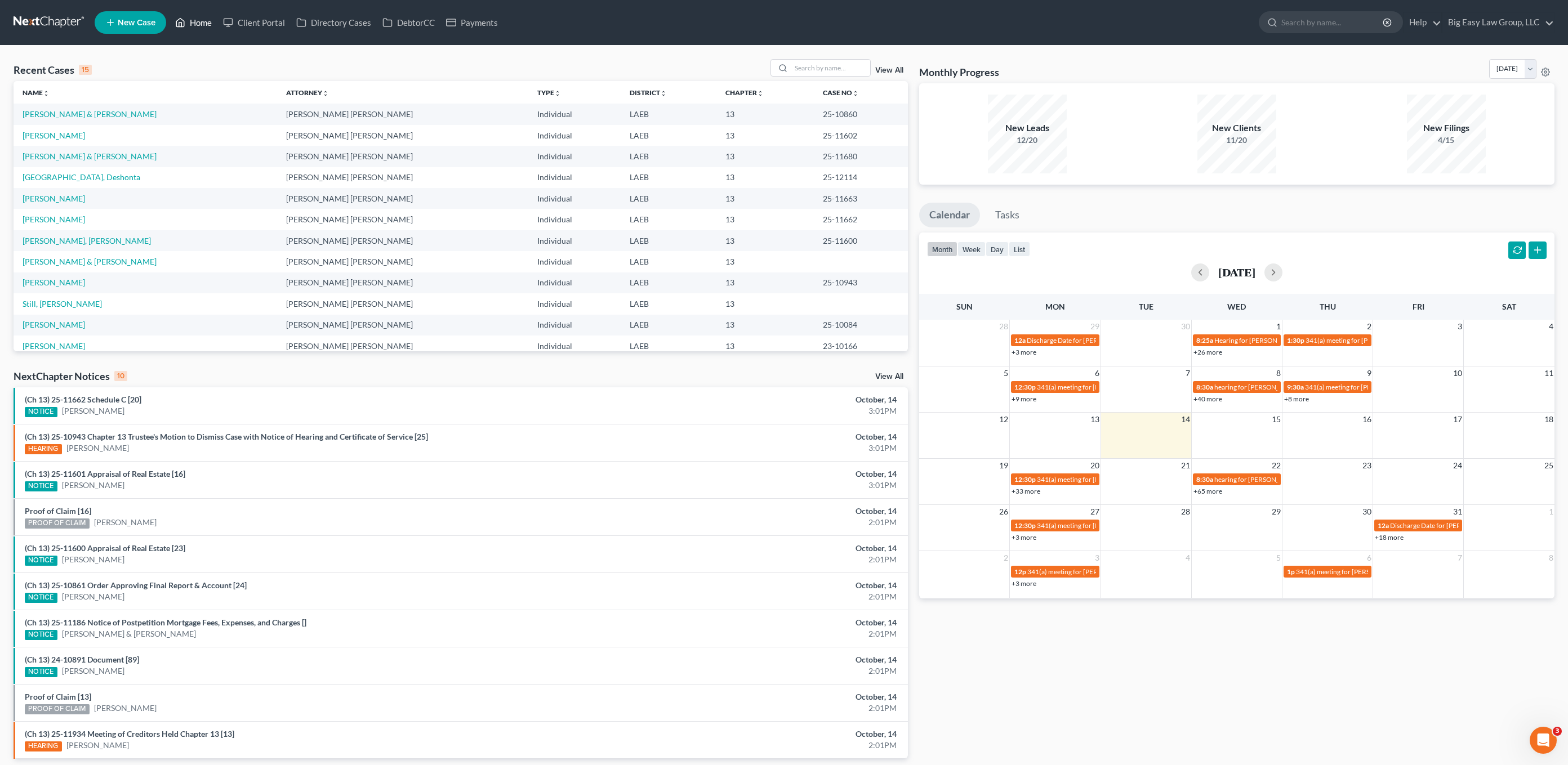
click at [188, 26] on link "Home" at bounding box center [193, 22] width 48 height 20
drag, startPoint x: 187, startPoint y: 20, endPoint x: 19, endPoint y: 101, distance: 186.5
click at [187, 20] on link "Home" at bounding box center [193, 22] width 48 height 20
click at [835, 58] on div "Recent Cases 15 View All Name unfold_more expand_more expand_less Attorney unfo…" at bounding box center [784, 417] width 1568 height 744
click at [832, 71] on input "search" at bounding box center [830, 68] width 79 height 16
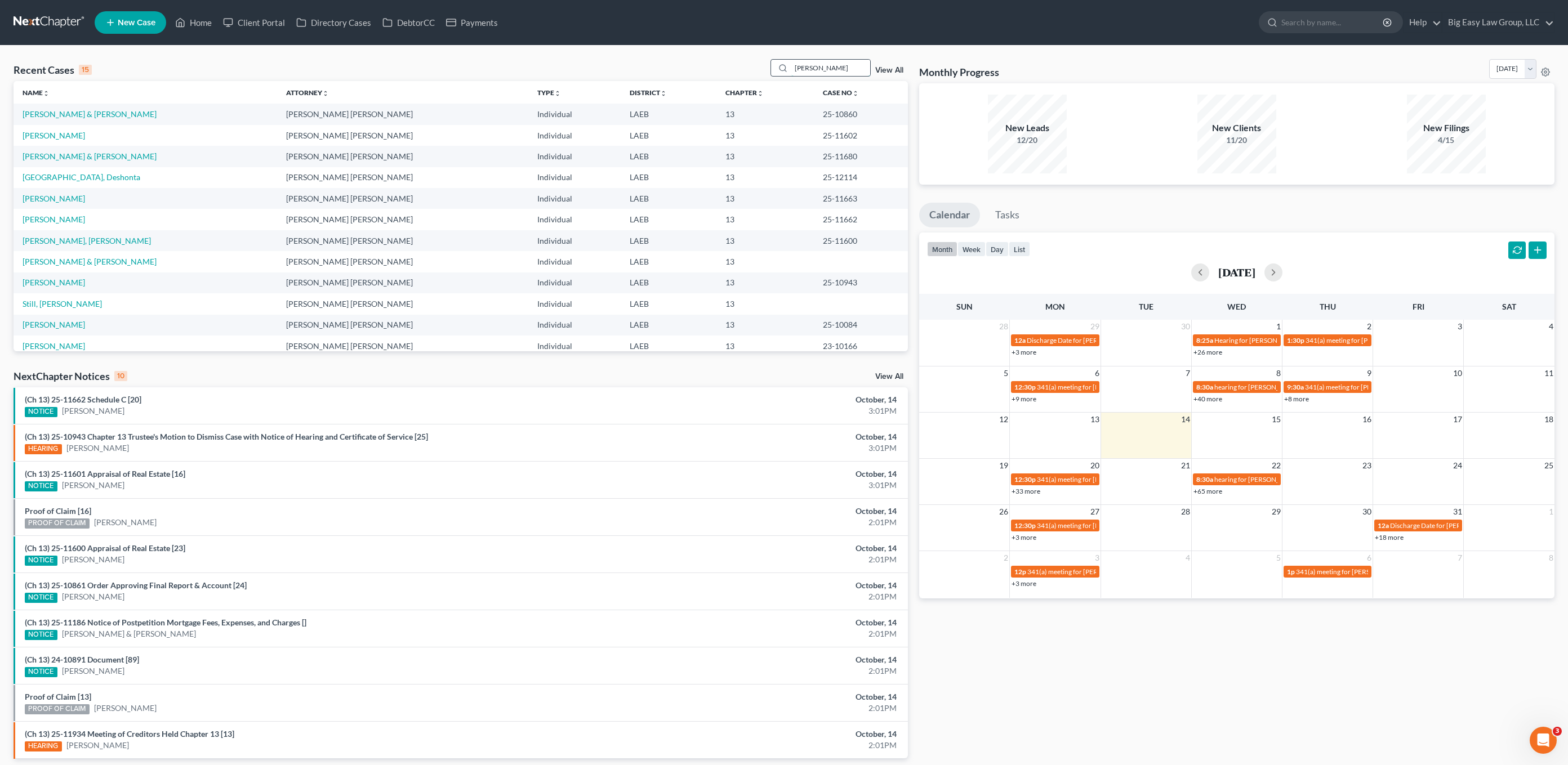
type input "gibson"
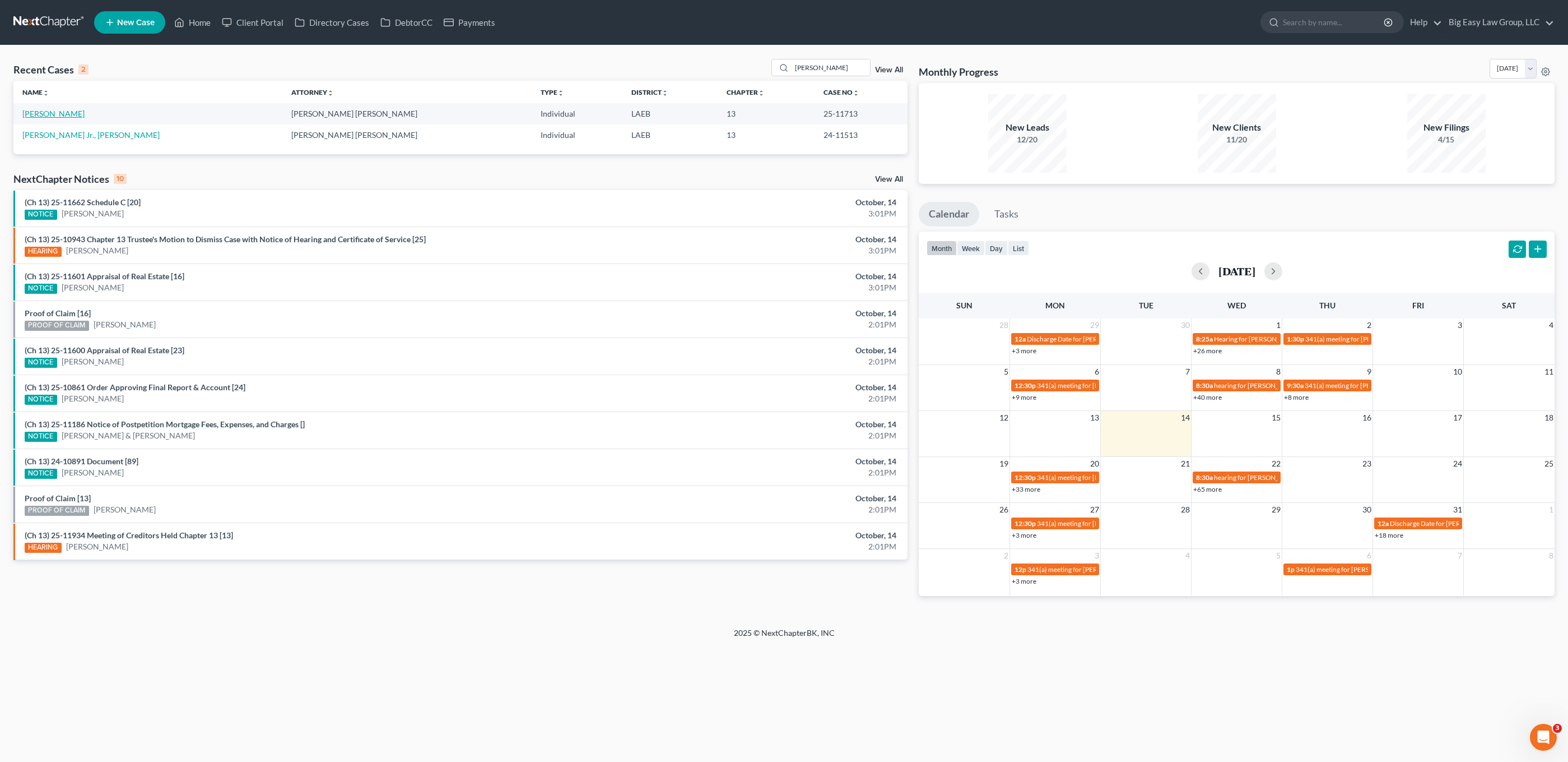
click at [48, 114] on link "[PERSON_NAME]" at bounding box center [54, 113] width 62 height 10
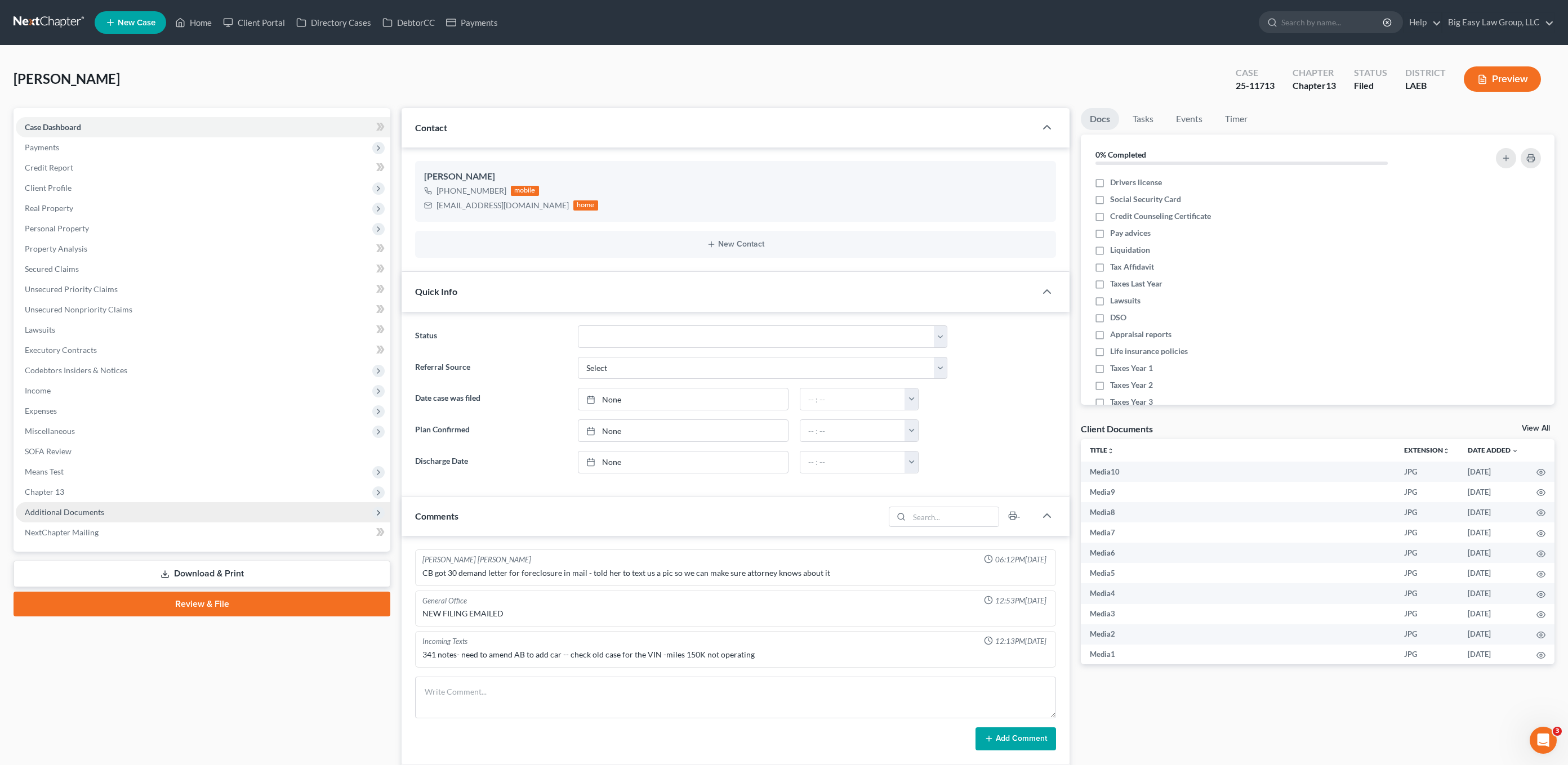
scroll to position [5138, 0]
click at [73, 518] on span "Additional Documents" at bounding box center [203, 512] width 374 height 20
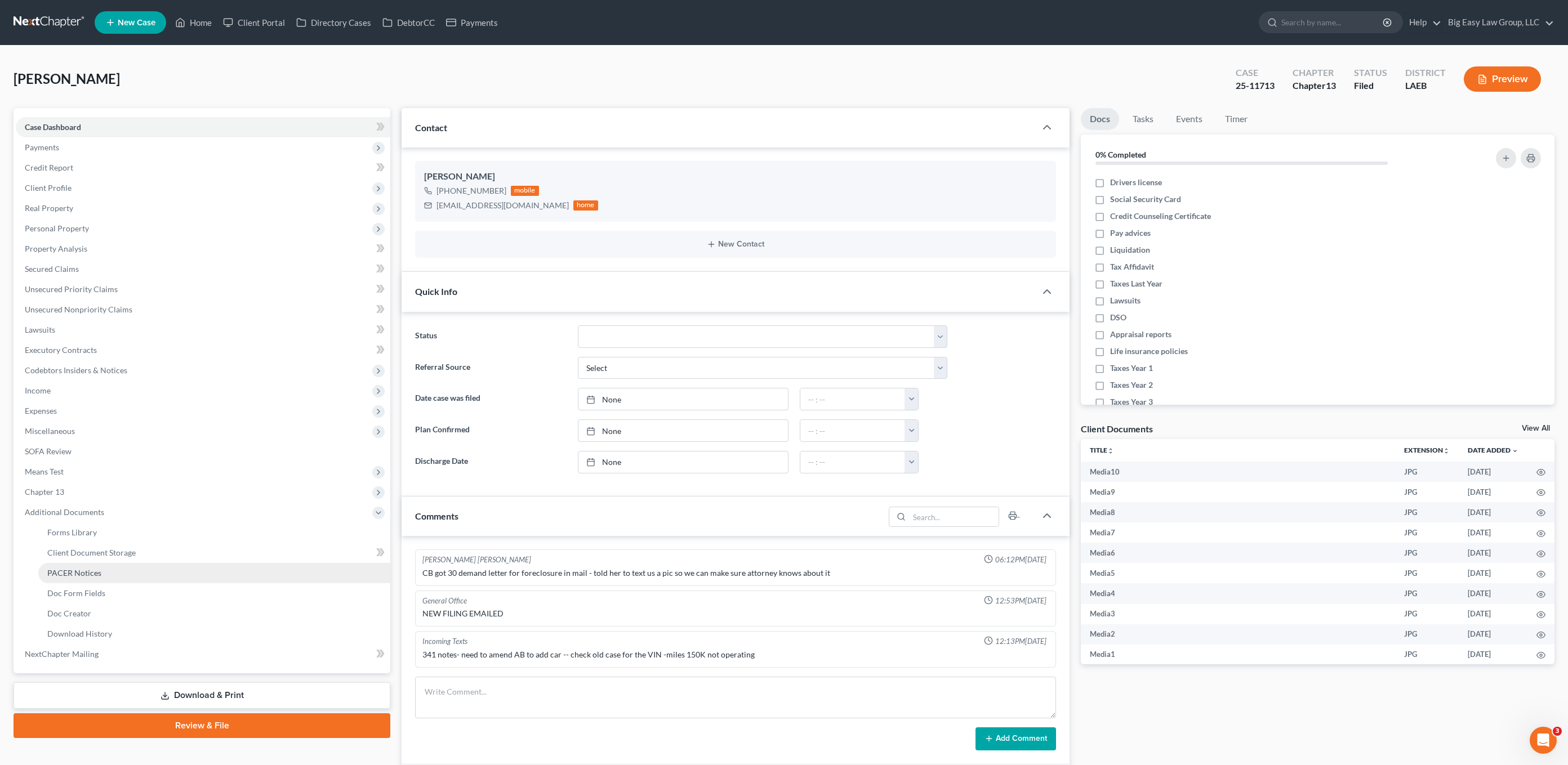
click at [119, 567] on link "PACER Notices" at bounding box center [214, 573] width 352 height 20
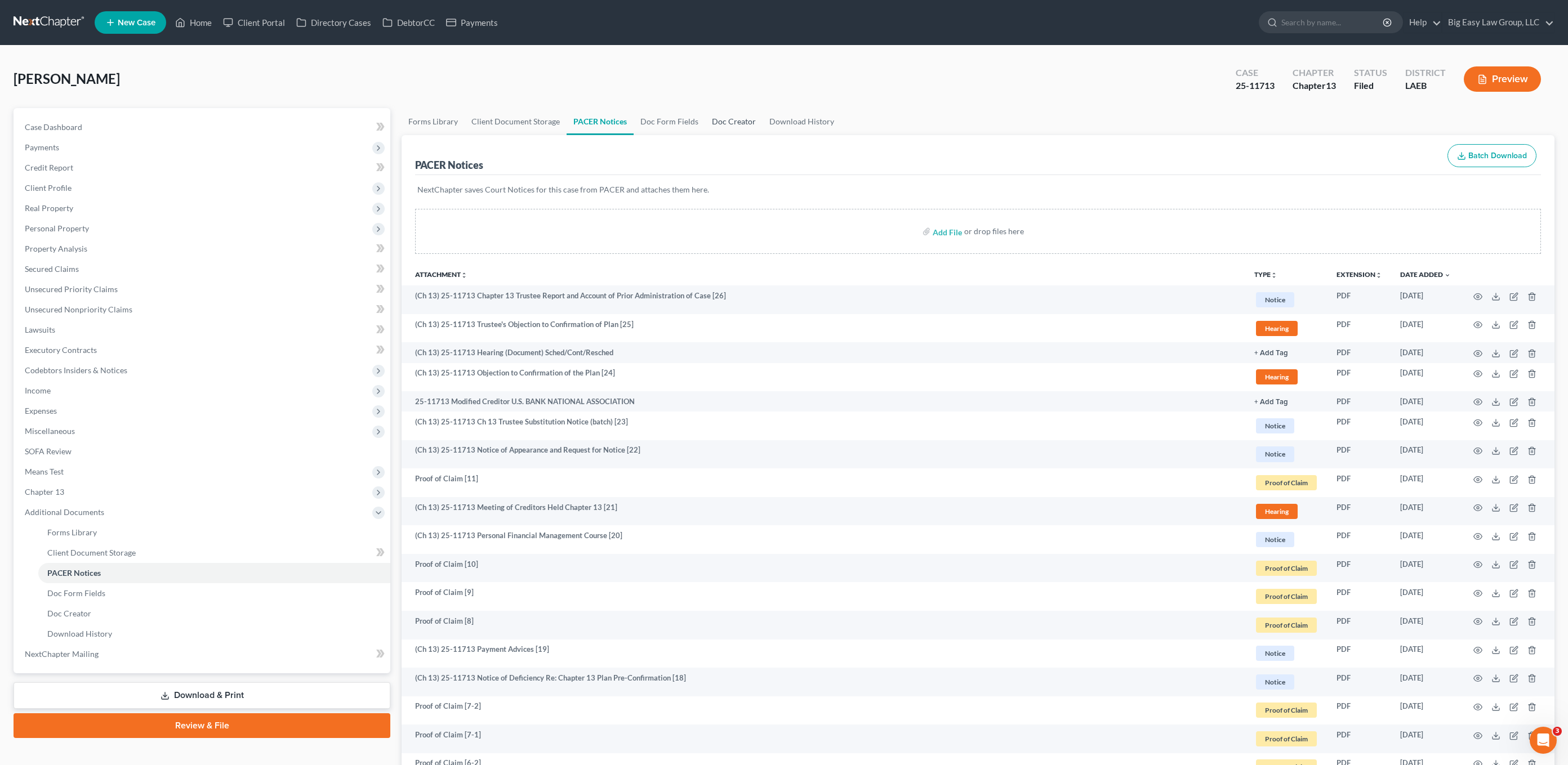
drag, startPoint x: 743, startPoint y: 122, endPoint x: 748, endPoint y: 127, distance: 7.1
click at [743, 122] on link "Doc Creator" at bounding box center [734, 121] width 57 height 27
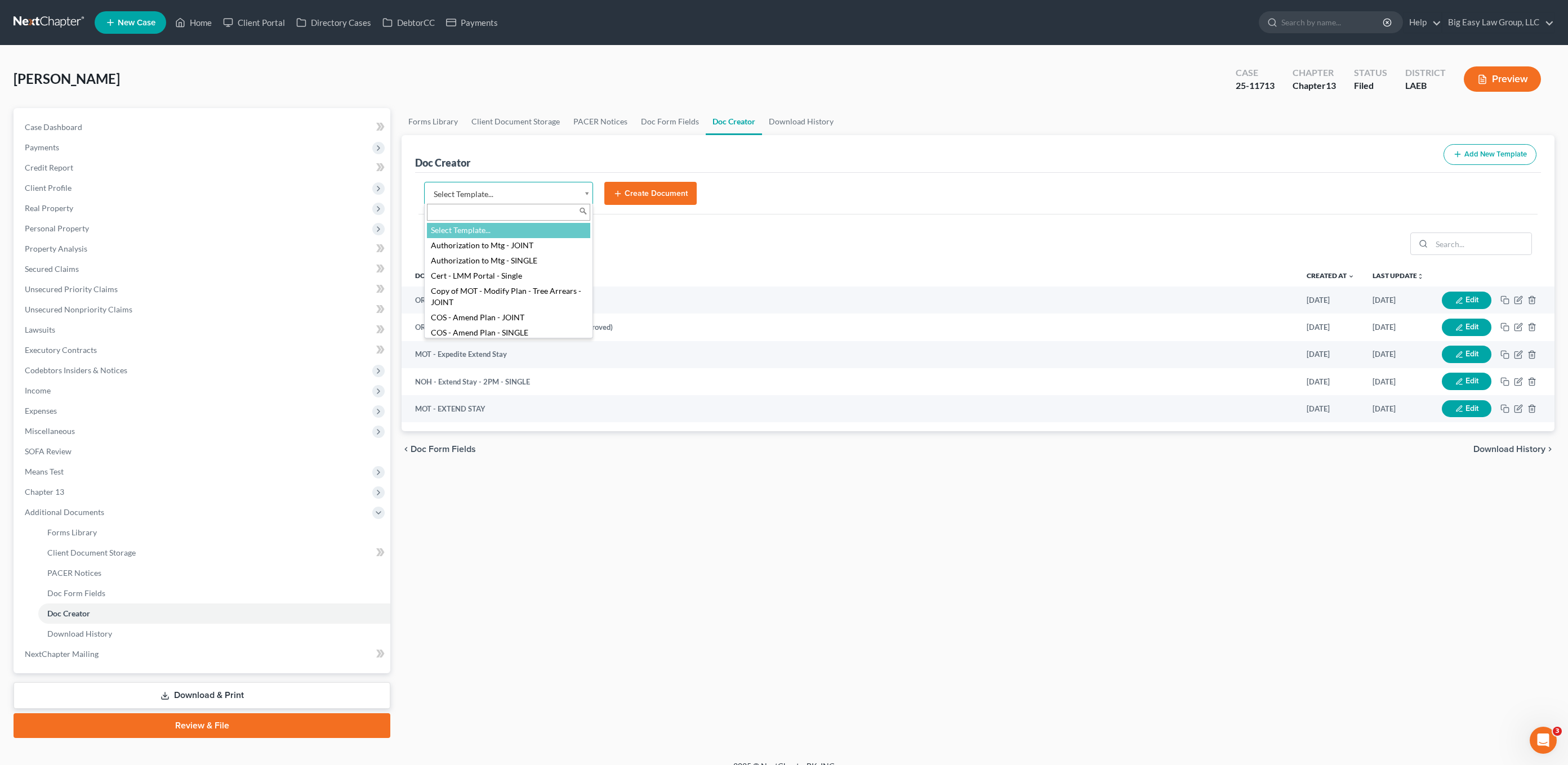
click at [539, 198] on body "Home New Case Client Portal Directory Cases DebtorCC Payments Big Easy Law Grou…" at bounding box center [784, 390] width 1568 height 781
type input "cos"
click at [547, 191] on body "Home New Case Client Portal Directory Cases DebtorCC Payments Big Easy Law Grou…" at bounding box center [784, 390] width 1568 height 781
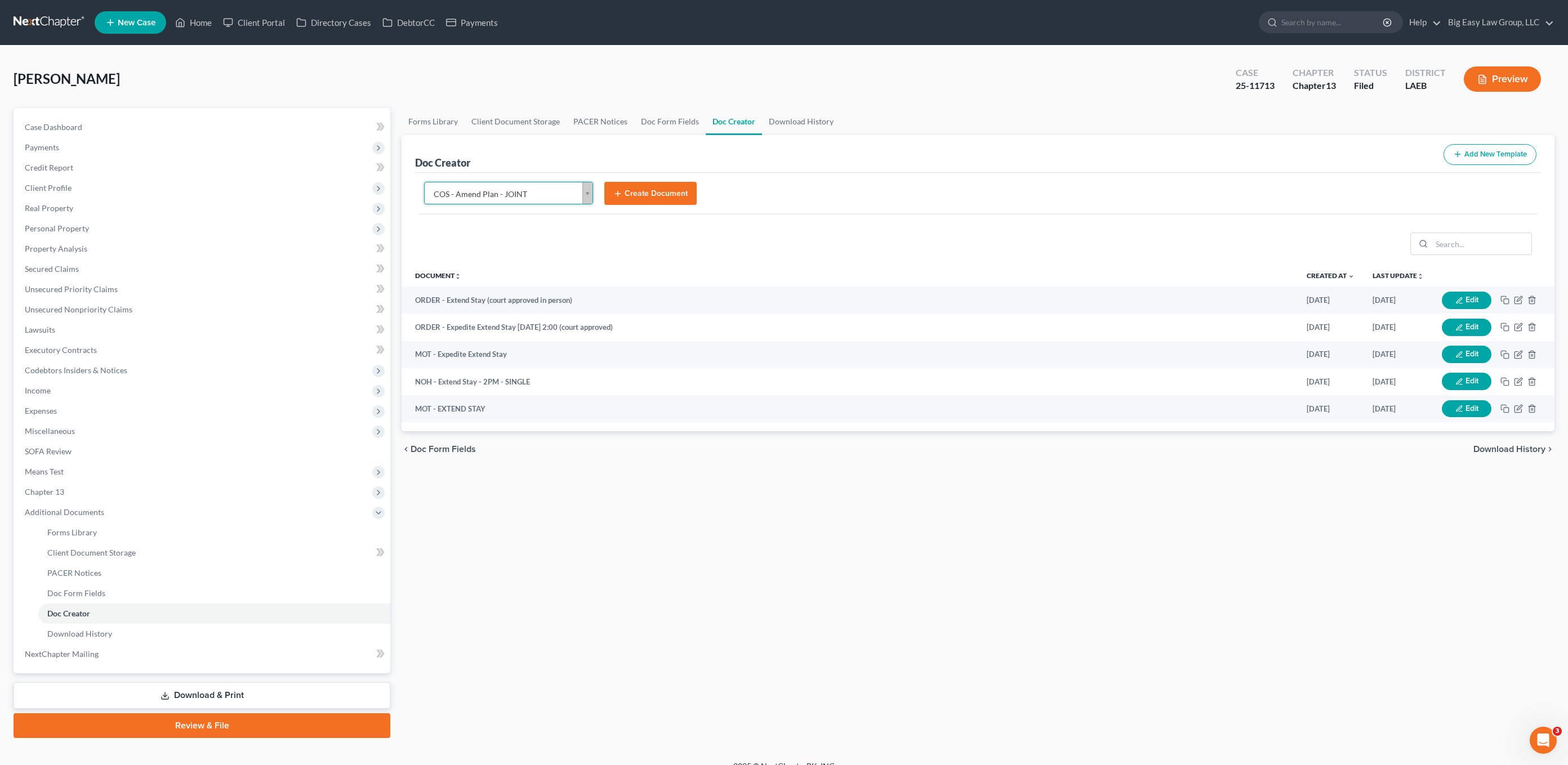
click at [524, 199] on body "Home New Case Client Portal Directory Cases DebtorCC Payments Big Easy Law Grou…" at bounding box center [784, 390] width 1568 height 781
click at [524, 189] on body "Home New Case Client Portal Directory Cases DebtorCC Payments Big Easy Law Grou…" at bounding box center [784, 390] width 1568 height 781
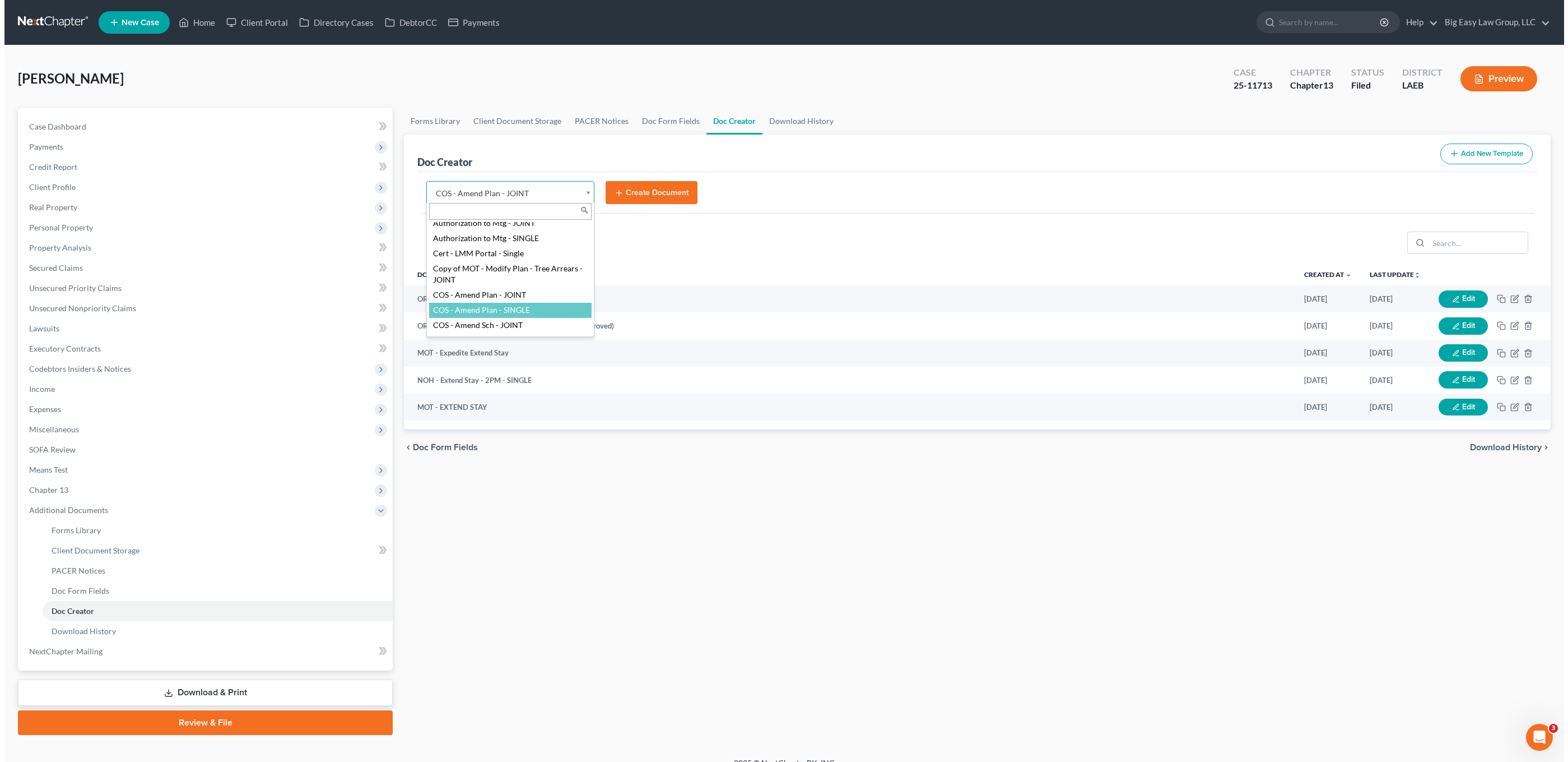
scroll to position [1, 0]
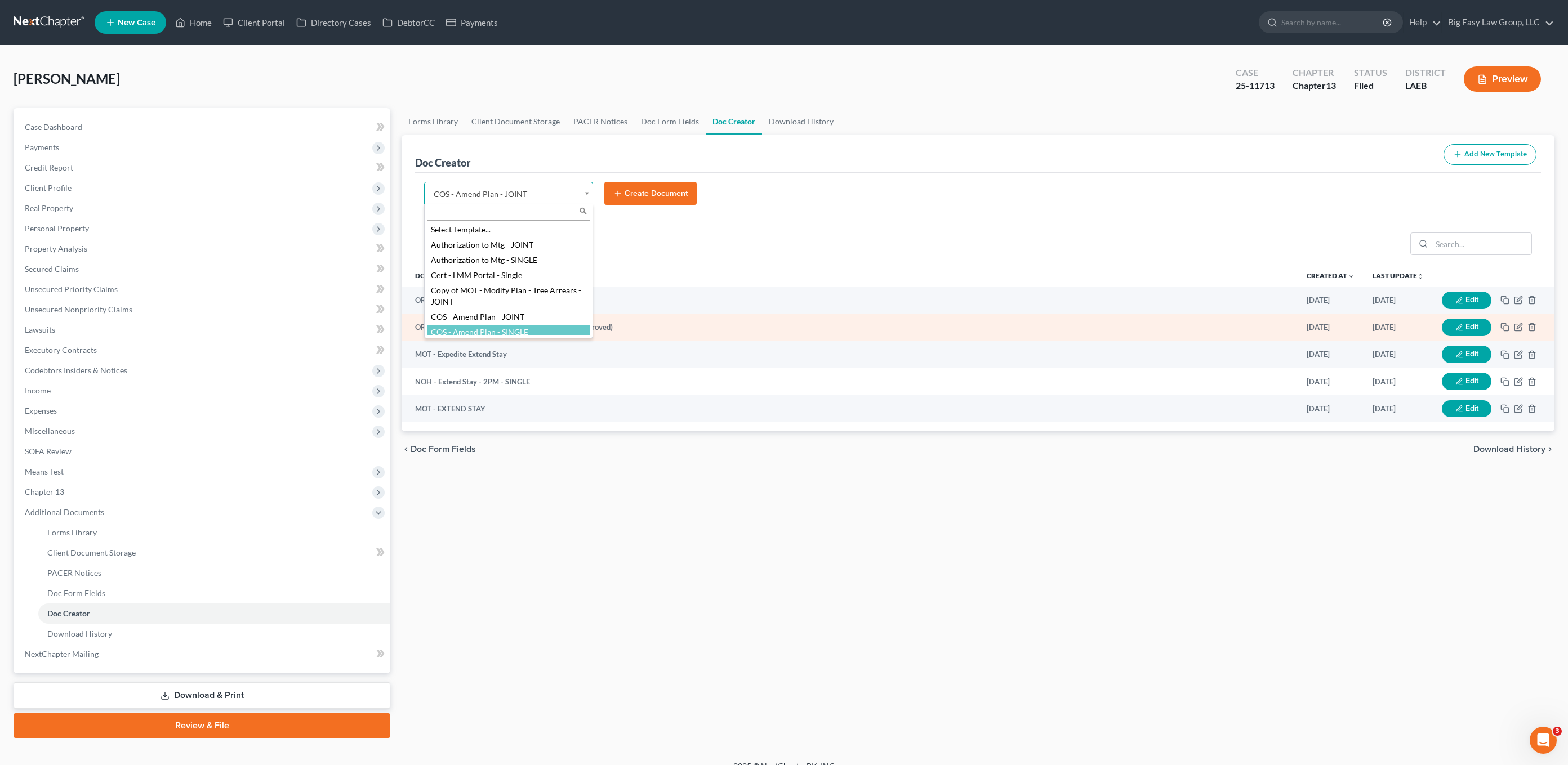
select select "94524"
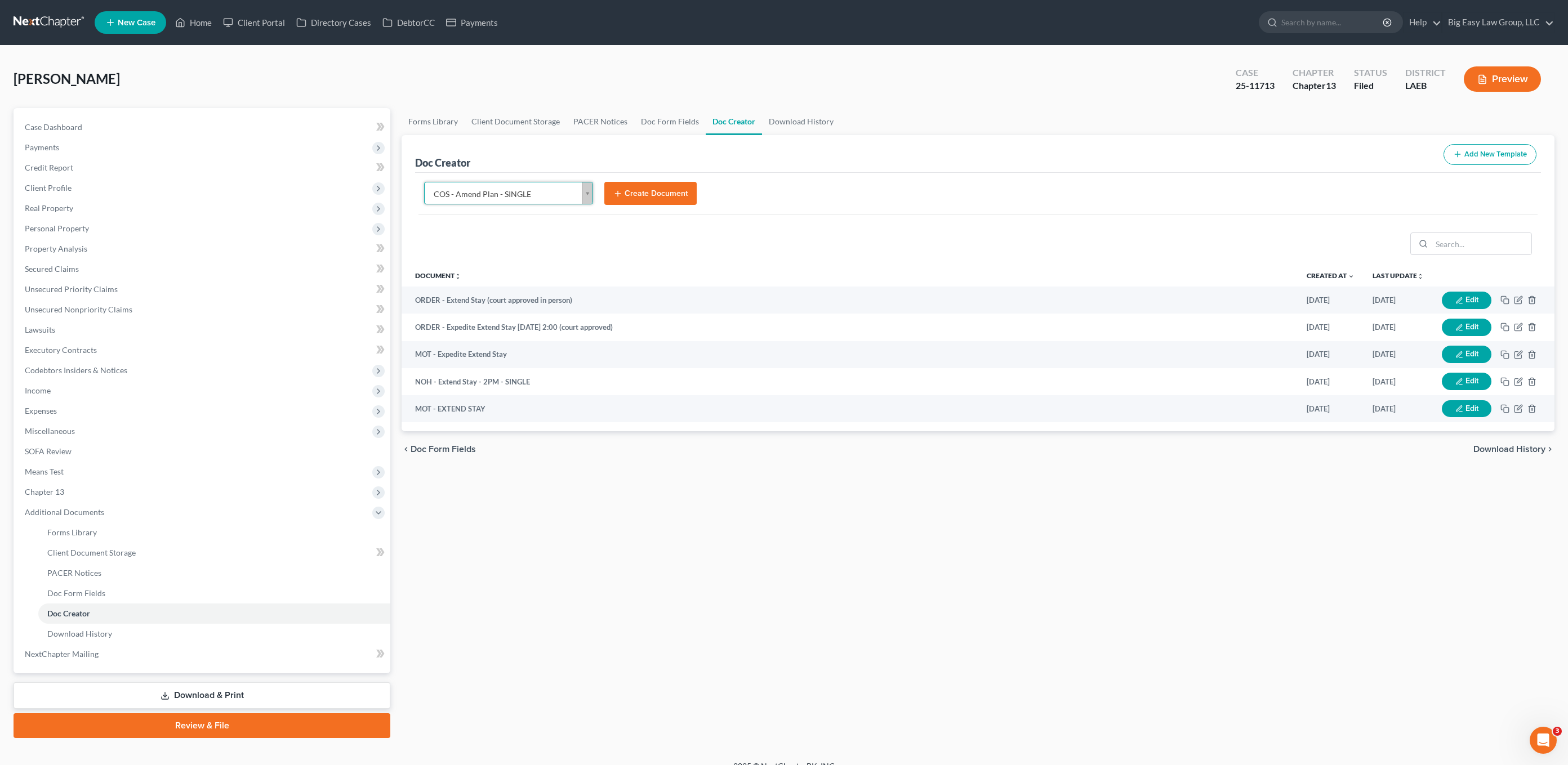
click at [637, 192] on button "Create Document" at bounding box center [650, 193] width 93 height 24
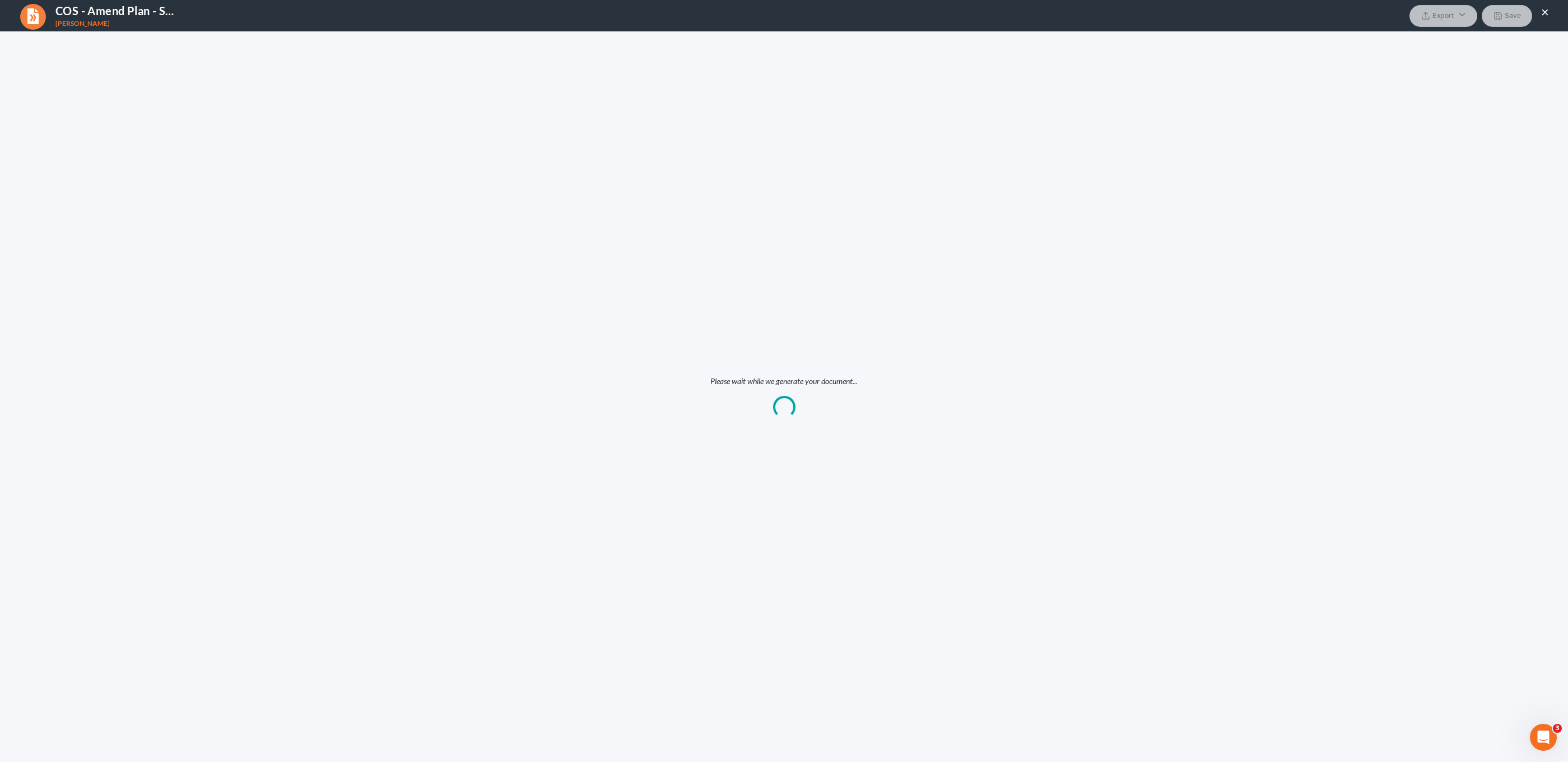
scroll to position [0, 0]
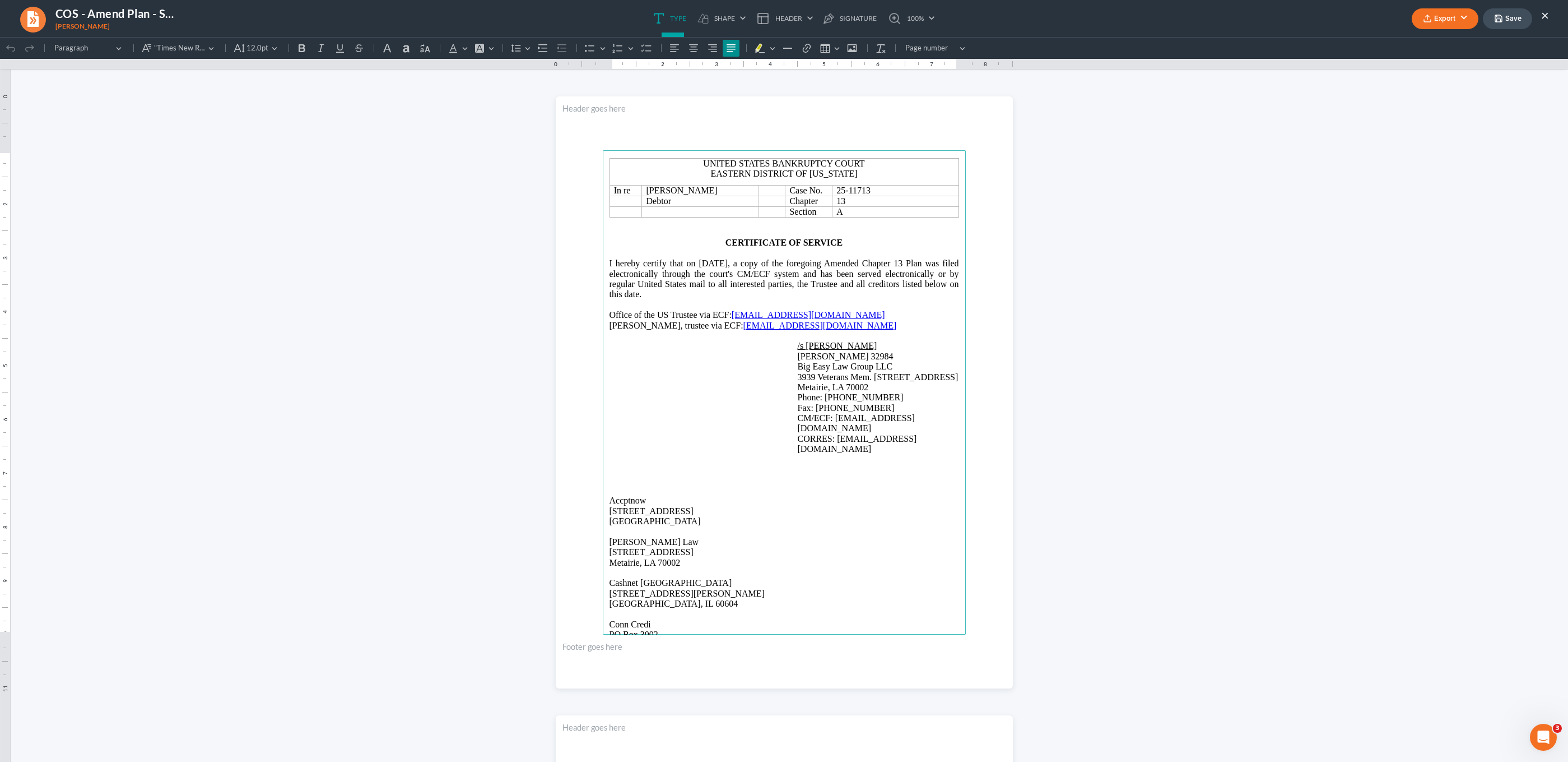
drag, startPoint x: 857, startPoint y: 262, endPoint x: 954, endPoint y: 261, distance: 97.0
click at [953, 261] on span "I hereby certify that on 10/14/2025, a copy of the foregoing Amended Chapter 13…" at bounding box center [784, 279] width 350 height 40
drag, startPoint x: 944, startPoint y: 264, endPoint x: 862, endPoint y: 264, distance: 82.0
click at [861, 264] on main "United States Bankruptcy Court Eastern District of Louisiana In re Cyntrell Gib…" at bounding box center [784, 392] width 363 height 484
drag, startPoint x: 953, startPoint y: 371, endPoint x: 911, endPoint y: 441, distance: 81.6
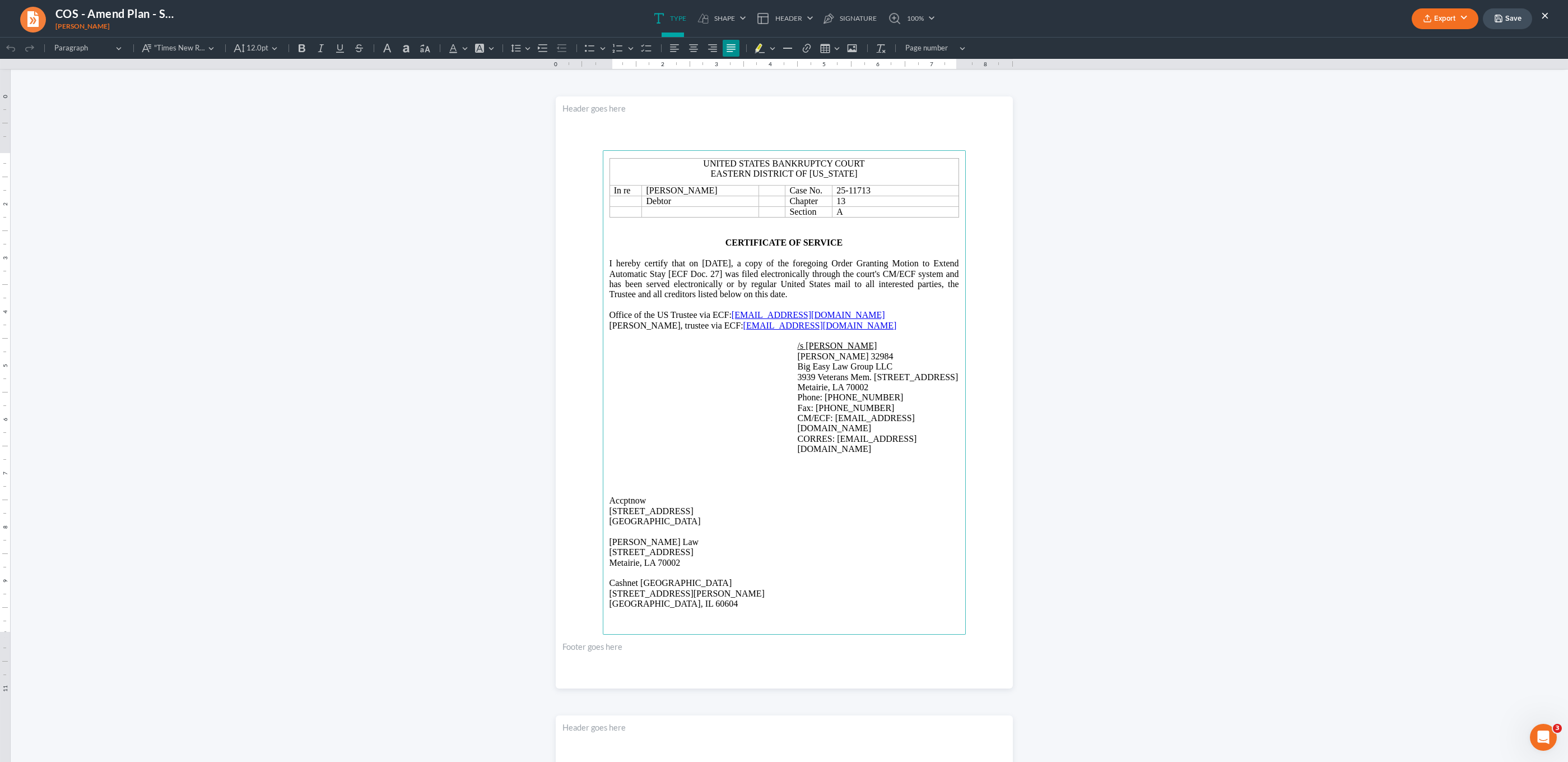
click at [953, 371] on p "Big Easy Law Group LLC" at bounding box center [878, 366] width 162 height 10
click at [1448, 24] on button "Export" at bounding box center [1446, 19] width 67 height 21
click at [1419, 42] on link "PDF" at bounding box center [1444, 45] width 87 height 19
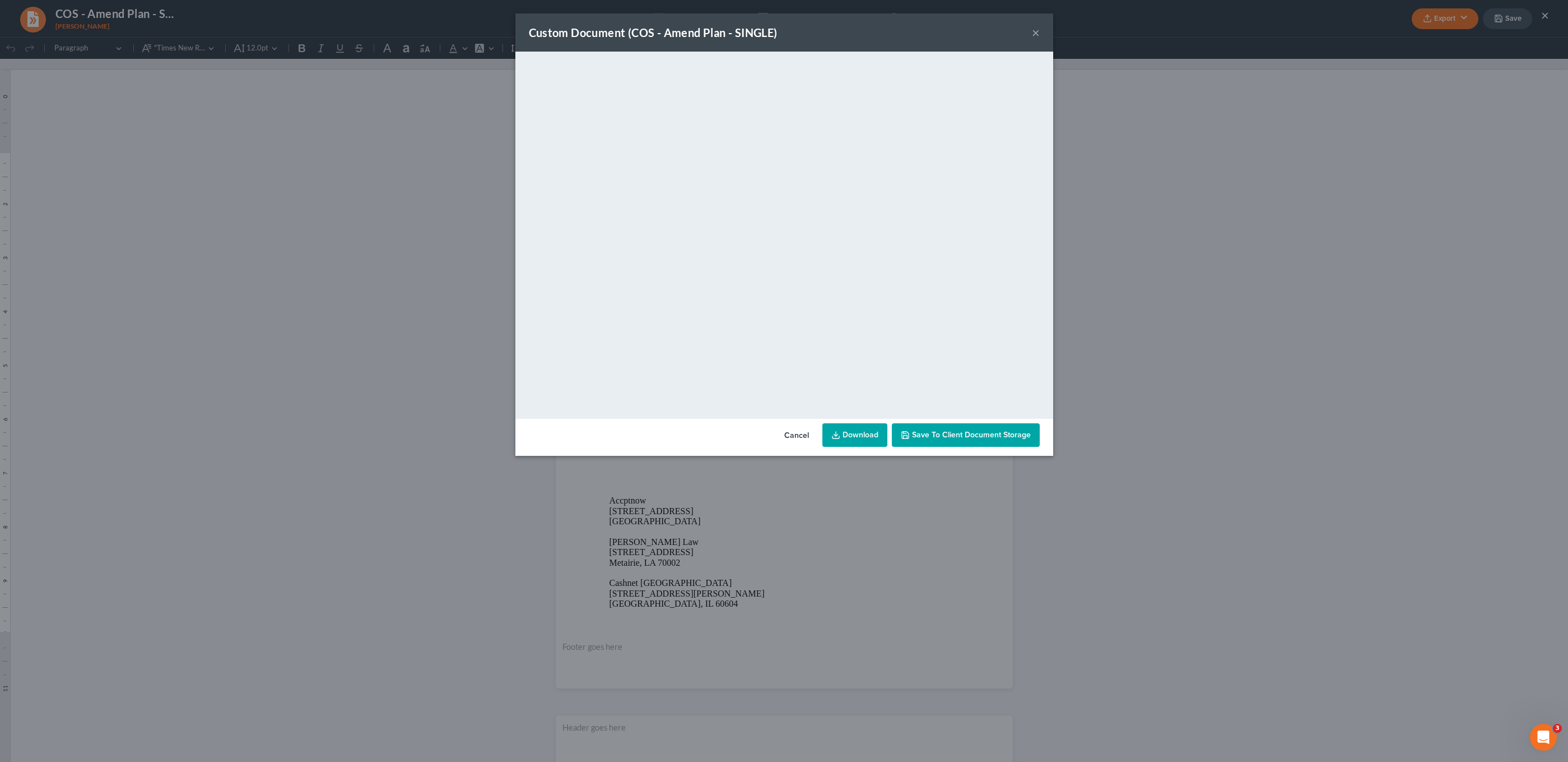
click at [860, 432] on link "Download" at bounding box center [855, 435] width 65 height 24
drag, startPoint x: 1031, startPoint y: 32, endPoint x: 1037, endPoint y: 30, distance: 6.3
click at [1032, 32] on button "×" at bounding box center [1036, 32] width 8 height 13
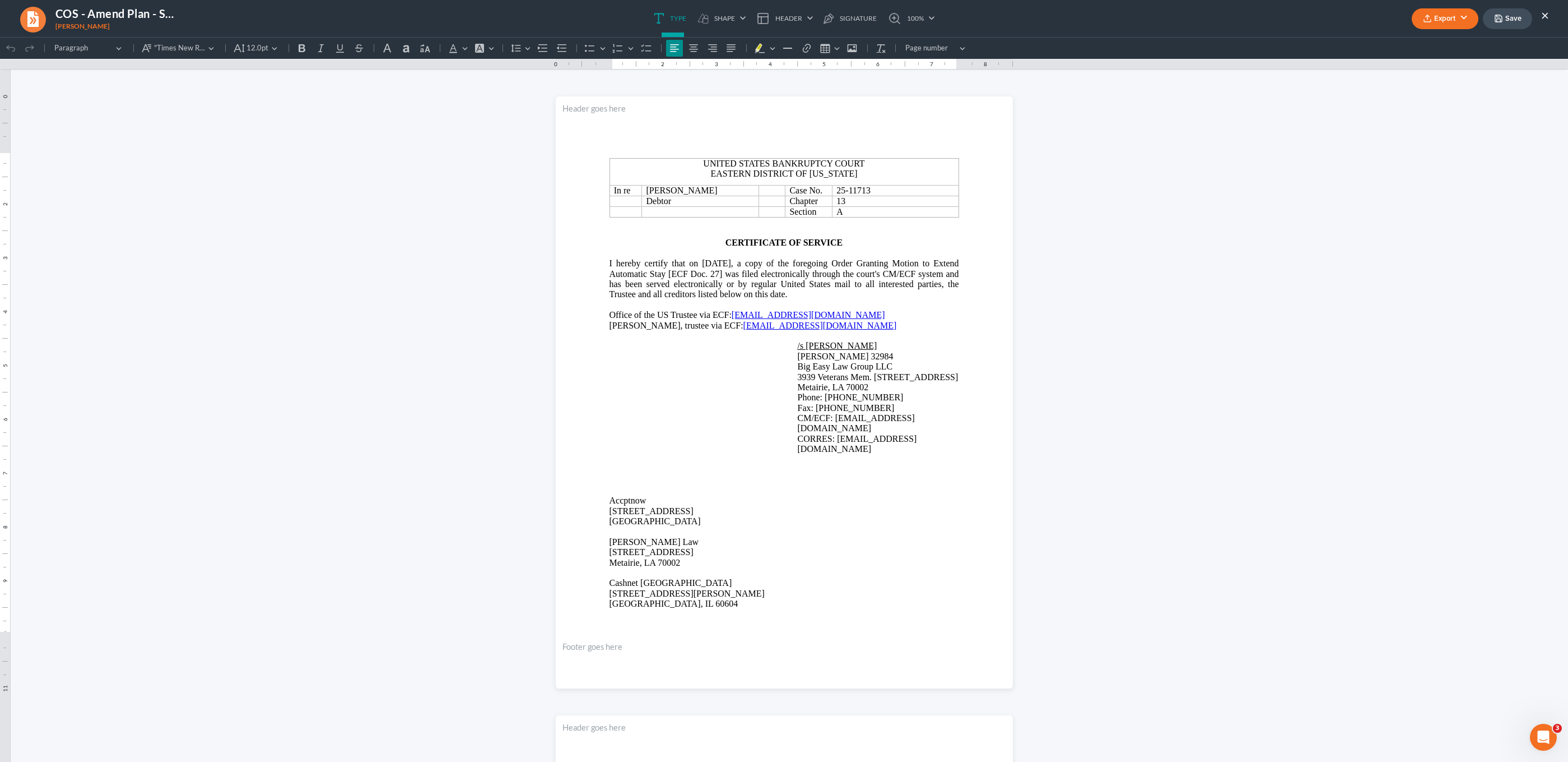
click at [36, 18] on link at bounding box center [33, 18] width 27 height 27
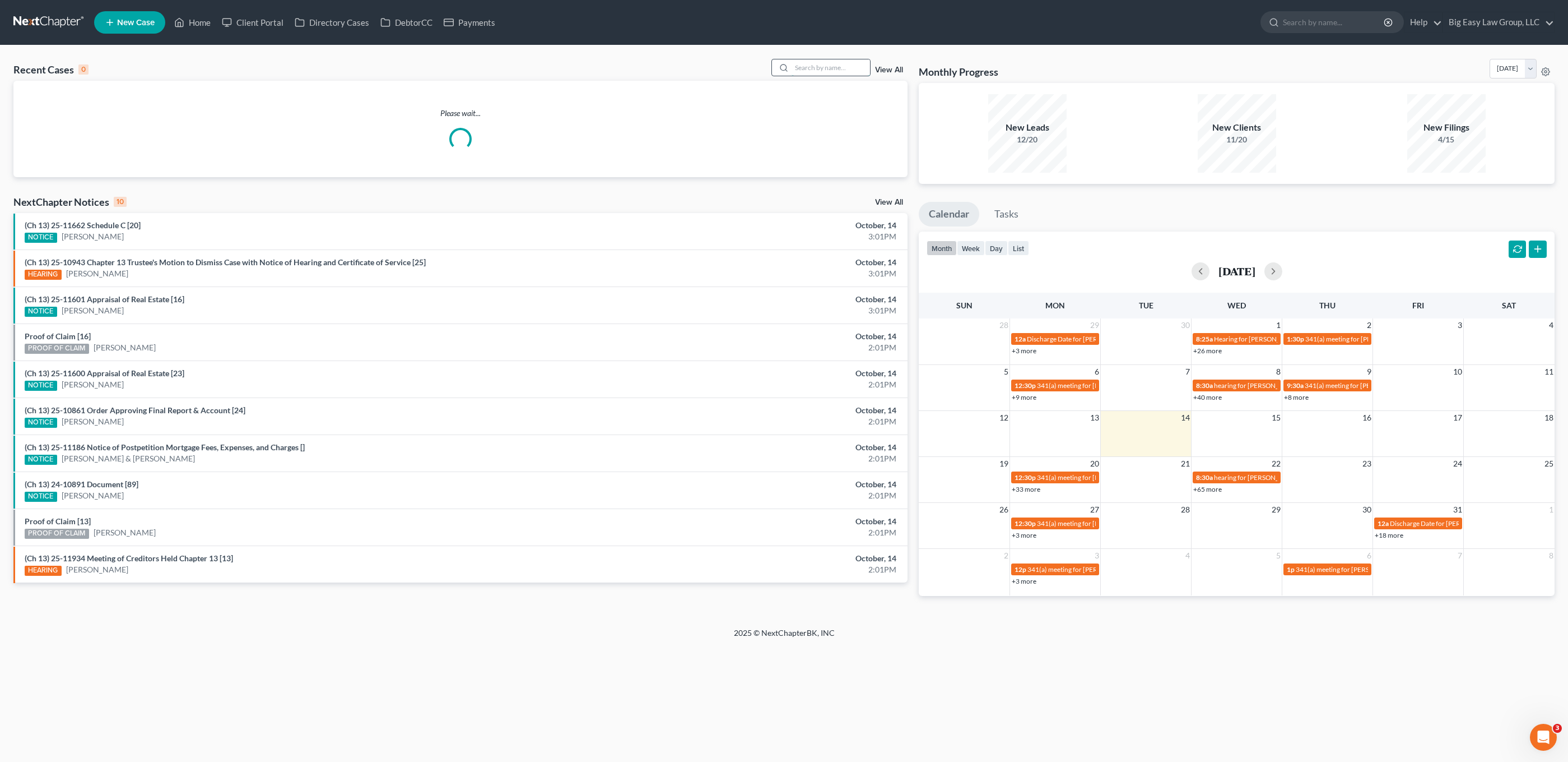
click at [799, 70] on input "search" at bounding box center [830, 68] width 78 height 16
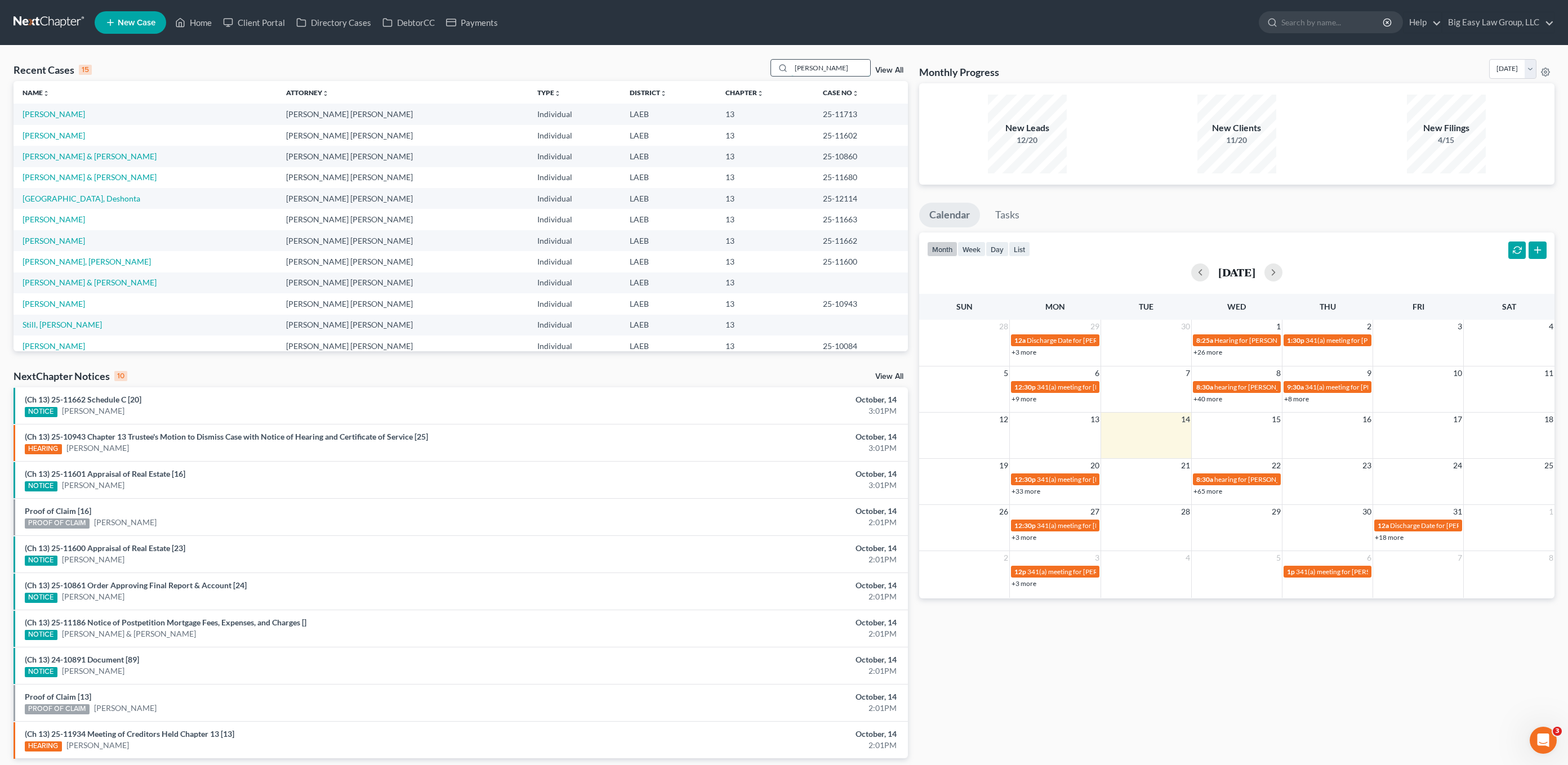
type input "rapp"
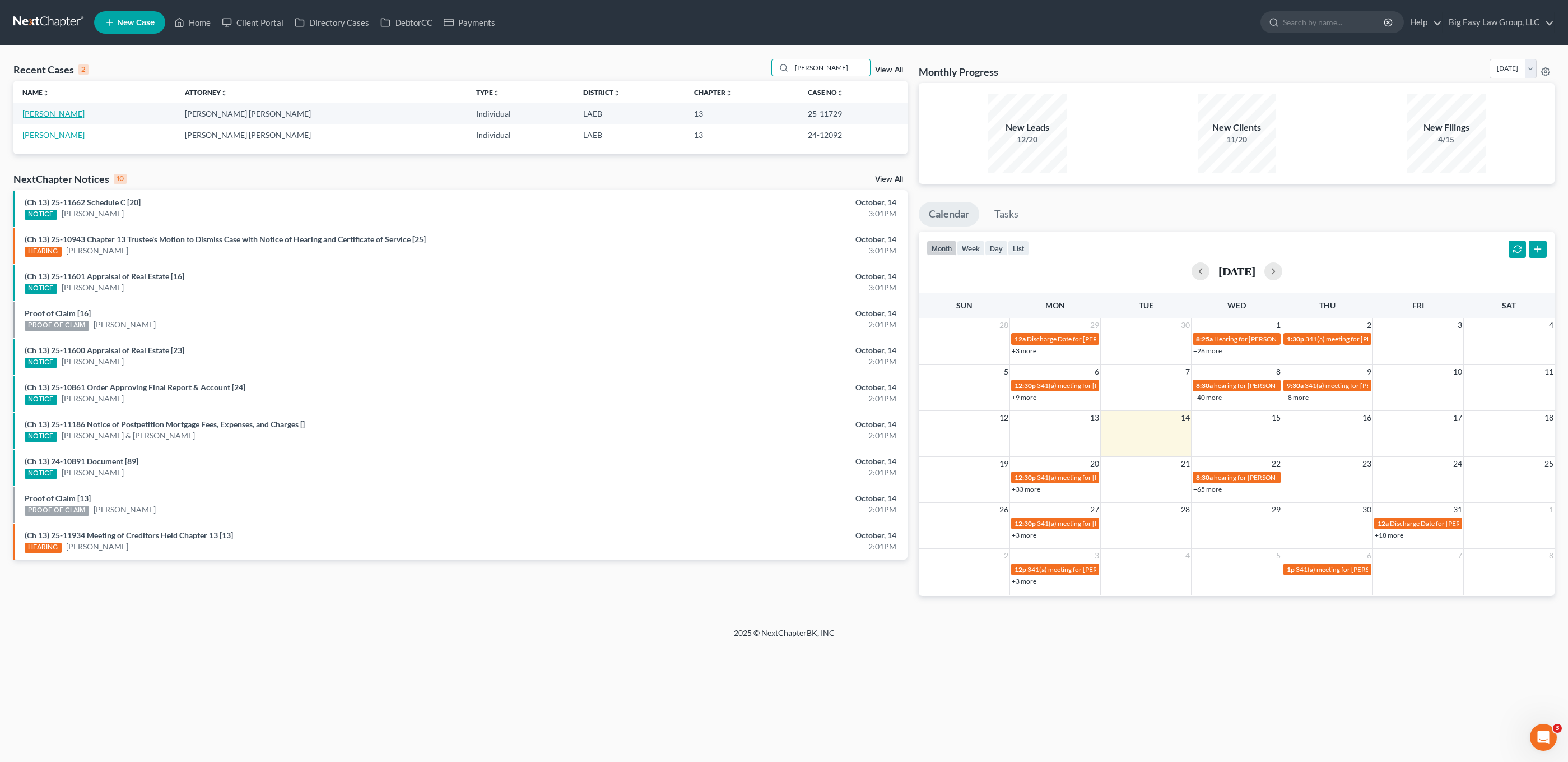
drag, startPoint x: 56, startPoint y: 111, endPoint x: 163, endPoint y: 127, distance: 108.2
click at [56, 111] on link "Rapp, Samuel" at bounding box center [54, 113] width 62 height 10
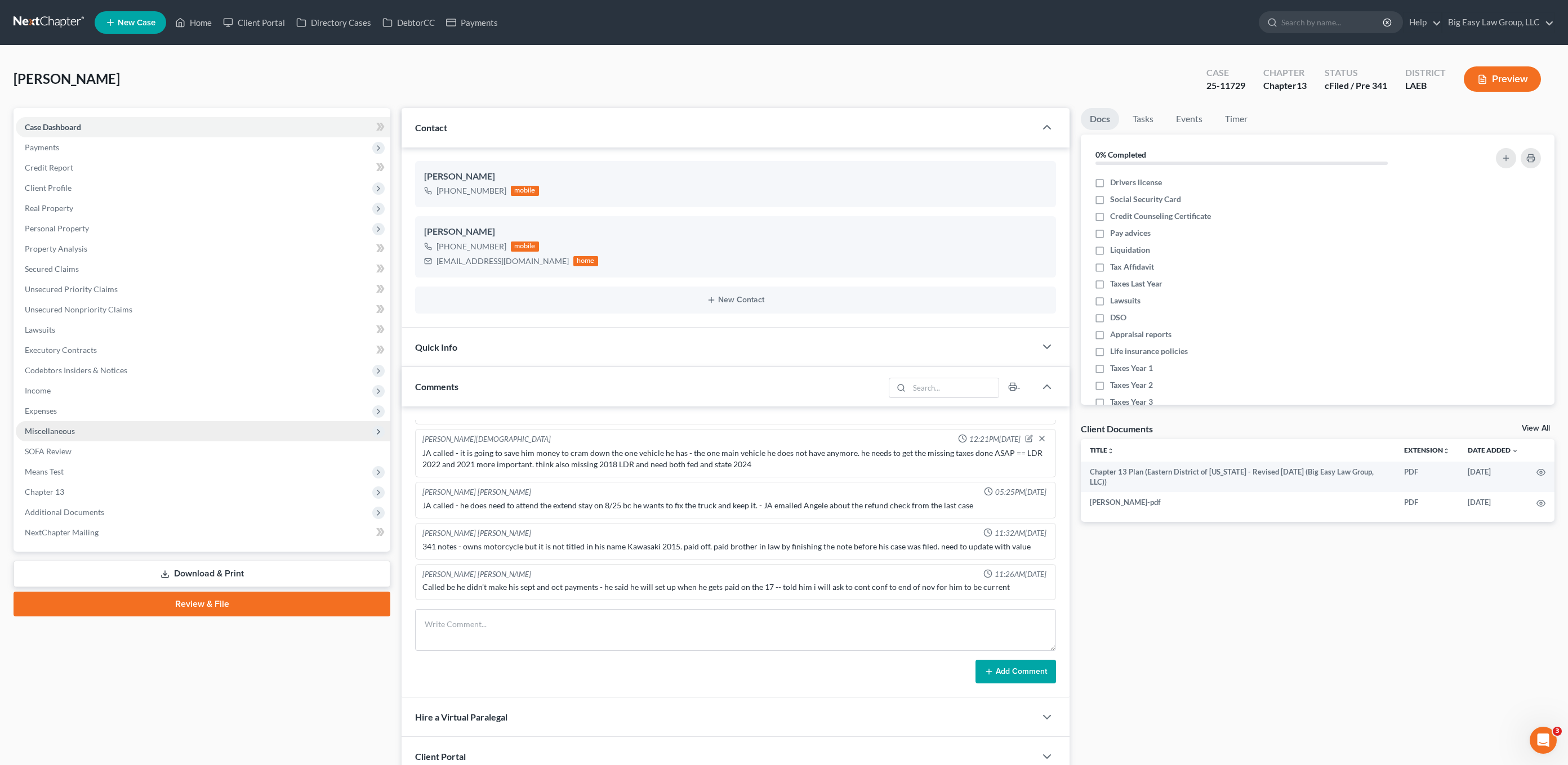
scroll to position [5148, 0]
click at [79, 522] on link "NextChapter Mailing" at bounding box center [203, 532] width 374 height 20
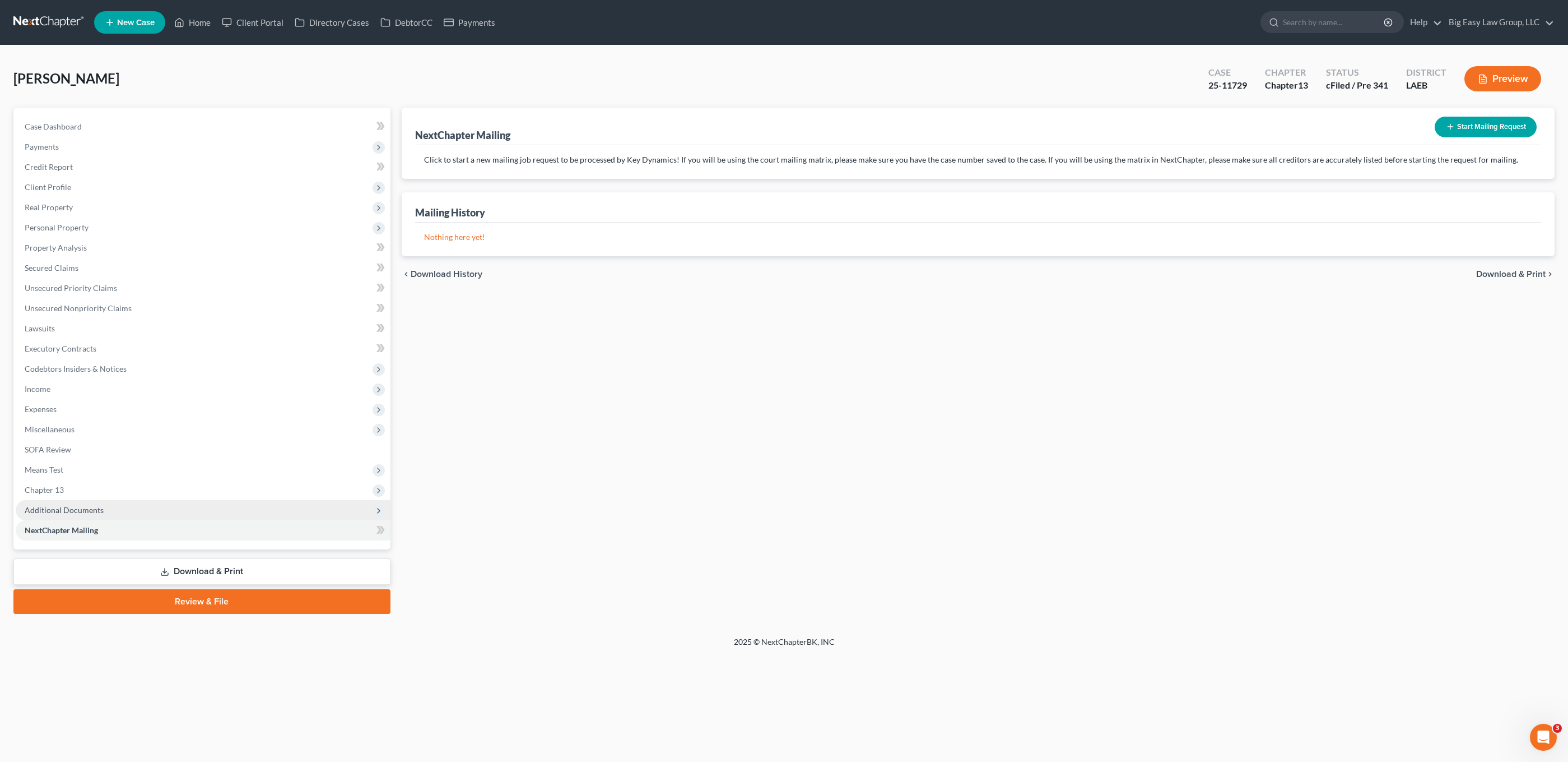
click at [96, 512] on span "Additional Documents" at bounding box center [64, 510] width 79 height 10
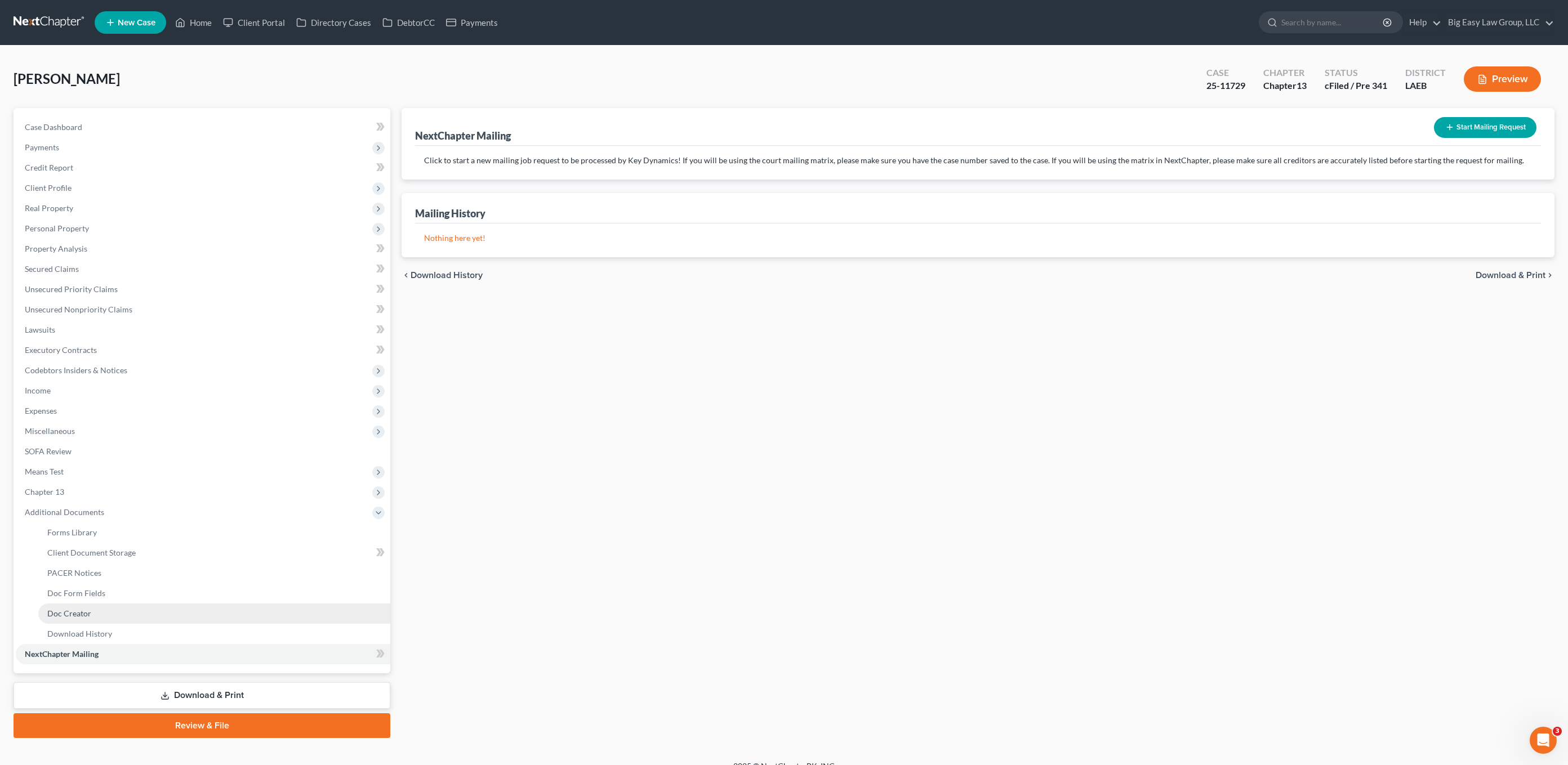
click at [122, 606] on link "Doc Creator" at bounding box center [214, 613] width 352 height 20
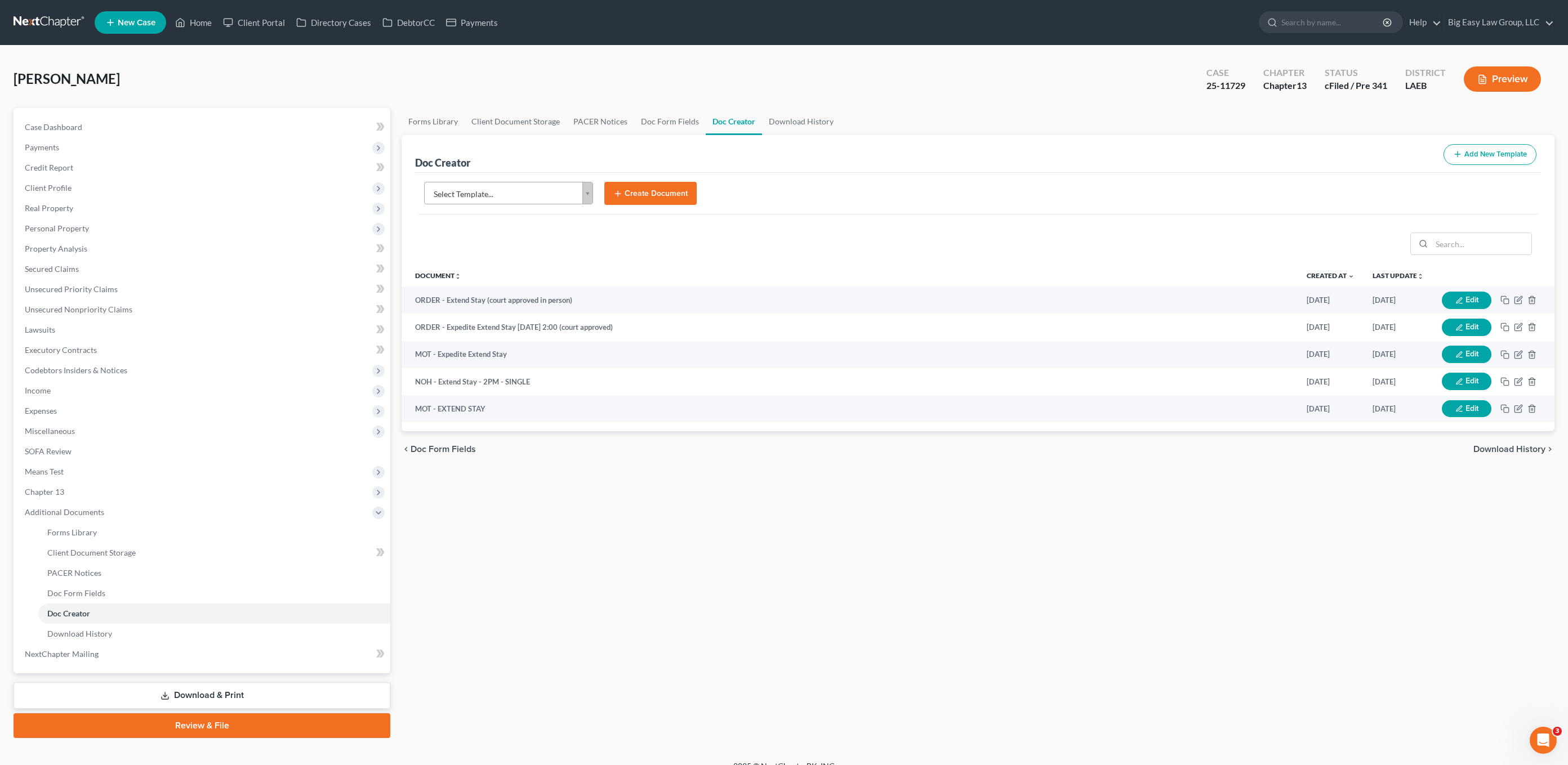
click at [540, 193] on body "Home New Case Client Portal Directory Cases DebtorCC Payments Big Easy Law Grou…" at bounding box center [784, 390] width 1568 height 781
type input "cos"
select select "94524"
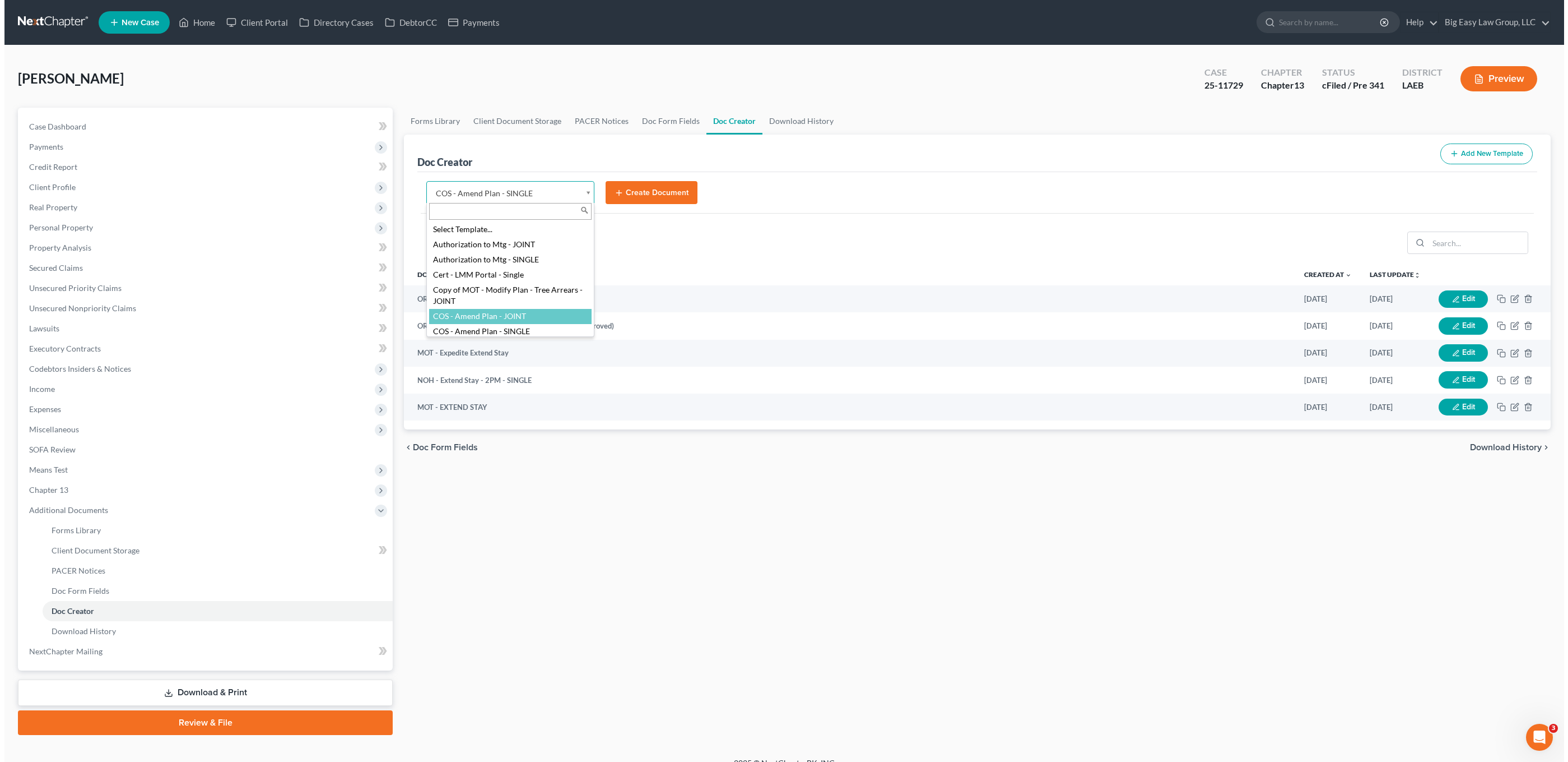
scroll to position [1, 0]
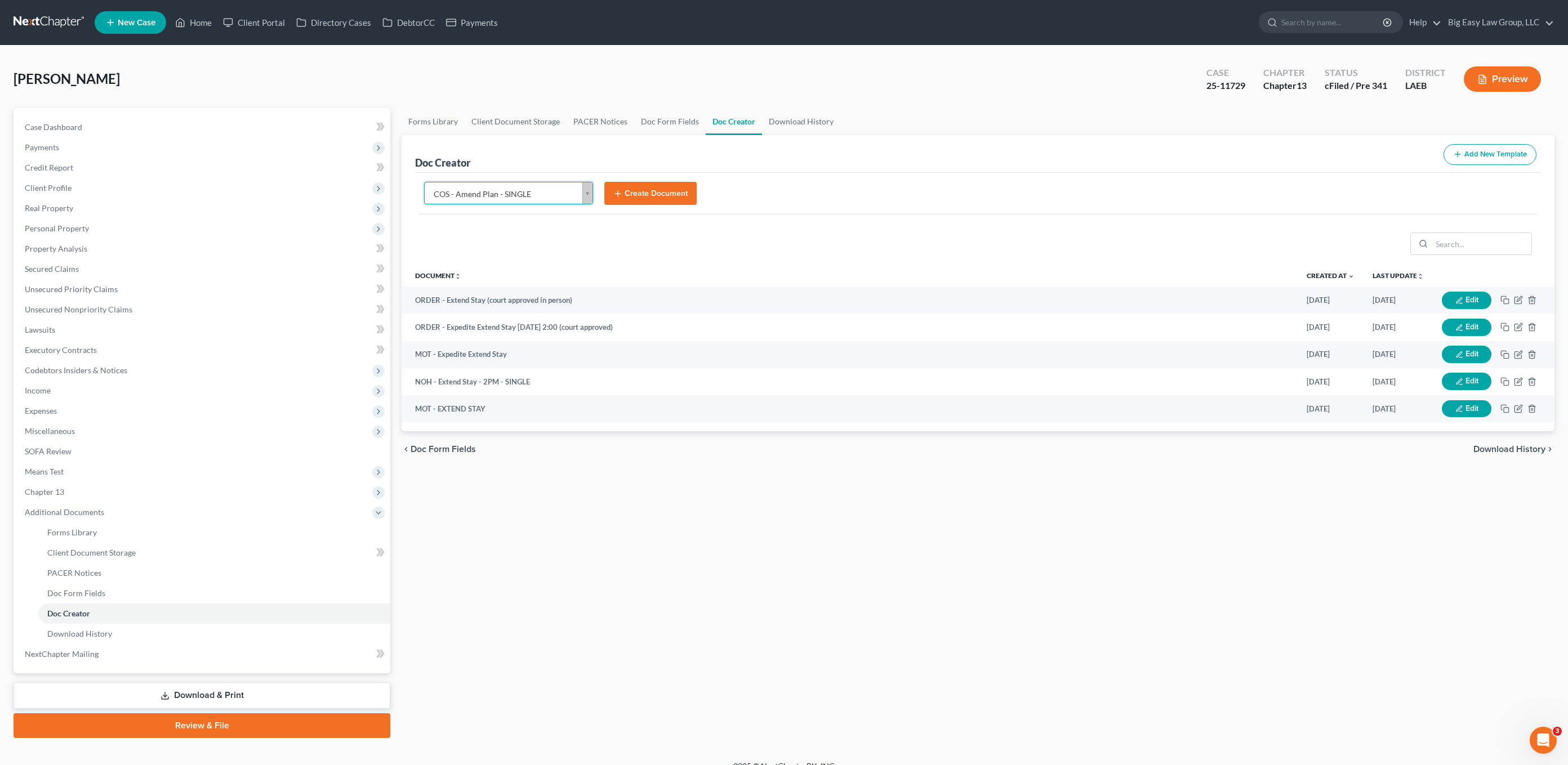
click at [668, 201] on button "Create Document" at bounding box center [650, 193] width 93 height 24
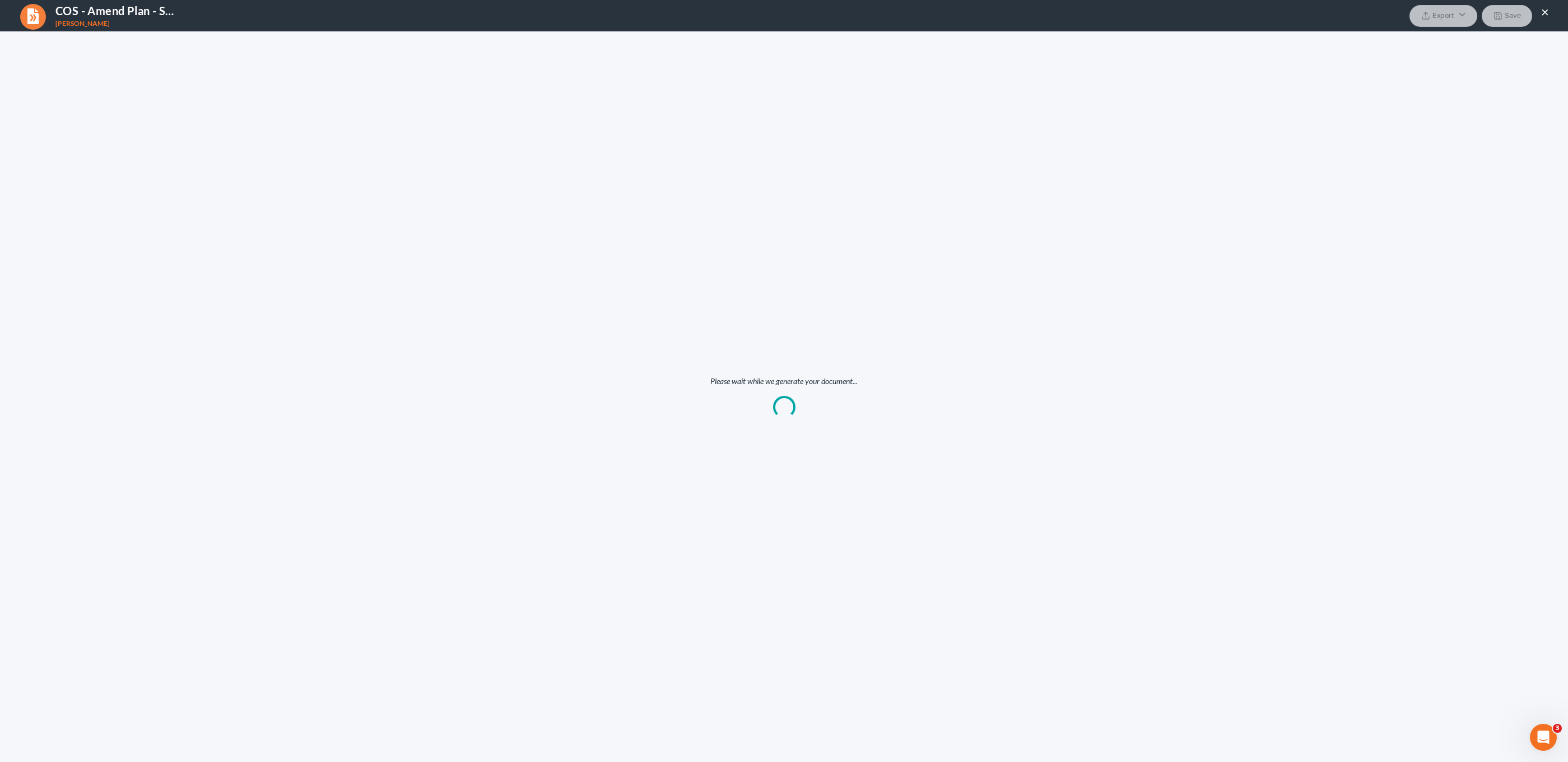
scroll to position [0, 0]
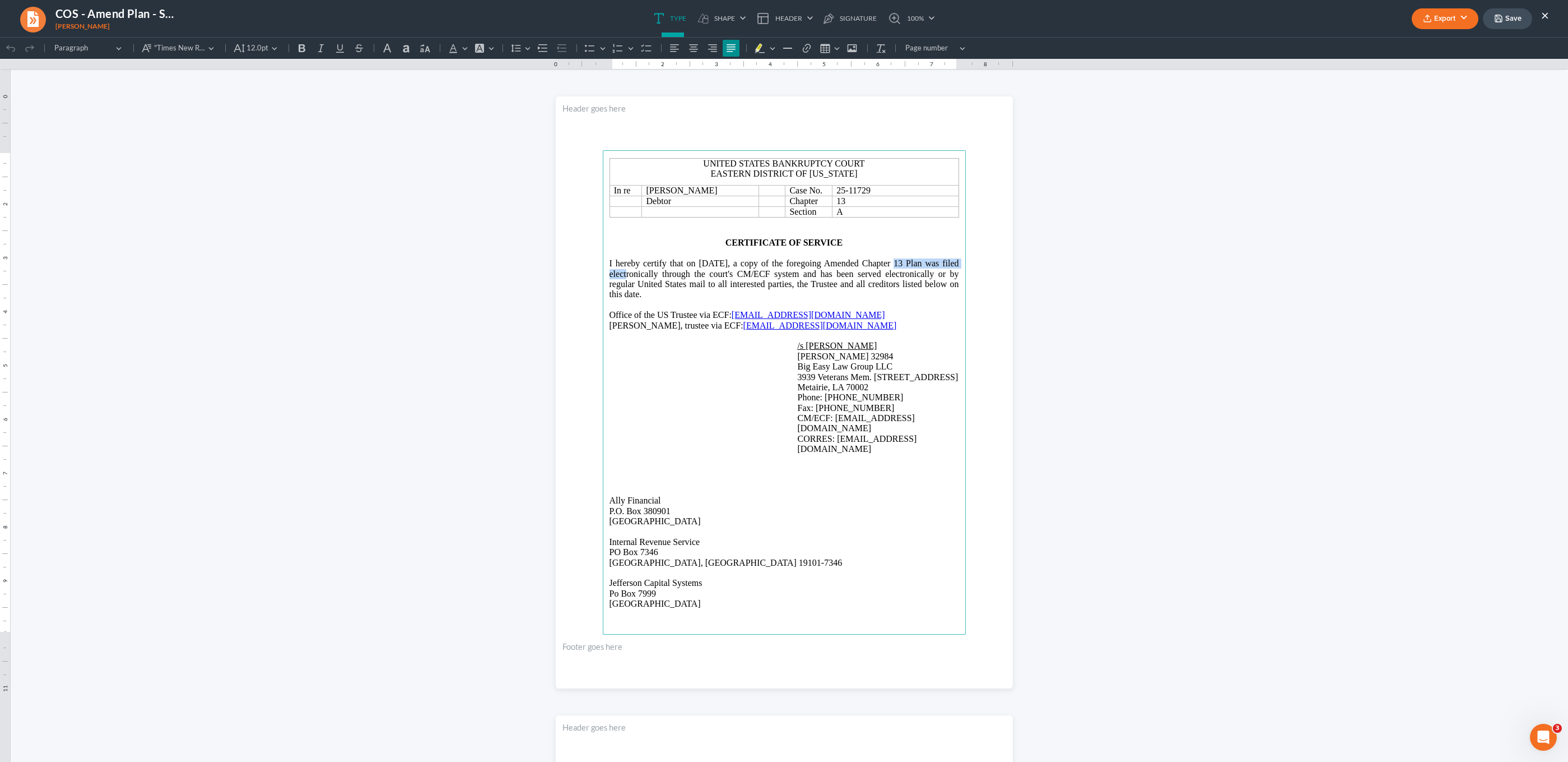
drag, startPoint x: 863, startPoint y: 264, endPoint x: 948, endPoint y: 262, distance: 85.0
click at [958, 264] on main "United States Bankruptcy Court Eastern District of Louisiana In re Samuel Rapp …" at bounding box center [784, 392] width 363 height 484
drag, startPoint x: 697, startPoint y: 326, endPoint x: 598, endPoint y: 326, distance: 99.0
click at [603, 326] on main "United States Bankruptcy Court Eastern District of Louisiana In re Samuel Rapp …" at bounding box center [784, 392] width 363 height 484
drag, startPoint x: 665, startPoint y: 366, endPoint x: 655, endPoint y: 332, distance: 35.4
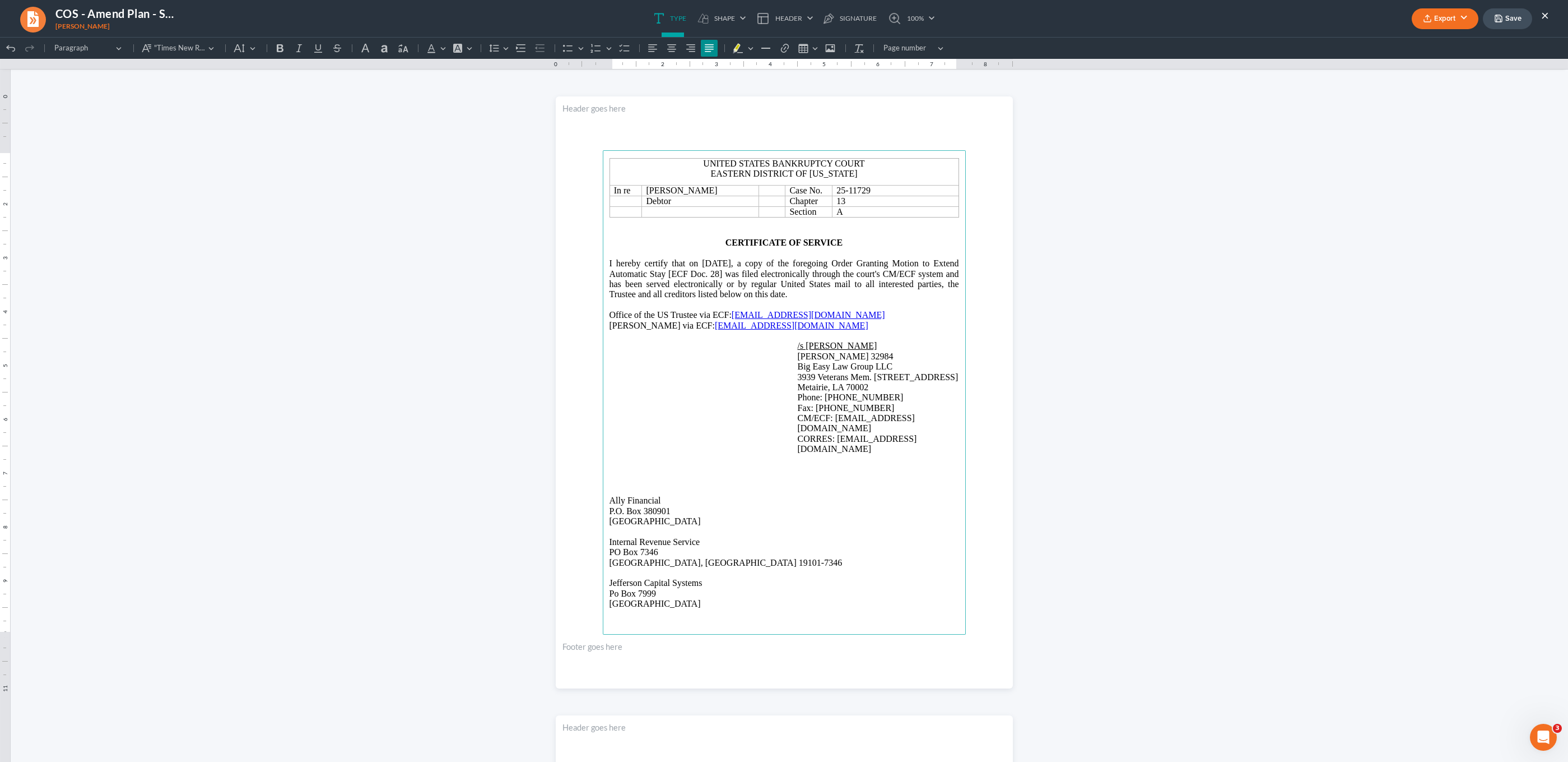
click at [665, 366] on main "United States Bankruptcy Court Eastern District of Louisiana In re Samuel Rapp …" at bounding box center [784, 392] width 363 height 484
click at [654, 329] on span "Karie Farenholz via ECF:" at bounding box center [662, 325] width 105 height 10
click at [626, 324] on span "Karie Farenholz via ECF:" at bounding box center [662, 325] width 105 height 10
click at [645, 325] on span "Karie L Farenholz via ECF:" at bounding box center [662, 325] width 105 height 10
click at [724, 395] on main "United States Bankruptcy Court Eastern District of Louisiana In re Samuel Rapp …" at bounding box center [784, 392] width 363 height 484
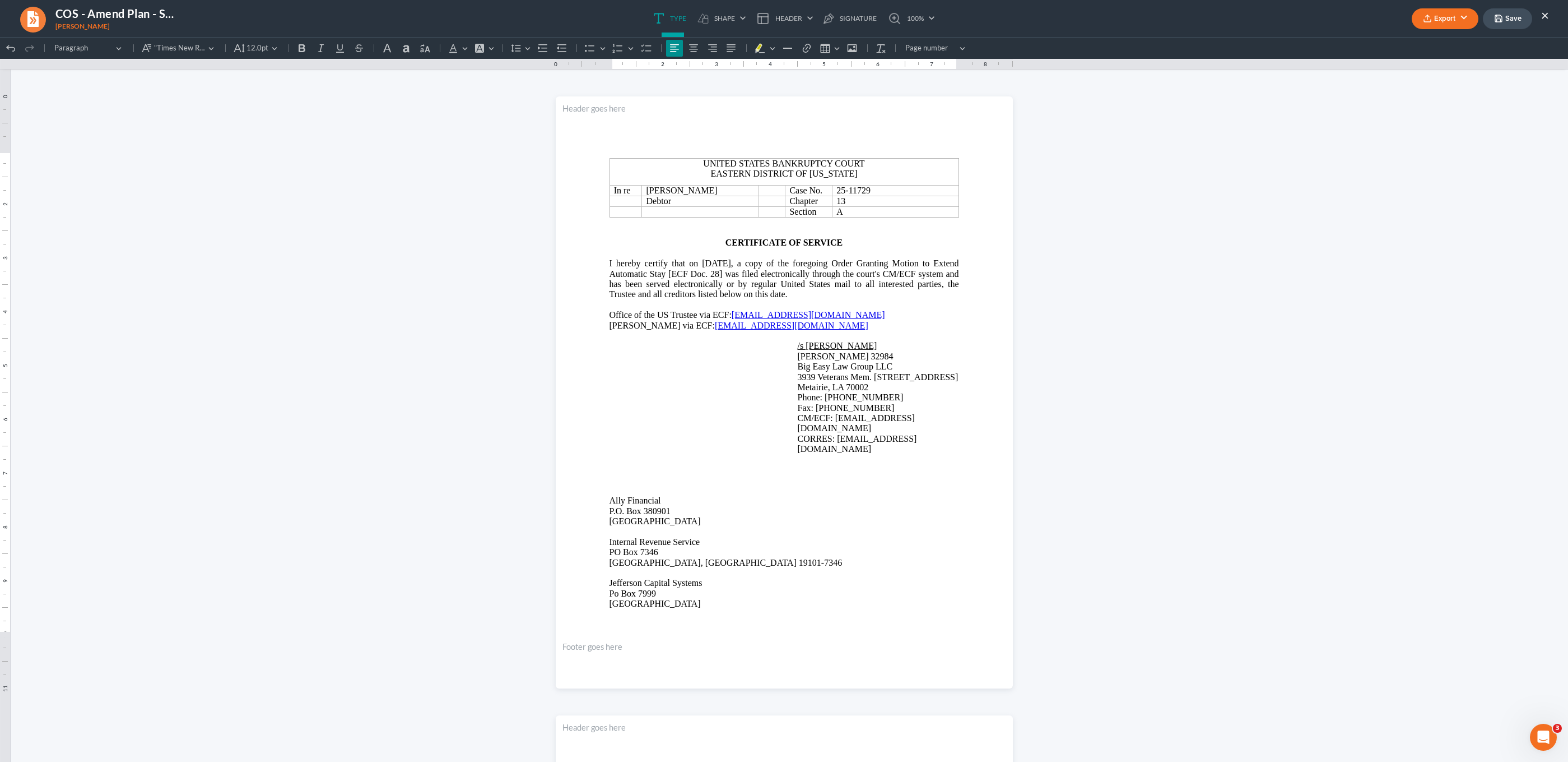
click at [1449, 15] on button "Export" at bounding box center [1446, 19] width 67 height 21
click at [1437, 41] on link "PDF" at bounding box center [1444, 45] width 87 height 19
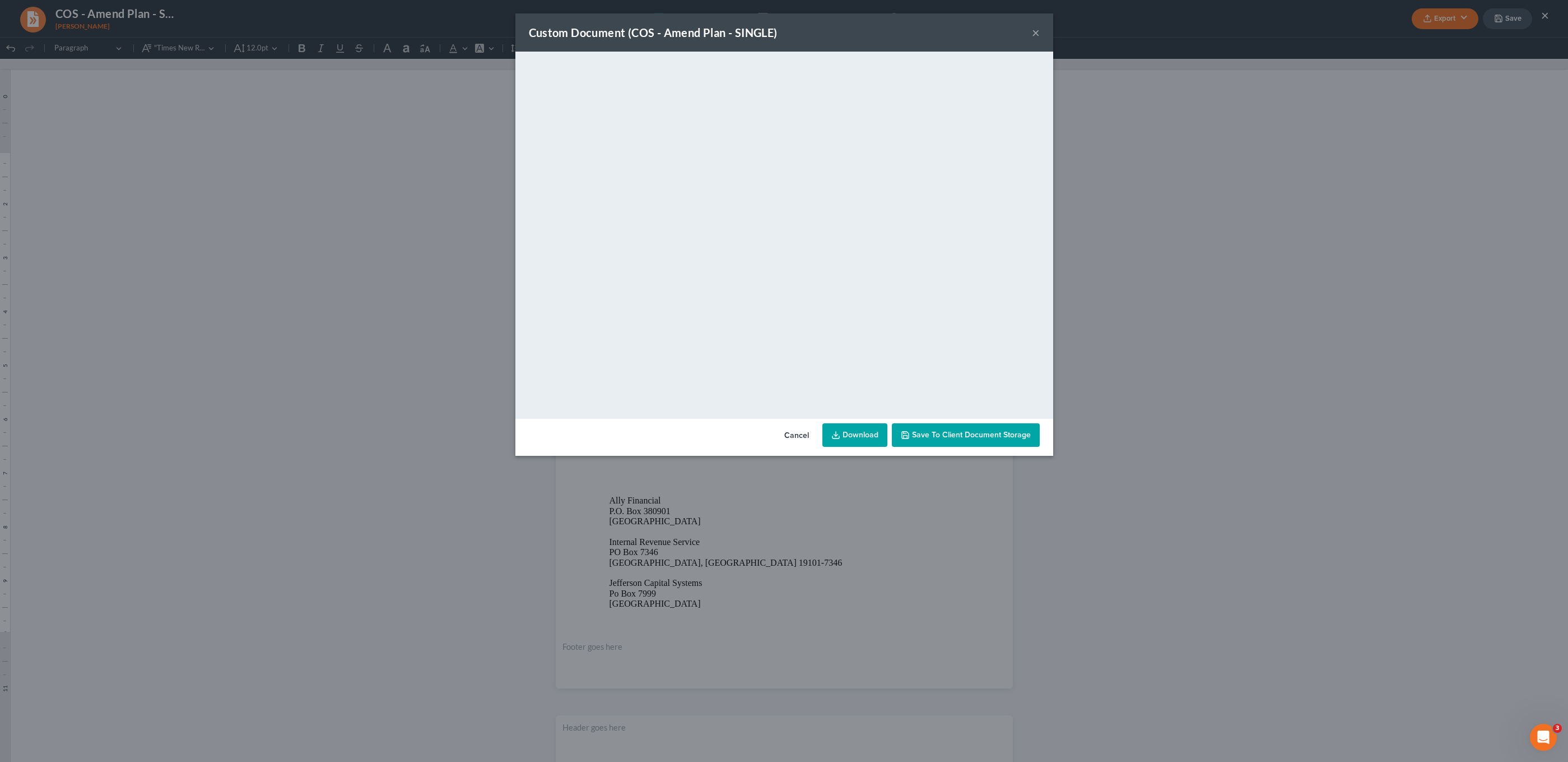
click at [869, 440] on link "Download" at bounding box center [855, 435] width 65 height 24
click at [218, 149] on div "Custom Document (COS - Amend Plan - SINGLE) × <object ng-attr-data='https://nex…" at bounding box center [784, 381] width 1568 height 762
click at [437, 273] on div "Custom Document (COS - Amend Plan - SINGLE) × <object ng-attr-data='https://nex…" at bounding box center [784, 381] width 1568 height 762
drag, startPoint x: 45, startPoint y: 24, endPoint x: 33, endPoint y: 19, distance: 13.0
click at [45, 24] on div "Custom Document (COS - Amend Plan - SINGLE) × <object ng-attr-data='https://nex…" at bounding box center [784, 381] width 1568 height 762
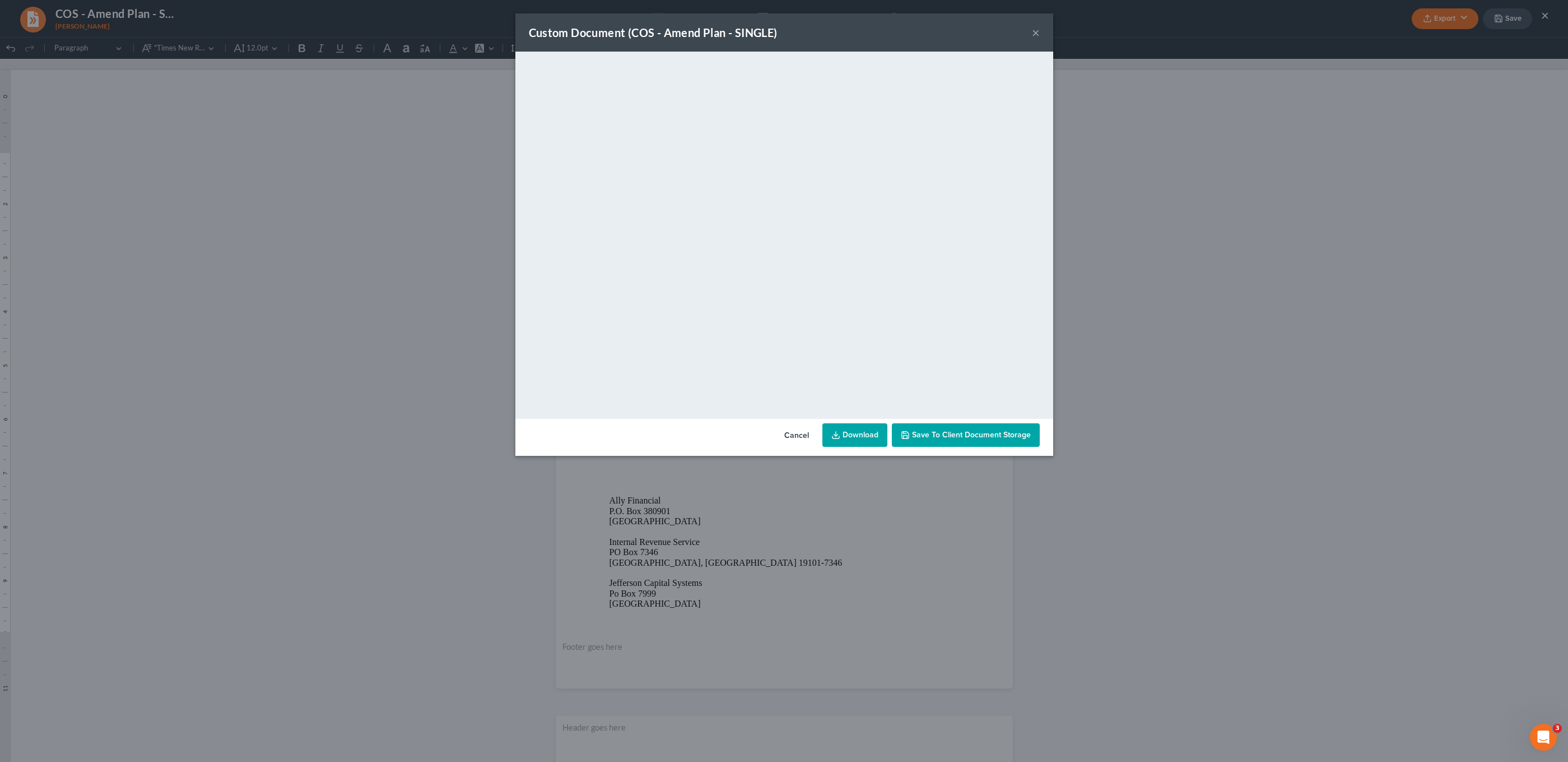
drag, startPoint x: 33, startPoint y: 18, endPoint x: 986, endPoint y: 33, distance: 953.1
click at [33, 18] on div "Custom Document (COS - Amend Plan - SINGLE) × <object ng-attr-data='https://nex…" at bounding box center [784, 381] width 1568 height 762
click at [1030, 32] on div "Custom Document (COS - Amend Plan - SINGLE) ×" at bounding box center [784, 32] width 538 height 38
click at [1032, 33] on button "×" at bounding box center [1036, 32] width 8 height 13
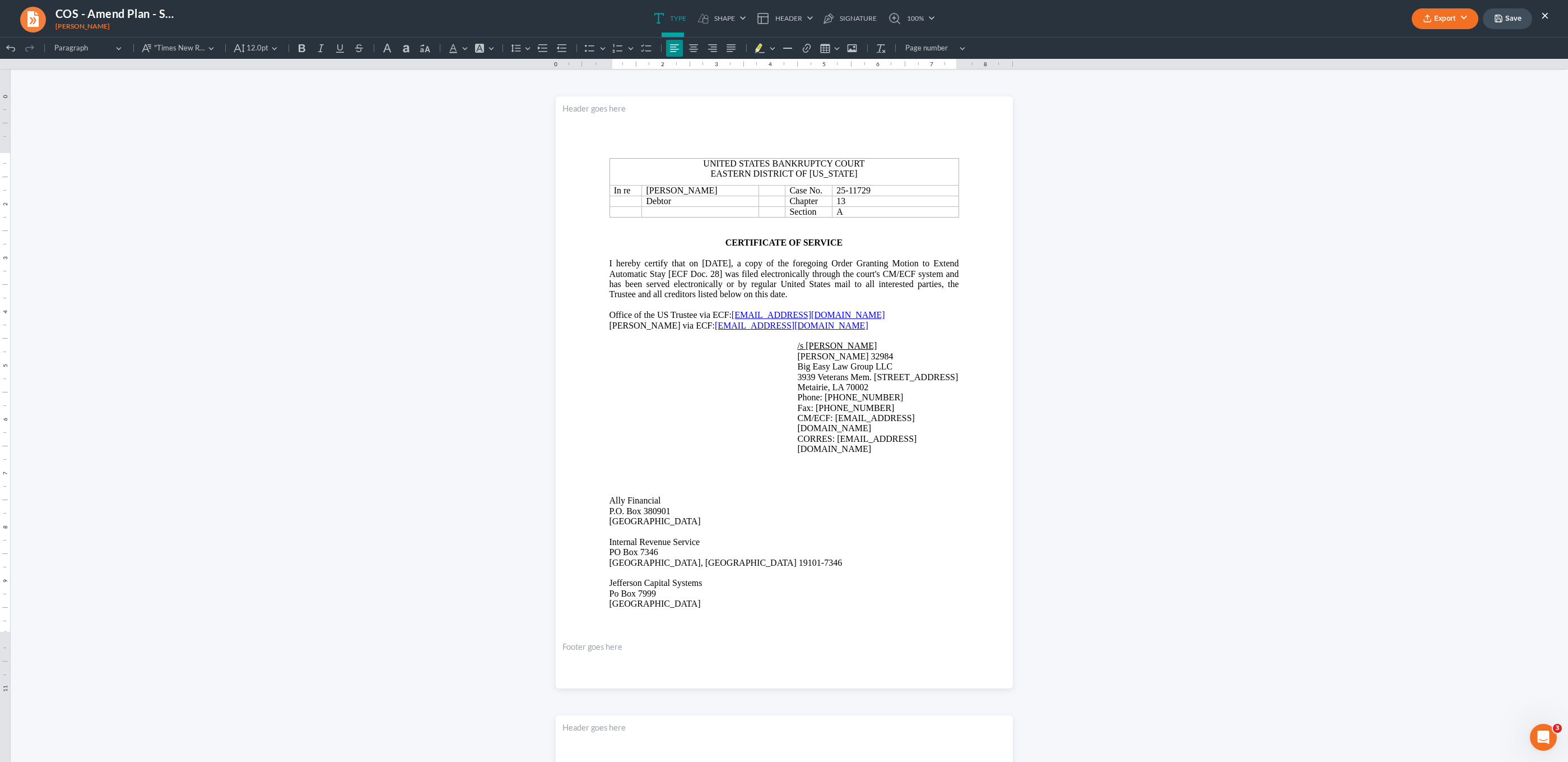
click at [1033, 33] on div "Custom Document (COS - Amend Plan - SINGLE) × <object ng-attr-data='https://nex…" at bounding box center [784, 381] width 1568 height 762
click at [41, 19] on link at bounding box center [33, 18] width 27 height 27
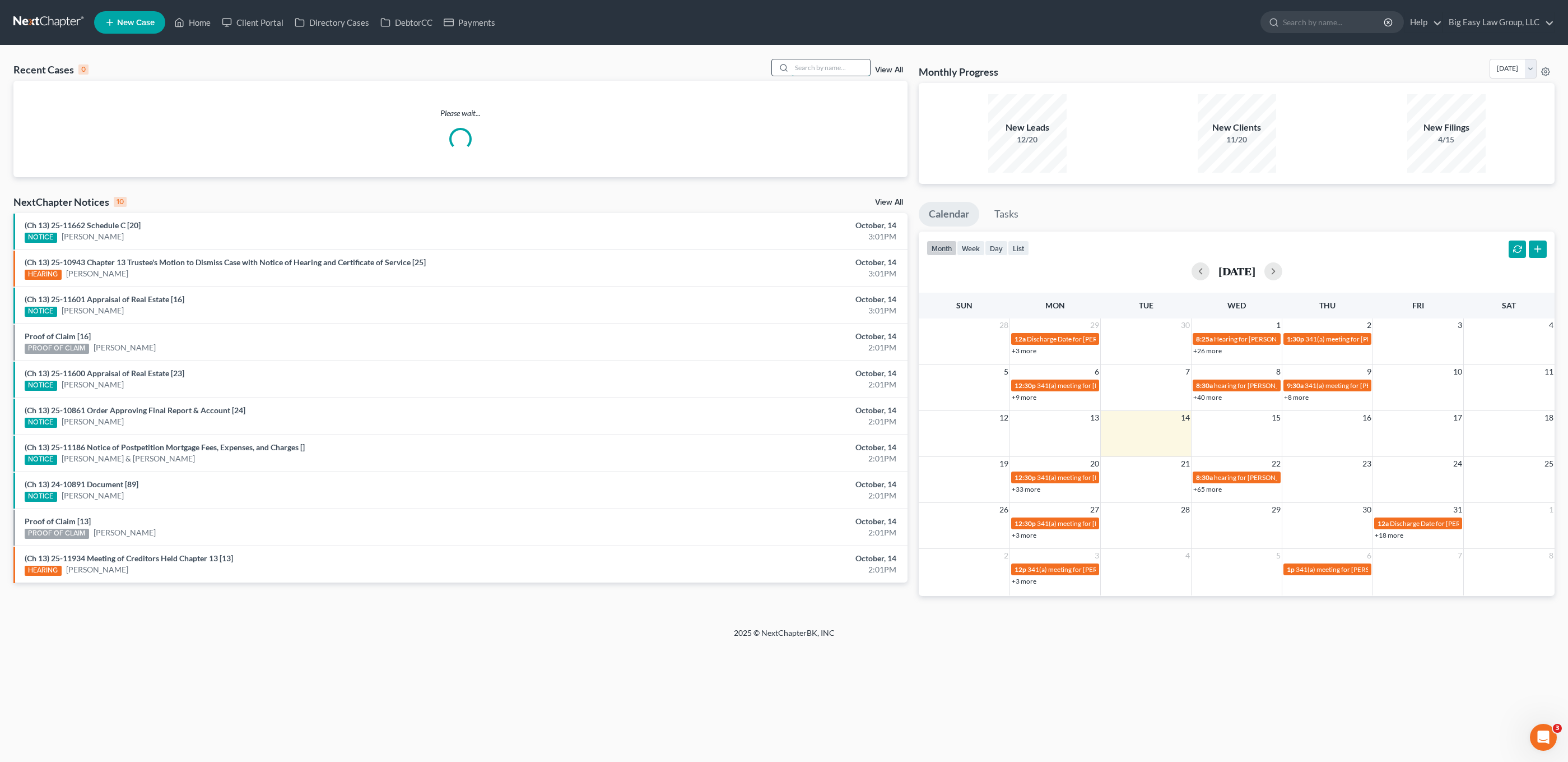
click at [846, 74] on input "search" at bounding box center [830, 68] width 78 height 16
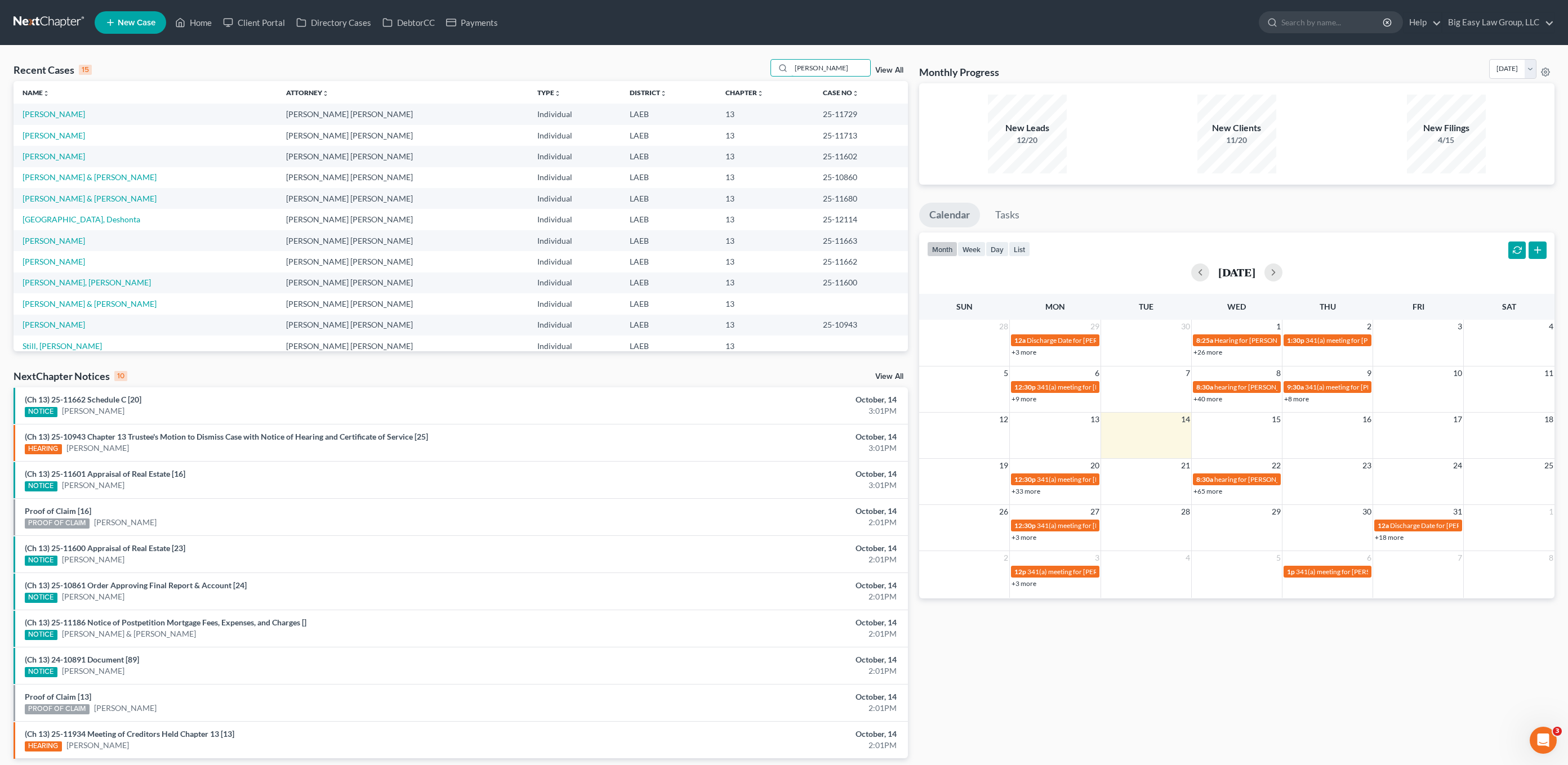
type input "[PERSON_NAME]"
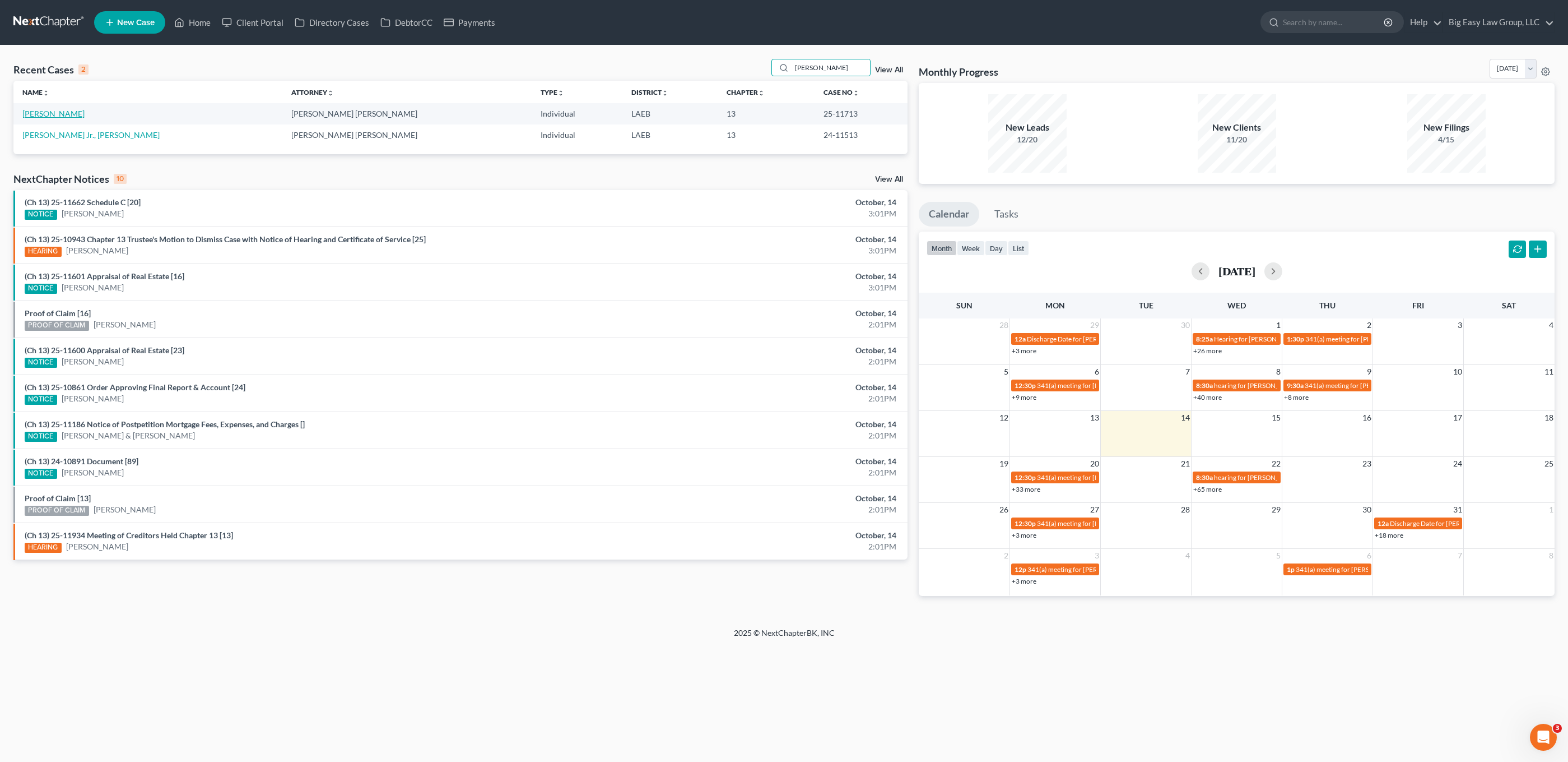
click at [41, 113] on link "[PERSON_NAME]" at bounding box center [54, 113] width 62 height 10
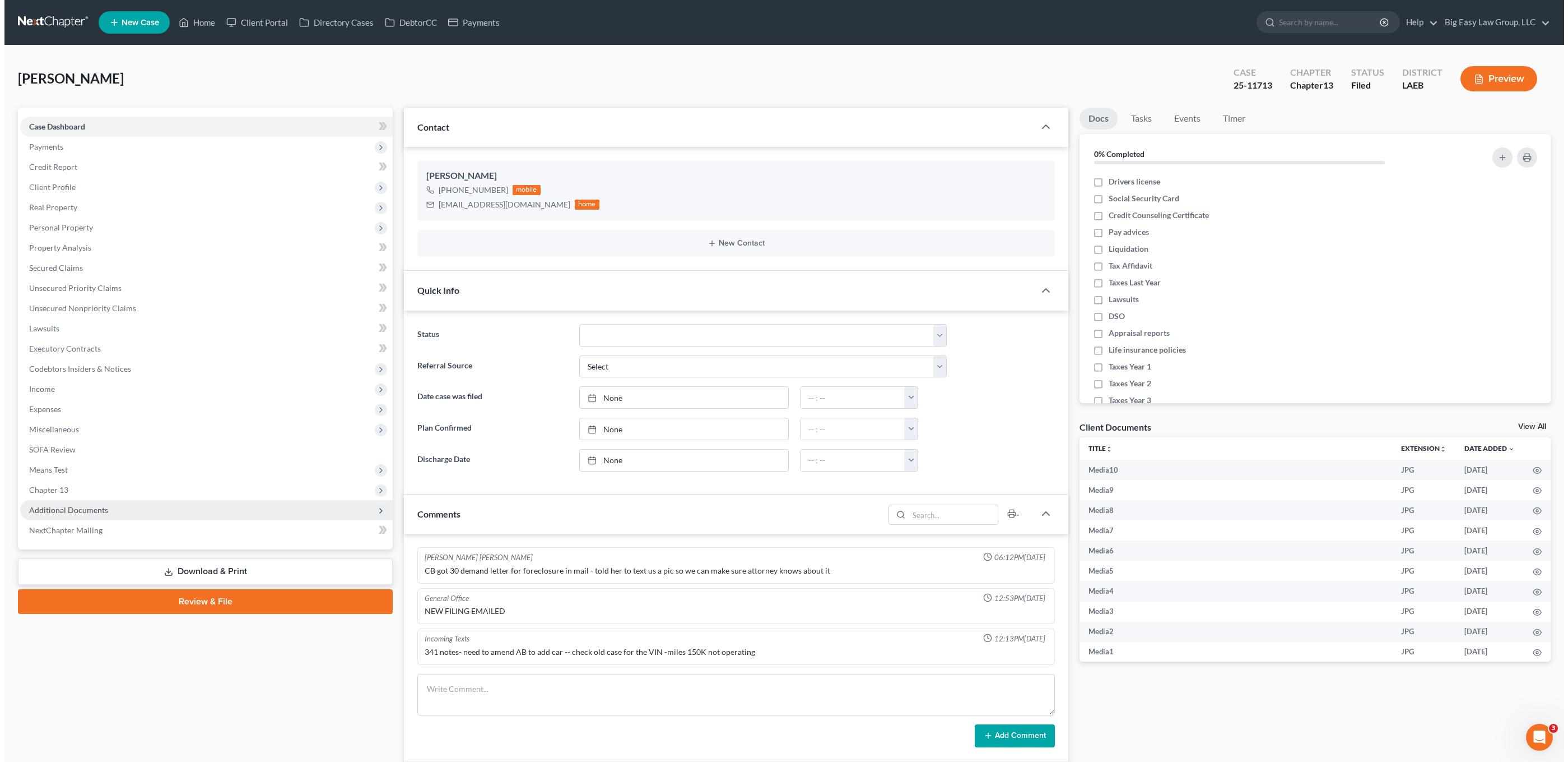
scroll to position [5118, 0]
click at [86, 512] on span "Additional Documents" at bounding box center [64, 510] width 79 height 10
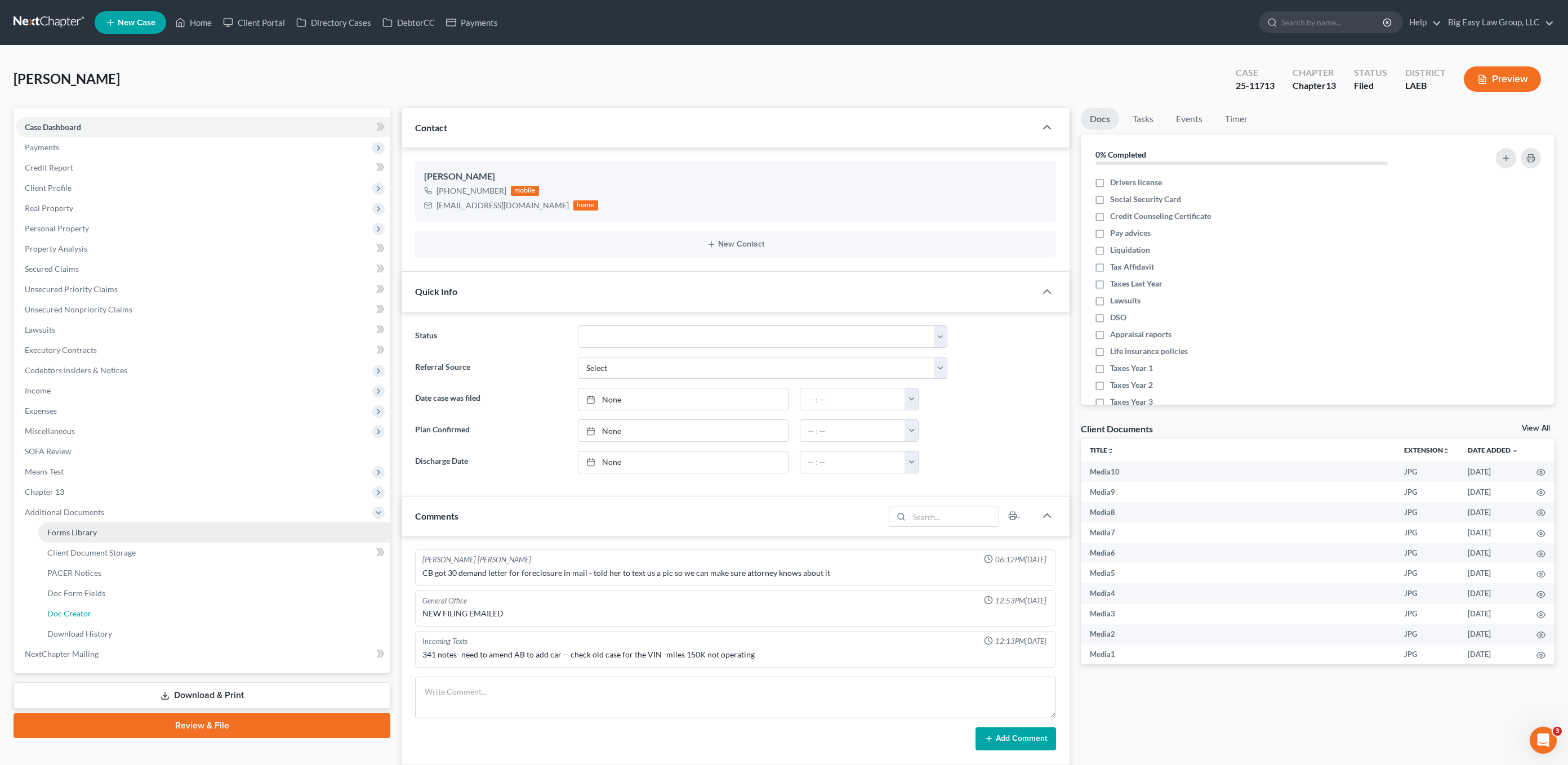
drag, startPoint x: 115, startPoint y: 615, endPoint x: 177, endPoint y: 535, distance: 101.2
click at [115, 615] on link "Doc Creator" at bounding box center [214, 613] width 352 height 20
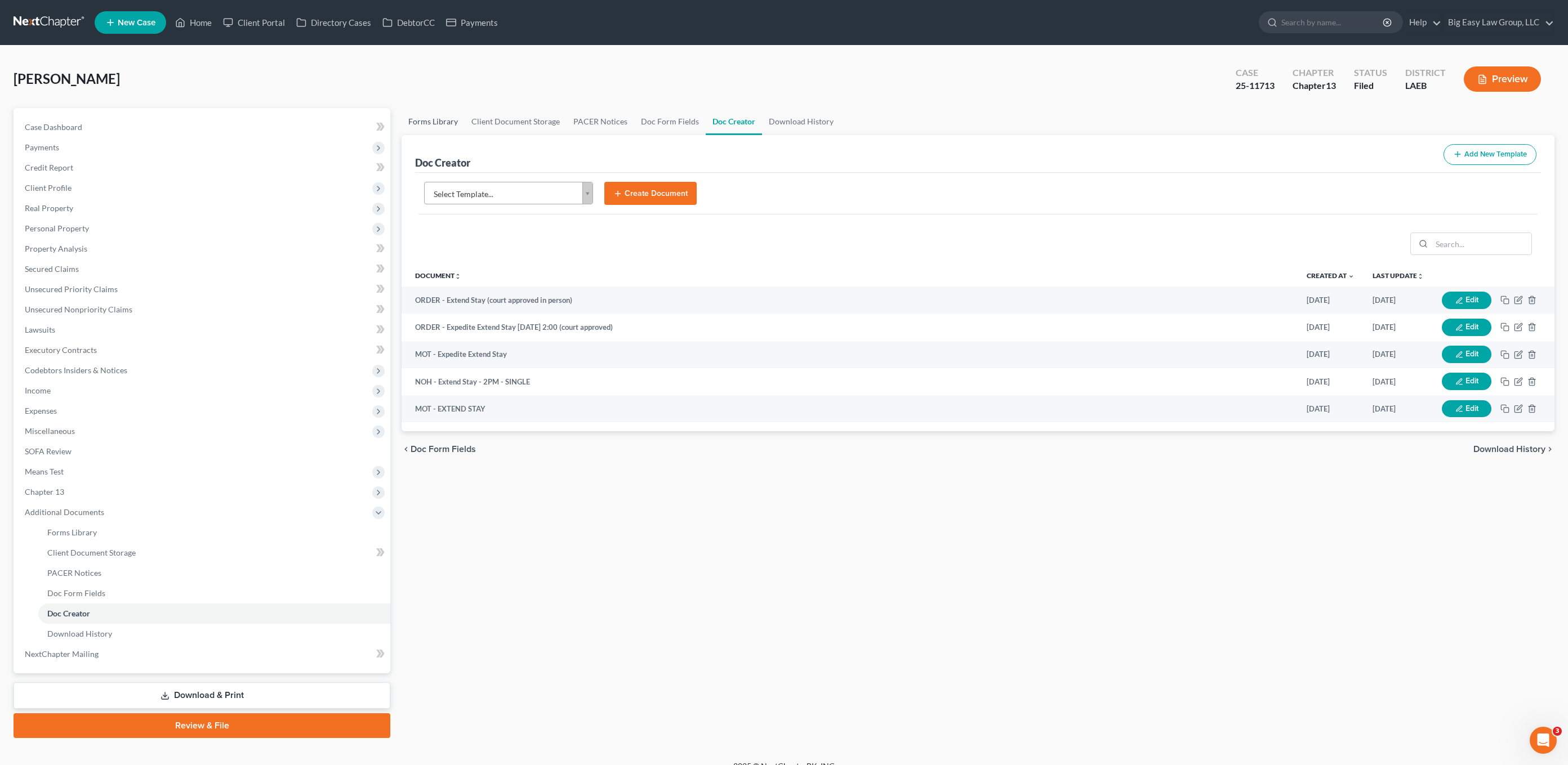
click at [428, 116] on link "Forms Library" at bounding box center [433, 121] width 63 height 27
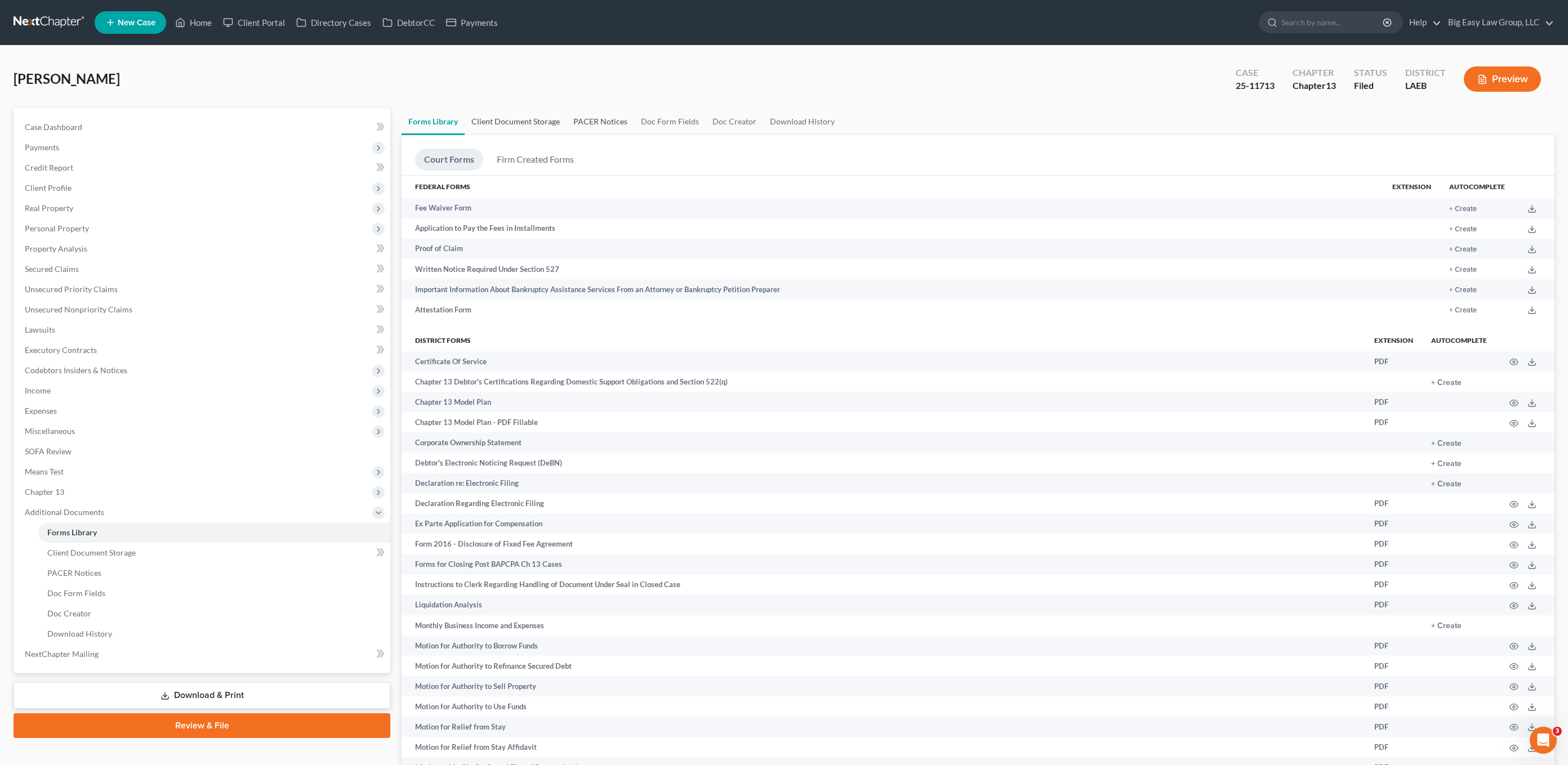
drag, startPoint x: 526, startPoint y: 117, endPoint x: 565, endPoint y: 116, distance: 39.0
click at [526, 117] on link "Client Document Storage" at bounding box center [515, 121] width 102 height 27
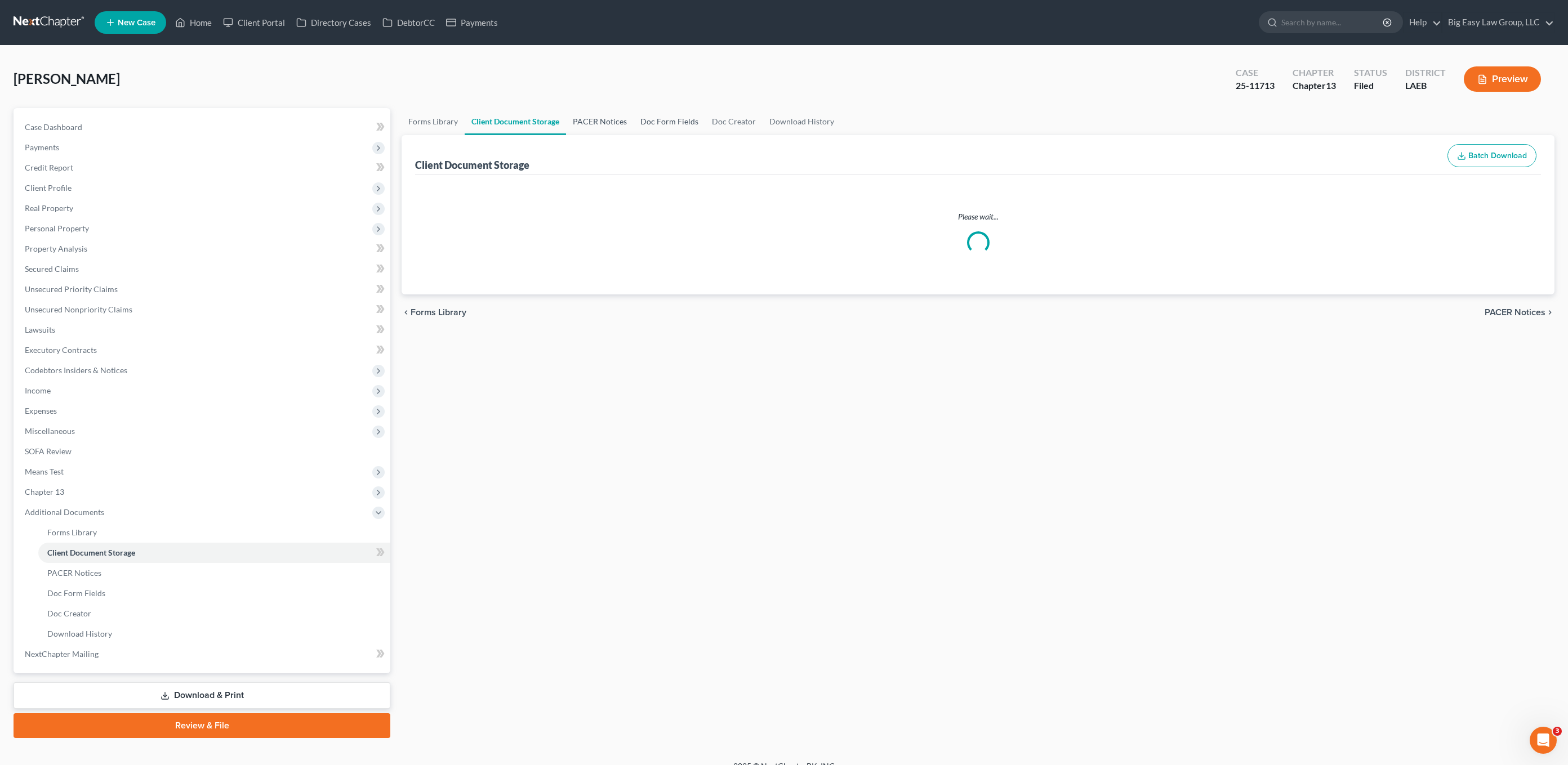
click at [589, 113] on link "PACER Notices" at bounding box center [599, 121] width 68 height 27
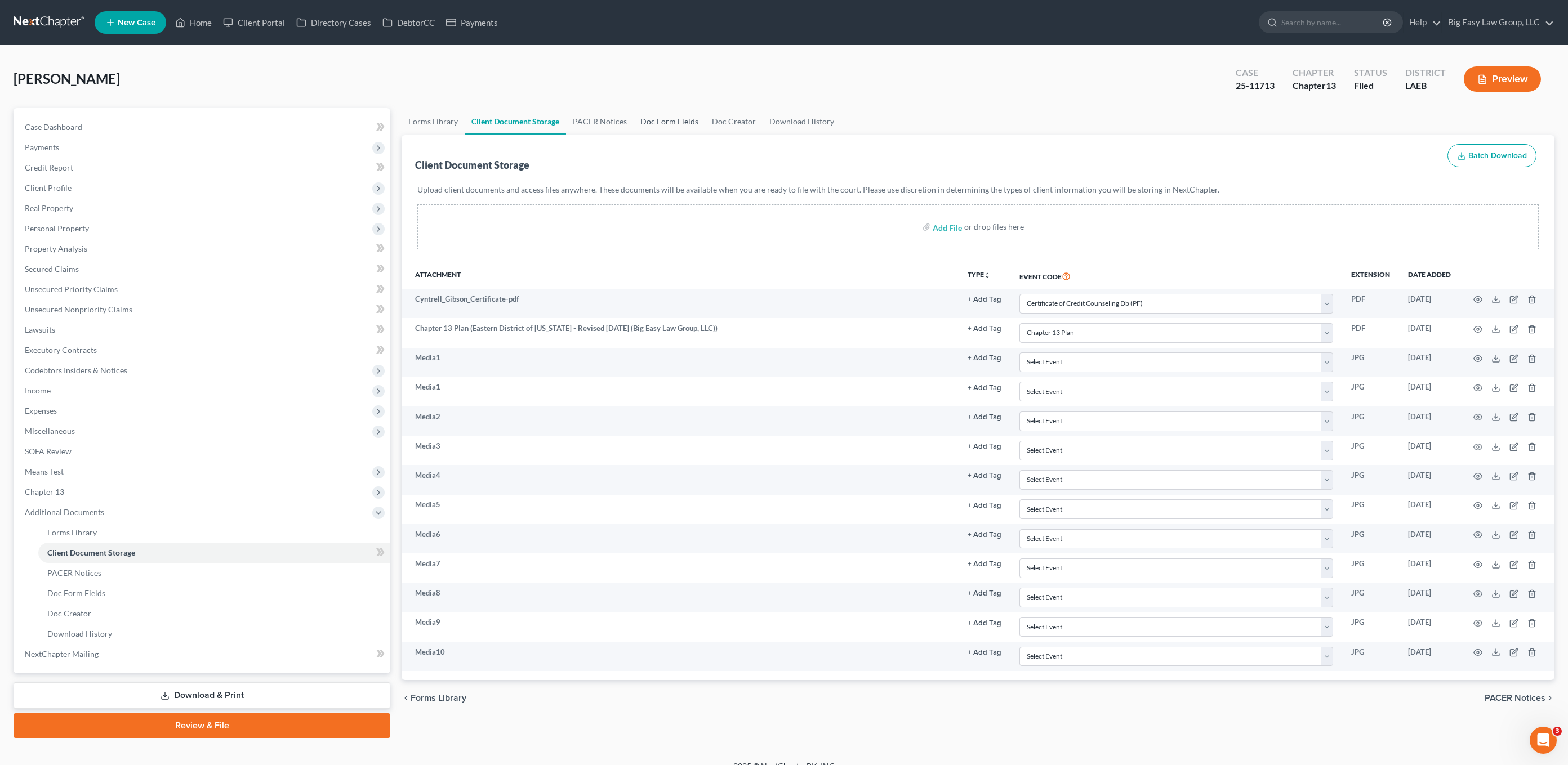
click at [675, 117] on link "Doc Form Fields" at bounding box center [669, 121] width 72 height 27
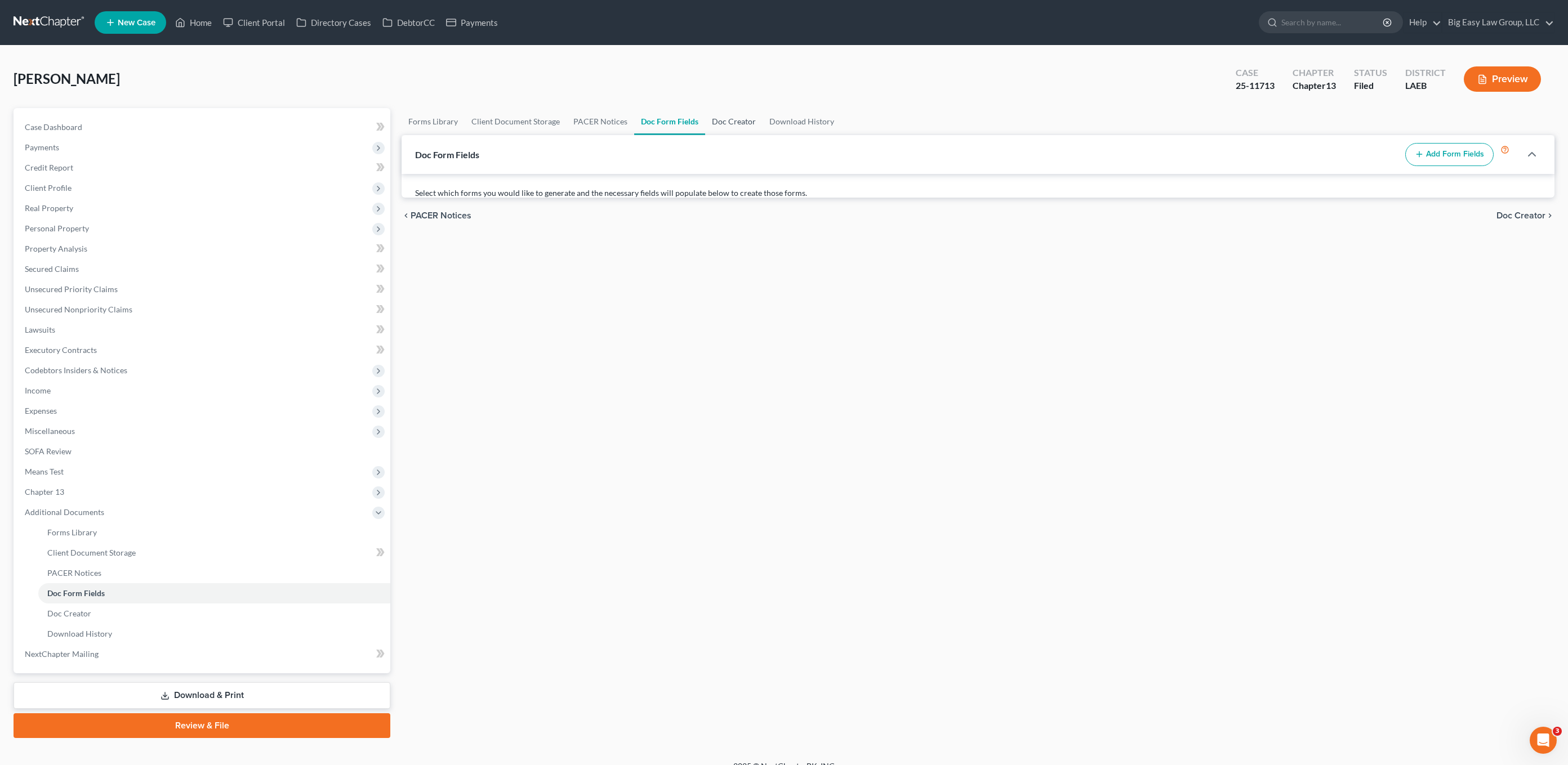
click at [751, 127] on link "Doc Creator" at bounding box center [734, 121] width 57 height 27
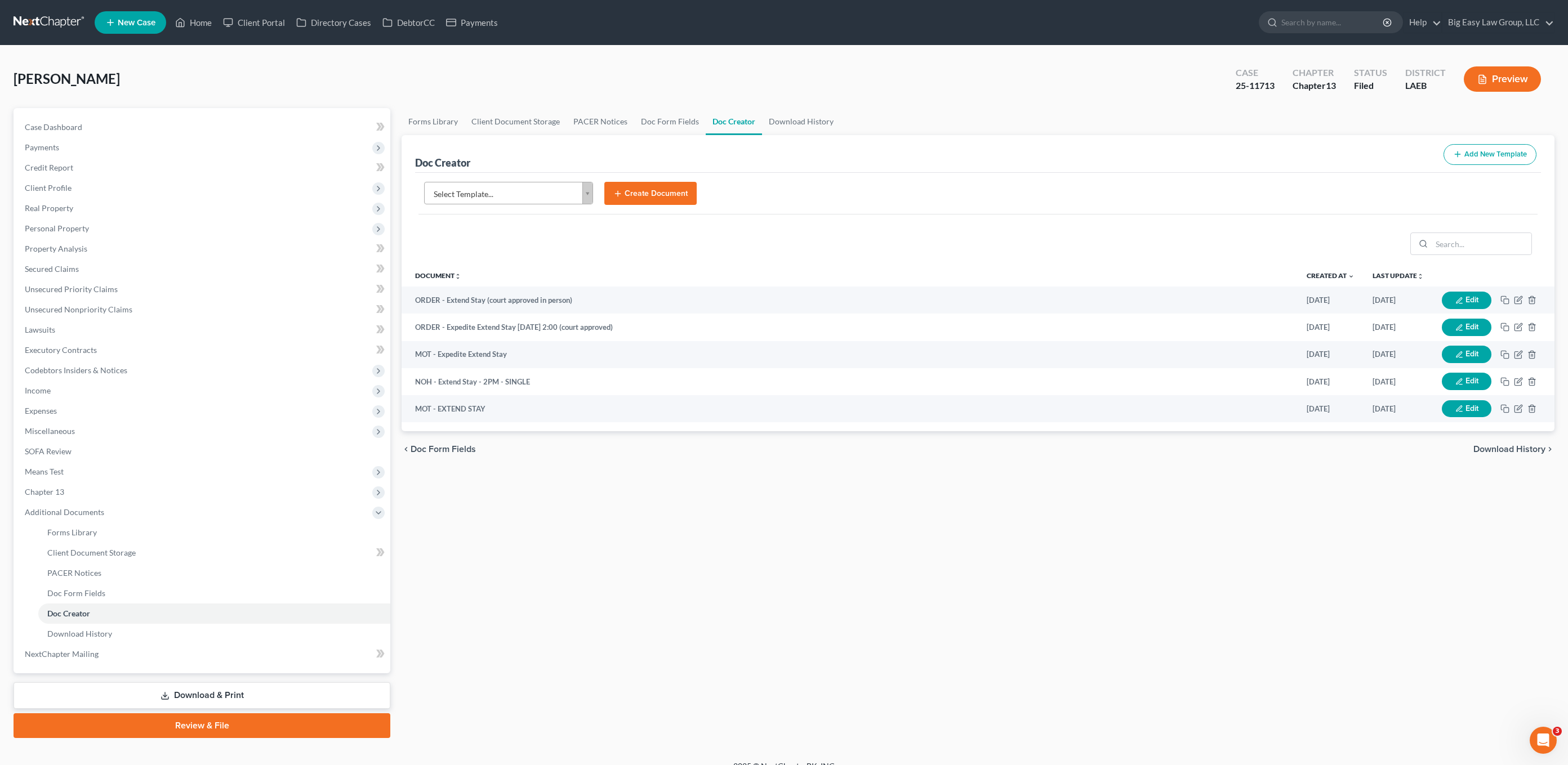
click at [514, 193] on body "Home New Case Client Portal Directory Cases DebtorCC Payments Big Easy Law Grou…" at bounding box center [784, 390] width 1568 height 781
type input "cos"
select select "94524"
click at [662, 193] on button "Create Document" at bounding box center [650, 193] width 93 height 24
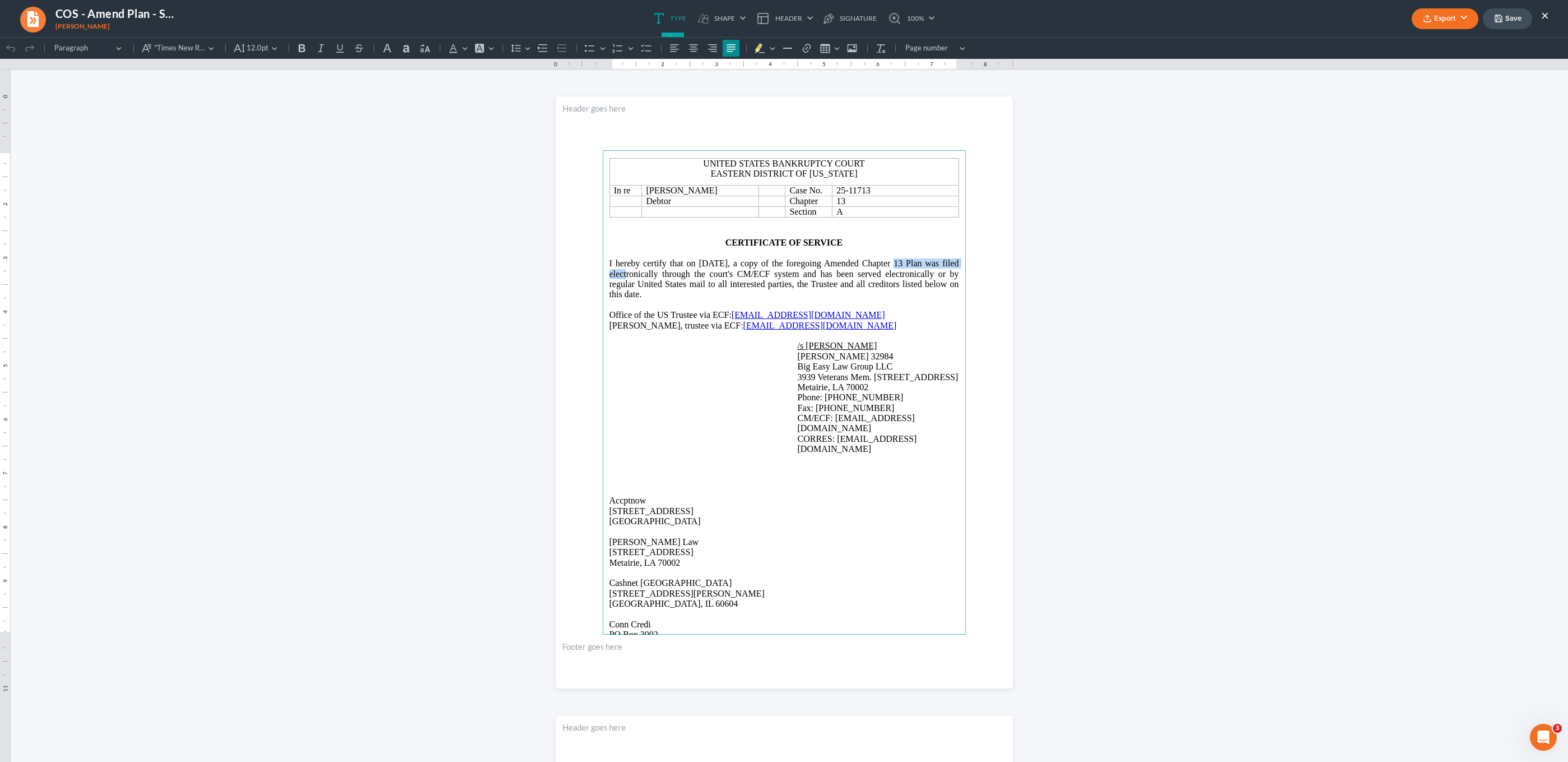
drag, startPoint x: 858, startPoint y: 265, endPoint x: 953, endPoint y: 261, distance: 95.1
click at [953, 261] on span "I hereby certify that on [DATE], a copy of the foregoing Amended Chapter 13 Pla…" at bounding box center [784, 279] width 350 height 40
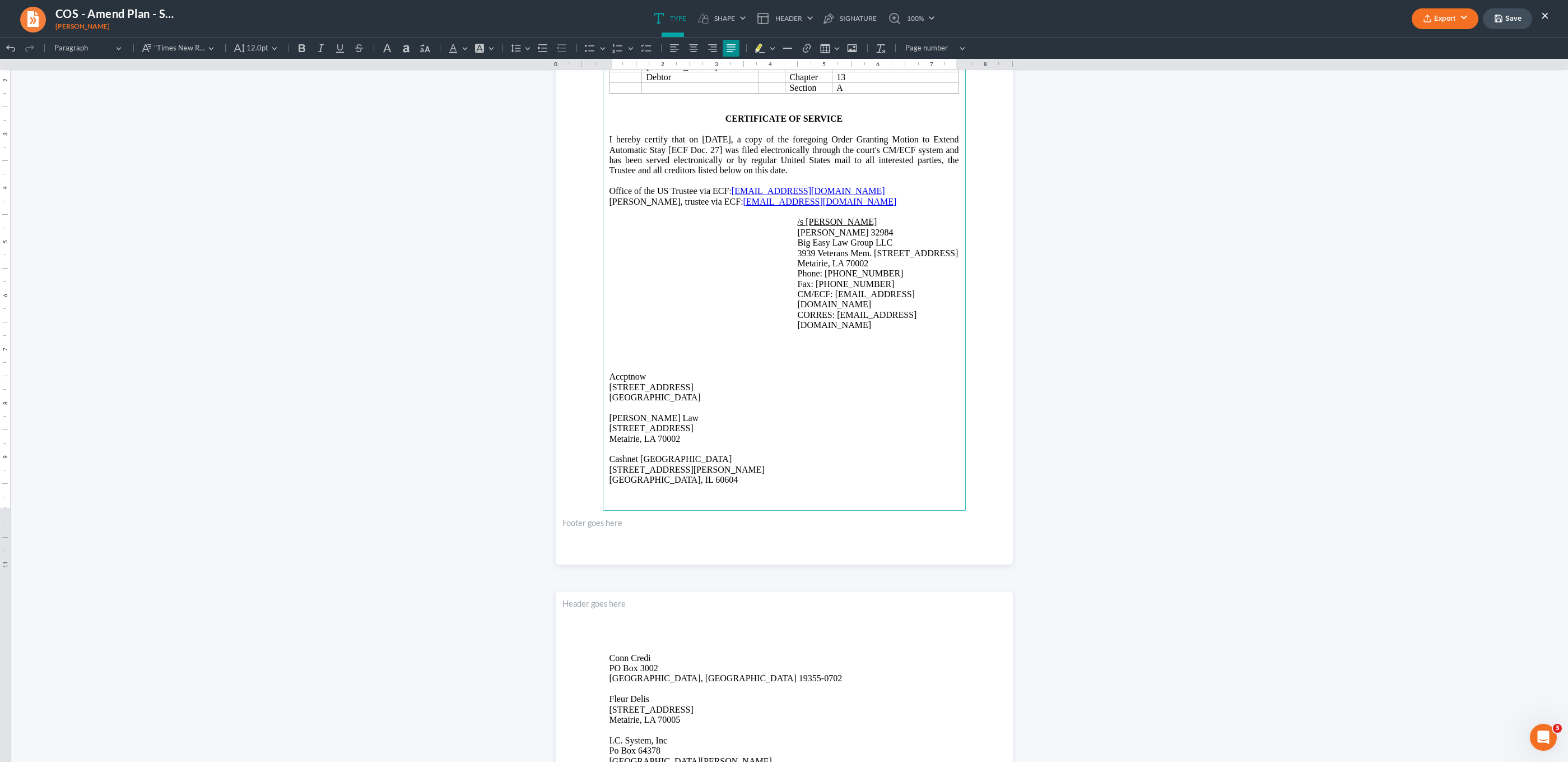
scroll to position [43, 0]
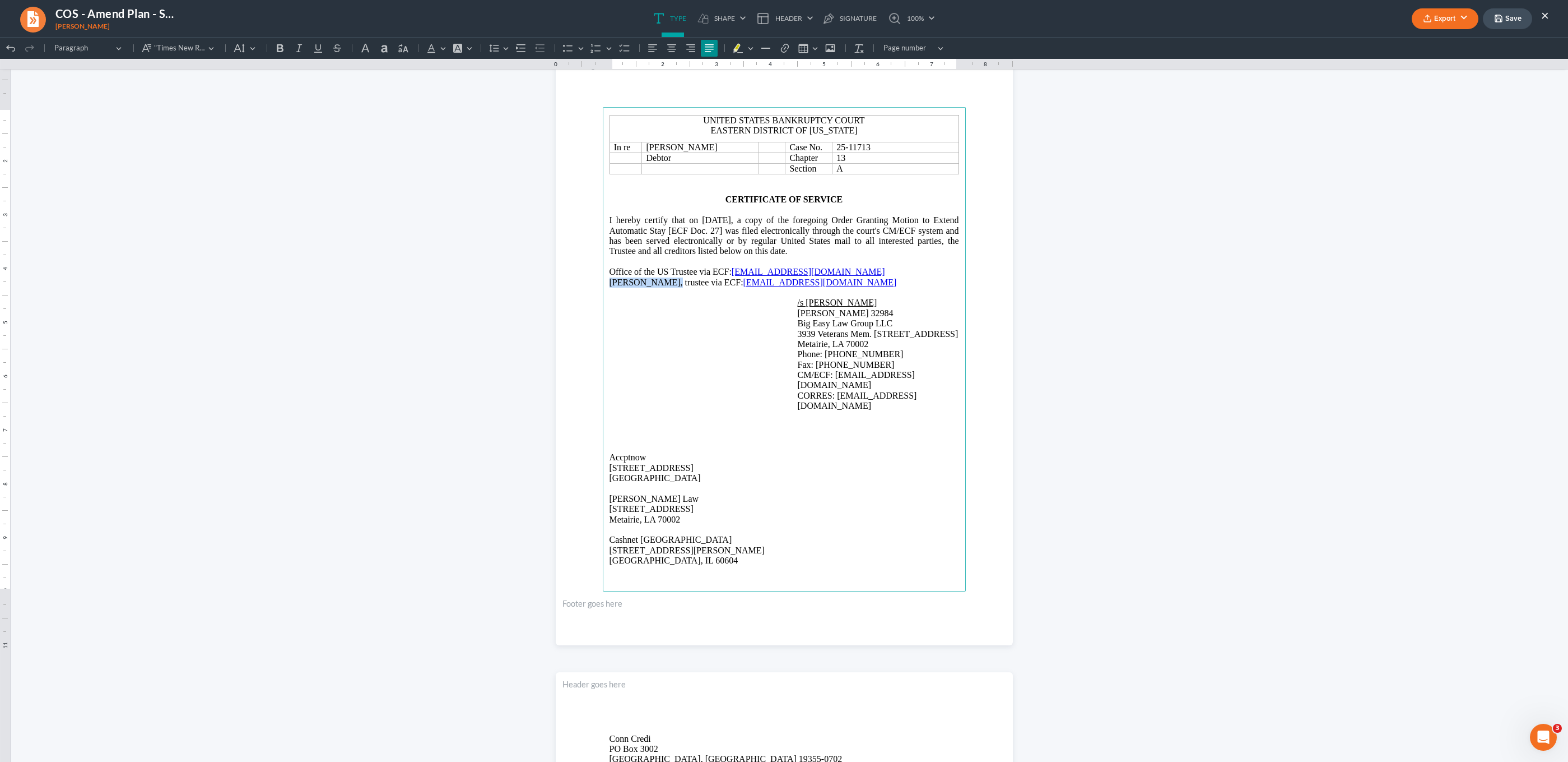
drag, startPoint x: 654, startPoint y: 286, endPoint x: 655, endPoint y: 302, distance: 16.0
click at [604, 284] on main "United States Bankruptcy Court Eastern District of Louisiana In re Cyntrell Gib…" at bounding box center [784, 349] width 363 height 484
click at [696, 371] on main "United States Bankruptcy Court Eastern District of Louisiana In re Cyntrell Gib…" at bounding box center [784, 349] width 363 height 484
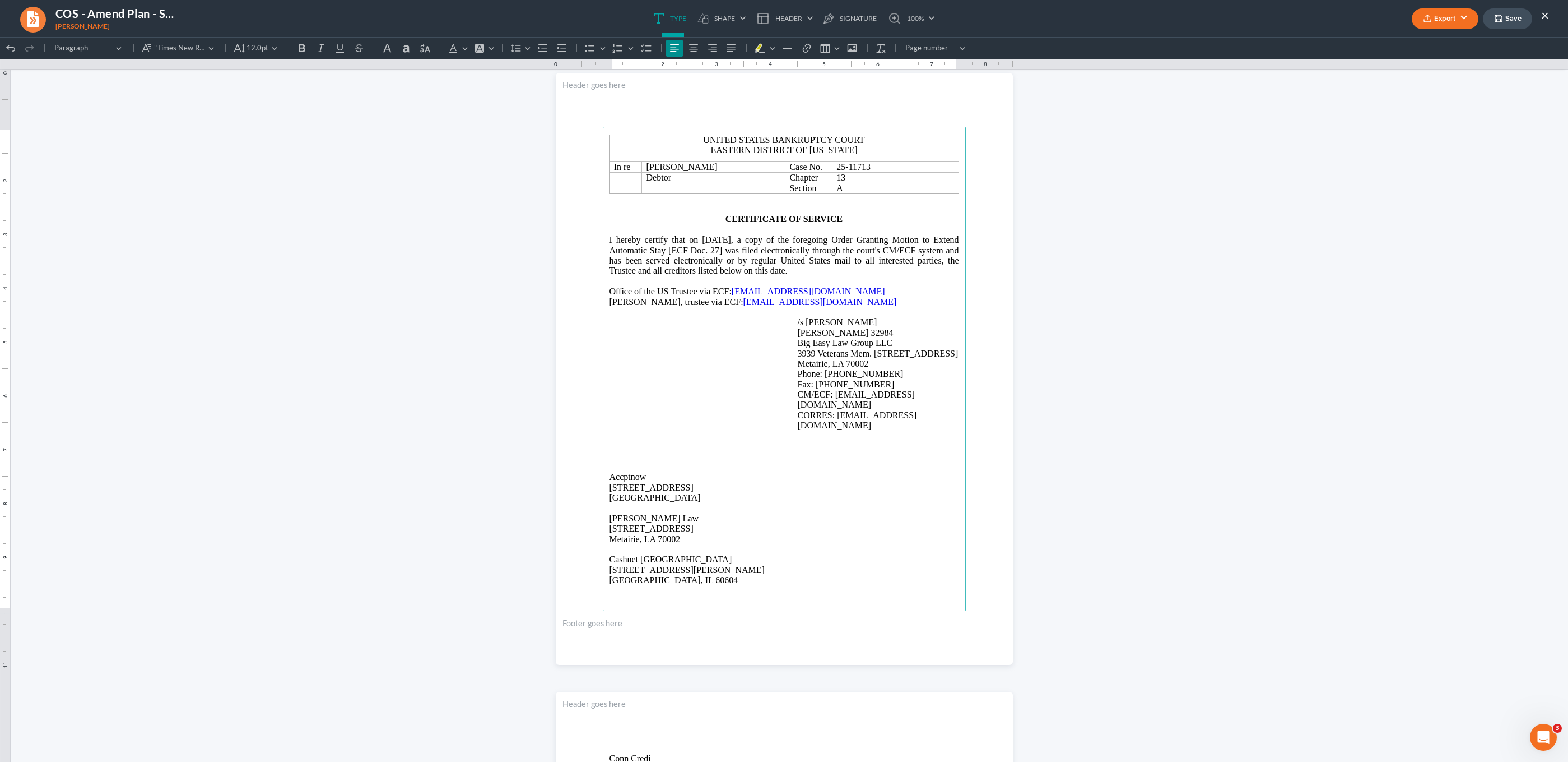
scroll to position [0, 0]
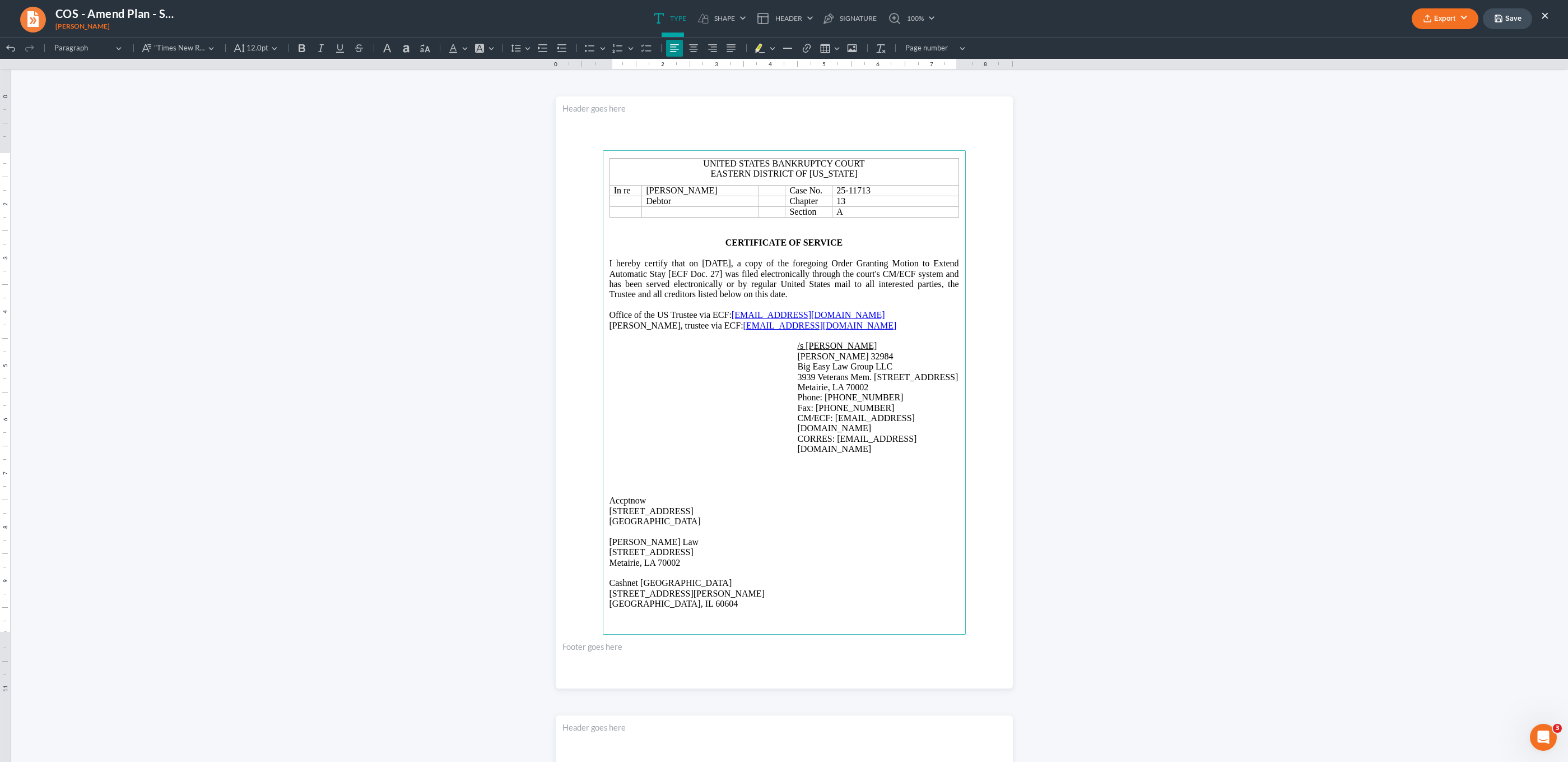
click at [1446, 15] on button "Export" at bounding box center [1446, 19] width 67 height 21
click at [1421, 45] on link "PDF" at bounding box center [1444, 45] width 87 height 19
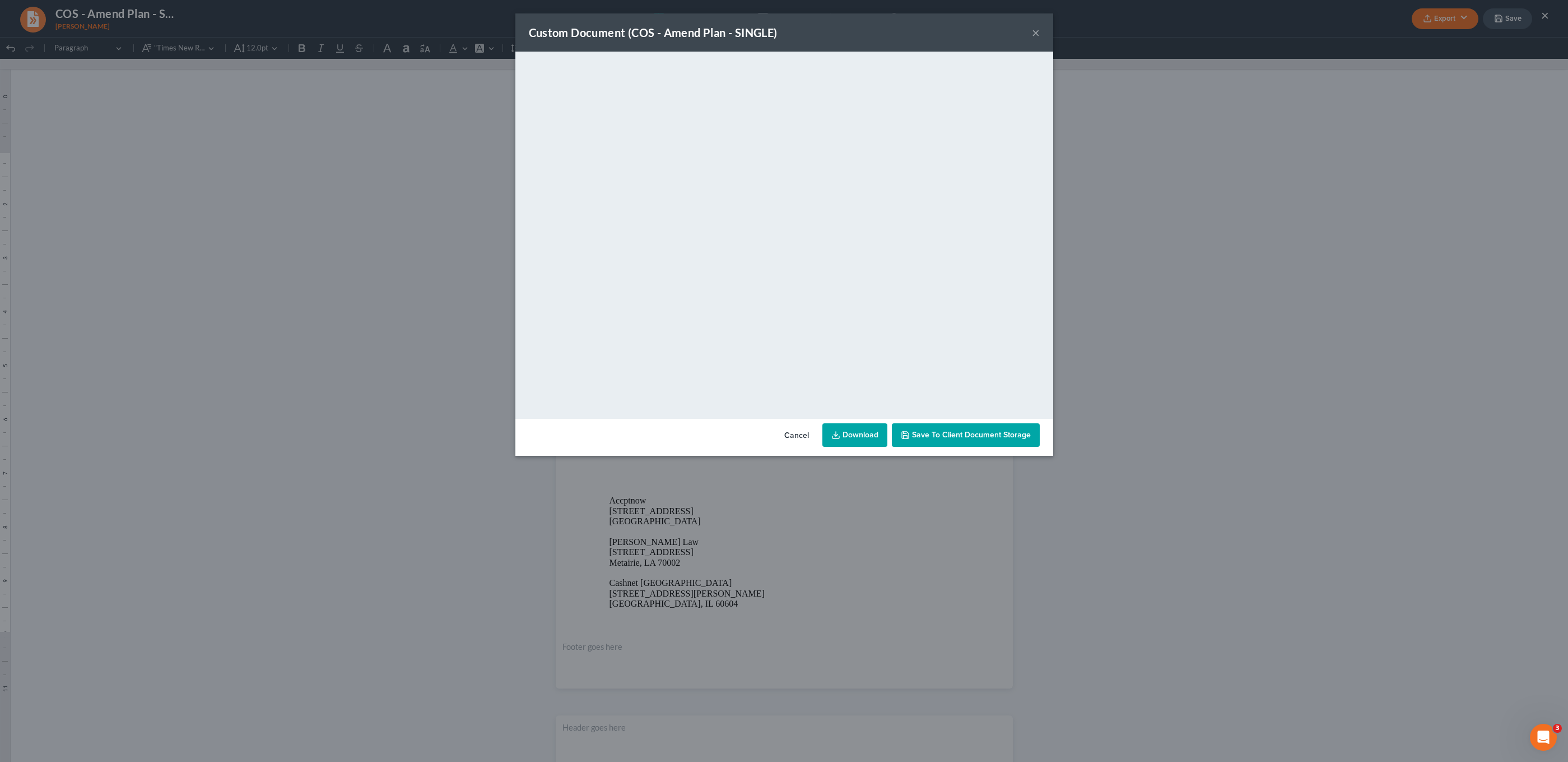
click at [856, 438] on link "Download" at bounding box center [855, 435] width 65 height 24
click at [338, 155] on div "Custom Document (COS - Amend Plan - SINGLE) × <object ng-attr-data='https://nex…" at bounding box center [784, 381] width 1568 height 762
click at [68, 37] on div "Custom Document (COS - Amend Plan - SINGLE) × <object ng-attr-data='https://nex…" at bounding box center [784, 381] width 1568 height 762
click at [40, 25] on div "Custom Document (COS - Amend Plan - SINGLE) × <object ng-attr-data='https://nex…" at bounding box center [784, 381] width 1568 height 762
click at [1036, 32] on button "×" at bounding box center [1036, 32] width 8 height 13
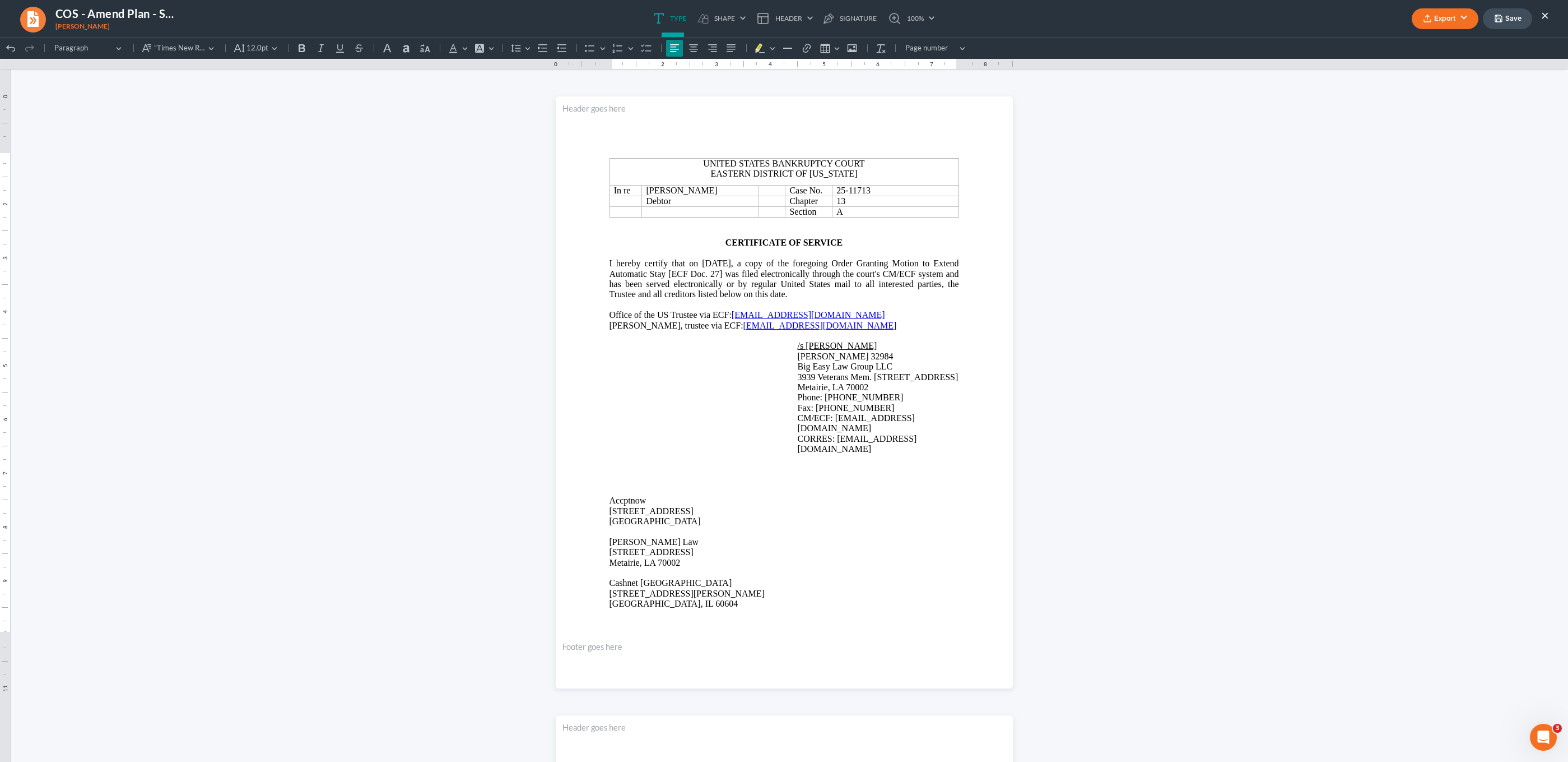
drag, startPoint x: 26, startPoint y: 22, endPoint x: 122, endPoint y: 10, distance: 96.7
click at [26, 22] on link at bounding box center [33, 18] width 27 height 27
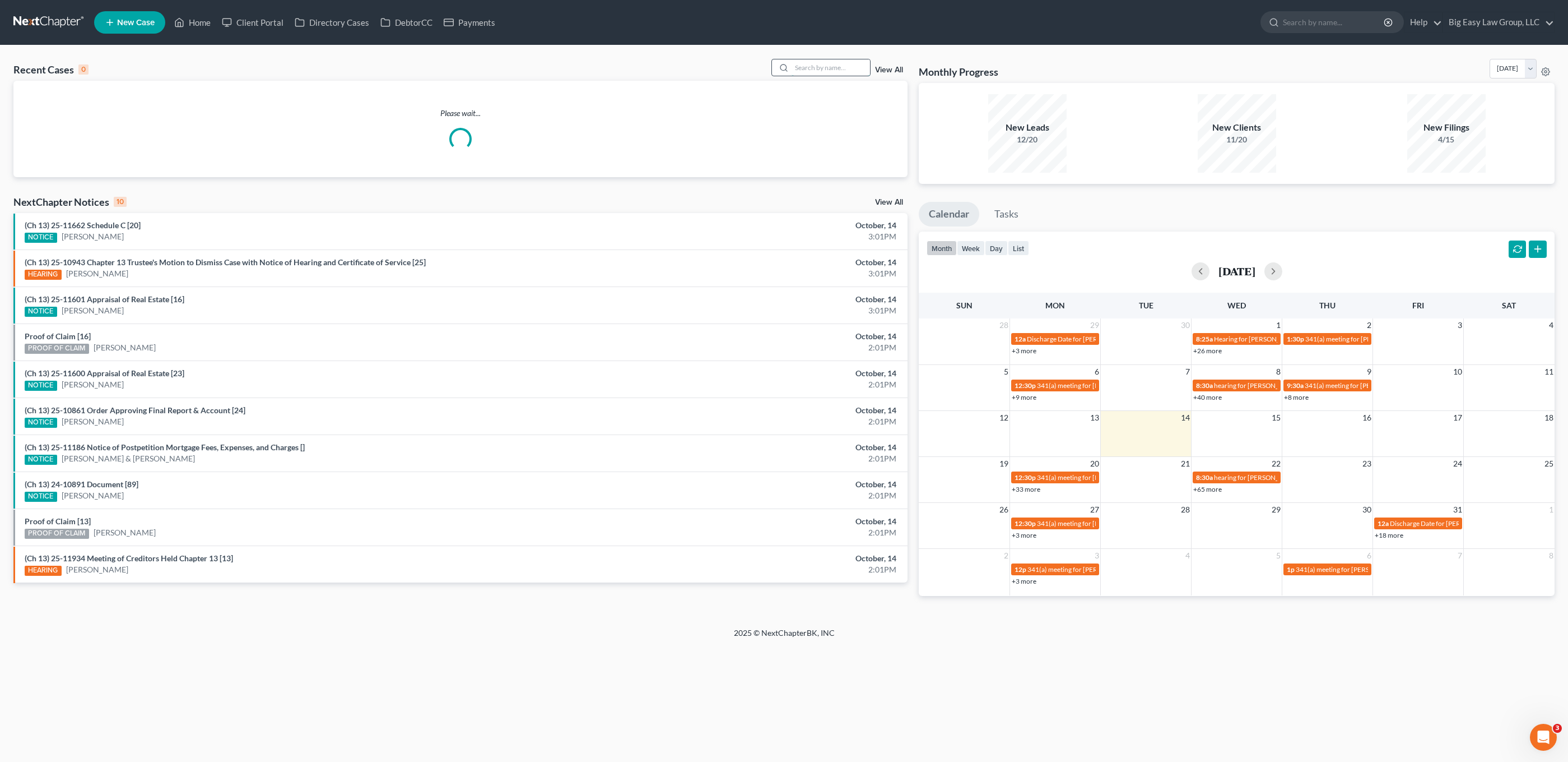
click at [825, 62] on input "search" at bounding box center [830, 68] width 78 height 16
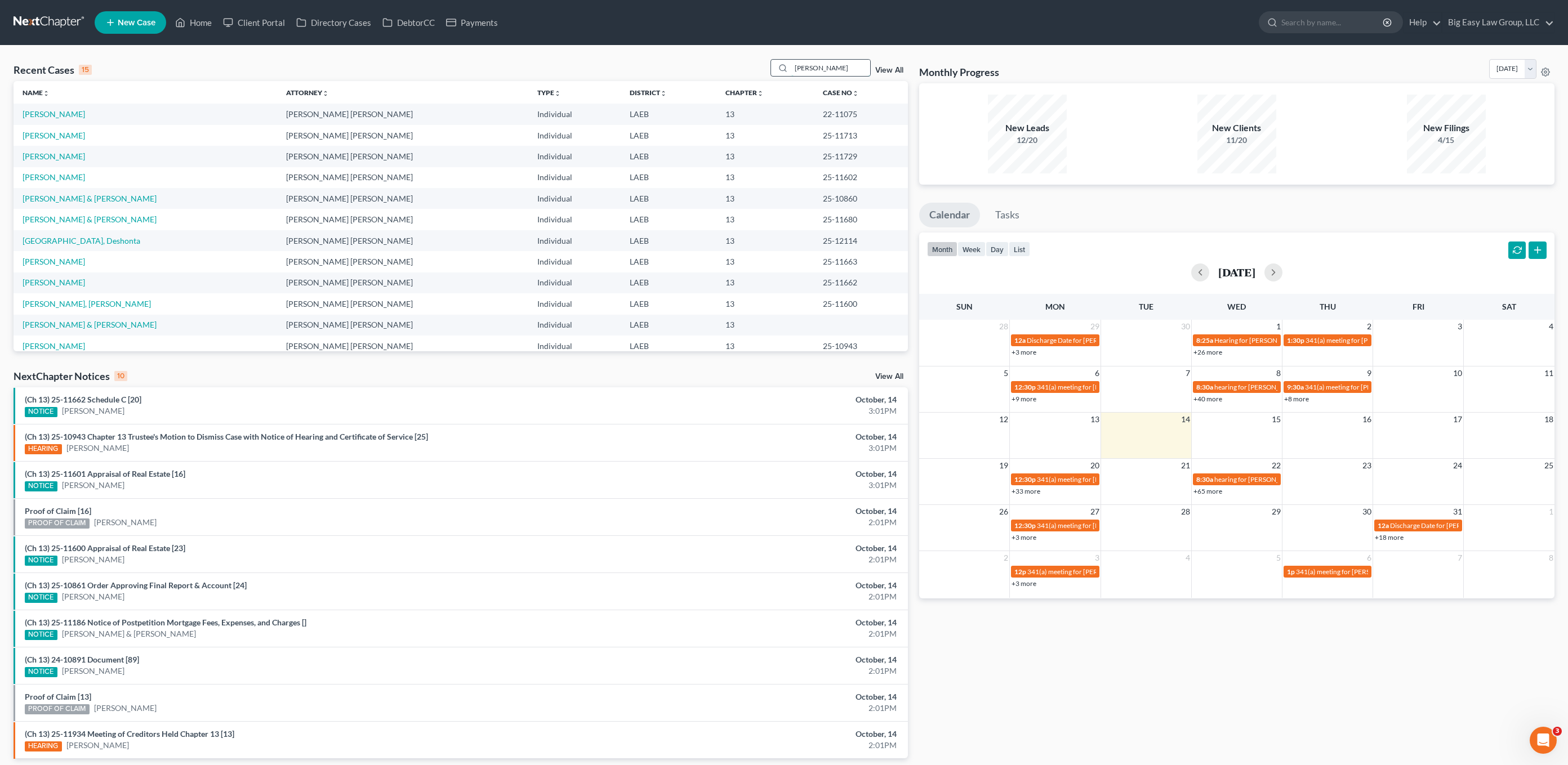
type input "[PERSON_NAME]"
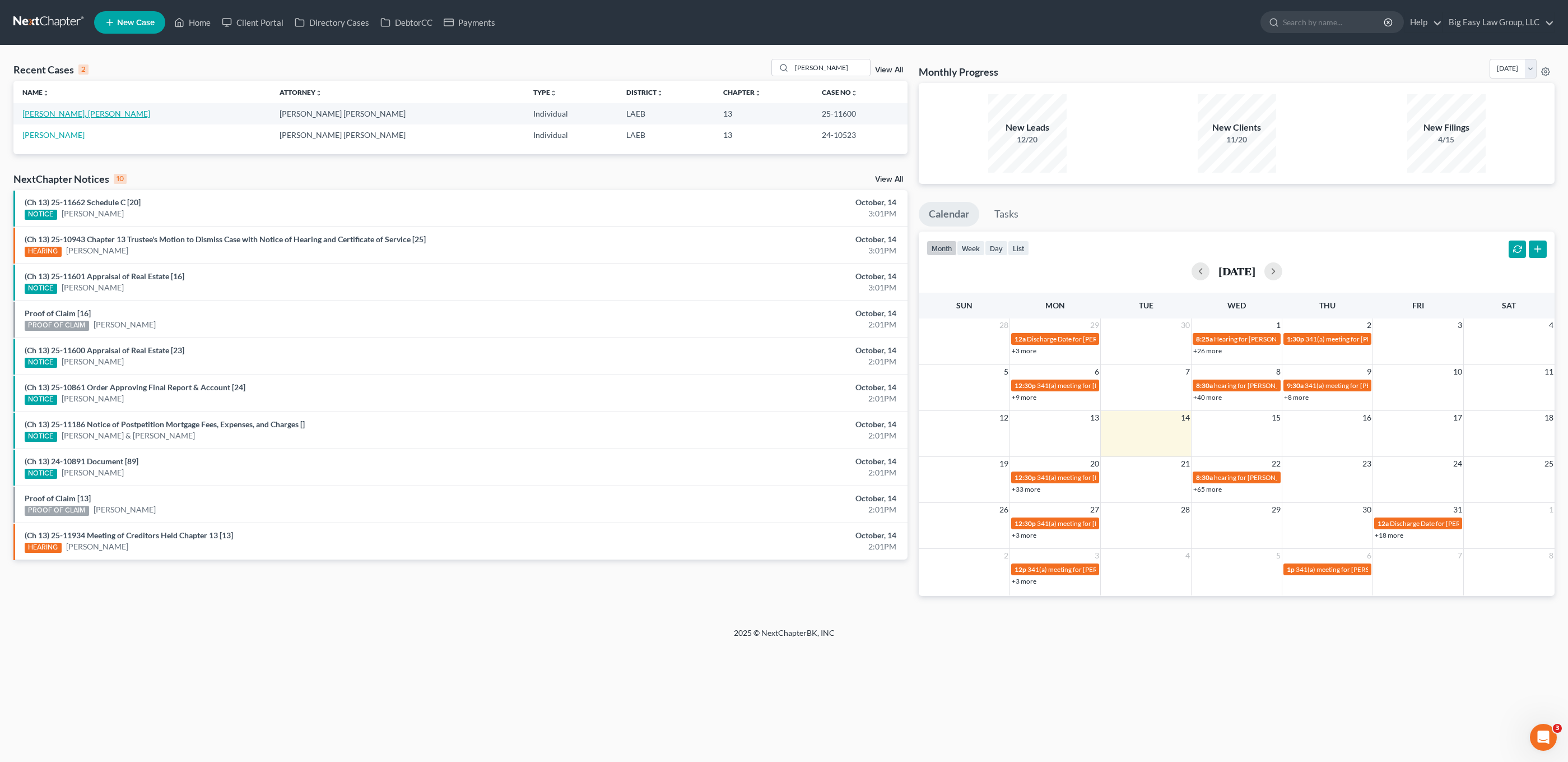
click at [61, 113] on link "[PERSON_NAME], [PERSON_NAME]" at bounding box center [86, 113] width 127 height 10
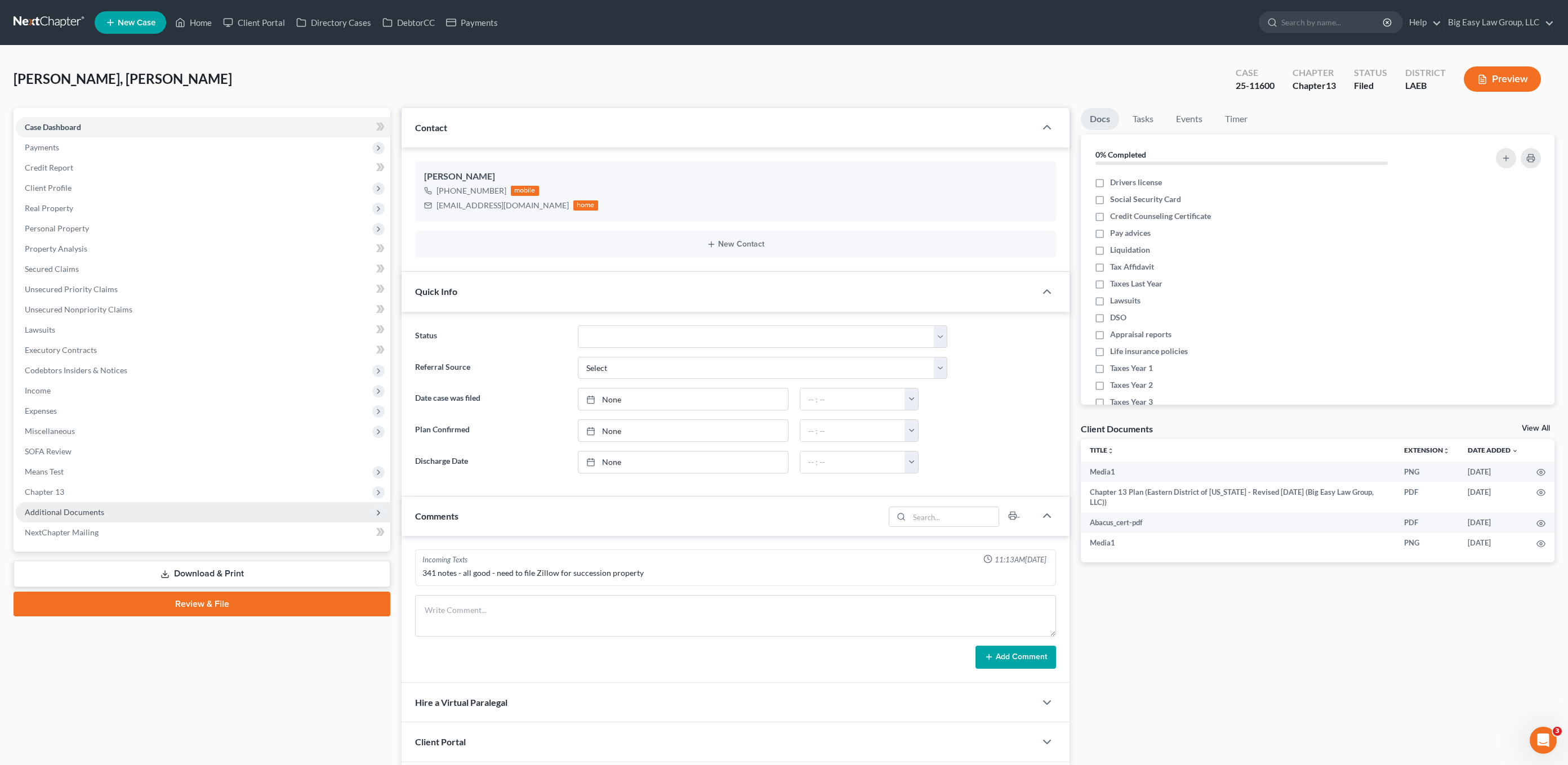
click at [65, 515] on span "Additional Documents" at bounding box center [64, 512] width 79 height 10
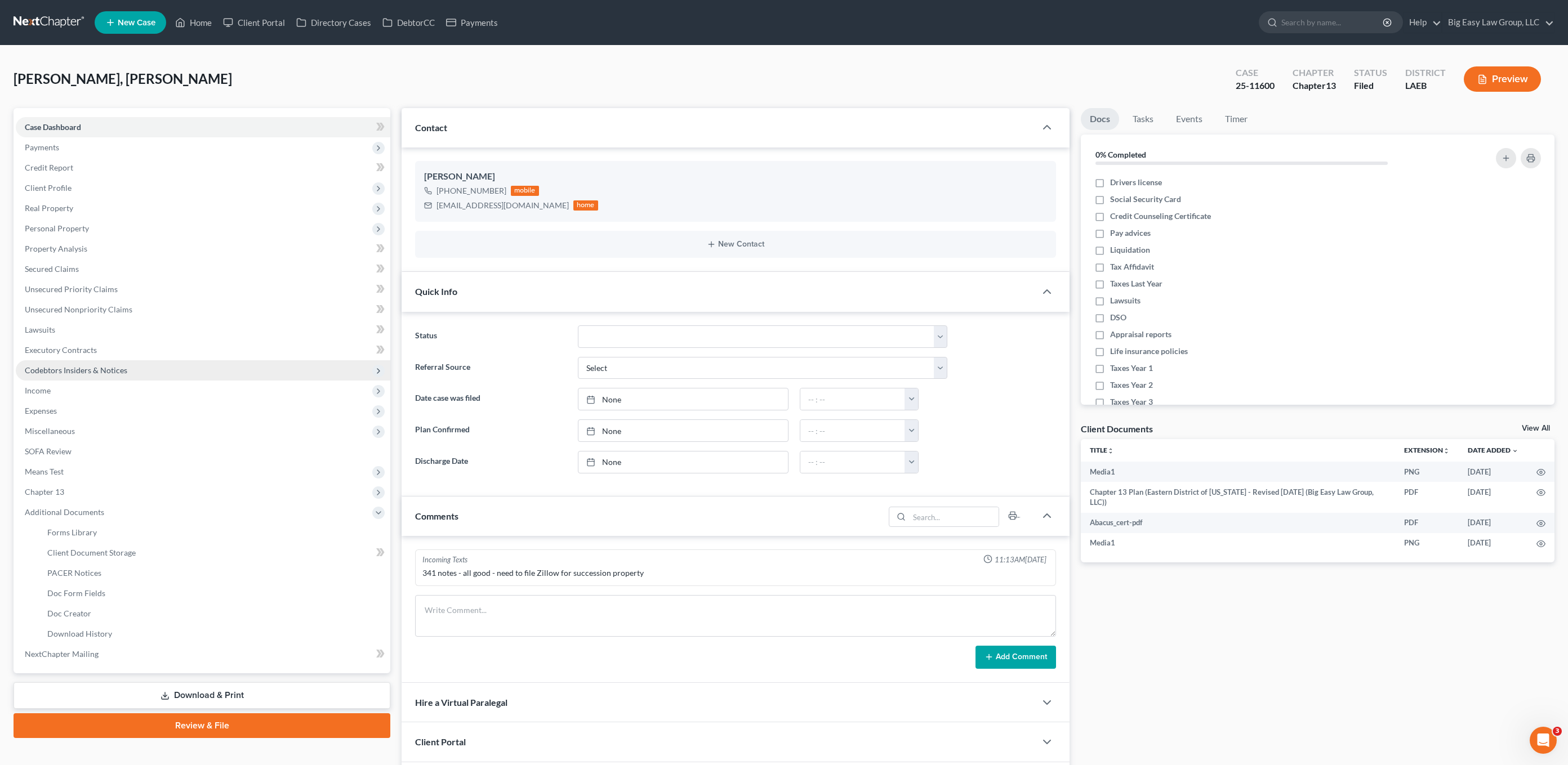
scroll to position [4442, 0]
click at [102, 619] on link "Doc Creator" at bounding box center [214, 613] width 352 height 20
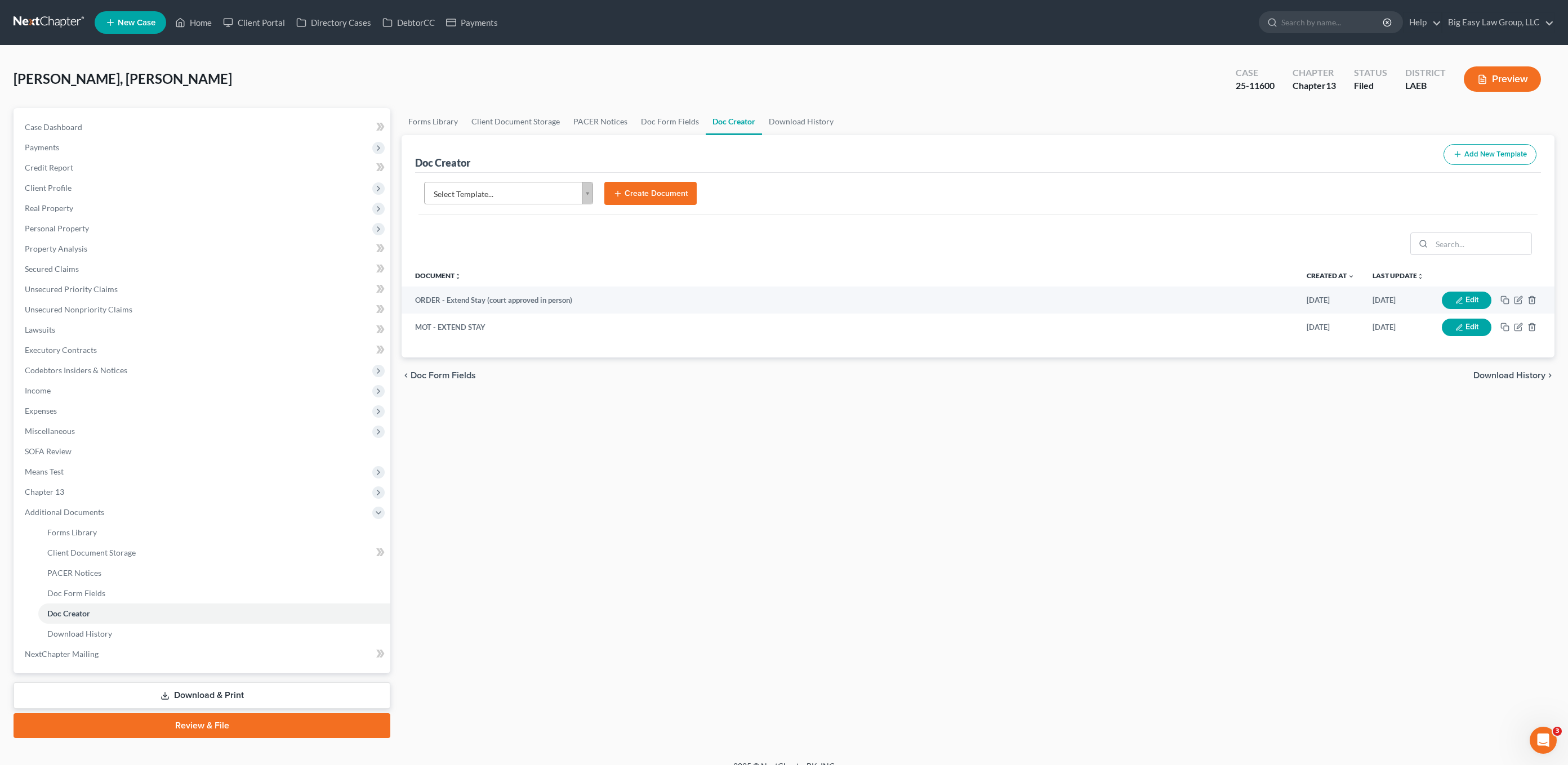
click at [512, 195] on body "Home New Case Client Portal Directory Cases DebtorCC Payments Big Easy Law Grou…" at bounding box center [784, 390] width 1568 height 781
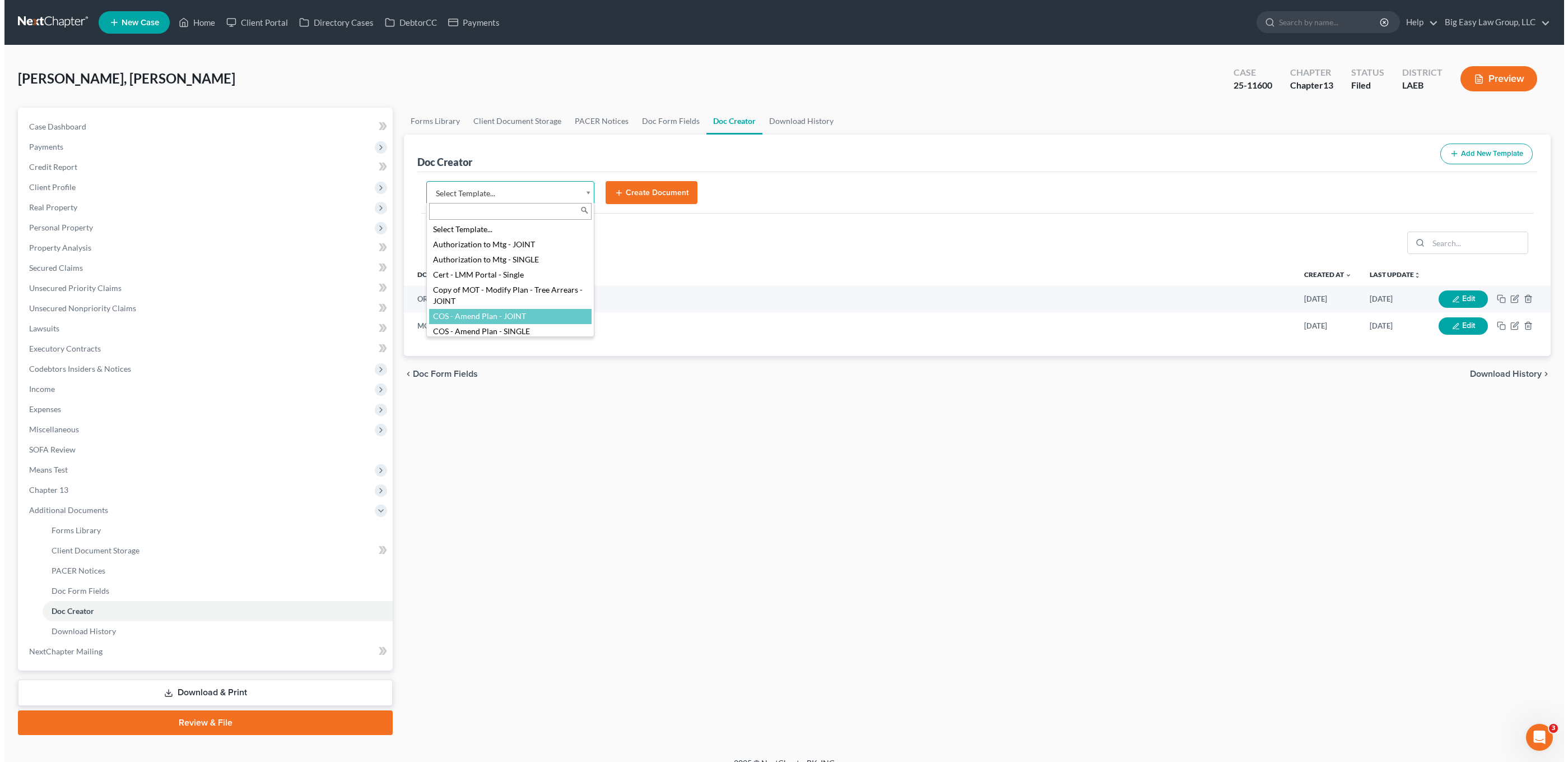
scroll to position [1, 0]
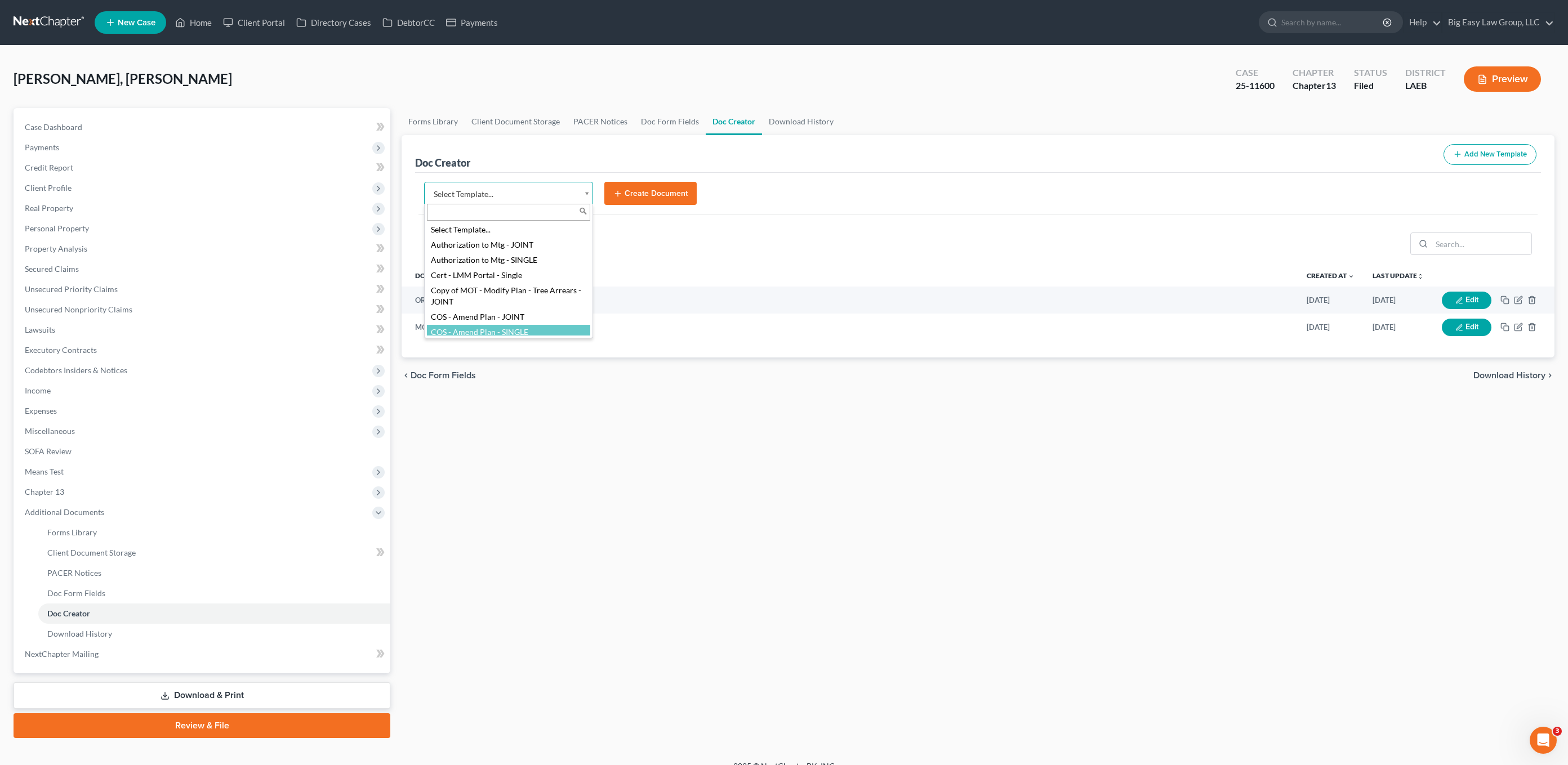
select select "94524"
click at [648, 186] on button "Create Document" at bounding box center [650, 193] width 93 height 24
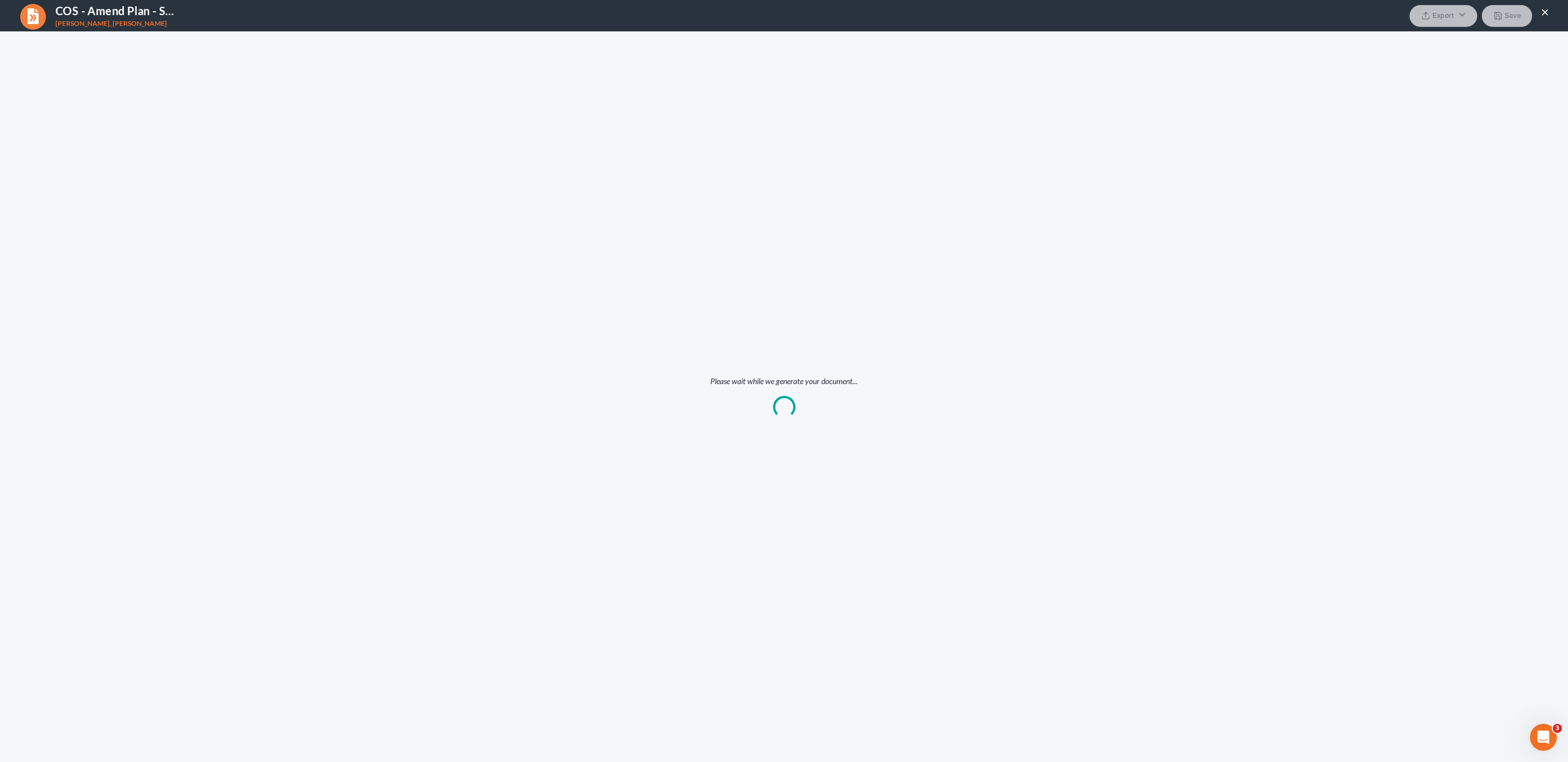
scroll to position [0, 0]
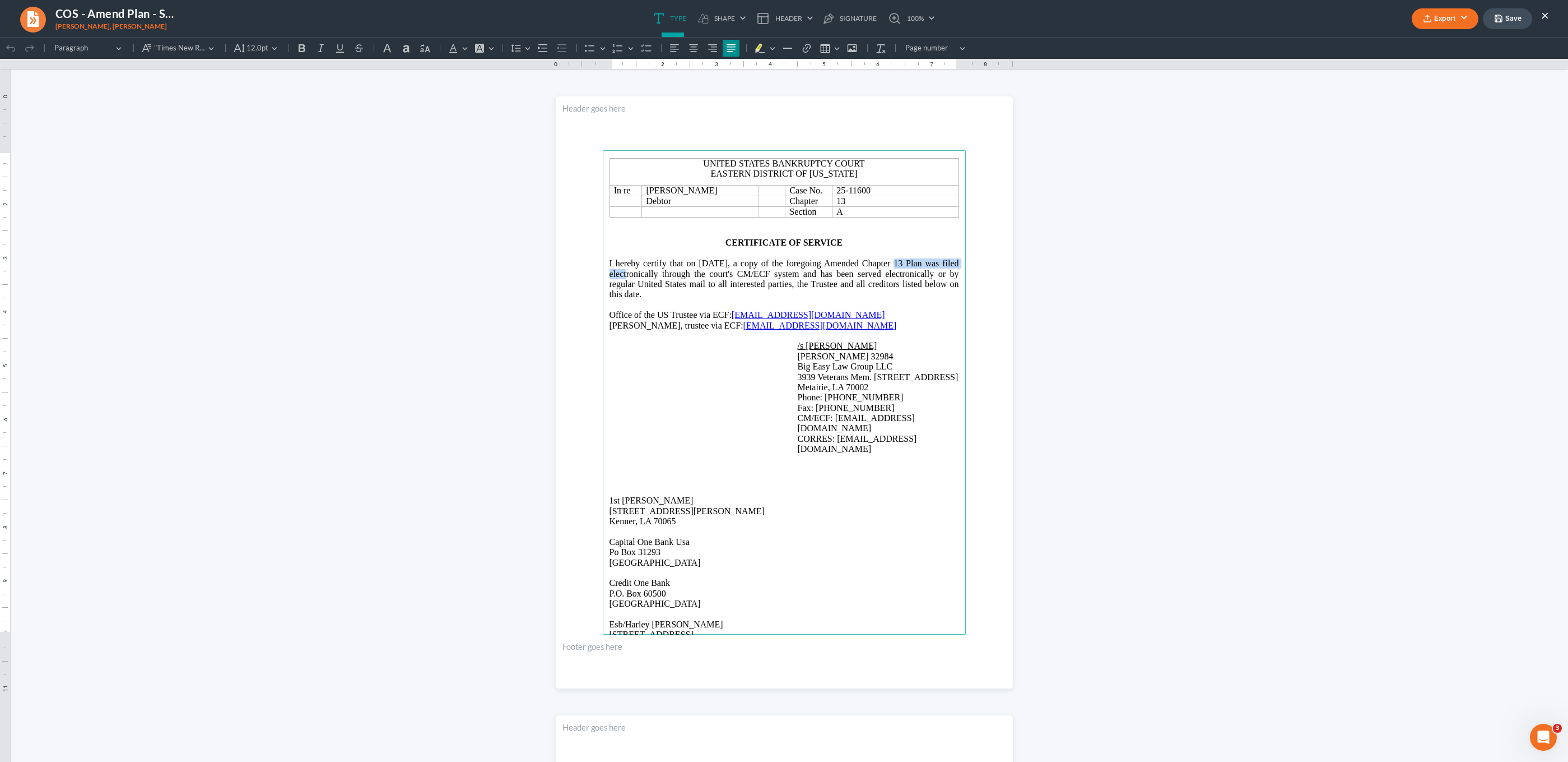
drag, startPoint x: 861, startPoint y: 263, endPoint x: 953, endPoint y: 265, distance: 92.0
click at [953, 265] on span "I hereby certify that on [DATE], a copy of the foregoing Amended Chapter 13 Pla…" at bounding box center [784, 279] width 350 height 40
drag, startPoint x: 854, startPoint y: 262, endPoint x: 655, endPoint y: 273, distance: 199.3
click at [655, 273] on p "I hereby certify that on [DATE], a copy of the foregoing Order Granting Motion …" at bounding box center [784, 279] width 350 height 41
drag, startPoint x: 889, startPoint y: 275, endPoint x: 923, endPoint y: 247, distance: 44.0
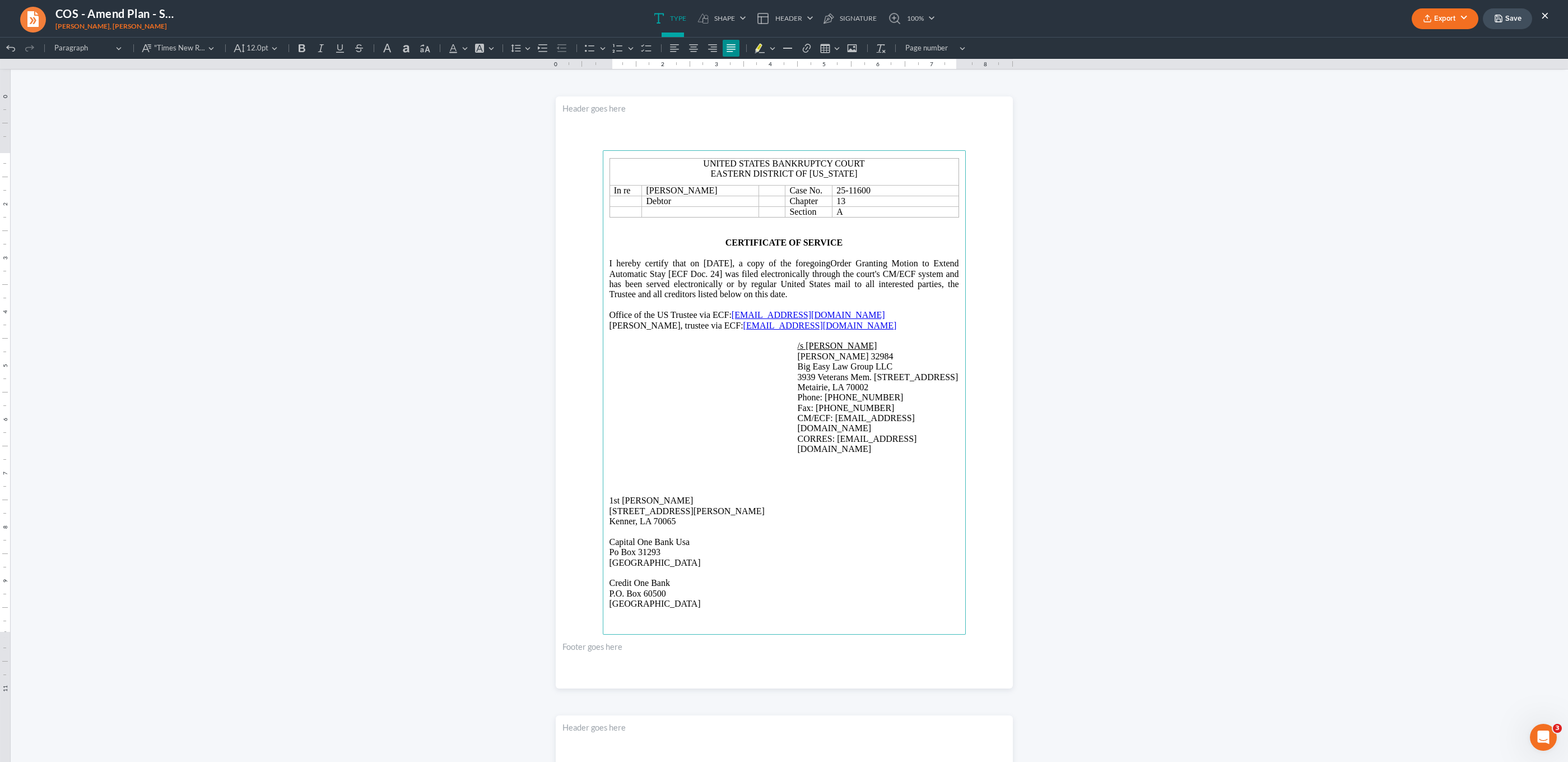
click at [892, 274] on span "I hereby certify that on [DATE], a copy of the foregoingOrder Granting Motion t…" at bounding box center [784, 279] width 350 height 40
click at [923, 247] on p "CERTIFICATE OF SERVICE" at bounding box center [784, 242] width 350 height 10
click at [861, 264] on span "I hereby certify that on [DATE], a copy of the foregoingOrder Granting Motion t…" at bounding box center [784, 279] width 350 height 40
click at [921, 313] on p "Office of the US Trustee via ECF: [EMAIL_ADDRESS][DOMAIN_NAME]" at bounding box center [784, 315] width 350 height 10
click at [1442, 22] on button "Export" at bounding box center [1446, 19] width 67 height 21
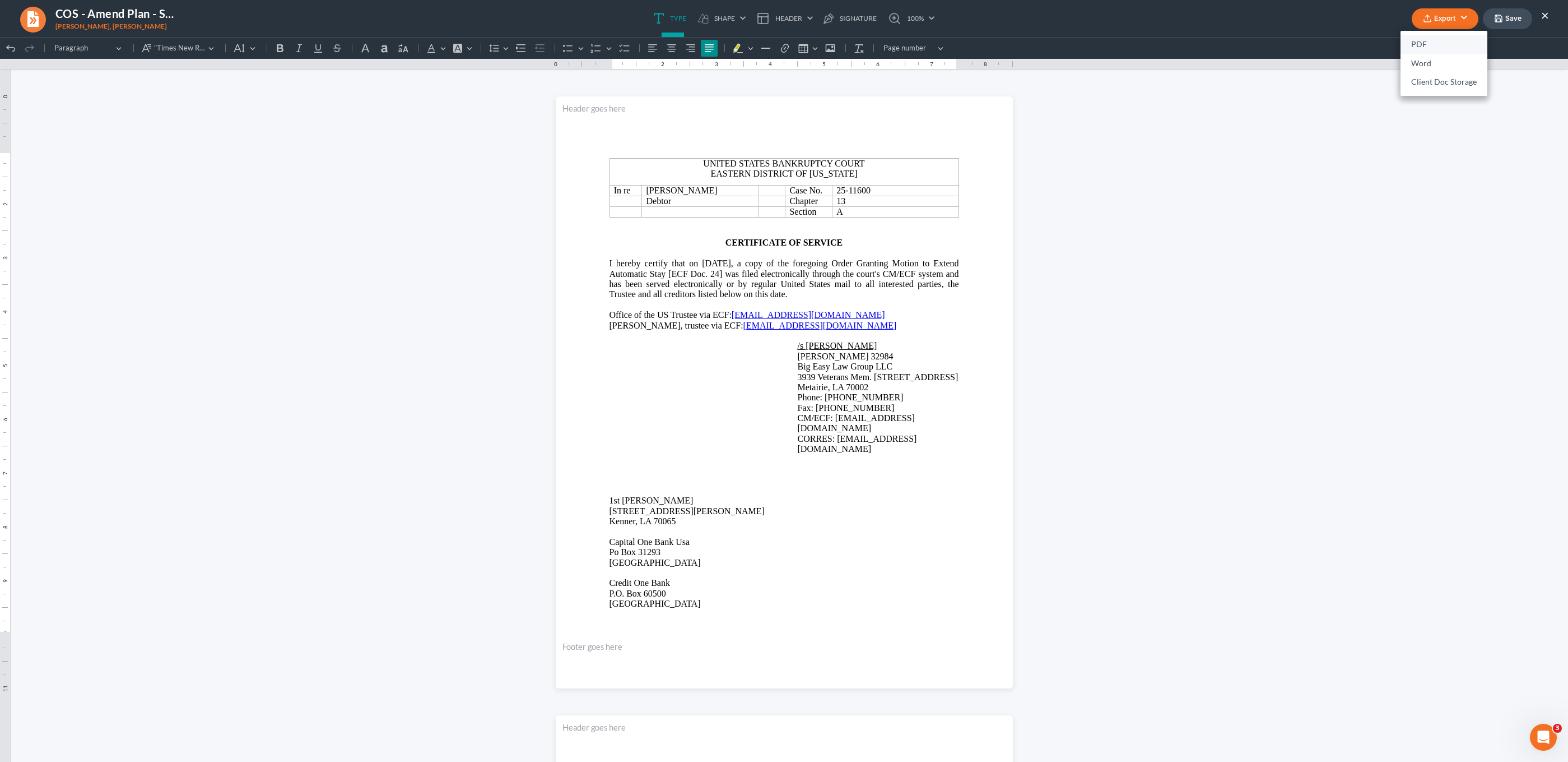
click at [1427, 40] on link "PDF" at bounding box center [1444, 45] width 87 height 19
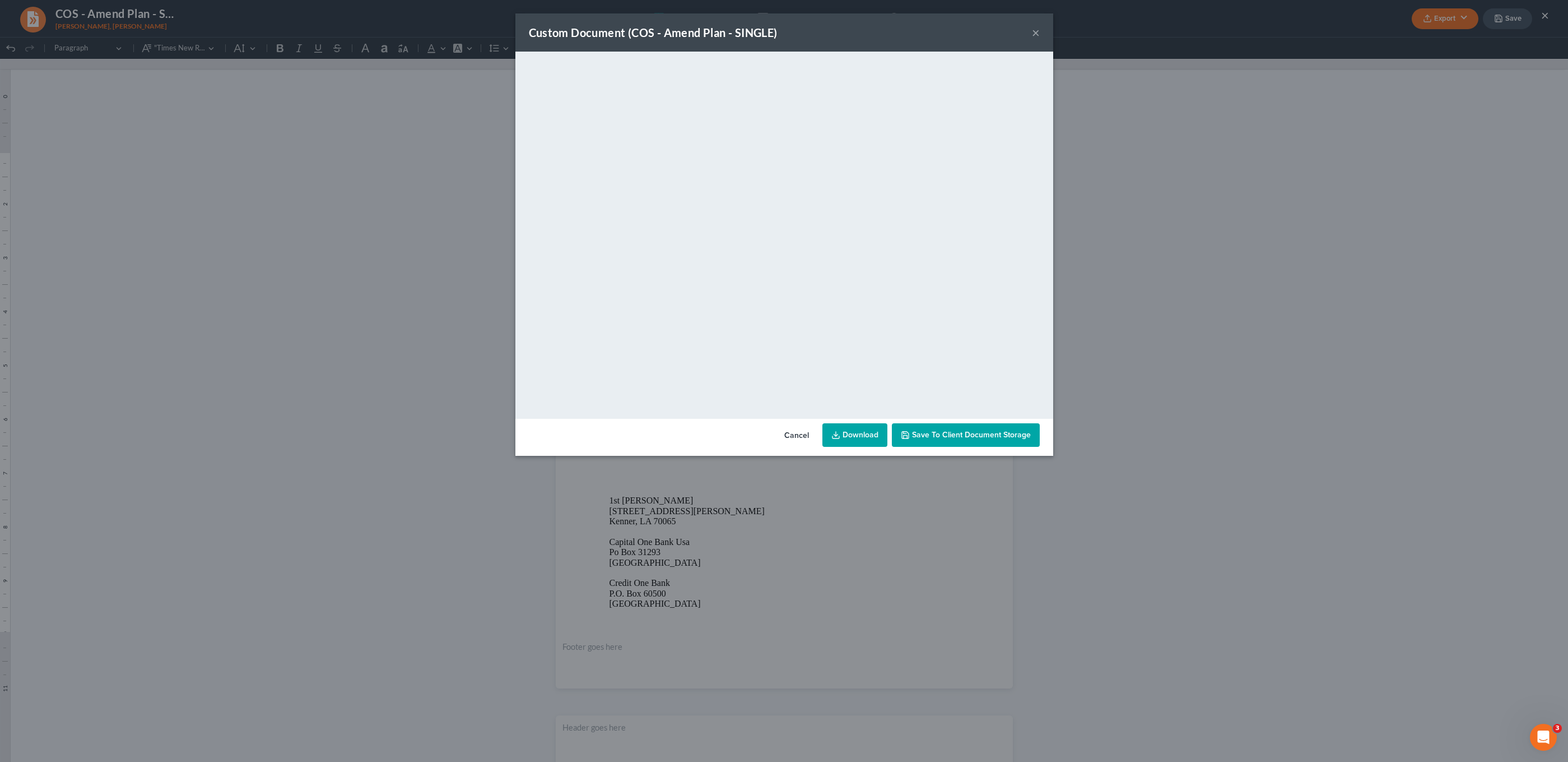
click at [863, 432] on link "Download" at bounding box center [855, 435] width 65 height 24
drag, startPoint x: 1039, startPoint y: 21, endPoint x: 1033, endPoint y: 29, distance: 10.0
click at [1036, 25] on div "Custom Document (COS - Amend Plan - SINGLE) ×" at bounding box center [784, 32] width 538 height 38
click at [1033, 30] on button "×" at bounding box center [1036, 32] width 8 height 13
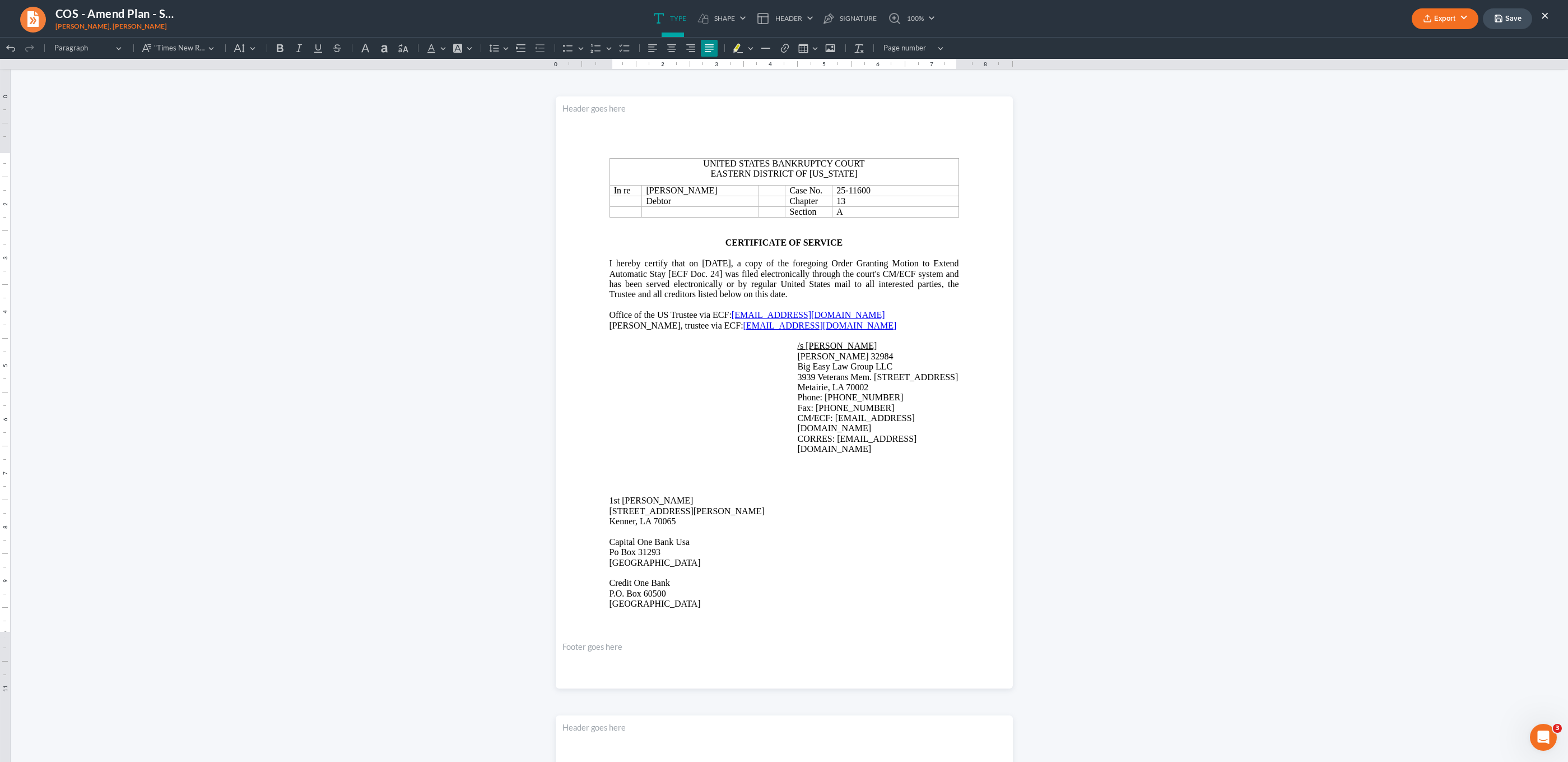
click at [641, 371] on main "United States Bankruptcy Court Eastern District of [US_STATE] In re [PERSON_NAM…" at bounding box center [784, 392] width 363 height 484
drag, startPoint x: 664, startPoint y: 324, endPoint x: 592, endPoint y: 324, distance: 72.0
click at [592, 324] on section "United States Bankruptcy Court Eastern District of [US_STATE] In re [PERSON_NAM…" at bounding box center [784, 393] width 458 height 592
click at [717, 399] on main "United States Bankruptcy Court Eastern District of [US_STATE] In re [PERSON_NAM…" at bounding box center [784, 392] width 363 height 484
click at [1443, 12] on button "Export" at bounding box center [1446, 19] width 67 height 21
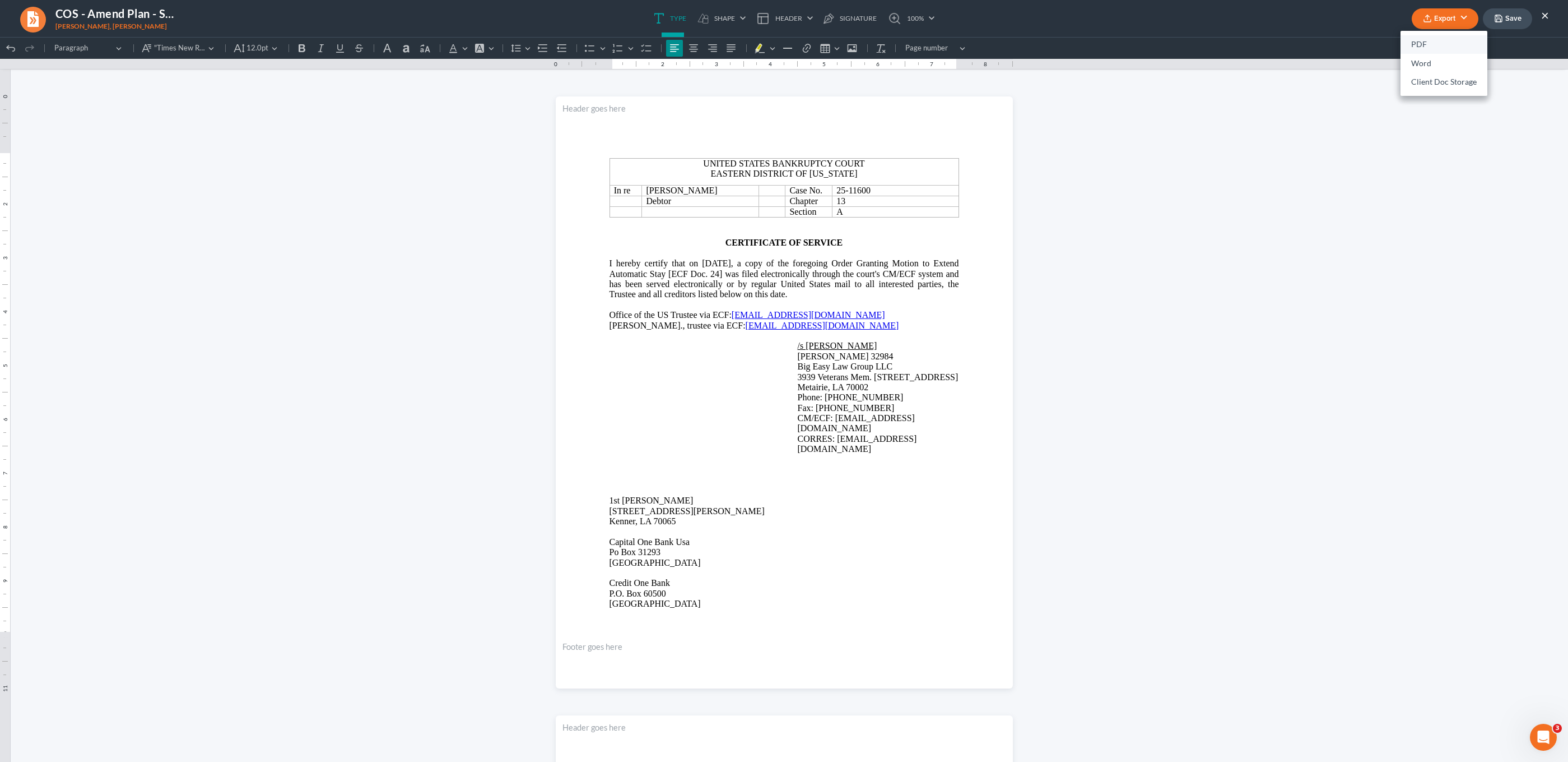
click at [1448, 47] on link "PDF" at bounding box center [1444, 45] width 87 height 19
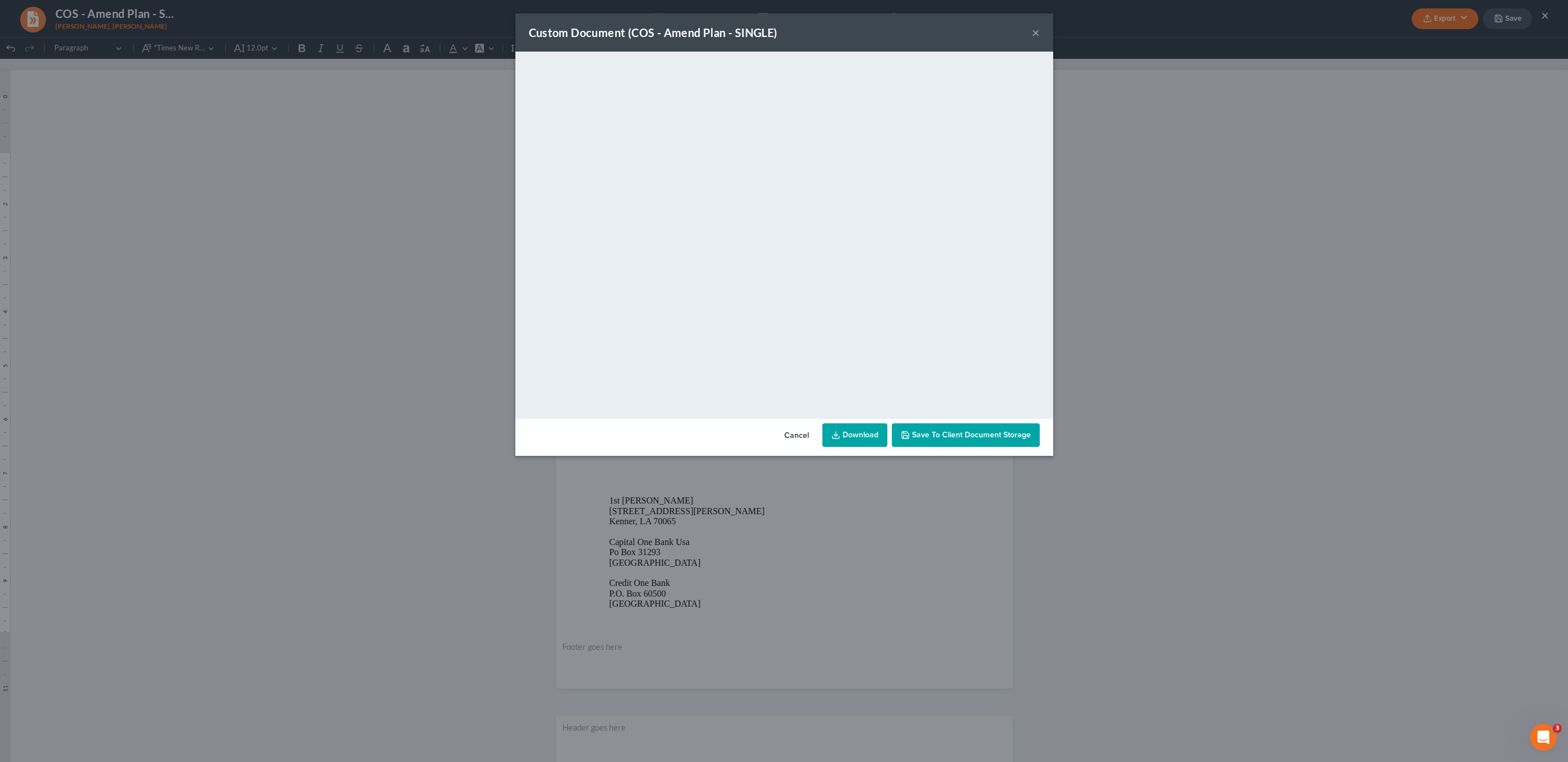
click at [855, 442] on link "Download" at bounding box center [855, 435] width 65 height 24
drag, startPoint x: 363, startPoint y: 297, endPoint x: 217, endPoint y: 145, distance: 210.8
click at [364, 295] on div "Custom Document (COS - Amend Plan - SINGLE) × <object ng-attr-data='[URL][DOMAI…" at bounding box center [784, 381] width 1568 height 762
click at [25, 18] on div "Custom Document (COS - Amend Plan - SINGLE) × <object ng-attr-data='[URL][DOMAI…" at bounding box center [784, 381] width 1568 height 762
click at [29, 15] on div "Custom Document (COS - Amend Plan - SINGLE) × <object ng-attr-data='[URL][DOMAI…" at bounding box center [784, 381] width 1568 height 762
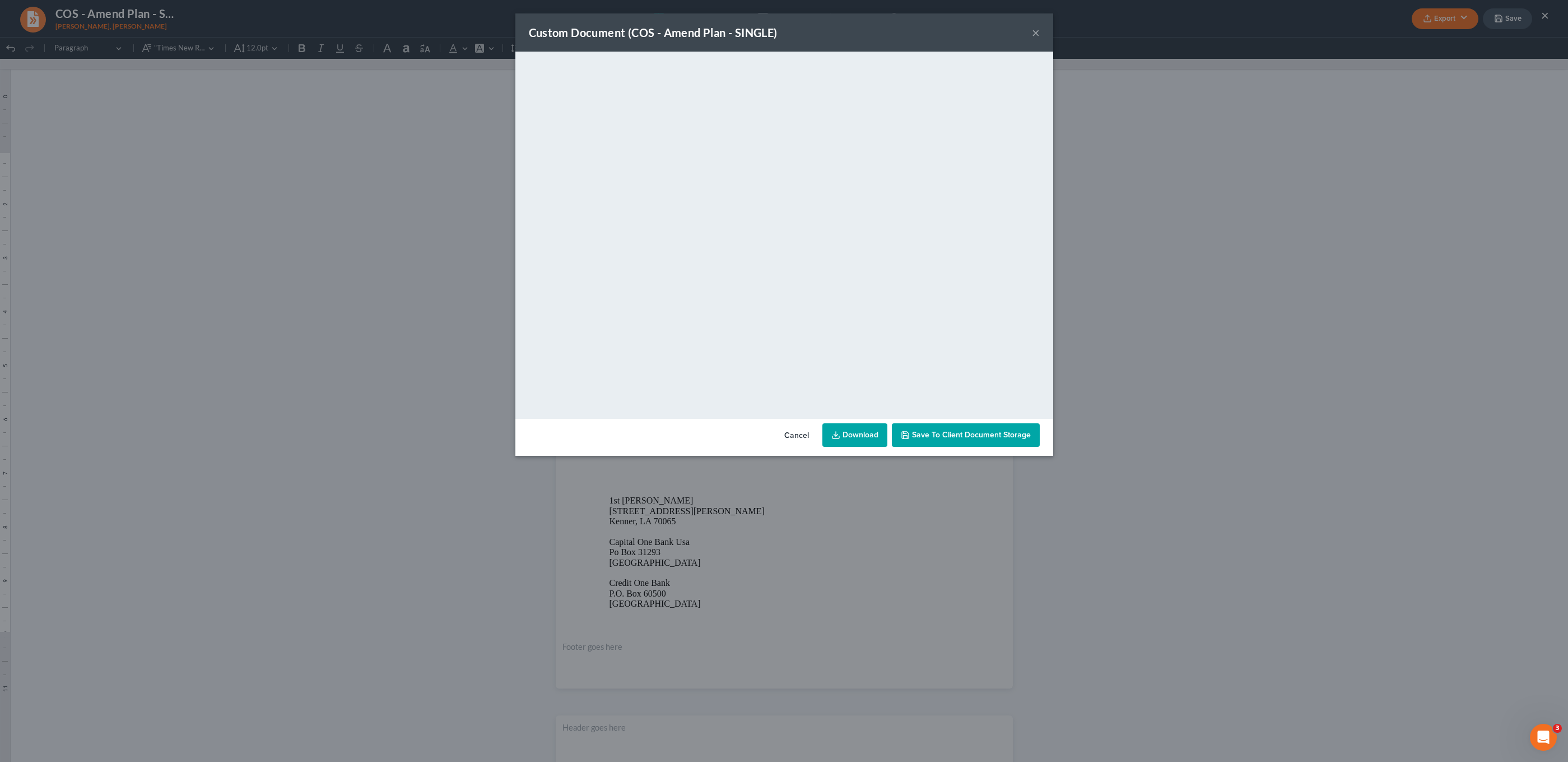
click at [49, 14] on div "Custom Document (COS - Amend Plan - SINGLE) × <object ng-attr-data='[URL][DOMAI…" at bounding box center [784, 381] width 1568 height 762
drag, startPoint x: 1036, startPoint y: 29, endPoint x: 958, endPoint y: 40, distance: 78.8
click at [1036, 30] on button "×" at bounding box center [1036, 32] width 8 height 13
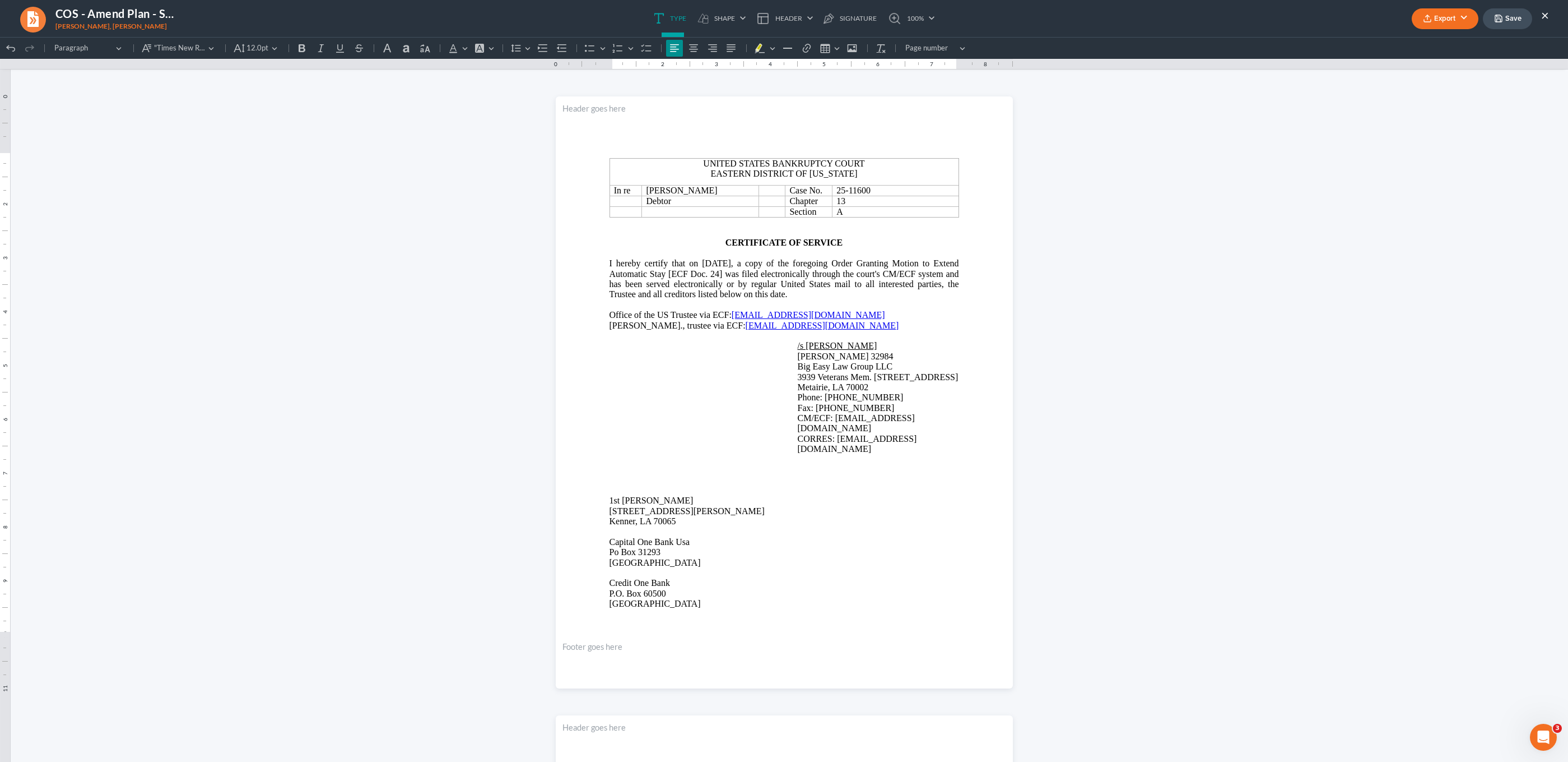
click at [41, 19] on link at bounding box center [33, 18] width 27 height 27
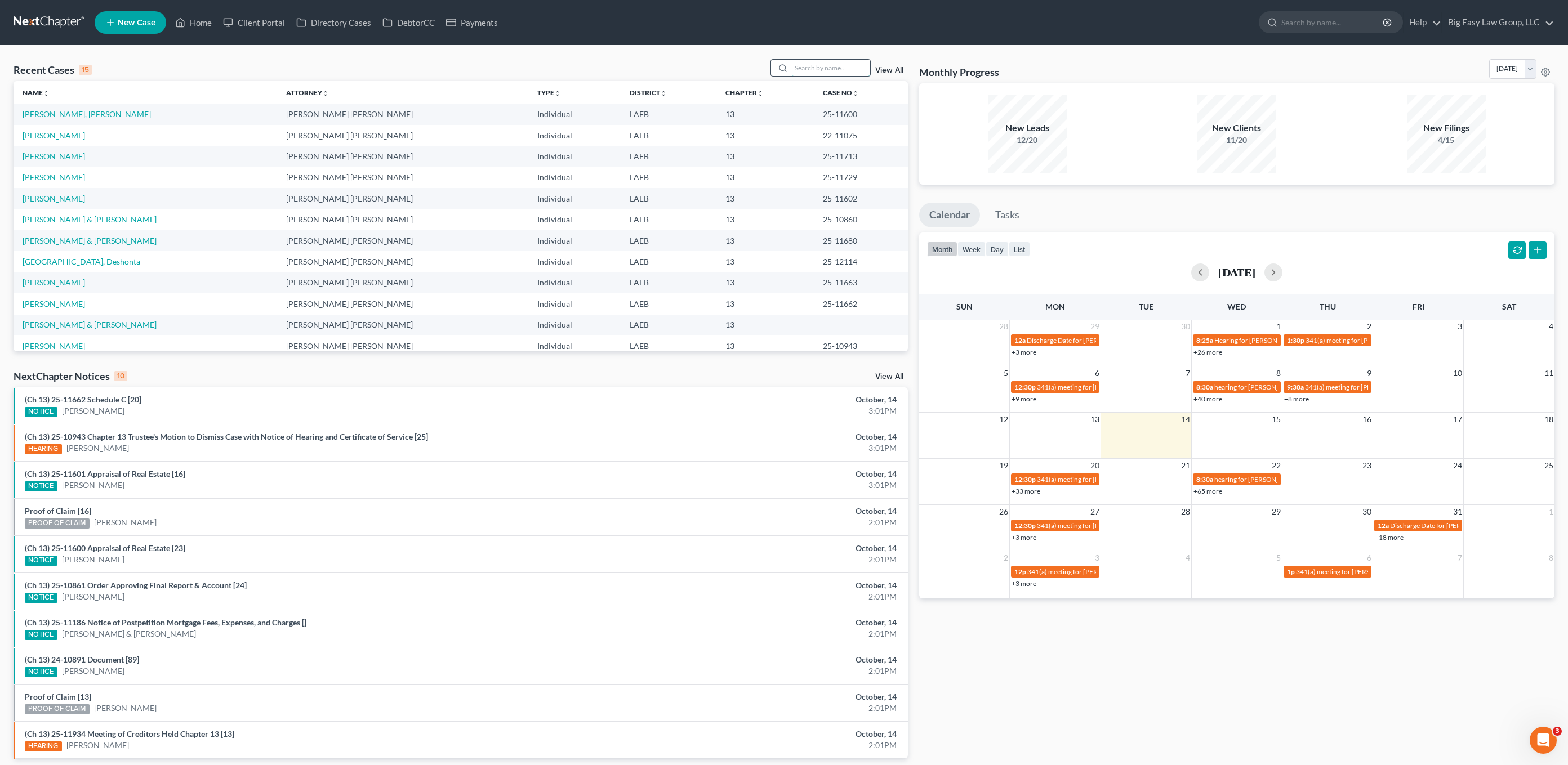
click at [837, 71] on input "search" at bounding box center [830, 68] width 79 height 16
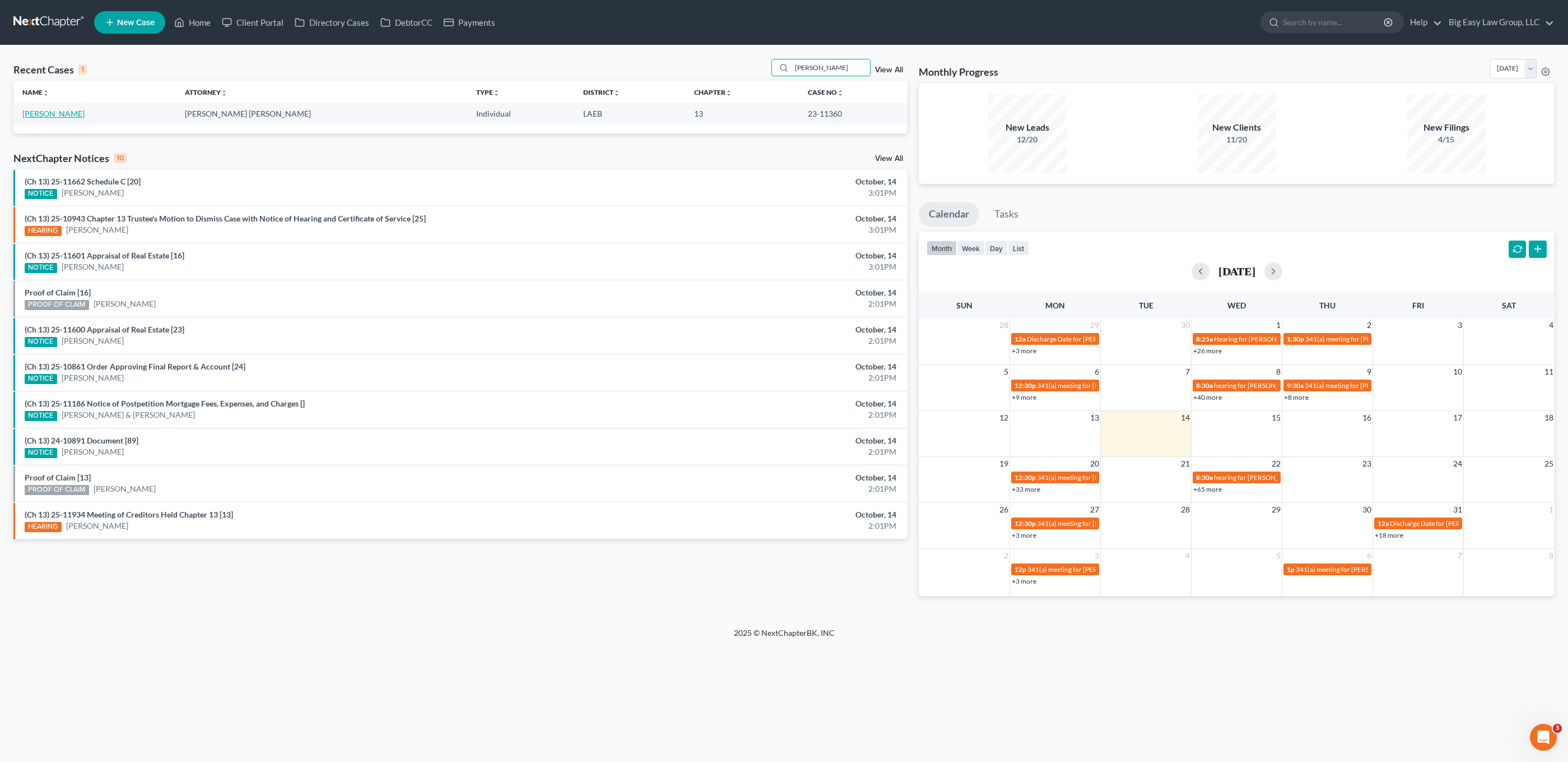
type input "[PERSON_NAME]"
click at [44, 112] on link "[PERSON_NAME]" at bounding box center [54, 113] width 62 height 10
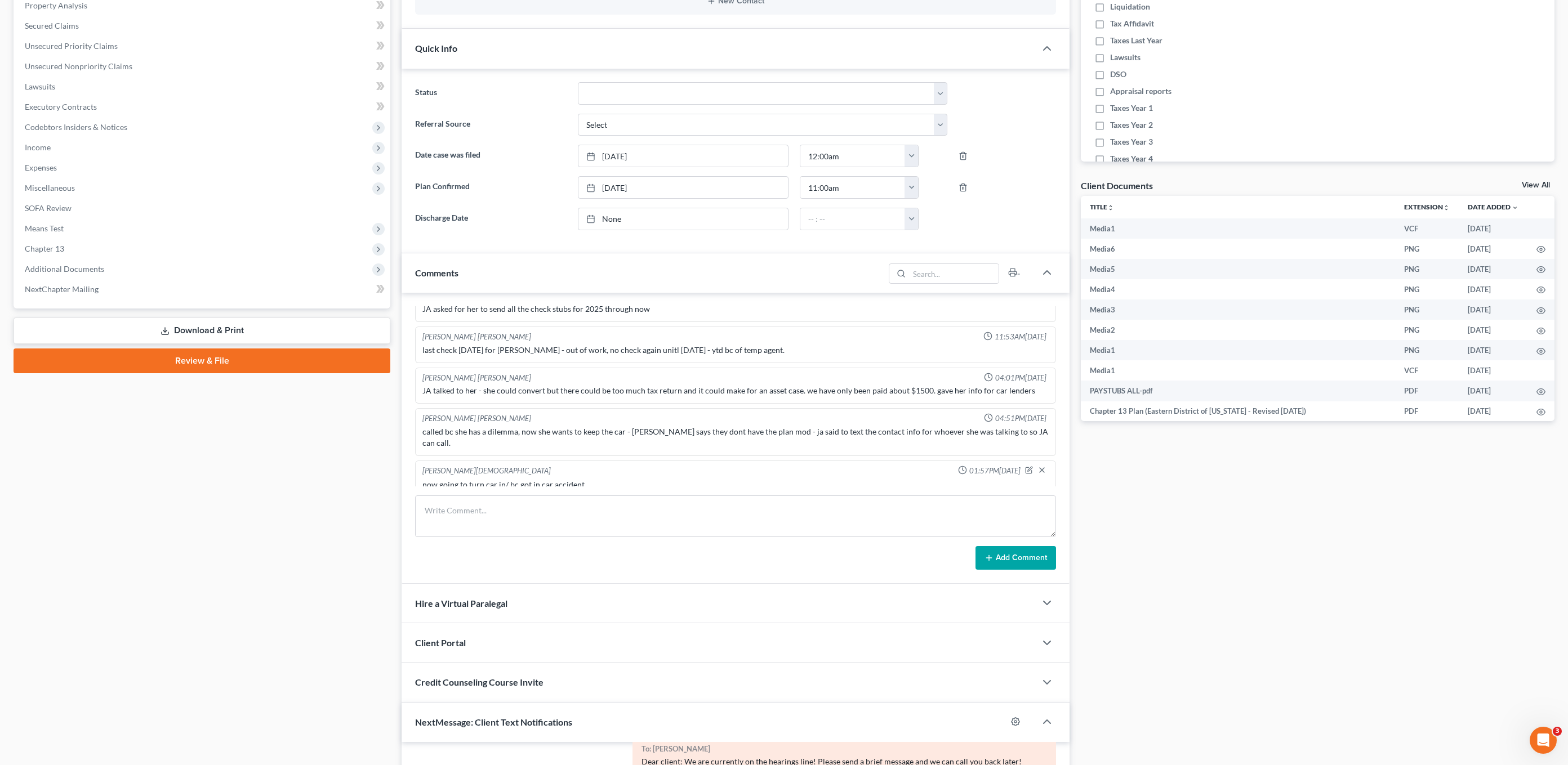
scroll to position [128, 0]
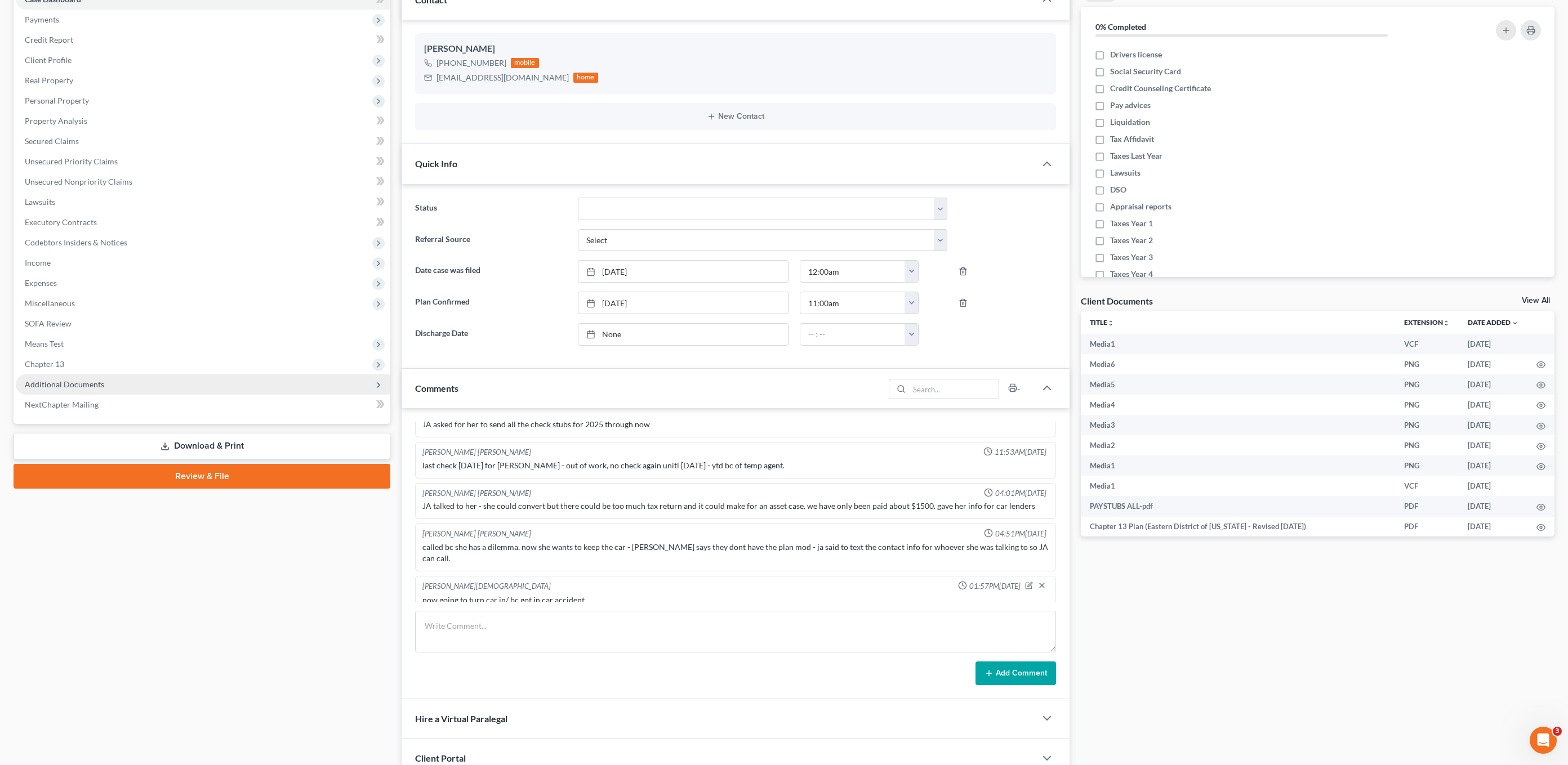
click at [91, 383] on span "Additional Documents" at bounding box center [64, 384] width 79 height 10
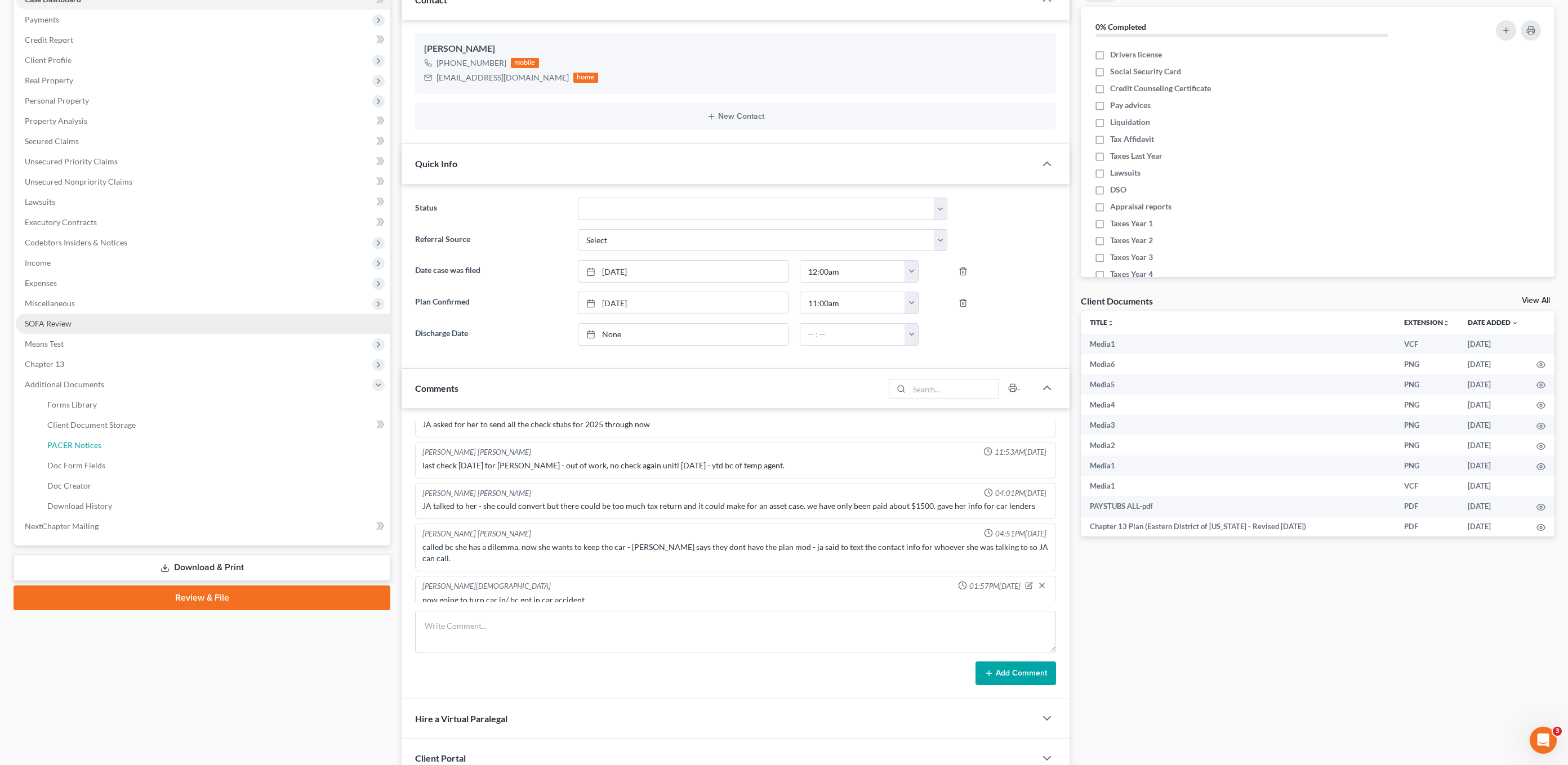
click at [121, 442] on link "PACER Notices" at bounding box center [214, 445] width 352 height 20
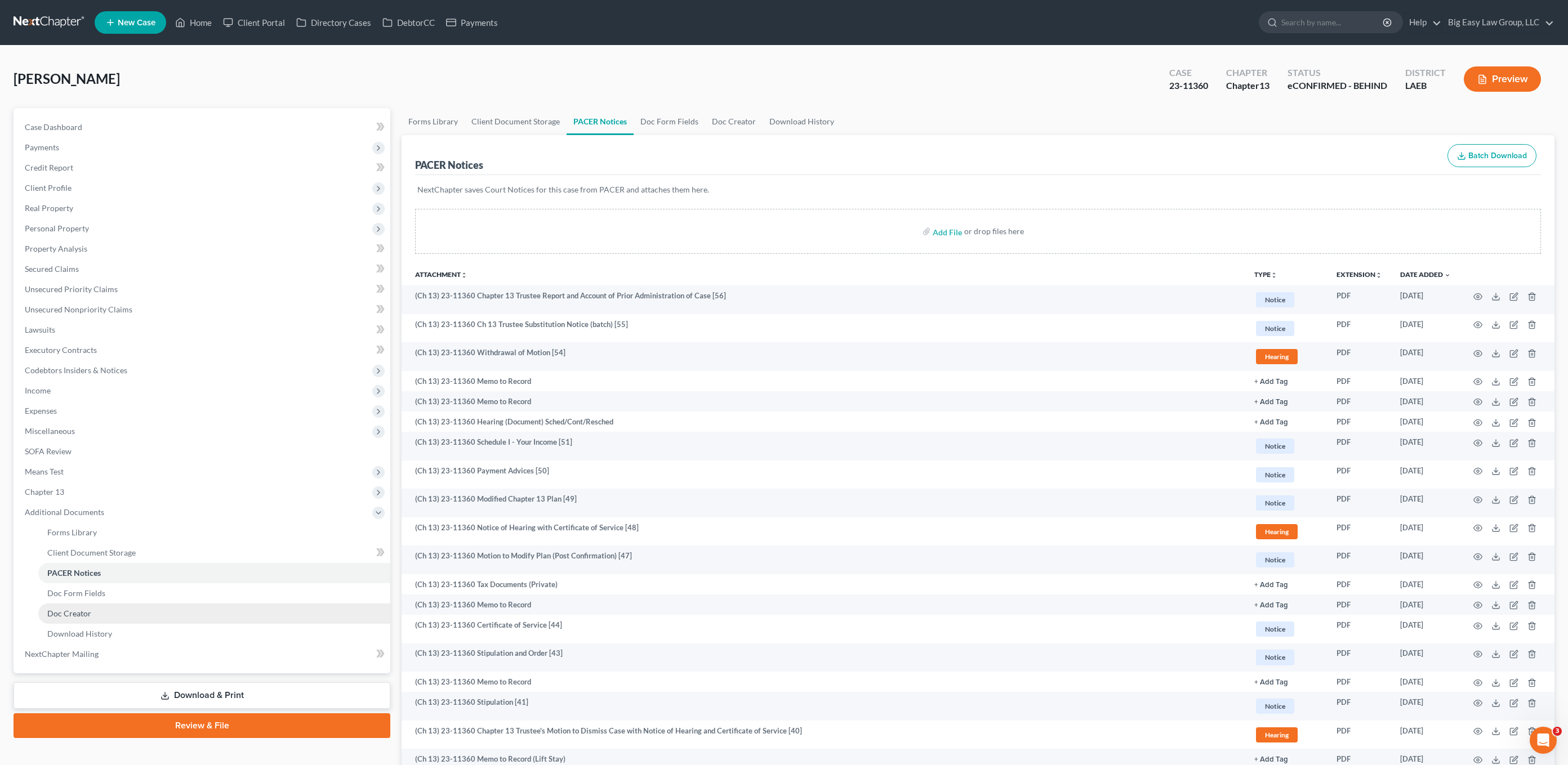
click at [181, 604] on link "Doc Creator" at bounding box center [214, 613] width 352 height 20
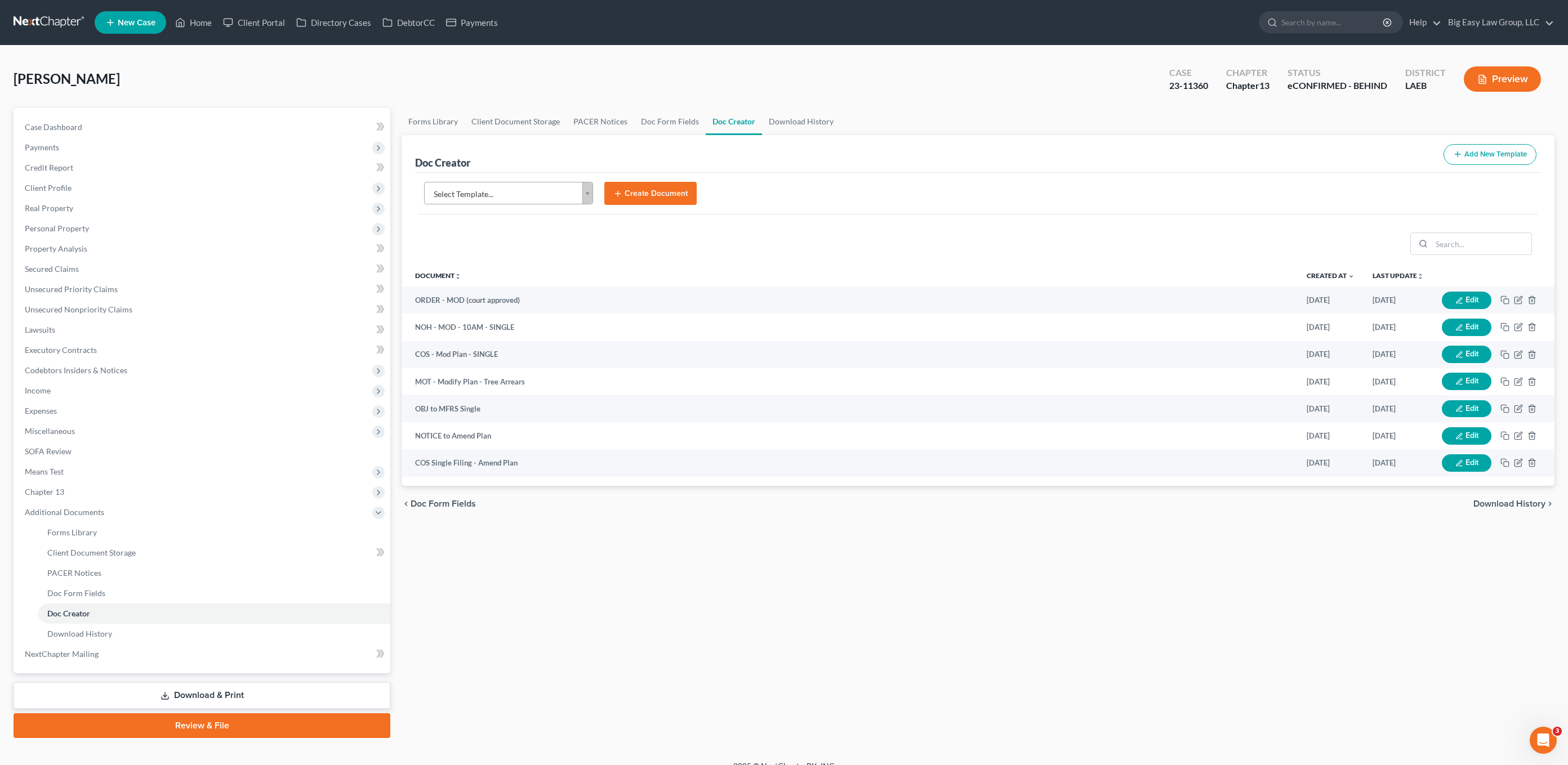
click at [511, 204] on body "Home New Case Client Portal Directory Cases DebtorCC Payments Big Easy Law Grou…" at bounding box center [784, 390] width 1568 height 781
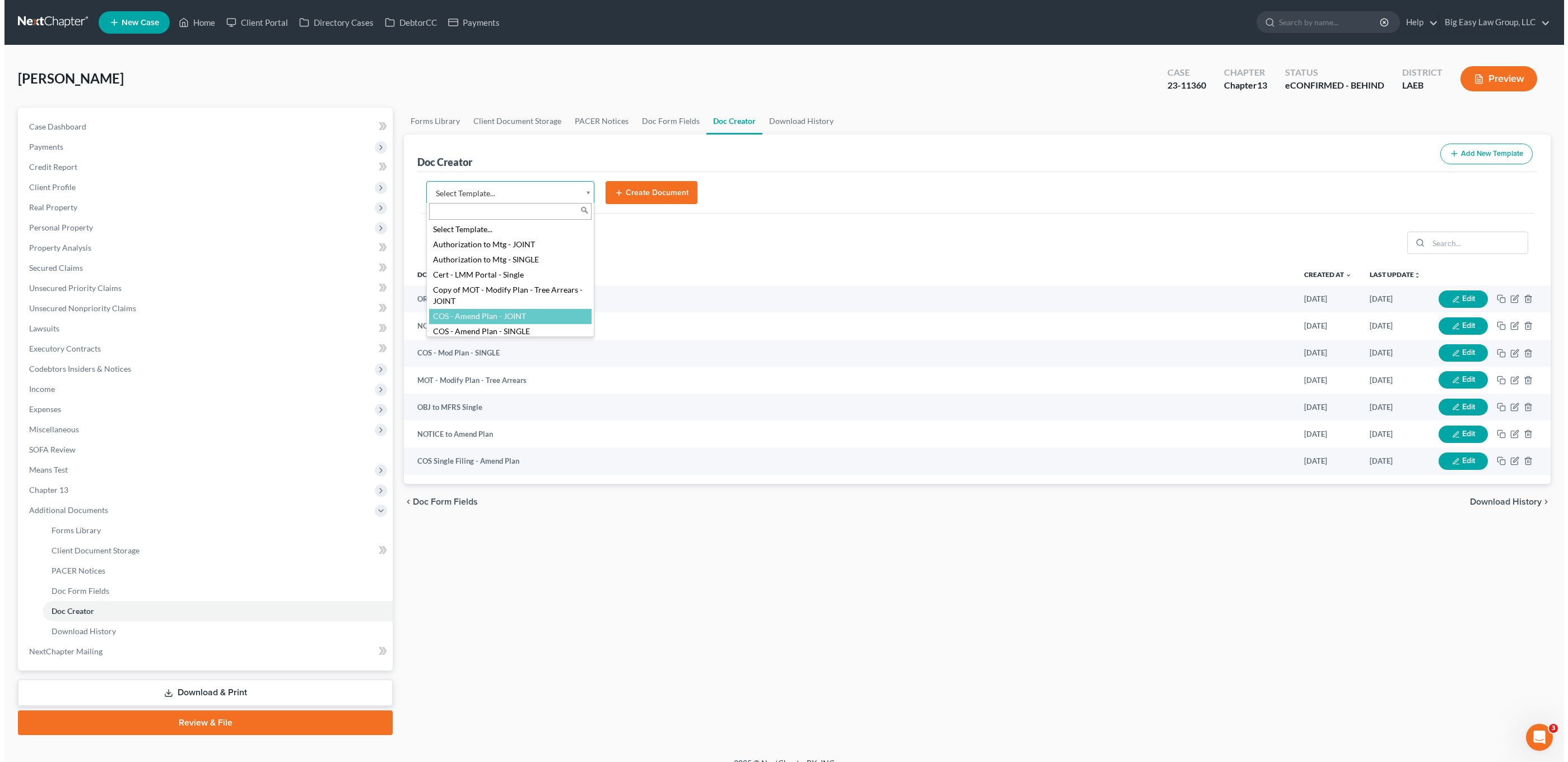
scroll to position [1, 0]
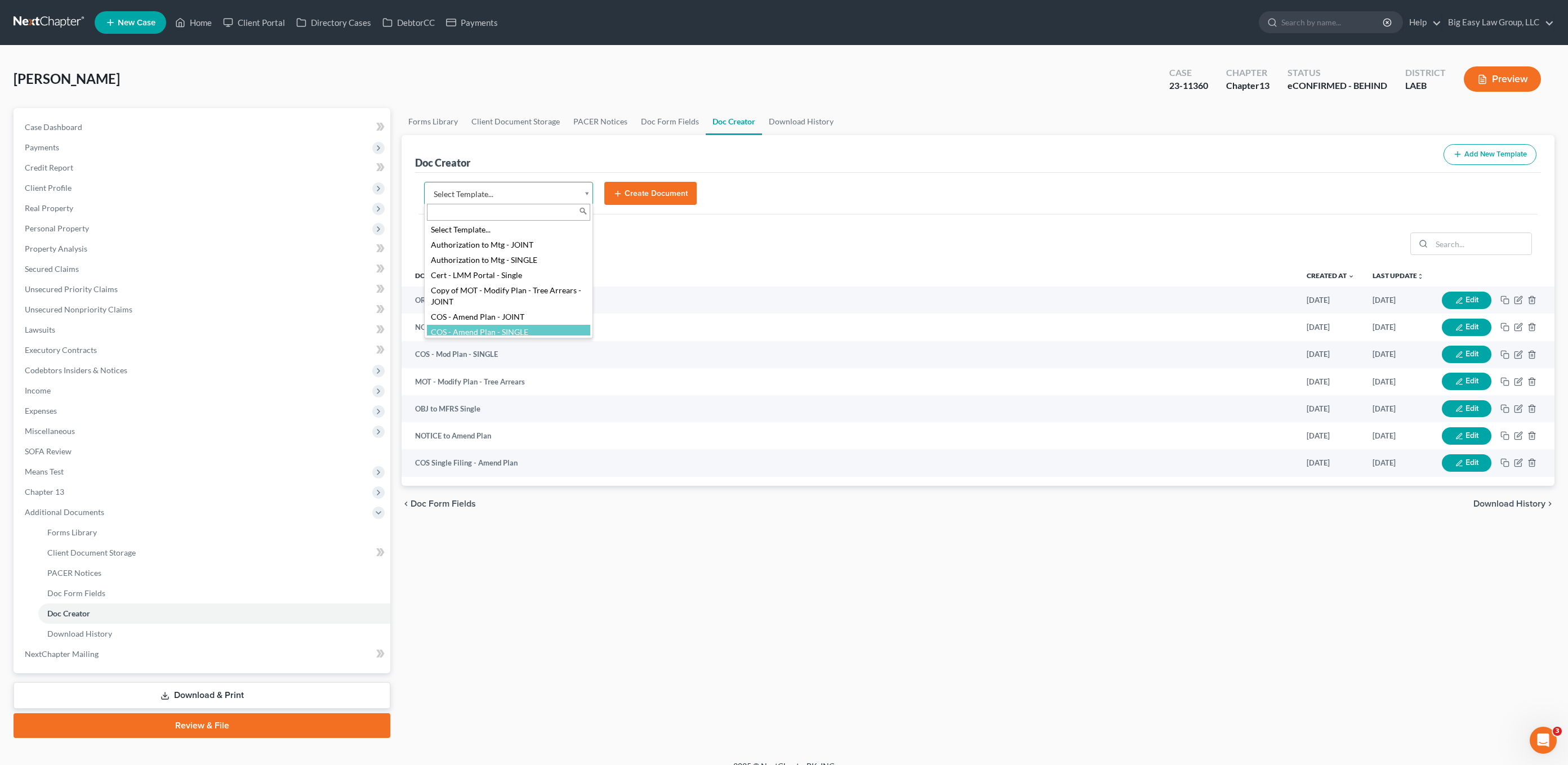
select select "94524"
click at [662, 183] on button "Create Document" at bounding box center [650, 193] width 93 height 24
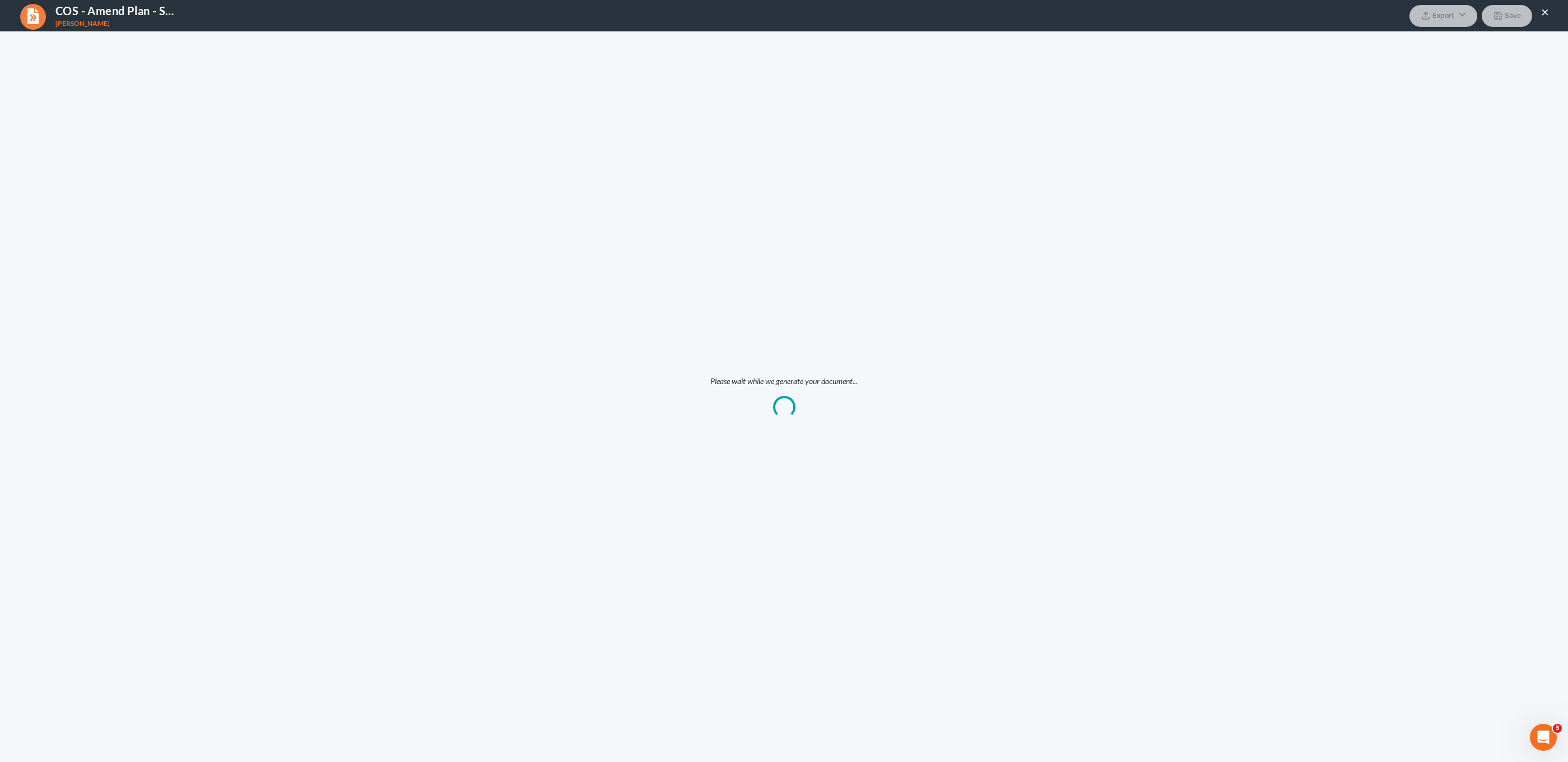
scroll to position [0, 0]
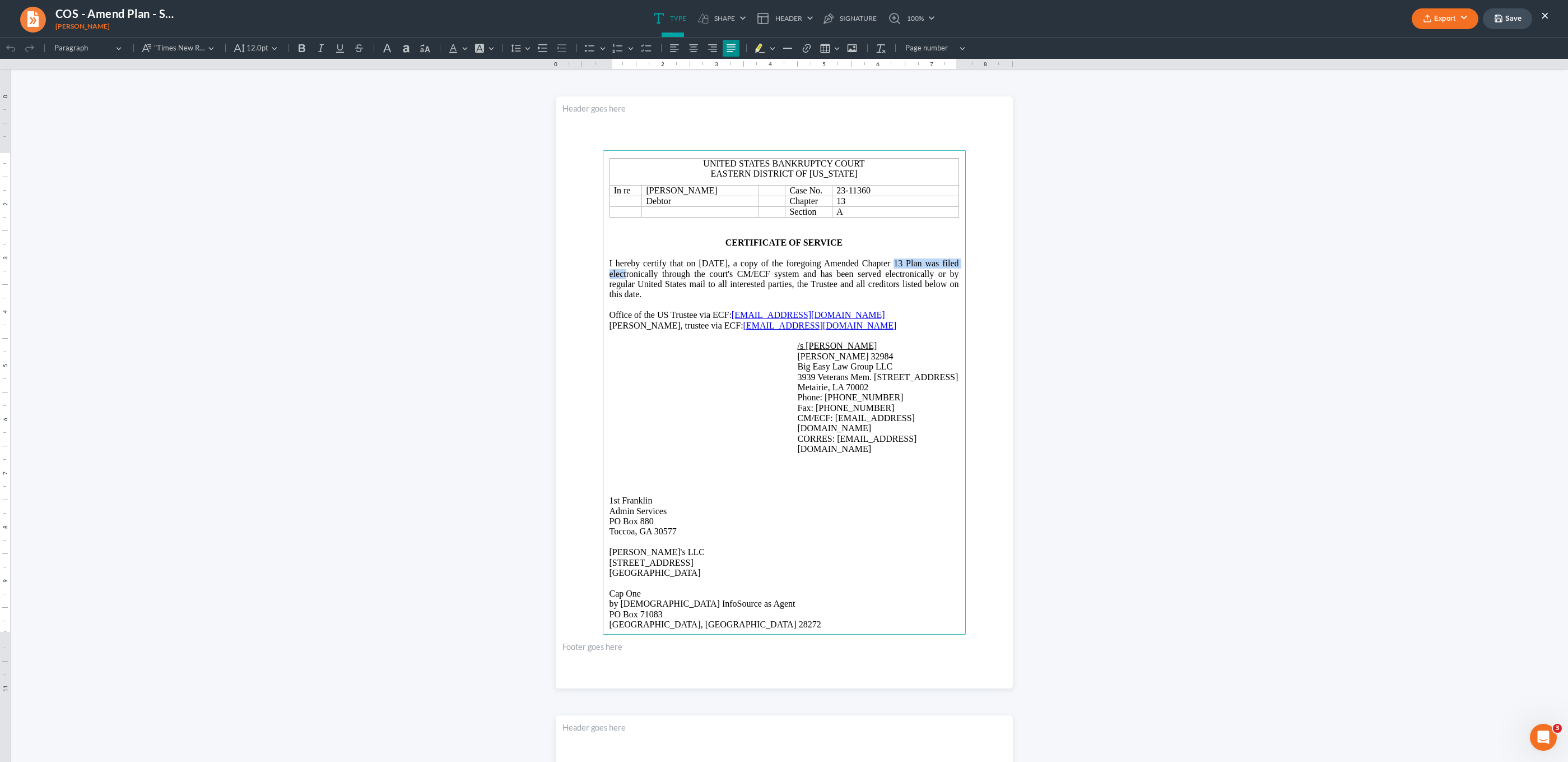
drag, startPoint x: 862, startPoint y: 265, endPoint x: 954, endPoint y: 264, distance: 92.0
click at [954, 264] on span "I hereby certify that on 10/14/2025, a copy of the foregoing Amended Chapter 13…" at bounding box center [784, 279] width 350 height 40
drag, startPoint x: 719, startPoint y: 397, endPoint x: 730, endPoint y: 390, distance: 13.0
click at [719, 397] on main "United States Bankruptcy Court Eastern District of Louisiana In re Tamara Dalto…" at bounding box center [784, 392] width 363 height 484
drag, startPoint x: 871, startPoint y: 292, endPoint x: 937, endPoint y: 332, distance: 77.2
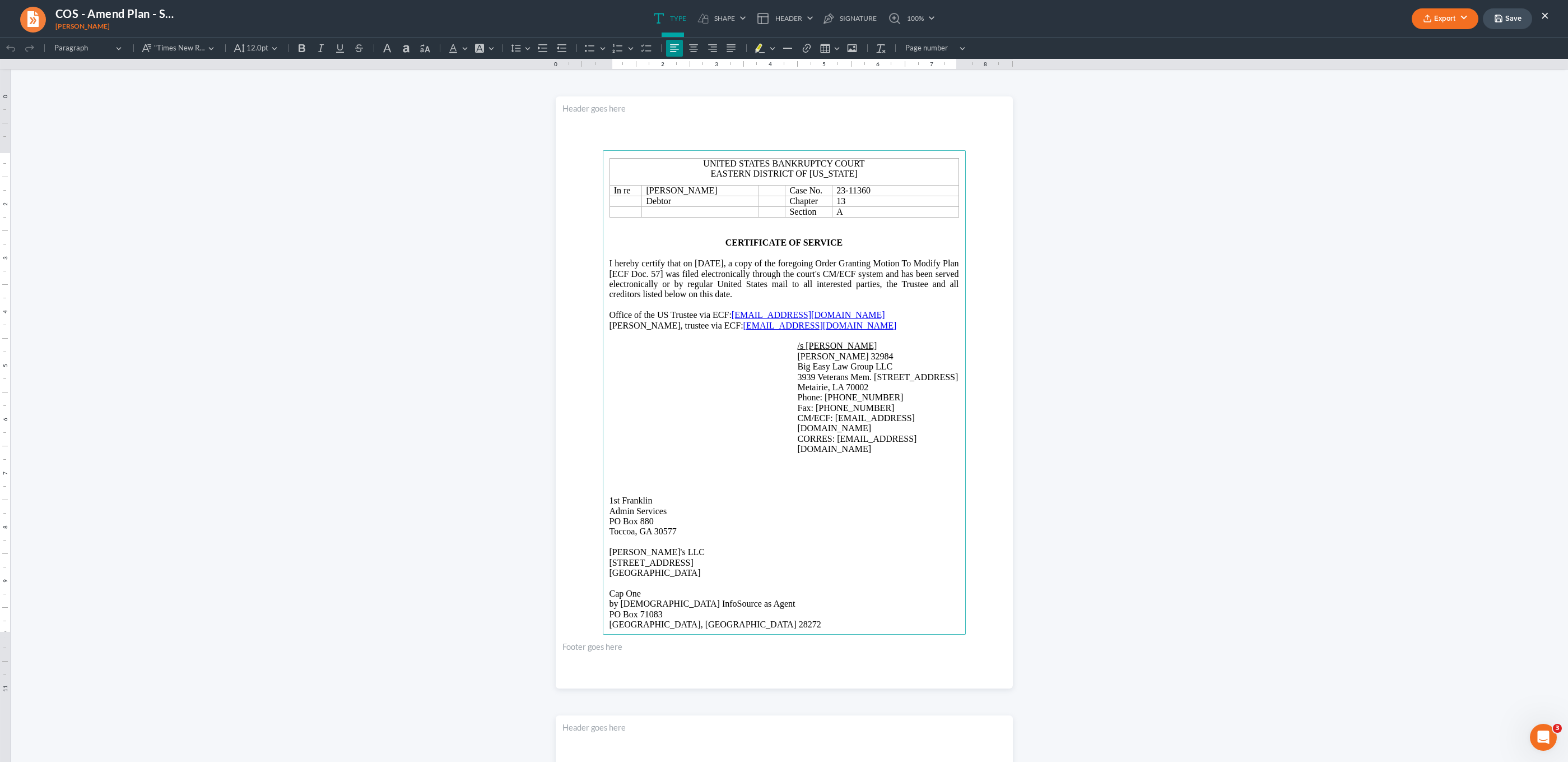
click at [871, 291] on p "I hereby certify that on 10/14/2025, a copy of the foregoing Order Granting Mot…" at bounding box center [784, 279] width 350 height 41
drag, startPoint x: 666, startPoint y: 324, endPoint x: 591, endPoint y: 328, distance: 75.1
click at [591, 328] on section "United States Bankruptcy Court Eastern District of Louisiana In re Tamara Dalto…" at bounding box center [784, 393] width 458 height 592
drag, startPoint x: 793, startPoint y: 372, endPoint x: 798, endPoint y: 379, distance: 8.6
click at [793, 375] on main "United States Bankruptcy Court Eastern District of Louisiana In re Tamara Dalto…" at bounding box center [784, 392] width 363 height 484
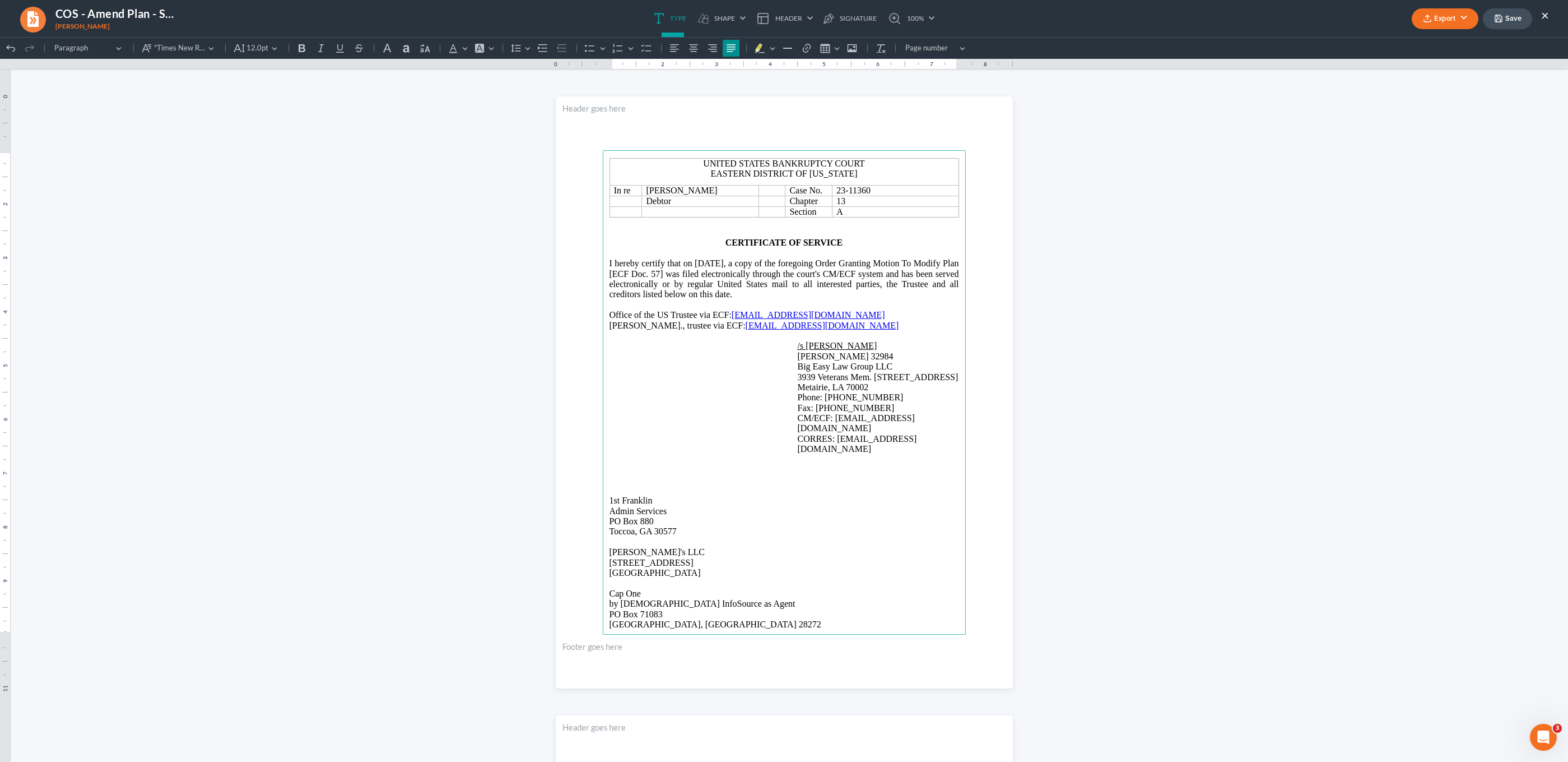
click at [872, 287] on span "I hereby certify that on 10/14/2025, a copy of the foregoing Order Granting Mot…" at bounding box center [784, 279] width 350 height 40
click at [1456, 24] on button "Export" at bounding box center [1446, 19] width 67 height 21
click at [1445, 48] on link "PDF" at bounding box center [1444, 45] width 87 height 19
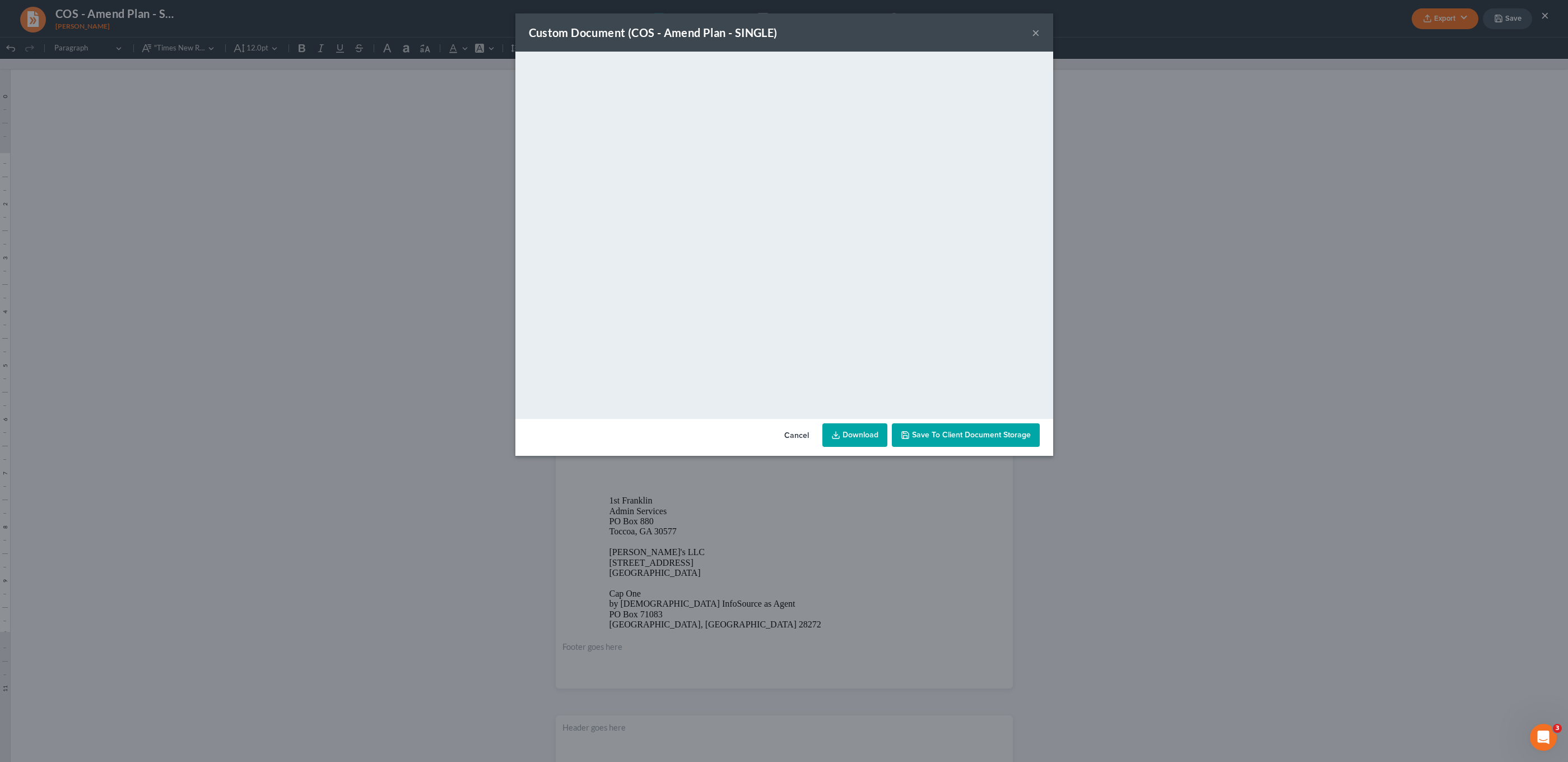
click at [840, 432] on icon at bounding box center [836, 435] width 9 height 9
drag, startPoint x: 312, startPoint y: 357, endPoint x: 436, endPoint y: 255, distance: 160.6
click at [314, 360] on div "Custom Document (COS - Amend Plan - SINGLE) × <object ng-attr-data='https://nex…" at bounding box center [784, 381] width 1568 height 762
drag, startPoint x: 19, startPoint y: 21, endPoint x: 268, endPoint y: 18, distance: 249.0
click at [19, 21] on div "Custom Document (COS - Amend Plan - SINGLE) × <object ng-attr-data='https://nex…" at bounding box center [784, 381] width 1568 height 762
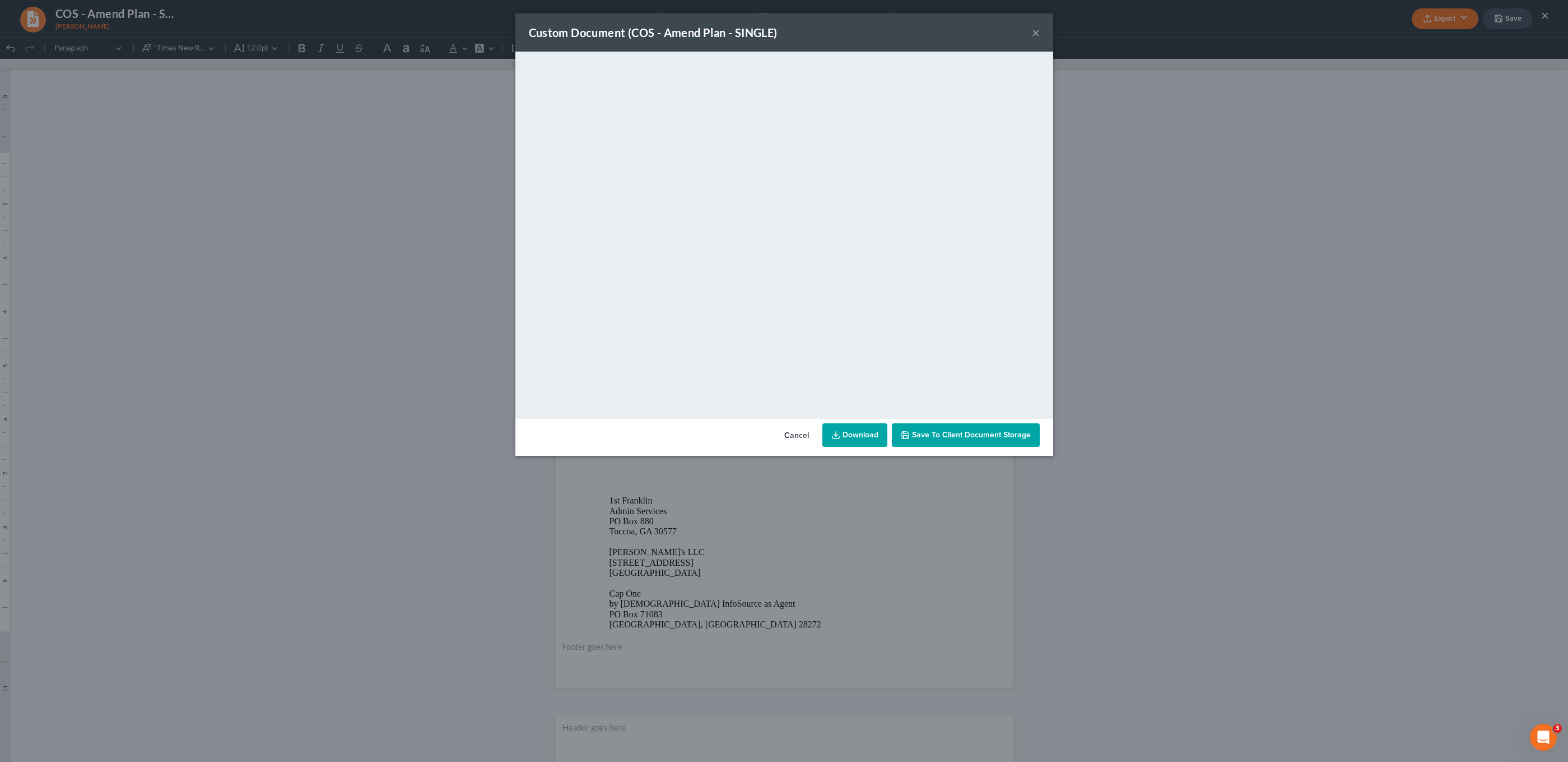
click at [1033, 31] on button "×" at bounding box center [1036, 32] width 8 height 13
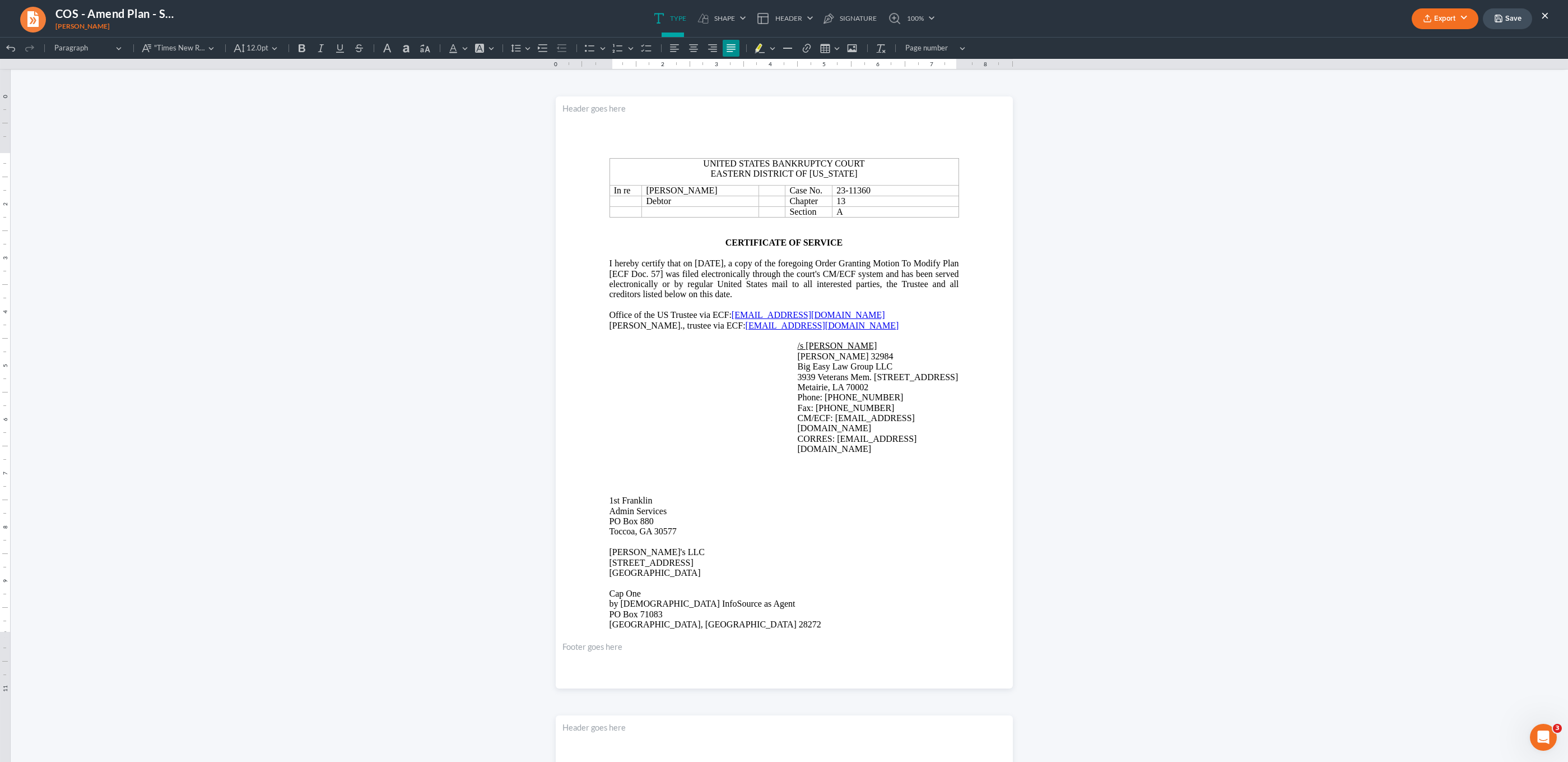
click at [30, 11] on link at bounding box center [33, 18] width 27 height 27
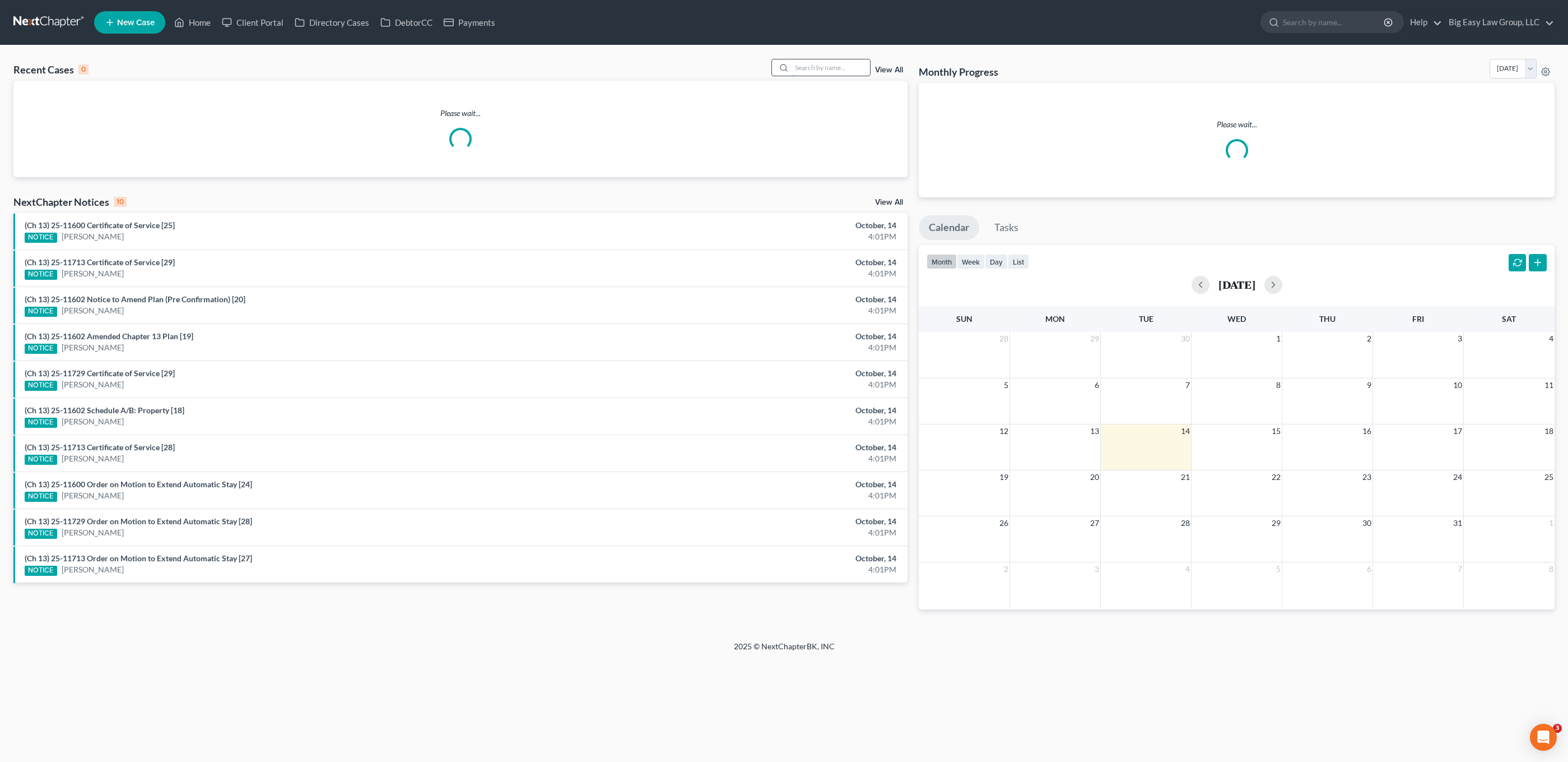
click at [822, 66] on input "search" at bounding box center [830, 68] width 78 height 16
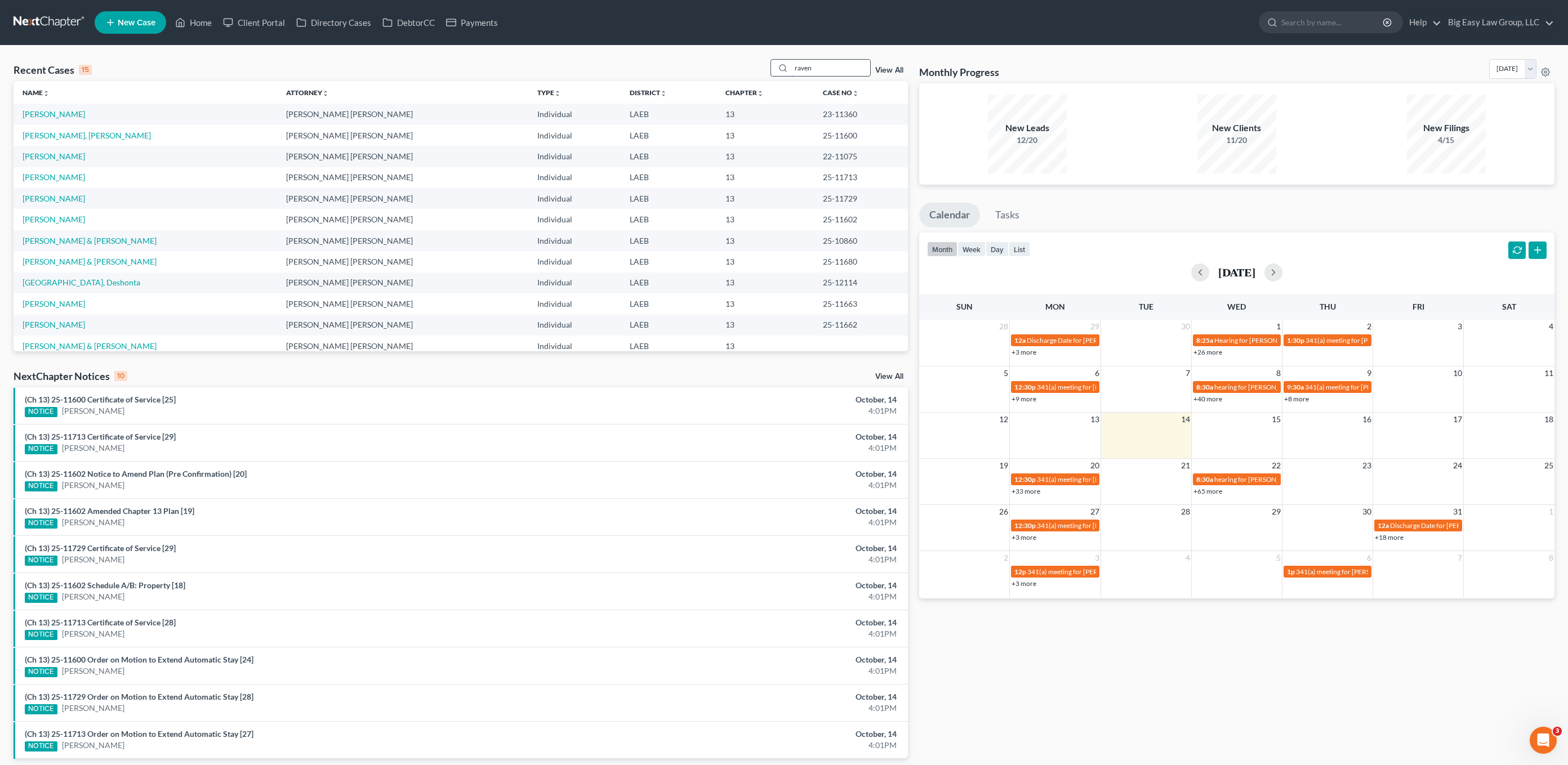
type input "raven"
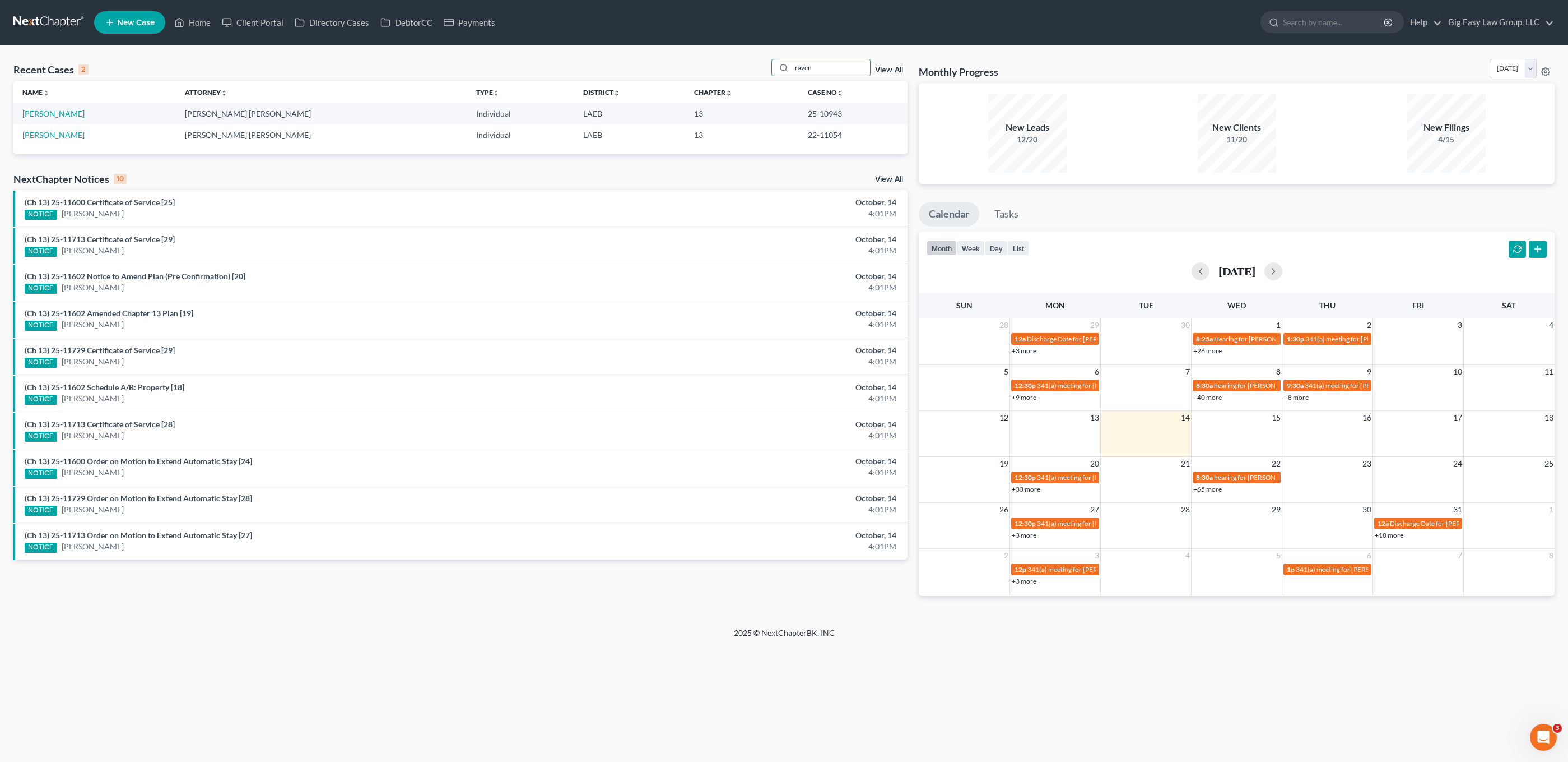
click at [56, 107] on td "[PERSON_NAME]" at bounding box center [94, 113] width 163 height 21
click at [60, 109] on link "[PERSON_NAME]" at bounding box center [54, 113] width 62 height 10
click at [61, 111] on link "[PERSON_NAME]" at bounding box center [54, 113] width 62 height 10
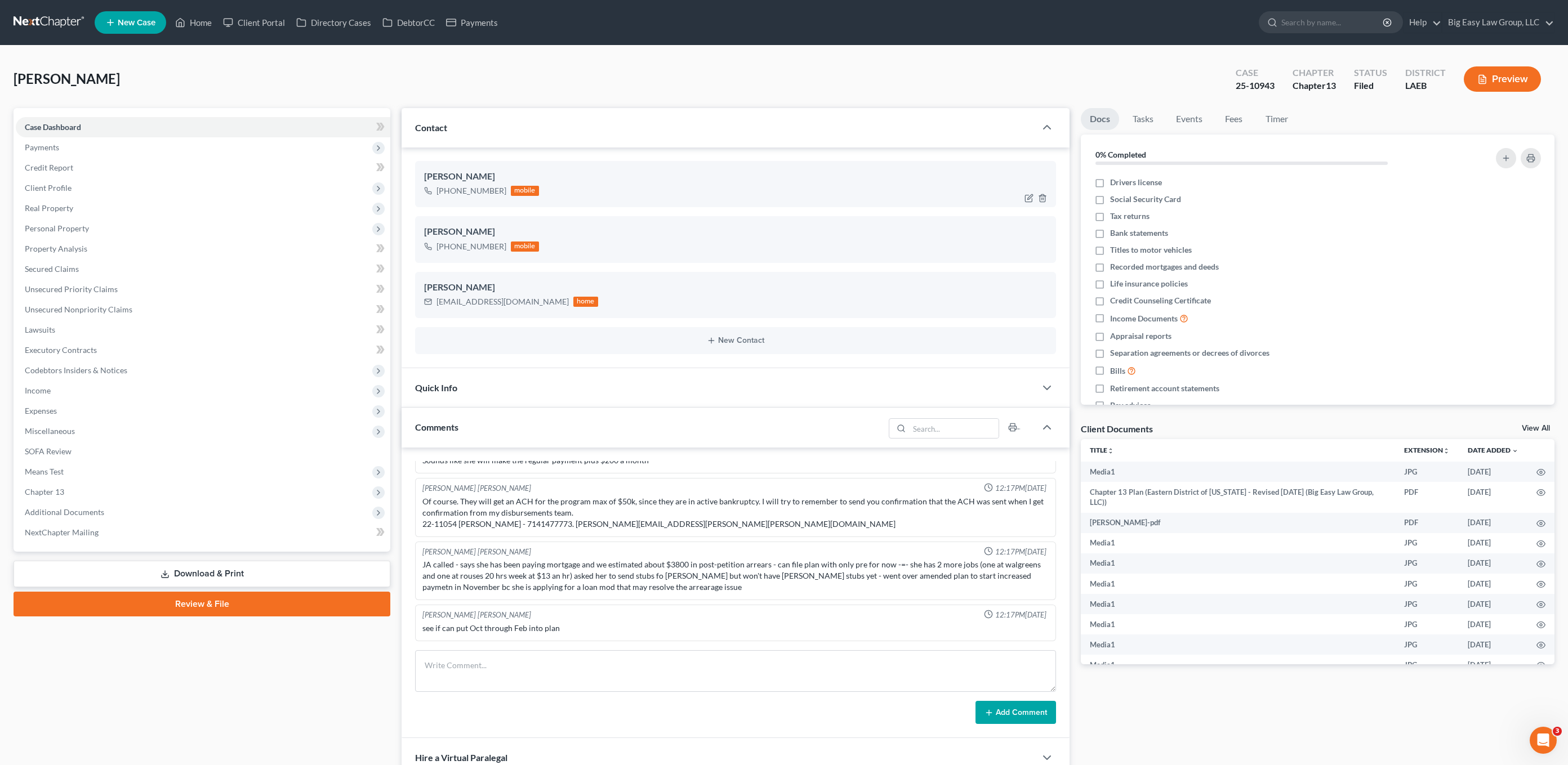
scroll to position [9515, 0]
